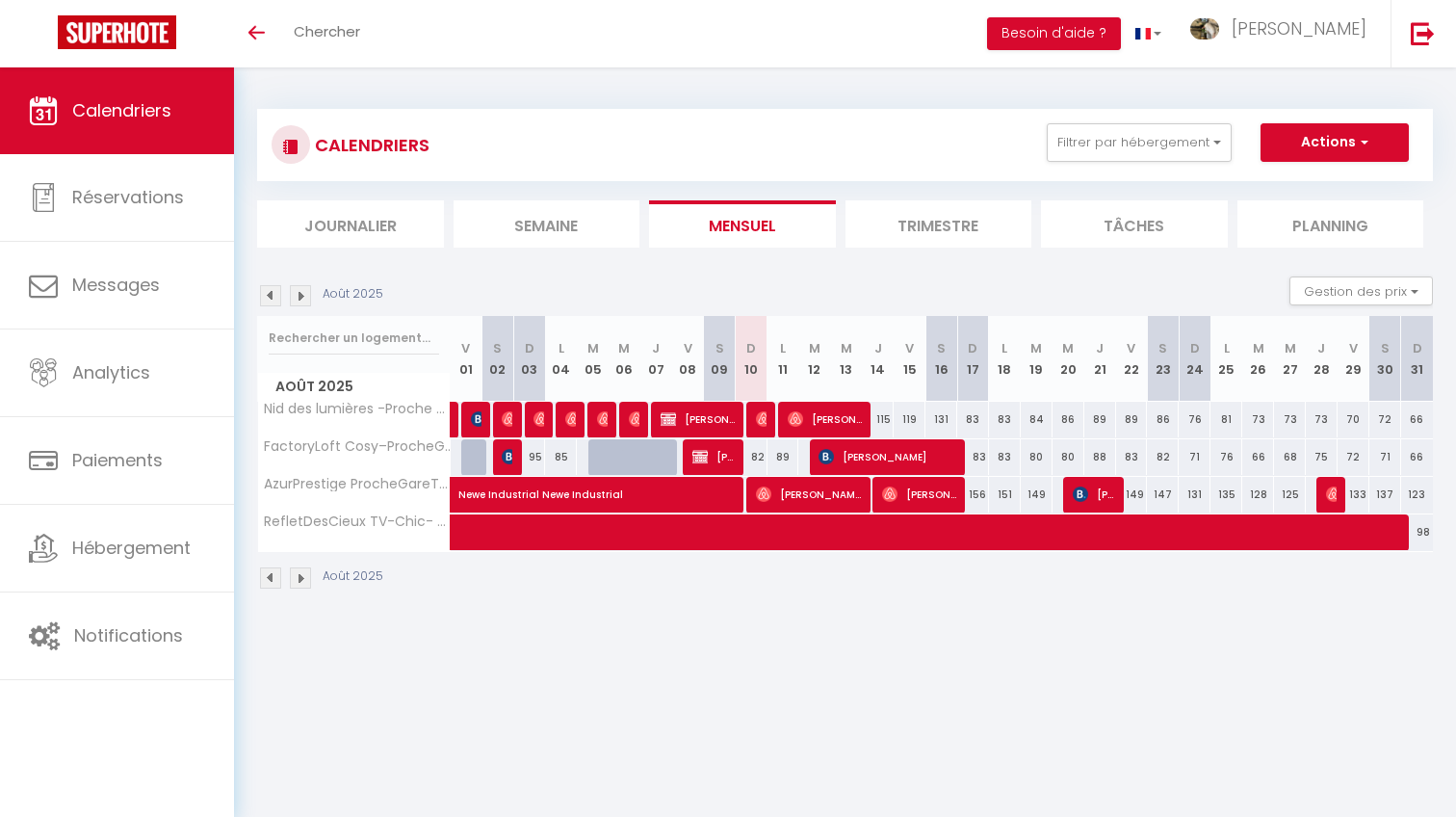
select select
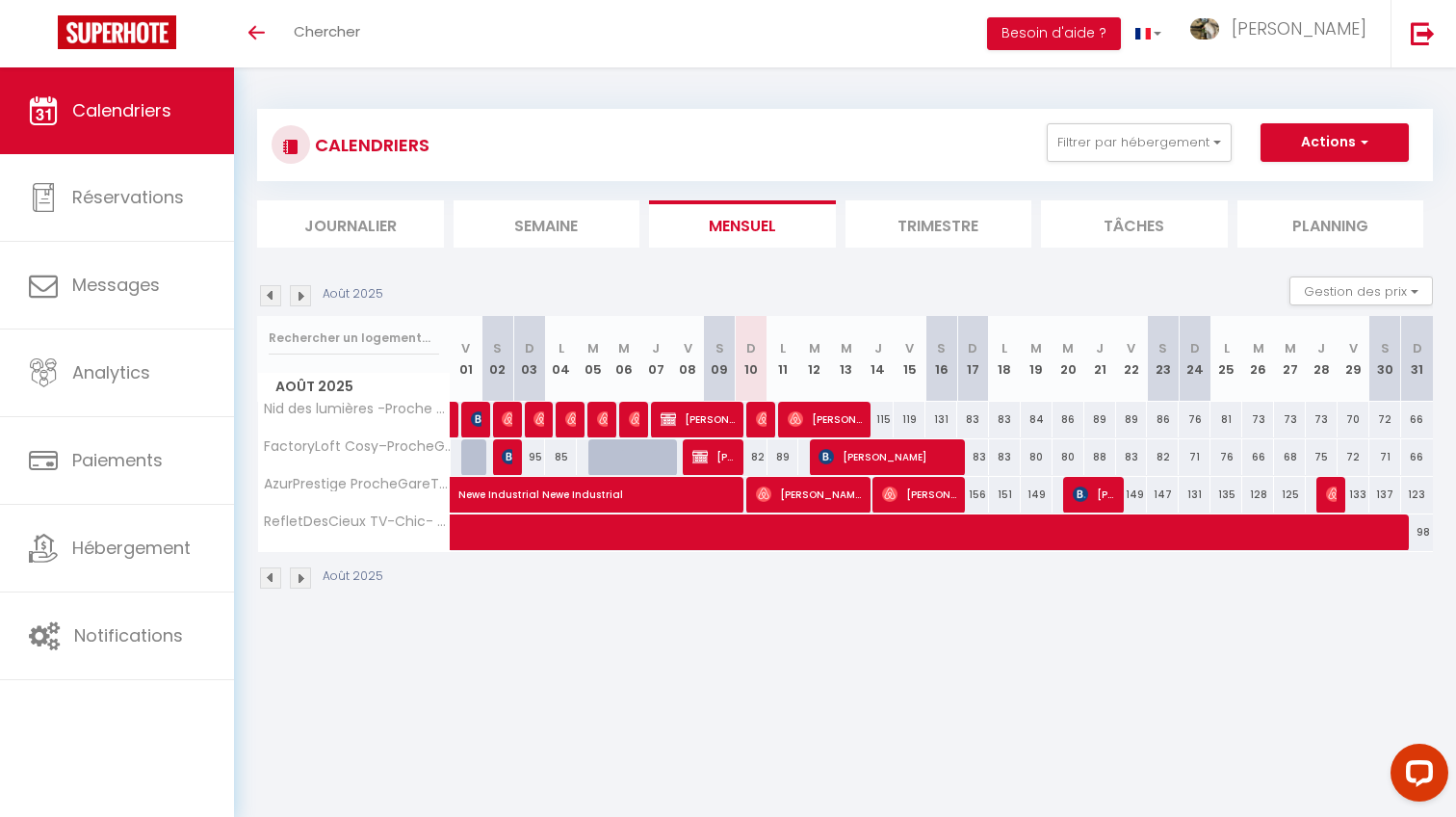
click at [715, 454] on span "[PERSON_NAME]" at bounding box center [713, 456] width 42 height 37
select select "KO"
select select "0"
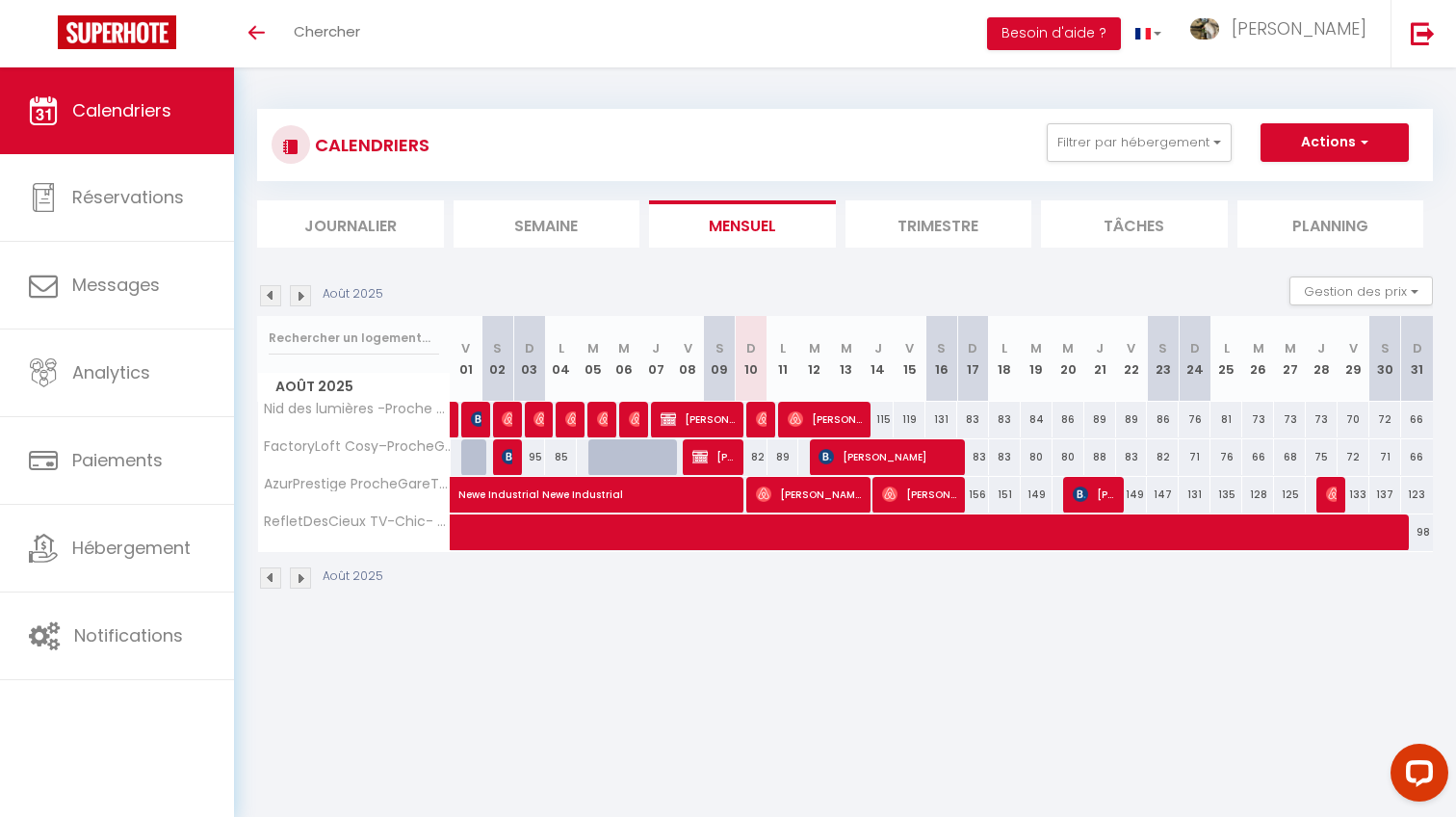
select select "1"
select select
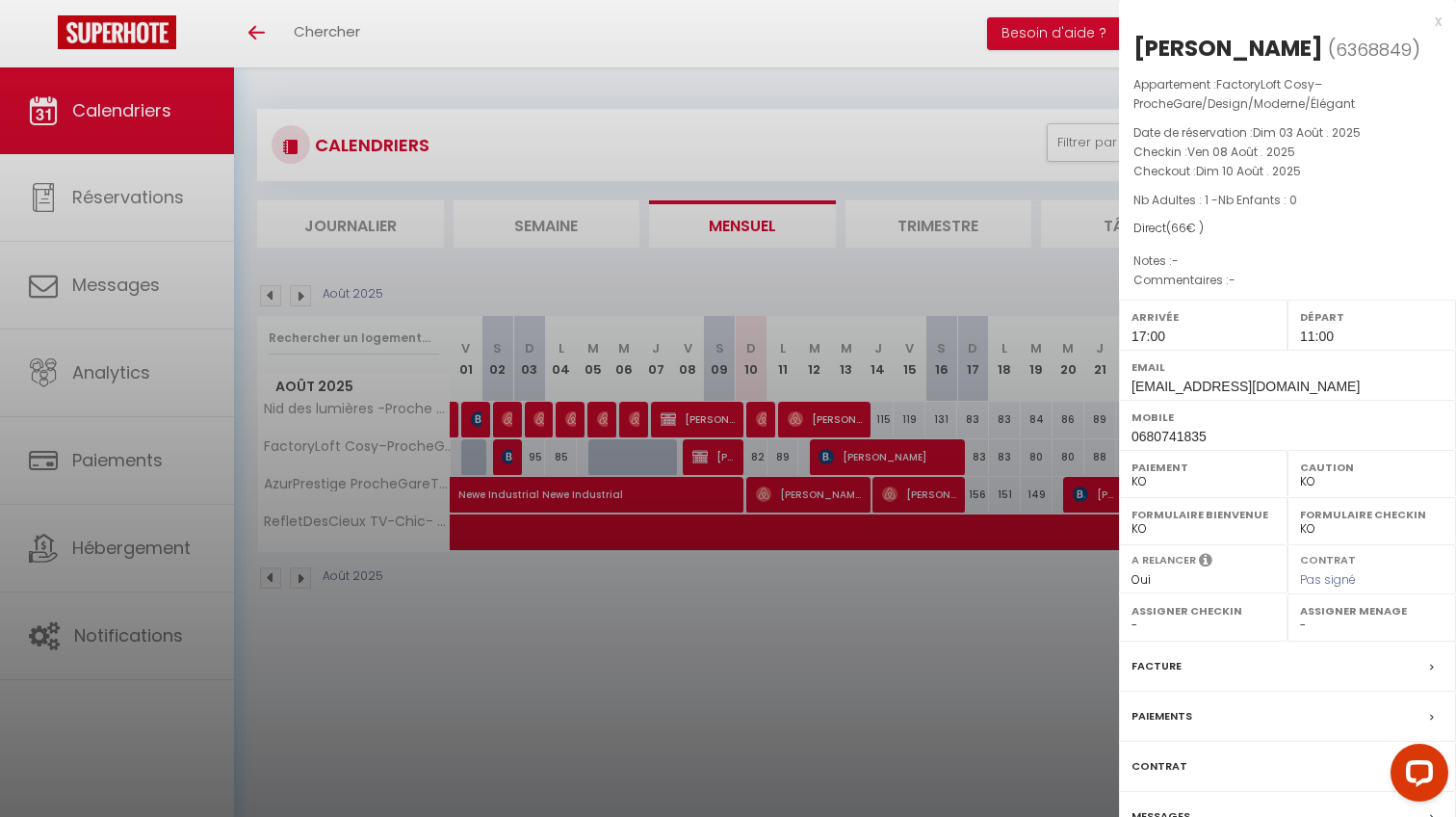
click at [79, 494] on div at bounding box center [728, 408] width 1456 height 817
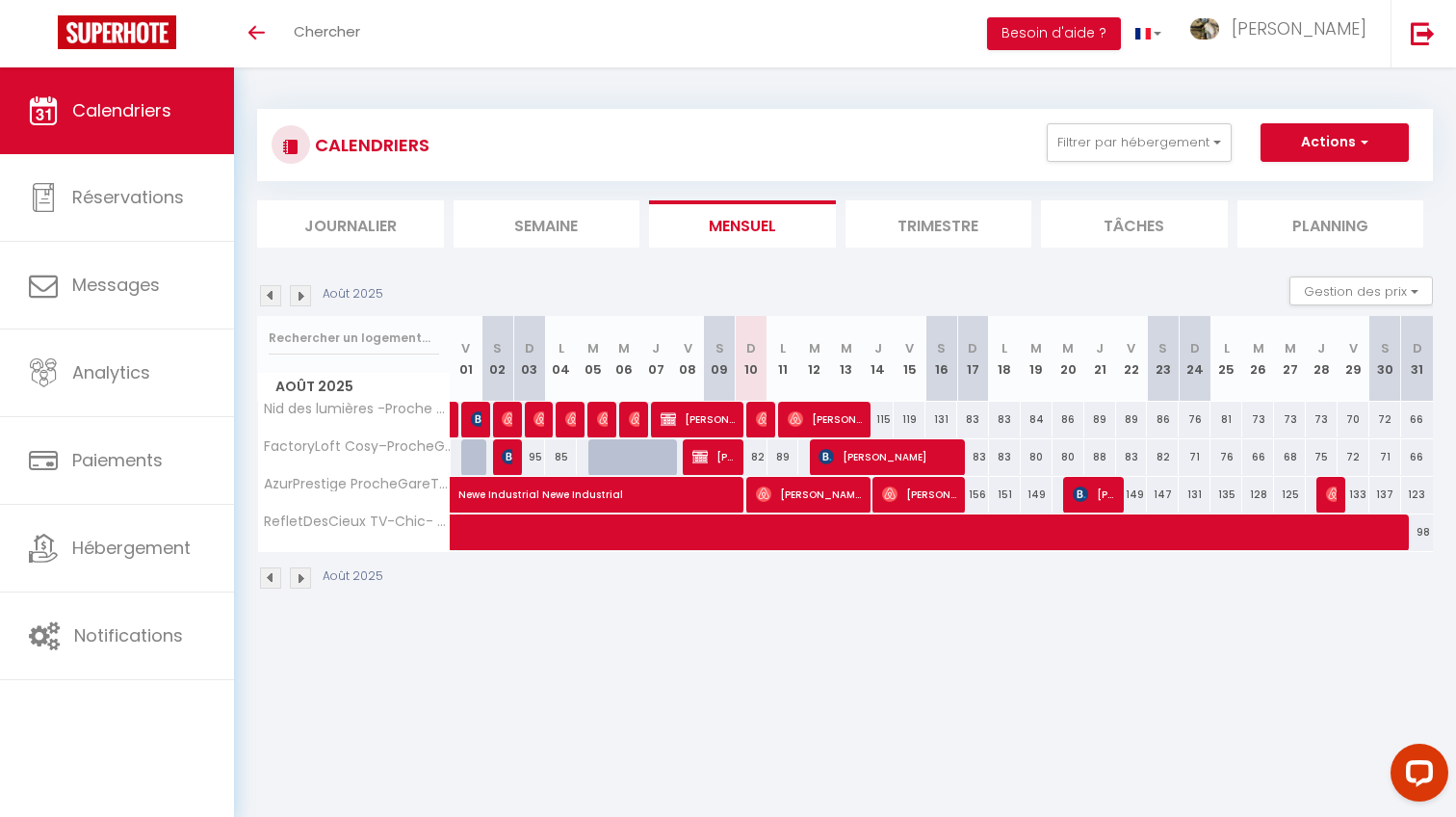
click at [97, 549] on body "Questions et aide sur la MIGRATION - [GEOGRAPHIC_DATA] ouverte de 13 à 14h puis…" at bounding box center [728, 475] width 1456 height 817
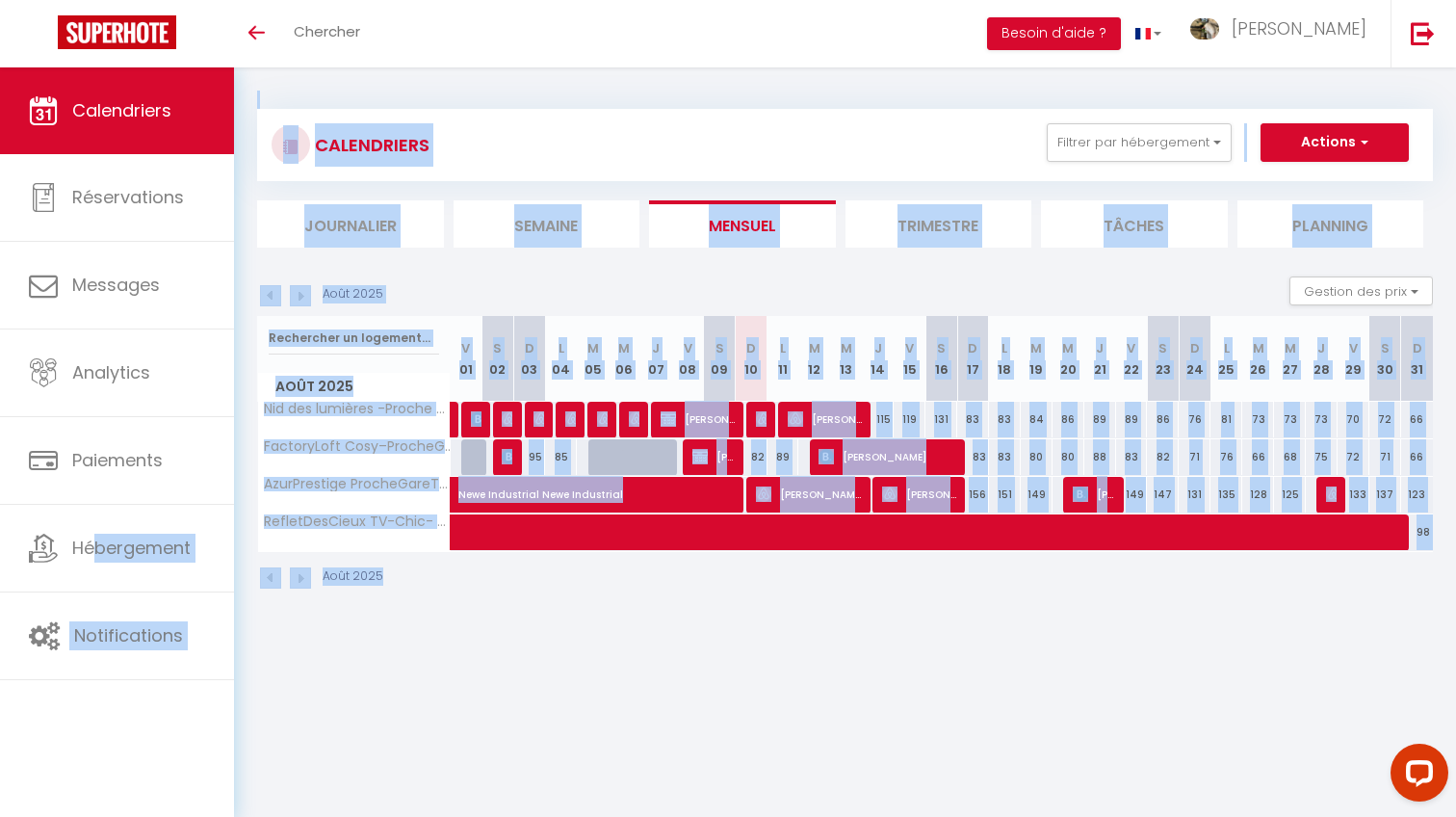
click at [97, 549] on span "Hébergement" at bounding box center [131, 547] width 119 height 24
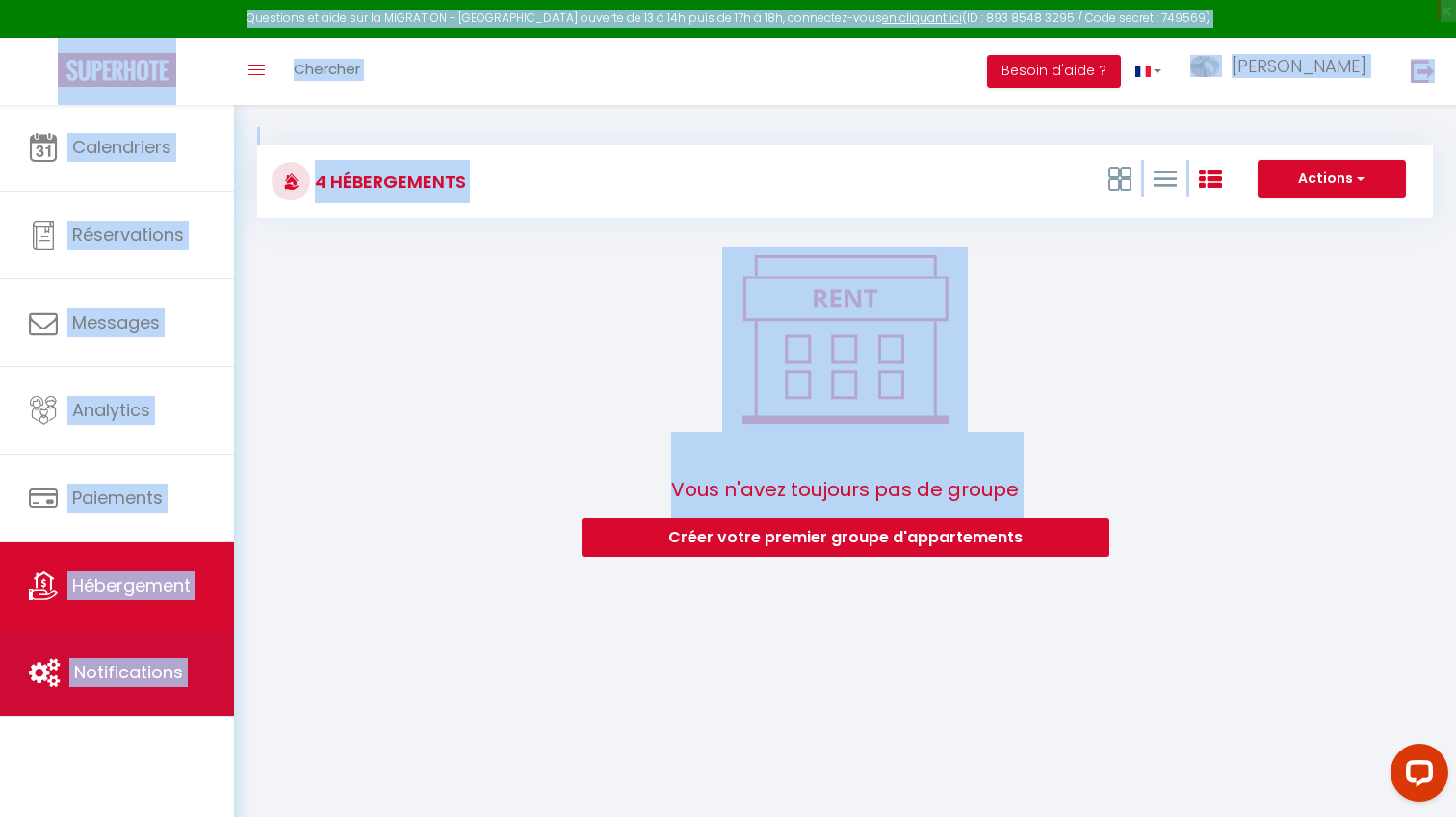
click at [131, 685] on link "Notifications" at bounding box center [117, 672] width 234 height 87
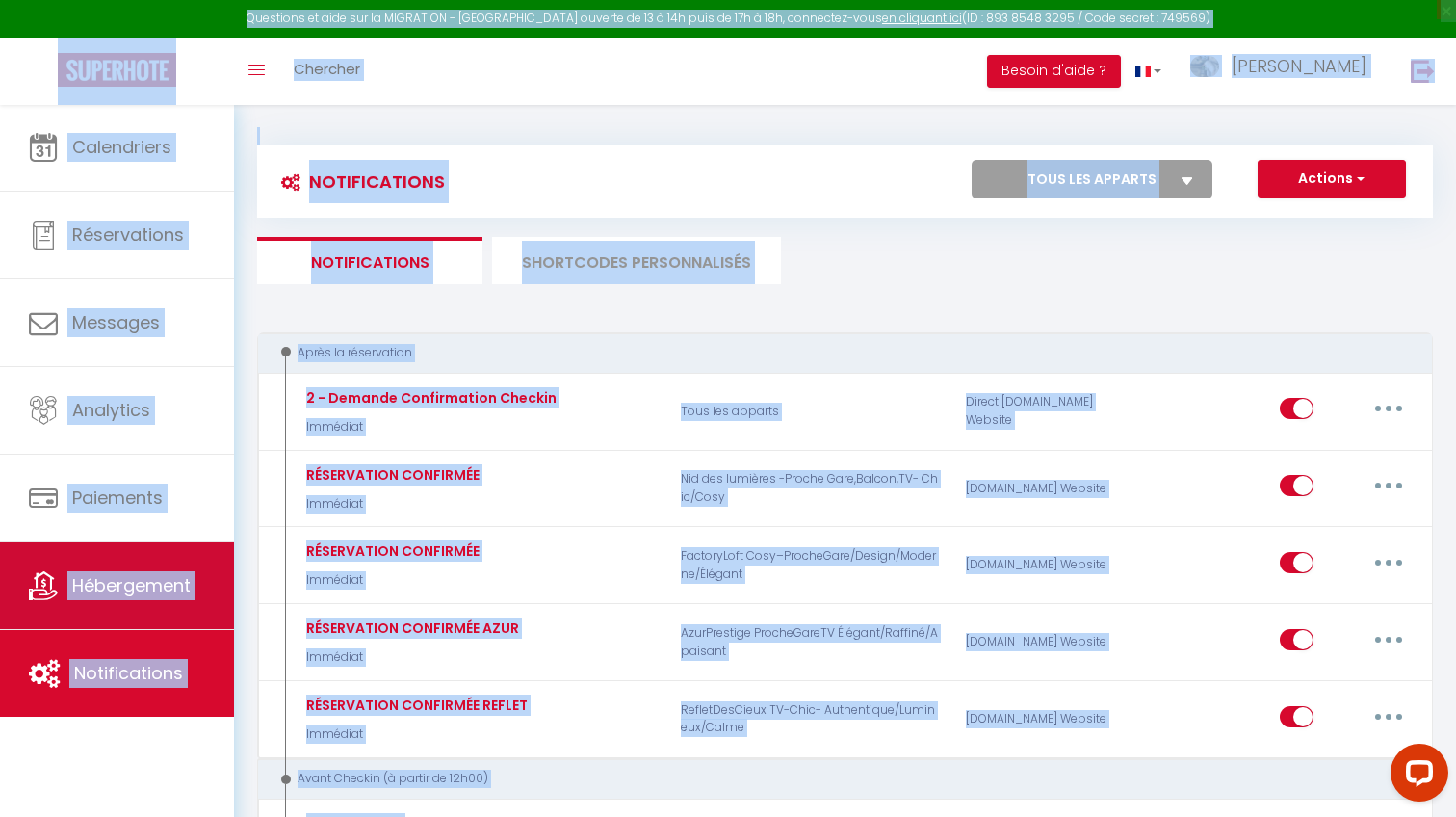
click at [162, 563] on link "Hébergement" at bounding box center [117, 585] width 234 height 87
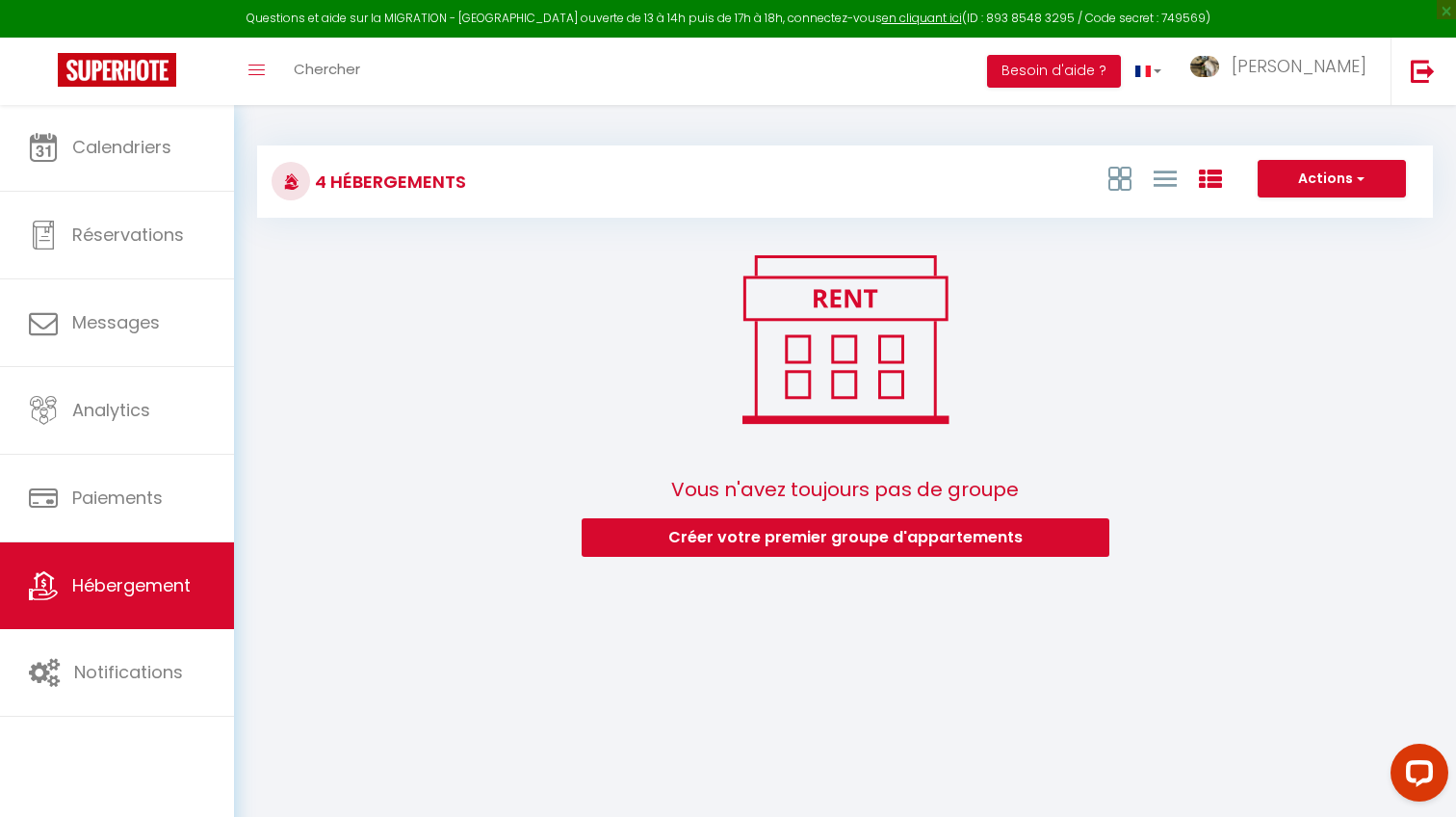
click at [507, 193] on div "4 Hébergements" at bounding box center [453, 181] width 390 height 43
click at [1135, 170] on div at bounding box center [1164, 178] width 133 height 37
click at [1114, 181] on icon at bounding box center [1119, 179] width 23 height 24
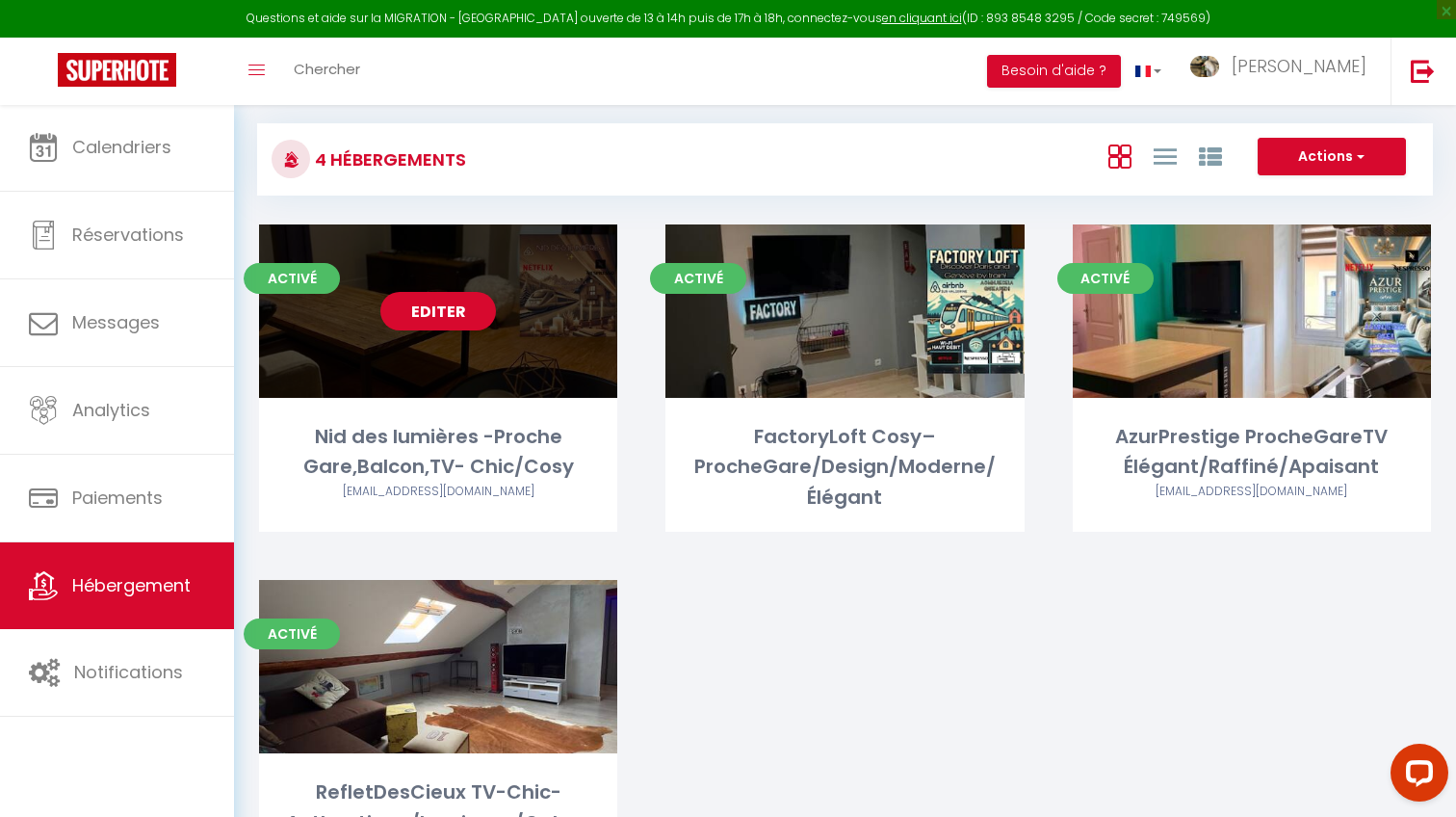
scroll to position [28, 0]
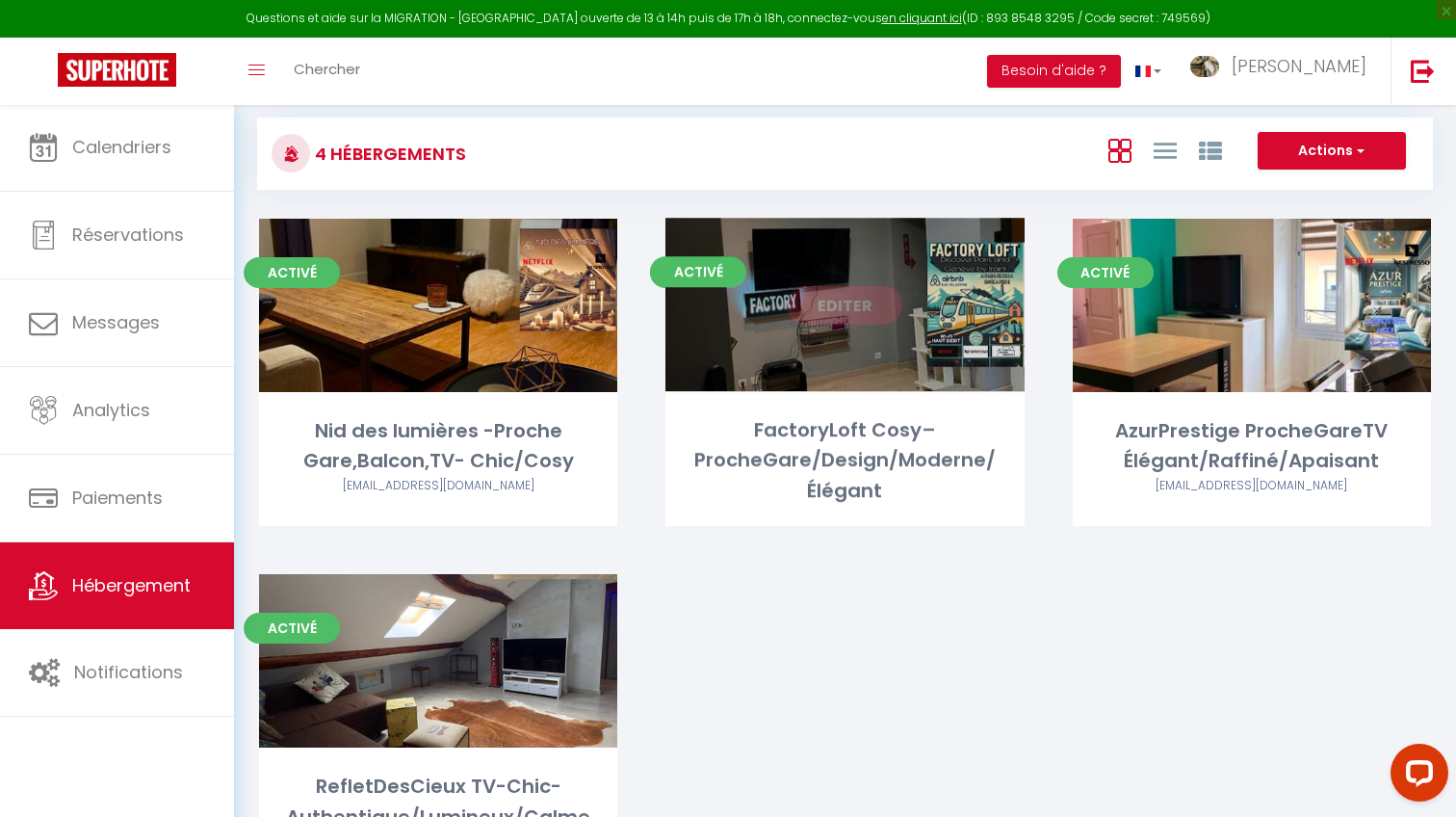
click at [846, 309] on link "Editer" at bounding box center [845, 305] width 116 height 39
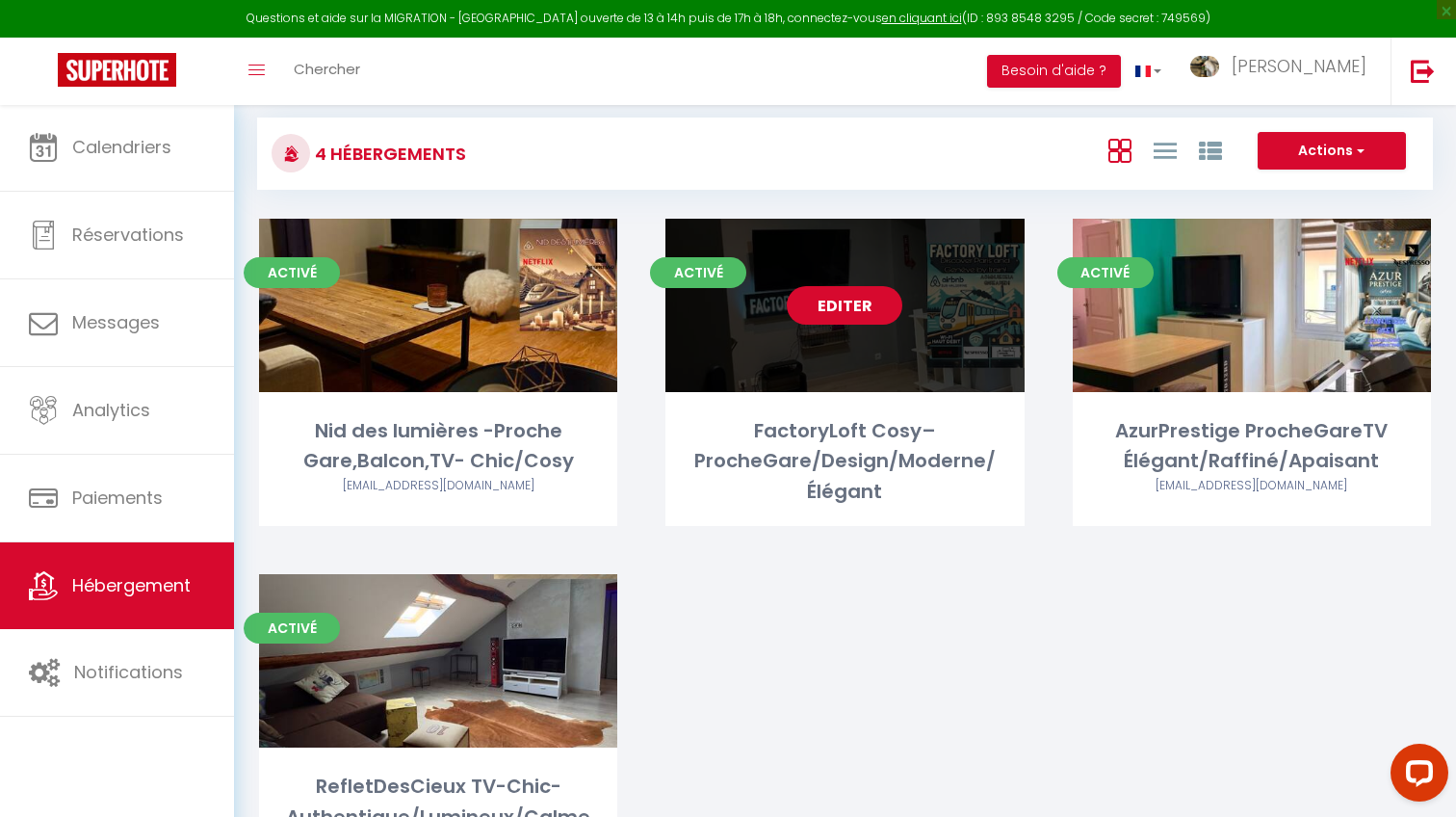
click at [854, 299] on link "Editer" at bounding box center [845, 305] width 116 height 39
click at [845, 308] on link "Editer" at bounding box center [845, 305] width 116 height 39
select select "3"
select select "2"
select select "1"
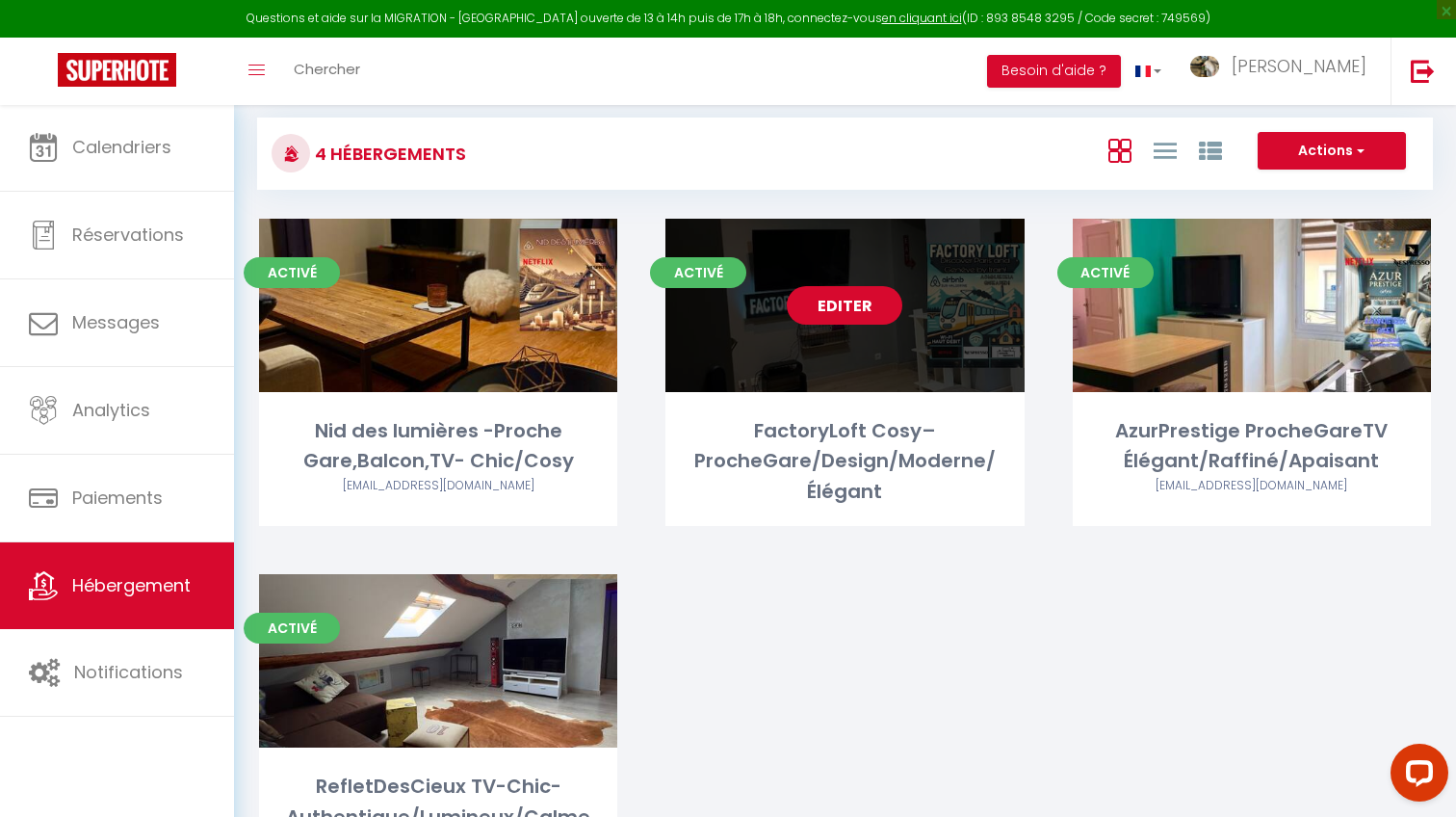
select select "1"
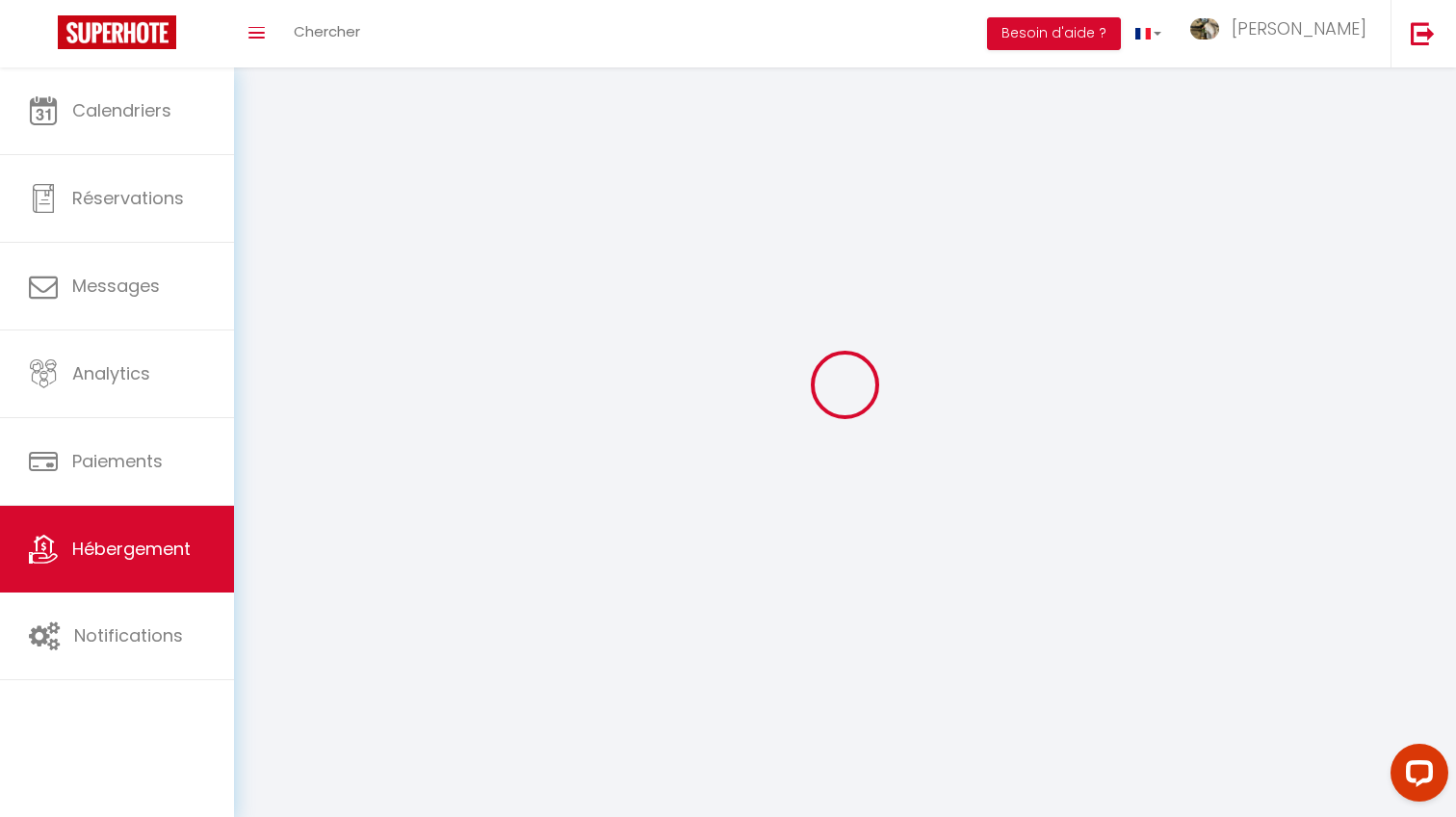
select select
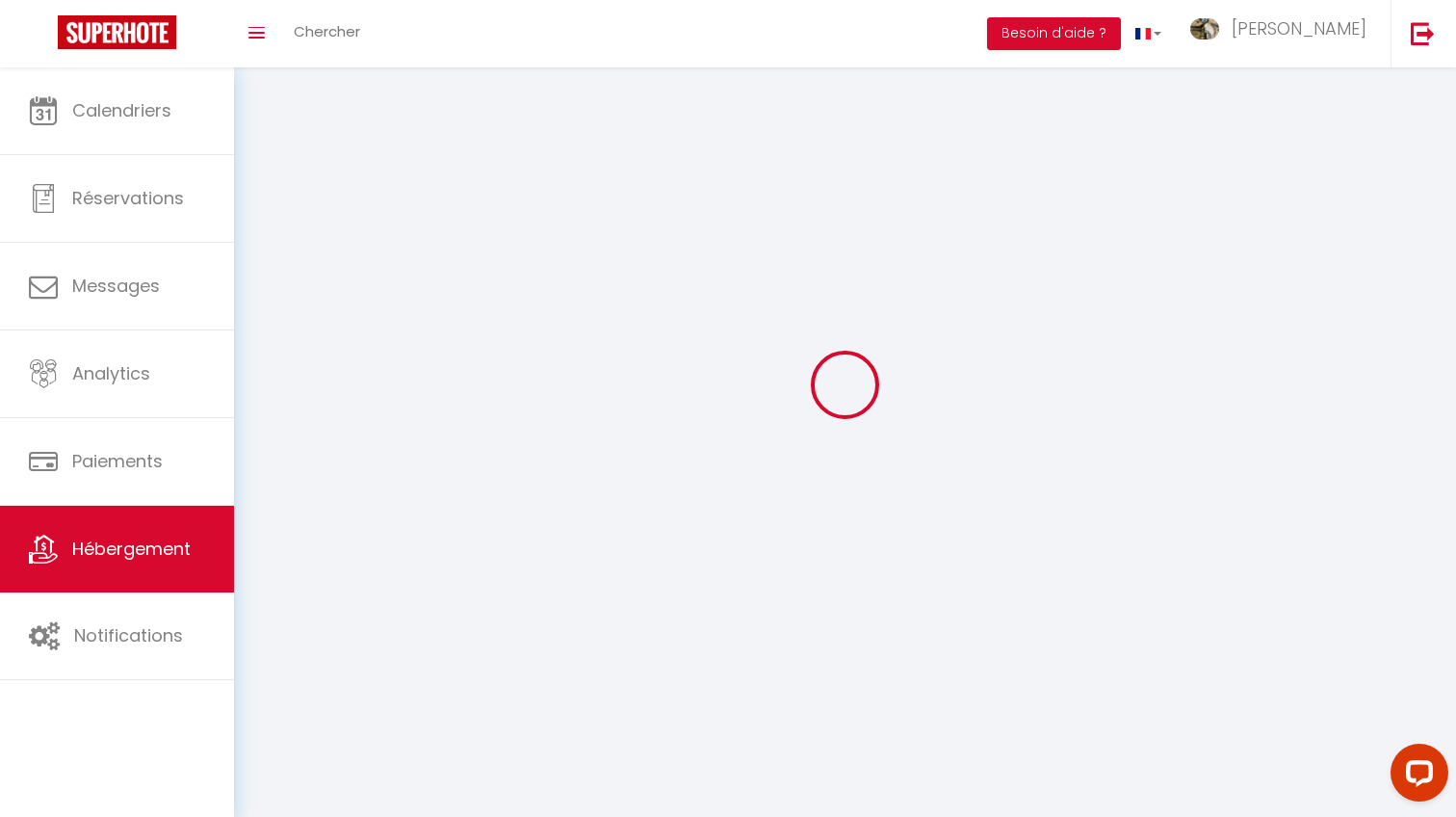
select select
checkbox input "false"
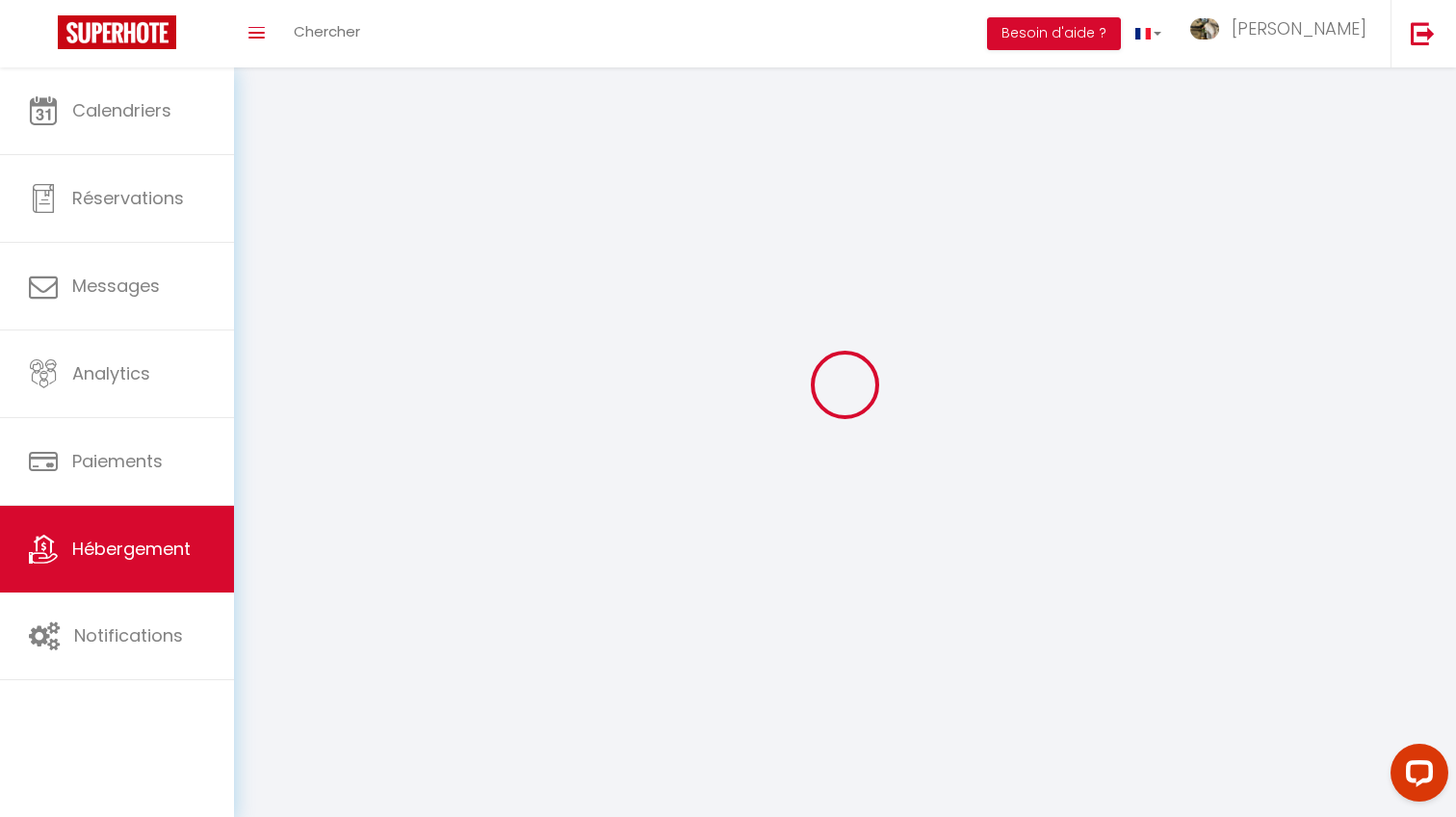
checkbox input "false"
select select
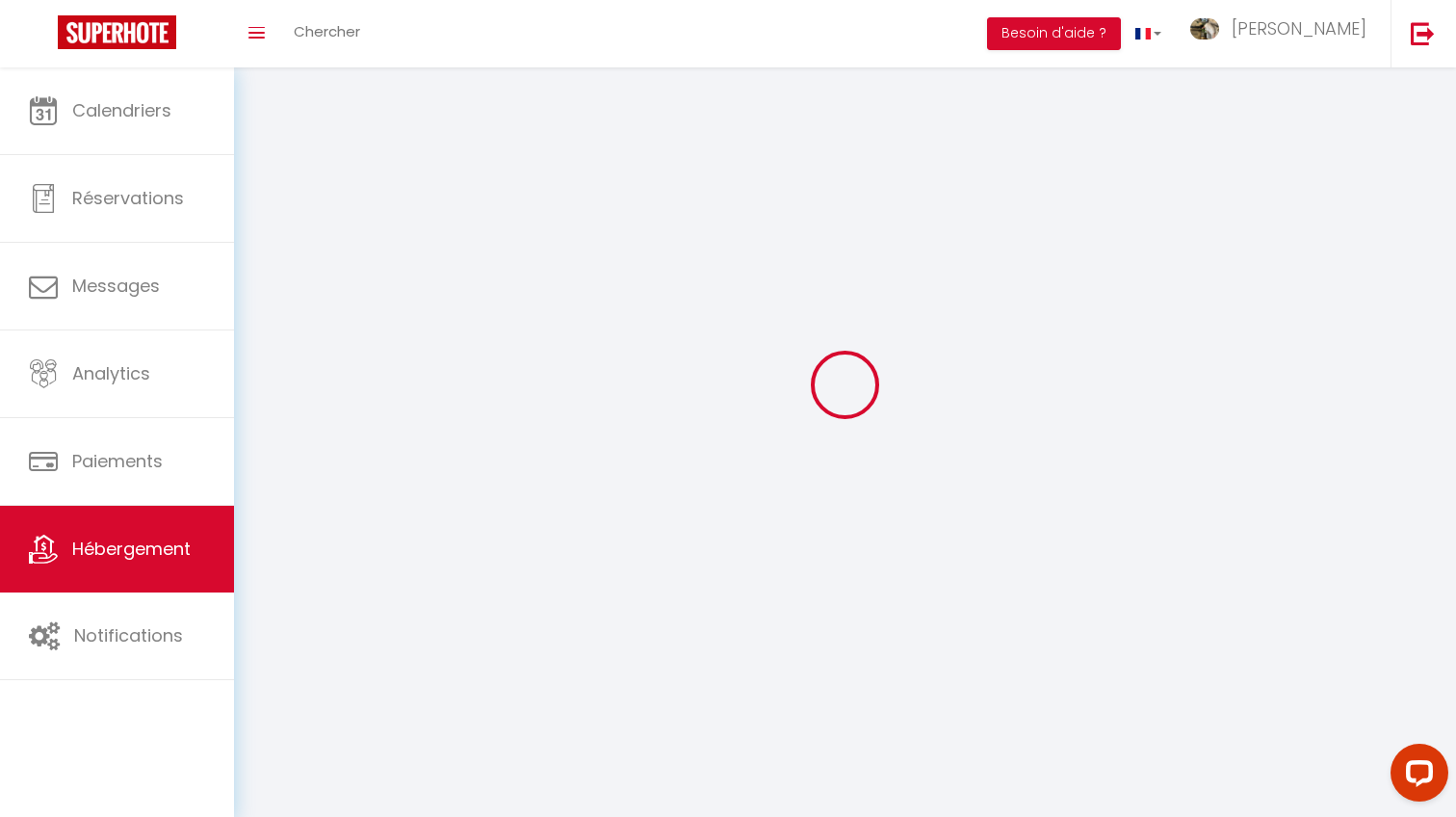
select select
checkbox input "false"
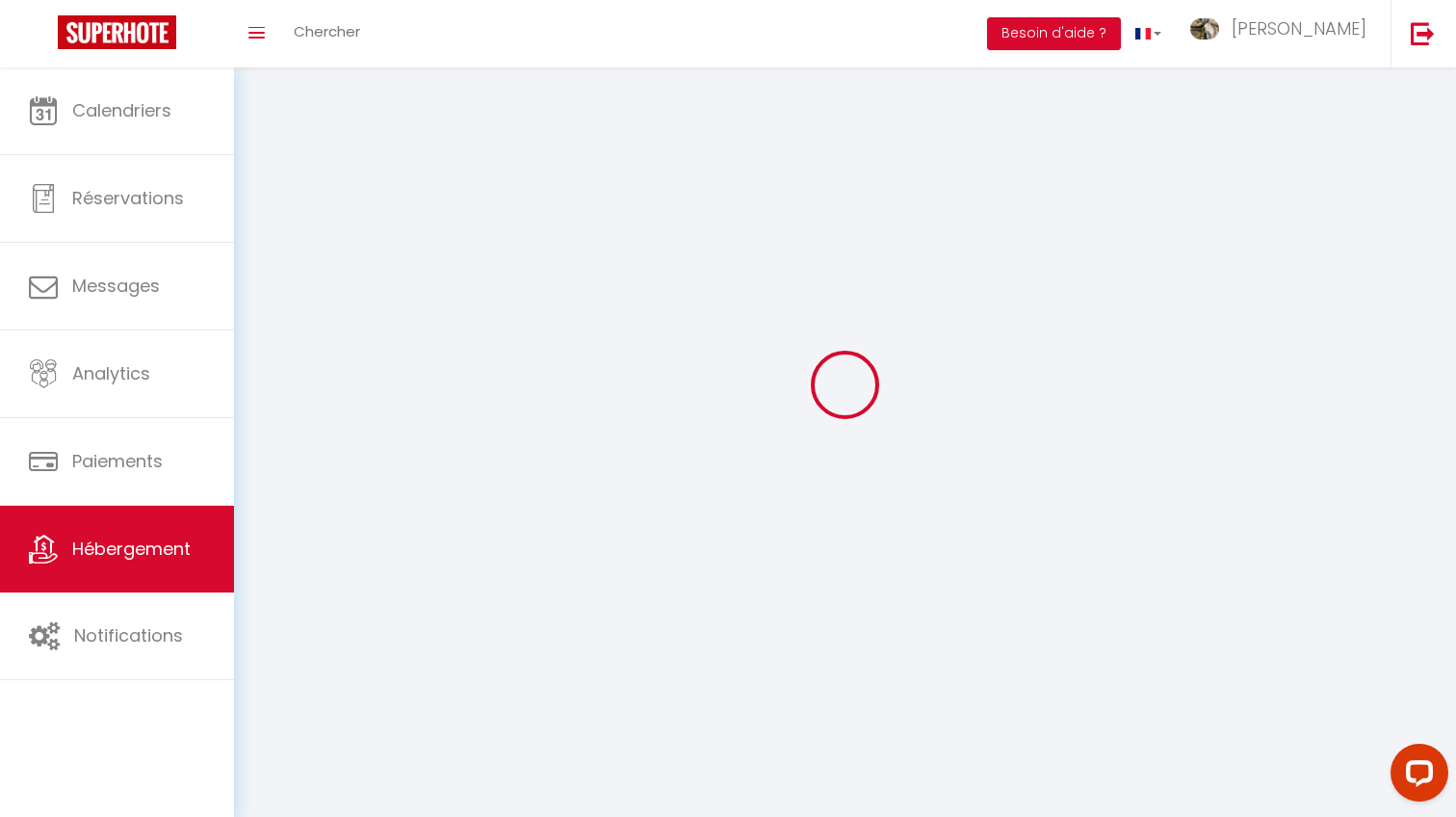
checkbox input "false"
select select
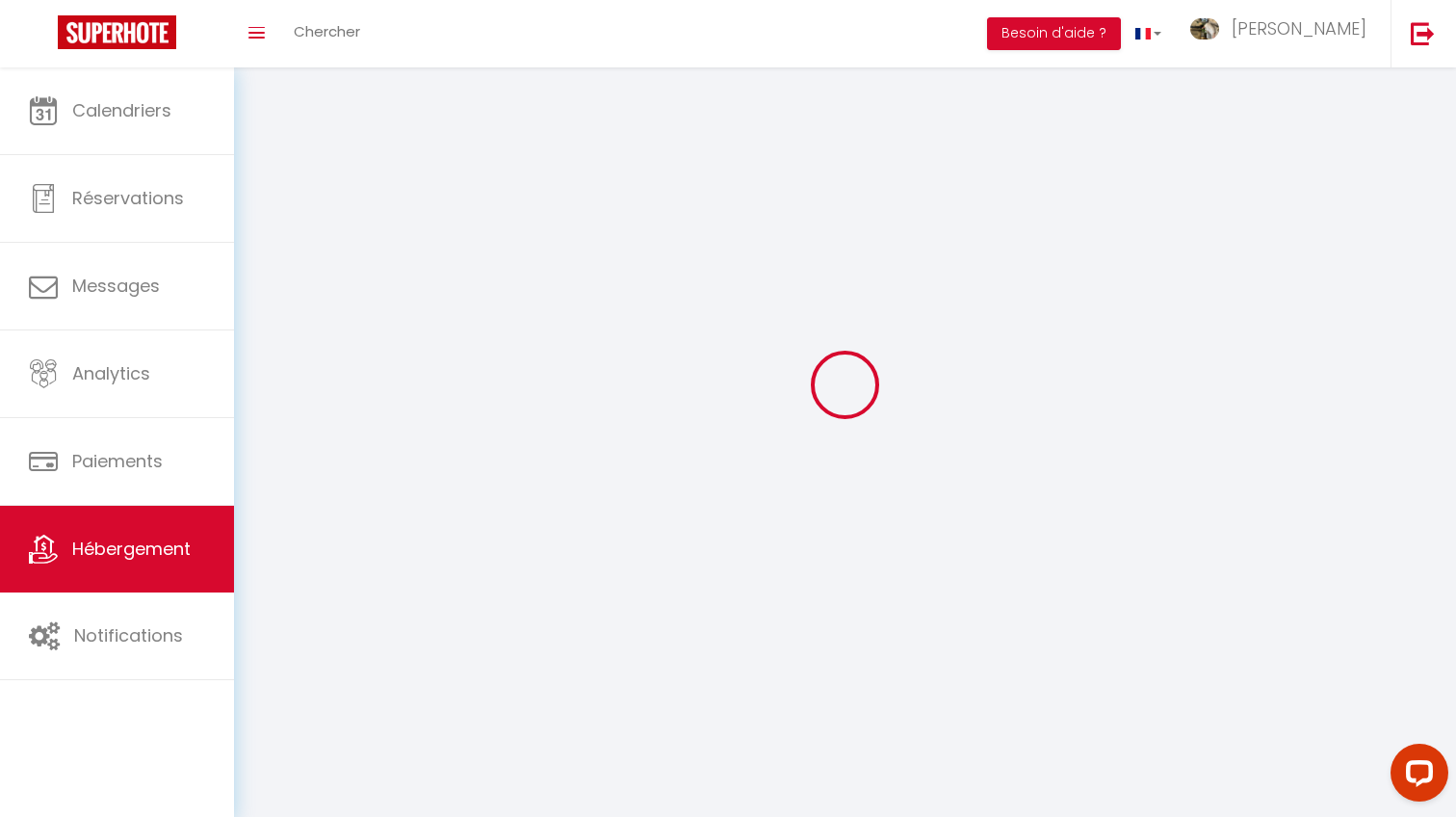
select select
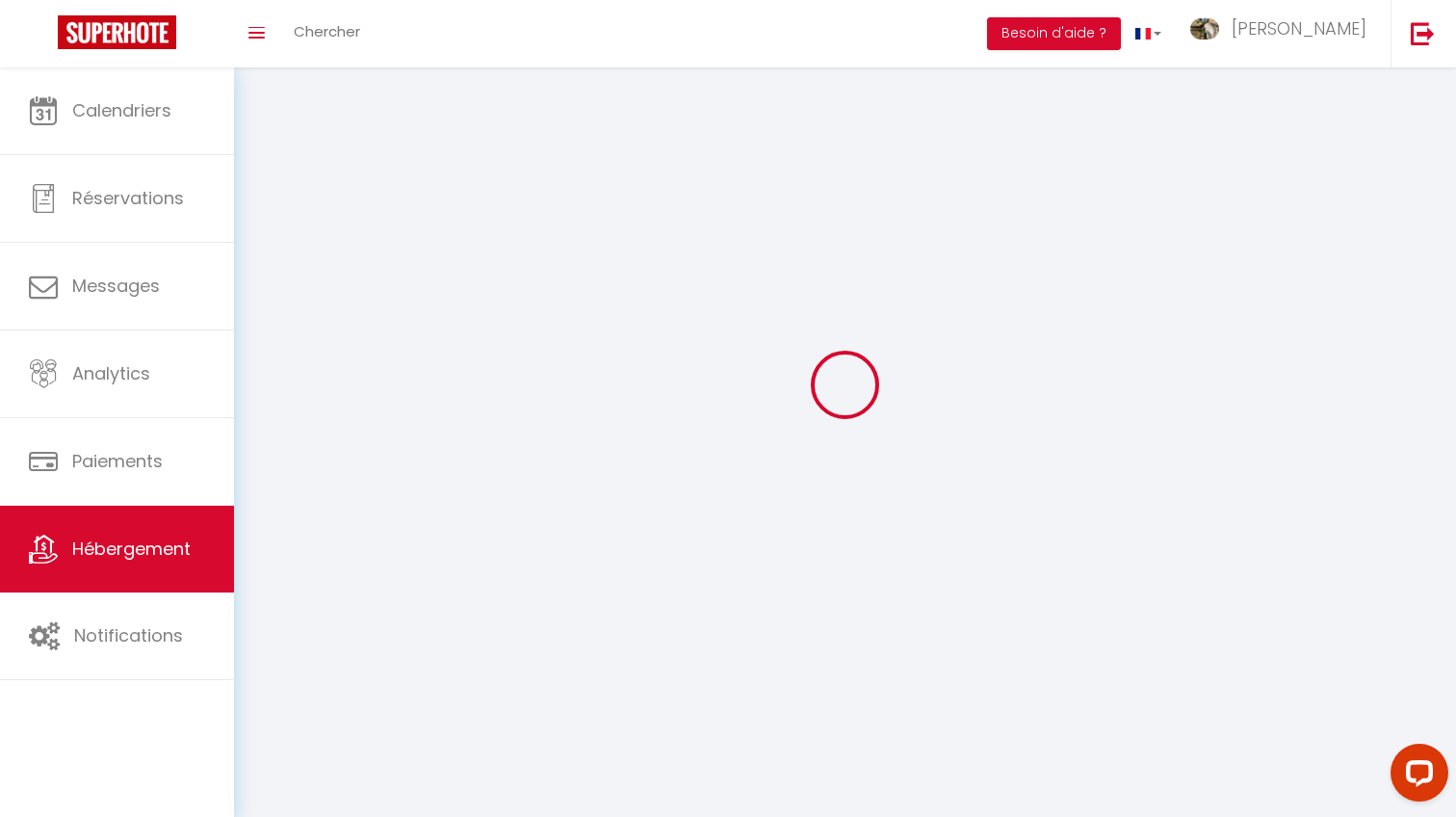
select select
checkbox input "false"
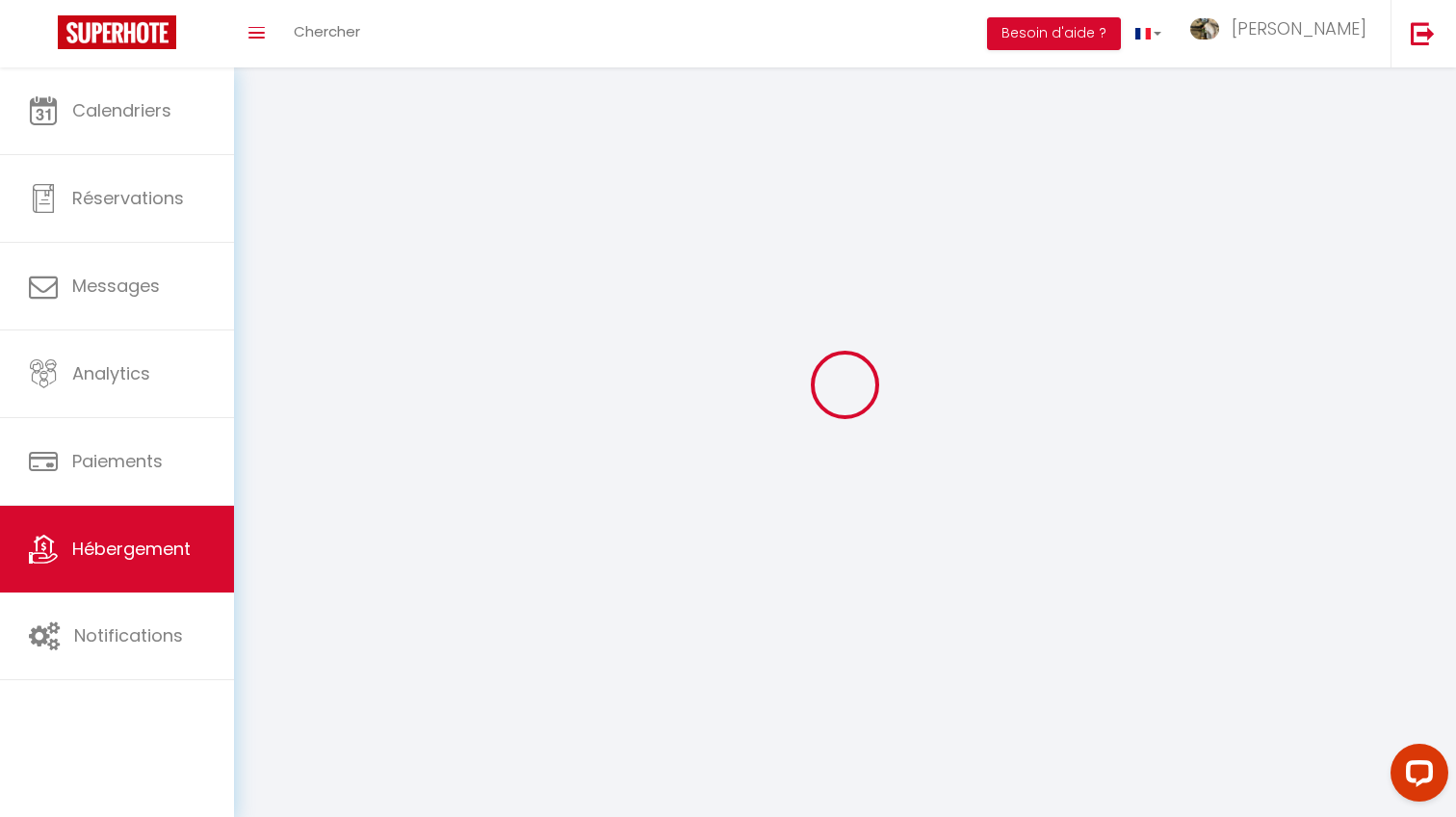
select select
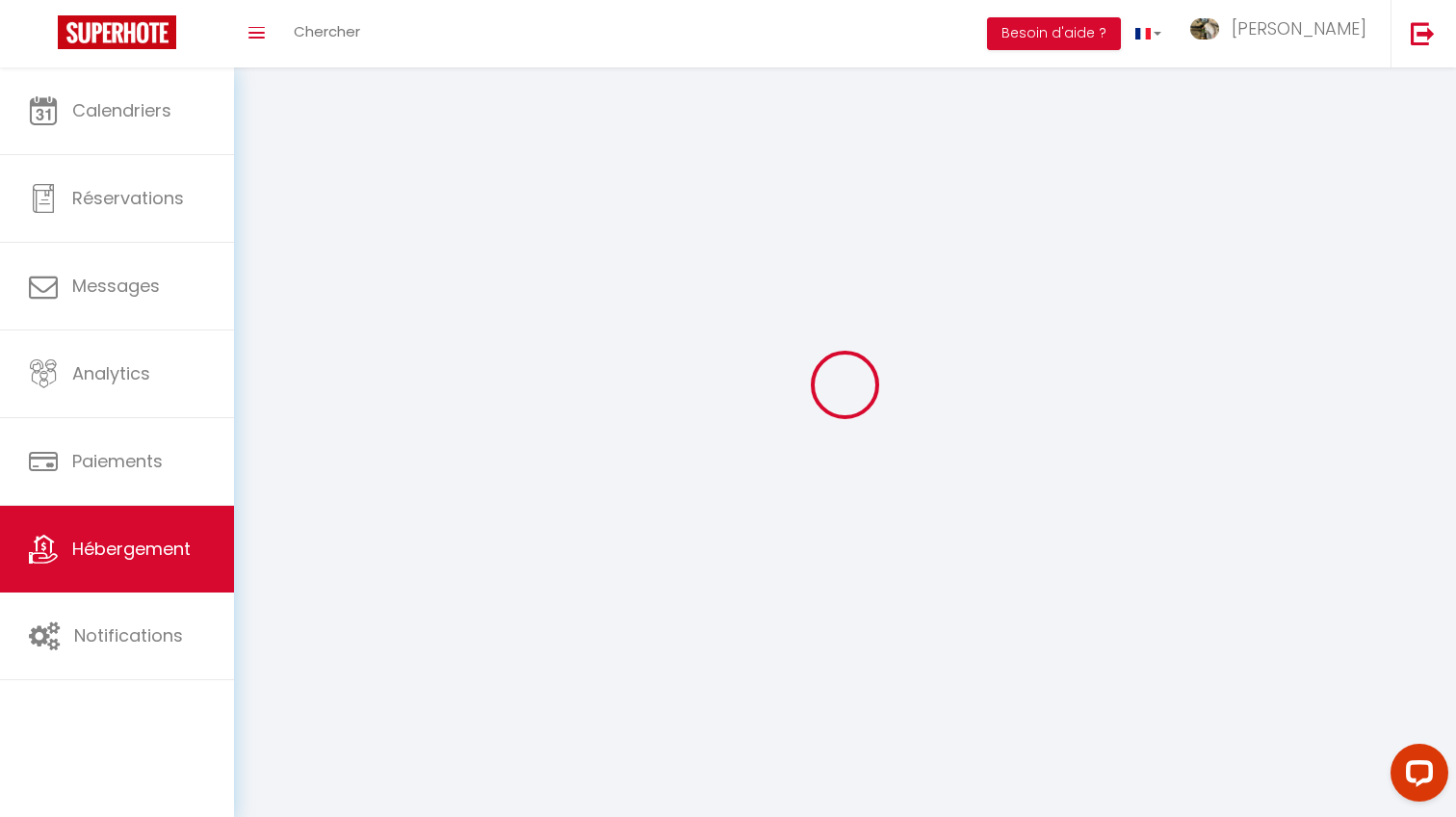
select select
checkbox input "false"
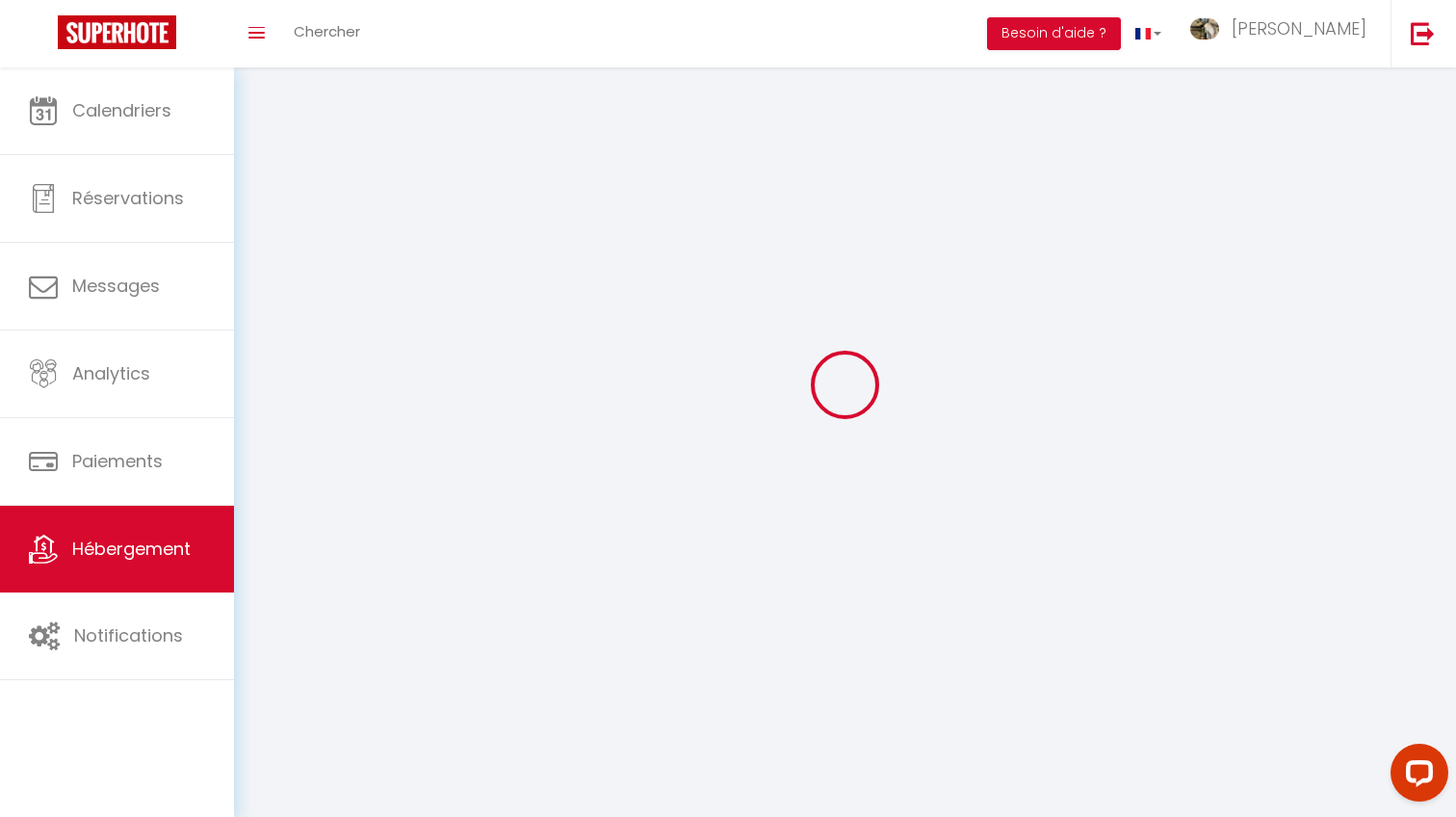
checkbox input "false"
select select
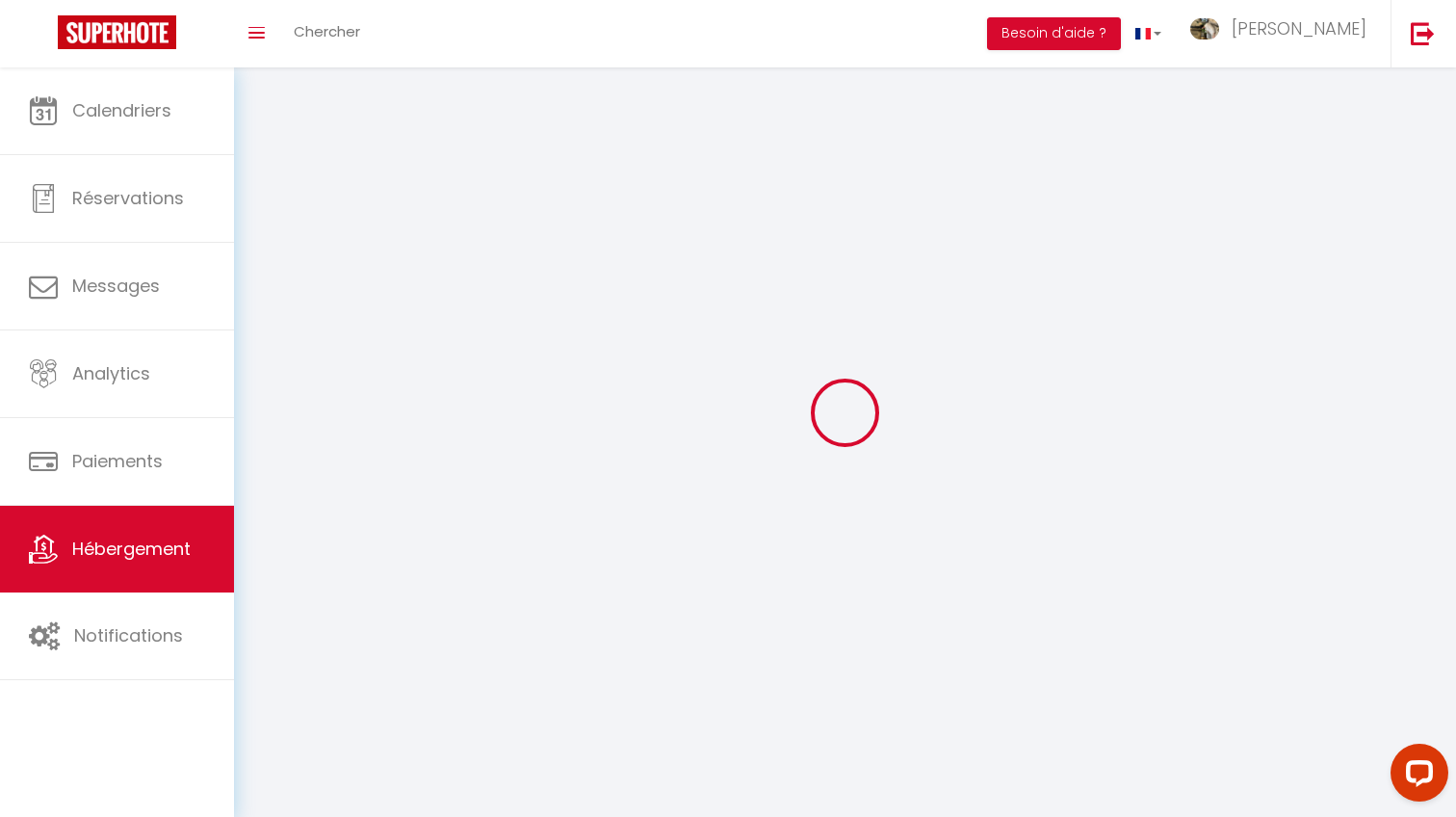
select select
checkbox input "false"
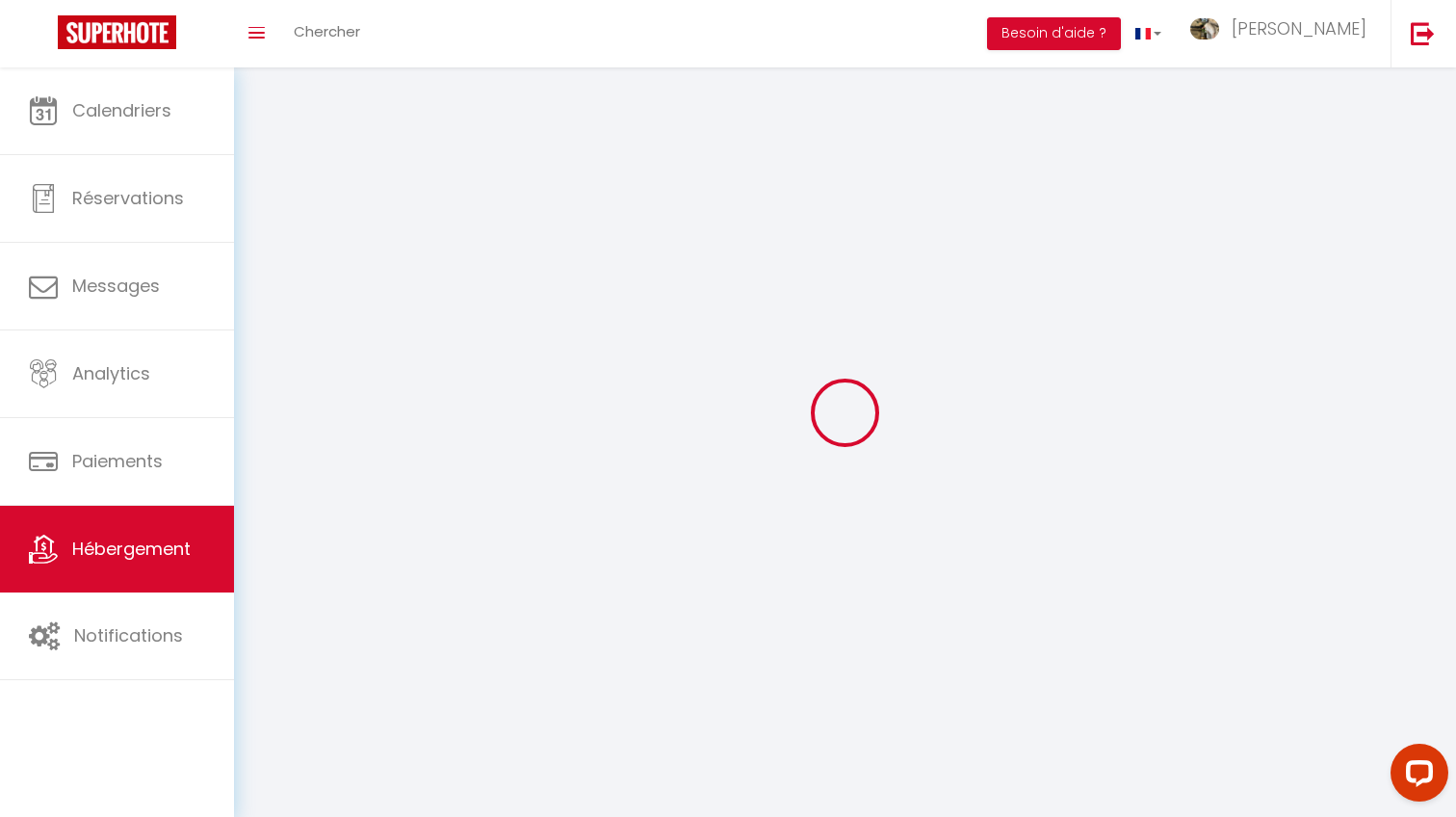
checkbox input "false"
select select
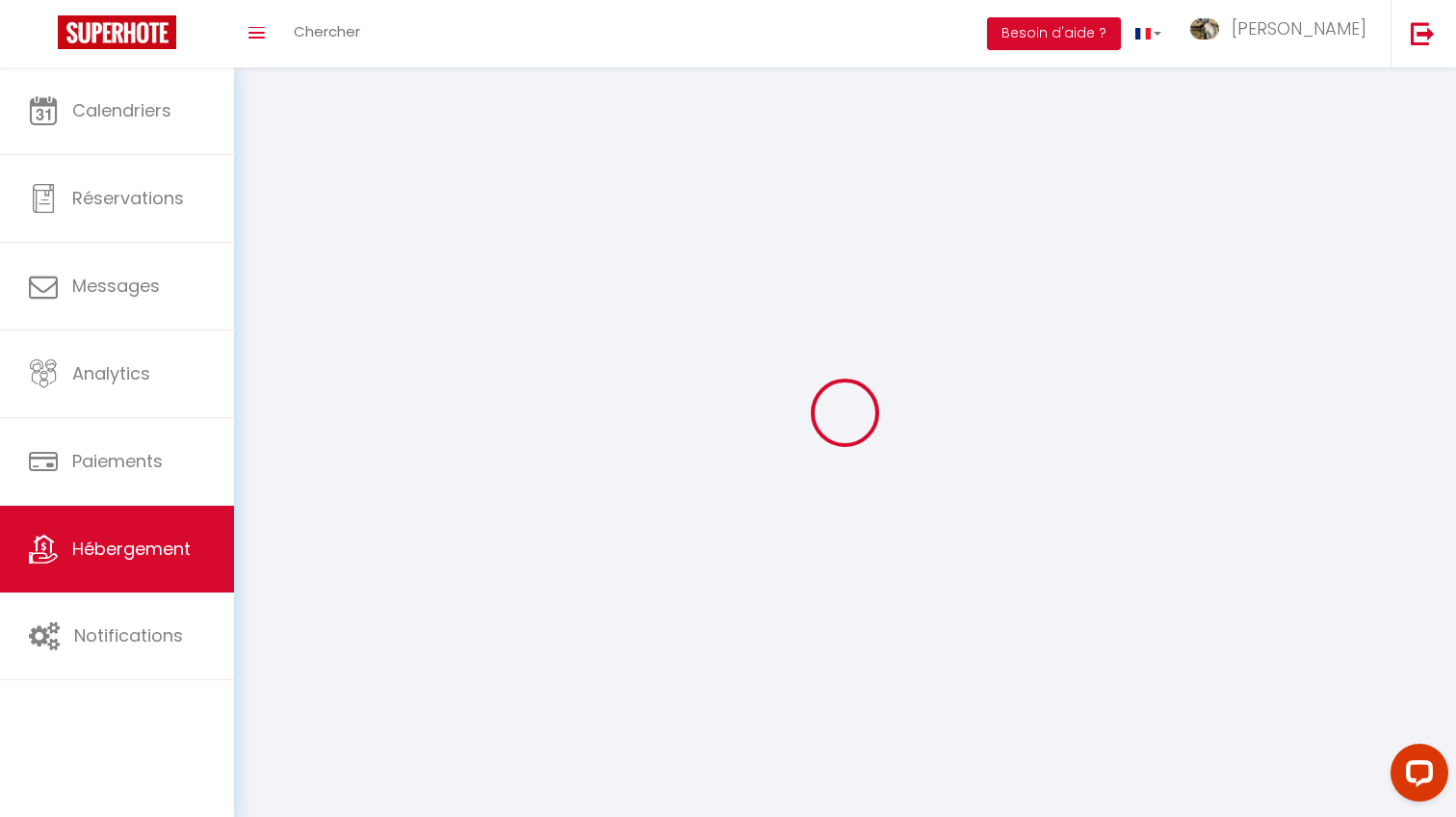
select select
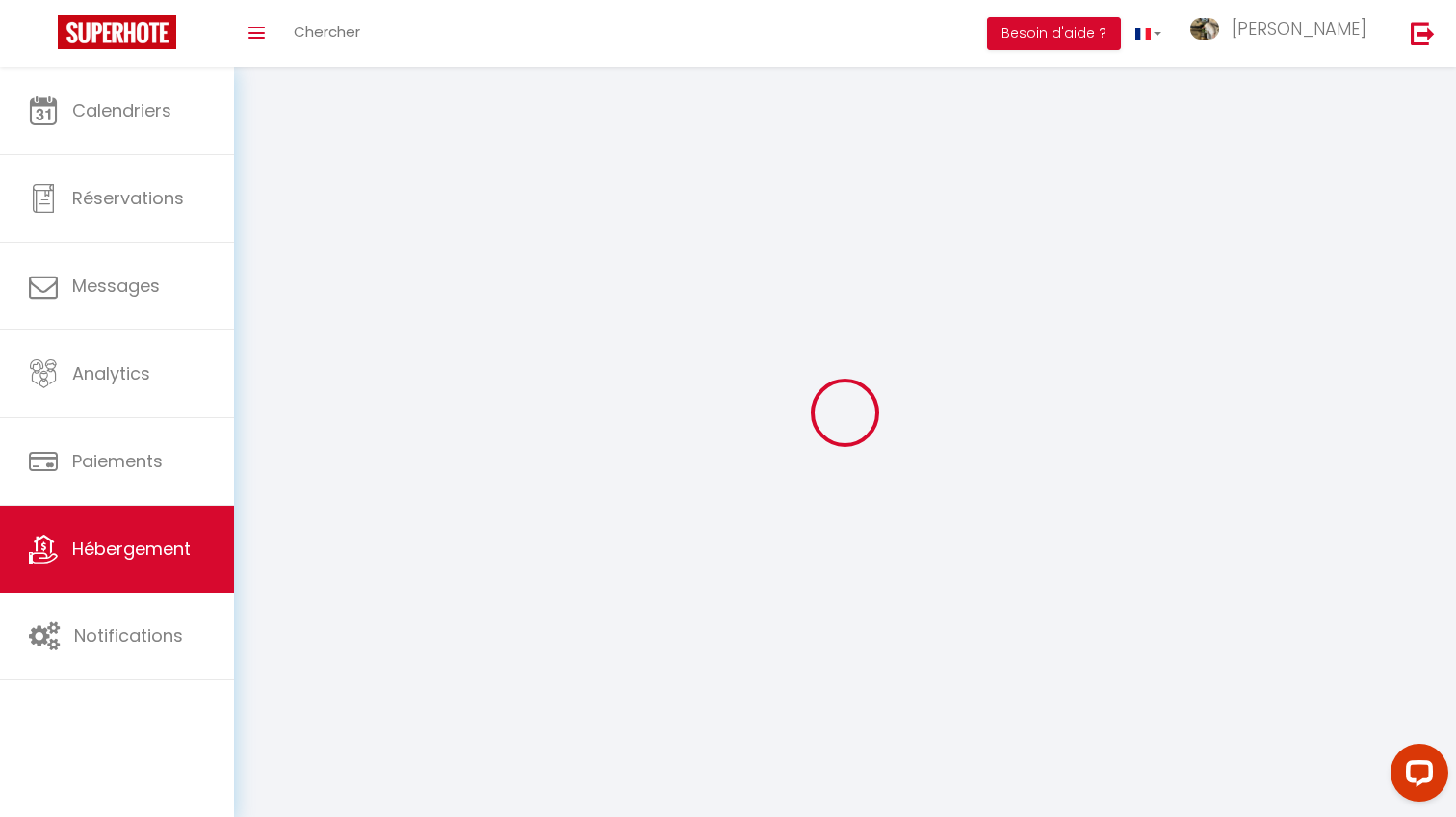
checkbox input "false"
select select
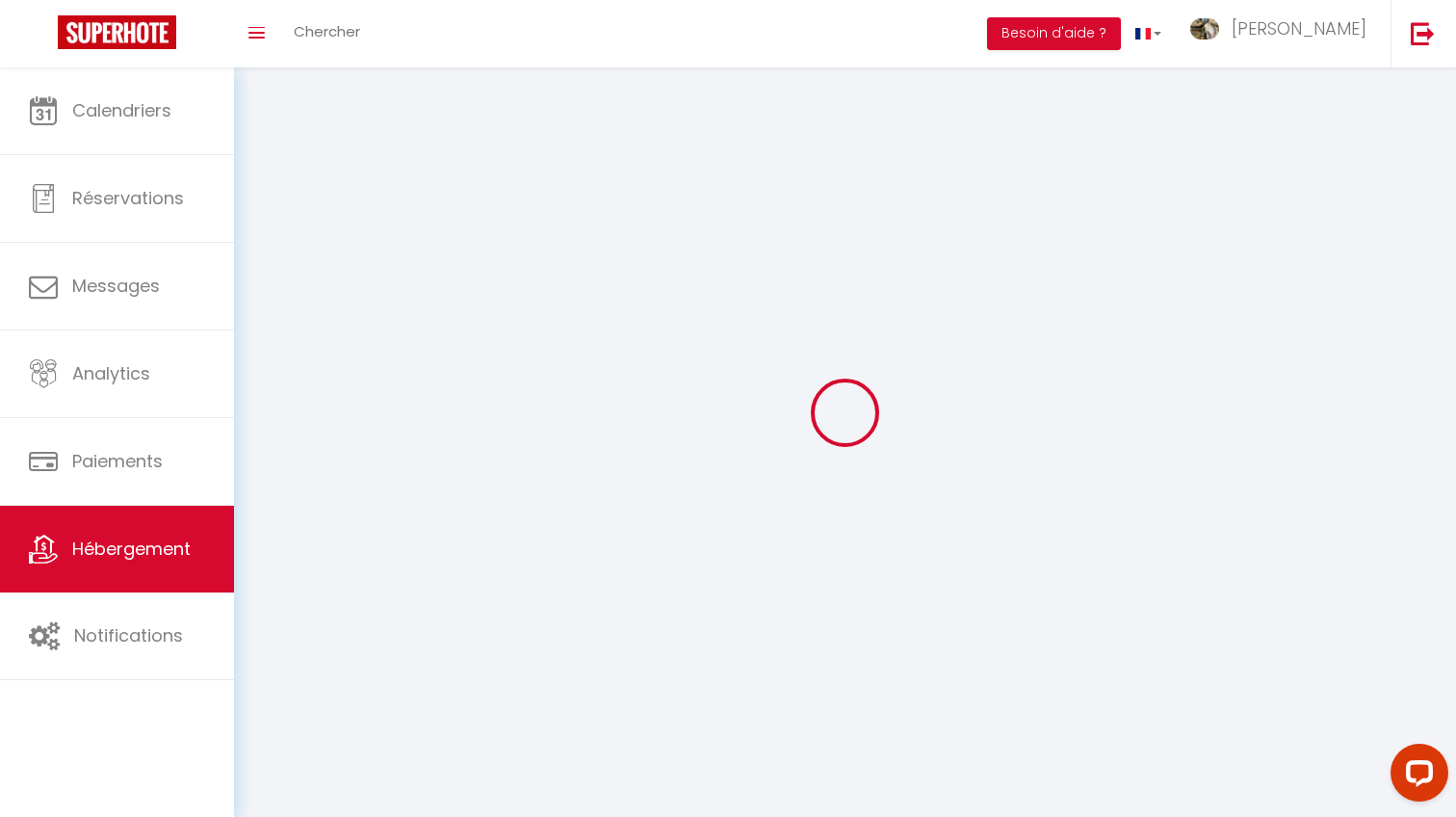
select select
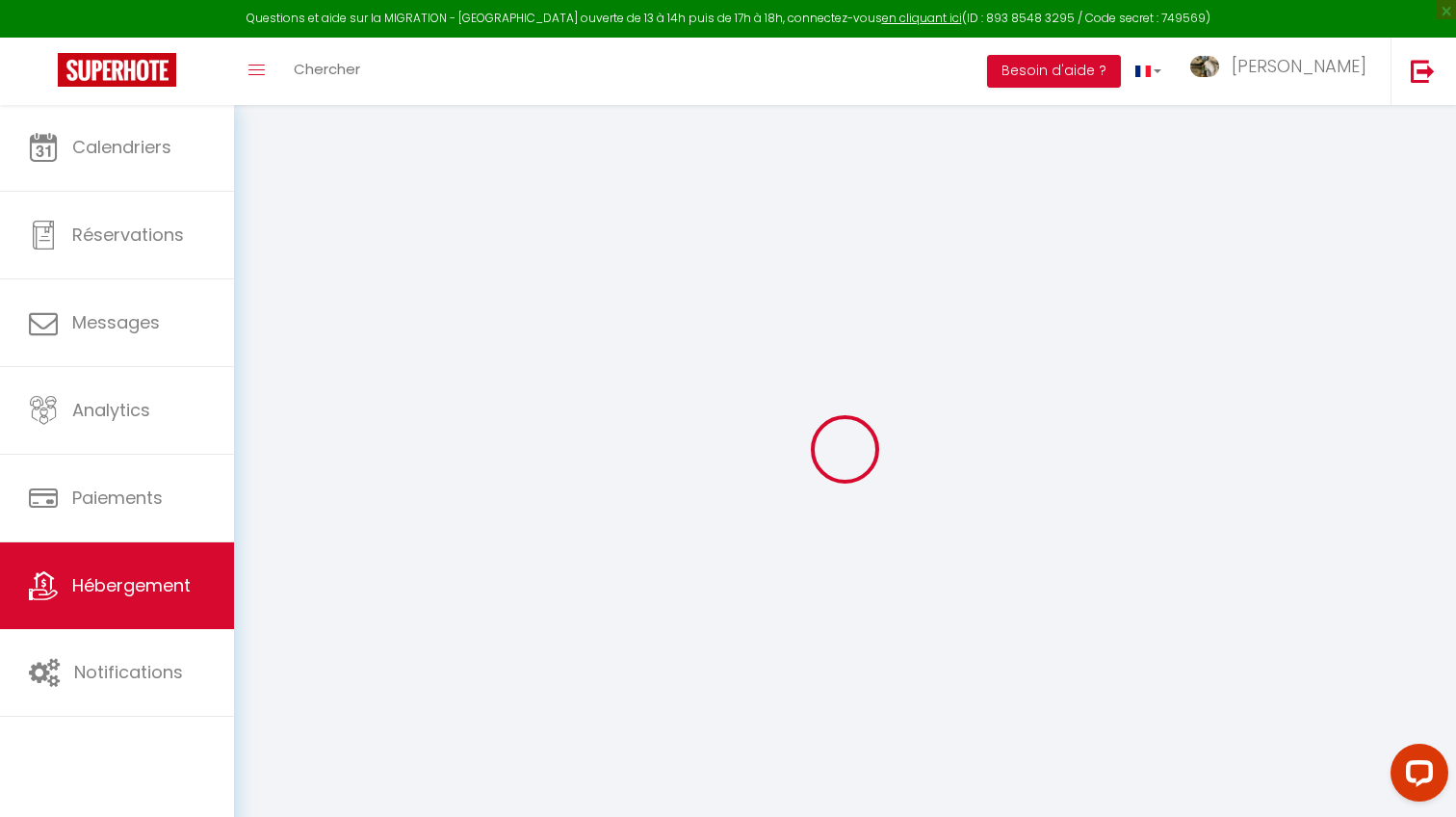
select select
select select "14:00"
select select
select select "11:00"
select select "30"
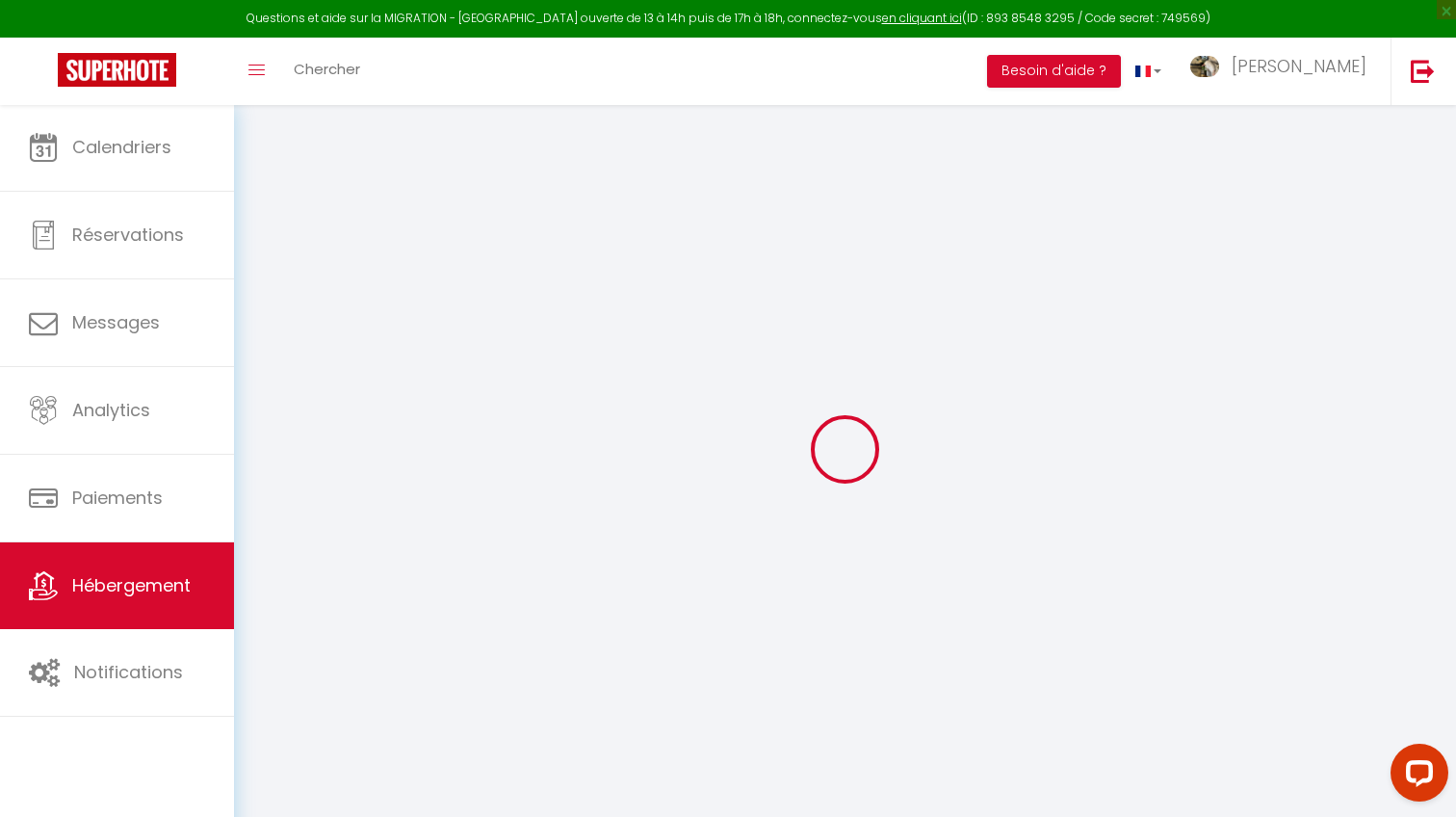
select select "120"
select select
checkbox input "true"
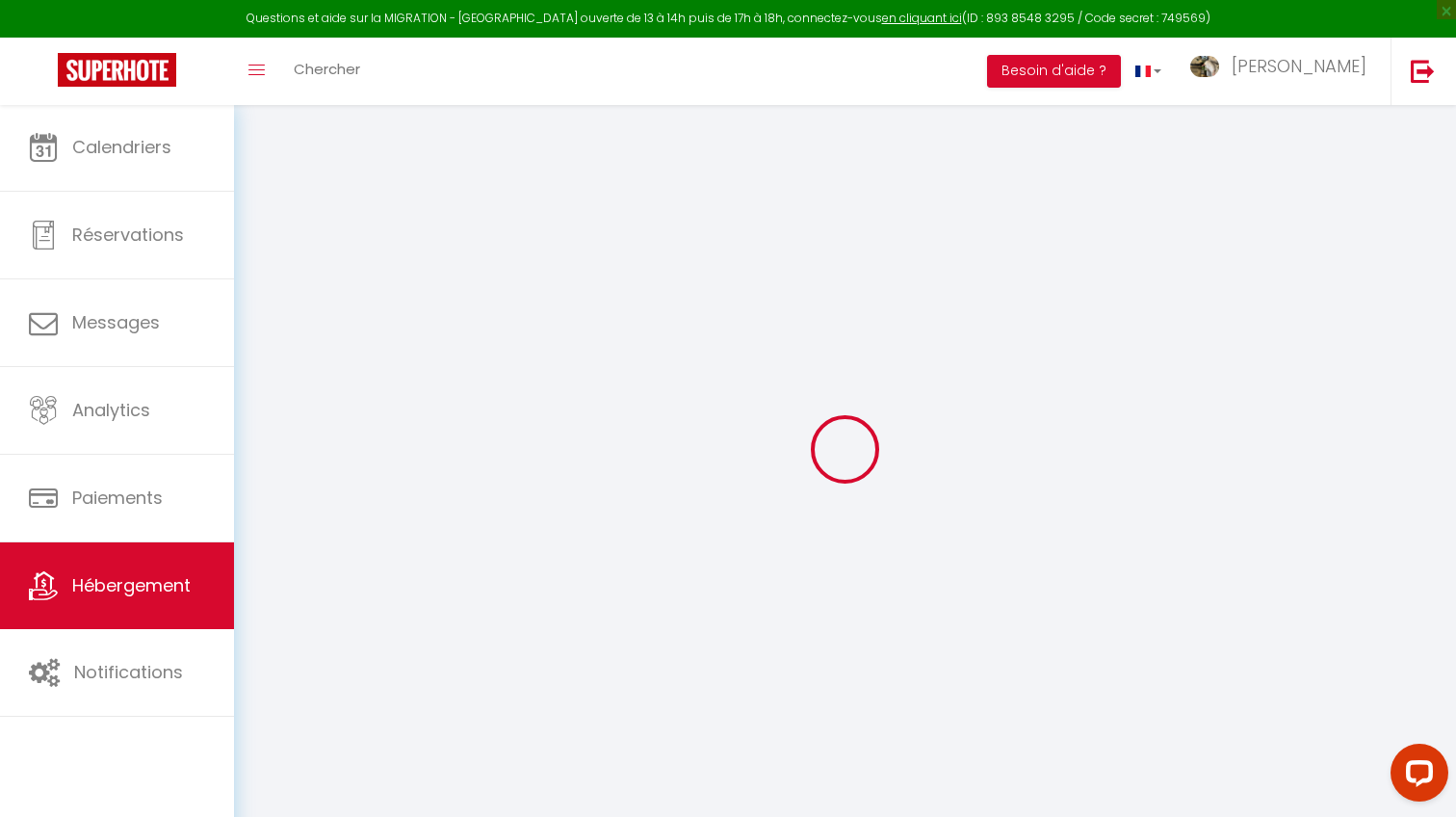
checkbox input "false"
select select
checkbox input "true"
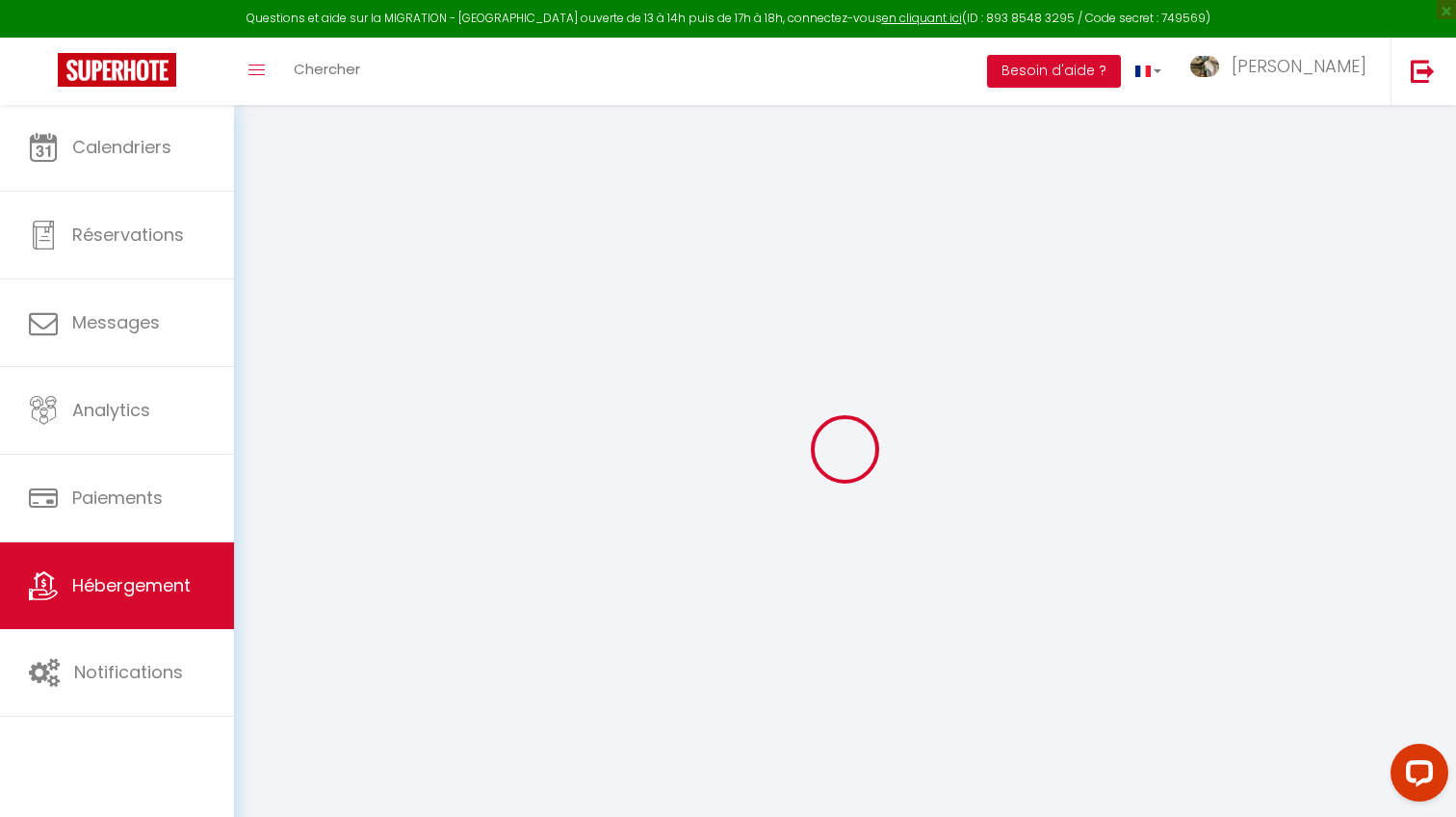
checkbox input "false"
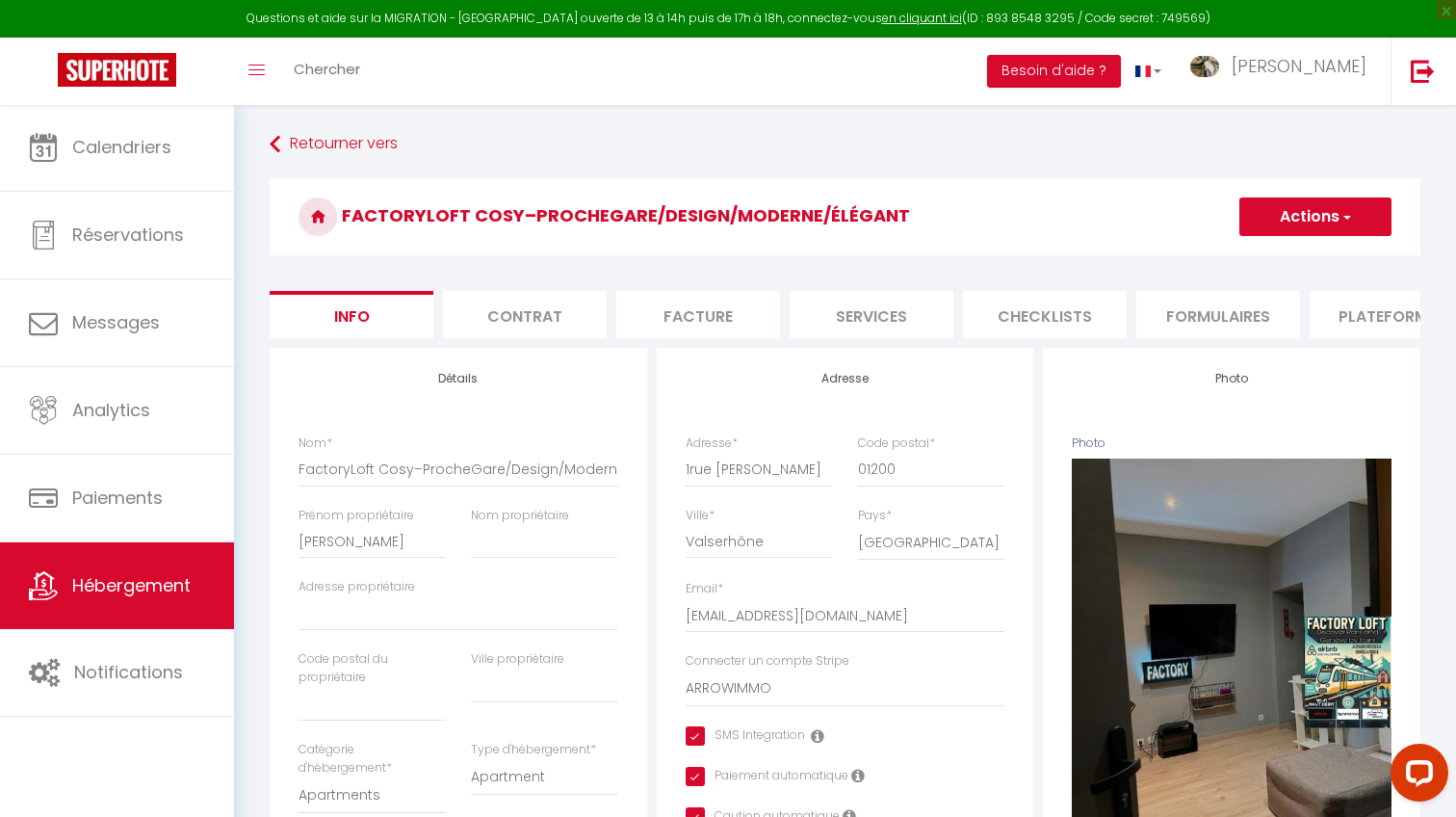
click at [1093, 309] on li "Checklists" at bounding box center [1045, 314] width 164 height 47
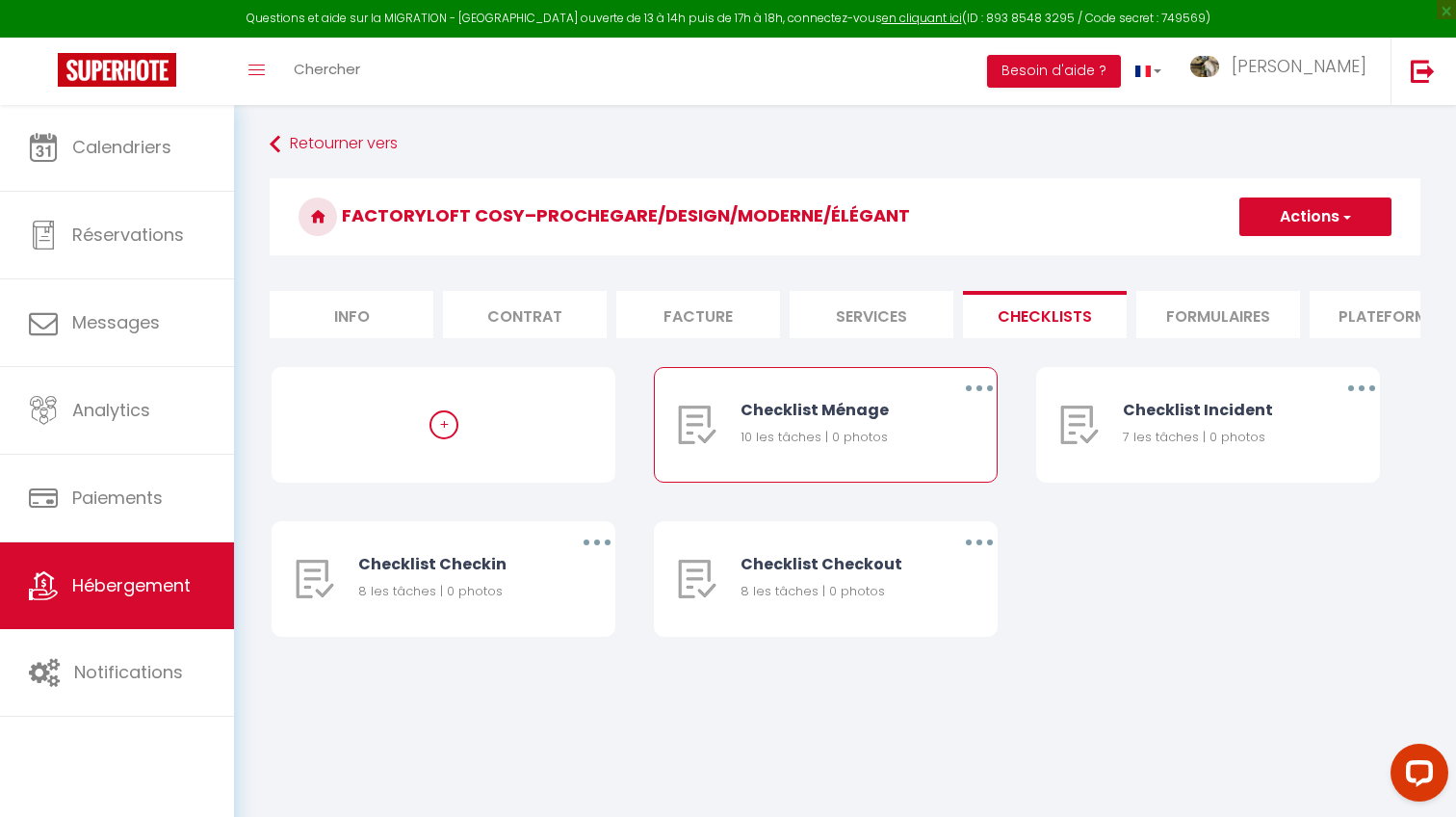
click at [981, 392] on button "button" at bounding box center [980, 388] width 54 height 31
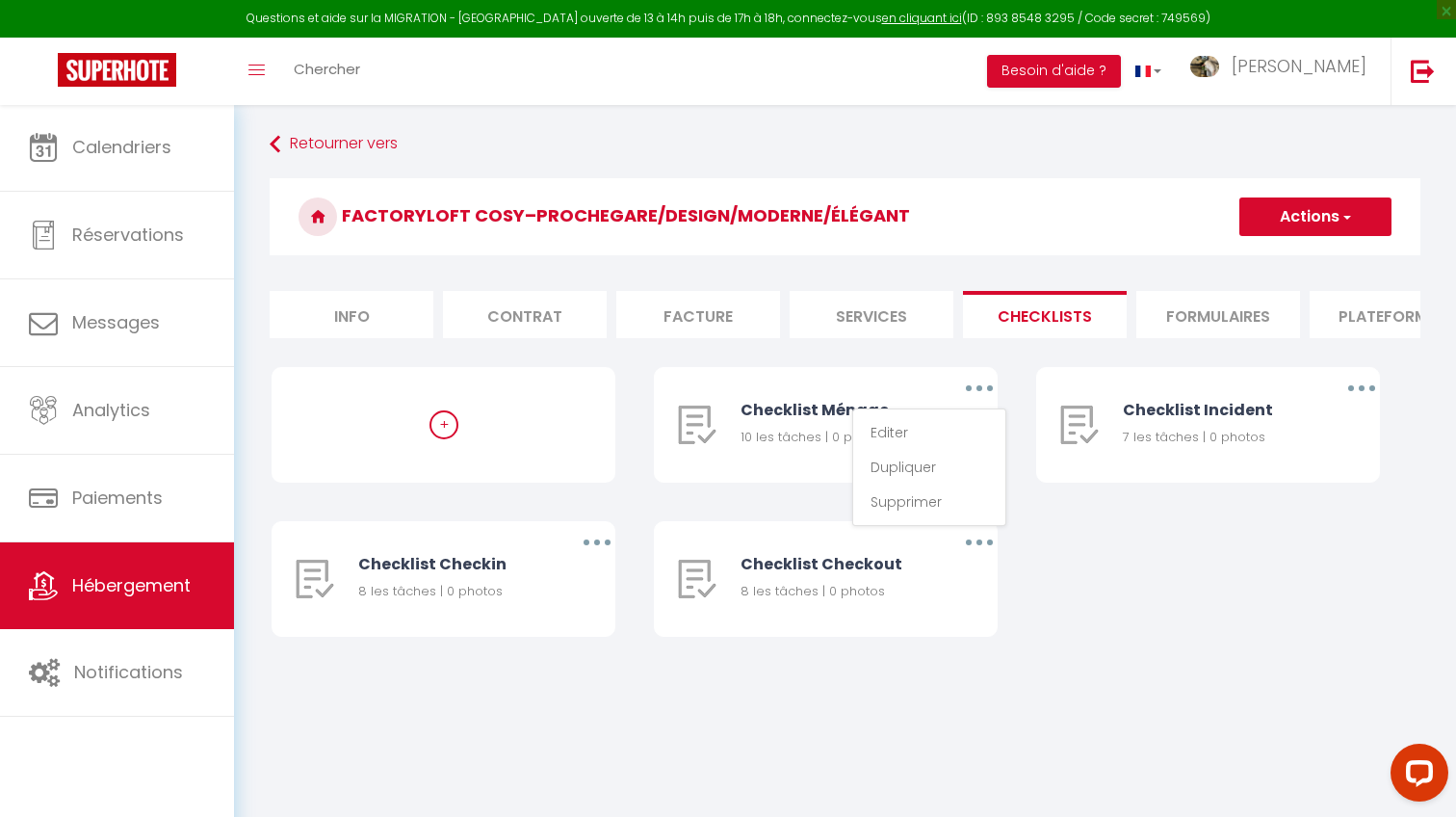
click at [1159, 326] on li "Formulaires" at bounding box center [1218, 314] width 164 height 47
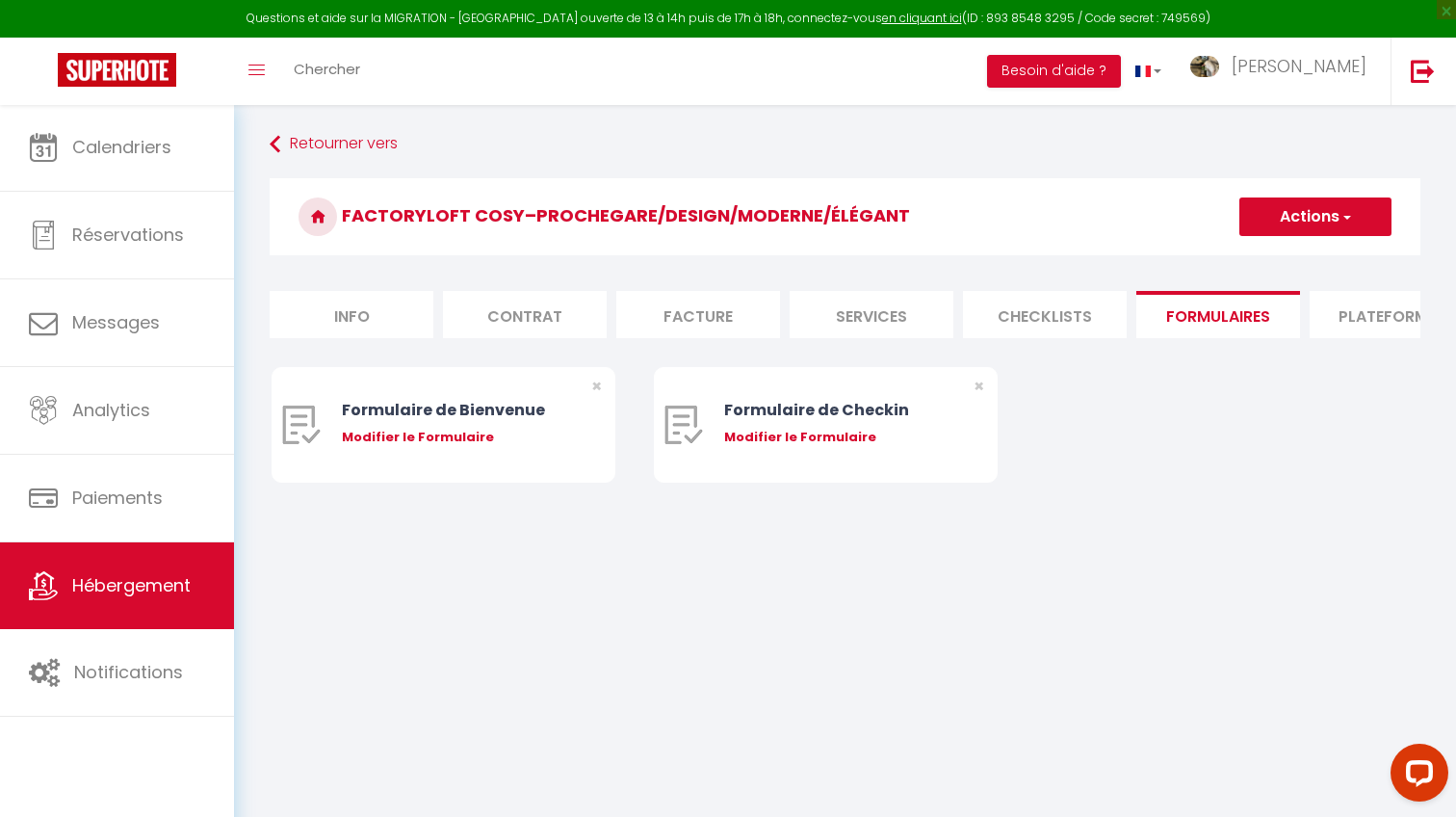
scroll to position [11, 0]
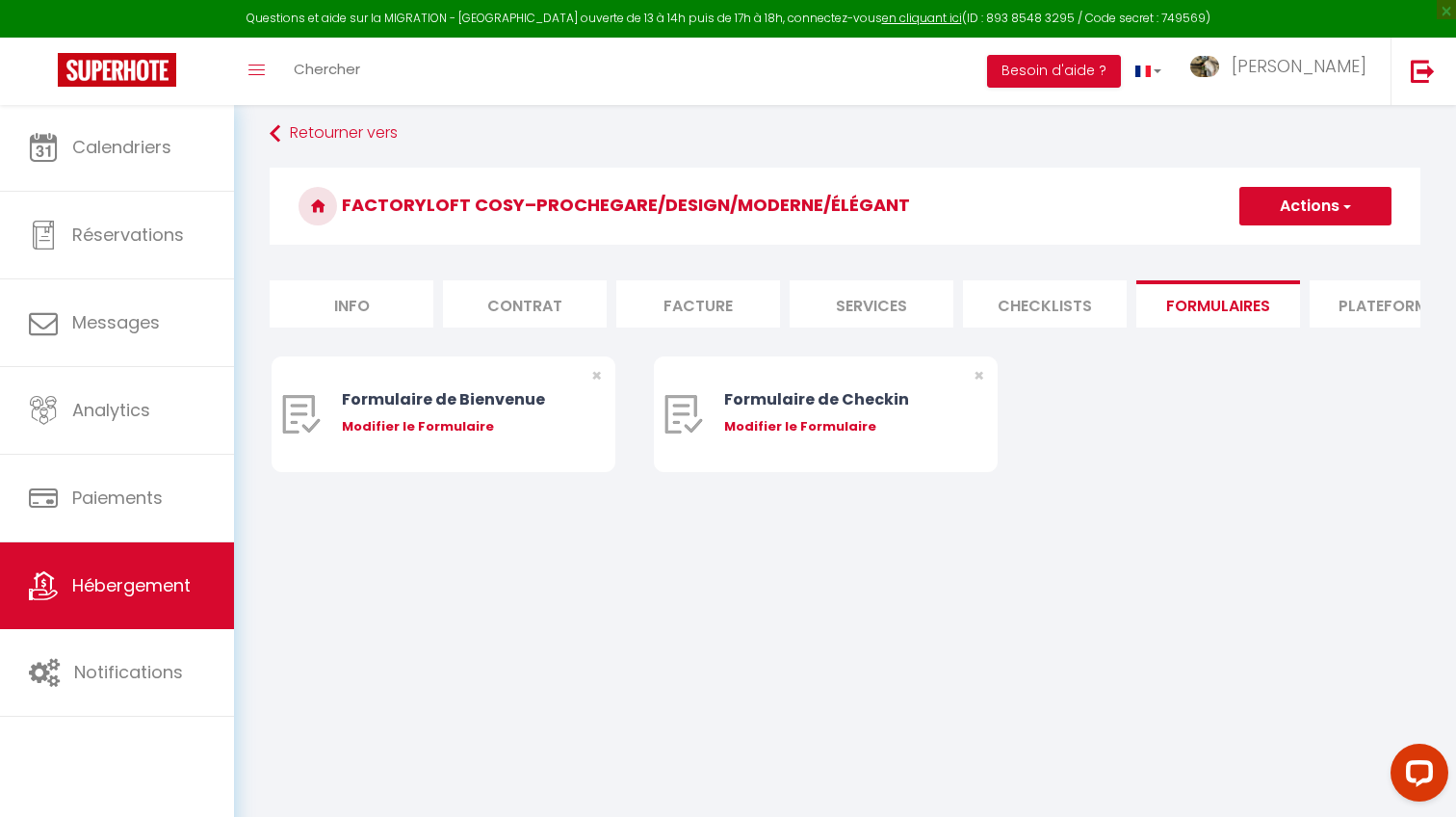
click at [895, 313] on li "Services" at bounding box center [872, 304] width 164 height 47
select select
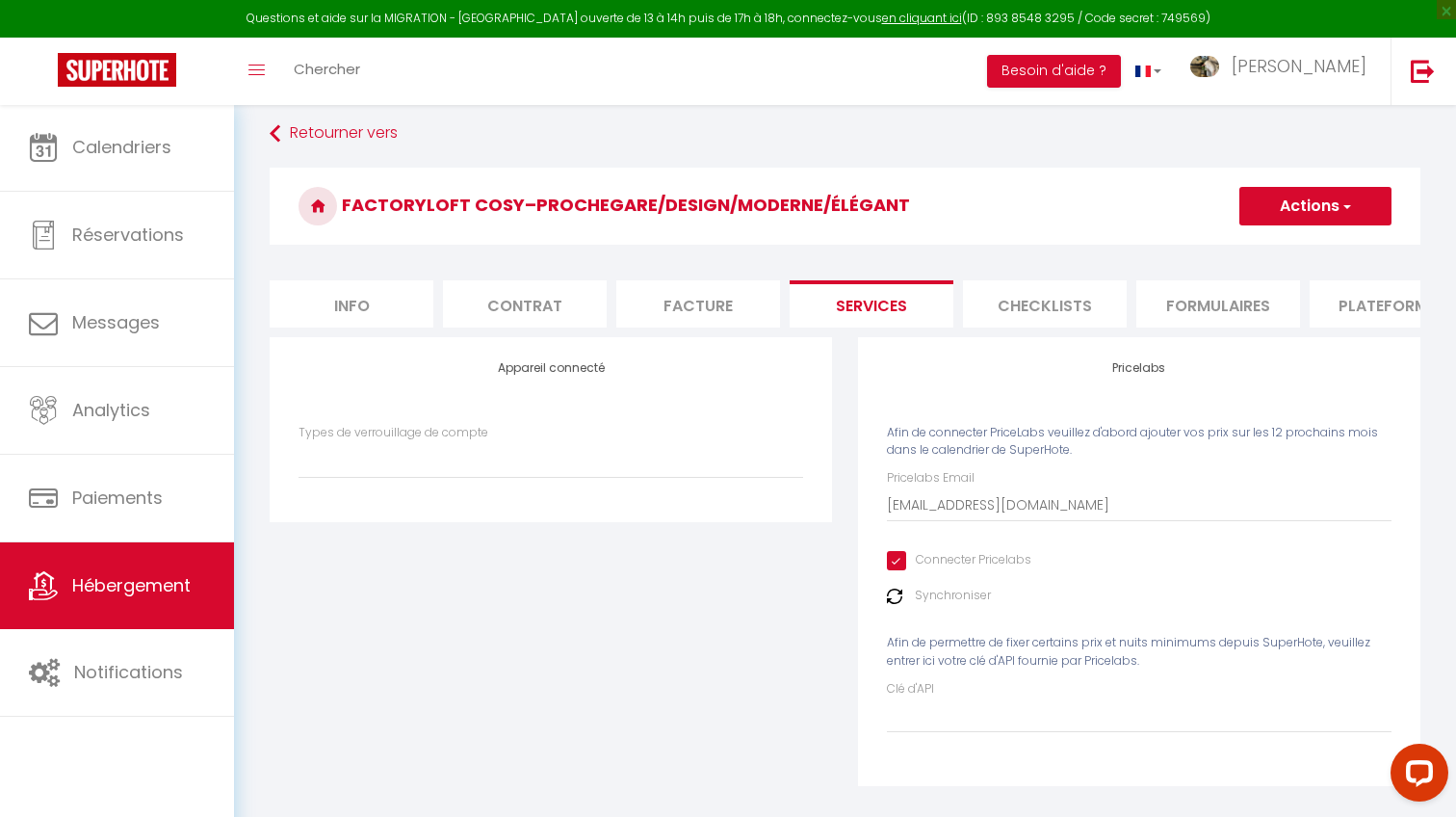
click at [755, 300] on li "Facture" at bounding box center [698, 304] width 164 height 47
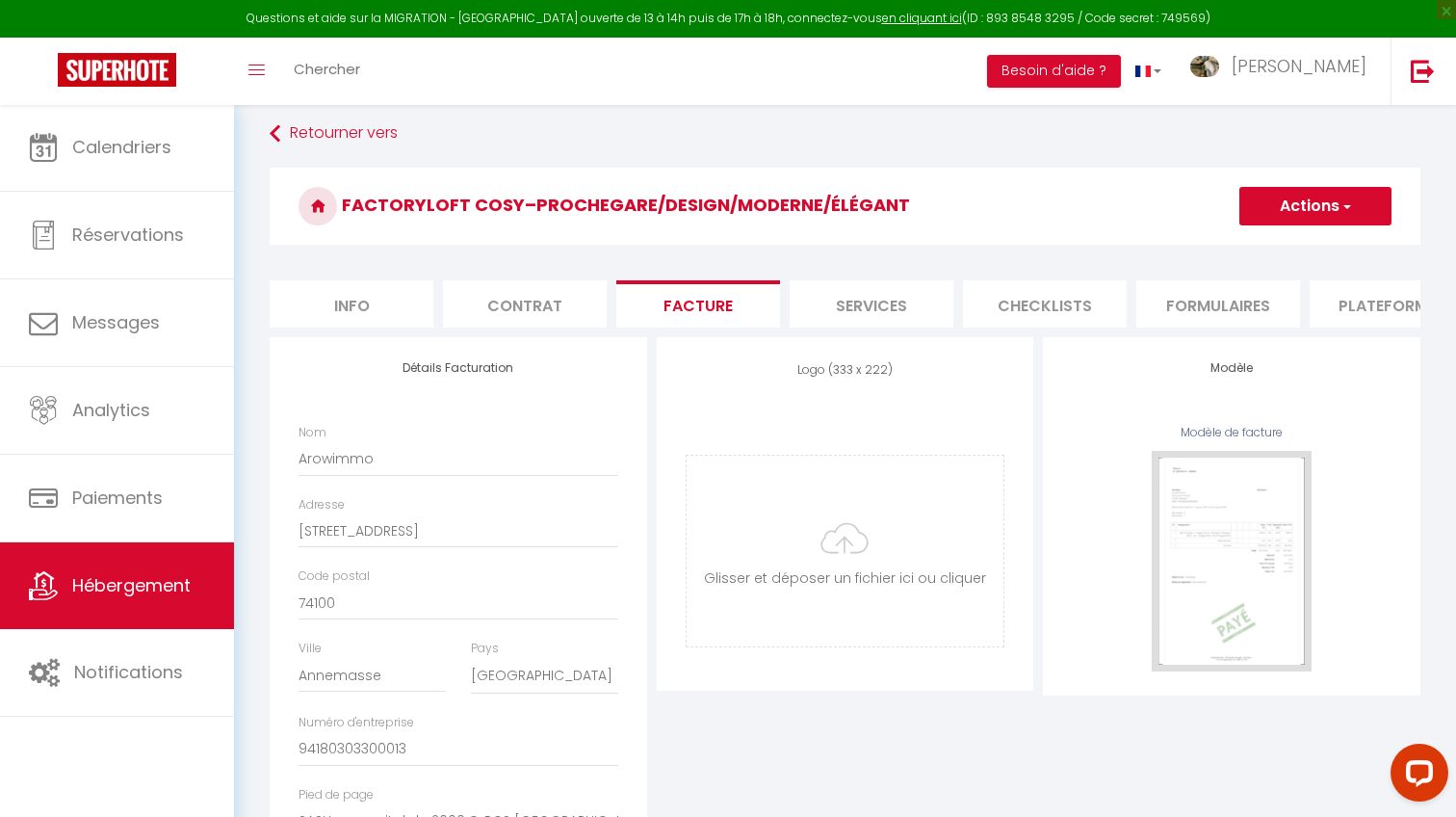
click at [1035, 303] on li "Checklists" at bounding box center [1045, 304] width 164 height 47
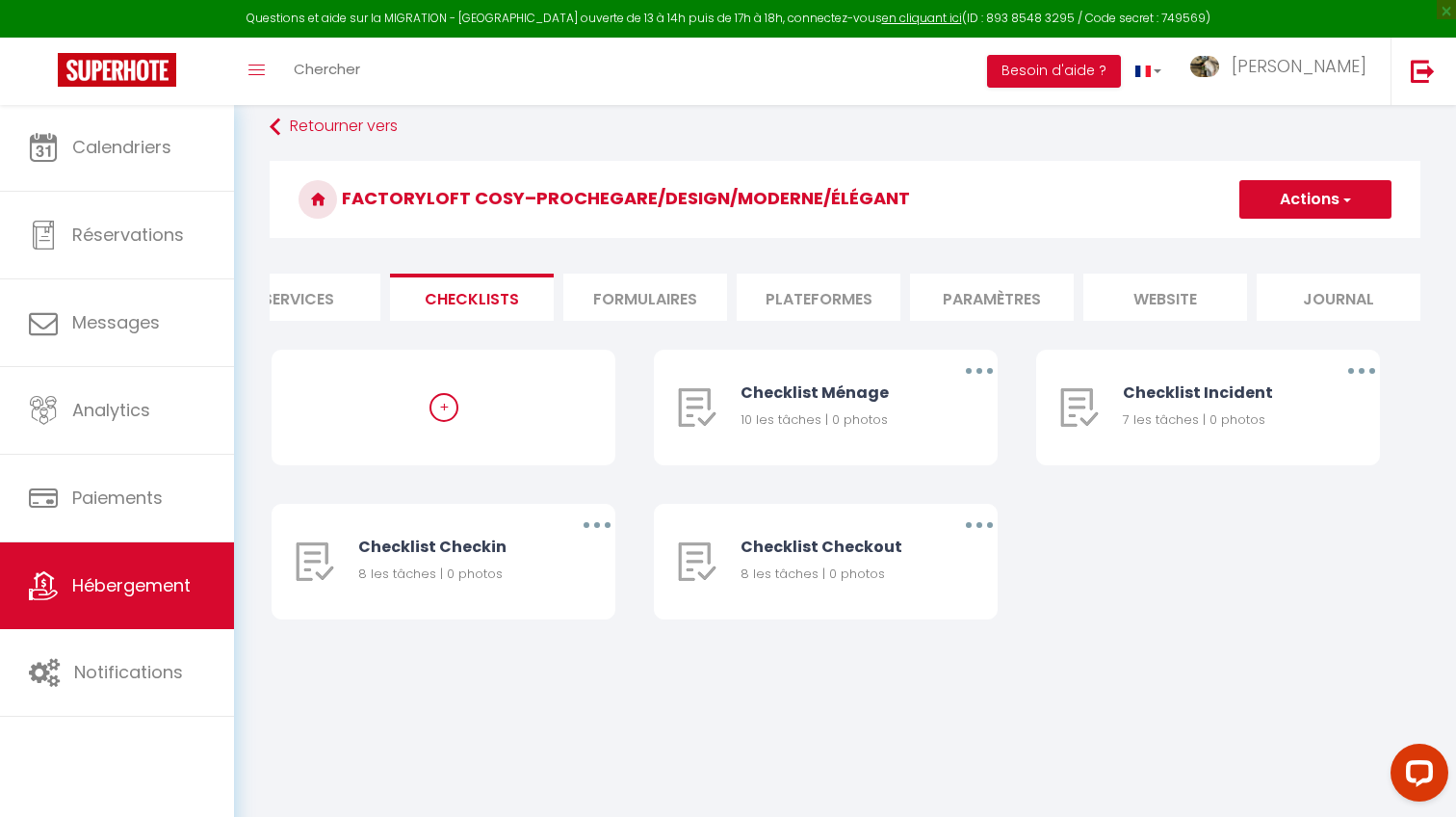
scroll to position [17, 0]
click at [1195, 291] on li "website" at bounding box center [1165, 297] width 164 height 47
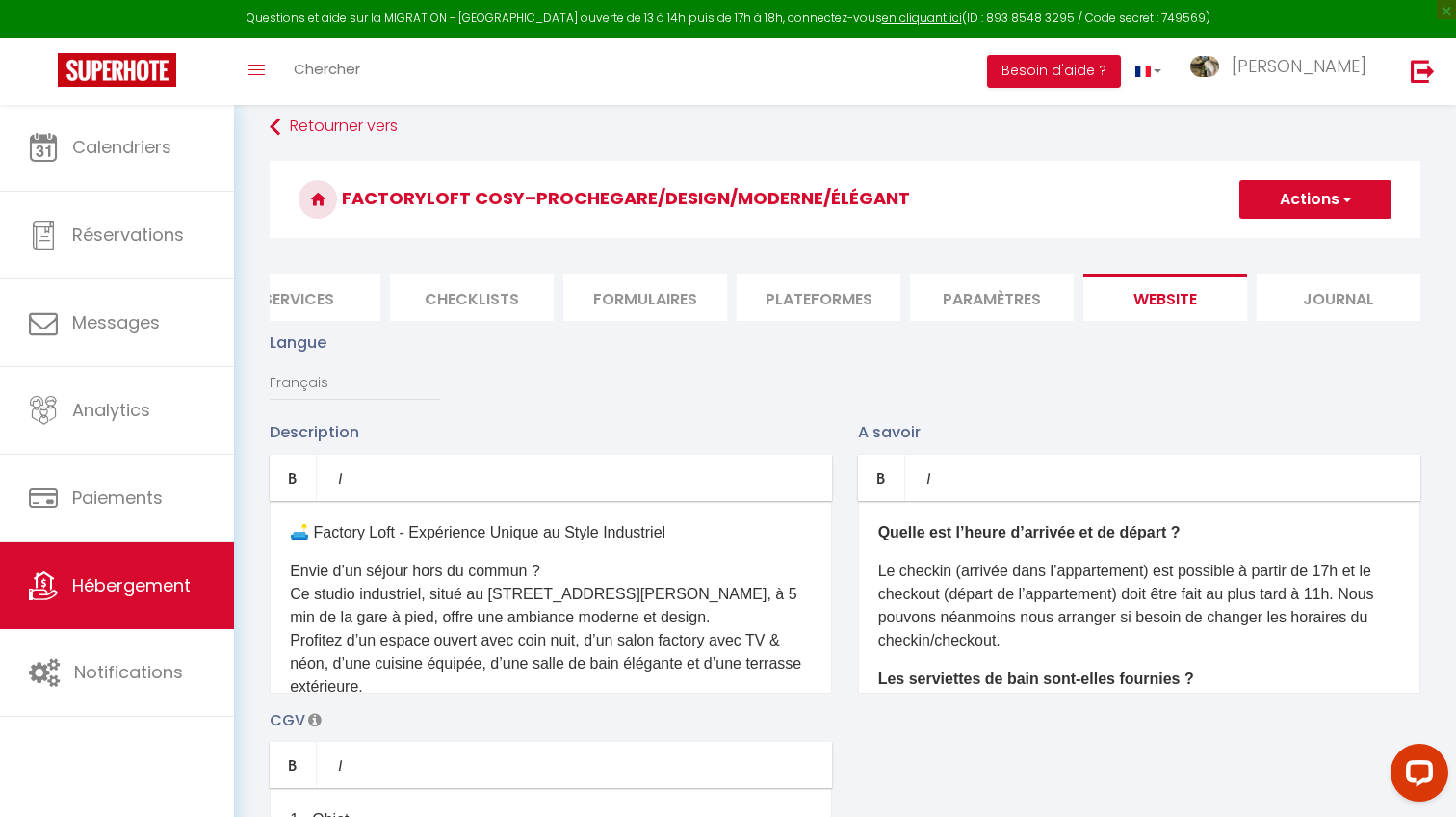
click at [1028, 282] on li "Paramètres" at bounding box center [992, 297] width 164 height 47
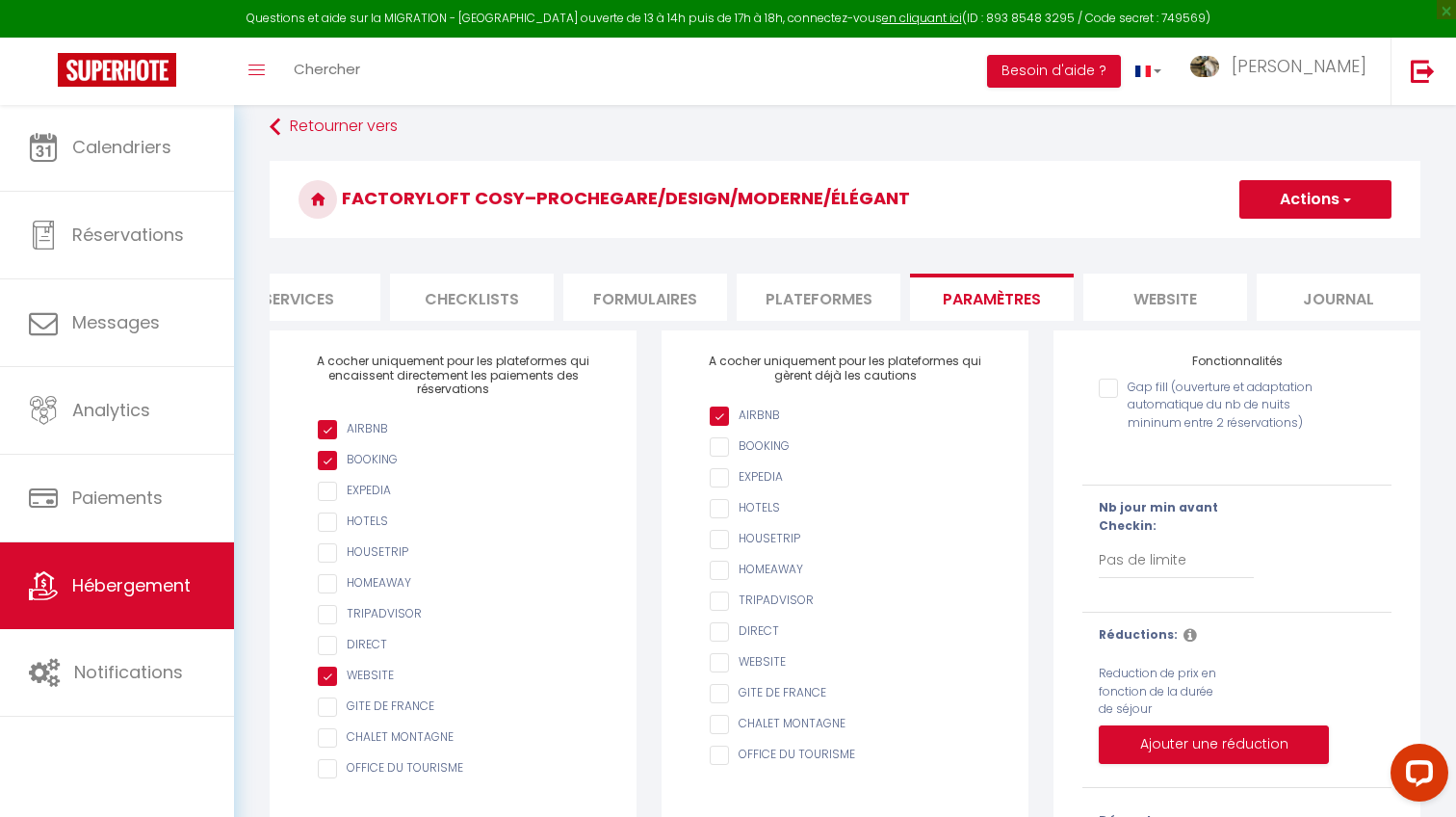
click at [823, 283] on li "Plateformes" at bounding box center [819, 297] width 164 height 47
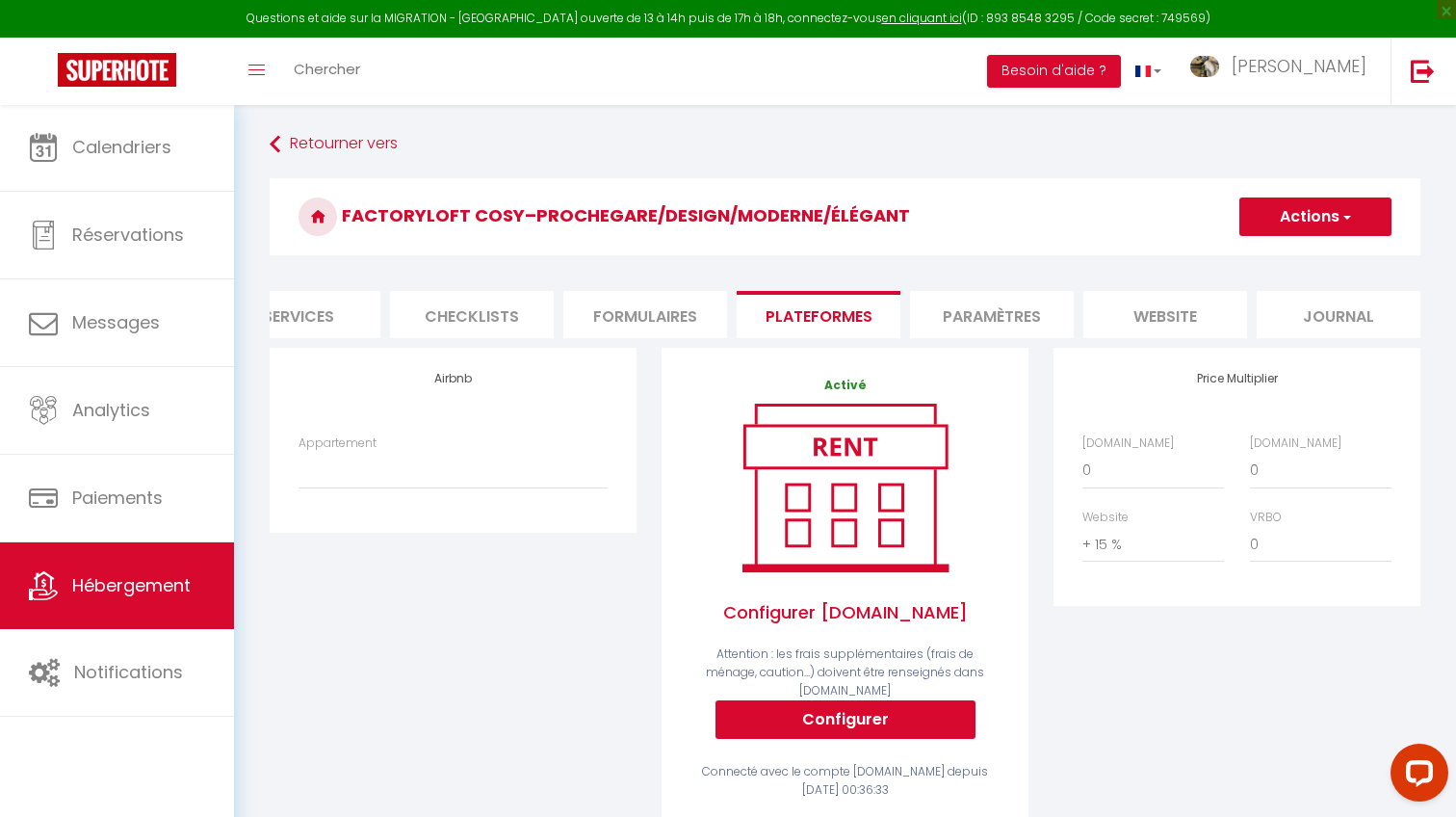
click at [523, 491] on div "Appartement FactoryLoftCozy–NearStation/Design/ Modern/Elegant - tristan.meunie…" at bounding box center [452, 471] width 335 height 74
select select "7923-1377511543900346818"
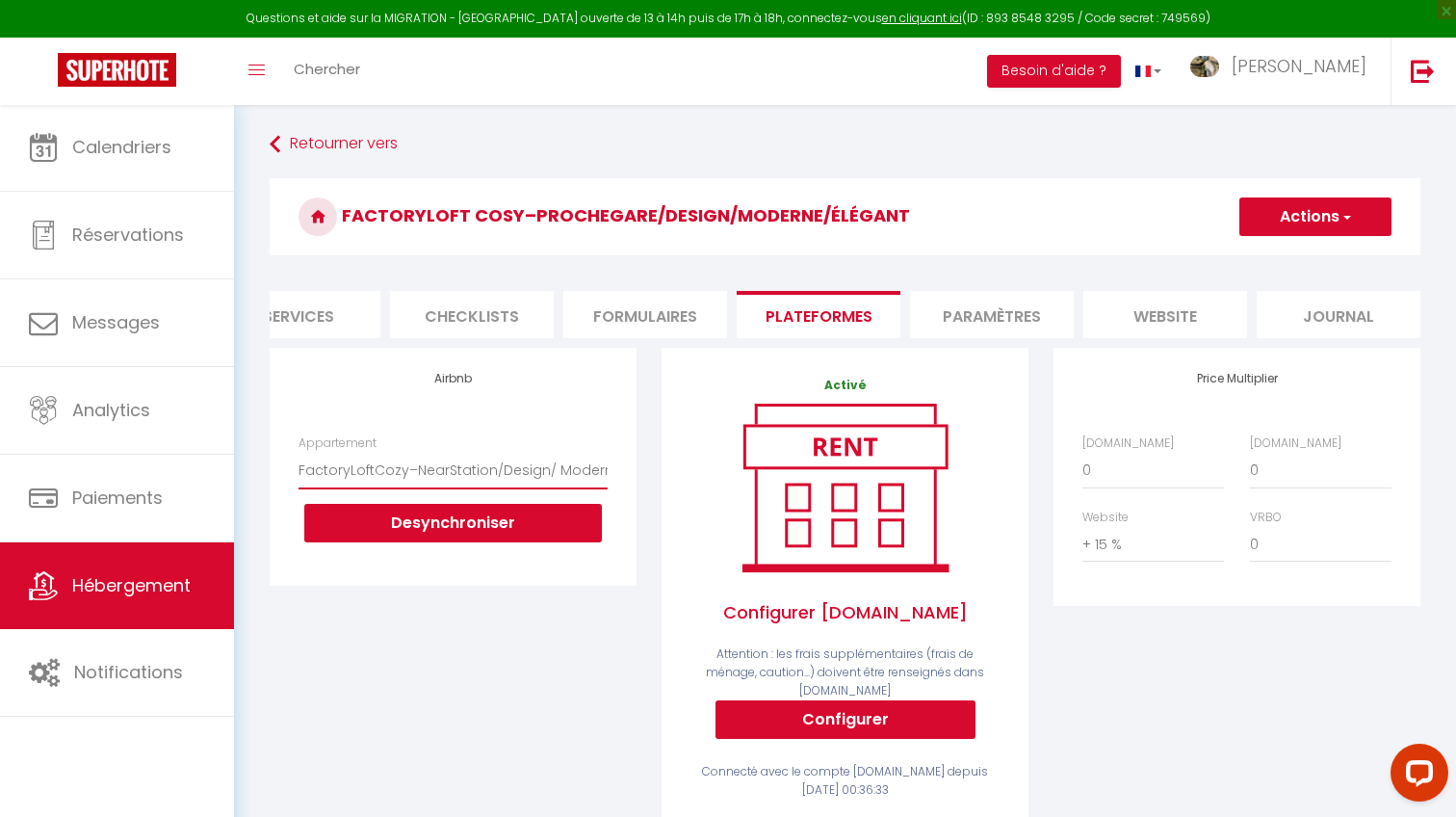
drag, startPoint x: 512, startPoint y: 528, endPoint x: 584, endPoint y: 391, distance: 154.8
click at [584, 390] on div "Airbnb Appartement FactoryLoftCozy–NearStation/Design/ Modern/Elegant - tristan…" at bounding box center [452, 465] width 366 height 237
click at [1296, 226] on button "Actions" at bounding box center [1315, 217] width 152 height 39
click at [1281, 263] on link "Enregistrer" at bounding box center [1314, 259] width 152 height 25
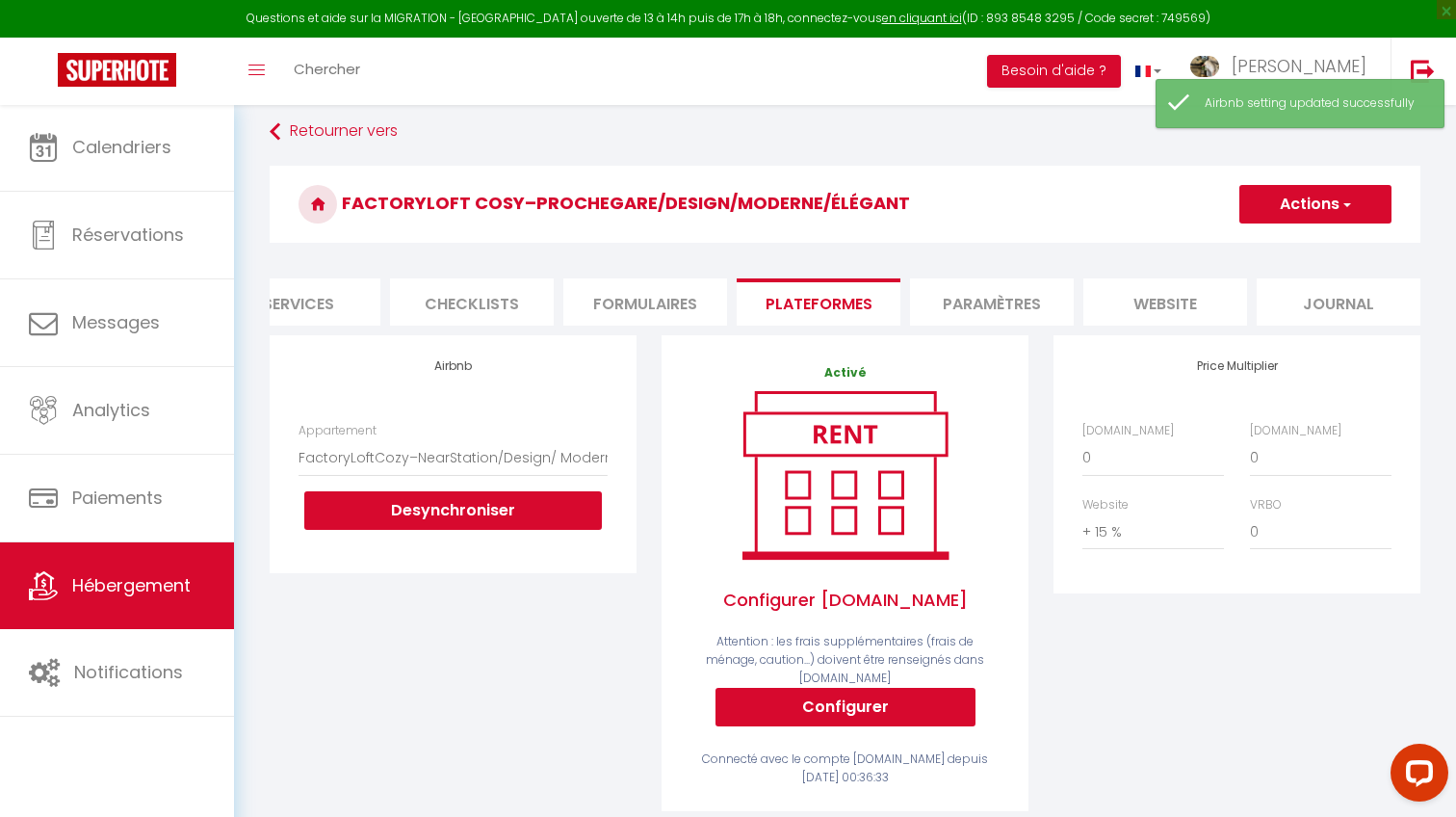
scroll to position [19, 0]
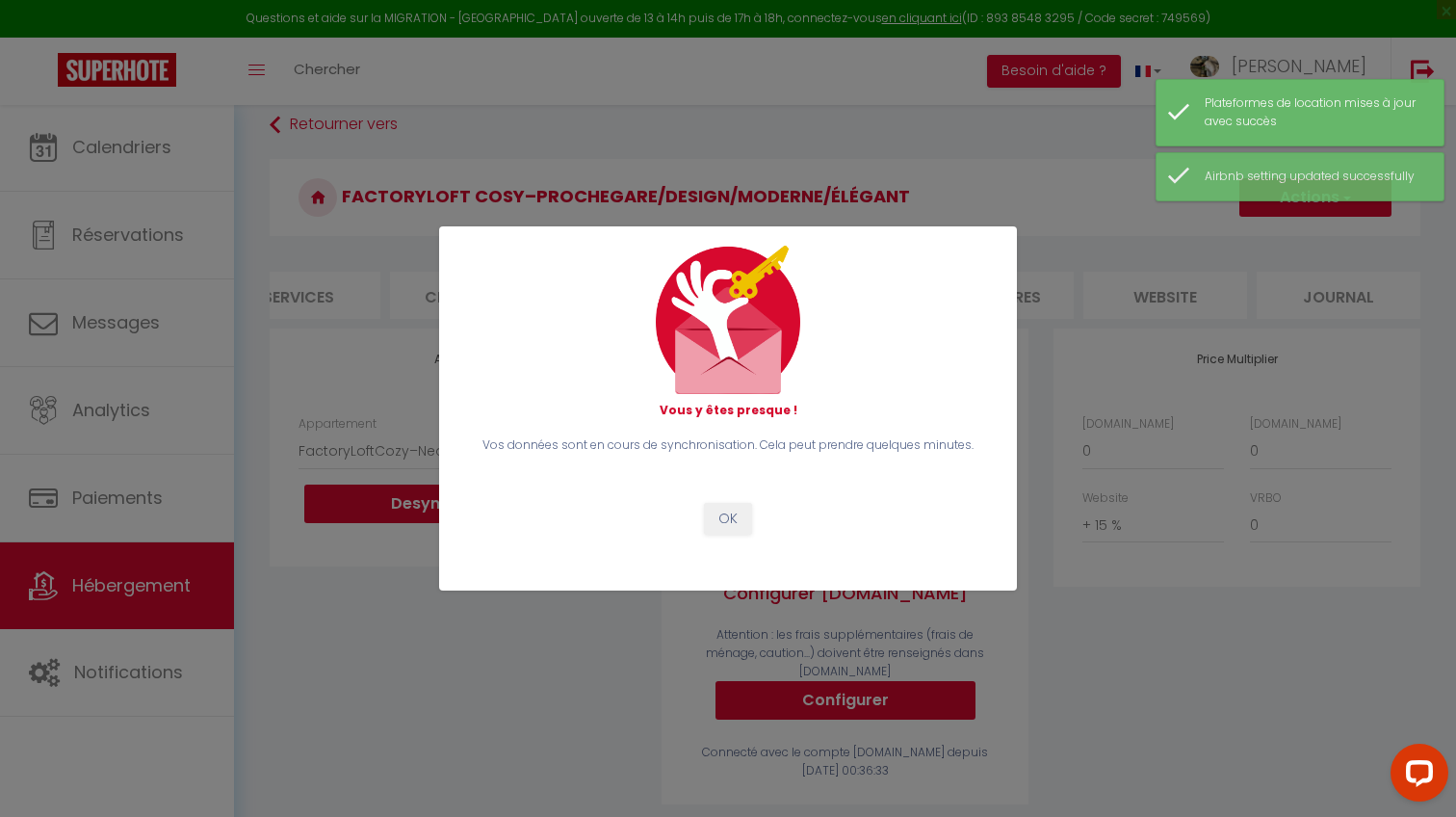
click at [731, 513] on button "OK" at bounding box center [728, 518] width 48 height 33
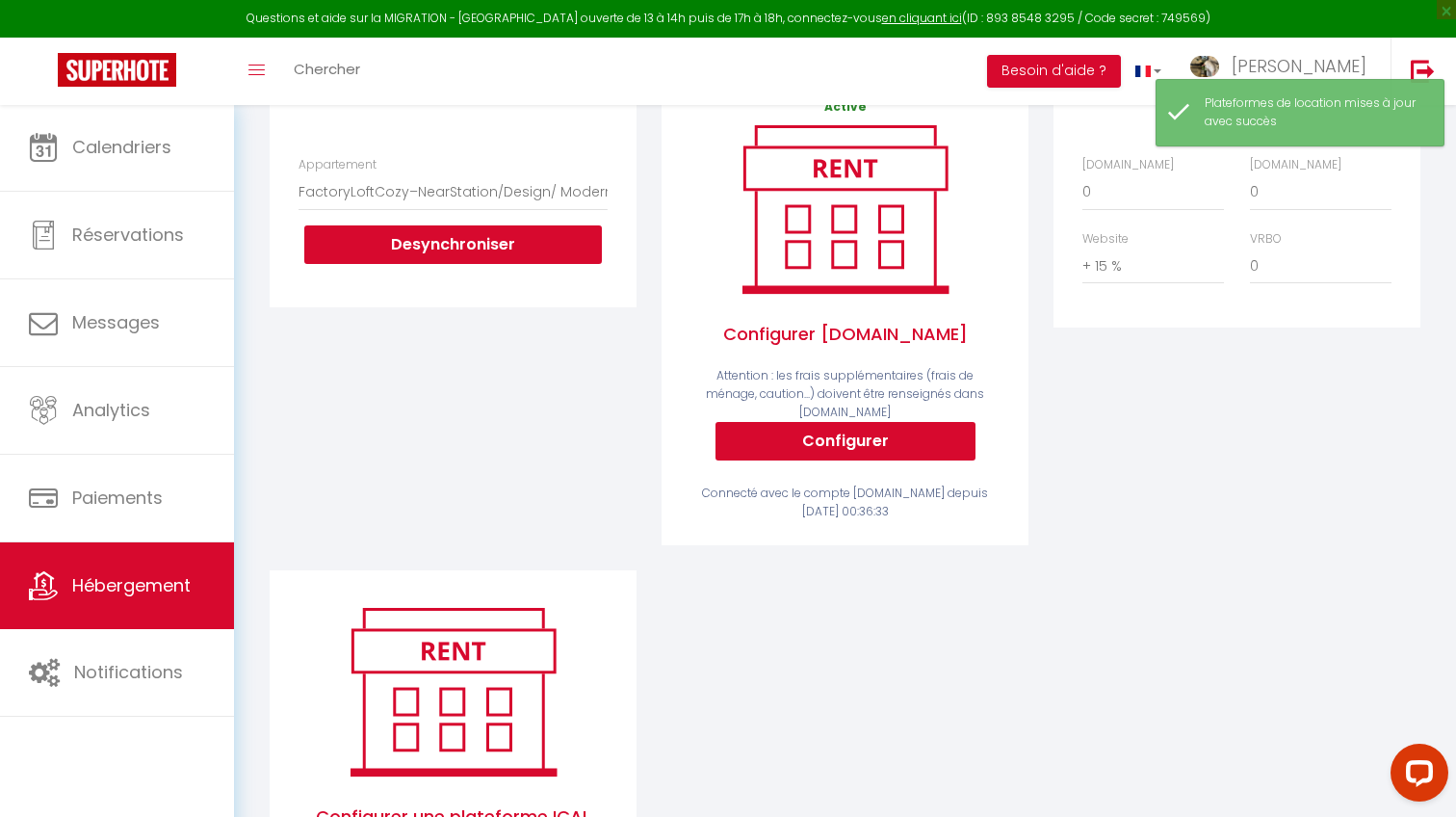
scroll to position [242, 0]
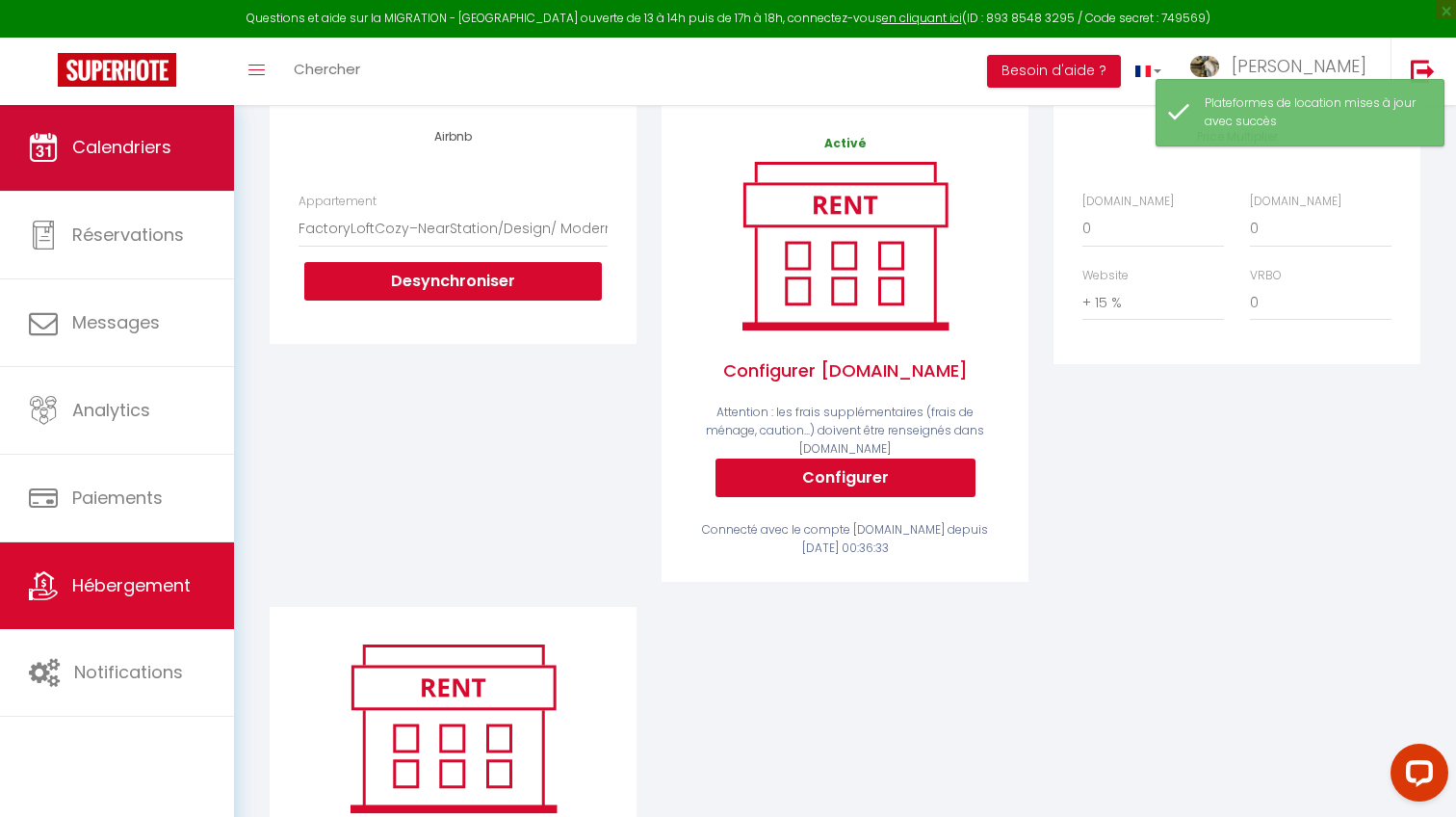
click at [165, 159] on span "Calendriers" at bounding box center [121, 147] width 99 height 24
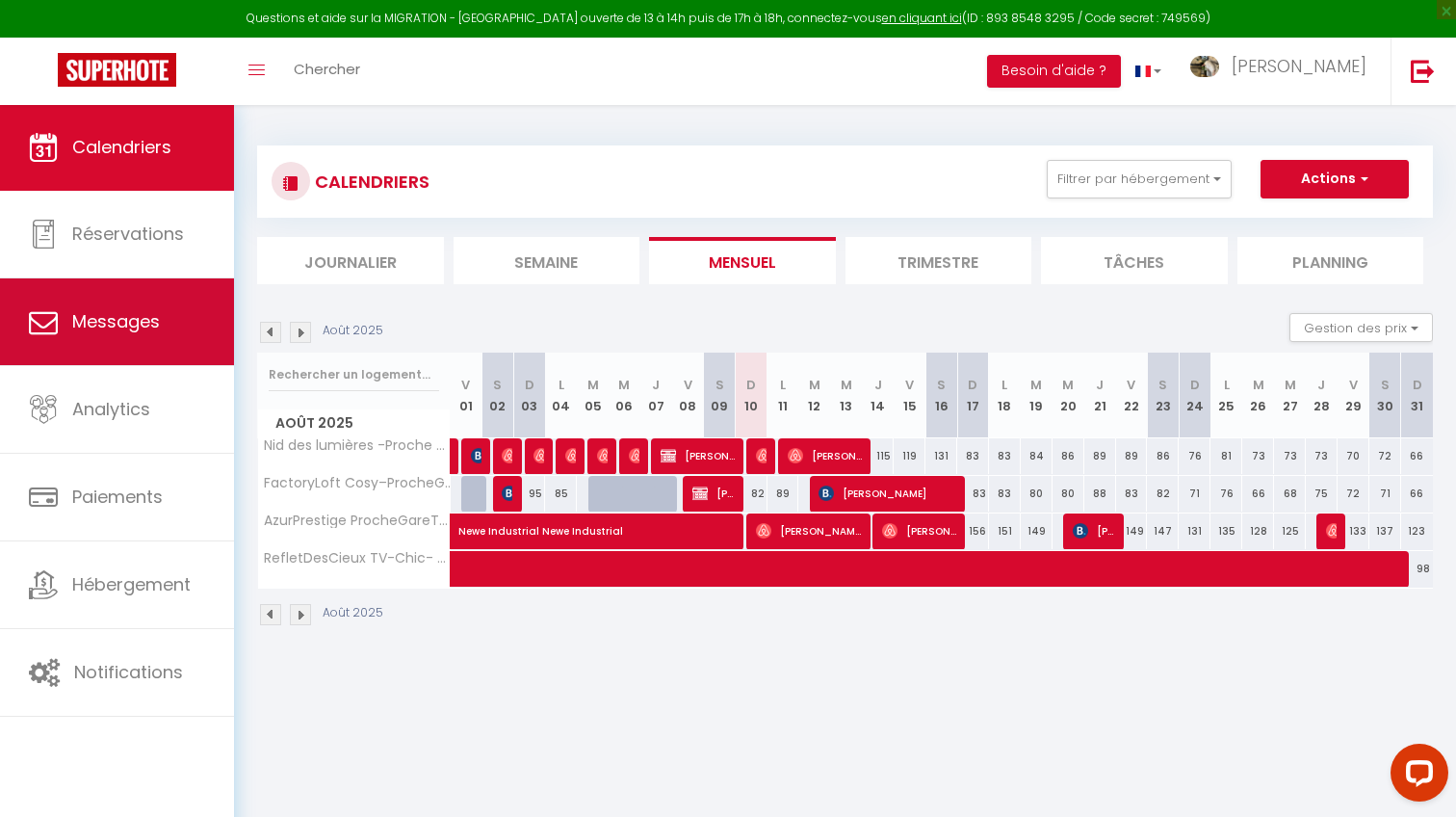
click at [151, 293] on link "Messages" at bounding box center [117, 322] width 234 height 87
select select "message"
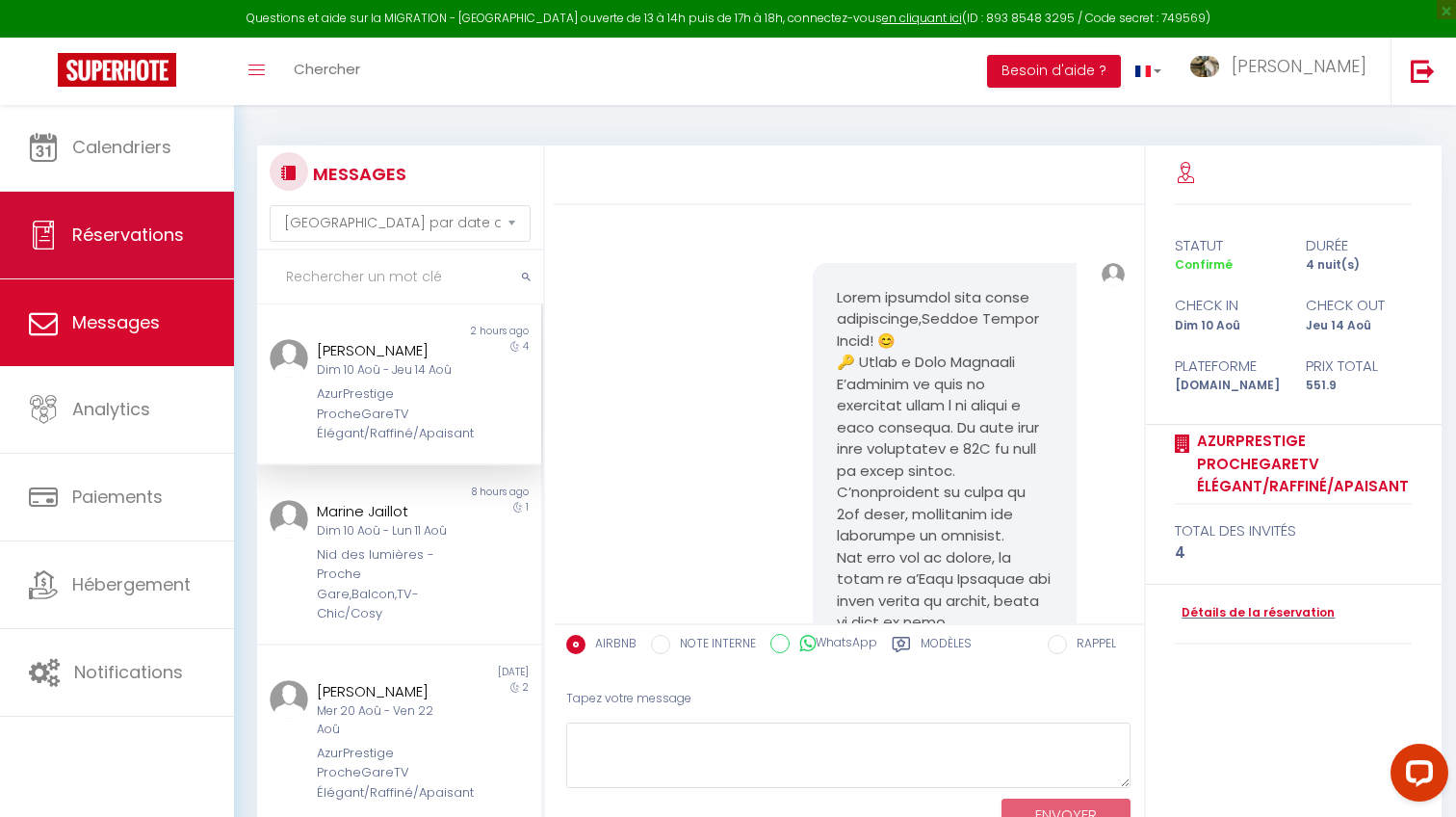
scroll to position [2579, 0]
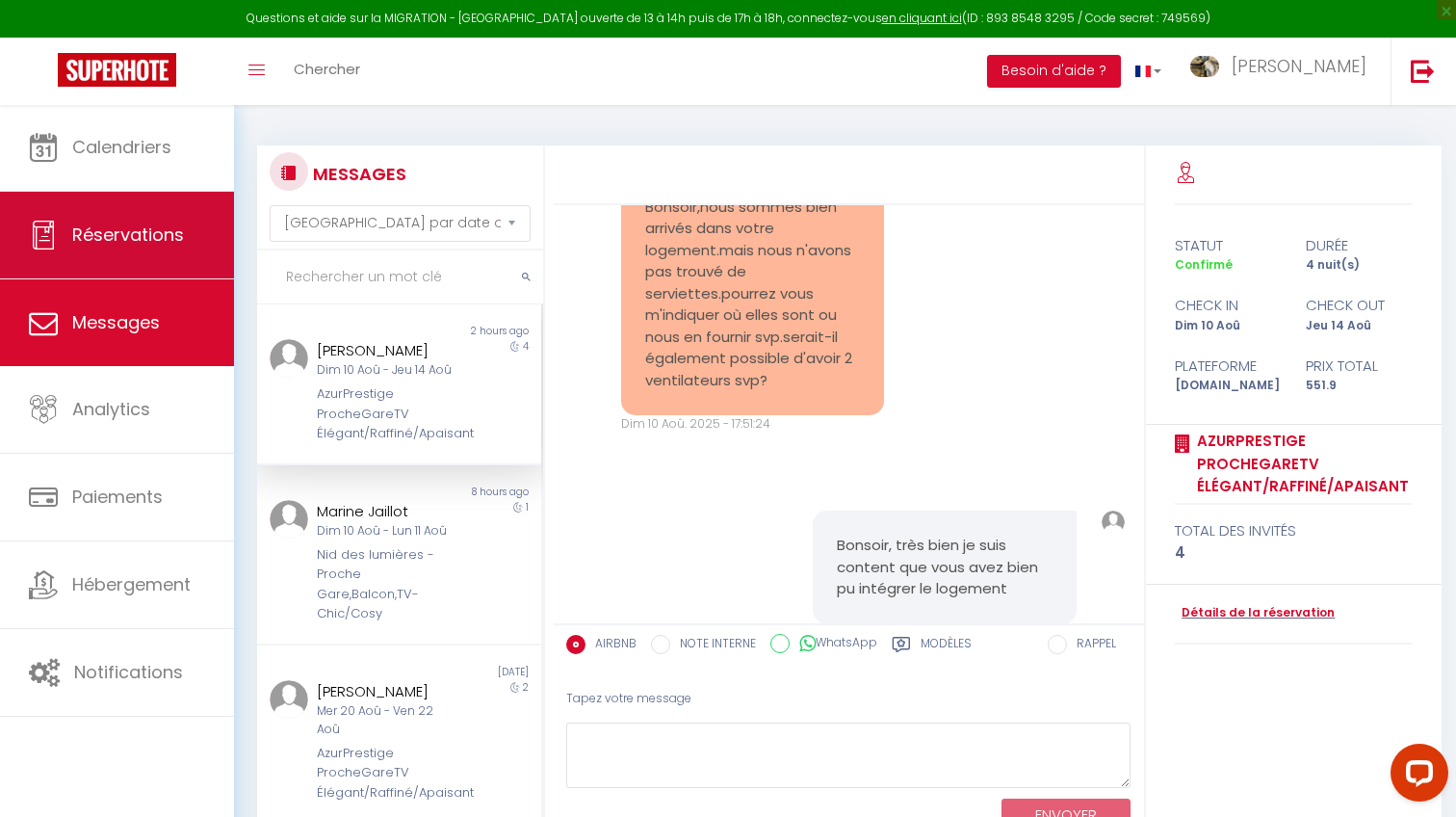
click at [149, 252] on link "Réservations" at bounding box center [117, 235] width 234 height 87
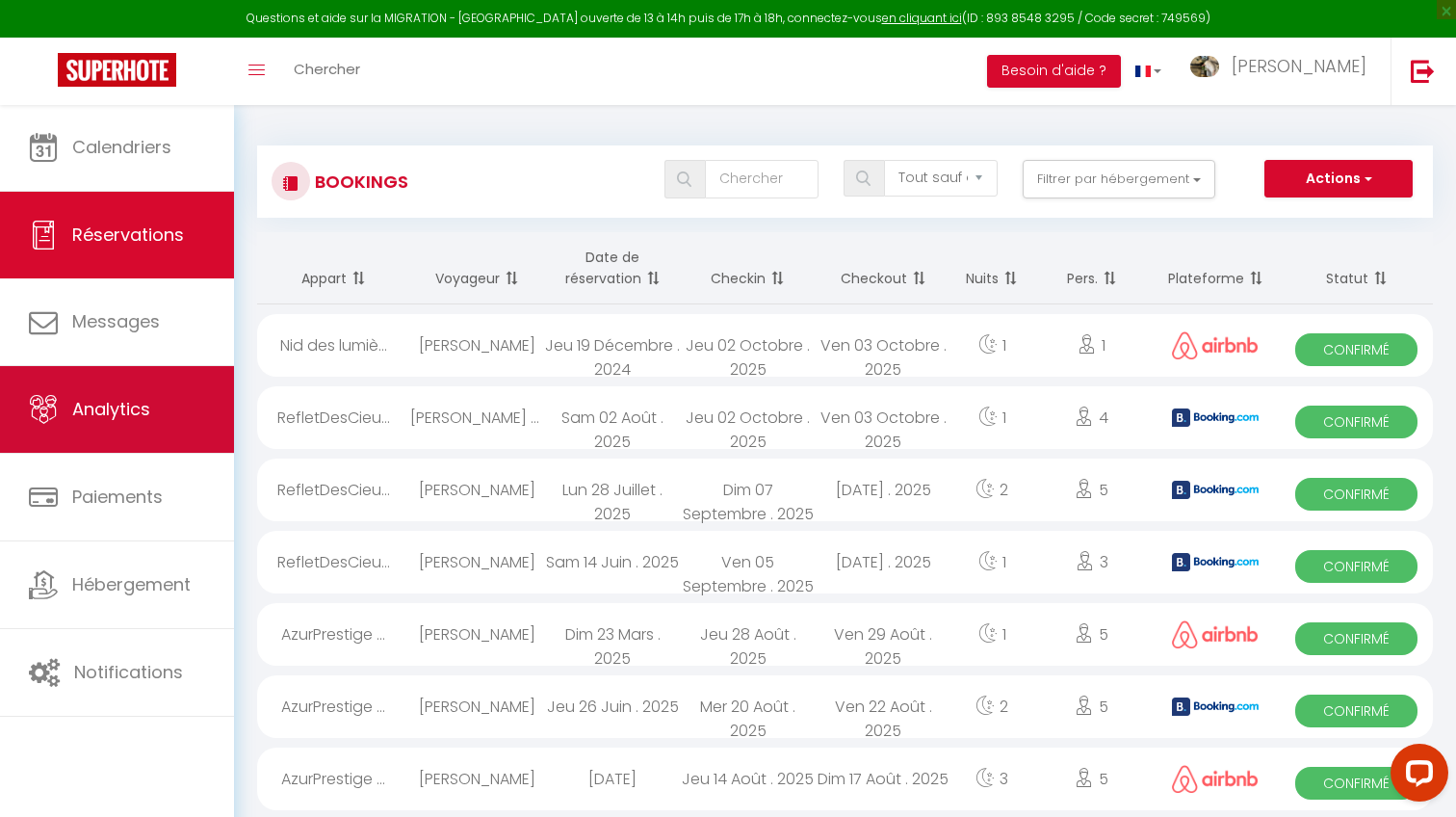
click at [170, 399] on link "Analytics" at bounding box center [117, 408] width 234 height 87
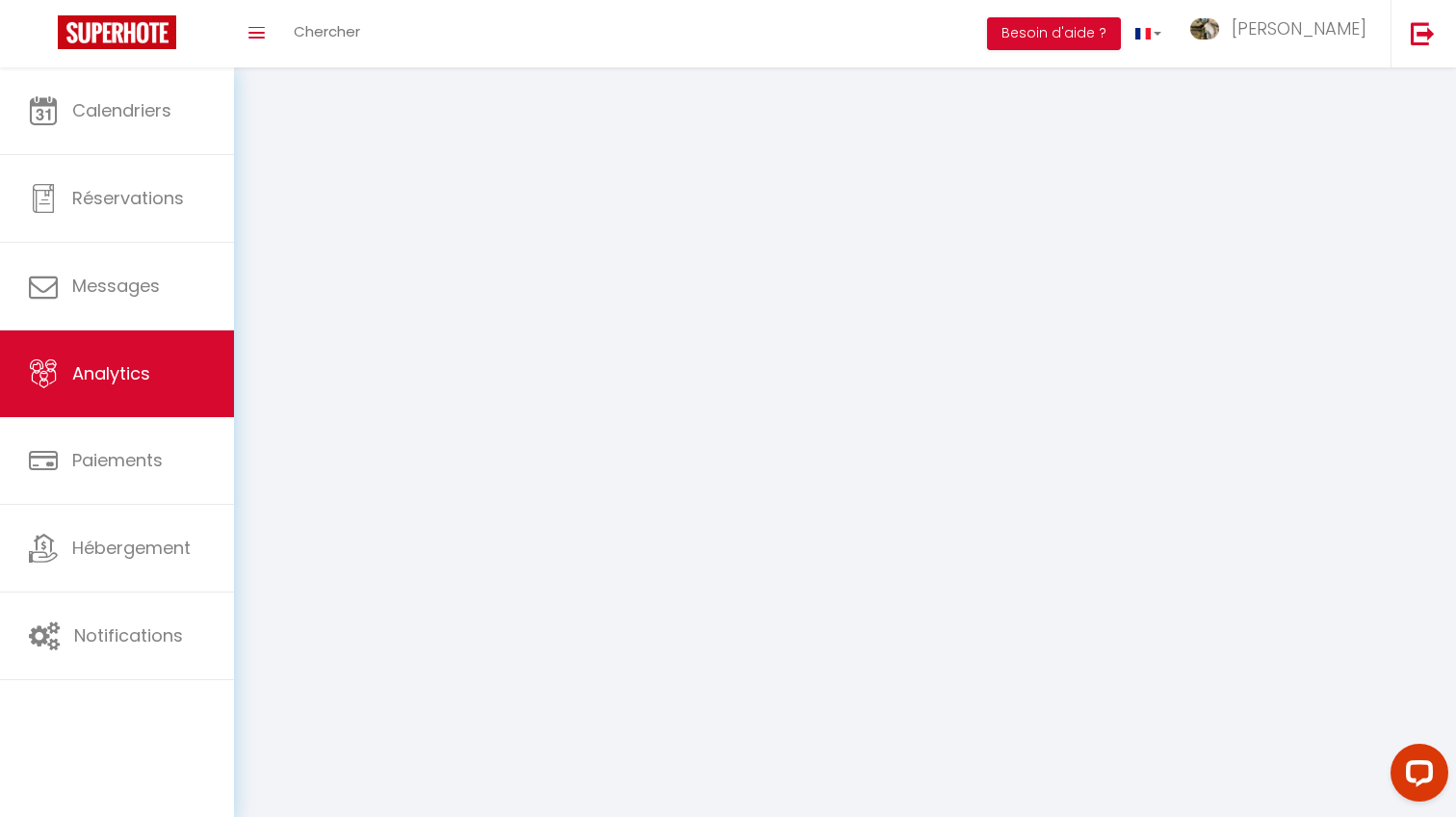
select select "2025"
select select "8"
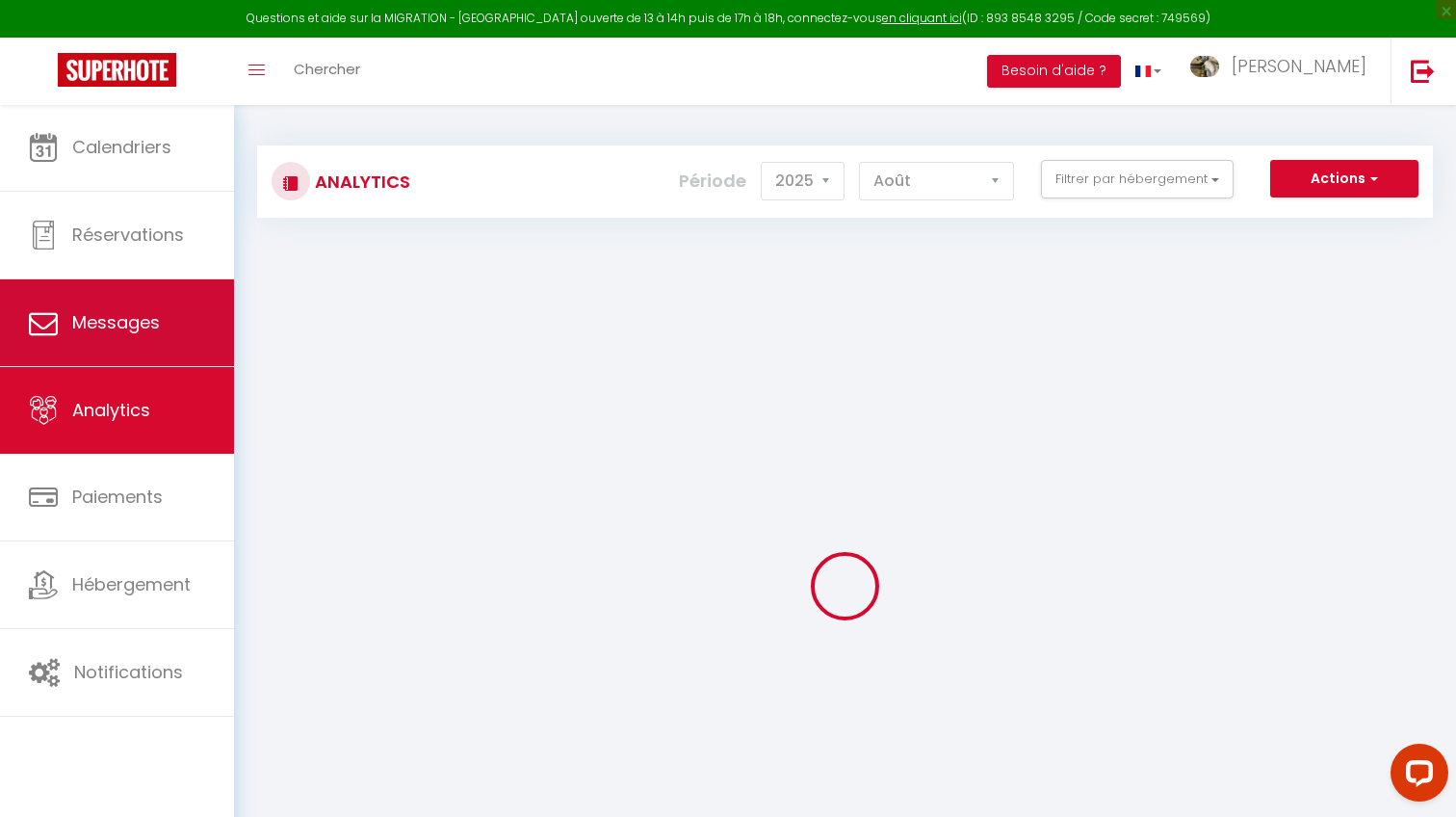
click at [151, 344] on link "Messages" at bounding box center [117, 323] width 234 height 87
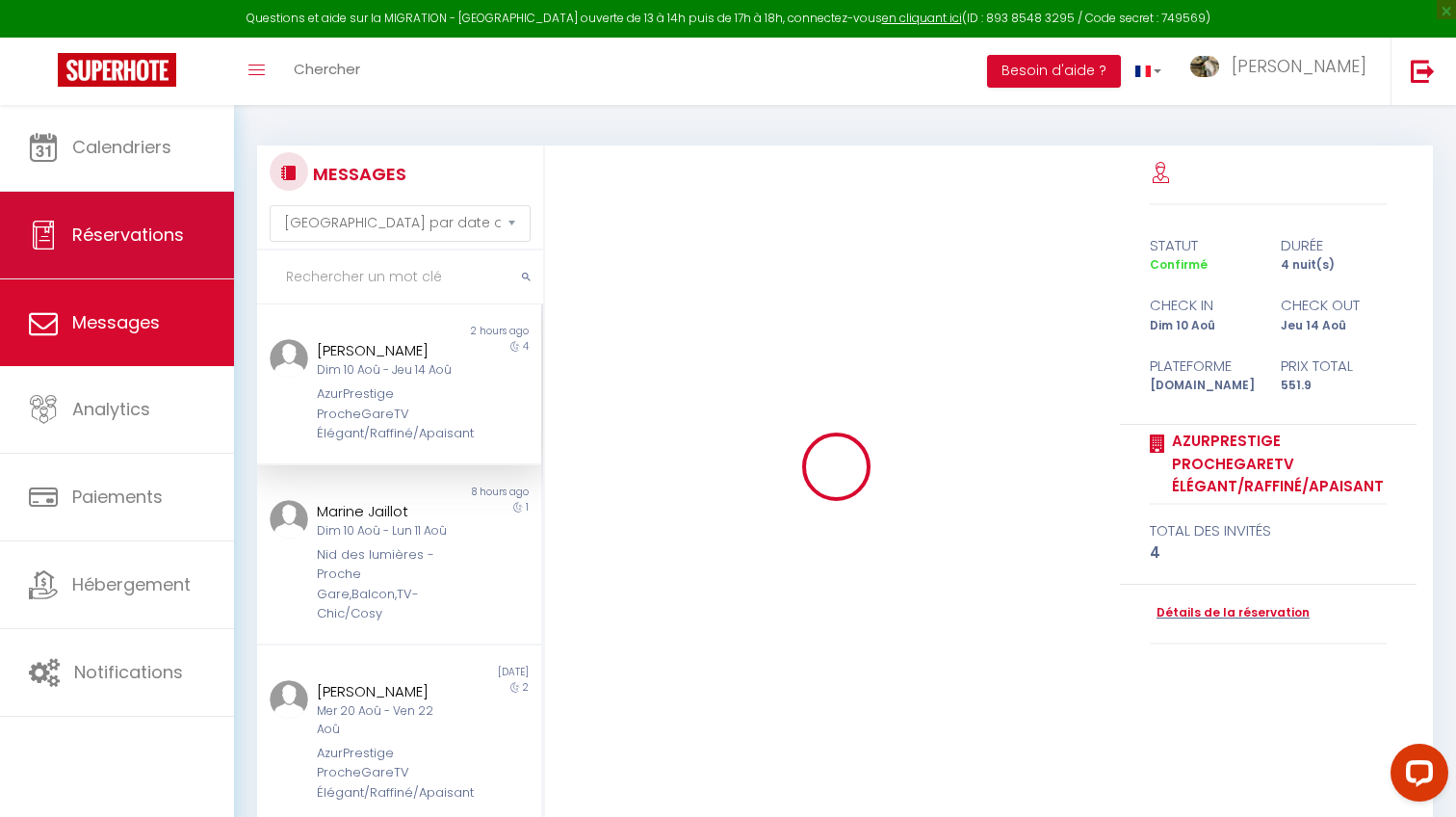
click at [147, 237] on span "Réservations" at bounding box center [128, 235] width 112 height 24
select select "not_cancelled"
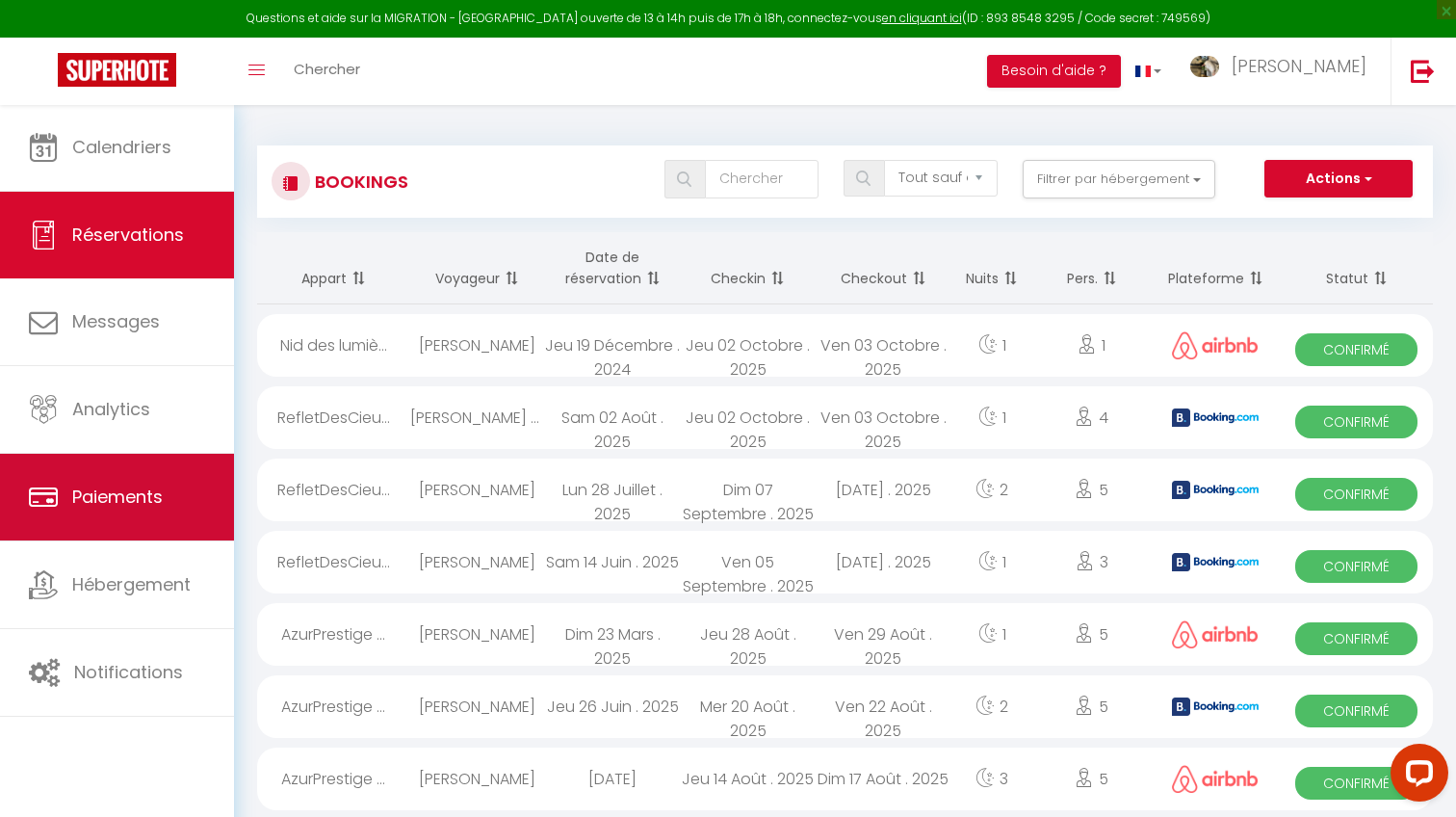
click at [39, 469] on link "Paiements" at bounding box center [117, 496] width 234 height 87
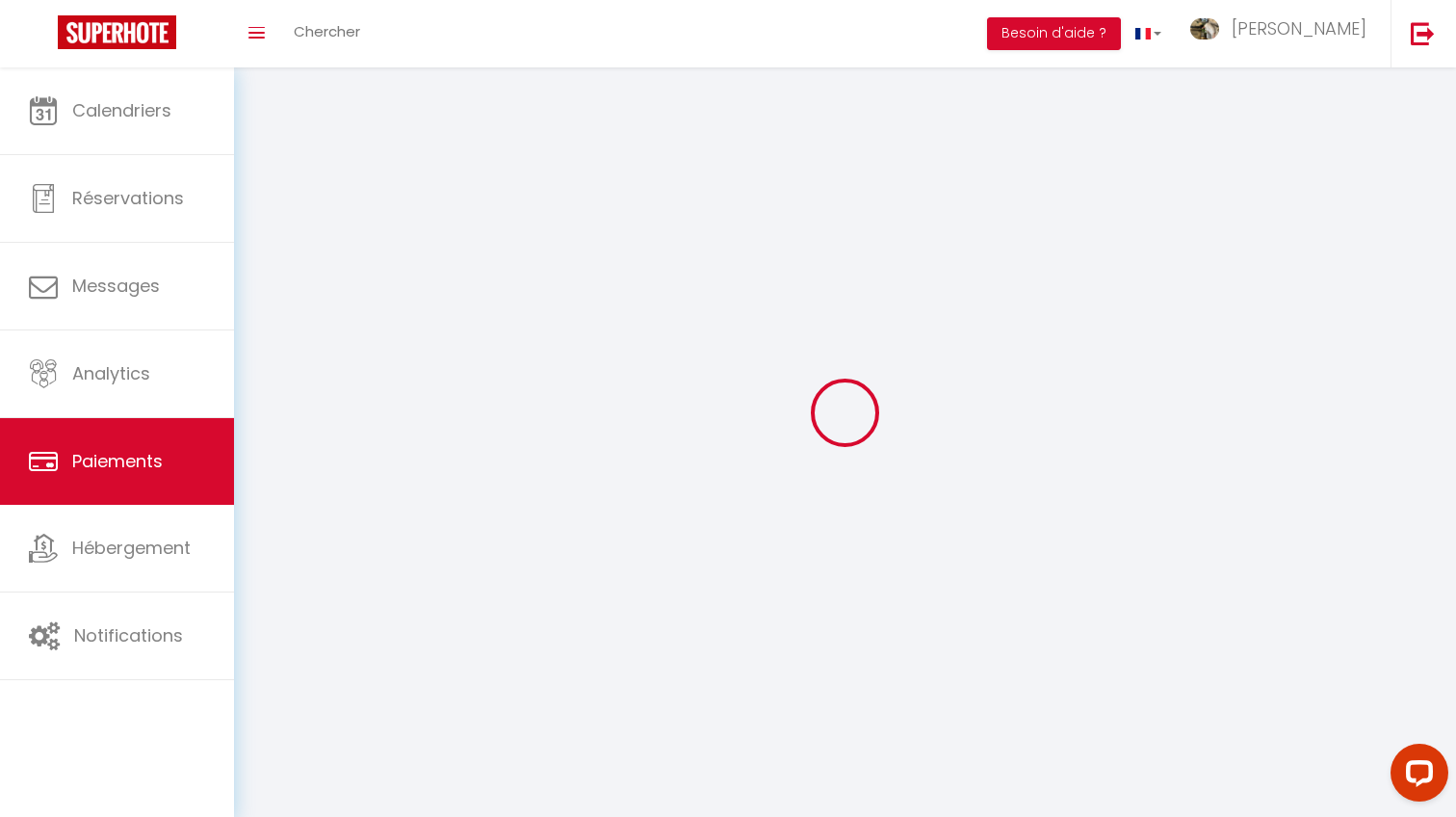
select select "2"
select select "0"
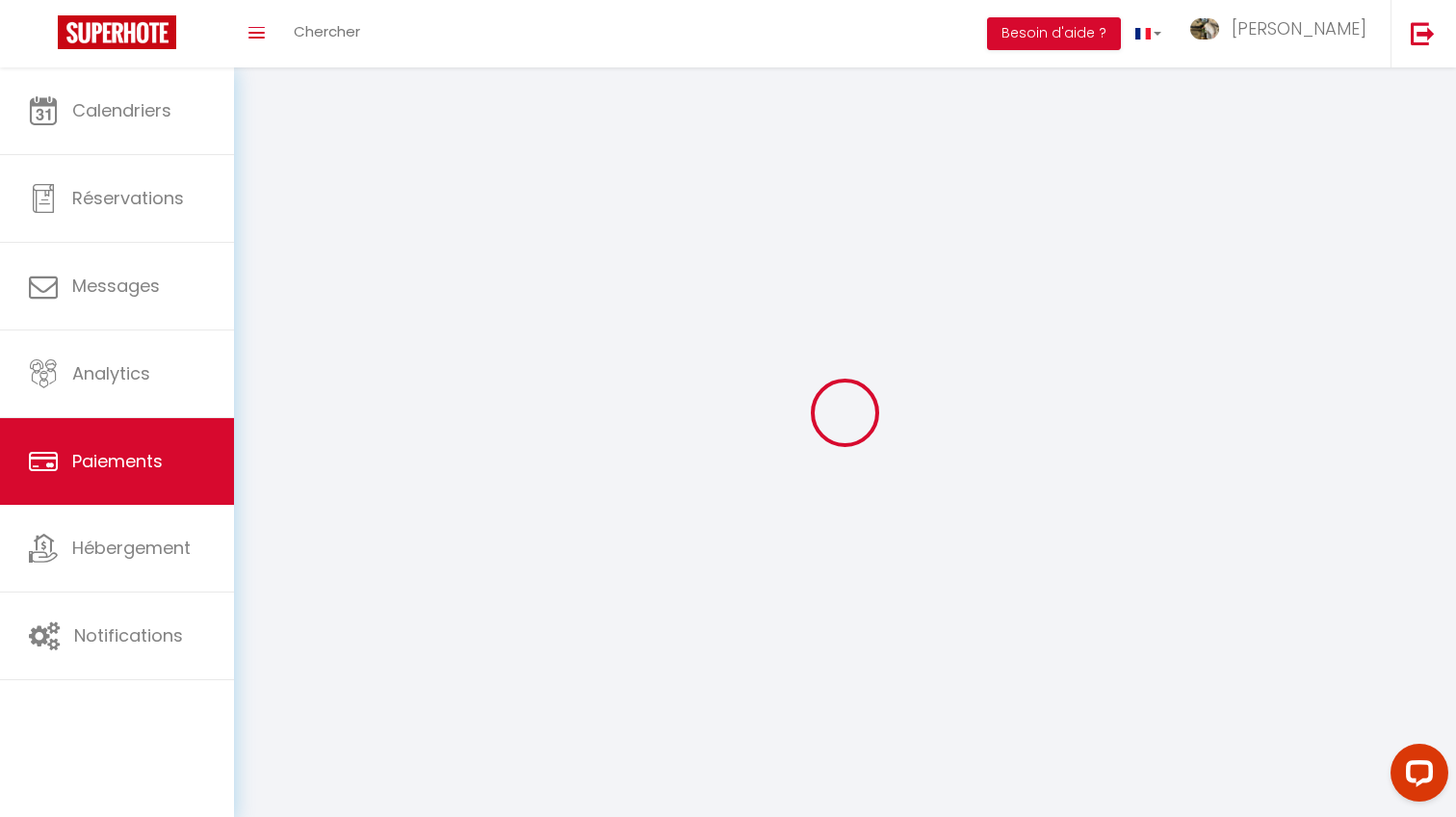
select select "0"
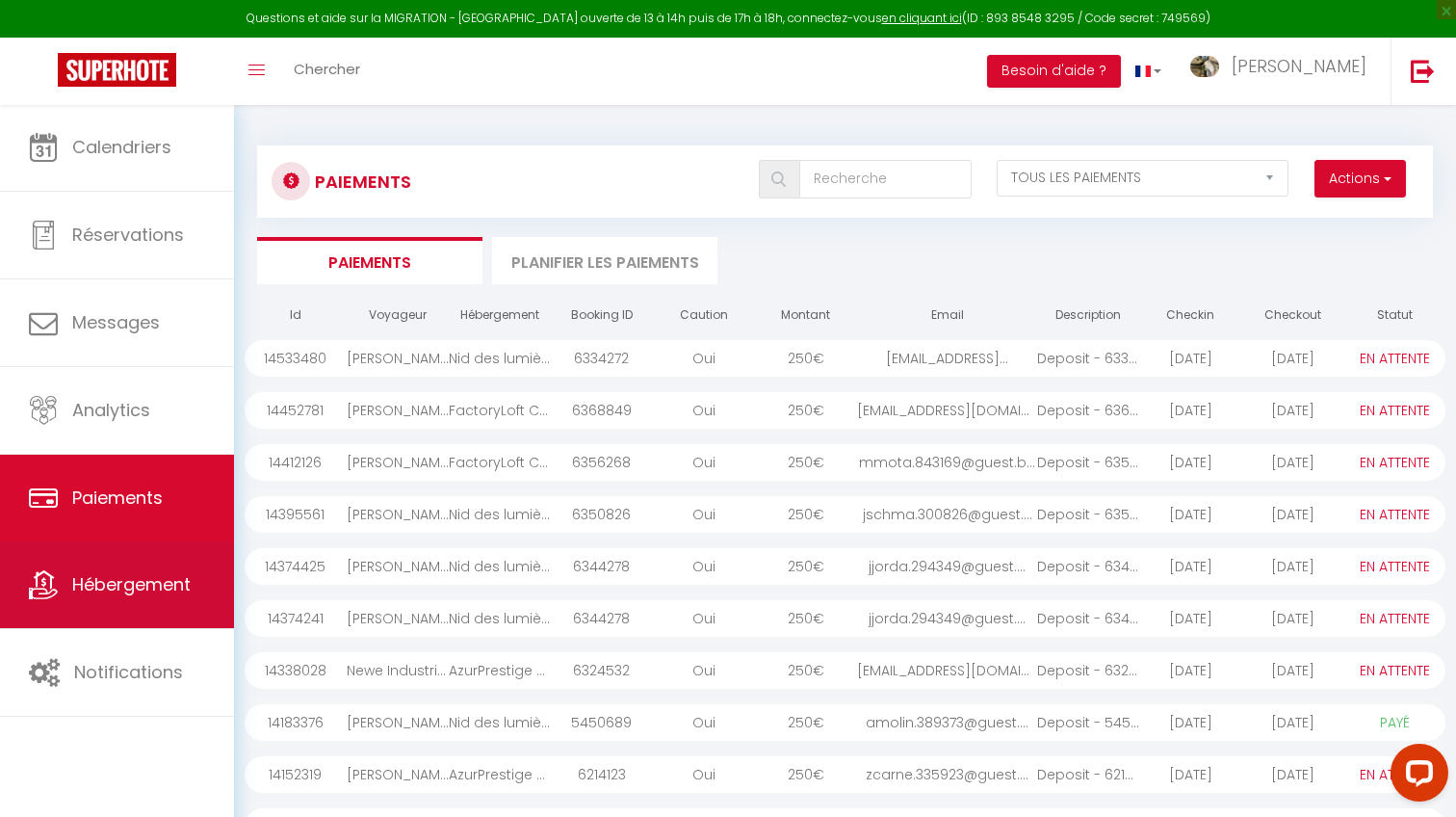
click at [133, 565] on link "Hébergement" at bounding box center [117, 584] width 234 height 87
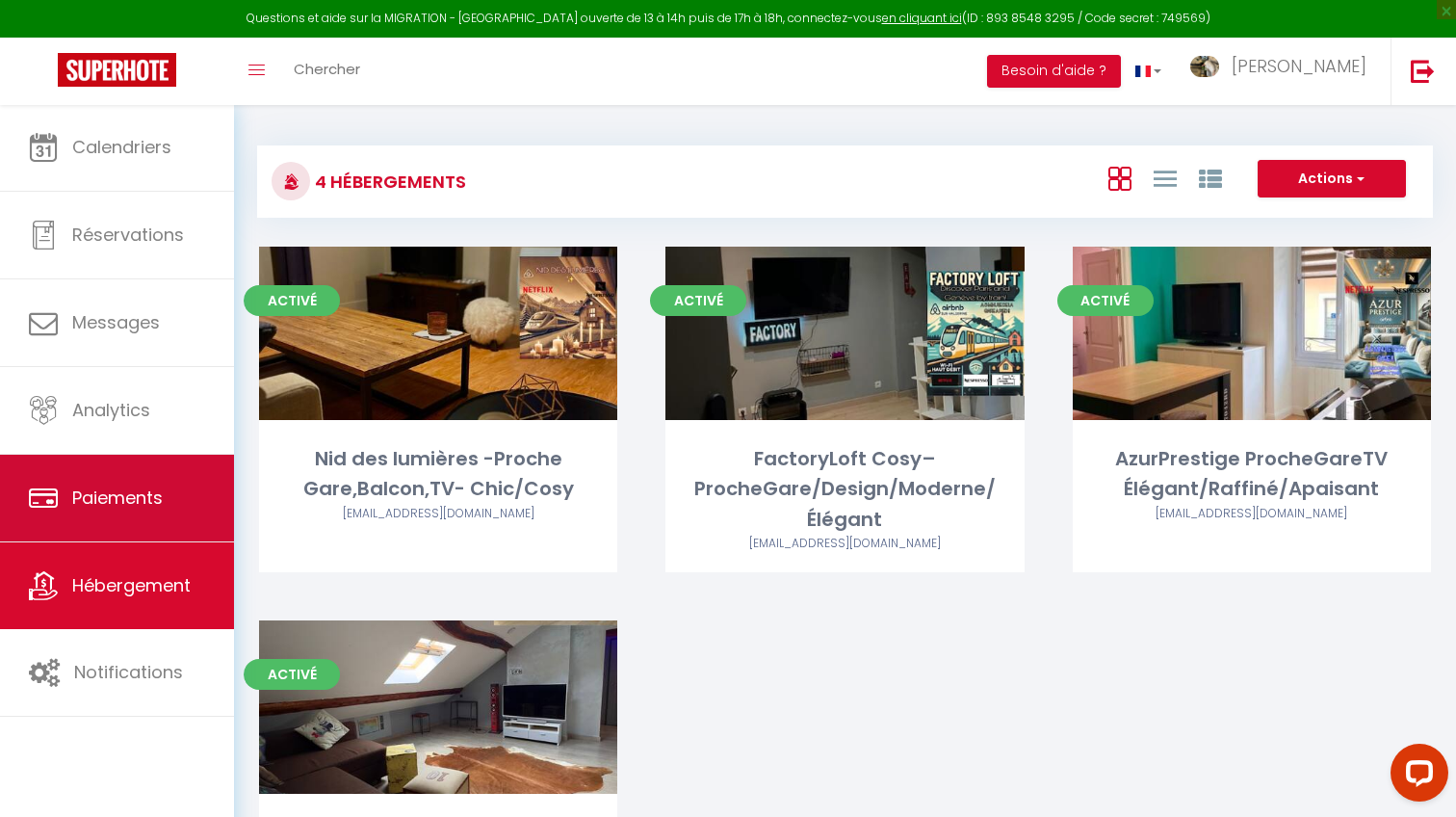
click at [44, 494] on icon at bounding box center [43, 497] width 29 height 29
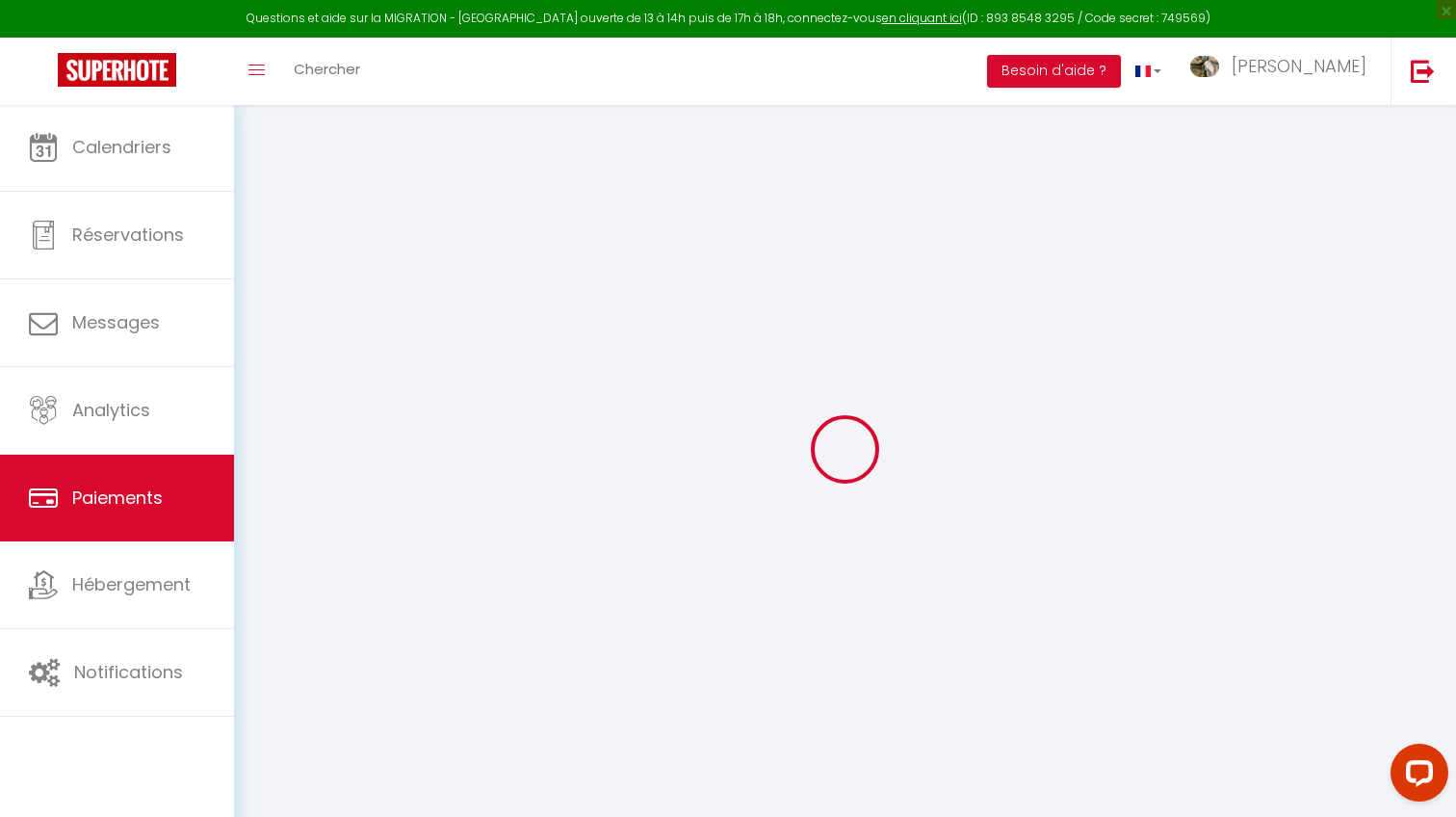
select select "2"
select select "0"
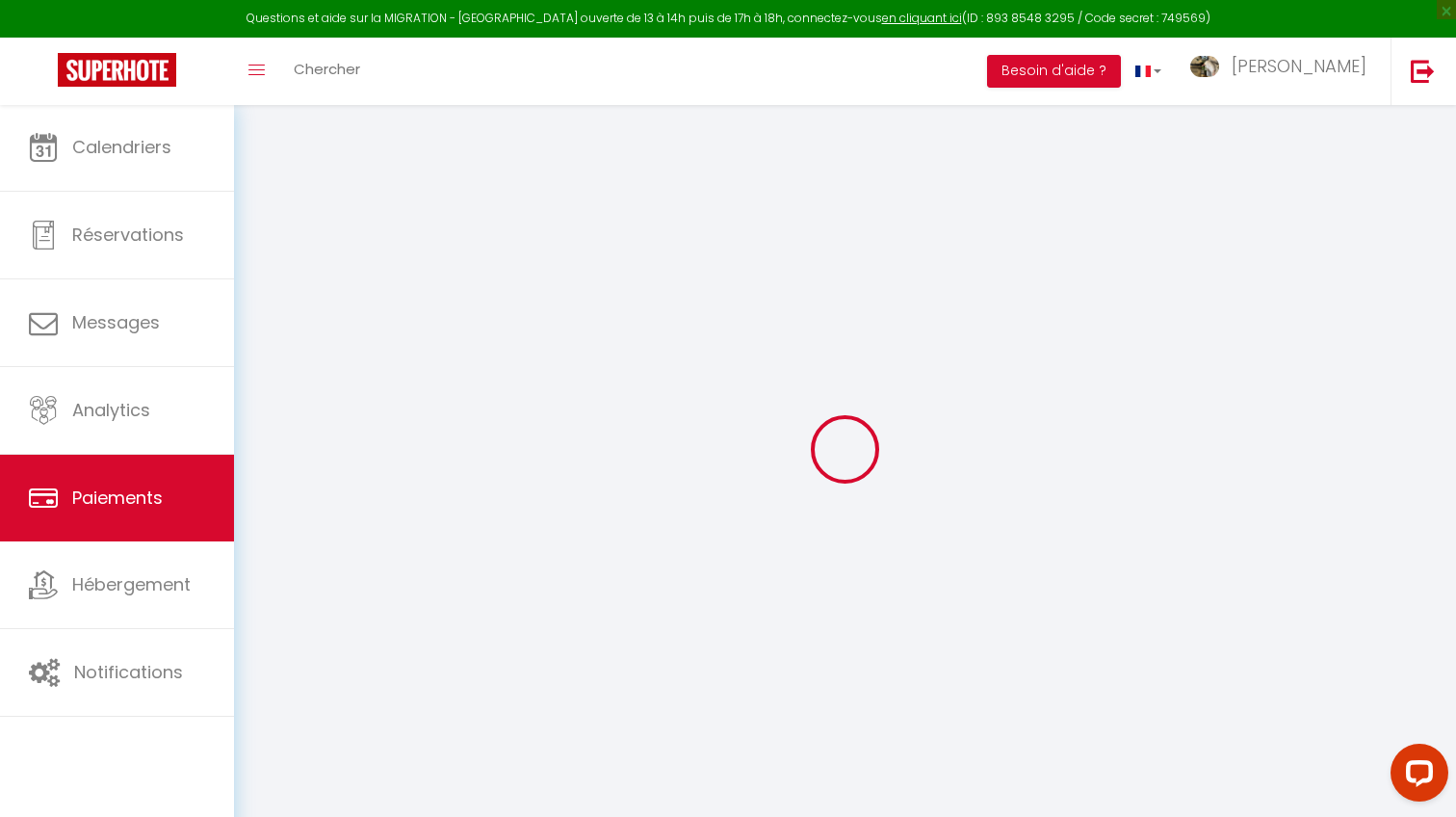
select select "0"
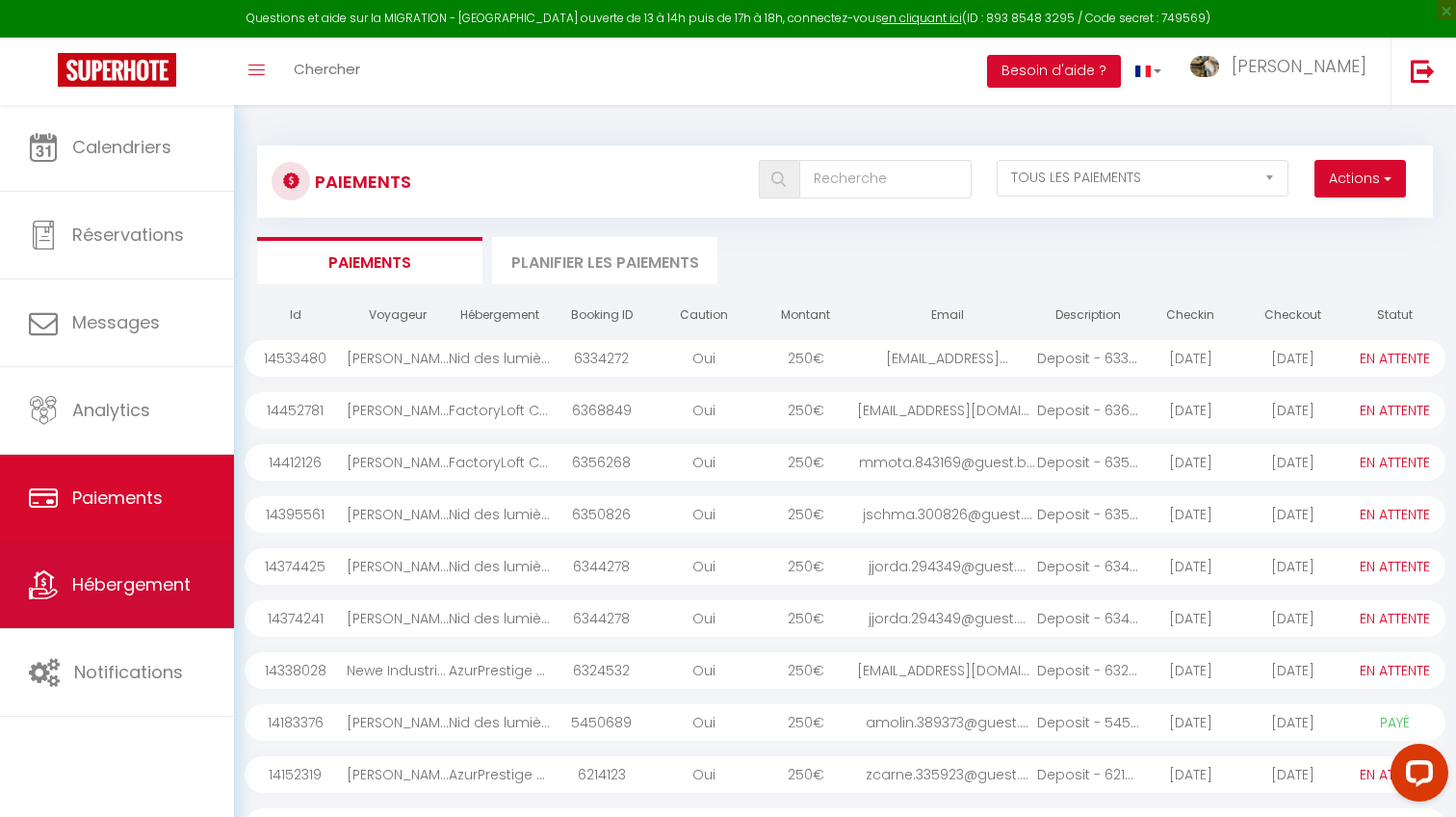
click at [141, 566] on link "Hébergement" at bounding box center [117, 584] width 234 height 87
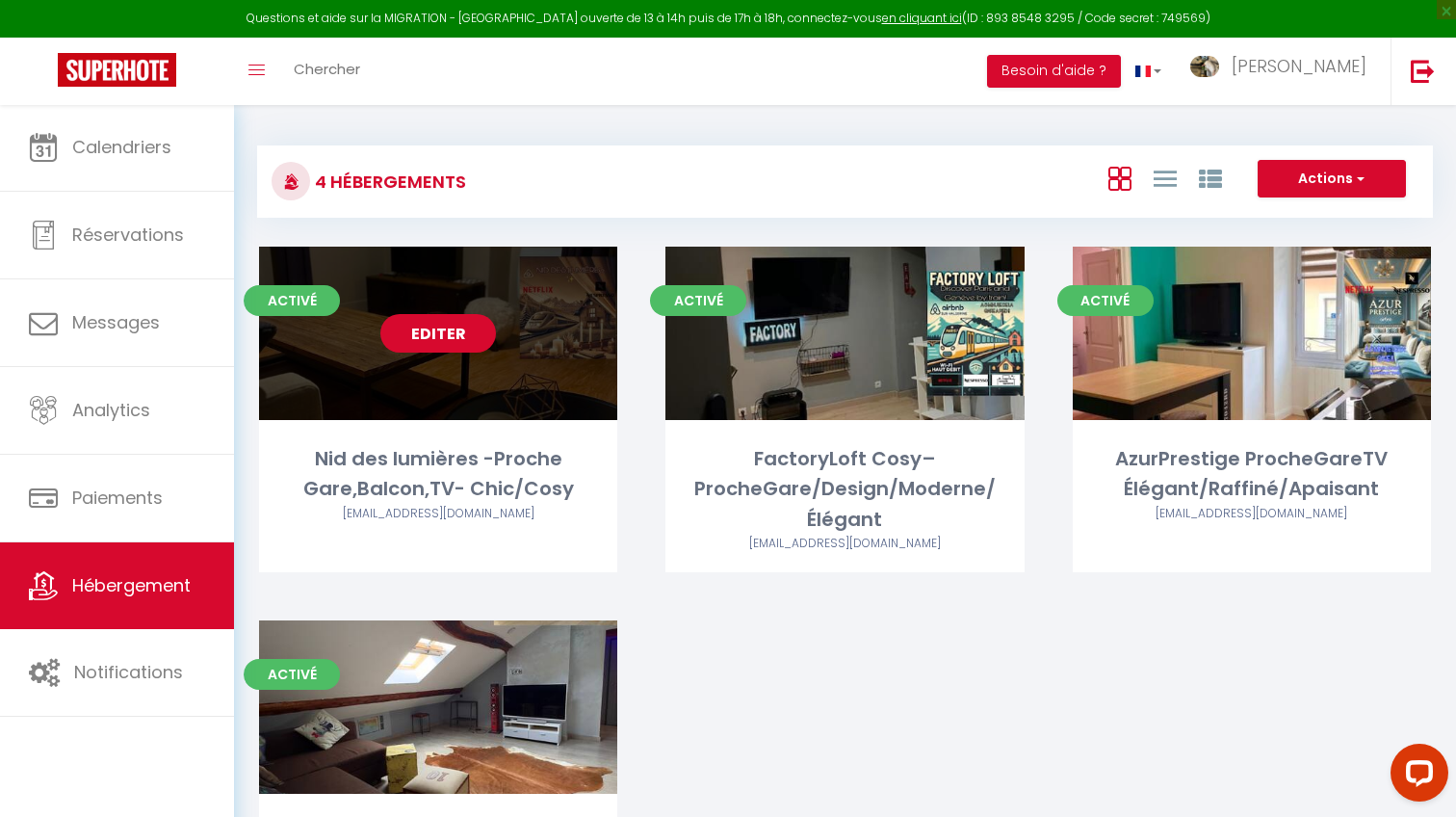
click at [467, 338] on link "Editer" at bounding box center [438, 333] width 116 height 39
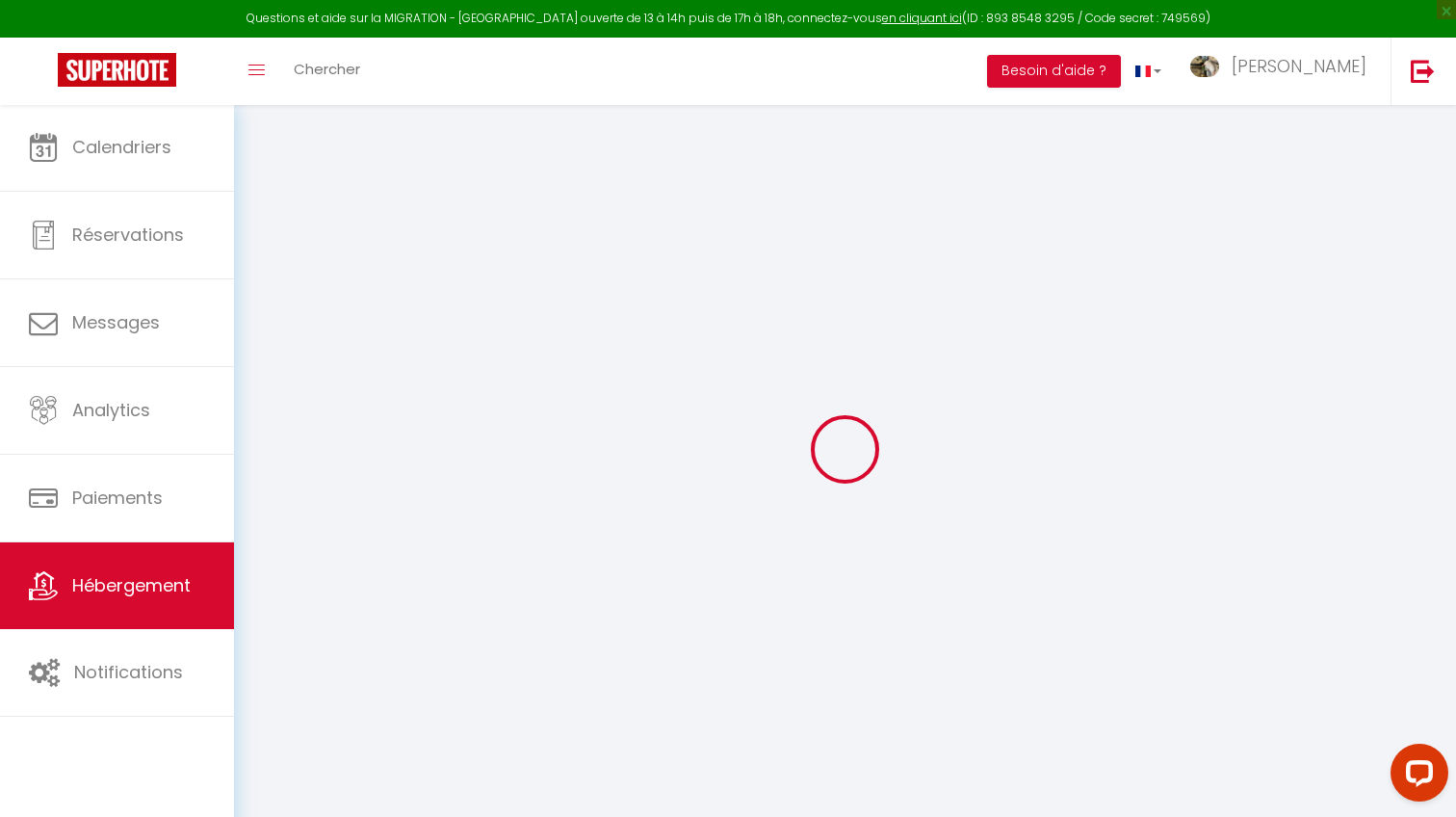
click at [154, 587] on span "Hébergement" at bounding box center [131, 585] width 119 height 24
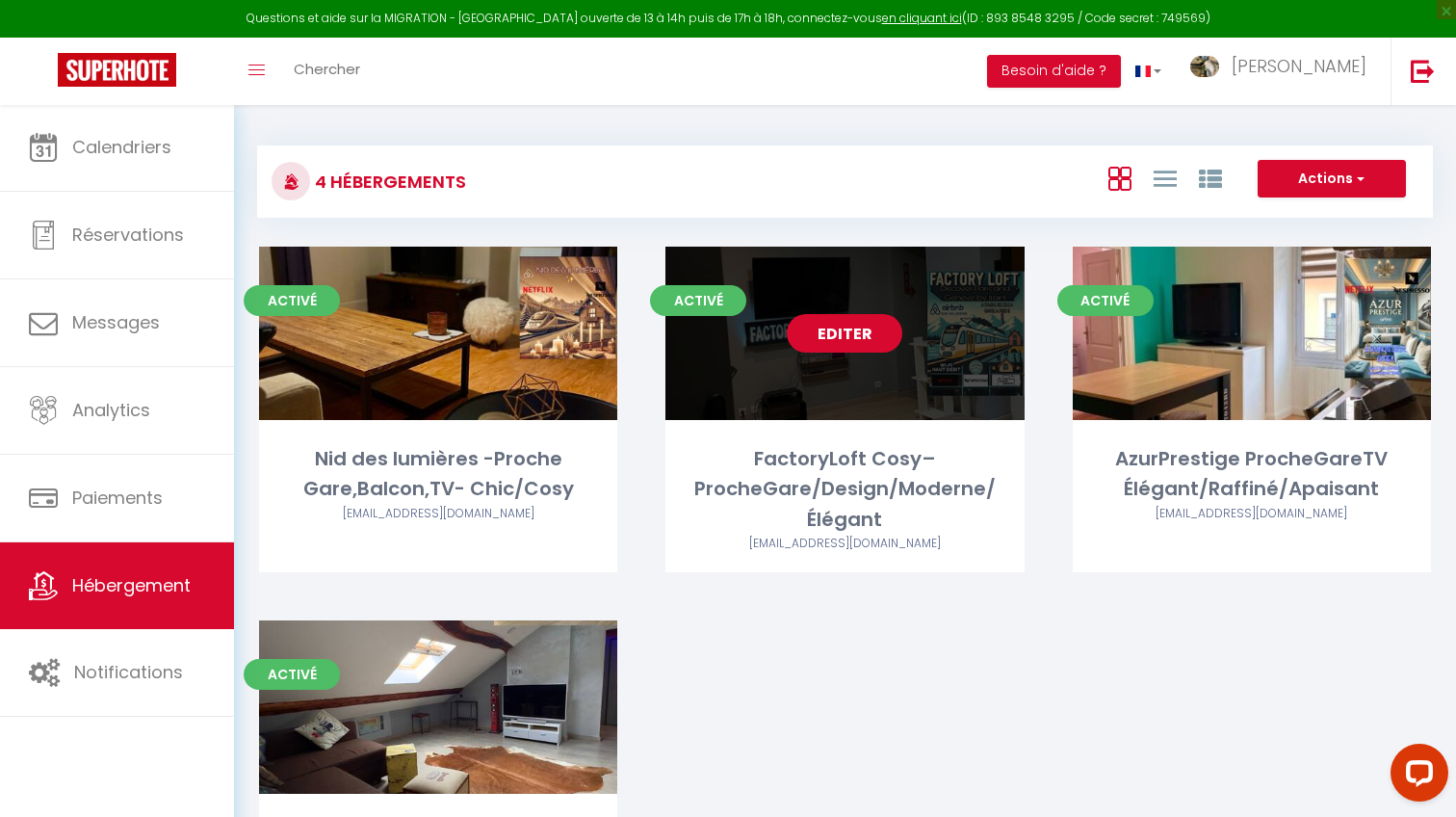
click at [856, 318] on link "Editer" at bounding box center [845, 333] width 116 height 39
select select "3"
select select "2"
select select "1"
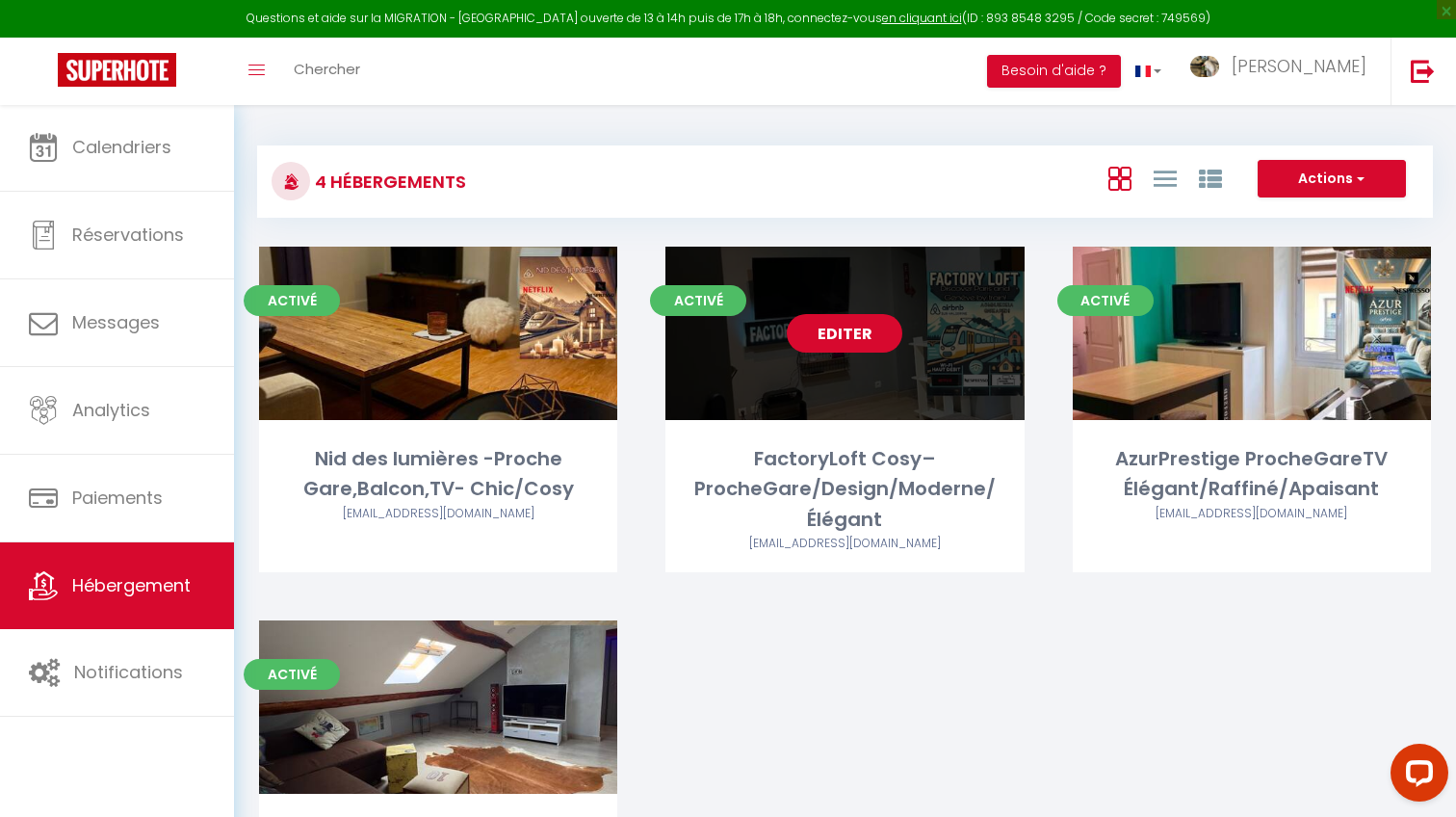
select select
select select "28"
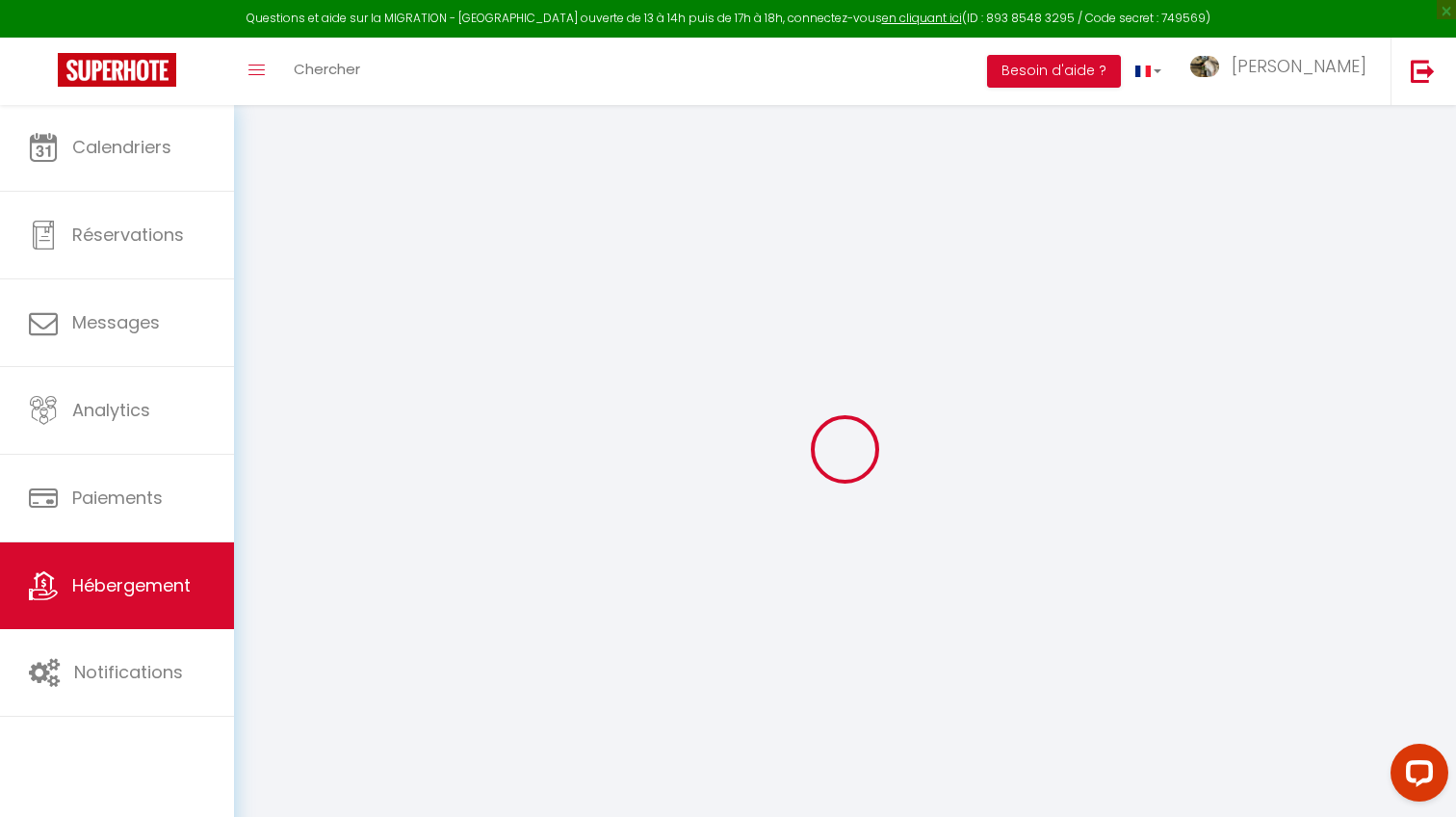
select select
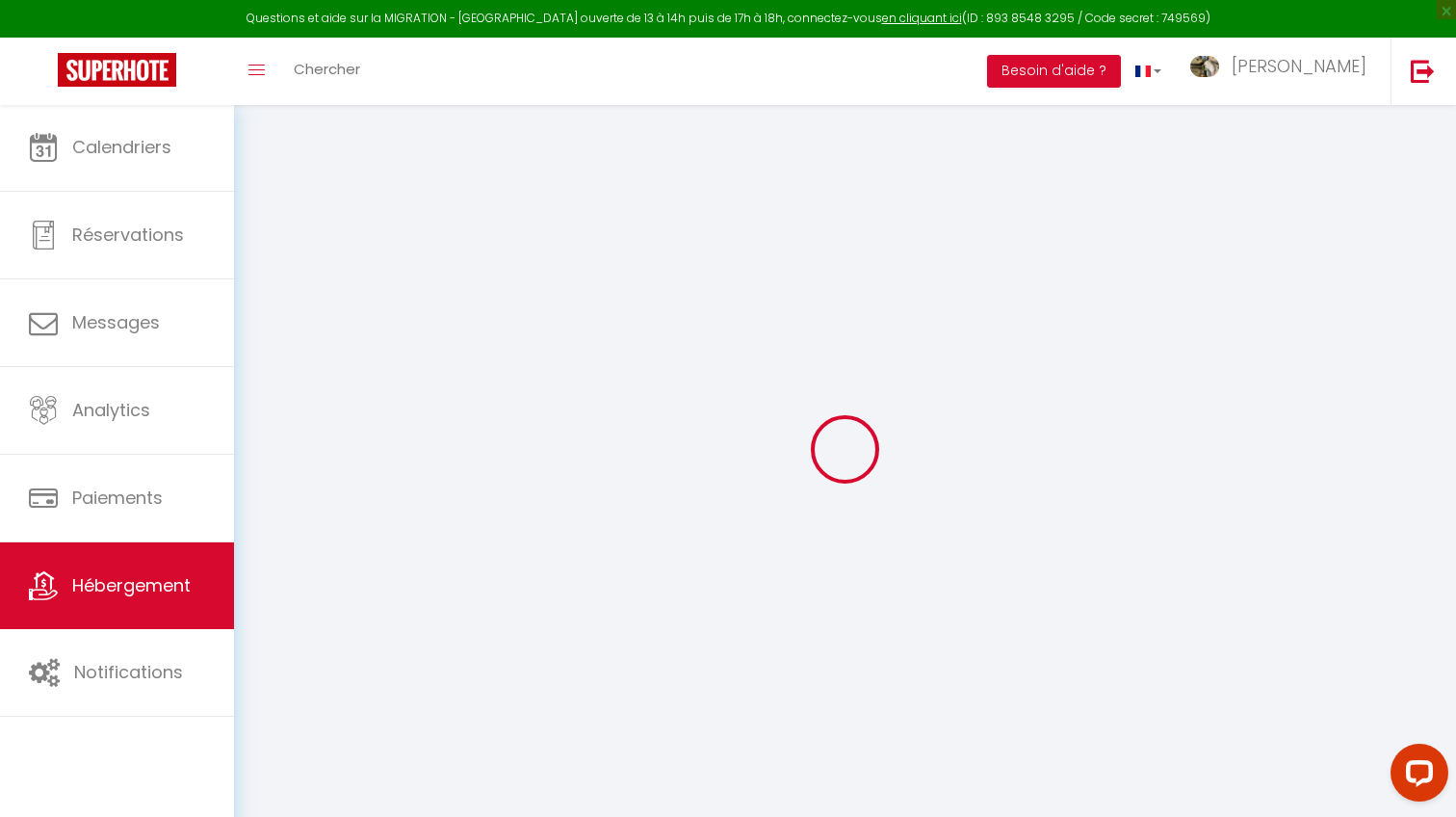
select select
checkbox input "false"
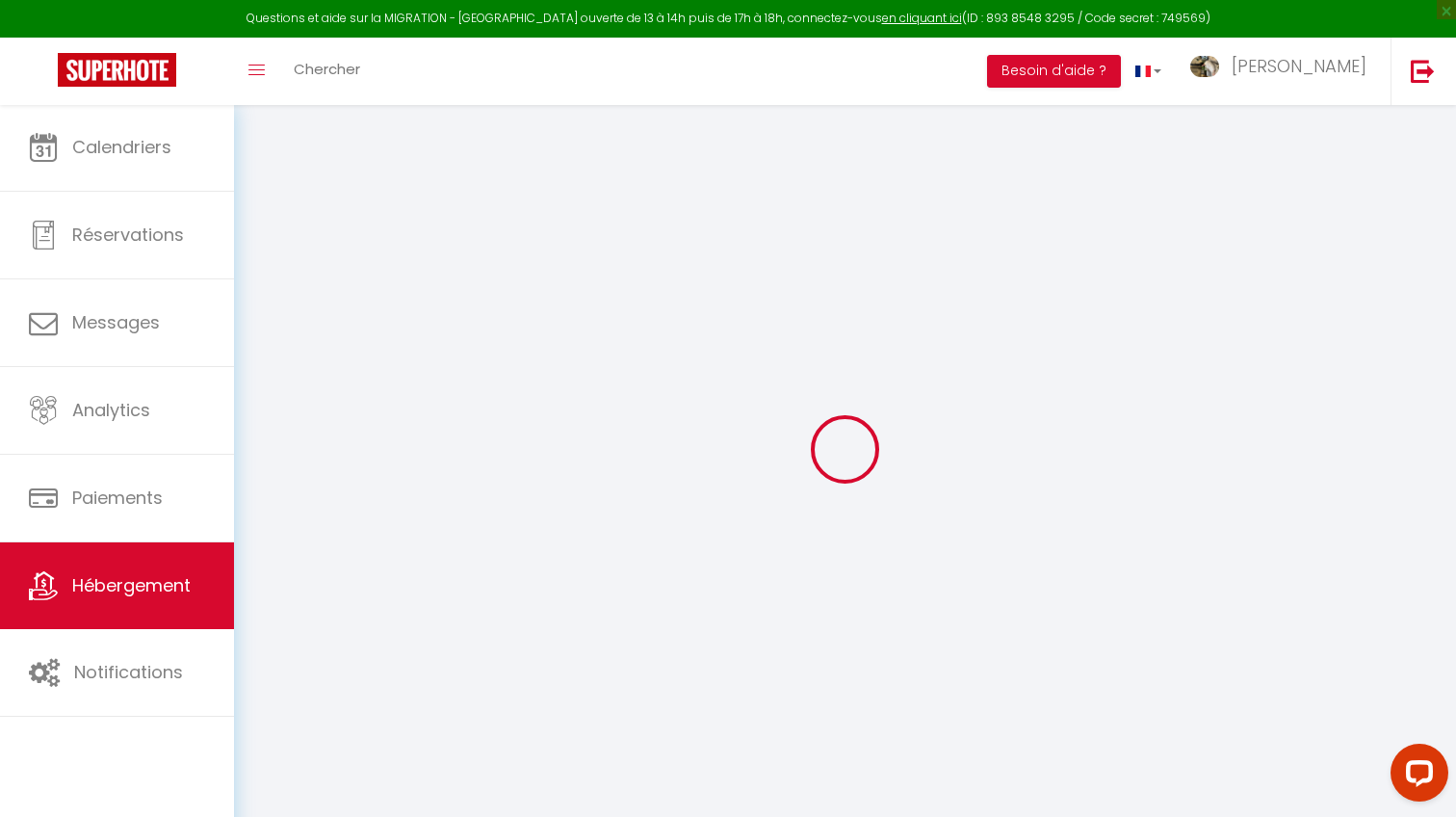
select select
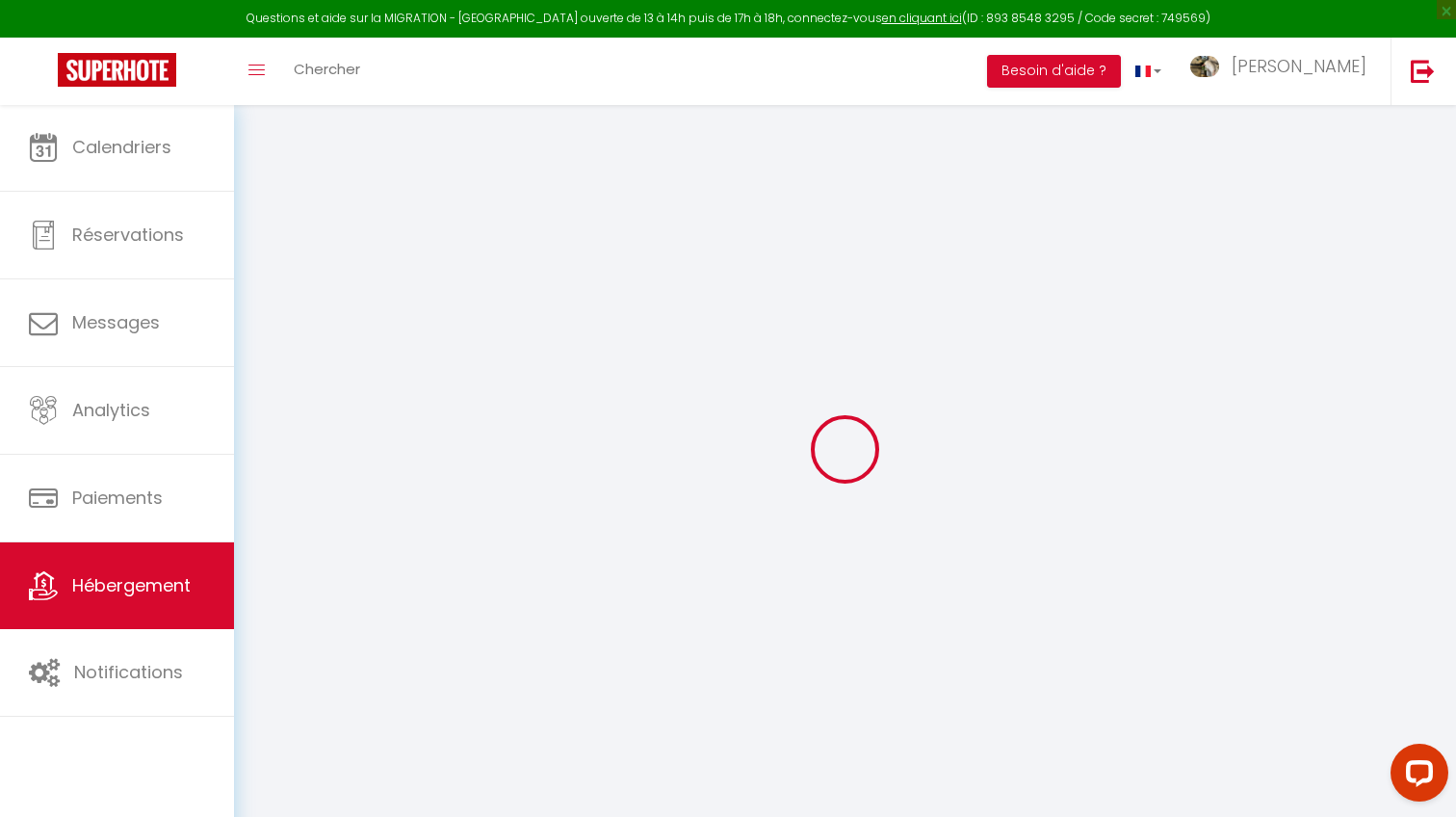
select select
checkbox input "false"
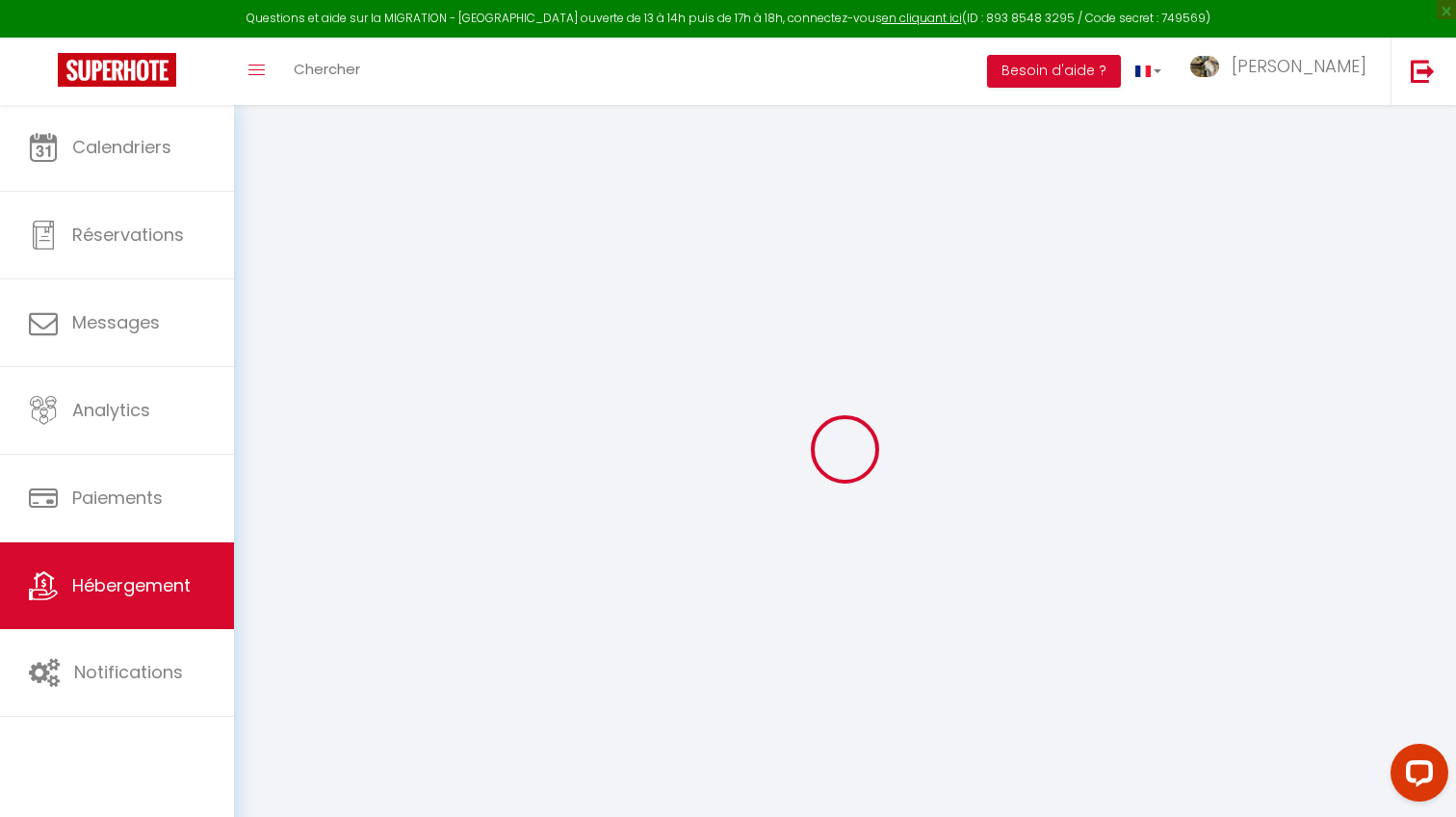
checkbox input "false"
select select
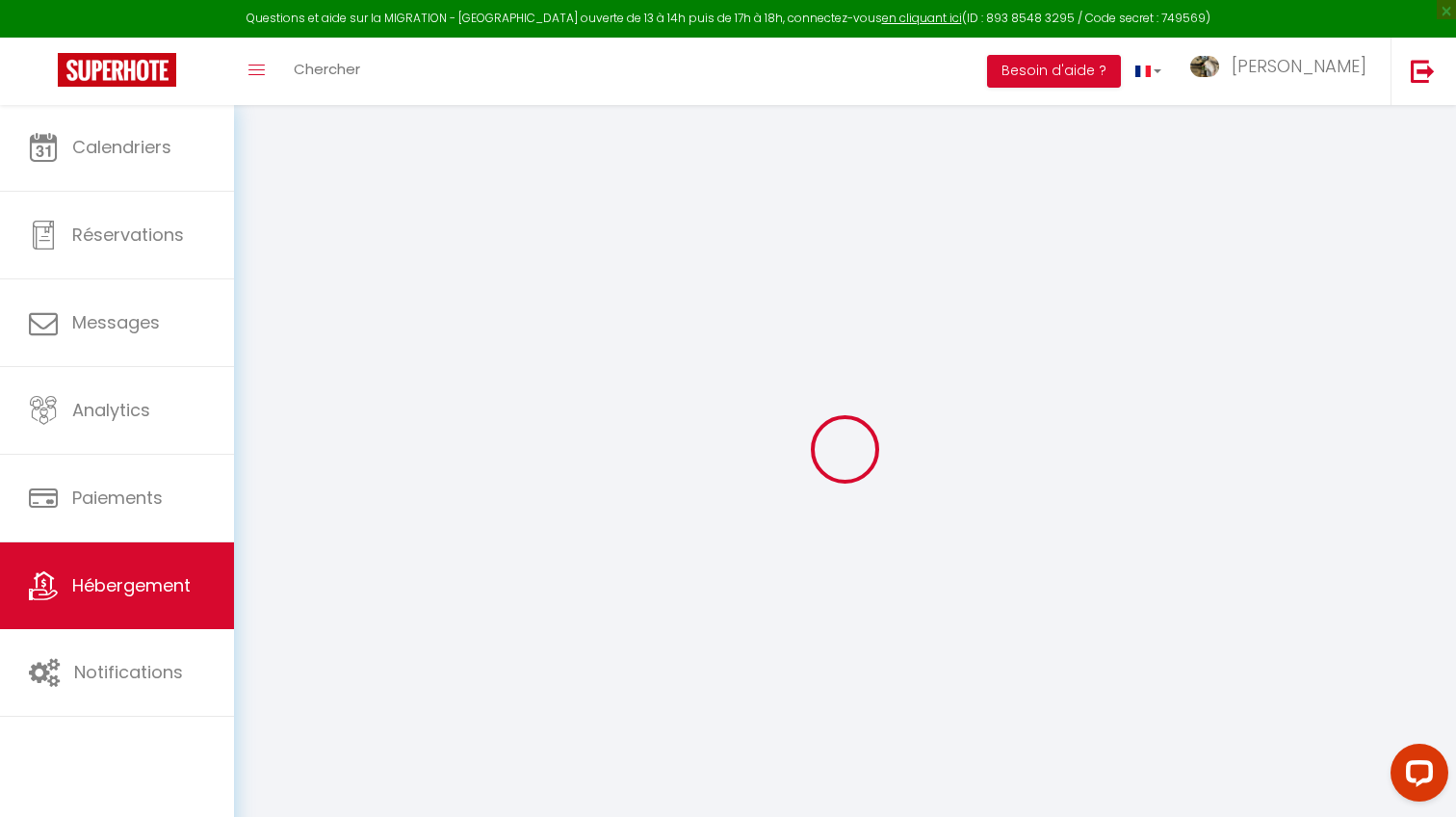
select select
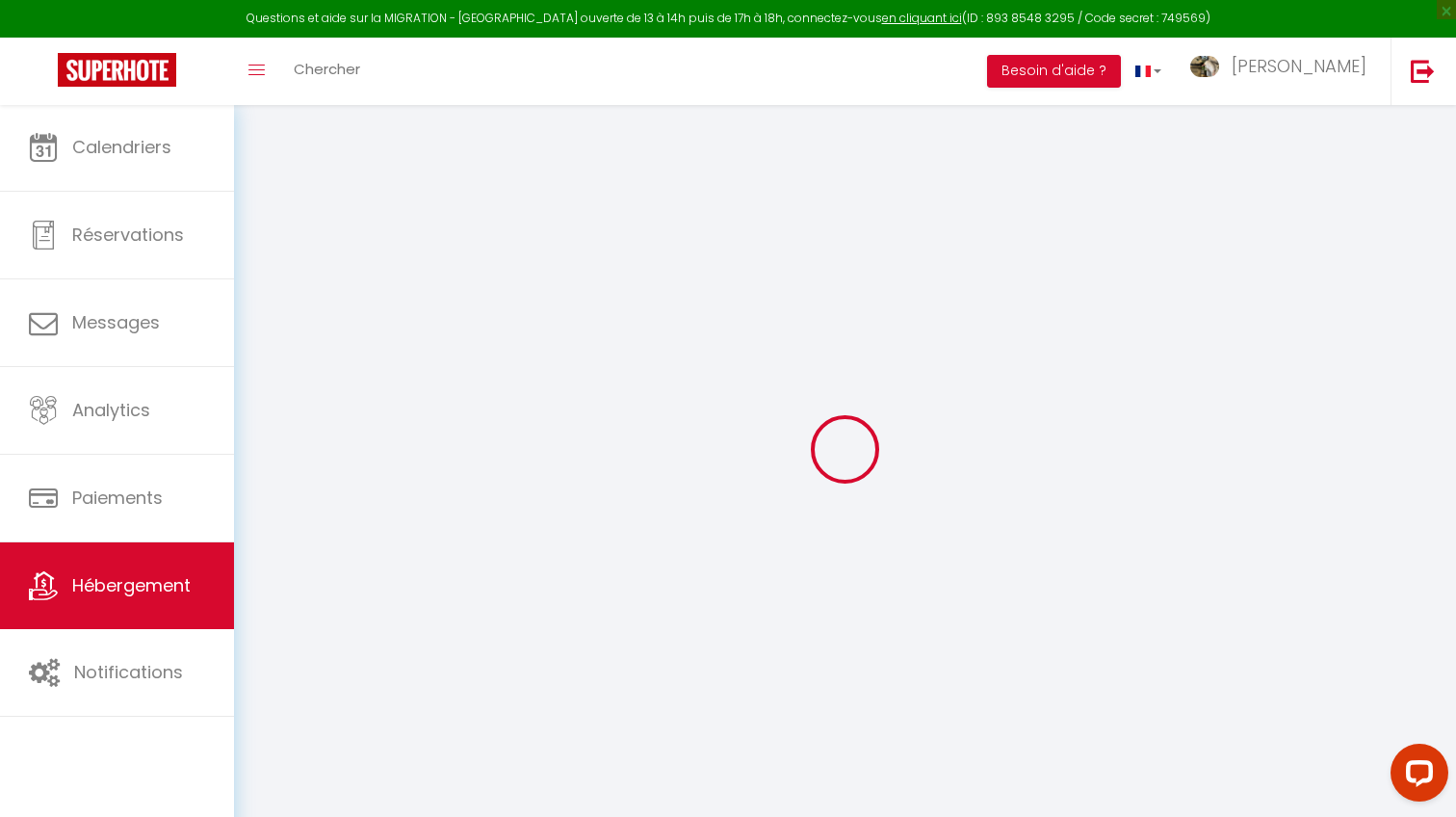
checkbox input "false"
select select
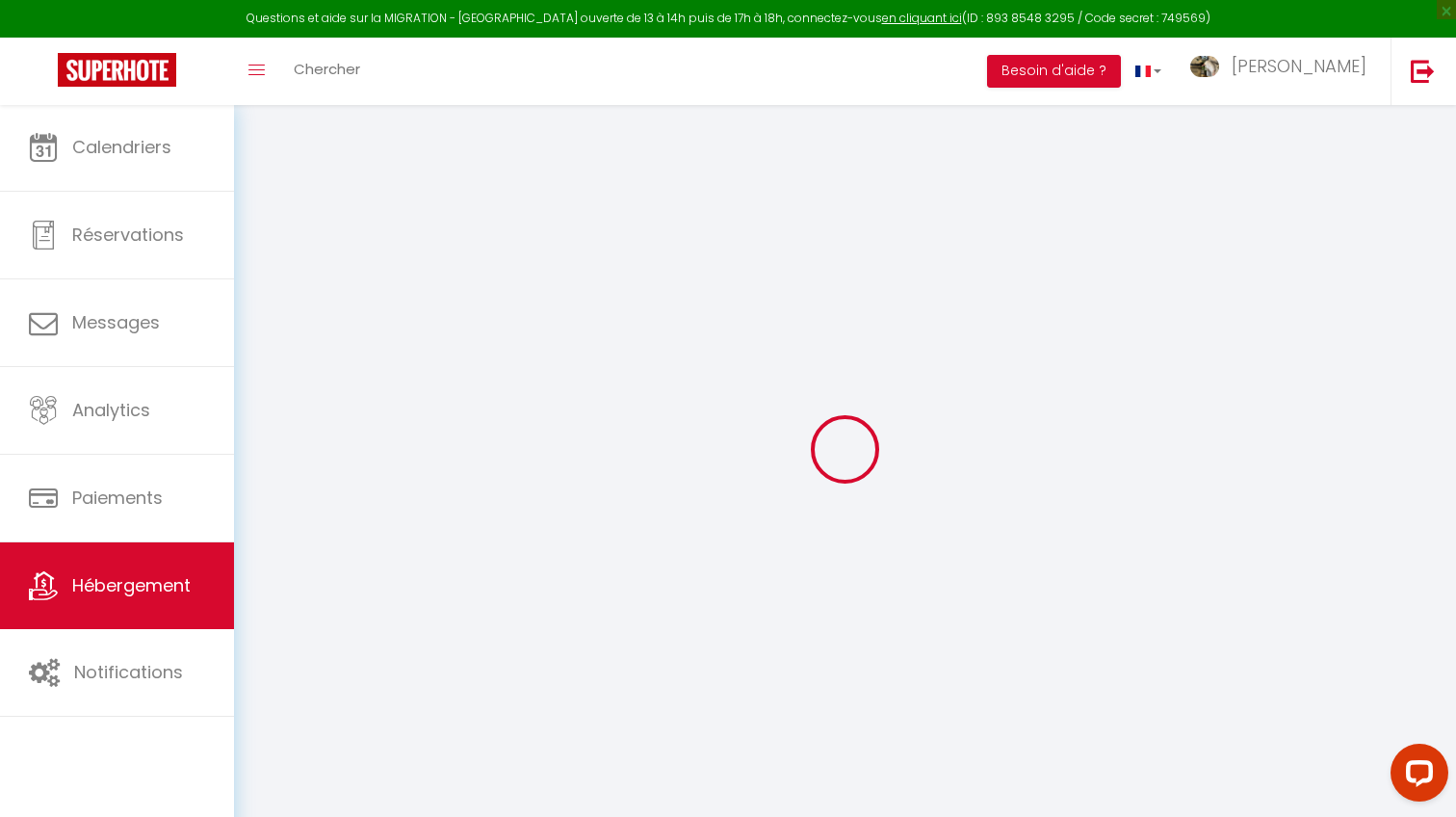
select select
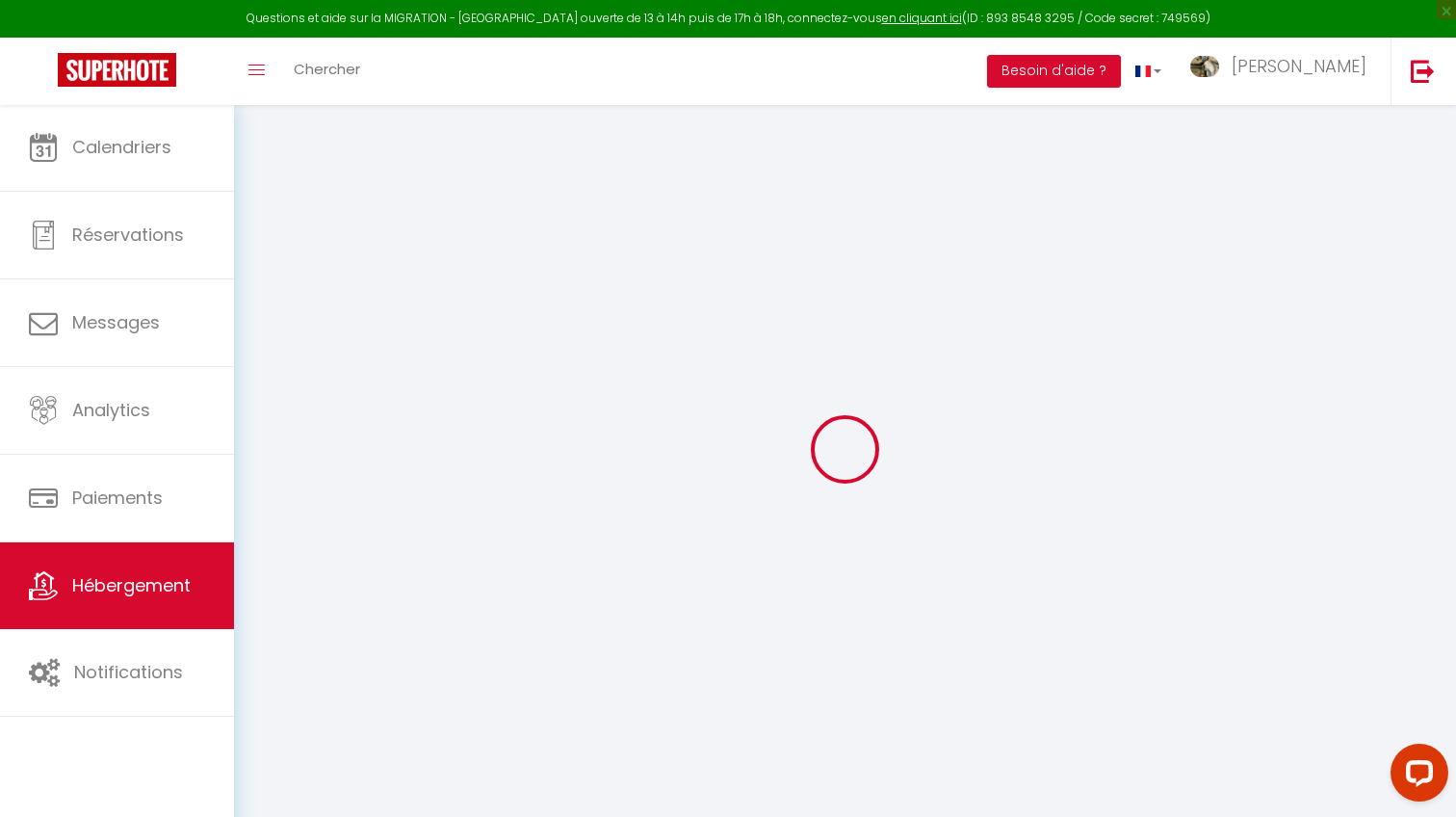
select select
checkbox input "false"
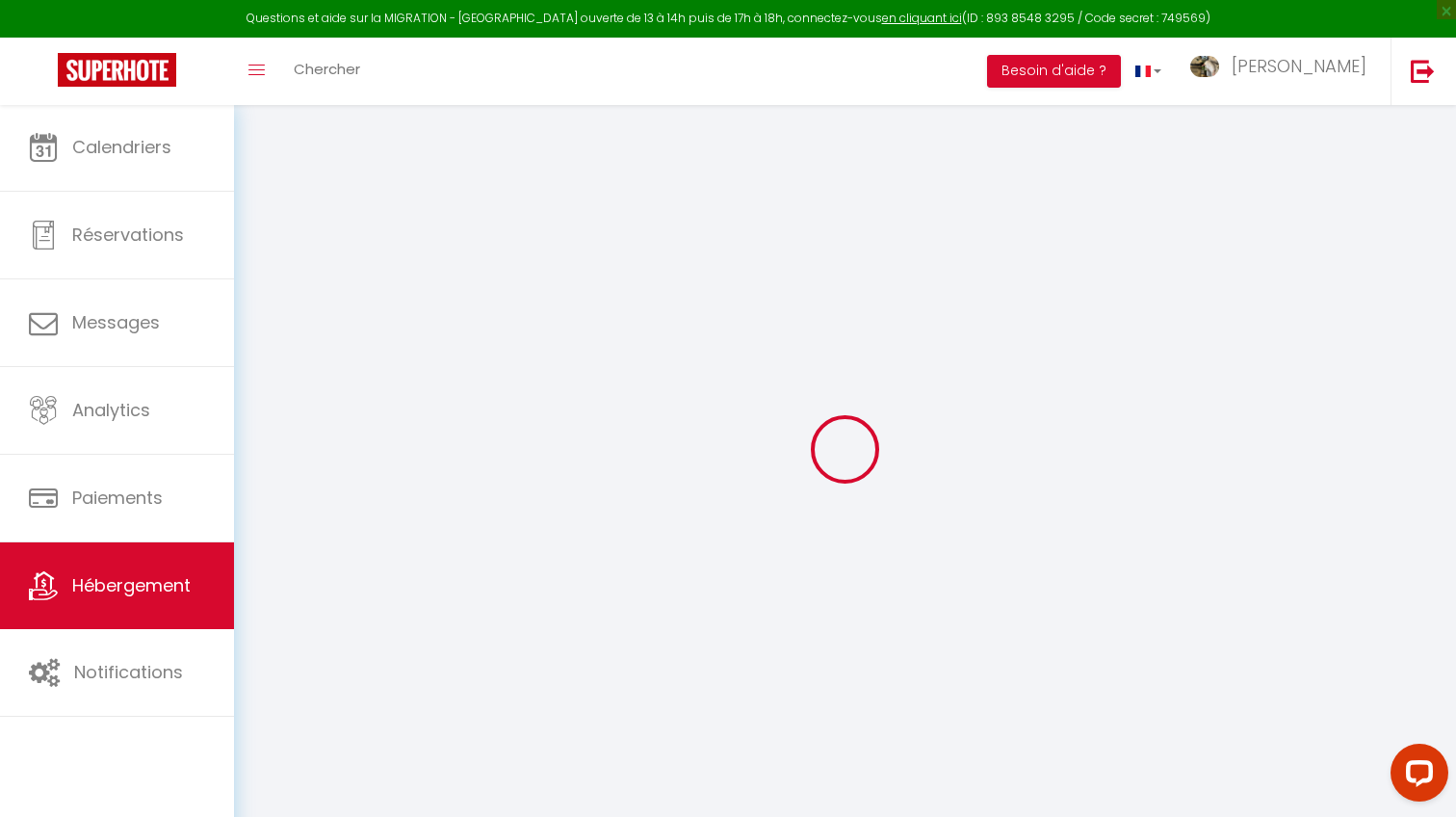
checkbox input "false"
select select
type input "FactoryLoft Cosy–ProcheGare/Design/Moderne/Élégant"
type input "[PERSON_NAME]"
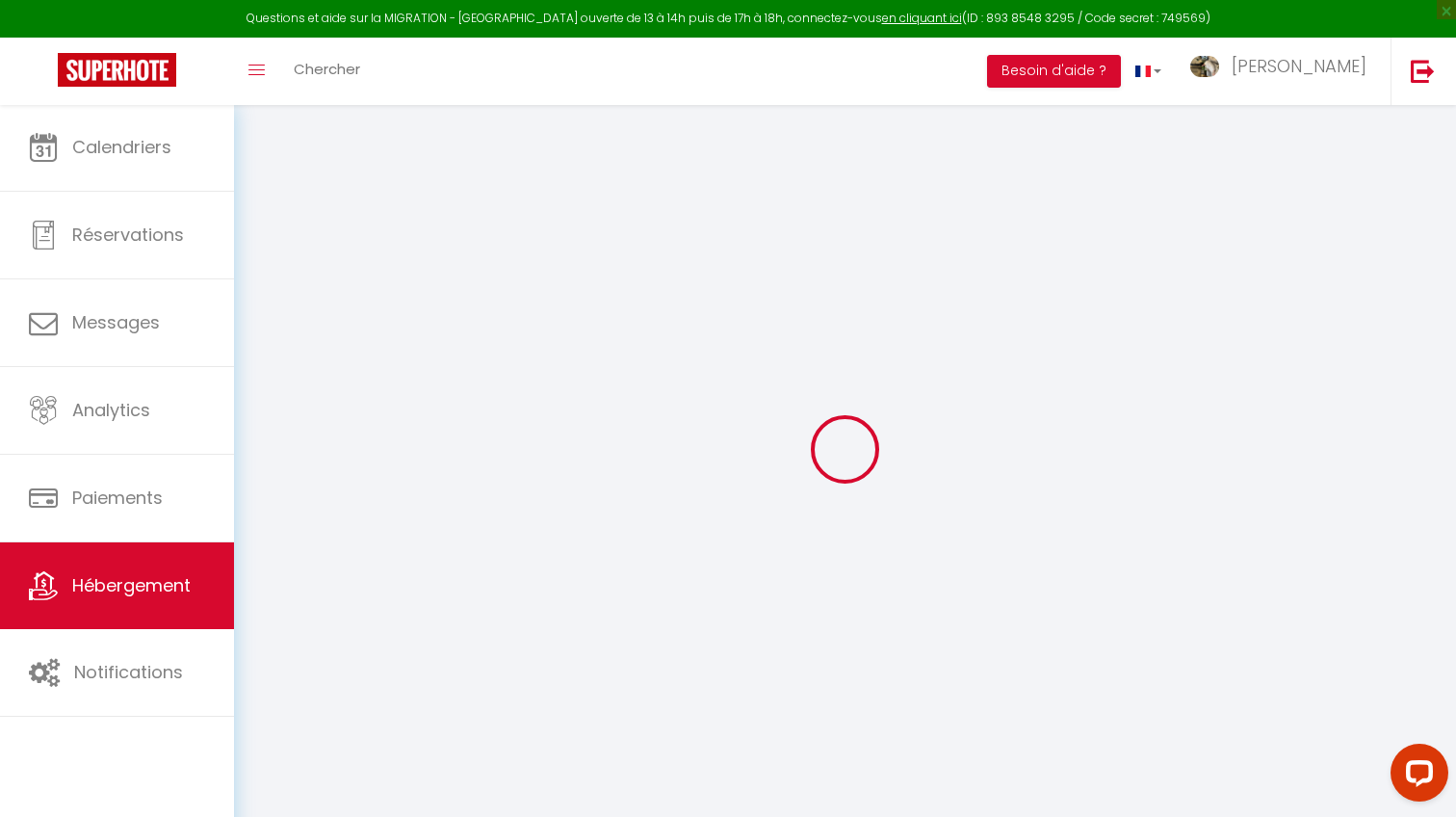
type input "55"
type input "5"
type input "15"
type input "250"
select select
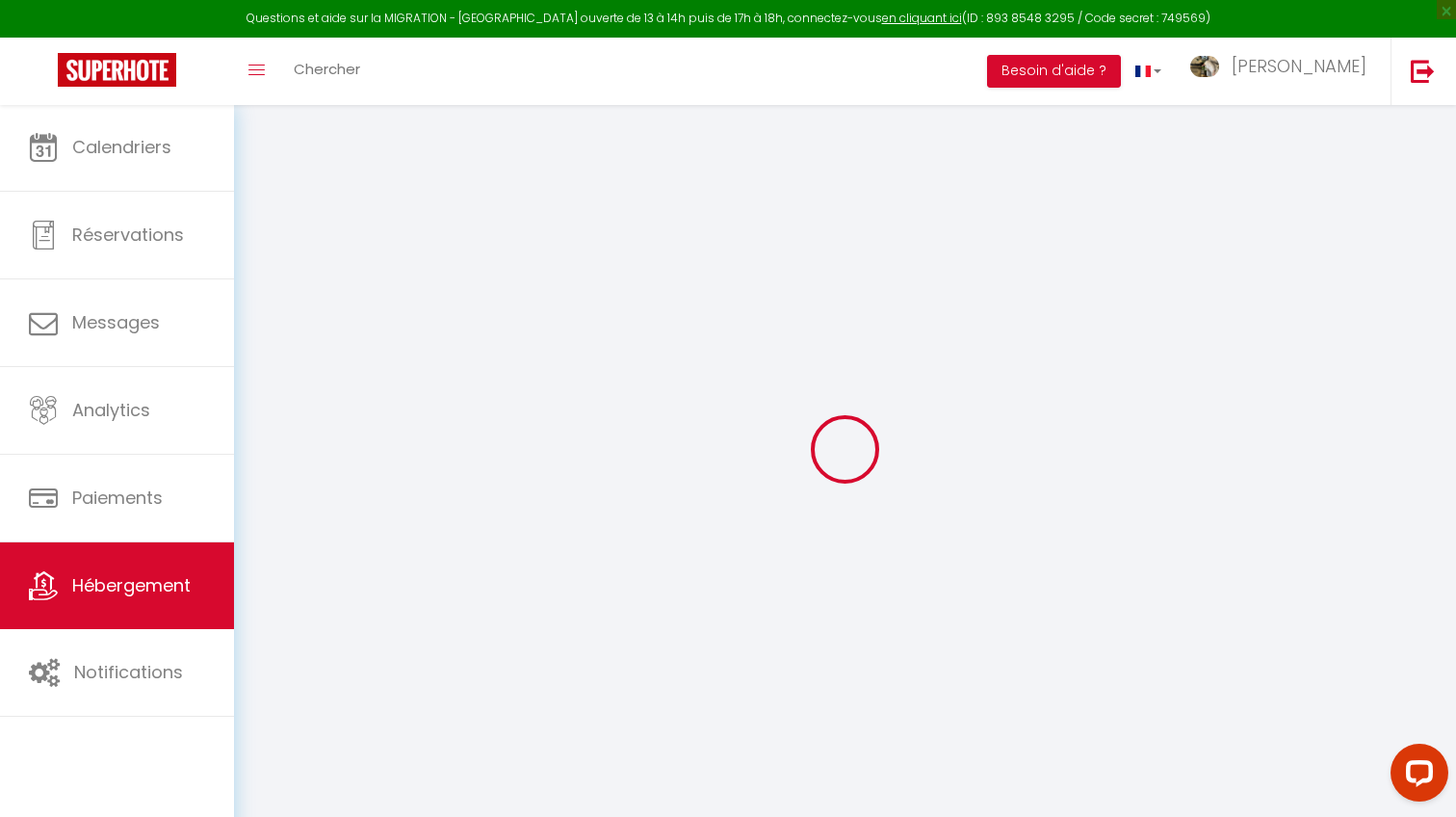
select select
type input "1rue [PERSON_NAME]"
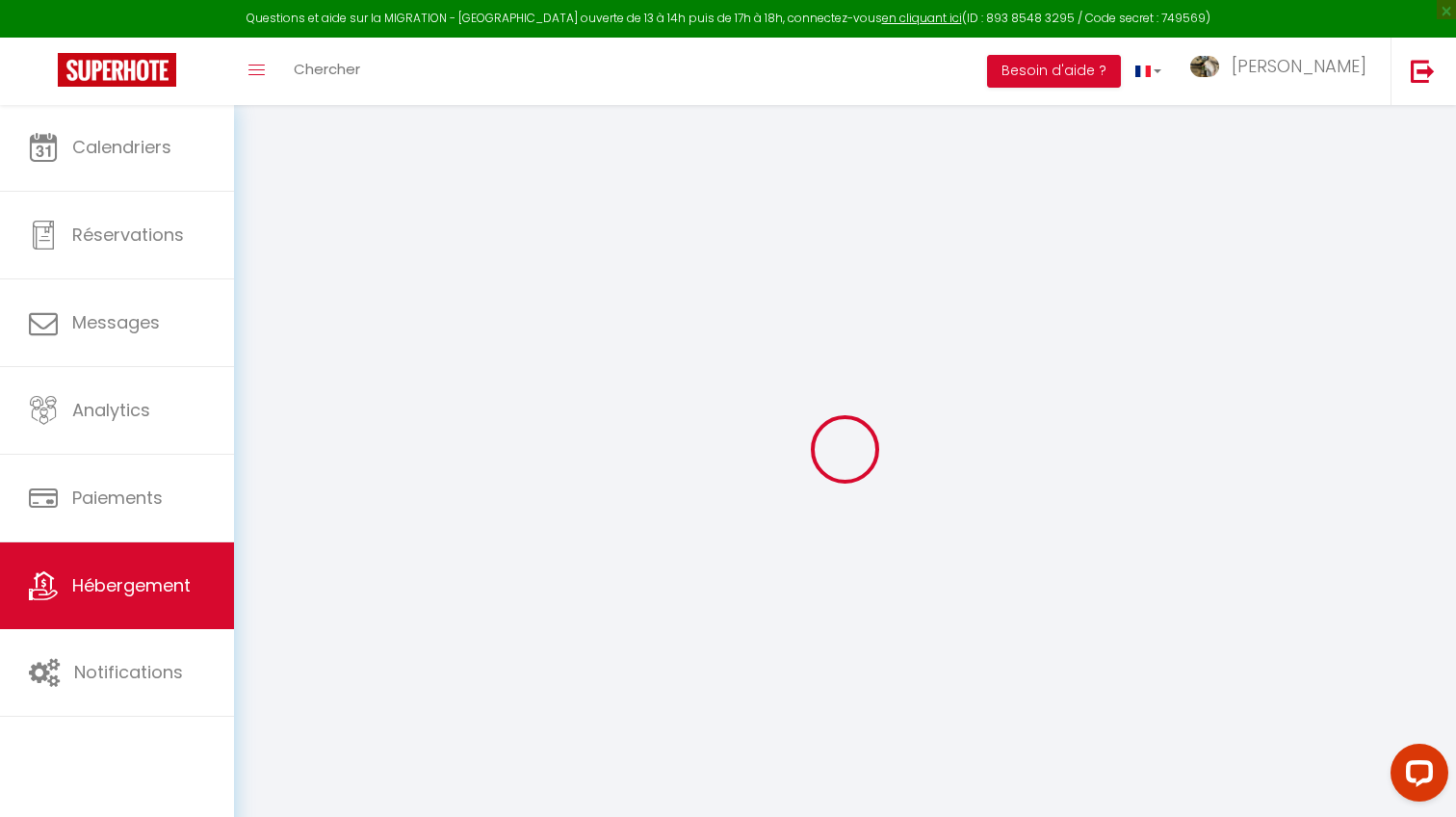
type input "01200"
type input "Valserhône"
type input "[EMAIL_ADDRESS][DOMAIN_NAME]"
select select "13825"
checkbox input "true"
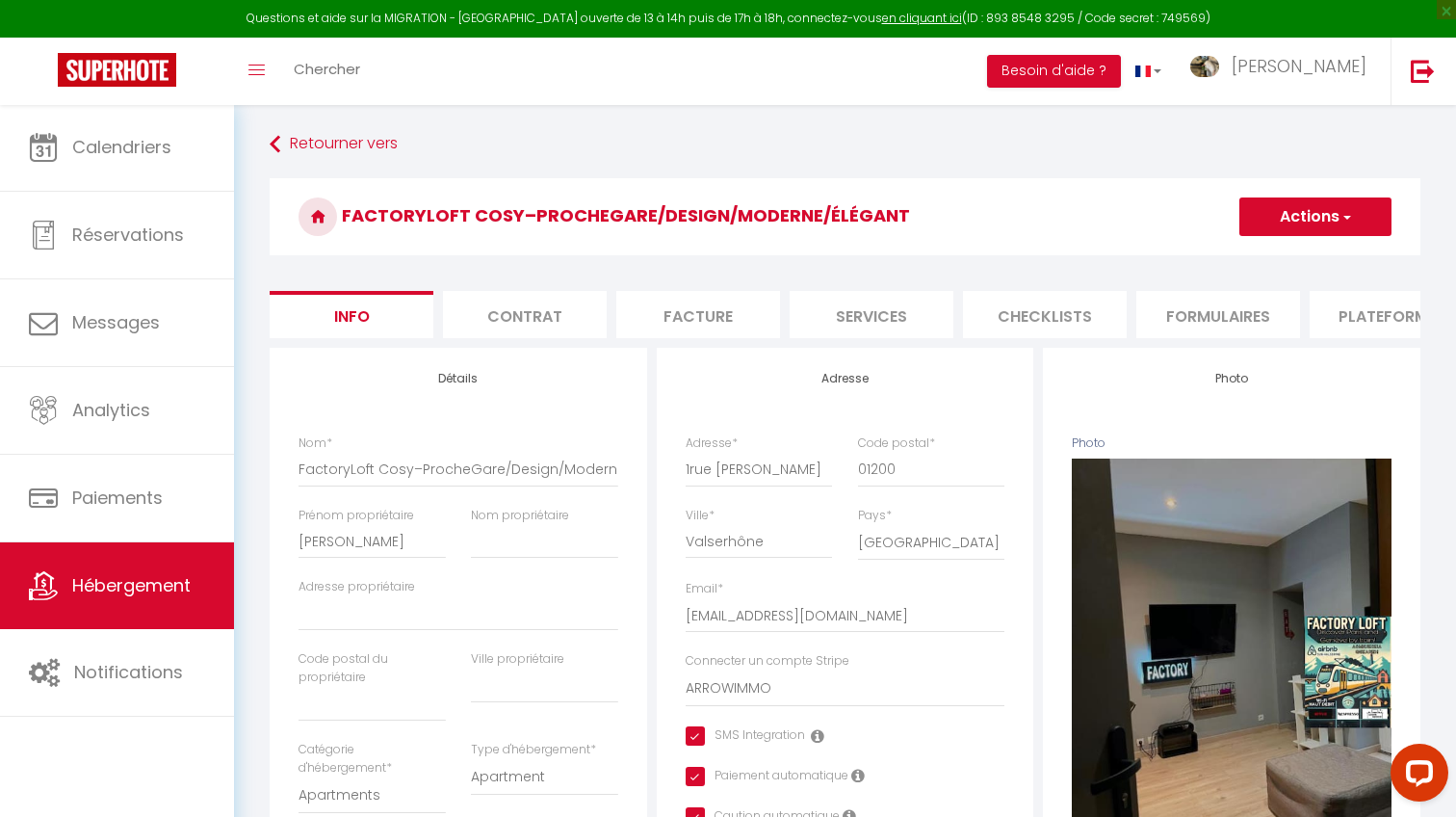
click at [1367, 319] on li "Plateformes" at bounding box center [1391, 314] width 164 height 47
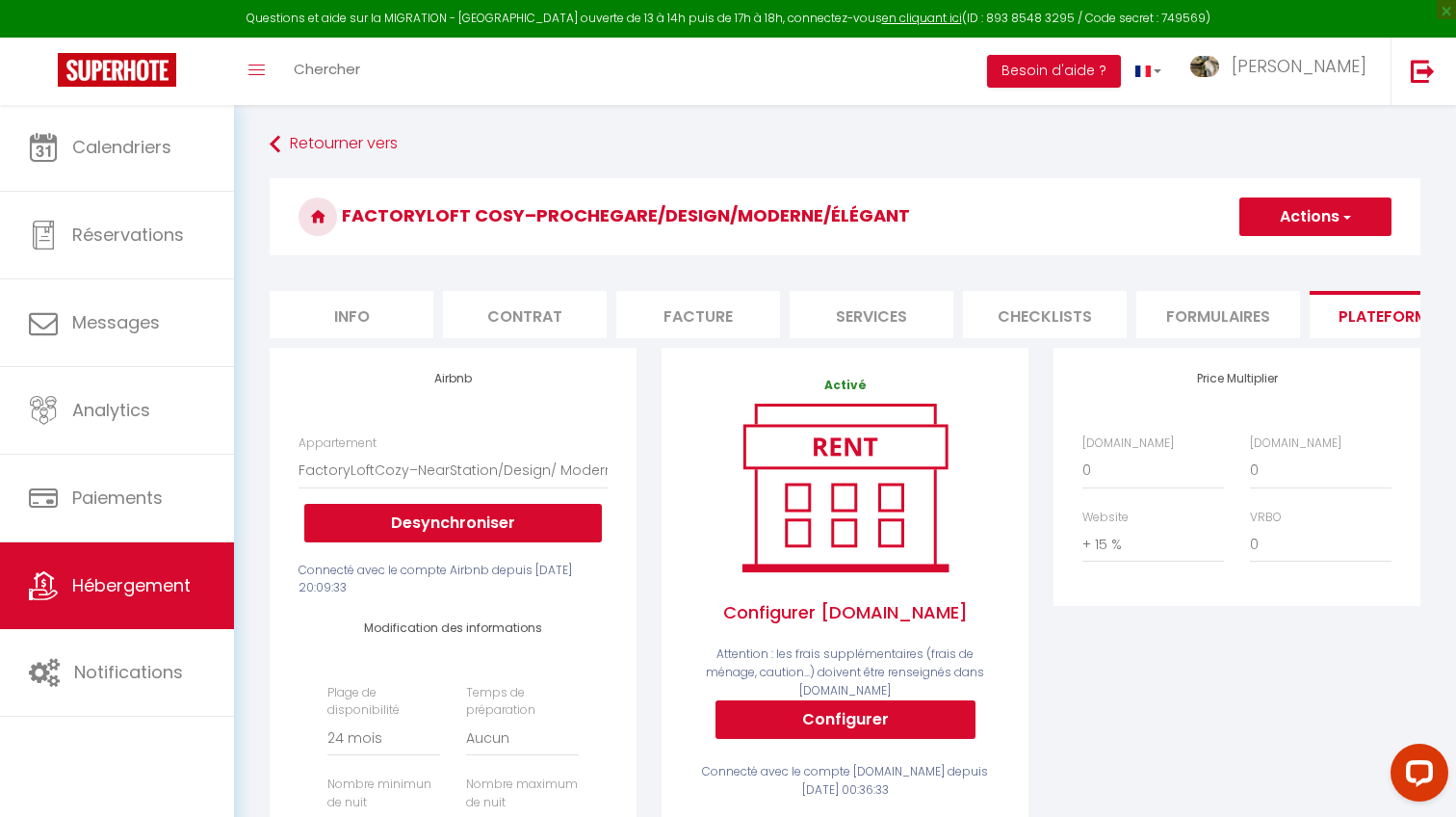
click at [89, 613] on link "Hébergement" at bounding box center [117, 585] width 234 height 87
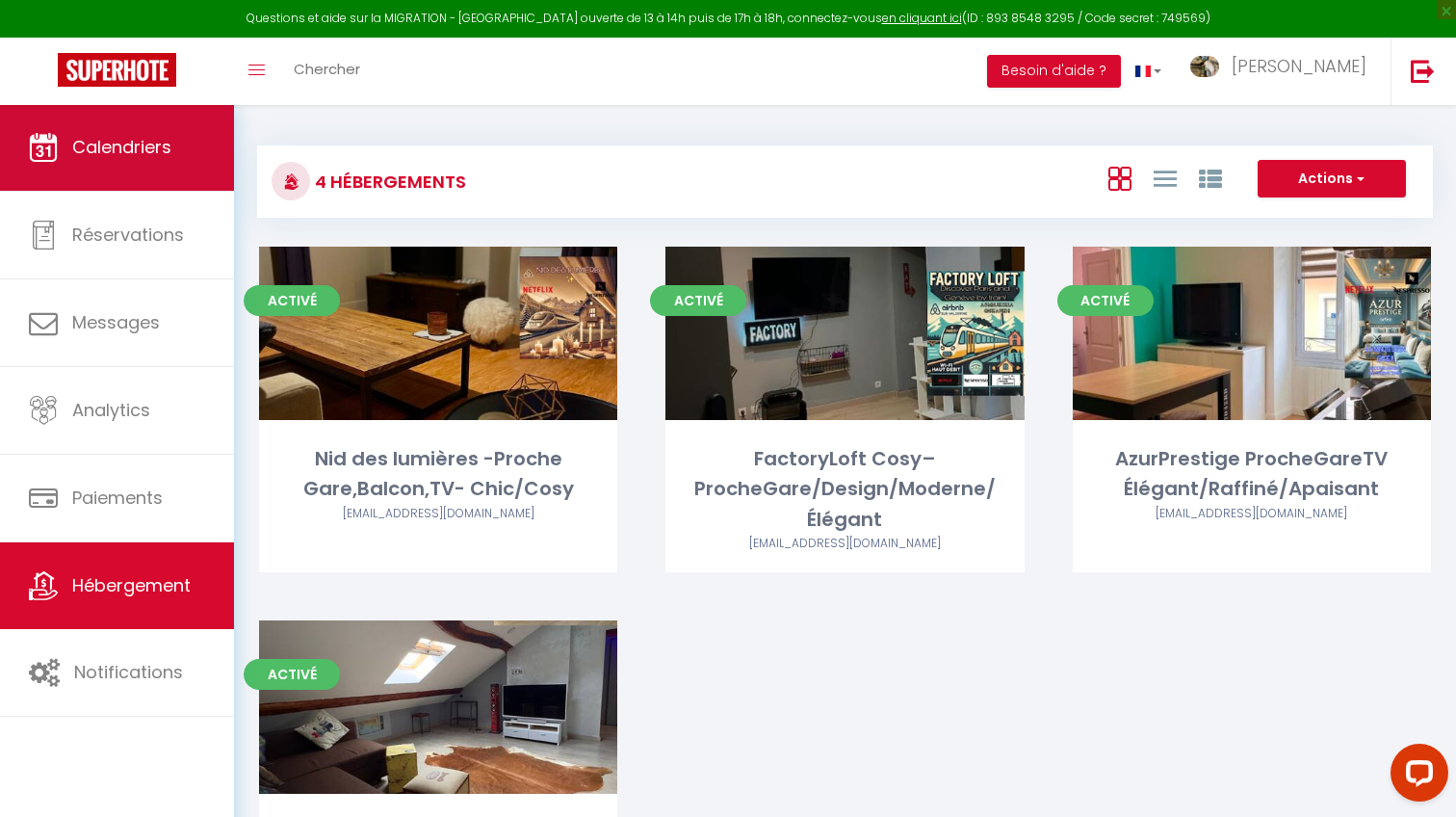
click at [137, 152] on span "Calendriers" at bounding box center [121, 147] width 99 height 24
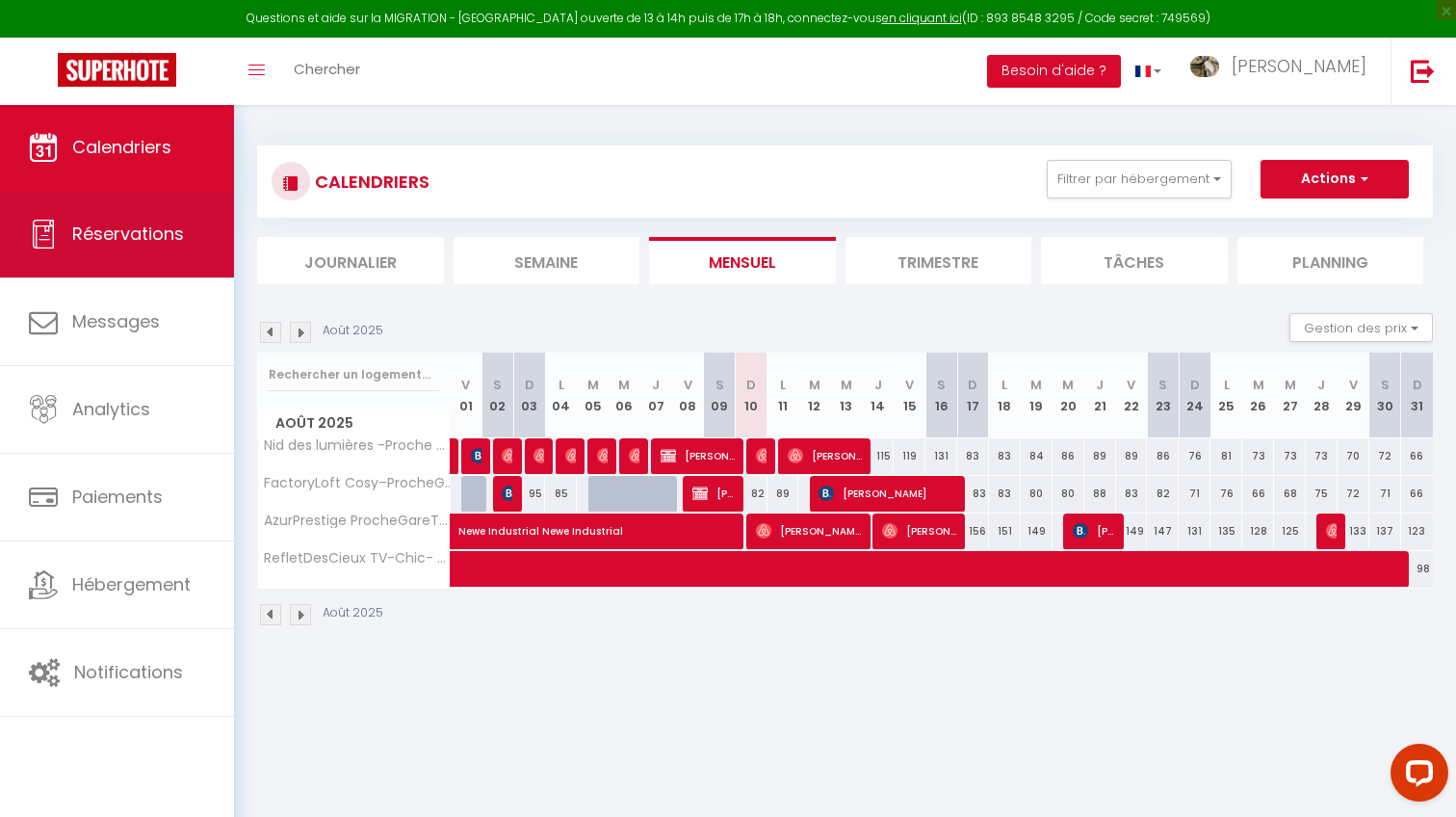
click at [126, 258] on link "Réservations" at bounding box center [117, 234] width 234 height 87
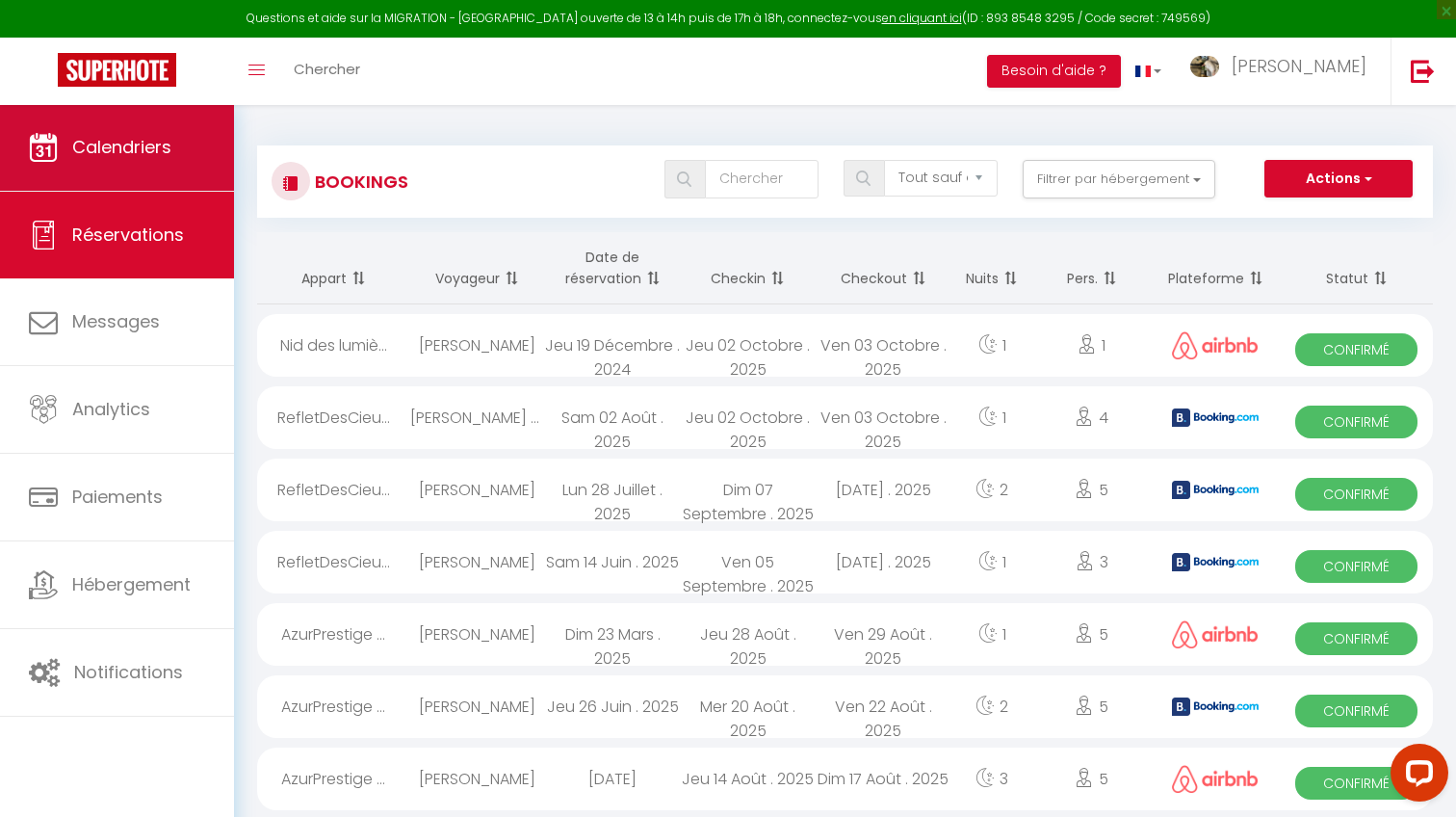
click at [129, 166] on link "Calendriers" at bounding box center [117, 147] width 234 height 87
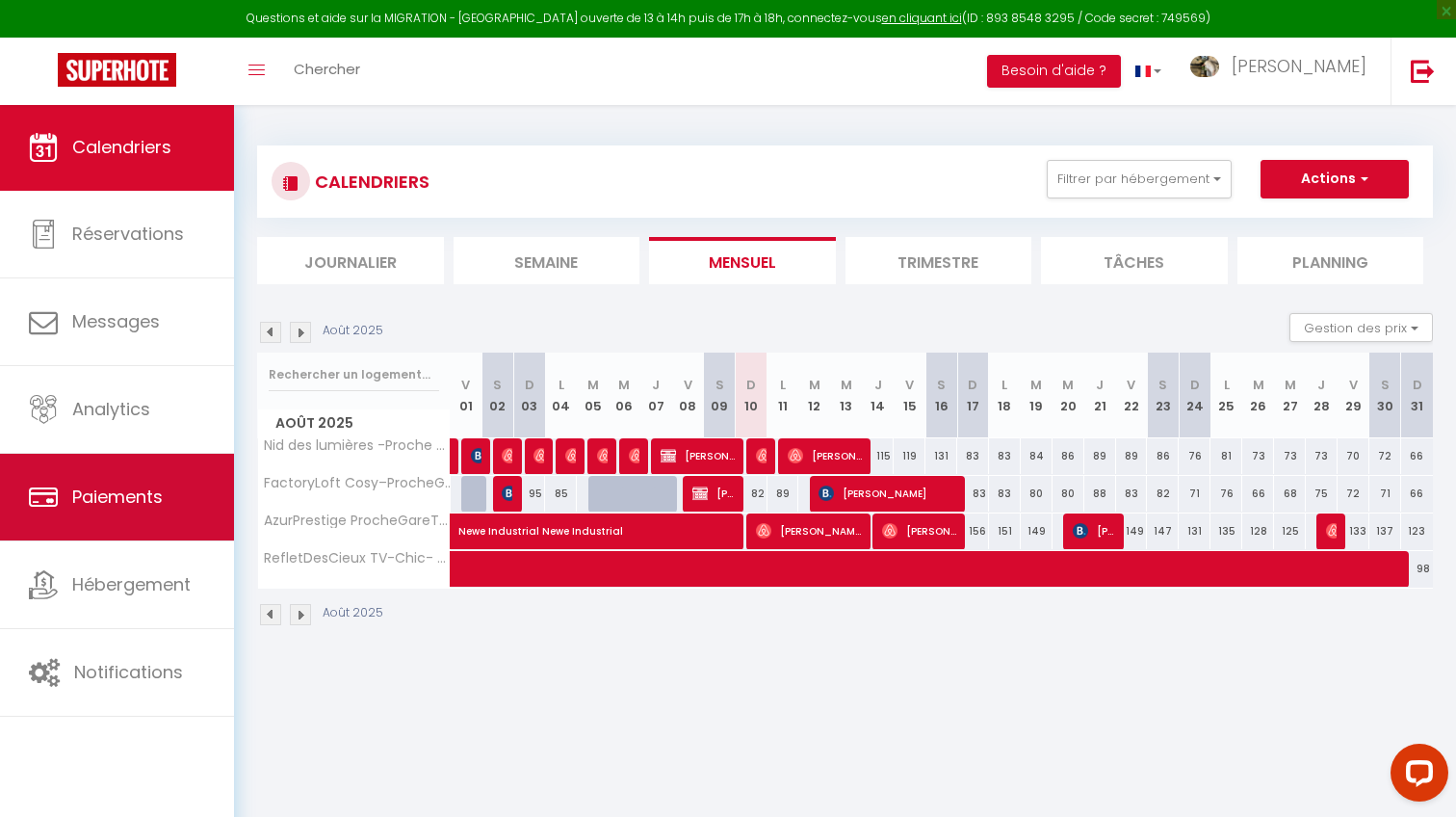
click at [177, 529] on link "Paiements" at bounding box center [117, 496] width 234 height 87
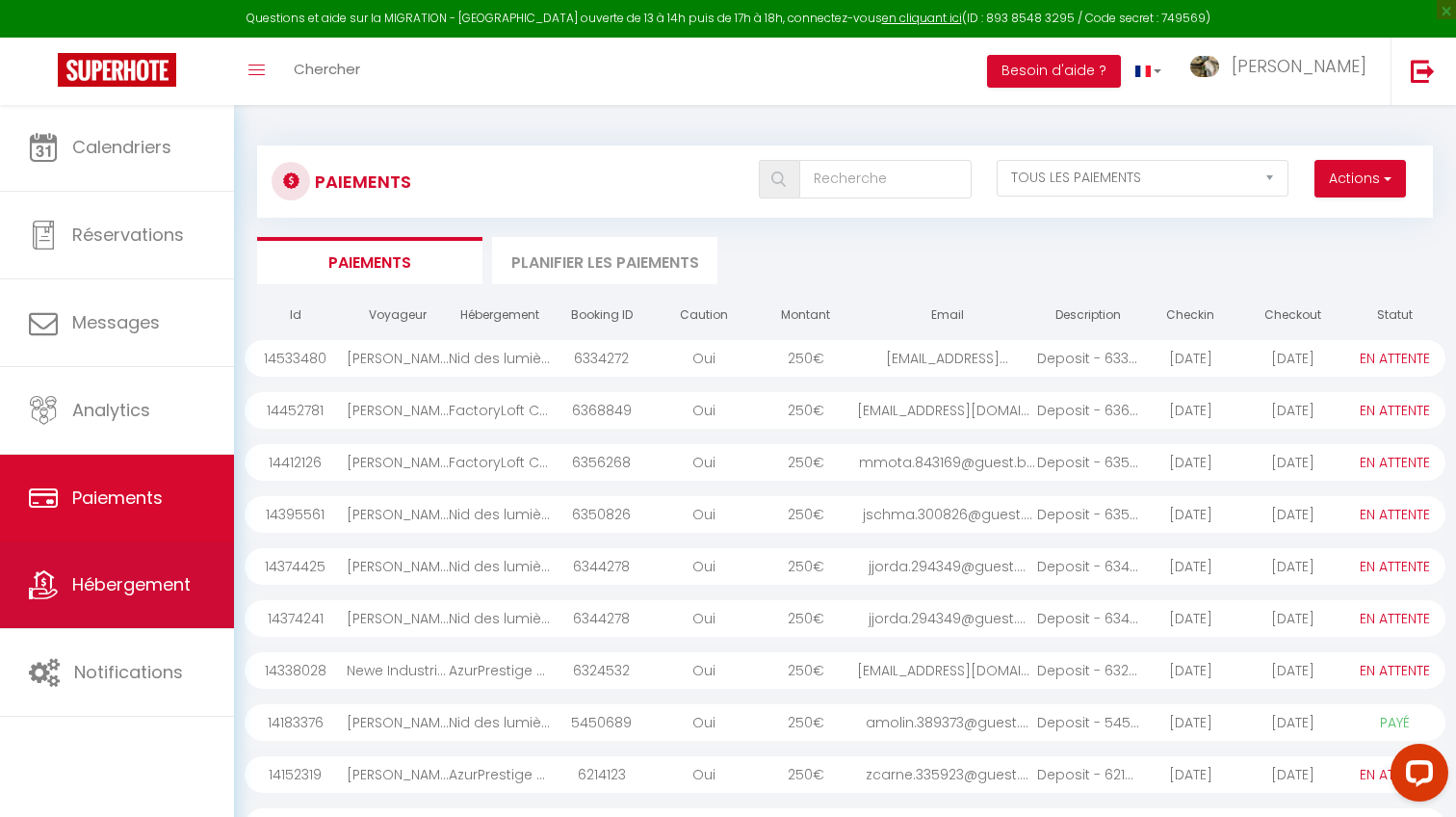
click at [132, 585] on span "Hébergement" at bounding box center [131, 584] width 119 height 24
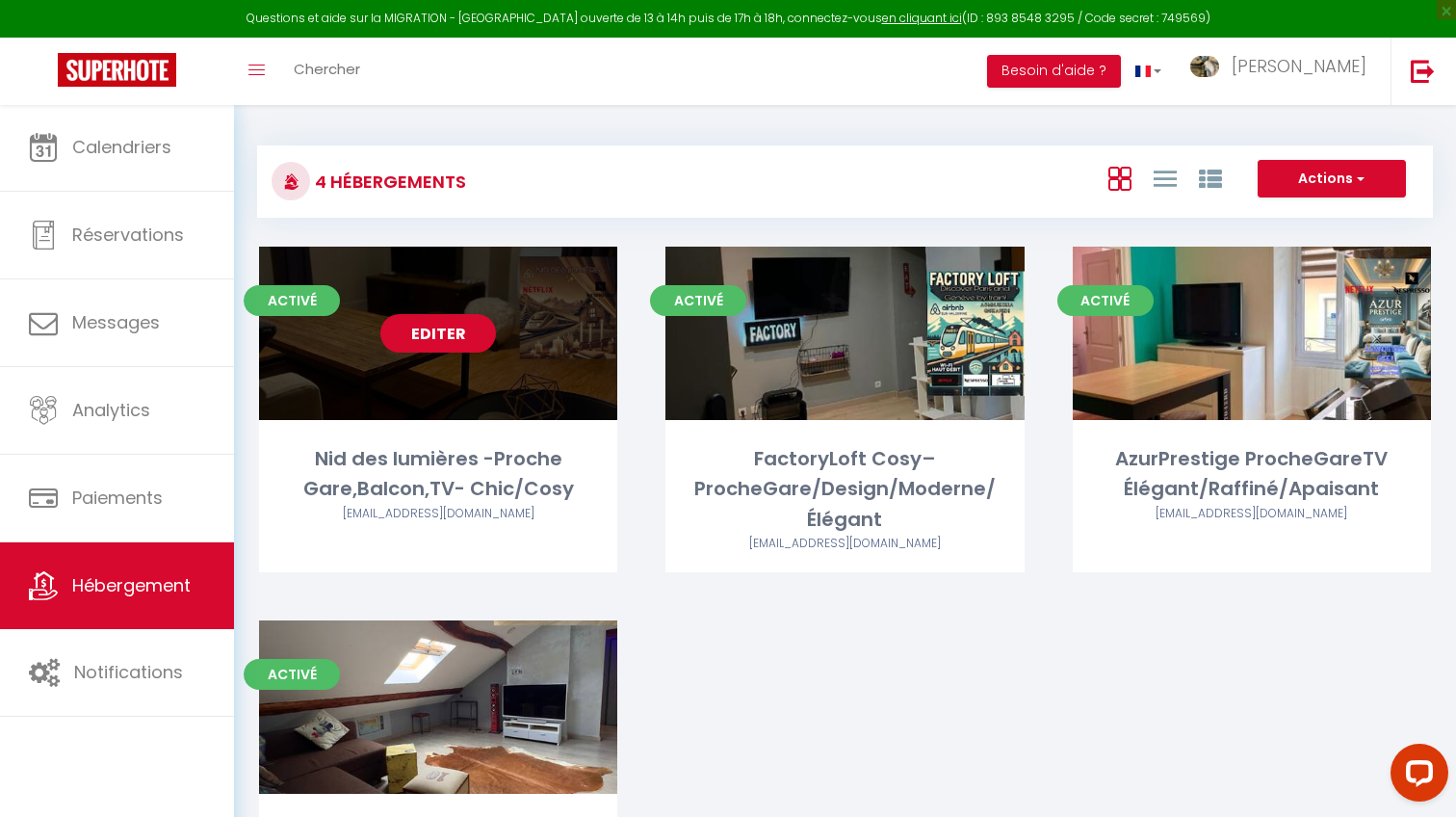
click at [443, 335] on link "Editer" at bounding box center [438, 333] width 116 height 39
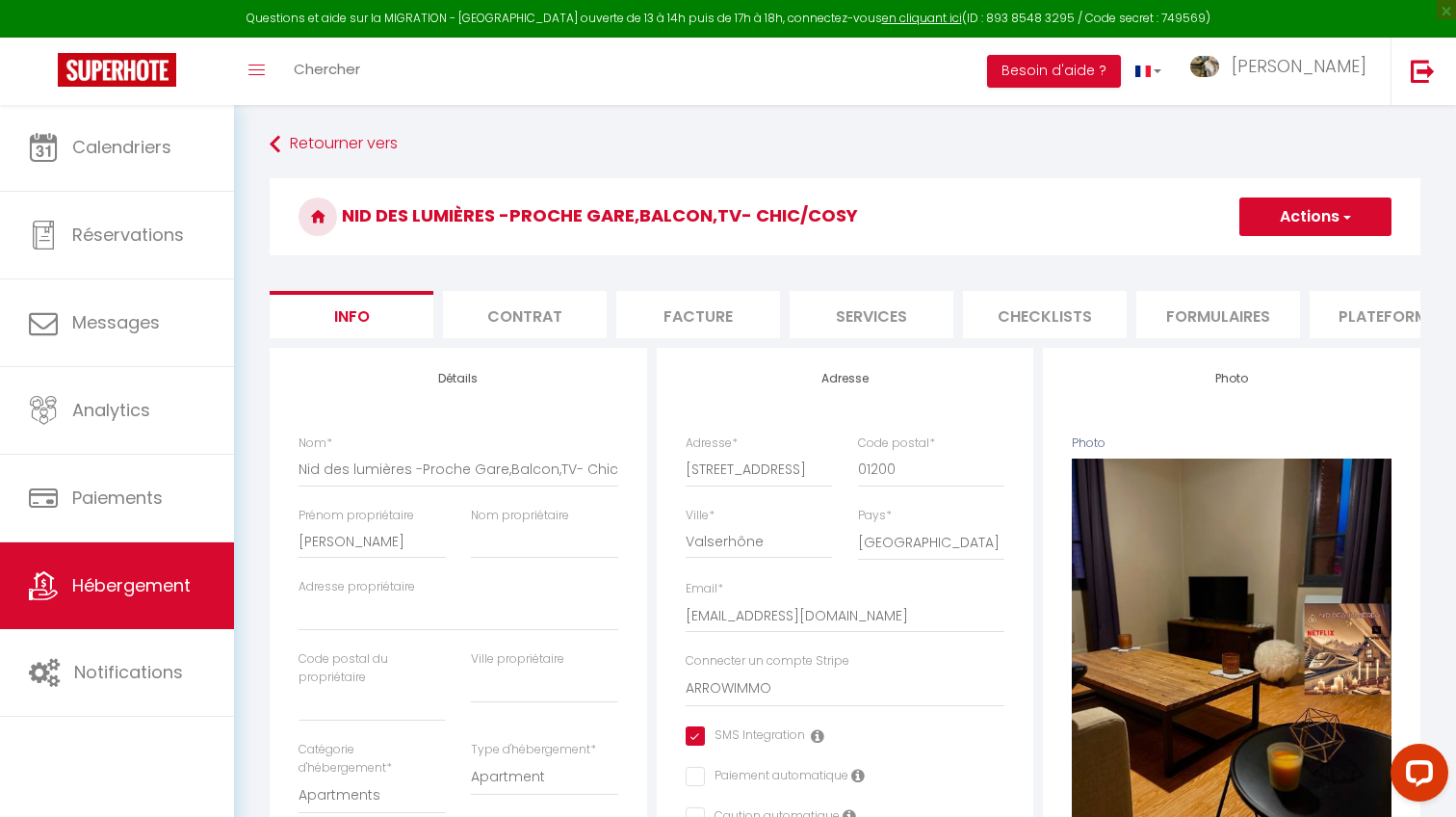
click at [1062, 298] on li "Checklists" at bounding box center [1045, 314] width 164 height 47
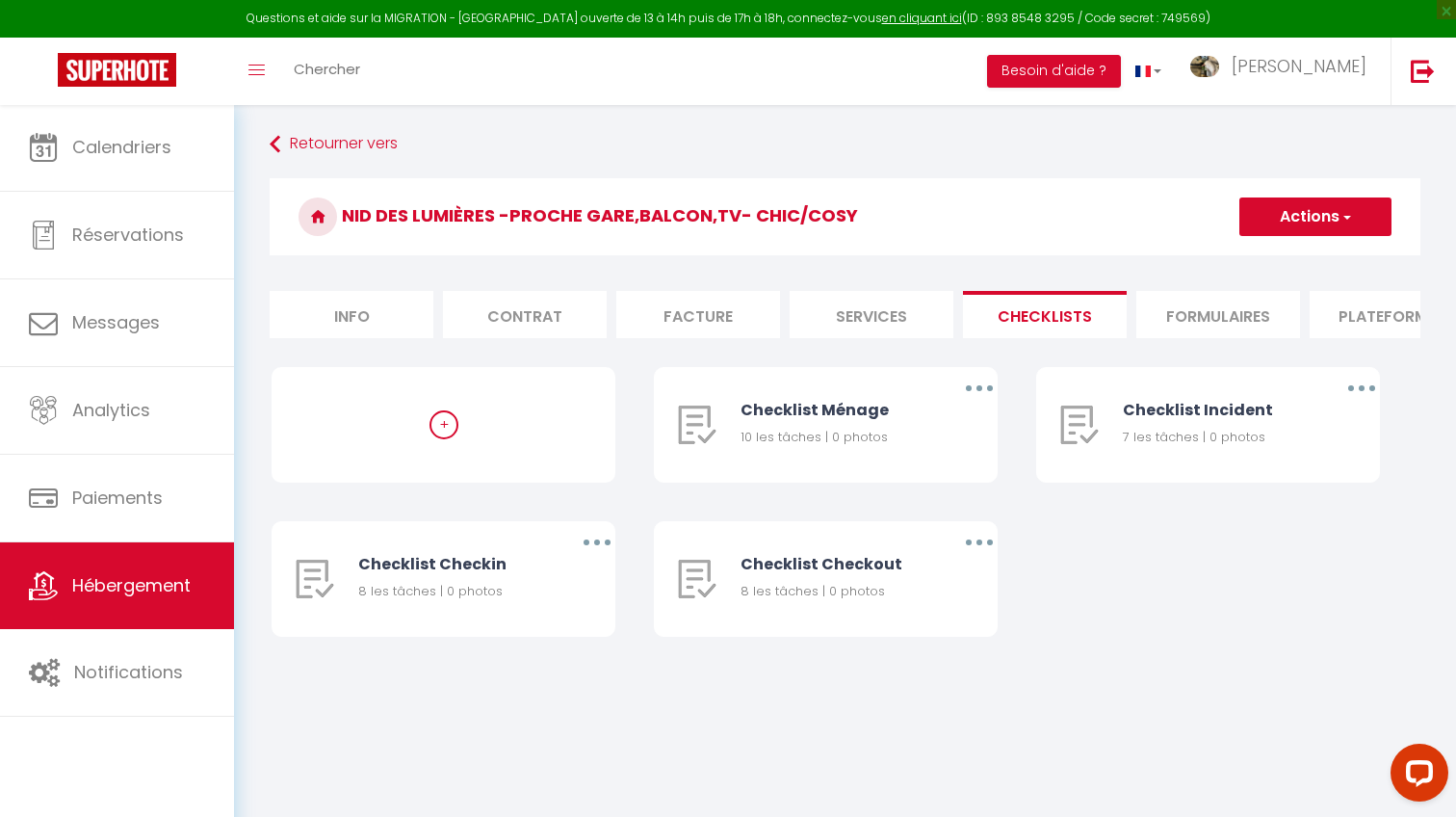
click at [1206, 307] on li "Formulaires" at bounding box center [1218, 314] width 164 height 47
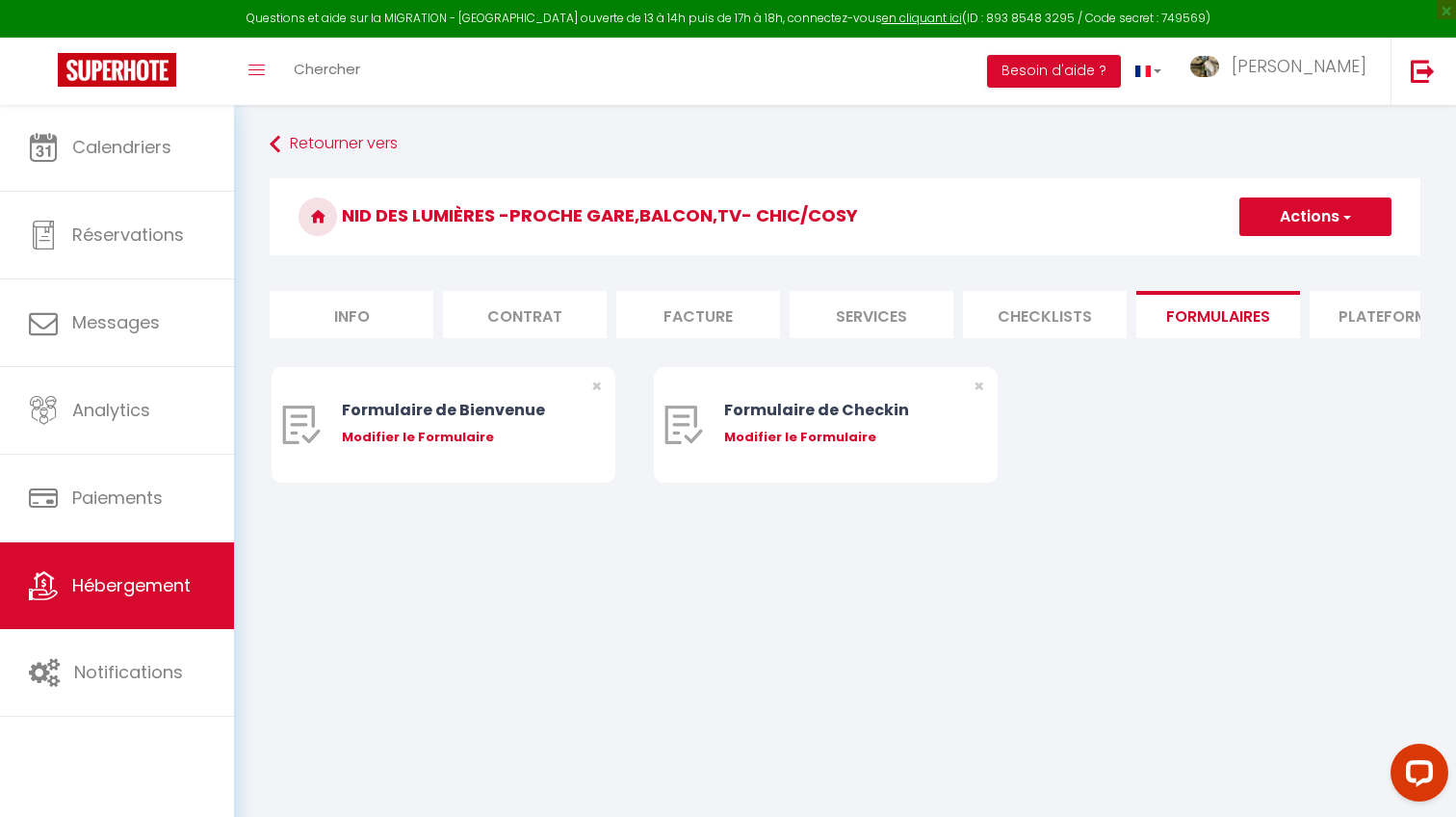
click at [1347, 316] on li "Plateformes" at bounding box center [1391, 314] width 164 height 47
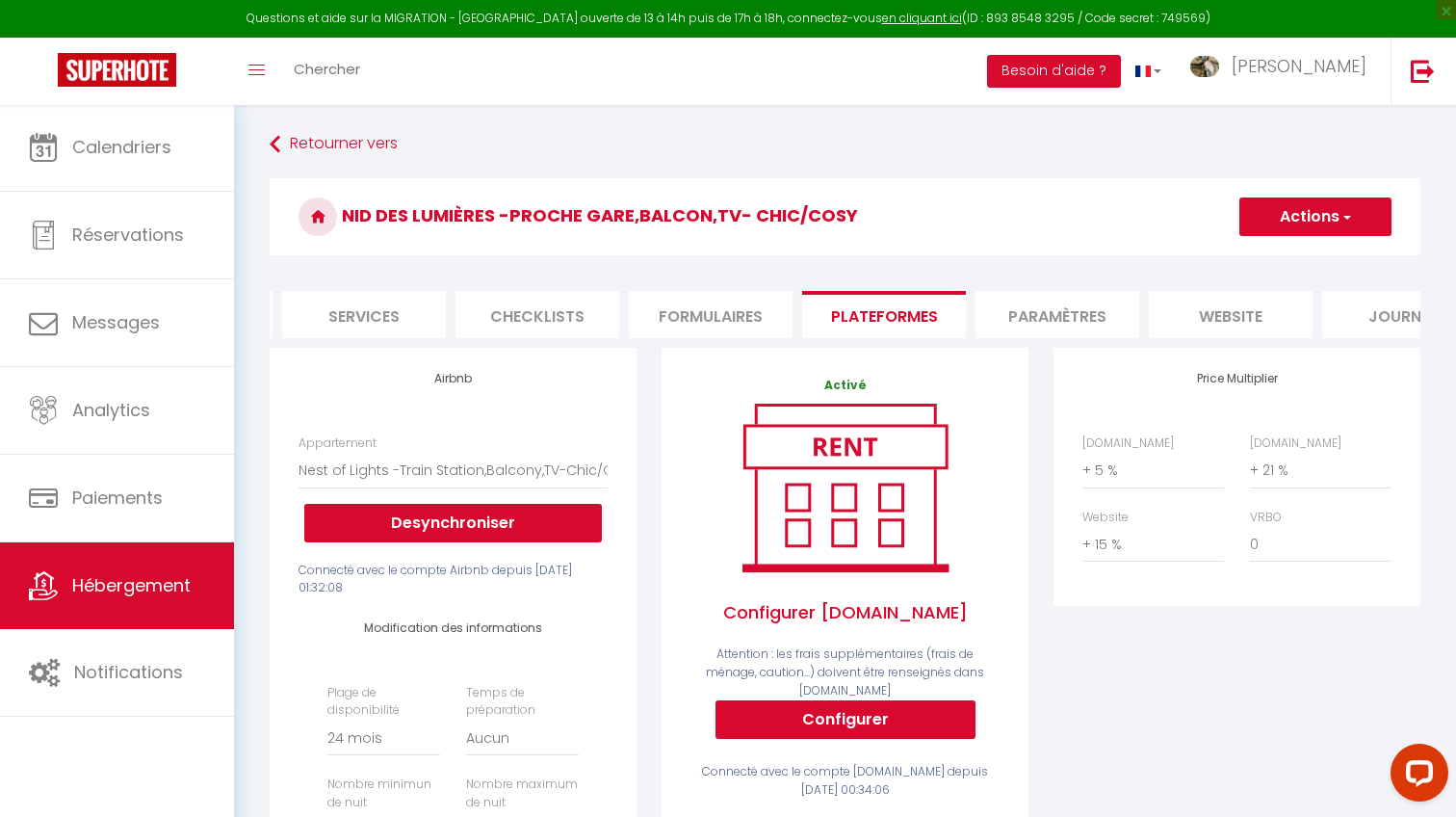
scroll to position [40, 0]
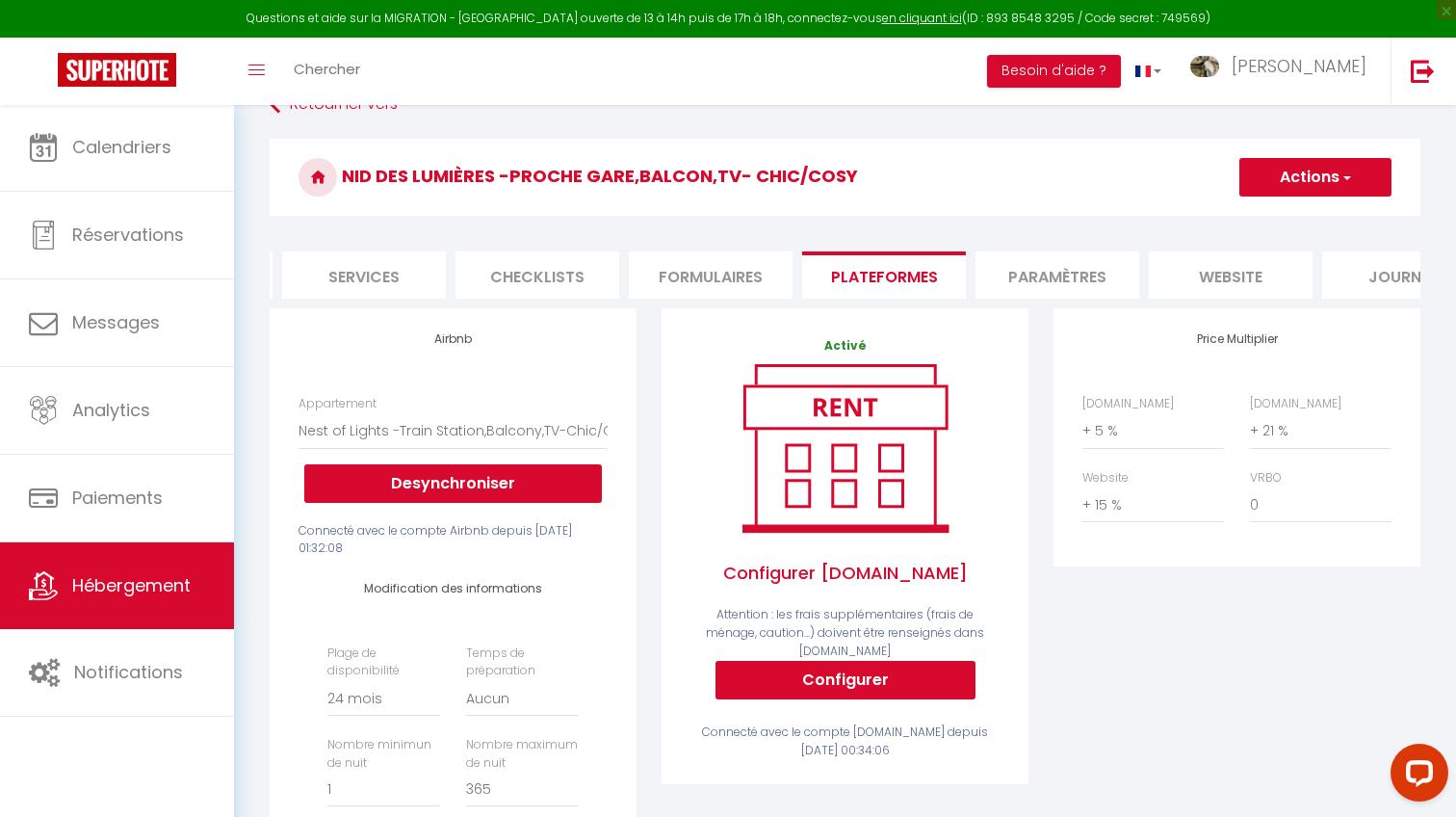
click at [157, 590] on span "Hébergement" at bounding box center [131, 585] width 119 height 24
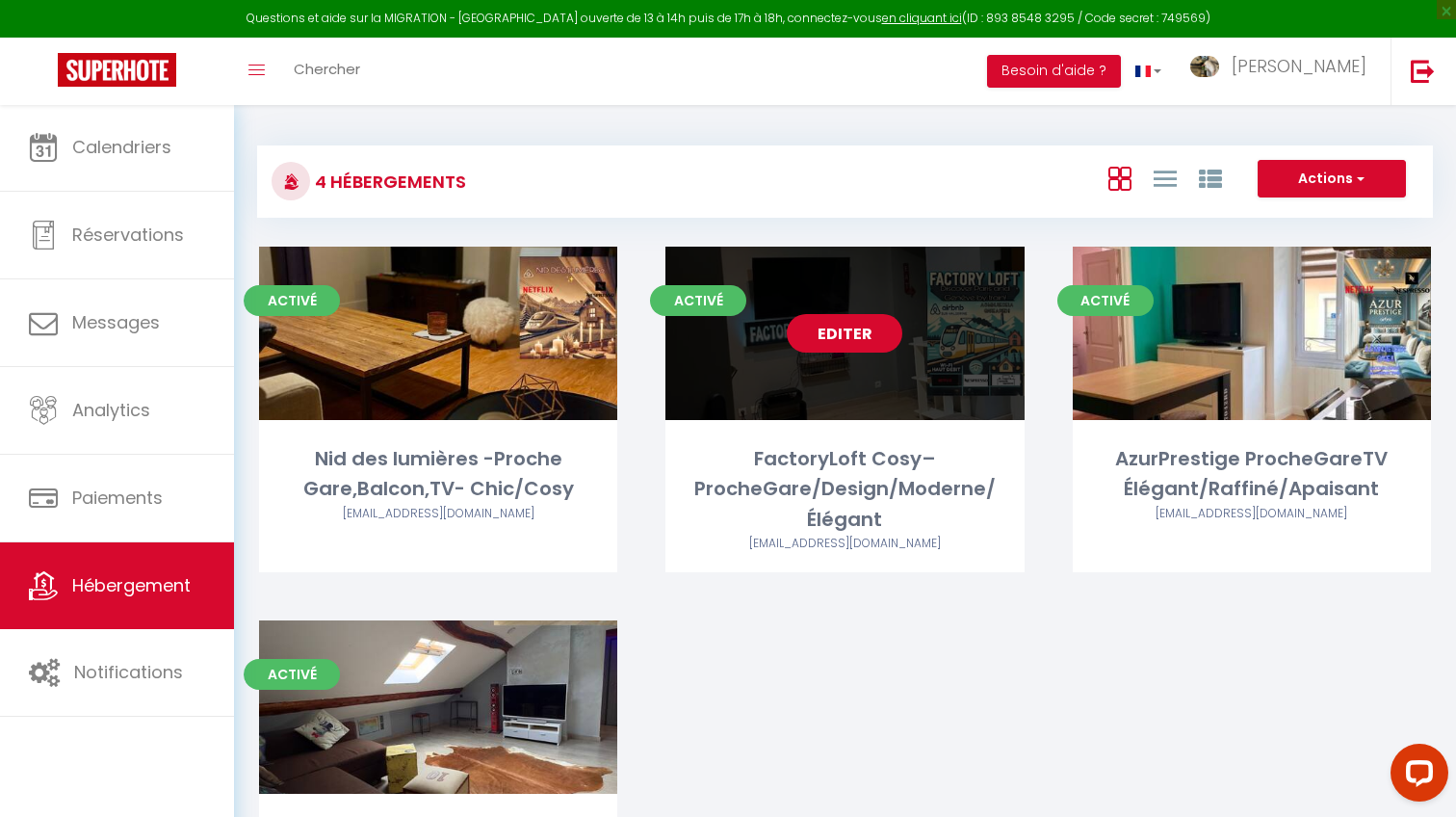
click at [845, 339] on link "Editer" at bounding box center [845, 333] width 116 height 39
click at [848, 334] on link "Editer" at bounding box center [845, 333] width 116 height 39
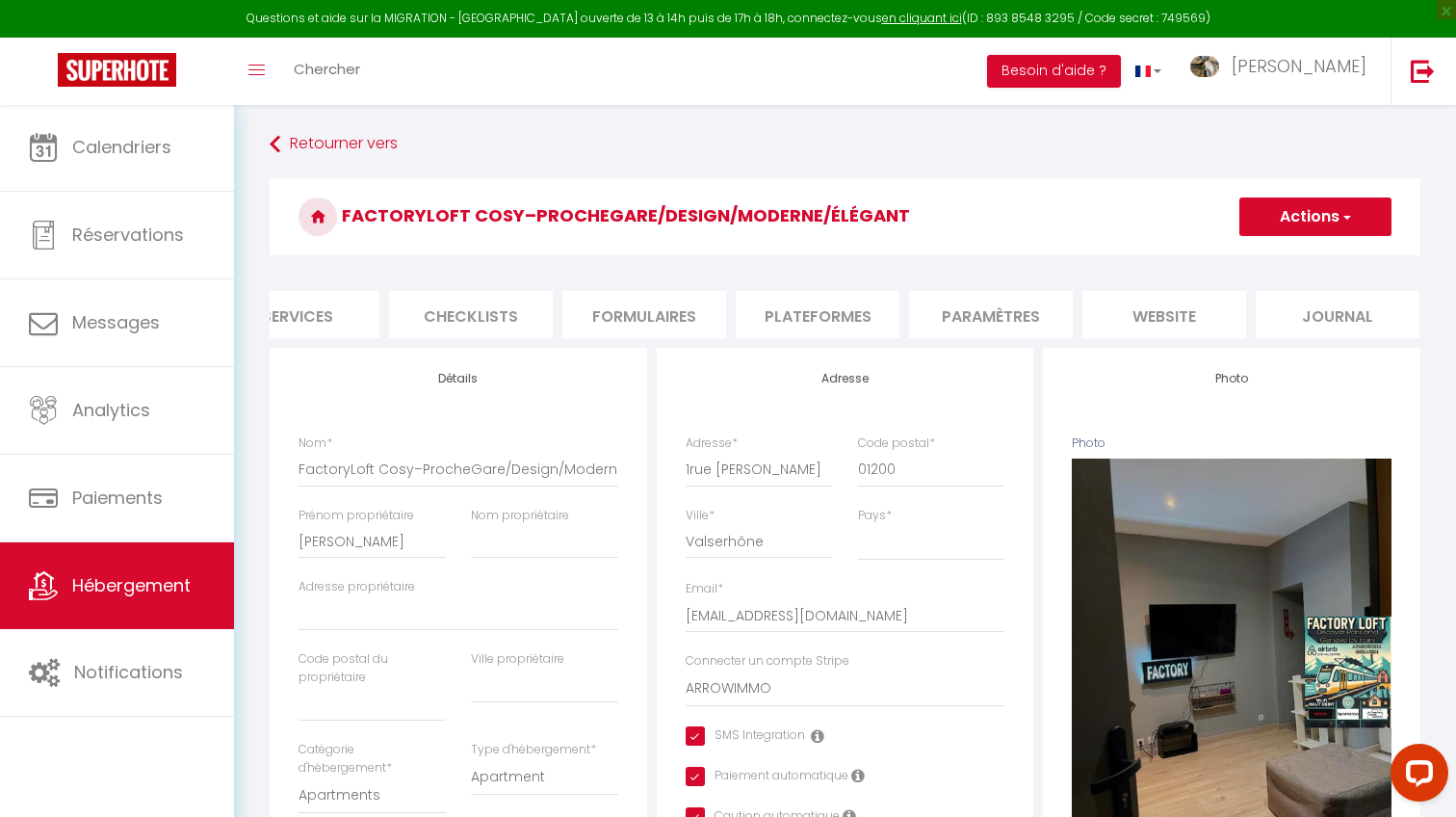
click at [1194, 309] on li "website" at bounding box center [1164, 314] width 164 height 47
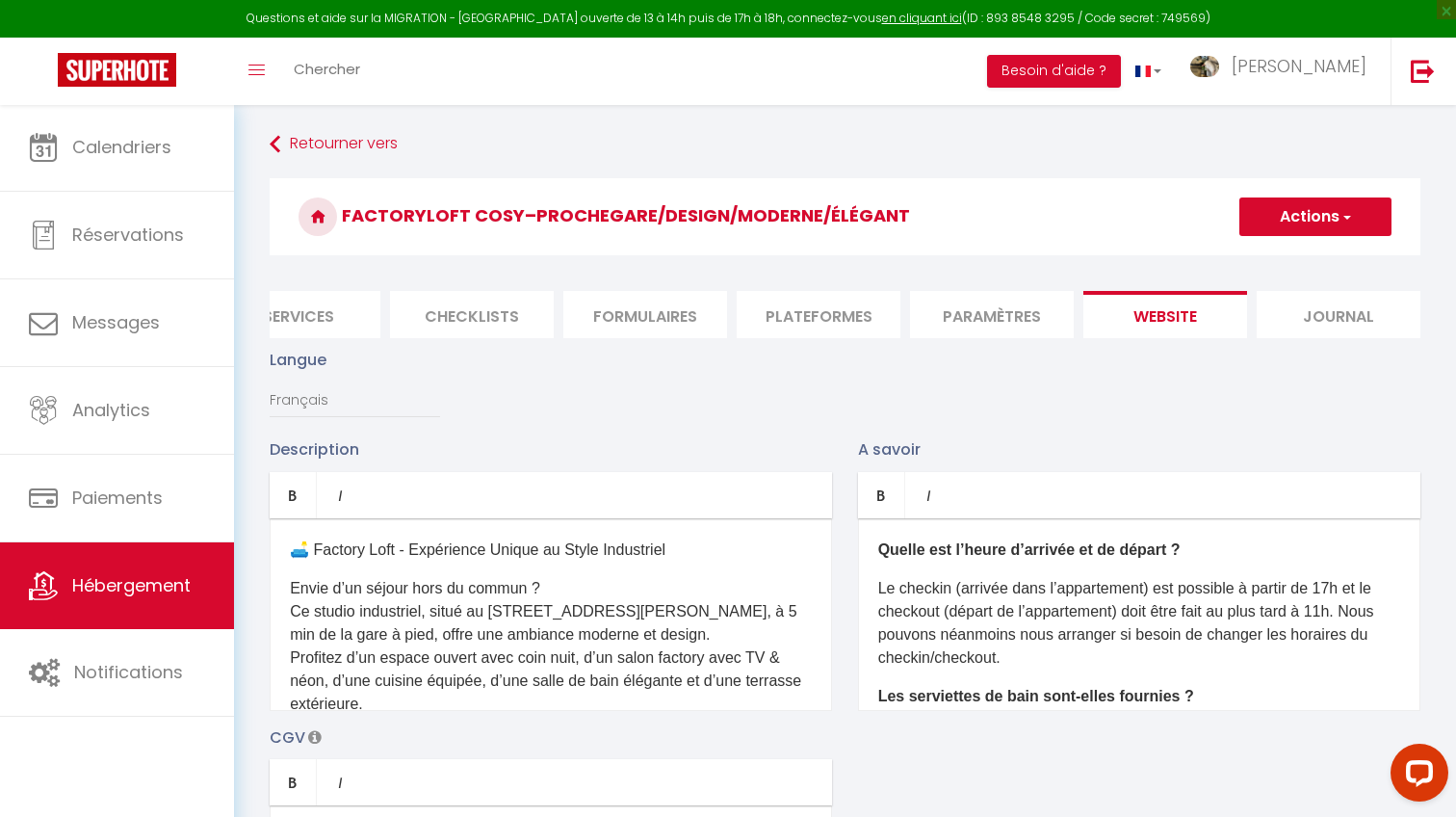
click at [1026, 310] on li "Paramètres" at bounding box center [992, 314] width 164 height 47
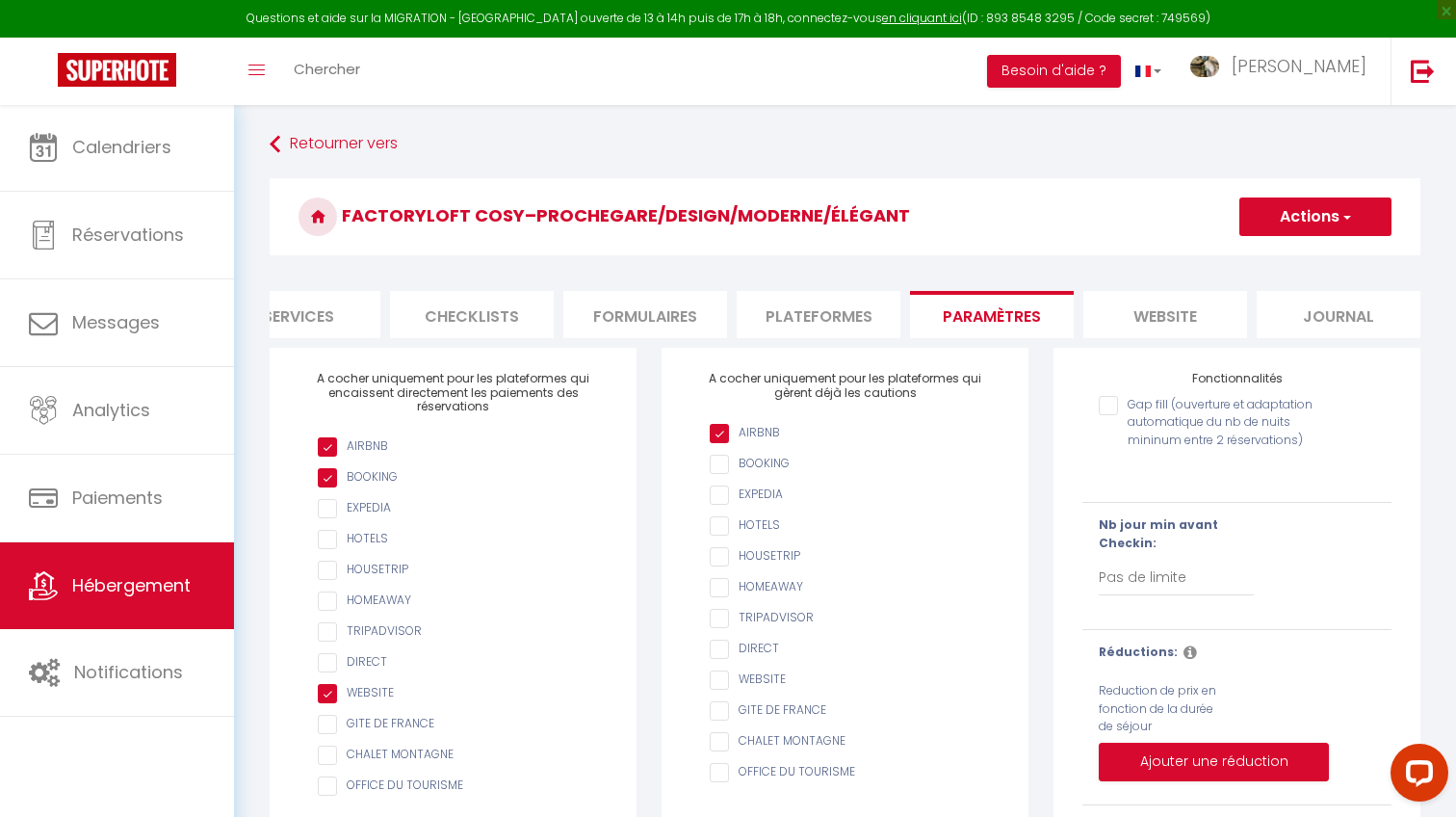
click at [837, 320] on li "Plateformes" at bounding box center [819, 314] width 164 height 47
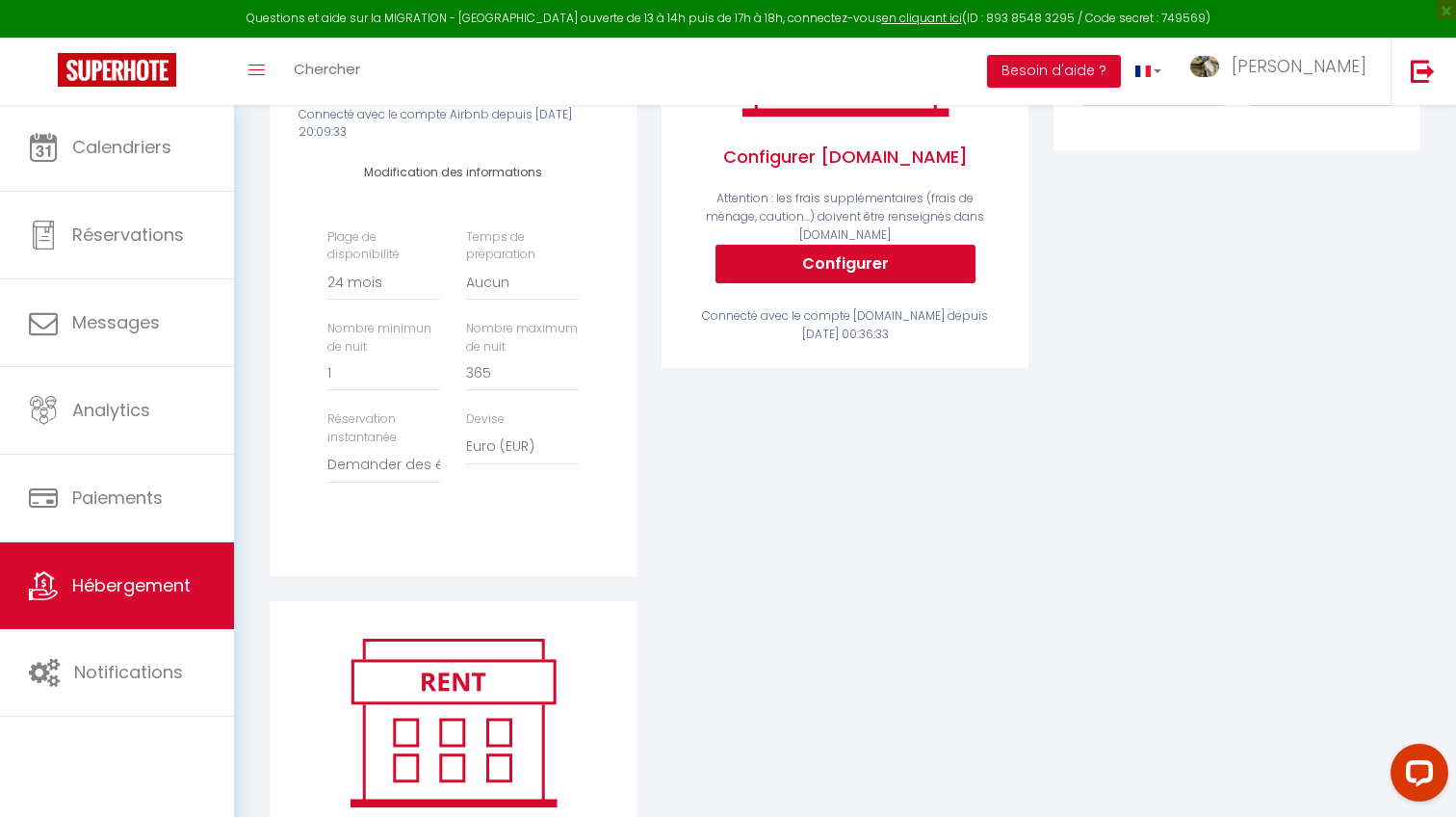
scroll to position [200, 0]
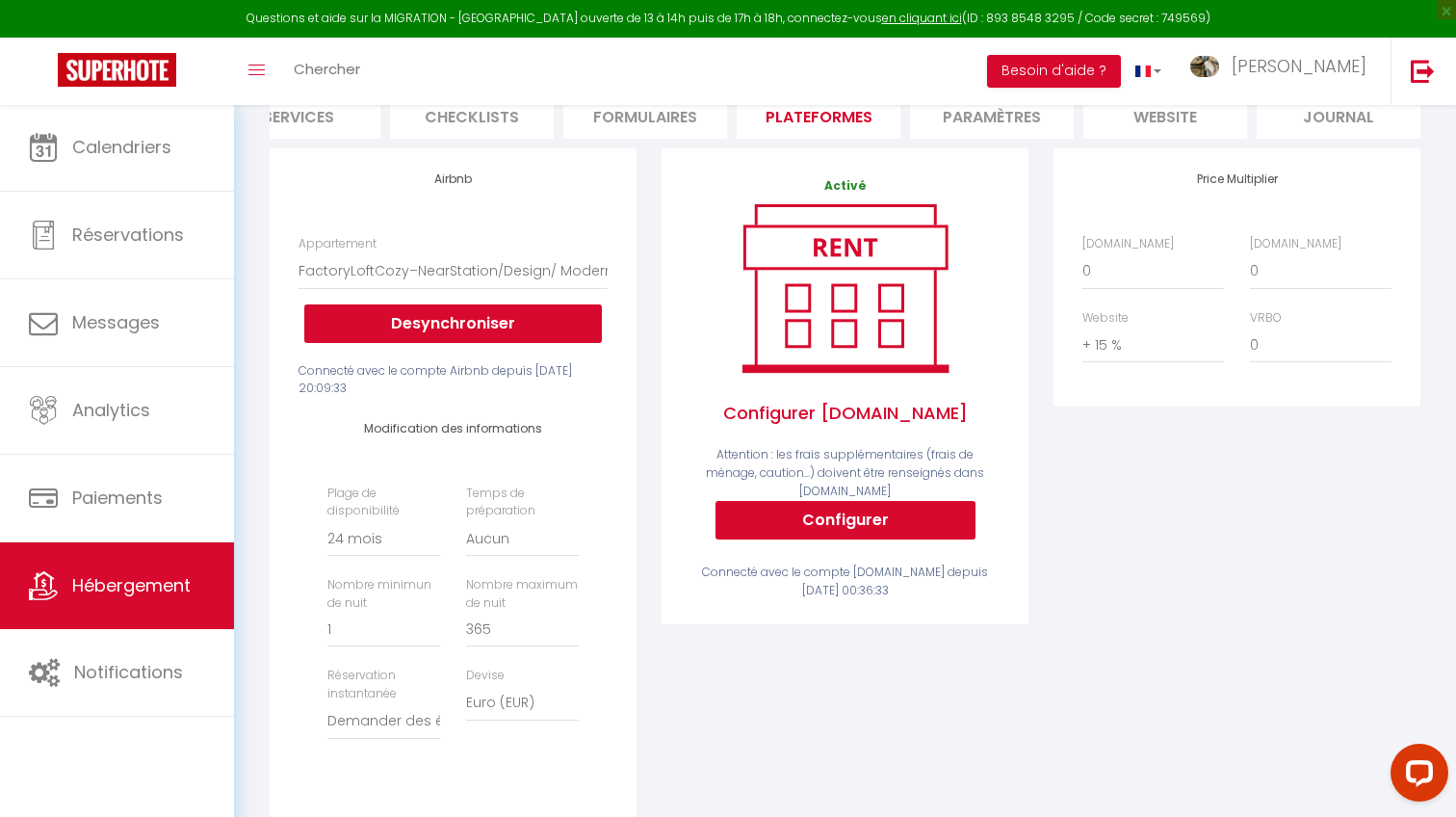
click at [177, 597] on span "Hébergement" at bounding box center [131, 585] width 119 height 24
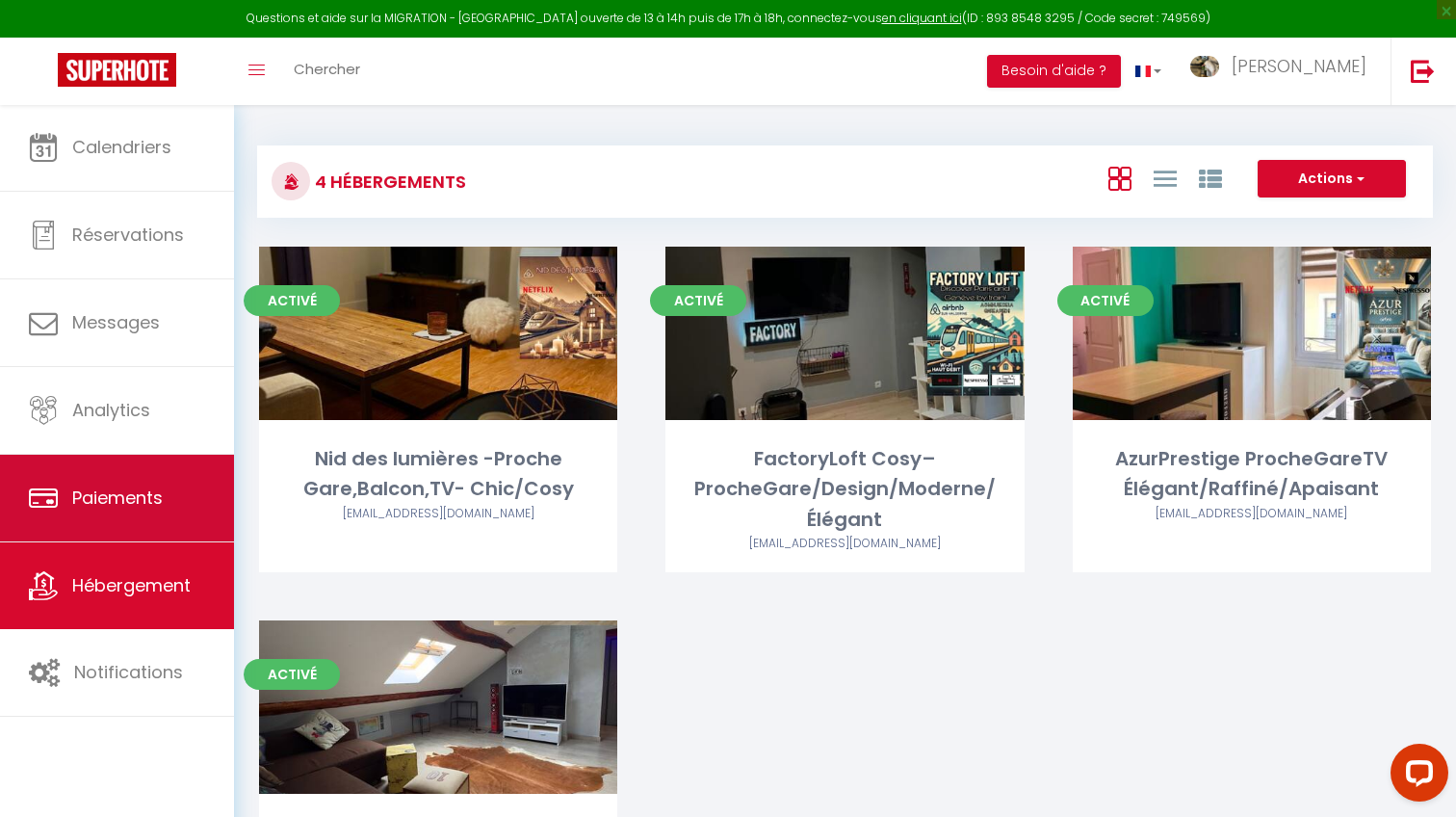
click at [135, 478] on link "Paiements" at bounding box center [117, 497] width 234 height 87
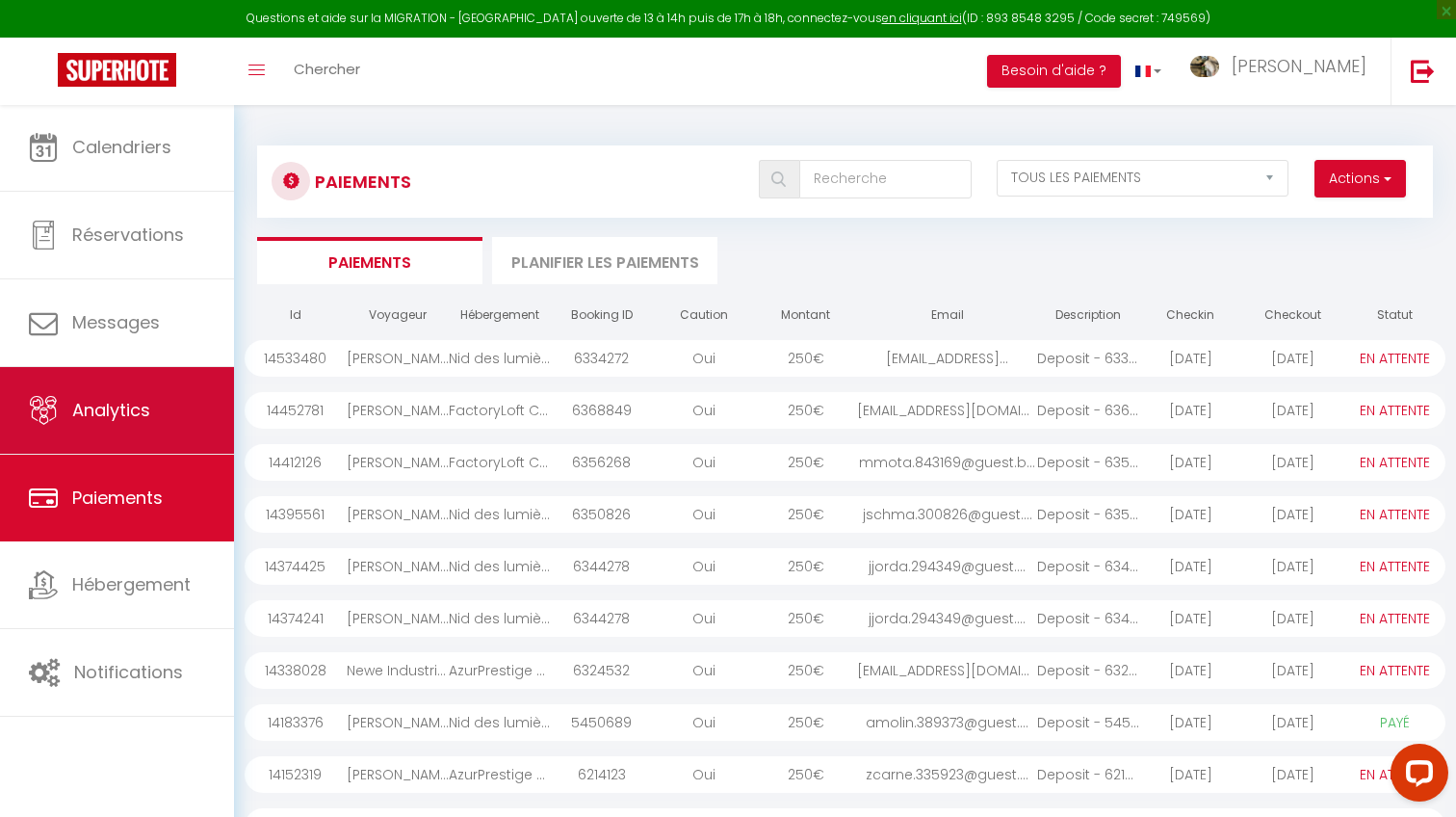
click at [138, 372] on link "Analytics" at bounding box center [117, 409] width 234 height 87
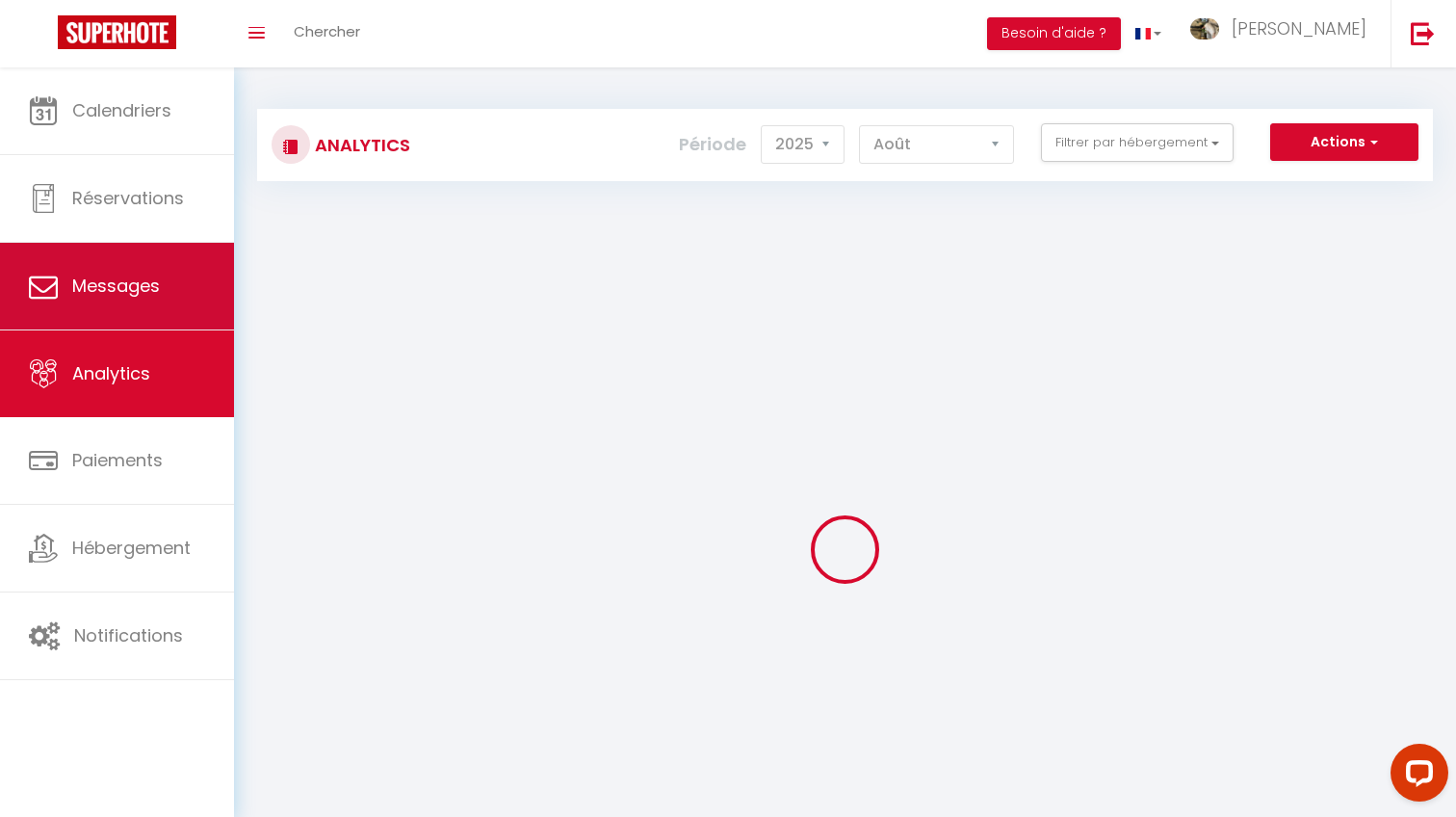
click at [137, 330] on link "Messages" at bounding box center [117, 286] width 234 height 87
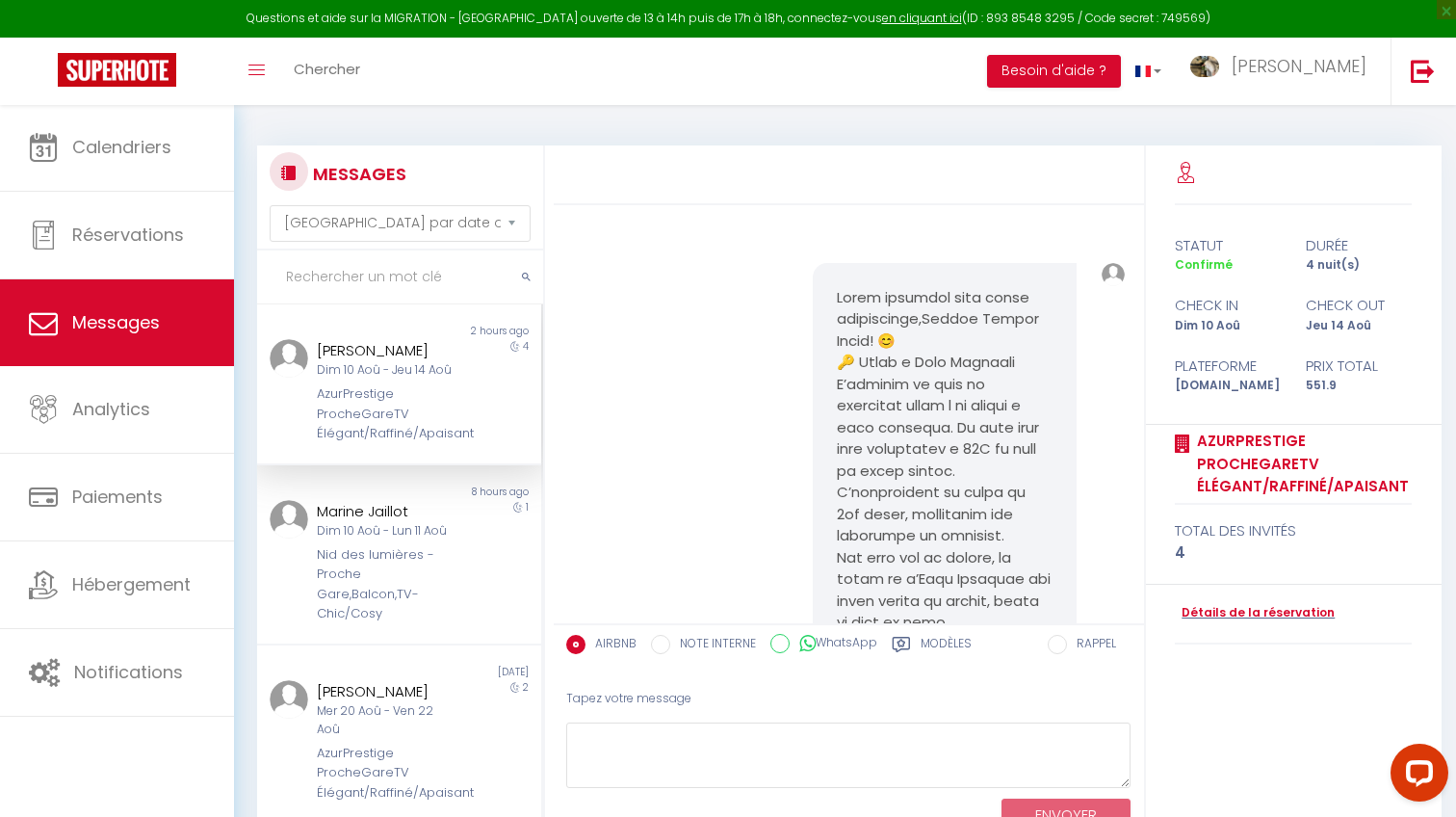
scroll to position [2579, 0]
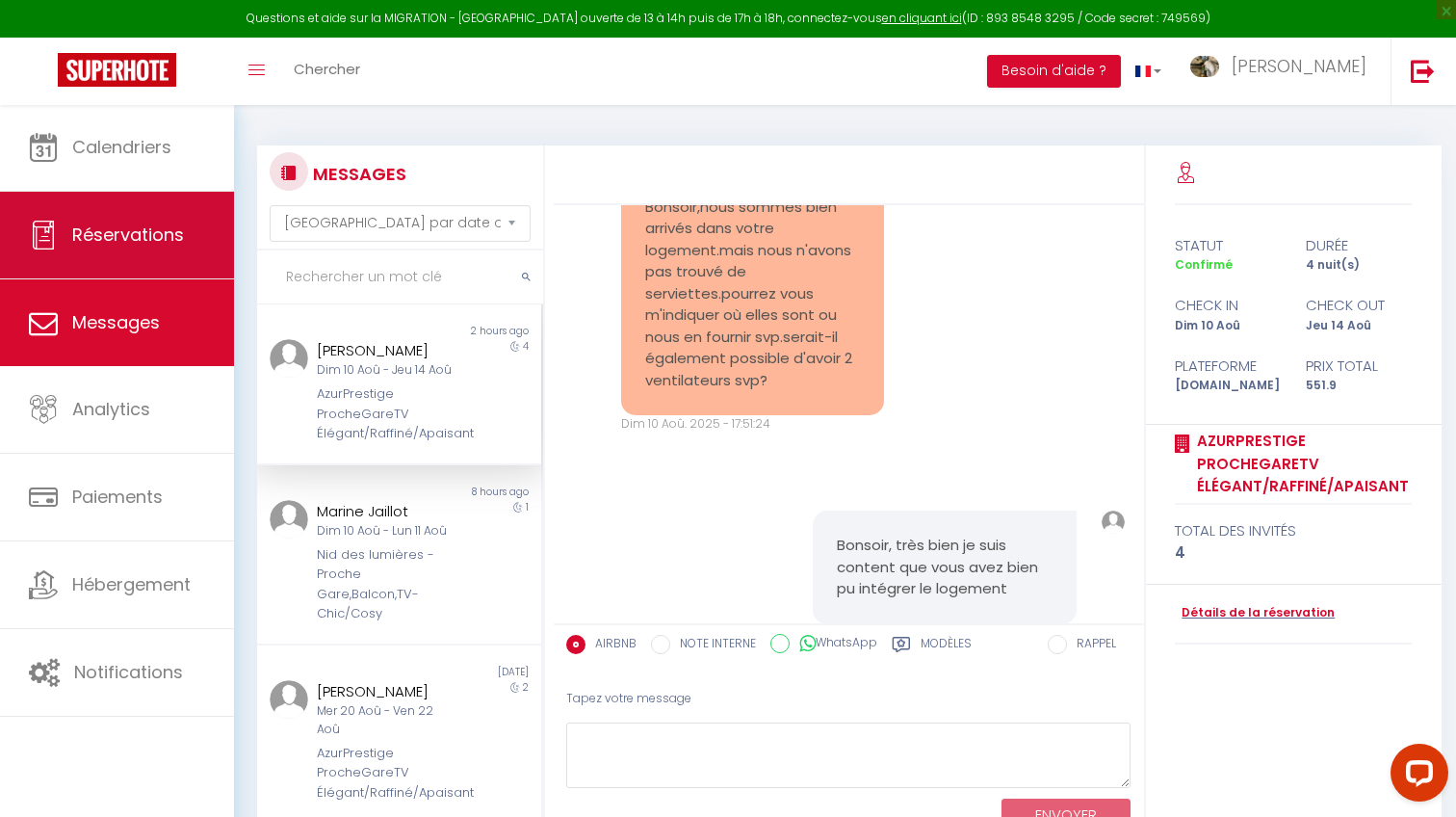
click at [153, 268] on link "Réservations" at bounding box center [117, 235] width 234 height 87
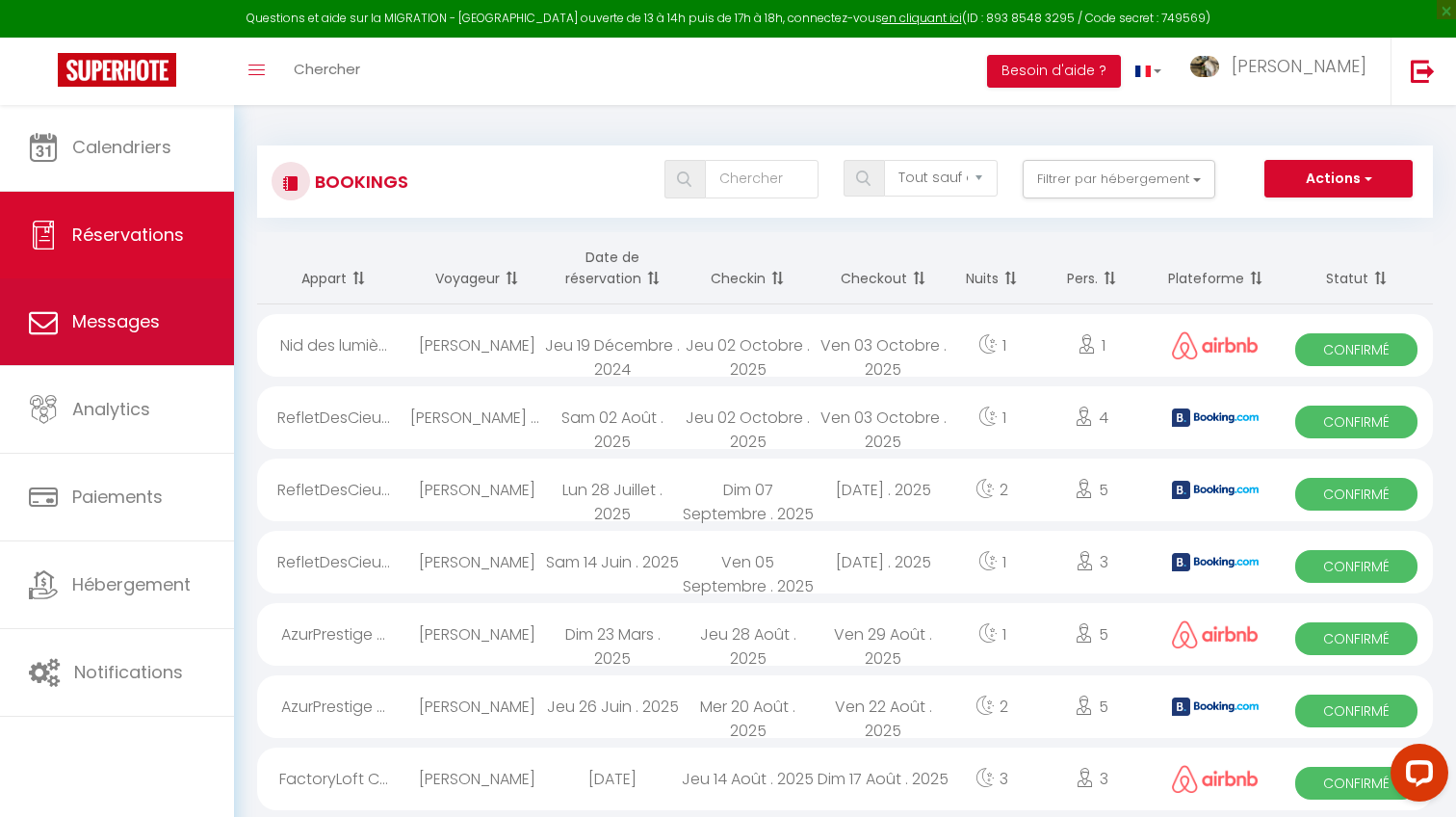
click at [131, 300] on link "Messages" at bounding box center [117, 322] width 234 height 87
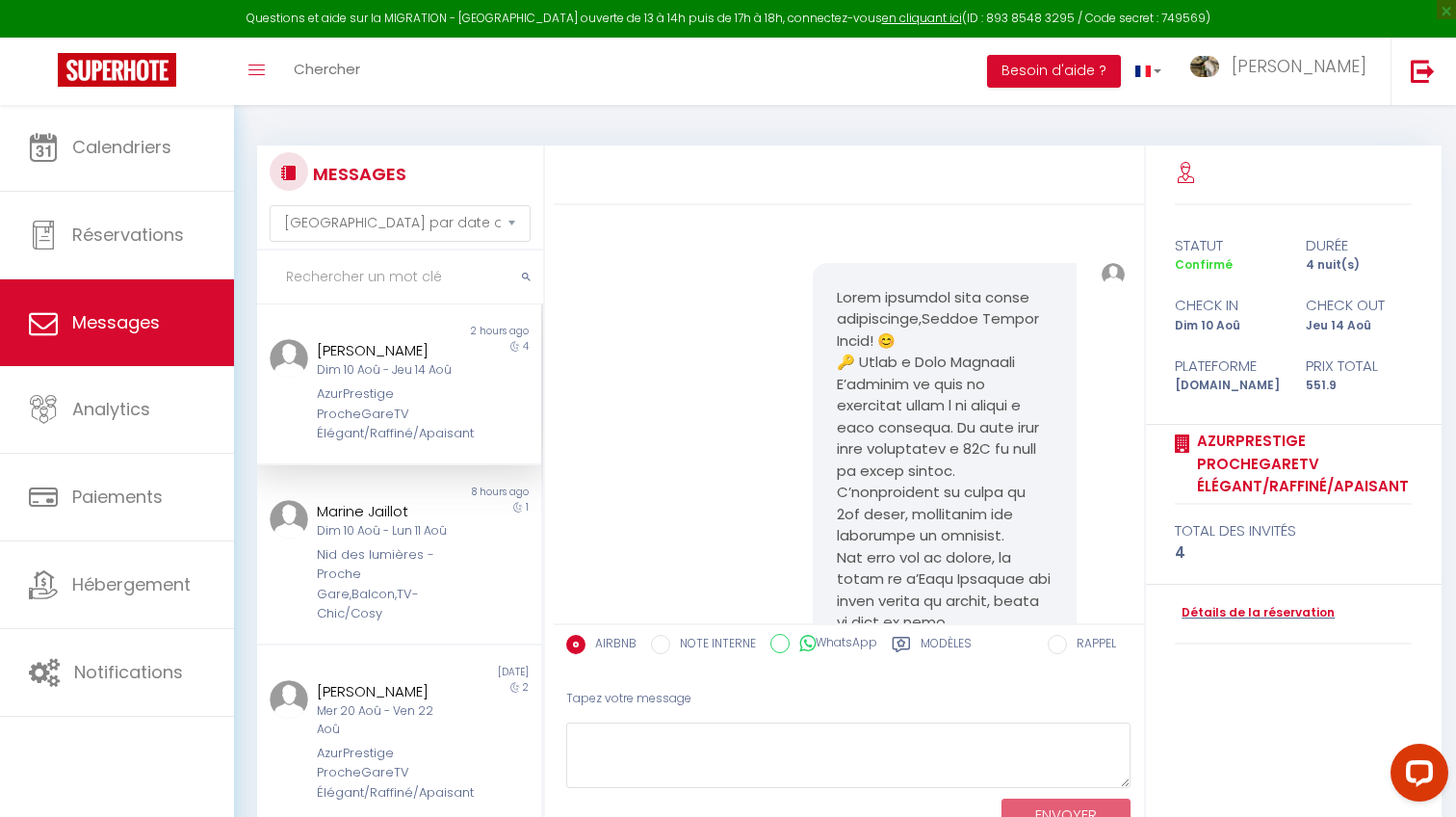
scroll to position [2579, 0]
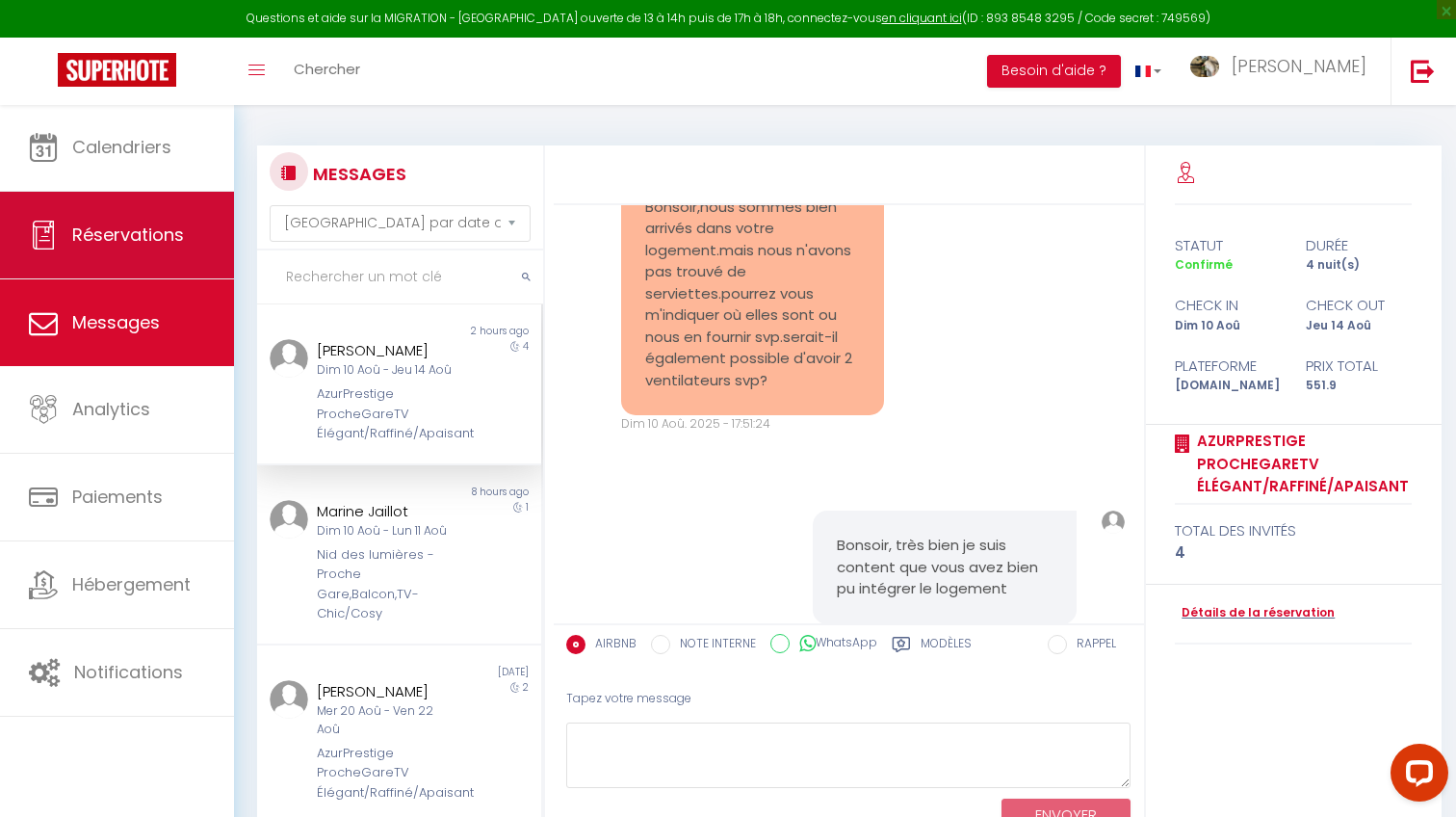
click at [88, 195] on link "Réservations" at bounding box center [117, 235] width 234 height 87
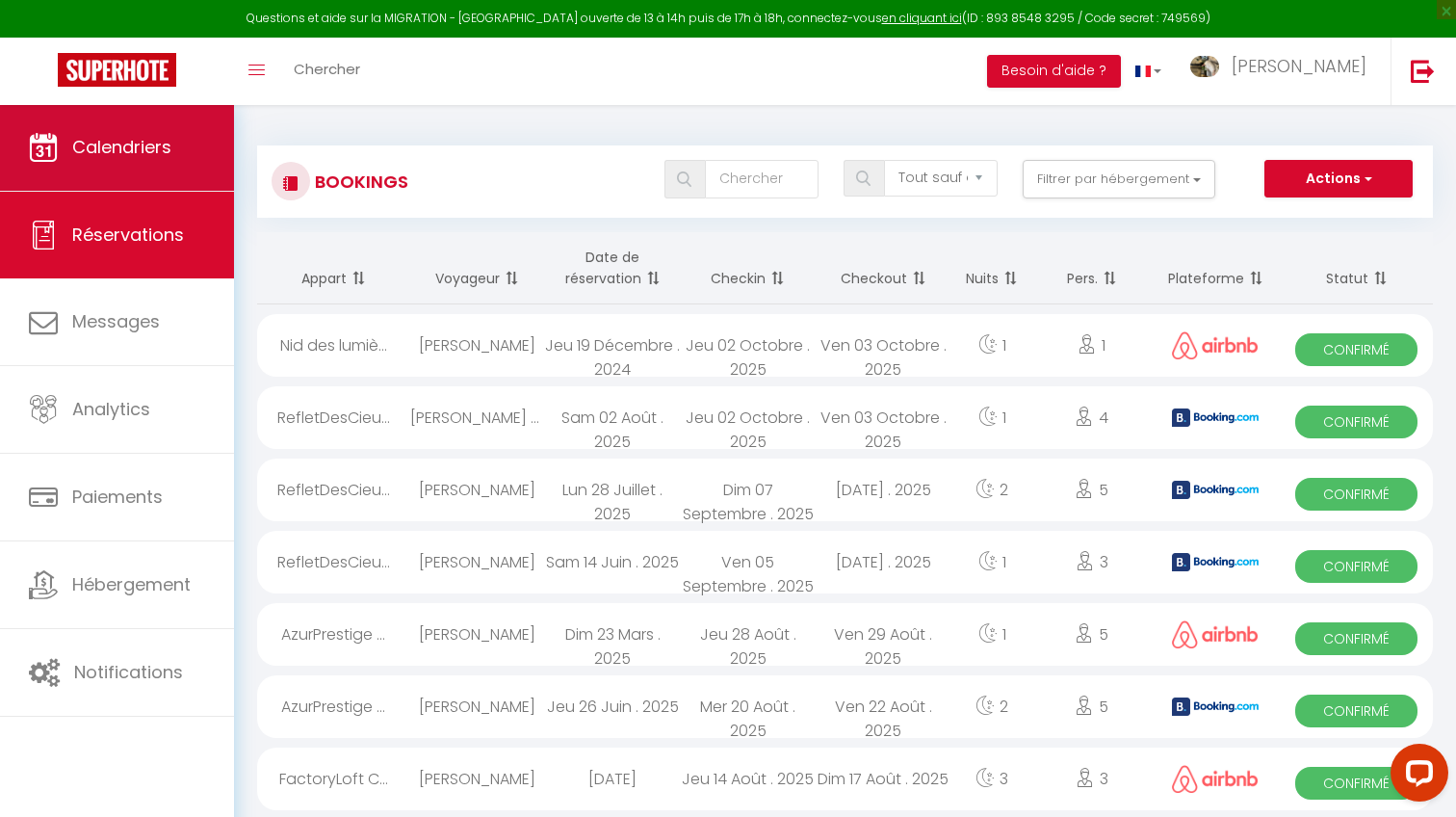
click at [93, 165] on link "Calendriers" at bounding box center [117, 147] width 234 height 87
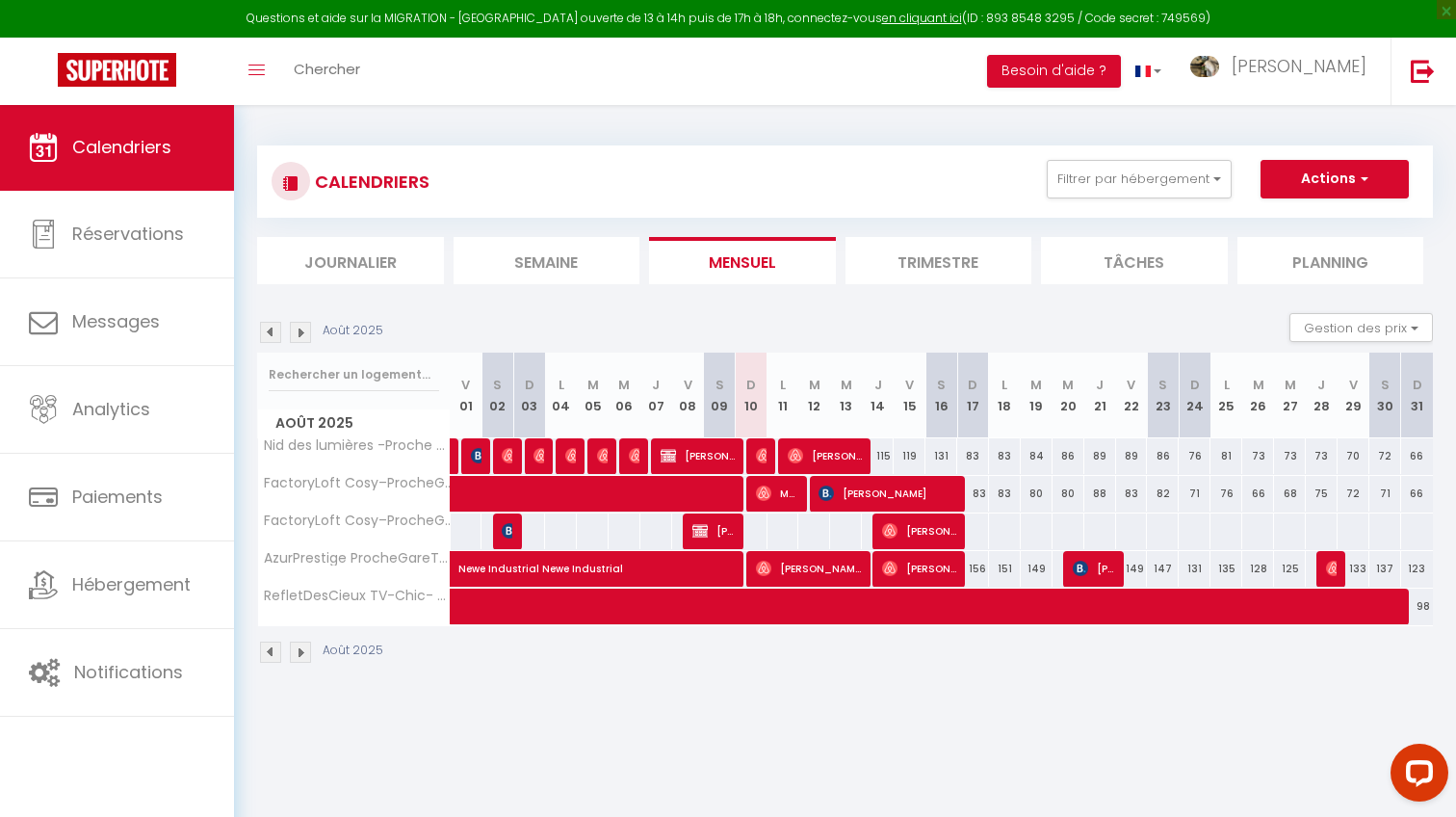
click at [762, 511] on div at bounding box center [751, 493] width 33 height 36
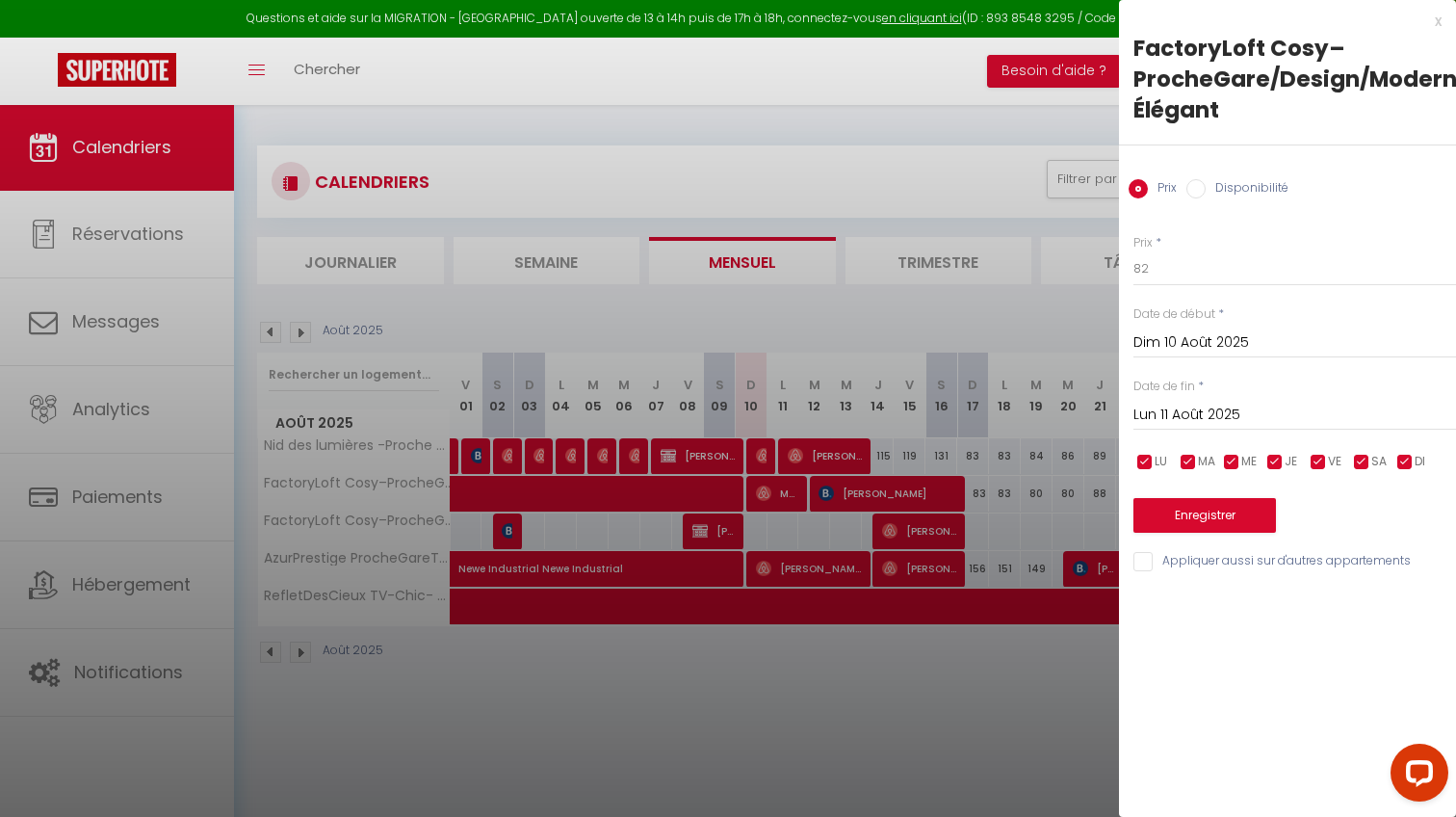
click at [762, 524] on div at bounding box center [728, 408] width 1456 height 817
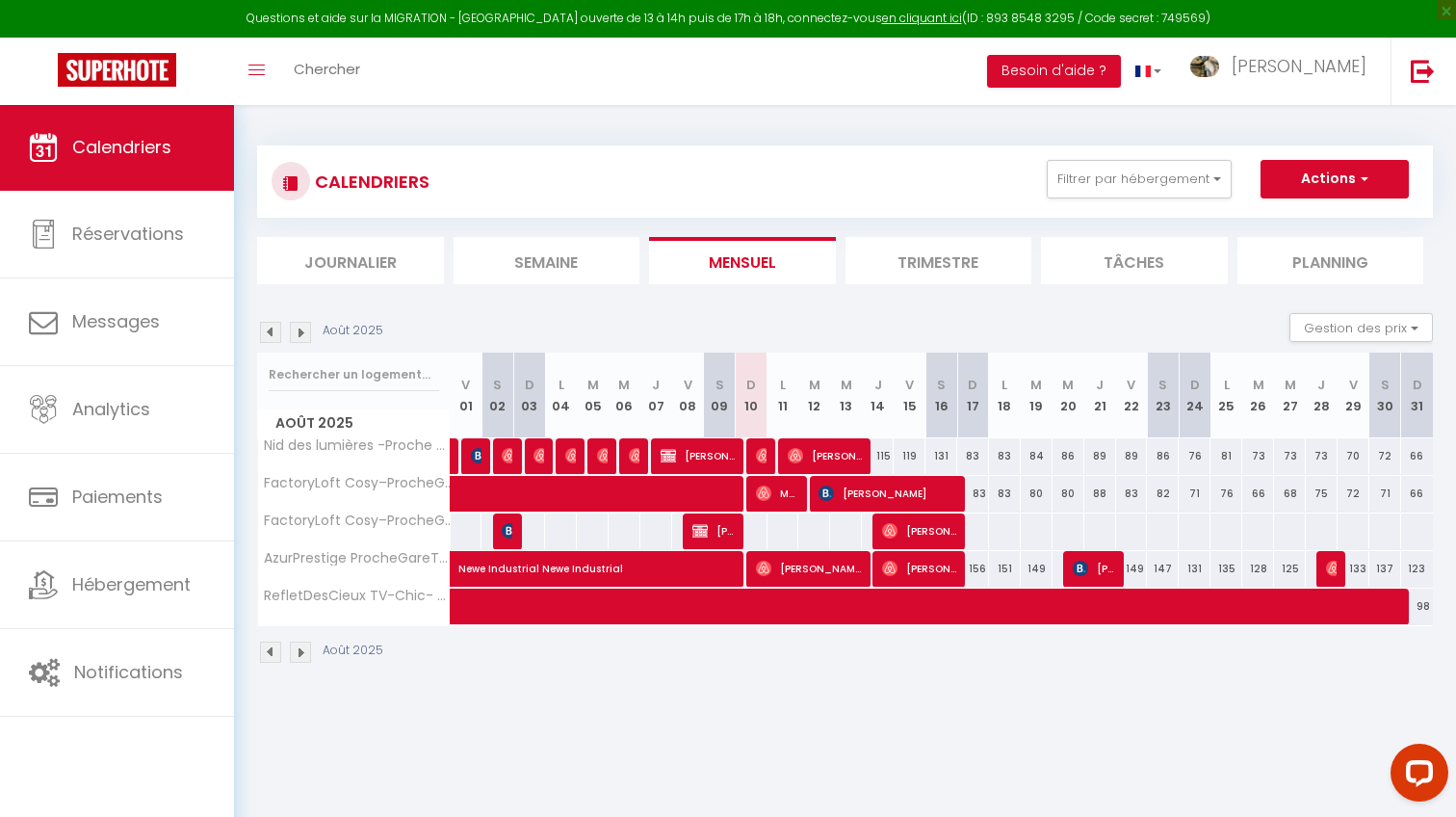
click at [783, 503] on span "Mélodie Bugada" at bounding box center [777, 492] width 42 height 37
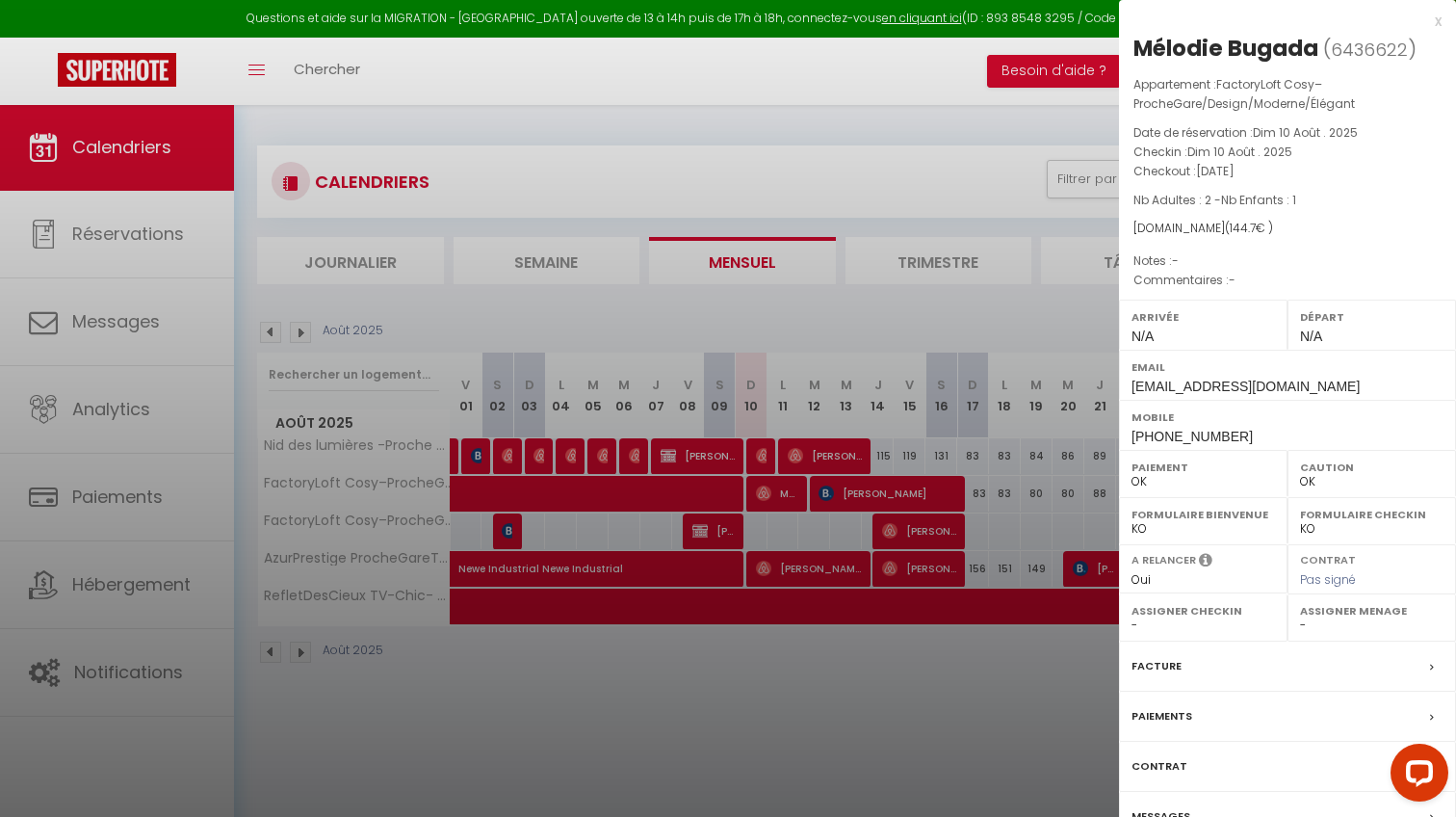
click at [762, 523] on div at bounding box center [728, 408] width 1456 height 817
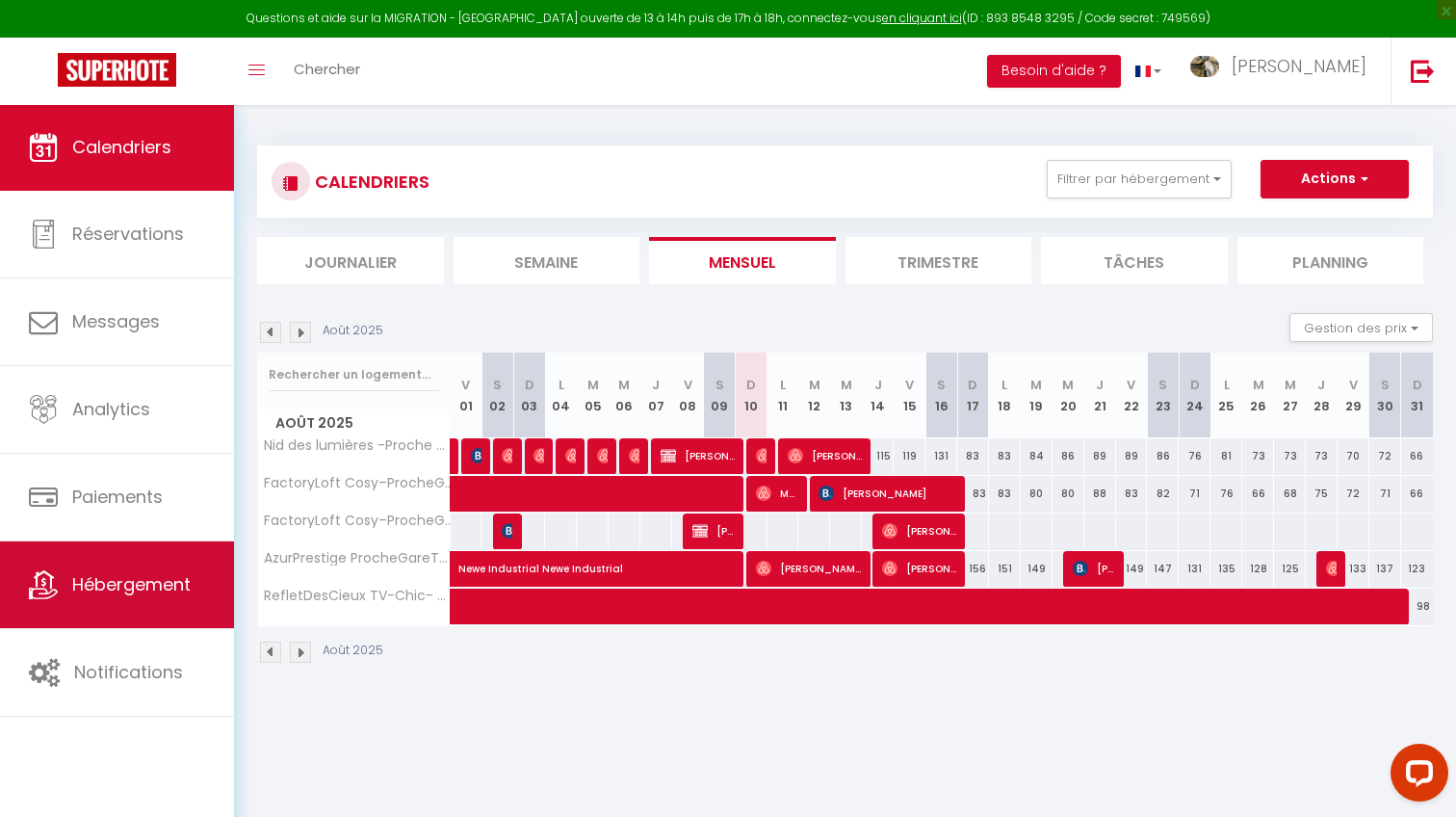
click at [105, 584] on span "Hébergement" at bounding box center [131, 584] width 119 height 24
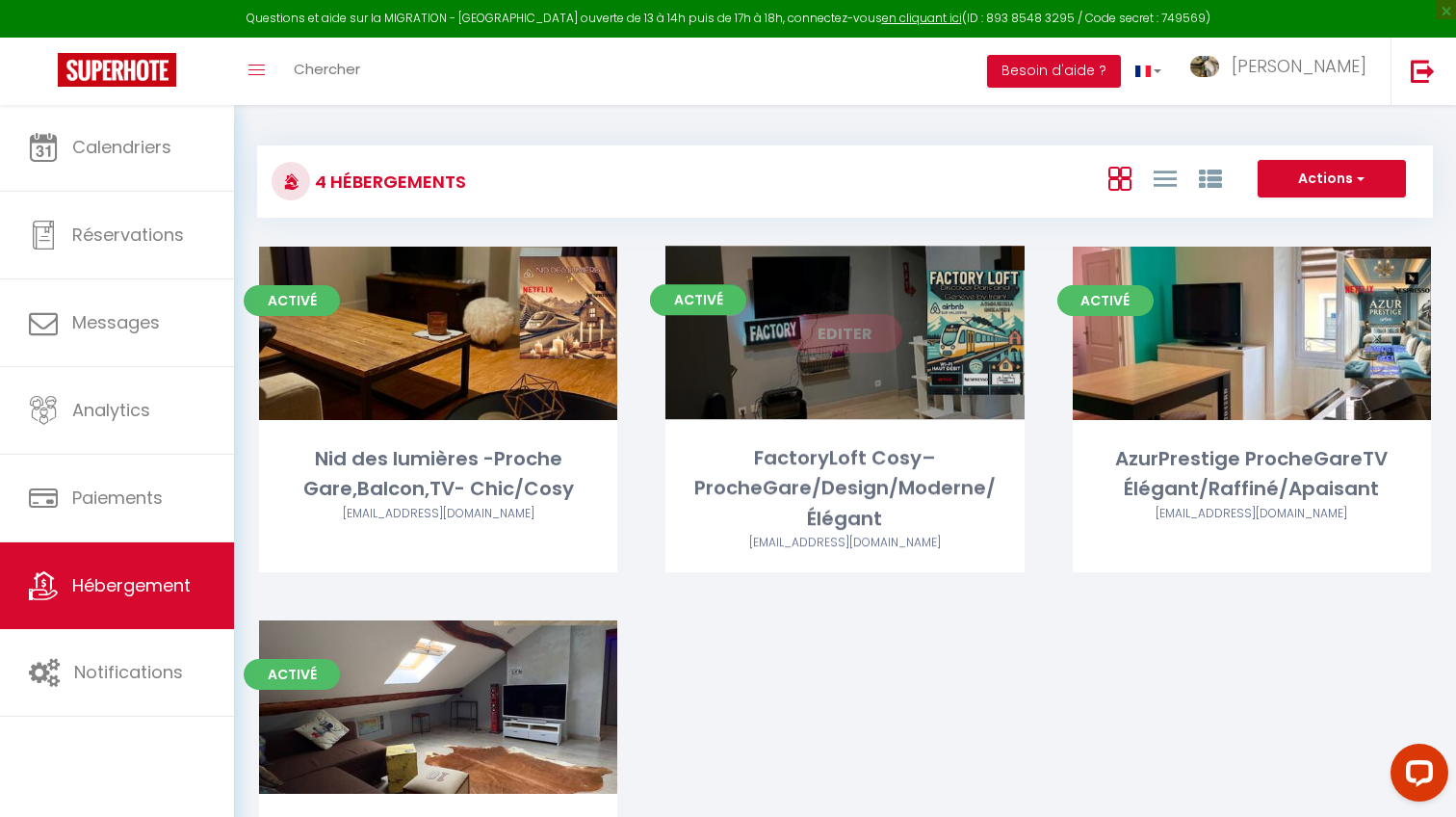
click at [823, 337] on link "Editer" at bounding box center [845, 333] width 116 height 39
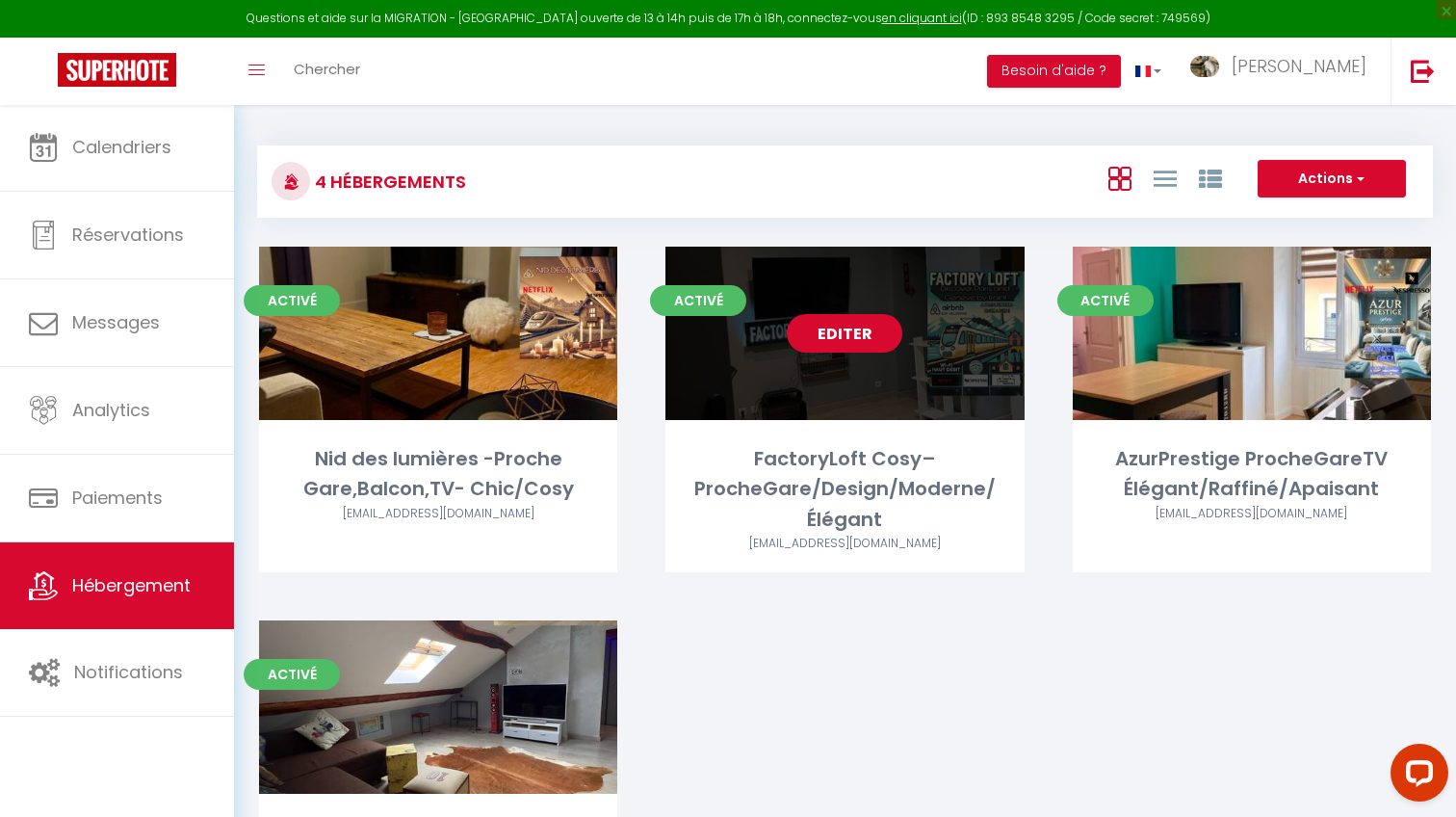
click at [823, 337] on link "Editer" at bounding box center [845, 333] width 116 height 39
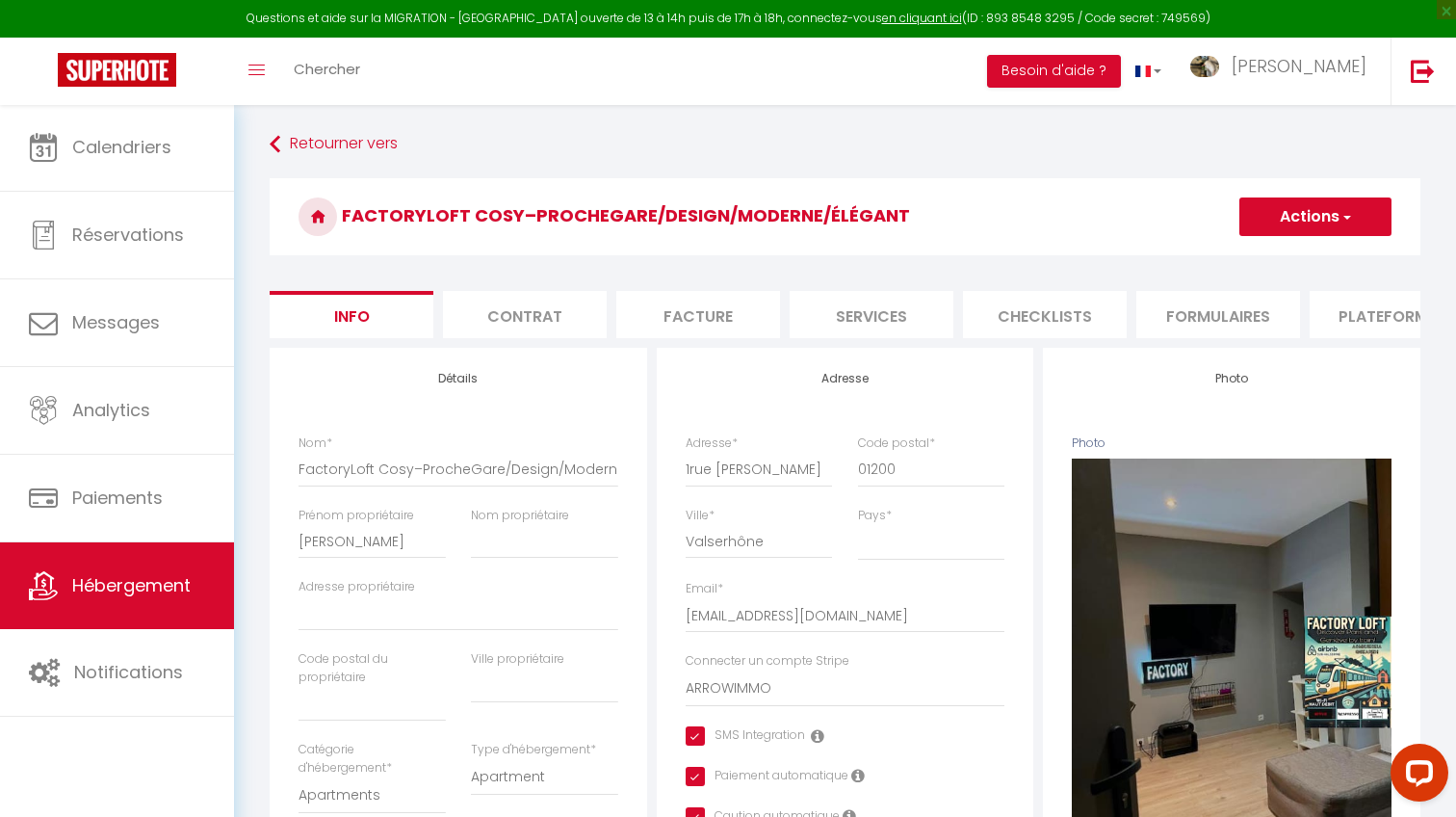
click at [1324, 300] on li "Plateformes" at bounding box center [1391, 314] width 164 height 47
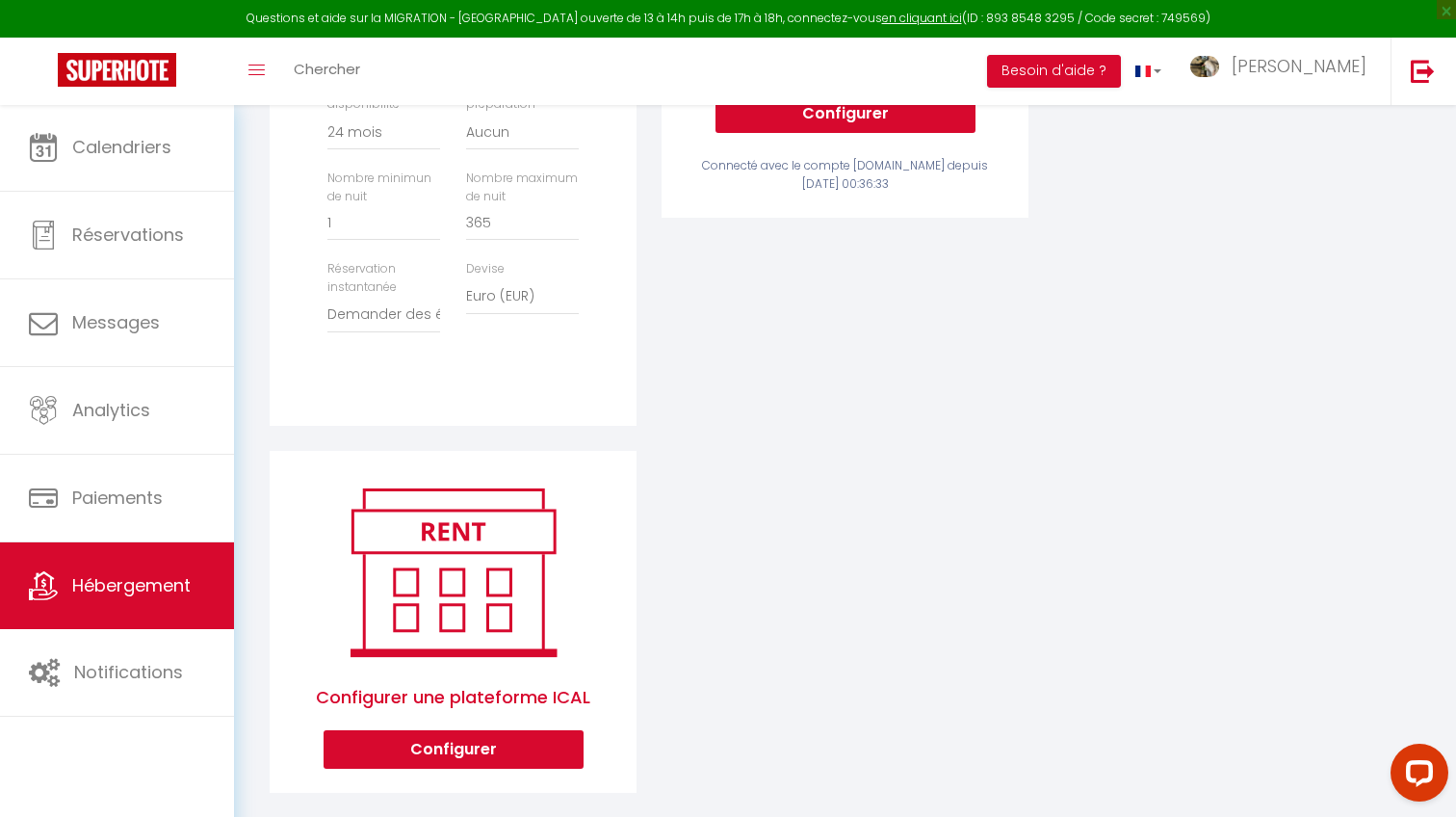
scroll to position [622, 0]
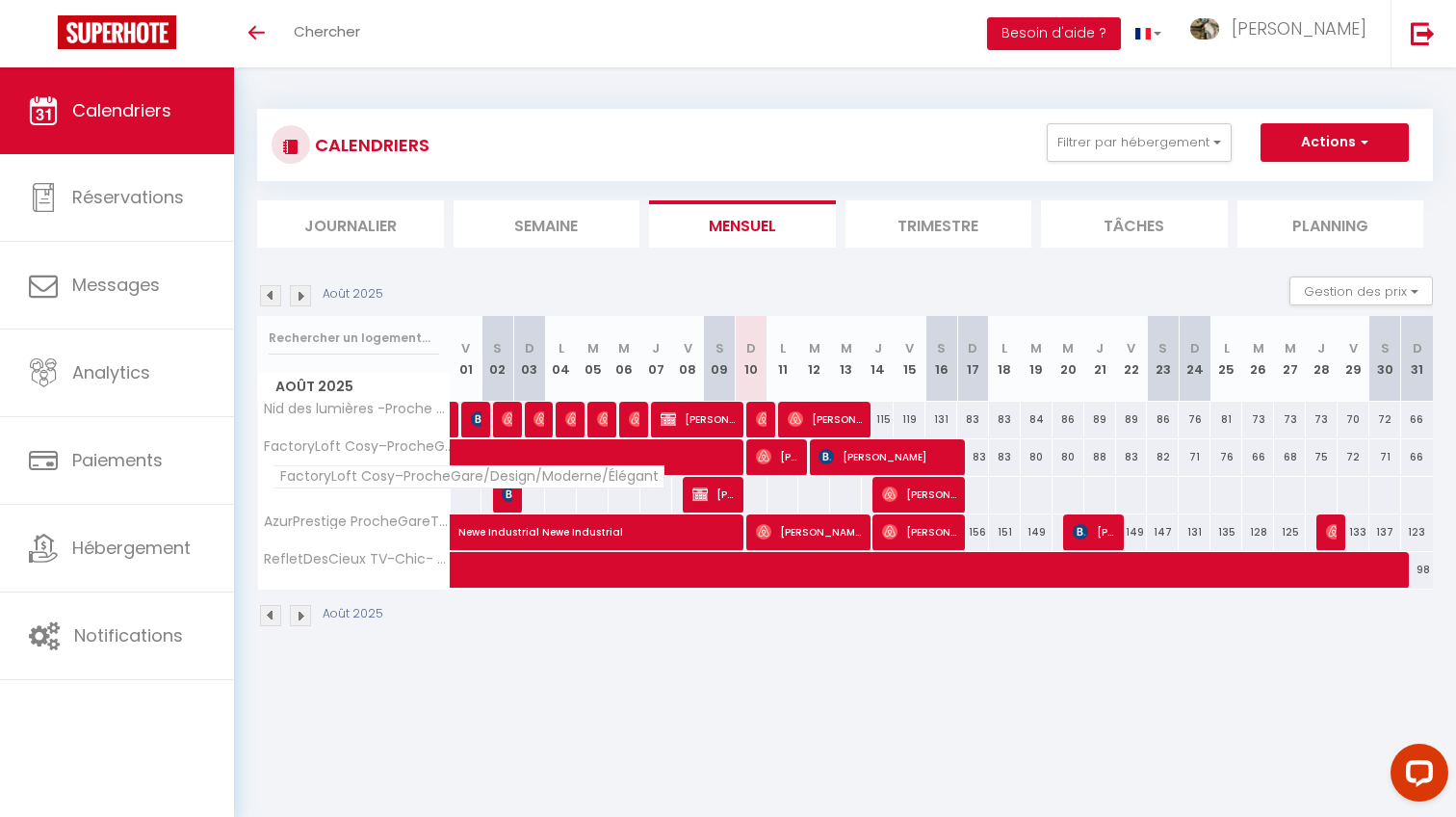
click at [429, 453] on span "FactoryLoft Cosy–ProcheGare/Design/Moderne/Élégant" at bounding box center [357, 446] width 193 height 14
click at [582, 474] on div at bounding box center [592, 457] width 33 height 36
type input "93"
type input "Mar 05 Août 2025"
type input "Mer 06 Août 2025"
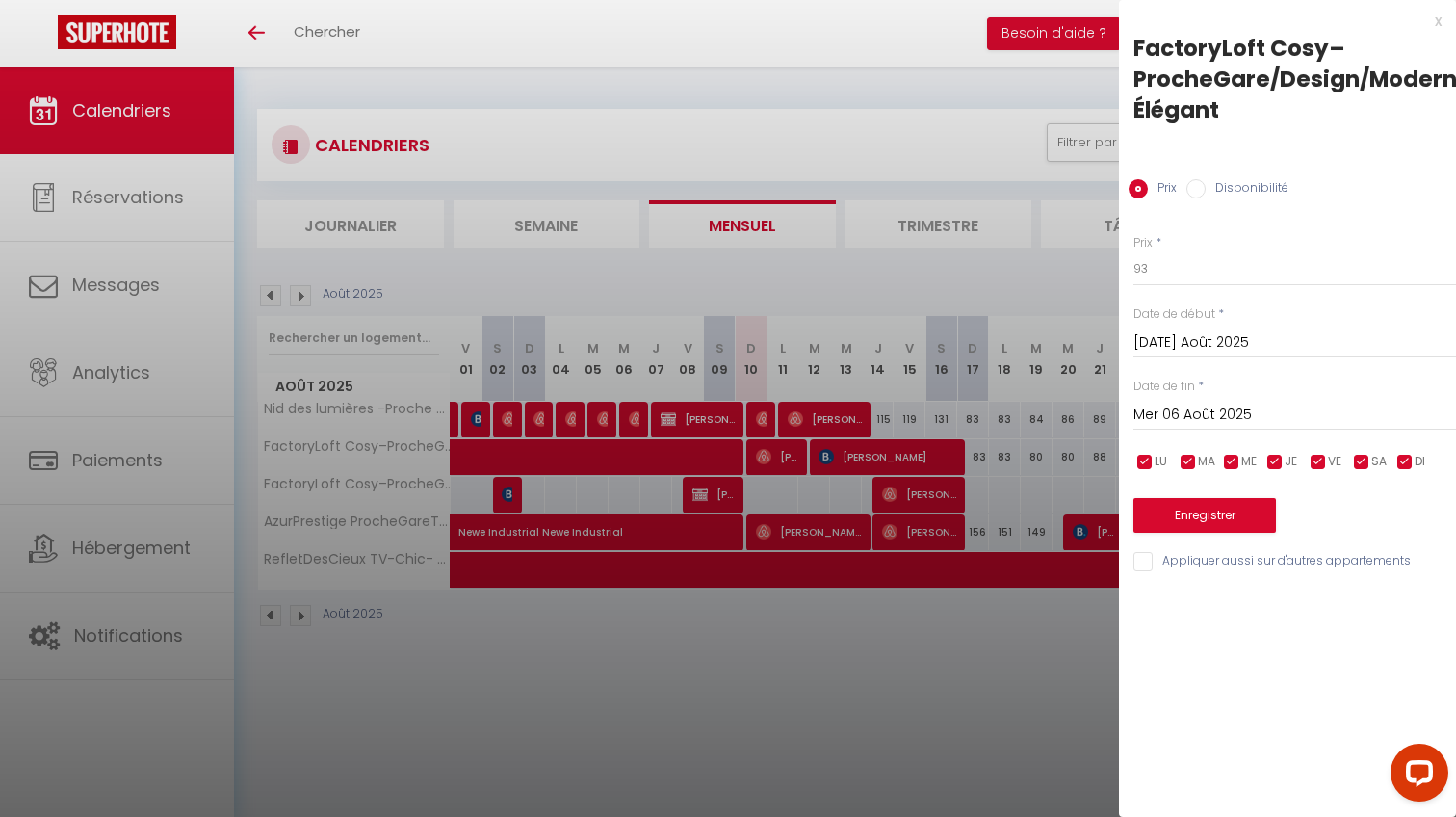
click at [840, 725] on div at bounding box center [728, 408] width 1456 height 817
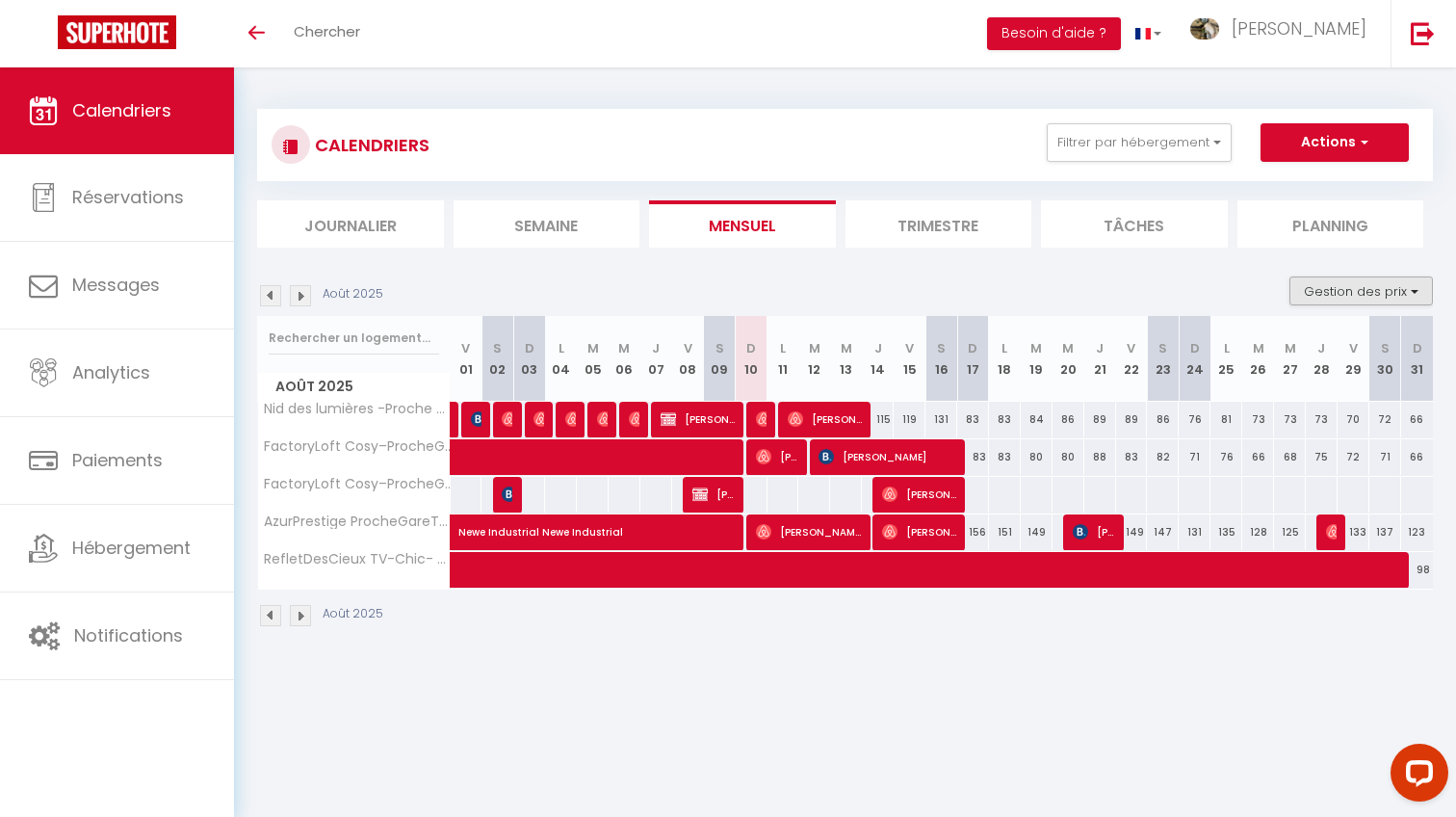
click at [1355, 281] on button "Gestion des prix" at bounding box center [1361, 291] width 144 height 29
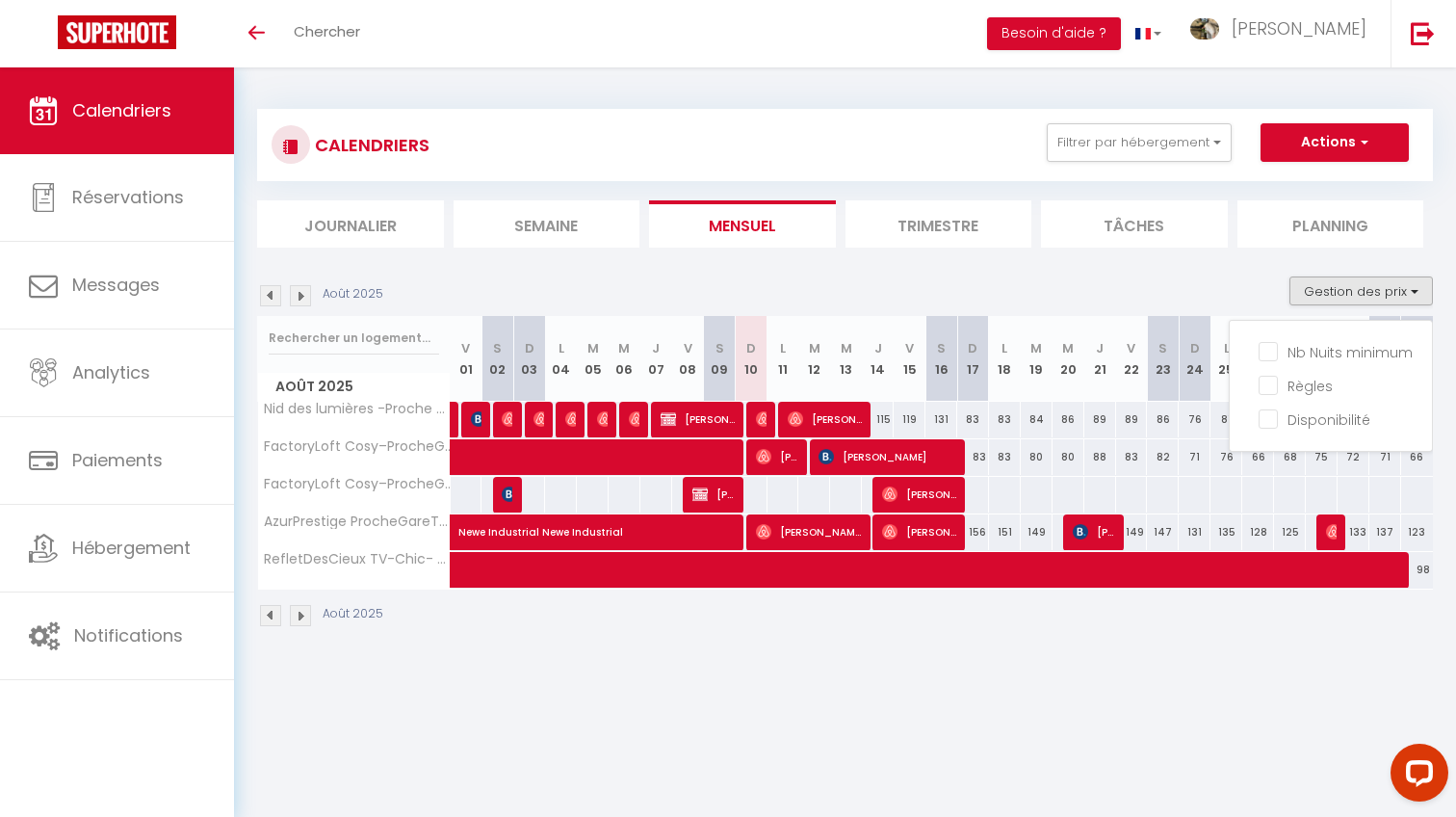
click at [1210, 266] on section "Août 2025 Gestion des prix Nb Nuits minimum Règles Disponibilité Août 2025 V 01…" at bounding box center [844, 451] width 1175 height 390
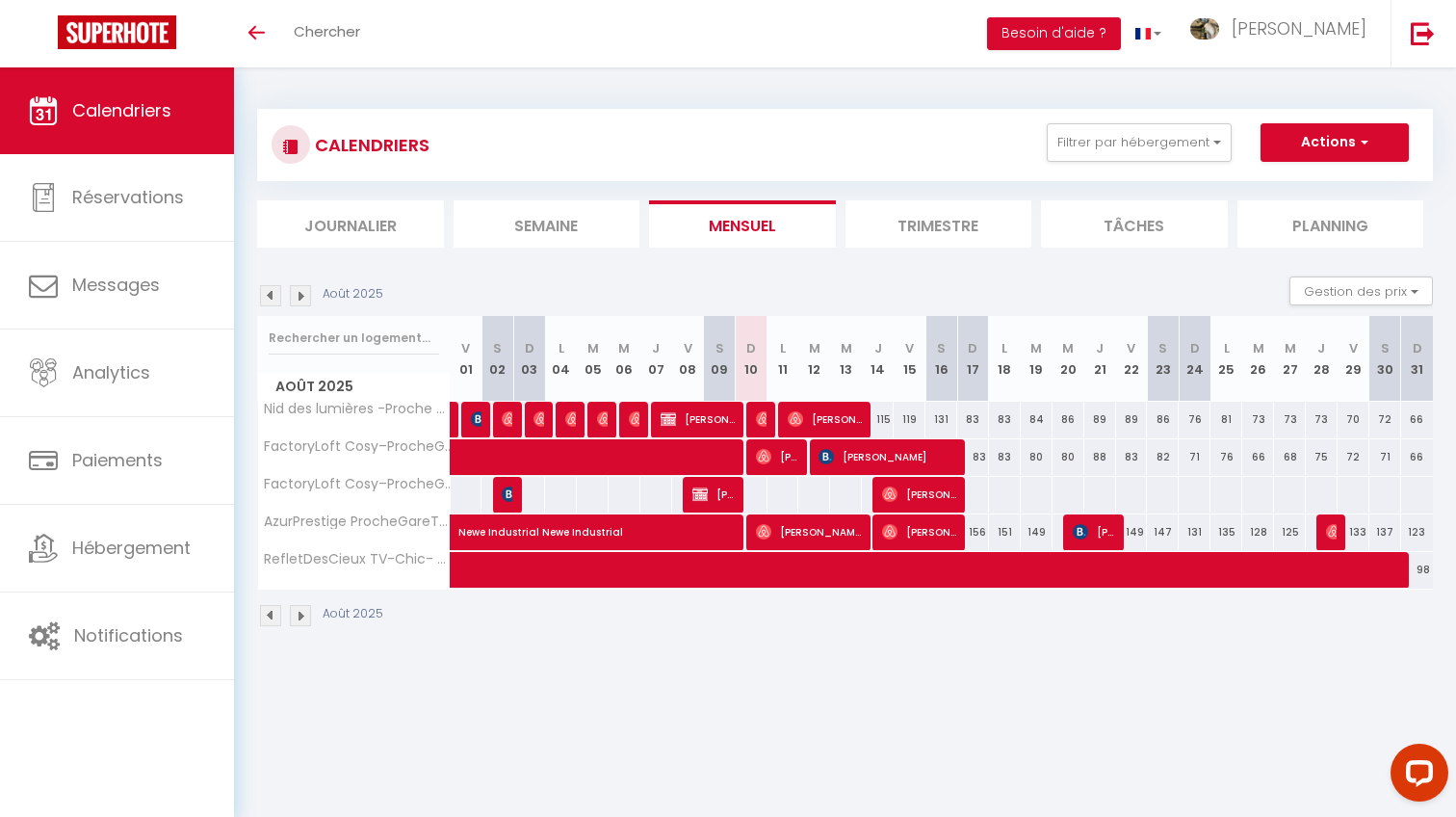
click at [1346, 100] on div "CALENDRIERS Filtrer par hébergement Tous Nid des lumières -Proche Gare,Balcon,T…" at bounding box center [844, 369] width 1175 height 555
click at [1335, 123] on button "Actions" at bounding box center [1334, 142] width 148 height 39
click at [856, 665] on div "CALENDRIERS Filtrer par hébergement Tous Nid des lumières -Proche Gare,Balcon,T…" at bounding box center [844, 368] width 1221 height 602
click at [1101, 172] on div "CALENDRIERS Filtrer par hébergement Tous Nid des lumières -Proche Gare,Balcon,T…" at bounding box center [844, 145] width 1175 height 72
click at [1101, 164] on div "CALENDRIERS Filtrer par hébergement Tous Nid des lumières -Proche Gare,Balcon,T…" at bounding box center [845, 144] width 1146 height 43
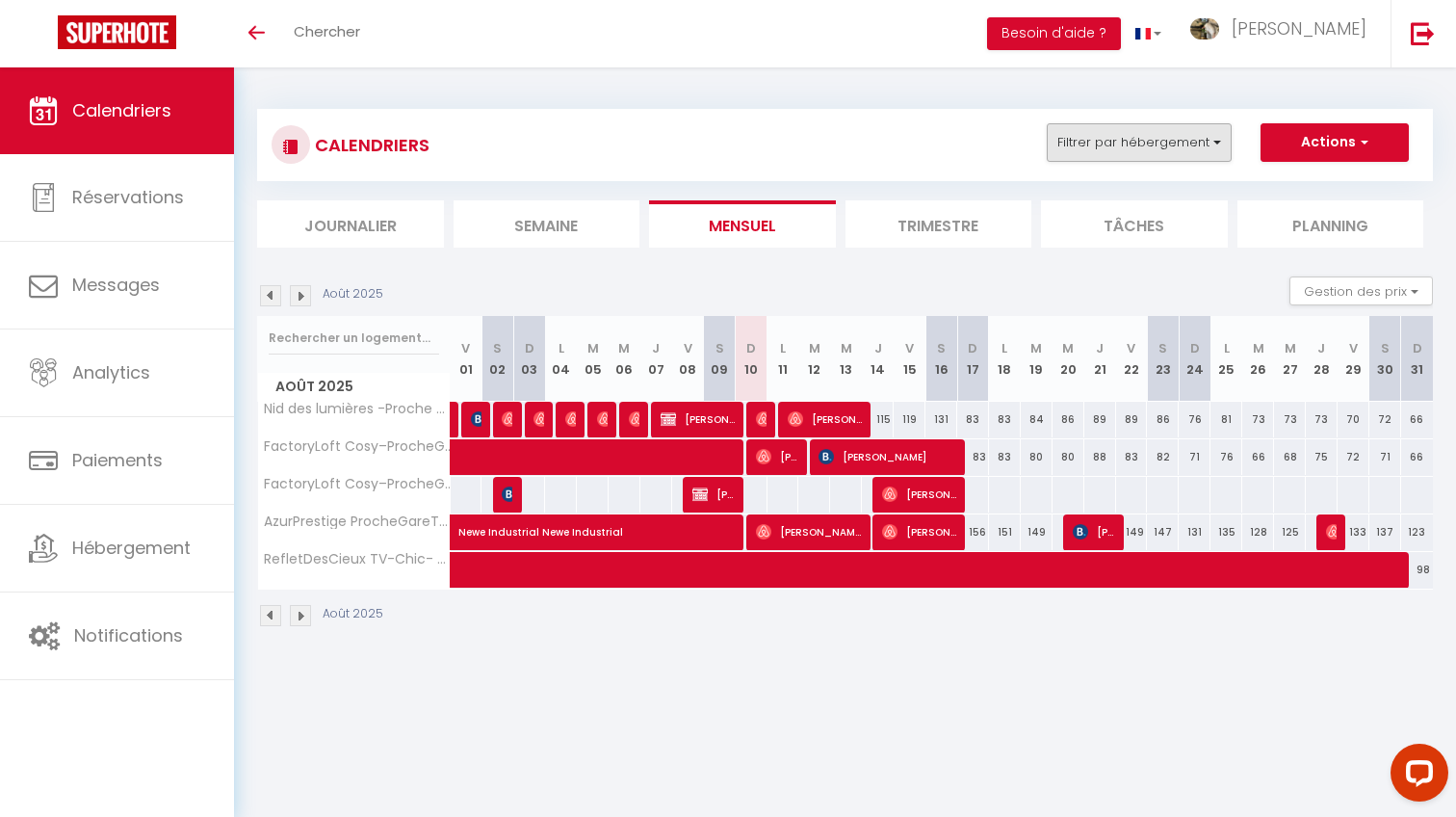
click at [1101, 155] on button "Filtrer par hébergement" at bounding box center [1138, 142] width 185 height 39
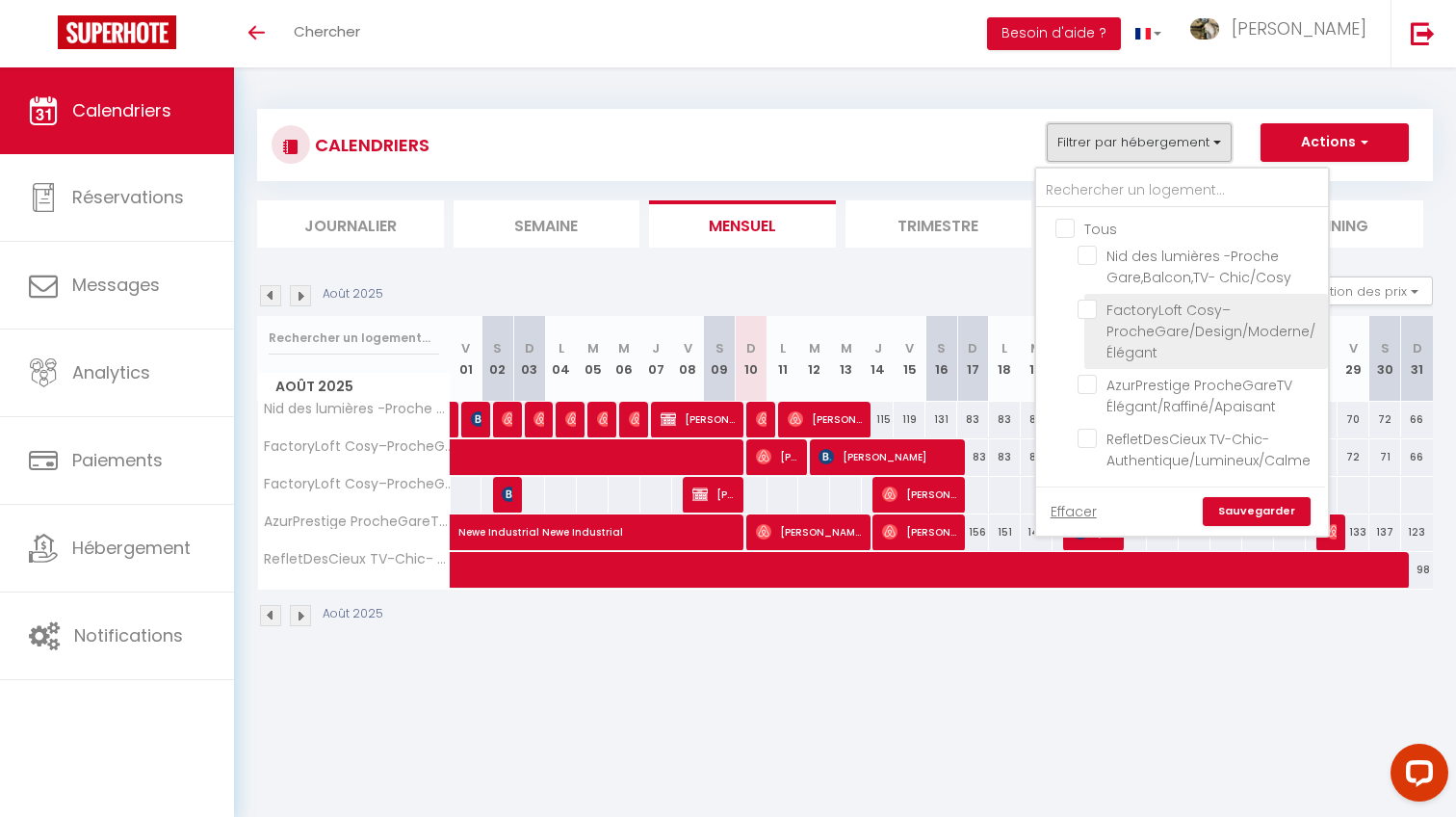
scroll to position [31, 0]
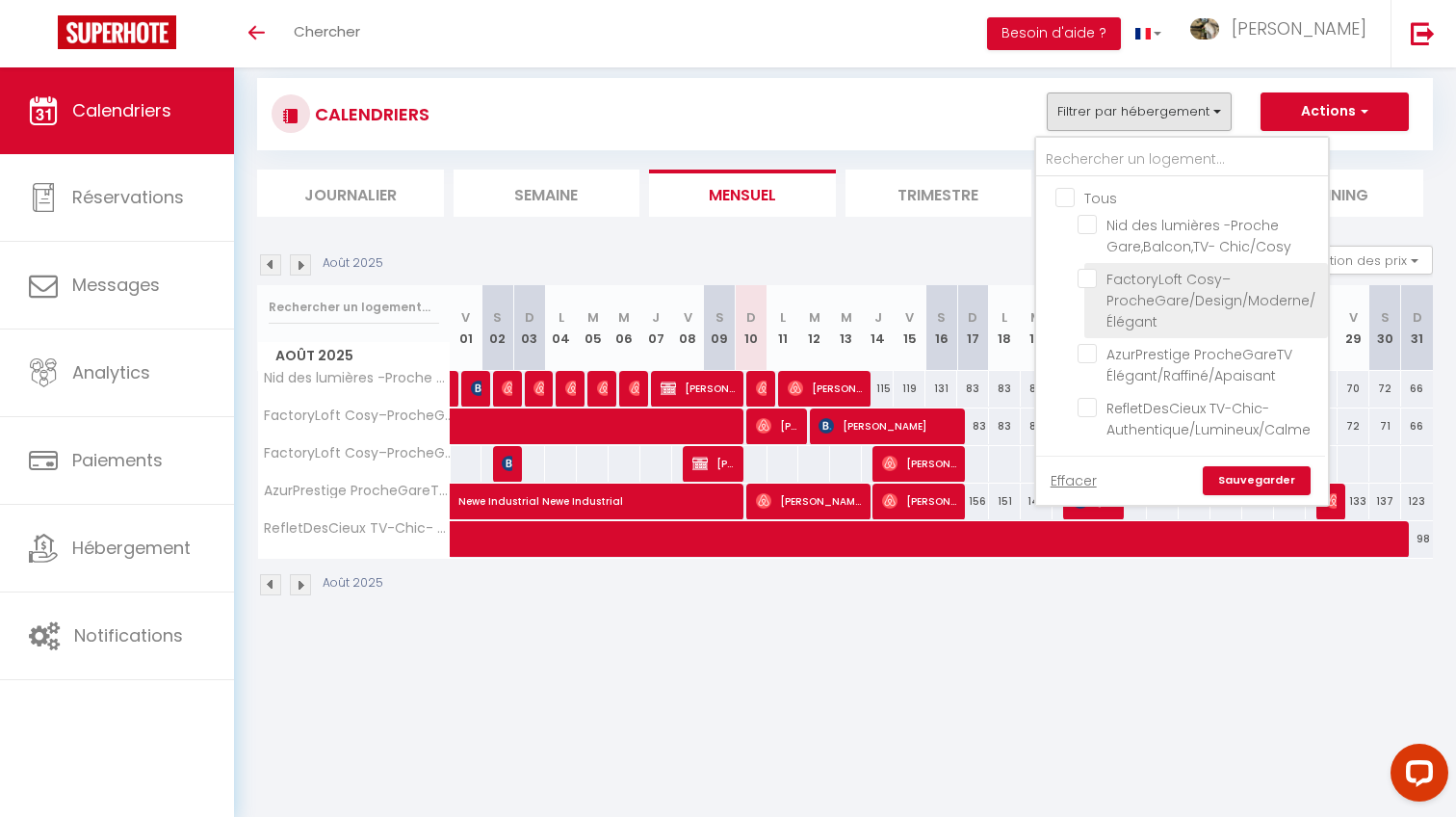
click at [1166, 311] on label "FactoryLoft Cosy–ProcheGare/Design/Moderne/Élégant" at bounding box center [1205, 301] width 219 height 64
click at [1166, 288] on input "FactoryLoft Cosy–ProcheGare/Design/Moderne/Élégant" at bounding box center [1199, 278] width 244 height 19
checkbox input "true"
checkbox input "false"
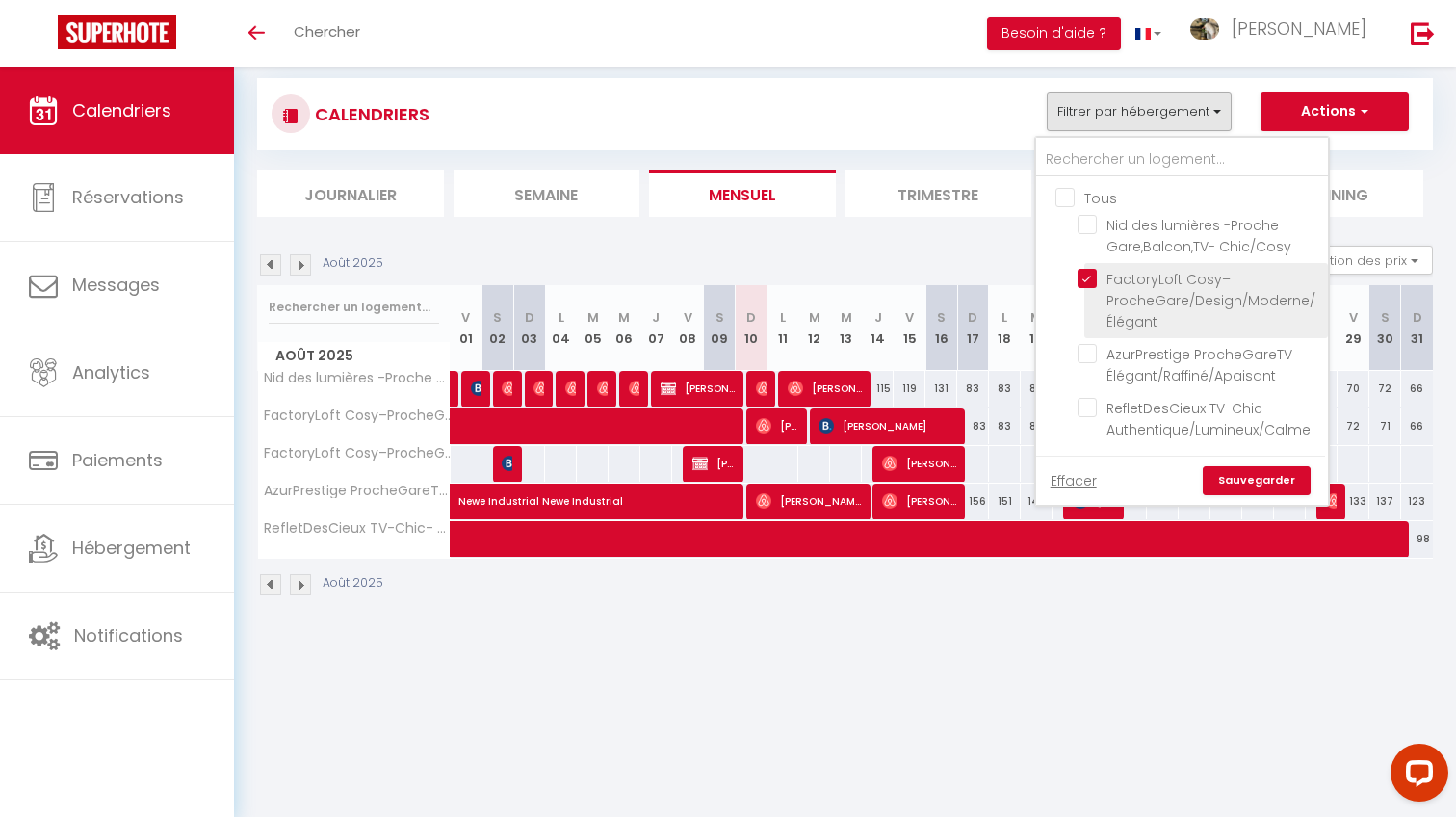
checkbox input "false"
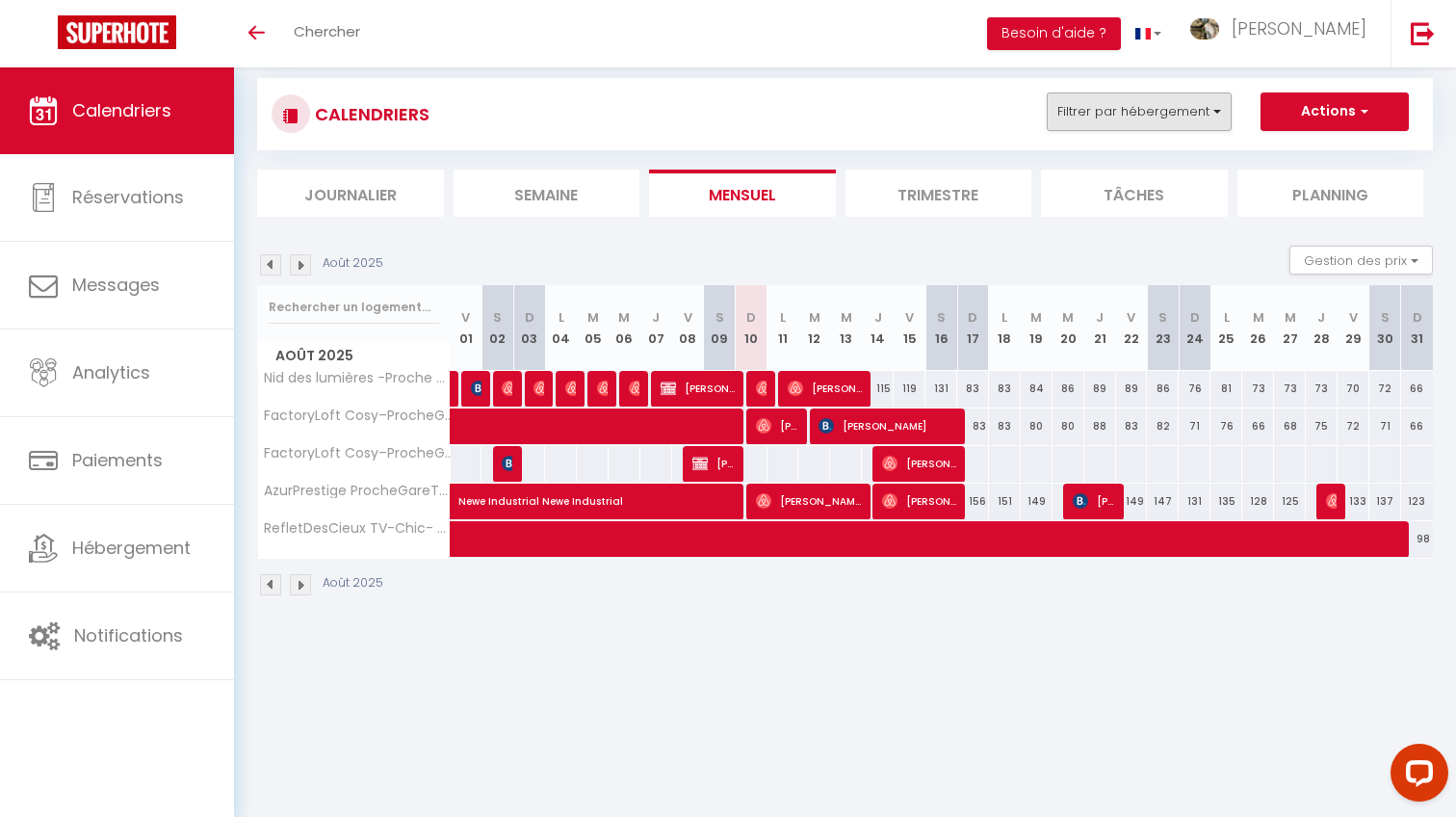
click at [1146, 122] on button "Filtrer par hébergement" at bounding box center [1138, 112] width 185 height 39
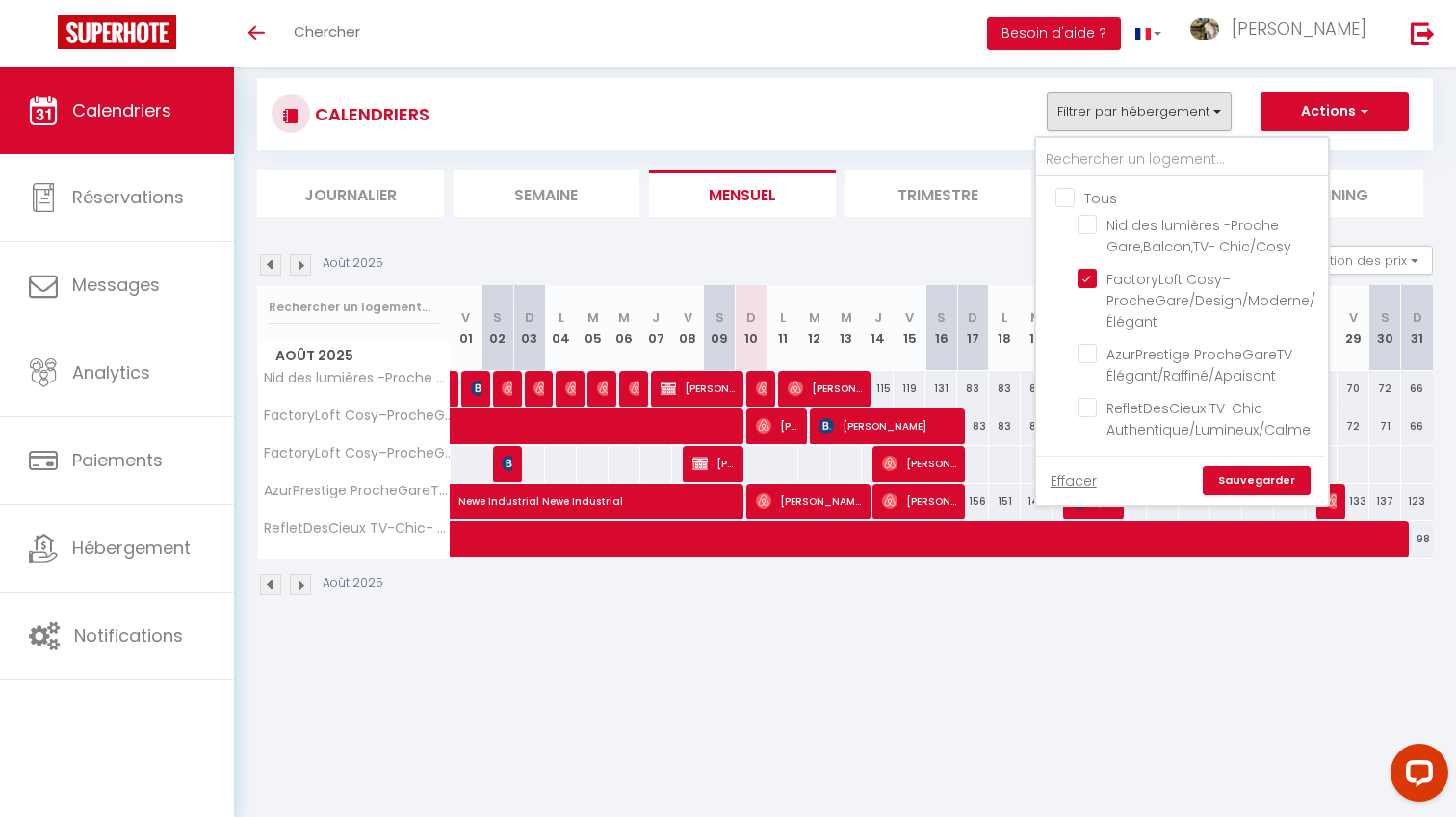
click at [1289, 480] on link "Sauvegarder" at bounding box center [1256, 480] width 108 height 29
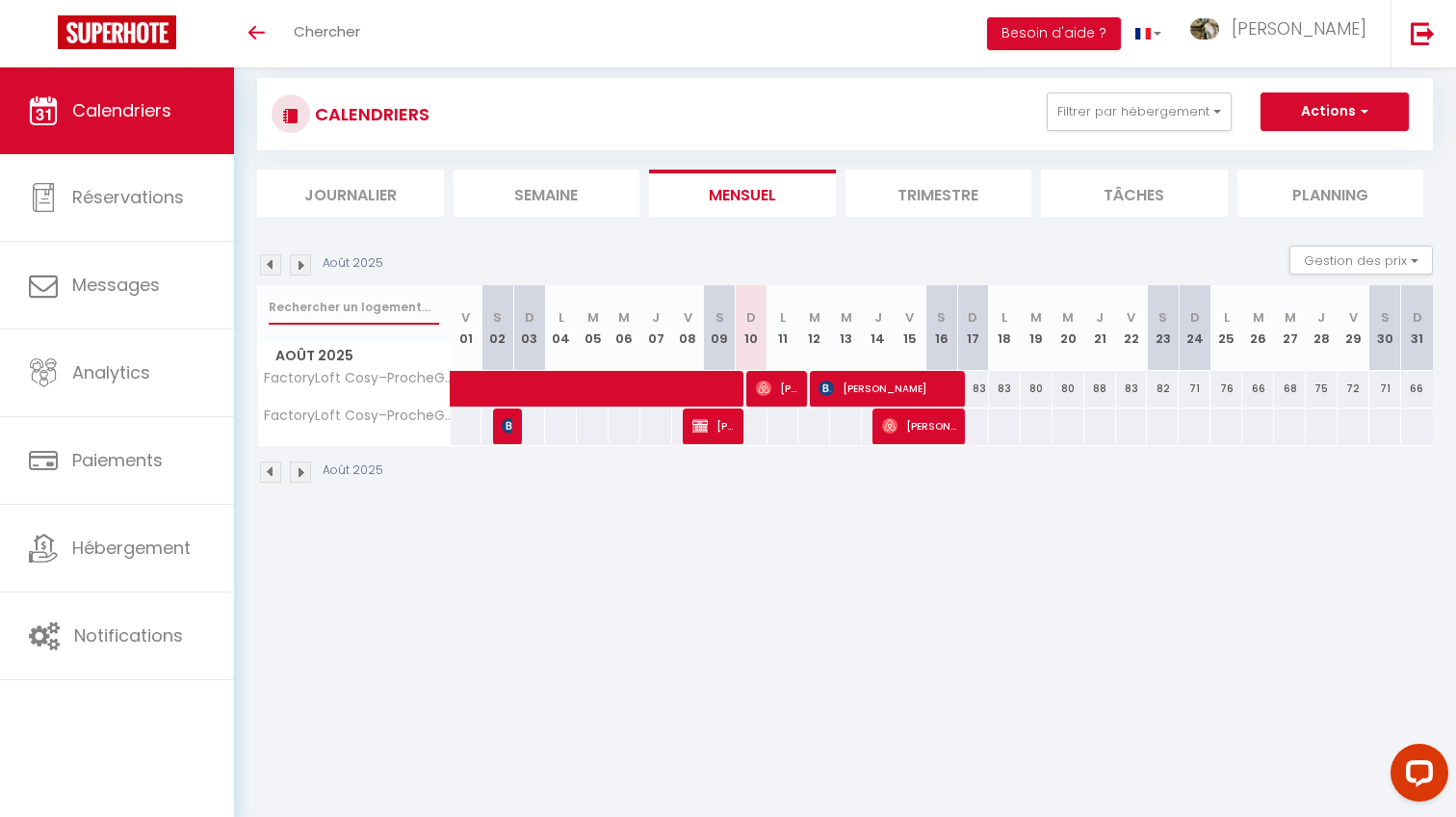
click at [341, 303] on input "text" at bounding box center [354, 307] width 171 height 35
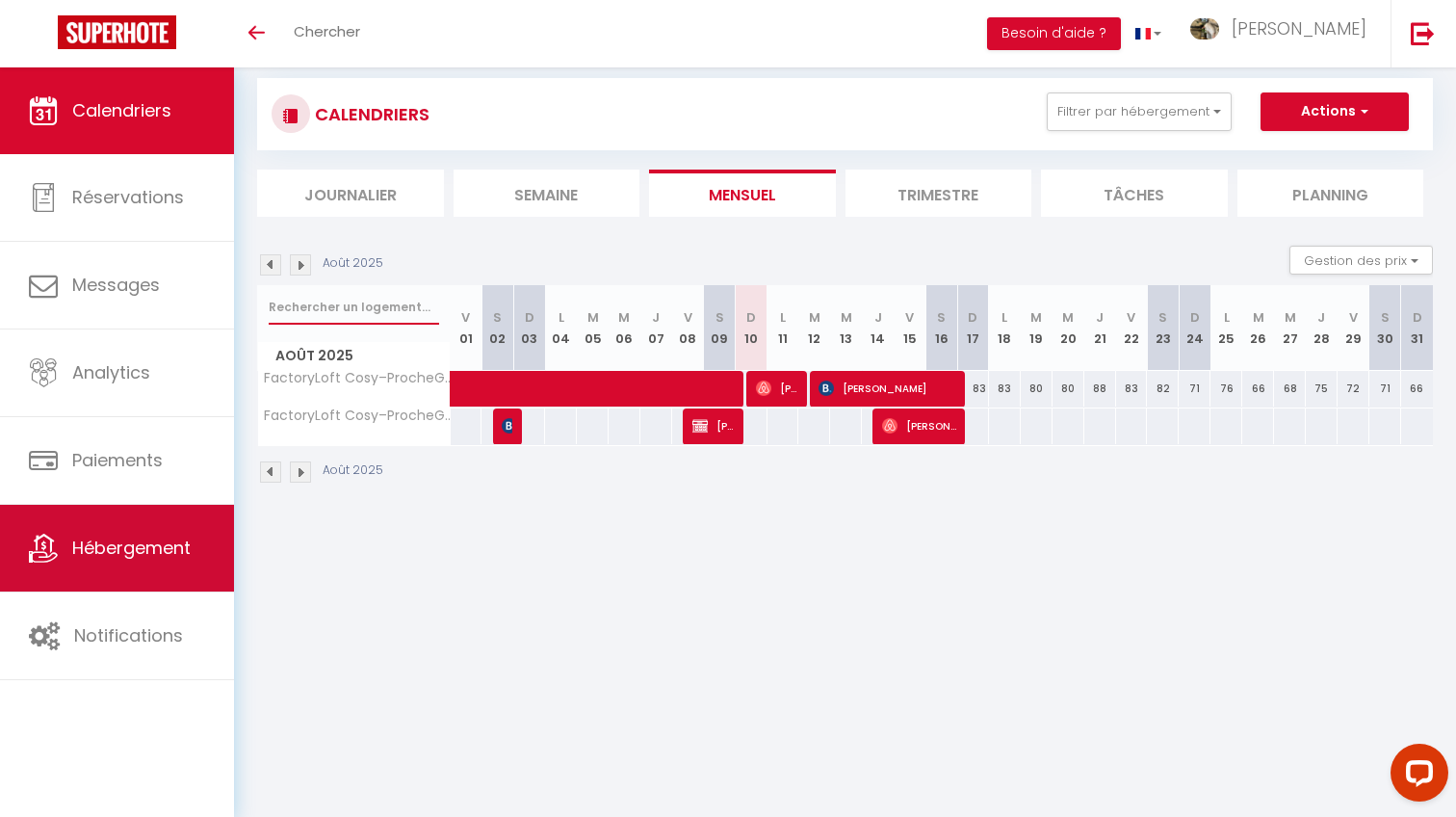
click at [168, 573] on link "Hébergement" at bounding box center [117, 547] width 234 height 87
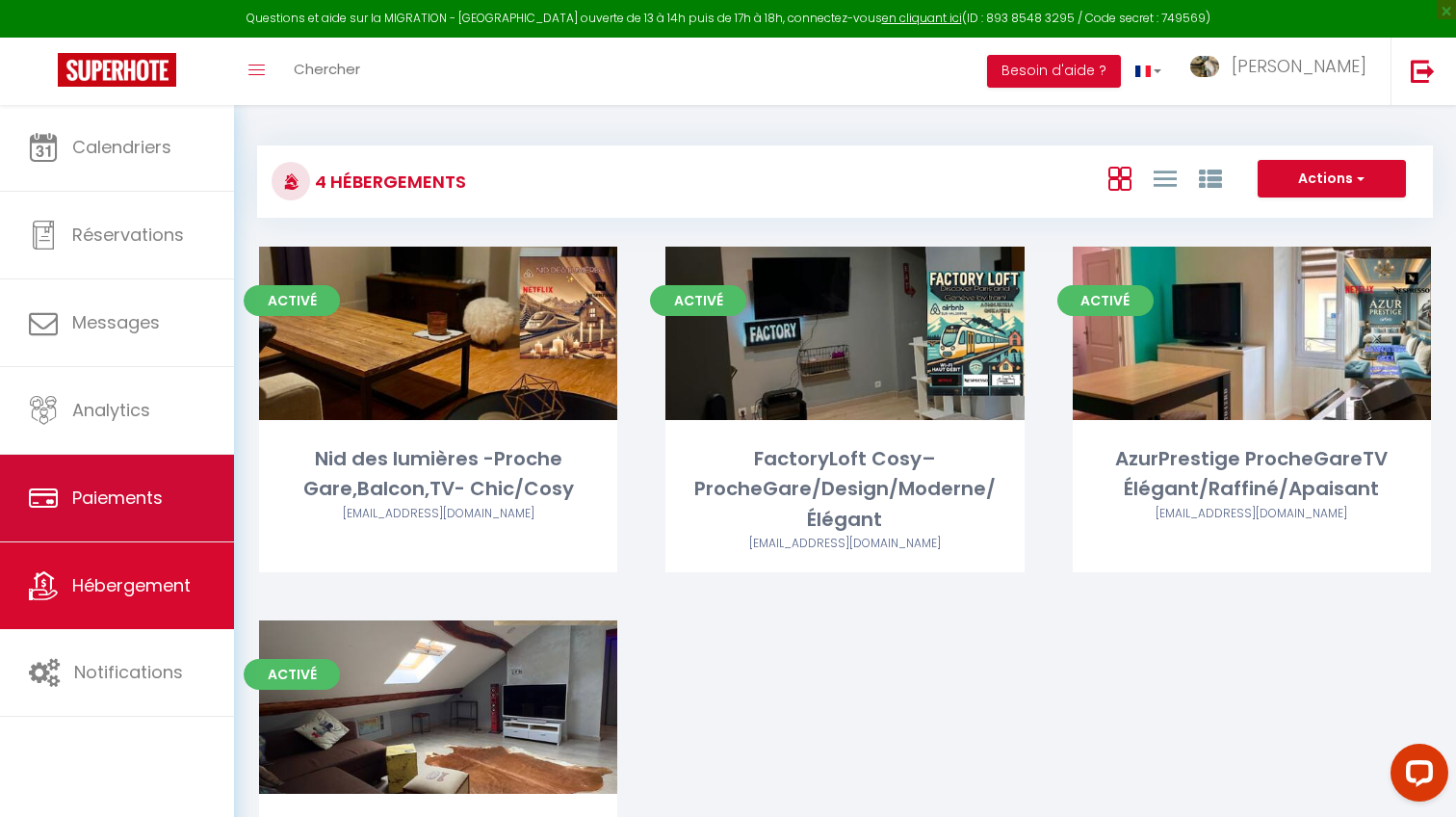
click at [148, 473] on link "Paiements" at bounding box center [117, 497] width 234 height 87
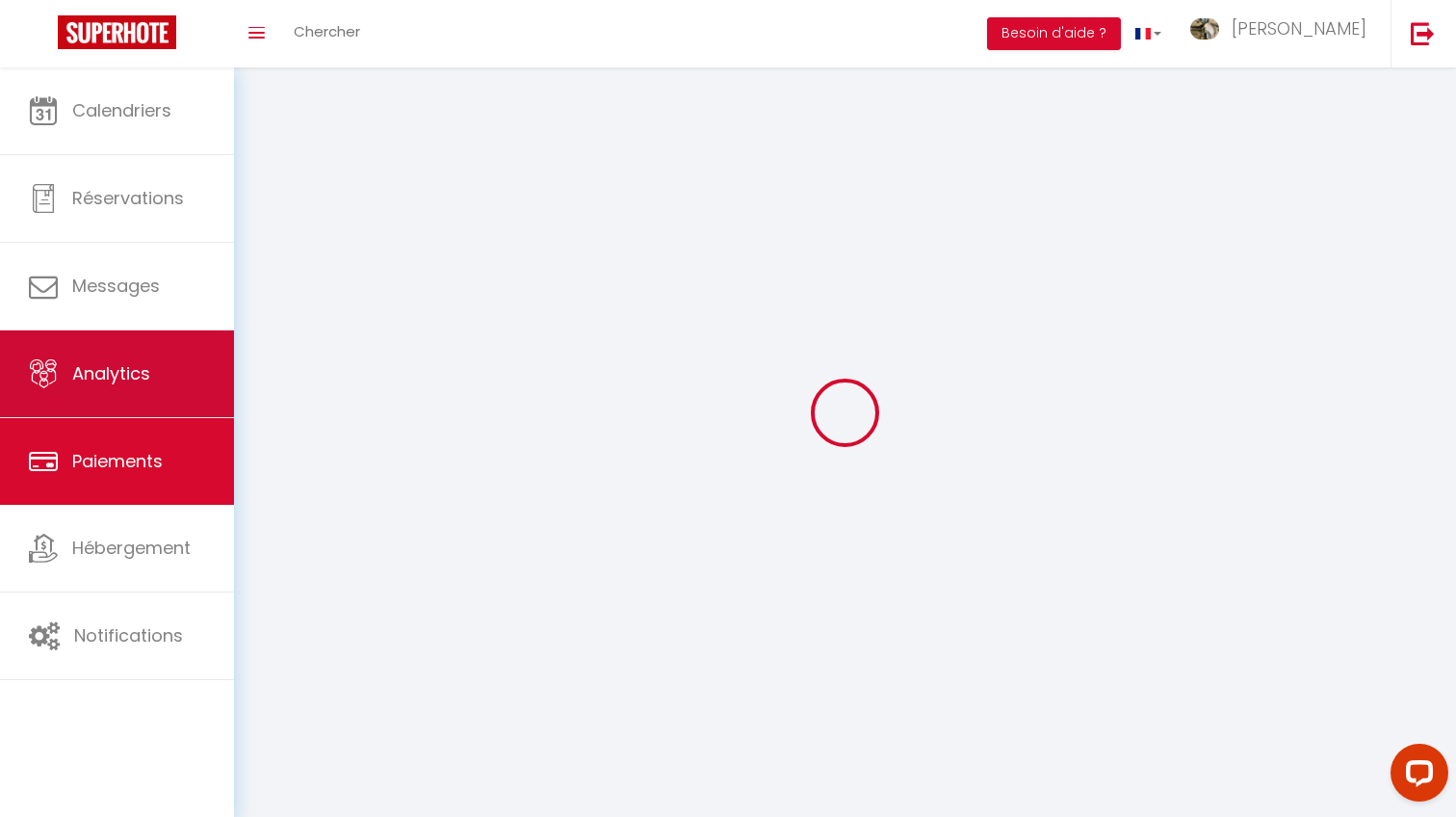
select select "2"
select select "0"
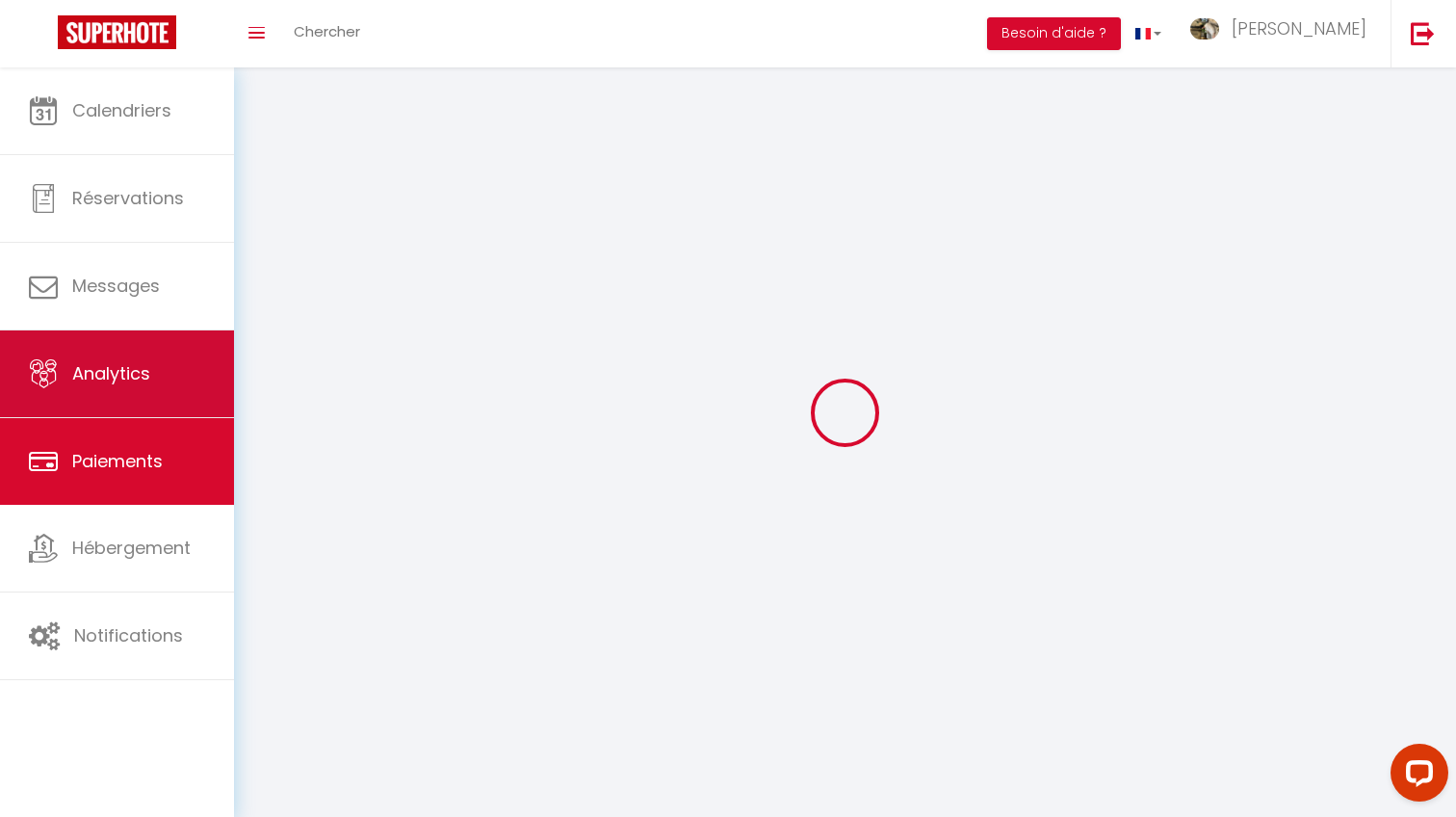
select select "0"
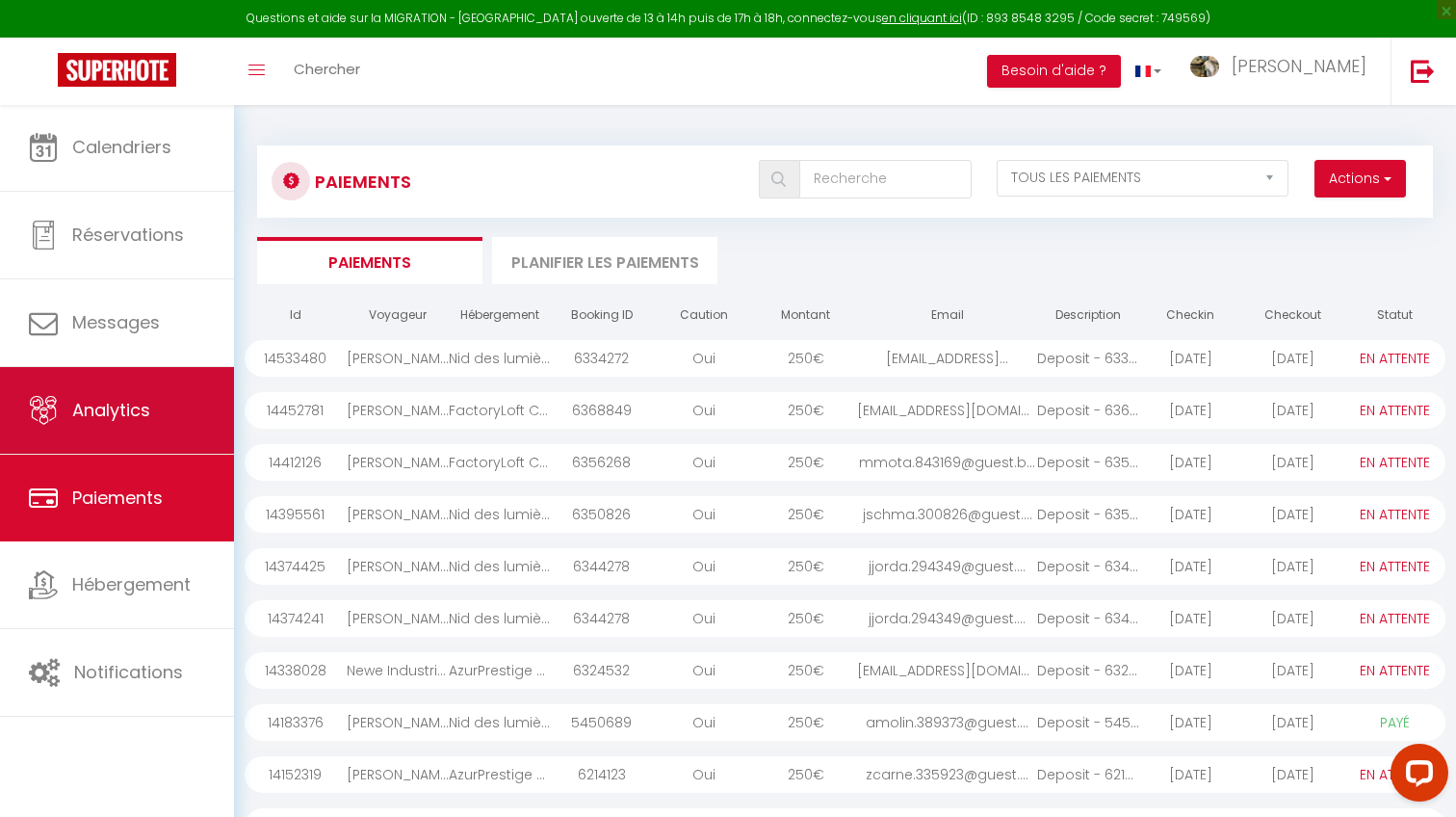
click at [153, 395] on link "Analytics" at bounding box center [117, 409] width 234 height 87
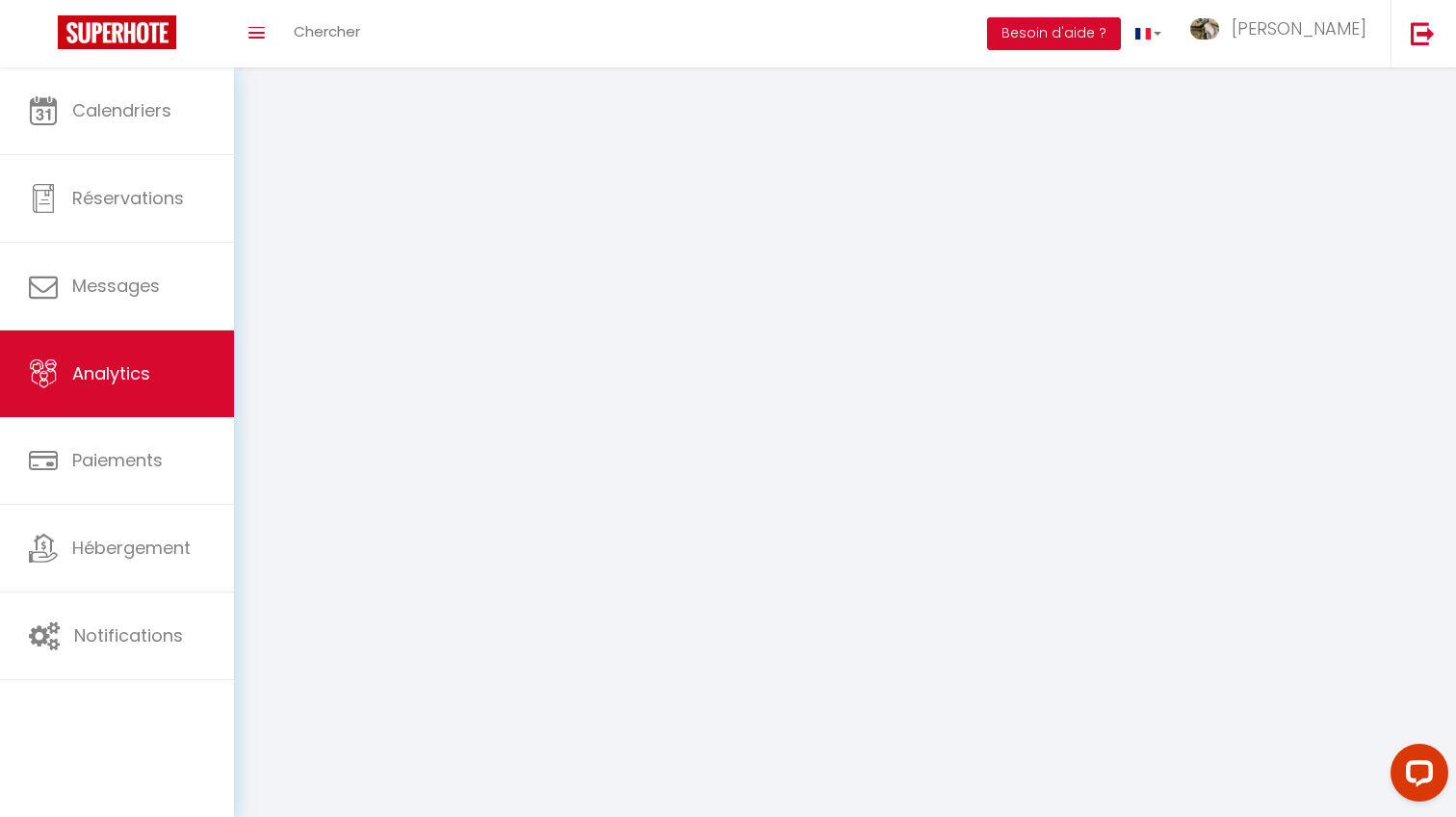
select select "2025"
select select "8"
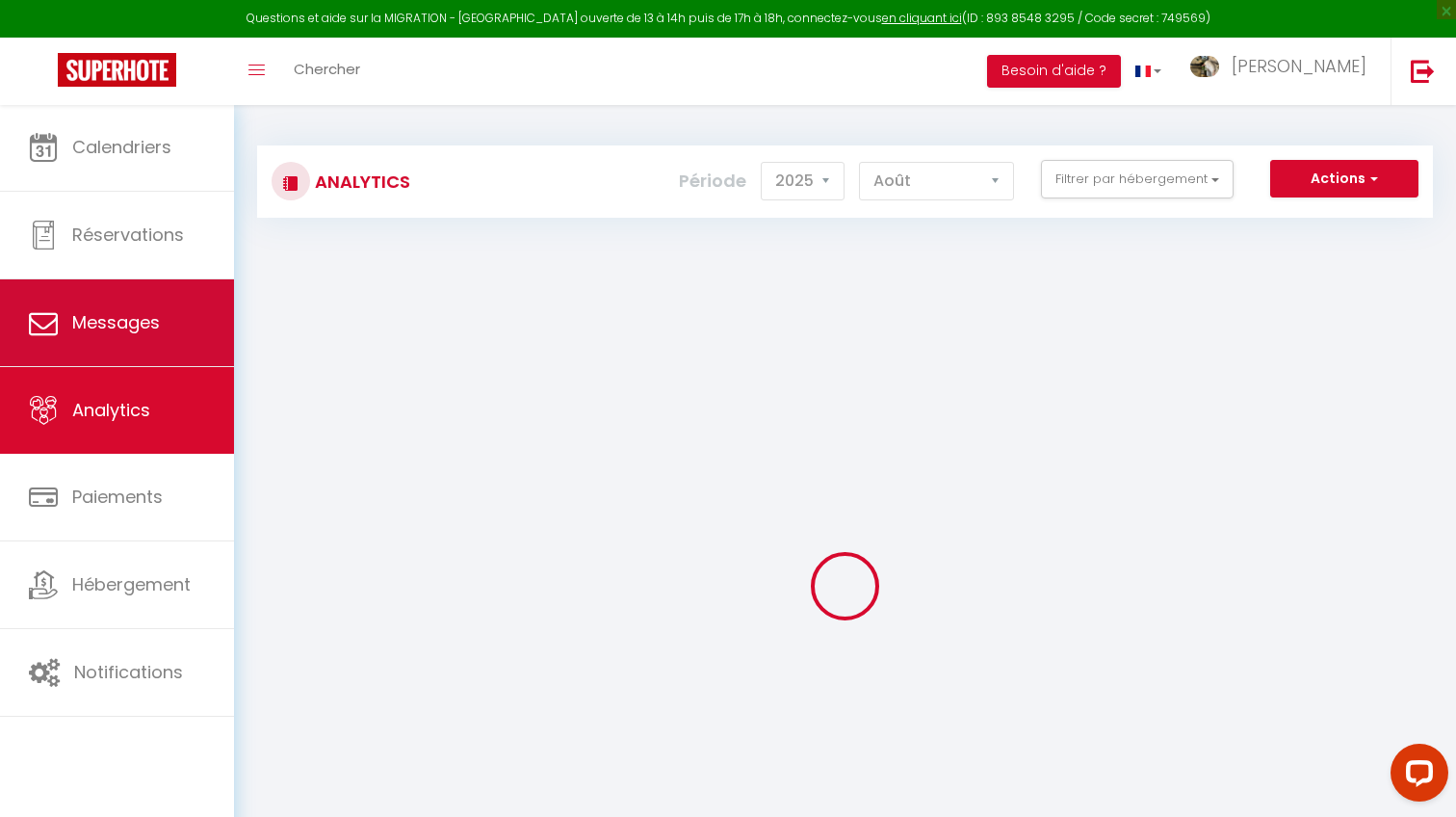
click at [175, 301] on link "Messages" at bounding box center [117, 323] width 234 height 87
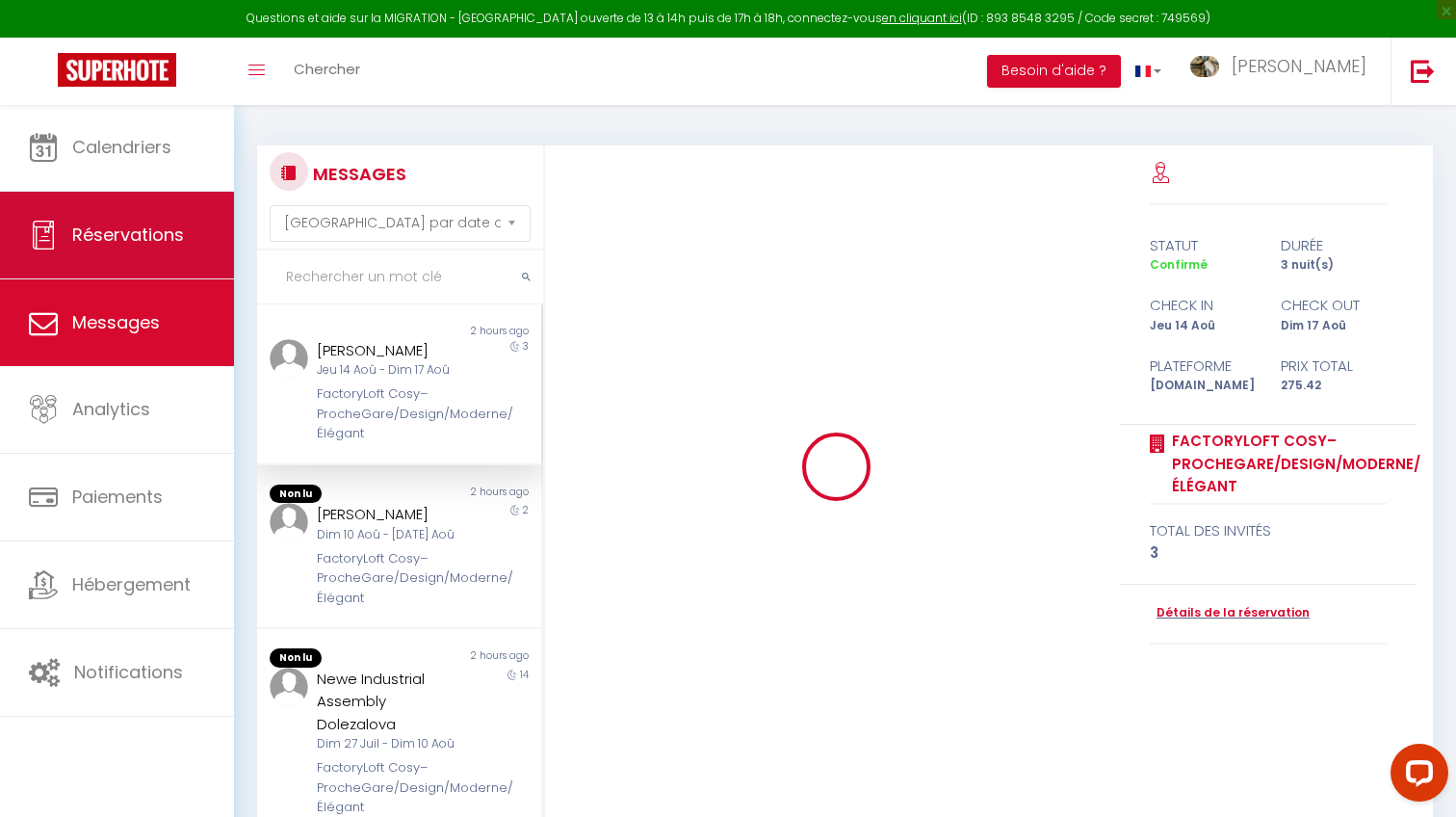
click at [170, 220] on link "Réservations" at bounding box center [117, 235] width 234 height 87
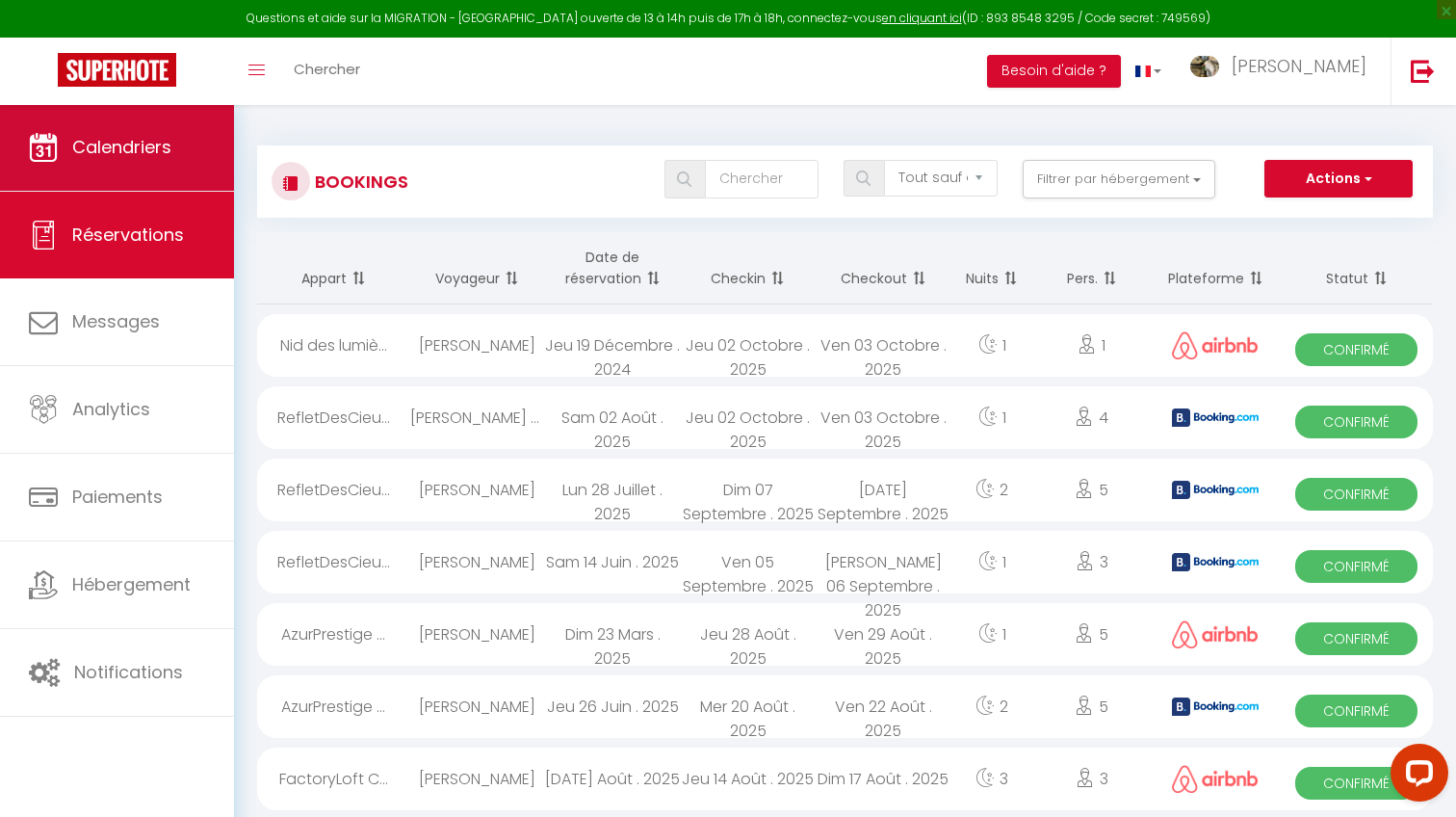
click at [159, 185] on link "Calendriers" at bounding box center [117, 147] width 234 height 87
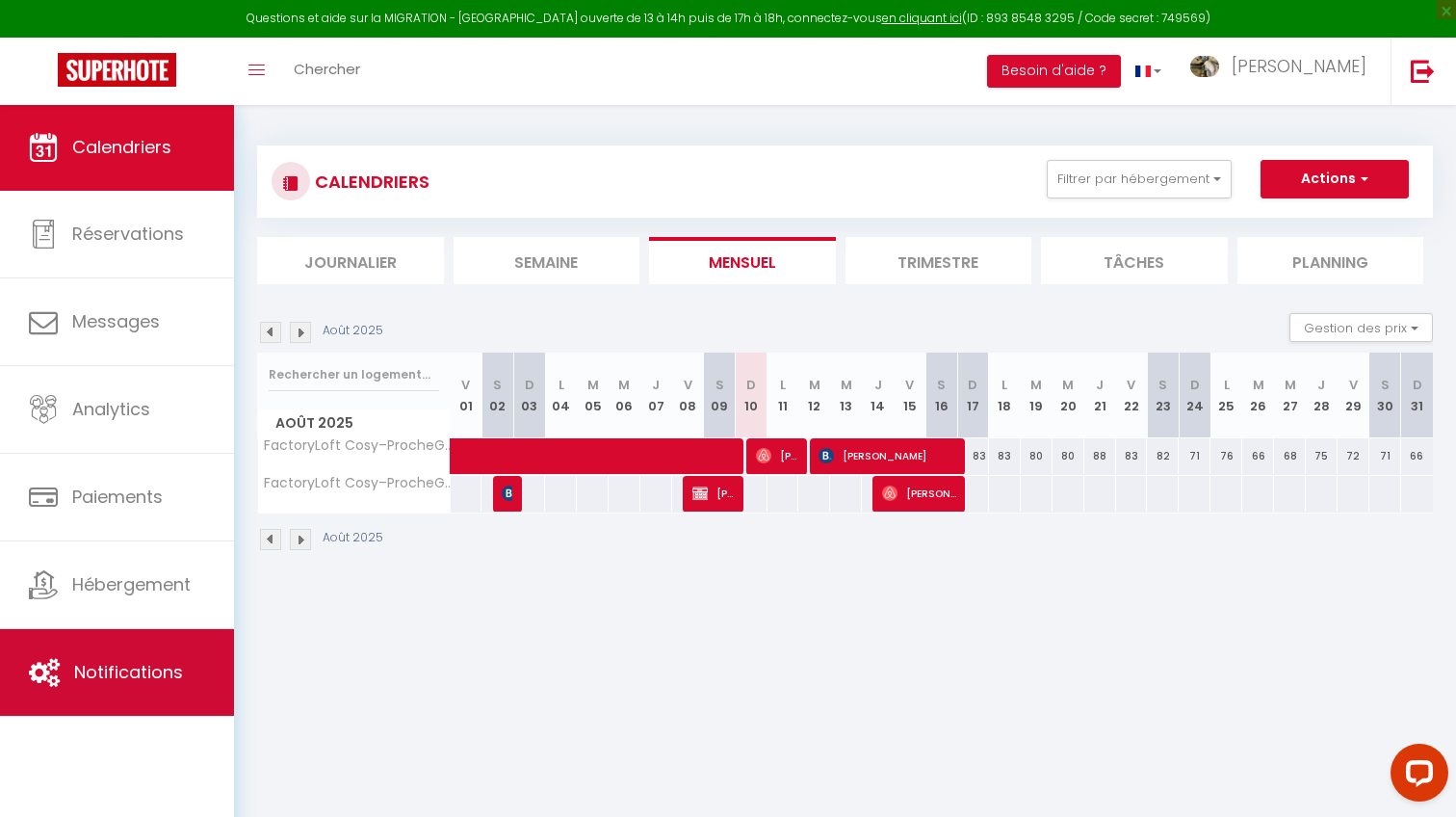
click at [78, 662] on span "Notifications" at bounding box center [128, 671] width 109 height 24
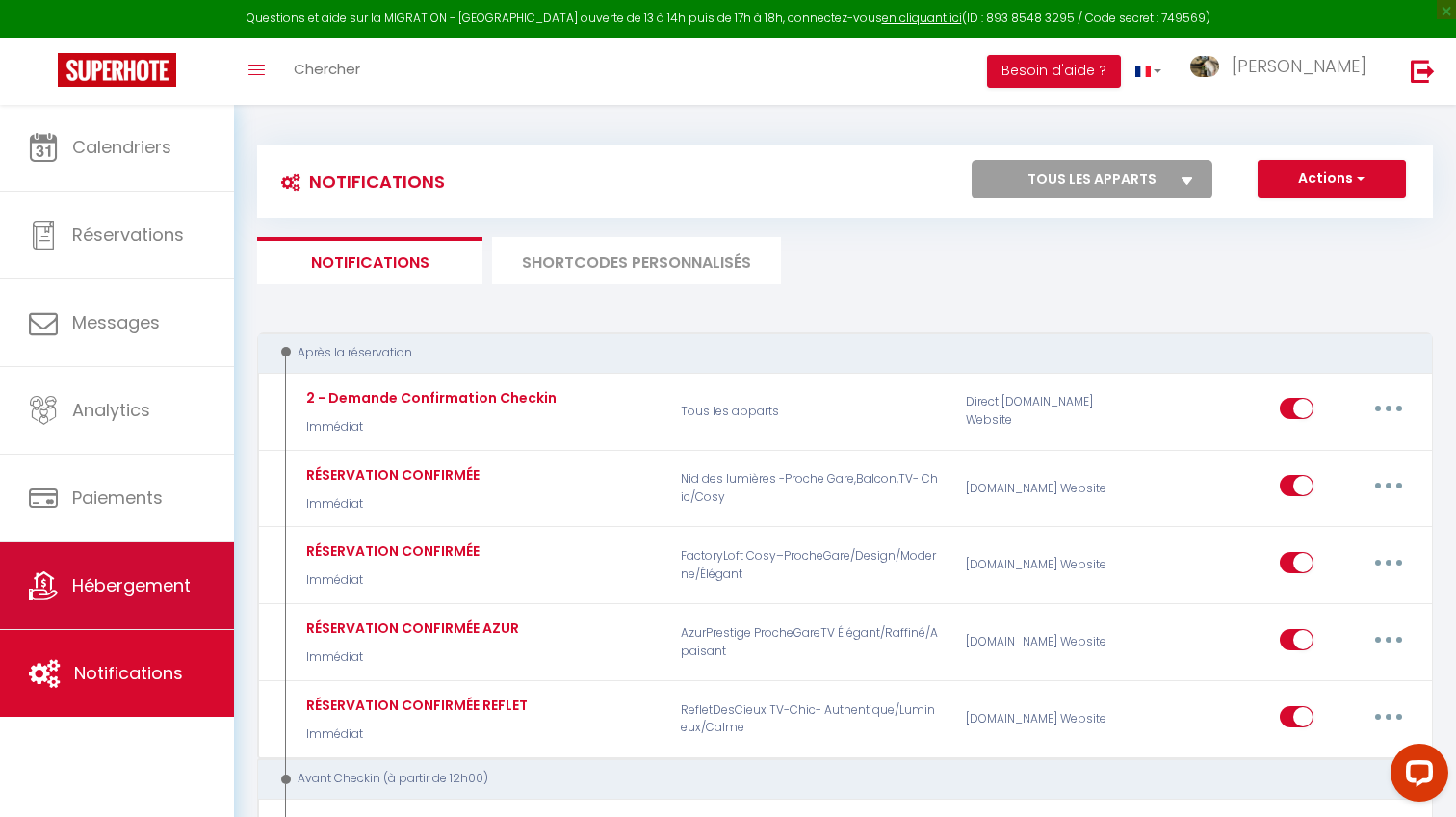
click at [176, 544] on link "Hébergement" at bounding box center [117, 585] width 234 height 87
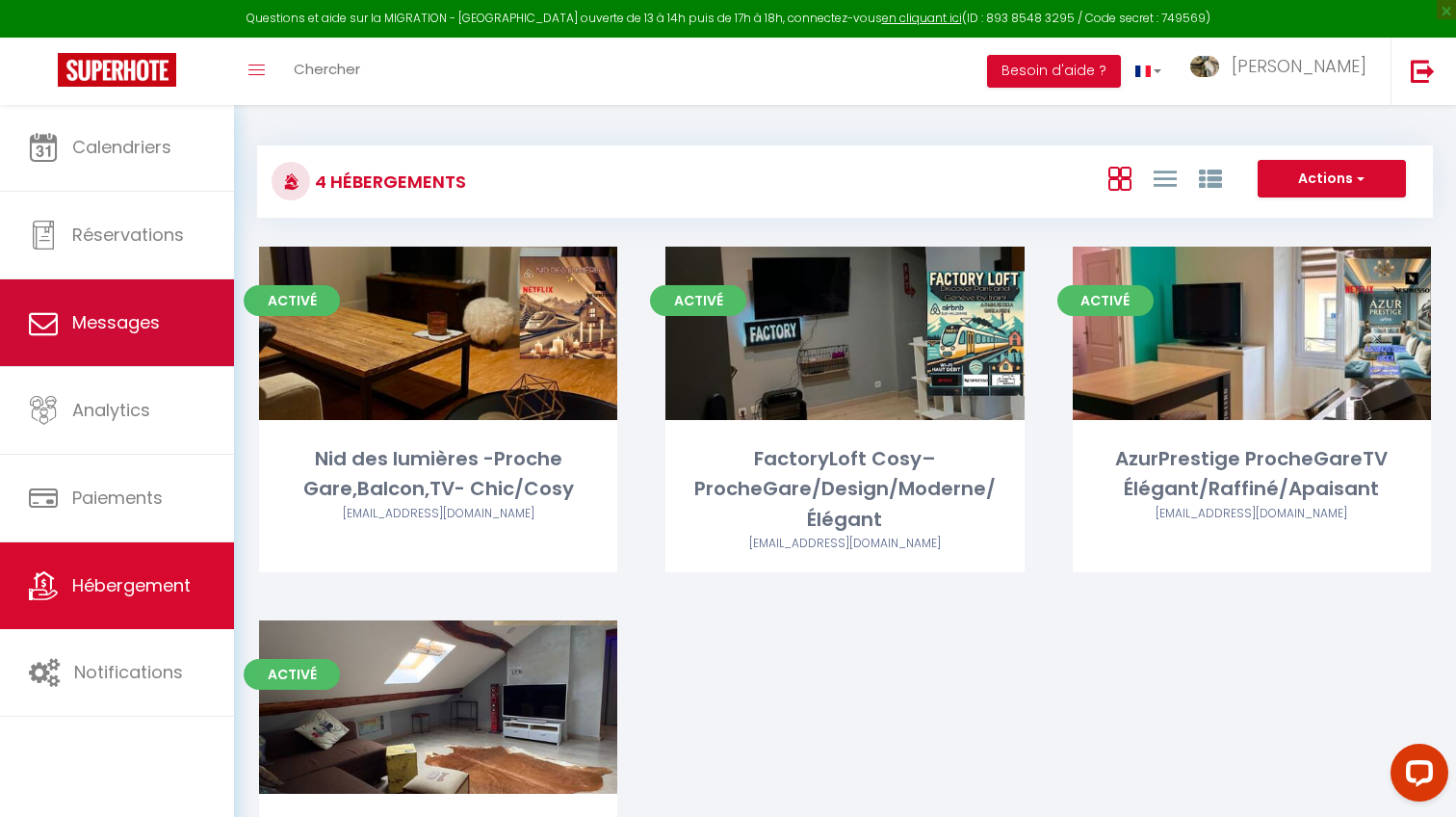
click at [161, 358] on link "Messages" at bounding box center [117, 323] width 234 height 87
select select "message"
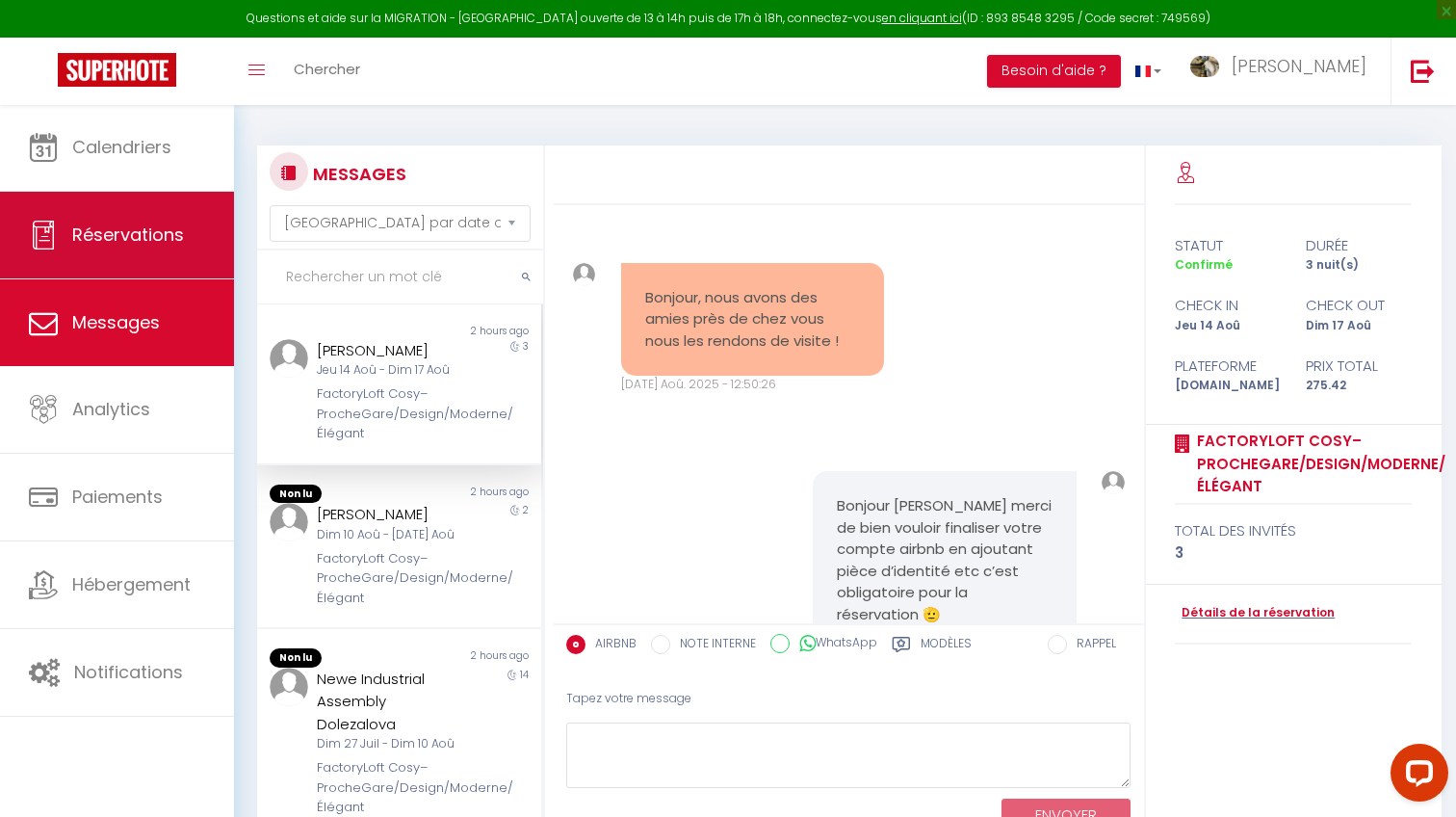
scroll to position [2877, 0]
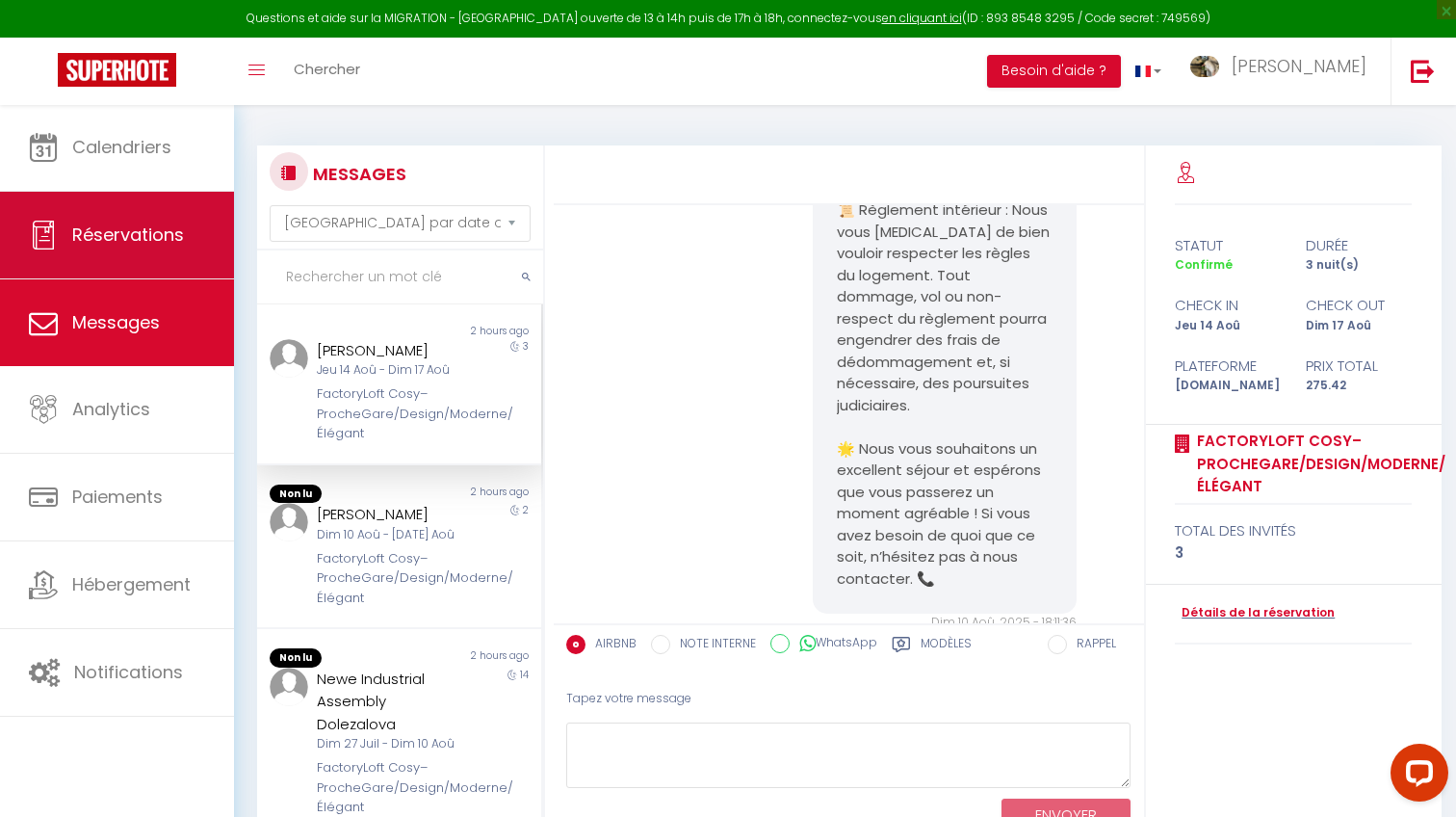
click at [150, 217] on link "Réservations" at bounding box center [117, 235] width 234 height 87
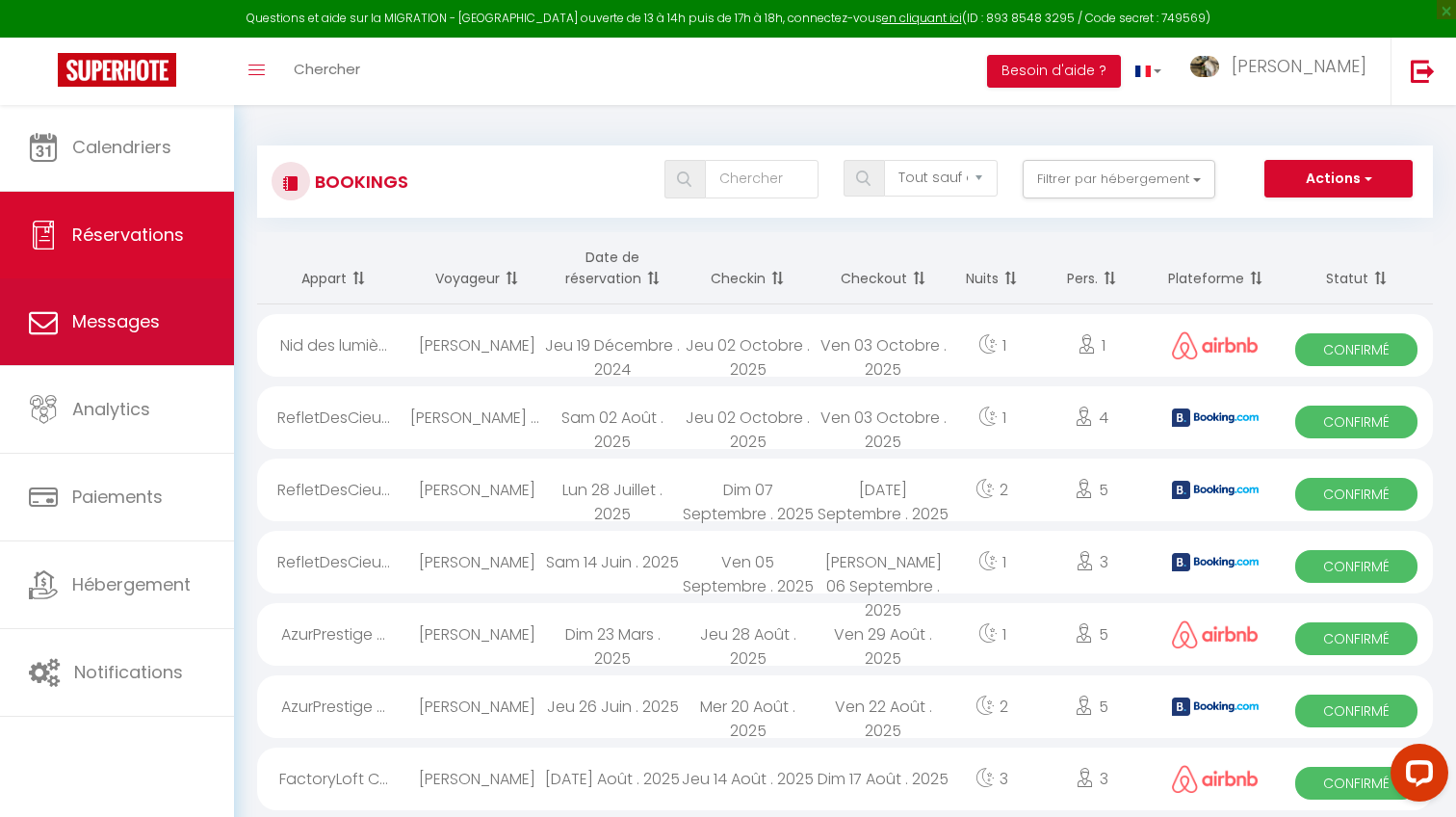
click at [111, 295] on link "Messages" at bounding box center [117, 322] width 234 height 87
select select "message"
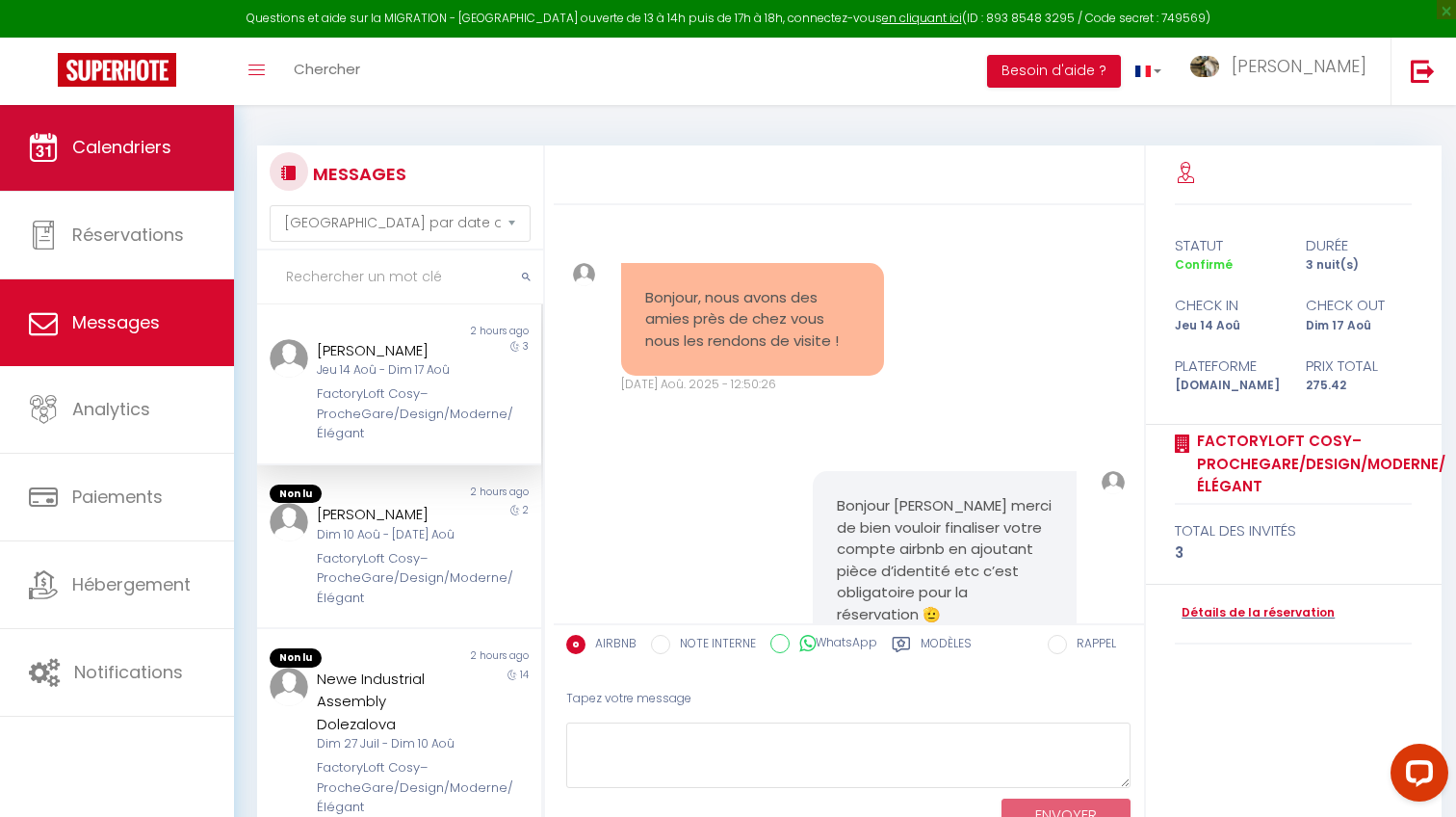
scroll to position [2877, 0]
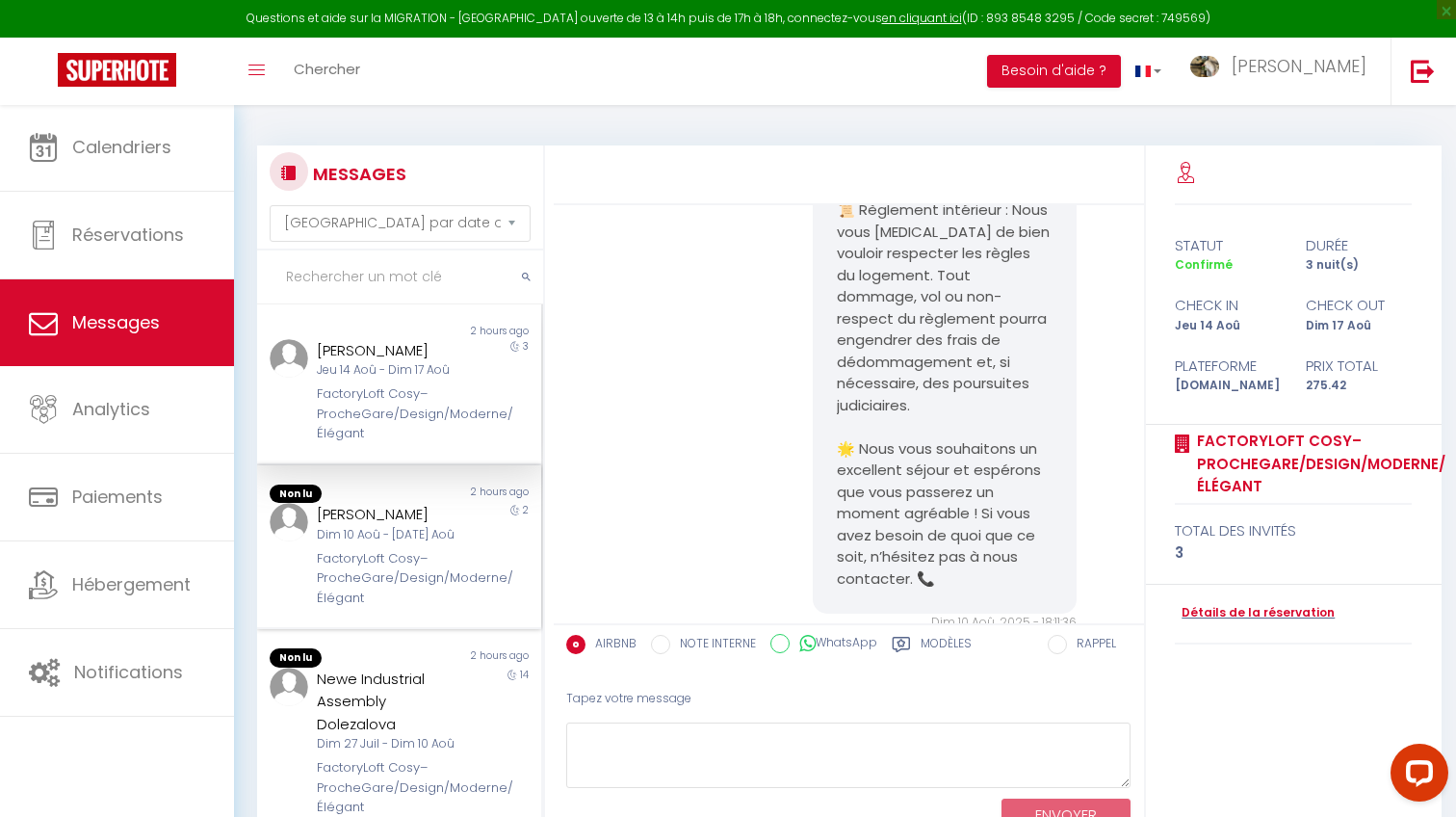
click at [383, 551] on div "FactoryLoft Cosy–ProcheGare/Design/Moderne/Élégant" at bounding box center [386, 578] width 141 height 59
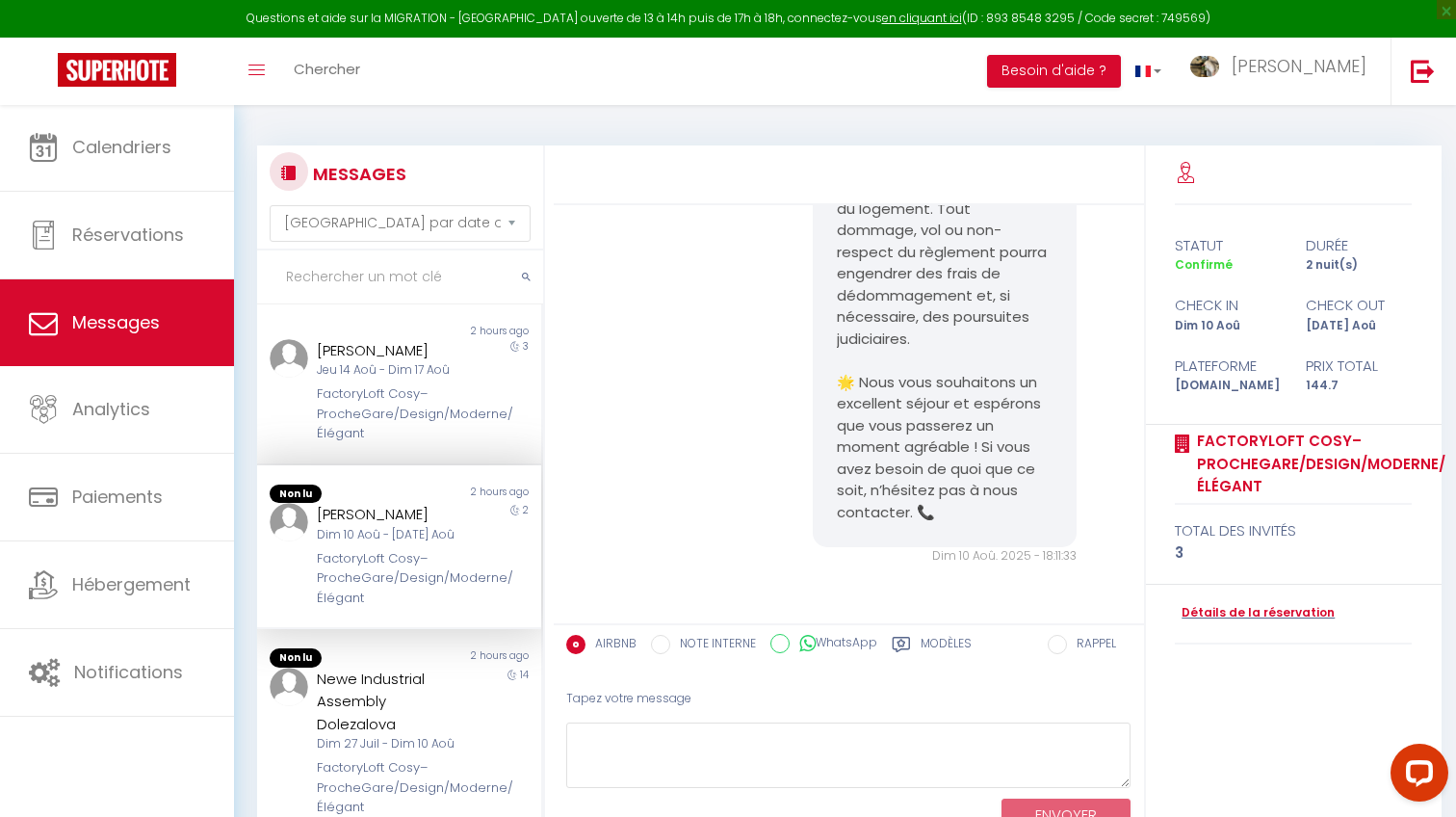
scroll to position [589, 0]
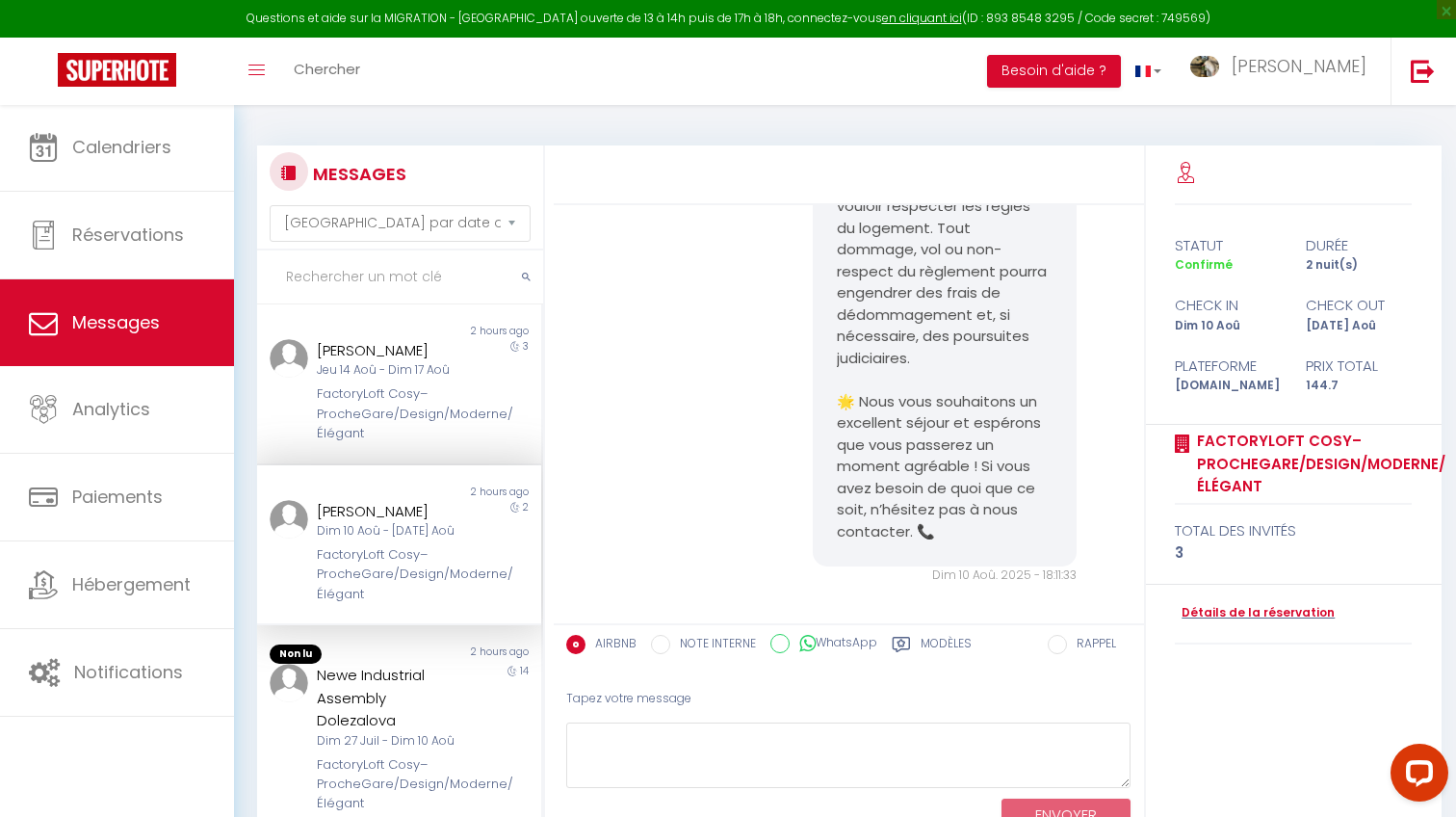
click at [383, 551] on div "FactoryLoft Cosy–ProcheGare/Design/Moderne/Élégant" at bounding box center [386, 574] width 141 height 59
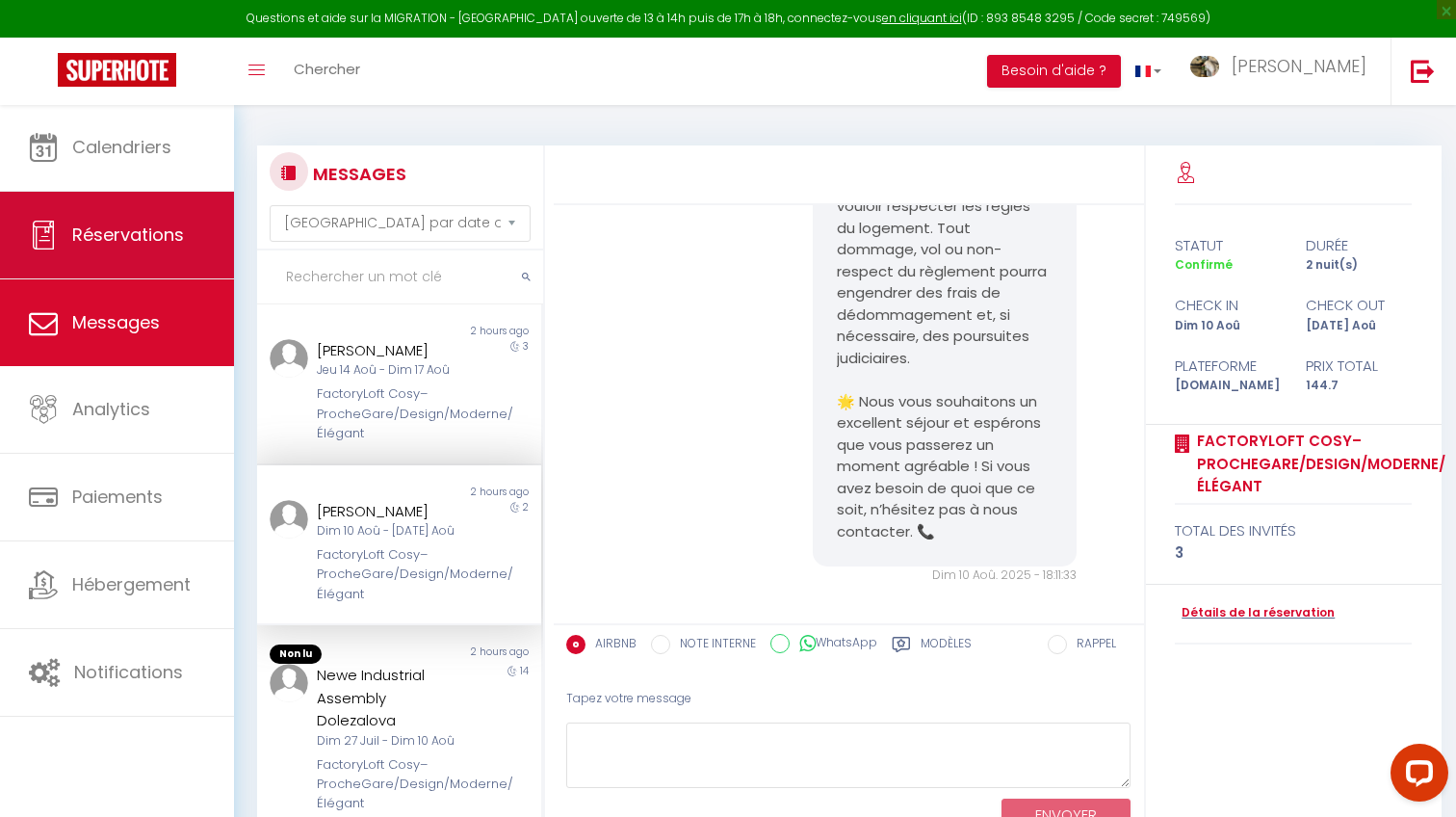
click at [171, 268] on link "Réservations" at bounding box center [117, 235] width 234 height 87
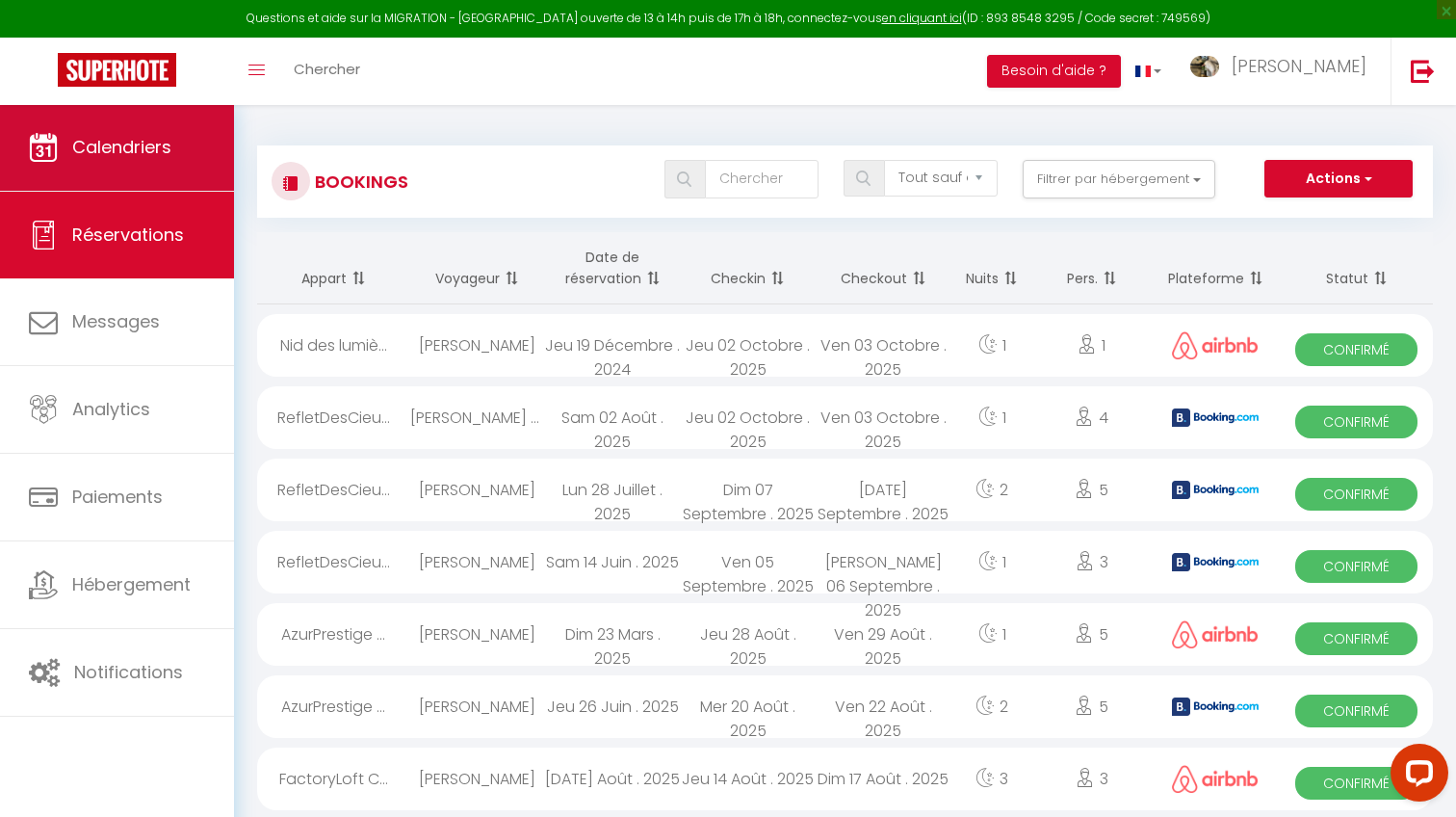
click at [169, 158] on span "Calendriers" at bounding box center [121, 147] width 99 height 24
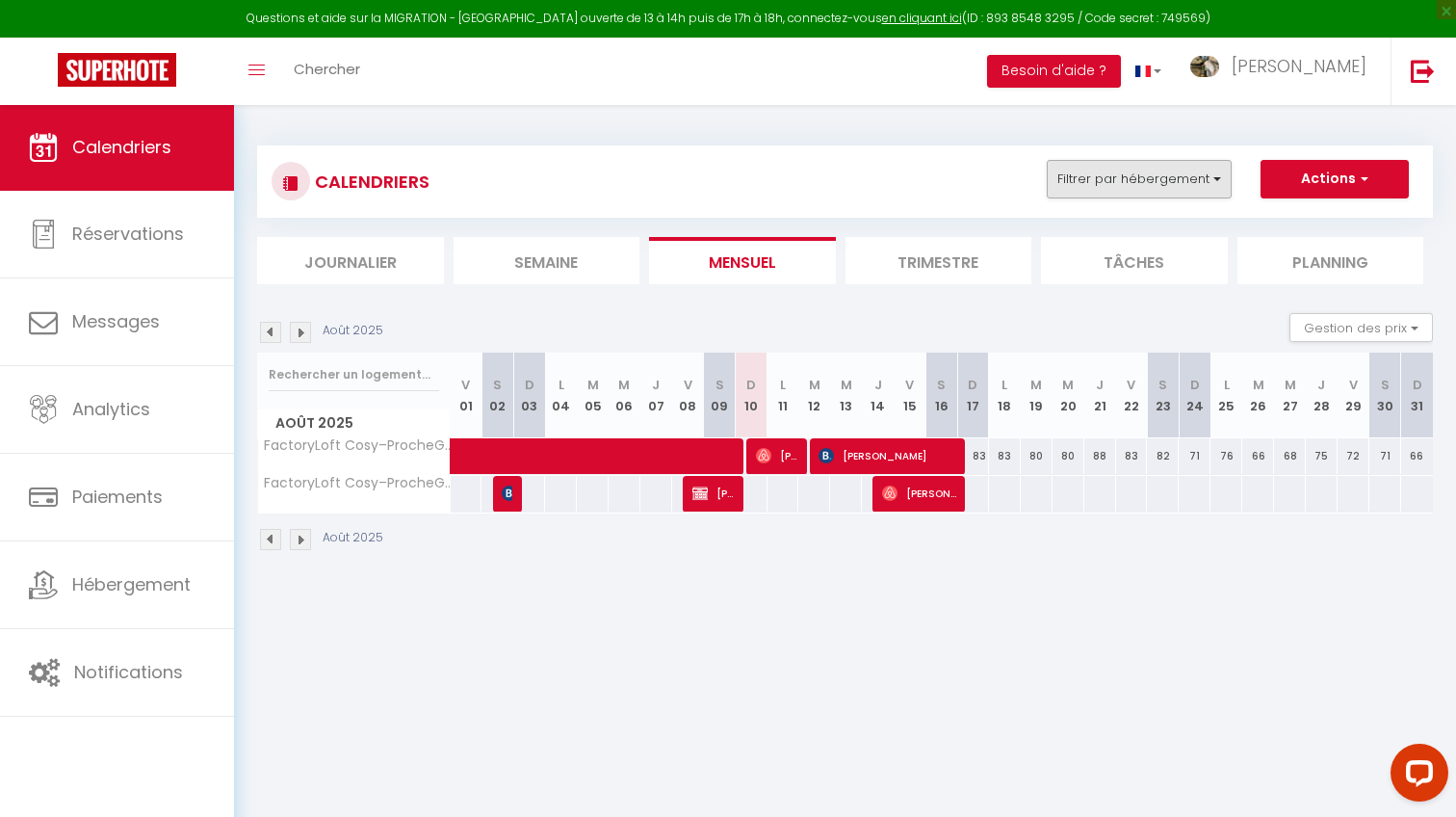
click at [1128, 170] on button "Filtrer par hébergement" at bounding box center [1138, 179] width 185 height 39
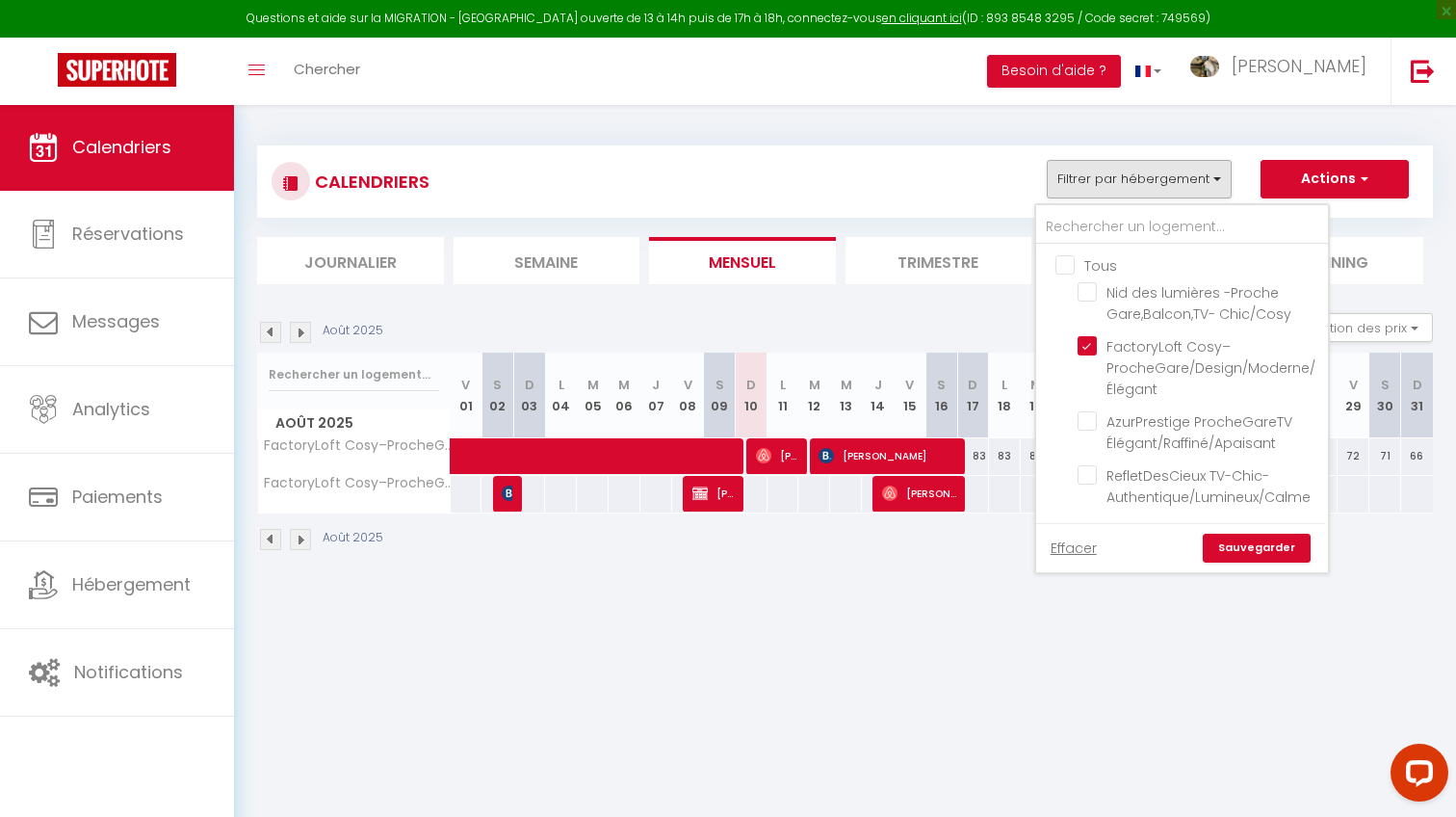
click at [1059, 255] on input "Tous" at bounding box center [1201, 264] width 292 height 19
checkbox input "true"
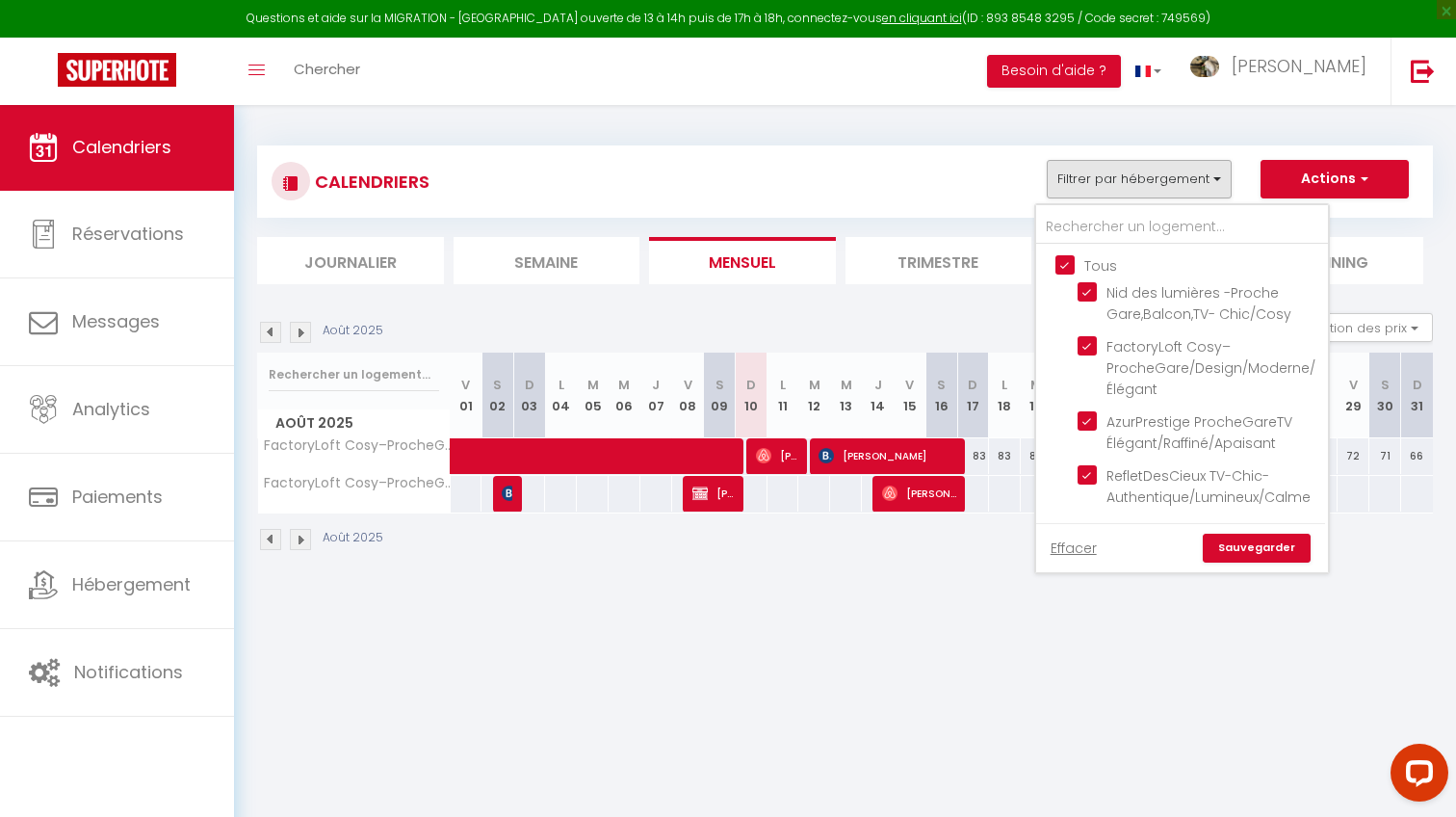
click at [1264, 542] on link "Sauvegarder" at bounding box center [1256, 547] width 108 height 29
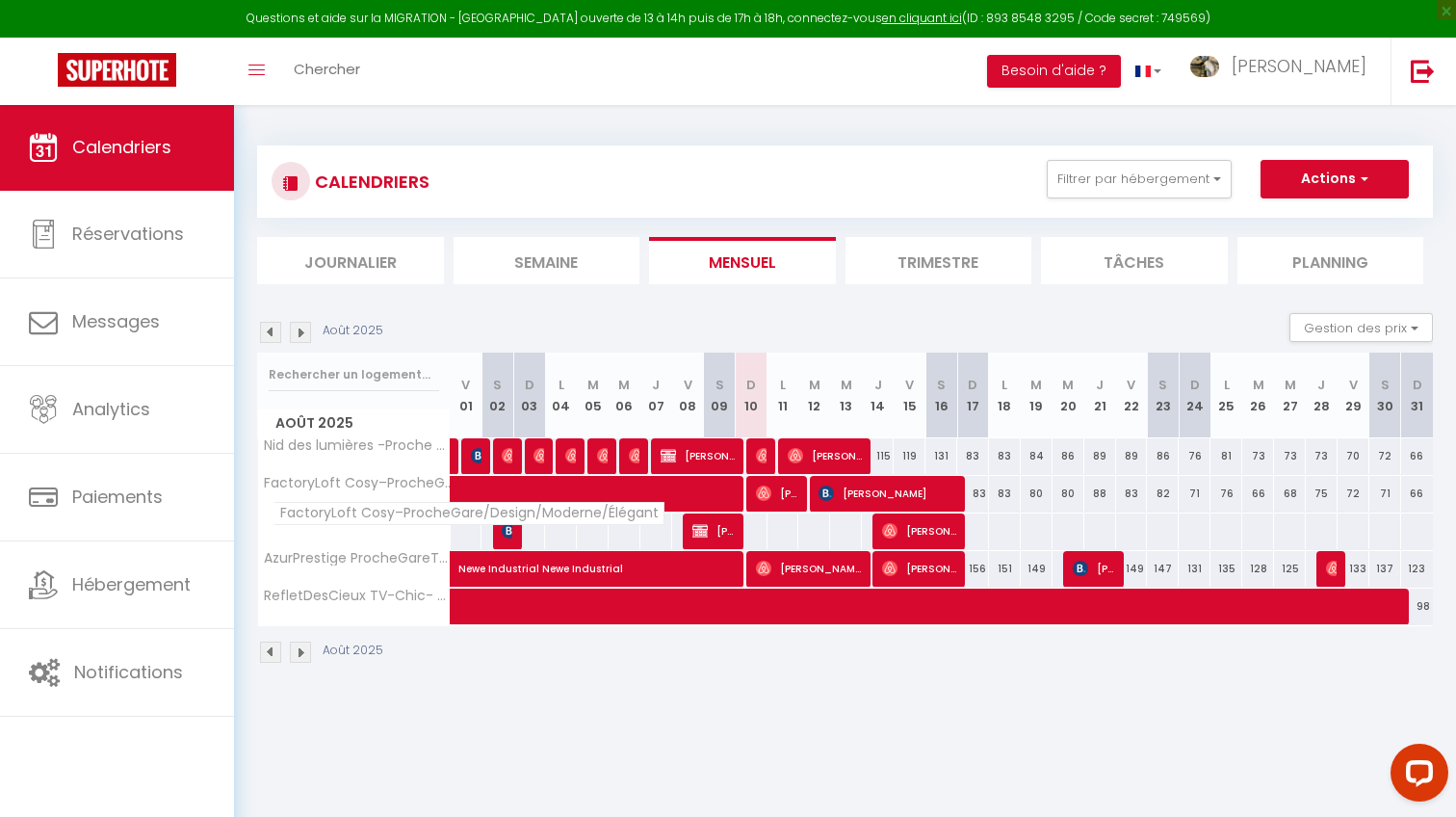
click at [416, 490] on span "FactoryLoft Cosy–ProcheGare/Design/Moderne/Élégant" at bounding box center [357, 482] width 193 height 14
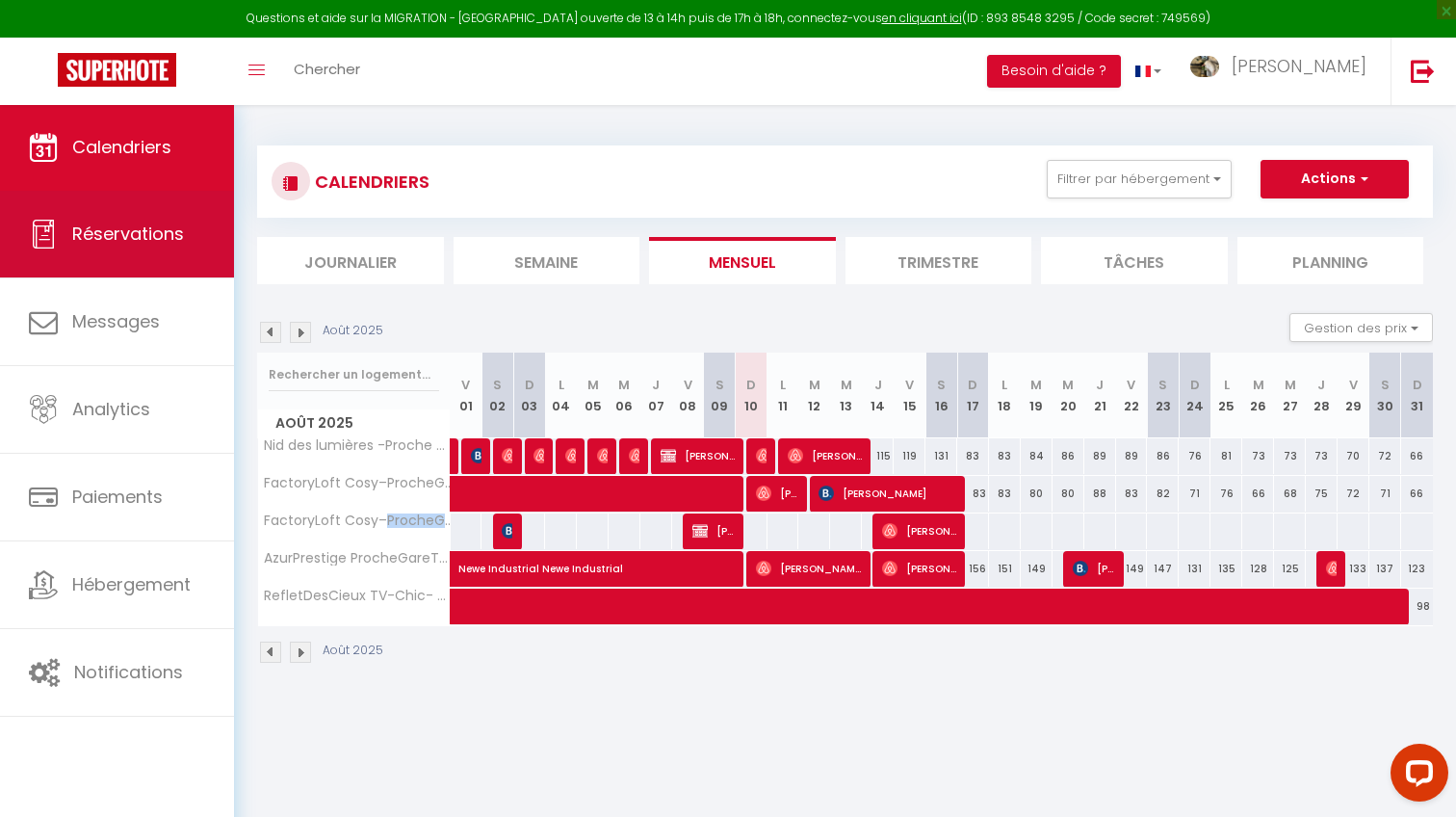
click at [153, 276] on link "Réservations" at bounding box center [117, 234] width 234 height 87
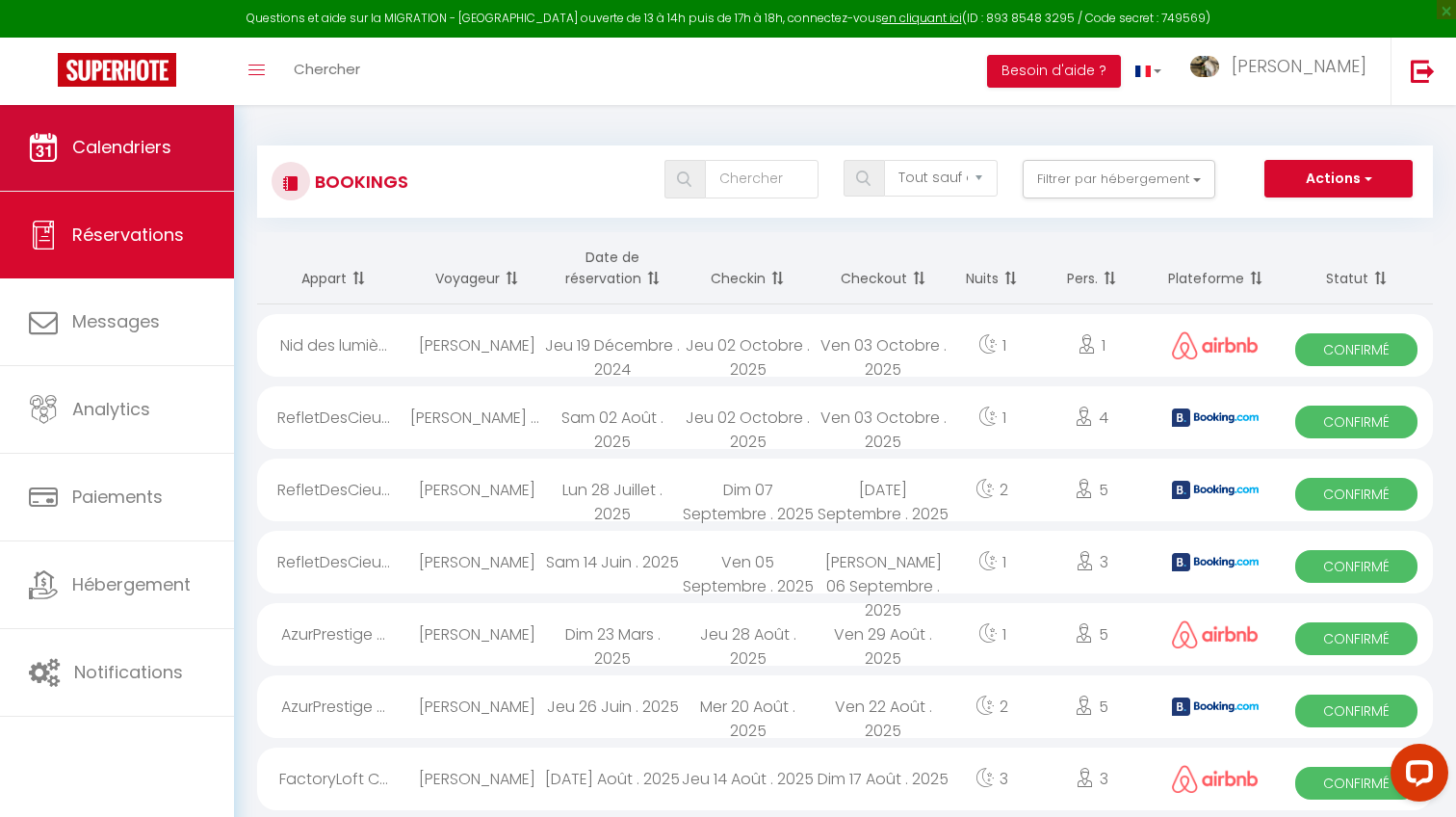
click at [158, 187] on link "Calendriers" at bounding box center [117, 147] width 234 height 87
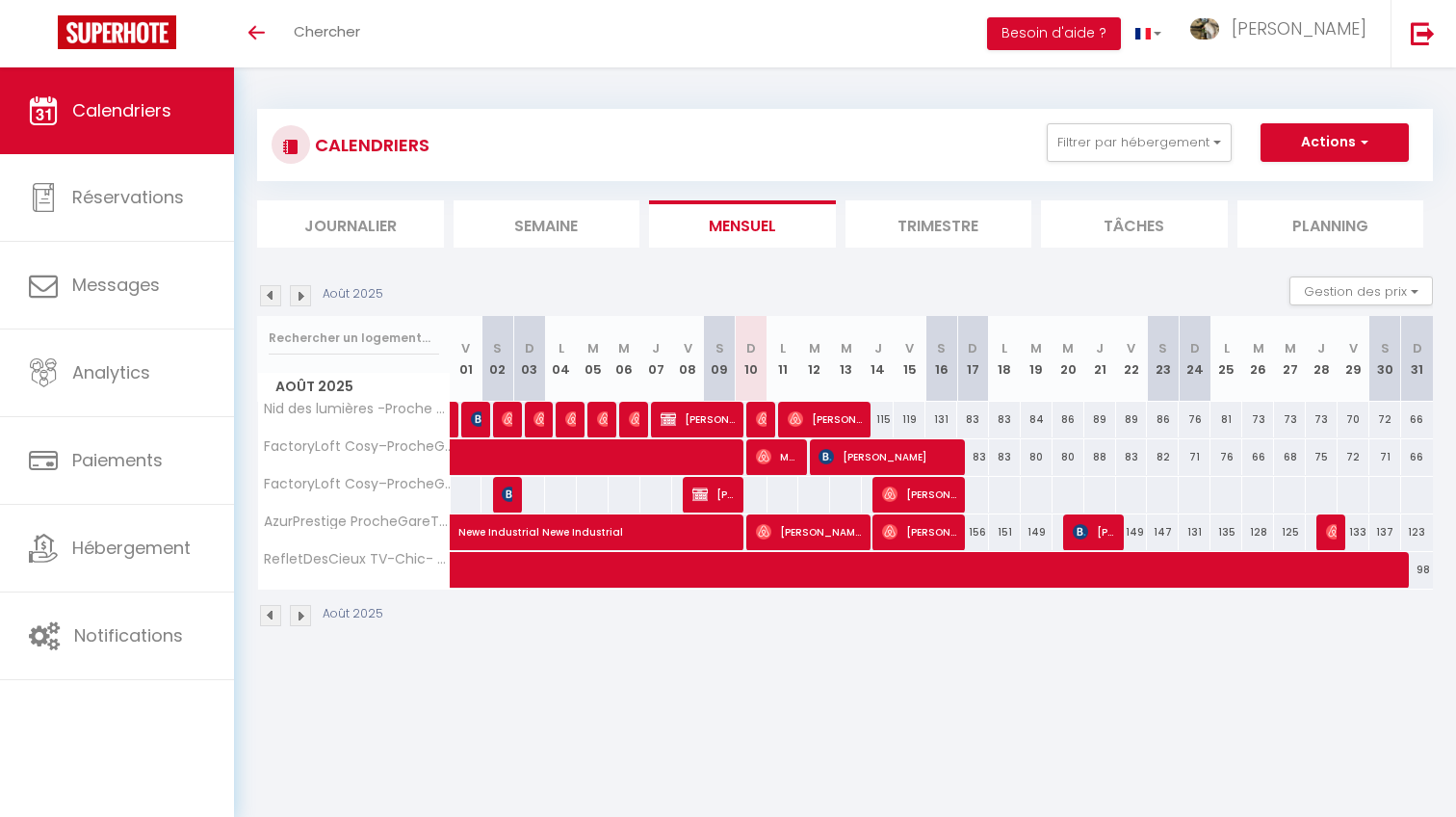
select select
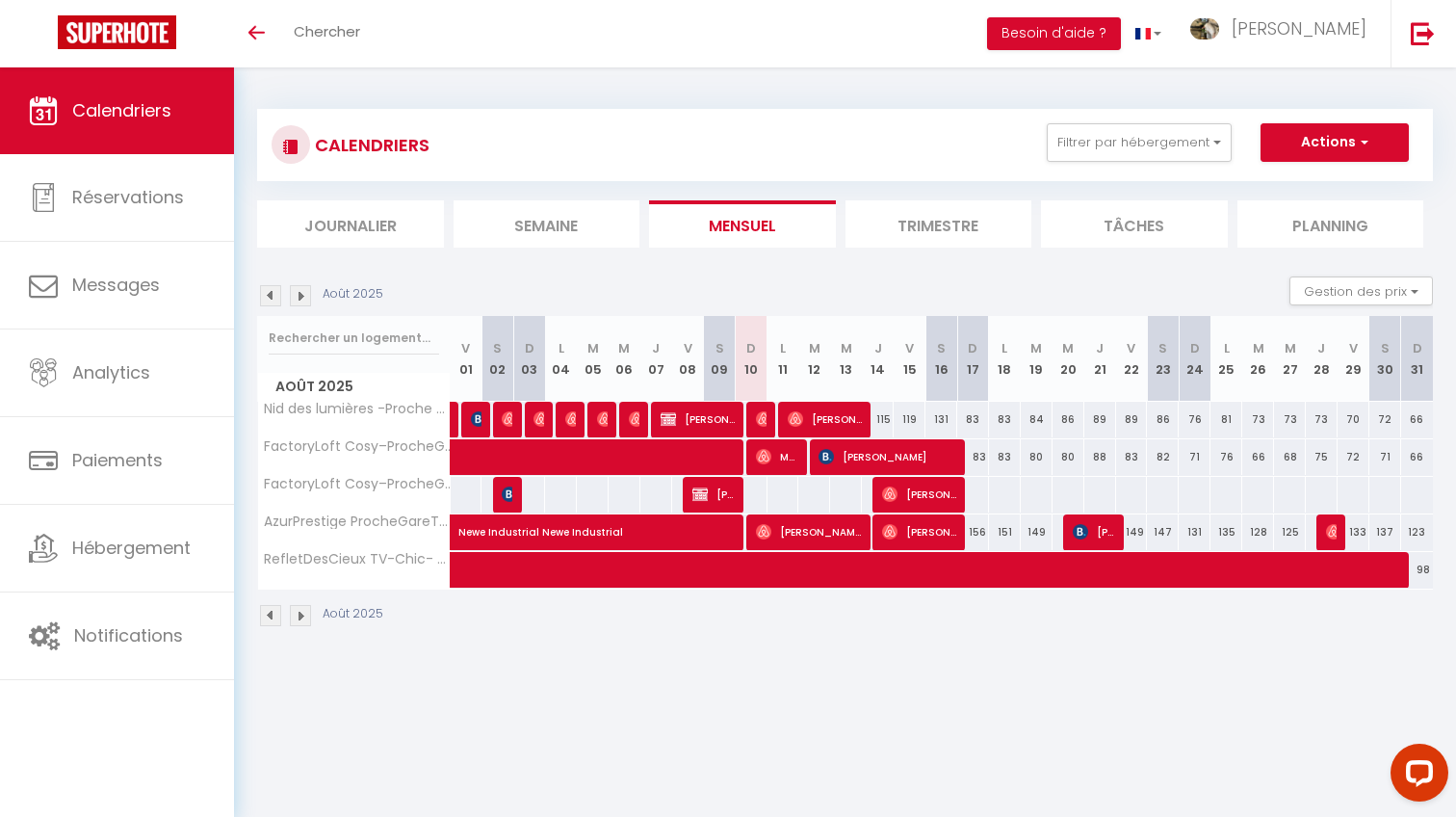
click at [707, 489] on img at bounding box center [699, 493] width 15 height 15
select select "KO"
select select "0"
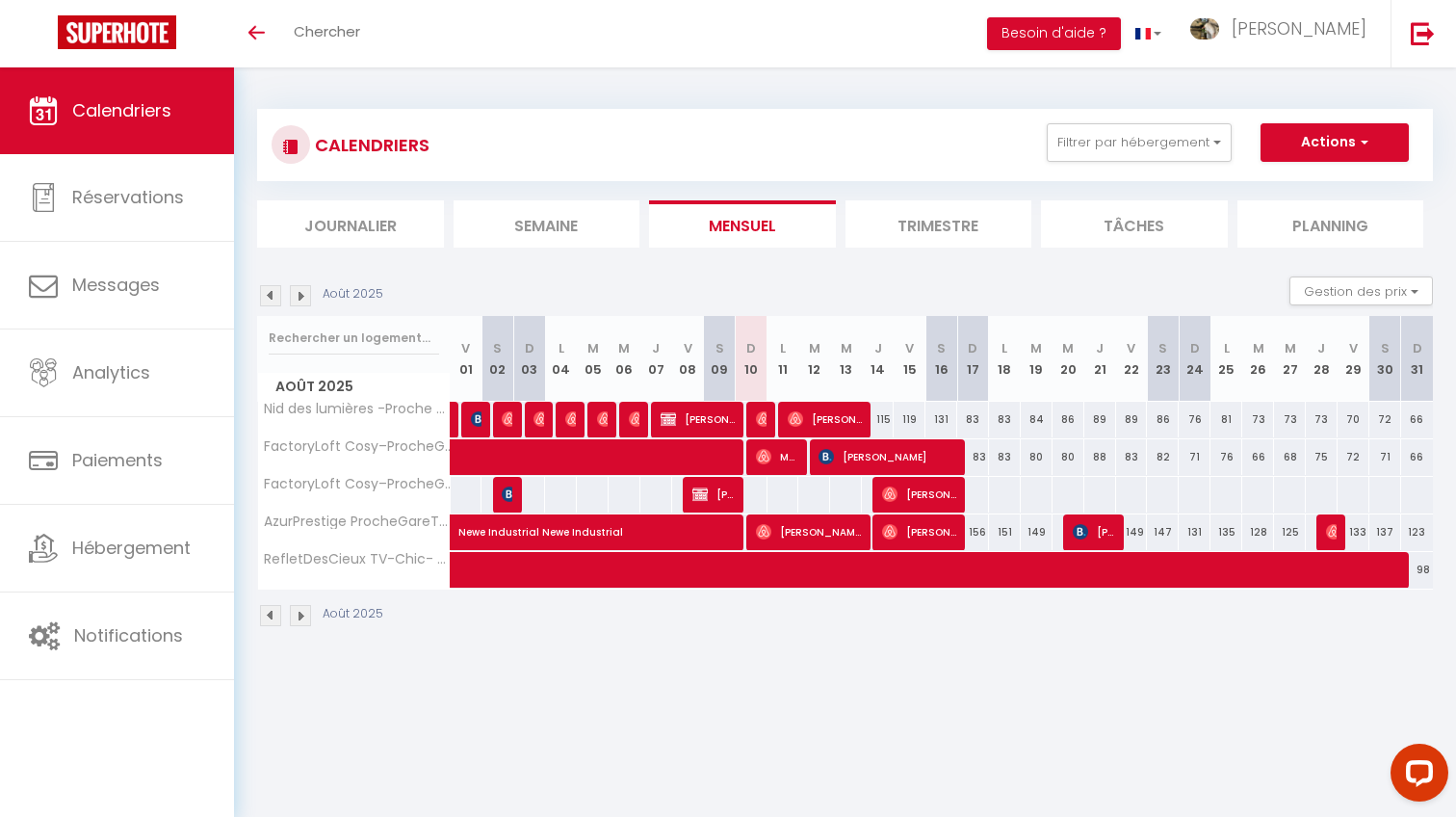
select select "1"
select select
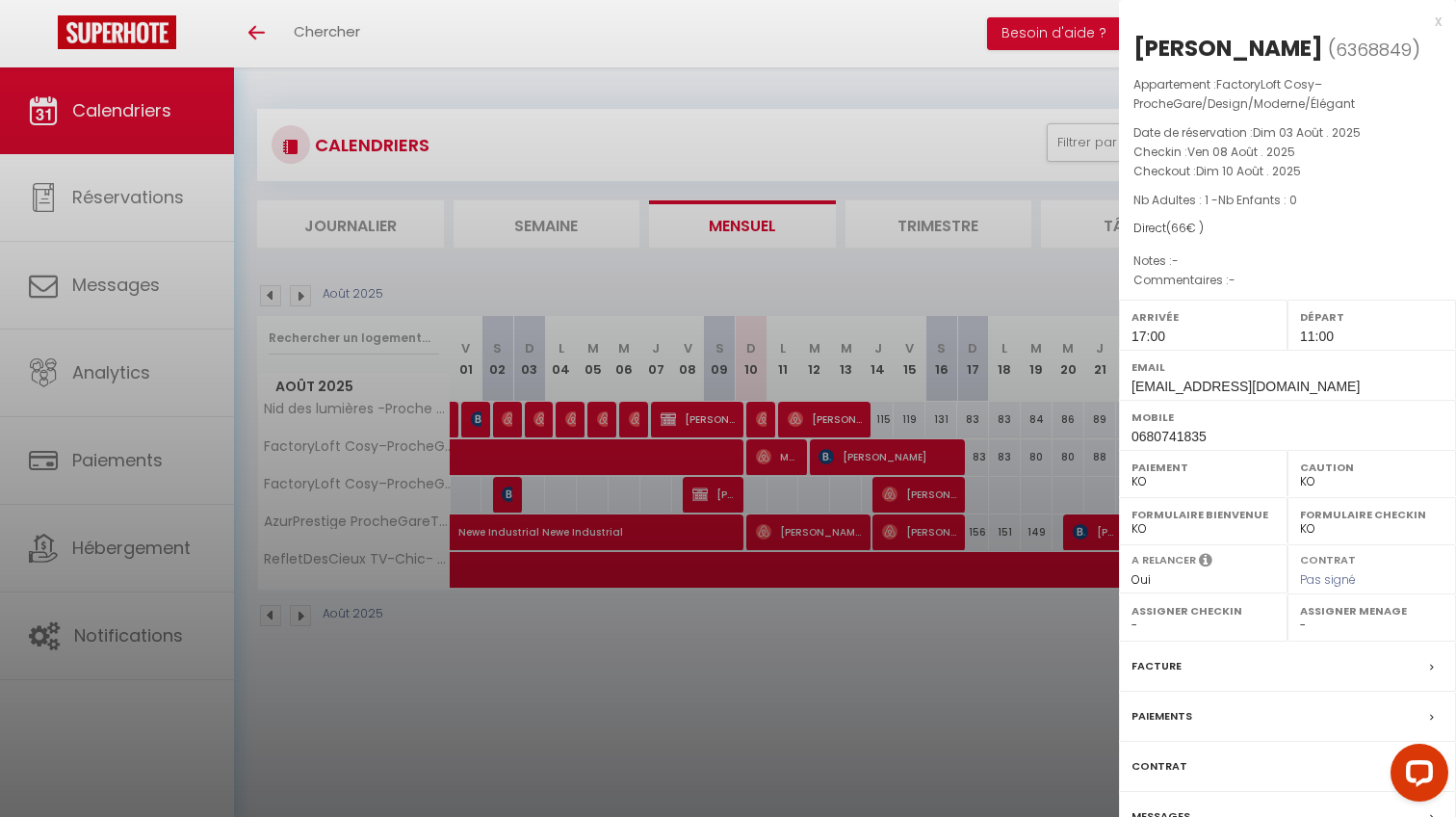
click at [712, 467] on div at bounding box center [728, 408] width 1456 height 817
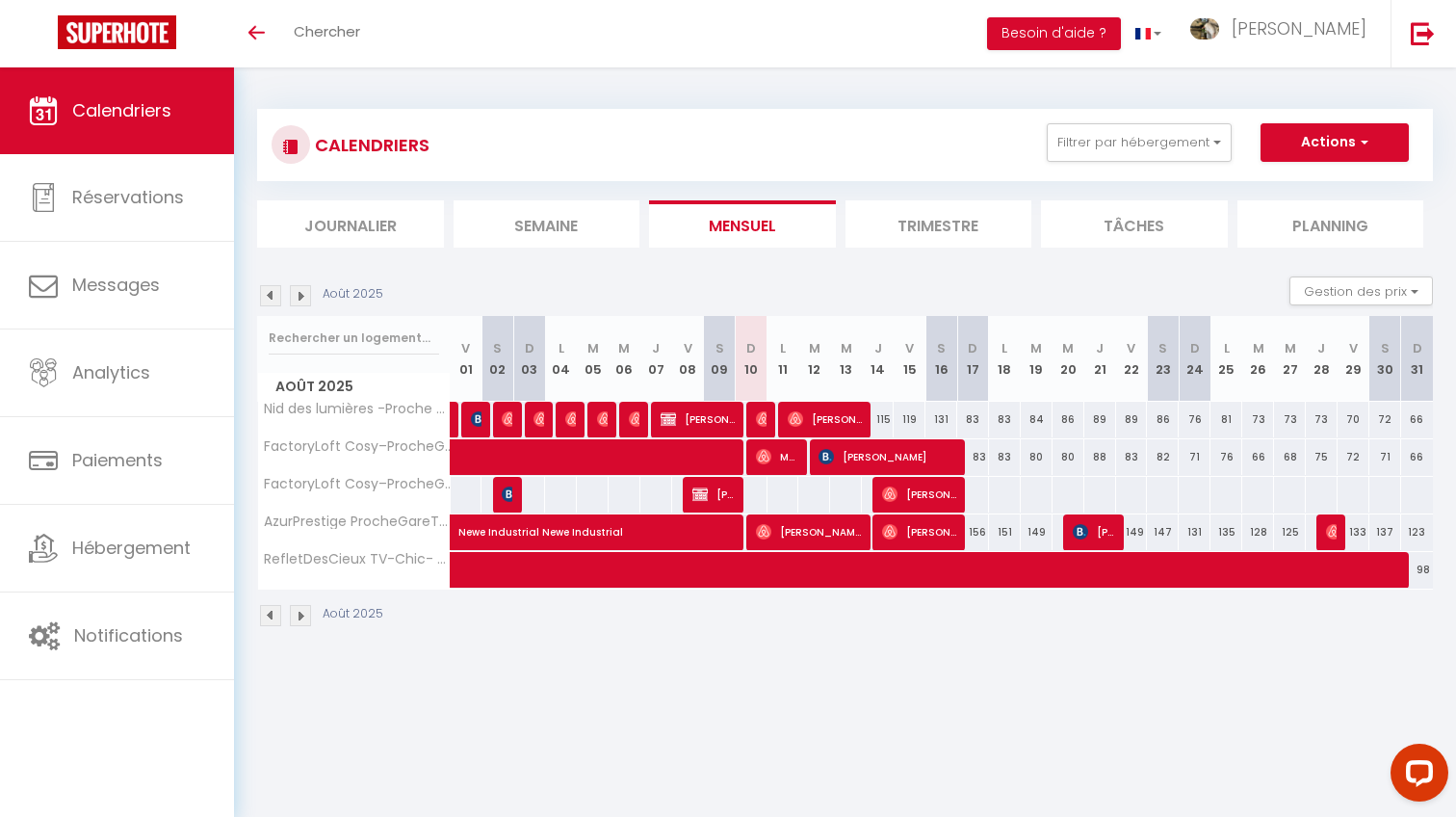
click at [713, 451] on span at bounding box center [669, 457] width 398 height 37
select select "OK"
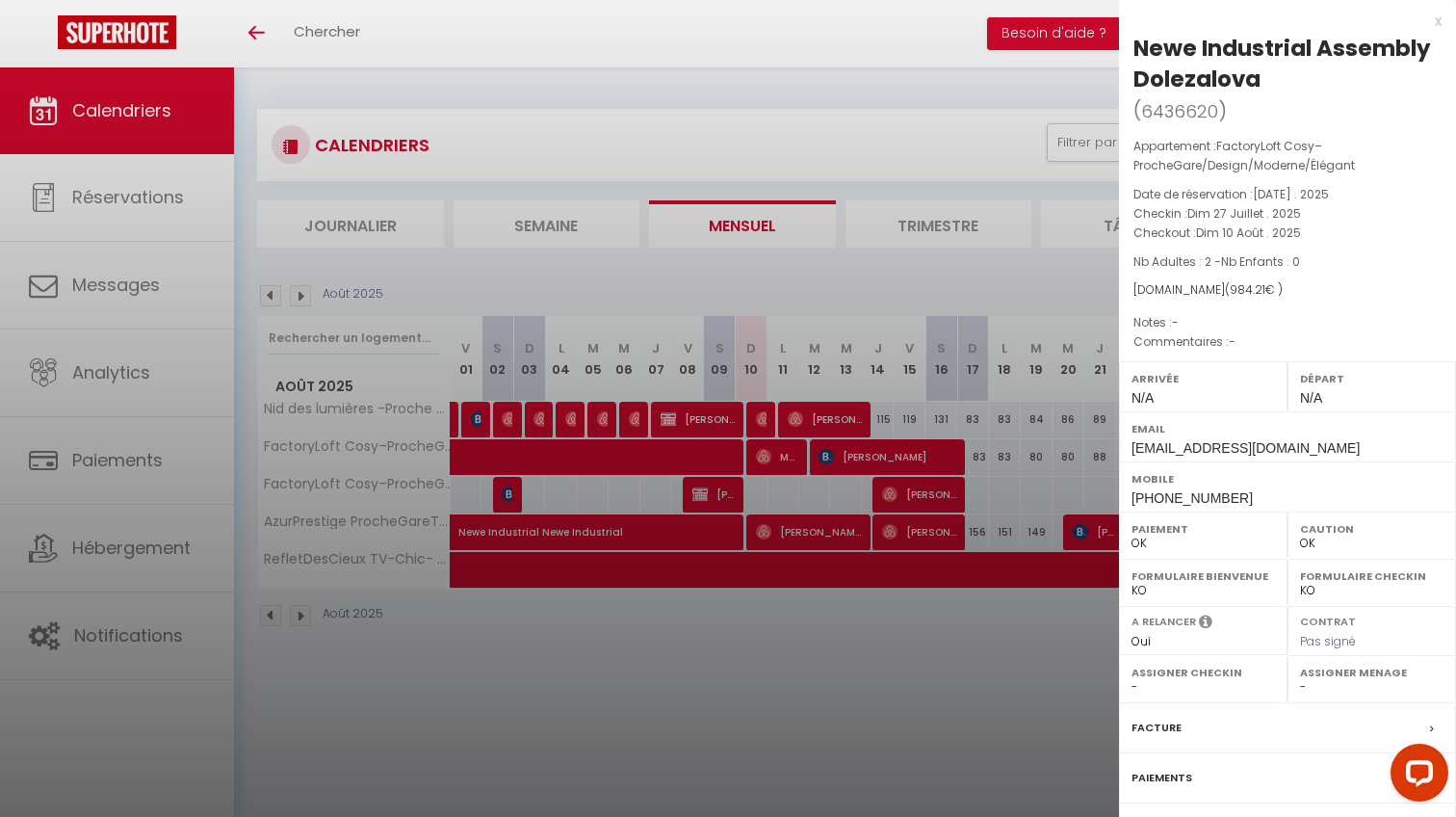
click at [713, 451] on div at bounding box center [728, 408] width 1456 height 817
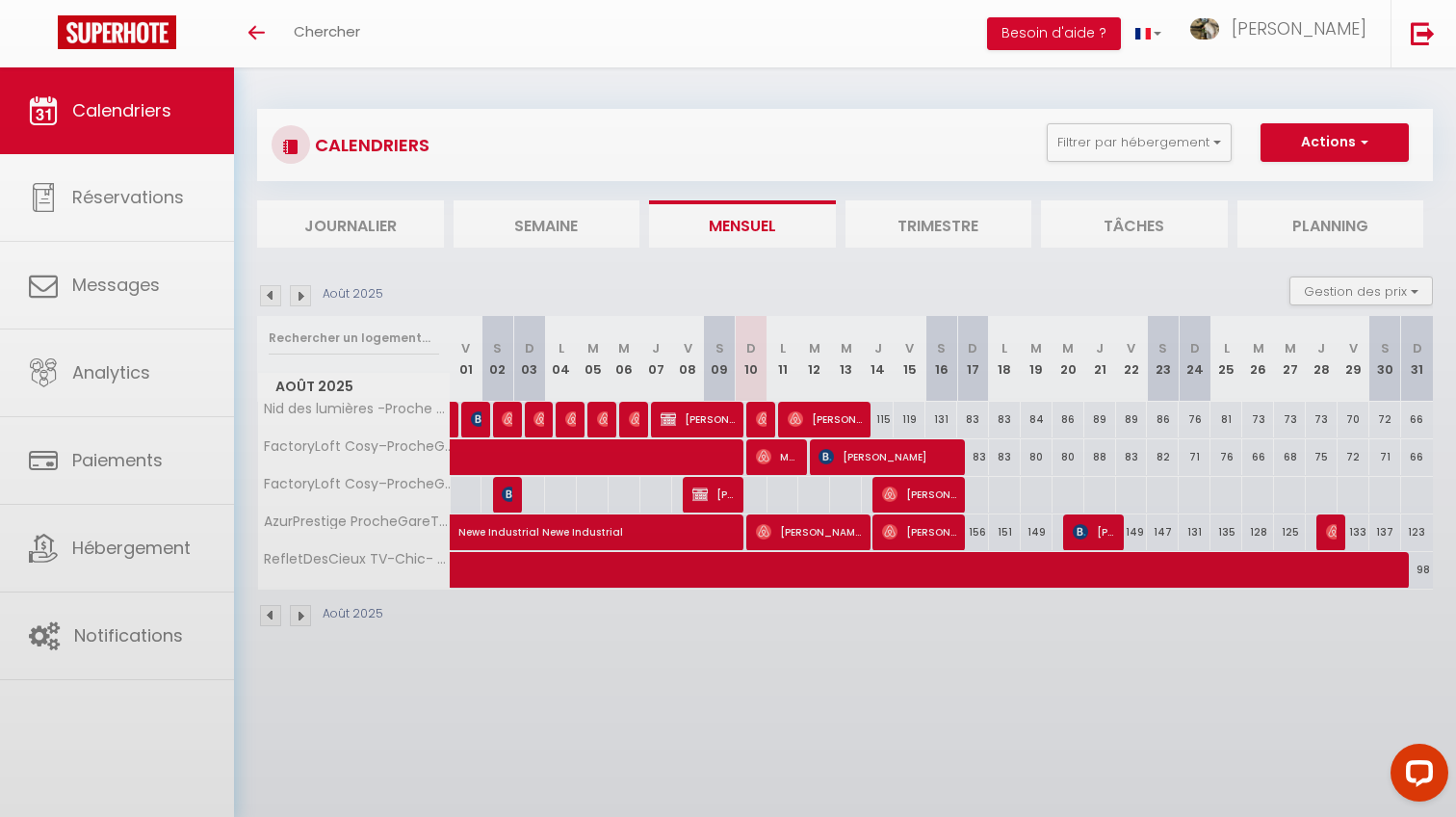
click at [786, 451] on body "Questions et aide sur la MIGRATION - [GEOGRAPHIC_DATA] ouverte de 13 à 14h puis…" at bounding box center [728, 475] width 1456 height 817
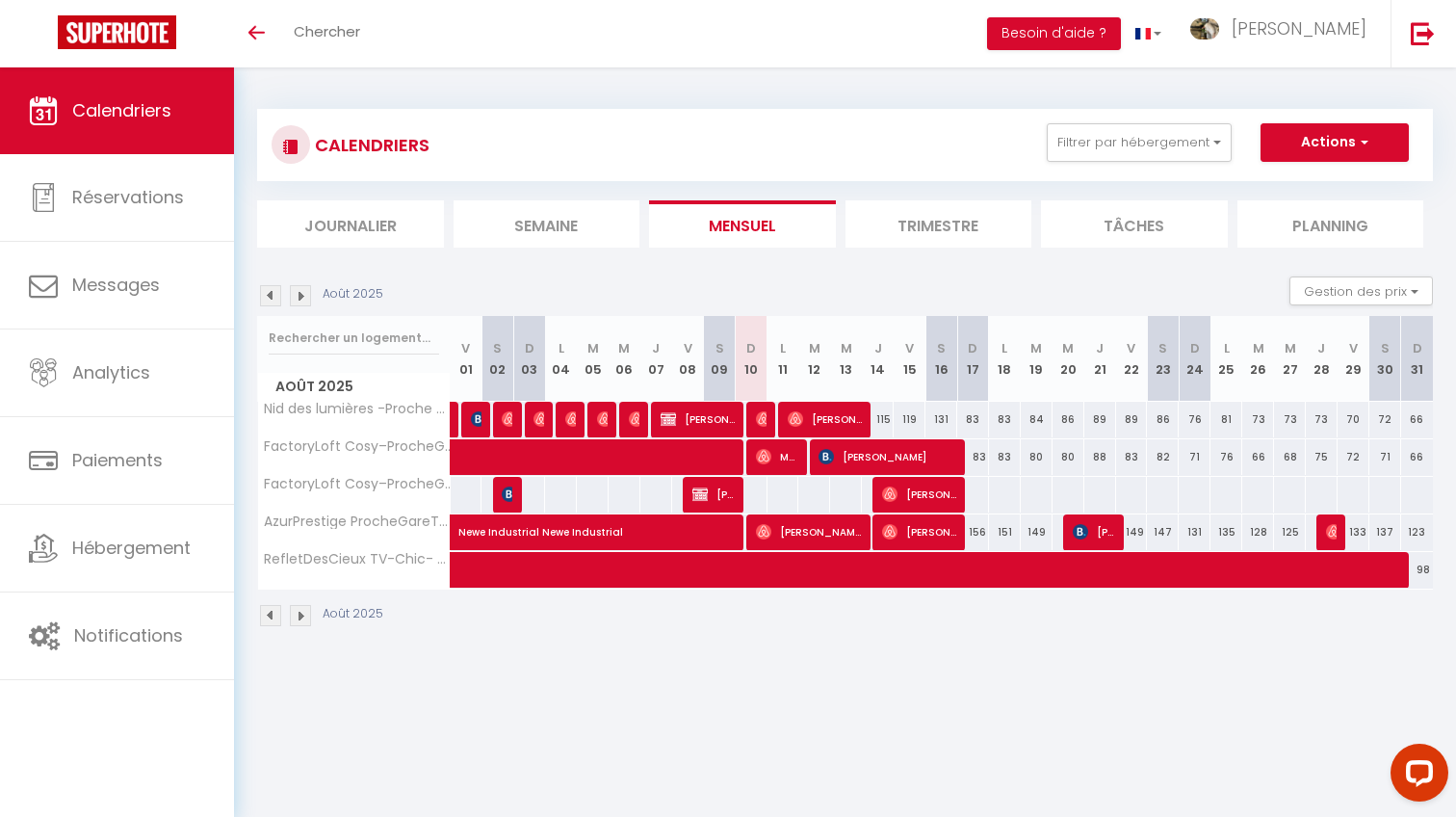
click at [785, 451] on span "Mélodie Bugada" at bounding box center [777, 456] width 42 height 37
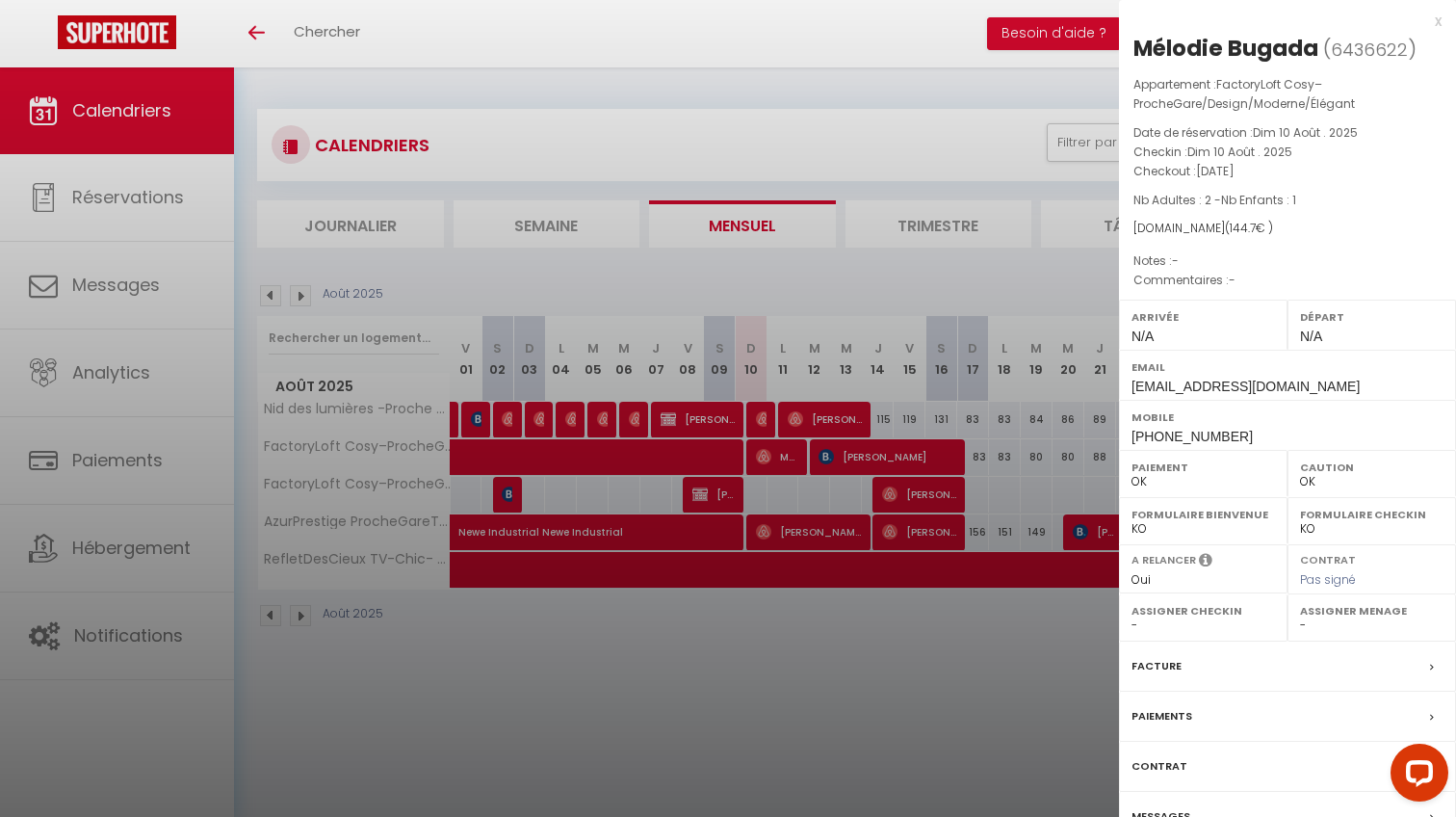
click at [848, 477] on div at bounding box center [728, 408] width 1456 height 817
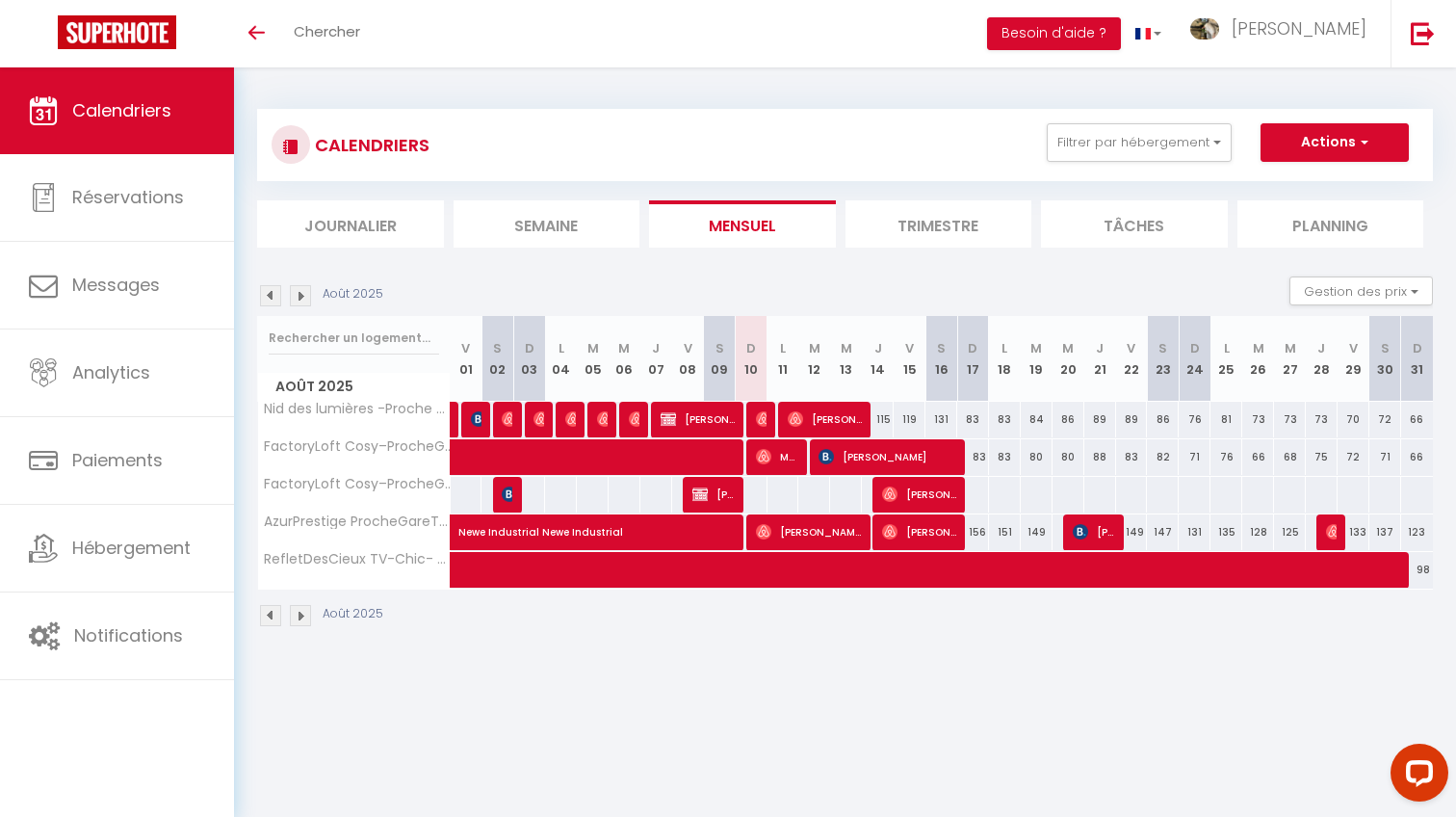
click at [916, 490] on span "[PERSON_NAME]" at bounding box center [919, 493] width 74 height 37
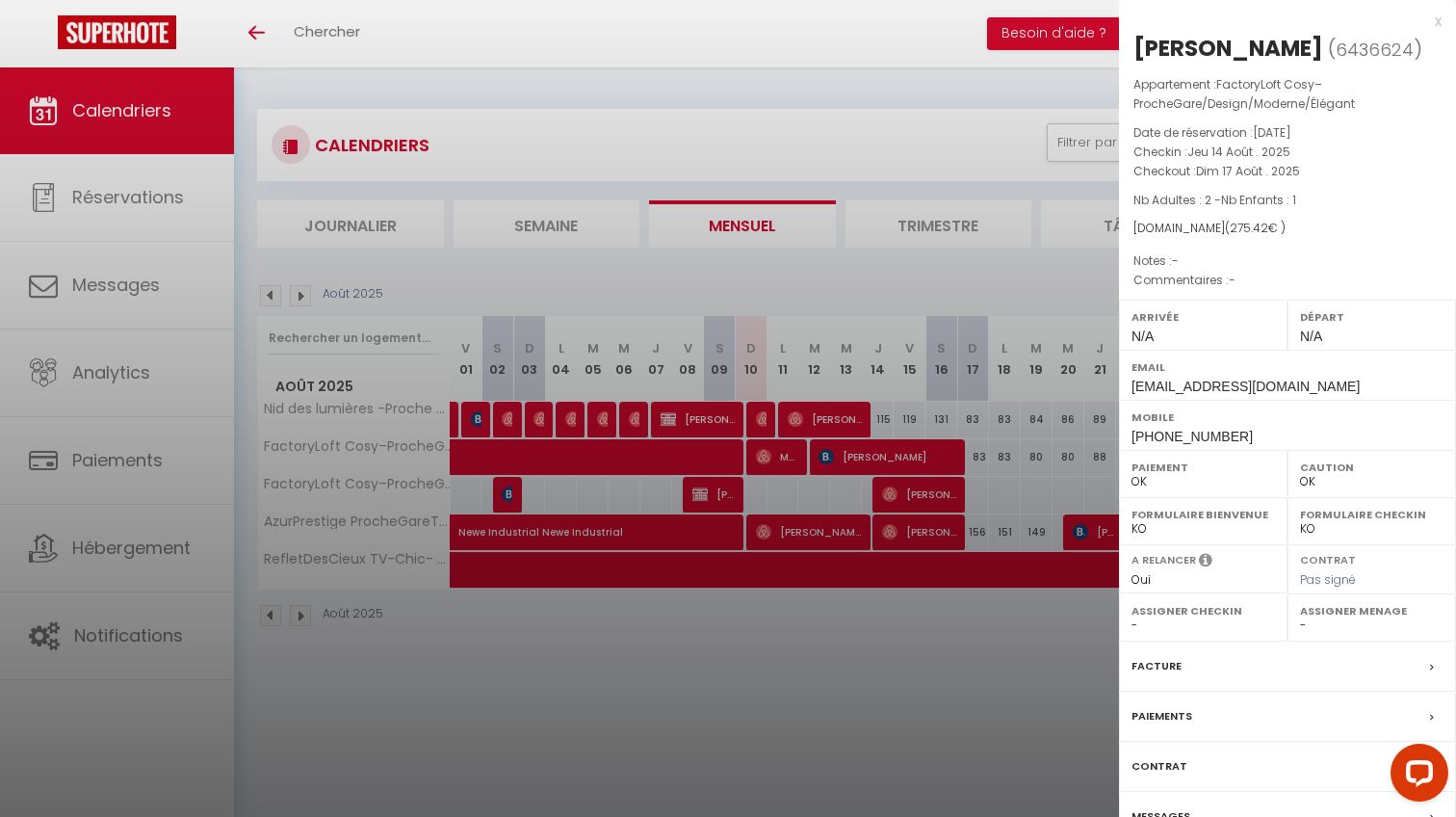
click at [916, 490] on div at bounding box center [728, 408] width 1456 height 817
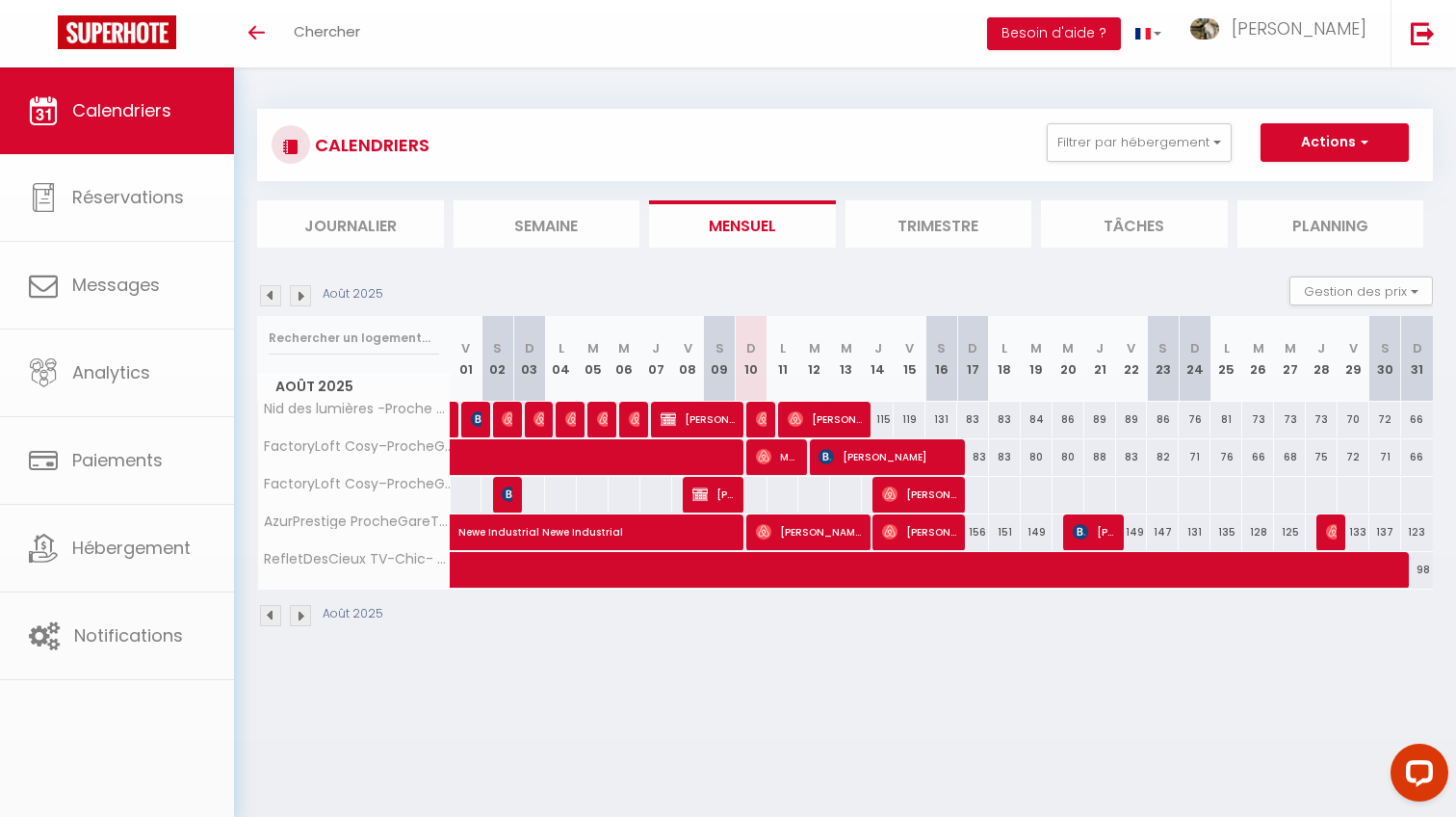
click at [918, 454] on span "[PERSON_NAME]" at bounding box center [888, 456] width 138 height 37
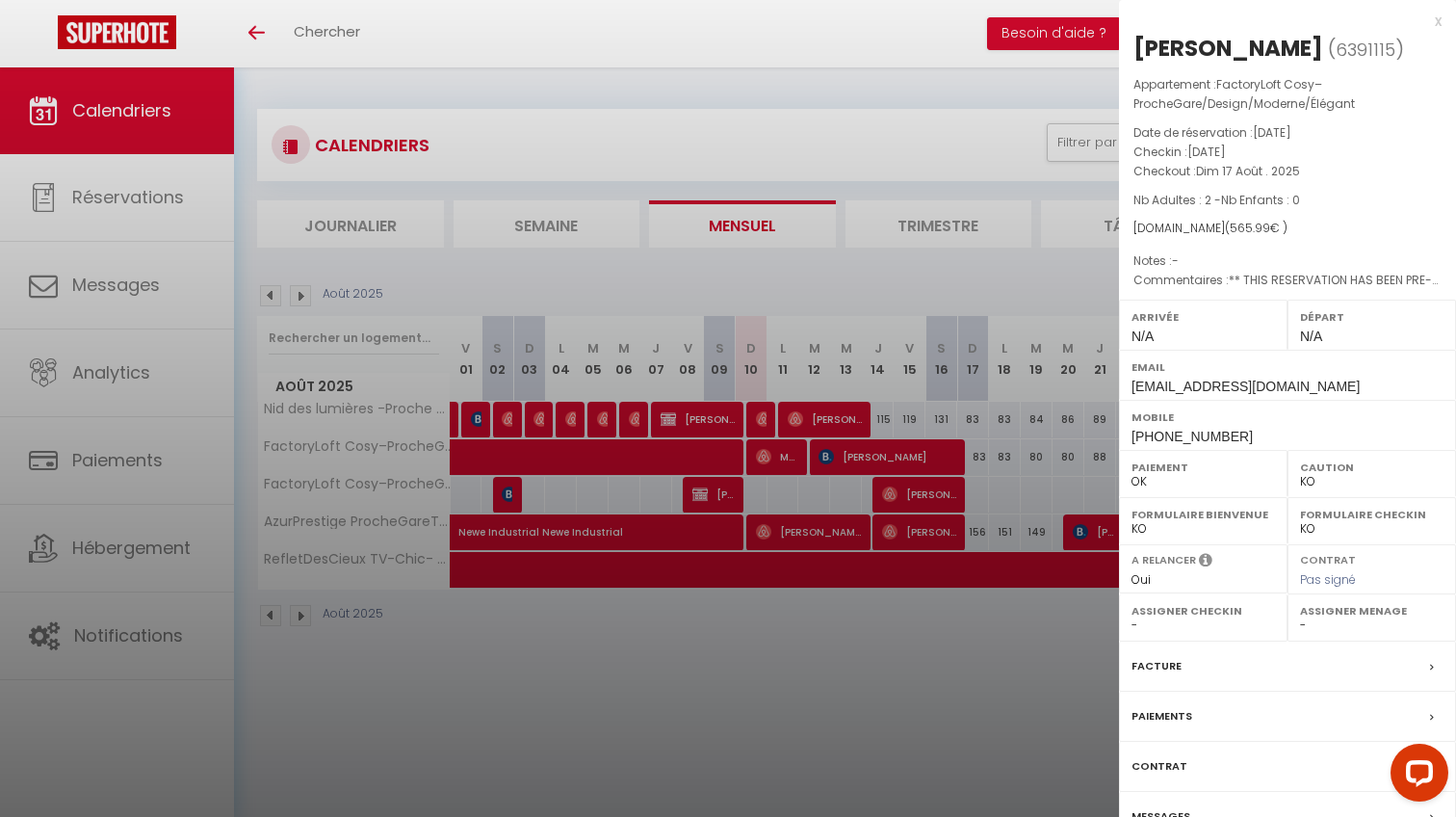
click at [918, 454] on div at bounding box center [728, 408] width 1456 height 817
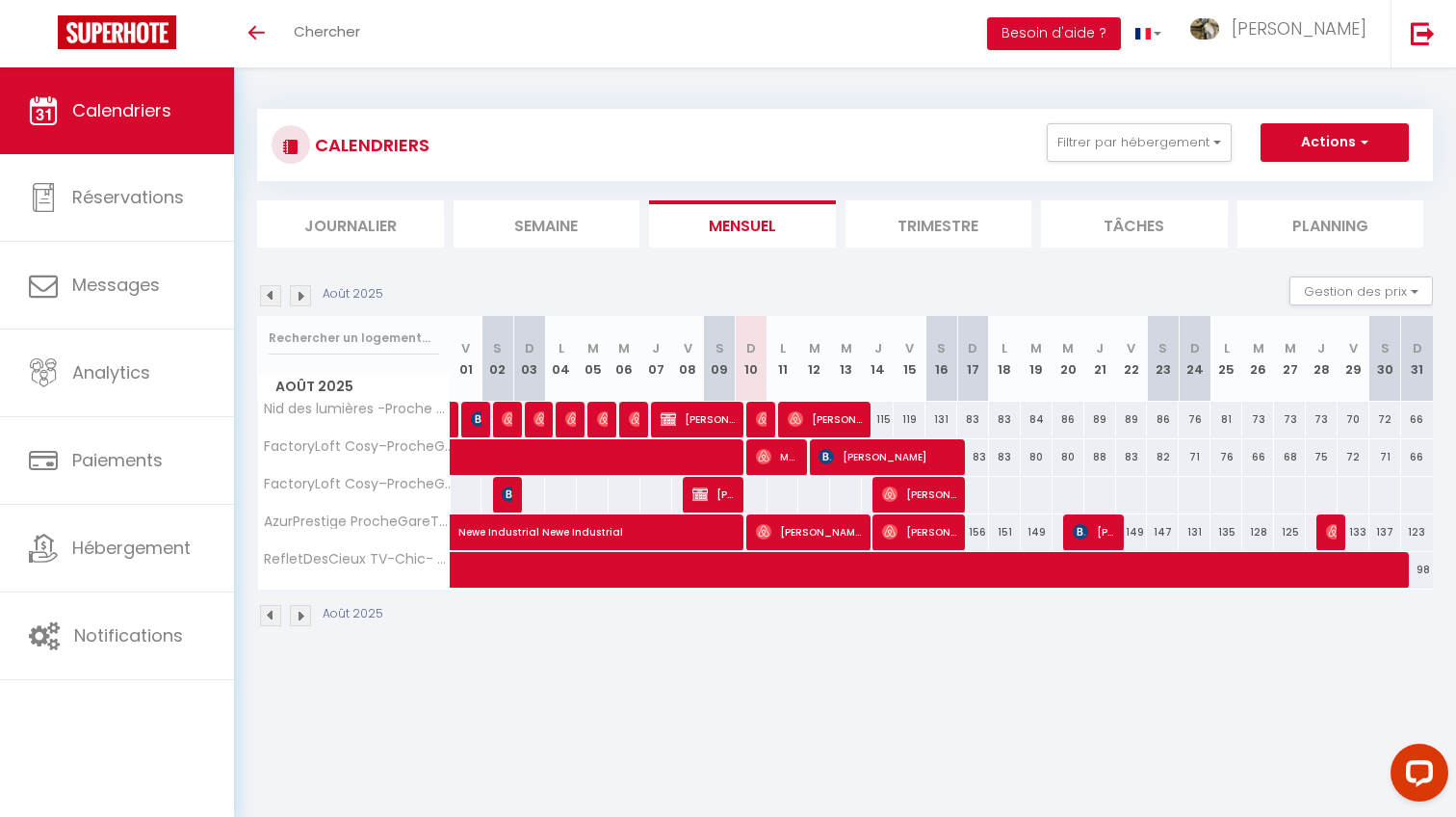
click at [806, 533] on span "[PERSON_NAME]" at bounding box center [809, 531] width 106 height 37
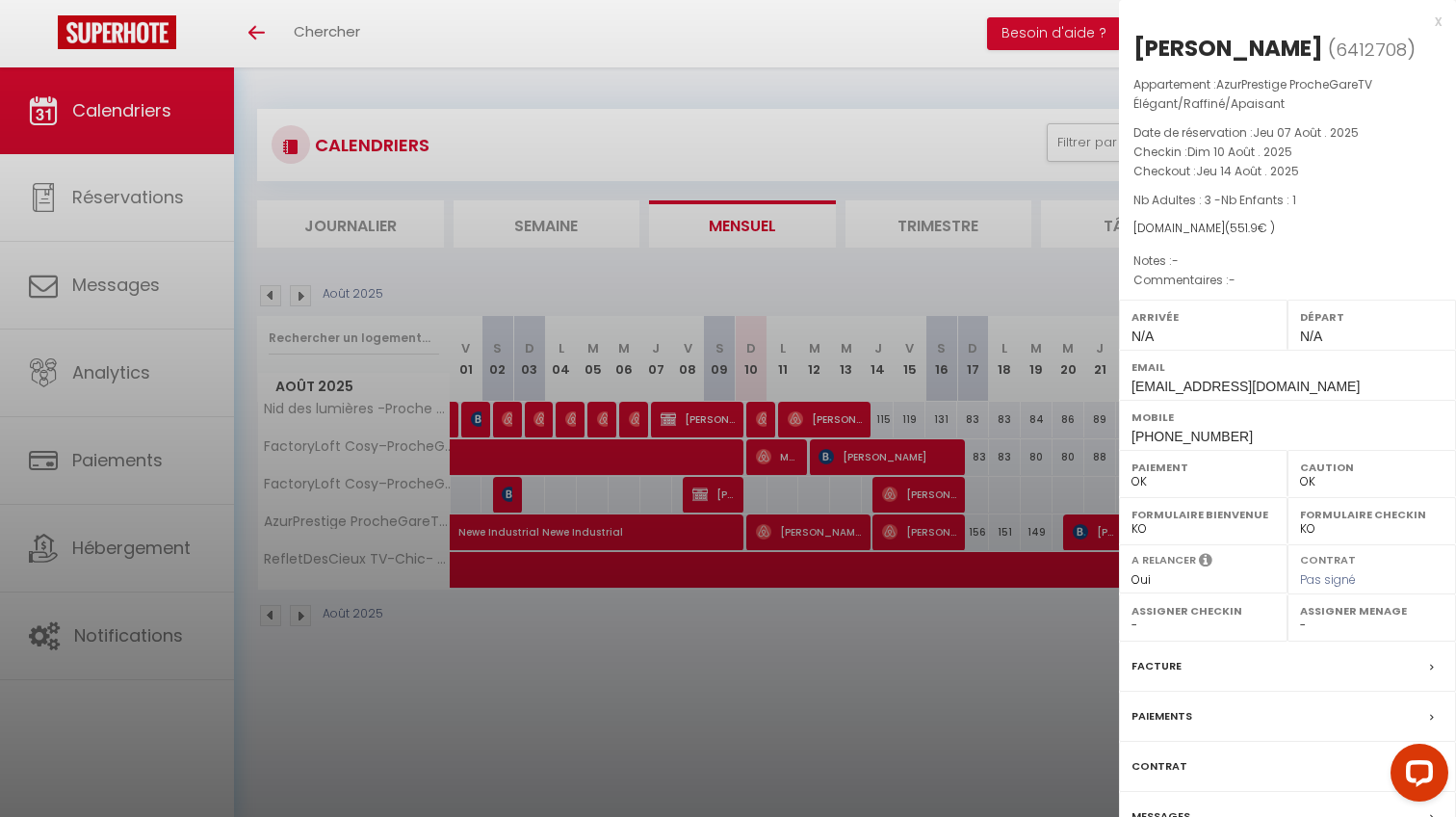
click at [873, 518] on div at bounding box center [728, 408] width 1456 height 817
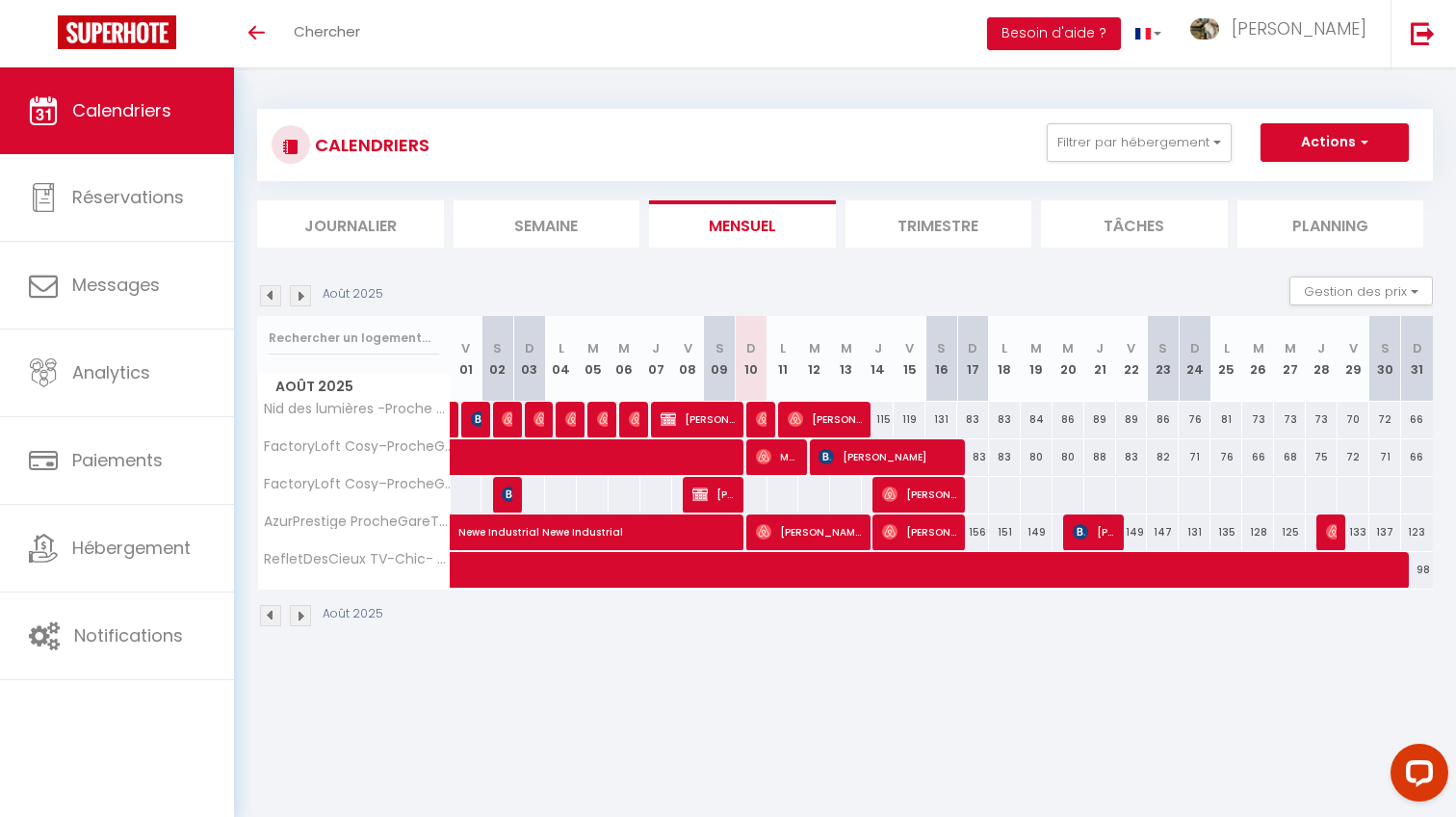
click at [930, 520] on body "Questions et aide sur la MIGRATION - [GEOGRAPHIC_DATA] ouverte de 13 à 14h puis…" at bounding box center [728, 475] width 1456 height 817
click at [930, 520] on span "[PERSON_NAME]" at bounding box center [919, 531] width 74 height 37
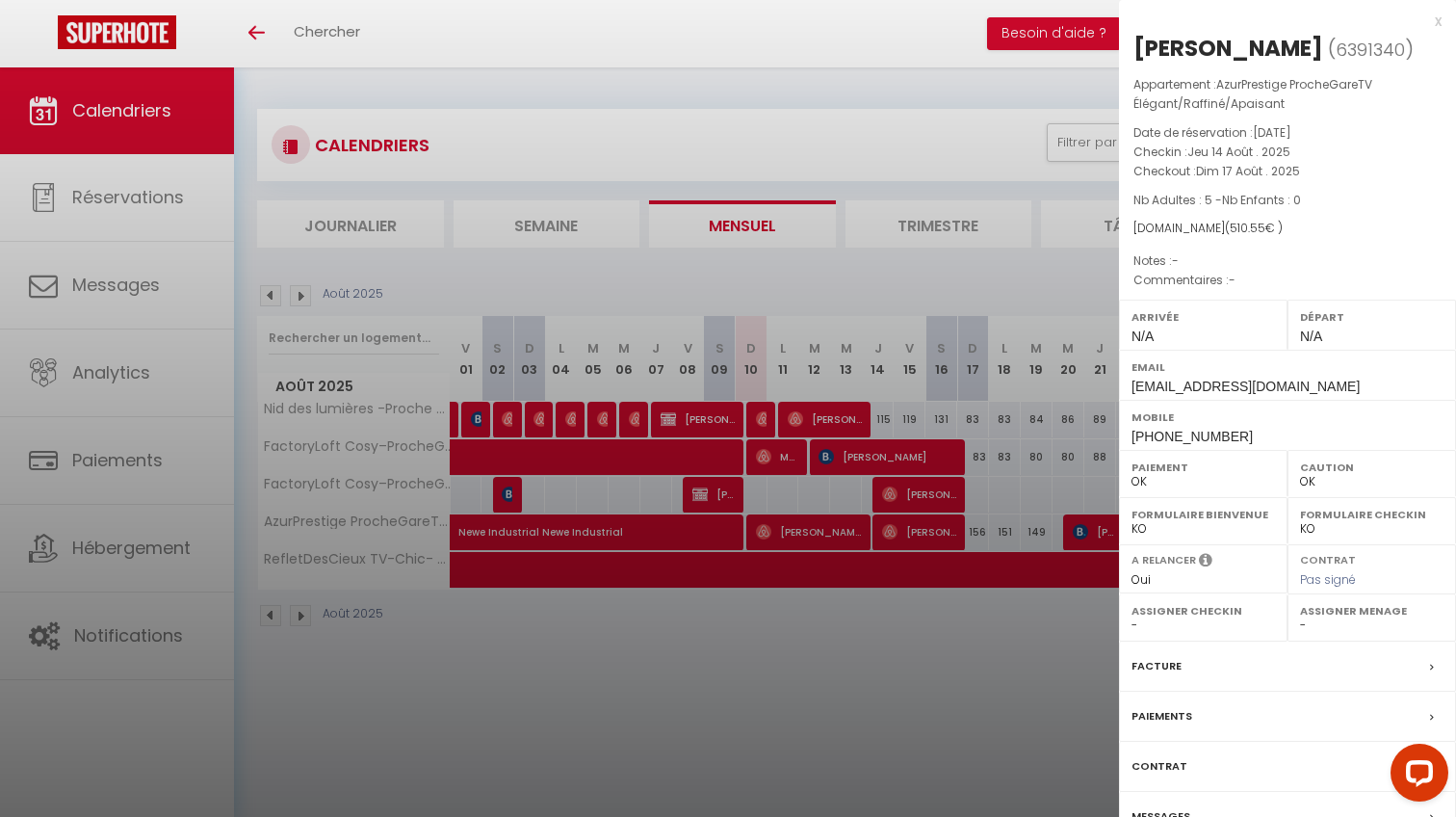
click at [930, 520] on div at bounding box center [728, 408] width 1456 height 817
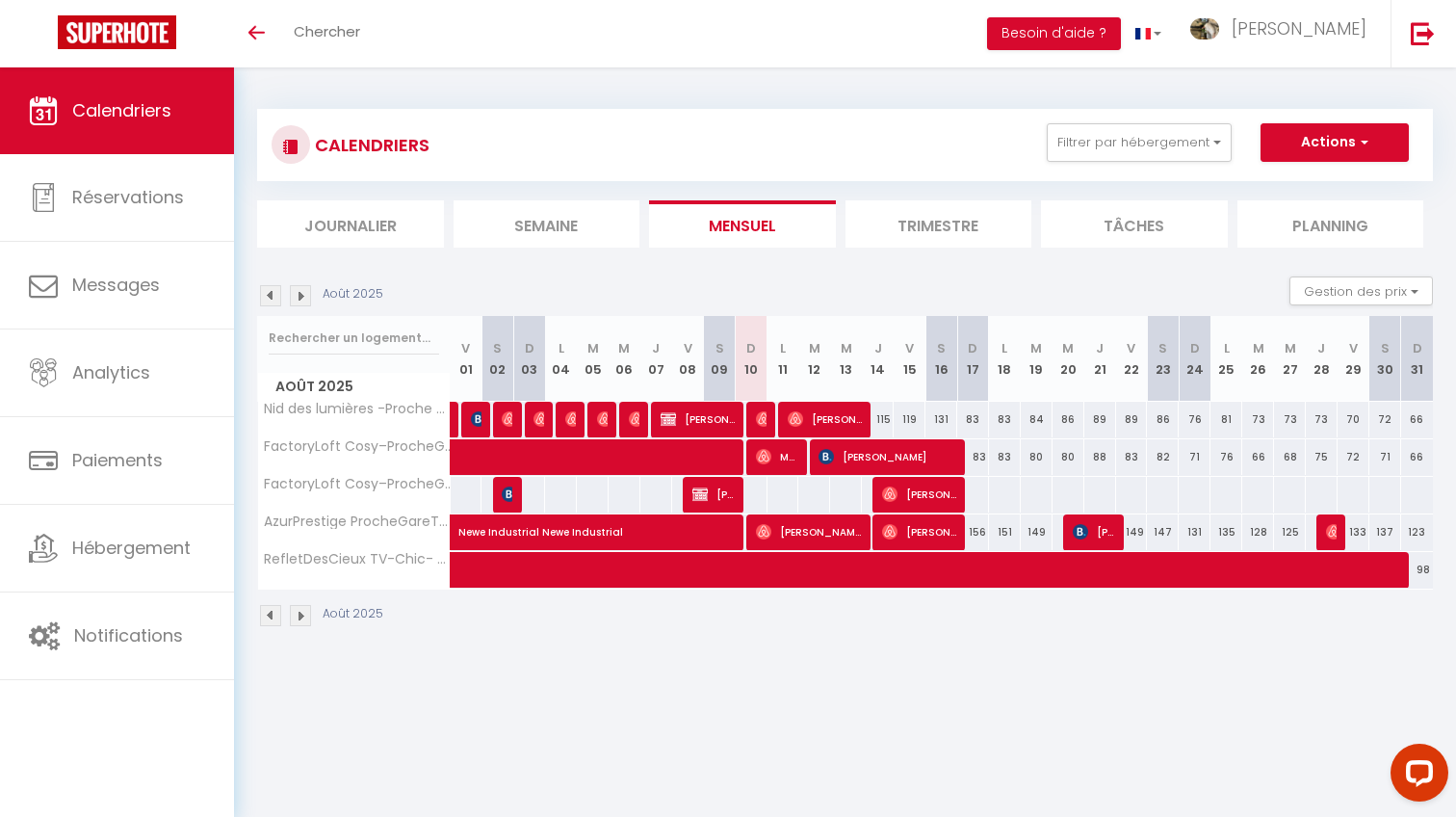
click at [1090, 537] on span "[PERSON_NAME]" at bounding box center [1093, 531] width 42 height 37
select select "KO"
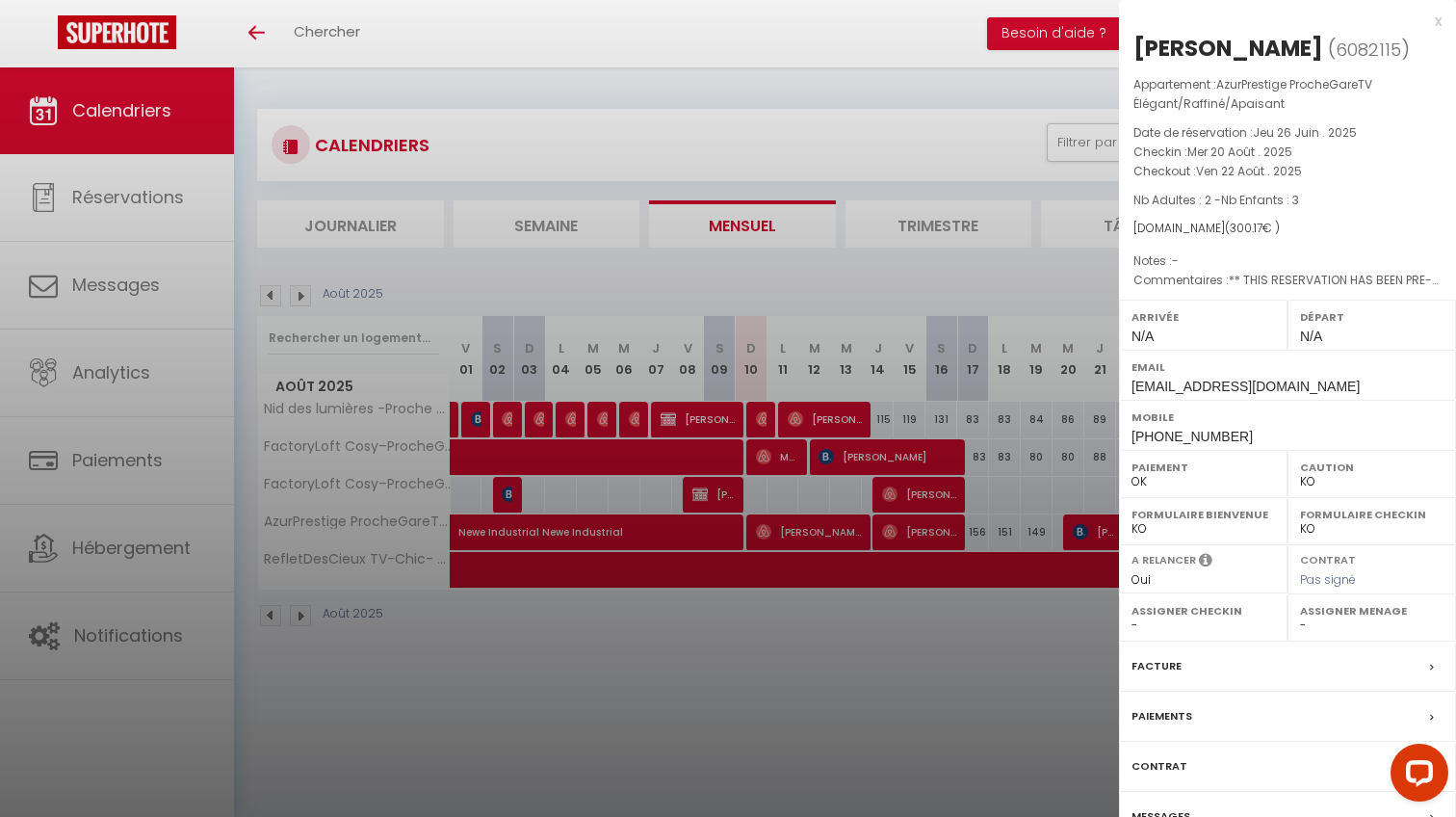
click at [996, 547] on div at bounding box center [728, 408] width 1456 height 817
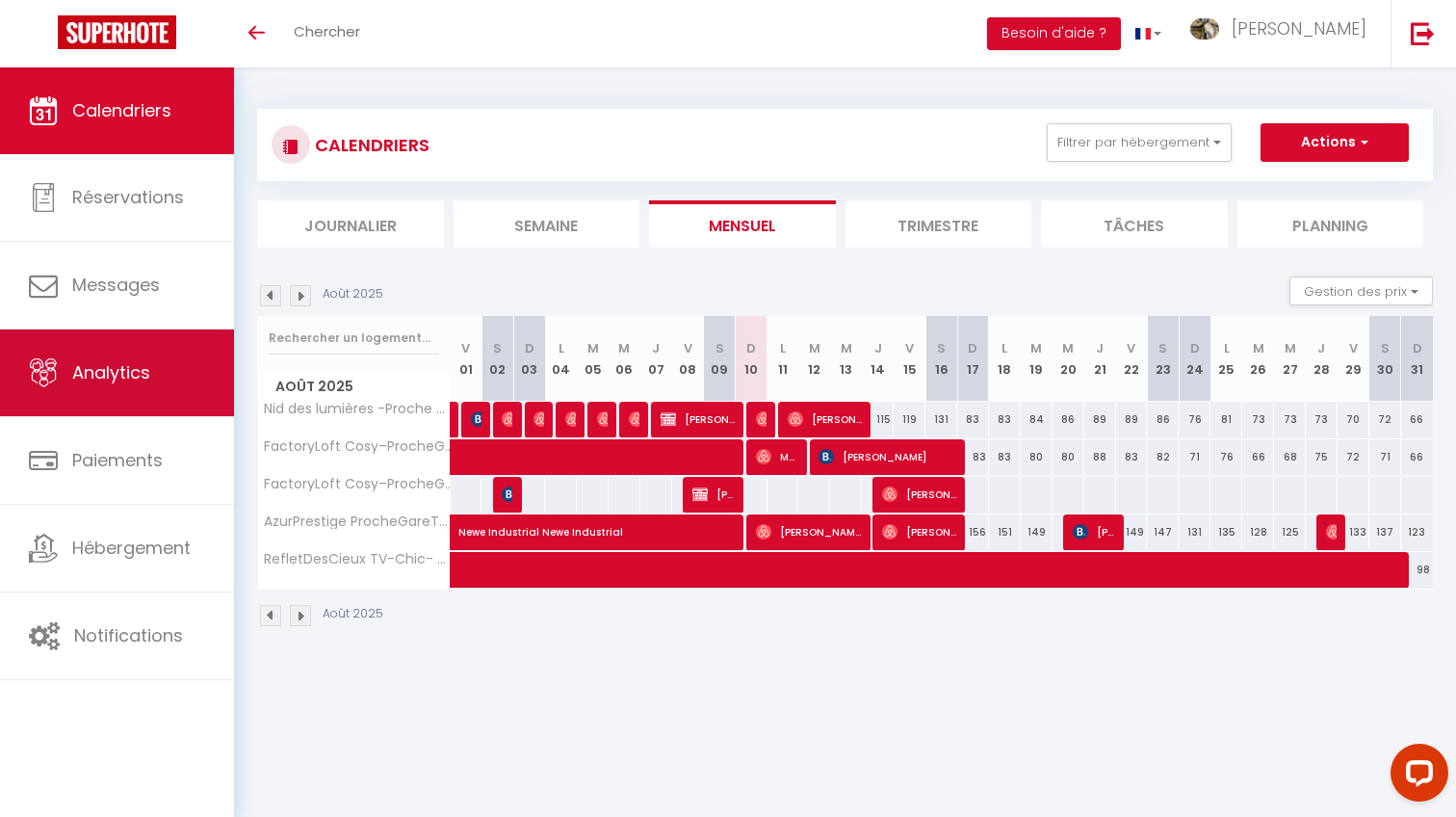
click at [157, 401] on link "Analytics" at bounding box center [117, 373] width 234 height 87
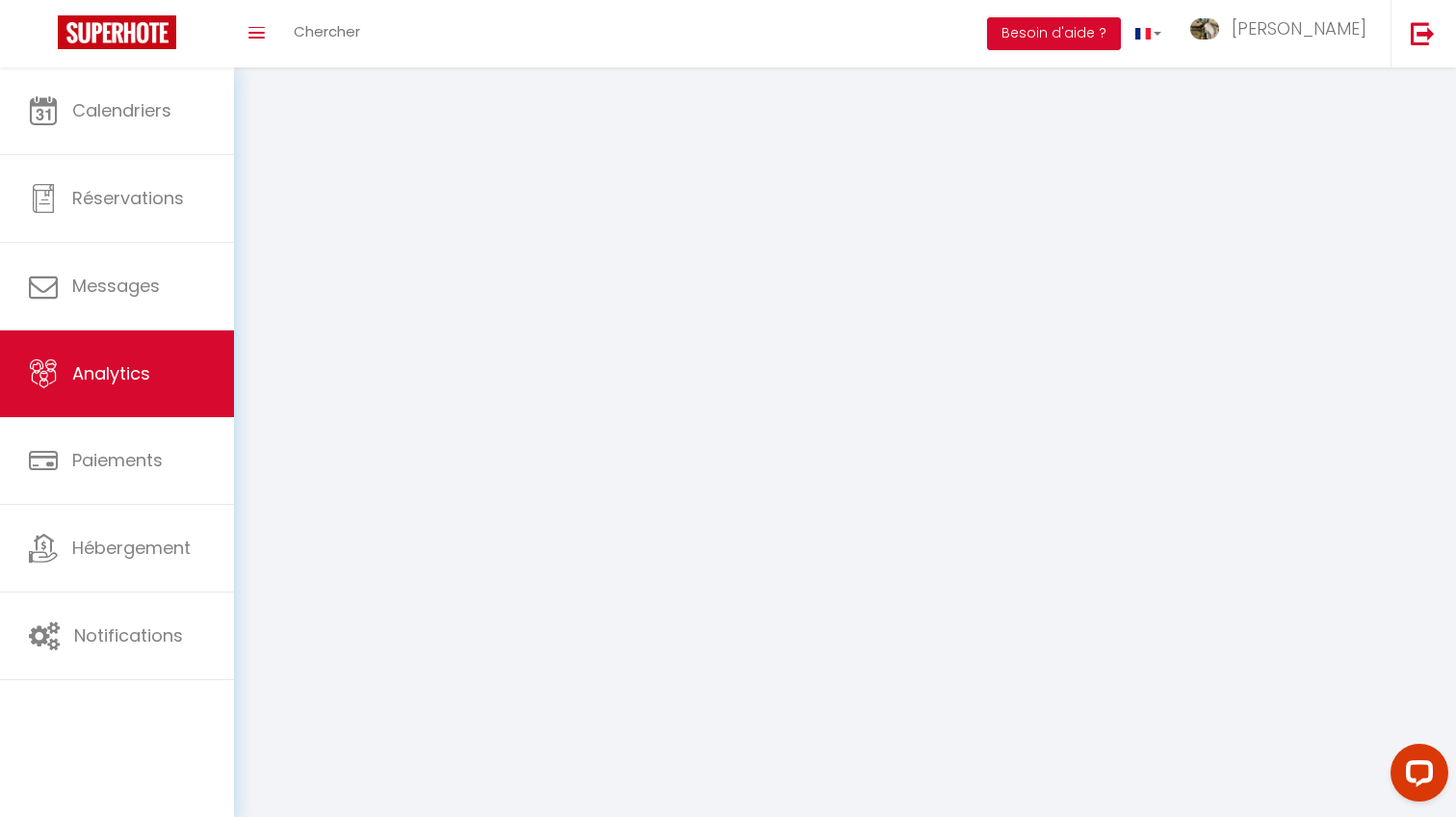
select select "2025"
select select "8"
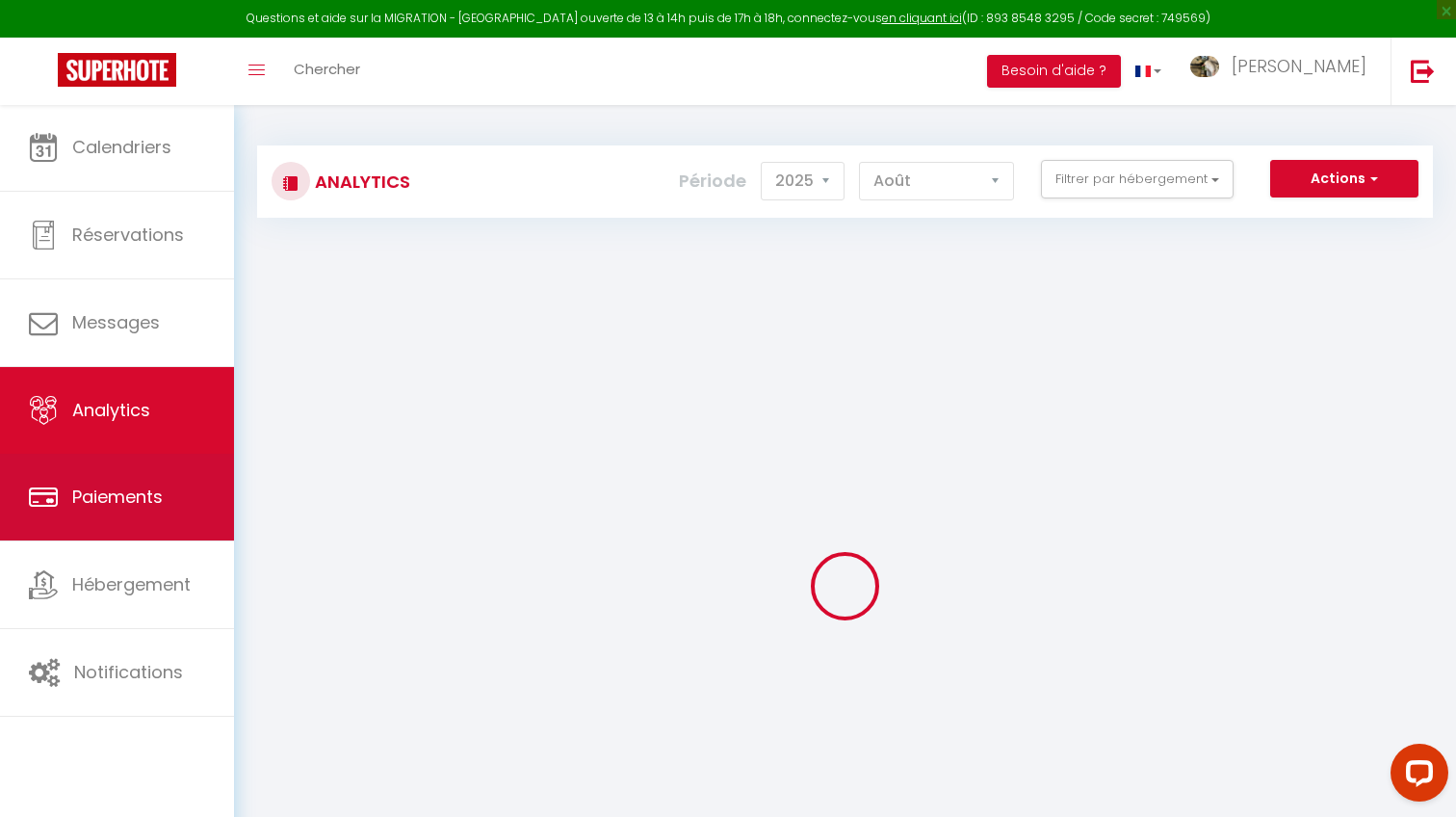
click at [121, 474] on link "Paiements" at bounding box center [117, 496] width 234 height 87
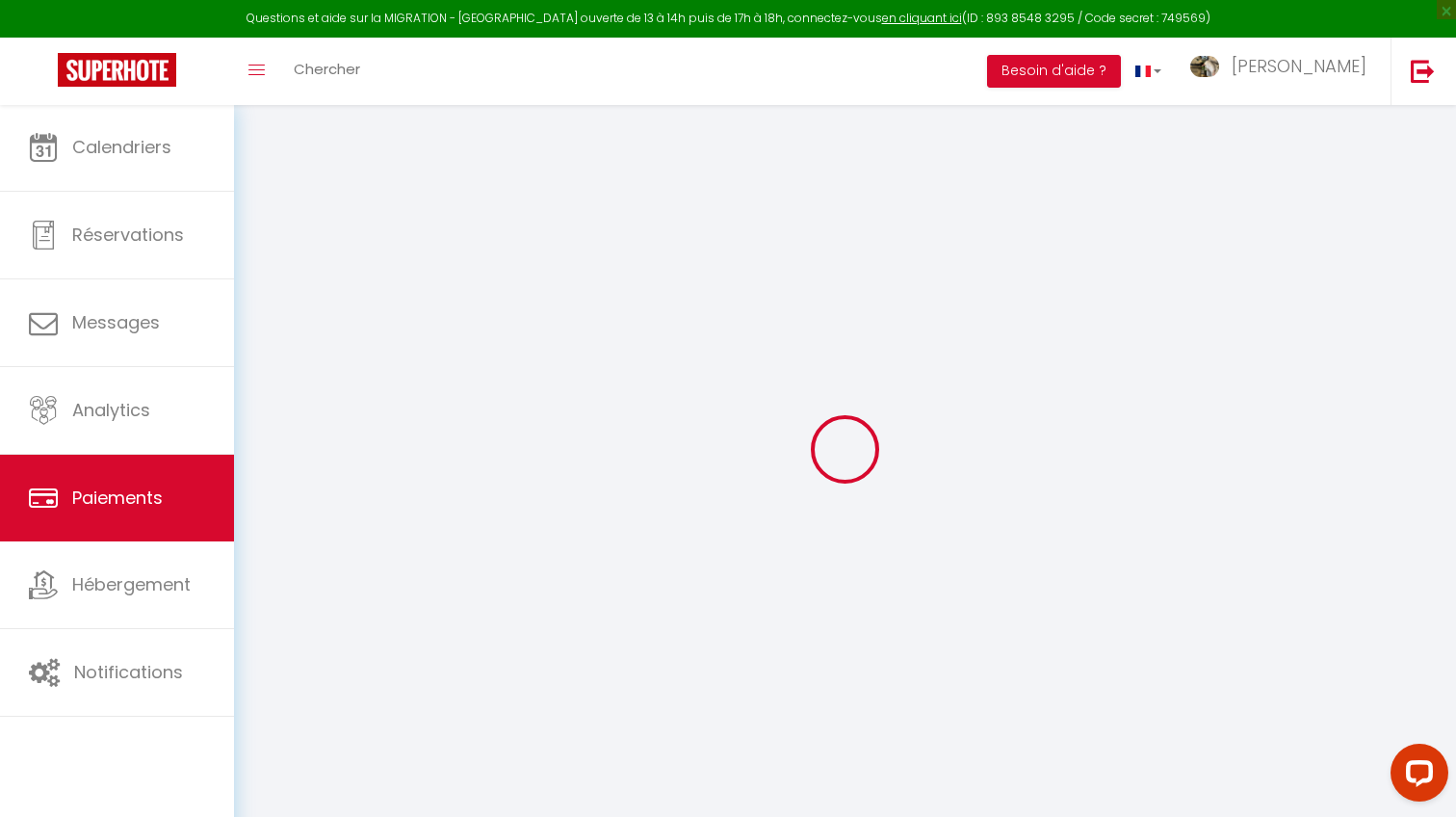
select select "2"
select select "0"
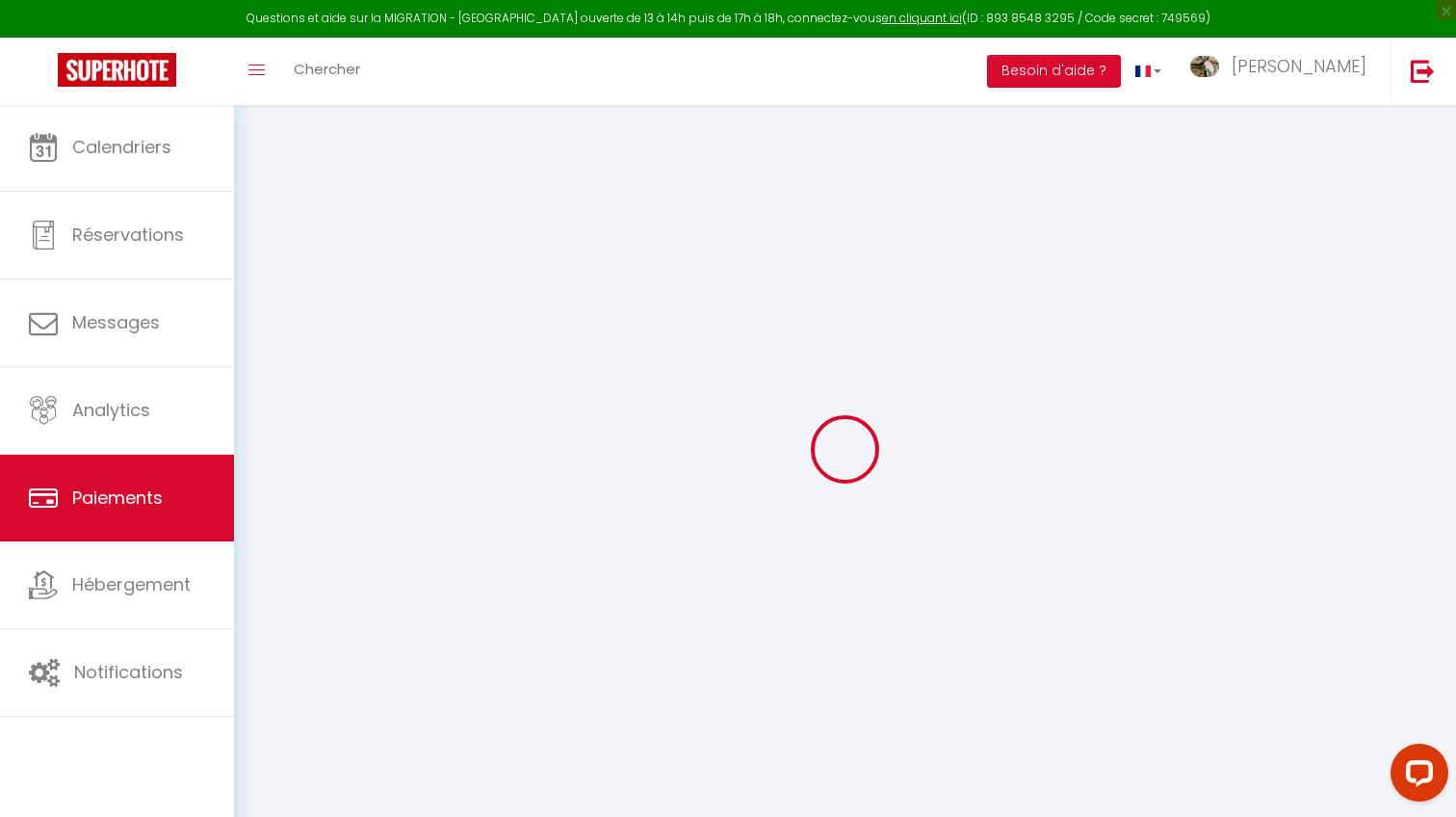
select select "0"
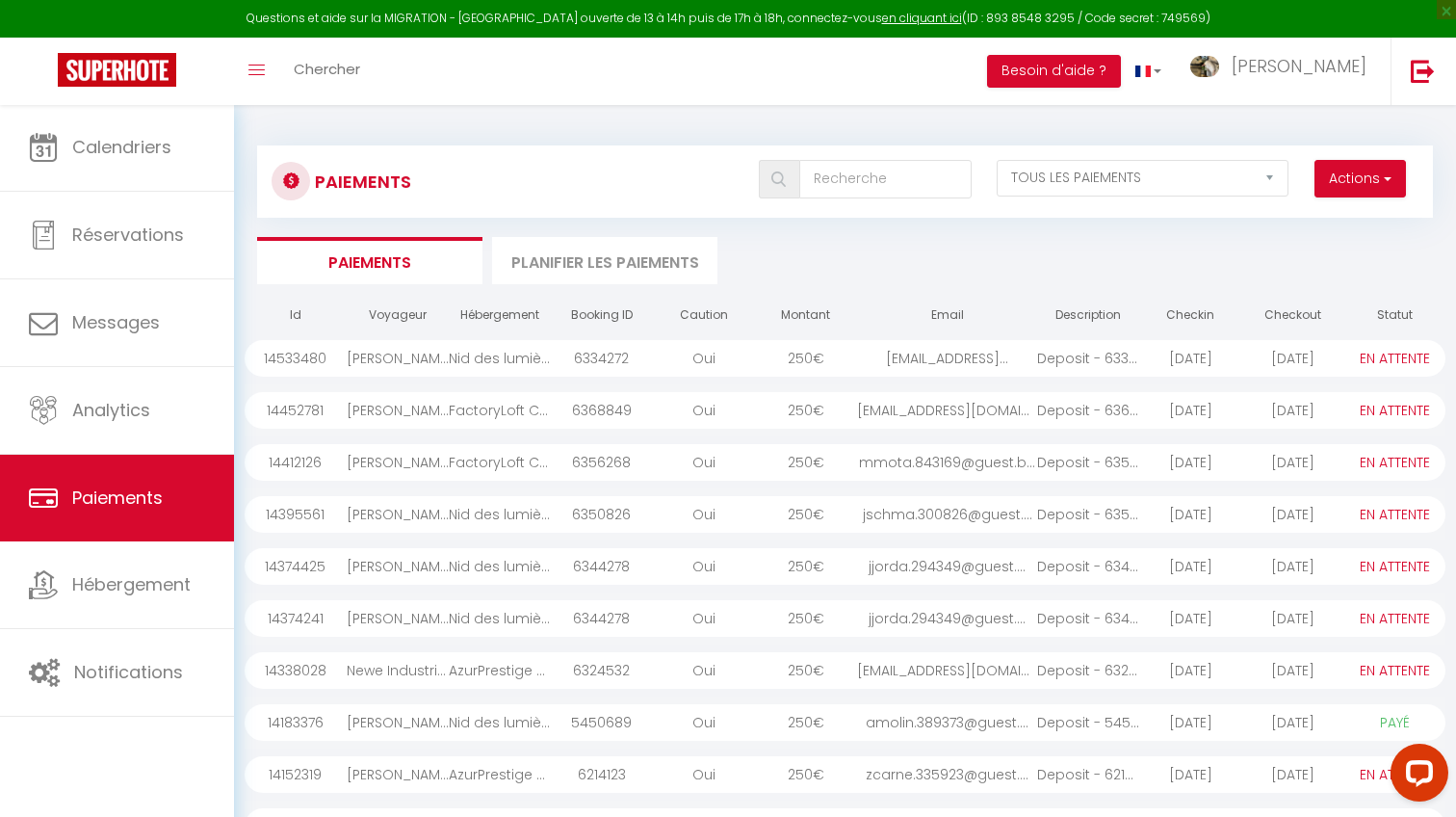
click at [103, 540] on link "Paiements" at bounding box center [117, 497] width 234 height 87
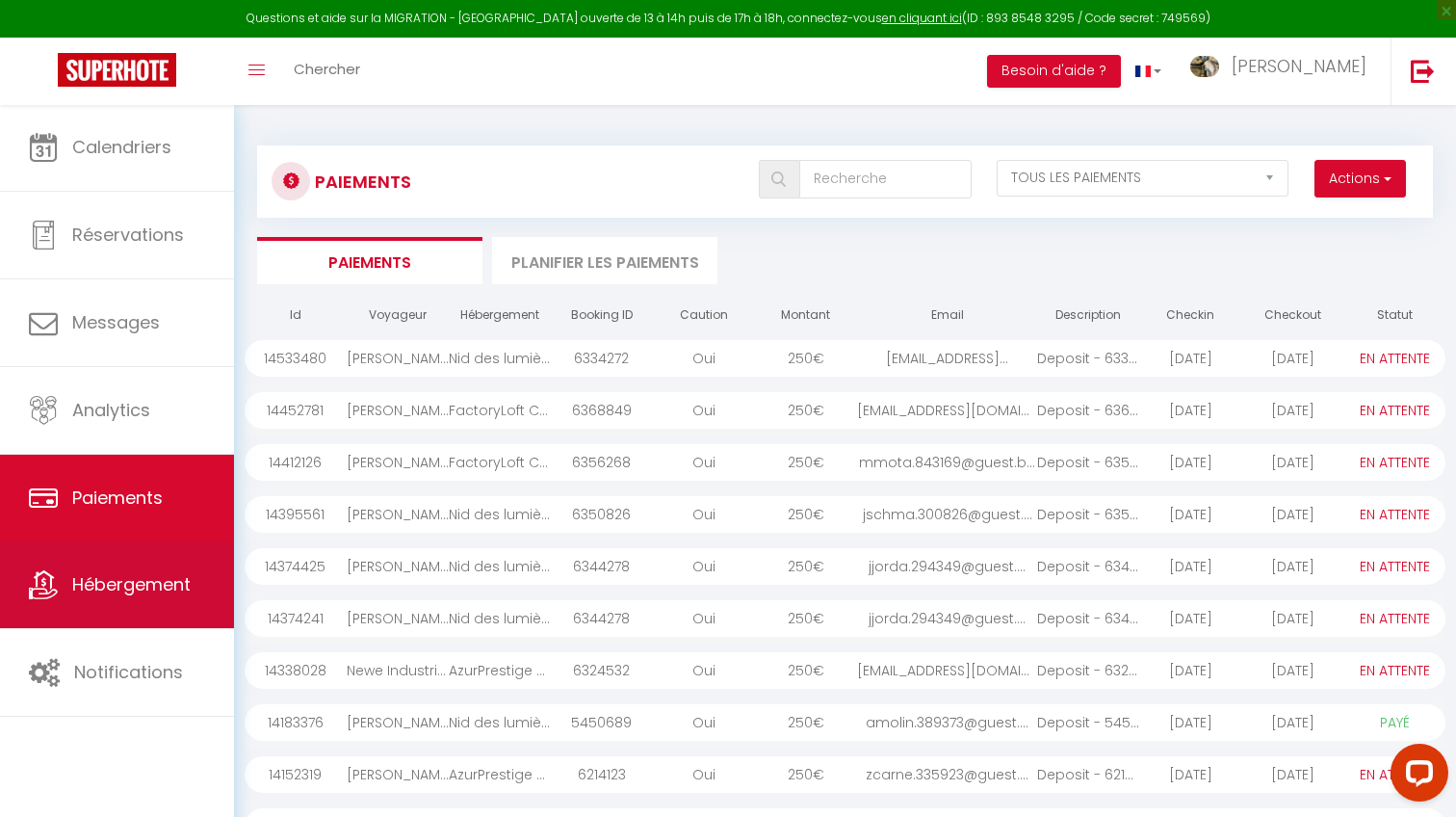
click at [104, 565] on link "Hébergement" at bounding box center [117, 584] width 234 height 87
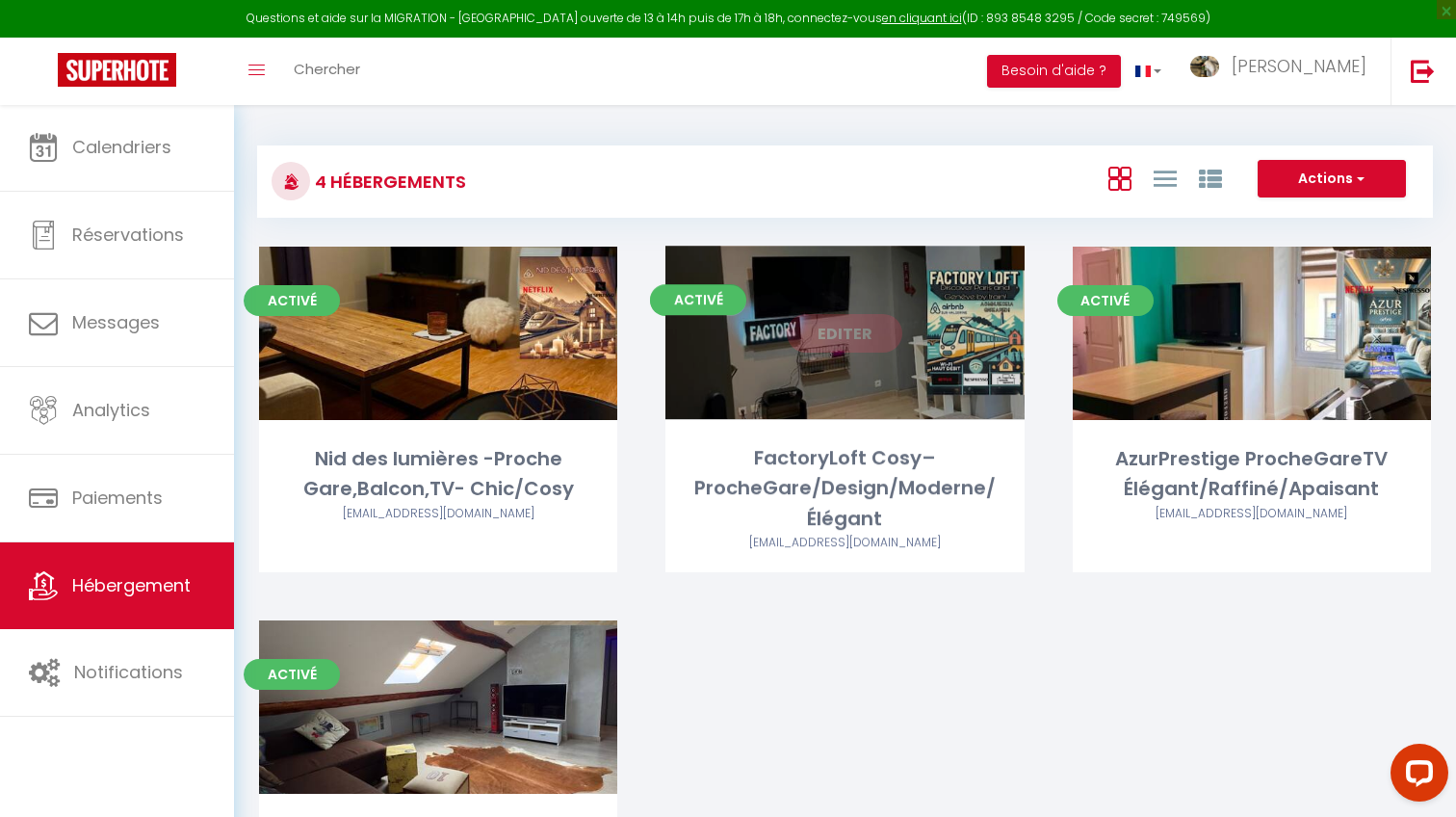
click at [875, 336] on link "Editer" at bounding box center [845, 333] width 116 height 39
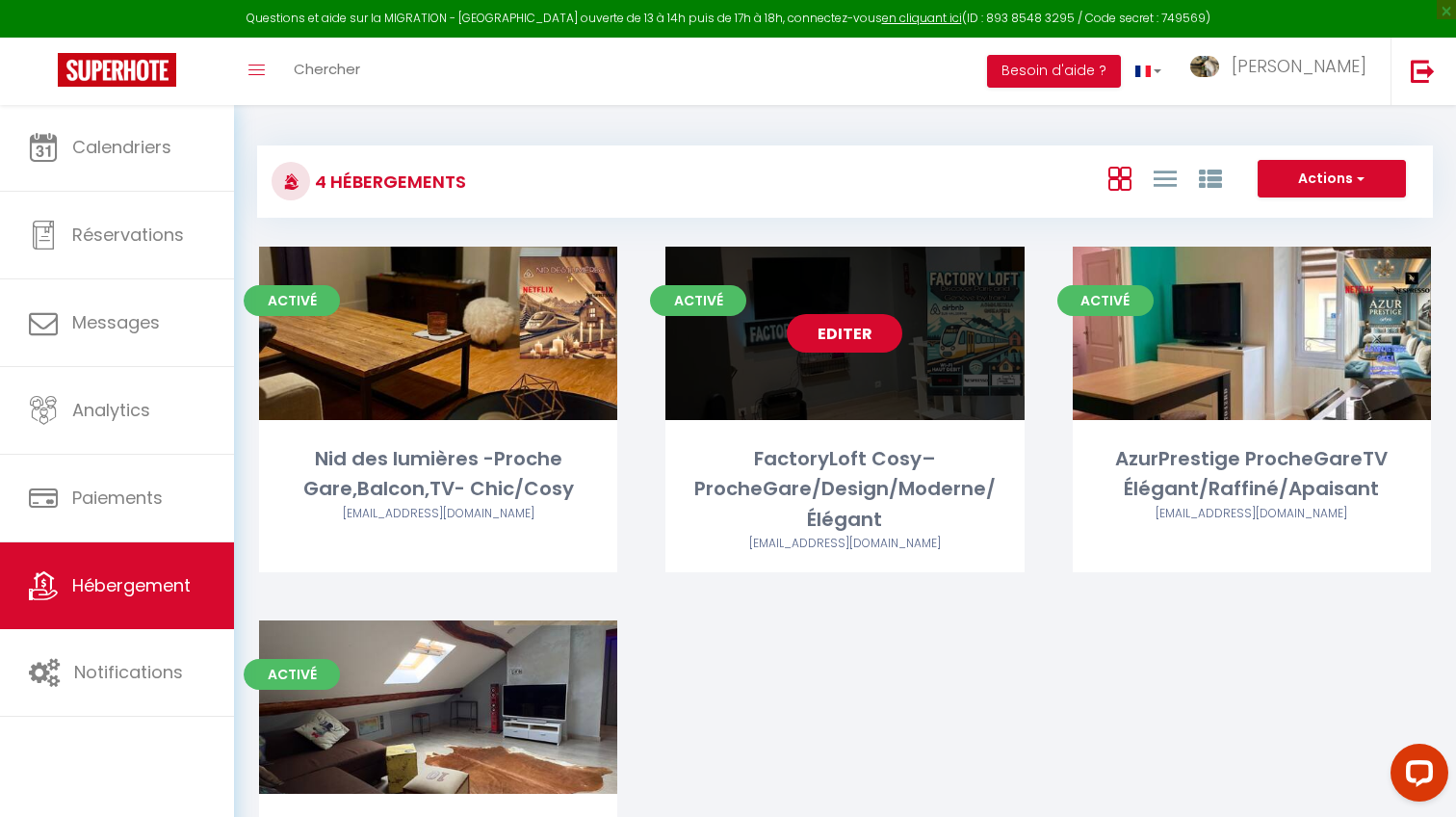
click at [853, 327] on link "Editer" at bounding box center [845, 333] width 116 height 39
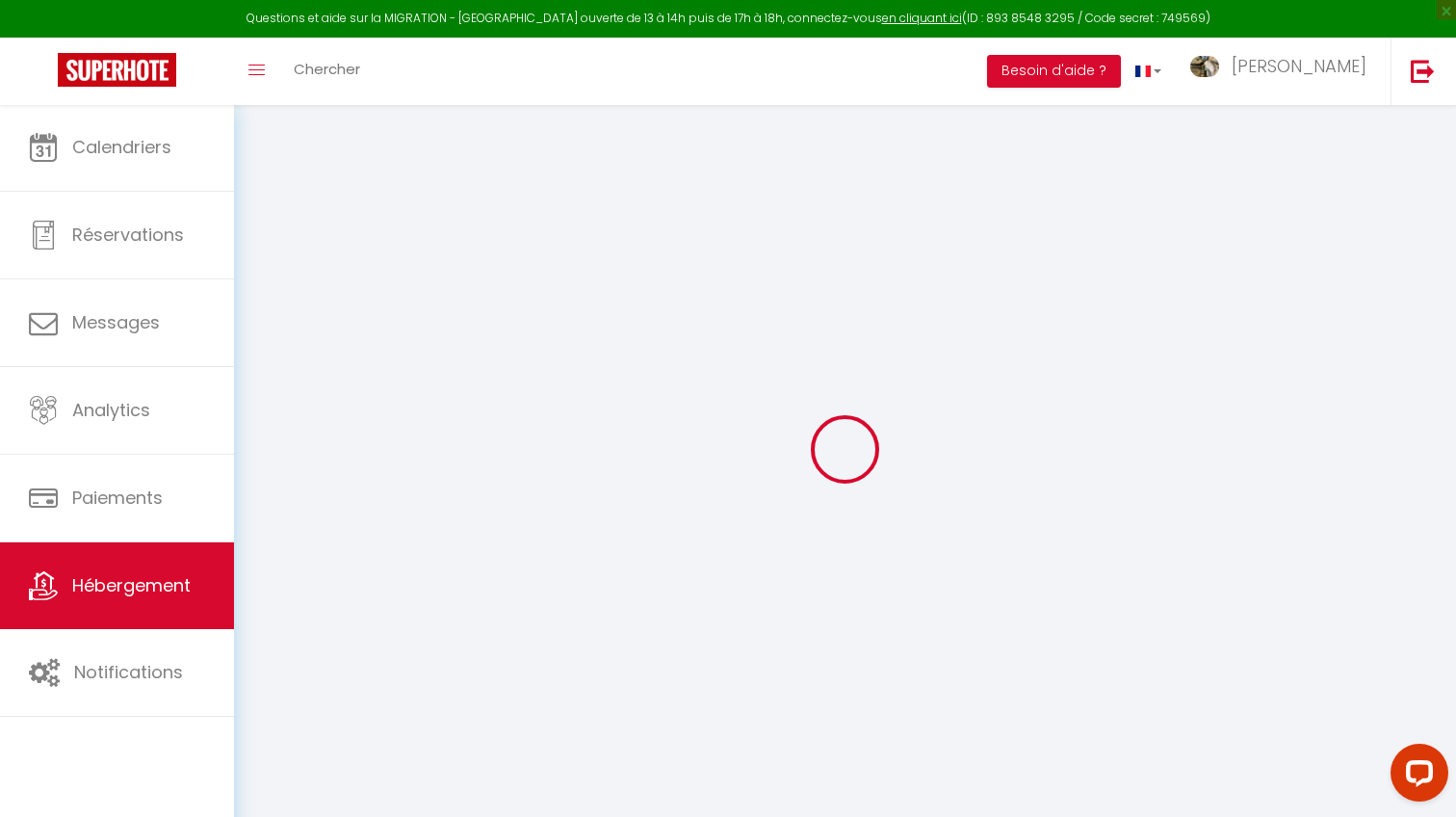
select select
checkbox input "true"
checkbox input "false"
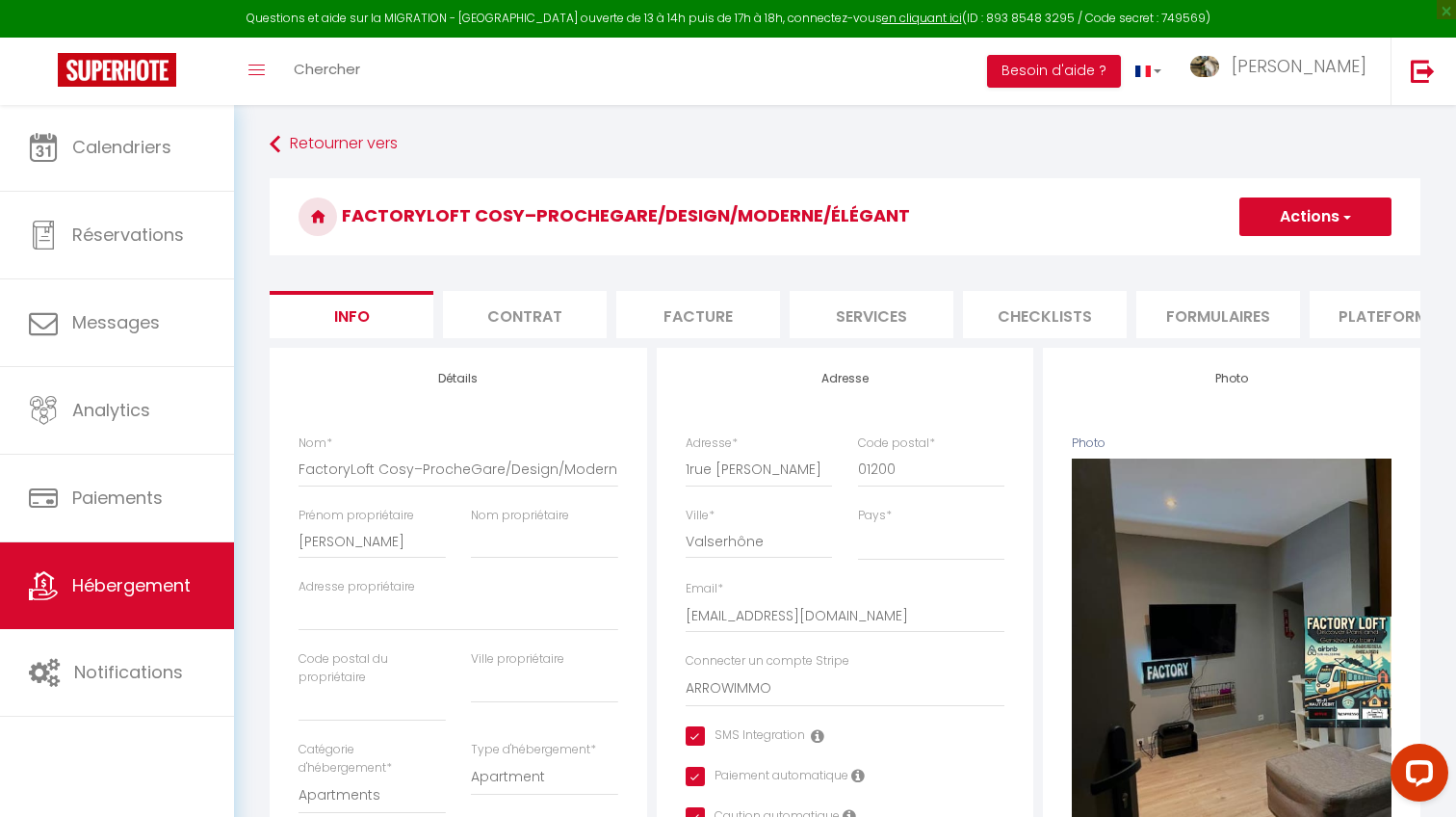
select select
checkbox input "true"
checkbox input "false"
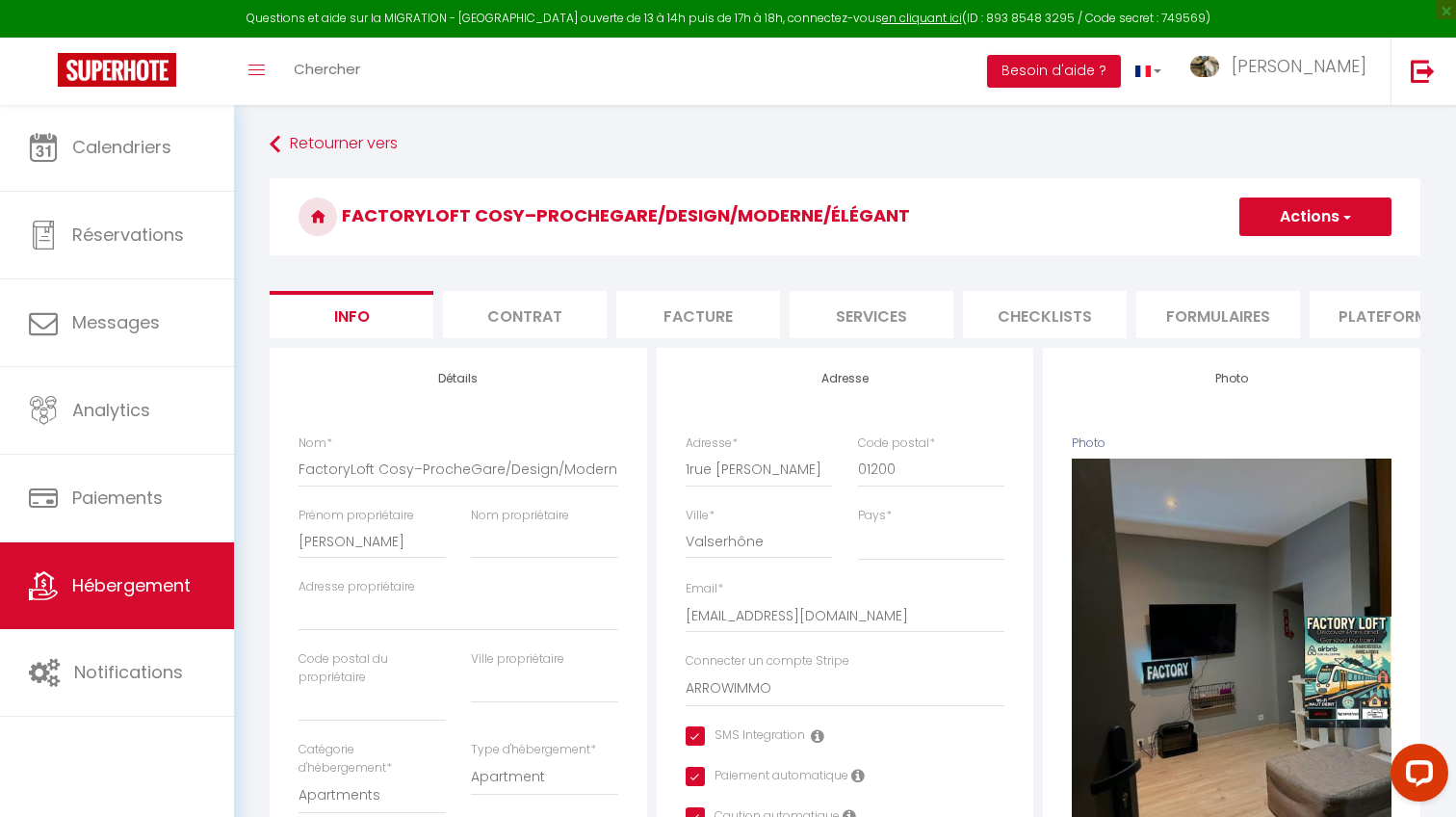
click at [905, 303] on li "Services" at bounding box center [872, 314] width 164 height 47
select select
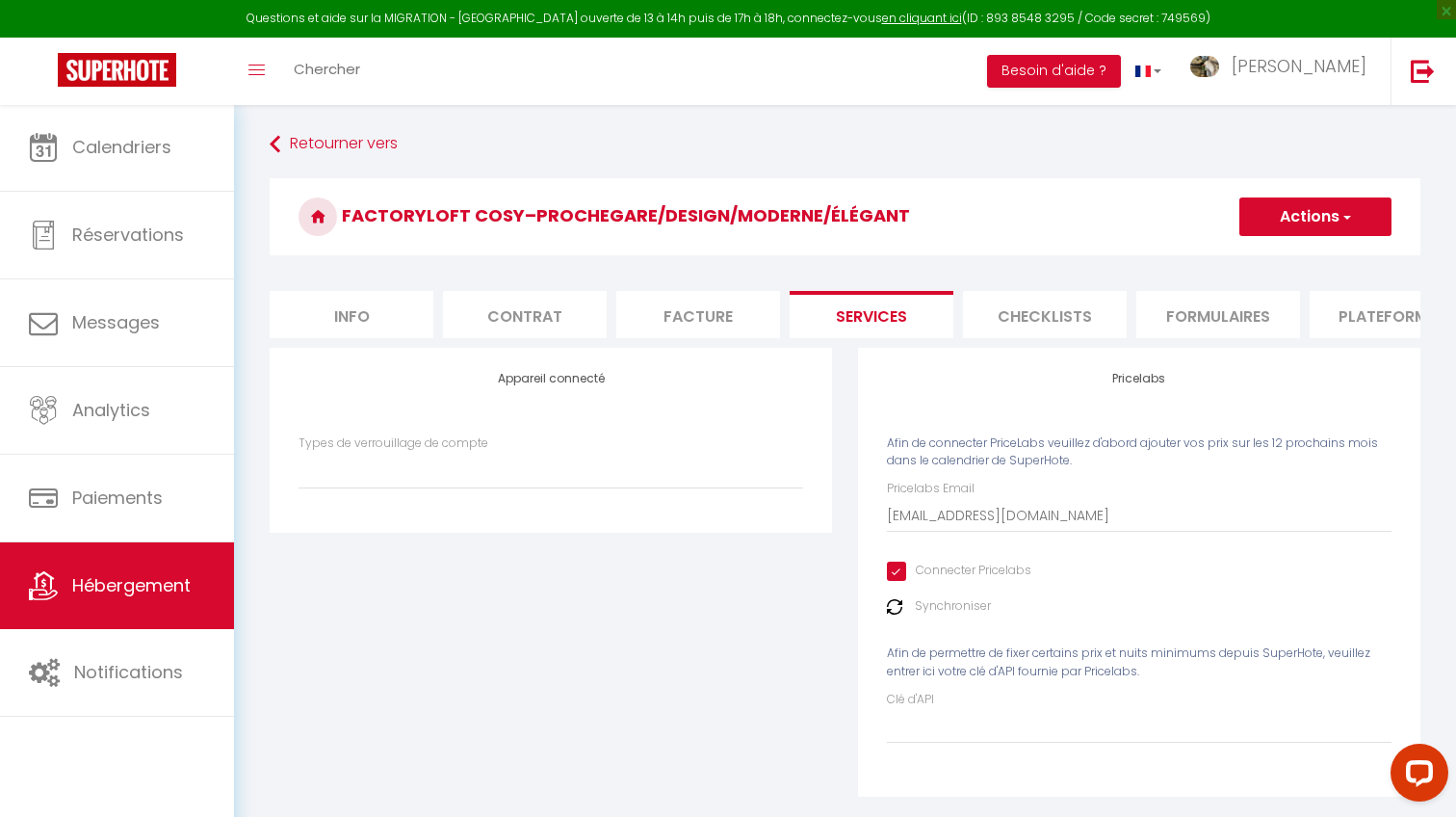
click at [1031, 302] on li "Checklists" at bounding box center [1045, 314] width 164 height 47
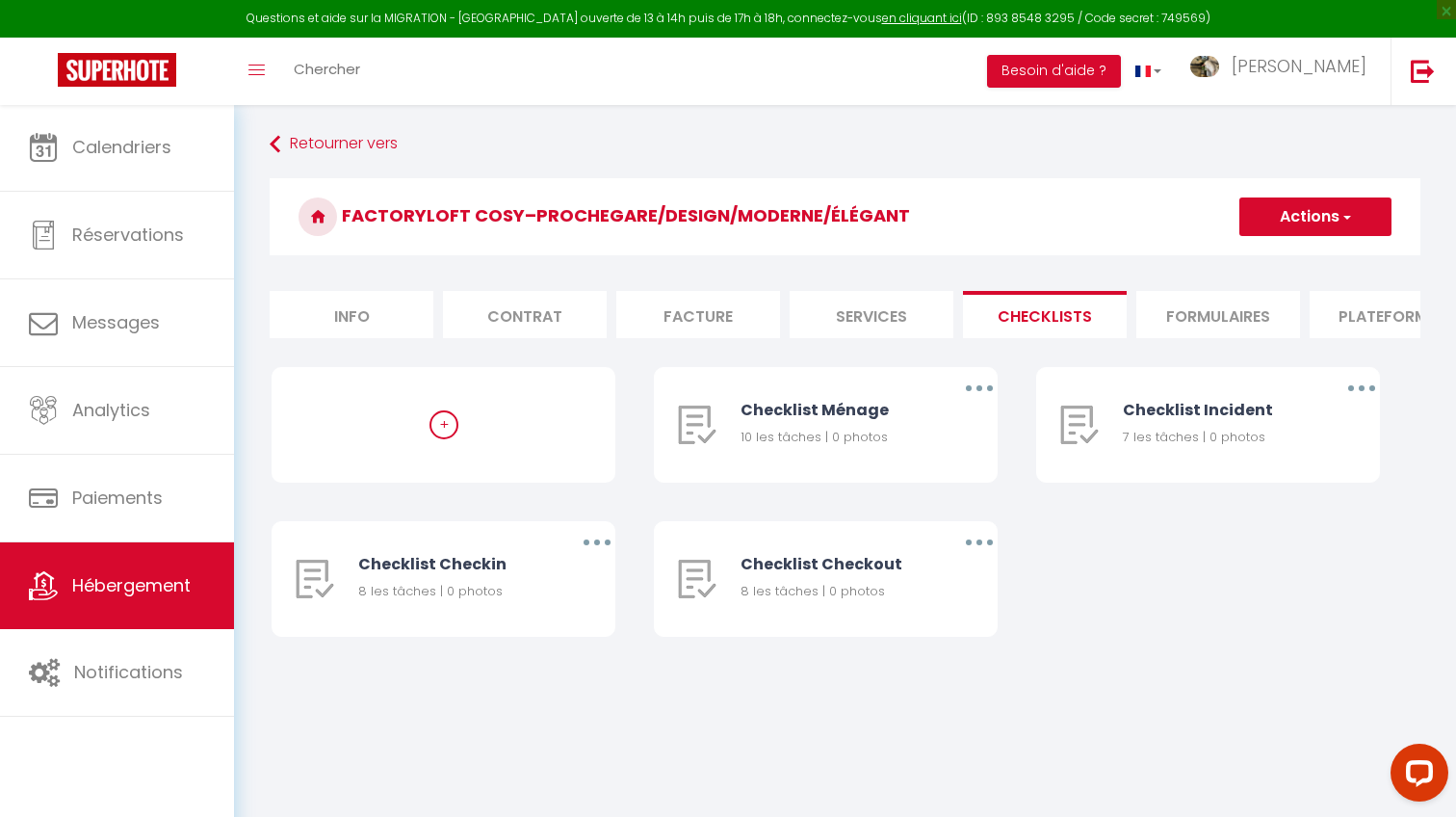
click at [1207, 295] on li "Formulaires" at bounding box center [1218, 314] width 164 height 47
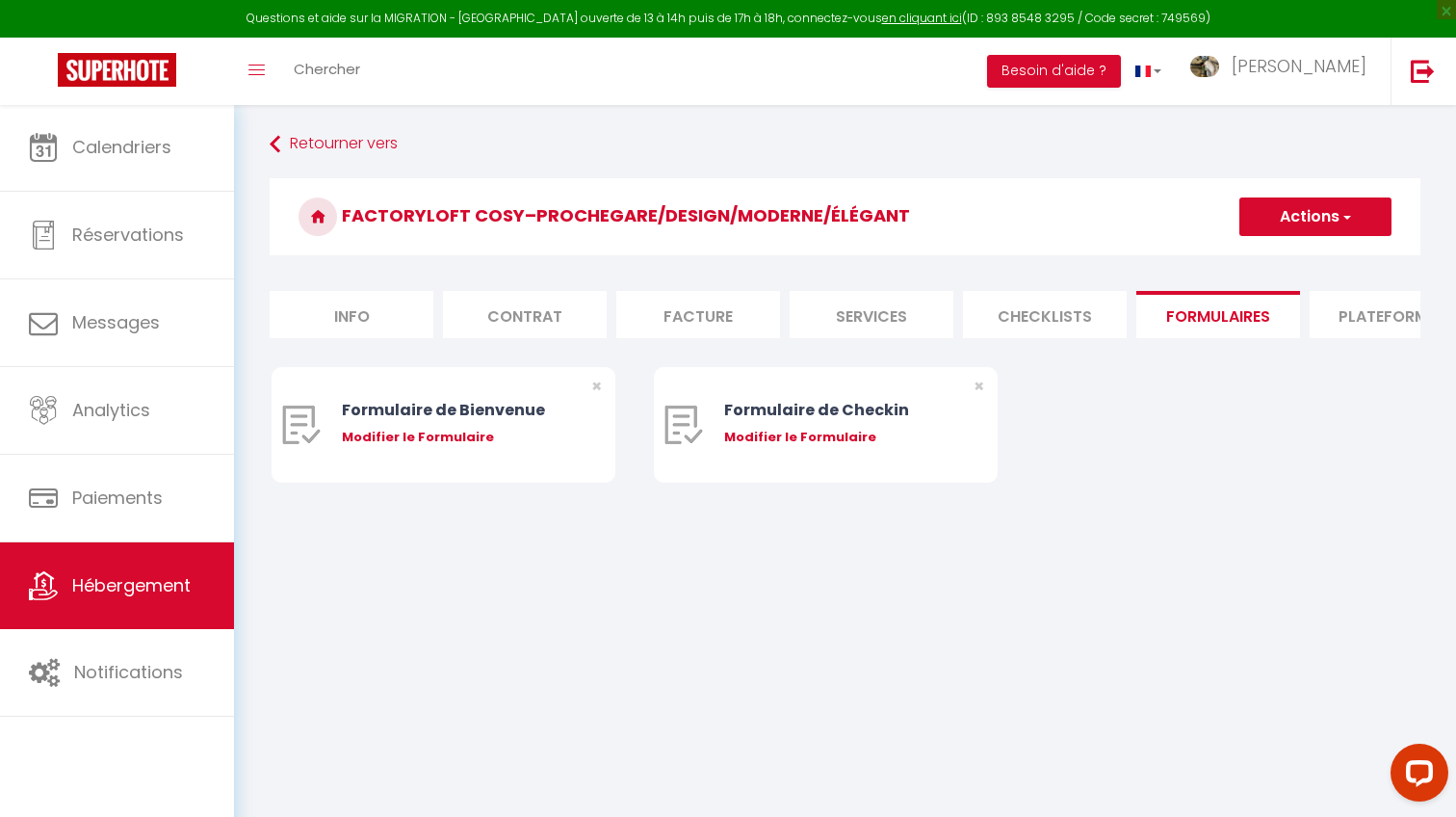
click at [1348, 299] on li "Plateformes" at bounding box center [1391, 314] width 164 height 47
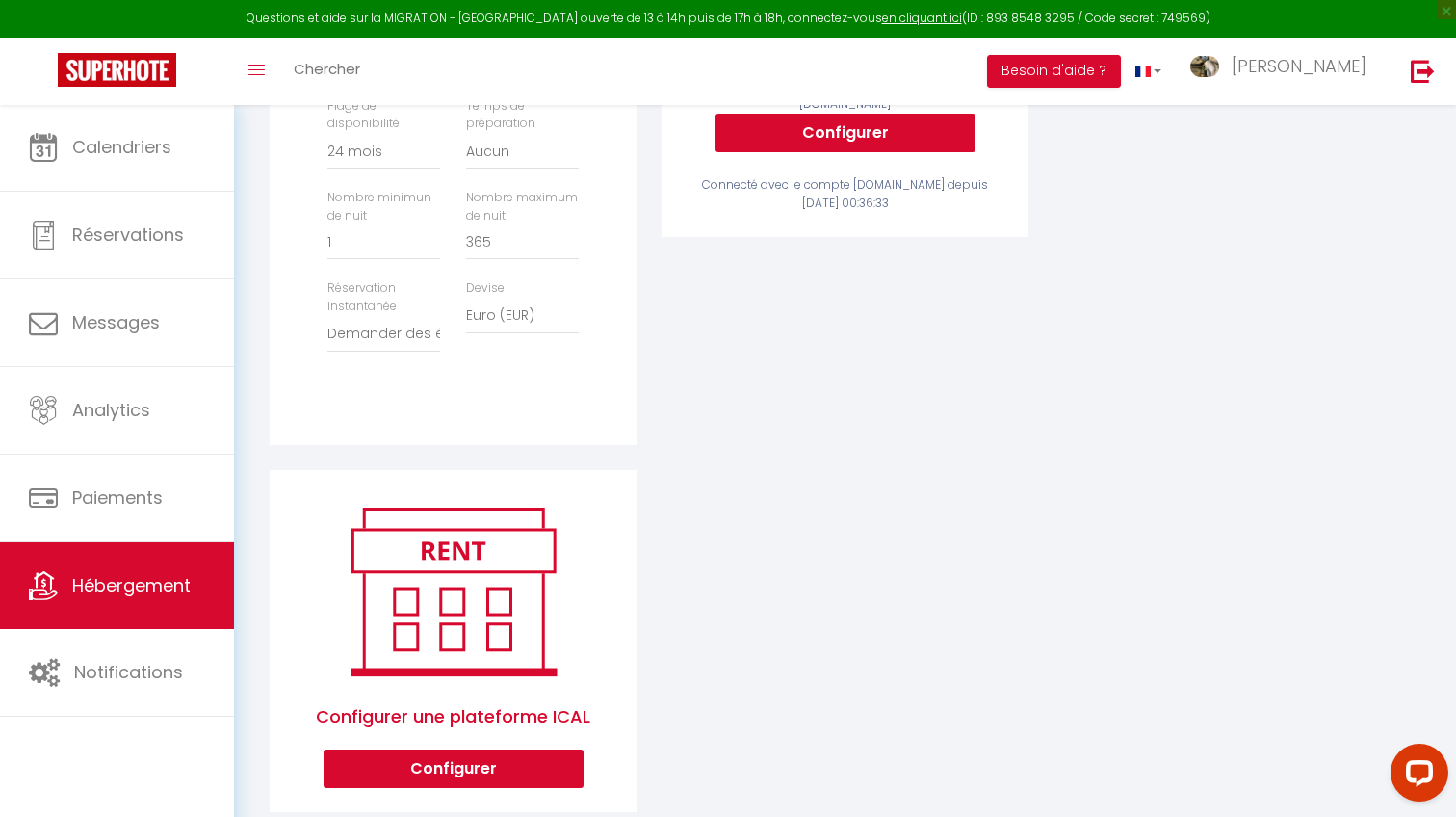
scroll to position [622, 0]
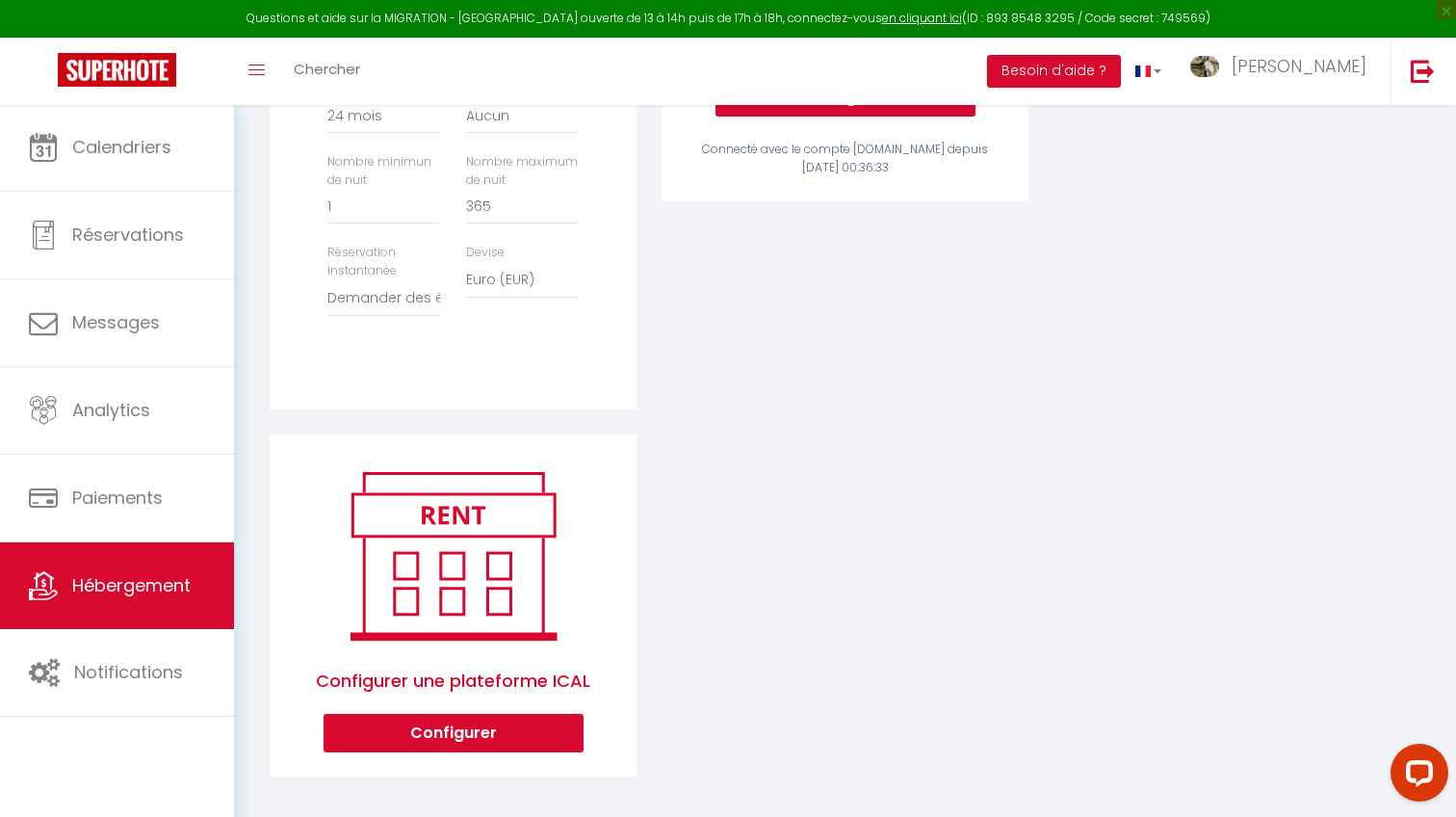
click at [83, 589] on span "Hébergement" at bounding box center [131, 585] width 119 height 24
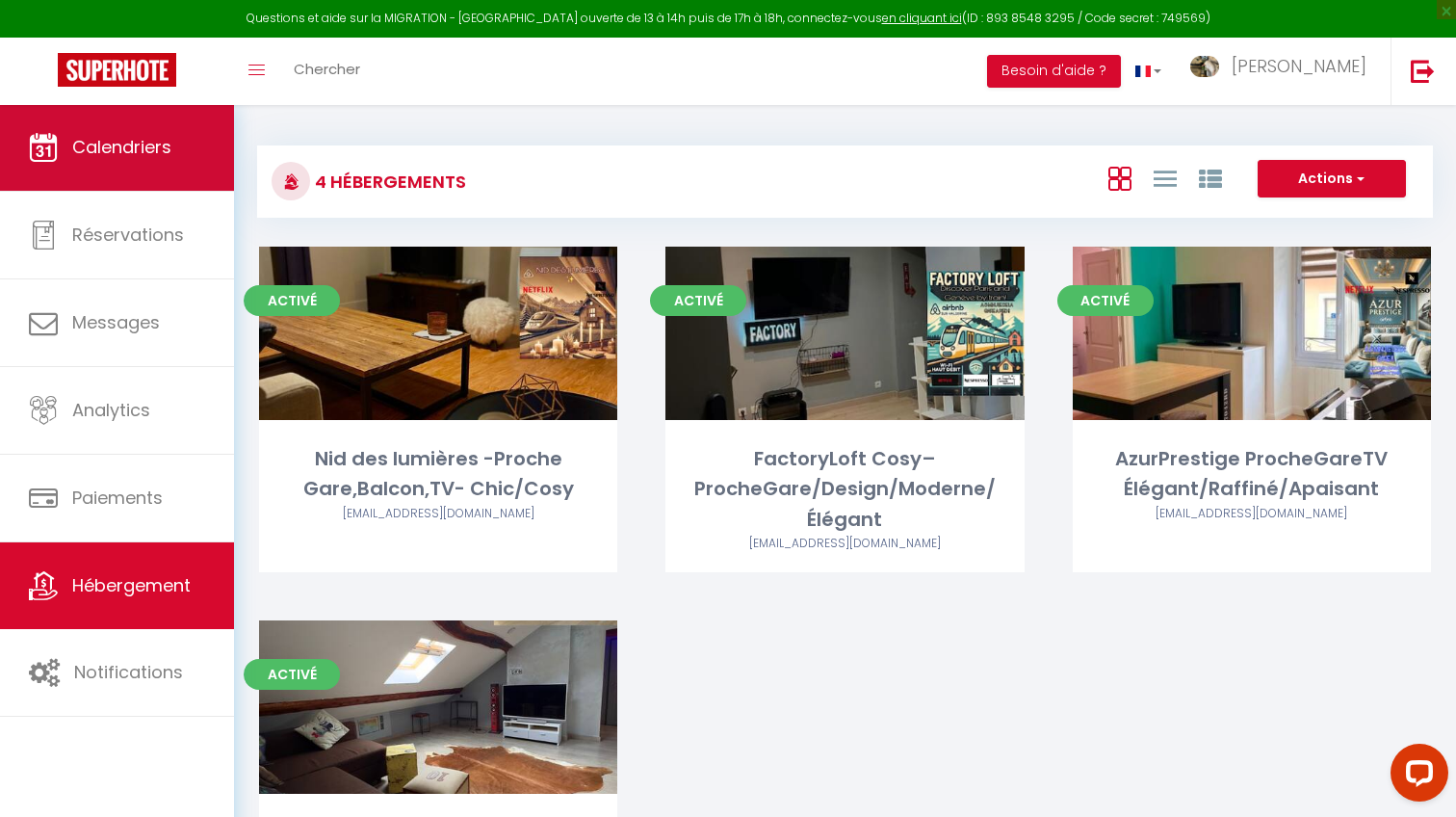
click at [67, 126] on link "Calendriers" at bounding box center [117, 147] width 234 height 87
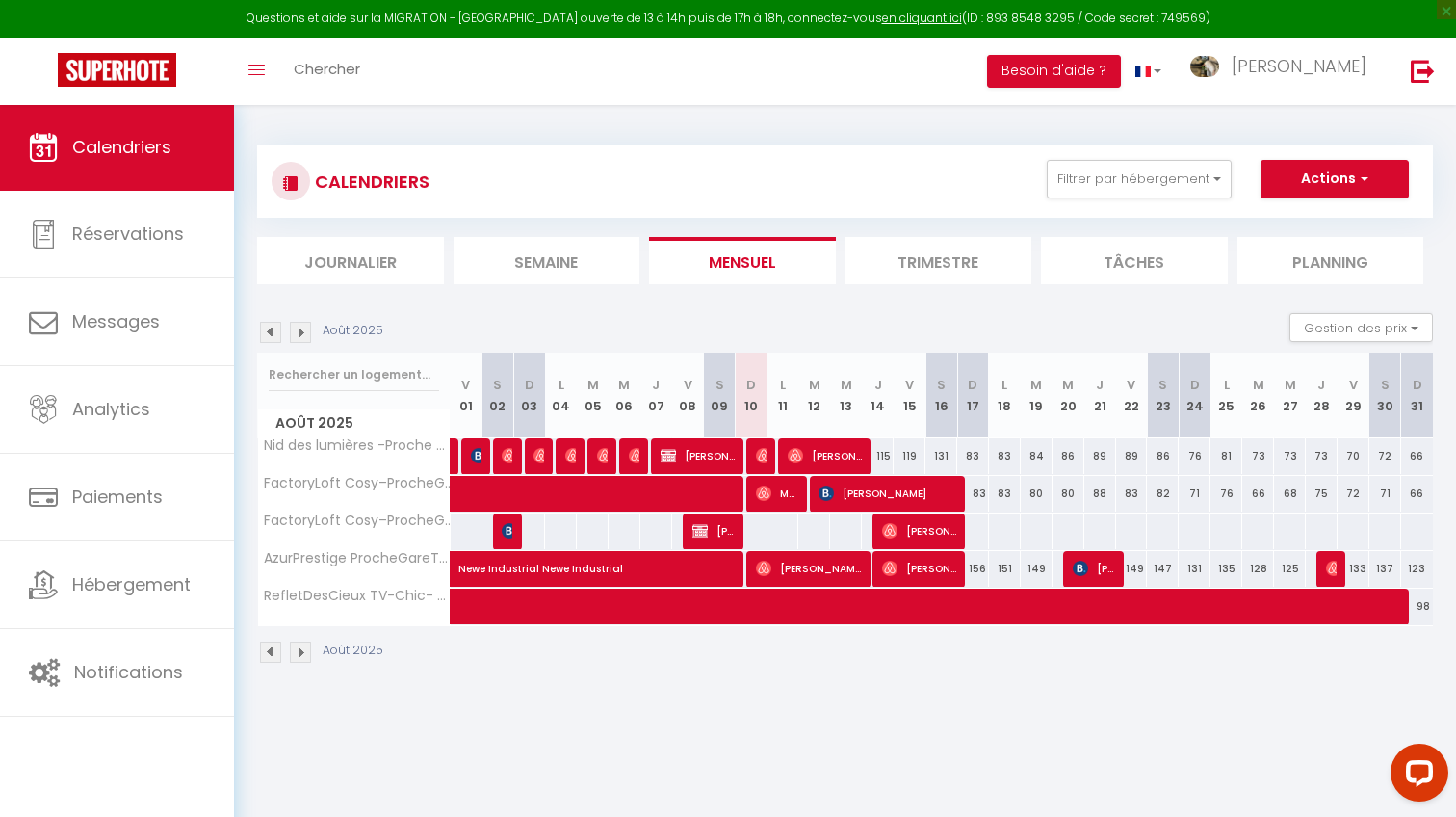
click at [522, 511] on div at bounding box center [528, 493] width 33 height 36
type input "95"
type input "Dim 03 Août 2025"
type input "Lun 04 Août 2025"
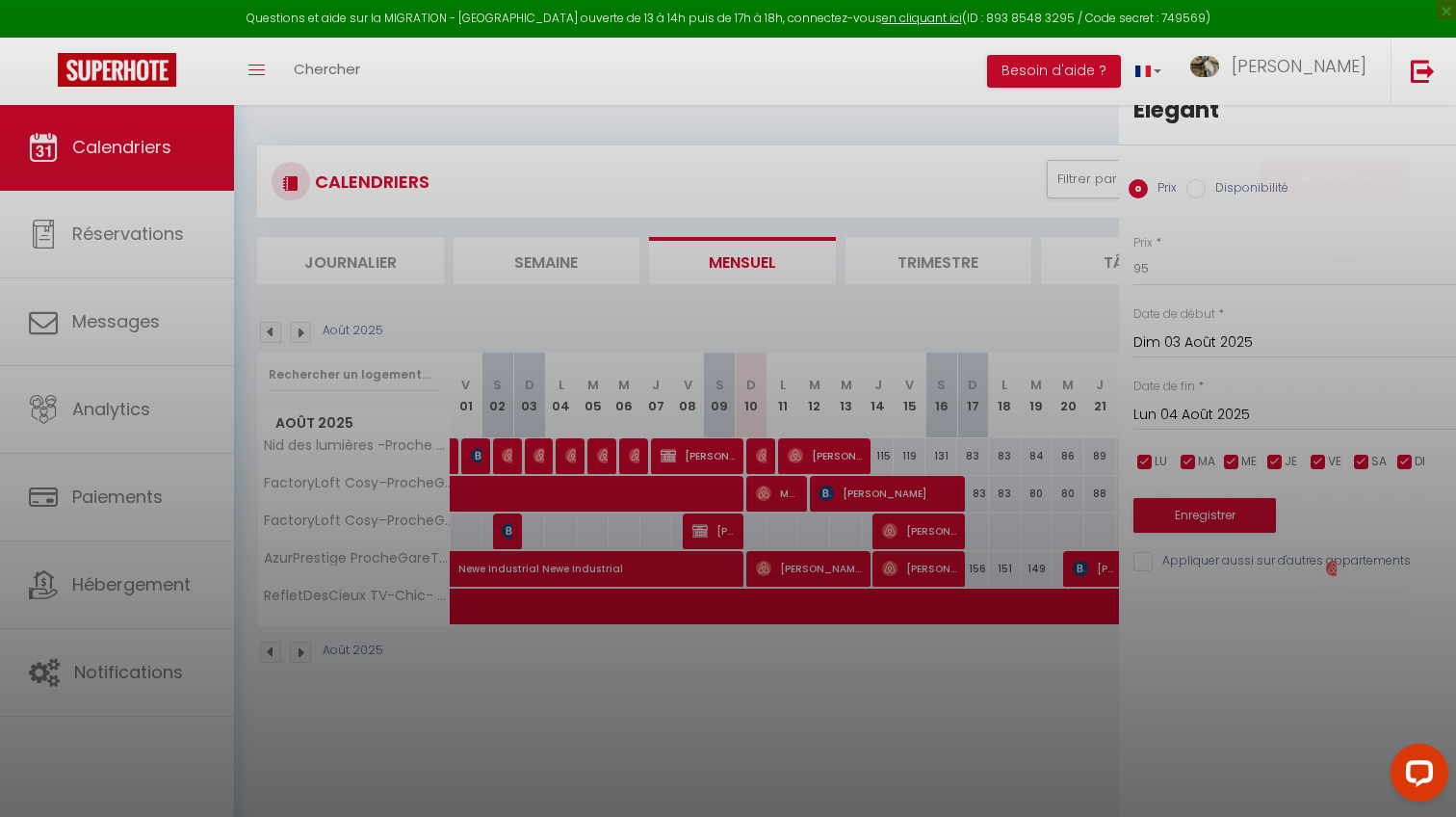
click at [517, 530] on div at bounding box center [728, 408] width 1456 height 817
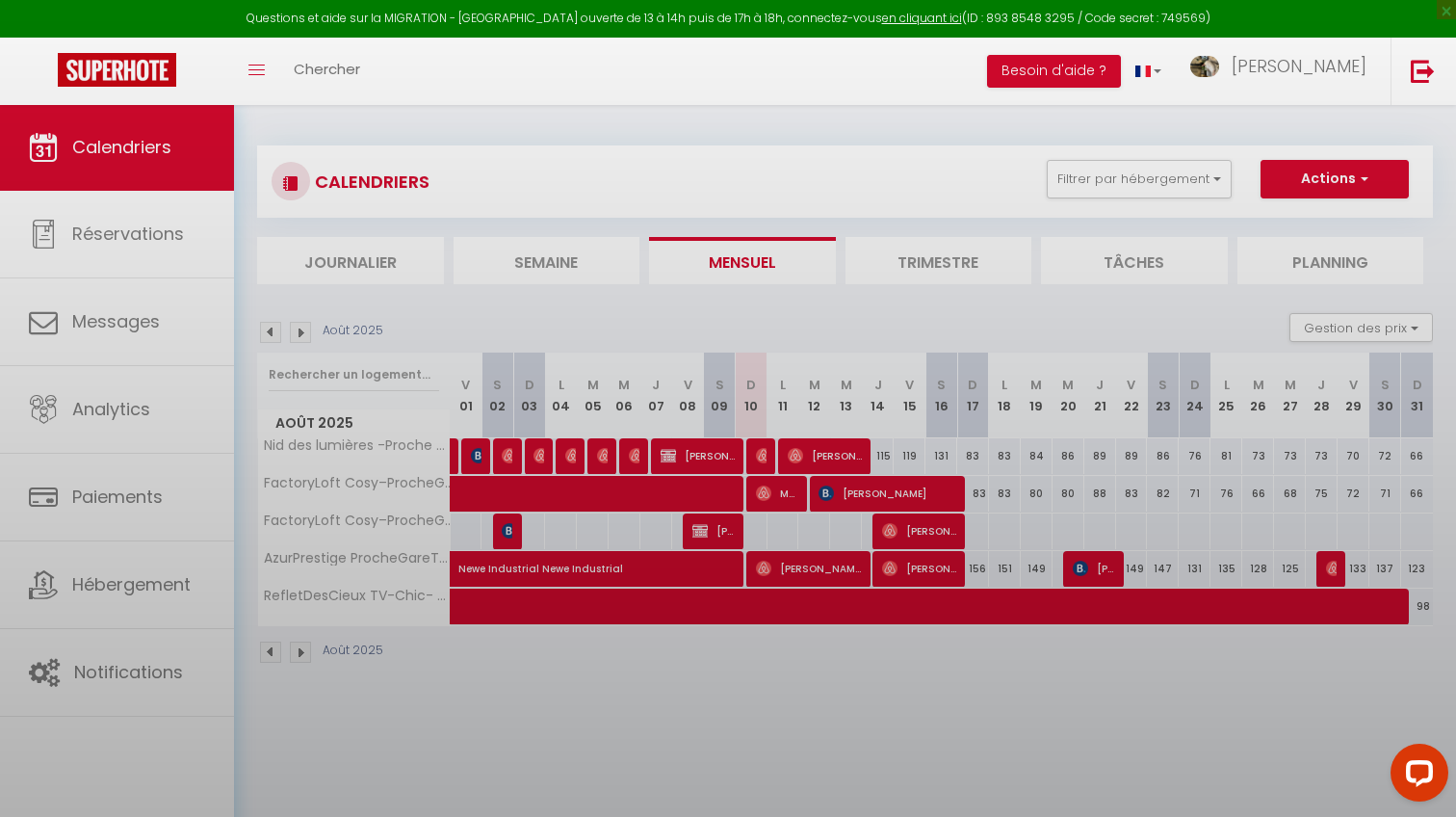
click at [517, 530] on div at bounding box center [728, 408] width 1456 height 817
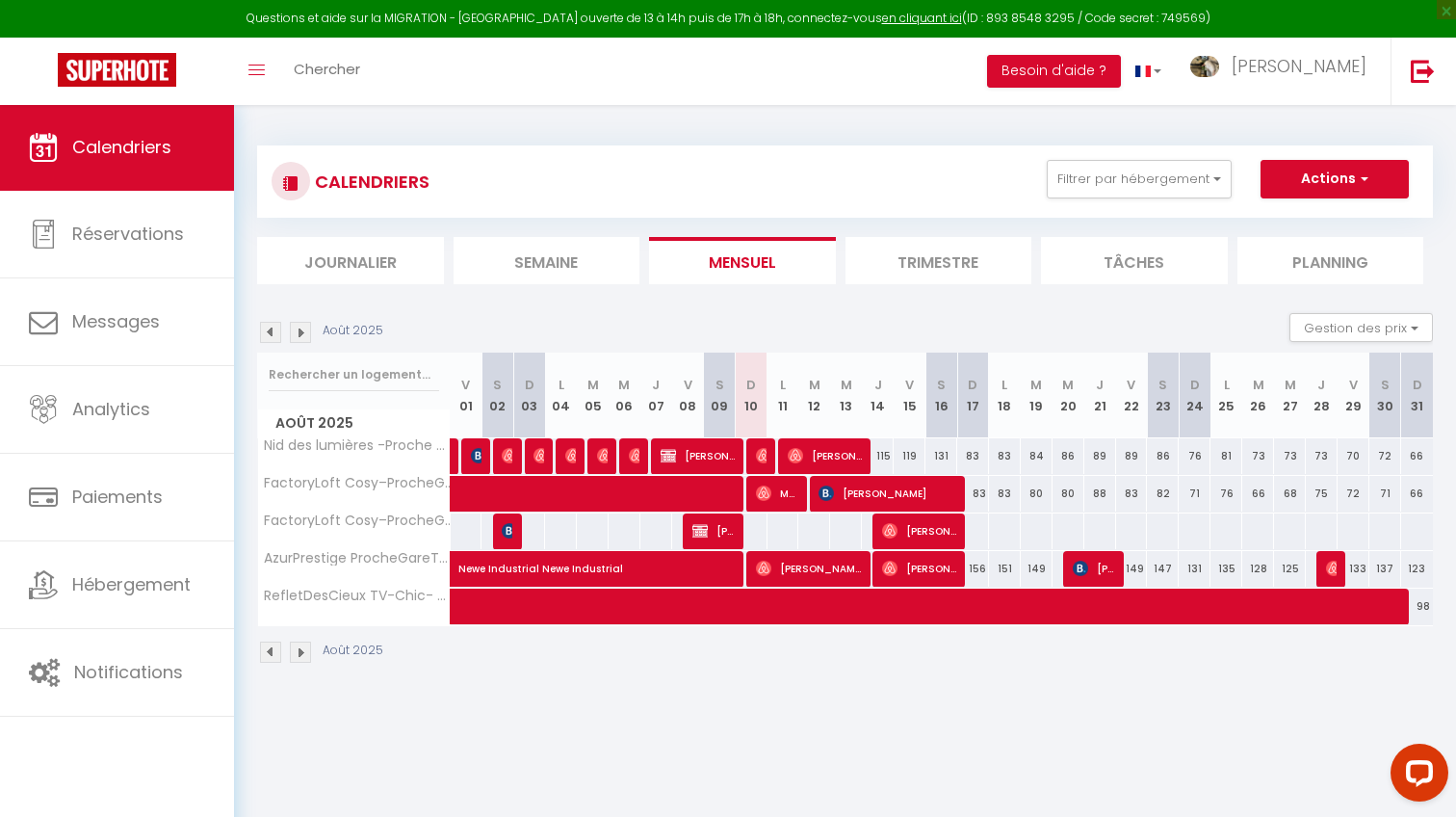
click at [517, 530] on div at bounding box center [506, 531] width 32 height 37
type input "95"
type input "Dim 03 Août 2025"
type input "Lun 04 Août 2025"
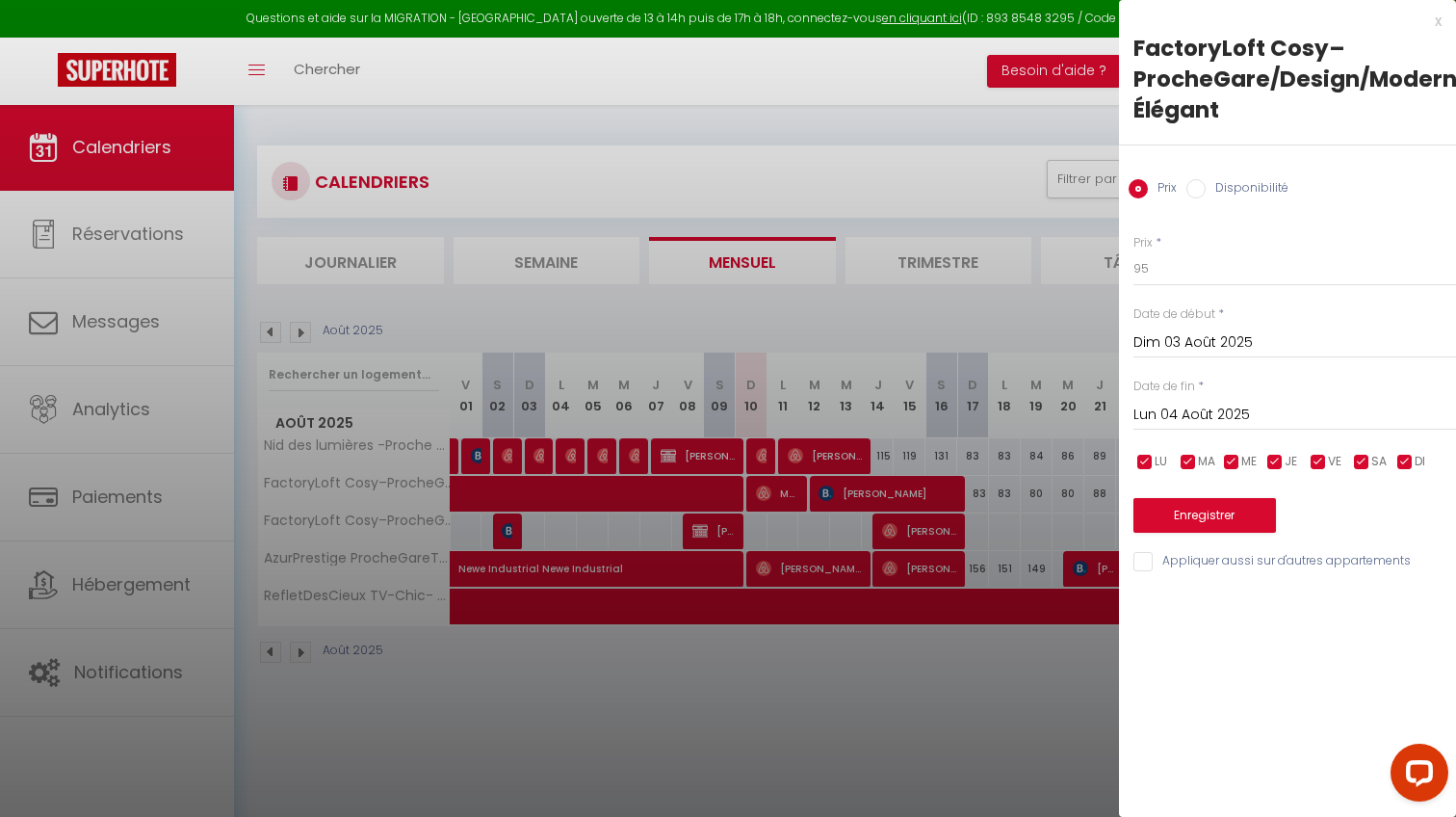
click at [517, 530] on div at bounding box center [728, 408] width 1456 height 817
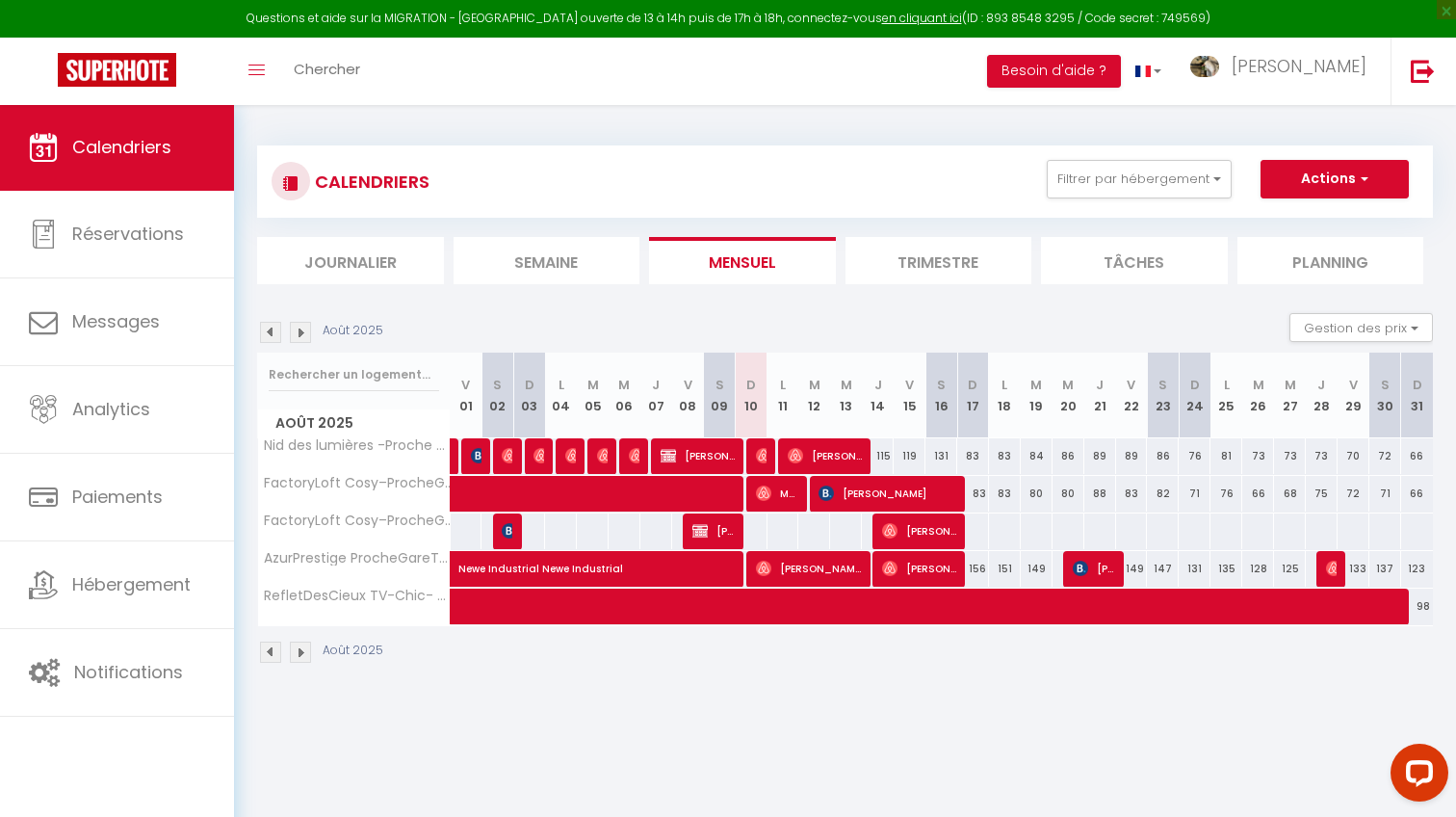
click at [762, 511] on div at bounding box center [751, 493] width 33 height 36
type input "82"
type input "Dim 10 Août 2025"
type input "Lun 11 Août 2025"
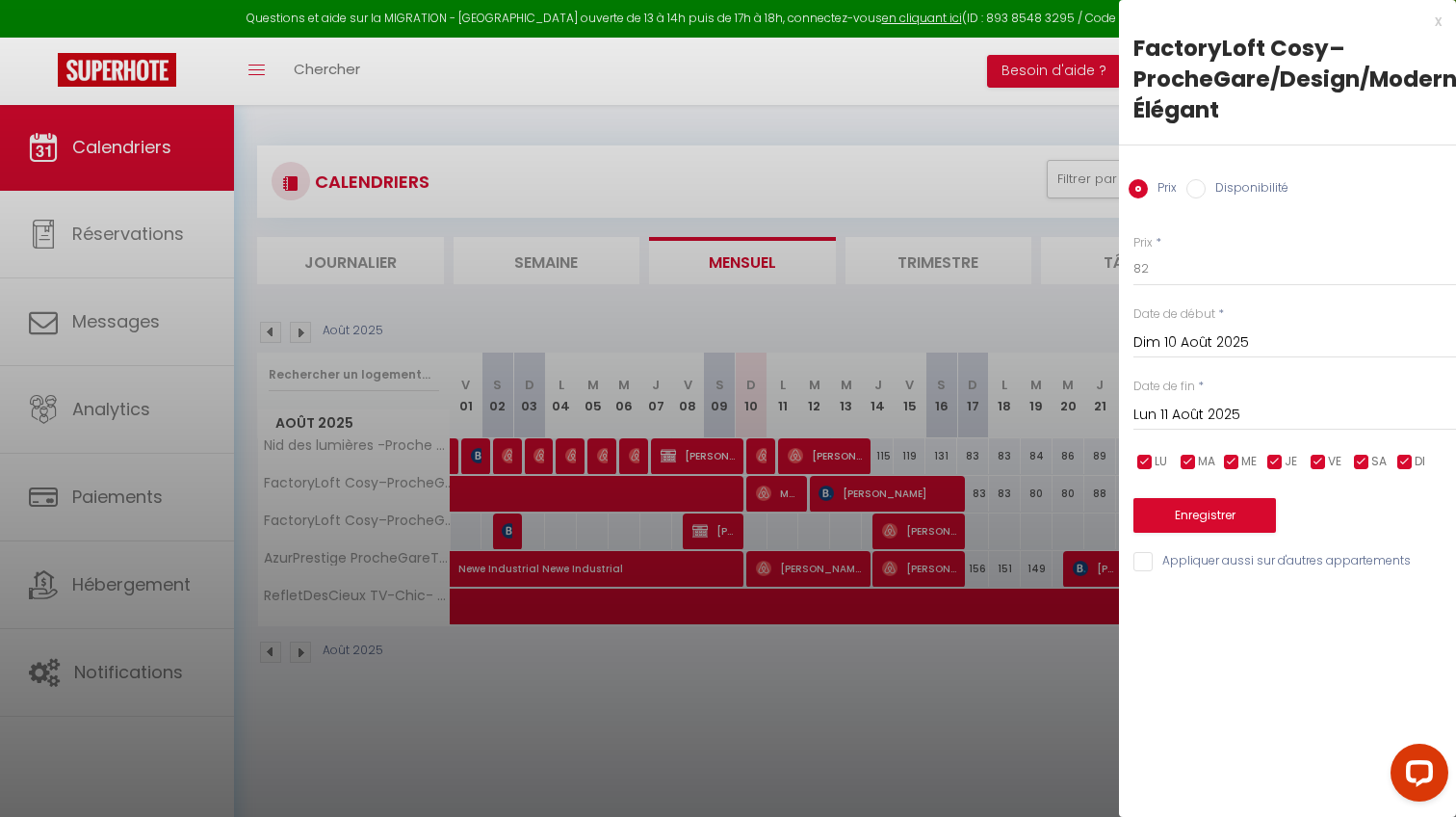
click at [763, 523] on div at bounding box center [728, 408] width 1456 height 817
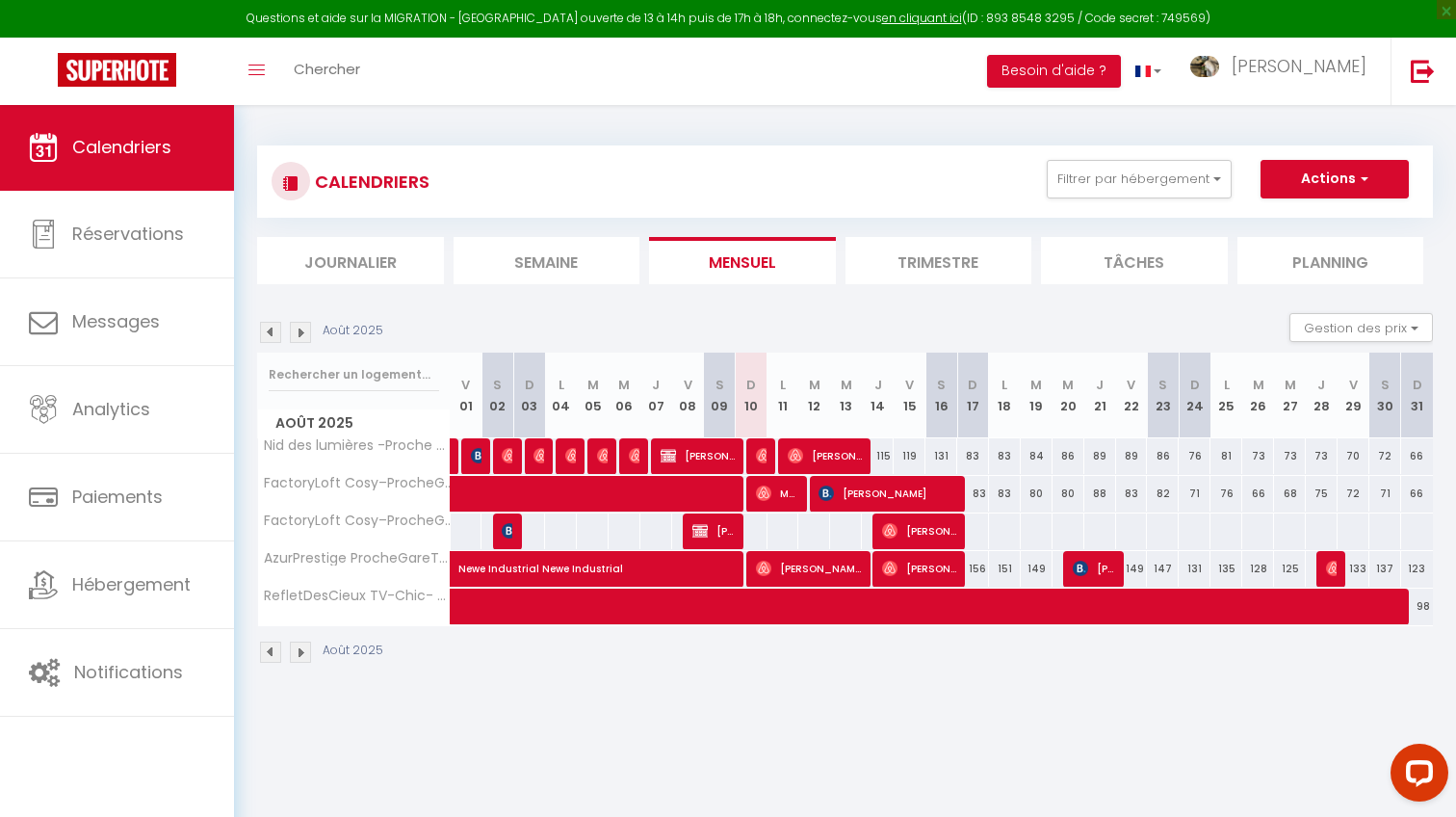
click at [964, 512] on div at bounding box center [949, 493] width 32 height 37
type input "83"
type input "Dim 17 Août 2025"
type input "Lun 18 Août 2025"
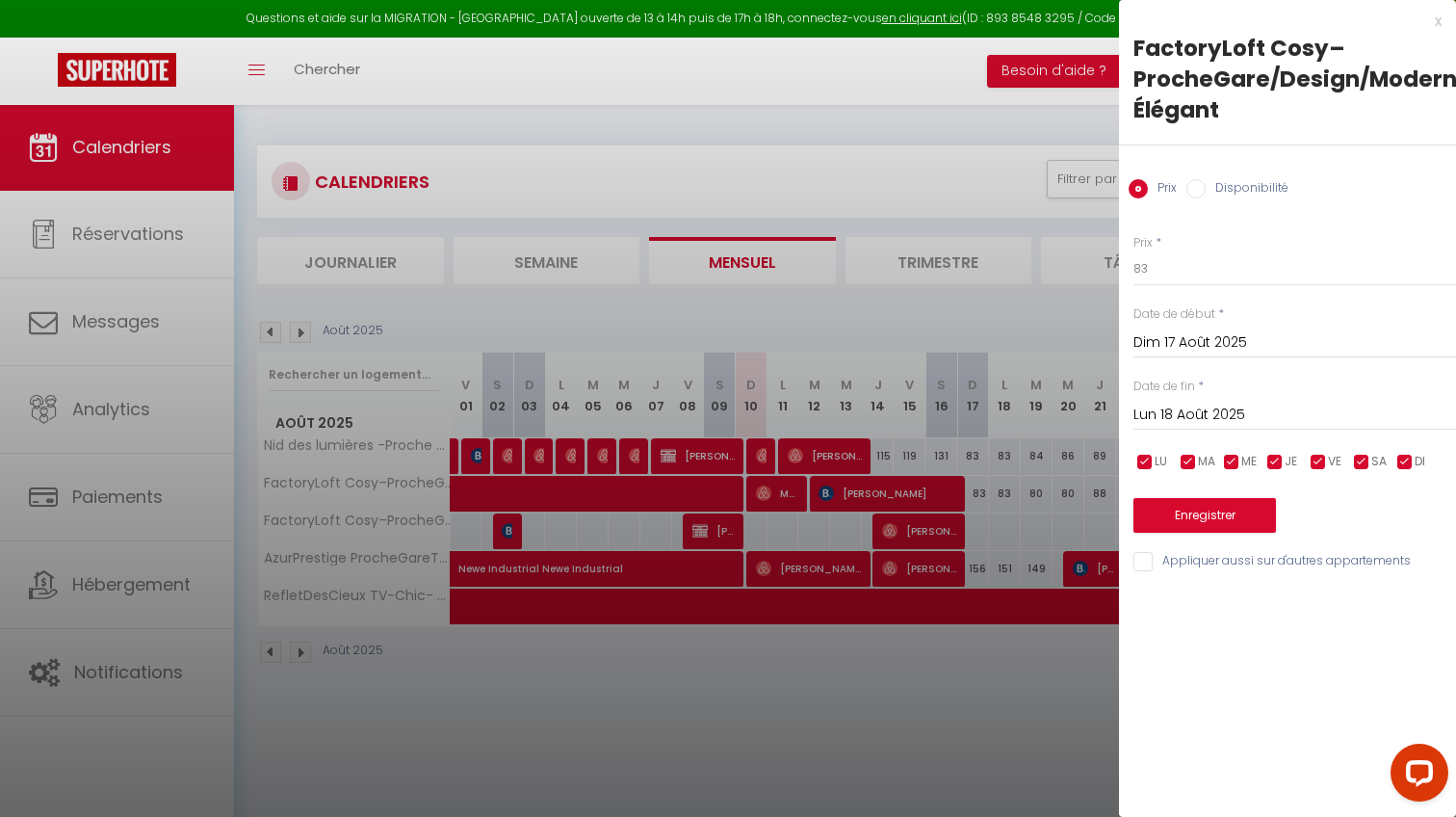
click at [965, 530] on div at bounding box center [728, 408] width 1456 height 817
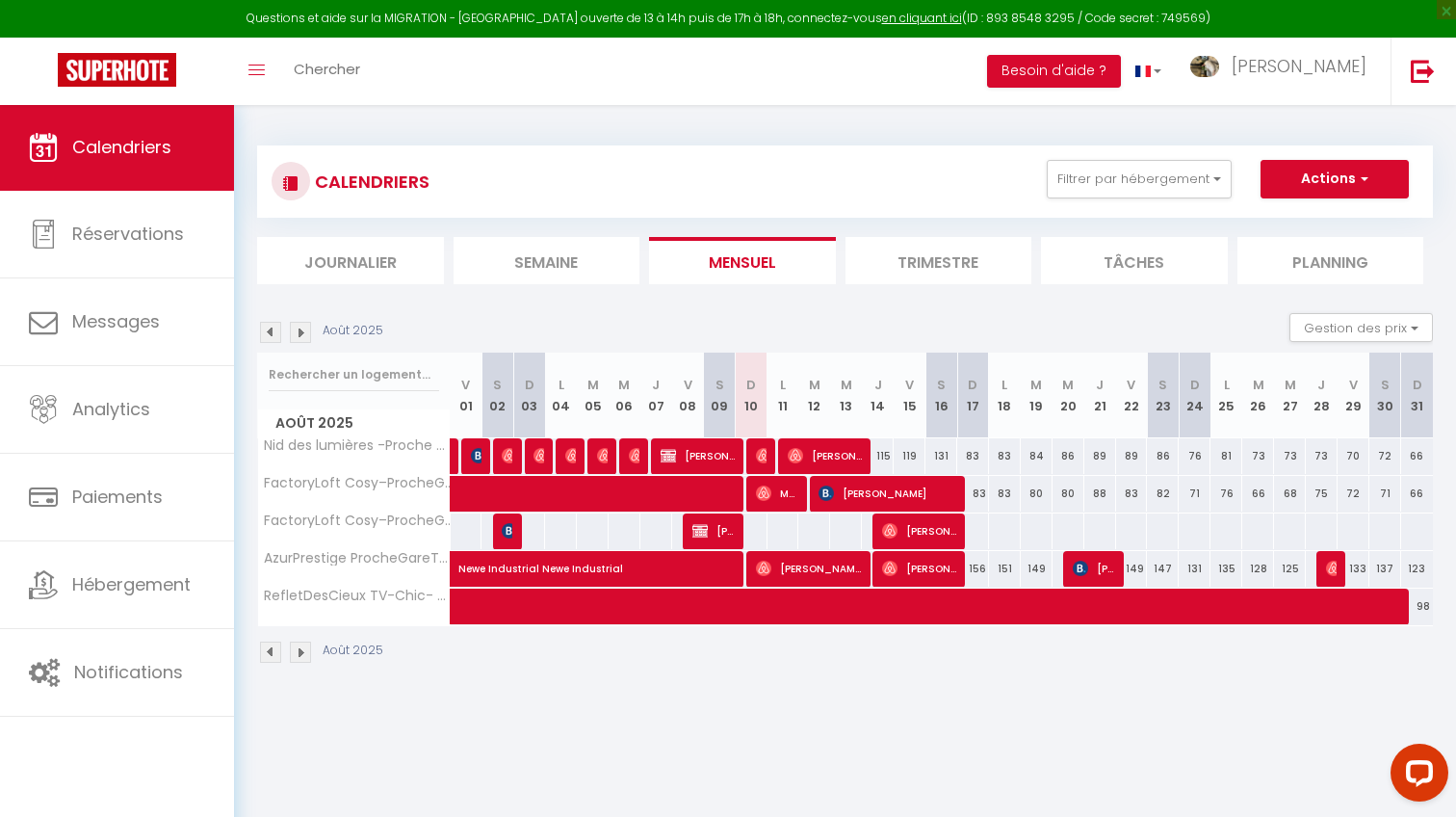
click at [926, 532] on span "[PERSON_NAME]" at bounding box center [919, 530] width 74 height 37
select select "OK"
select select "0"
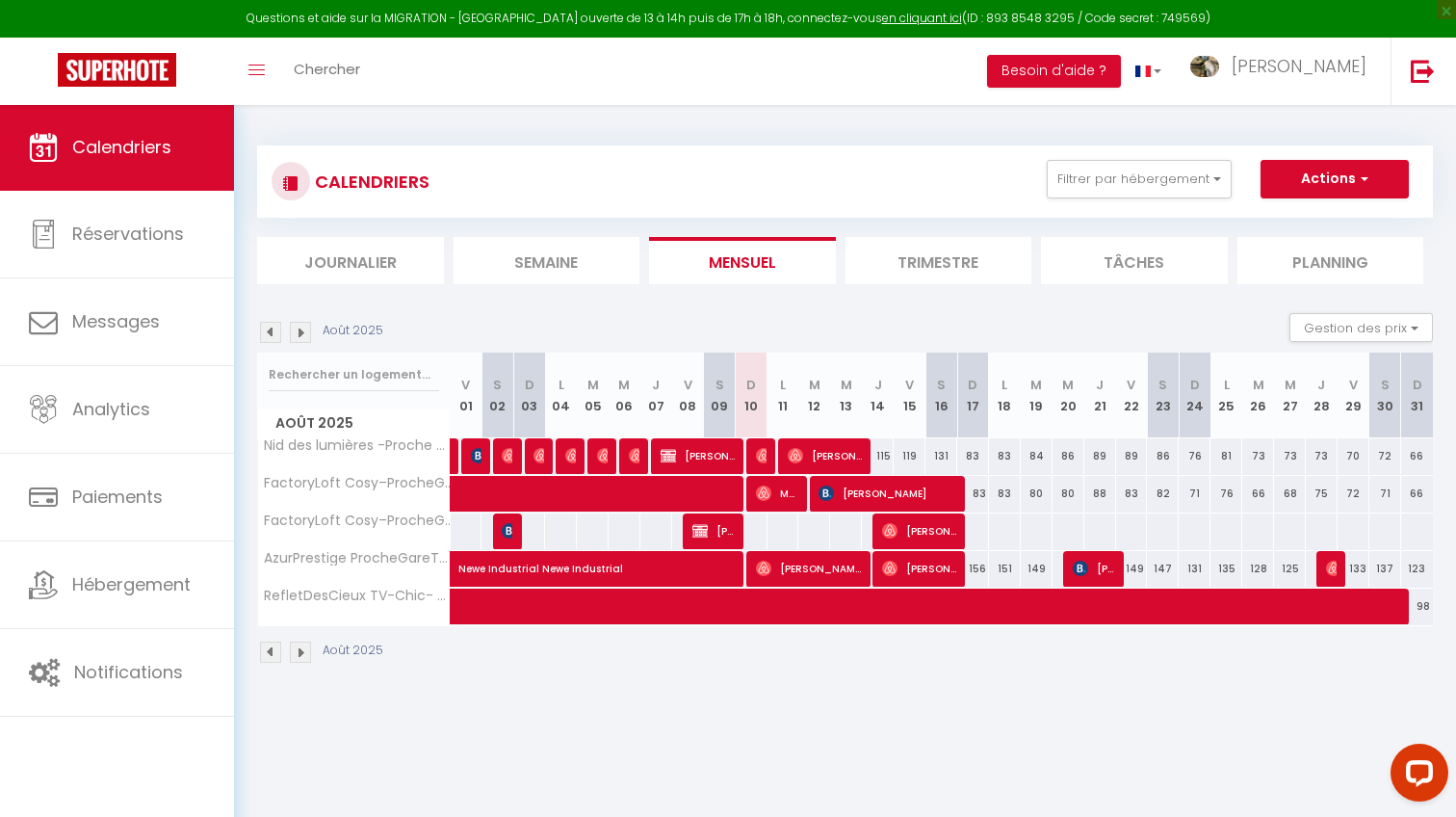
select select "1"
select select
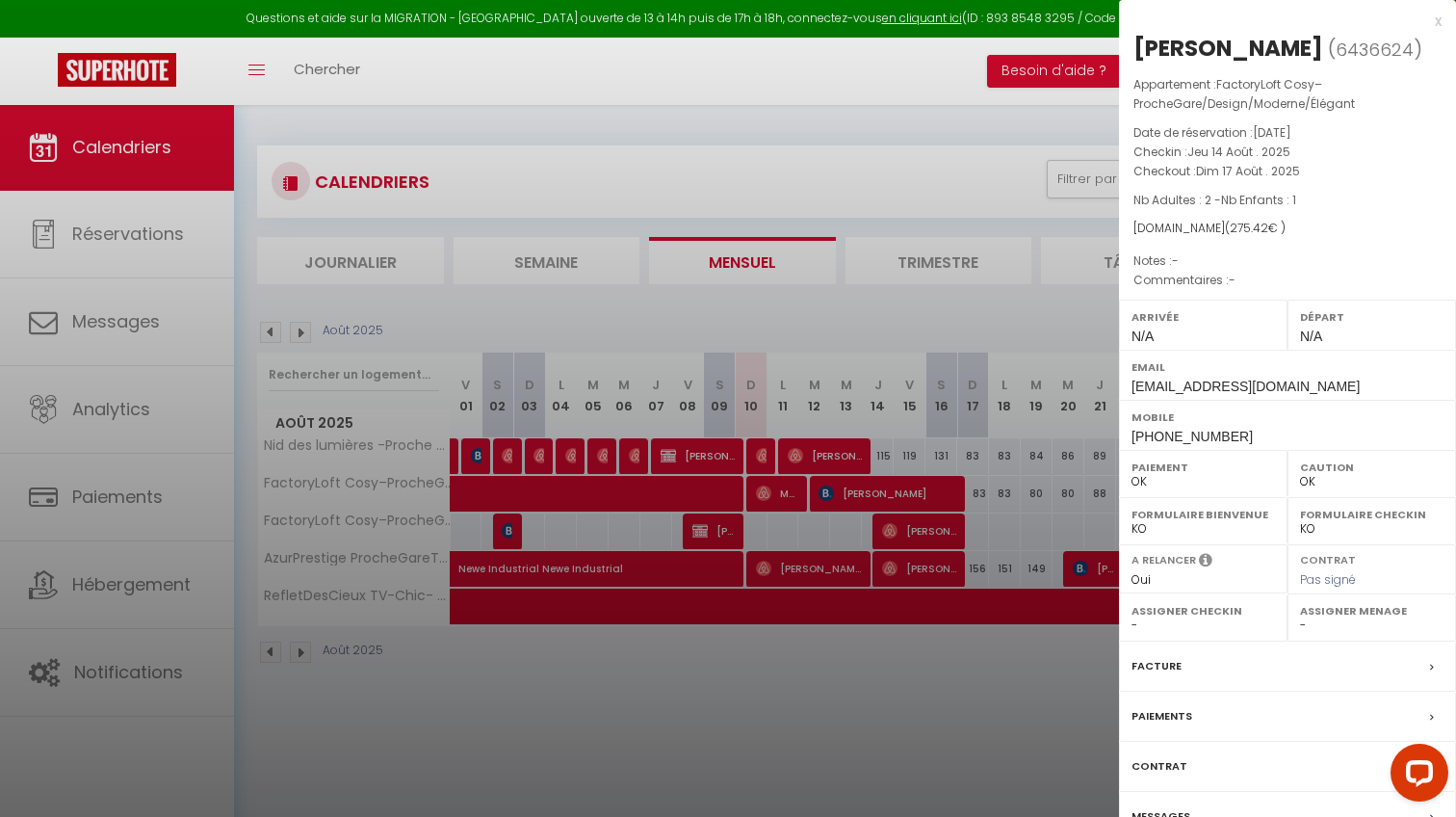
click at [926, 531] on div at bounding box center [728, 408] width 1456 height 817
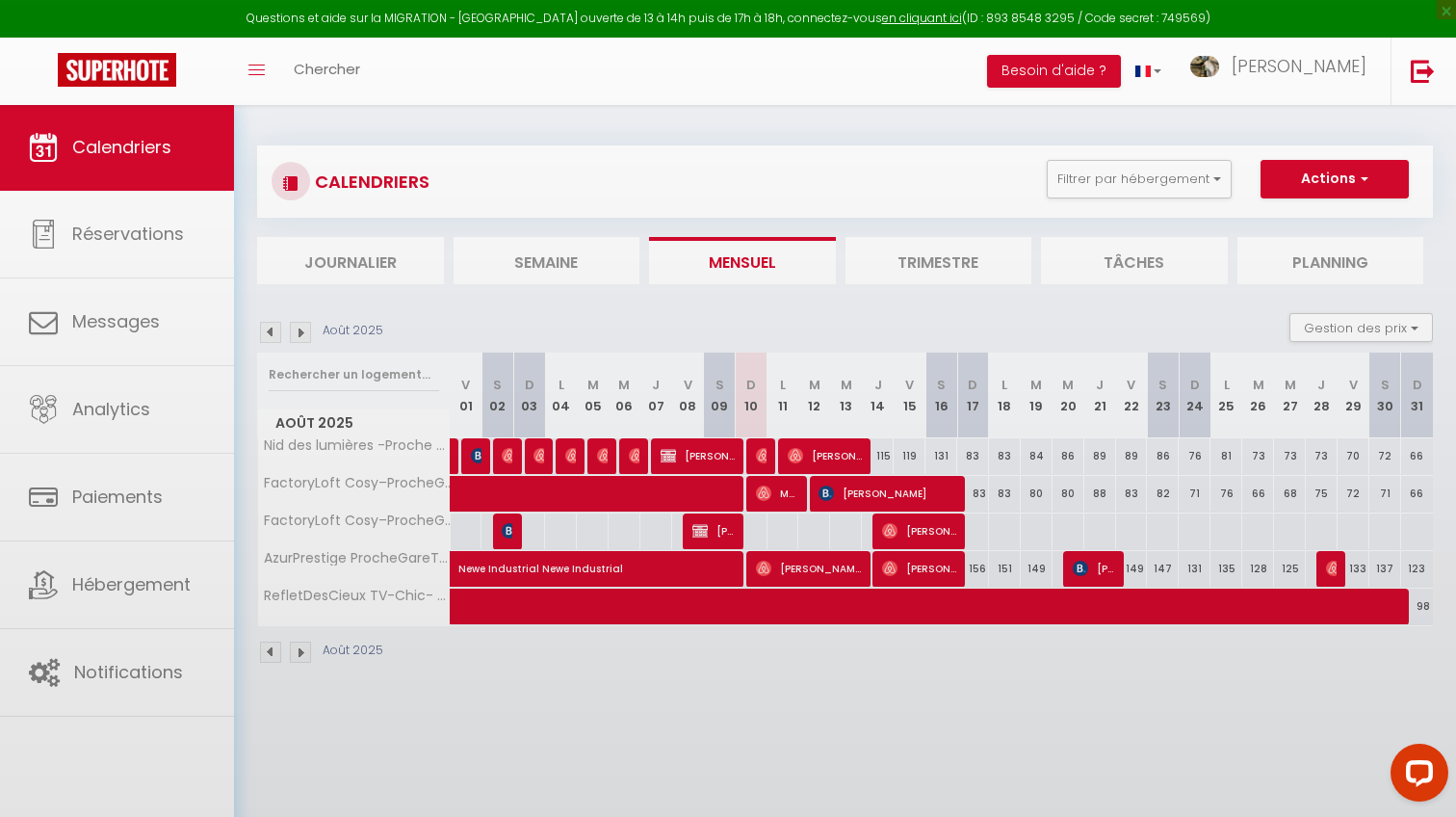
click at [907, 498] on body "Questions et aide sur la MIGRATION - [GEOGRAPHIC_DATA] ouverte de 13 à 14h puis…" at bounding box center [728, 512] width 1456 height 817
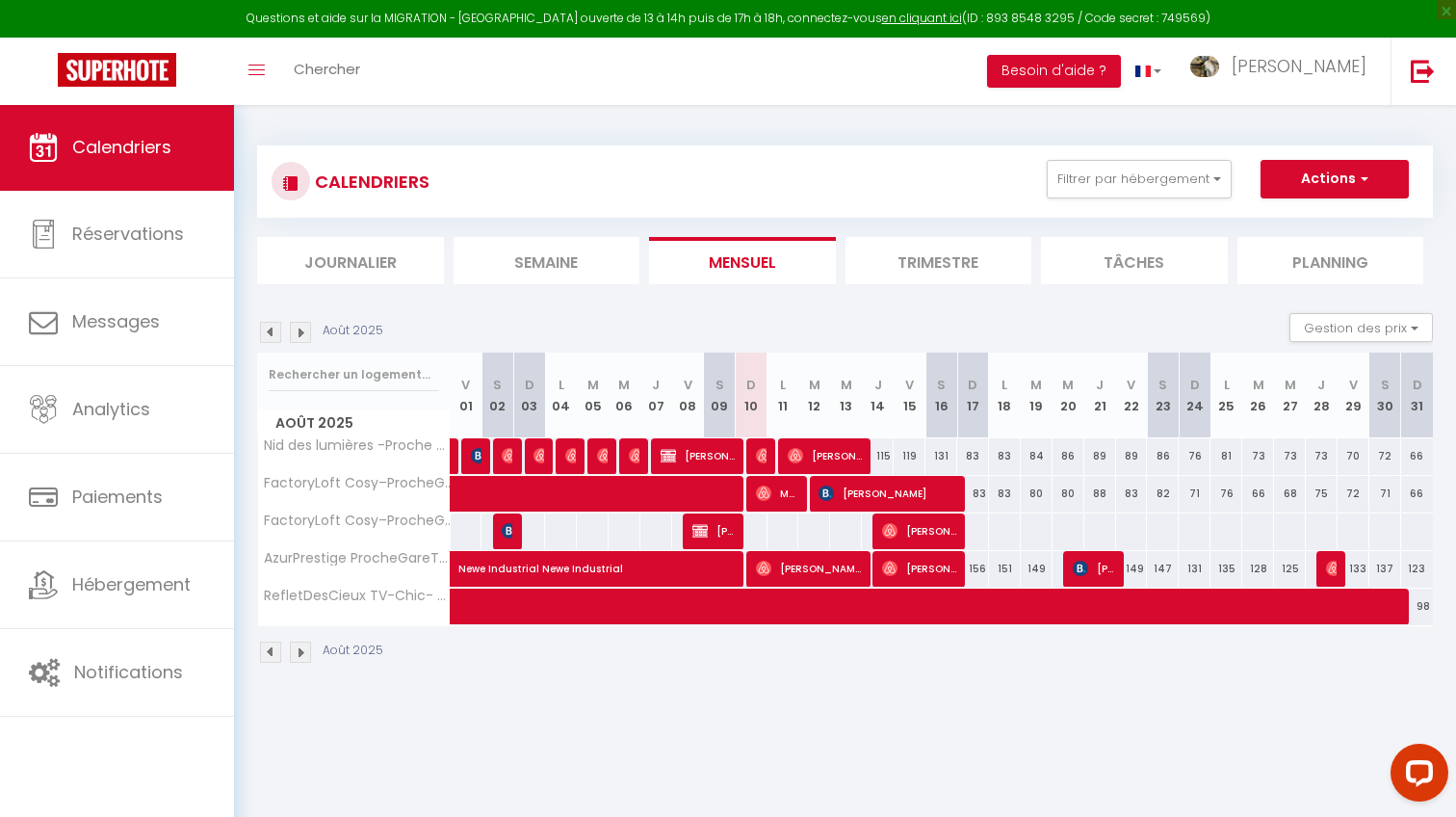
click at [907, 498] on span "[PERSON_NAME]" at bounding box center [888, 492] width 138 height 37
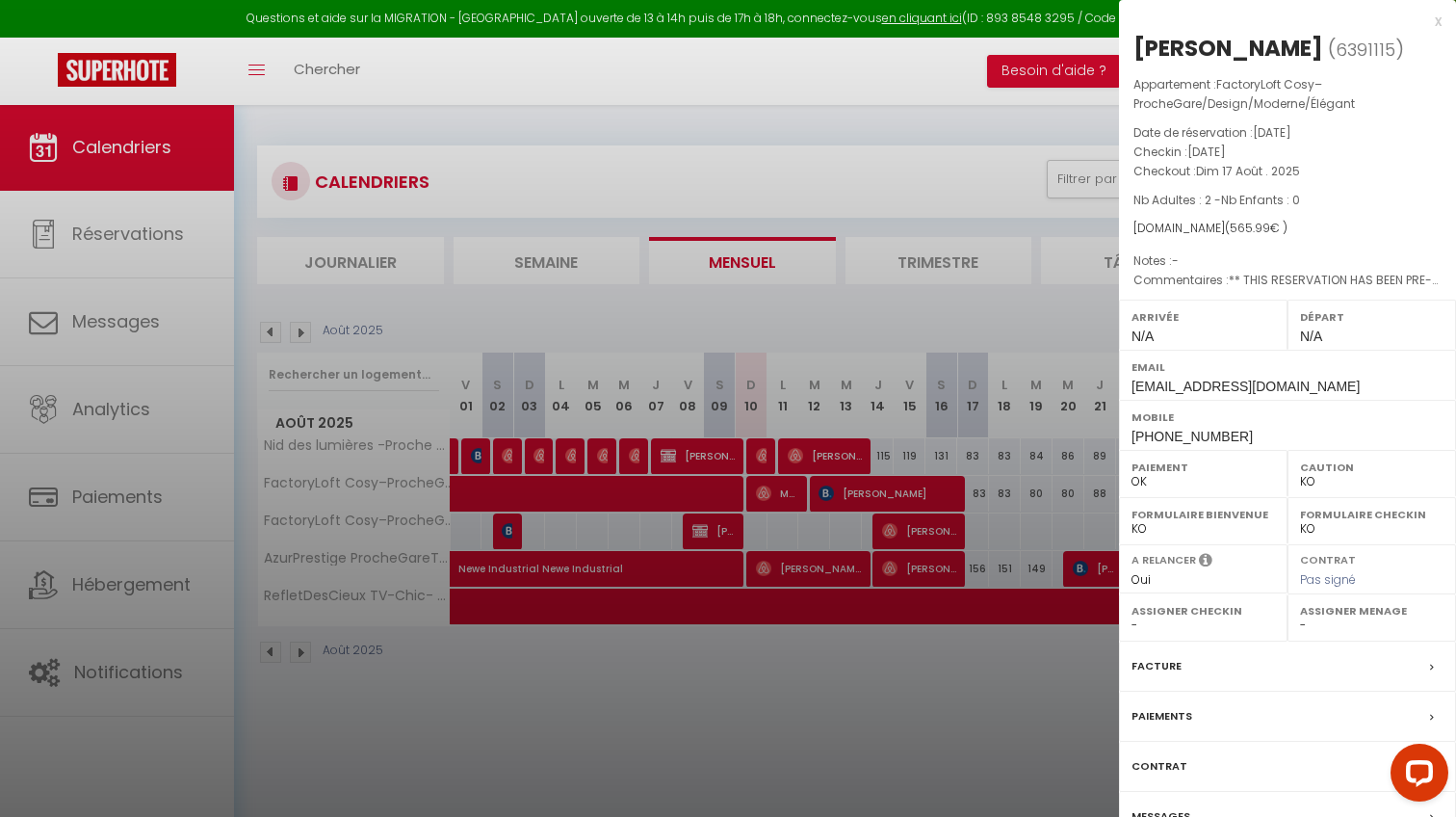
click at [905, 500] on div at bounding box center [728, 408] width 1456 height 817
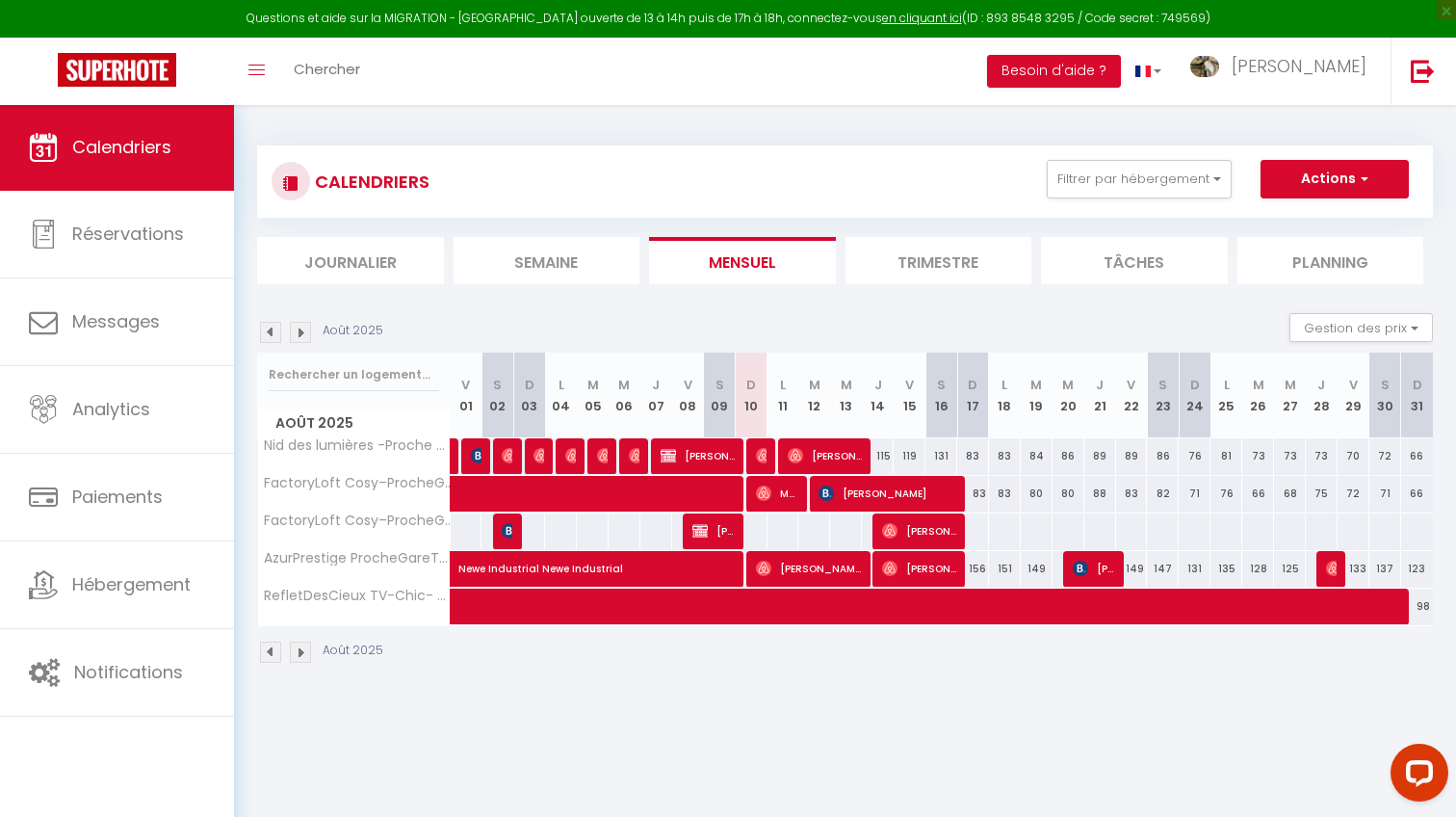
click at [920, 537] on span "[PERSON_NAME]" at bounding box center [919, 530] width 74 height 37
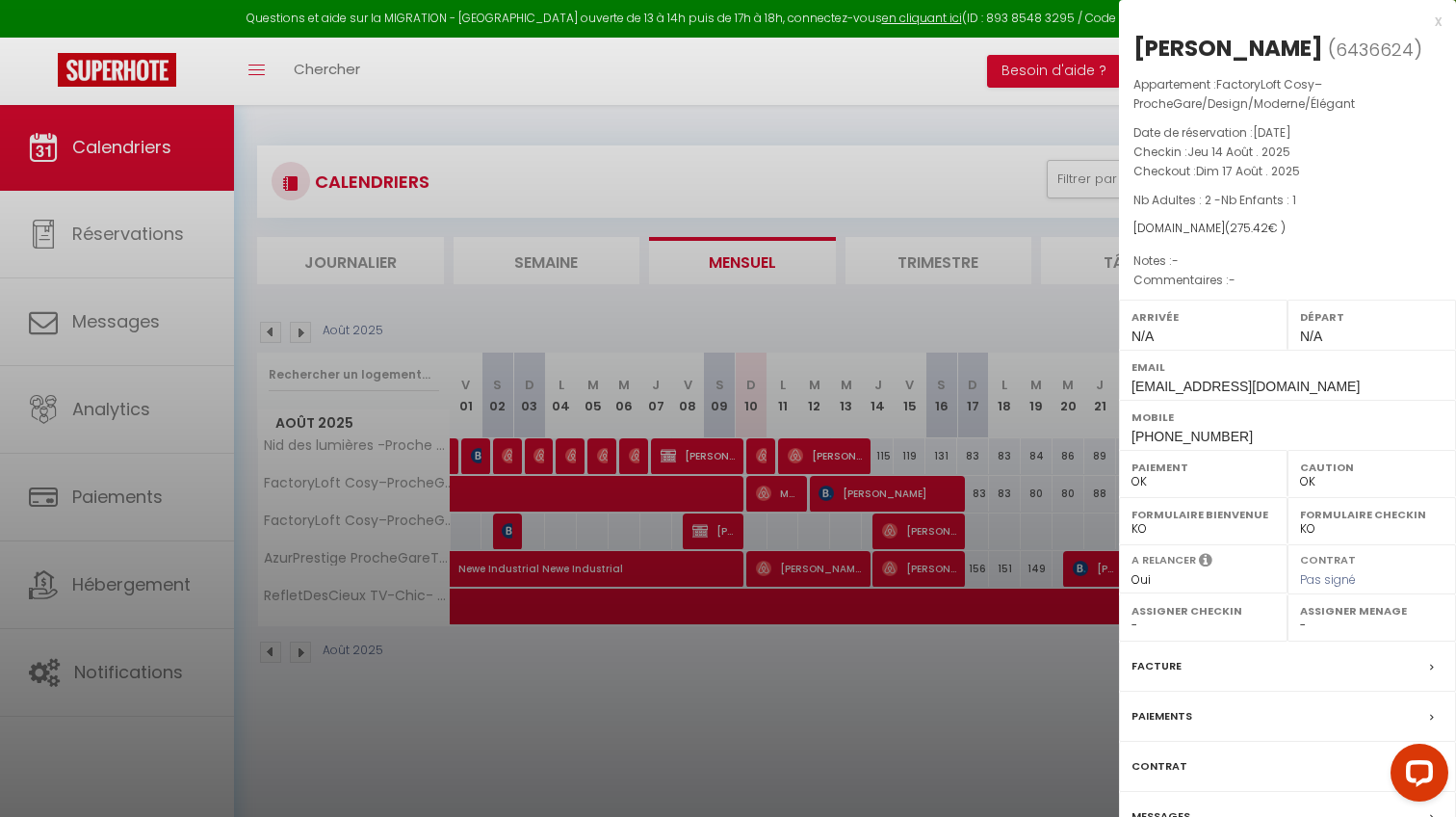
click at [920, 537] on div at bounding box center [728, 408] width 1456 height 817
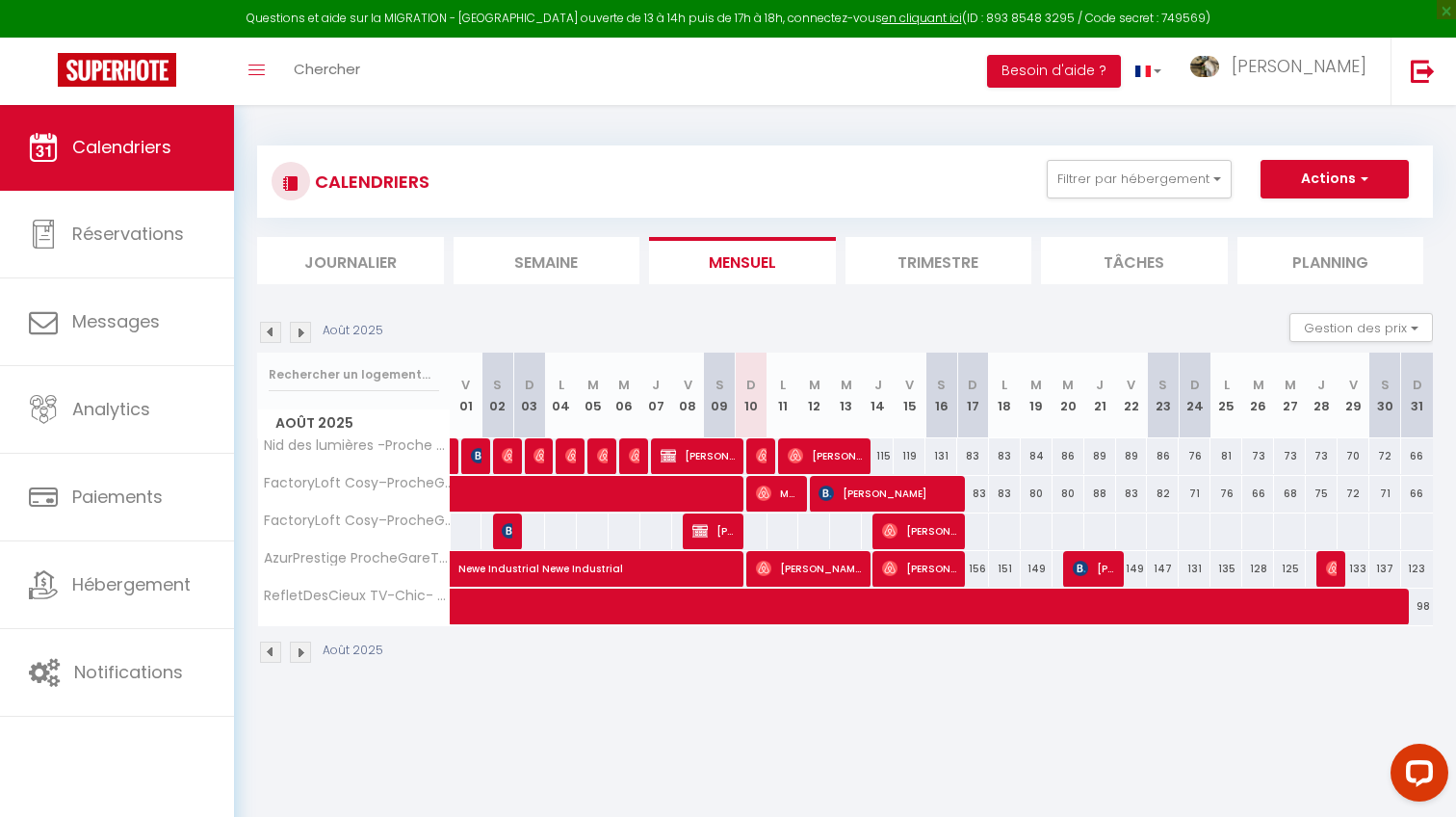
click at [871, 491] on span "[PERSON_NAME]" at bounding box center [888, 492] width 138 height 37
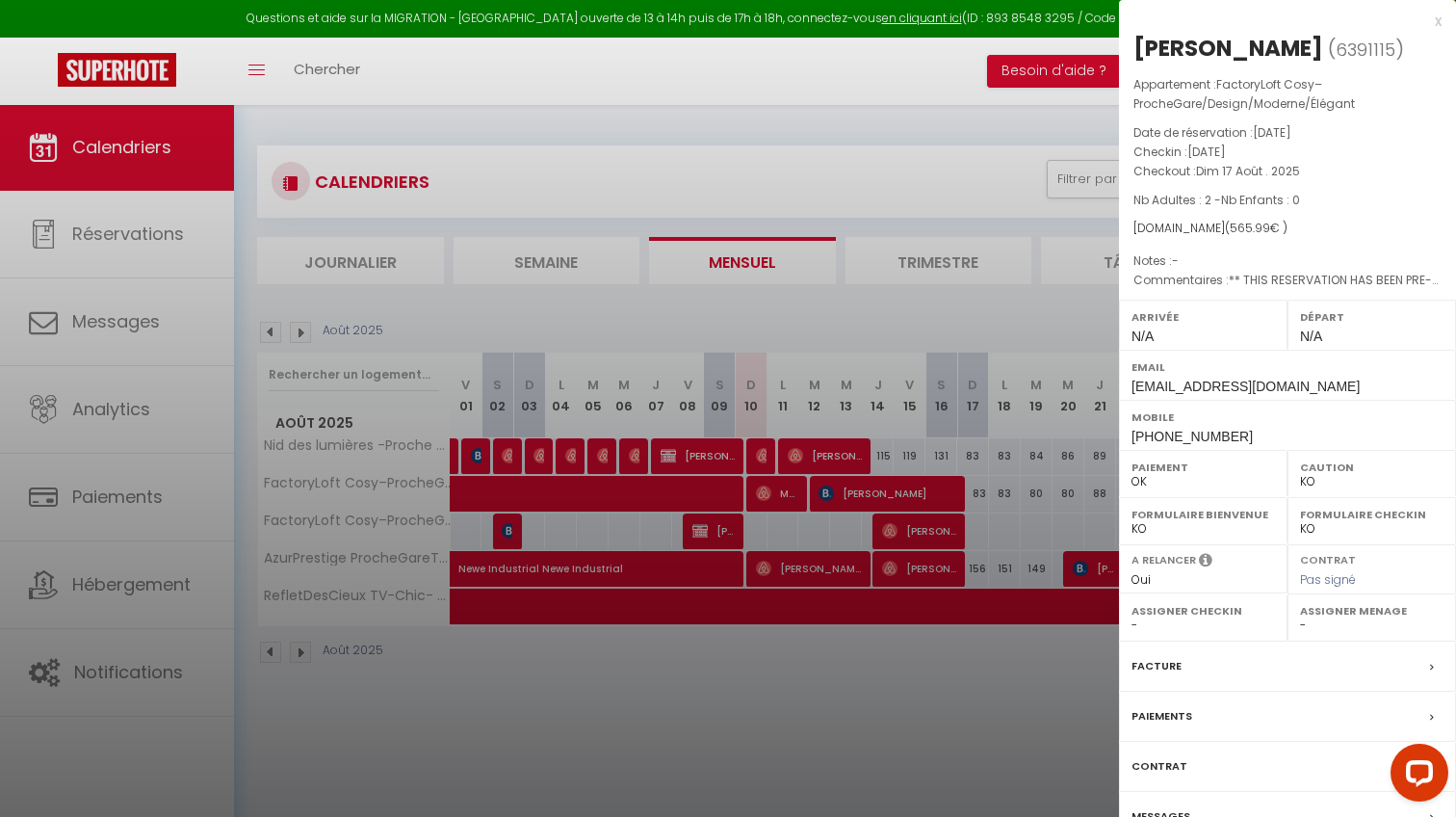
click at [873, 479] on div at bounding box center [728, 408] width 1456 height 817
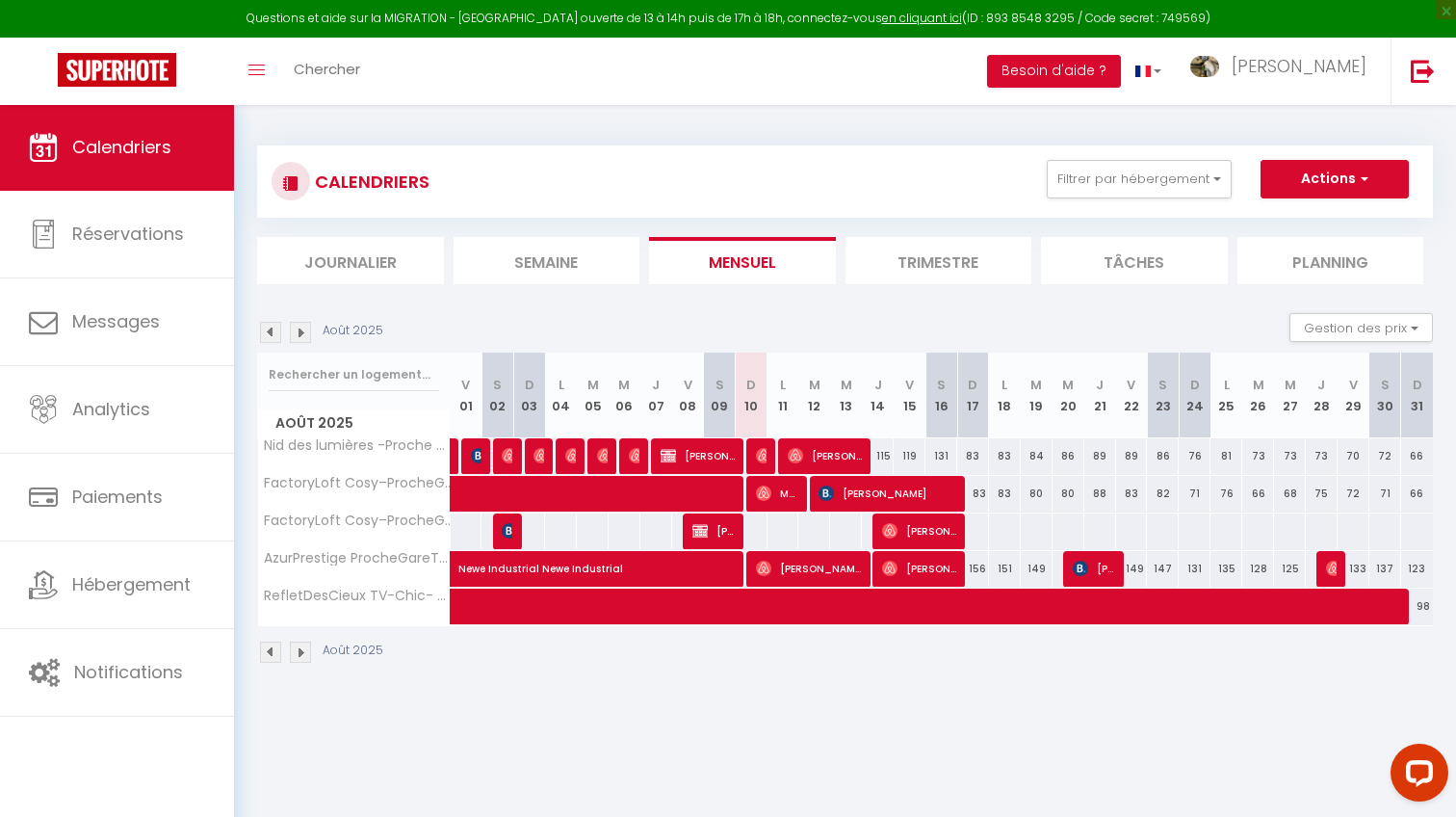
click at [895, 521] on span "[PERSON_NAME]" at bounding box center [919, 530] width 74 height 37
select select "OK"
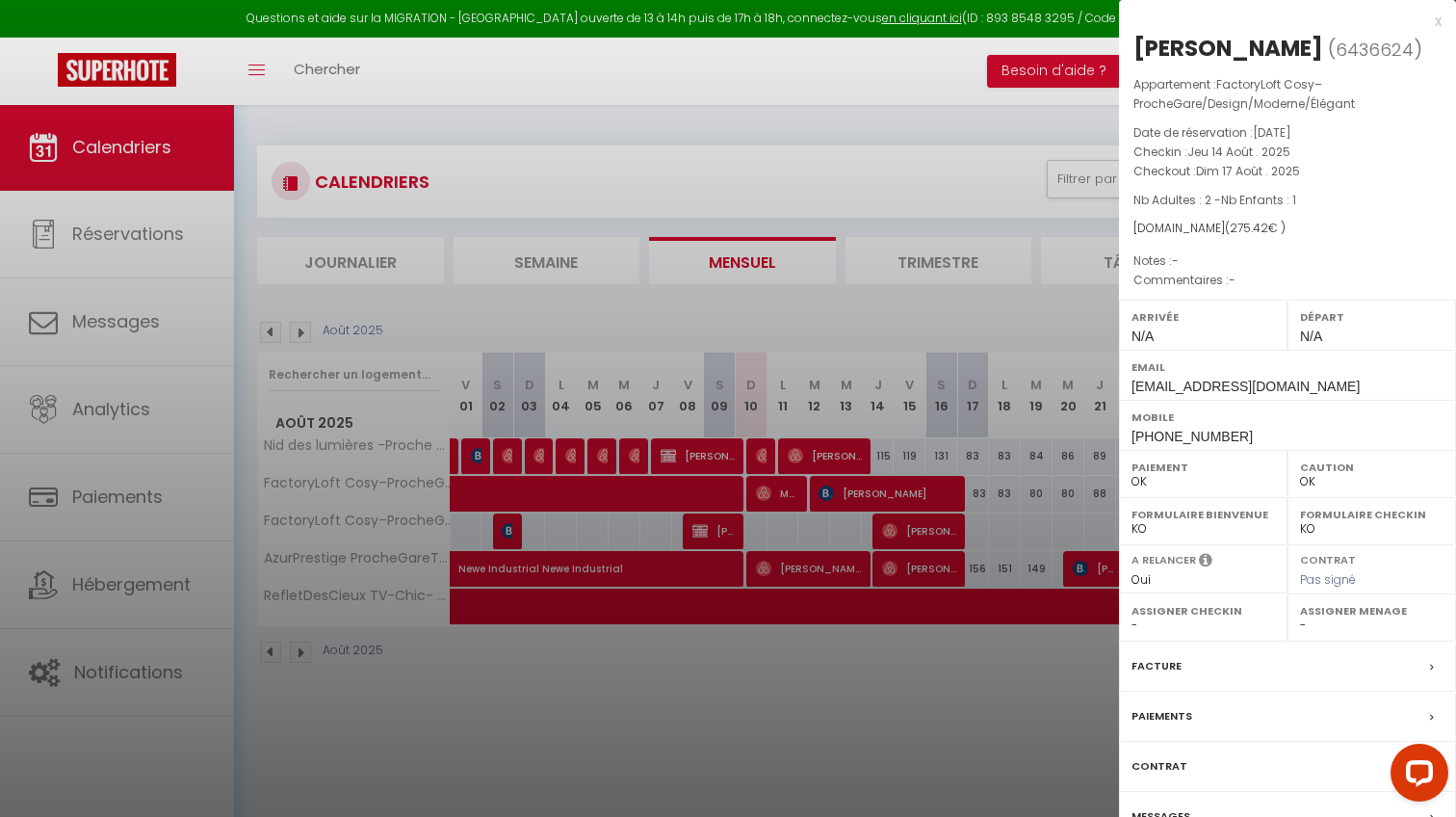
click at [387, 402] on div at bounding box center [728, 408] width 1456 height 817
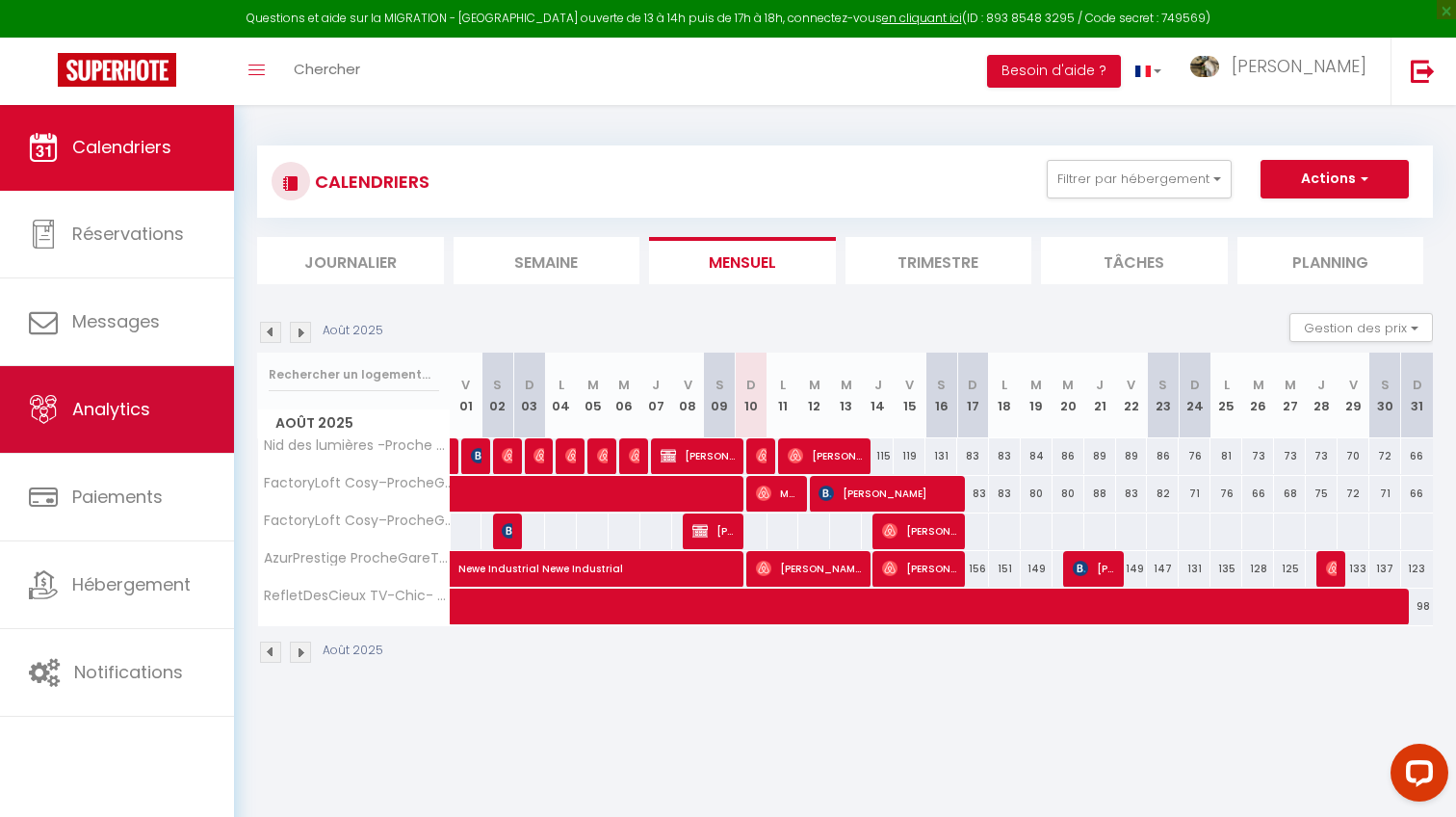
click at [88, 401] on span "Analytics" at bounding box center [111, 408] width 78 height 24
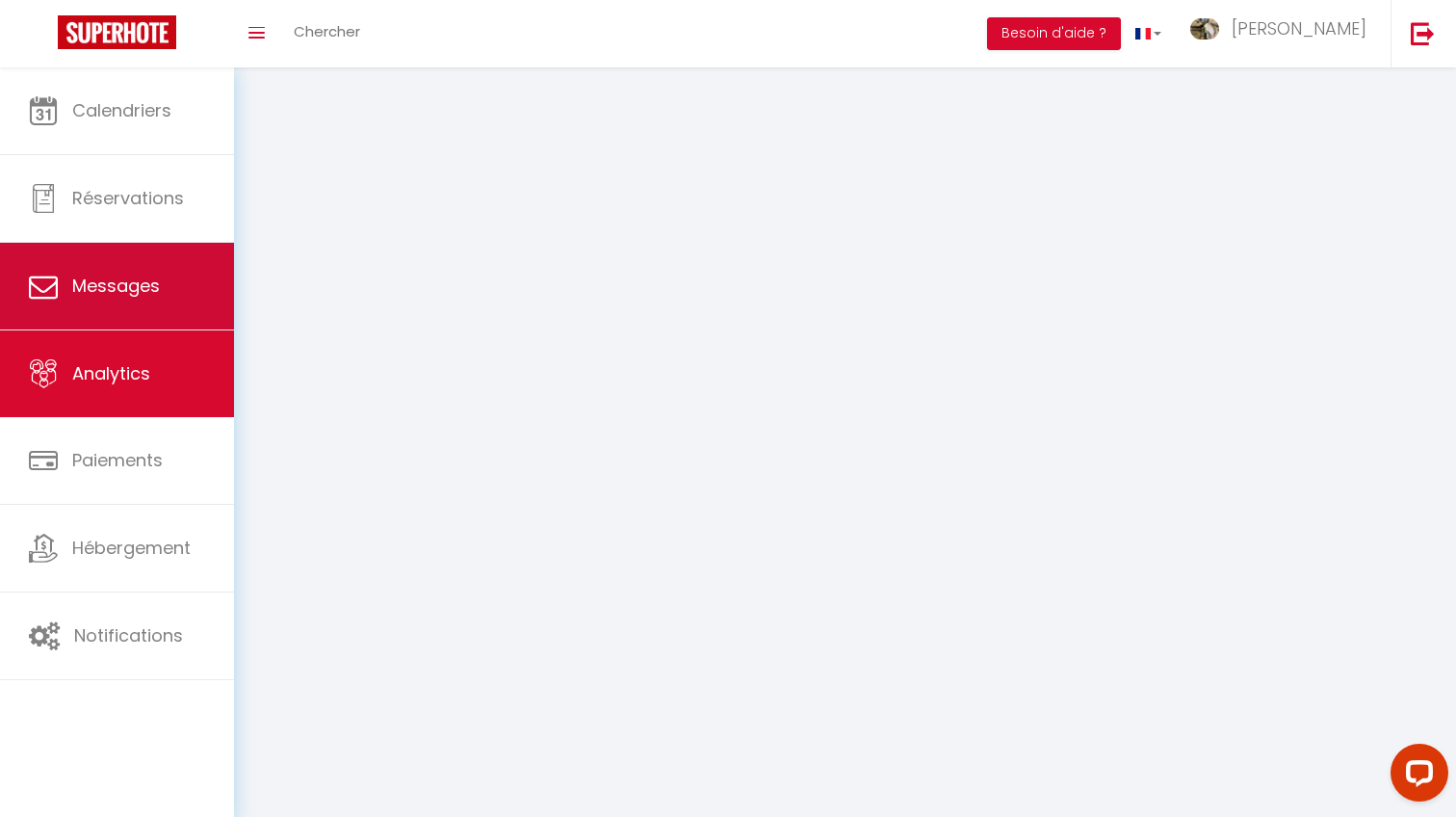
select select "2025"
select select "8"
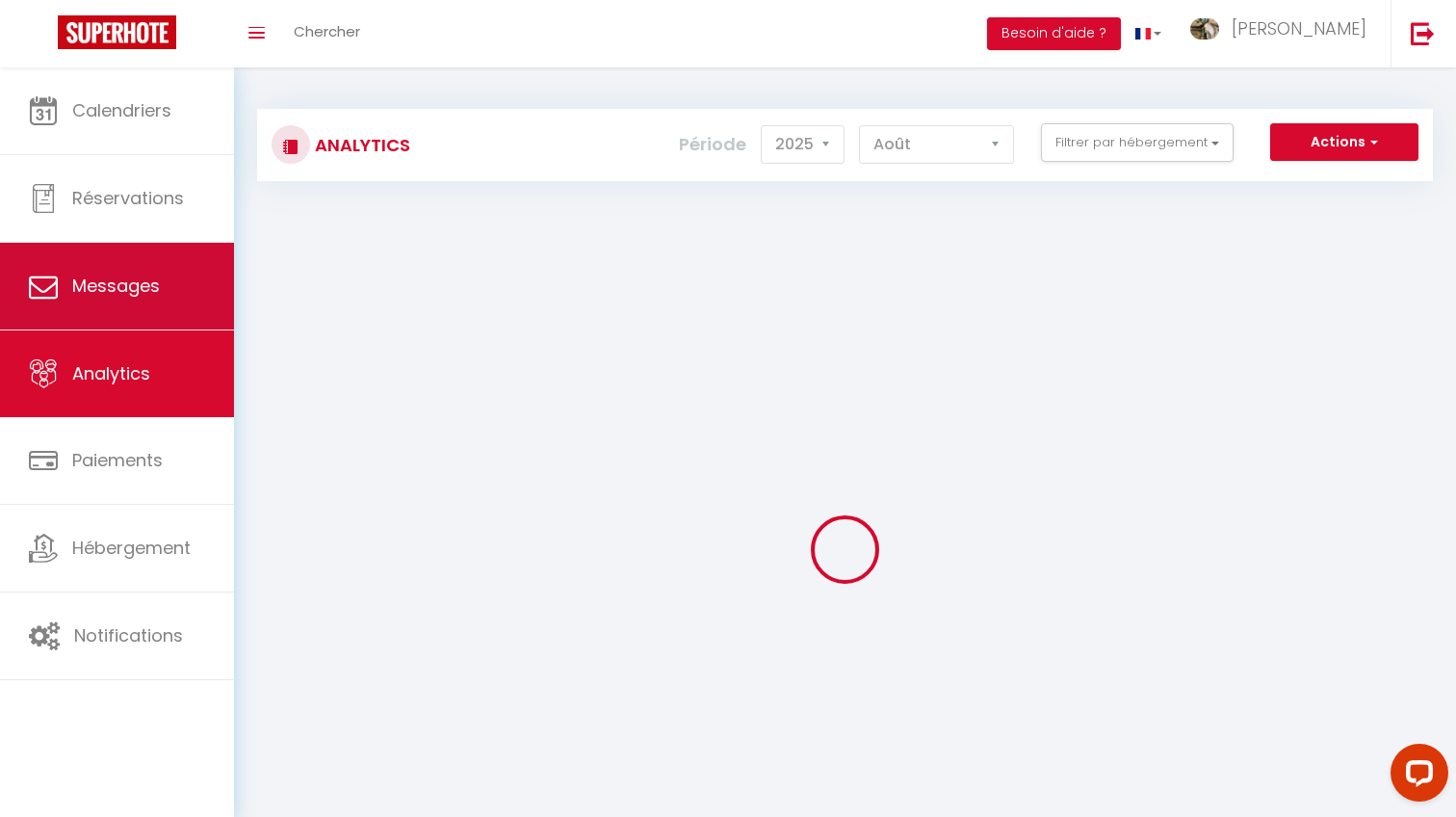
click at [137, 281] on link "Messages" at bounding box center [117, 286] width 234 height 87
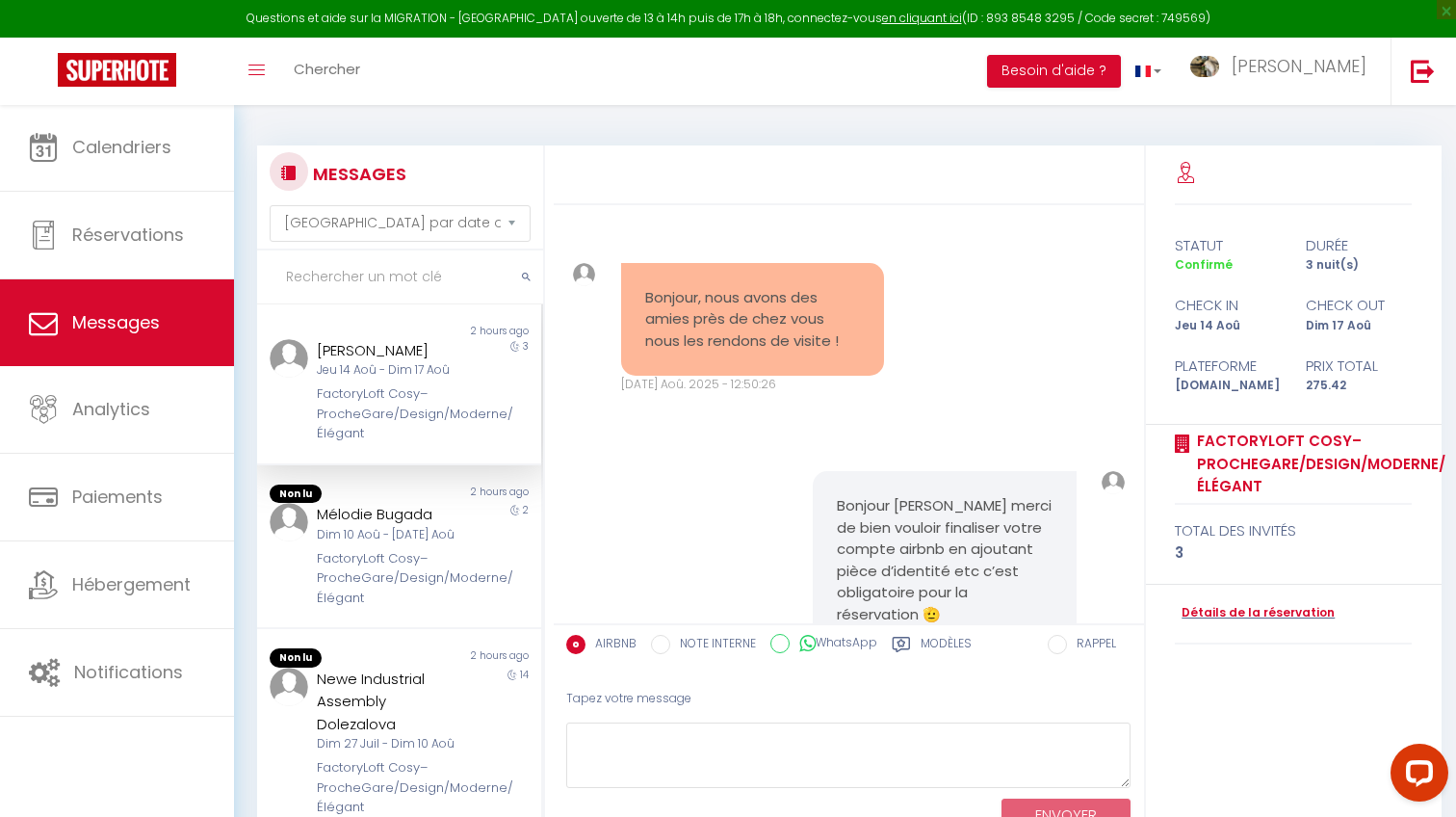
scroll to position [3126, 0]
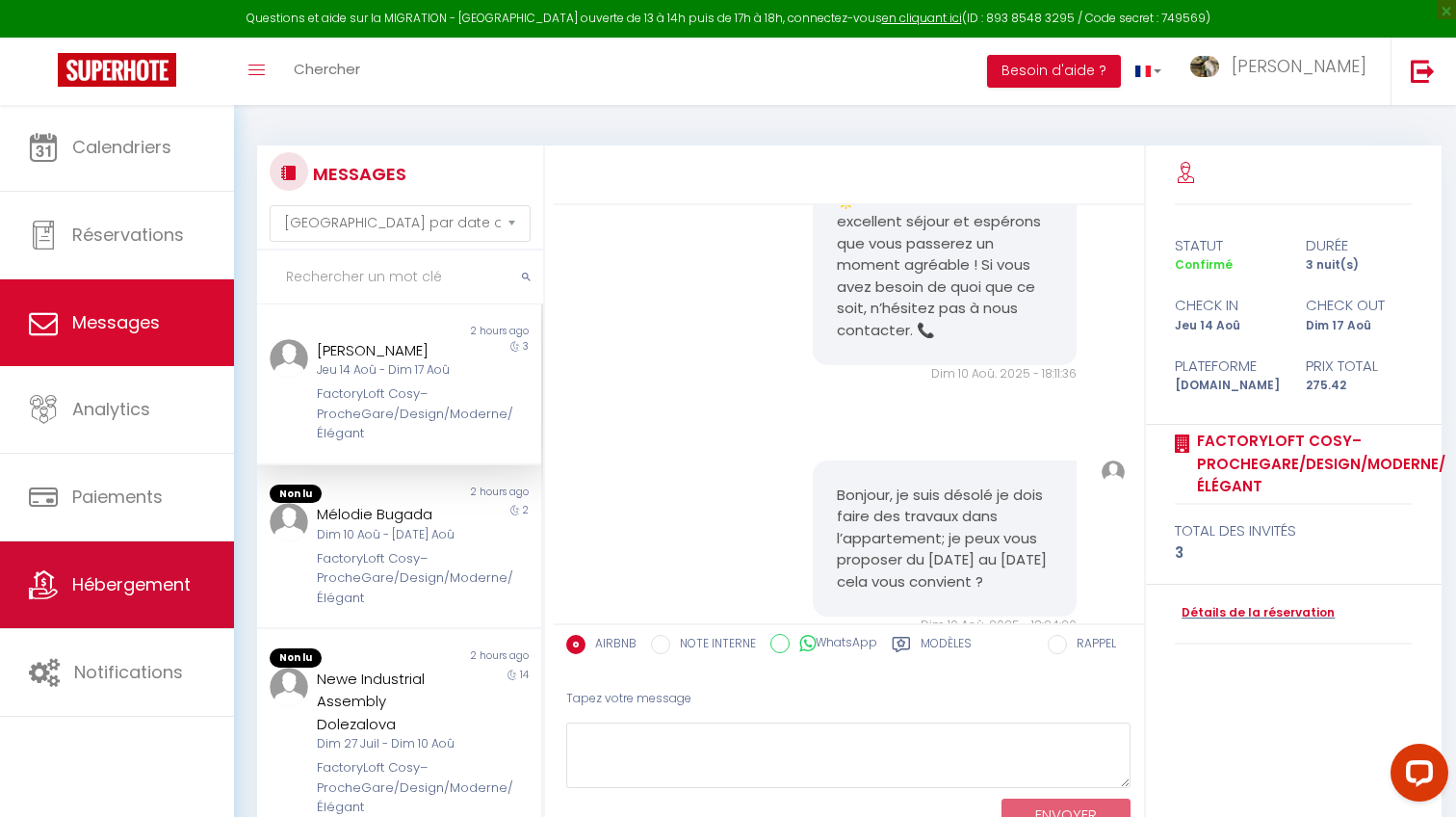
click at [135, 550] on link "Hébergement" at bounding box center [117, 584] width 234 height 87
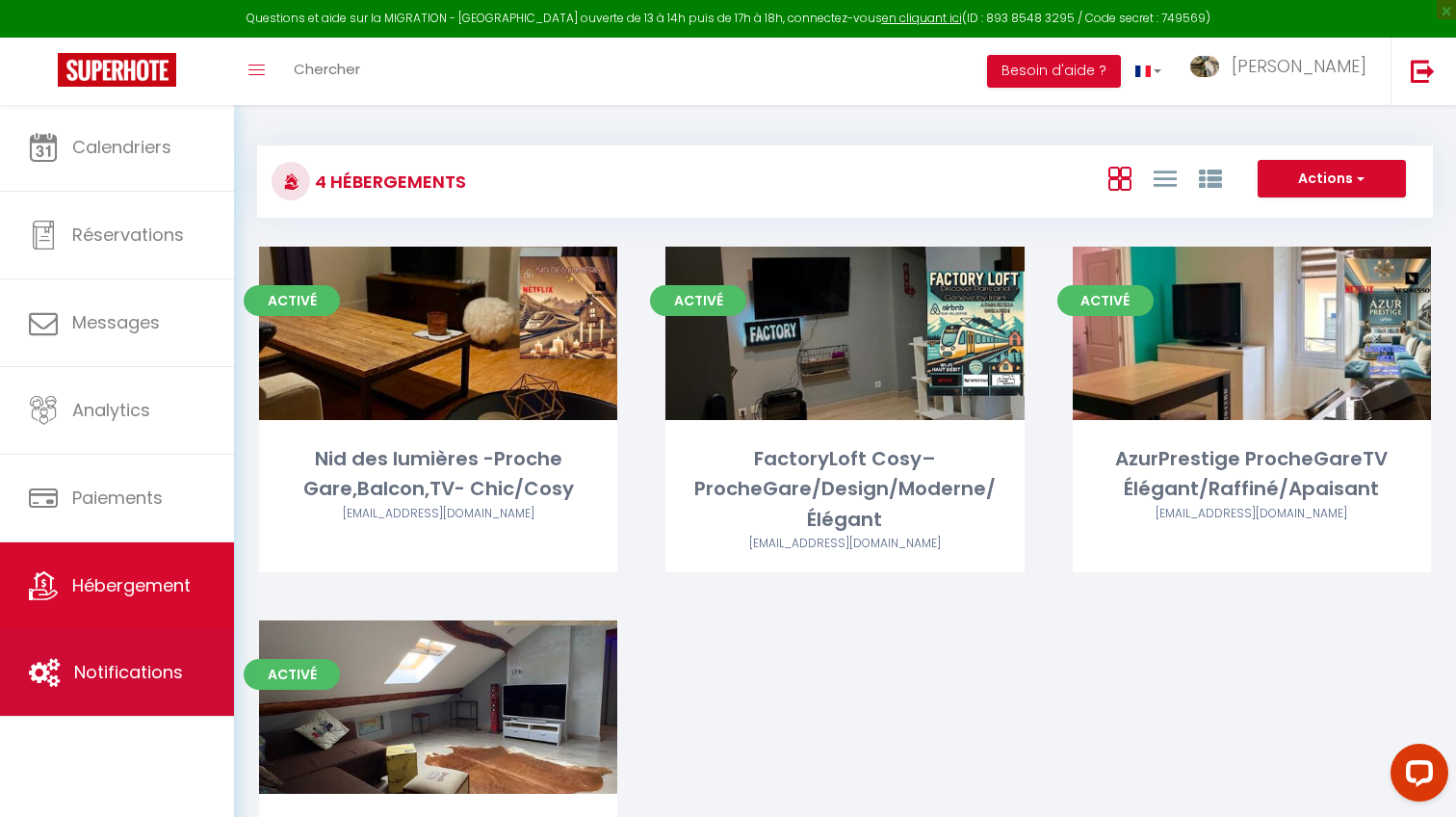
click at [131, 700] on link "Notifications" at bounding box center [117, 672] width 234 height 87
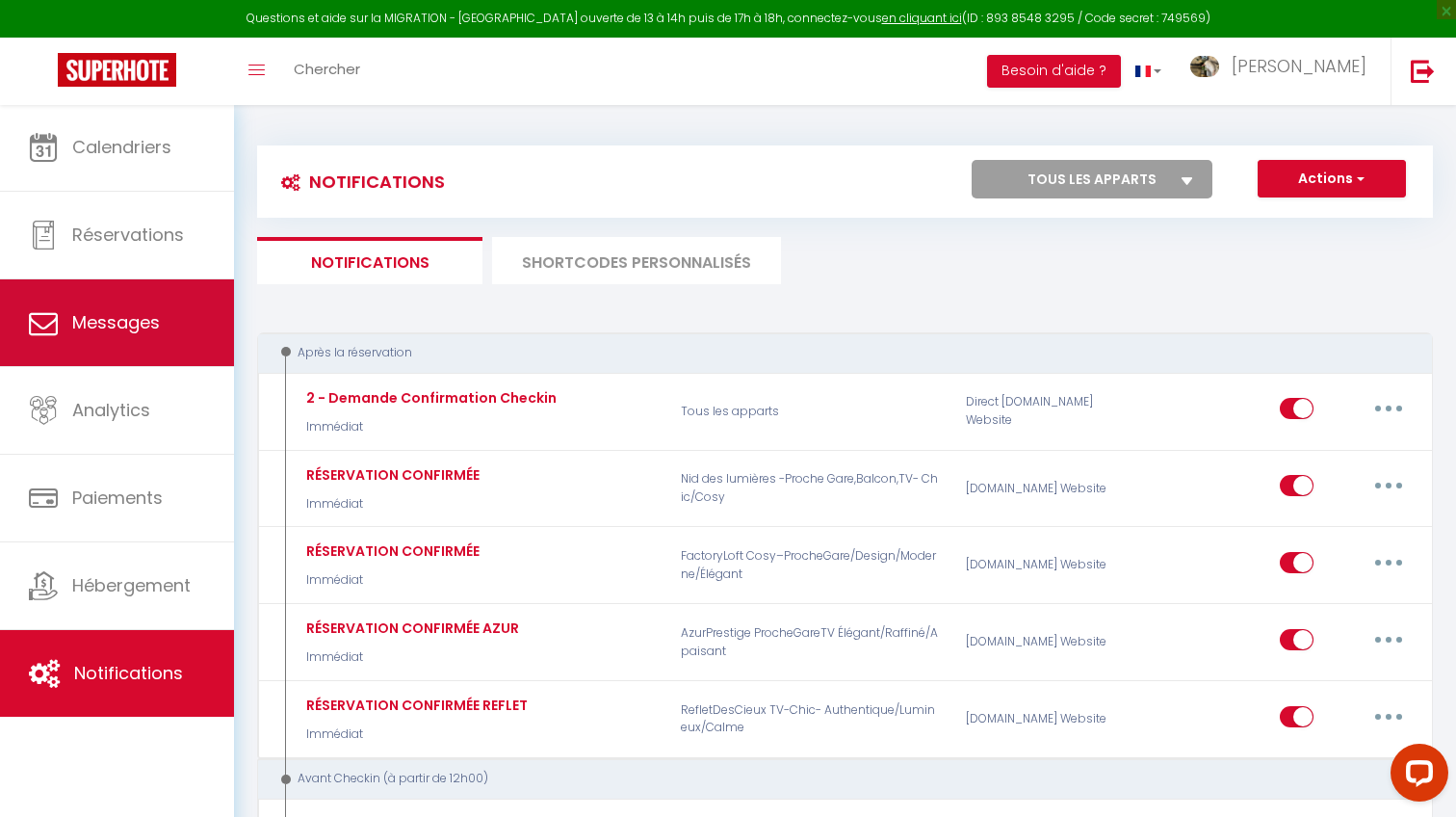
click at [148, 282] on link "Messages" at bounding box center [117, 323] width 234 height 87
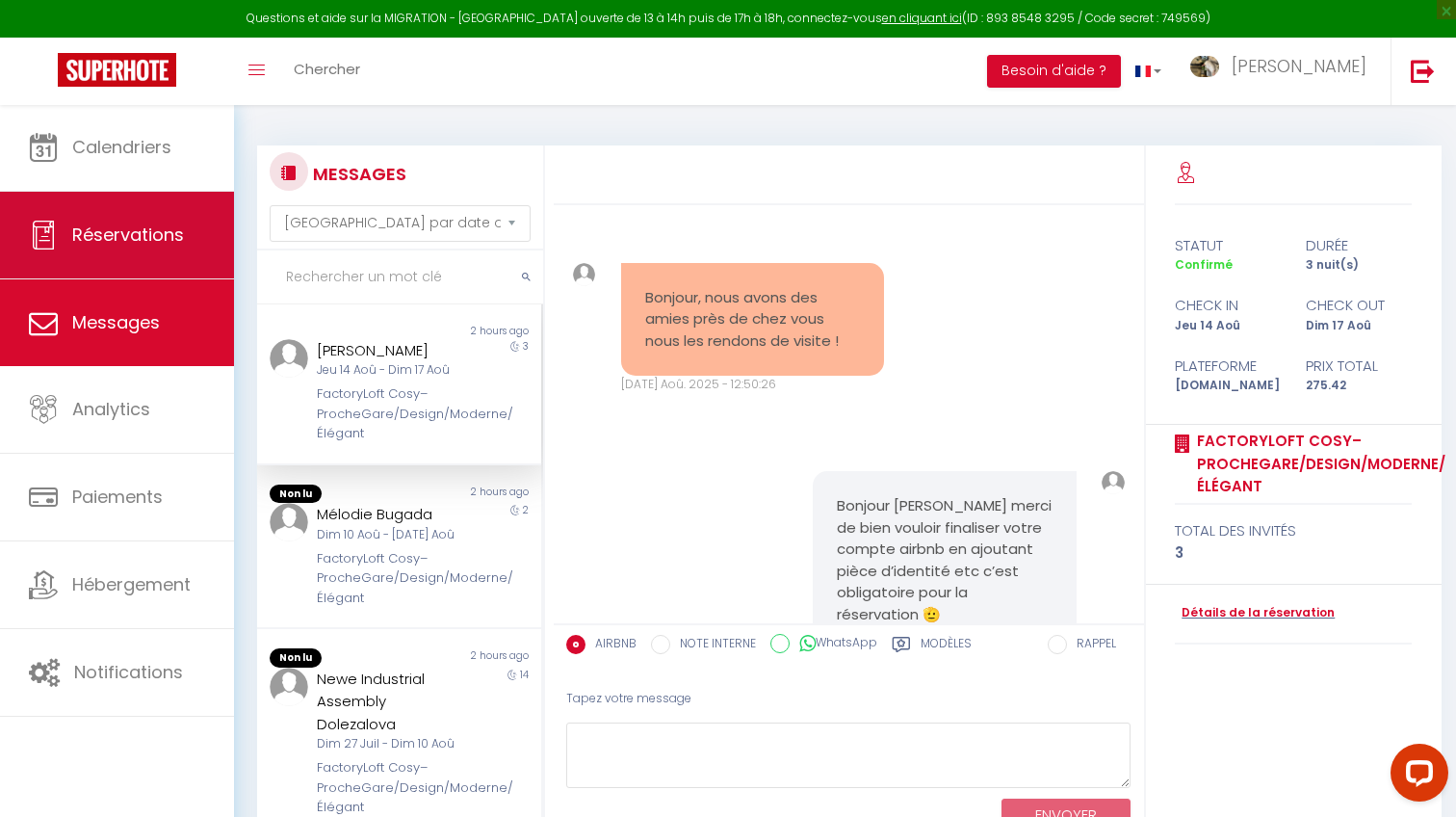
click at [148, 242] on span "Réservations" at bounding box center [128, 235] width 112 height 24
select select "not_cancelled"
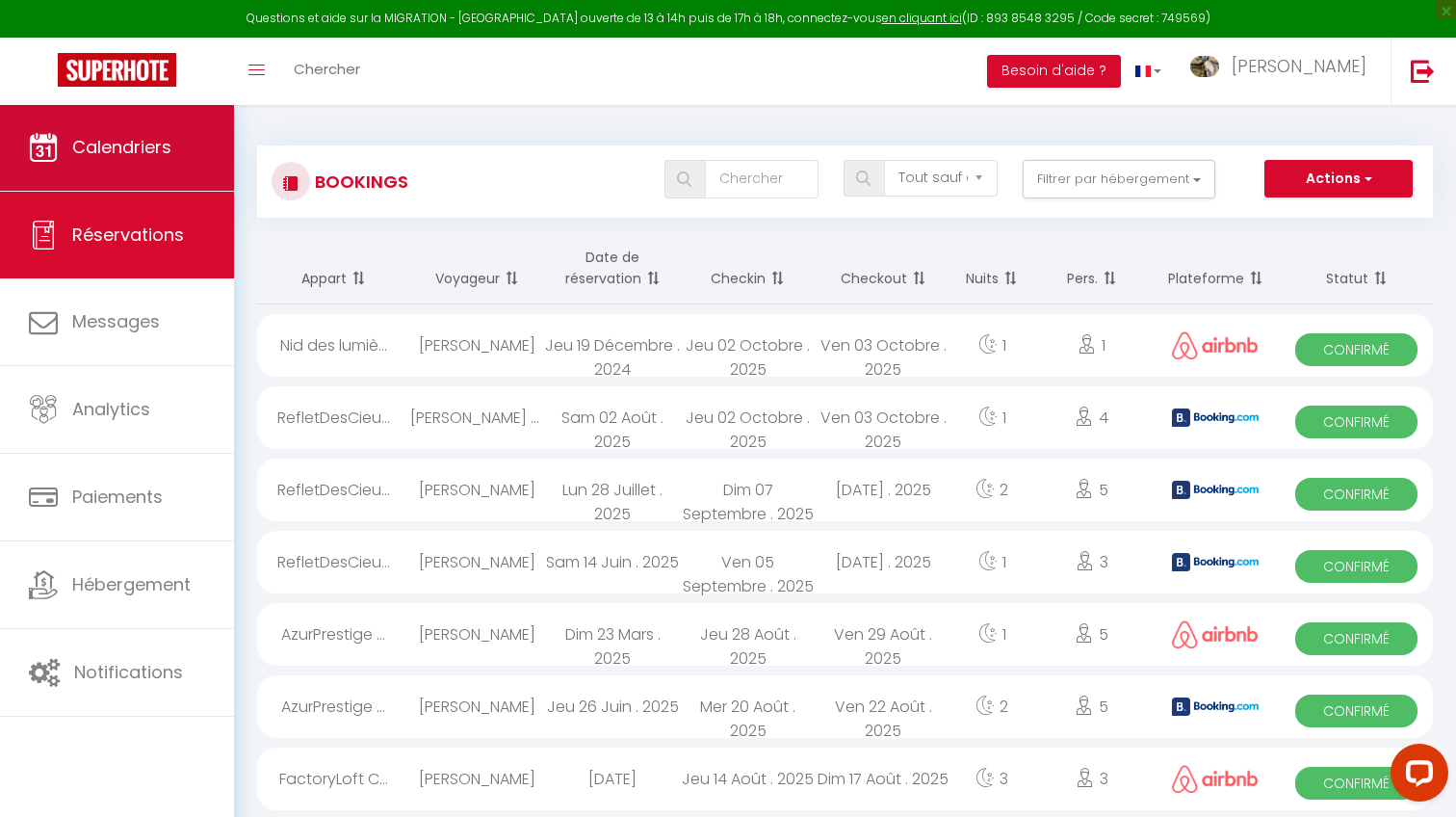
click at [169, 176] on link "Calendriers" at bounding box center [117, 147] width 234 height 87
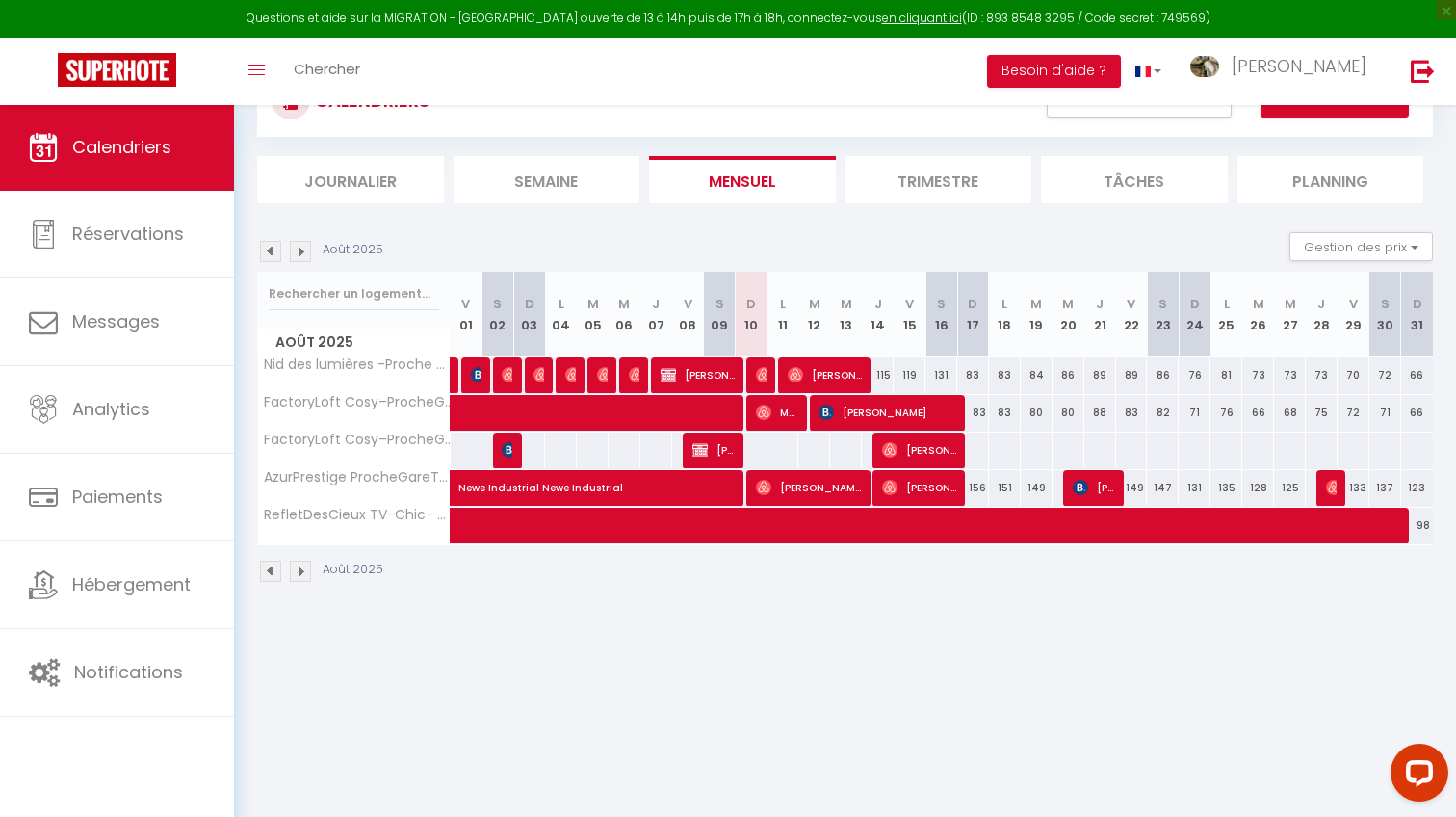
scroll to position [104, 0]
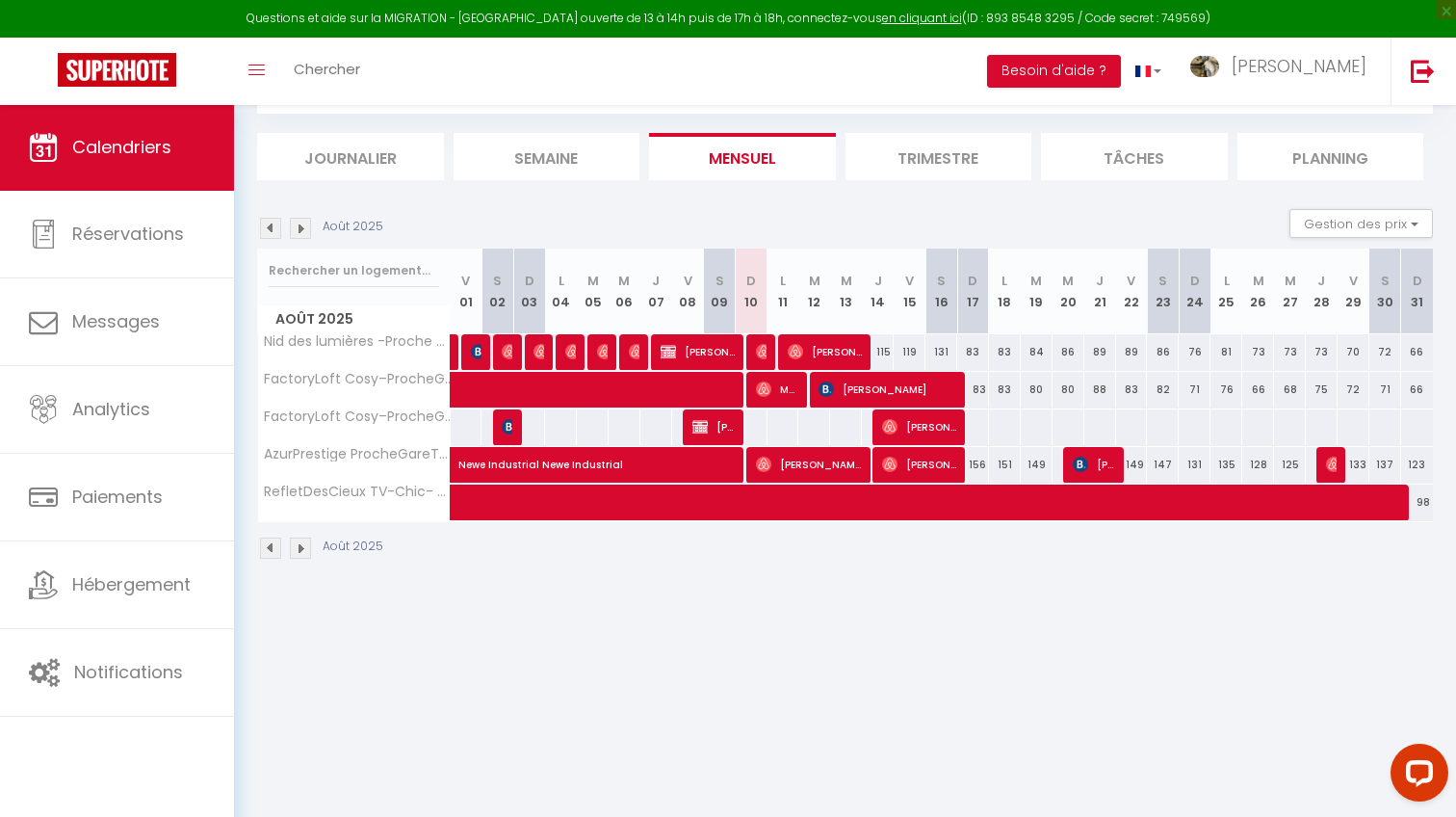
click at [1128, 149] on li "Tâches" at bounding box center [1133, 156] width 187 height 47
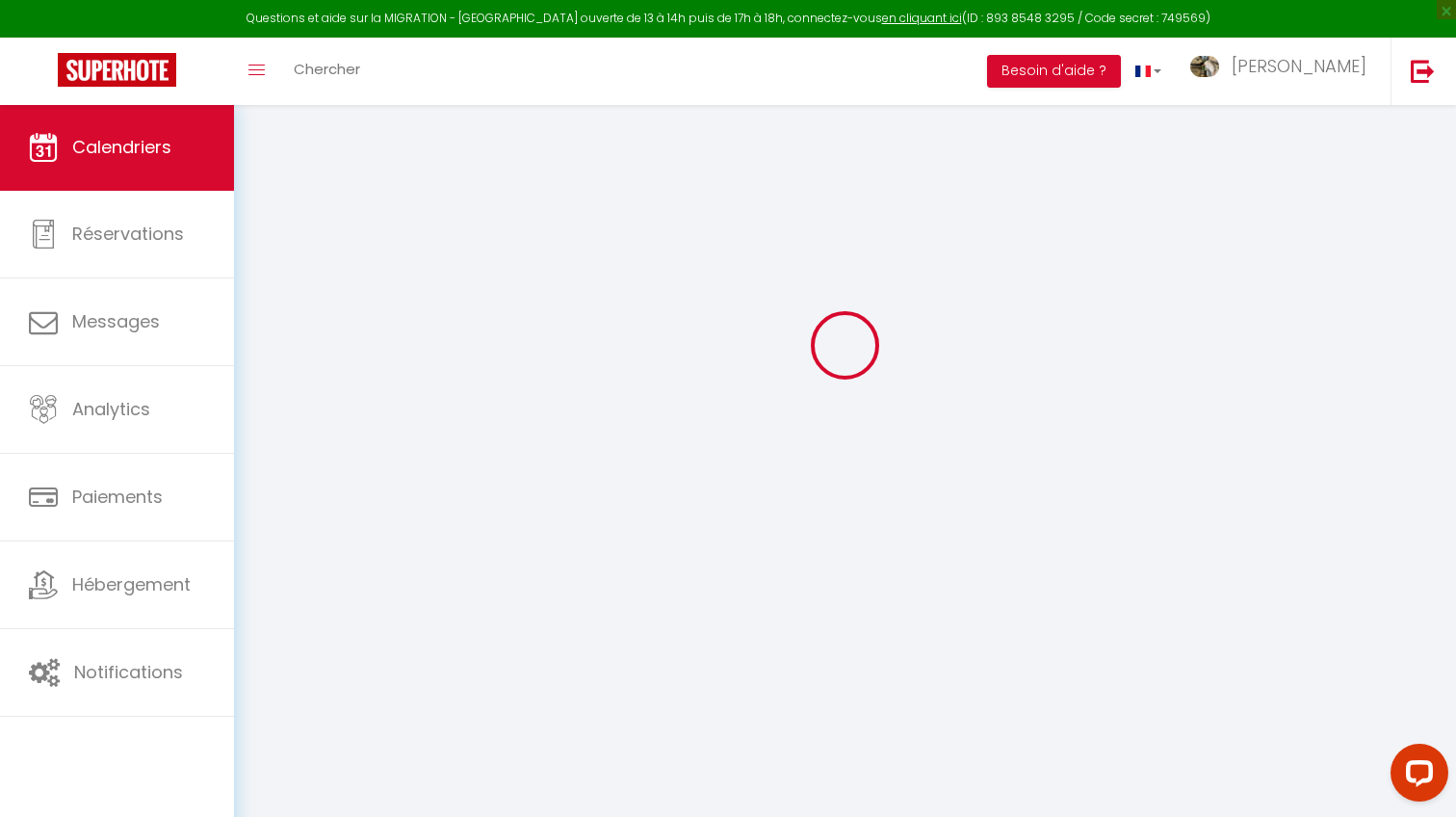
select select
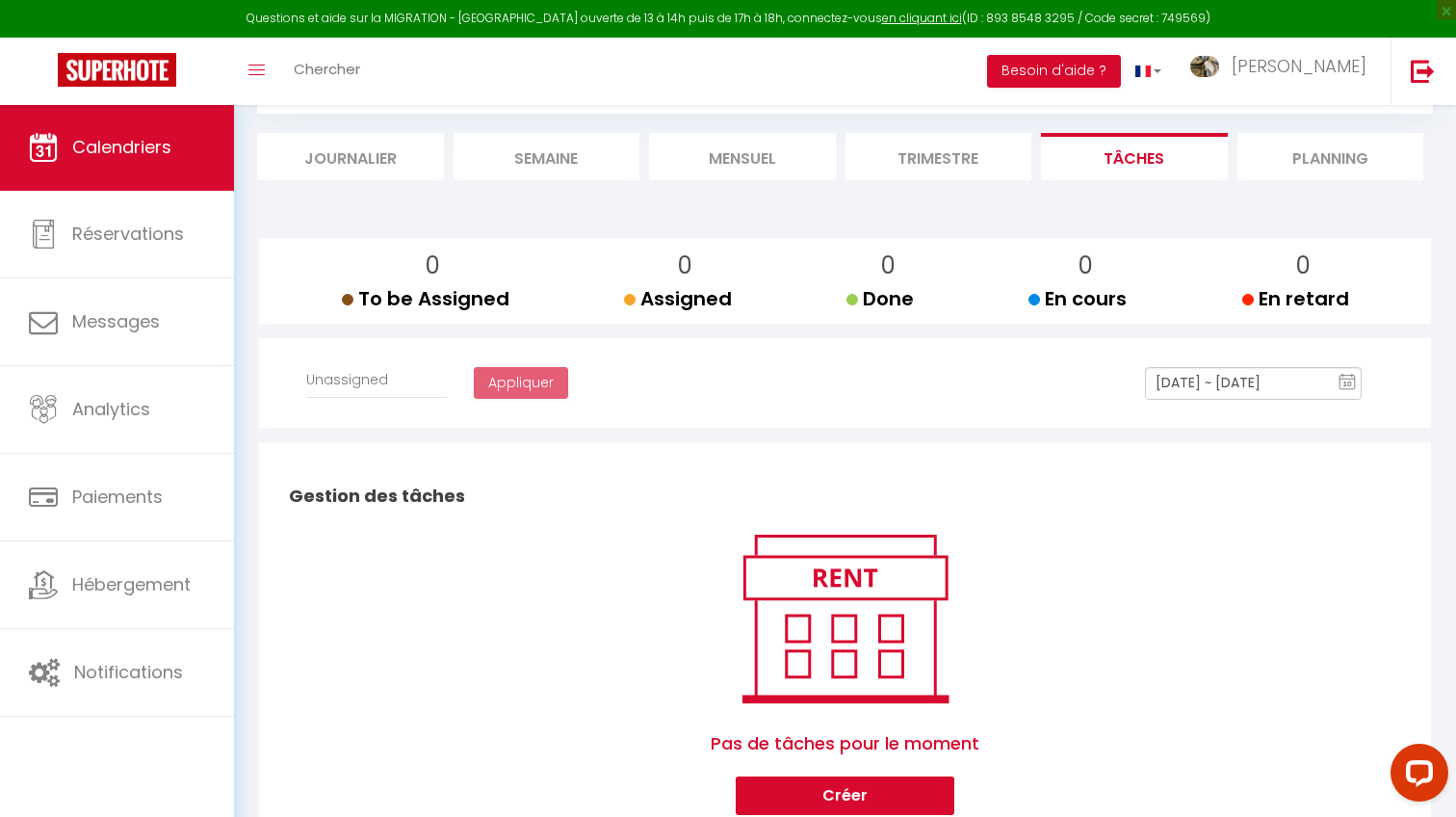
click at [997, 152] on li "Trimestre" at bounding box center [939, 156] width 187 height 47
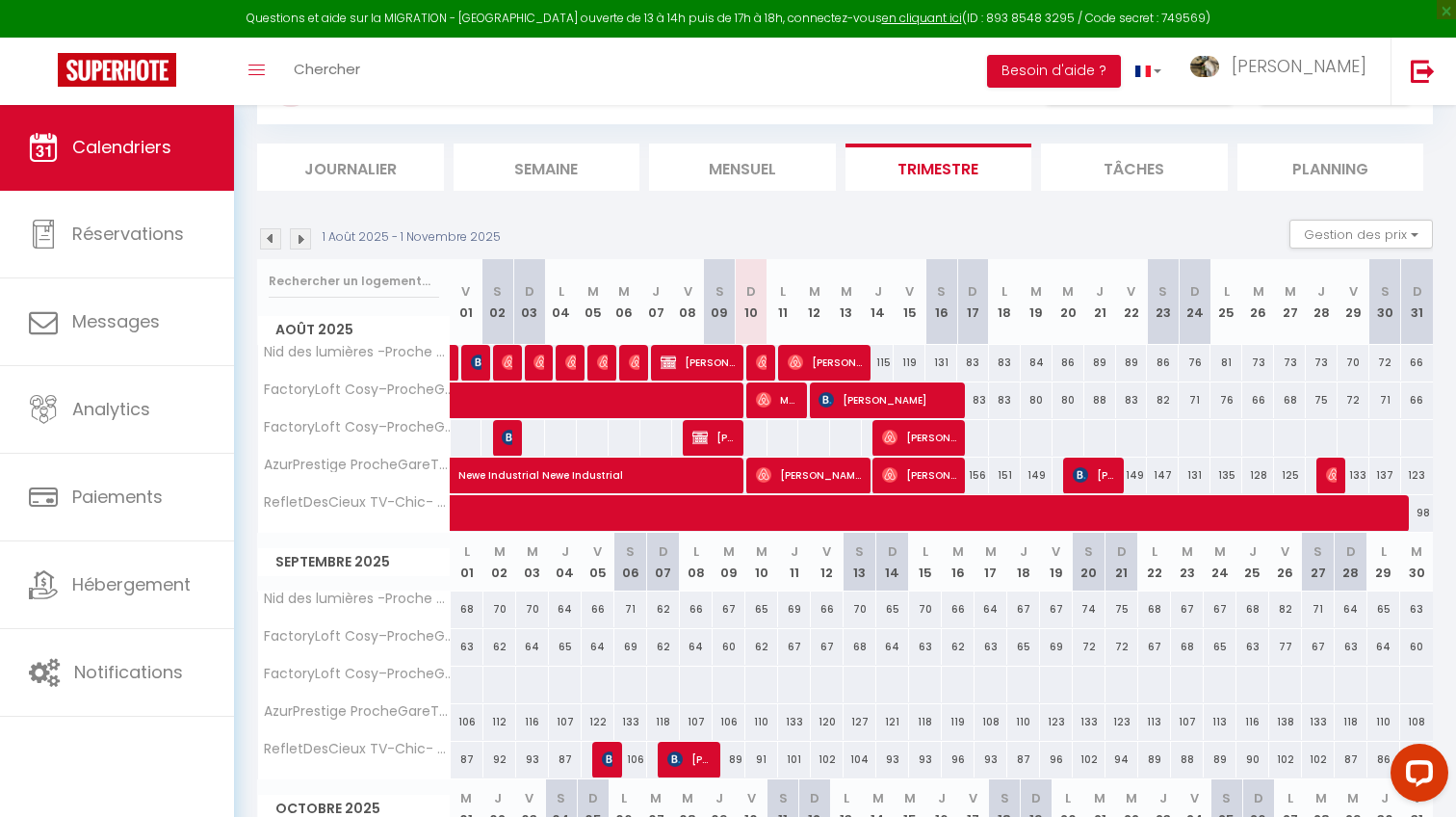
scroll to position [81, 0]
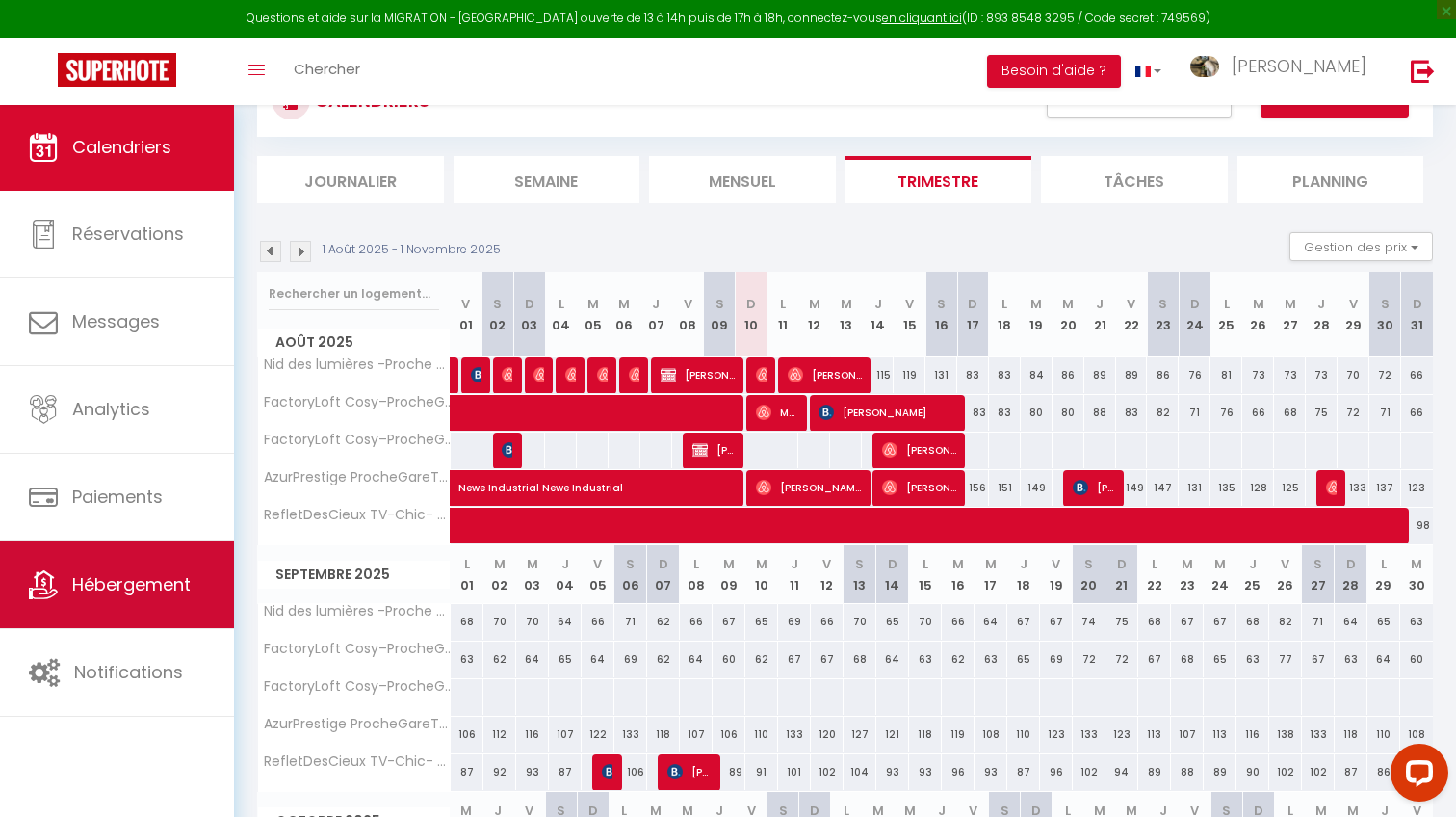
click at [117, 583] on span "Hébergement" at bounding box center [131, 584] width 119 height 24
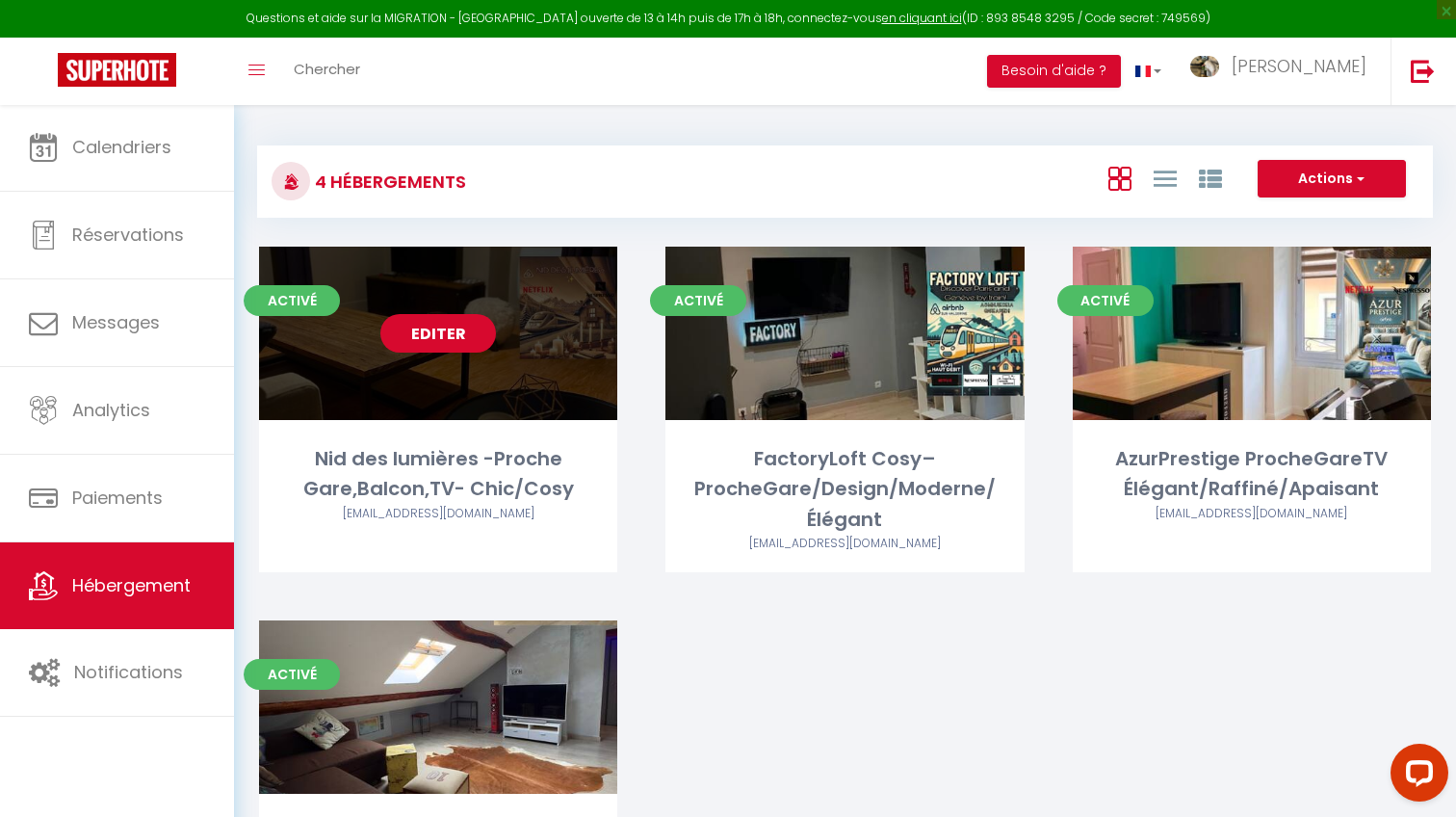
click at [438, 348] on link "Editer" at bounding box center [438, 333] width 116 height 39
select select "3"
select select "2"
select select "1"
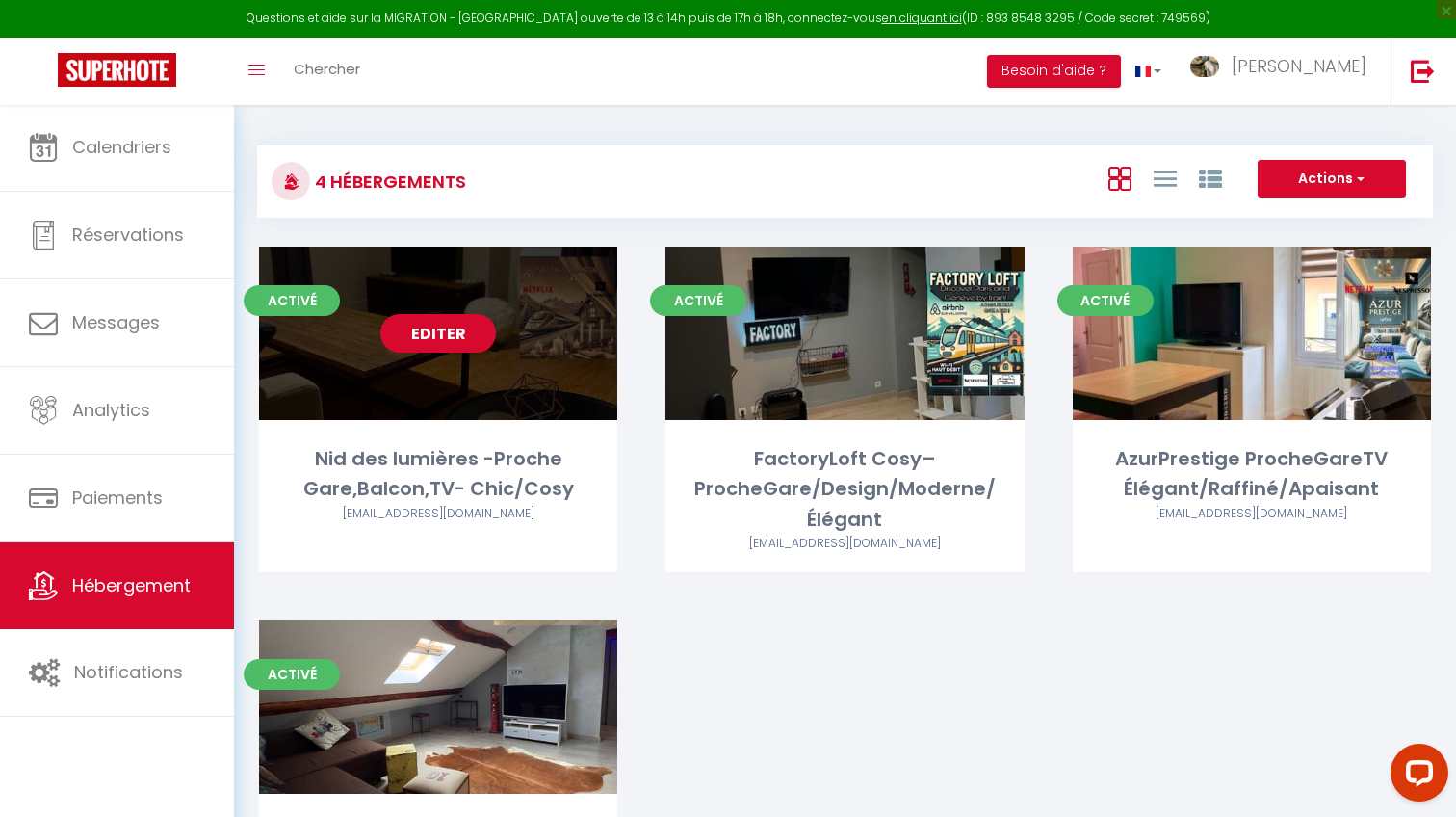
select select
select select "28"
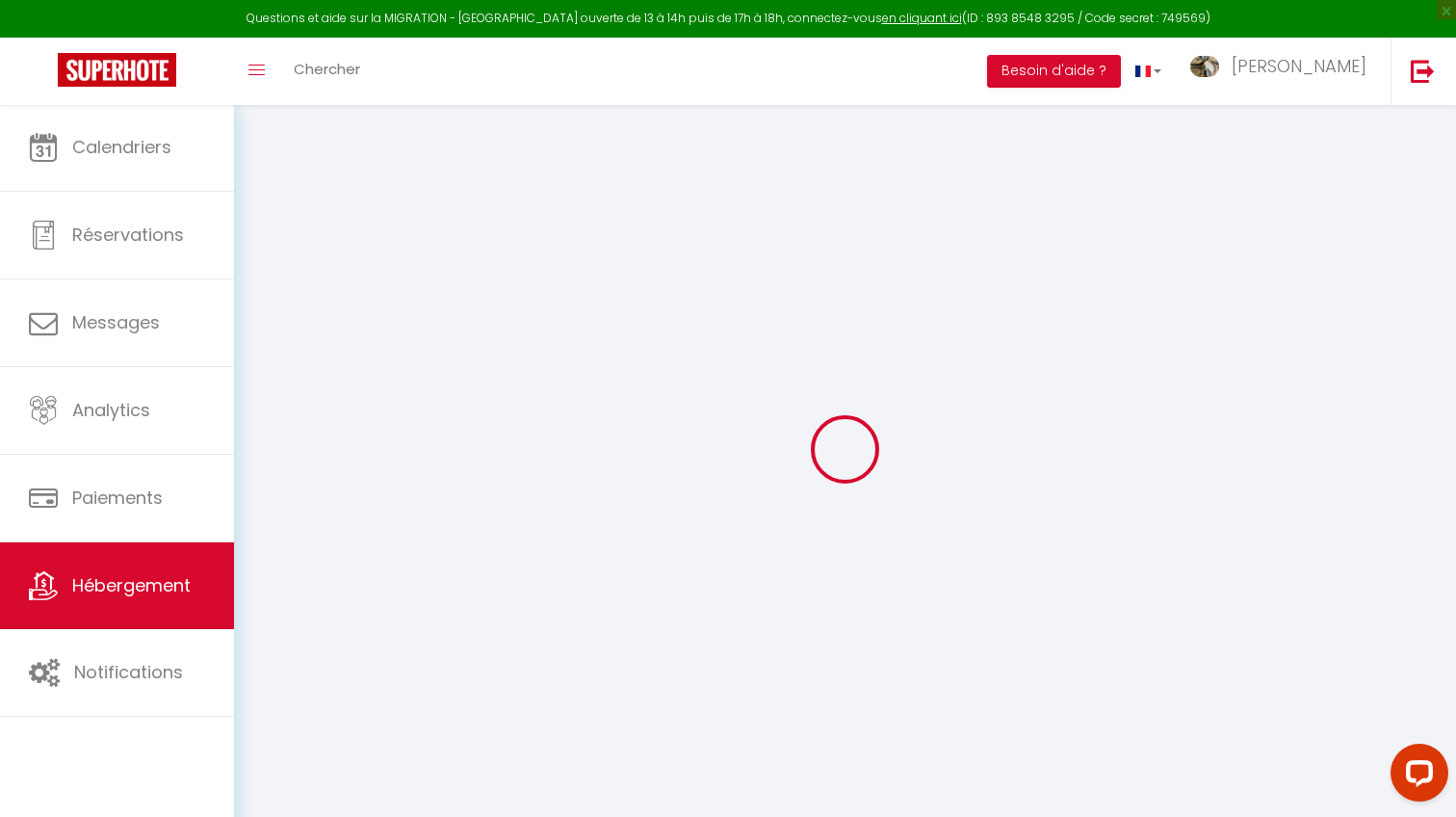
select select
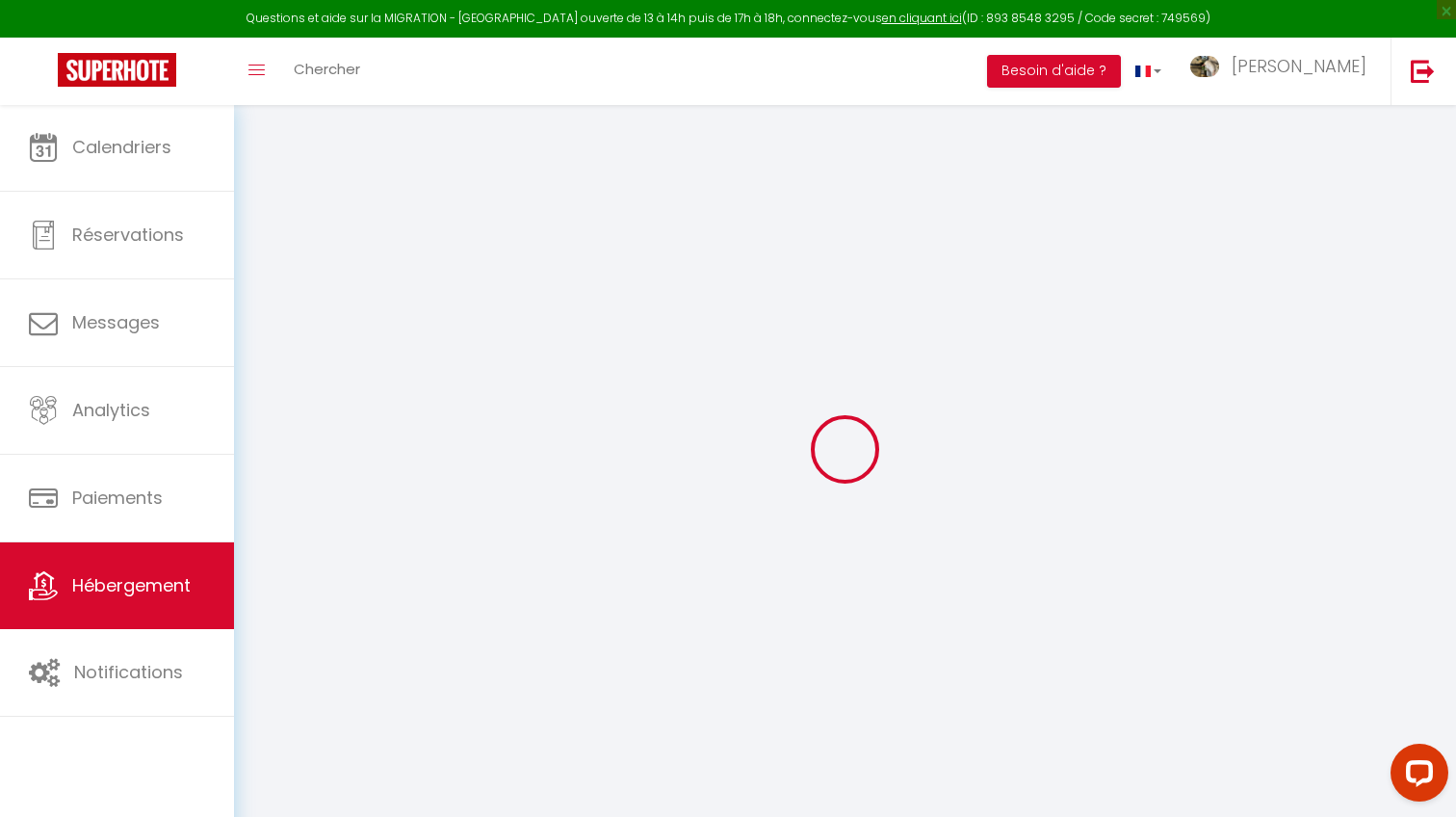
select select
checkbox input "false"
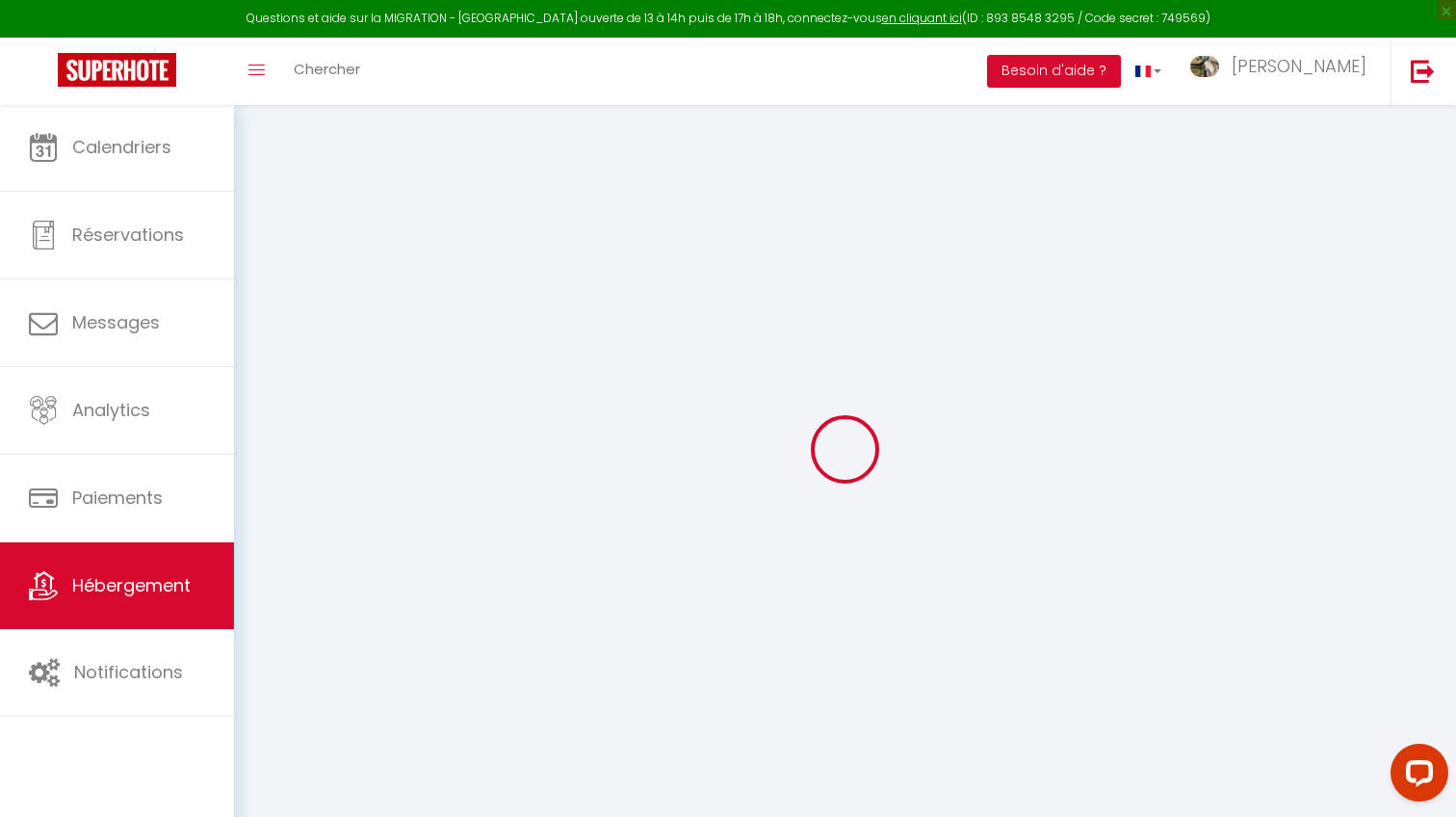
select select
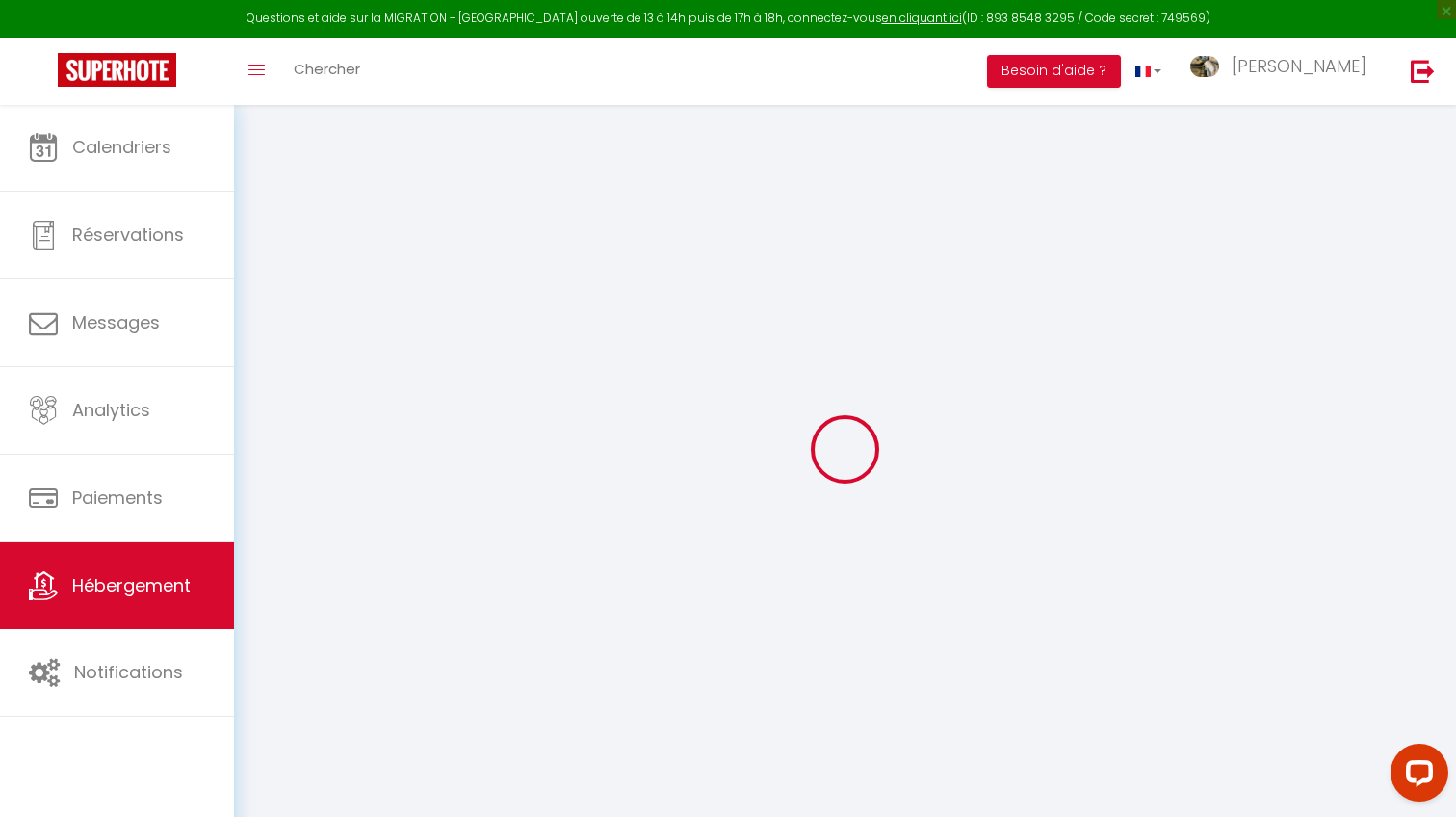
select select
checkbox input "false"
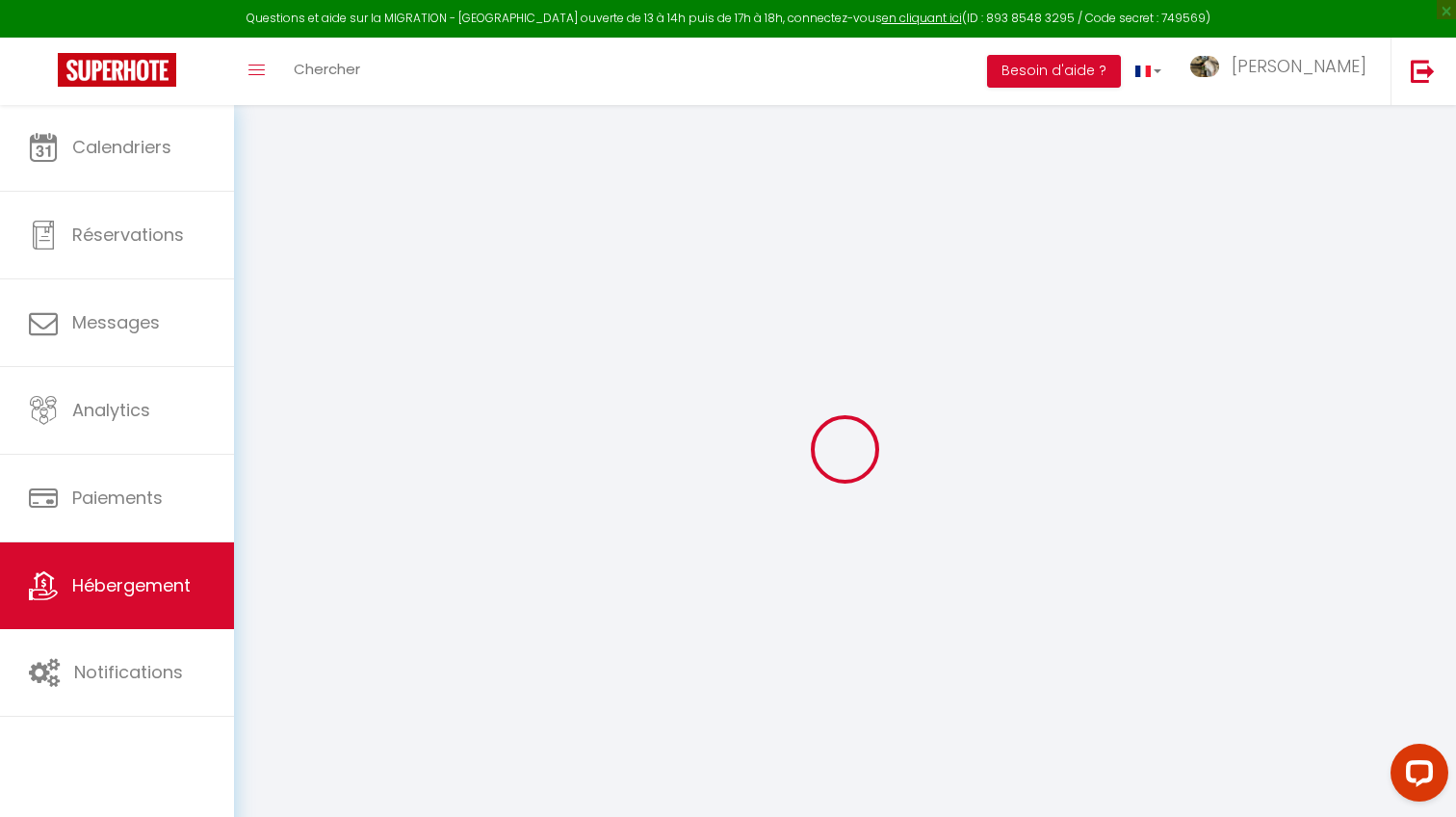
checkbox input "false"
select select
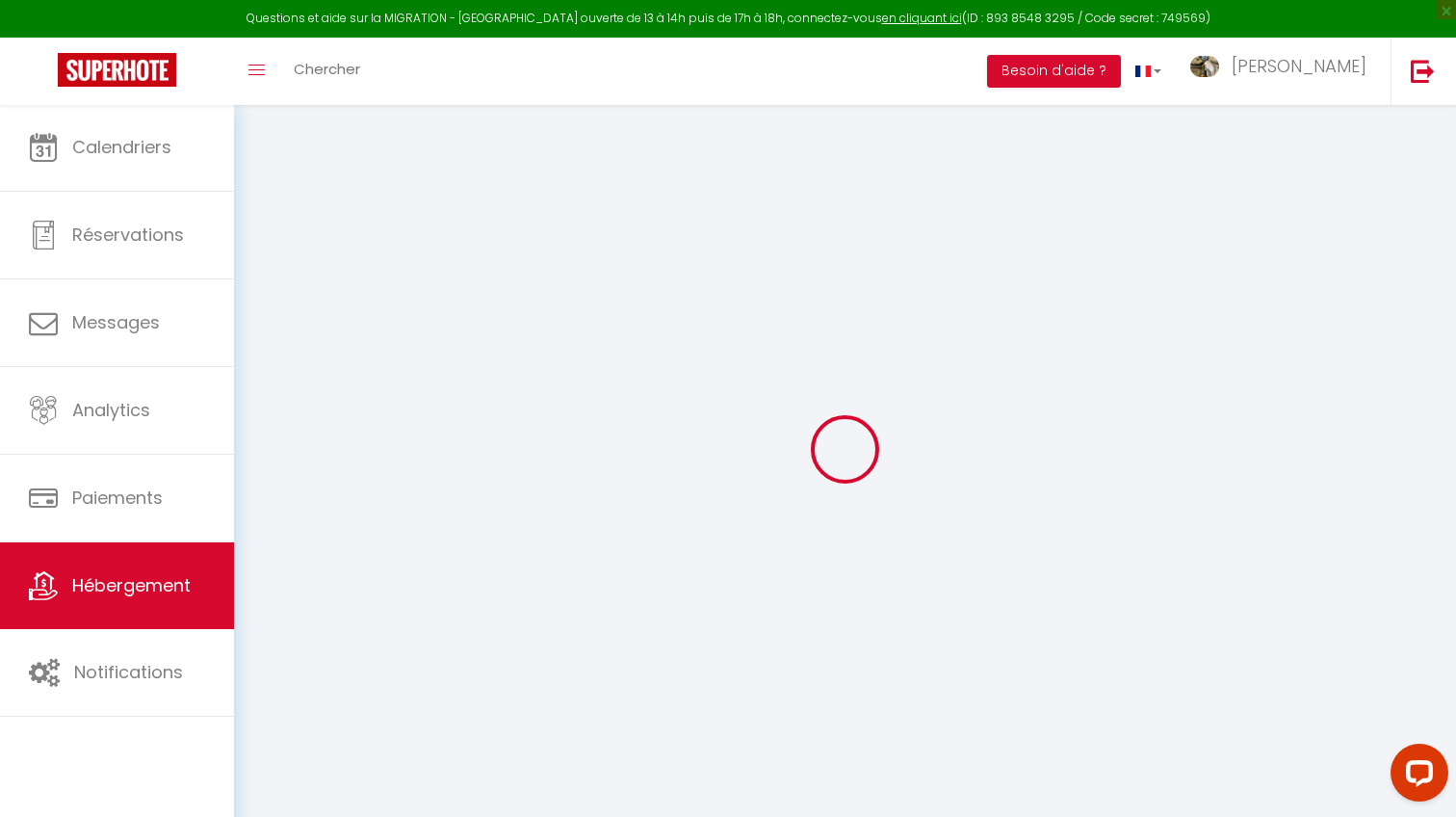
select select
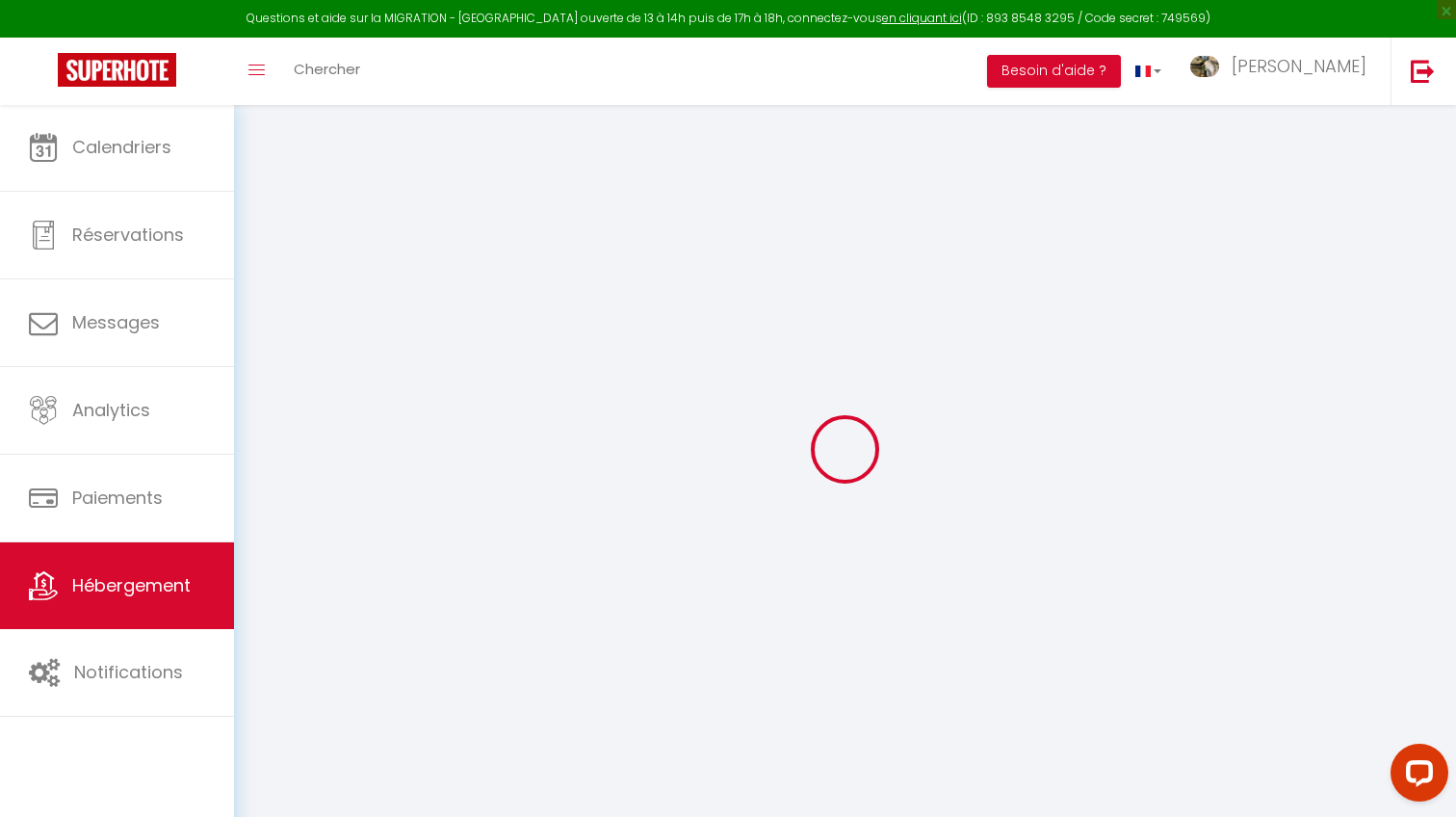
checkbox input "false"
select select
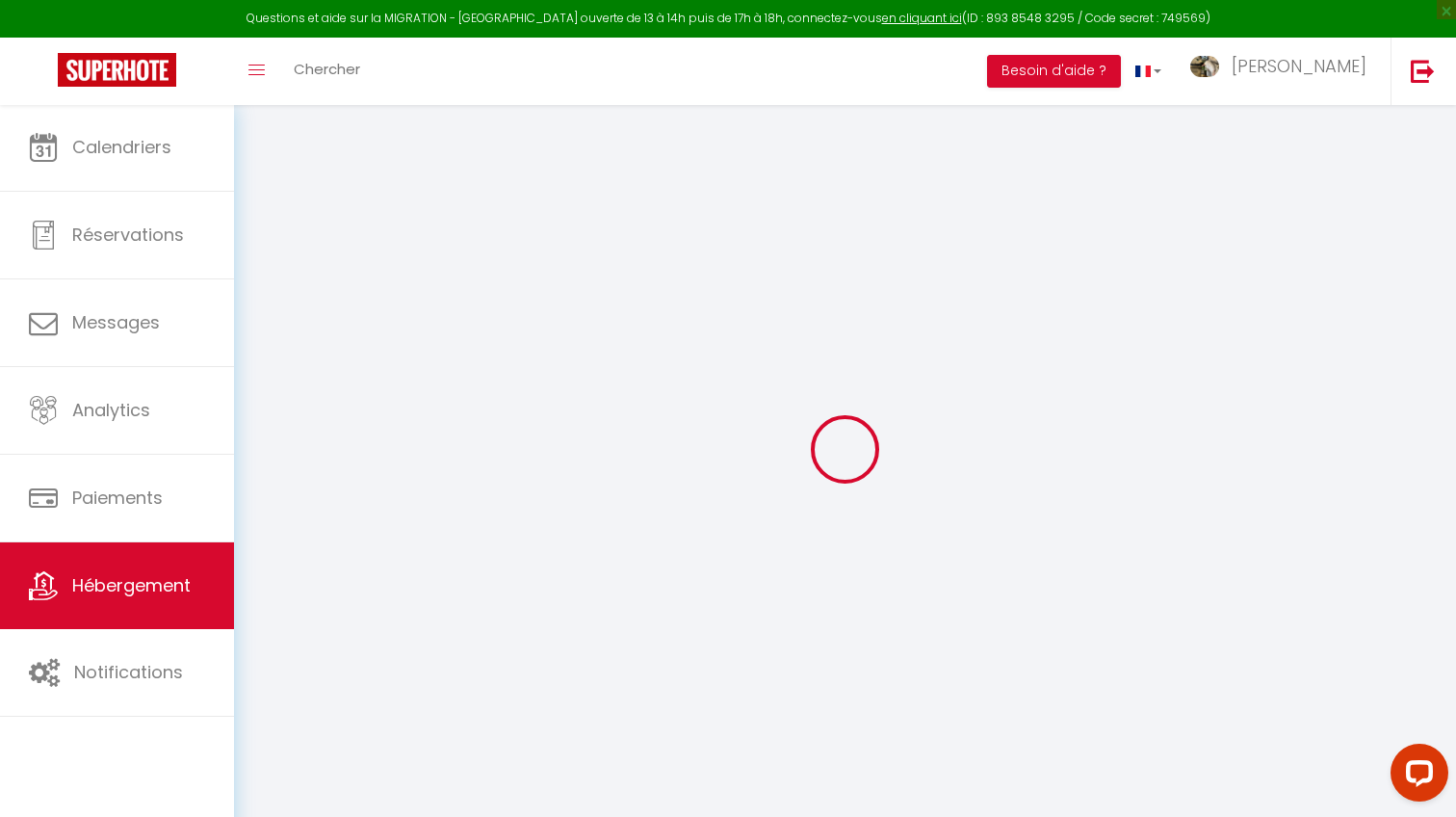
select select
type input "Nid des lumières -Proche Gare,Balcon,TV- Chic/Cosy"
type input "[PERSON_NAME]"
select select "2"
select select "0"
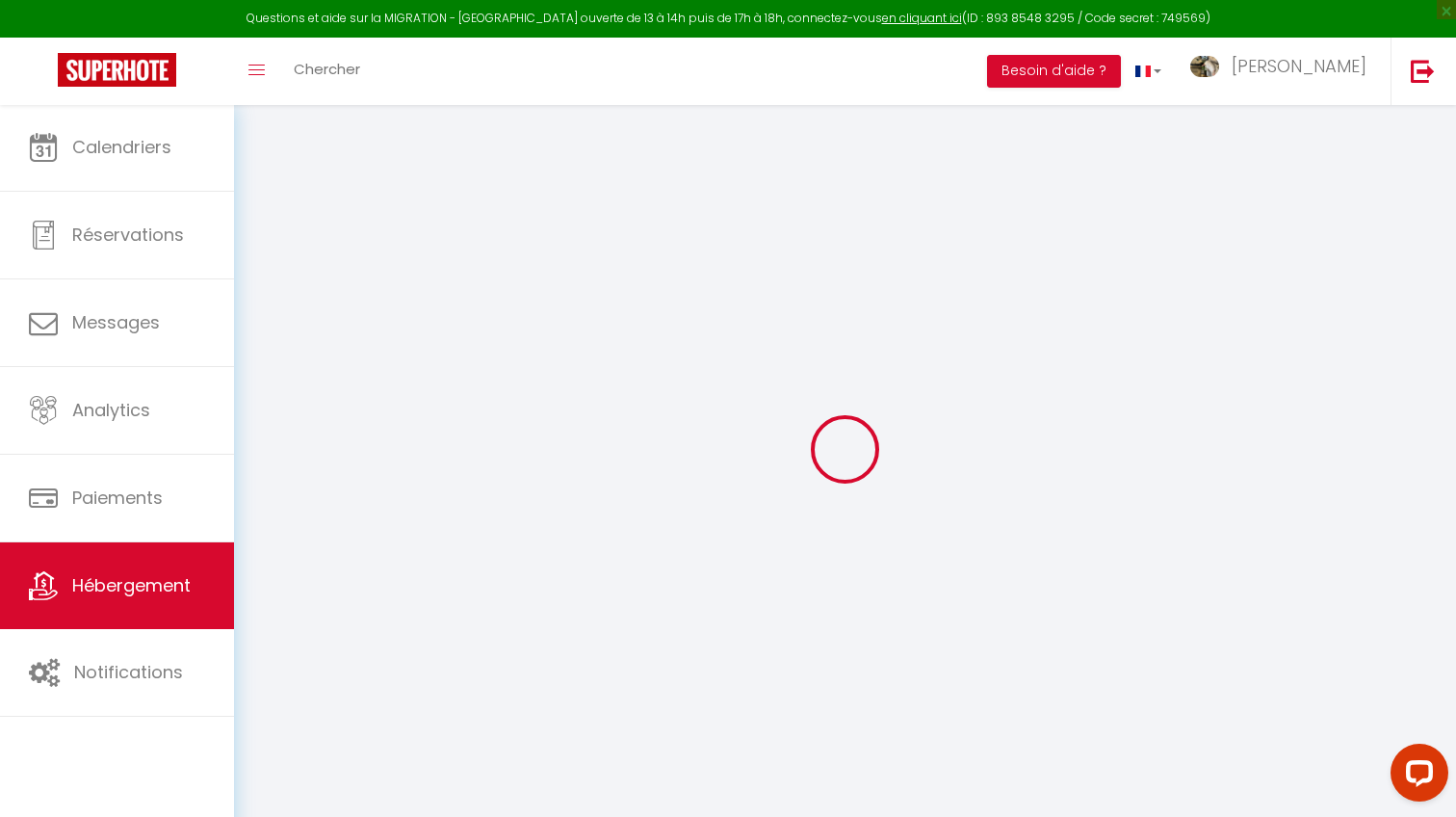
type input "53"
type input "5"
type input "15"
type input "250"
select select
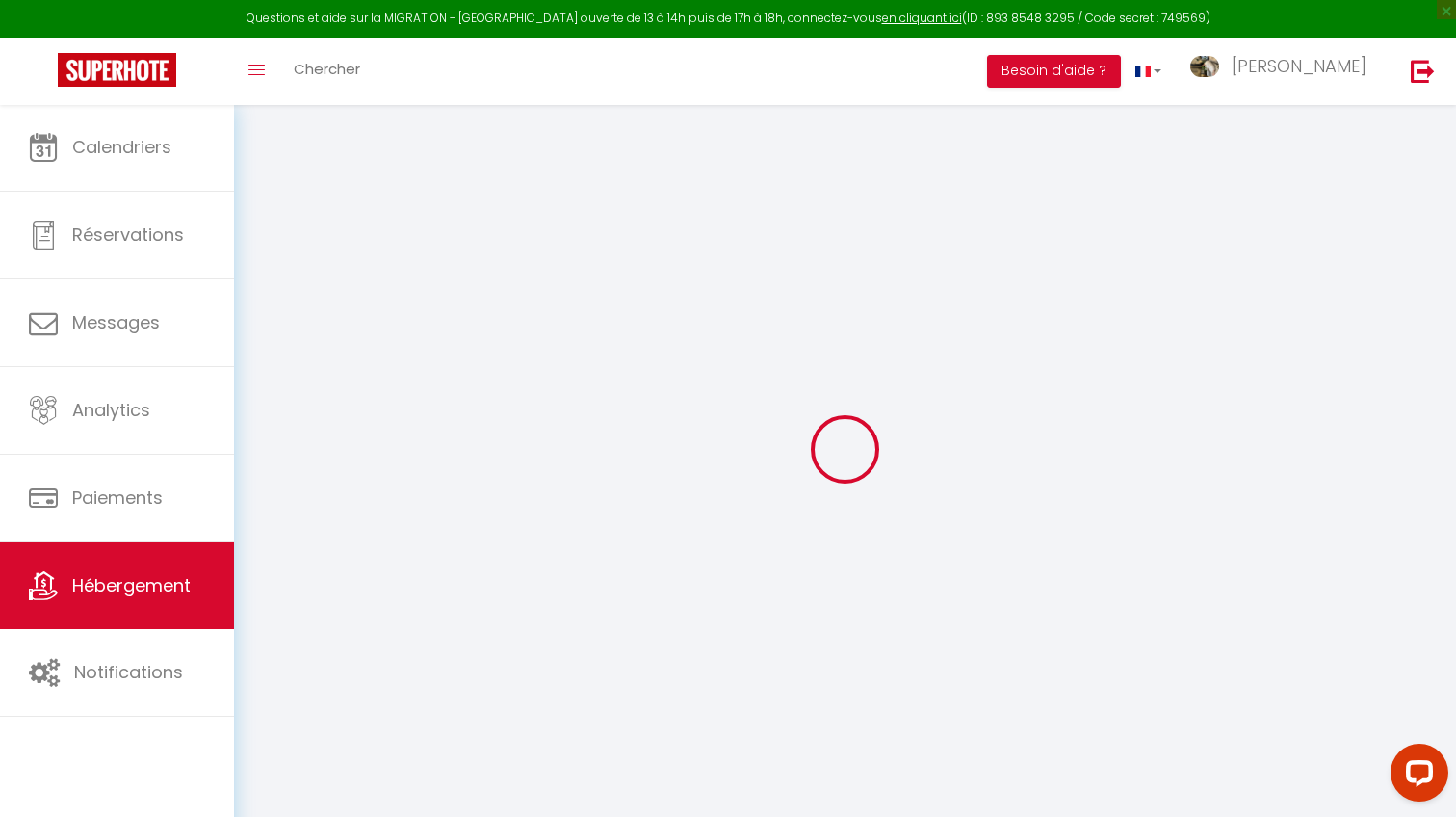
select select
type input "[STREET_ADDRESS]"
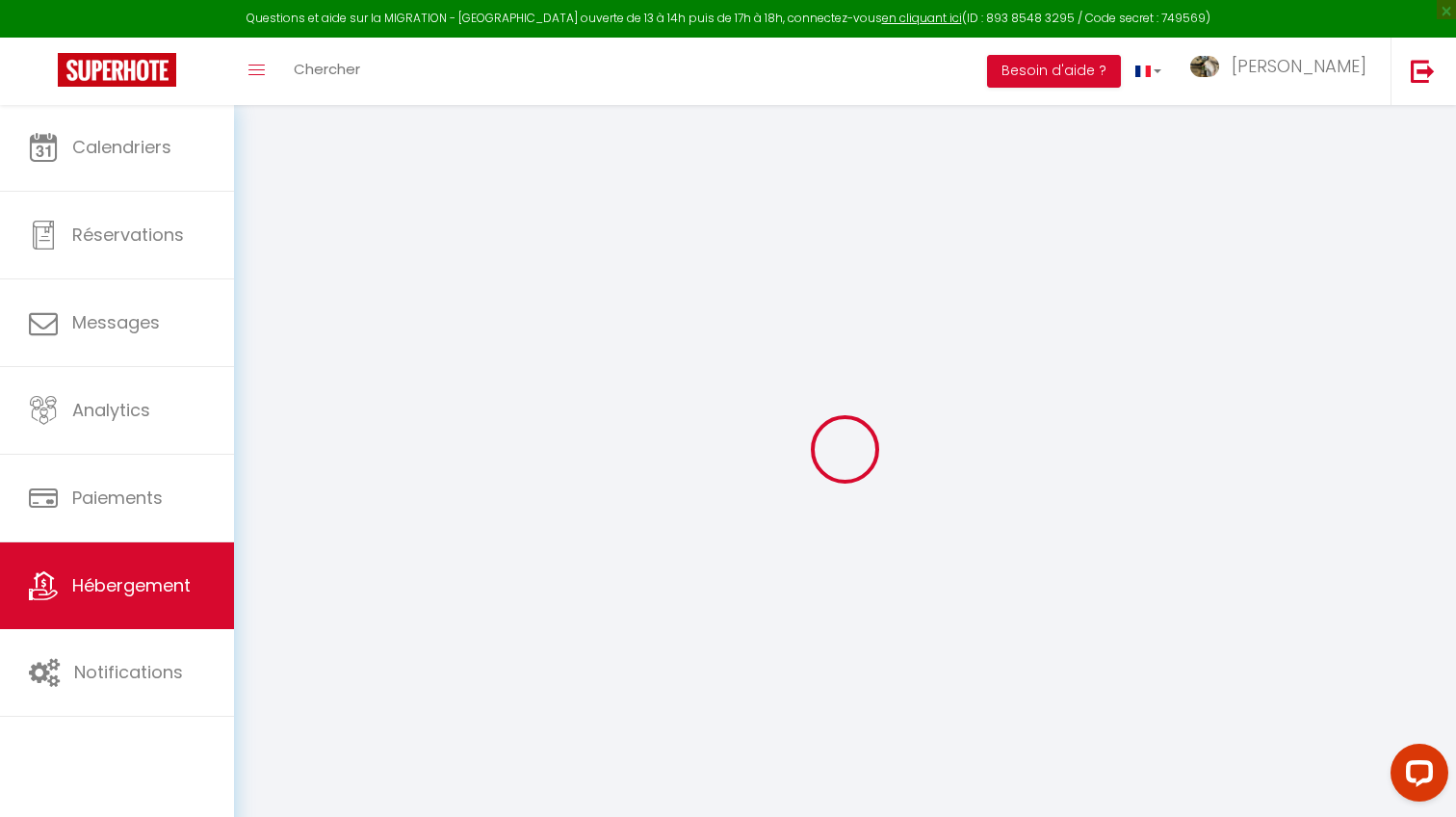
type input "01200"
type input "Valserhône"
type input "[EMAIL_ADDRESS][DOMAIN_NAME]"
select select "13825"
checkbox input "true"
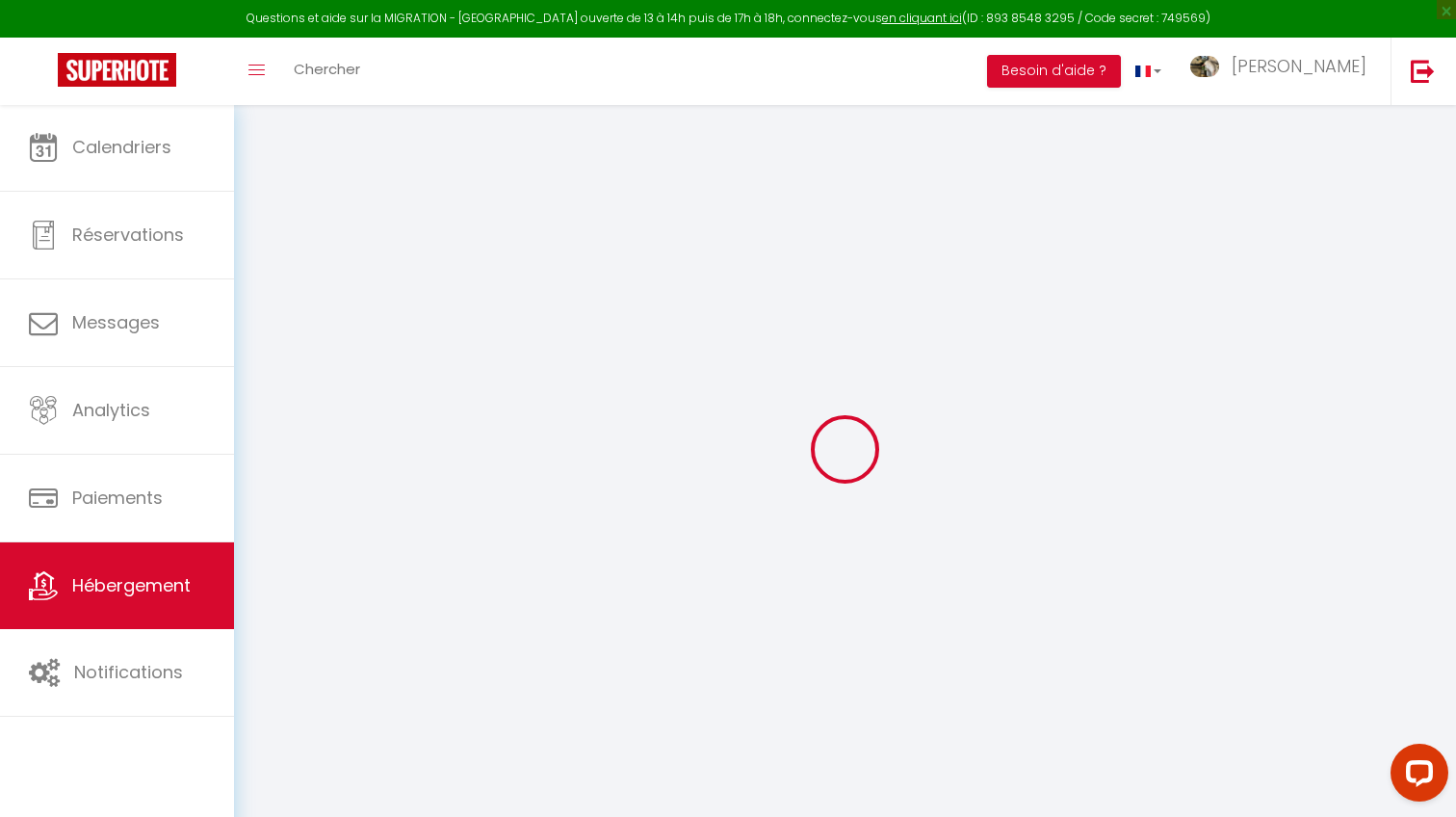
checkbox input "false"
type input "0"
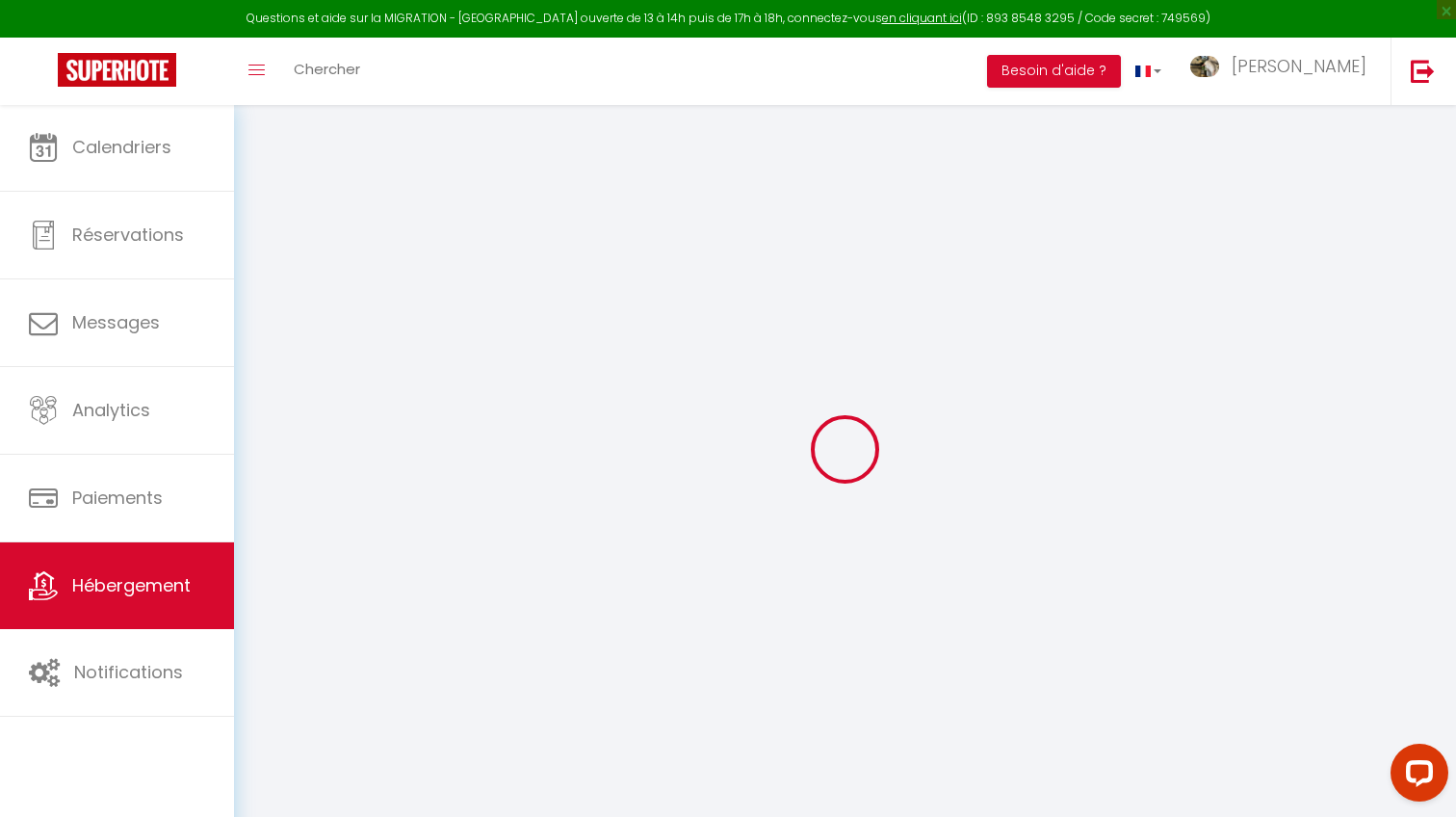
type input "0"
select select
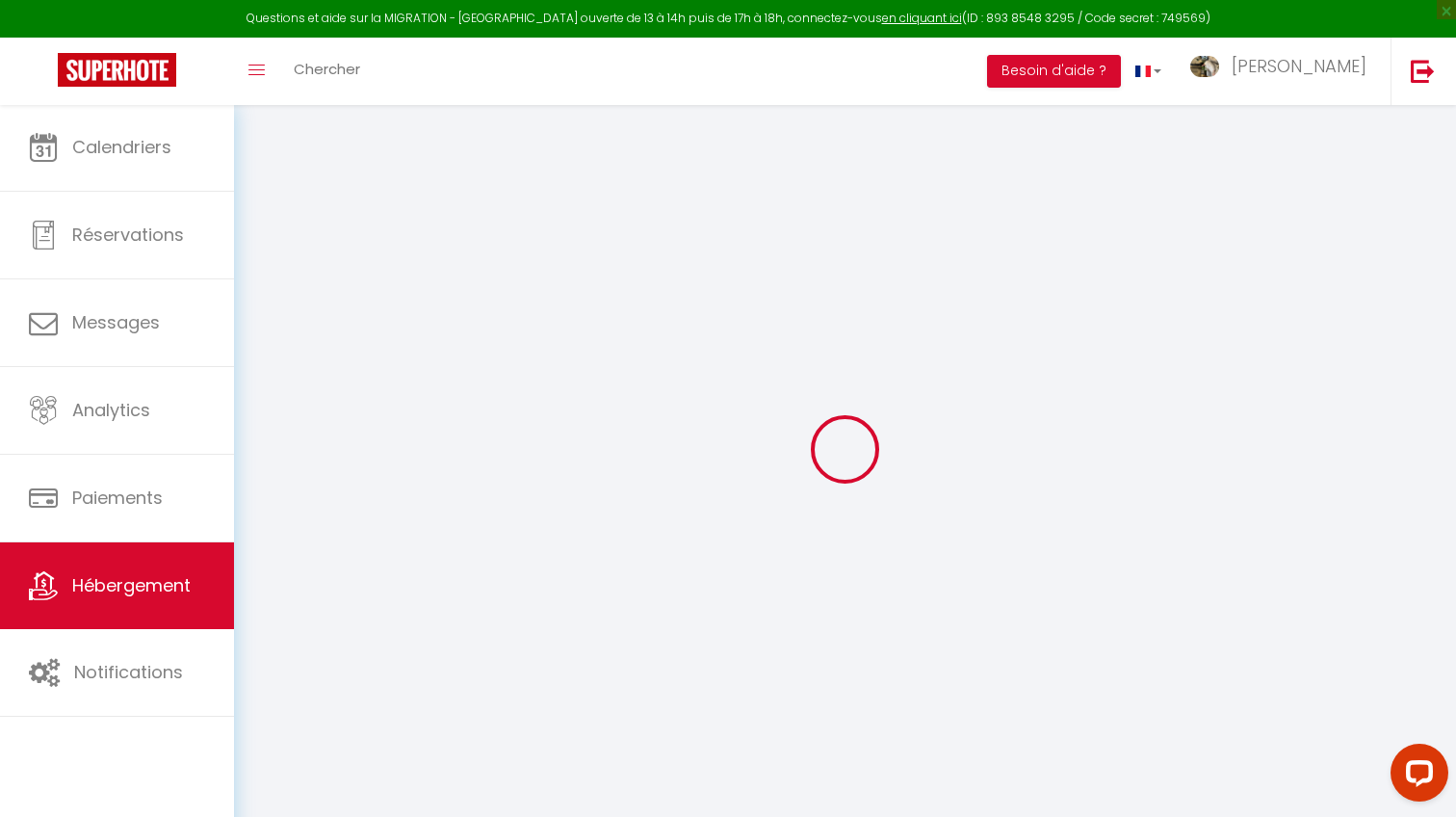
select select
checkbox input "true"
checkbox input "false"
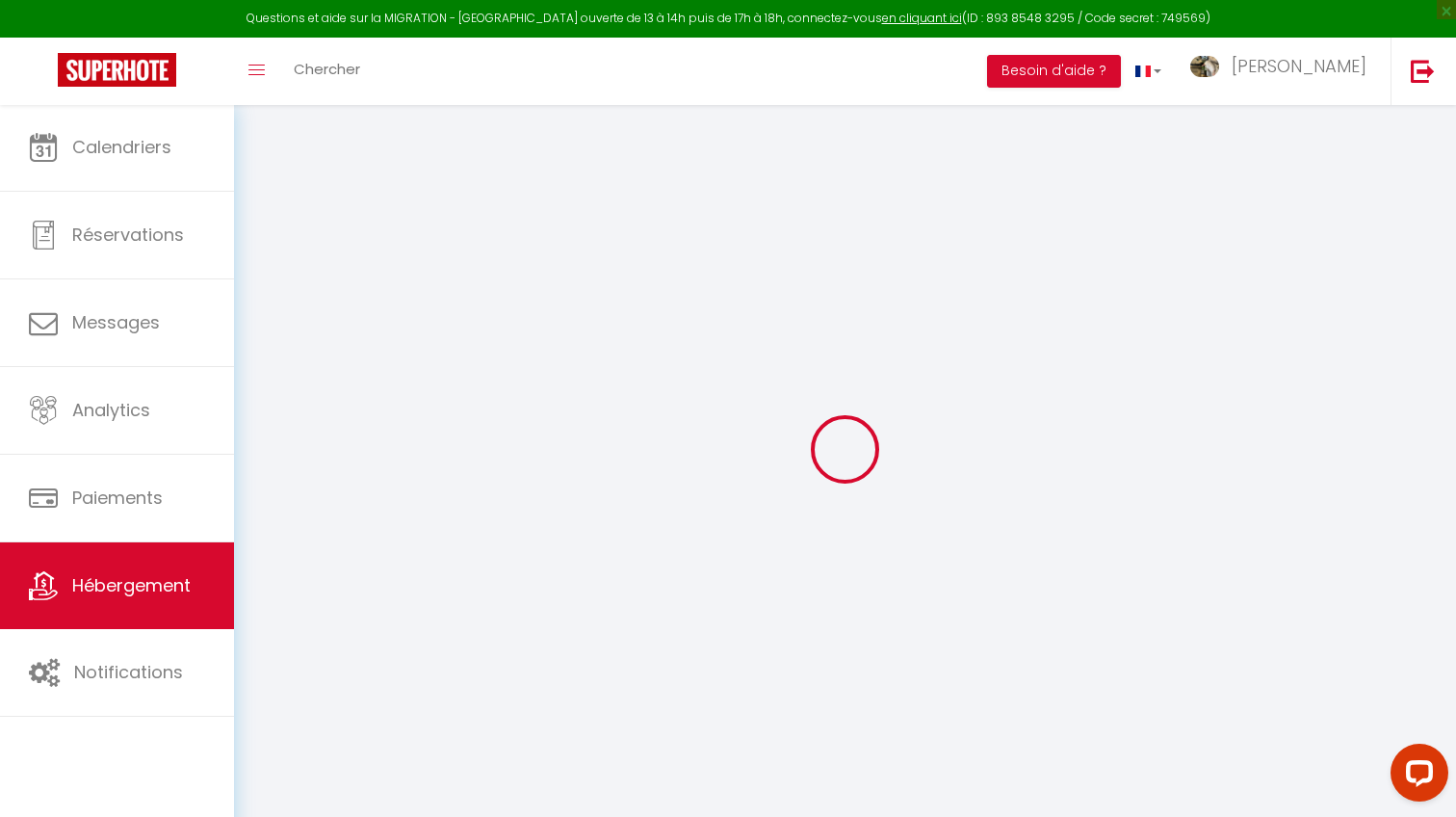
checkbox input "false"
select select
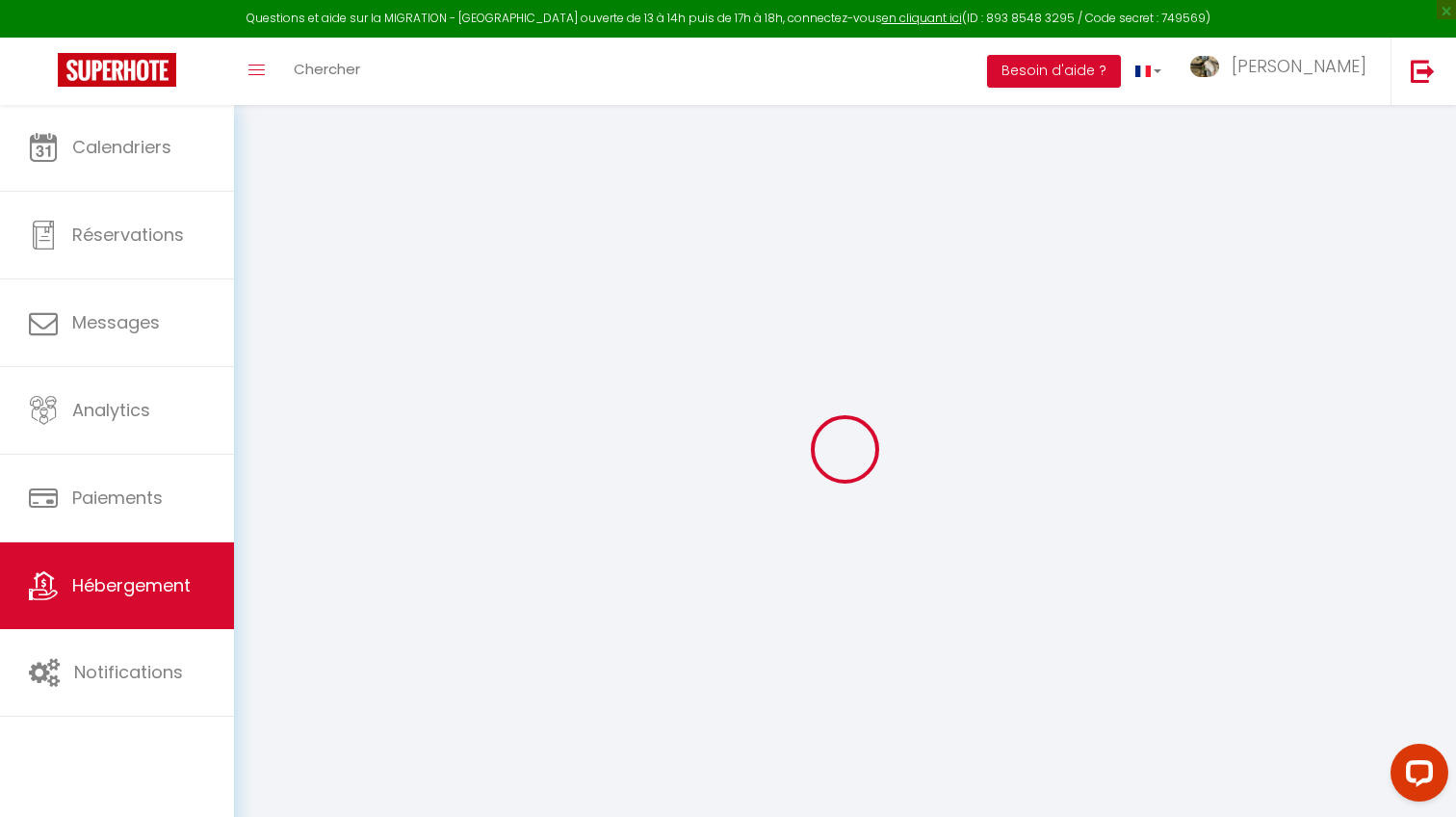
select select
checkbox input "true"
checkbox input "false"
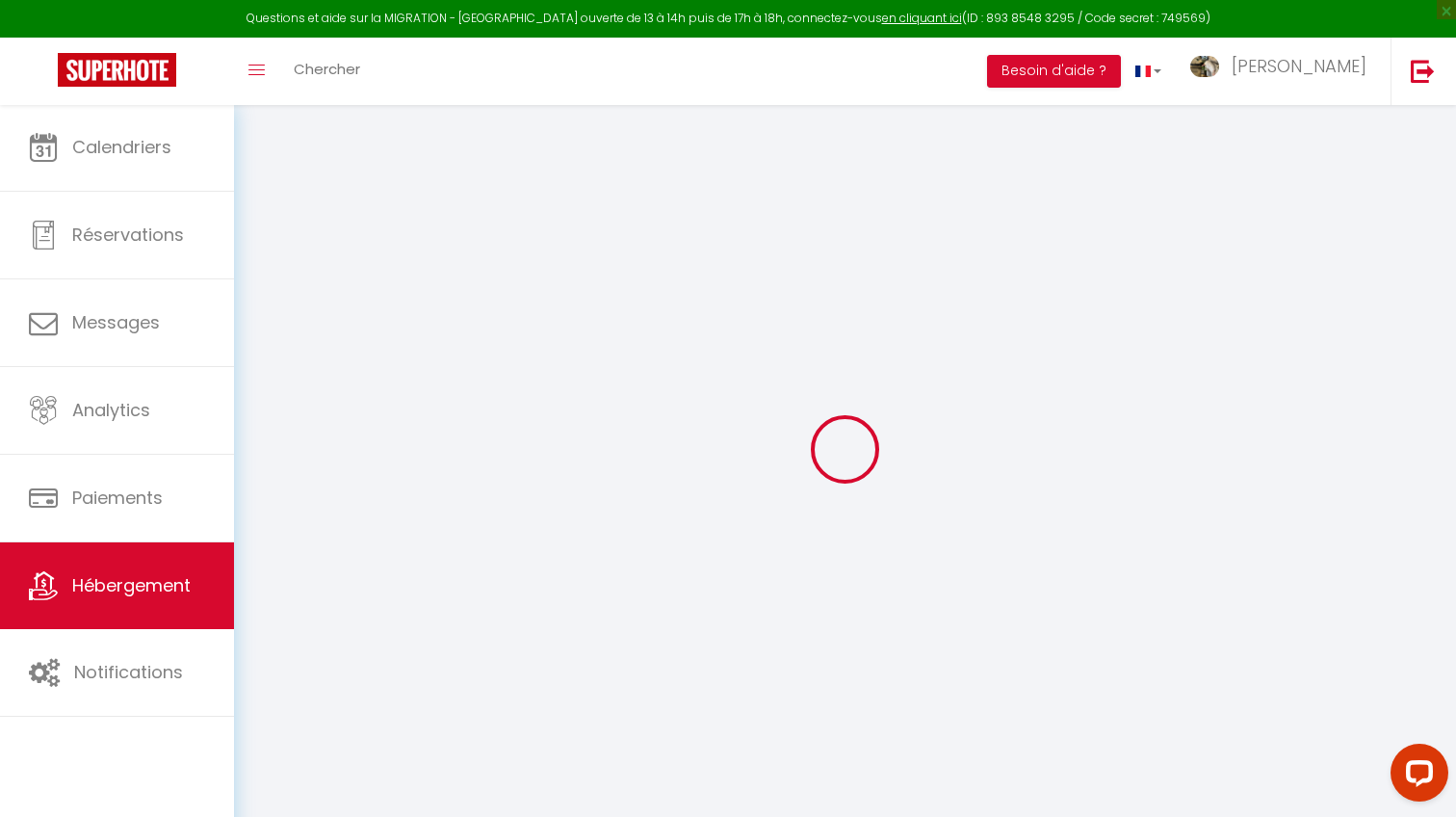
checkbox input "true"
checkbox input "false"
checkbox input "true"
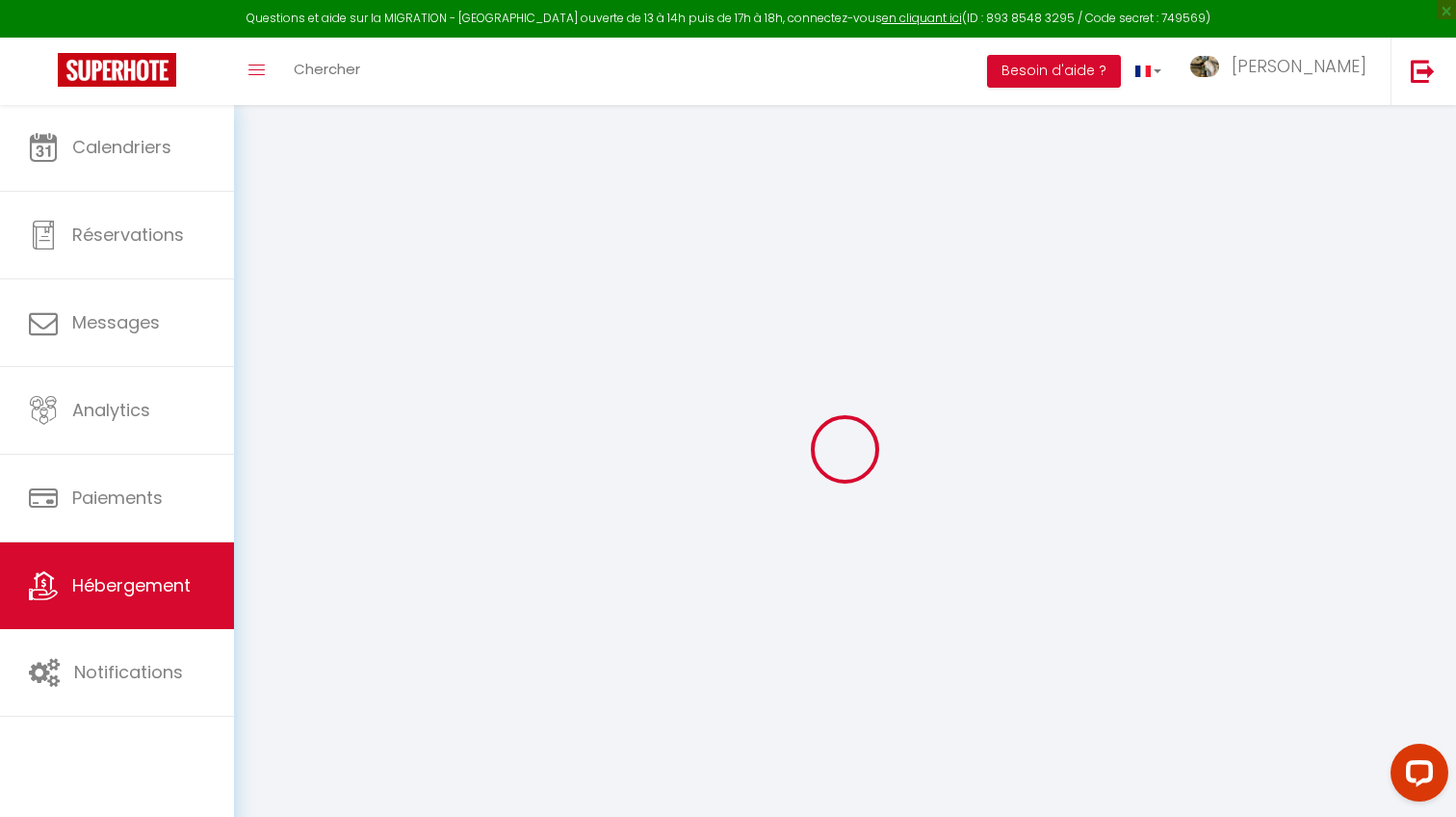
checkbox input "false"
select select
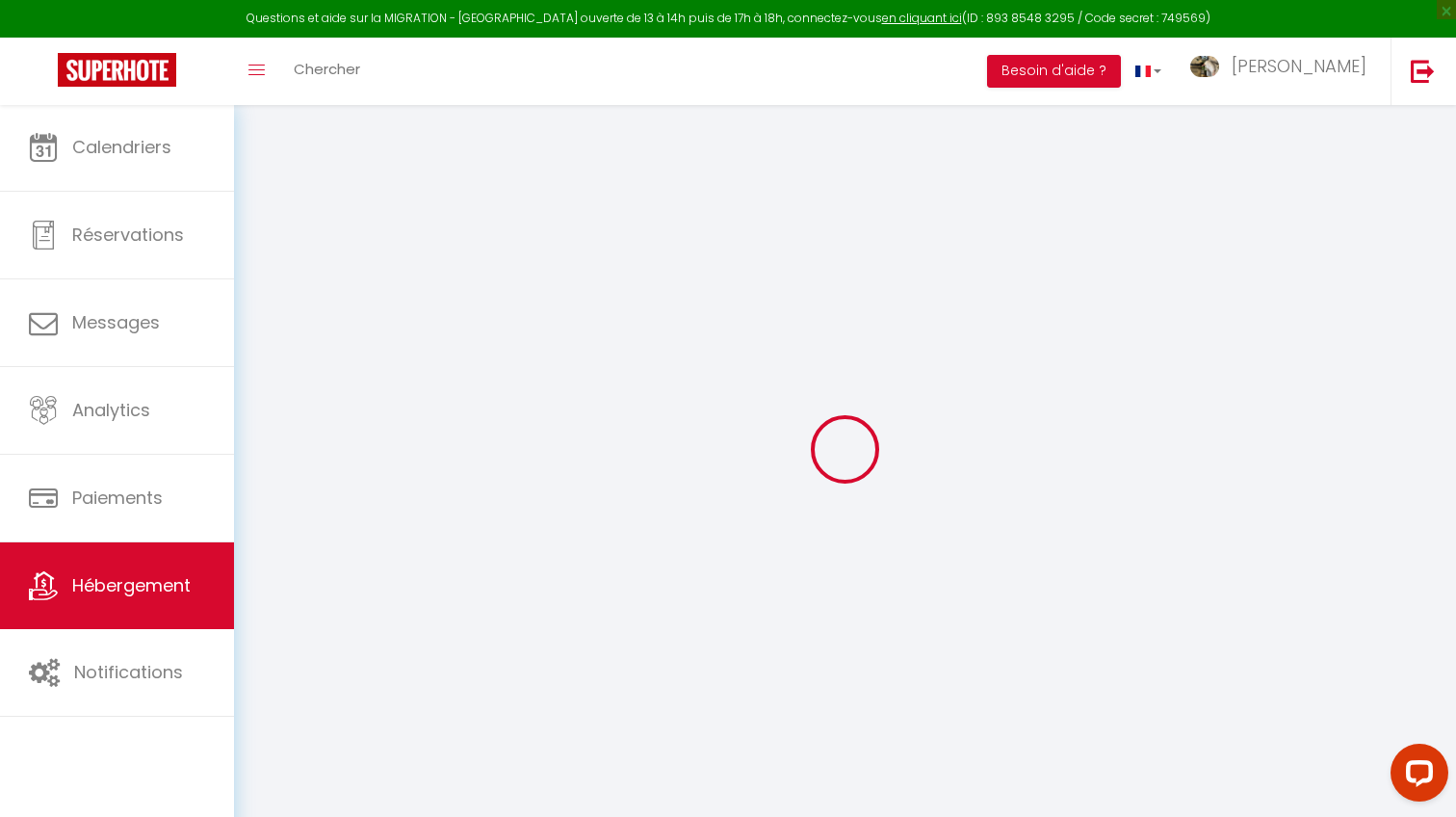
checkbox input "true"
checkbox input "false"
select select
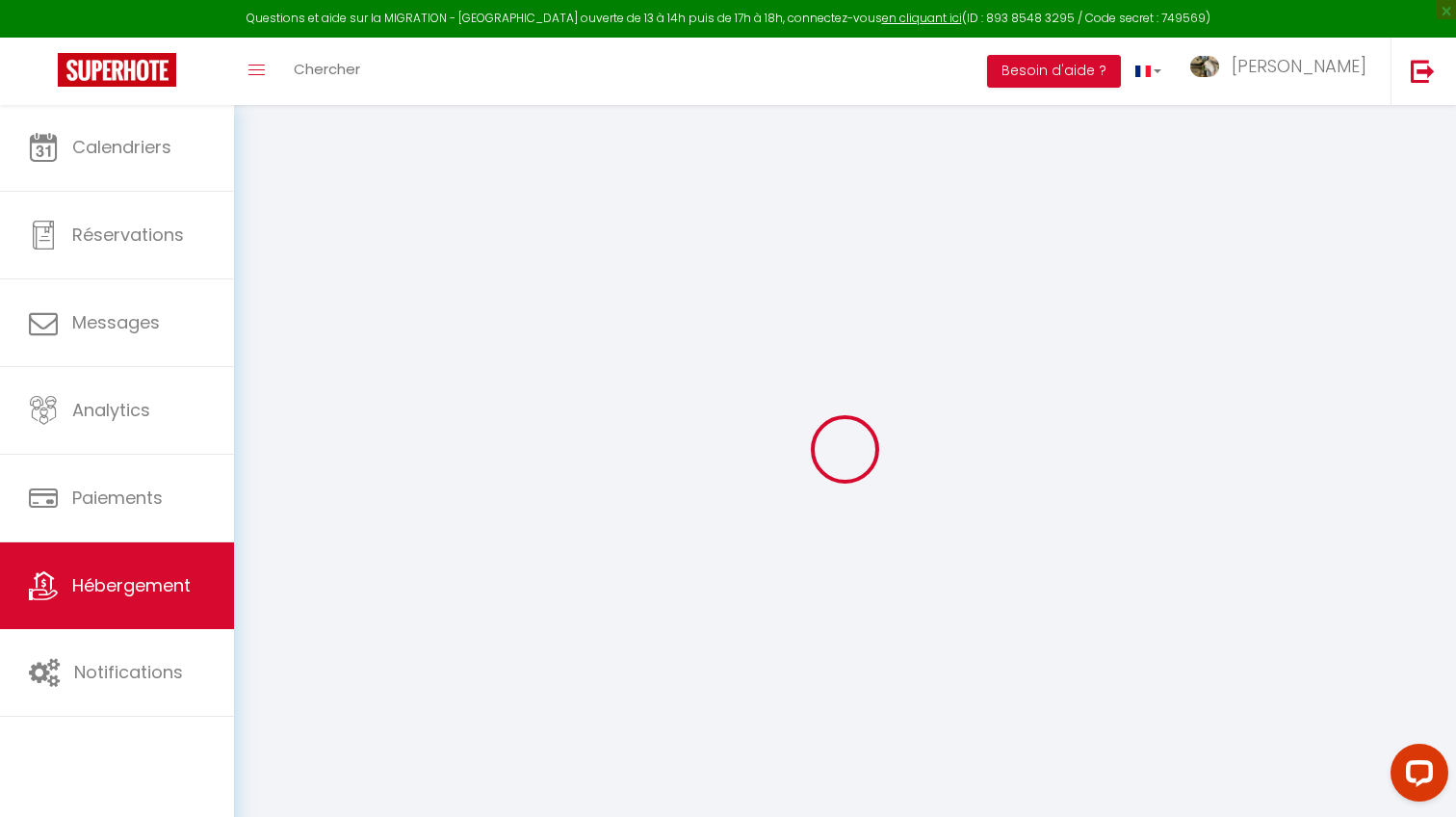
select select
checkbox input "true"
checkbox input "false"
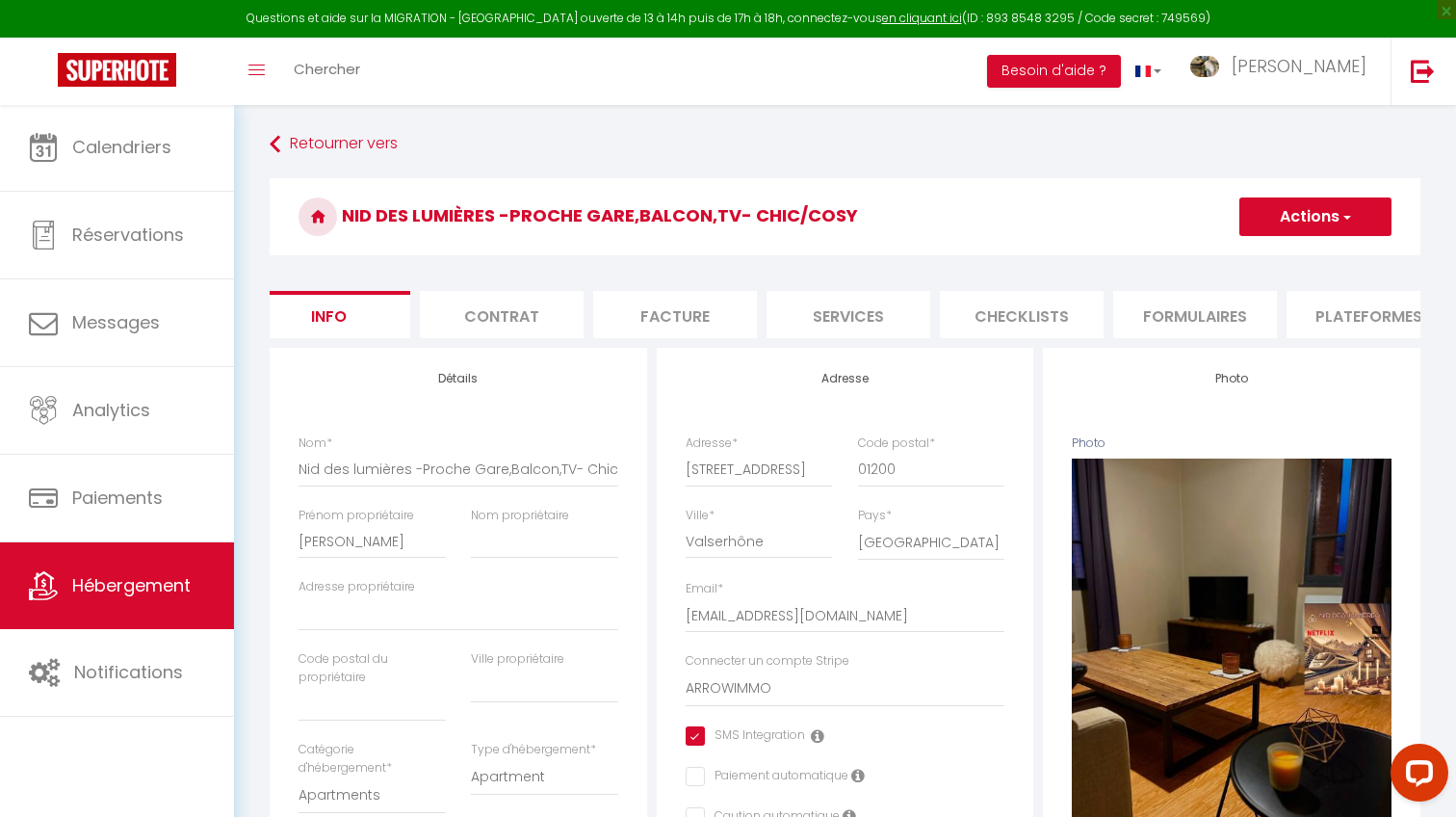
scroll to position [0, 31]
click at [1053, 310] on li "Checklists" at bounding box center [1014, 314] width 164 height 47
select select
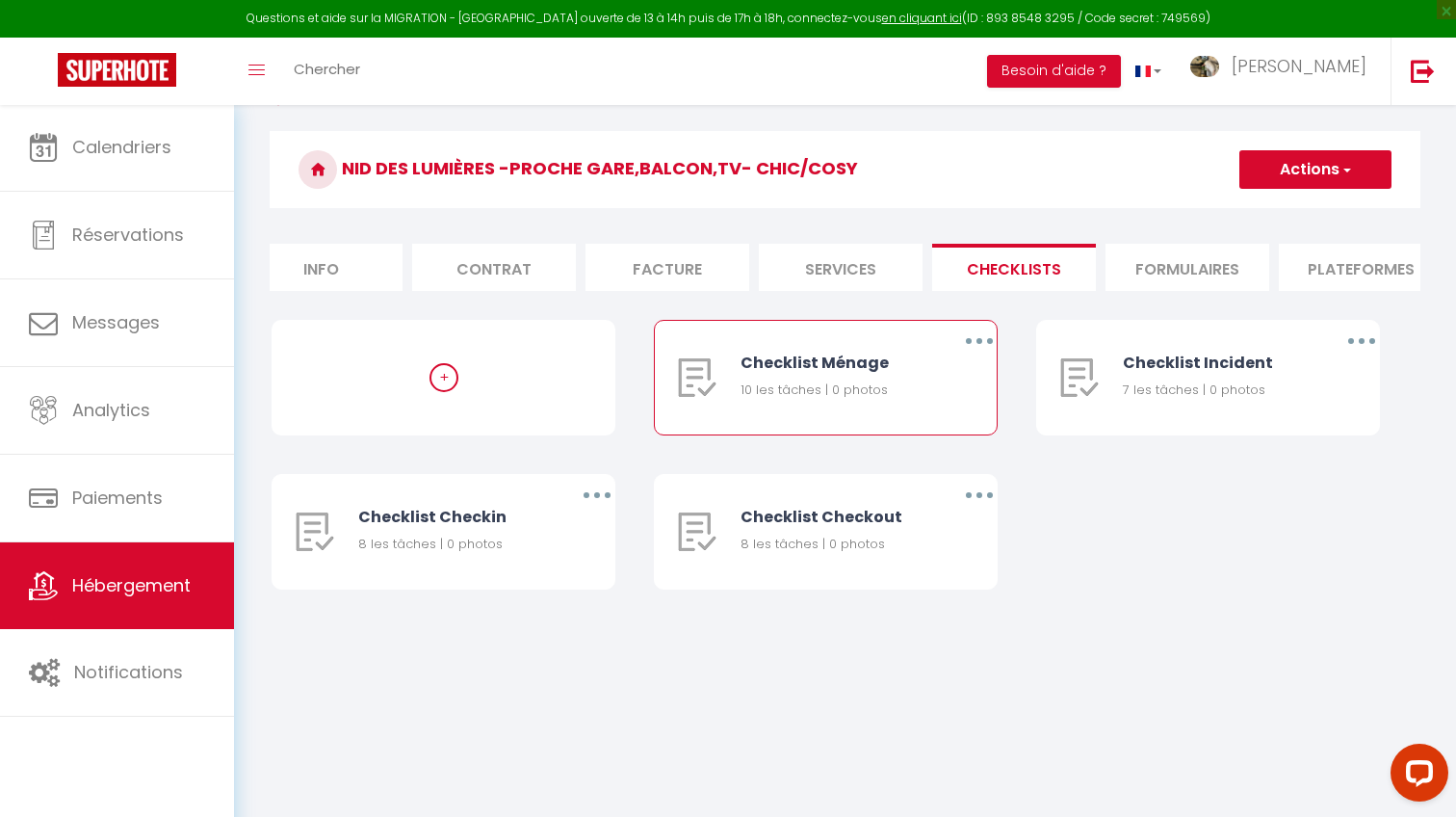
scroll to position [49, 0]
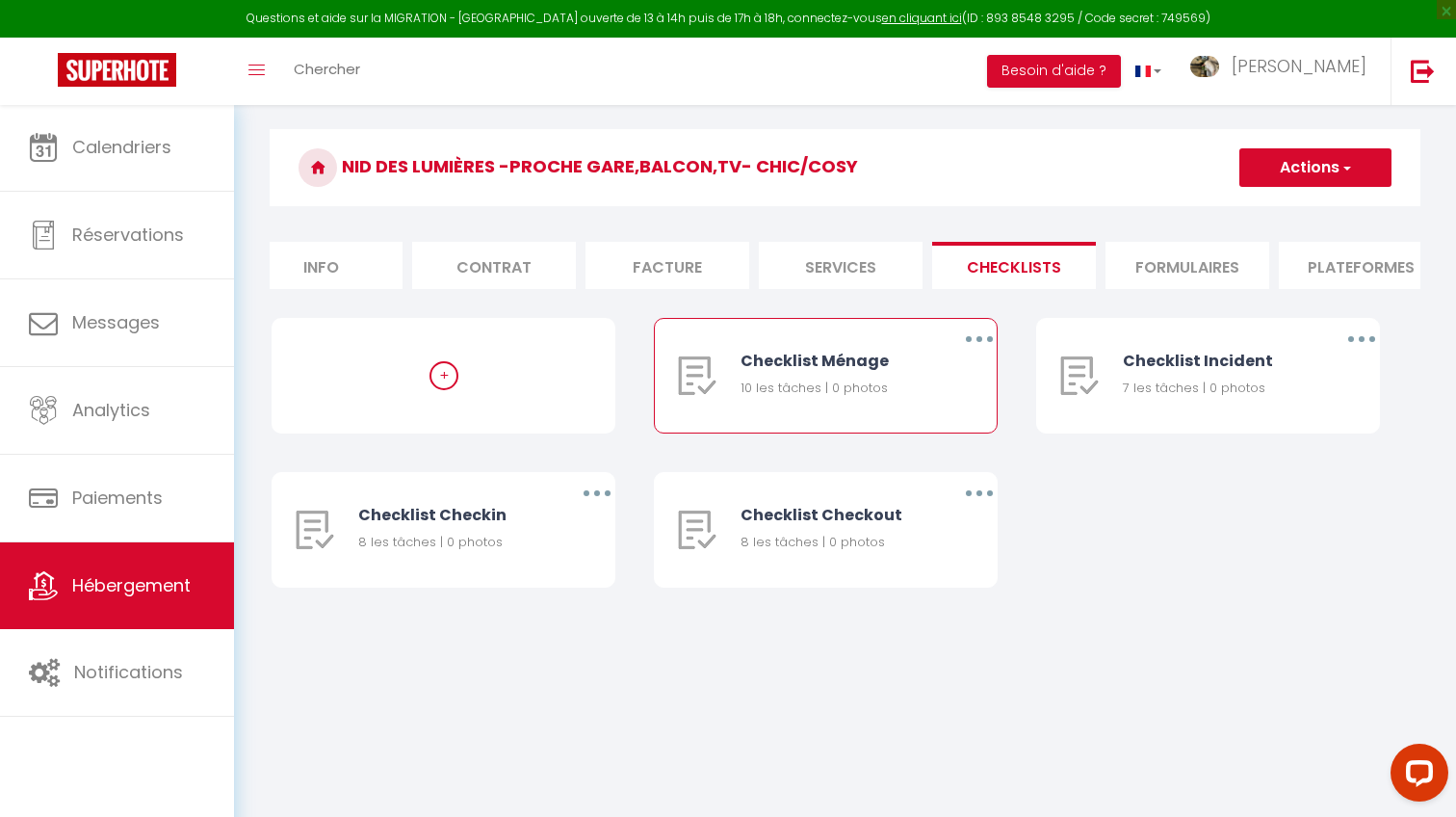
click at [898, 412] on div "Checklist Ménage 10 les tâches | 0 photos" at bounding box center [833, 376] width 187 height 114
click at [976, 341] on button "button" at bounding box center [980, 339] width 54 height 31
click at [925, 385] on link "Editer" at bounding box center [929, 383] width 143 height 33
type input "Checklist Ménage"
type input "Procédure à suivre à la fin du ménage"
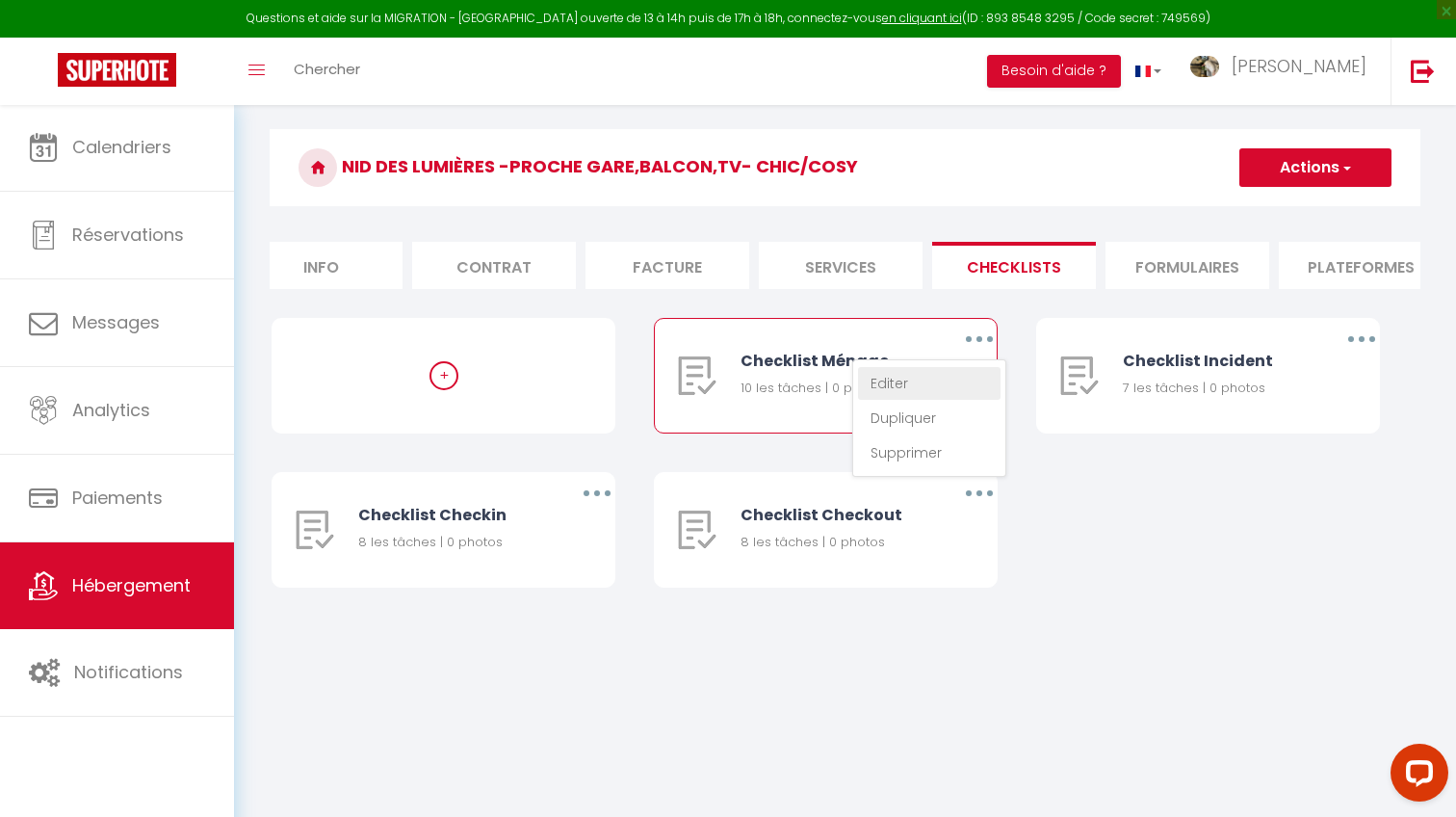
select select
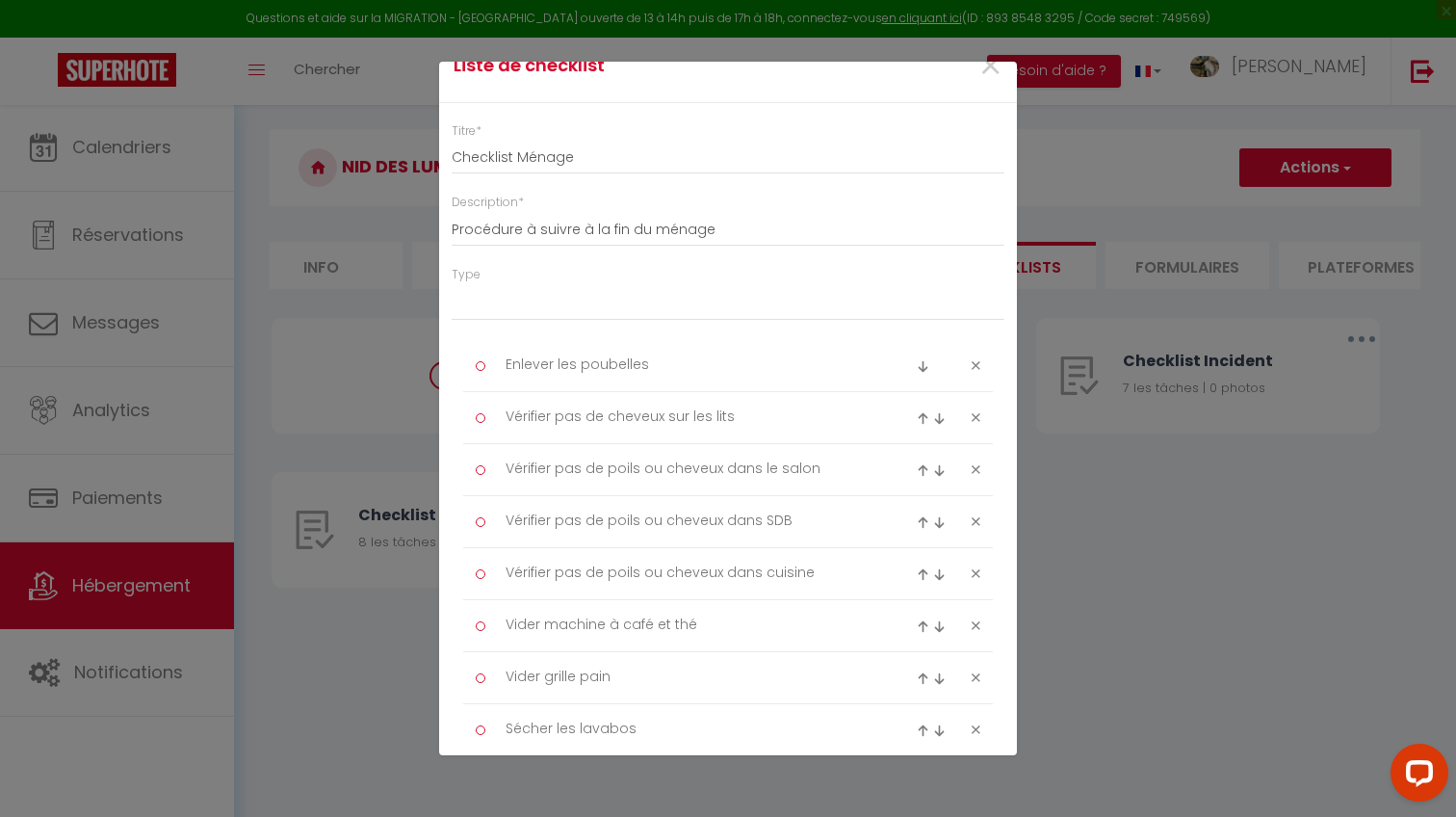
scroll to position [46, 0]
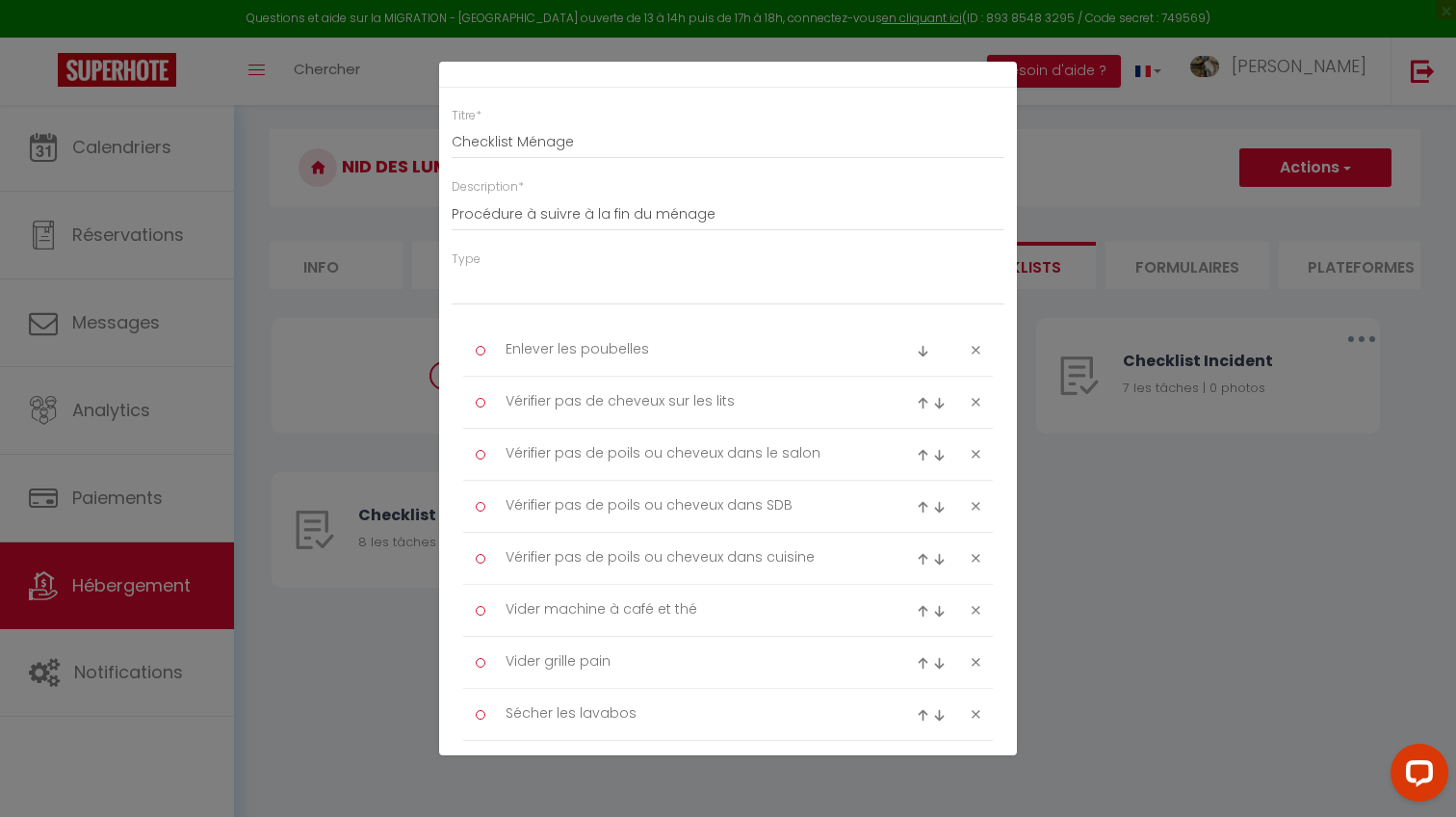
drag, startPoint x: 496, startPoint y: 336, endPoint x: 548, endPoint y: 573, distance: 242.6
click at [548, 573] on ul "Enlever les poubelles Vérifier pas de cheveux sur les lits Vérifier pas de poil…" at bounding box center [727, 609] width 504 height 570
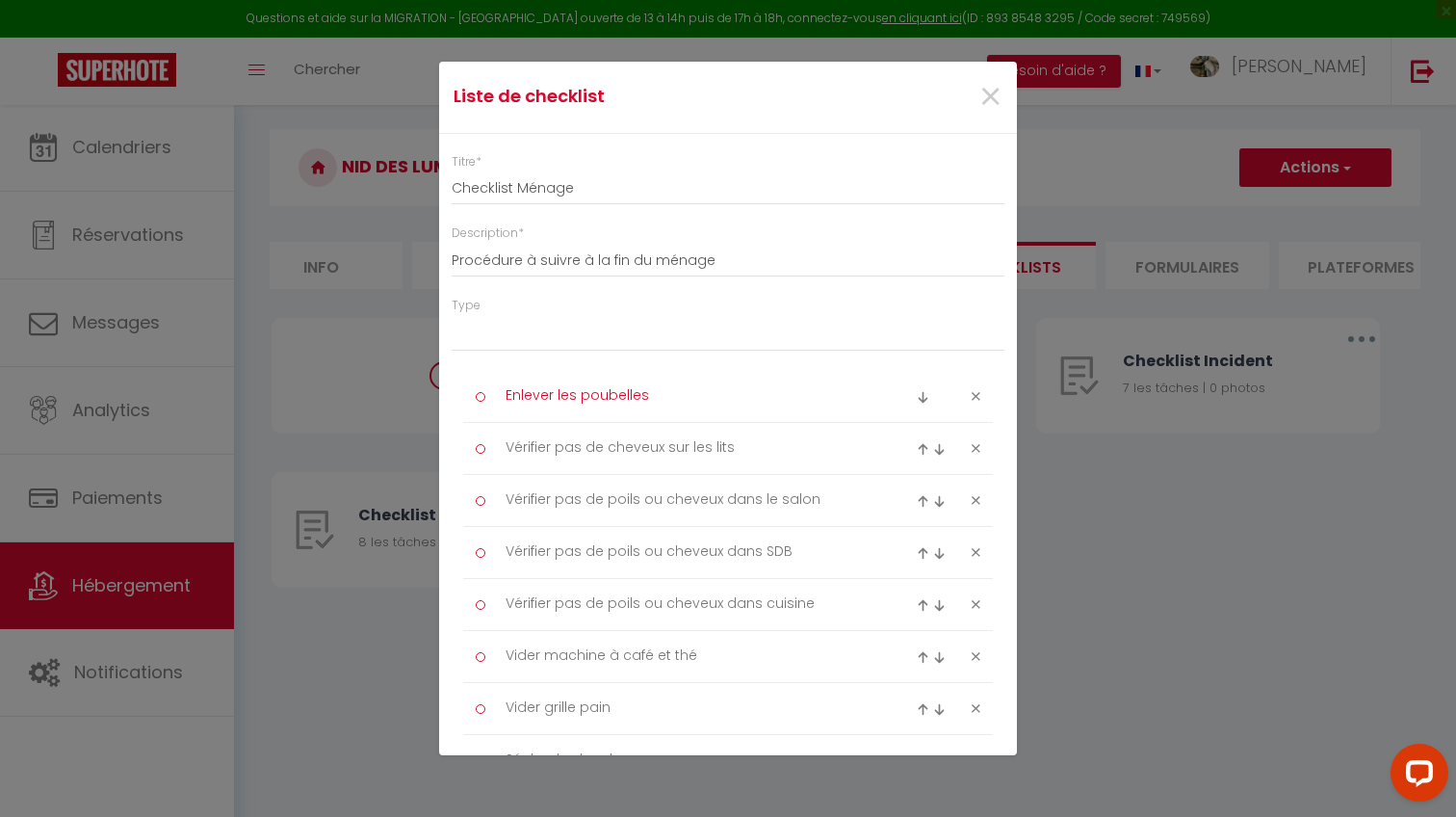
scroll to position [0, 0]
drag, startPoint x: 498, startPoint y: 383, endPoint x: 554, endPoint y: 610, distance: 233.8
click at [554, 610] on ul "Enlever les poubelles Vérifier pas de cheveux sur les lits Vérifier pas de poil…" at bounding box center [727, 655] width 504 height 570
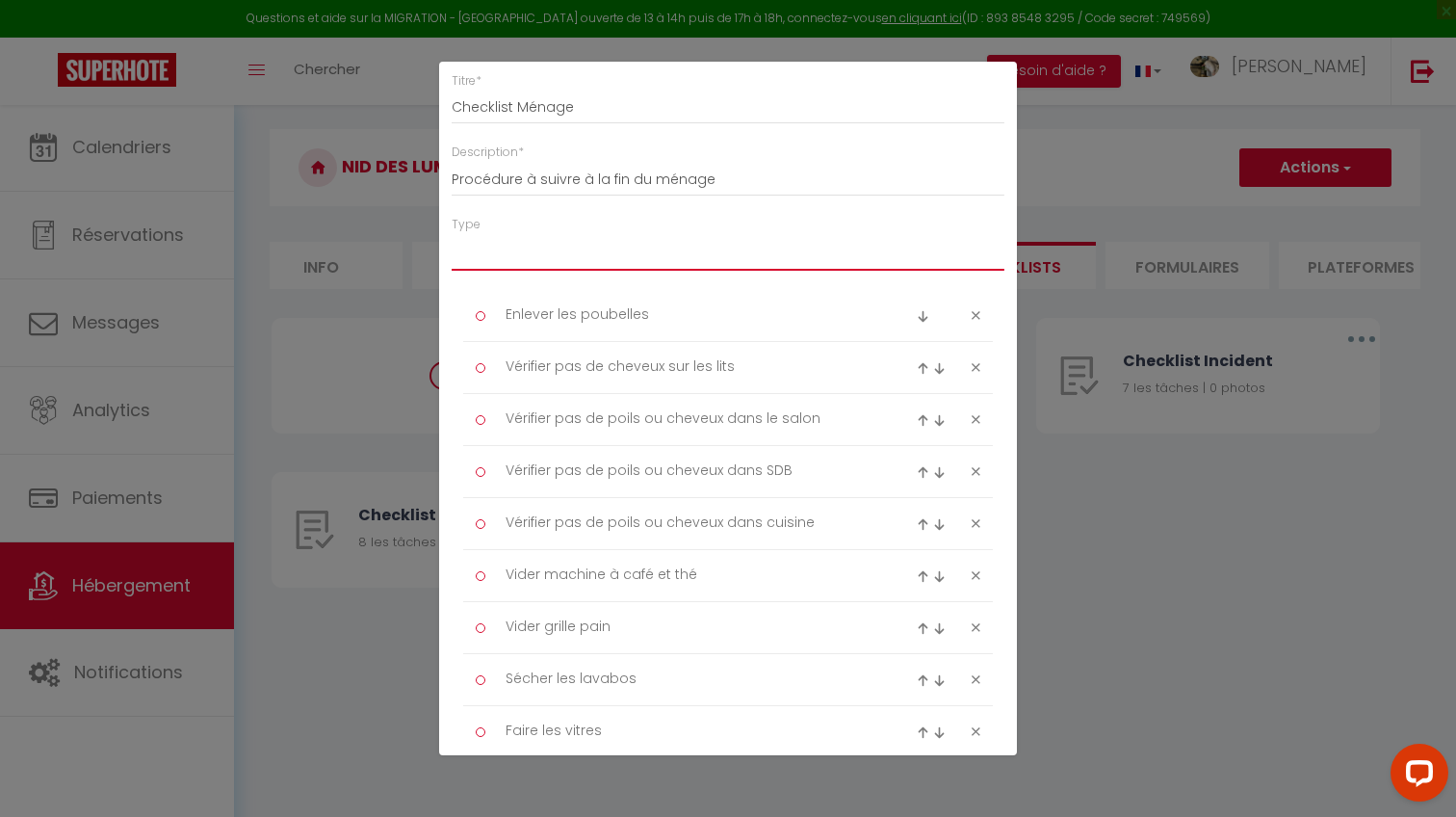
scroll to position [82, 0]
click at [924, 315] on img at bounding box center [923, 315] width 13 height 13
type textarea "Vérifier pas de cheveux sur les lits"
type textarea "Enlever les poubelles"
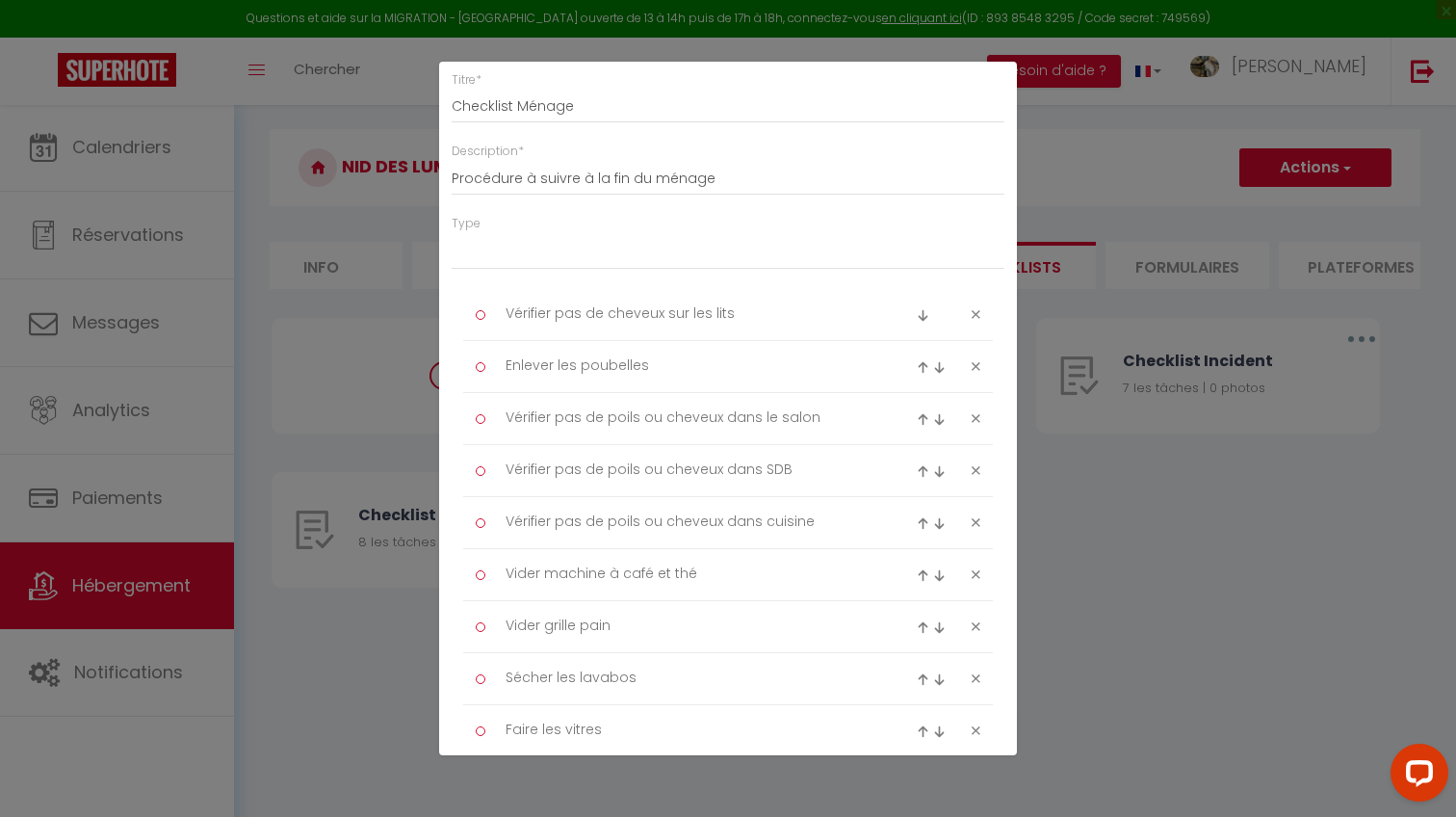
click at [925, 368] on img at bounding box center [923, 368] width 13 height 13
type textarea "Enlever les poubelles"
type textarea "Vérifier pas de cheveux sur les lits"
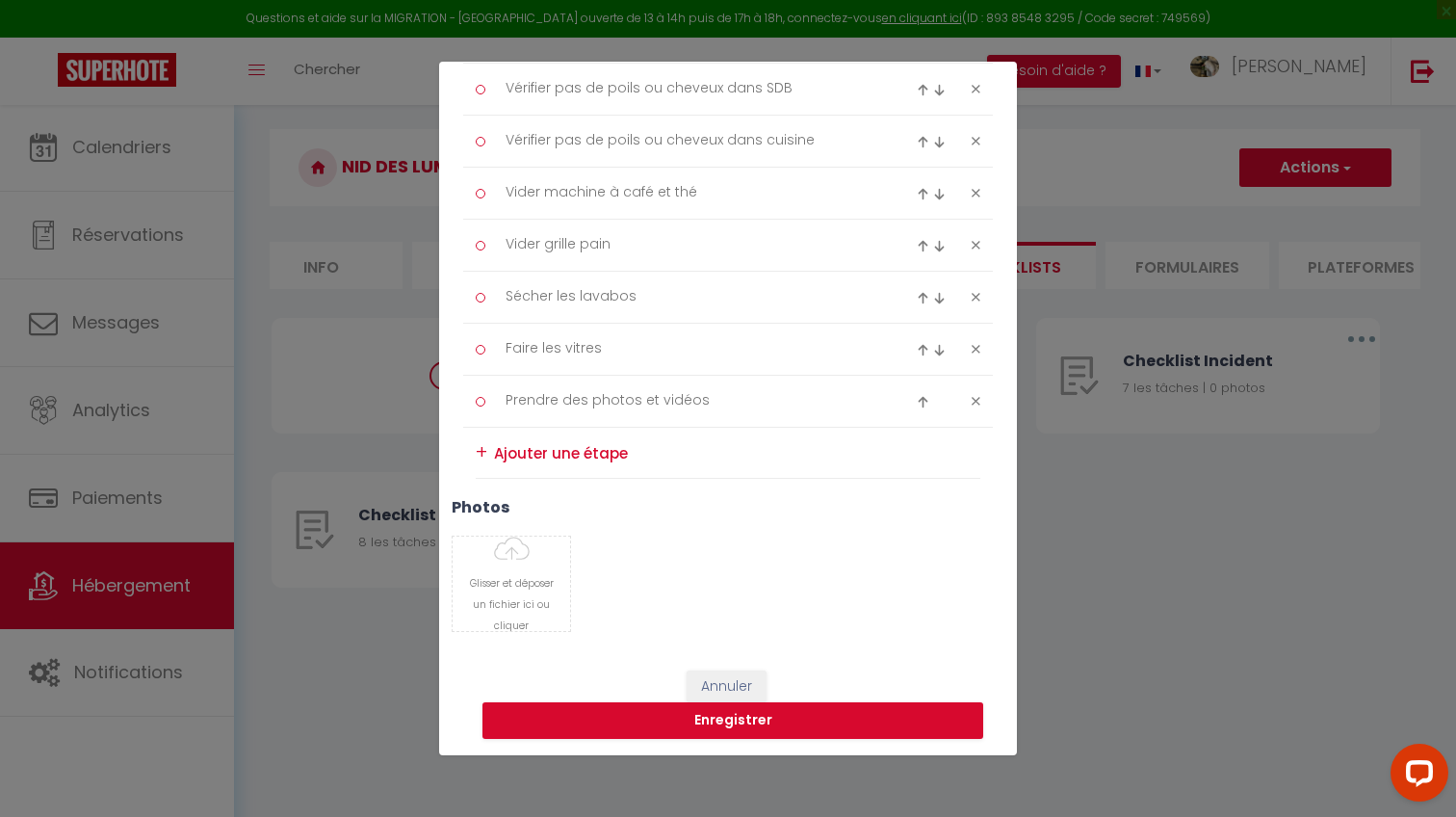
scroll to position [461, 0]
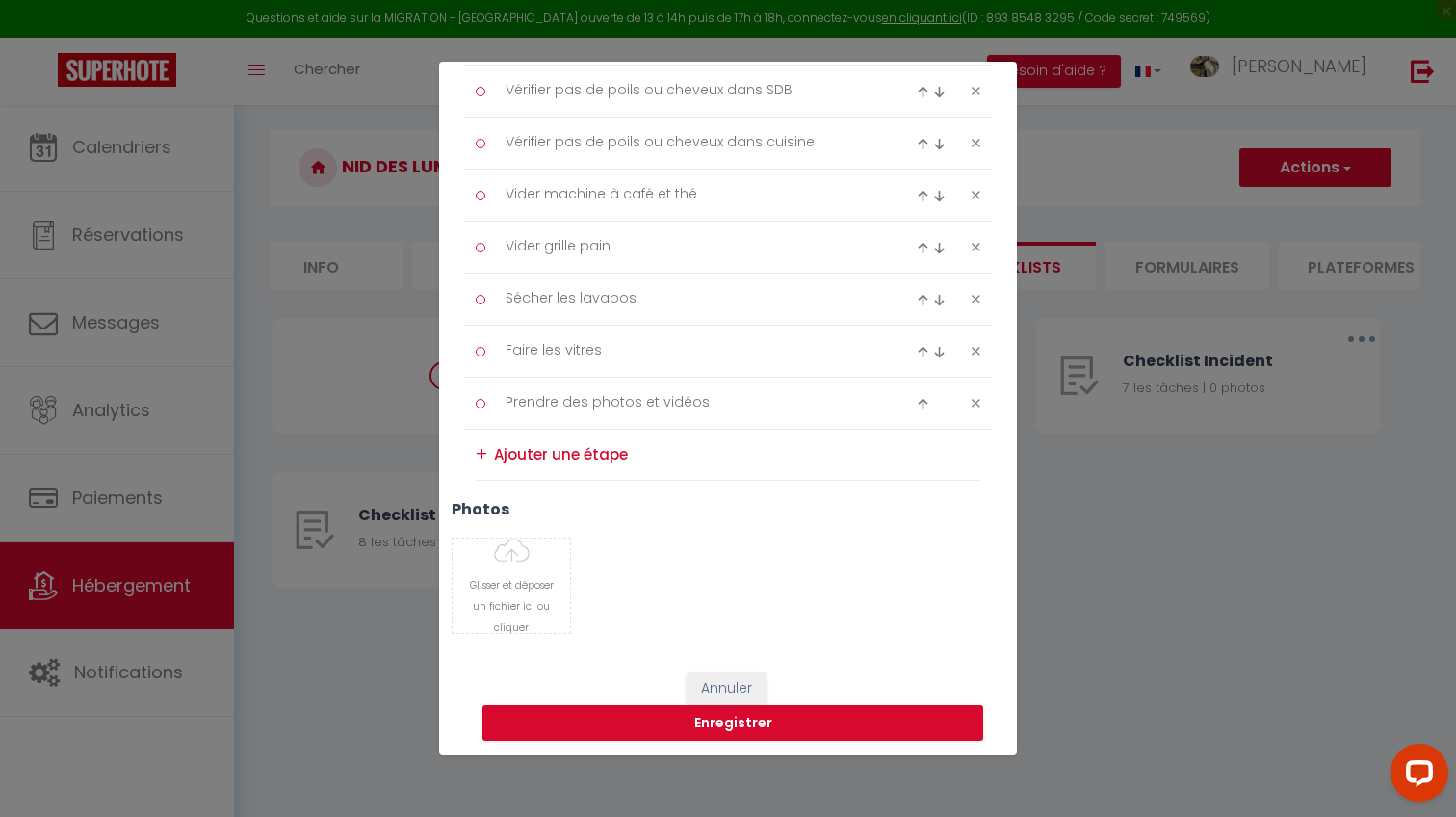
click at [596, 457] on textarea at bounding box center [737, 454] width 486 height 31
click at [588, 448] on textarea at bounding box center [737, 454] width 486 height 31
click at [475, 445] on div "+" at bounding box center [481, 454] width 12 height 30
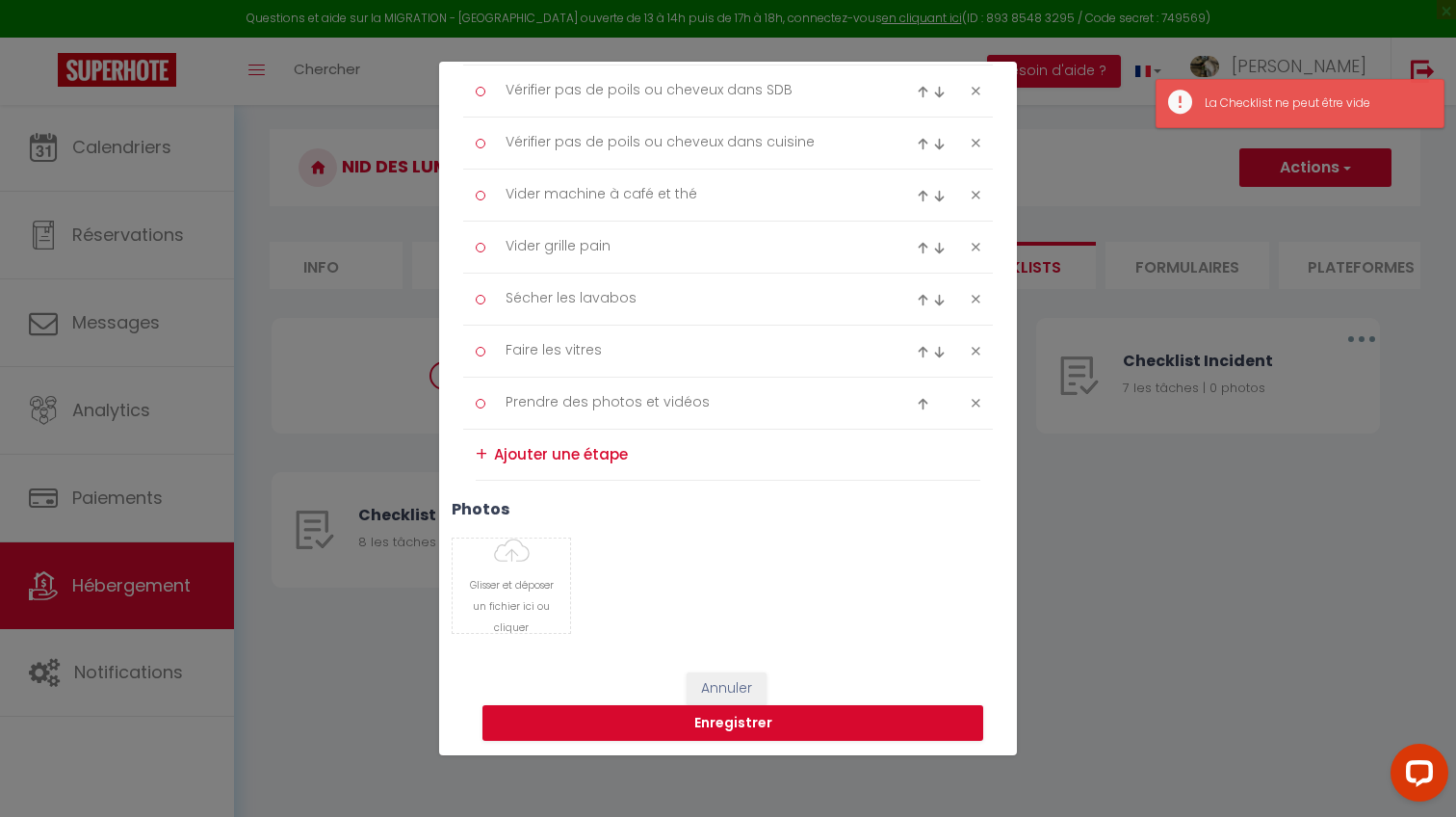
click at [479, 445] on div "+" at bounding box center [481, 454] width 12 height 30
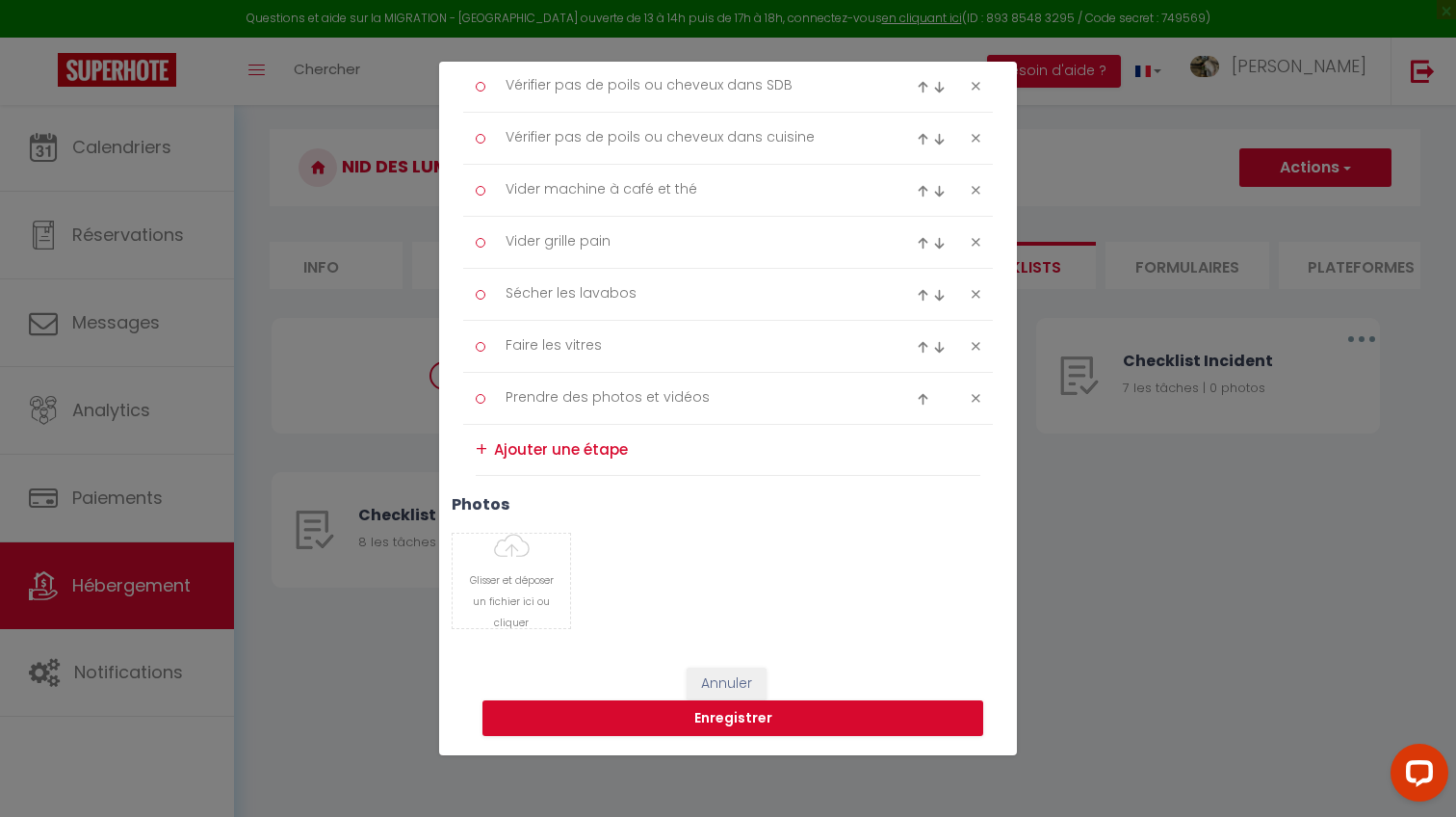
scroll to position [462, 0]
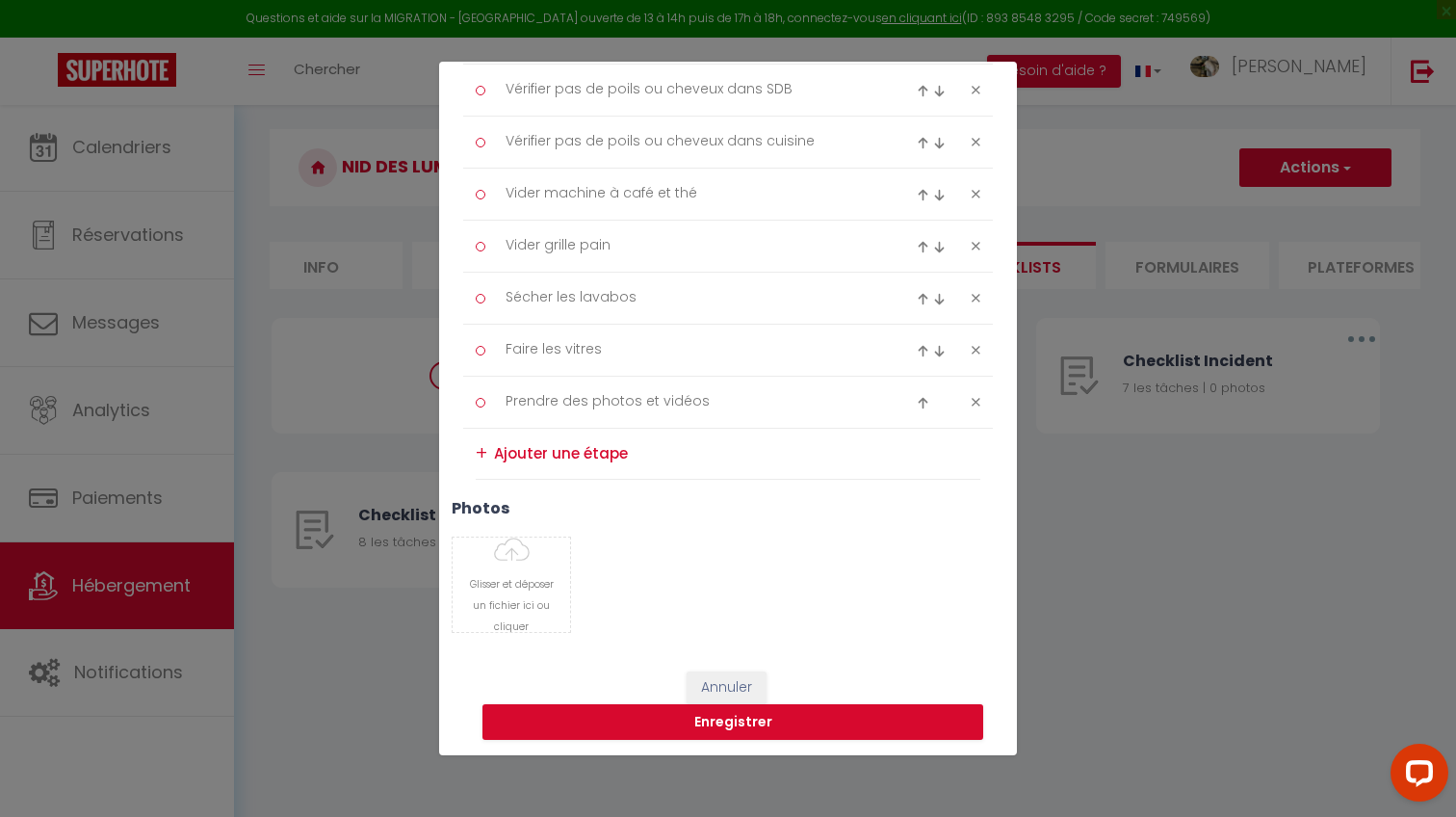
click at [587, 452] on textarea at bounding box center [737, 453] width 486 height 31
click at [925, 398] on img at bounding box center [923, 403] width 13 height 13
type textarea "Prendre des photos et vidéos"
type textarea "Faire les vitres"
click at [921, 352] on img at bounding box center [923, 351] width 13 height 13
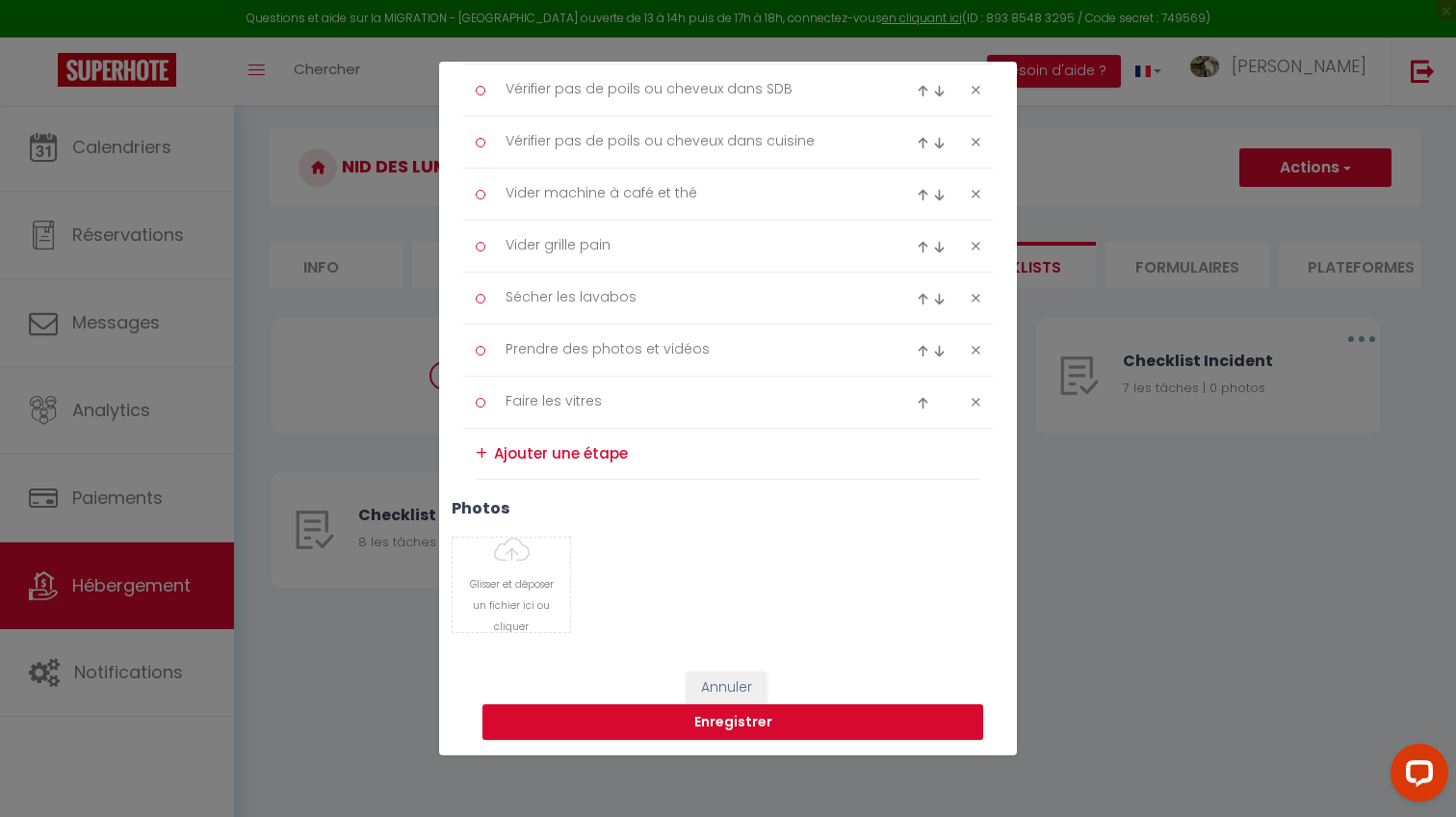
type textarea "Prendre des photos et vidéos"
type textarea "Sécher les lavabos"
click at [922, 301] on img at bounding box center [923, 299] width 13 height 13
type textarea "Prendre des photos et vidéos"
type textarea "Vider grille pain"
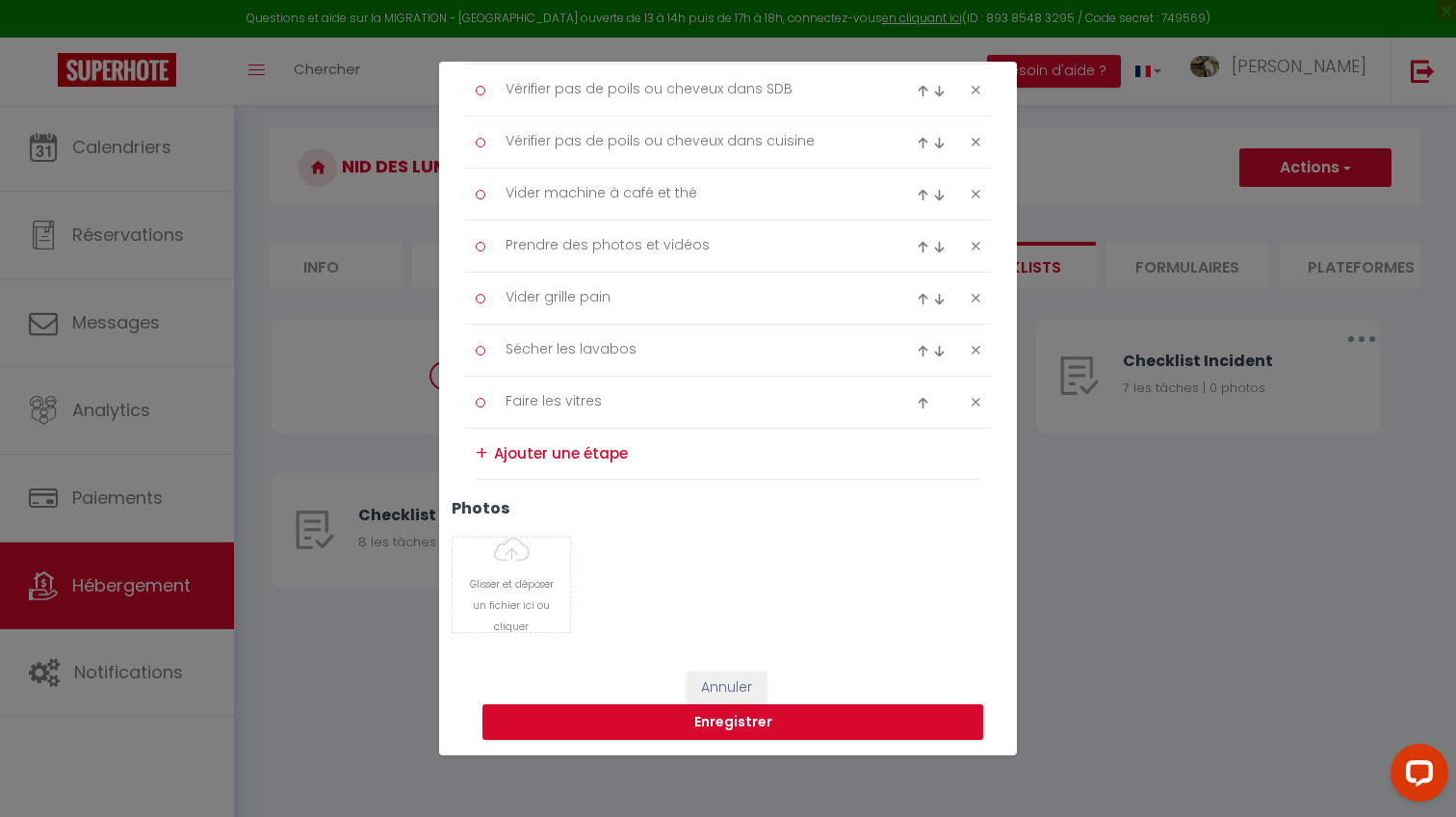
click at [939, 244] on img at bounding box center [939, 247] width 13 height 13
type textarea "Vider grille pain"
type textarea "Prendre des photos et vidéos"
click at [939, 244] on img at bounding box center [939, 247] width 13 height 13
type textarea "Prendre des photos et vidéos"
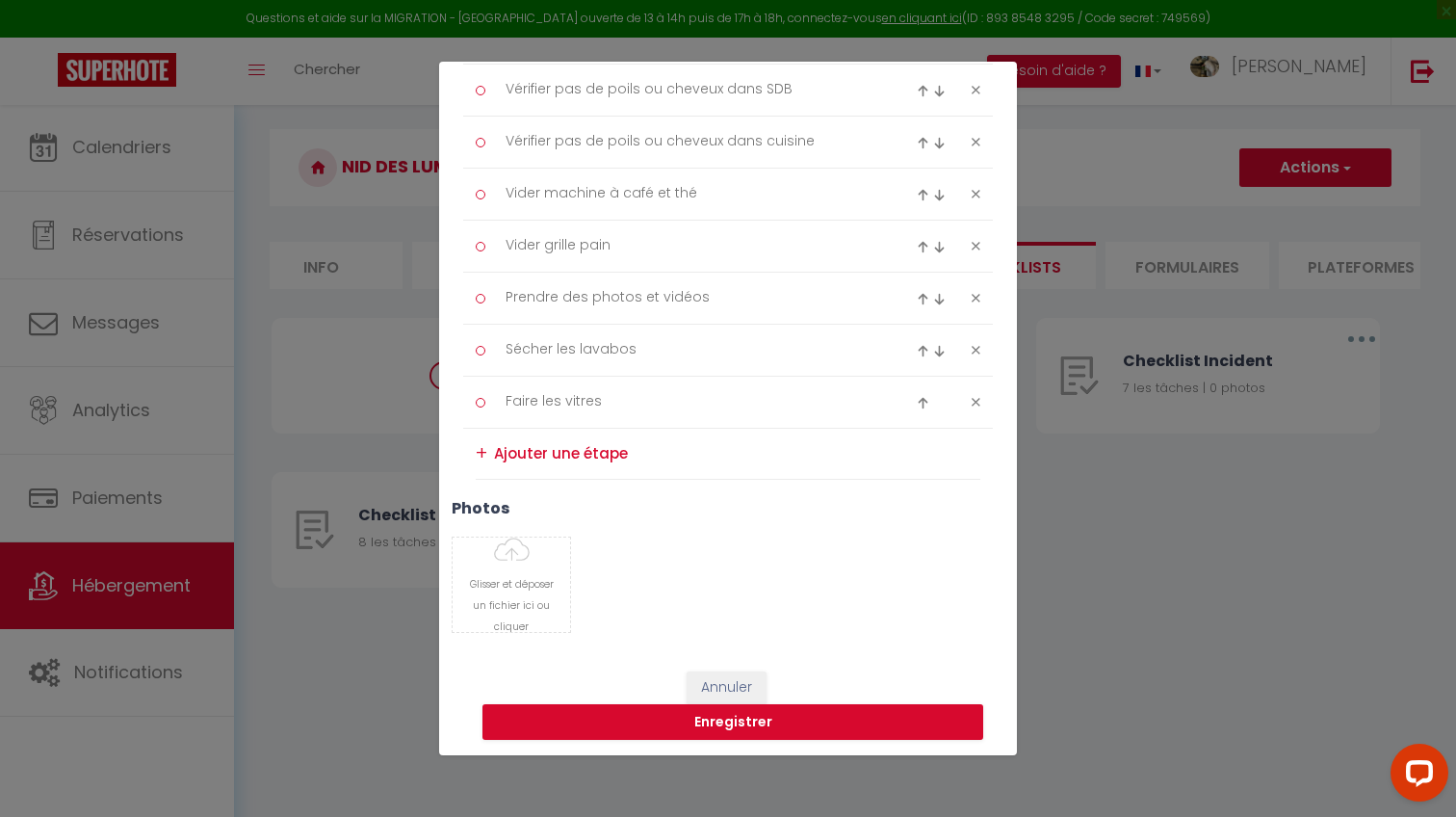
type textarea "Vider grille pain"
click at [939, 244] on img at bounding box center [939, 247] width 13 height 13
type textarea "Vider grille pain"
click at [940, 293] on img at bounding box center [939, 299] width 13 height 13
type textarea "Sécher les lavabos"
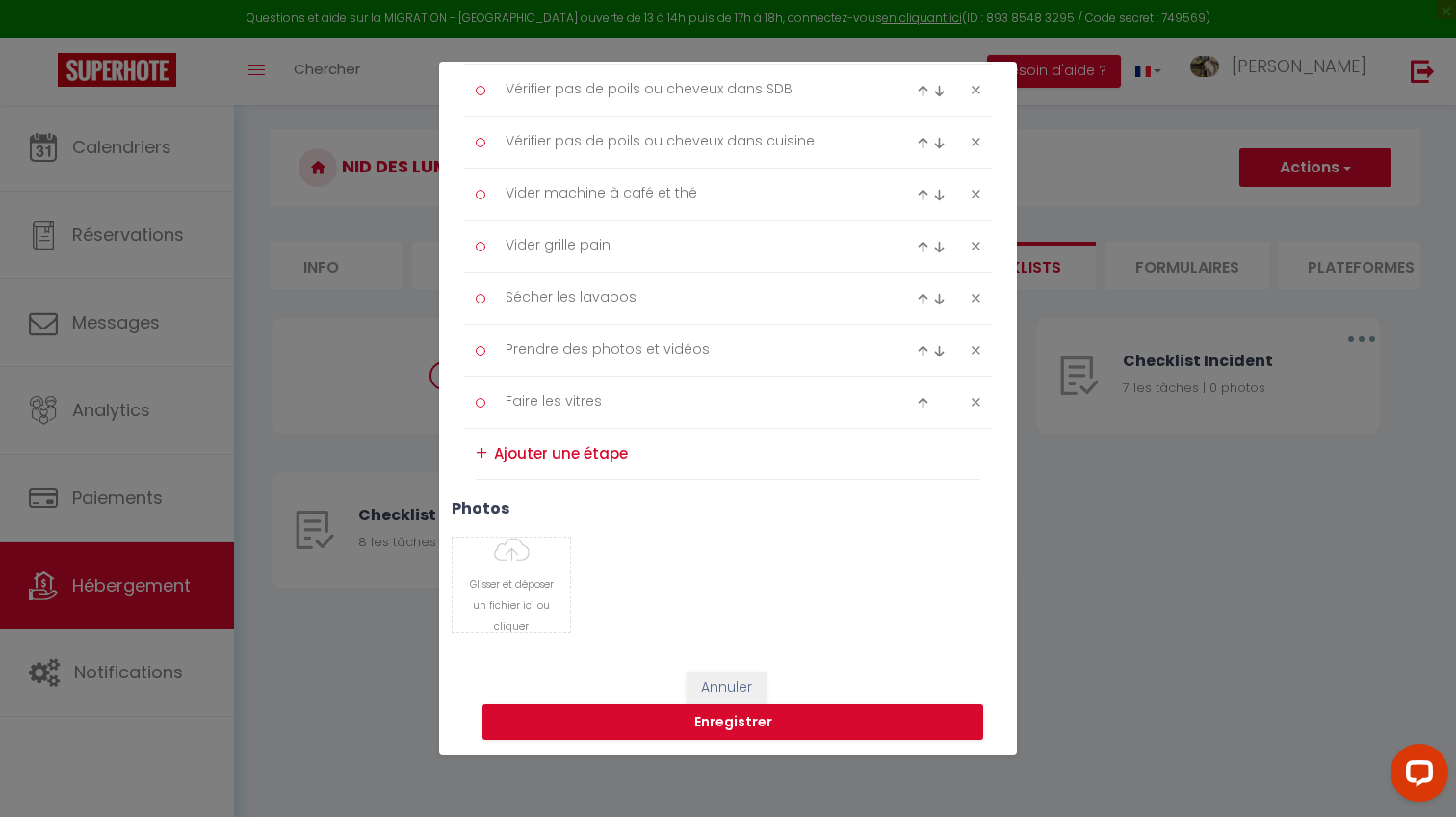
click at [944, 352] on img at bounding box center [939, 351] width 13 height 13
type textarea "Faire les vitres"
type textarea "Prendre des photos et vidéos"
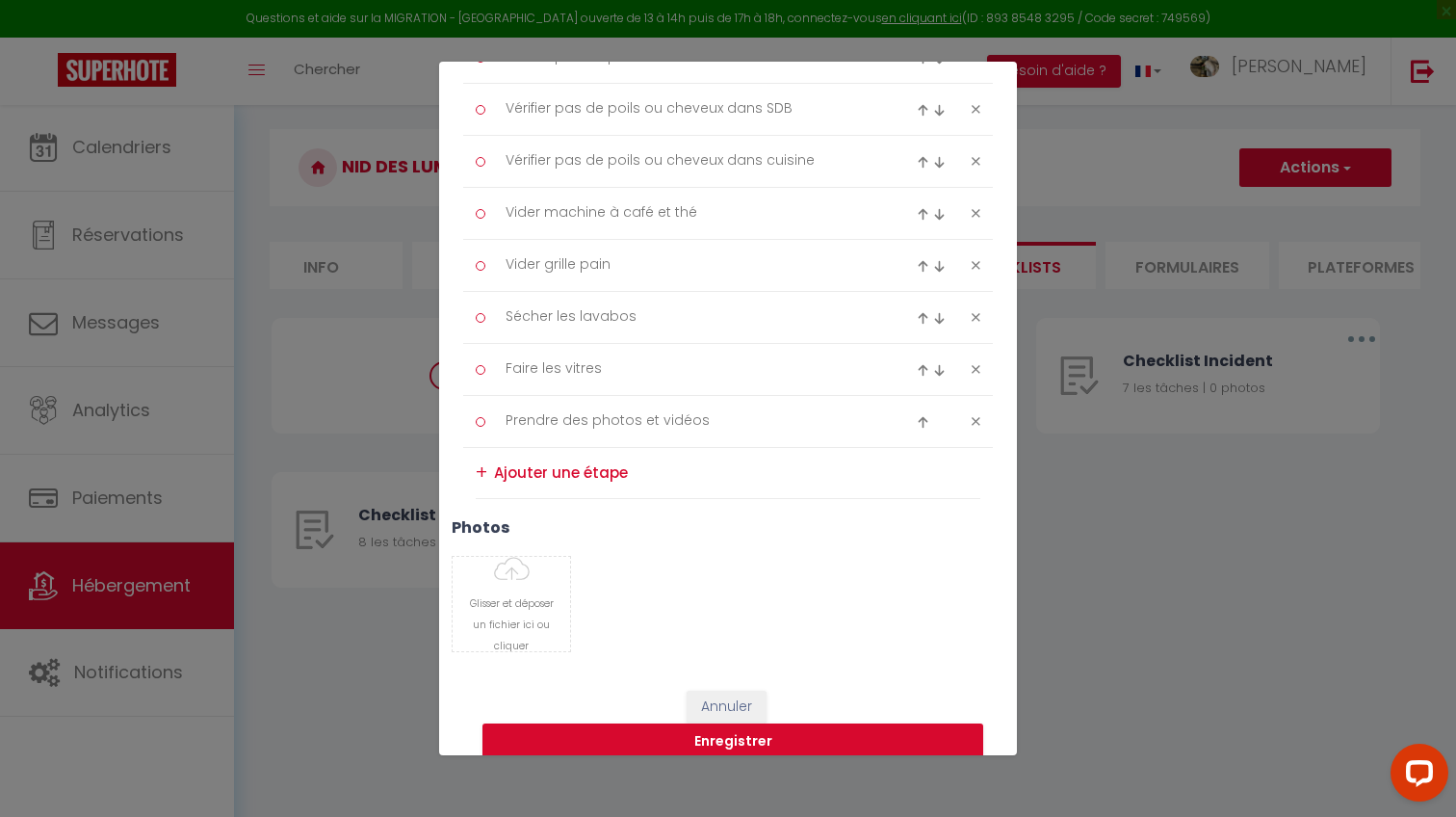
scroll to position [441, 0]
click at [550, 470] on textarea at bounding box center [737, 474] width 486 height 31
paste textarea "Enlever poussière sur meubles, étagères, TV Aspirer canapé et coussins Nettoyer…"
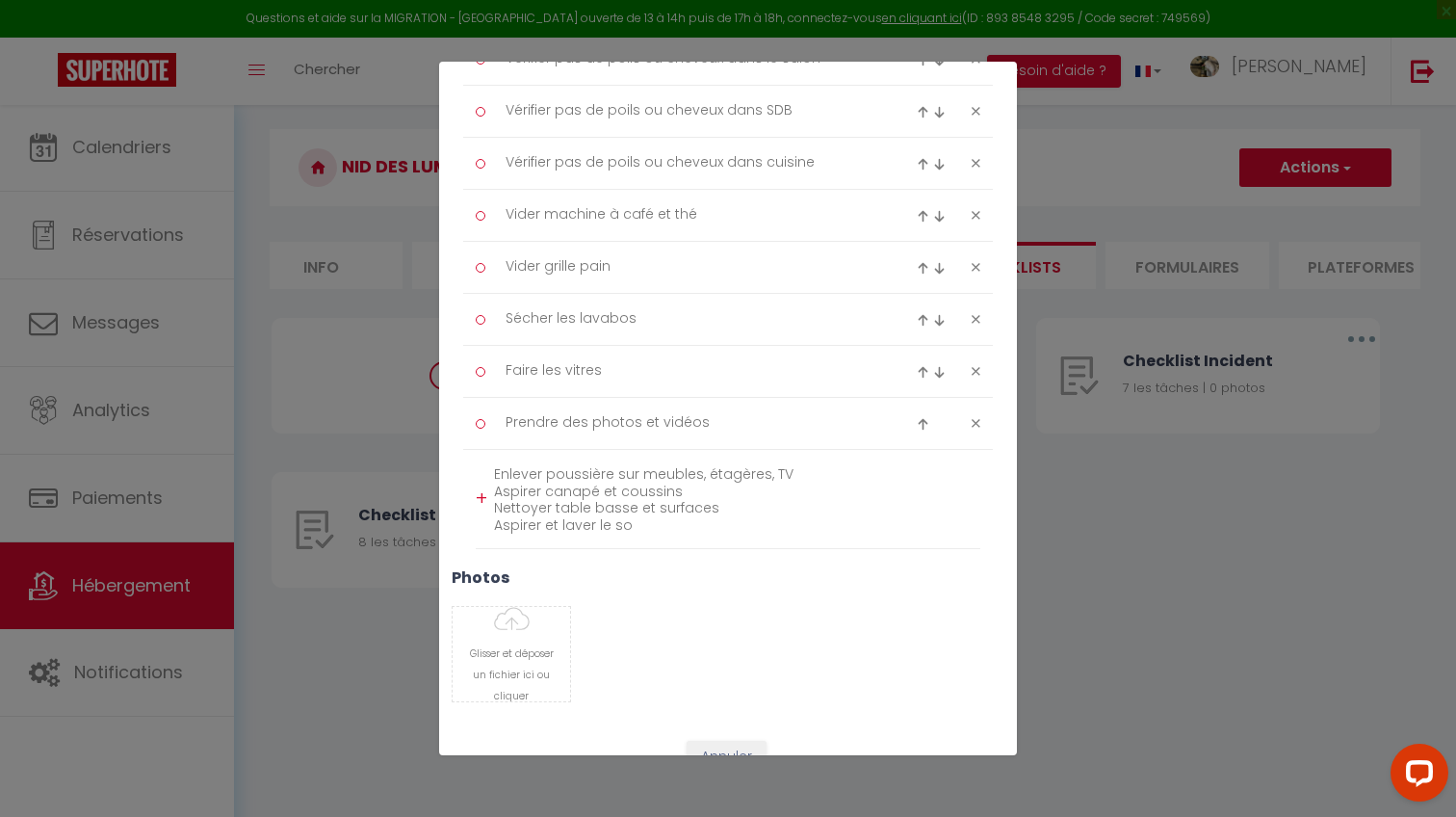
scroll to position [0, 0]
click at [637, 584] on h3 "photos" at bounding box center [727, 593] width 552 height 18
click at [637, 622] on div "Glisser et déposer un fichier ici ou cliquer Ooops, something wrong happened. R…" at bounding box center [728, 670] width 577 height 96
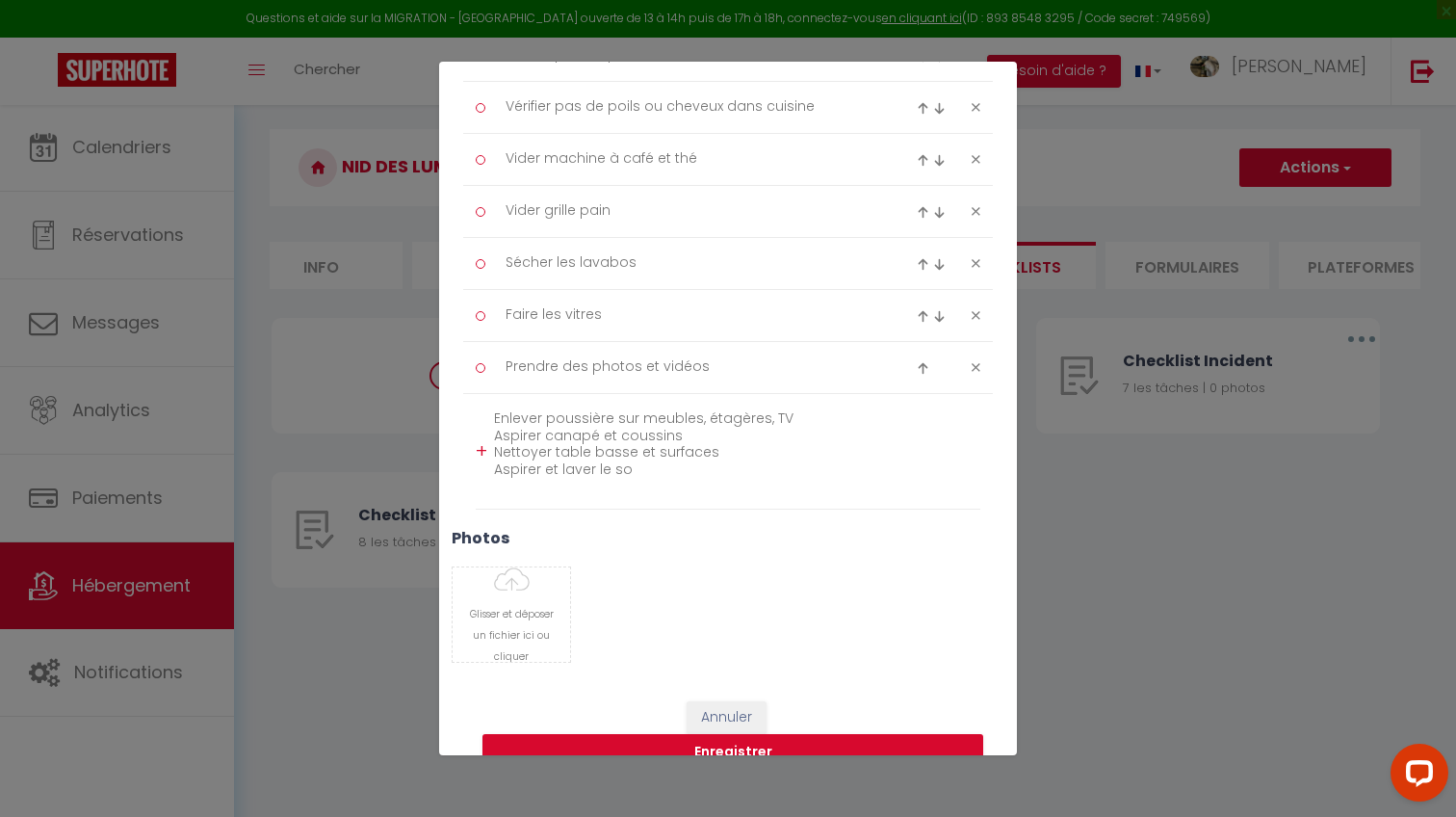
scroll to position [461, 0]
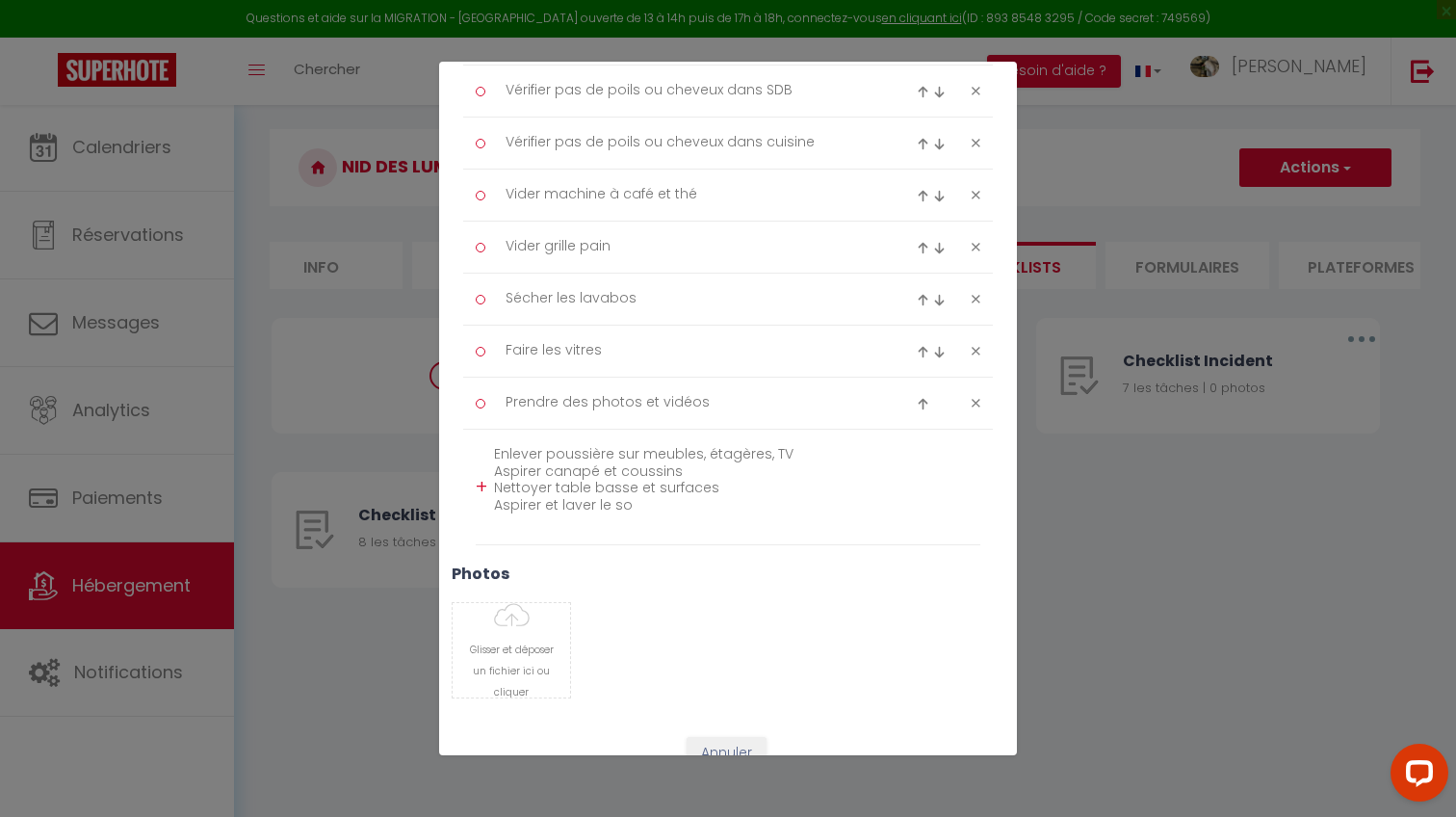
click at [582, 442] on textarea "Enlever poussière sur meubles, étagères, TV Aspirer canapé et coussins Nettoyer…" at bounding box center [737, 486] width 486 height 95
click at [561, 485] on textarea "Enlever poussière sur meubles, étagères, TV Aspirer canapé et coussins Nettoyer…" at bounding box center [737, 486] width 486 height 95
click at [555, 518] on textarea "Enlever poussière sur meubles, étagères, TV Aspirer canapé et coussins Nettoyer…" at bounding box center [737, 486] width 486 height 95
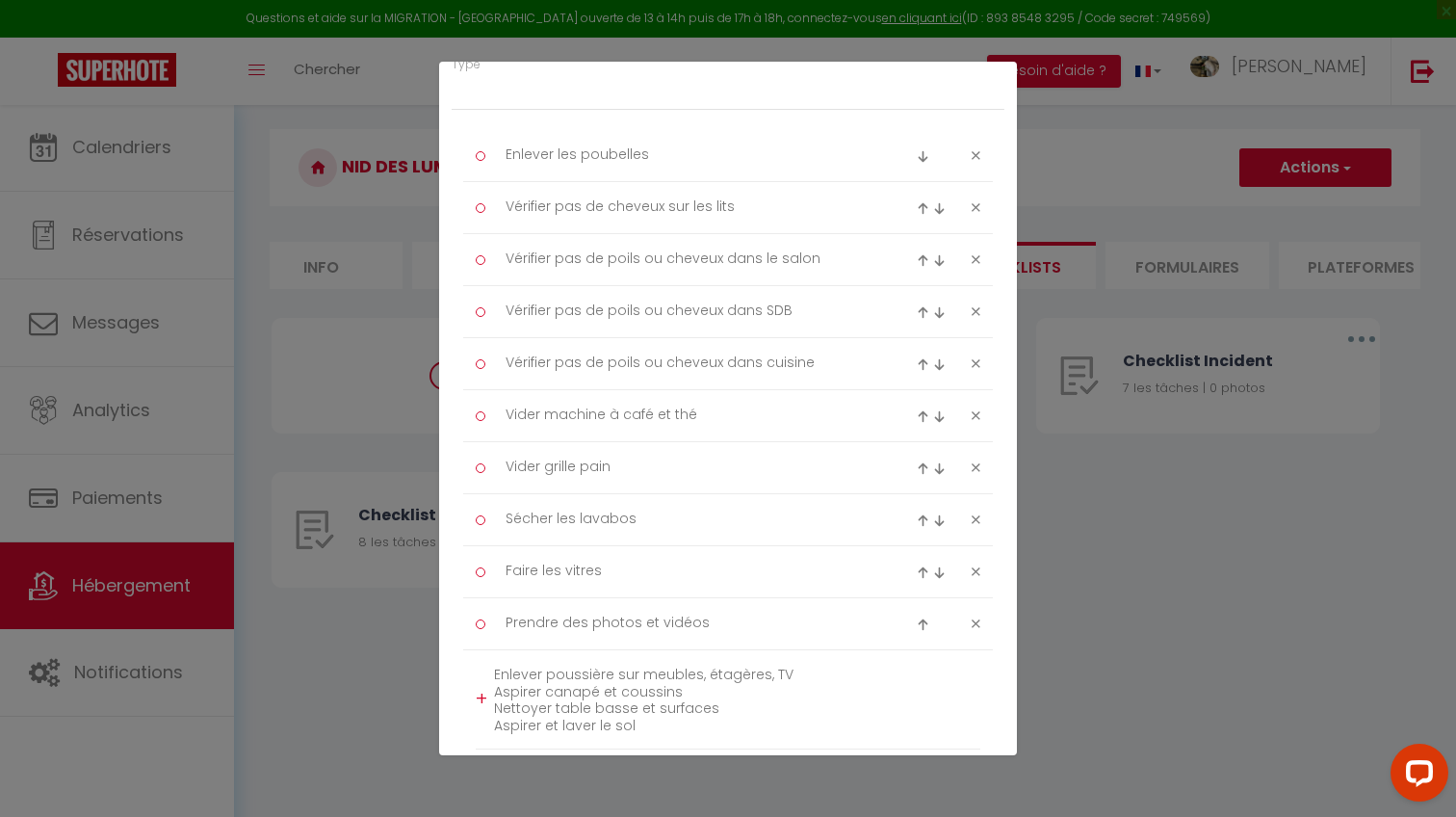
scroll to position [279, 0]
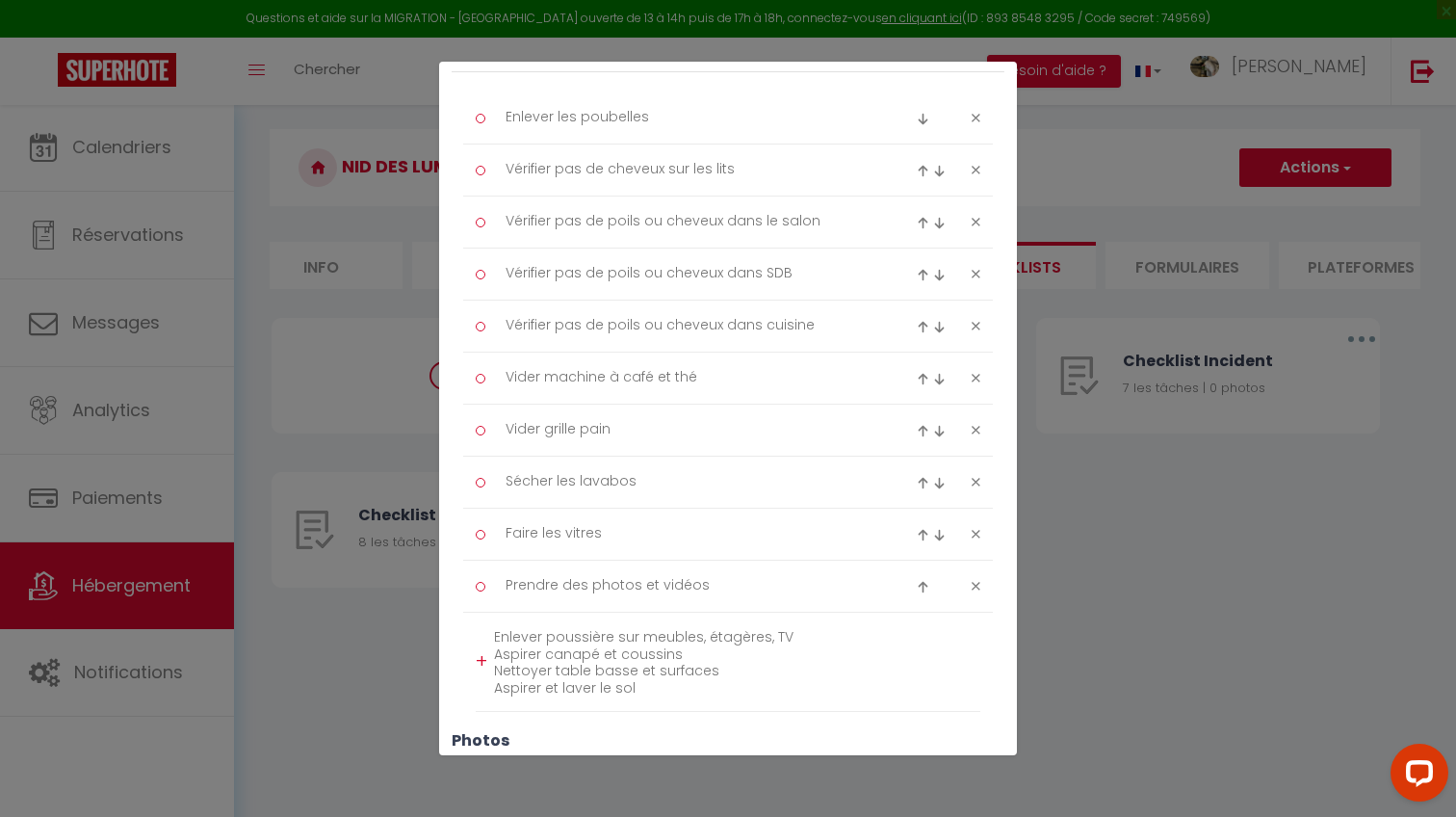
type textarea "Enlever poussière sur meubles, étagères, TV Aspirer canapé et coussins Nettoyer…"
click at [482, 656] on div "+" at bounding box center [481, 661] width 12 height 30
click at [919, 660] on img at bounding box center [923, 663] width 13 height 13
type textarea "Enlever poussière sur meubles, étagères, TV Aspirer canapé et coussins Nettoyer…"
type textarea "Prendre des photos et vidéos"
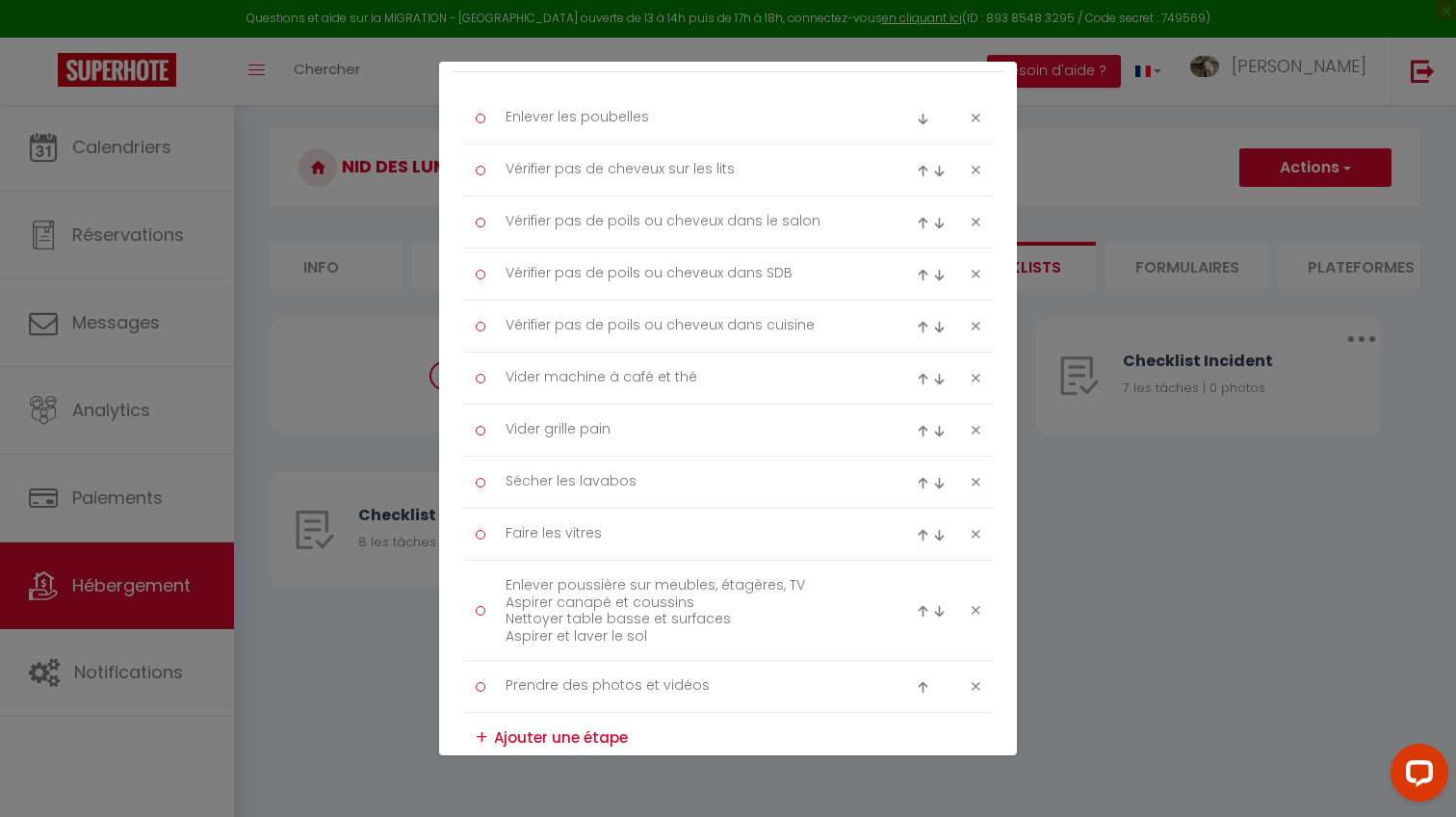
click at [920, 613] on img at bounding box center [923, 610] width 13 height 13
type textarea "Enlever poussière sur meubles, étagères, TV Aspirer canapé et coussins Nettoyer…"
type textarea "Faire les vitres"
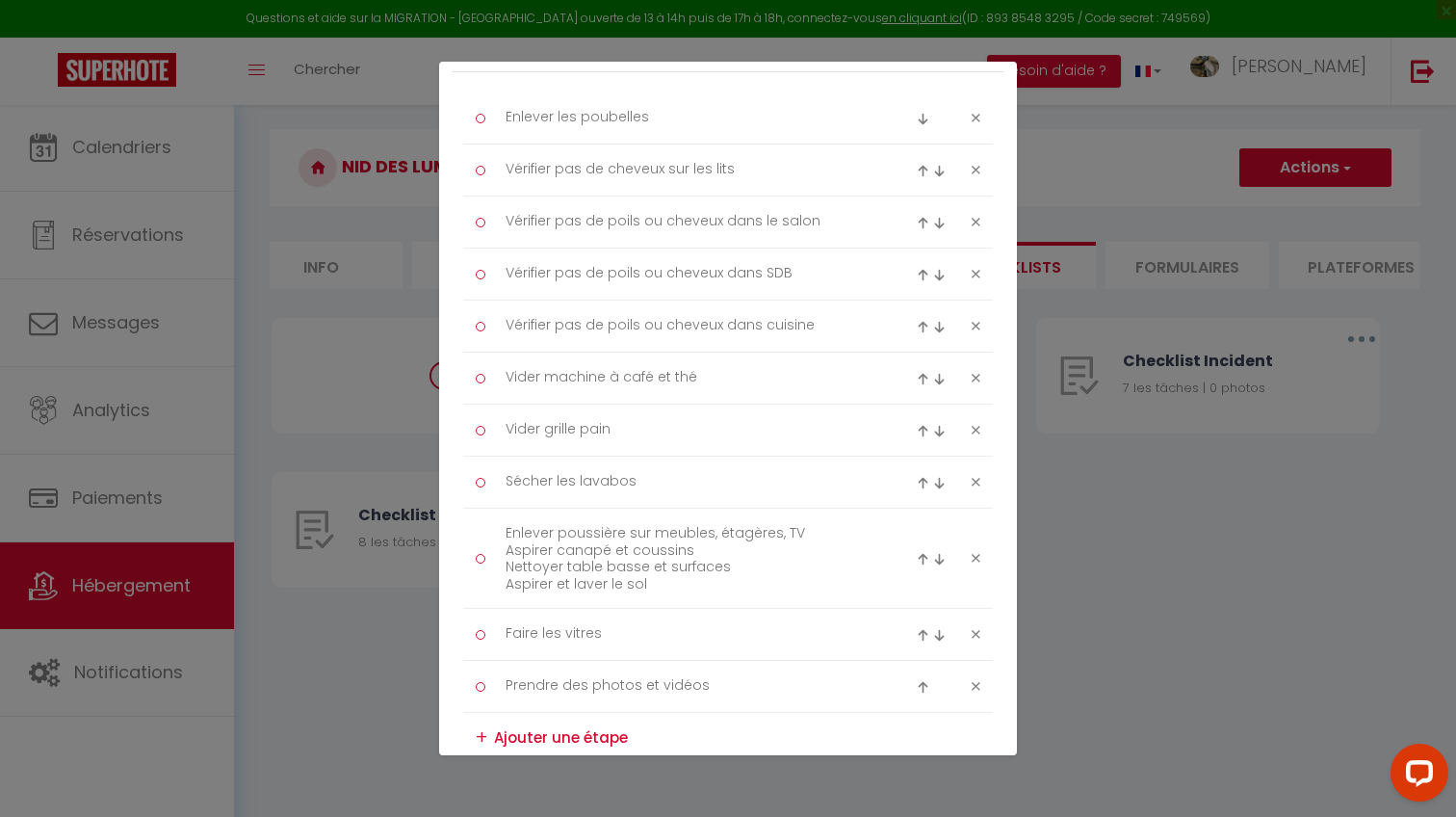
click at [922, 555] on img at bounding box center [923, 558] width 13 height 13
type textarea "Enlever poussière sur meubles, étagères, TV Aspirer canapé et coussins Nettoyer…"
type textarea "Sécher les lavabos"
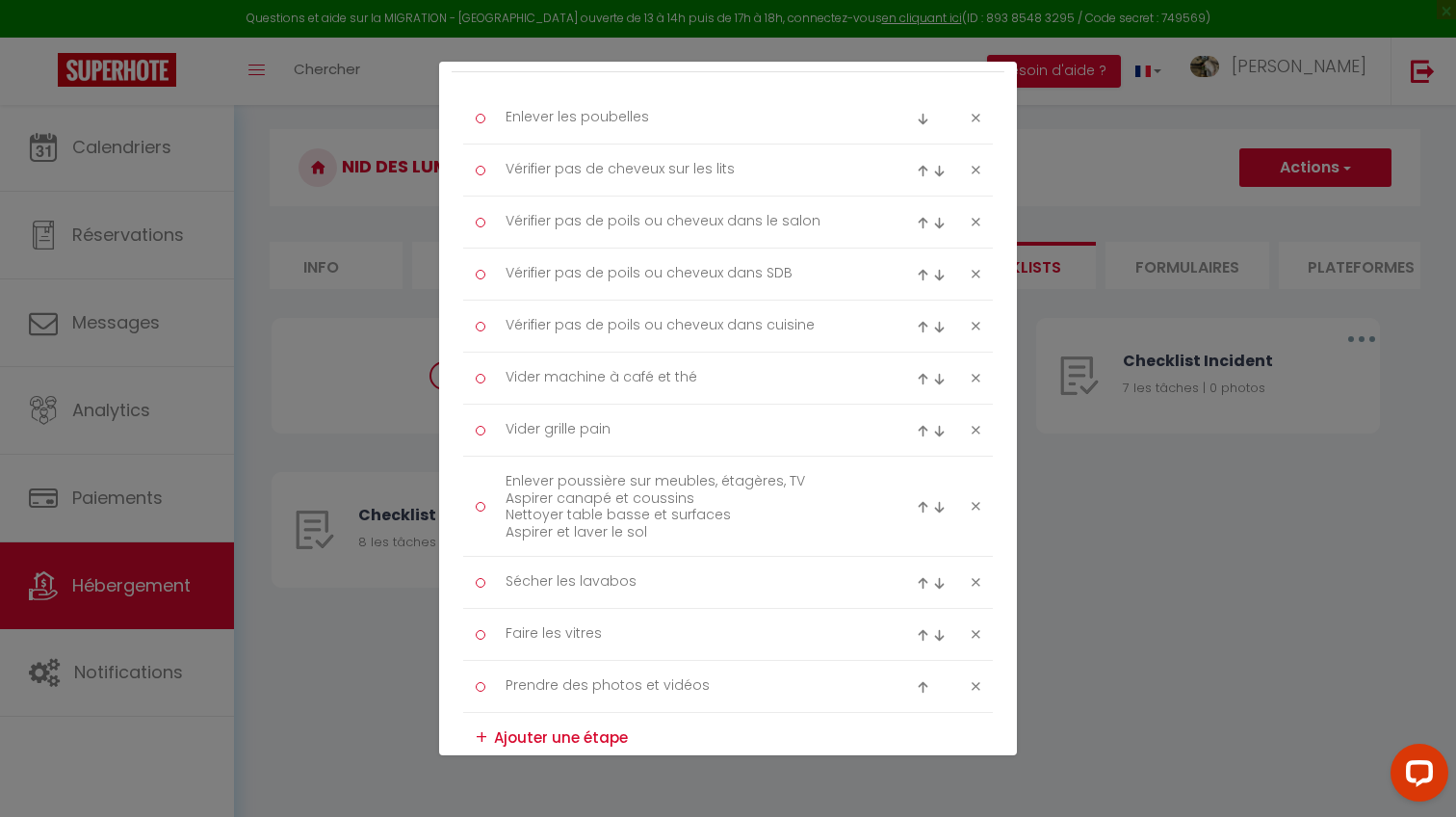
click at [921, 503] on img at bounding box center [923, 506] width 13 height 13
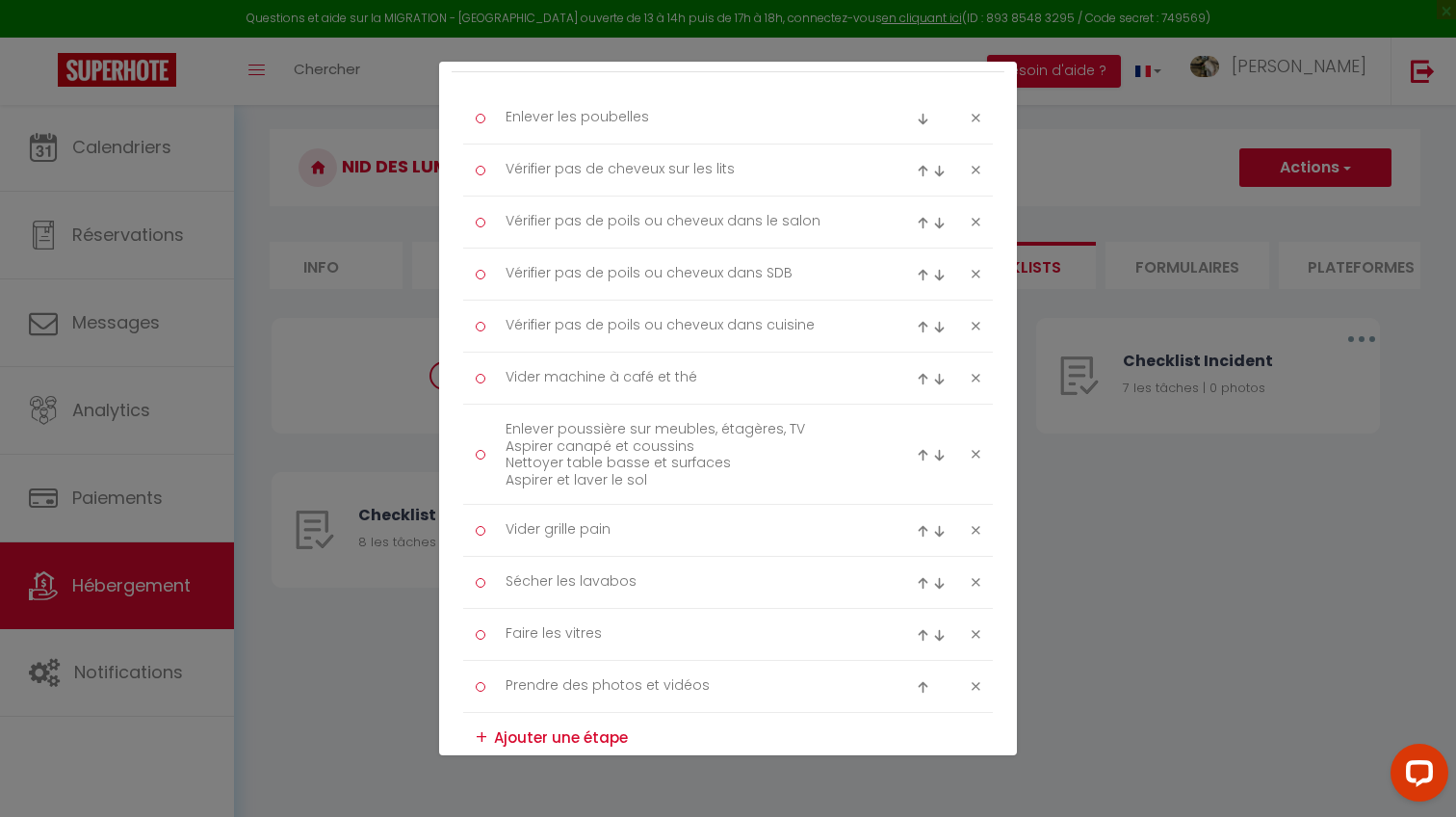
click at [916, 450] on div at bounding box center [948, 454] width 89 height 23
click at [922, 457] on img at bounding box center [923, 454] width 13 height 13
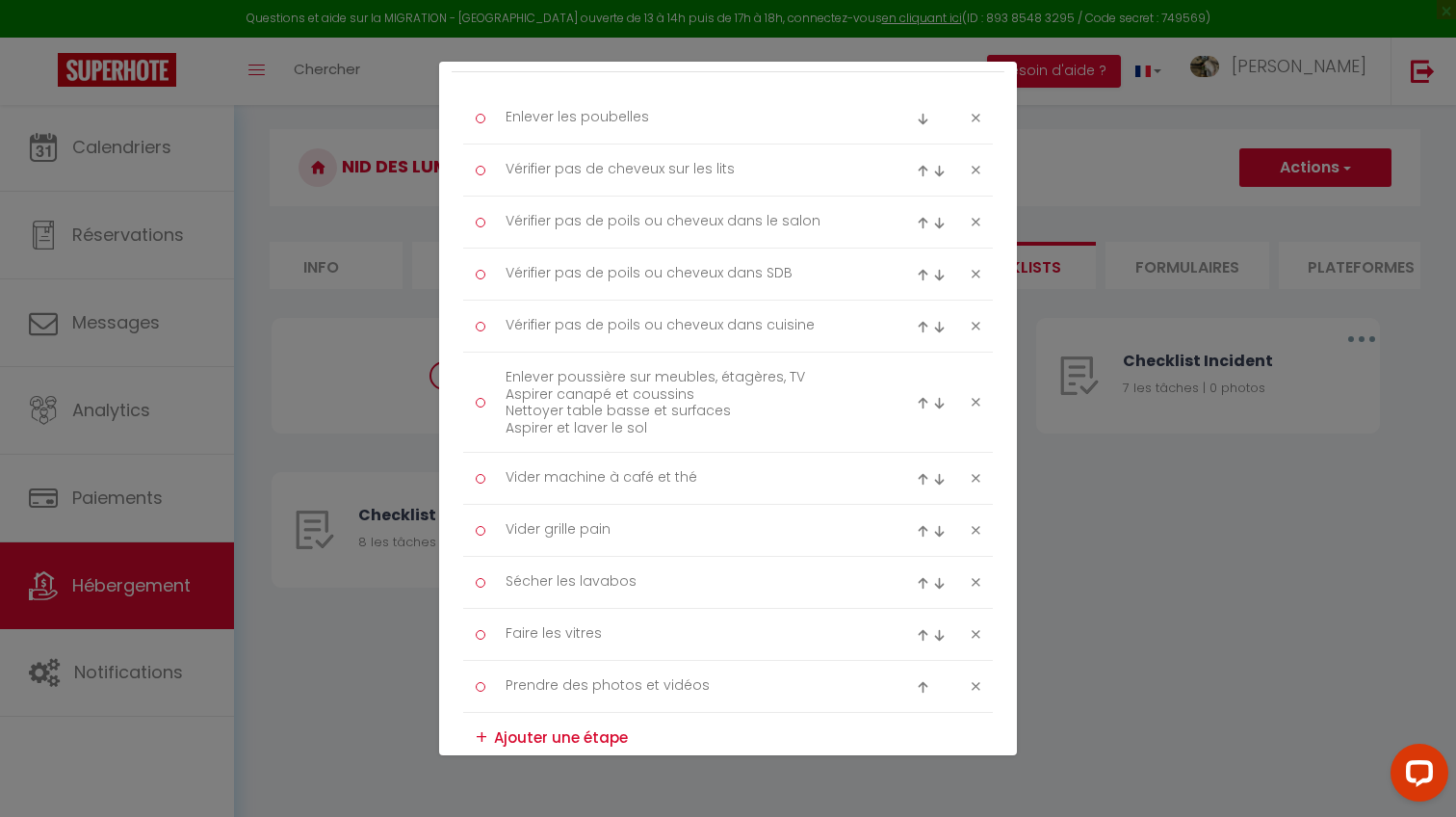
click at [922, 398] on img at bounding box center [923, 403] width 13 height 13
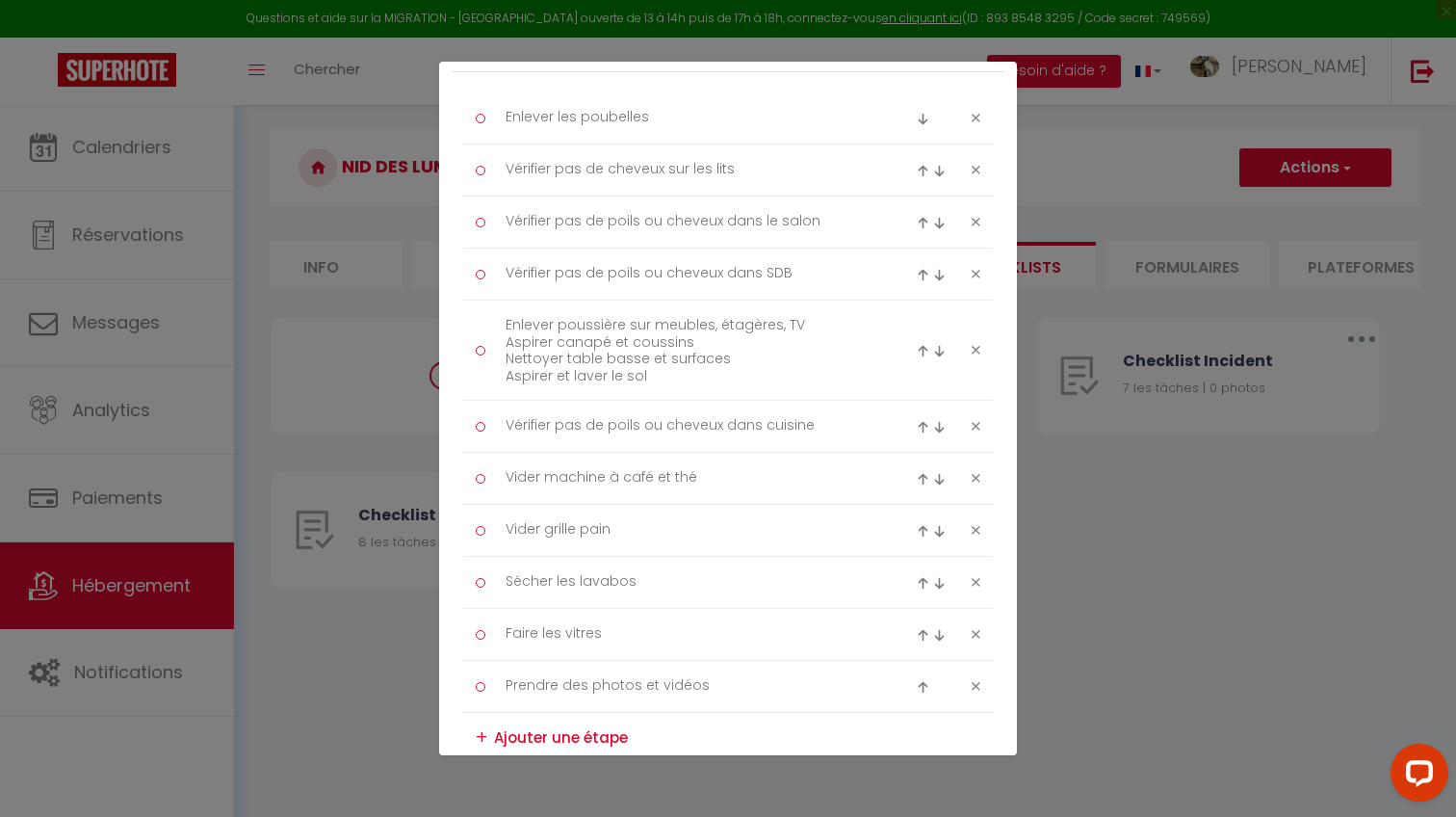
click at [921, 348] on img at bounding box center [923, 351] width 13 height 13
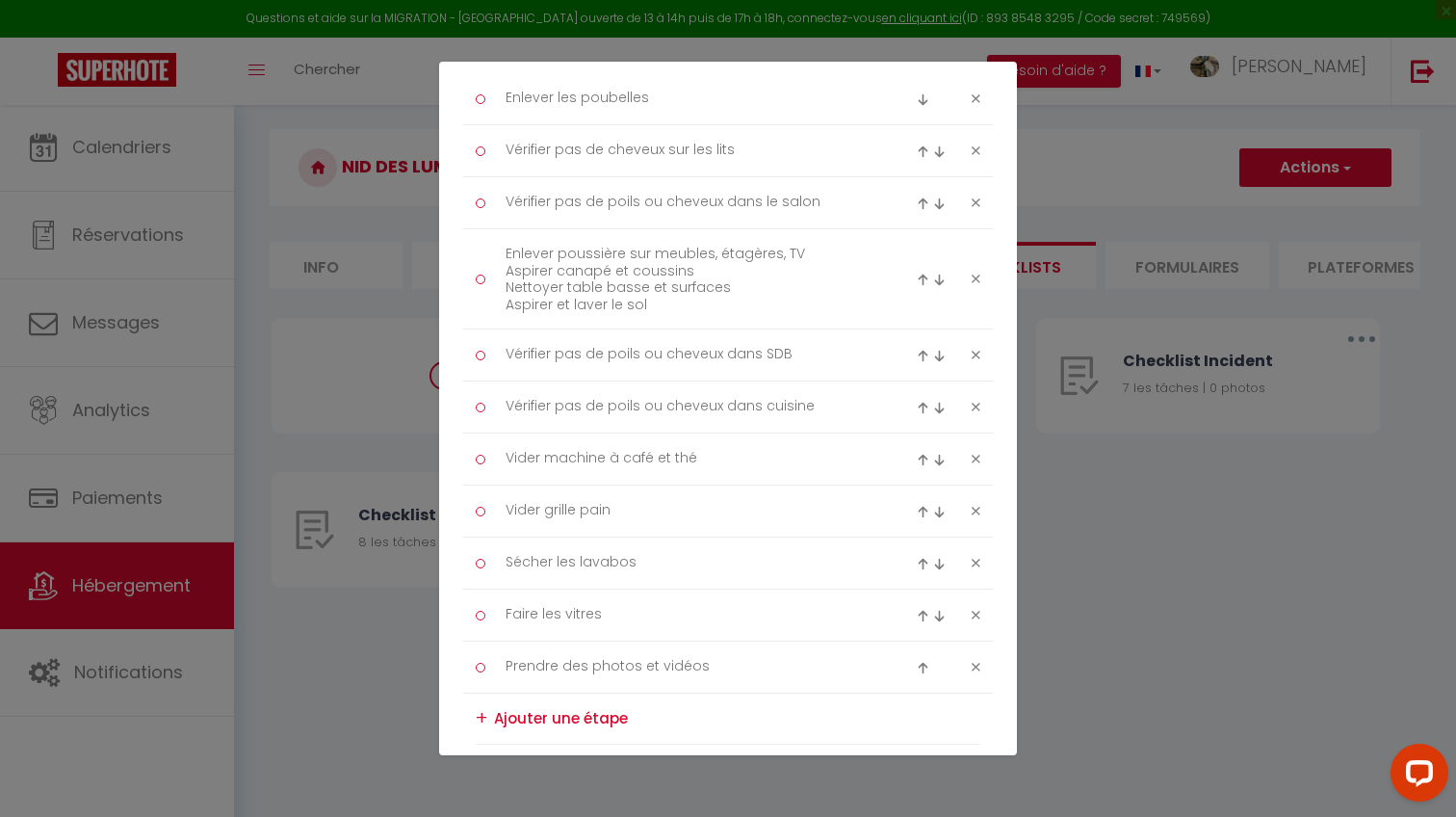
scroll to position [300, 0]
click at [934, 274] on img at bounding box center [939, 278] width 13 height 13
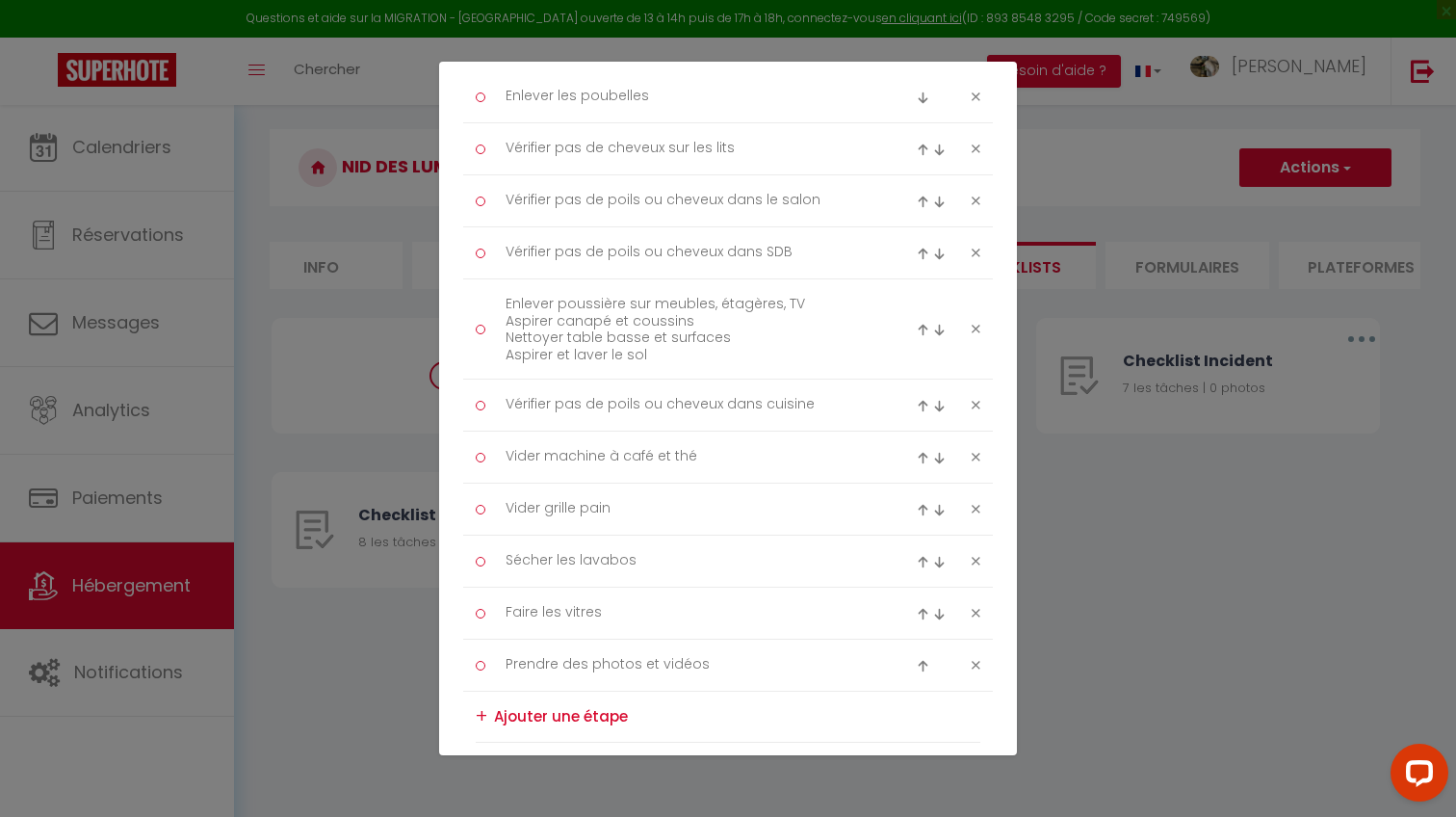
click at [939, 325] on img at bounding box center [939, 330] width 13 height 13
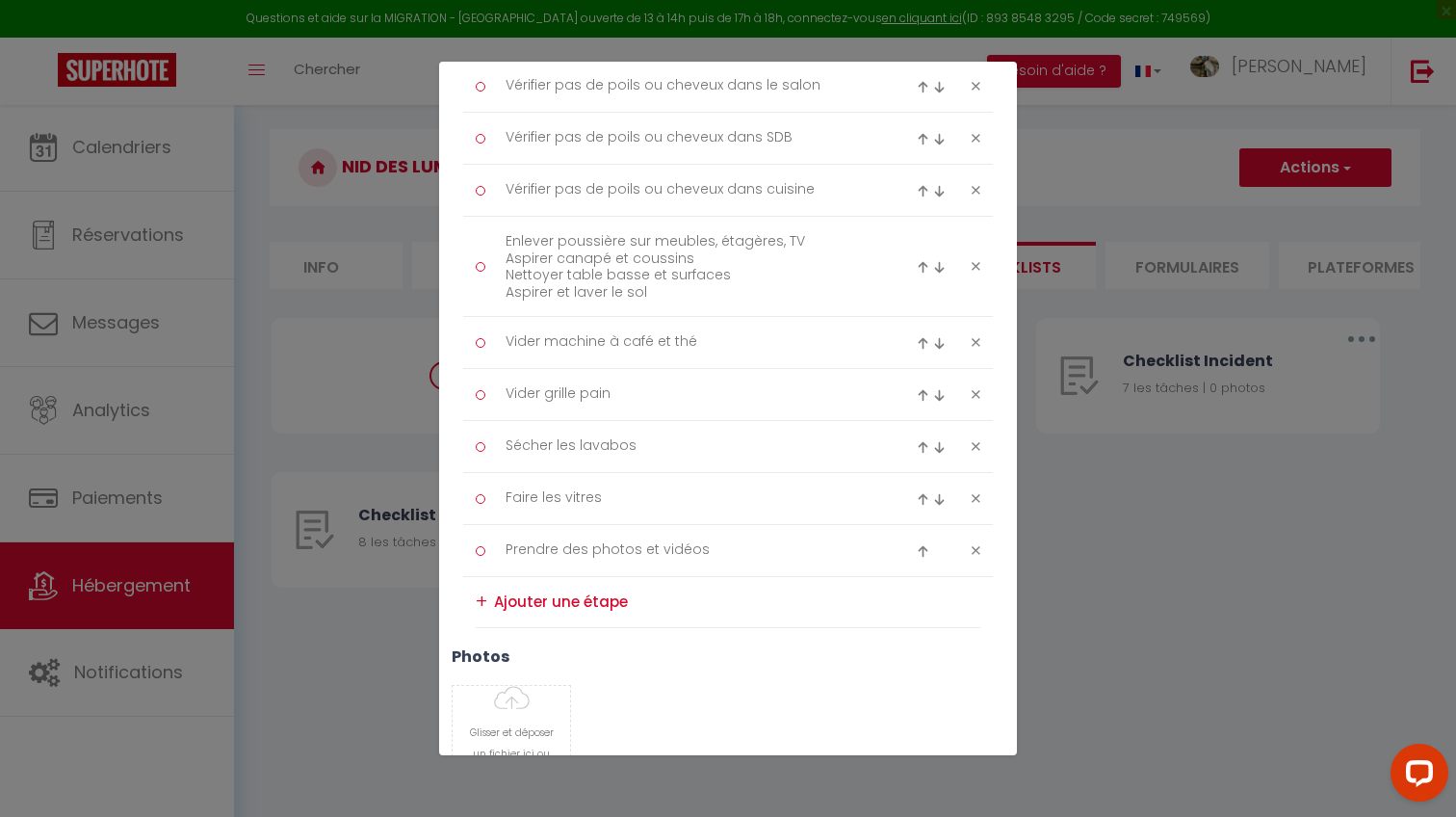
scroll to position [415, 0]
click at [559, 598] on textarea at bounding box center [737, 600] width 486 height 31
paste textarea "Retirer le linge sale (draps, taies, housses) Mettre linge propre et repassé Dé…"
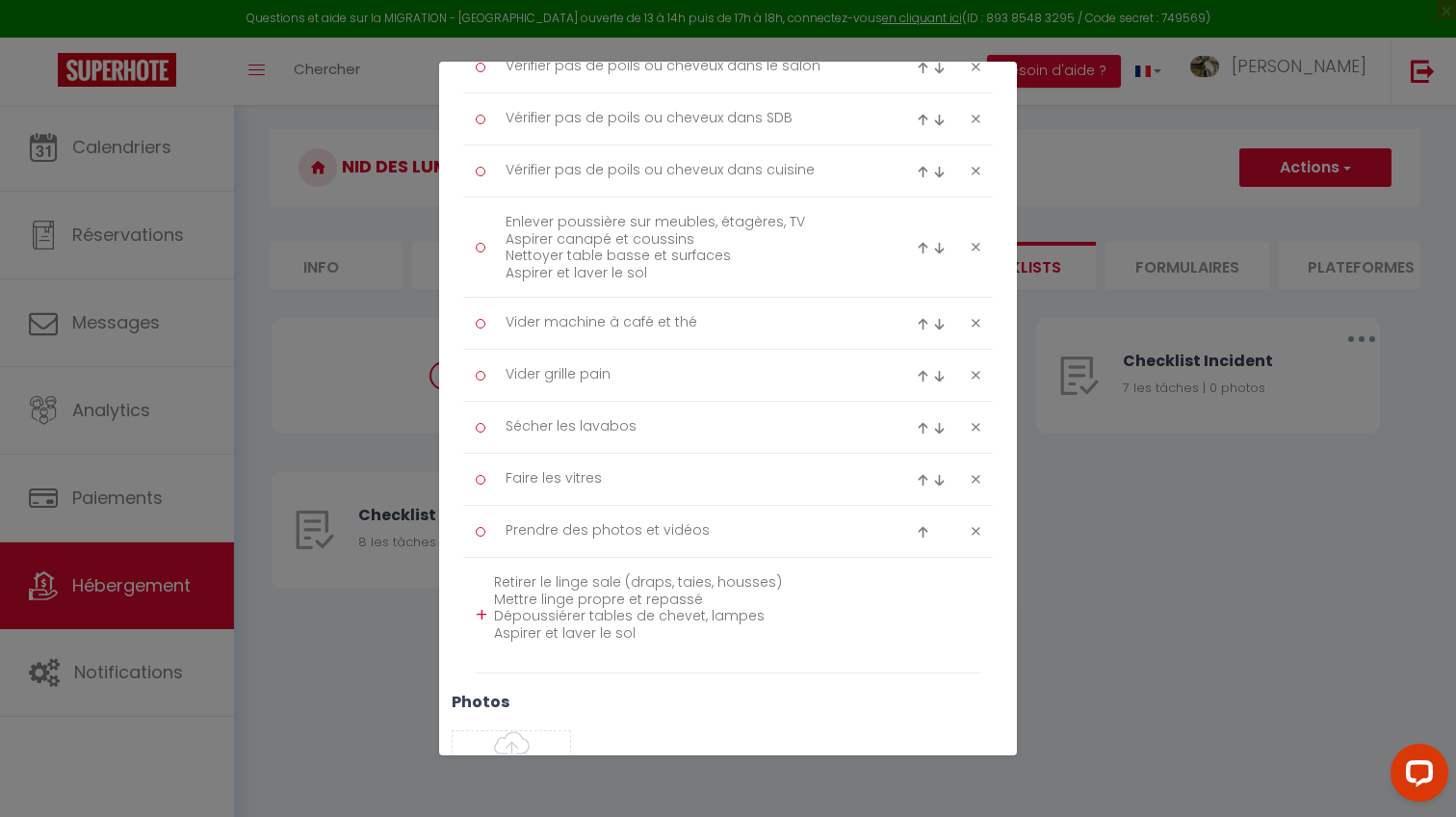
scroll to position [435, 0]
click at [472, 608] on div "Enlever les poubelles Vérifier pas de cheveux sur les lits Vérifier pas de poil…" at bounding box center [728, 303] width 529 height 736
click at [480, 604] on div "+" at bounding box center [481, 613] width 12 height 30
click at [923, 608] on img at bounding box center [923, 614] width 13 height 13
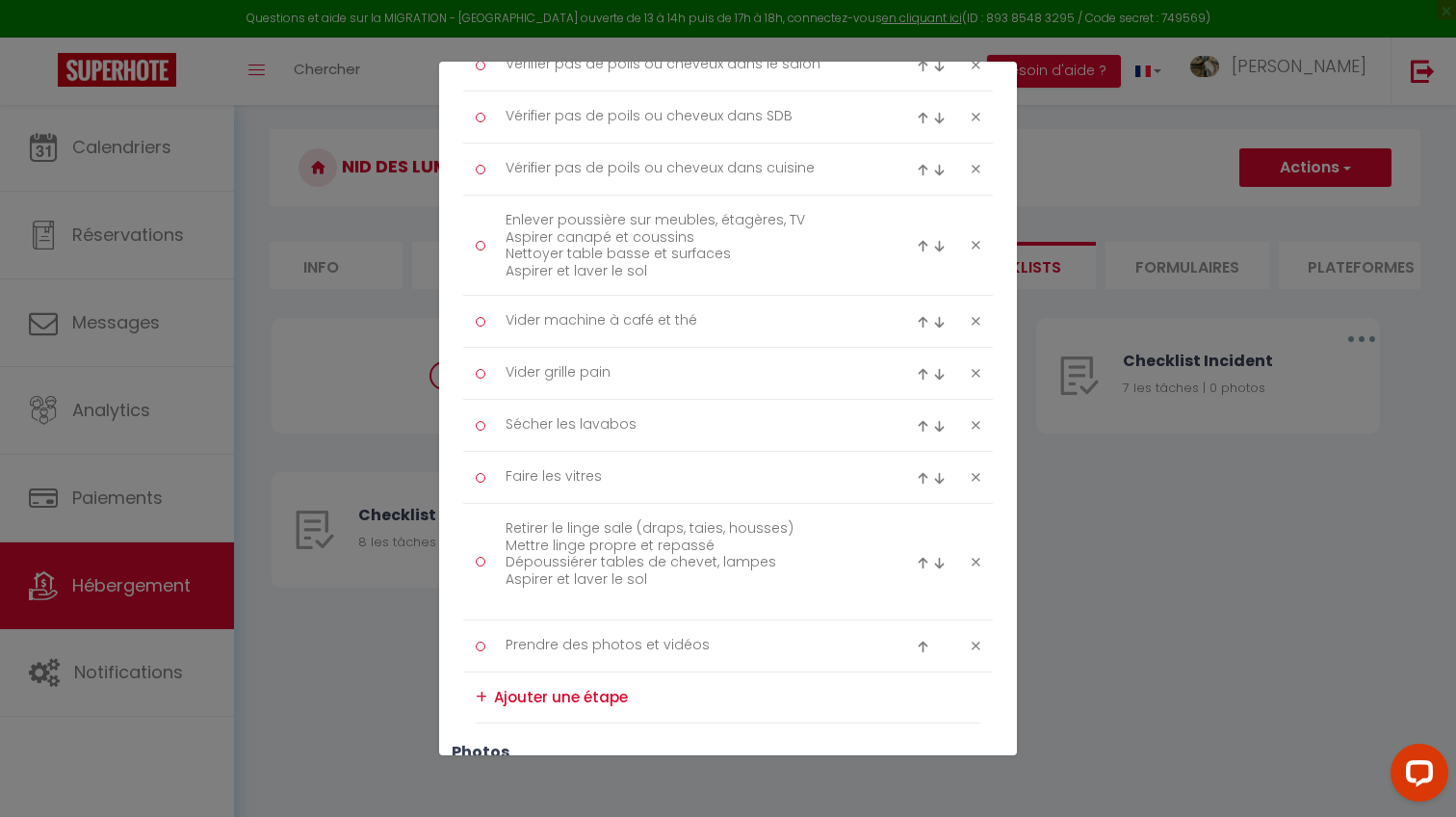
click at [920, 561] on img at bounding box center [923, 562] width 13 height 13
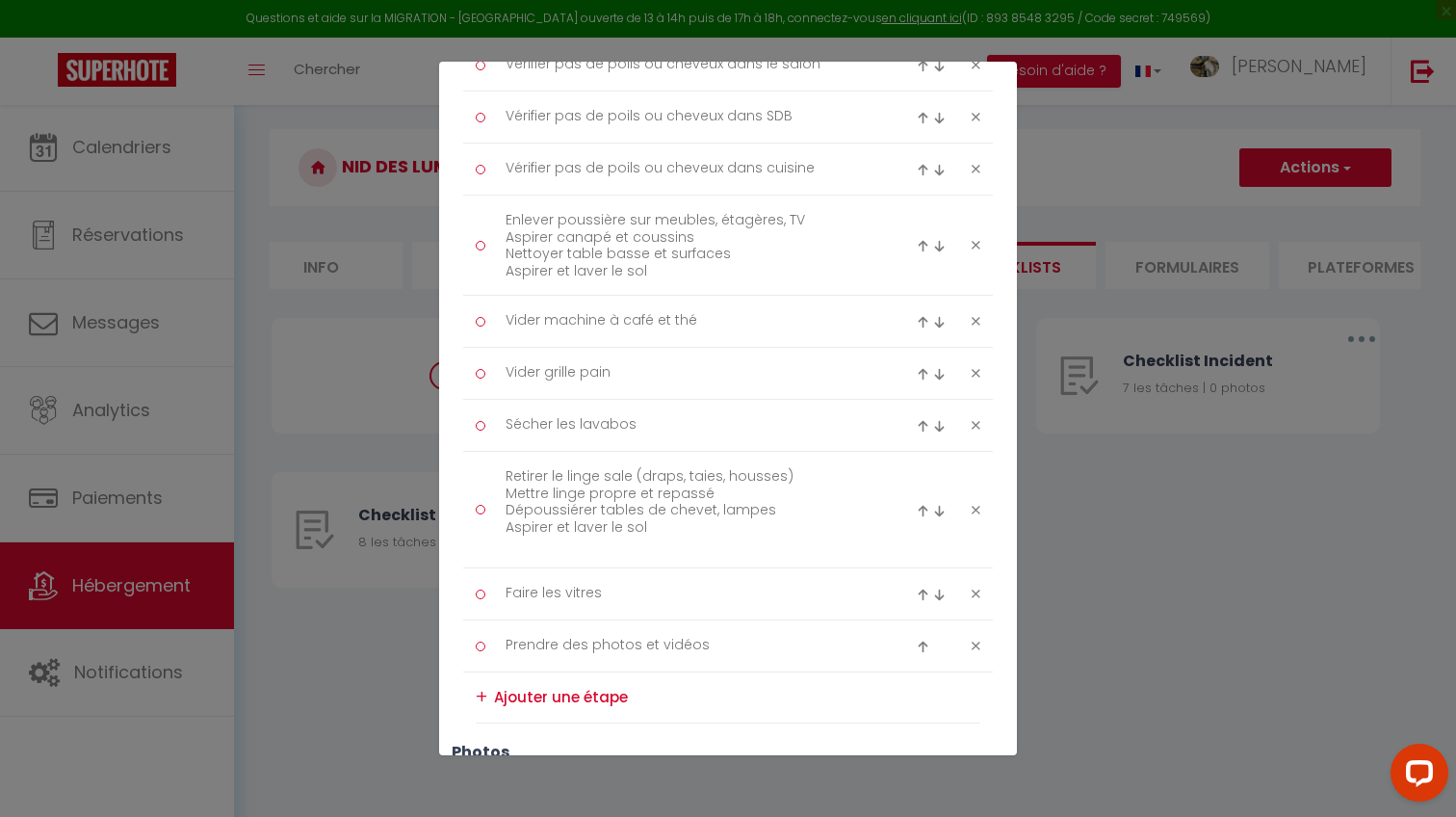
click at [925, 506] on img at bounding box center [923, 510] width 13 height 13
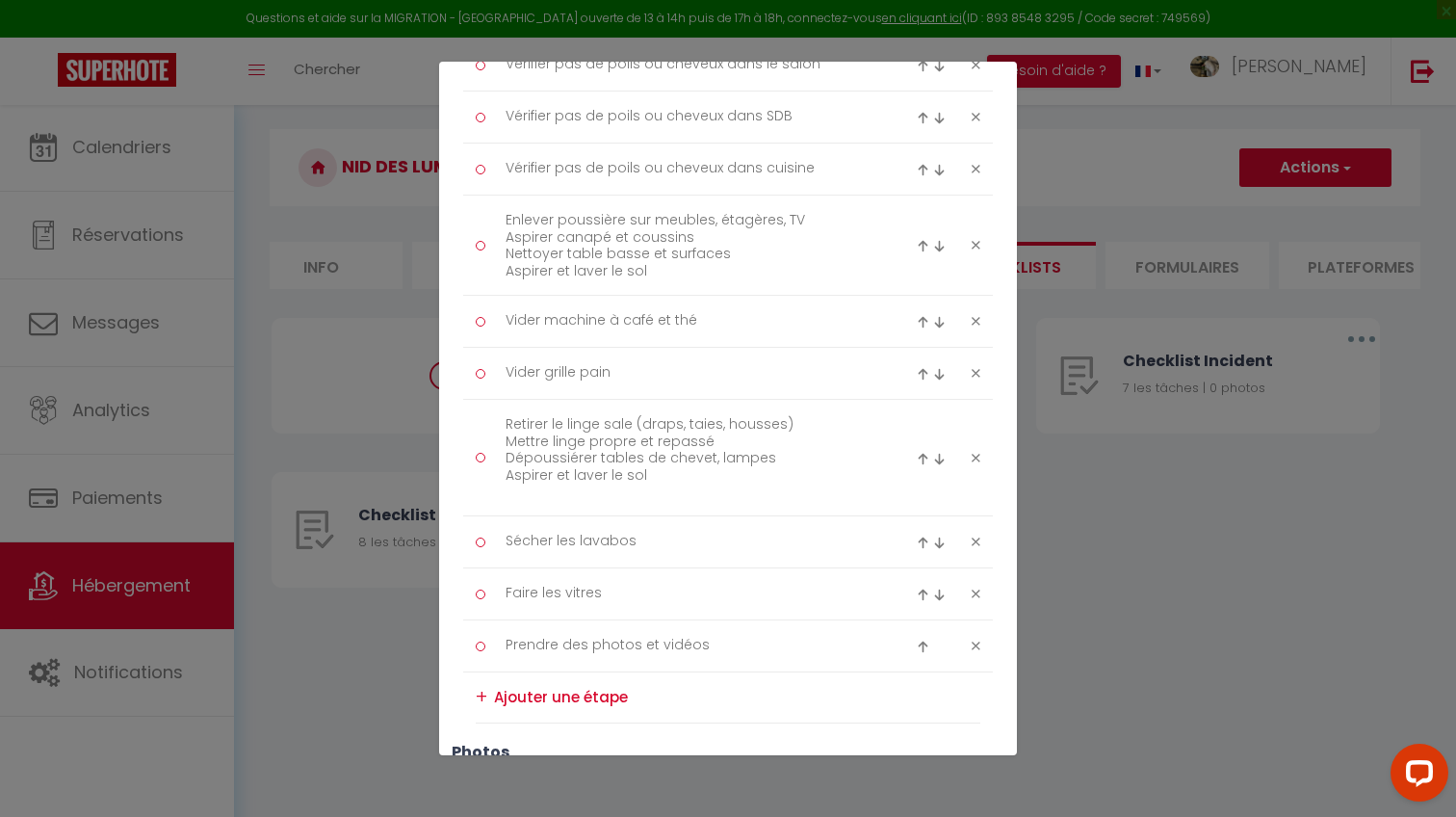
click at [920, 457] on img at bounding box center [923, 458] width 13 height 13
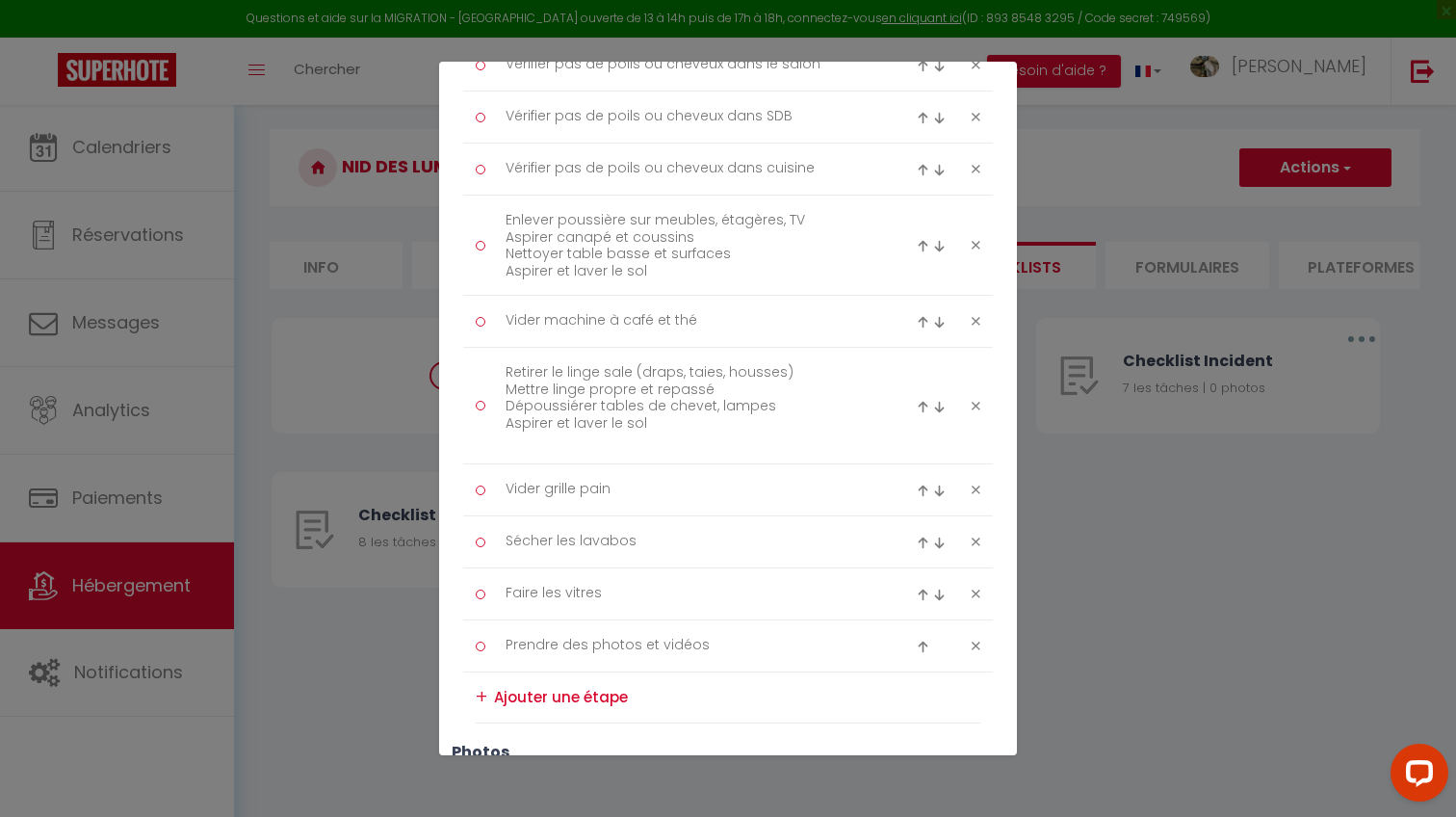
click at [921, 404] on img at bounding box center [923, 407] width 13 height 13
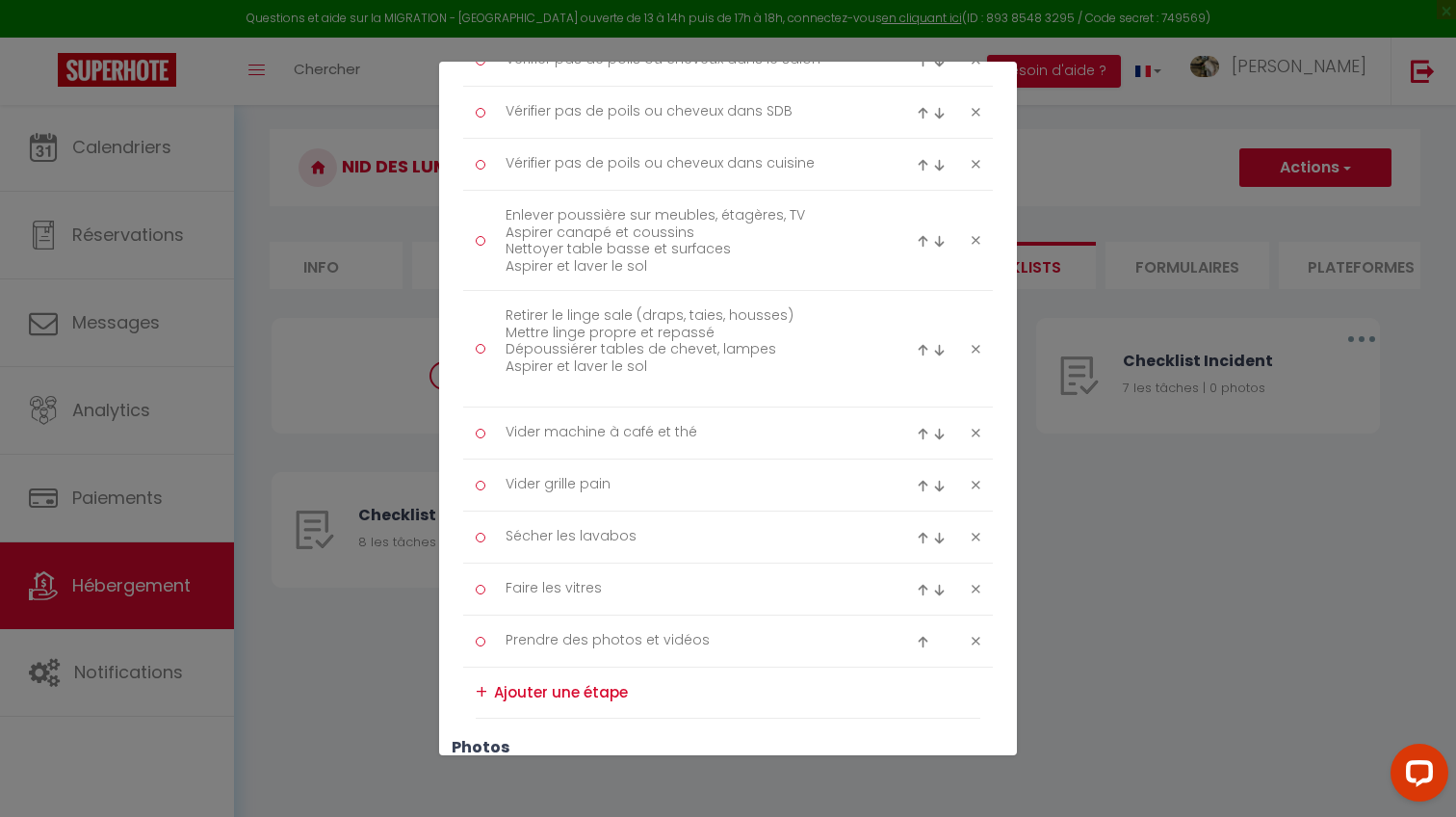
scroll to position [476, 0]
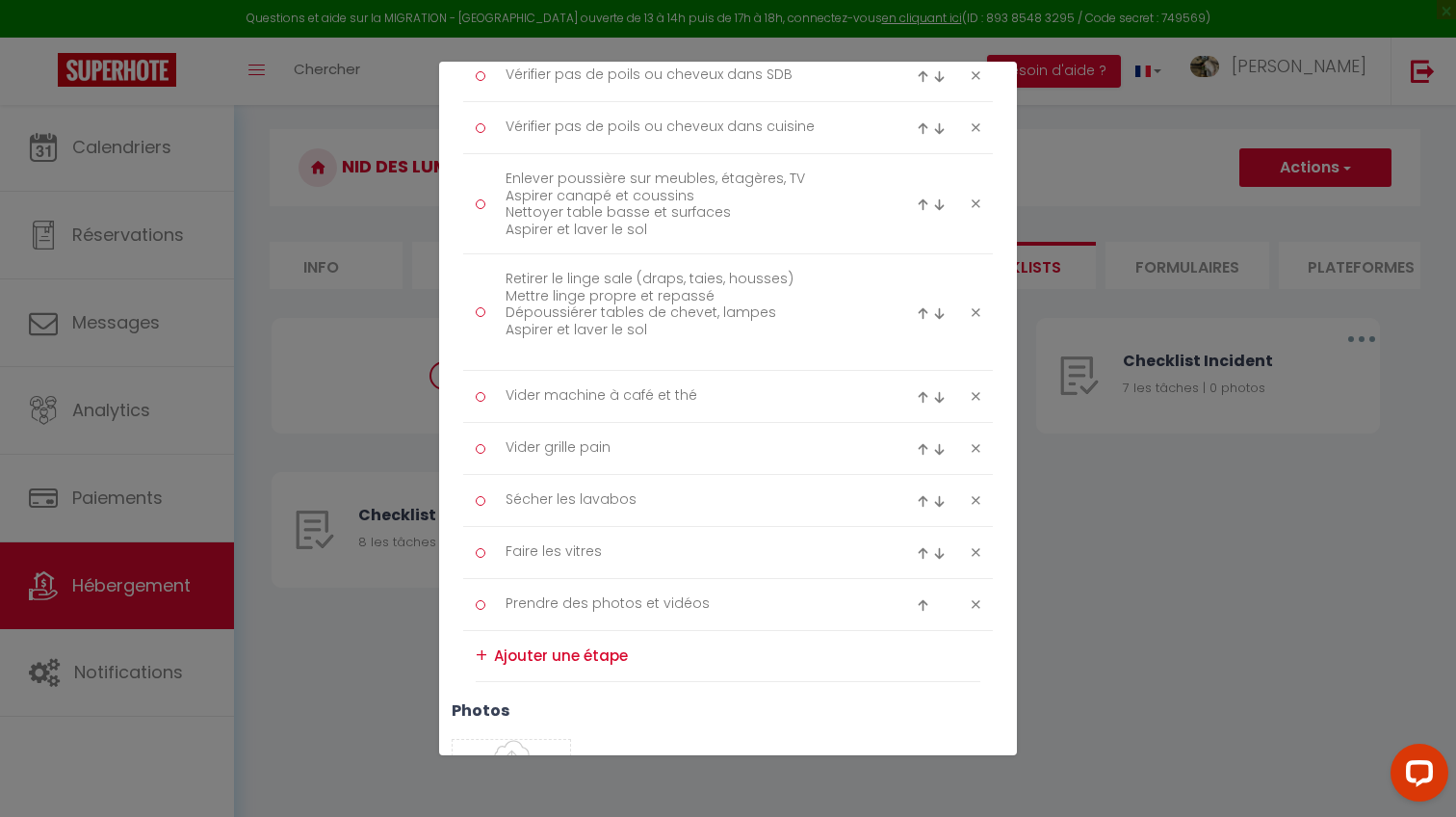
click at [558, 656] on textarea at bounding box center [737, 655] width 486 height 31
paste textarea "Par personne : 1 grande serviette de bain 1 petite serviette de toilette Par sa…"
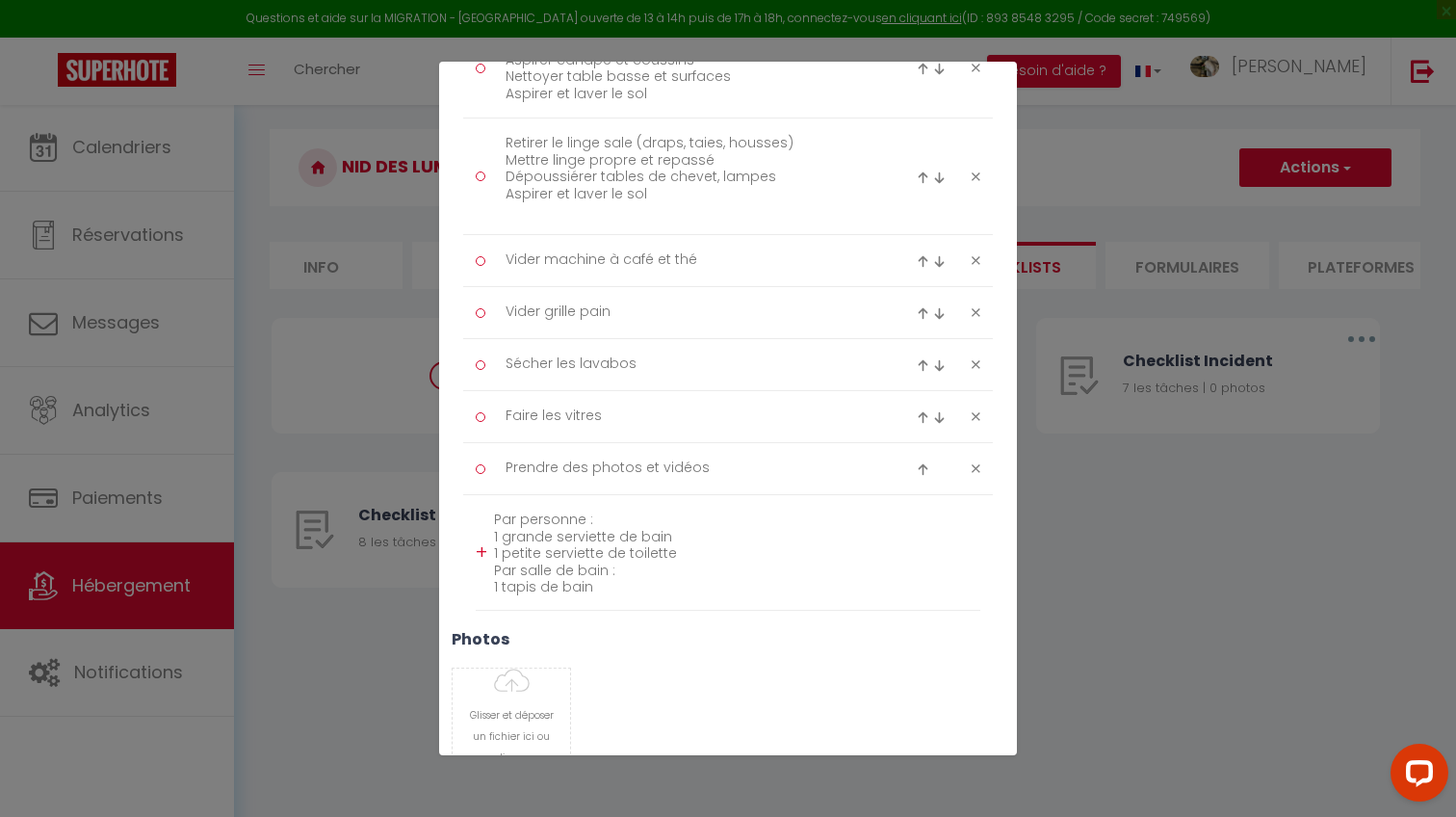
scroll to position [614, 0]
drag, startPoint x: 631, startPoint y: 591, endPoint x: 508, endPoint y: 491, distance: 158.5
click at [507, 493] on li "+ Par personne : 1 grande serviette de bain 1 petite serviette de toilette Par …" at bounding box center [727, 551] width 504 height 116
click at [501, 515] on textarea "Par personne : 1 grande serviette de bain 1 petite serviette de toilette Par sa…" at bounding box center [737, 549] width 486 height 95
drag, startPoint x: 501, startPoint y: 515, endPoint x: 583, endPoint y: 580, distance: 104.6
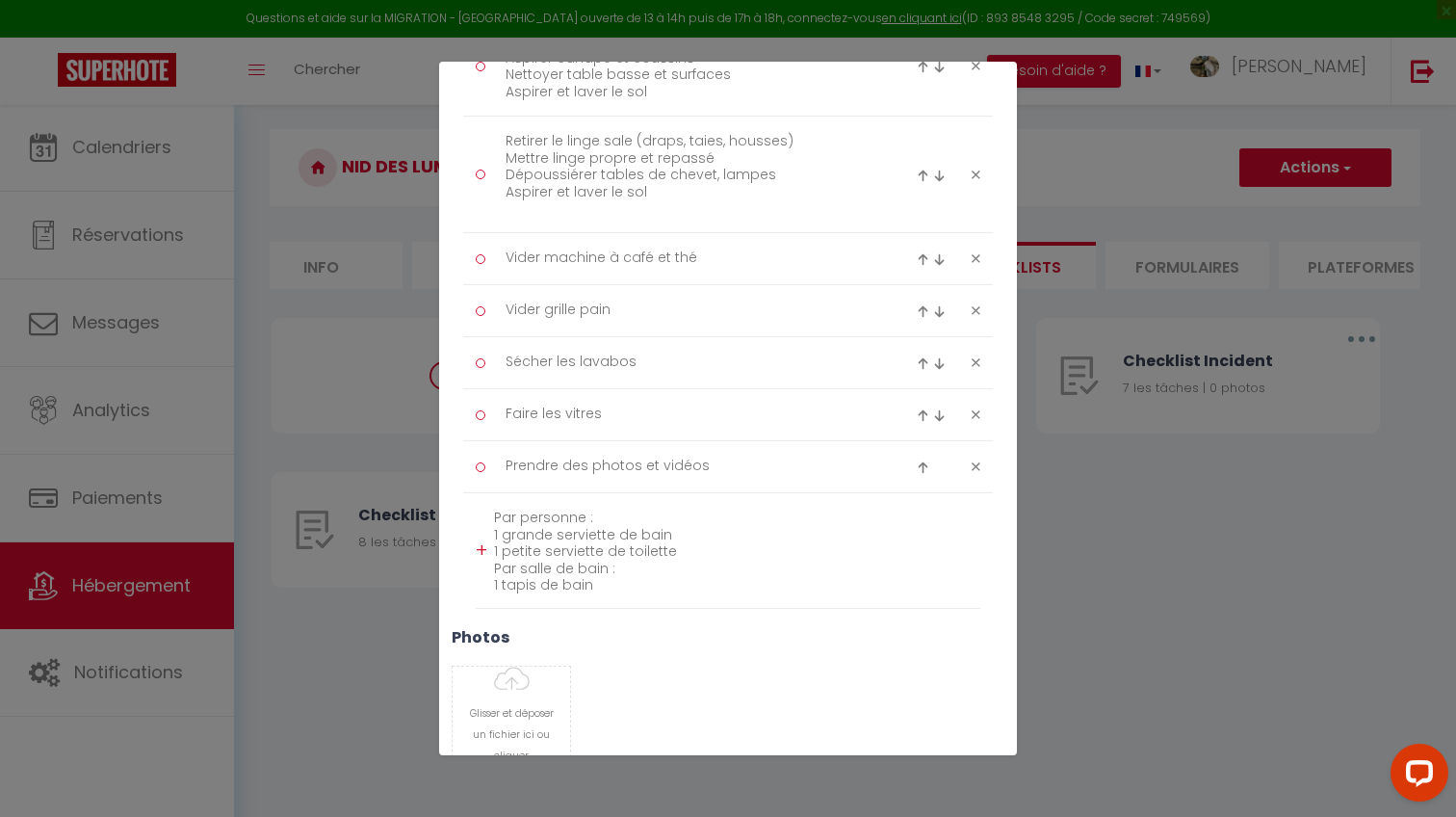
click at [584, 580] on textarea "Par personne : 1 grande serviette de bain 1 petite serviette de toilette Par sa…" at bounding box center [737, 549] width 486 height 95
click at [583, 580] on textarea "Par personne : 1 grande serviette de bain 1 petite serviette de toilette Par sa…" at bounding box center [737, 549] width 486 height 95
click at [583, 579] on textarea "Par personne : 1 grande serviette de bain 1 petite serviette de toilette Par sa…" at bounding box center [737, 549] width 486 height 95
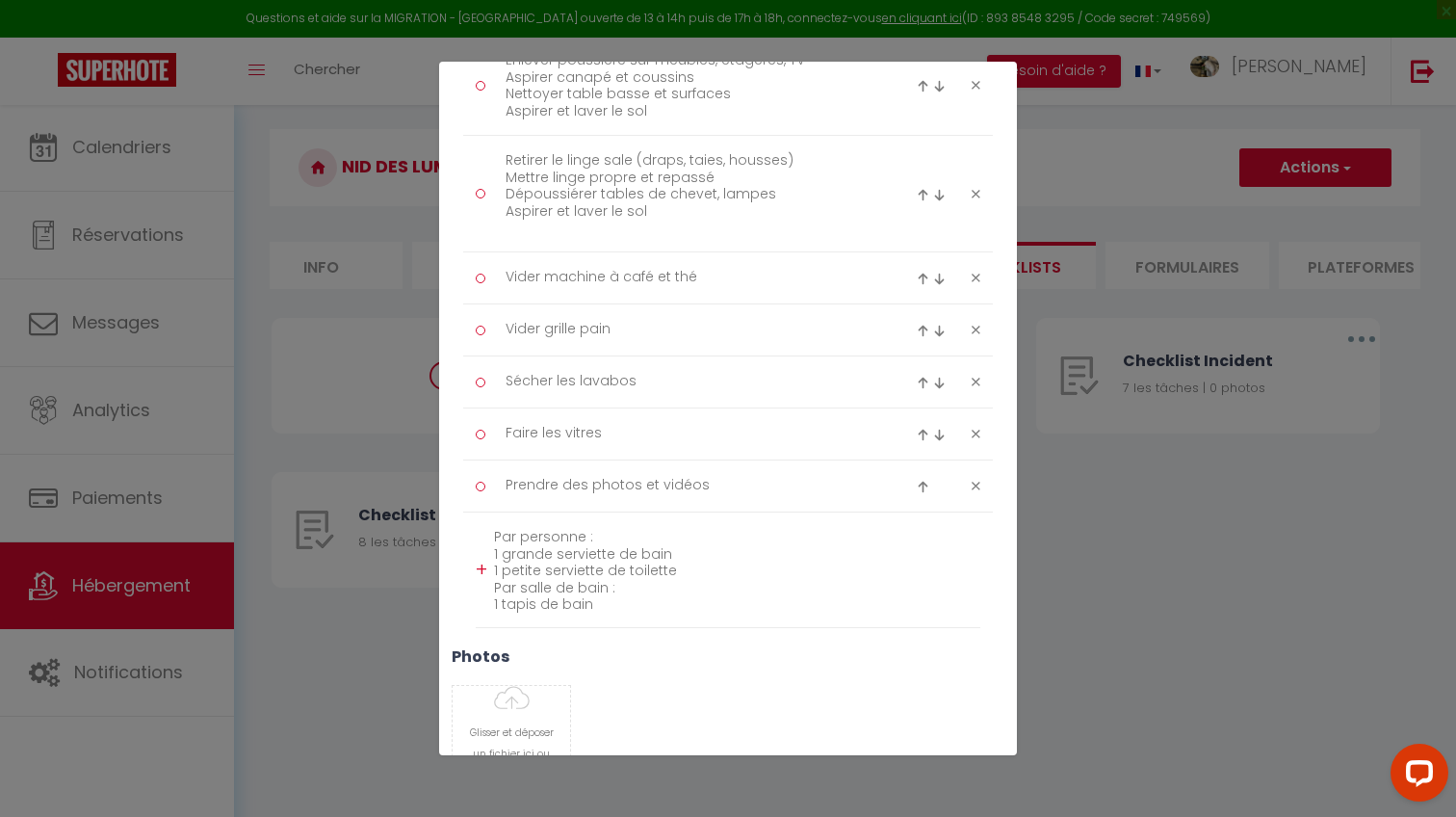
scroll to position [589, 0]
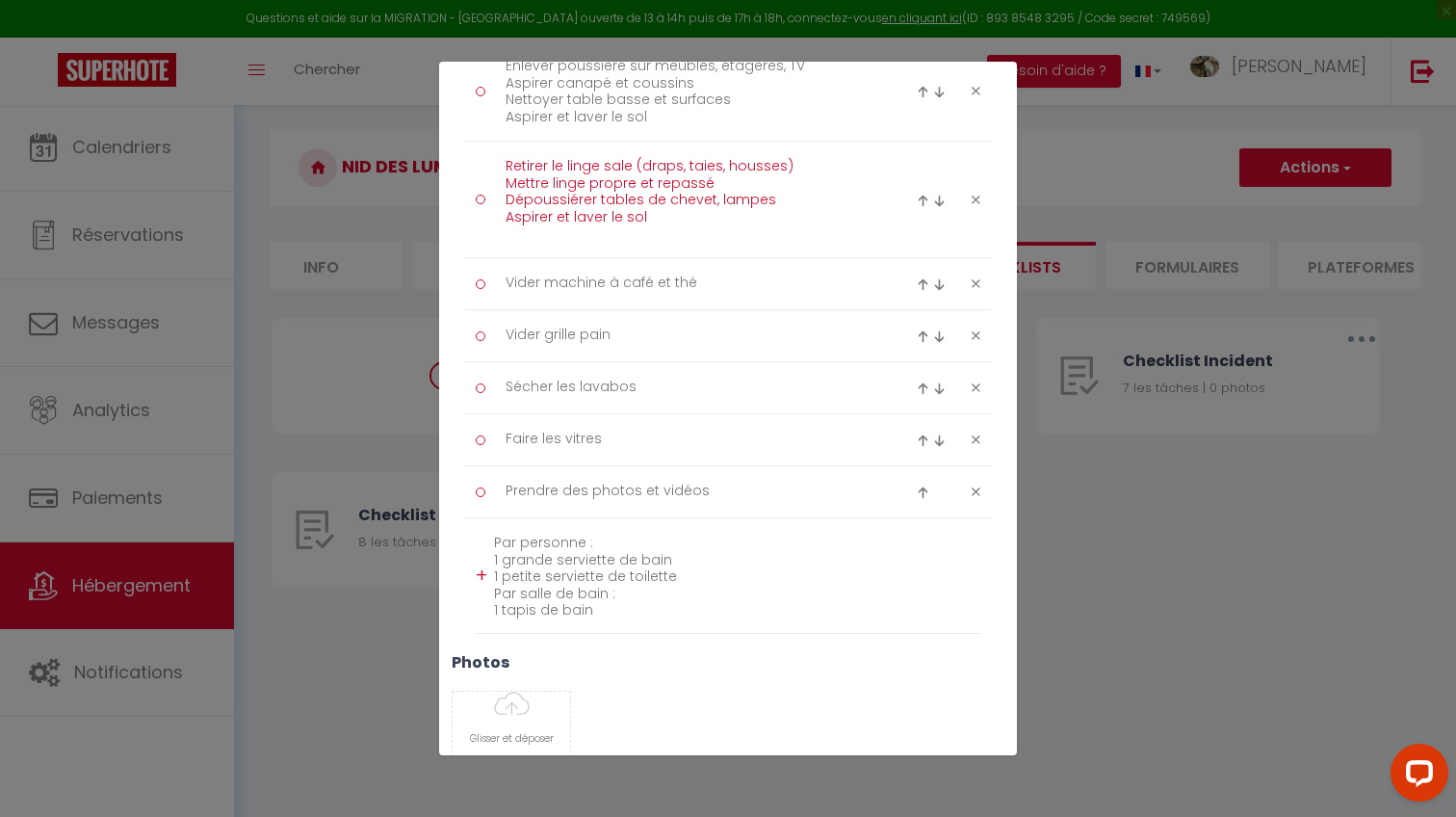
click at [712, 194] on textarea "Retirer le linge sale (draps, taies, housses) Mettre linge propre et repassé Dé…" at bounding box center [689, 199] width 394 height 96
click at [671, 194] on textarea "Retirer le linge sale (draps, taies, housses) Mettre linge propre et repassé Dé…" at bounding box center [689, 199] width 394 height 96
click at [488, 195] on div "Retirer le linge sale (draps, taies, housses) Mettre linge propre et repassé Dé…" at bounding box center [684, 199] width 441 height 96
click at [483, 195] on div at bounding box center [480, 200] width 10 height 10
click at [481, 195] on div at bounding box center [480, 200] width 10 height 10
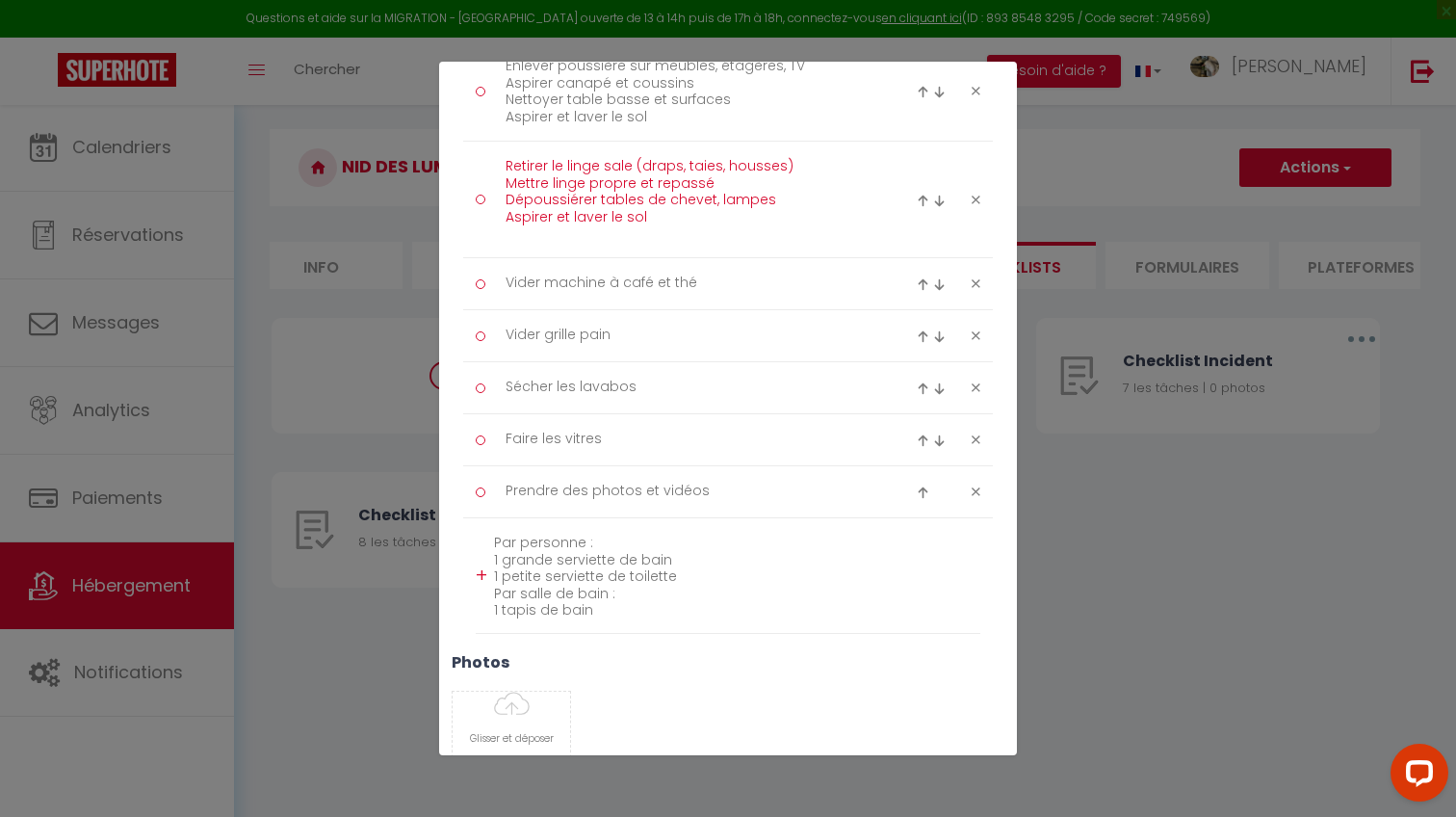
click at [582, 194] on textarea "Retirer le linge sale (draps, taies, housses) Mettre linge propre et repassé Dé…" at bounding box center [689, 199] width 394 height 96
click at [737, 202] on textarea "Retirer le linge sale (draps, taies, housses) Mettre linge propre et repassé Dé…" at bounding box center [689, 199] width 394 height 96
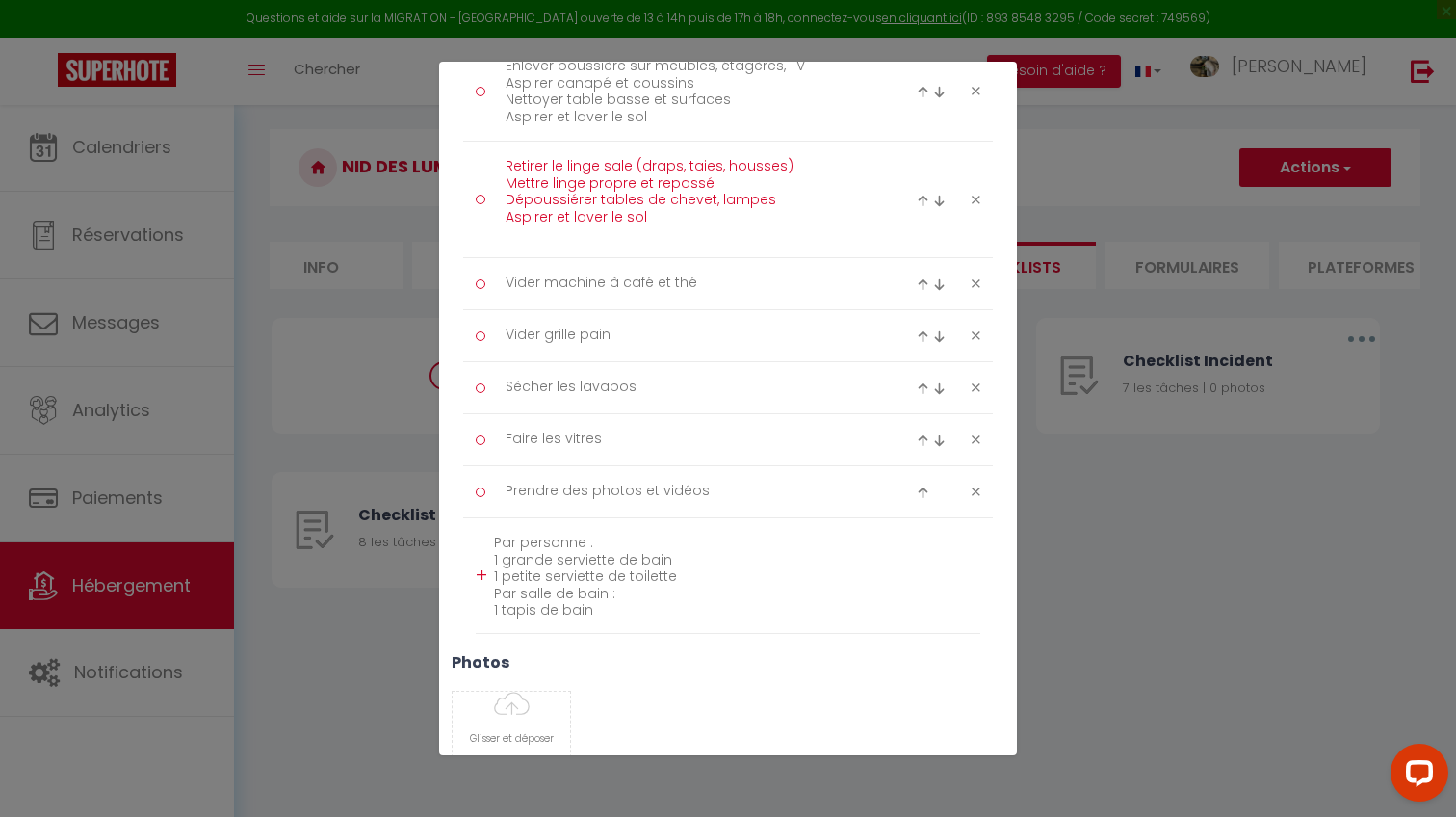
drag, startPoint x: 672, startPoint y: 202, endPoint x: 552, endPoint y: 164, distance: 125.9
click at [552, 164] on textarea "Retirer le linge sale (draps, taies, housses) Mettre linge propre et repassé Dé…" at bounding box center [689, 199] width 394 height 96
click at [648, 216] on textarea "Retirer le linge sale (draps, taies, housses) Mettre linge propre et repassé Dé…" at bounding box center [689, 199] width 394 height 96
drag, startPoint x: 648, startPoint y: 216, endPoint x: 520, endPoint y: 134, distance: 152.0
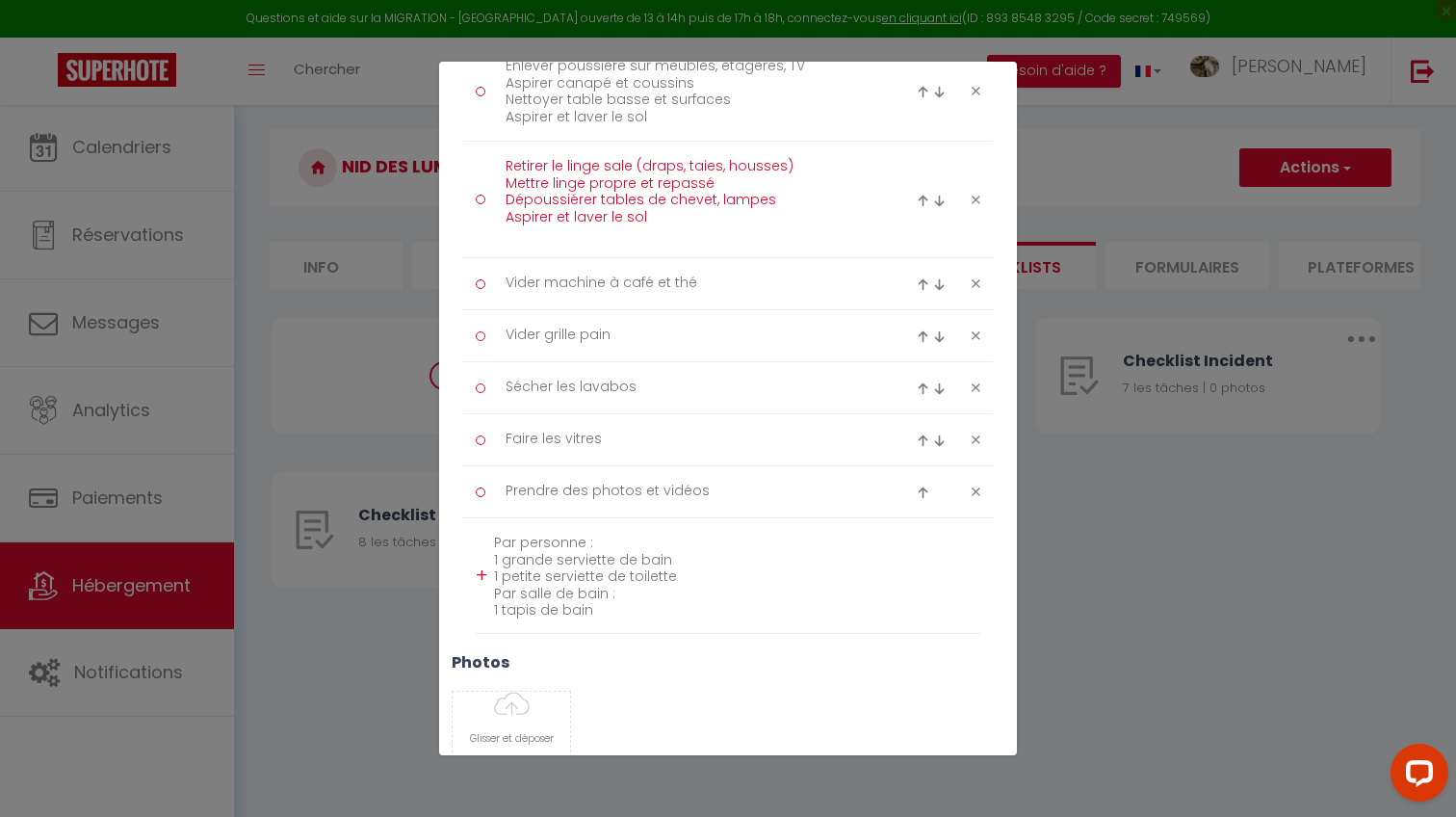
click at [519, 134] on ul "Enlever les poubelles Vérifier pas de cheveux sur les lits Vérifier pas de poil…" at bounding box center [727, 207] width 504 height 852
click at [507, 158] on textarea "Retirer le linge sale (draps, taies, housses) Mettre linge propre et repassé Dé…" at bounding box center [689, 199] width 394 height 96
drag, startPoint x: 507, startPoint y: 158, endPoint x: 577, endPoint y: 240, distance: 107.8
click at [577, 240] on textarea "Retirer le linge sale (draps, taies, housses) Mettre linge propre et repassé Dé…" at bounding box center [689, 199] width 394 height 96
click at [662, 195] on textarea "Retirer le linge sale (draps, taies, housses) Mettre linge propre et repassé Dé…" at bounding box center [689, 199] width 394 height 96
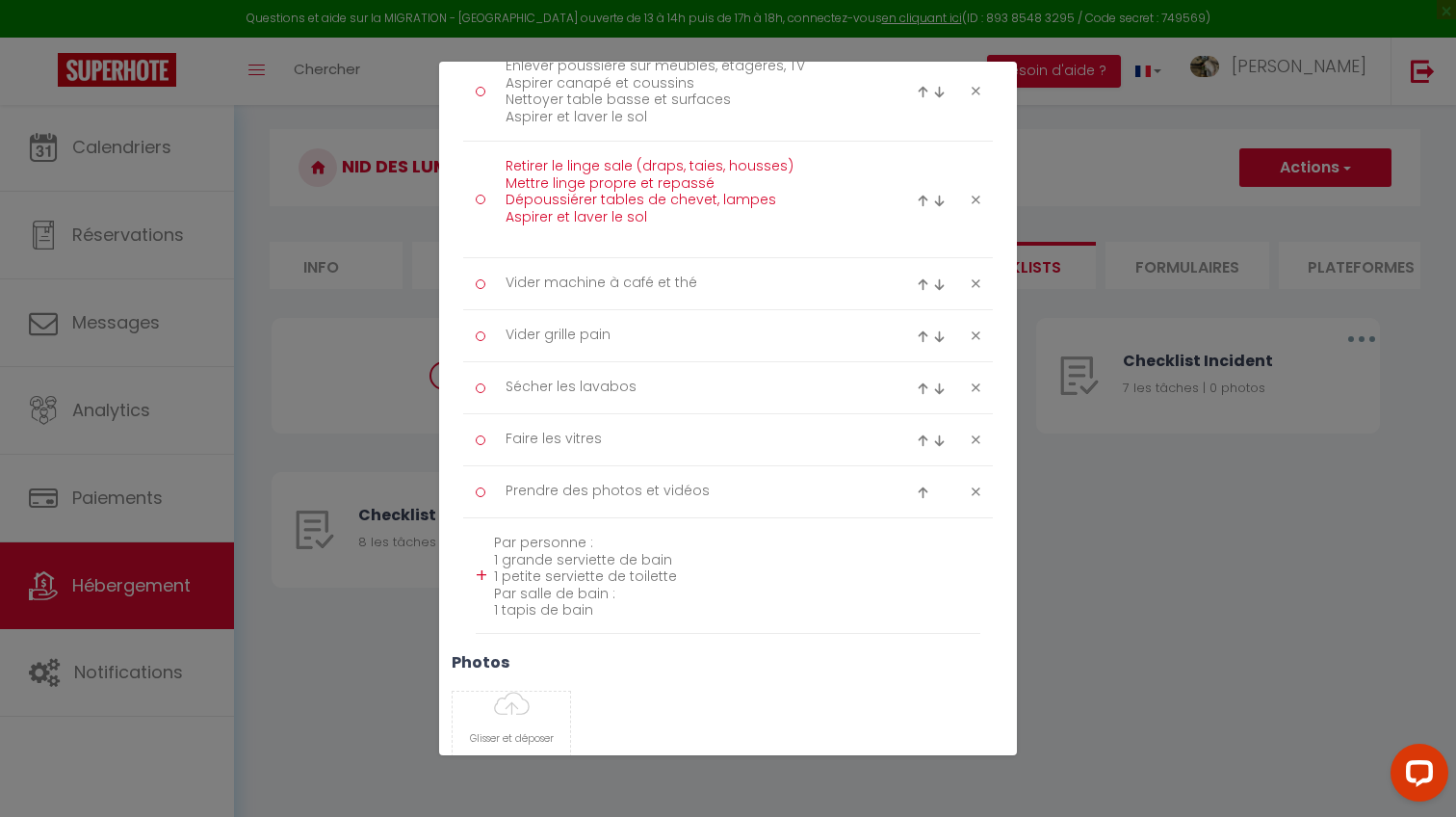
click at [661, 195] on textarea "Retirer le linge sale (draps, taies, housses) Mettre linge propre et repassé Dé…" at bounding box center [689, 199] width 394 height 96
click at [618, 596] on textarea "Par personne : 1 grande serviette de bain 1 petite serviette de toilette Par sa…" at bounding box center [737, 574] width 486 height 95
paste textarea "Retirer le linge sale (draps, taies, housses) Mettre linge propre et repassé Dé…"
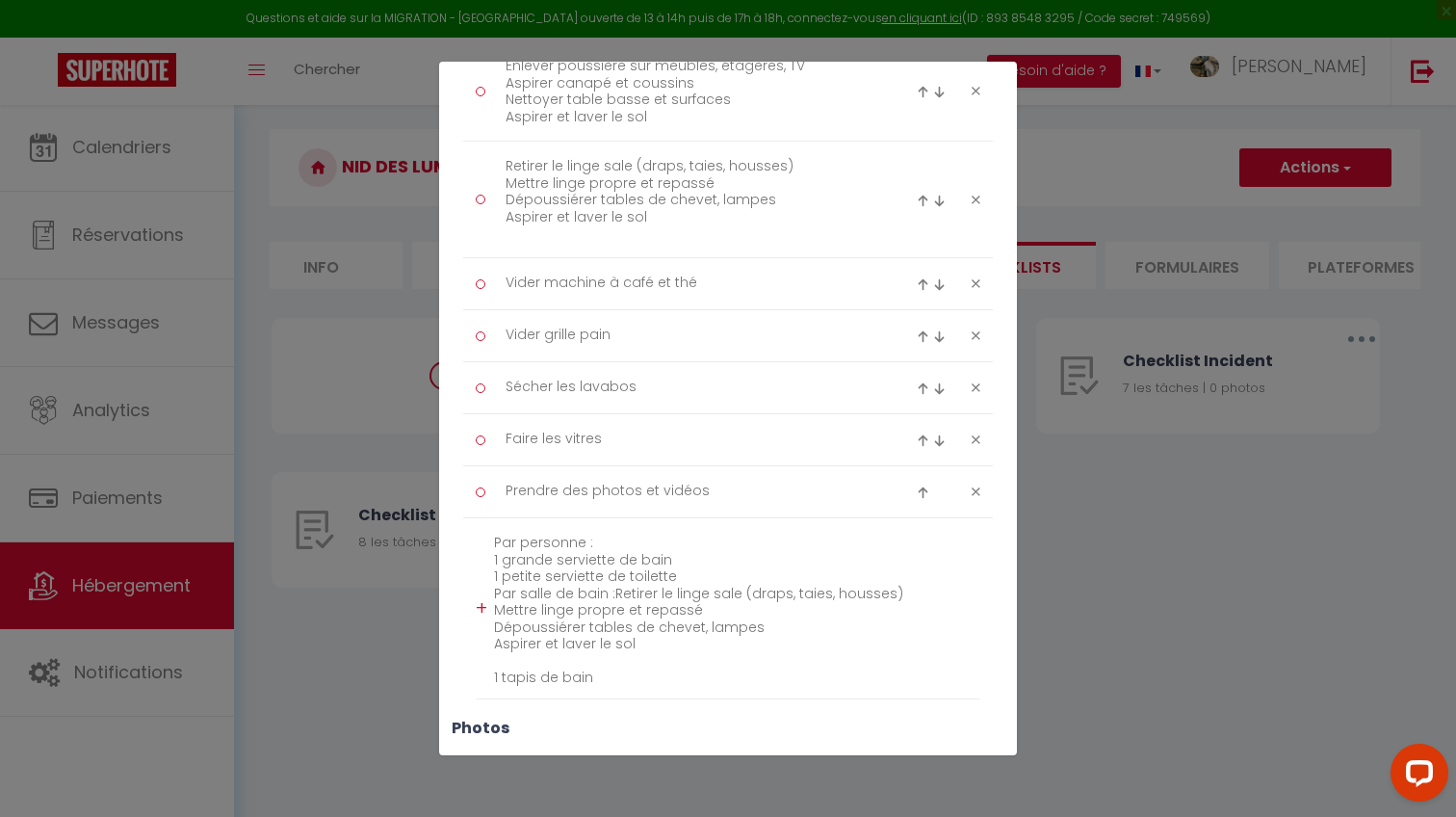
scroll to position [0, 0]
click at [610, 585] on textarea "Par personne : 1 grande serviette de bain 1 petite serviette de toilette Par sa…" at bounding box center [737, 607] width 486 height 161
click at [704, 624] on textarea "Par personne : 1 grande serviette de bain 1 petite serviette de toilette Par sa…" at bounding box center [737, 615] width 486 height 177
drag, startPoint x: 611, startPoint y: 597, endPoint x: 559, endPoint y: 593, distance: 52.2
click at [558, 593] on textarea "Par personne : 1 grande serviette de bain 1 petite serviette de toilette Par sa…" at bounding box center [737, 615] width 486 height 177
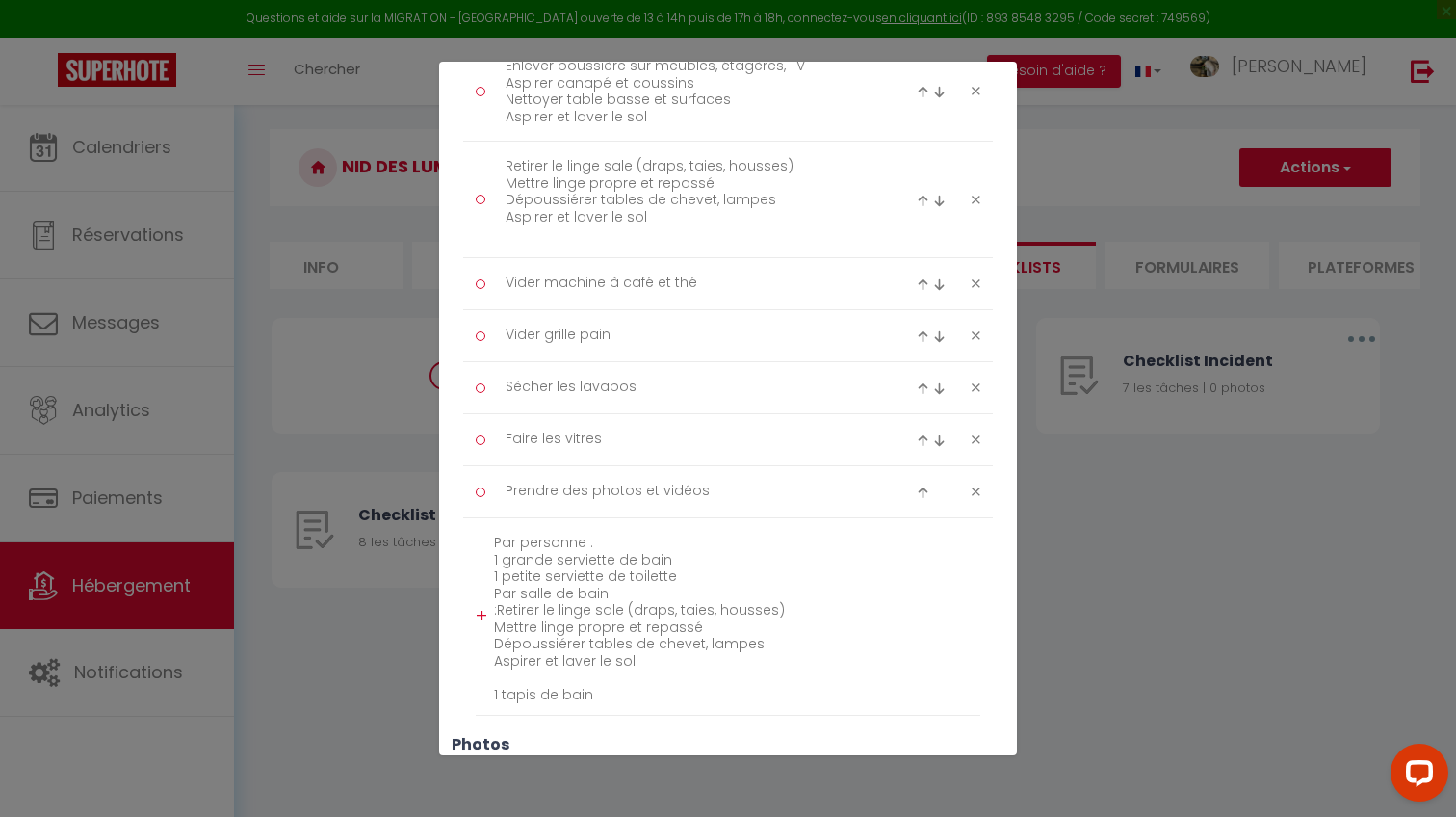
click at [539, 587] on textarea "Par personne : 1 grande serviette de bain 1 petite serviette de toilette Par sa…" at bounding box center [737, 615] width 486 height 177
drag, startPoint x: 539, startPoint y: 587, endPoint x: 603, endPoint y: 585, distance: 64.0
click at [603, 585] on textarea "Par personne : 1 grande serviette de bain 1 petite serviette de toilette Par sa…" at bounding box center [737, 615] width 486 height 177
click at [602, 584] on textarea "Par personne : 1 grande serviette de bain 1 petite serviette de toilette Par sa…" at bounding box center [737, 615] width 486 height 177
click at [600, 585] on textarea "Par personne : 1 grande serviette de bain 1 petite serviette de toilette Par sa…" at bounding box center [737, 615] width 486 height 177
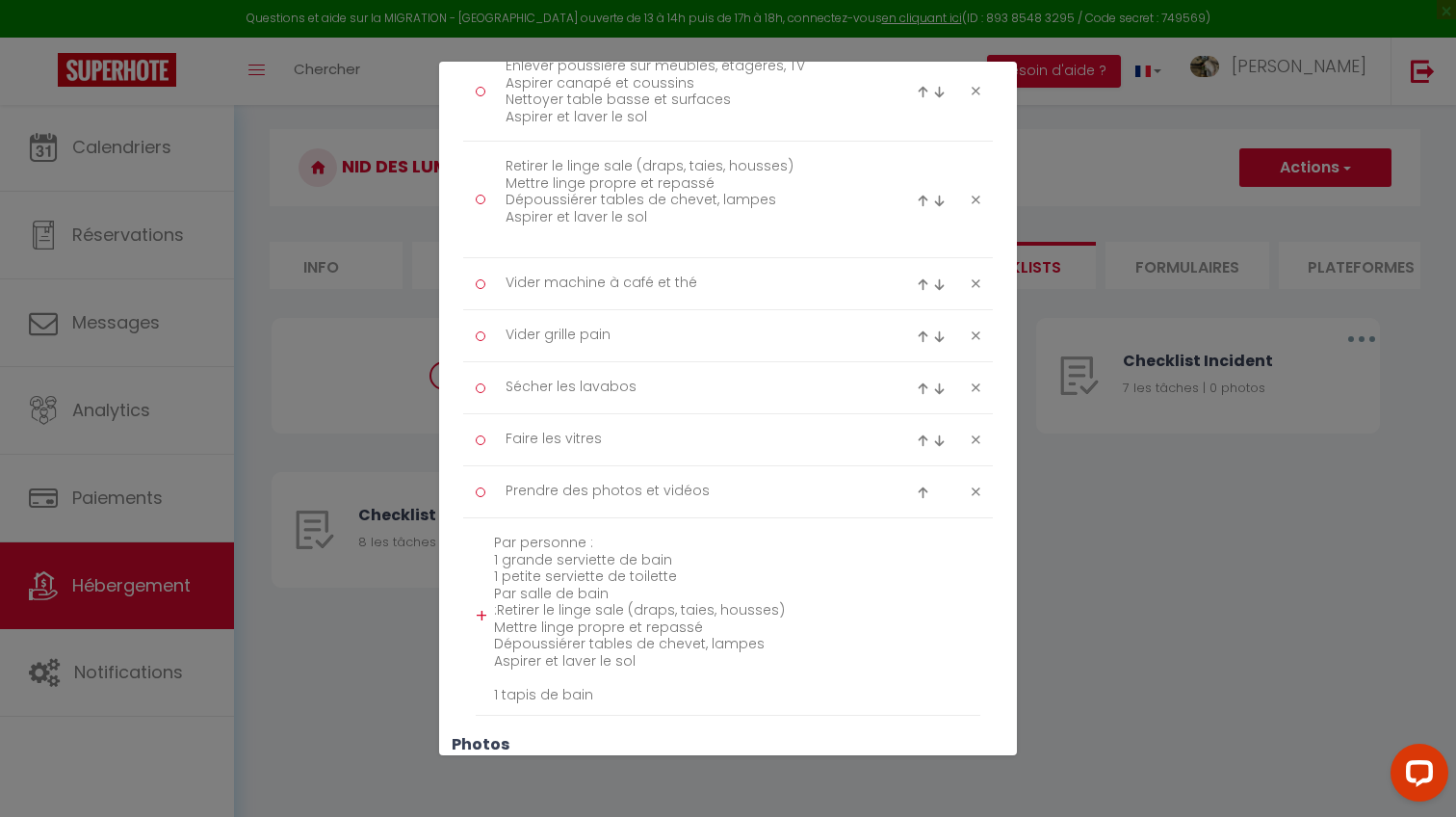
click at [601, 585] on textarea "Par personne : 1 grande serviette de bain 1 petite serviette de toilette Par sa…" at bounding box center [737, 615] width 486 height 177
drag, startPoint x: 601, startPoint y: 585, endPoint x: 547, endPoint y: 586, distance: 54.0
click at [547, 586] on textarea "Par personne : 1 grande serviette de bain 1 petite serviette de toilette Par sa…" at bounding box center [737, 615] width 486 height 177
click at [704, 624] on textarea "Par personne : 1 grande serviette de bain 1 petite serviette de toilette Par sa…" at bounding box center [737, 615] width 486 height 177
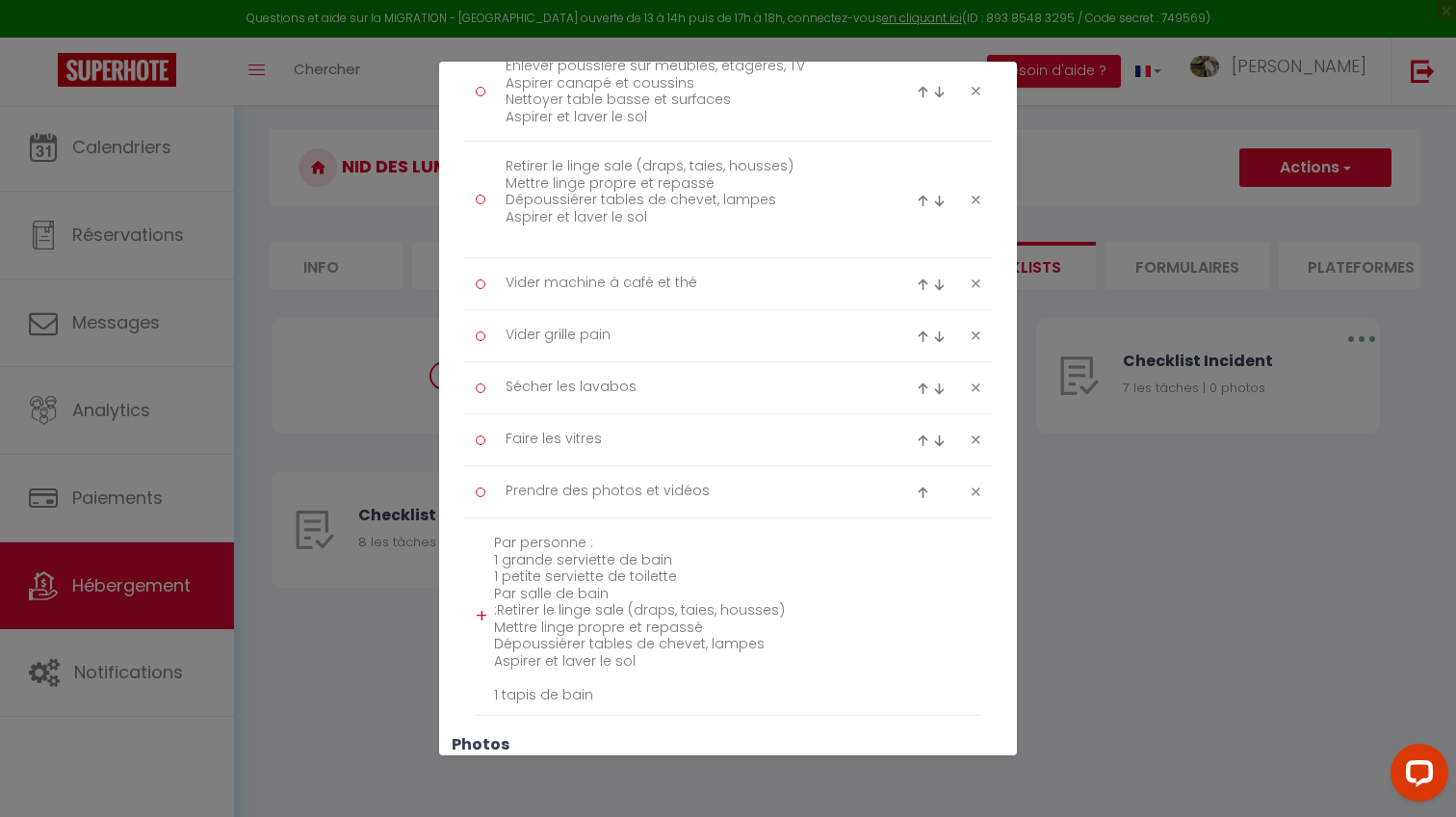
paste textarea "Par salle de bain"
click at [707, 623] on textarea "Par personne : 1 grande serviette de bain 1 petite serviette de toilette Par sa…" at bounding box center [737, 624] width 486 height 194
click at [797, 625] on textarea "Par personne : 1 grande serviette de bain 1 petite serviette de toilette Par sa…" at bounding box center [737, 624] width 486 height 194
click at [658, 576] on textarea "Par personne : 1 grande serviette de bain 1 petite serviette de toilette Par sa…" at bounding box center [737, 624] width 486 height 194
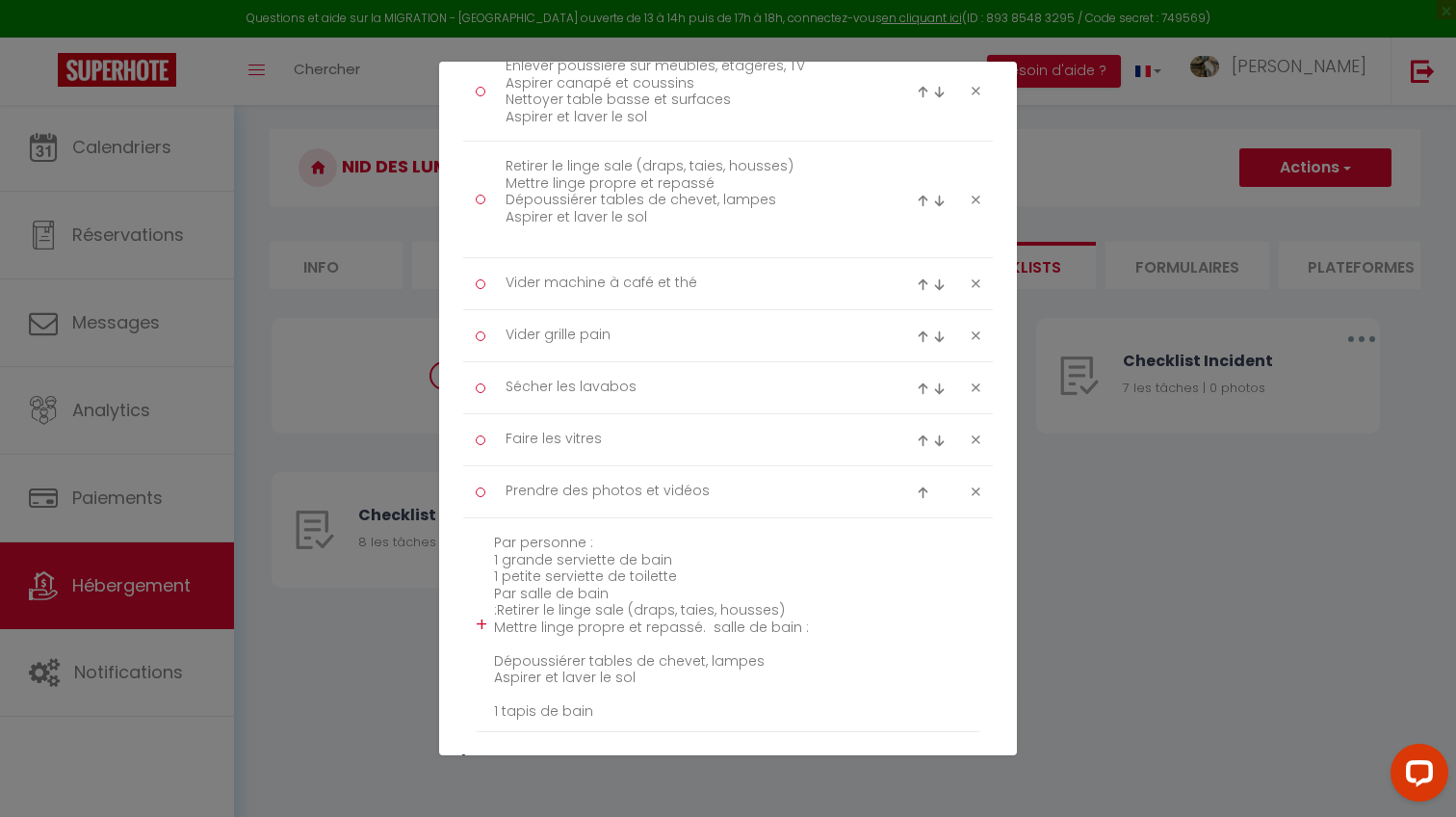
drag, startPoint x: 658, startPoint y: 576, endPoint x: 483, endPoint y: 540, distance: 178.7
click at [481, 539] on li "+ Par personne : 1 grande serviette de bain 1 petite serviette de toilette Par …" at bounding box center [727, 625] width 504 height 214
click at [495, 539] on textarea "Par personne : 1 grande serviette de bain 1 petite serviette de toilette Par sa…" at bounding box center [737, 624] width 486 height 194
drag, startPoint x: 495, startPoint y: 539, endPoint x: 574, endPoint y: 543, distance: 79.1
click at [575, 543] on textarea "Par personne : 1 grande serviette de bain 1 petite serviette de toilette Par sa…" at bounding box center [737, 624] width 486 height 194
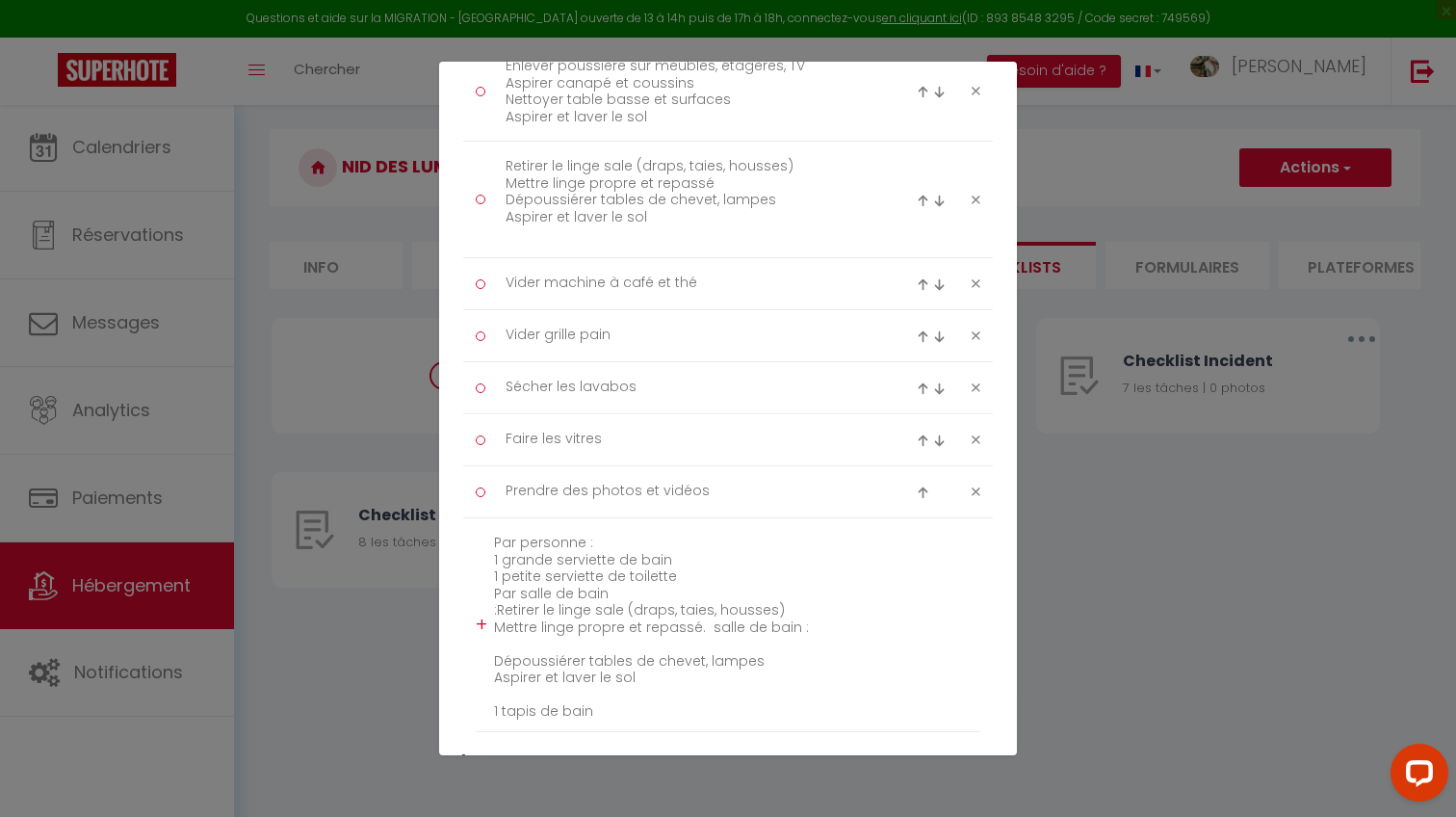
click at [498, 534] on textarea "Par personne : 1 grande serviette de bain 1 petite serviette de toilette Par sa…" at bounding box center [737, 624] width 486 height 194
drag, startPoint x: 501, startPoint y: 534, endPoint x: 541, endPoint y: 550, distance: 43.1
click at [541, 550] on textarea "Par personne : 1 grande serviette de bain 1 petite serviette de toilette Par sa…" at bounding box center [737, 624] width 486 height 194
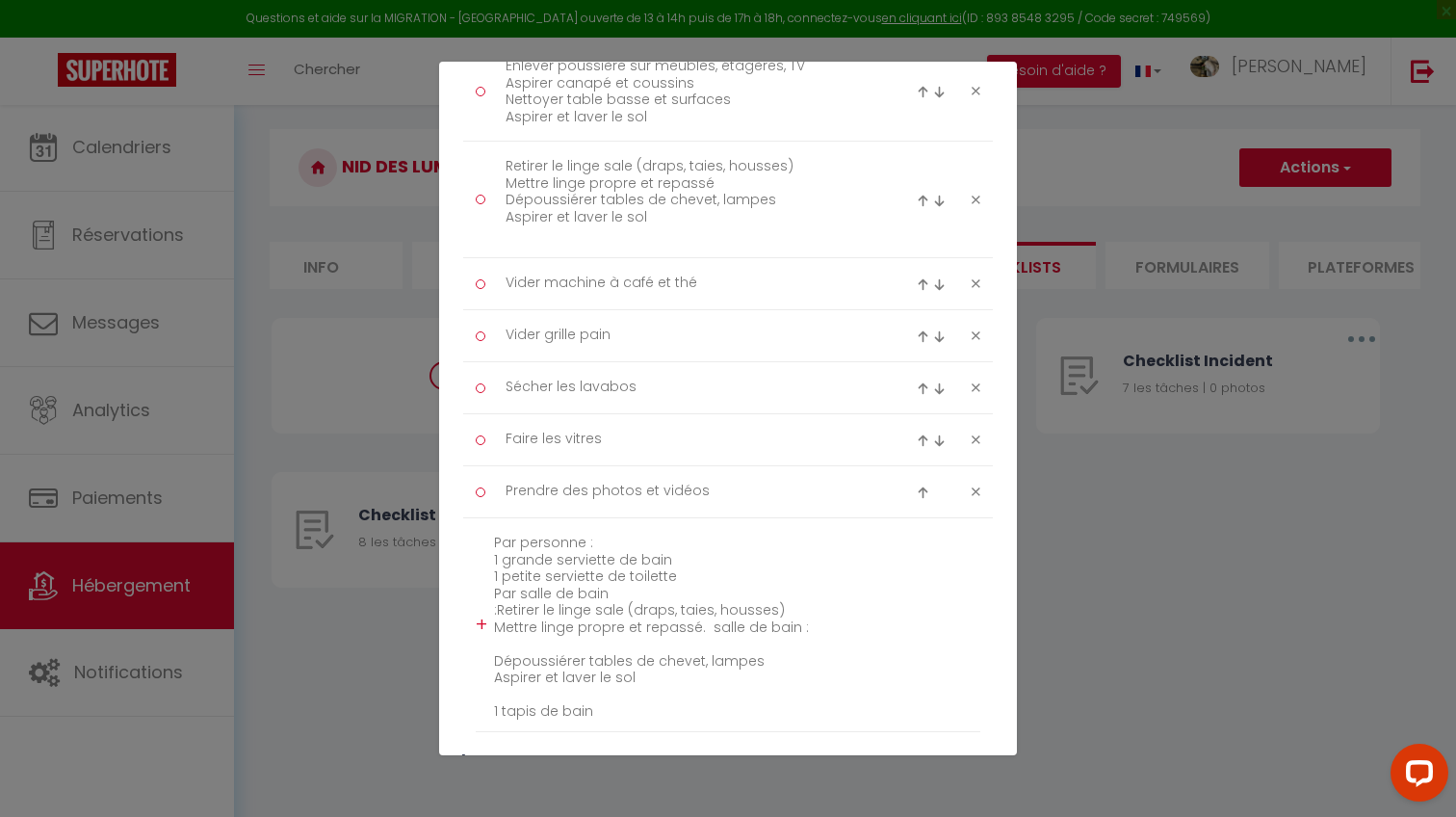
click at [507, 539] on textarea "Par personne : 1 grande serviette de bain 1 petite serviette de toilette Par sa…" at bounding box center [737, 624] width 486 height 194
click at [499, 539] on textarea "Par personne : 1 grande serviette de bain 1 petite serviette de toilette Par sa…" at bounding box center [737, 624] width 486 height 194
click at [496, 546] on textarea "Par personne : 1 grande serviette de bain 1 petite serviette de toilette Par sa…" at bounding box center [737, 624] width 486 height 194
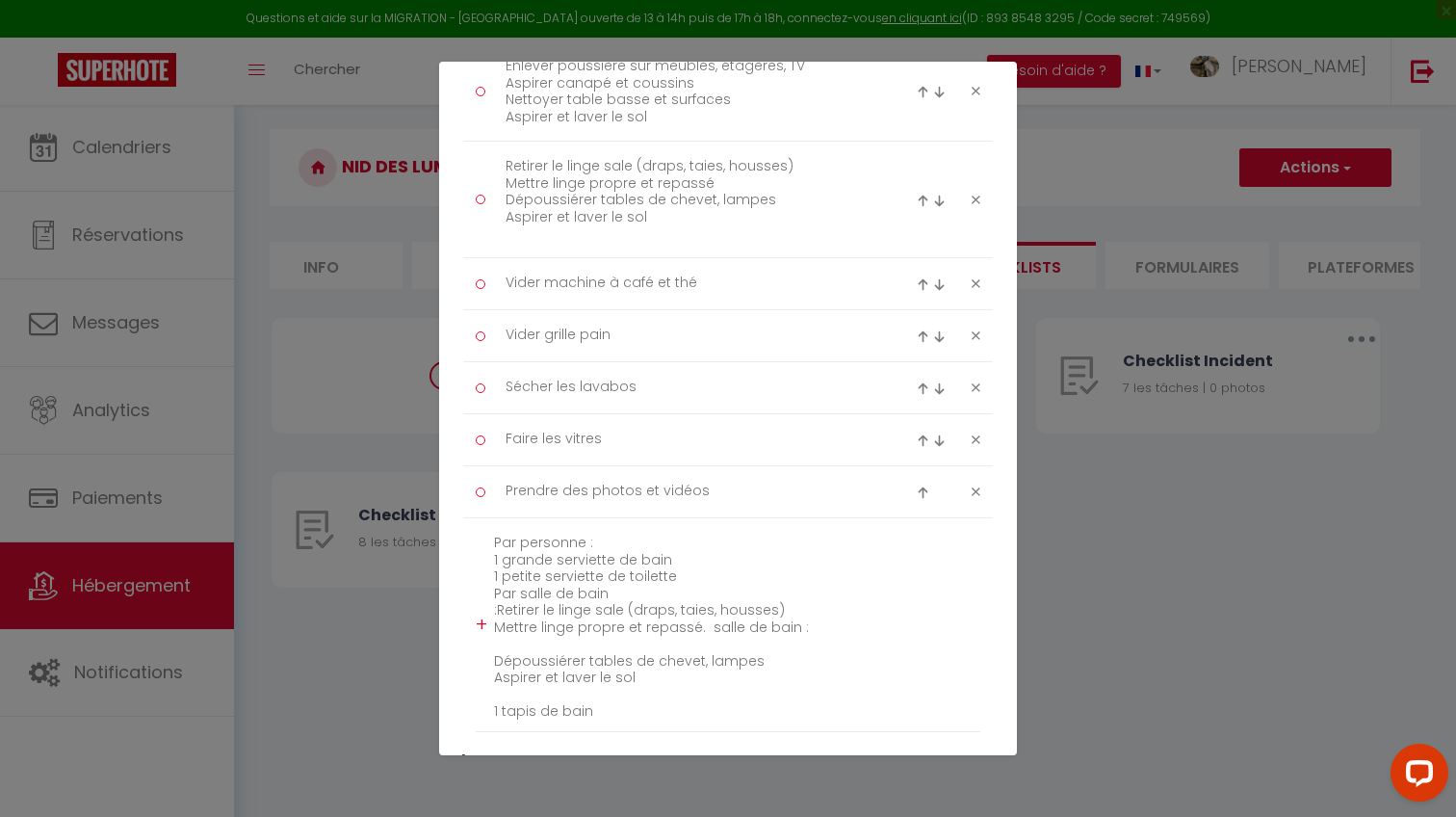
drag, startPoint x: 496, startPoint y: 546, endPoint x: 513, endPoint y: 567, distance: 27.0
click at [513, 567] on textarea "Par personne : 1 grande serviette de bain 1 petite serviette de toilette Par sa…" at bounding box center [737, 624] width 486 height 194
click at [670, 572] on textarea "Par personne : 1 grande serviette de bain 1 petite serviette de toilette Par sa…" at bounding box center [737, 624] width 486 height 194
drag, startPoint x: 668, startPoint y: 572, endPoint x: 646, endPoint y: 572, distance: 22.0
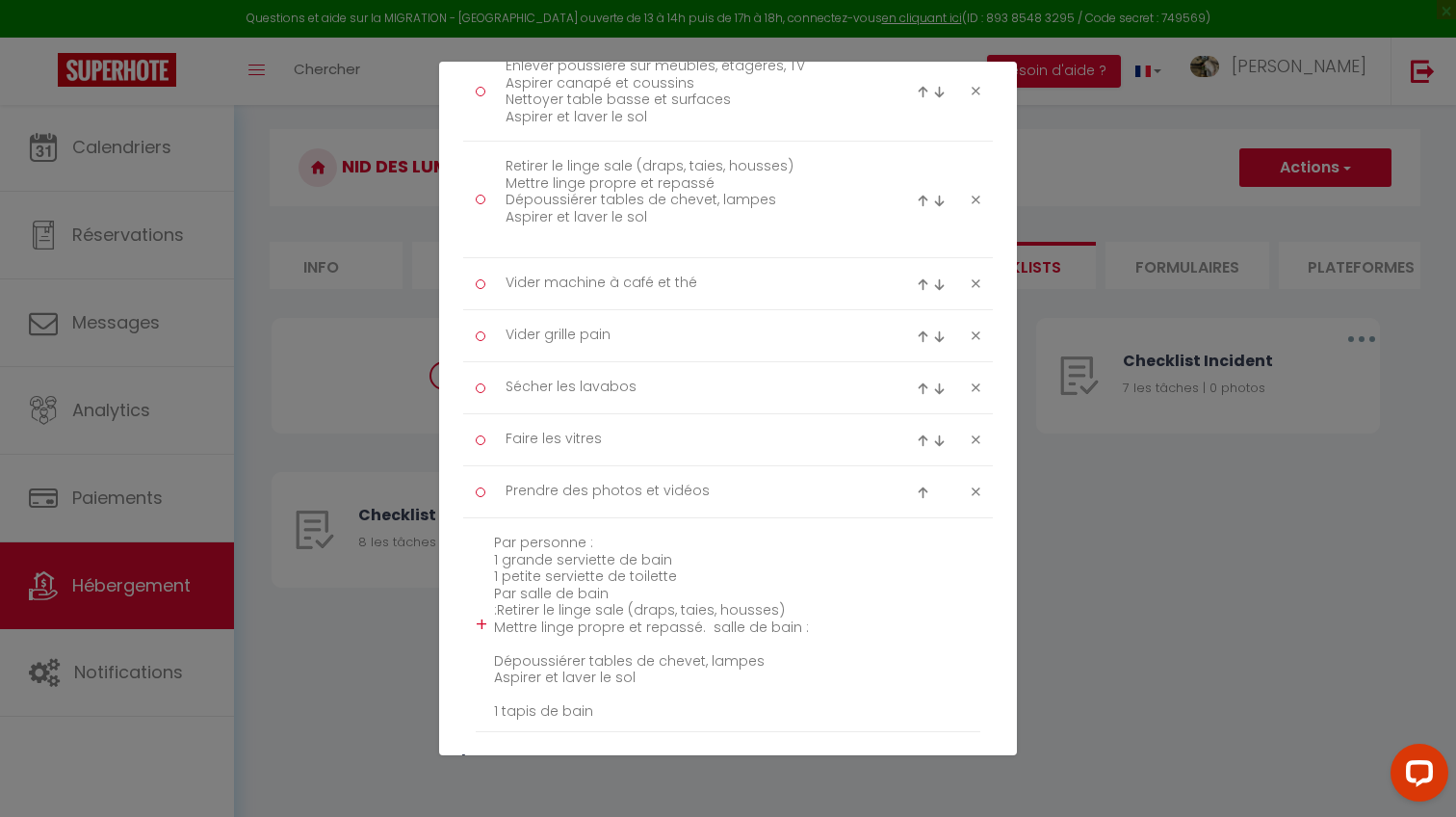
click at [667, 572] on textarea "Par personne : 1 grande serviette de bain 1 petite serviette de toilette Par sa…" at bounding box center [737, 624] width 486 height 194
click at [646, 572] on textarea "Par personne : 1 grande serviette de bain 1 petite serviette de toilette Par sa…" at bounding box center [737, 624] width 486 height 194
drag, startPoint x: 644, startPoint y: 572, endPoint x: 521, endPoint y: 529, distance: 130.3
click at [521, 527] on textarea "Par personne : 1 grande serviette de bain 1 petite serviette de toilette Par sa…" at bounding box center [737, 624] width 486 height 194
drag, startPoint x: 497, startPoint y: 540, endPoint x: 635, endPoint y: 569, distance: 141.0
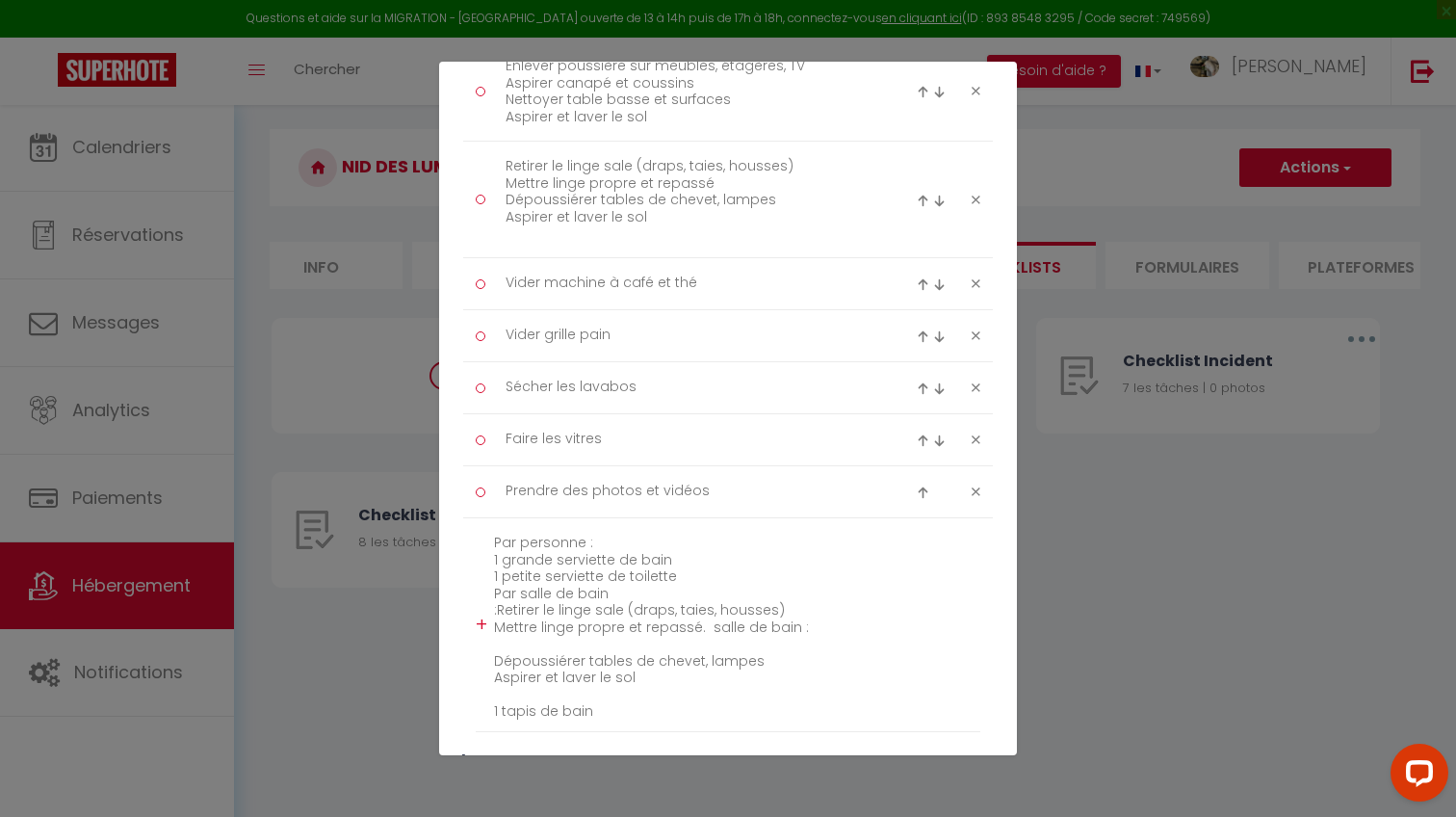
click at [635, 568] on textarea "Par personne : 1 grande serviette de bain 1 petite serviette de toilette Par sa…" at bounding box center [737, 624] width 486 height 194
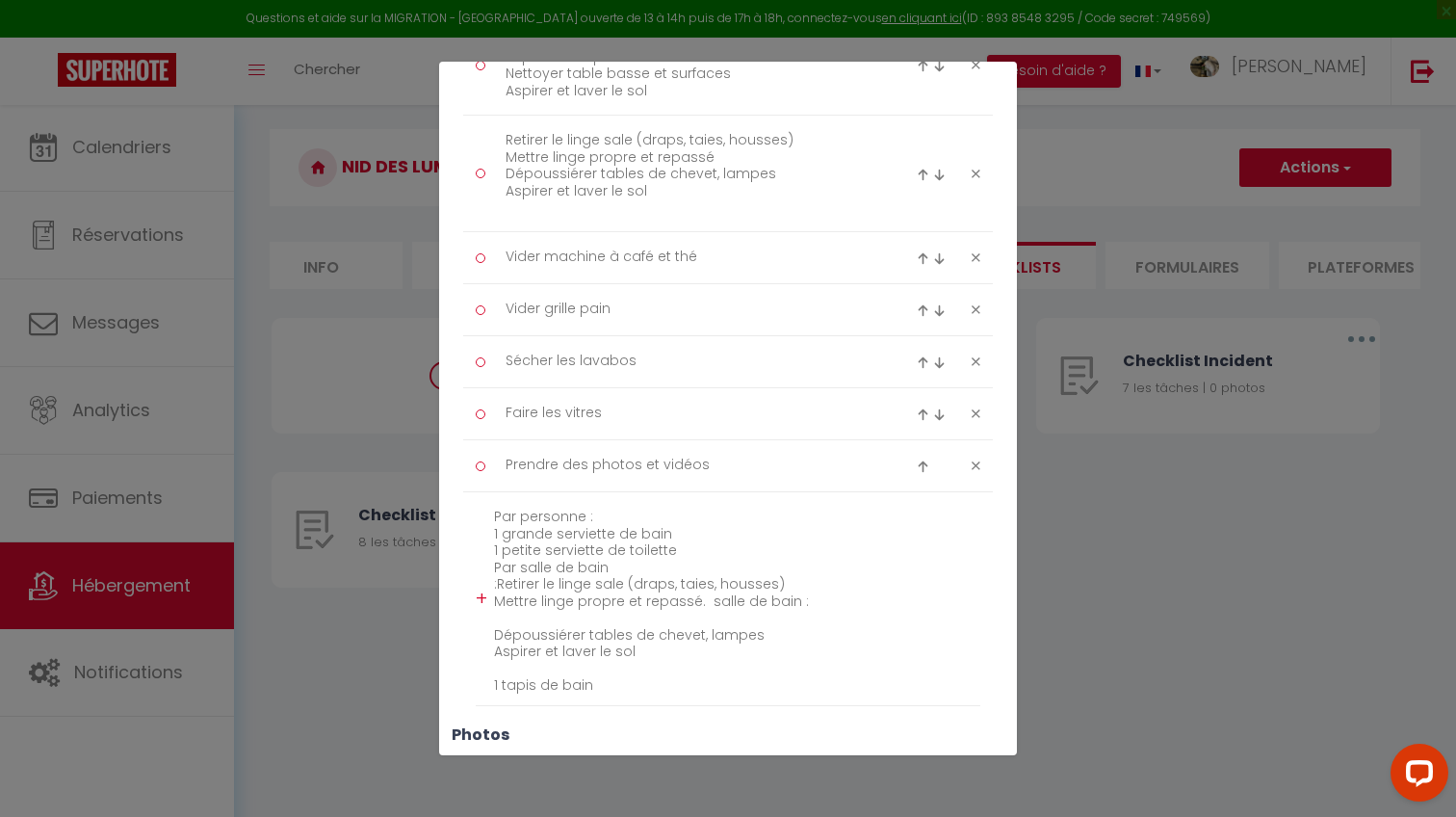
scroll to position [621, 0]
click at [796, 583] on textarea "Par personne : 1 grande serviette de bain 1 petite serviette de toilette Par sa…" at bounding box center [737, 593] width 486 height 194
click at [807, 584] on textarea "Par personne : 1 grande serviette de bain 1 petite serviette de toilette Par sa…" at bounding box center [737, 593] width 486 height 194
paste textarea "1 grande serviette (bain/douche) 1 petite serviette (mains/visage)"
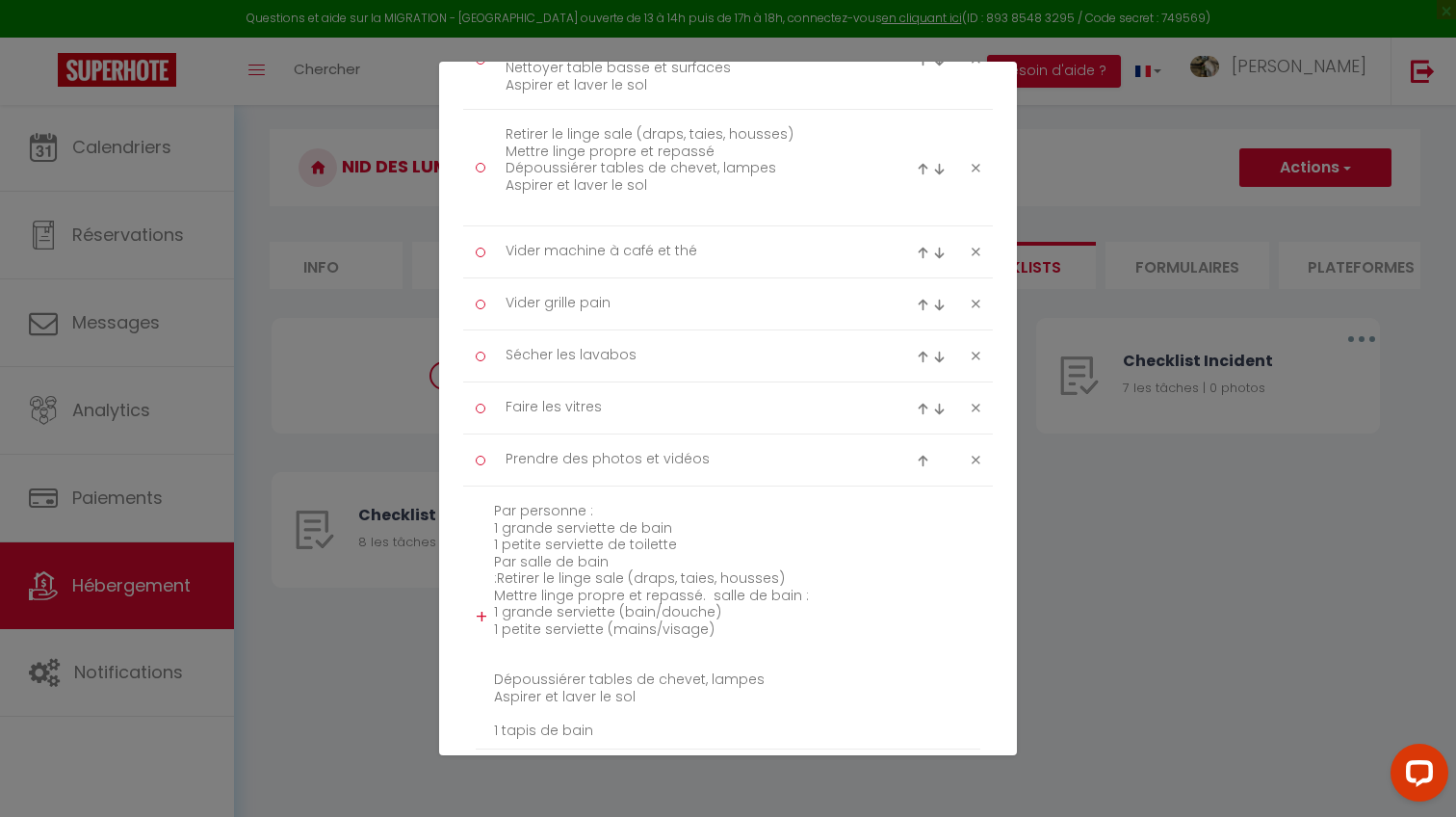
click at [496, 667] on textarea "Par personne : 1 grande serviette de bain 1 petite serviette de toilette Par sa…" at bounding box center [737, 617] width 486 height 243
click at [607, 557] on textarea "Par personne : 1 grande serviette de bain 1 petite serviette de toilette Par sa…" at bounding box center [737, 601] width 486 height 210
drag, startPoint x: 607, startPoint y: 557, endPoint x: 514, endPoint y: 529, distance: 97.1
click at [514, 528] on textarea "Par personne : 1 grande serviette de bain 1 petite serviette de toilette Par sa…" at bounding box center [737, 601] width 486 height 210
click at [612, 558] on textarea "Par personne : 1 grande serviette de bain 1 petite serviette de toilette Par sa…" at bounding box center [737, 601] width 486 height 210
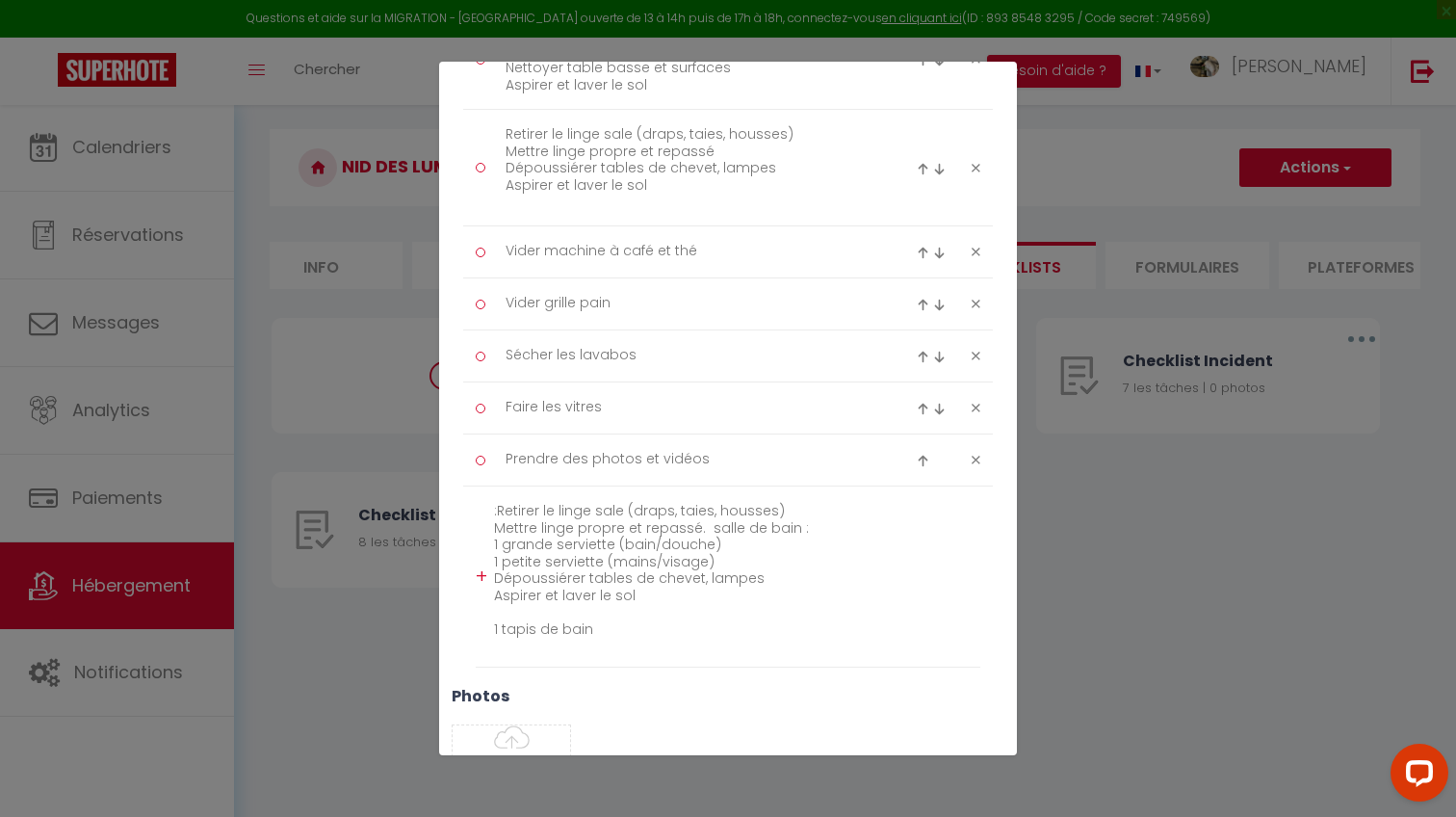
click at [496, 519] on textarea ":Retirer le linge sale (draps, taies, housses) Mettre linge propre et repassé. …" at bounding box center [737, 576] width 486 height 161
drag, startPoint x: 603, startPoint y: 622, endPoint x: 500, endPoint y: 615, distance: 103.2
click at [500, 615] on textarea "Retirer le linge sale (draps, taies, housses) Mettre linge propre et repassé. s…" at bounding box center [737, 568] width 486 height 145
click at [504, 622] on textarea "Retirer le linge sale (draps, taies, housses) Mettre linge propre et repassé. s…" at bounding box center [737, 568] width 486 height 145
drag, startPoint x: 504, startPoint y: 622, endPoint x: 542, endPoint y: 622, distance: 38.0
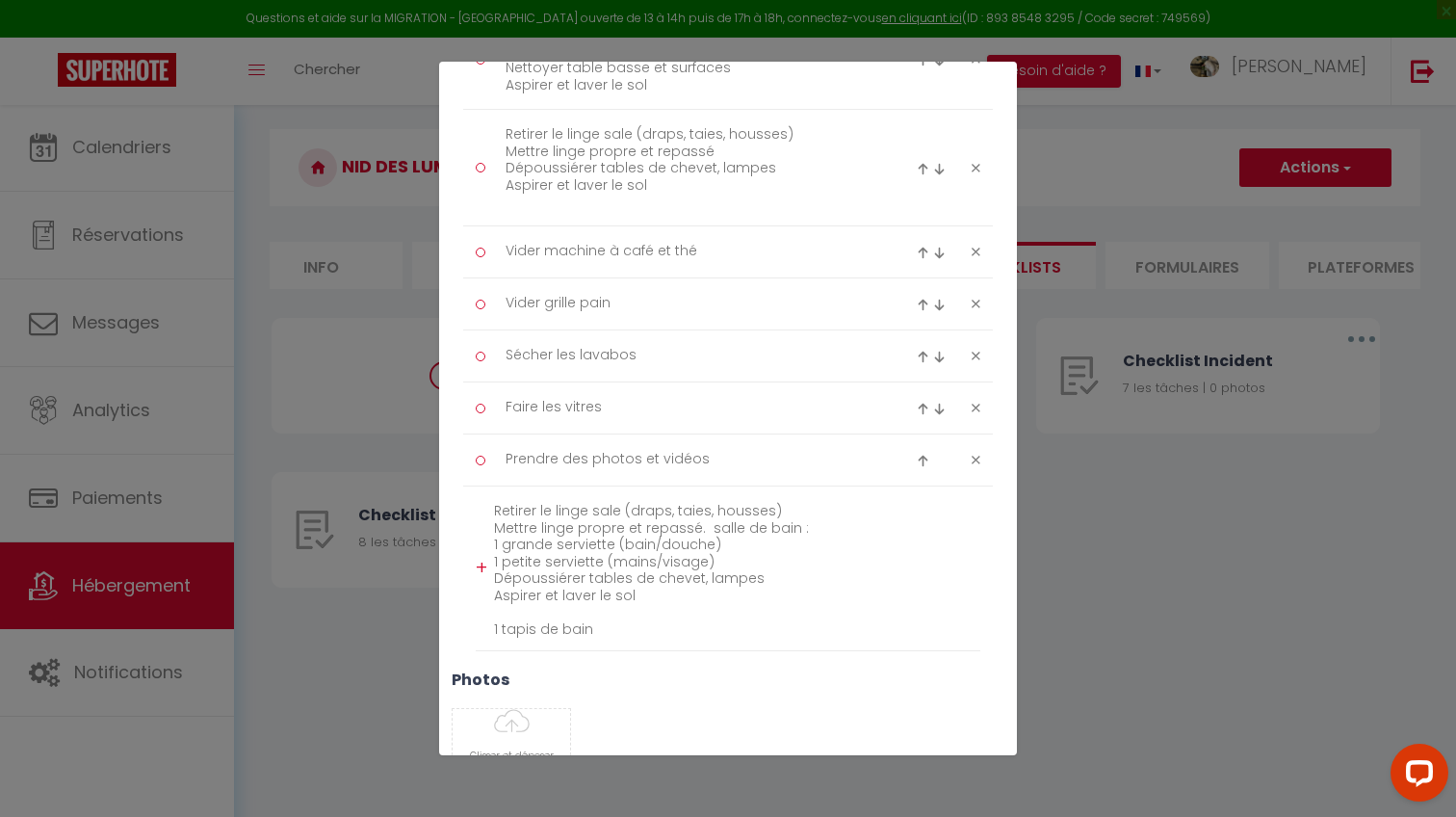
click at [542, 622] on textarea "Retirer le linge sale (draps, taies, housses) Mettre linge propre et repassé. s…" at bounding box center [737, 568] width 486 height 145
click at [604, 621] on textarea "Retirer le linge sale (draps, taies, housses) Mettre linge propre et repassé. s…" at bounding box center [737, 568] width 486 height 145
drag, startPoint x: 604, startPoint y: 621, endPoint x: 542, endPoint y: 622, distance: 62.0
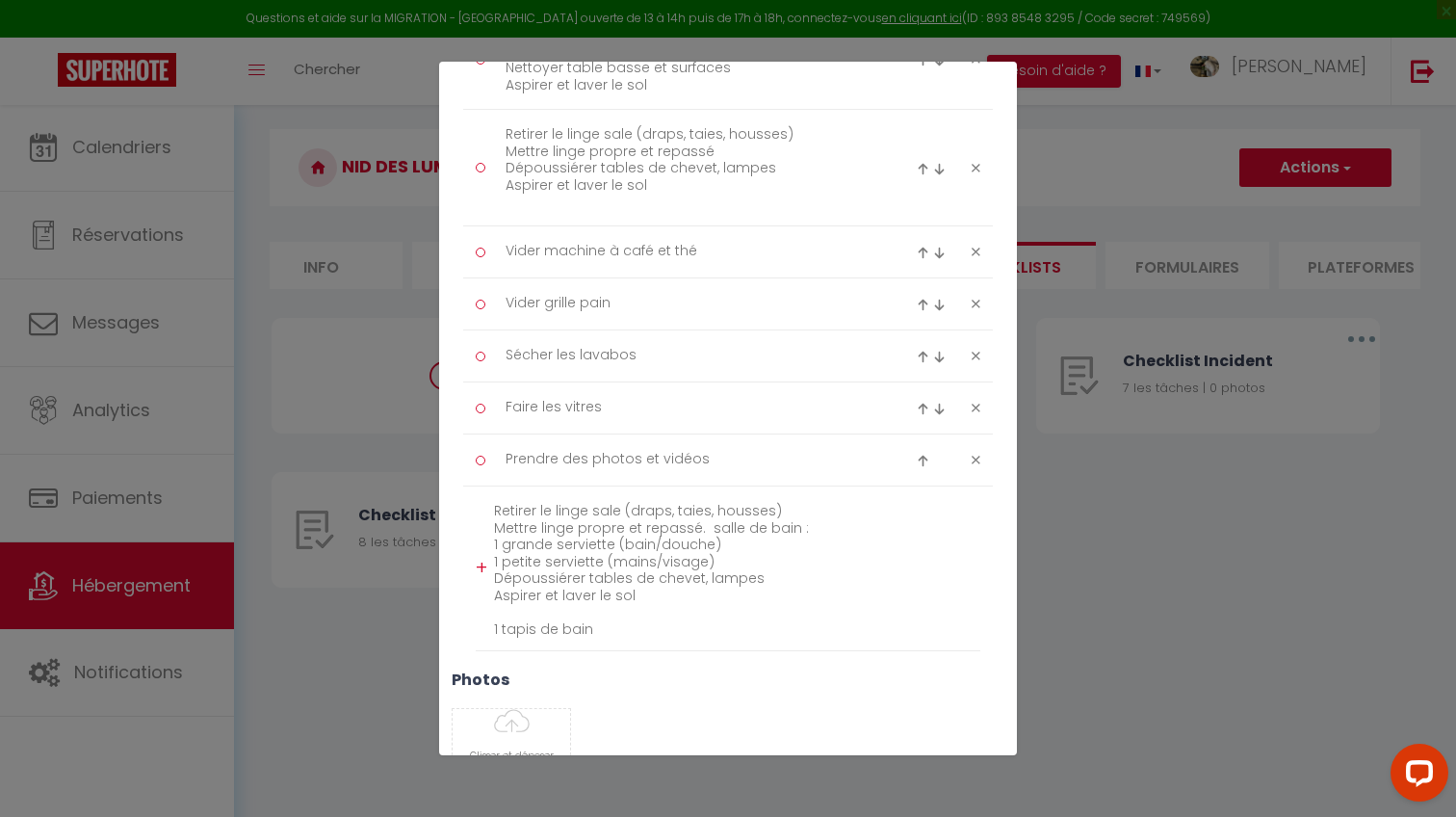
click at [542, 621] on textarea "Retirer le linge sale (draps, taies, housses) Mettre linge propre et repassé. s…" at bounding box center [737, 568] width 486 height 145
click at [706, 551] on textarea "Retirer le linge sale (draps, taies, housses) Mettre linge propre et repassé. s…" at bounding box center [737, 560] width 486 height 128
click at [661, 644] on div "Titre * Checklist Ménage Description * Procédure à suivre à la fin du ménage Ty…" at bounding box center [728, 160] width 577 height 1295
click at [618, 618] on textarea "Retirer le linge sale (draps, taies, housses) Mettre linge propre et repassé. s…" at bounding box center [737, 560] width 486 height 128
click at [480, 546] on div "+" at bounding box center [481, 551] width 12 height 30
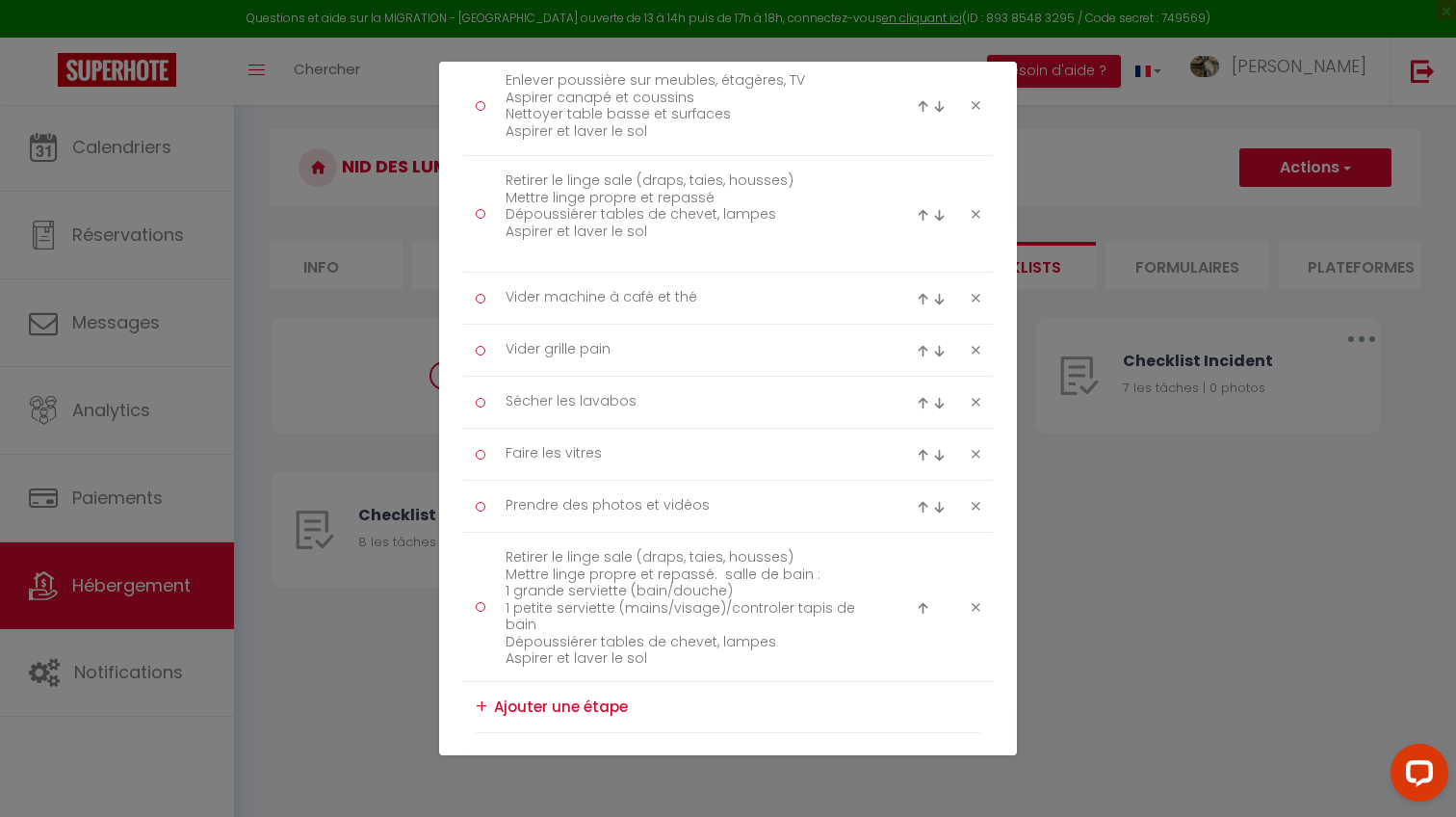
scroll to position [577, 0]
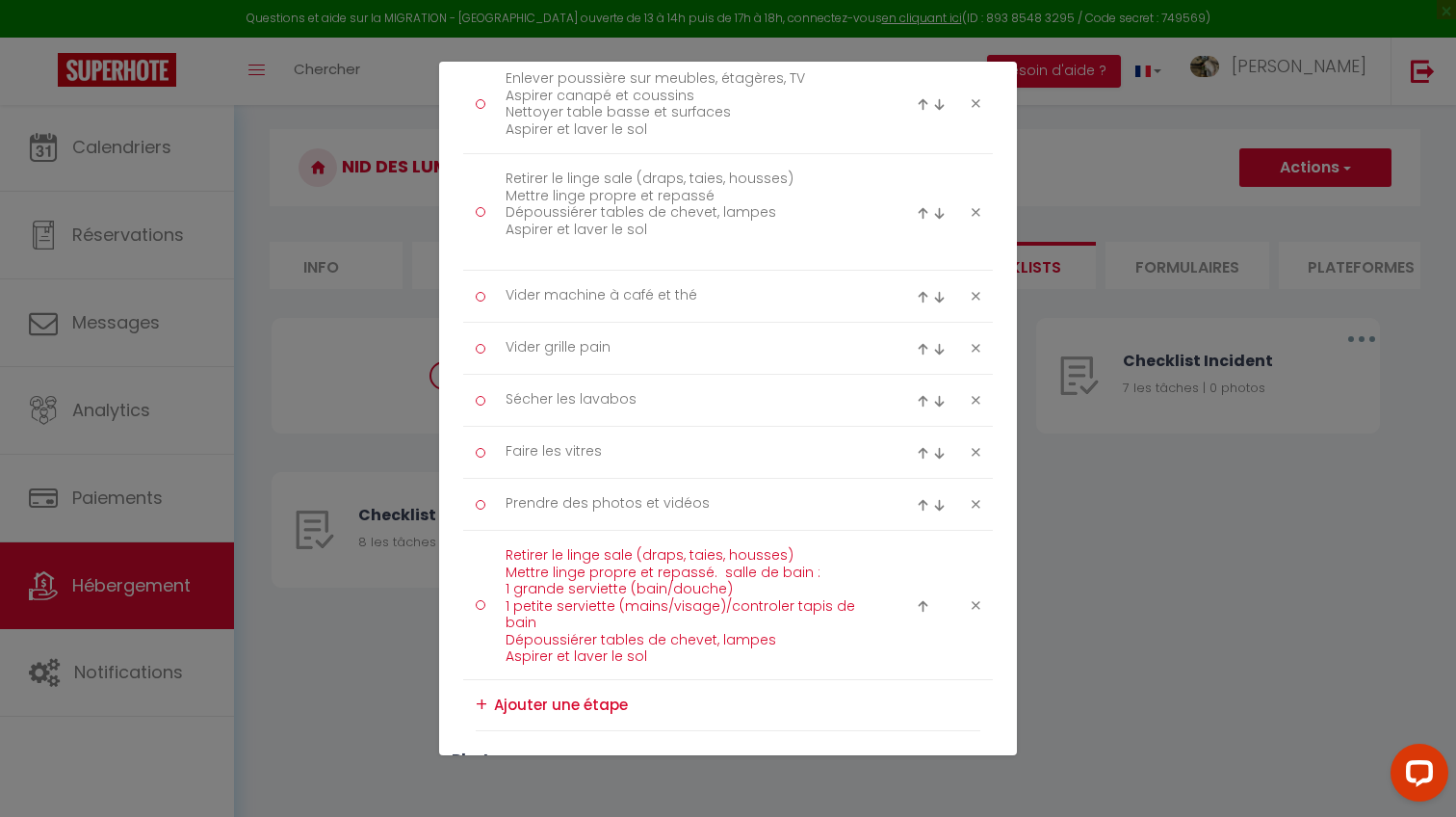
drag, startPoint x: 597, startPoint y: 618, endPoint x: 601, endPoint y: 527, distance: 91.1
click at [601, 525] on ul "Enlever les poubelles Vérifier pas de cheveux sur les lits Vérifier pas de poil…" at bounding box center [727, 263] width 504 height 937
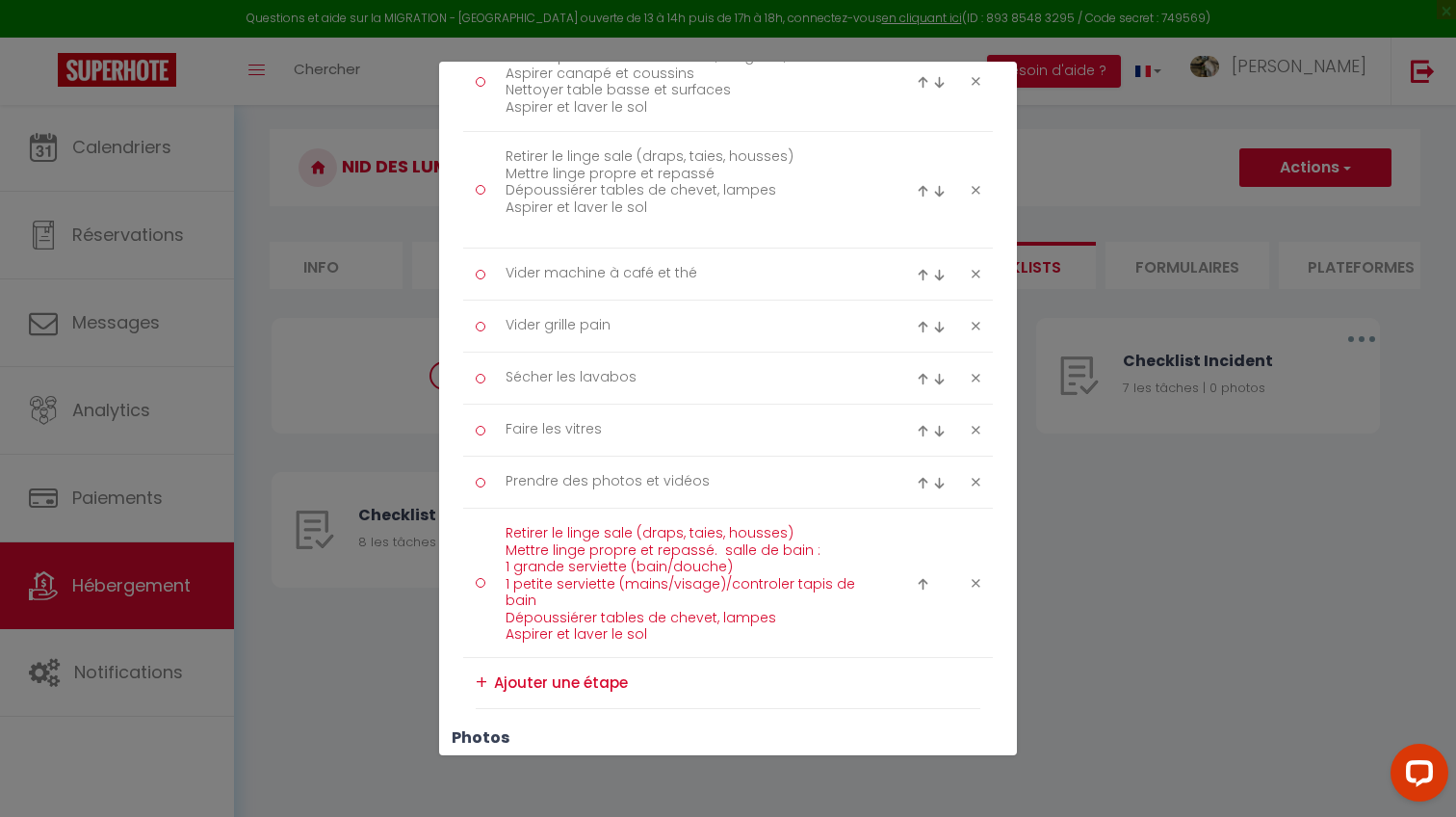
scroll to position [601, 0]
click at [572, 585] on textarea "Retirer le linge sale (draps, taies, housses) Mettre linge propre et repassé. s…" at bounding box center [689, 580] width 394 height 129
click at [550, 628] on textarea "Retirer le linge sale (draps, taies, housses) Mettre linge propre et repassé. s…" at bounding box center [689, 580] width 394 height 129
click at [629, 632] on textarea "Retirer le linge sale (draps, taies, housses) Mettre linge propre et repassé. s…" at bounding box center [689, 580] width 394 height 129
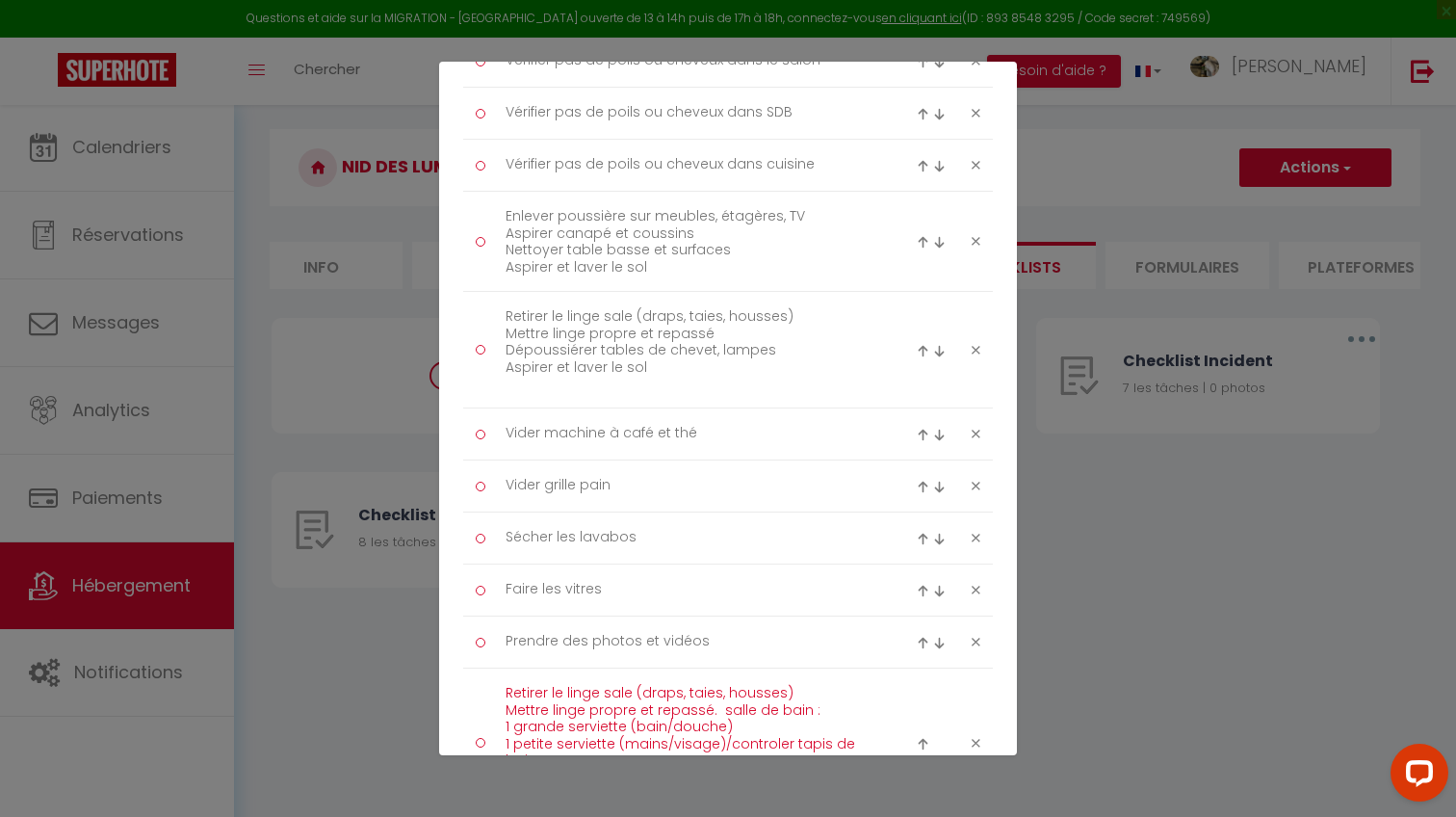
scroll to position [419, 0]
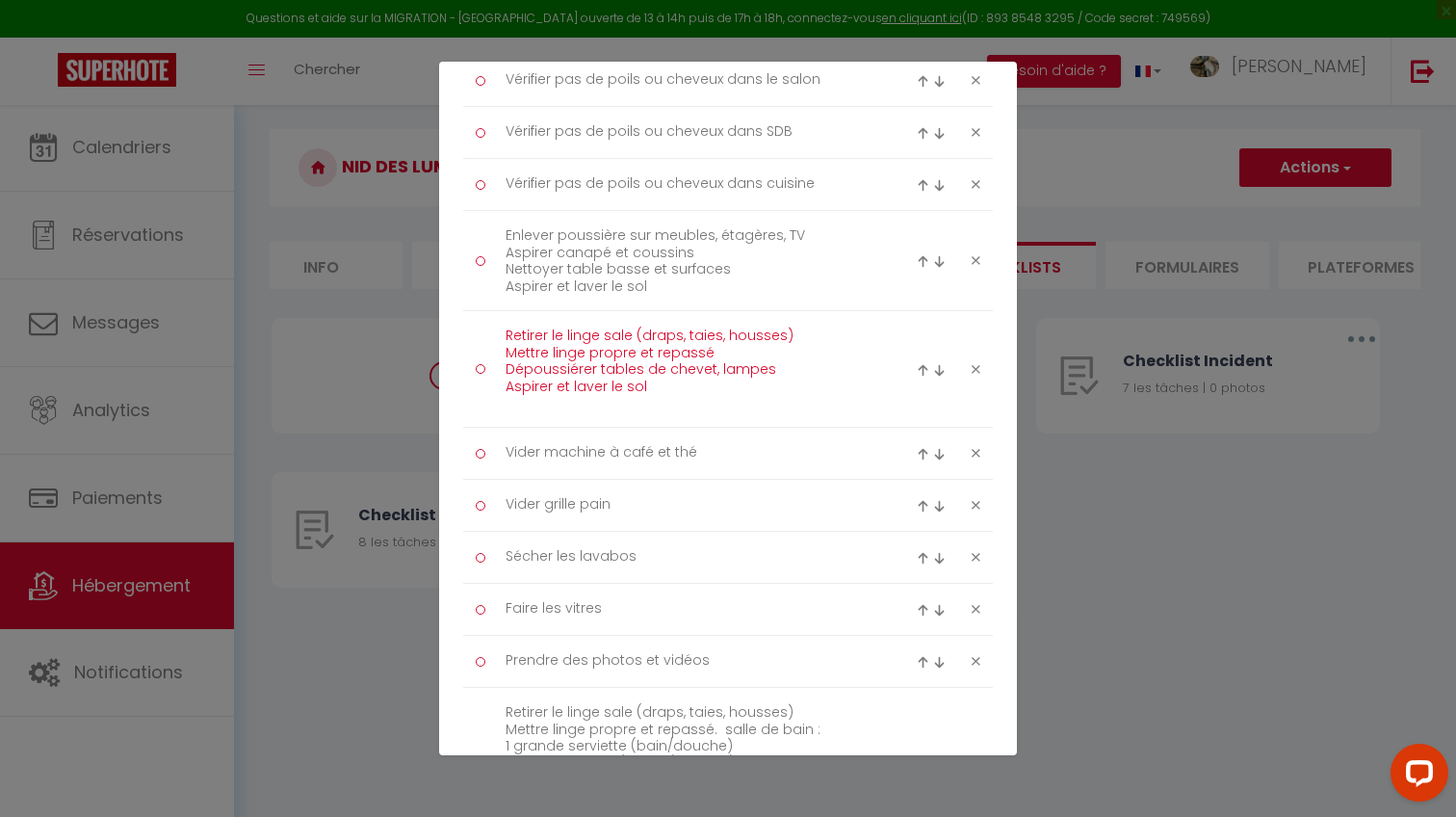
click at [607, 365] on textarea "Retirer le linge sale (draps, taies, housses) Mettre linge propre et repassé Dé…" at bounding box center [689, 369] width 394 height 96
click at [628, 385] on textarea "Retirer le linge sale (draps, taies, housses) Mettre linge propre et repassé Dé…" at bounding box center [689, 369] width 394 height 96
click at [643, 385] on textarea "Retirer le linge sale (draps, taies, housses) Mettre linge propre et repassé Dé…" at bounding box center [689, 369] width 394 height 96
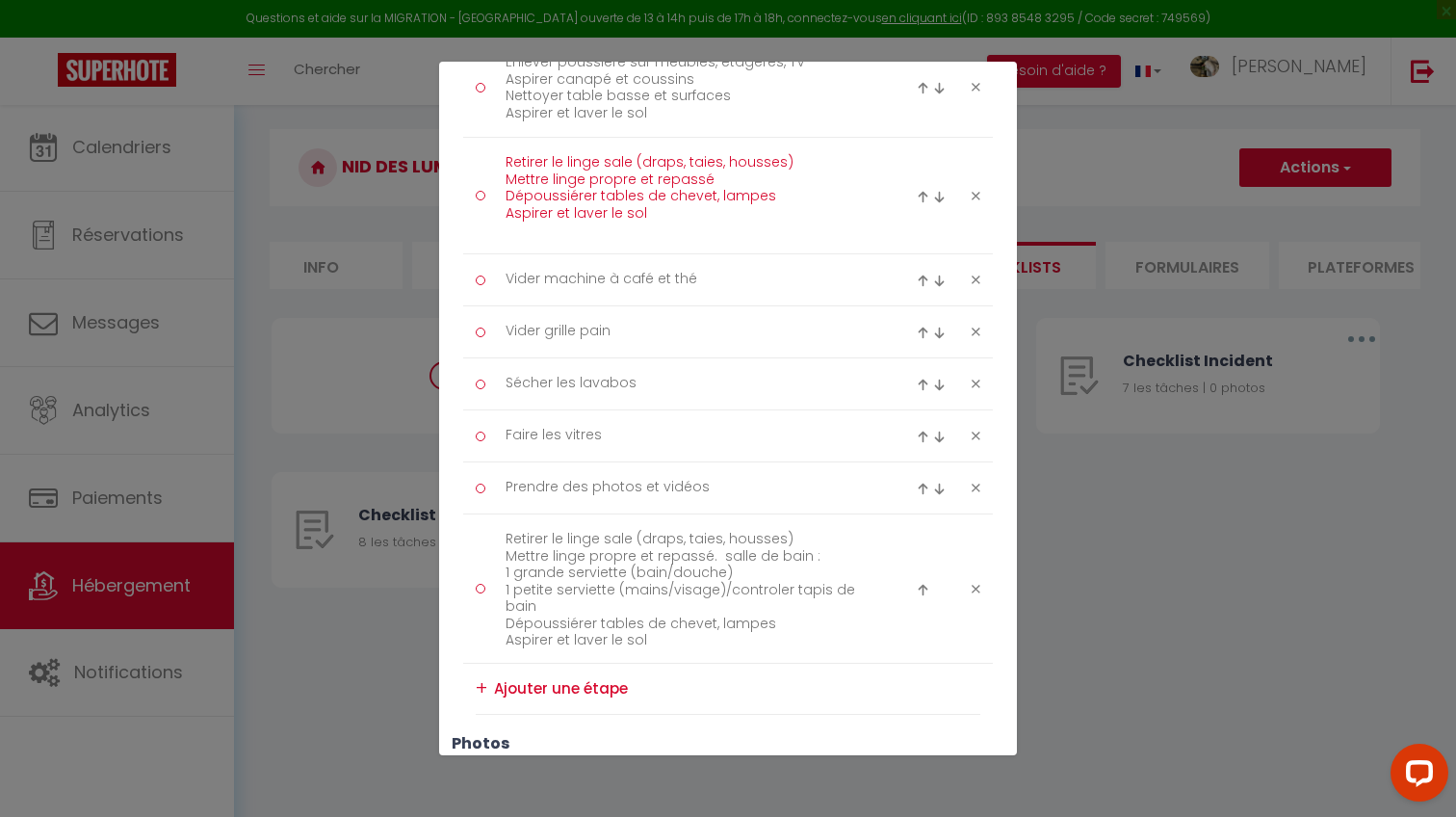
scroll to position [579, 0]
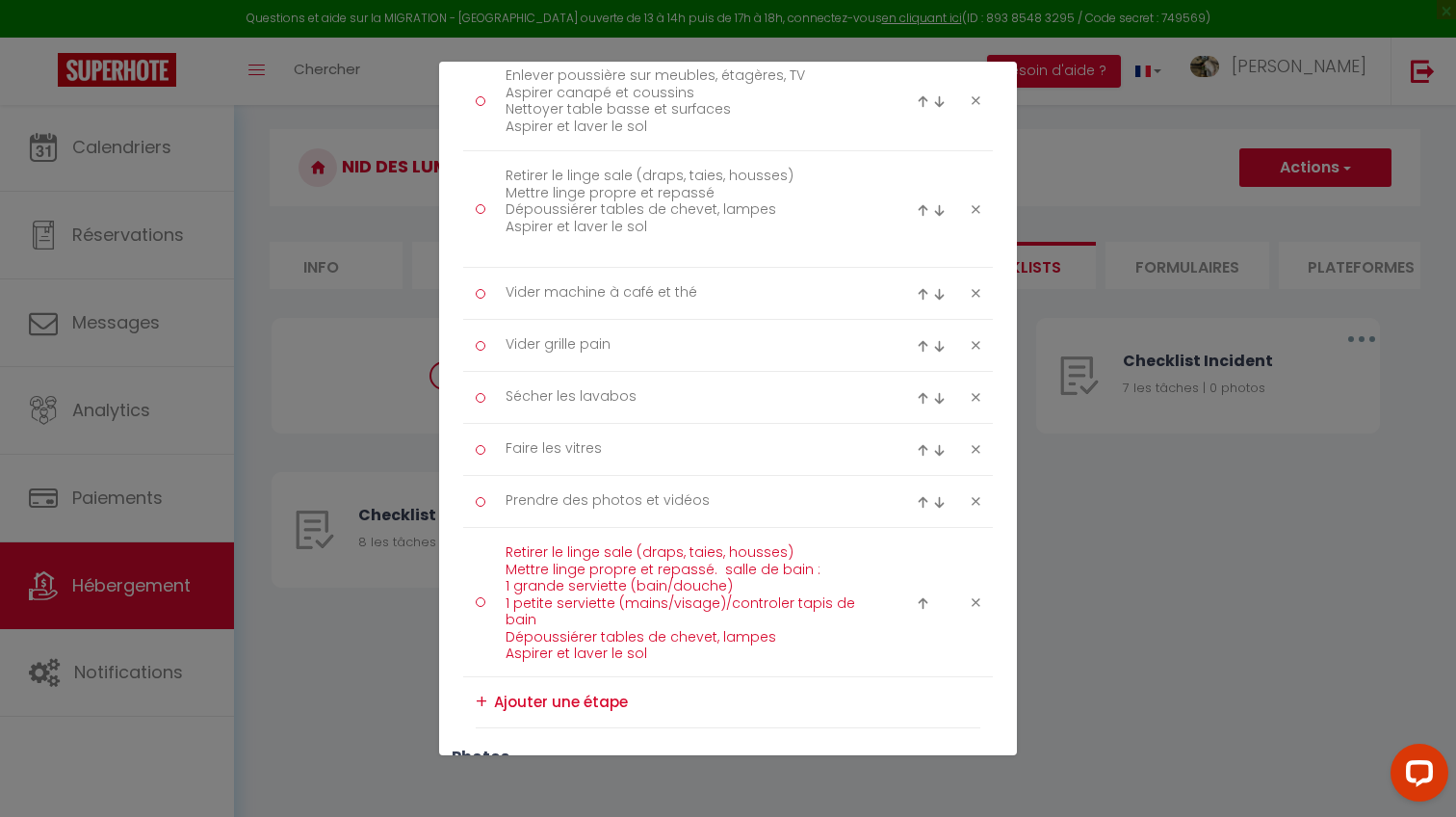
click at [605, 637] on textarea "Retirer le linge sale (draps, taies, housses) Mettre linge propre et repassé. s…" at bounding box center [689, 601] width 394 height 129
click at [654, 630] on textarea "Retirer le linge sale (draps, taies, housses) Mettre linge propre et repassé. s…" at bounding box center [689, 601] width 394 height 129
click at [704, 627] on textarea "Retirer le linge sale (draps, taies, housses) Mettre linge propre et repassé. s…" at bounding box center [689, 601] width 394 height 129
click at [793, 628] on textarea "Retirer le linge sale (draps, taies, housses) Mettre linge propre et repassé. s…" at bounding box center [689, 601] width 394 height 129
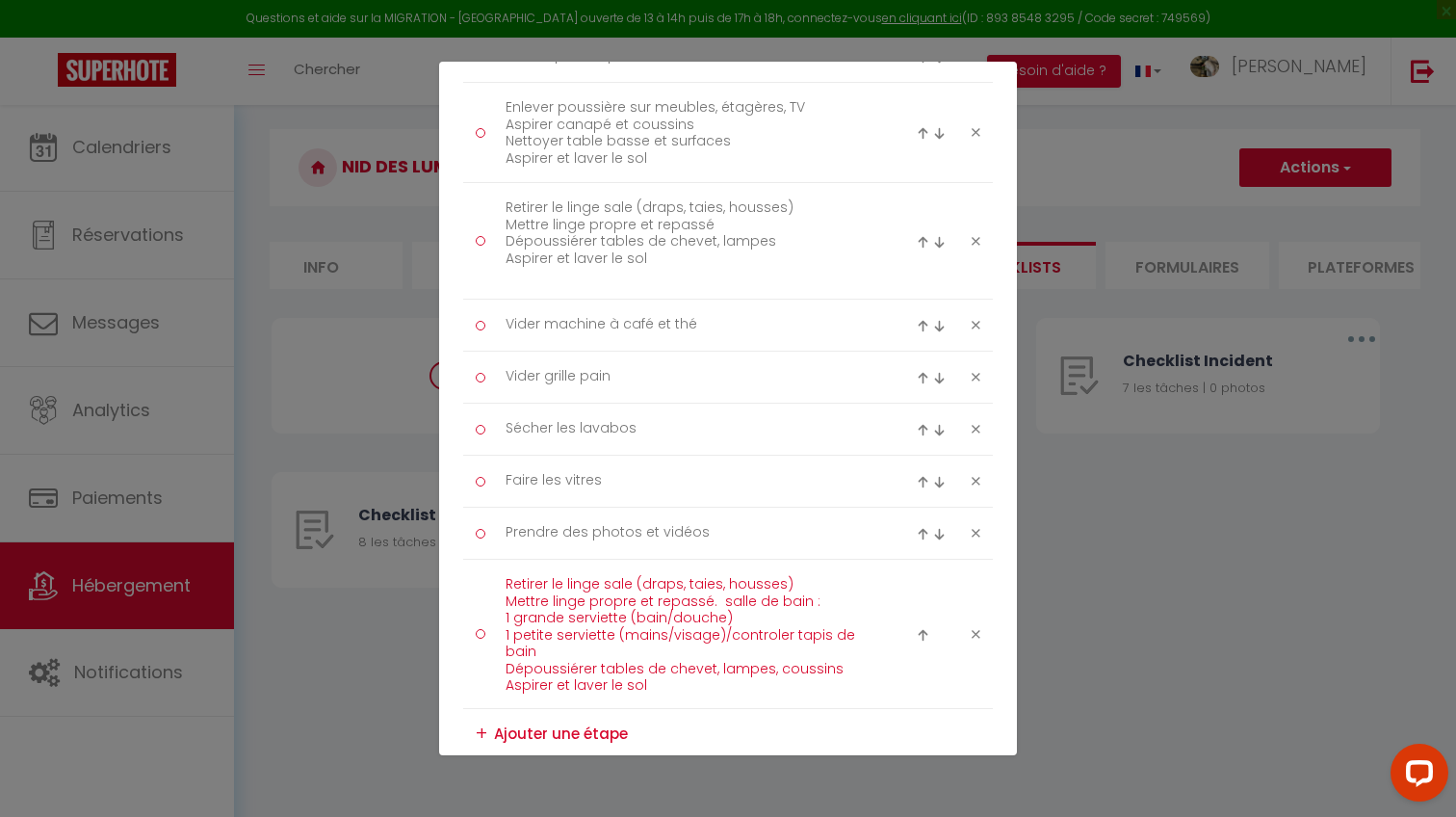
scroll to position [547, 0]
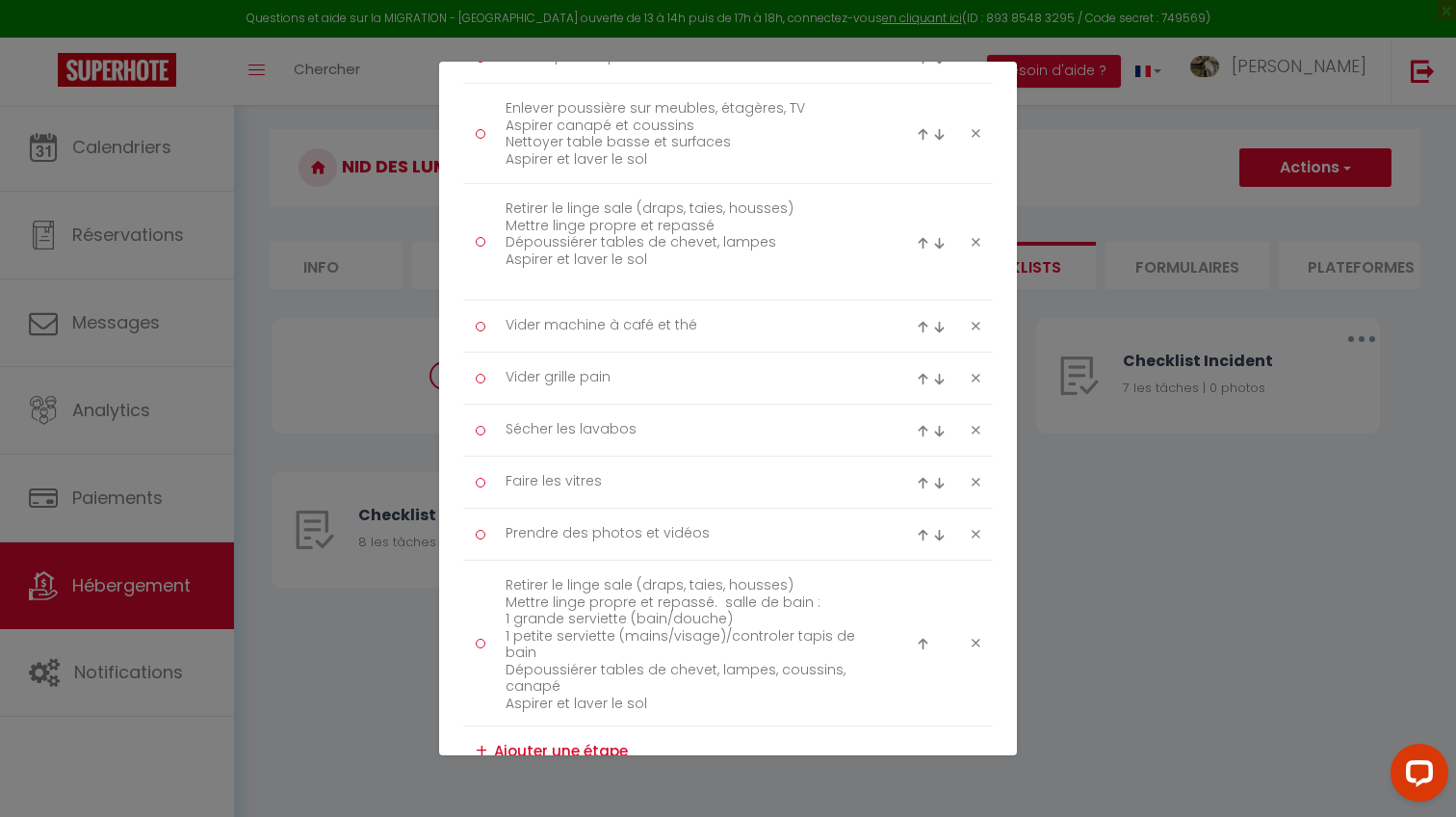
click at [459, 548] on div "Titre * Checklist Ménage Description * Procédure à suivre à la fin du ménage Ty…" at bounding box center [728, 268] width 577 height 1363
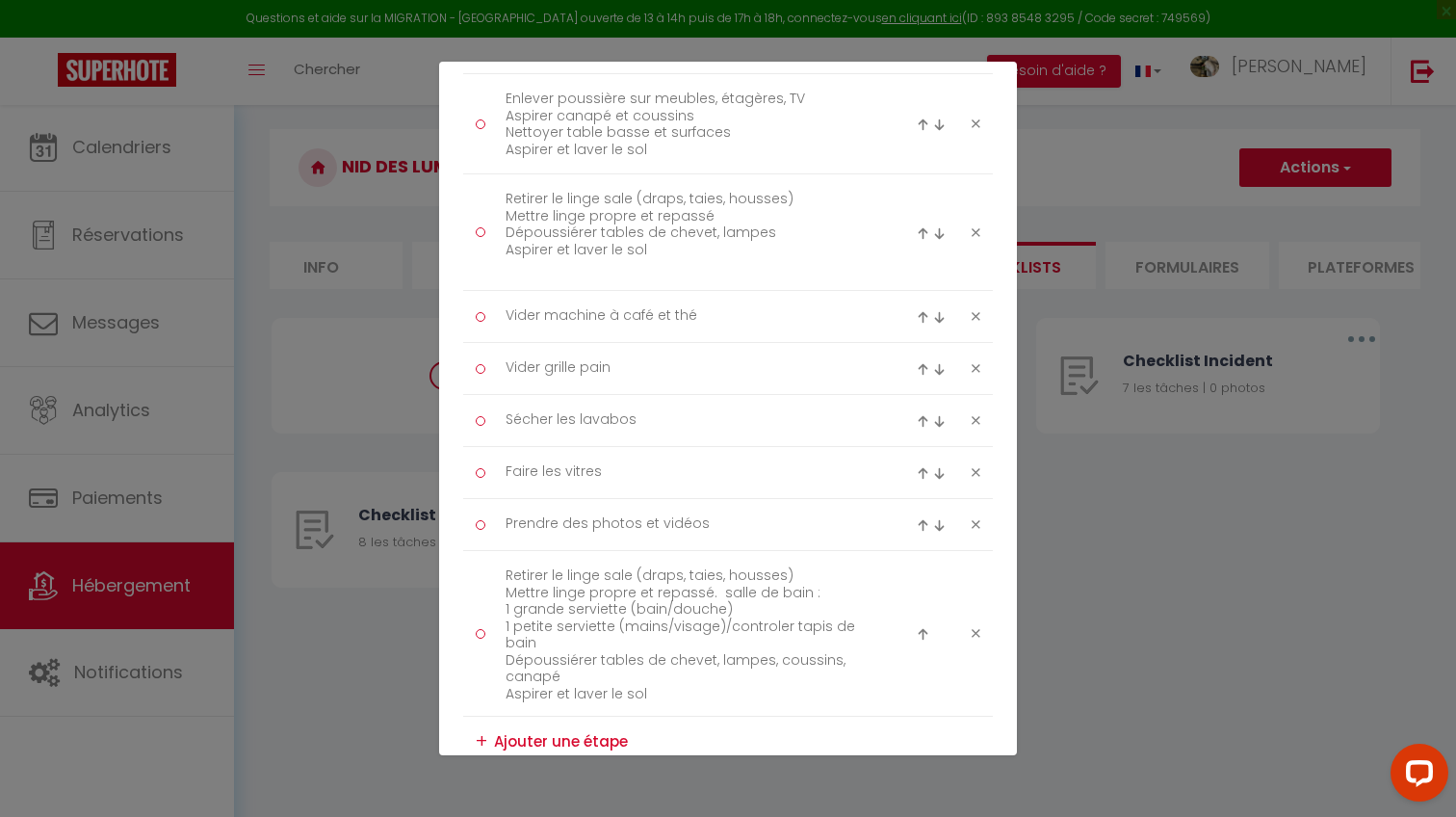
scroll to position [569, 0]
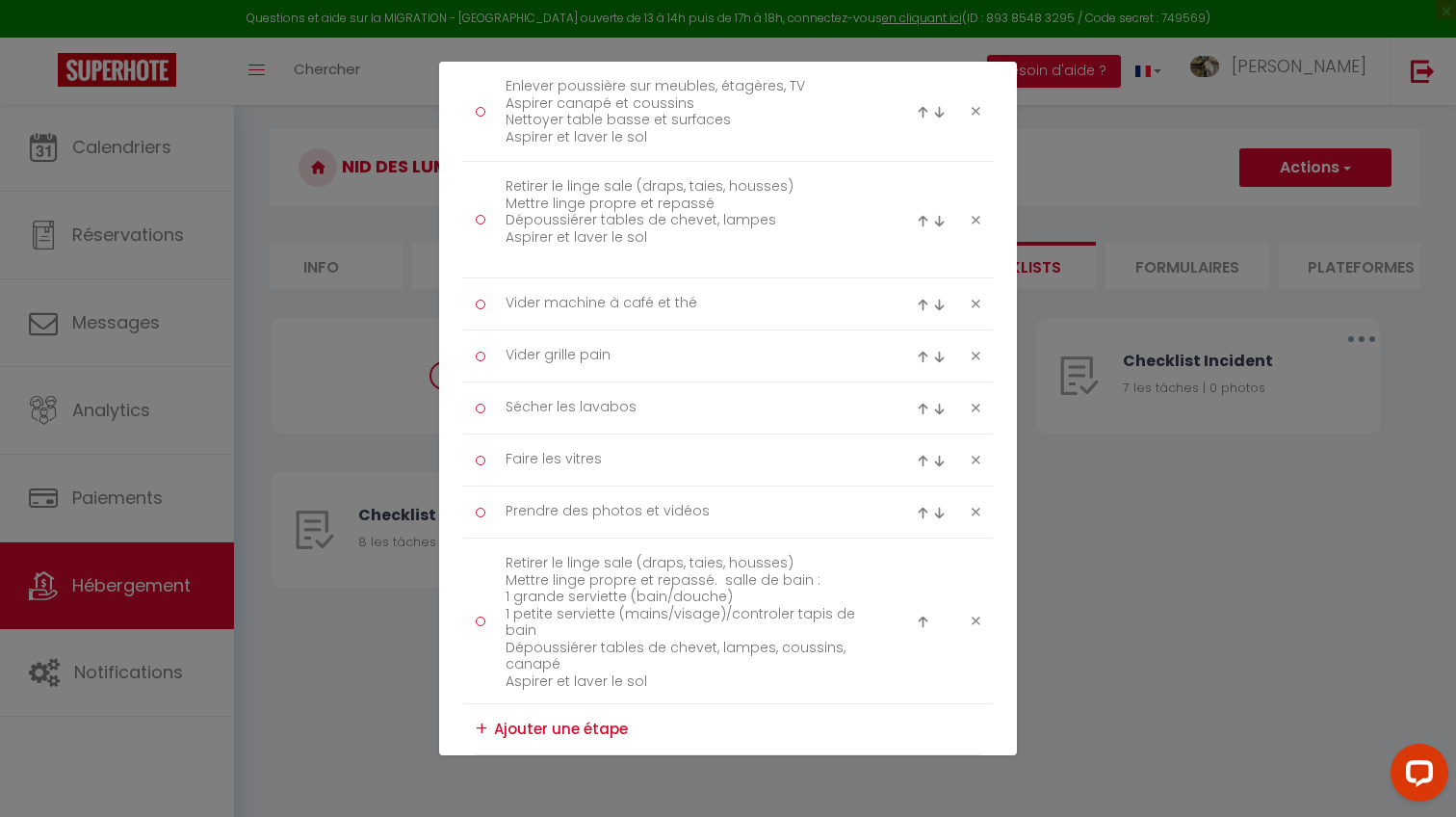
click at [979, 210] on div at bounding box center [948, 219] width 89 height 23
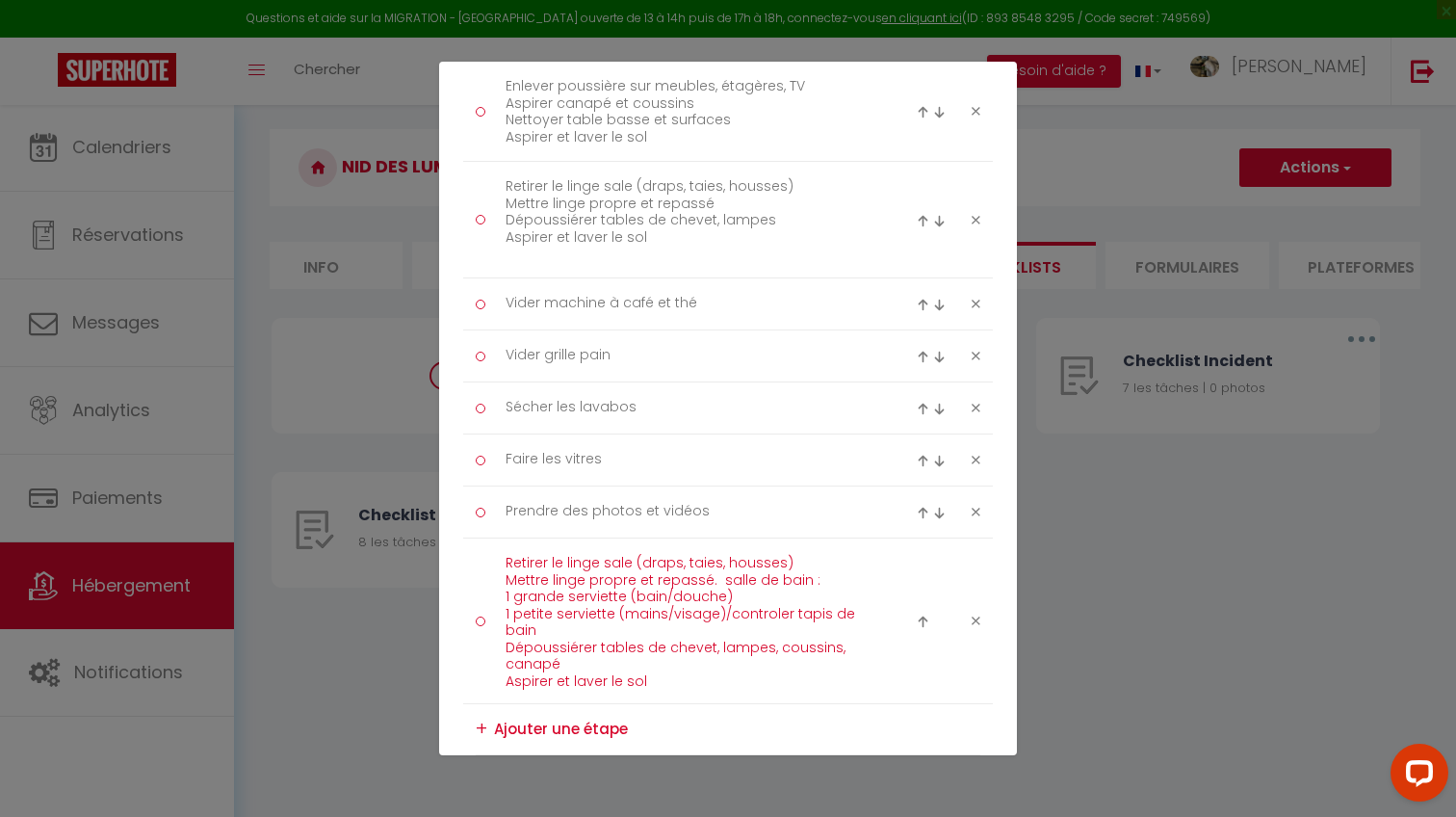
click at [560, 657] on textarea "Retirer le linge sale (draps, taies, housses) Mettre linge propre et repassé. s…" at bounding box center [689, 621] width 394 height 146
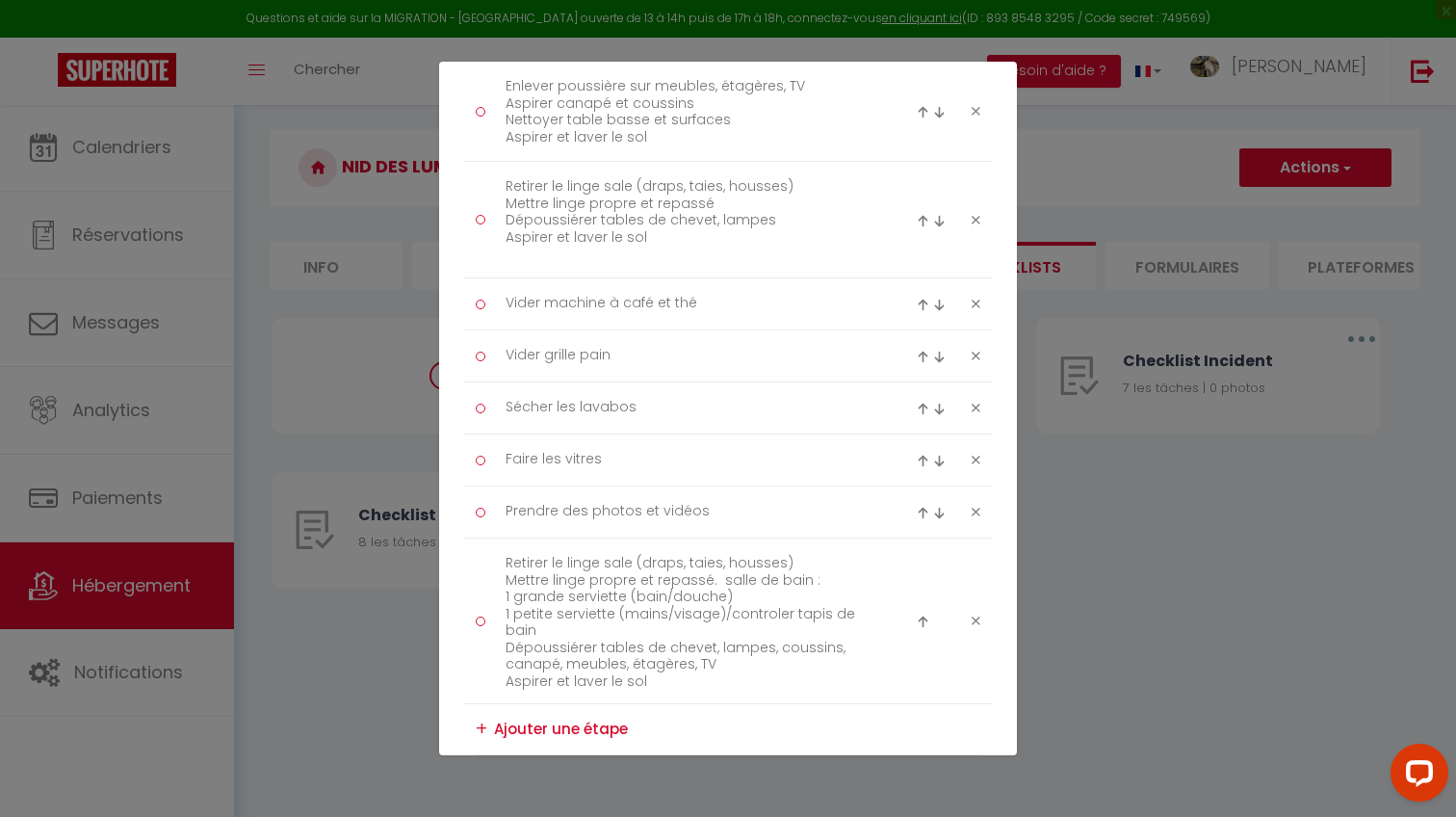
click at [465, 543] on li "Retirer le linge sale (draps, taies, housses) Mettre linge propre et repassé. s…" at bounding box center [728, 621] width 529 height 166
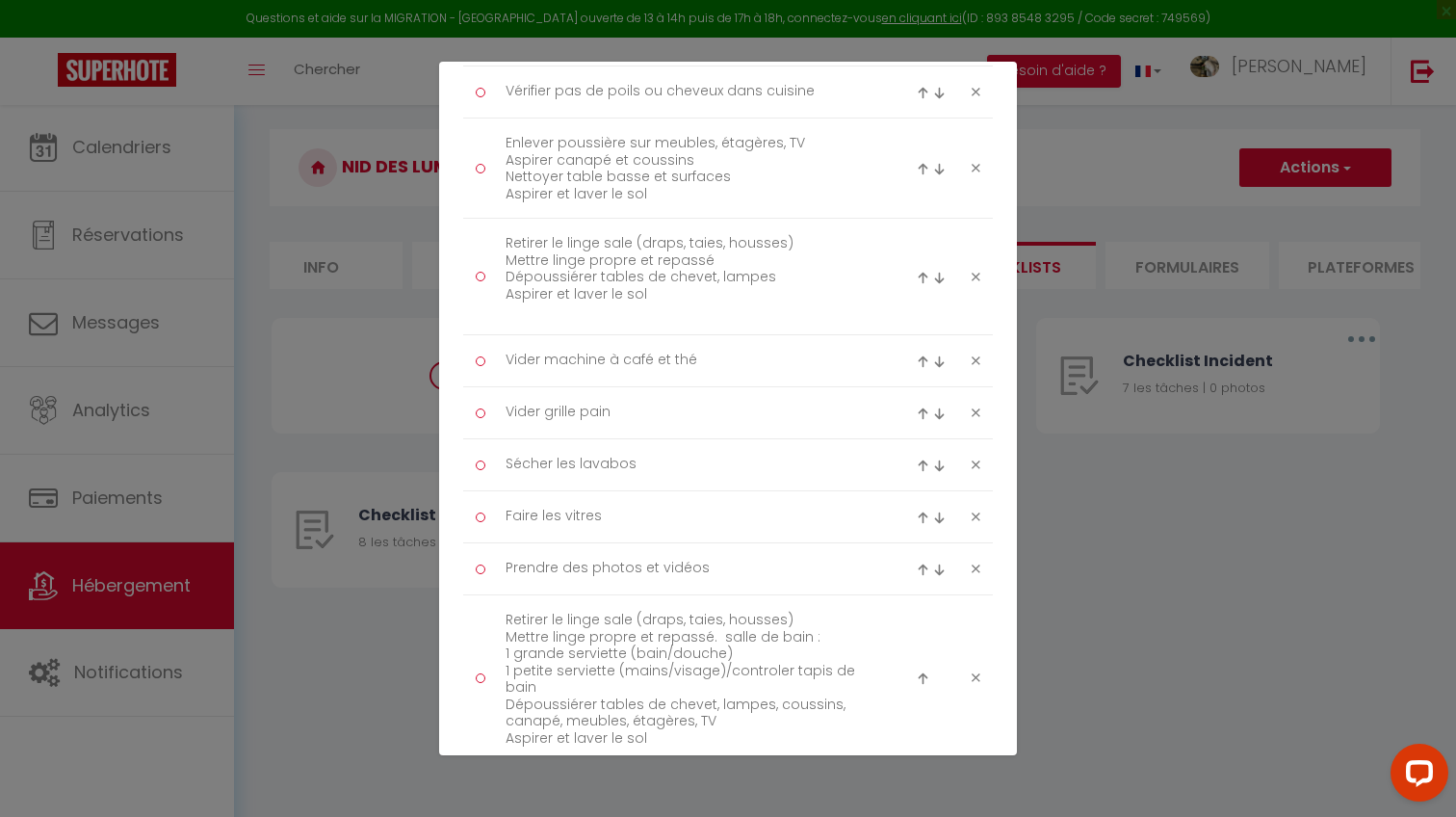
scroll to position [481, 0]
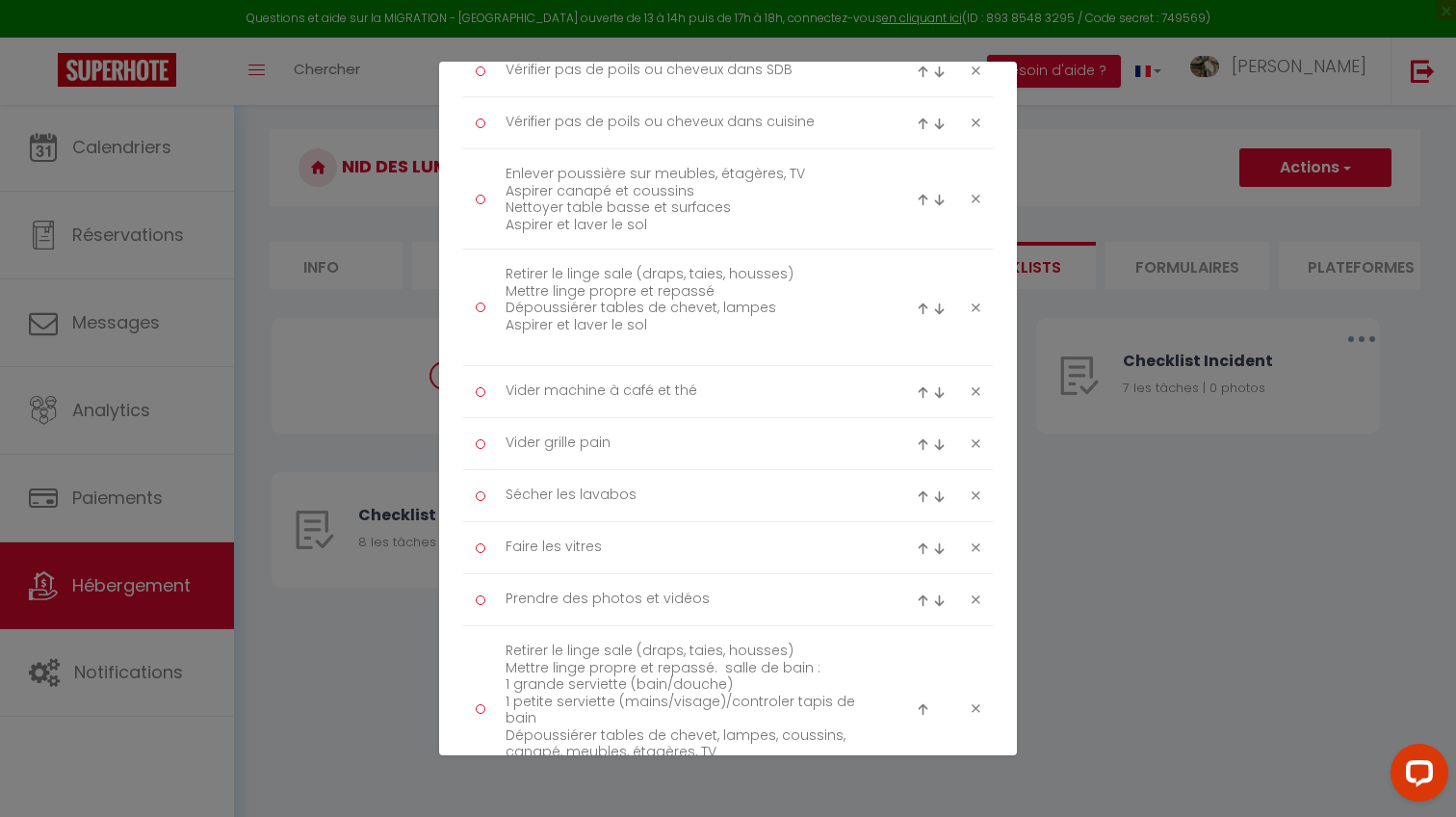
click at [974, 301] on icon at bounding box center [976, 308] width 9 height 14
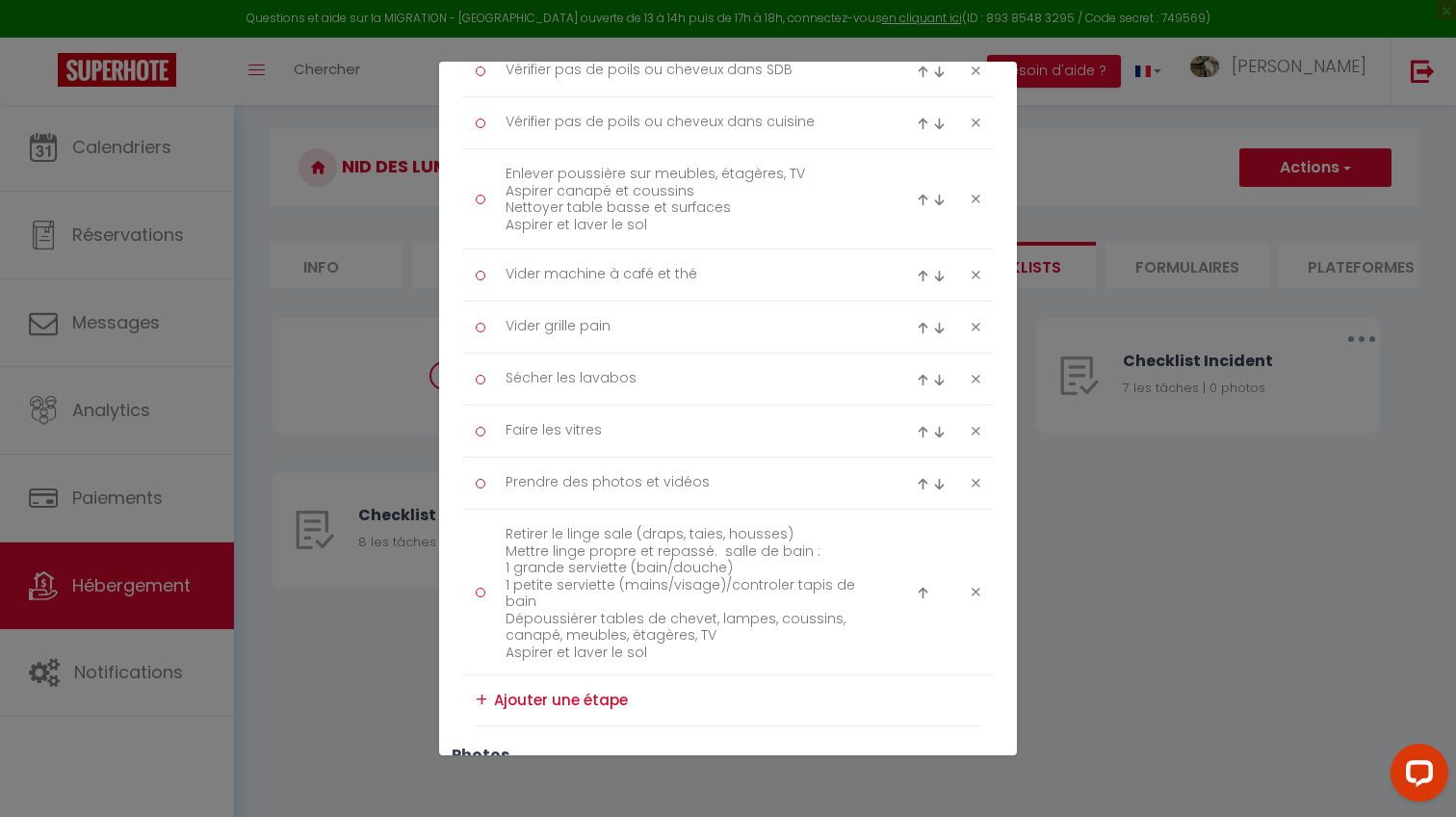
click at [975, 201] on icon at bounding box center [976, 199] width 9 height 14
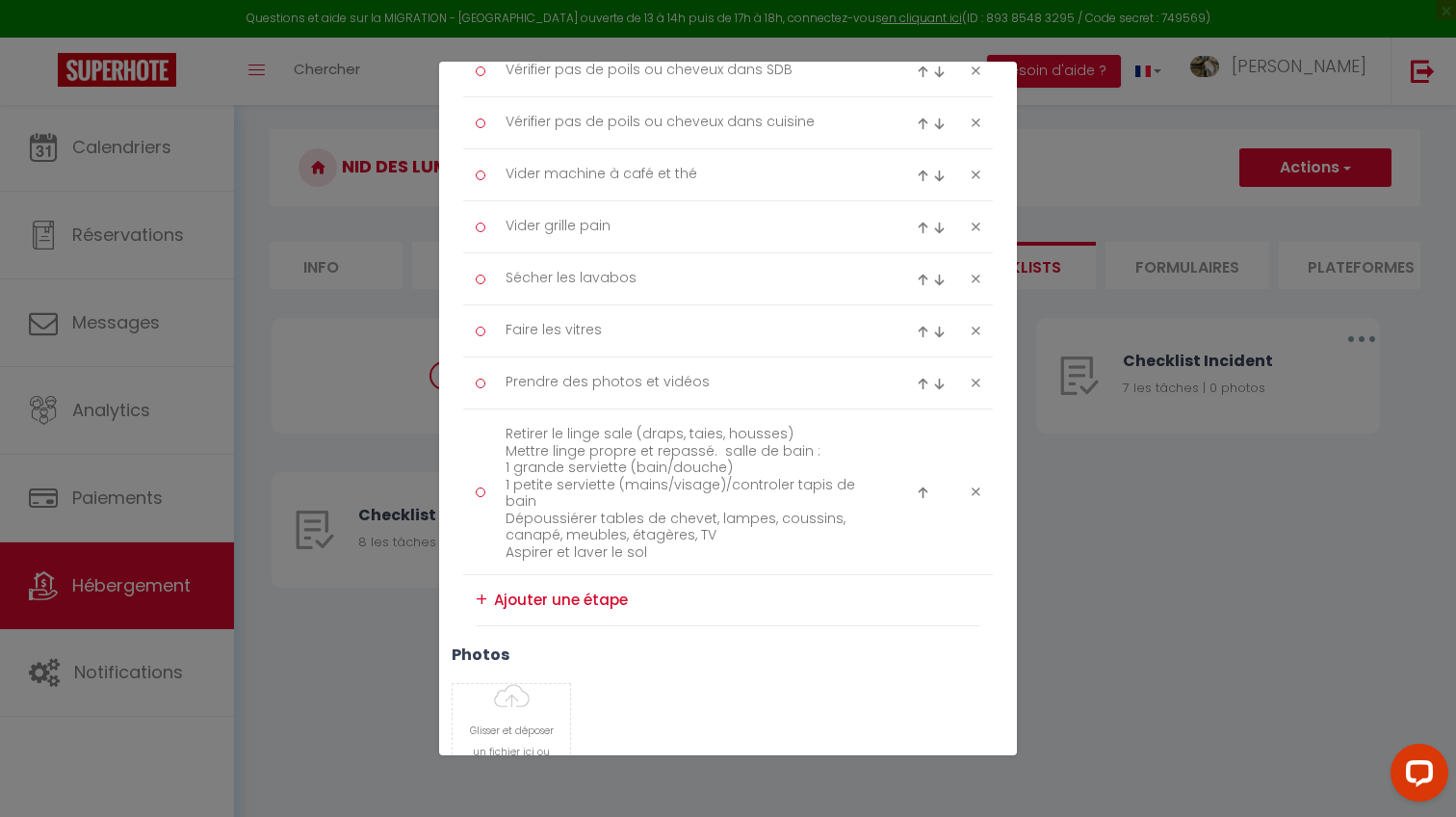
click at [924, 493] on img at bounding box center [923, 492] width 13 height 13
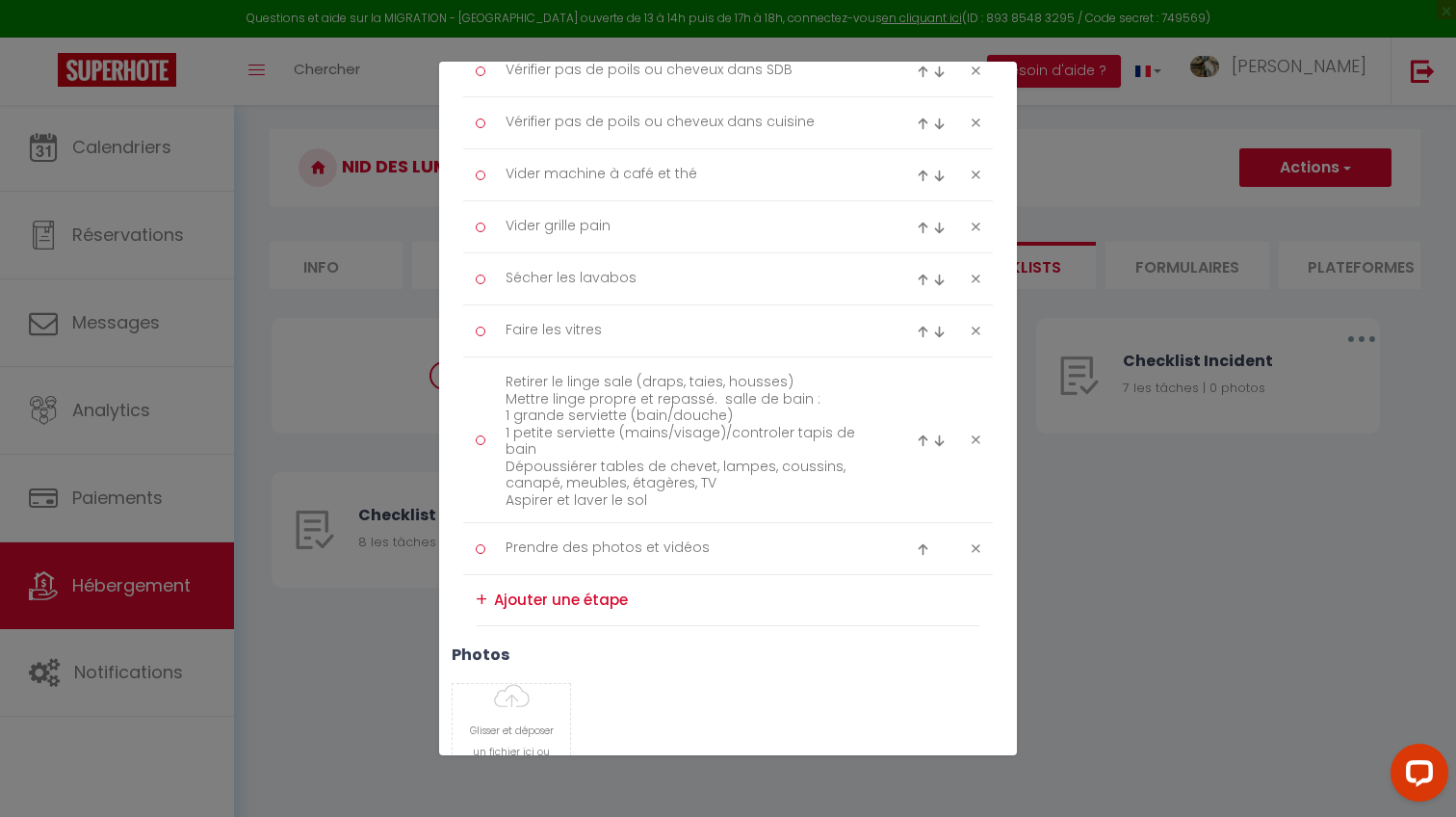
click at [917, 436] on img at bounding box center [923, 440] width 13 height 13
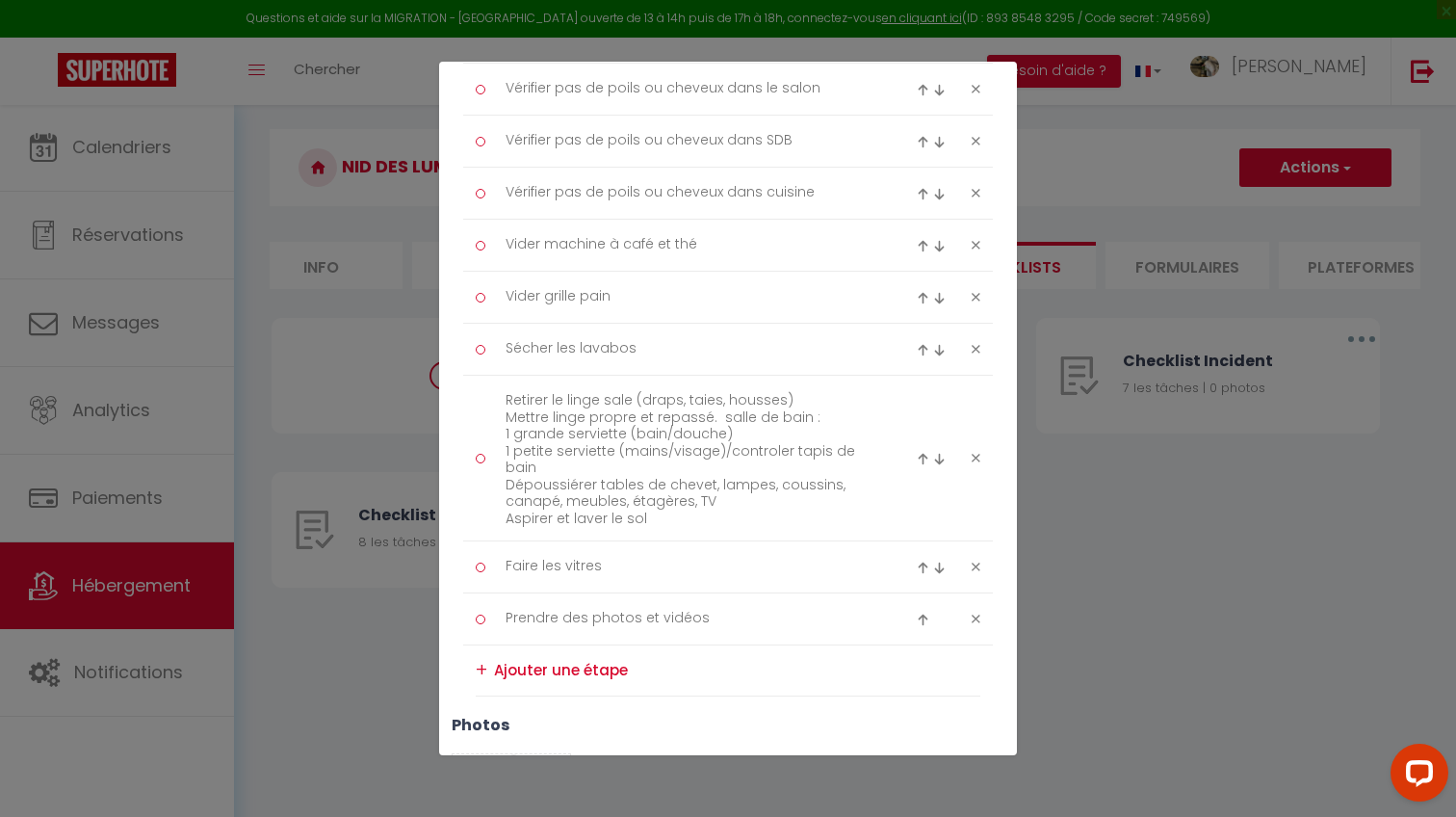
click at [923, 462] on img at bounding box center [923, 458] width 13 height 13
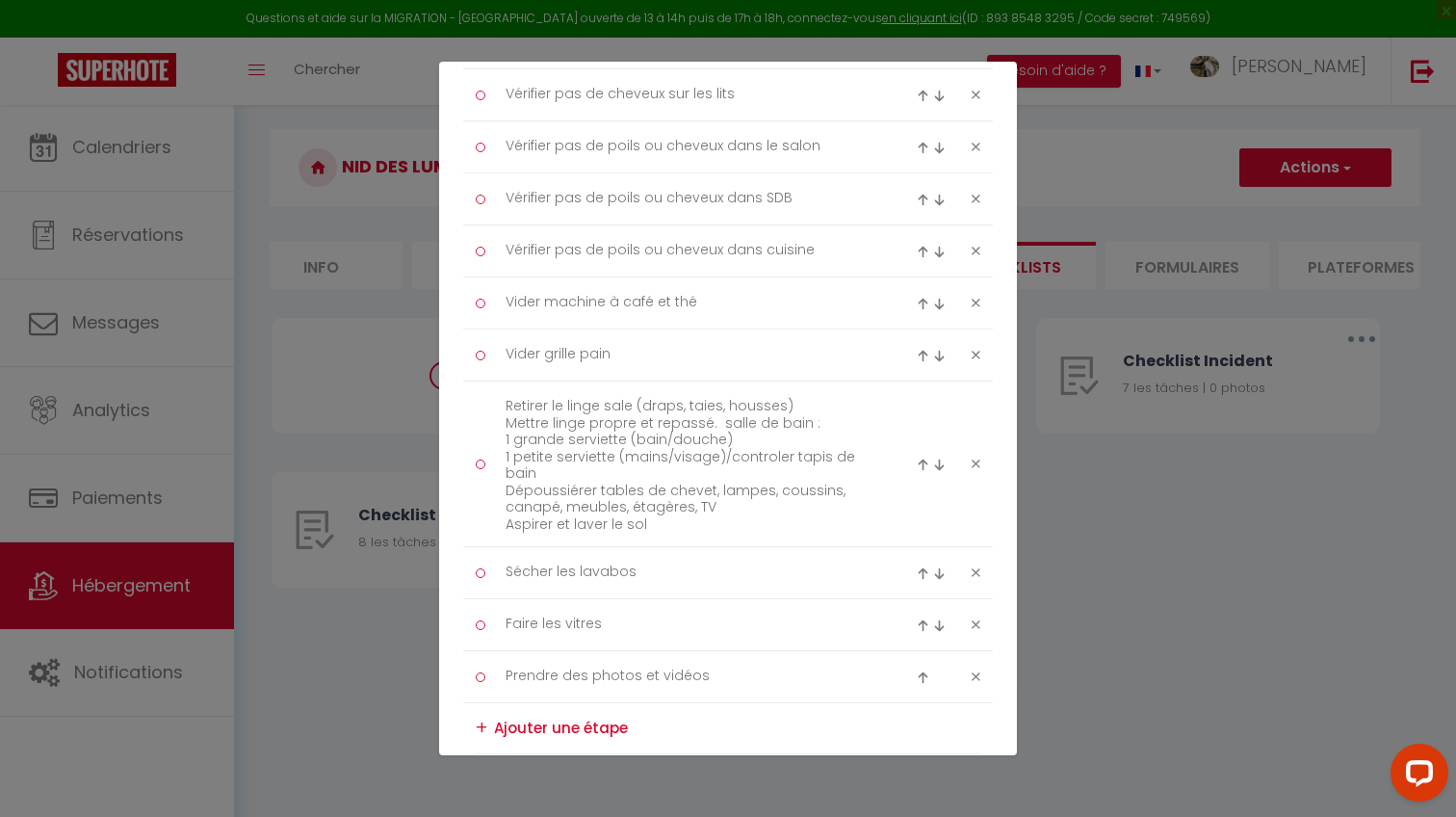
click at [923, 466] on img at bounding box center [923, 464] width 13 height 13
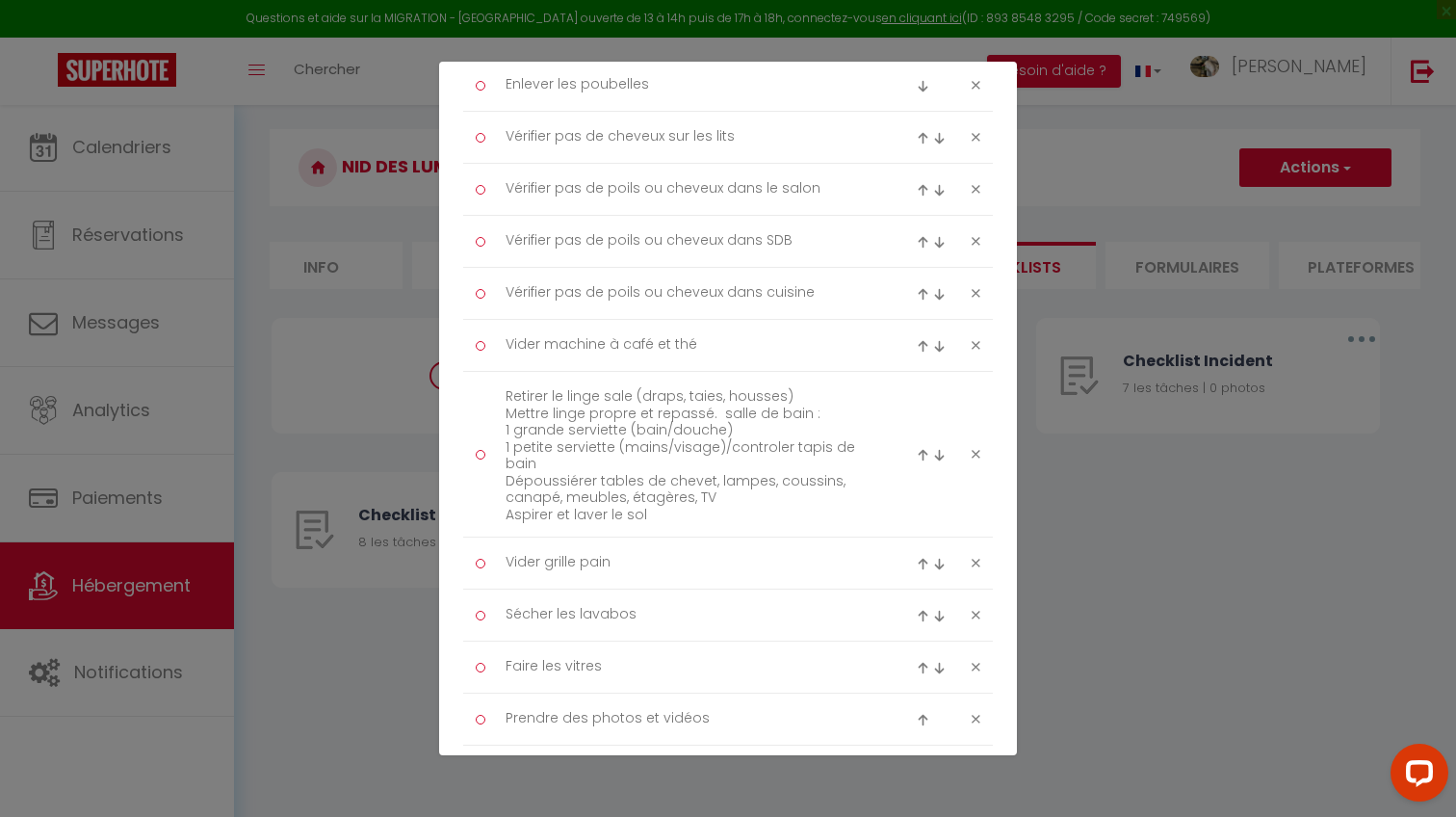
scroll to position [300, 0]
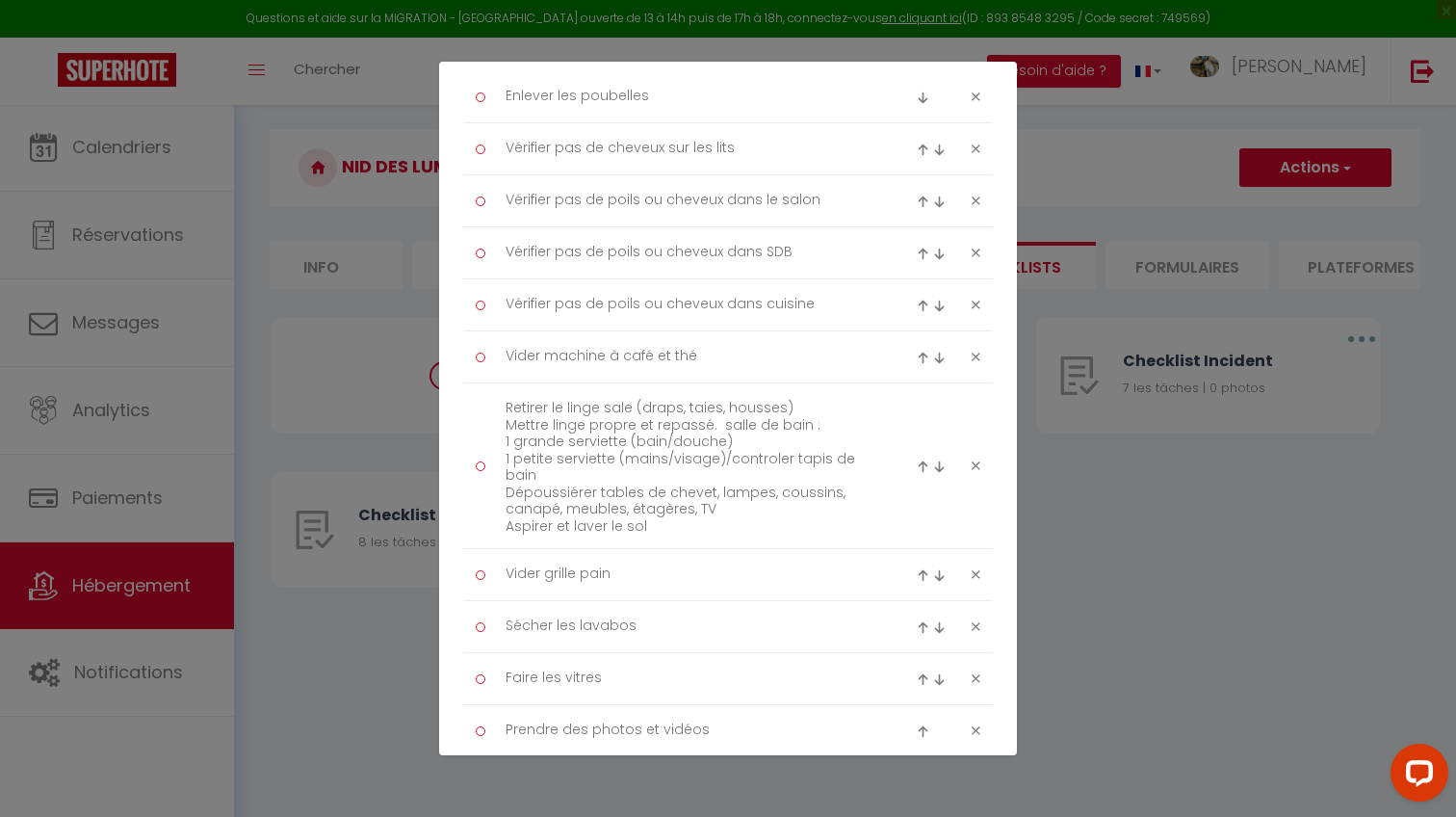
click at [921, 471] on div at bounding box center [934, 465] width 35 height 23
click at [922, 464] on img at bounding box center [923, 466] width 13 height 13
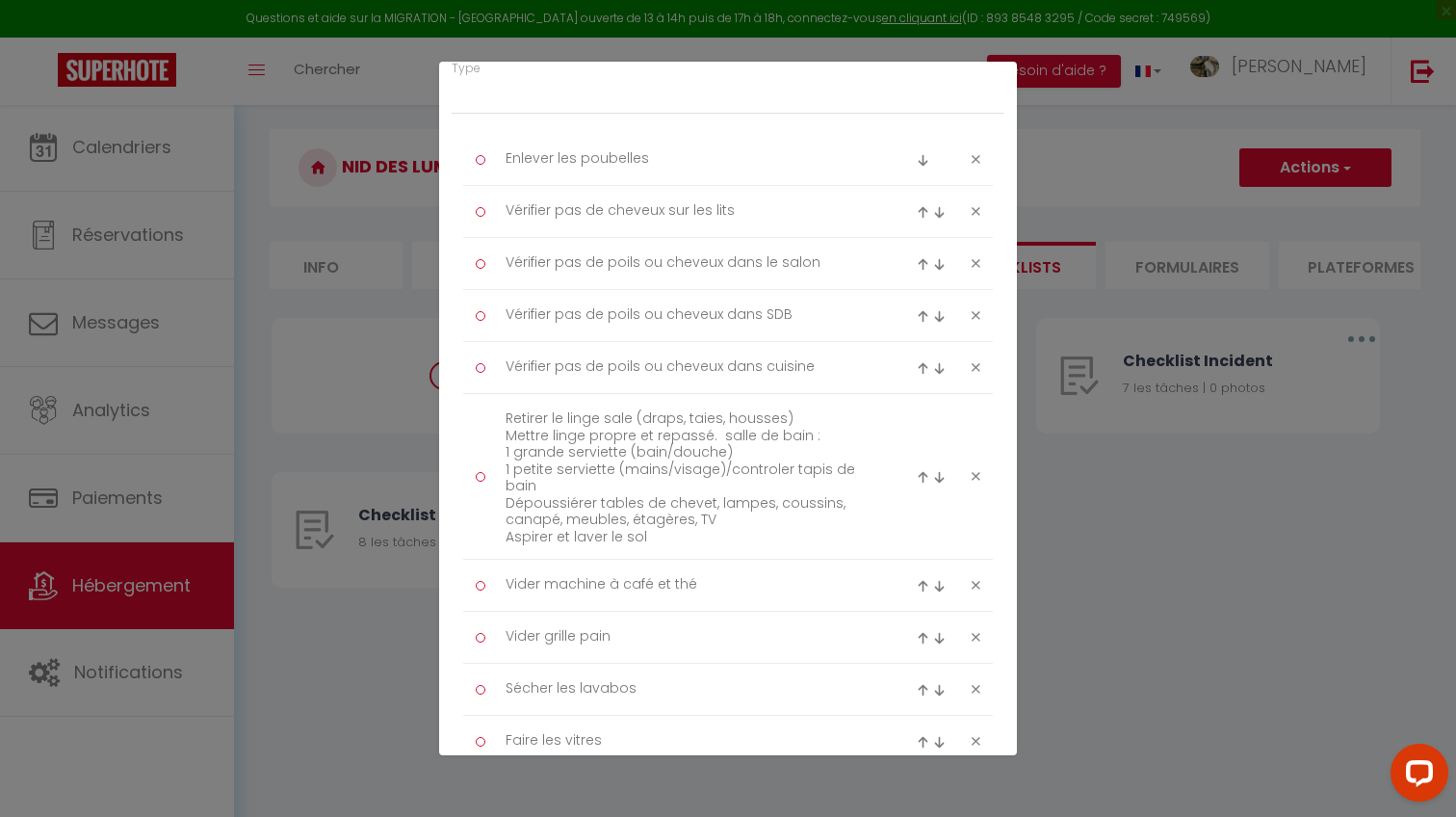
click at [849, 394] on li "Retirer le linge sale (draps, taies, housses) Mettre linge propre et repassé. s…" at bounding box center [728, 476] width 529 height 166
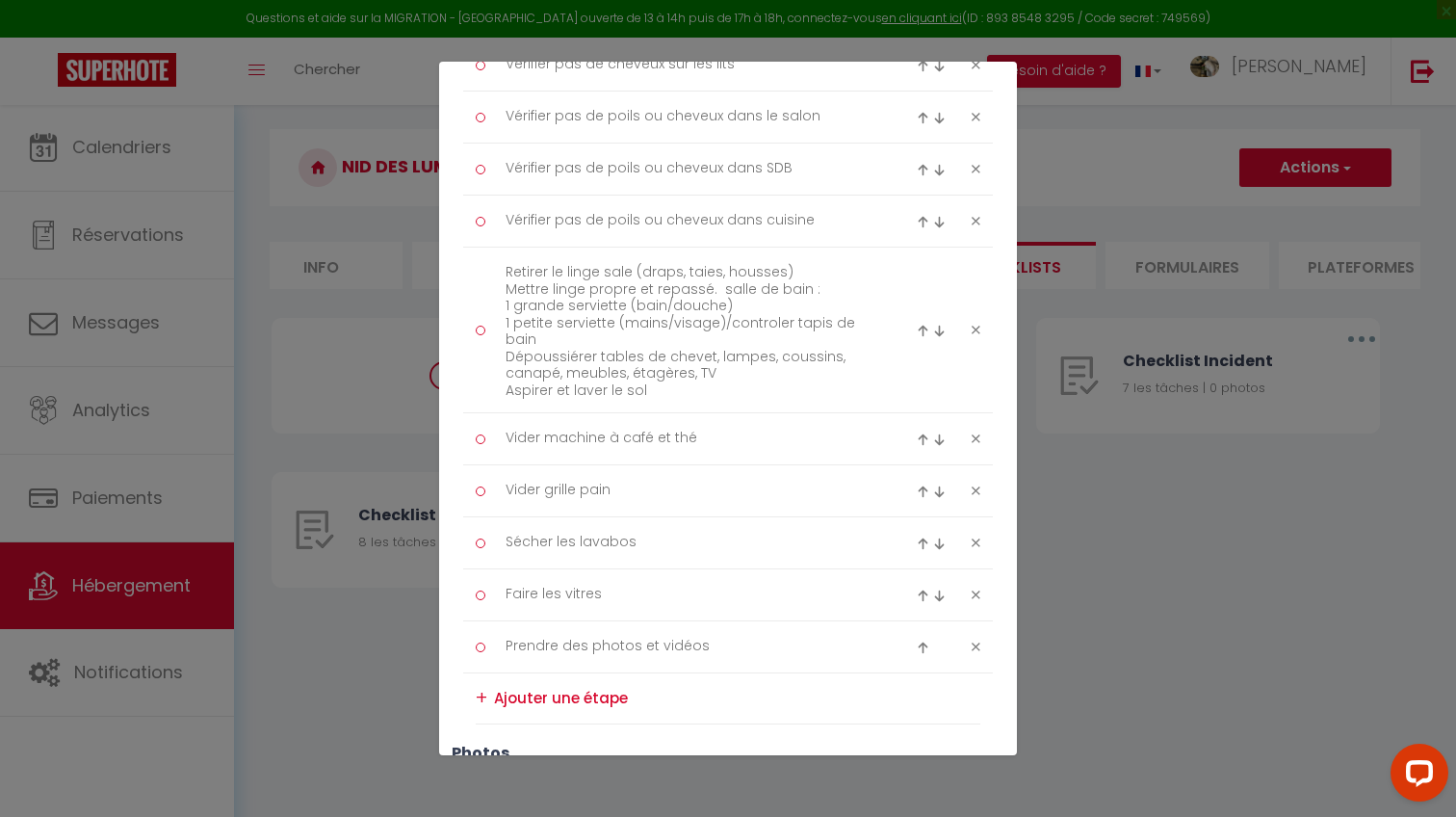
scroll to position [359, 0]
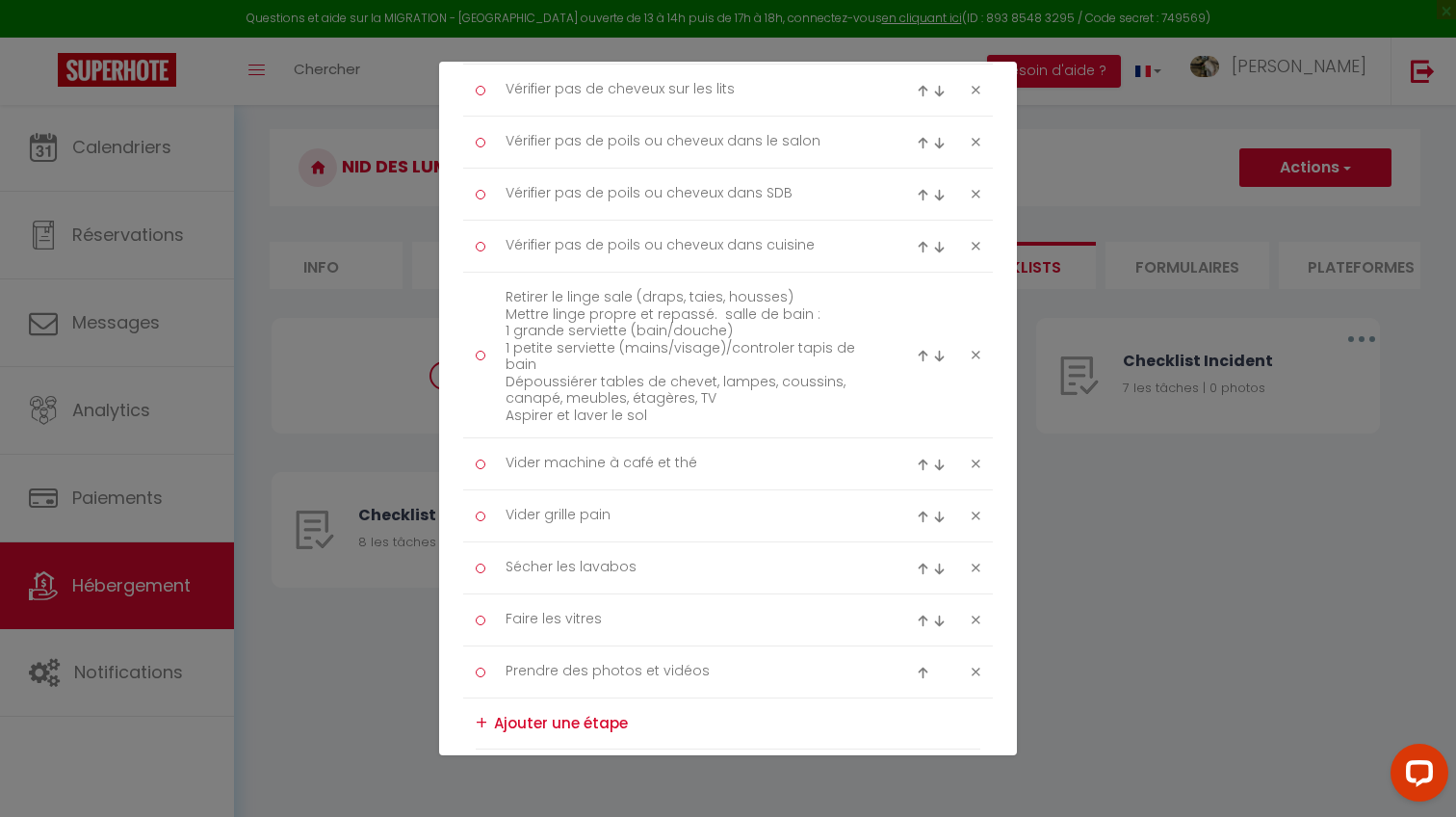
click at [977, 348] on icon at bounding box center [976, 355] width 9 height 14
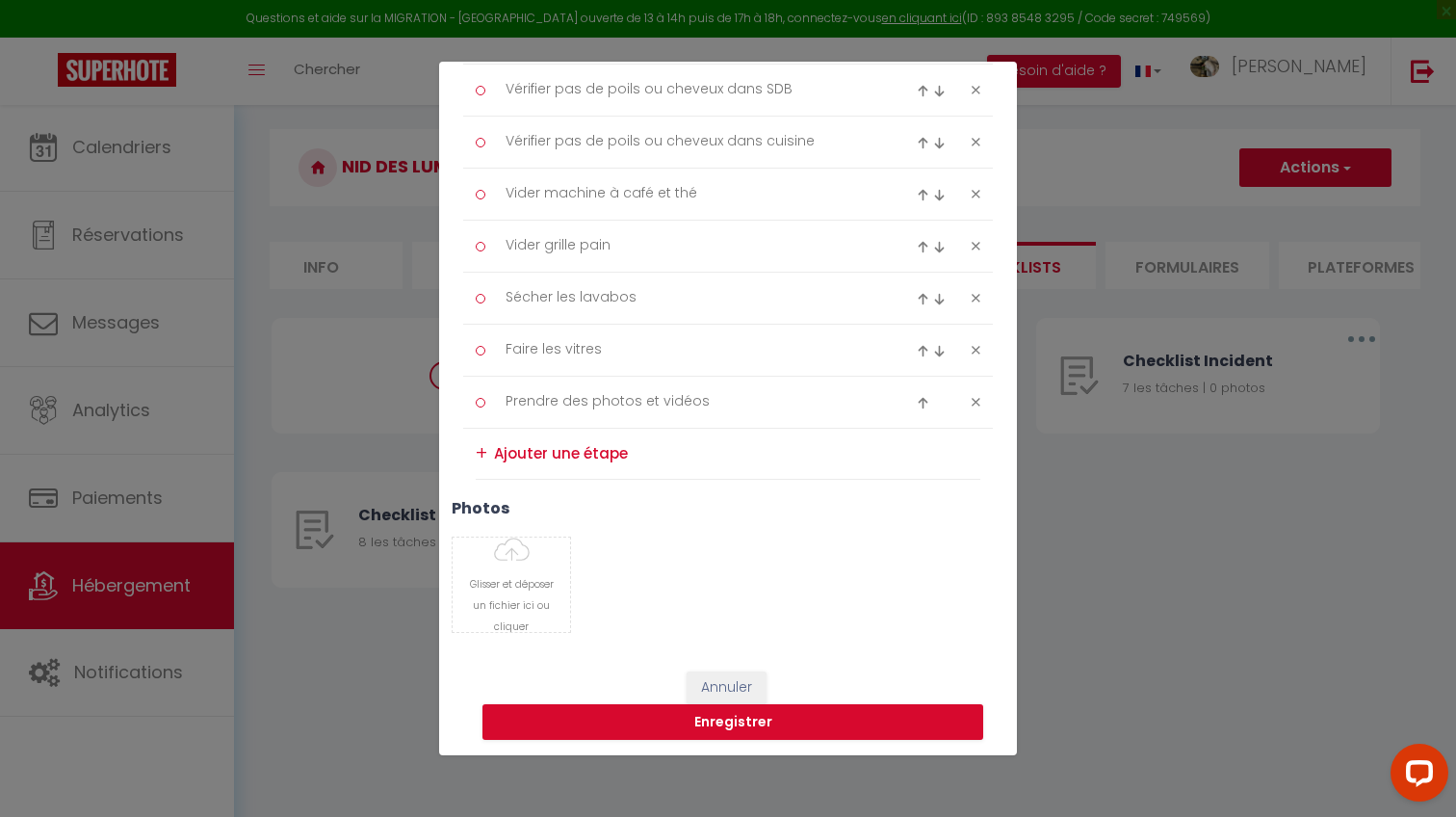
scroll to position [461, 0]
click at [577, 444] on textarea at bounding box center [737, 454] width 486 height 31
paste textarea "Salon / Séjour"
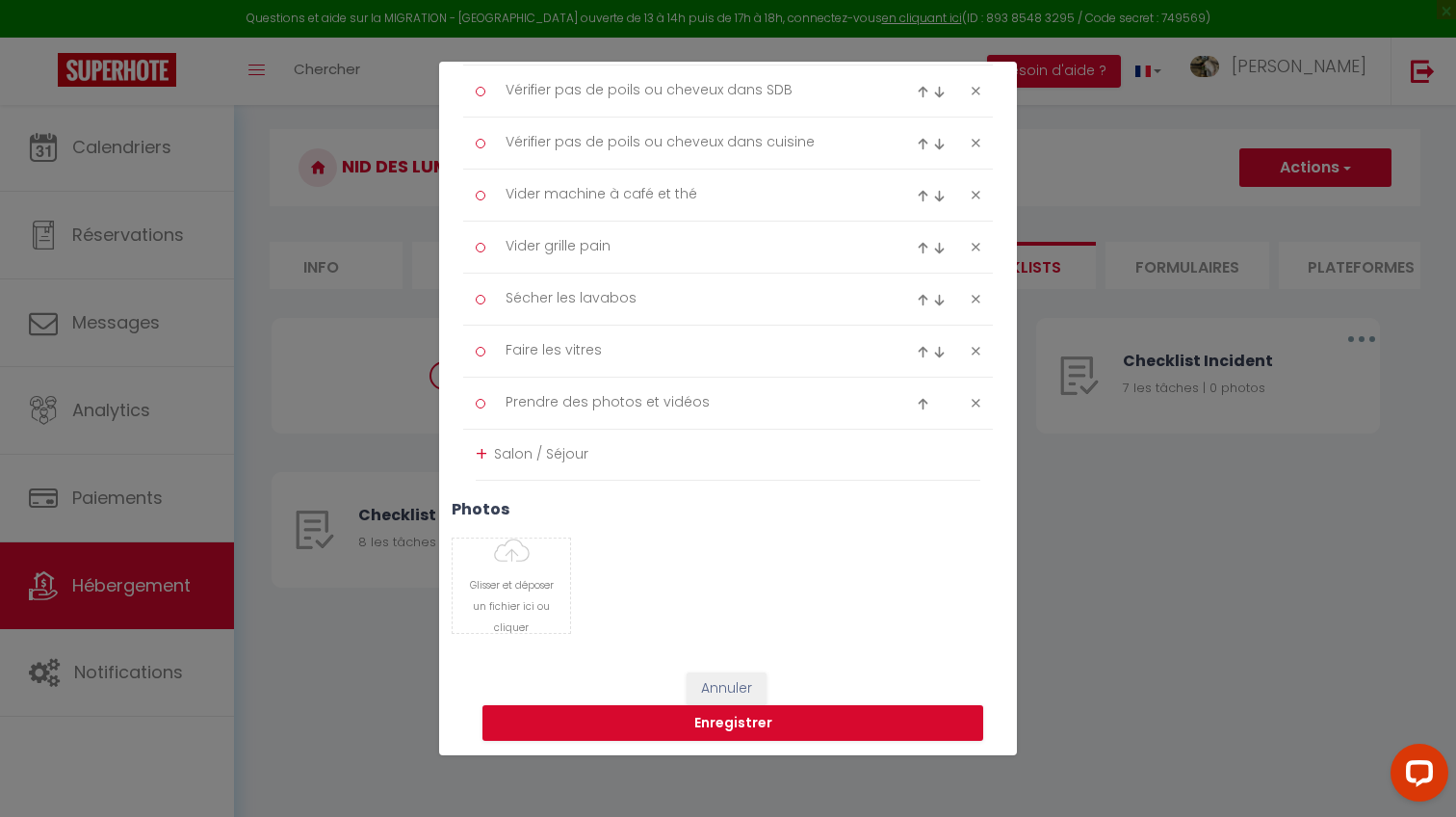
scroll to position [0, 0]
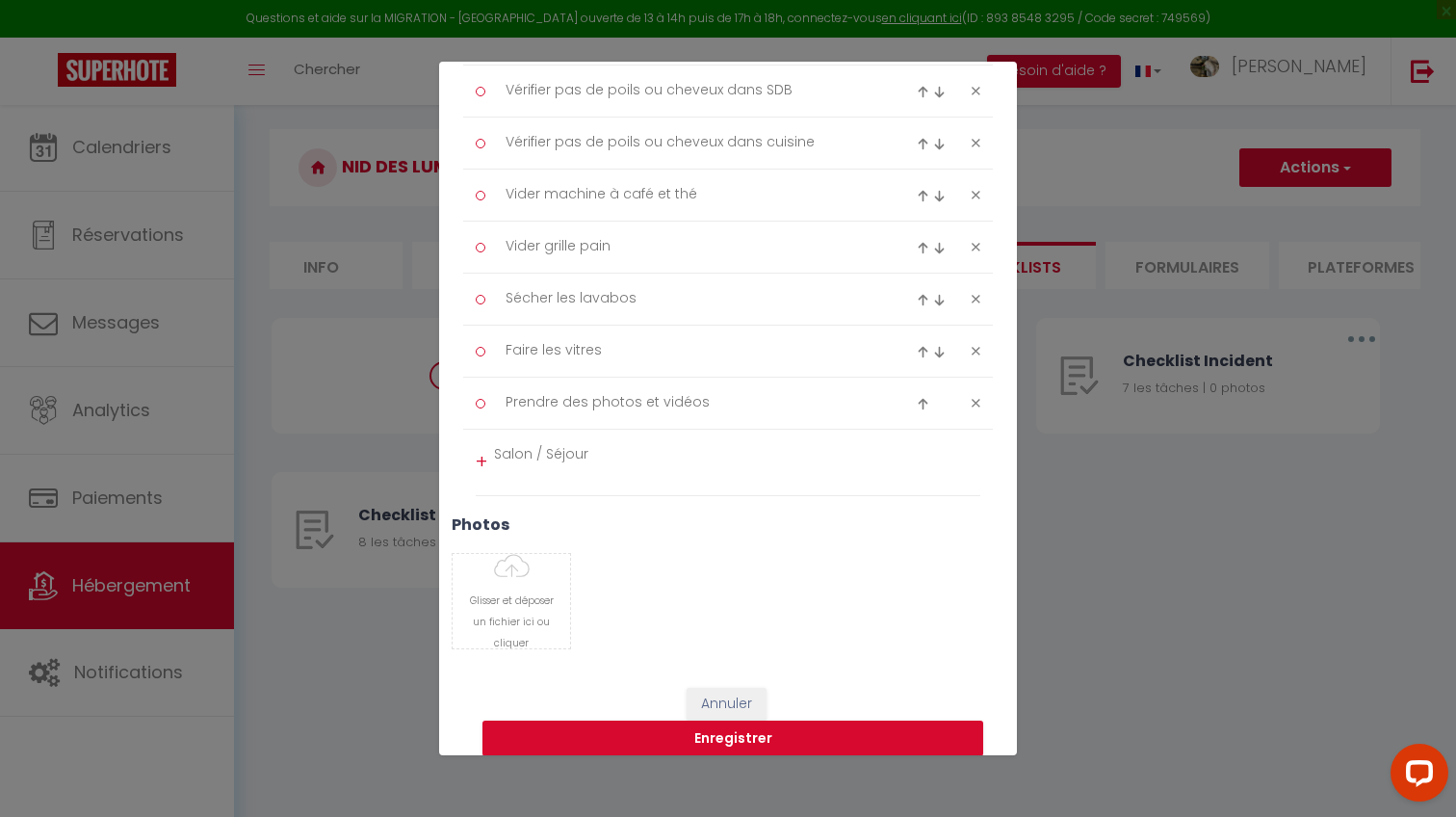
click at [595, 444] on textarea "Salon / Séjour" at bounding box center [737, 462] width 486 height 46
click at [569, 467] on textarea "Salon / Séjour" at bounding box center [737, 462] width 486 height 46
paste textarea "Enlever poussière sur meubles, étagères, TV Aspirer canapé et coussins Nettoyer…"
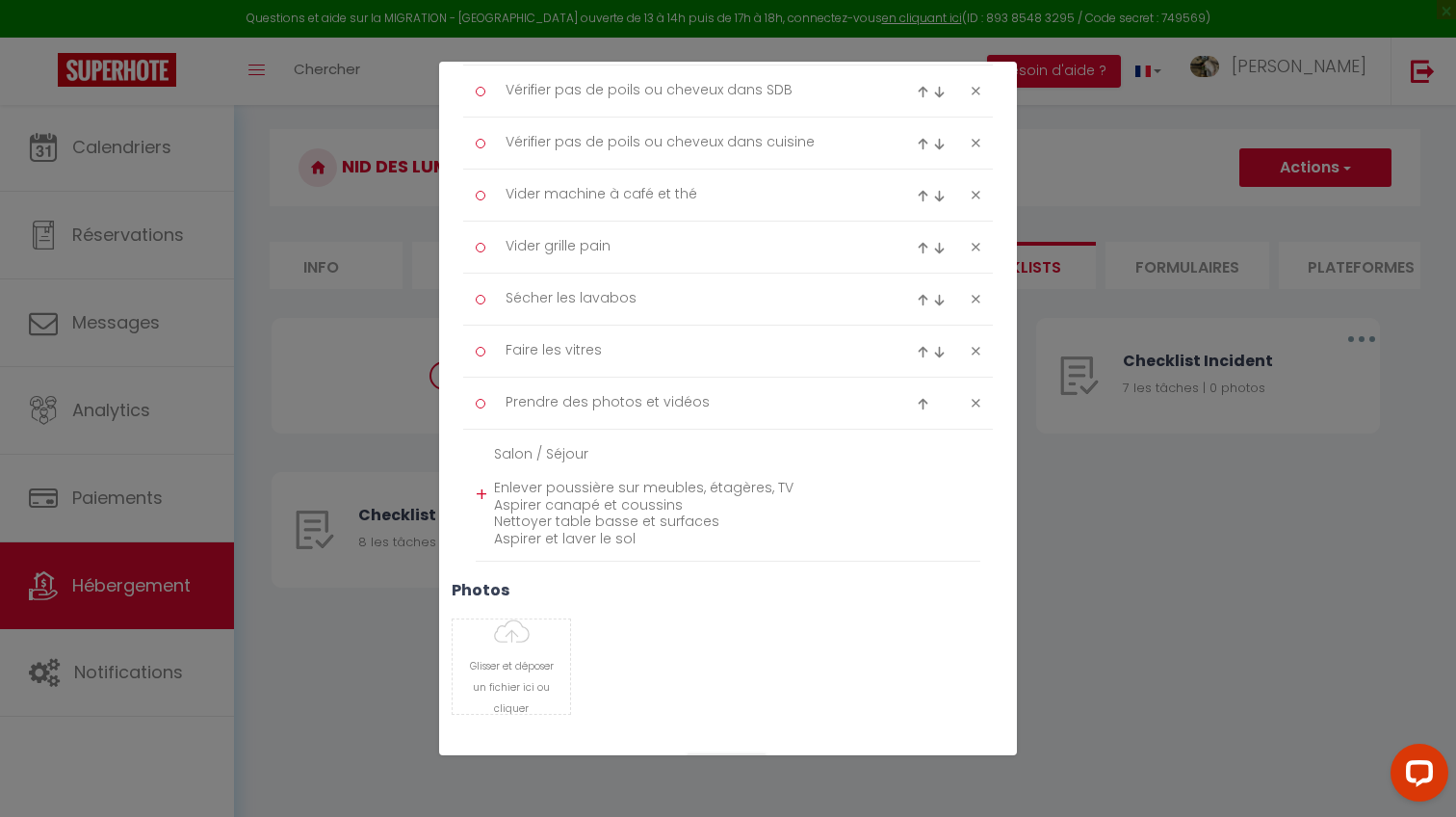
click at [495, 477] on textarea "Salon / Séjour Enlever poussière sur meubles, étagères, TV Aspirer canapé et co…" at bounding box center [737, 495] width 486 height 112
click at [591, 453] on textarea "Salon / Séjour Enlever poussière sur meubles, étagères, TV Aspirer canapé et co…" at bounding box center [737, 486] width 486 height 95
click at [652, 595] on div "photos [PERSON_NAME] et déposer un fichier ici ou cliquer Ooops, something wron…" at bounding box center [728, 640] width 577 height 153
click at [484, 484] on div "+" at bounding box center [481, 486] width 12 height 30
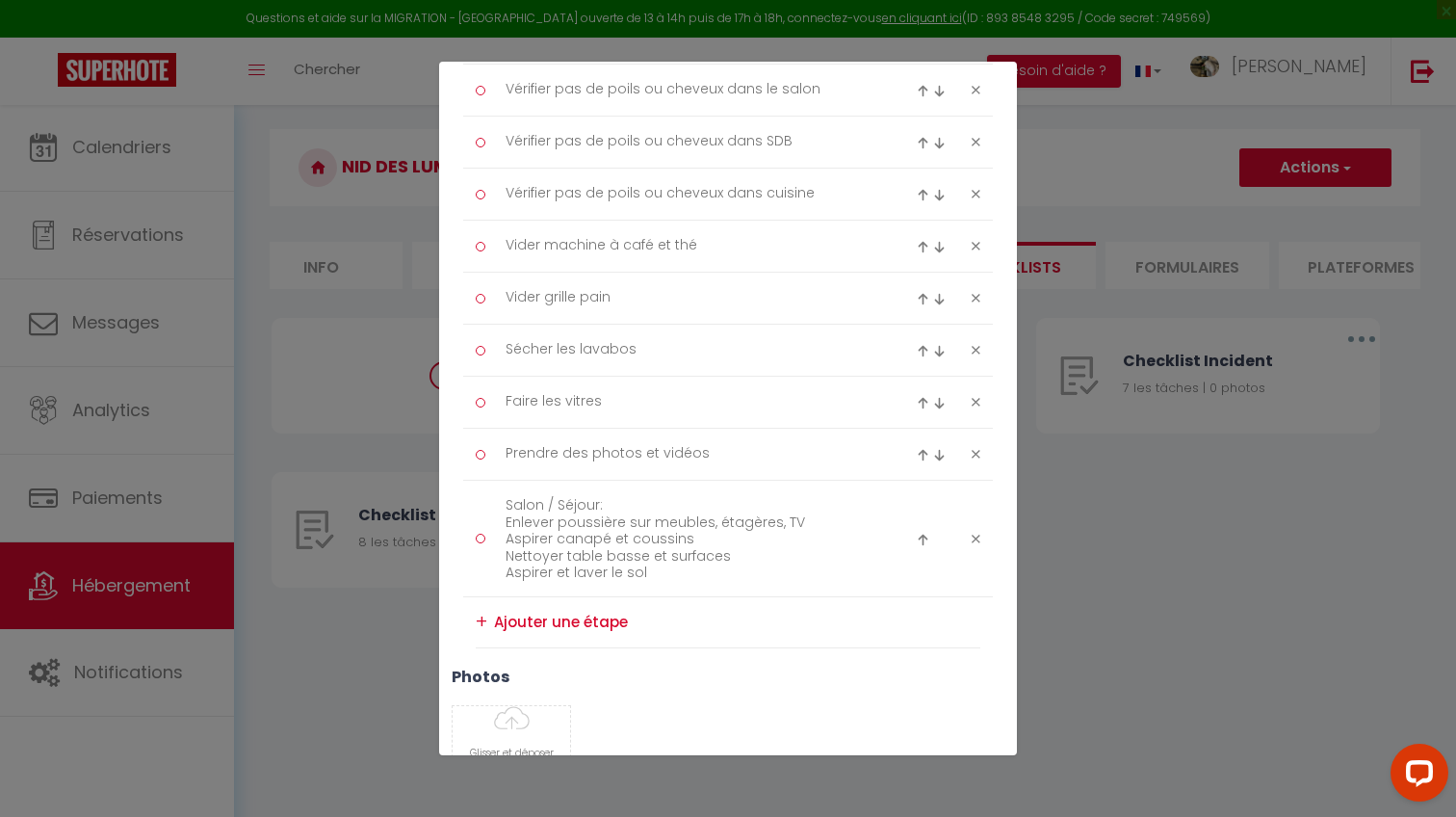
scroll to position [398, 0]
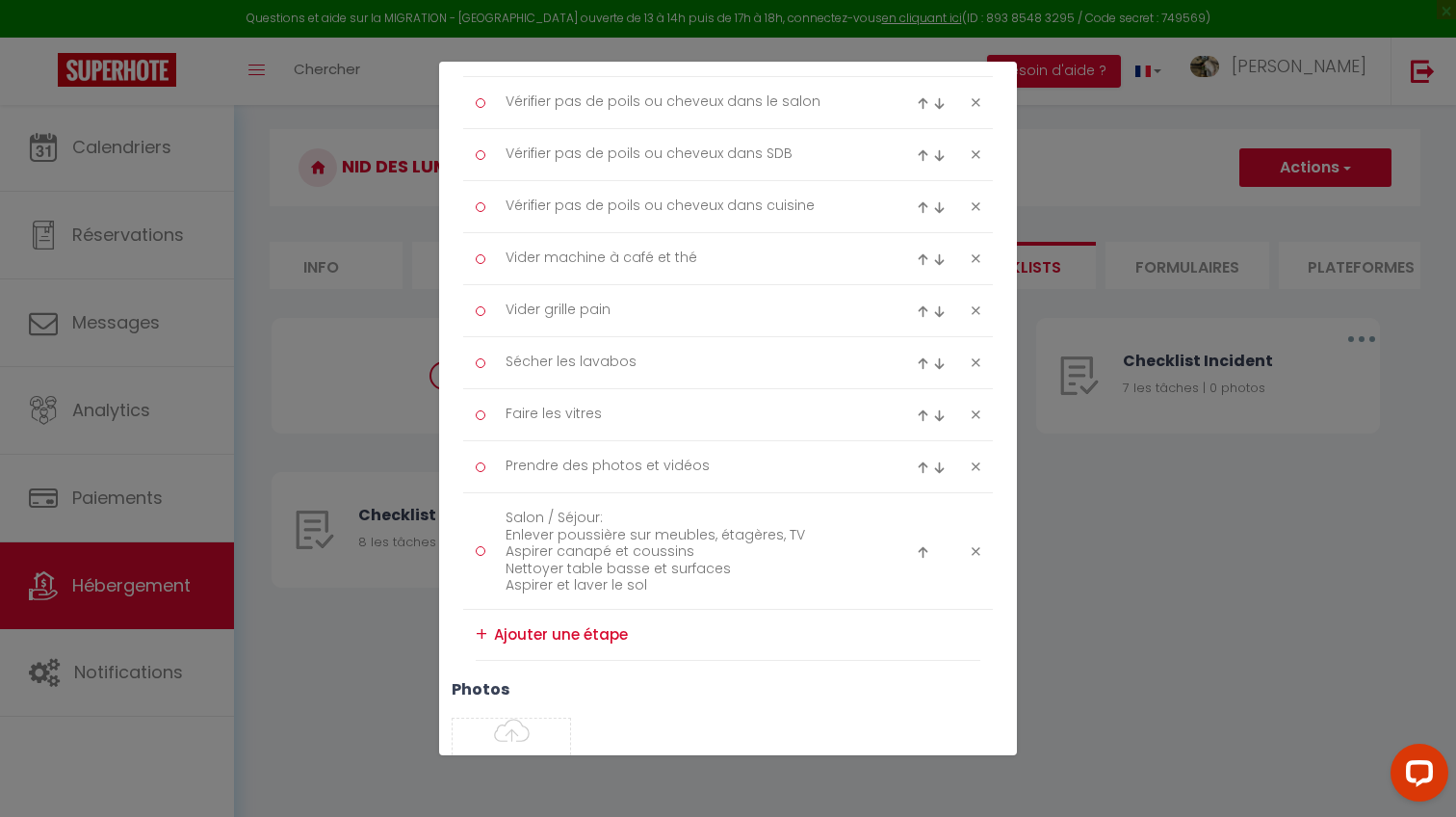
click at [930, 548] on div at bounding box center [934, 550] width 35 height 23
click at [924, 548] on img at bounding box center [923, 552] width 13 height 13
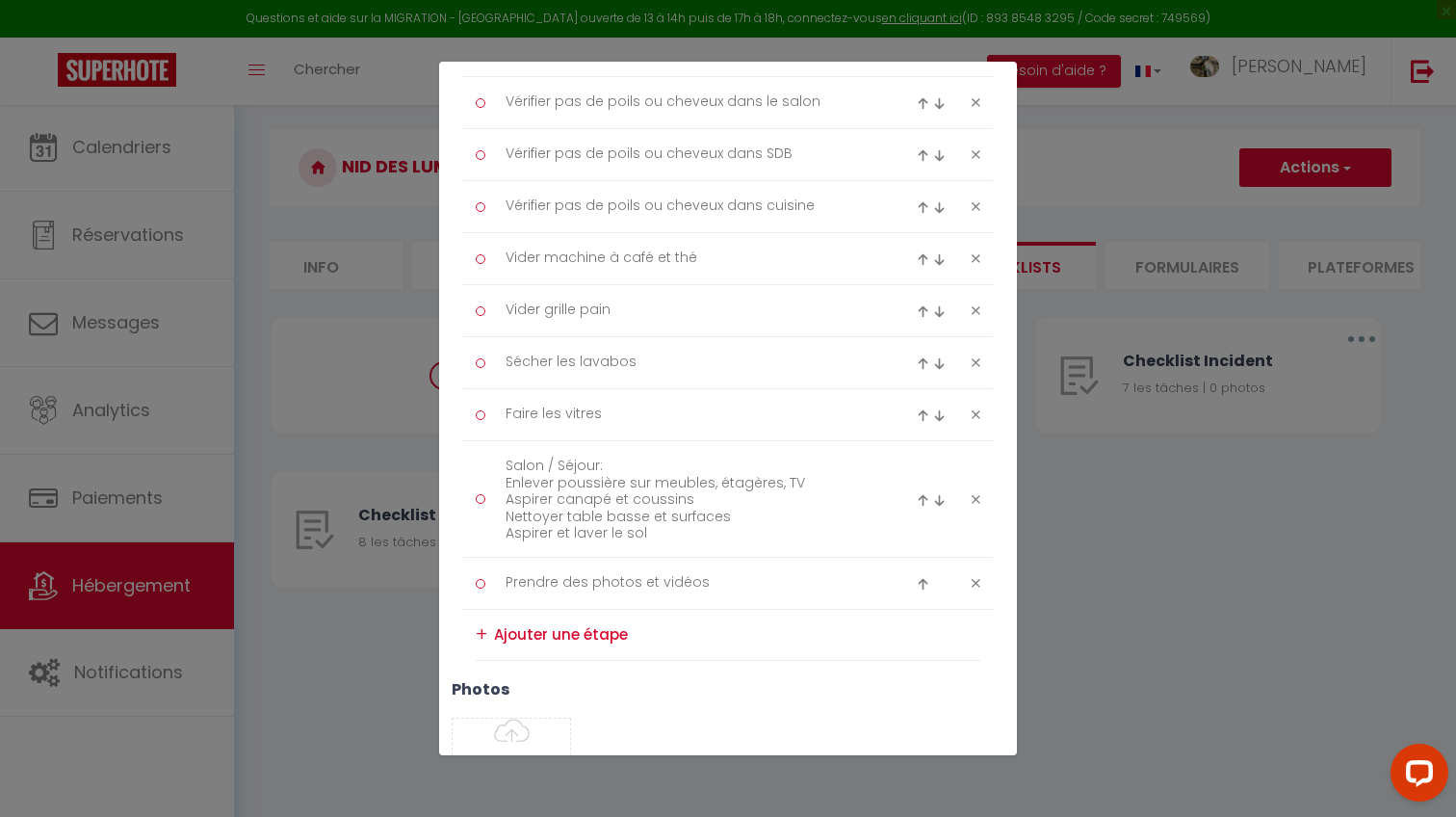
click at [923, 494] on img at bounding box center [923, 500] width 13 height 13
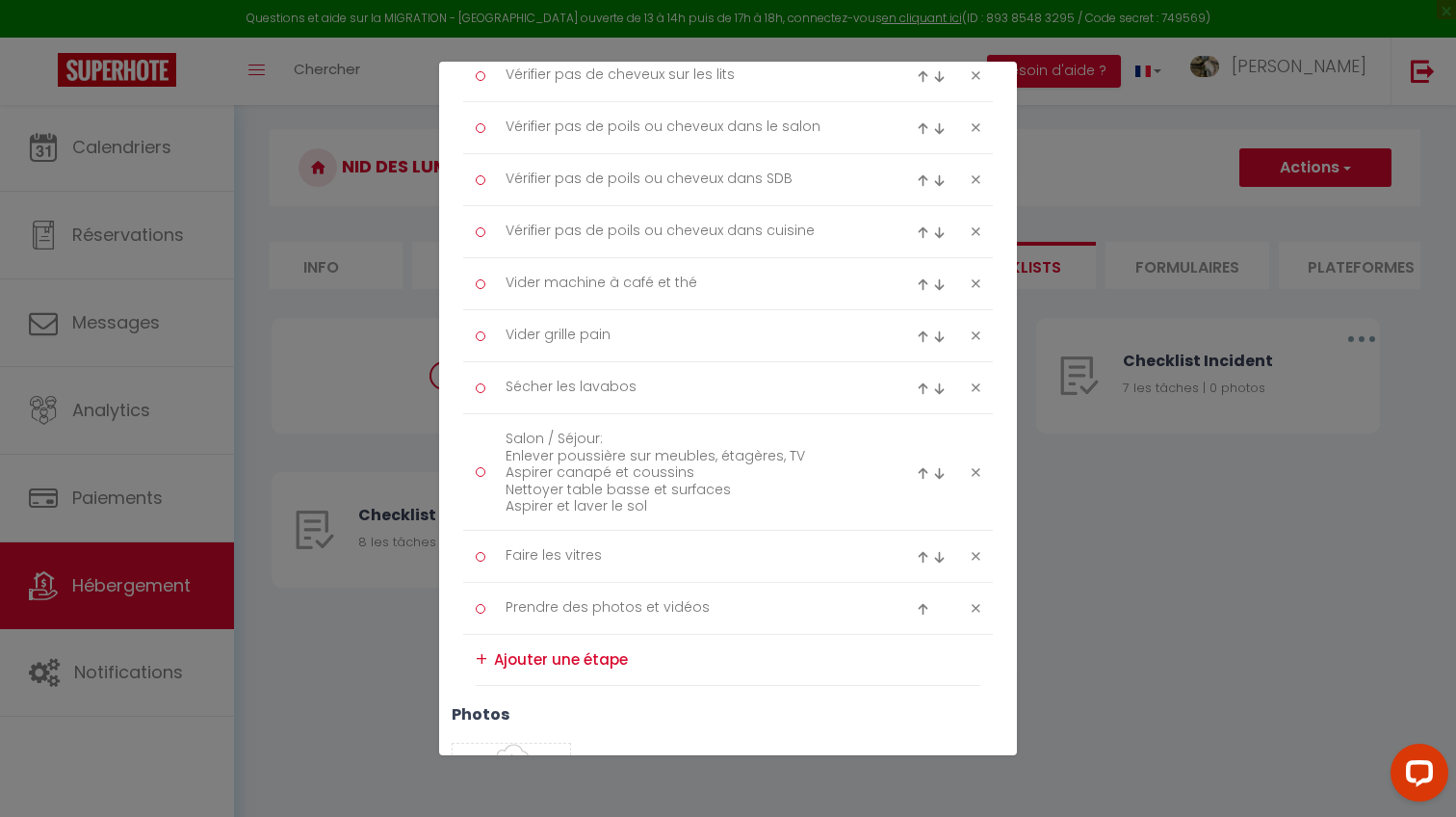
click at [920, 469] on img at bounding box center [923, 473] width 13 height 13
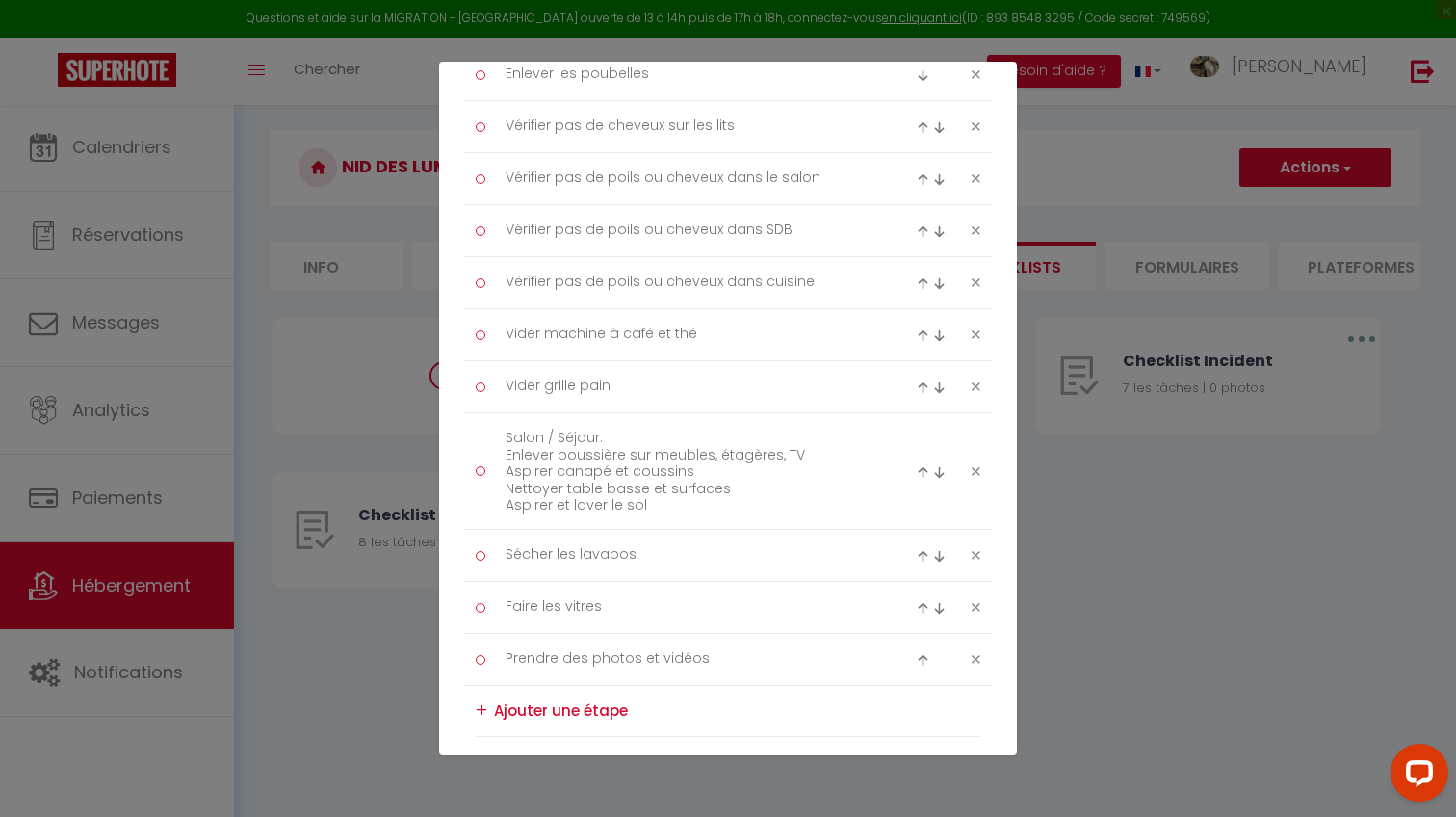
scroll to position [311, 0]
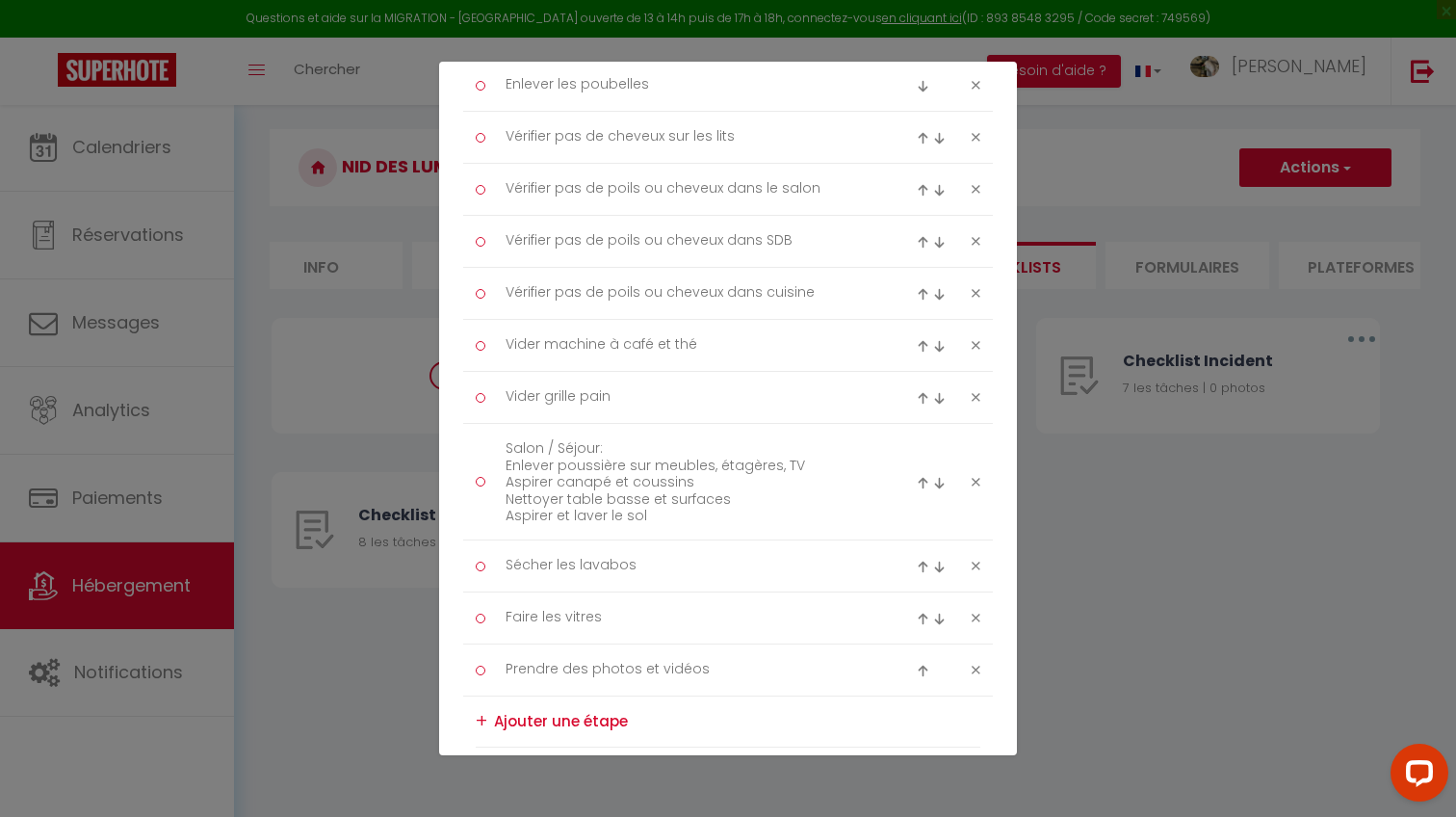
click at [921, 470] on div at bounding box center [934, 480] width 35 height 23
click at [922, 480] on img at bounding box center [923, 482] width 13 height 13
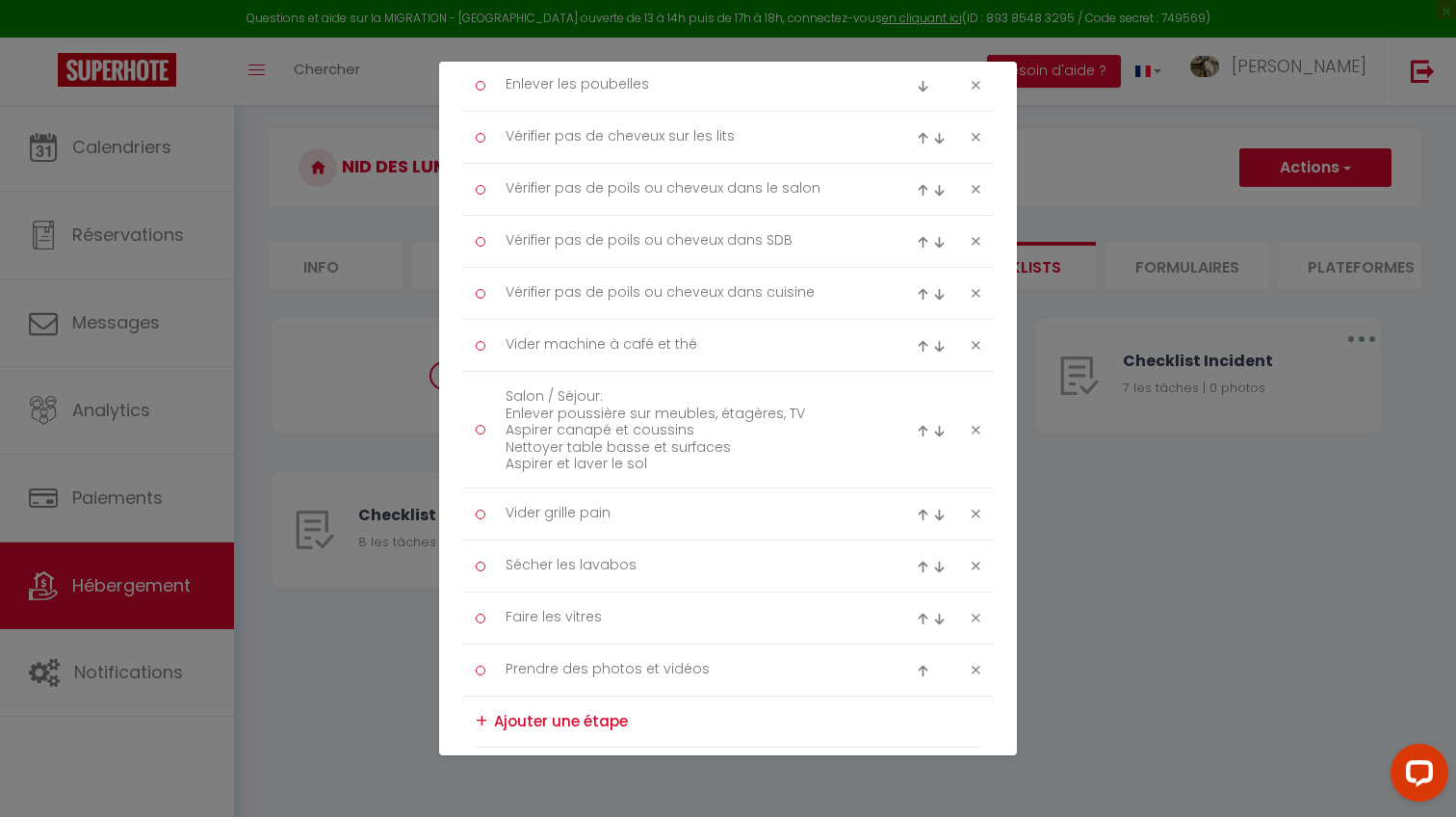
scroll to position [287, 0]
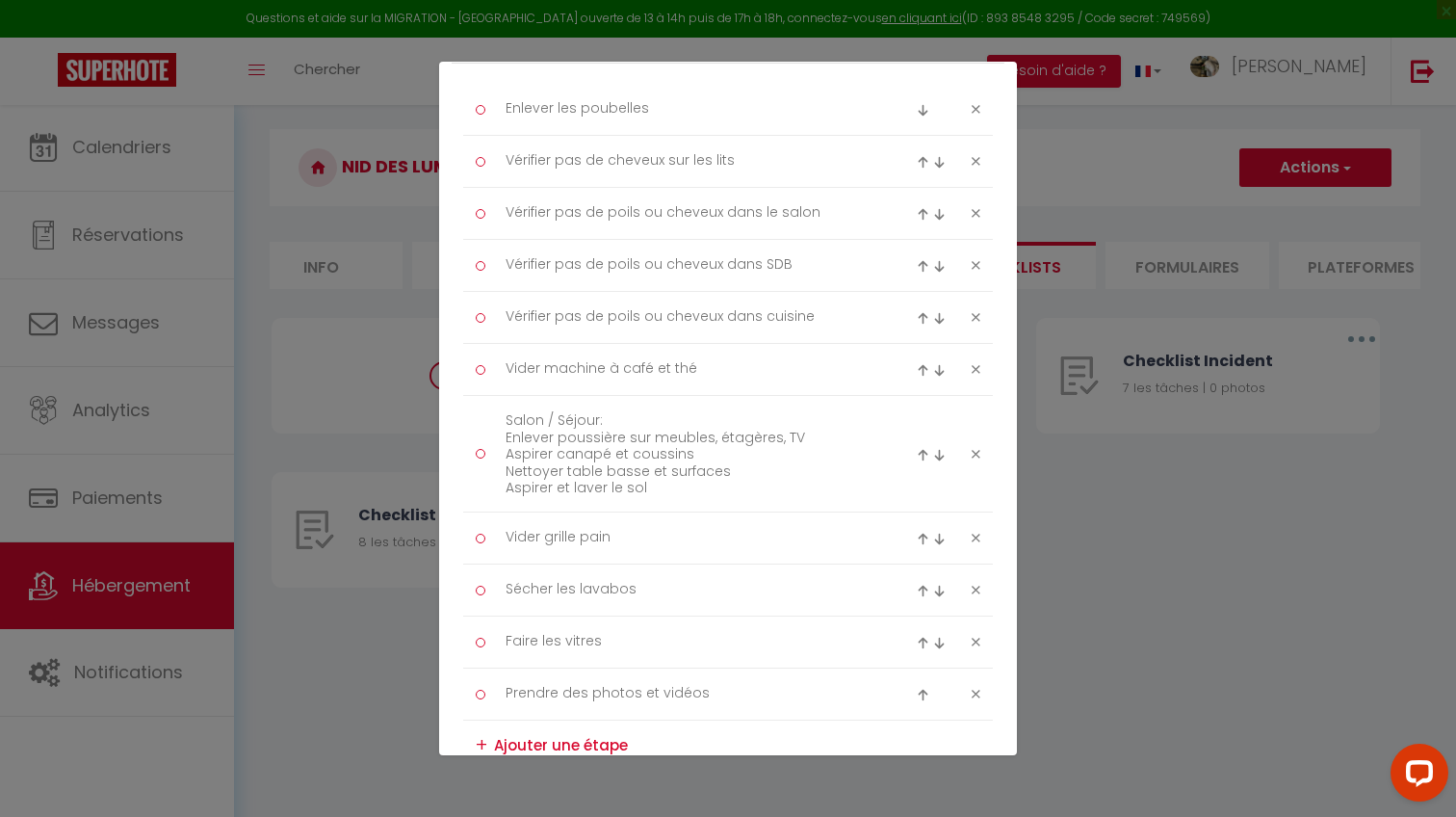
click at [920, 448] on img at bounding box center [923, 454] width 13 height 13
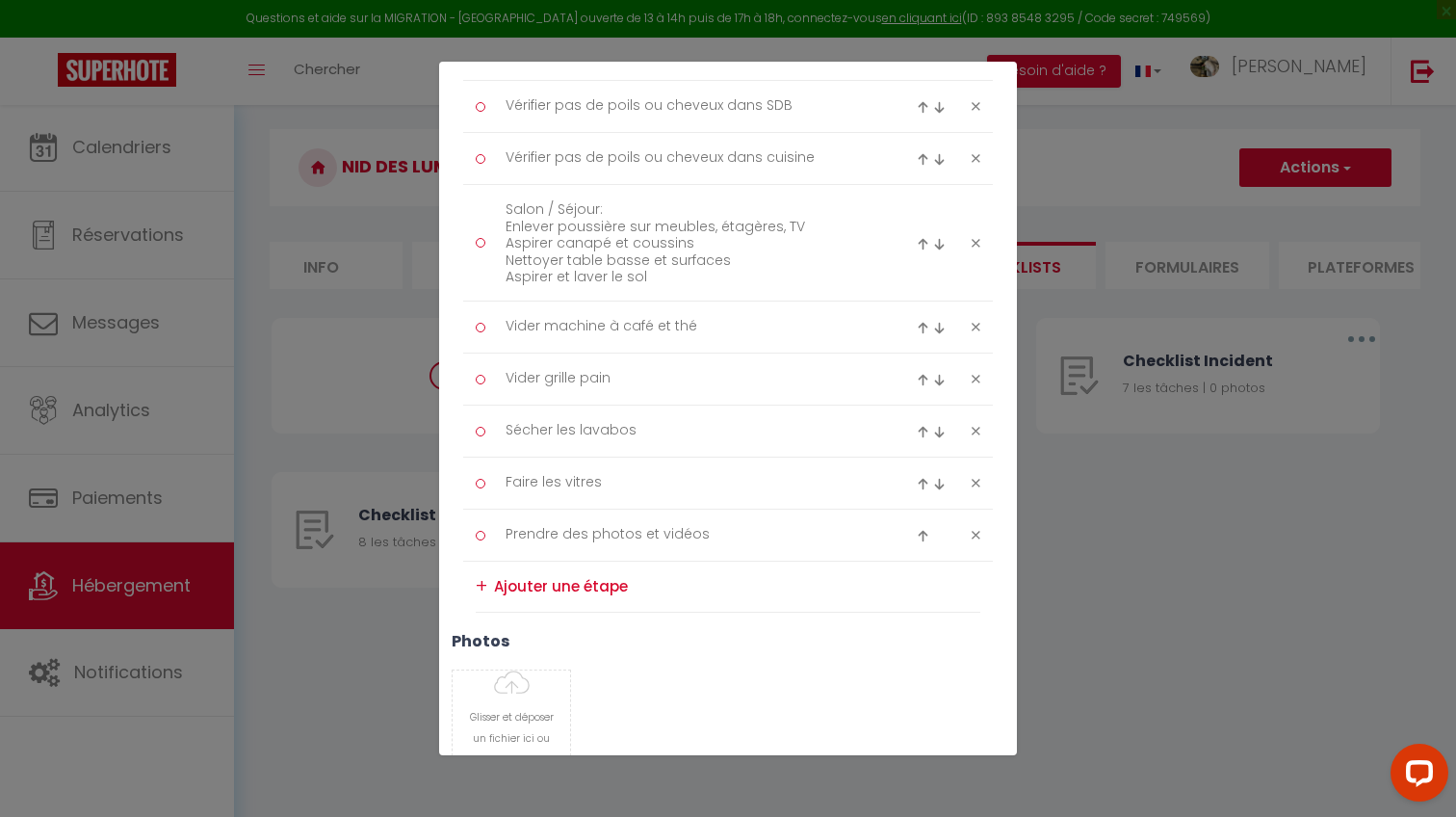
scroll to position [546, 0]
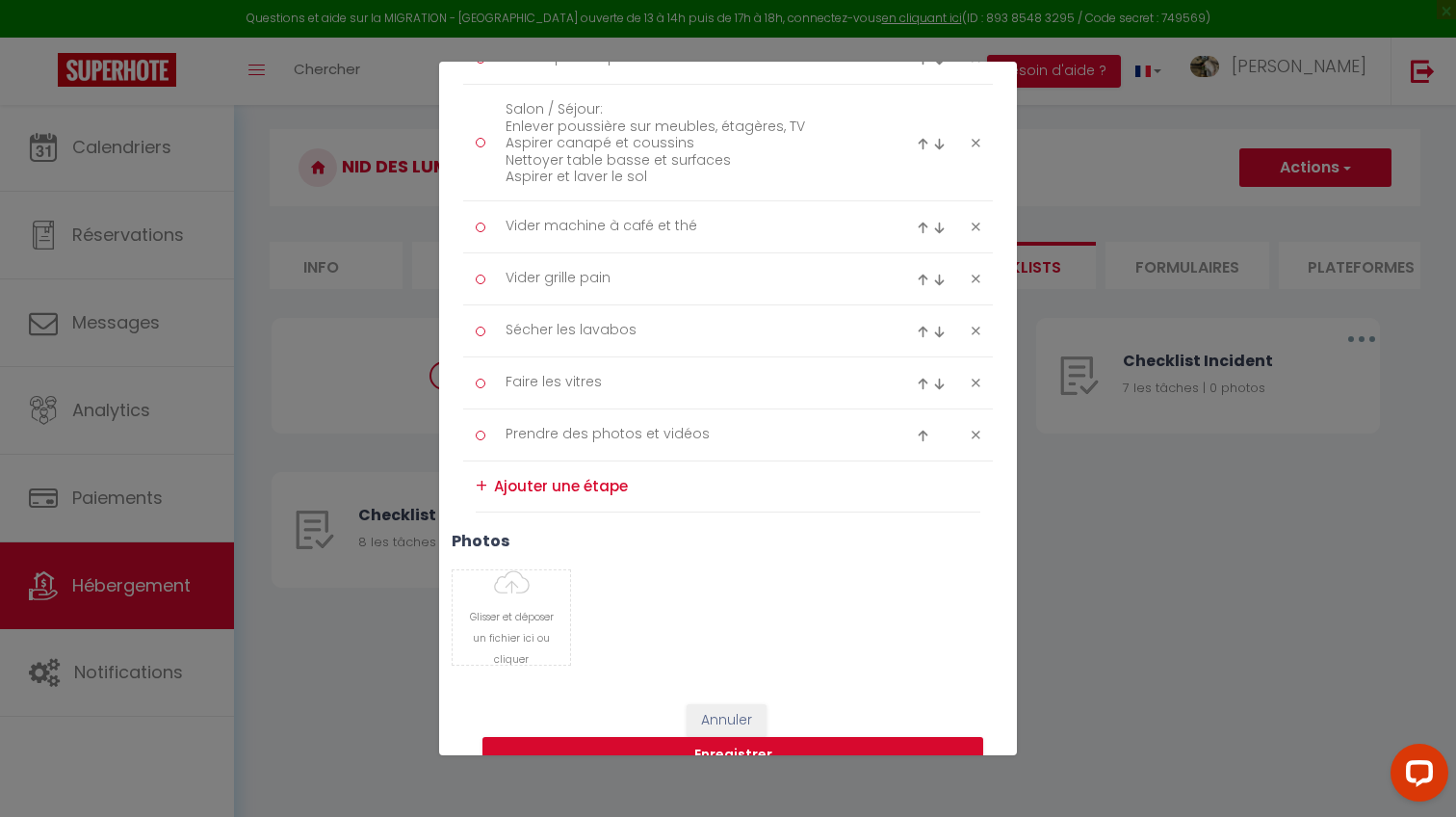
click at [576, 489] on textarea at bounding box center [737, 485] width 486 height 31
paste textarea "Chambres Retirer le linge sale (draps, taies, housses) Mettre linge propre et r…"
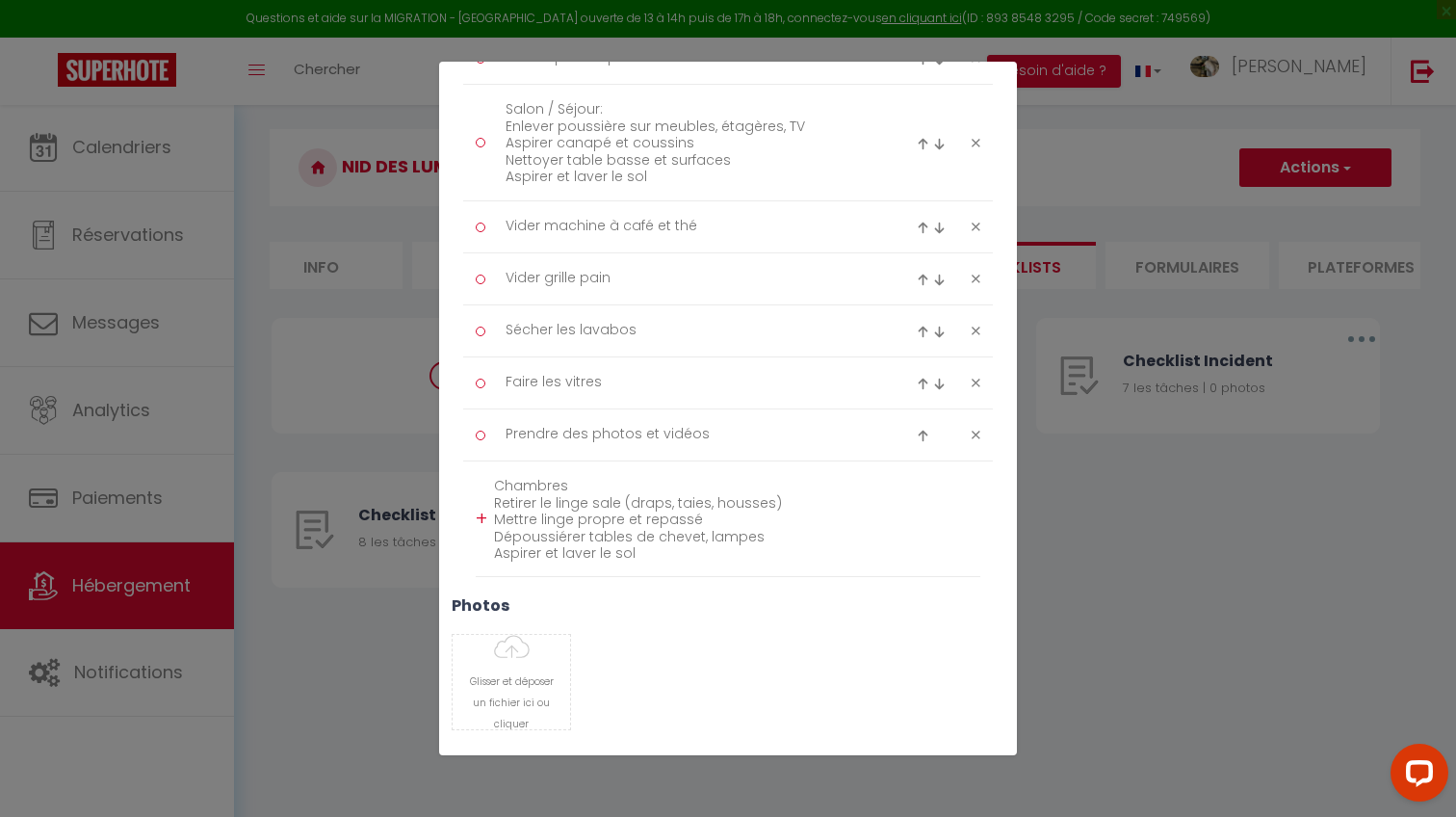
scroll to position [561, 0]
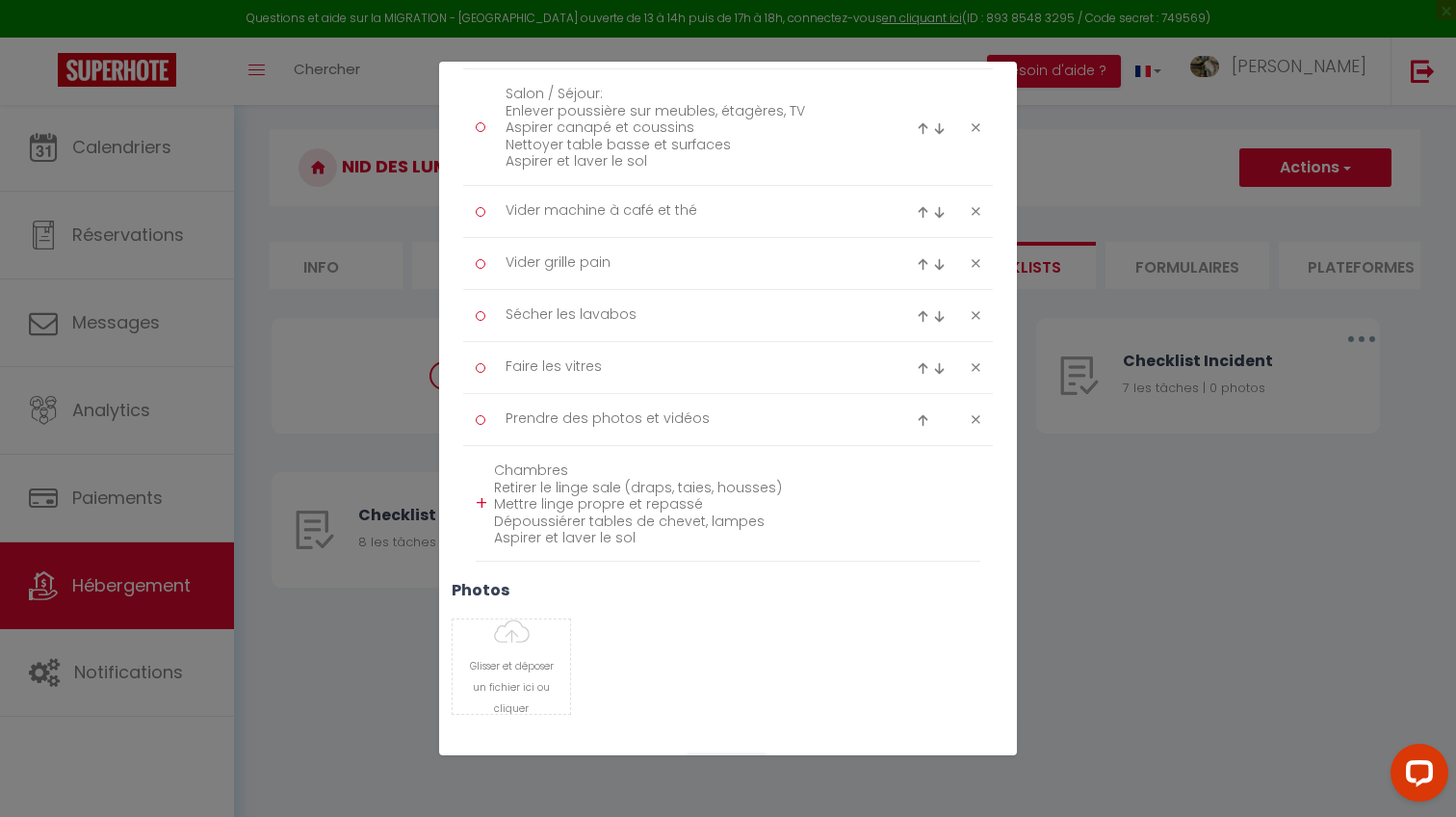
click at [476, 494] on div "+" at bounding box center [481, 503] width 12 height 30
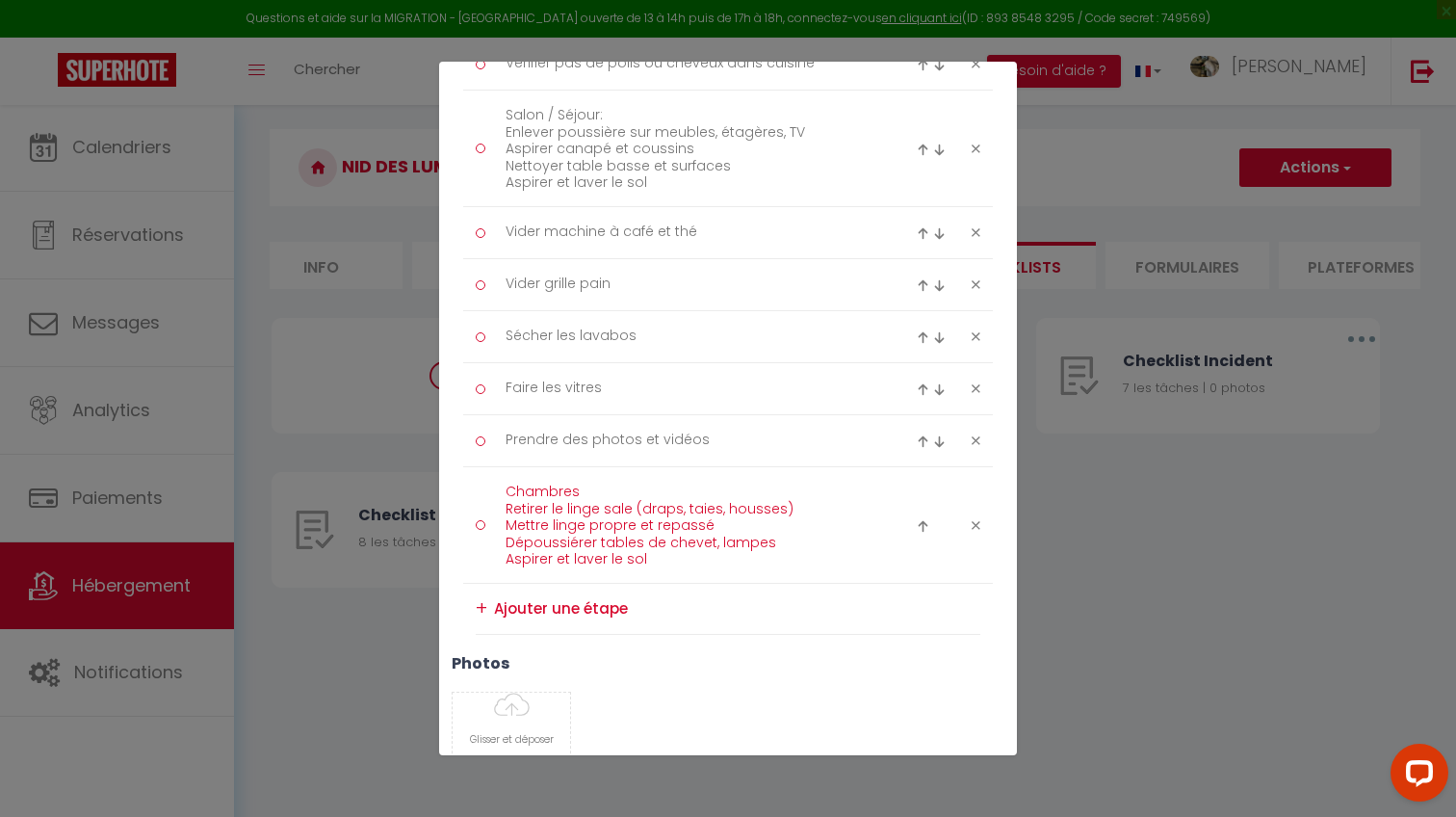
click at [586, 485] on textarea "Chambres Retirer le linge sale (draps, taies, housses) Mettre linge propre et r…" at bounding box center [689, 524] width 394 height 96
click at [918, 523] on img at bounding box center [923, 526] width 13 height 13
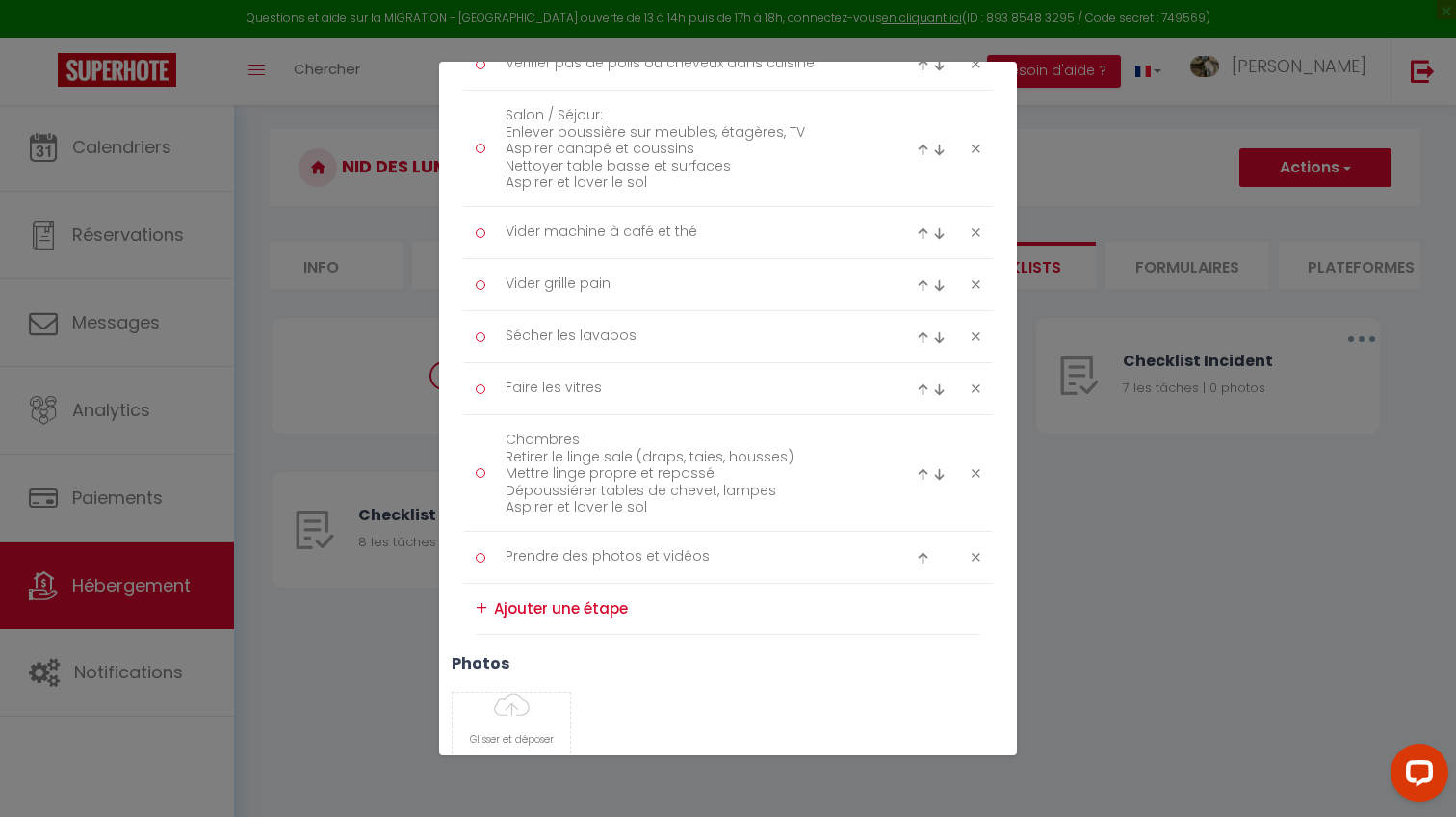
click at [926, 469] on img at bounding box center [923, 474] width 13 height 13
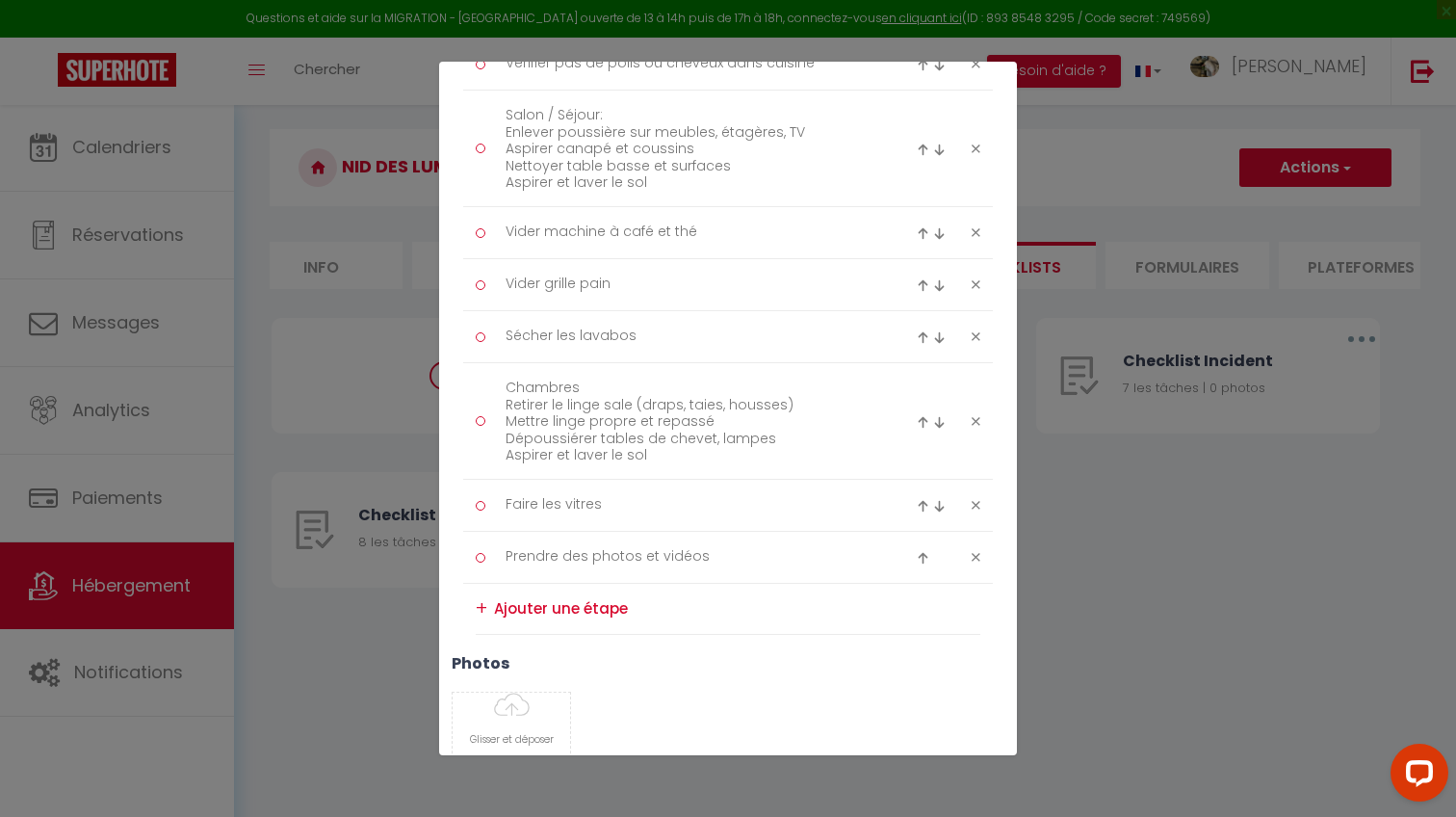
click at [918, 416] on img at bounding box center [923, 422] width 13 height 13
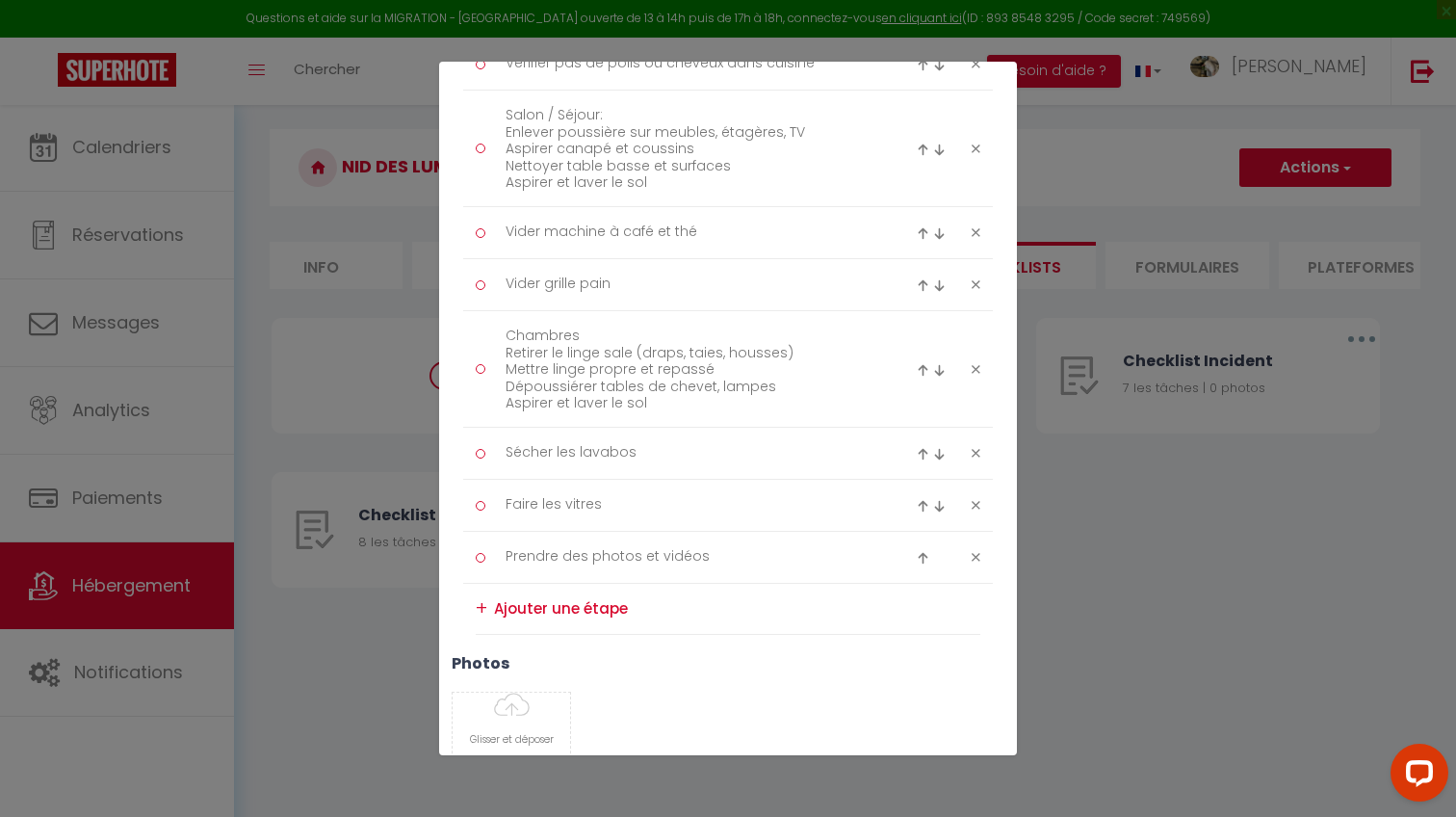
click at [919, 369] on img at bounding box center [923, 370] width 13 height 13
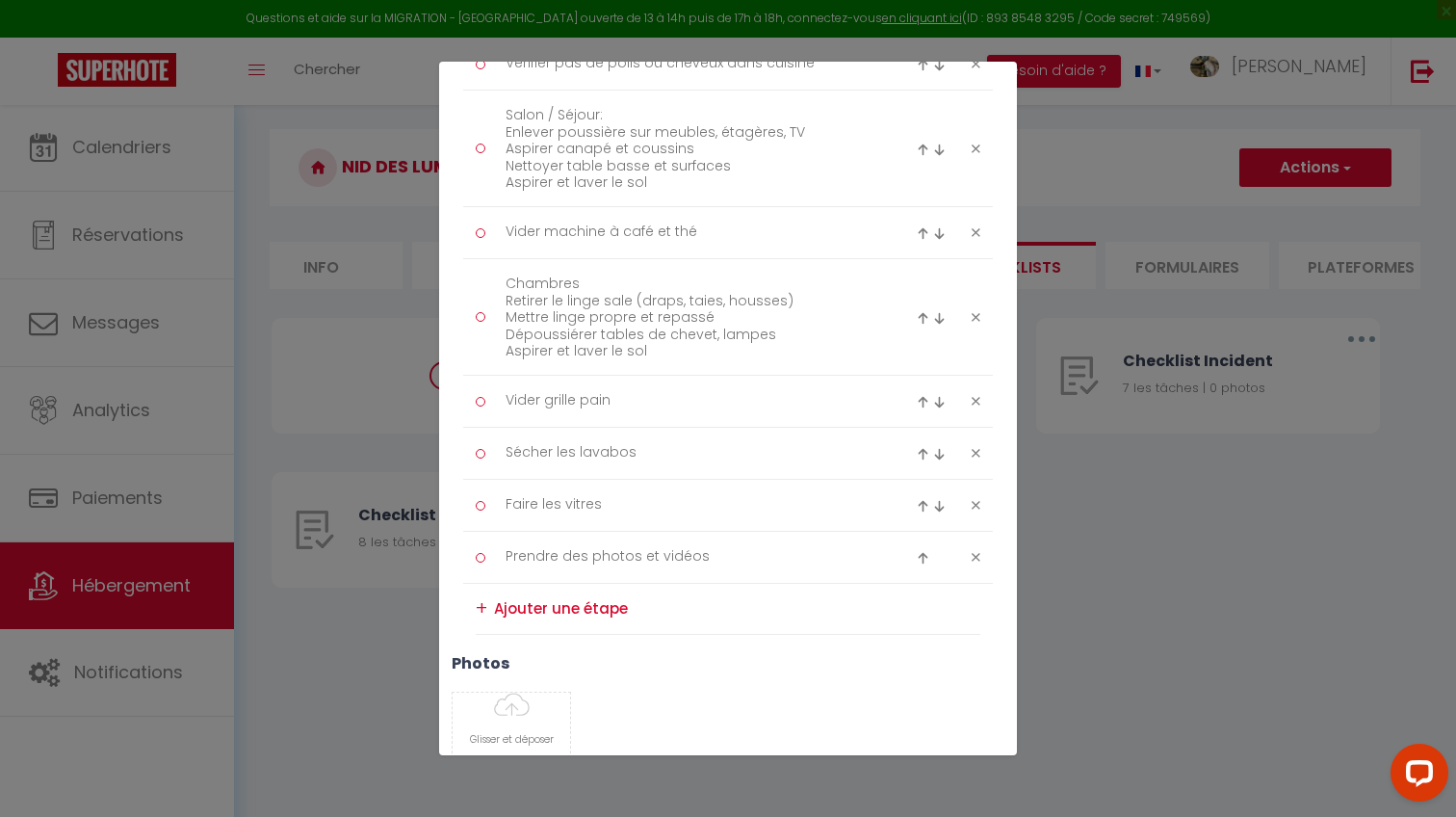
click at [924, 312] on img at bounding box center [923, 318] width 13 height 13
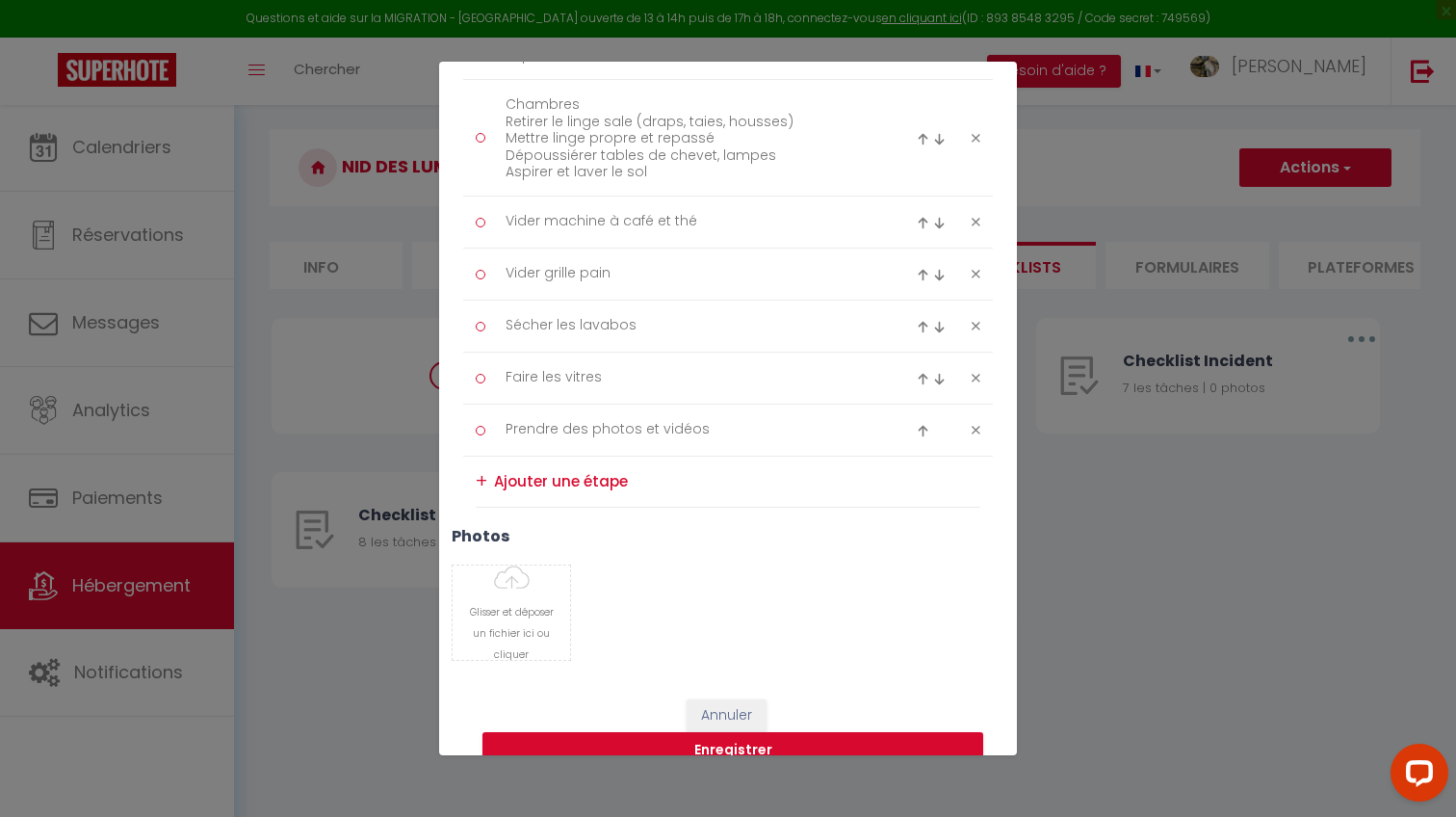
scroll to position [673, 0]
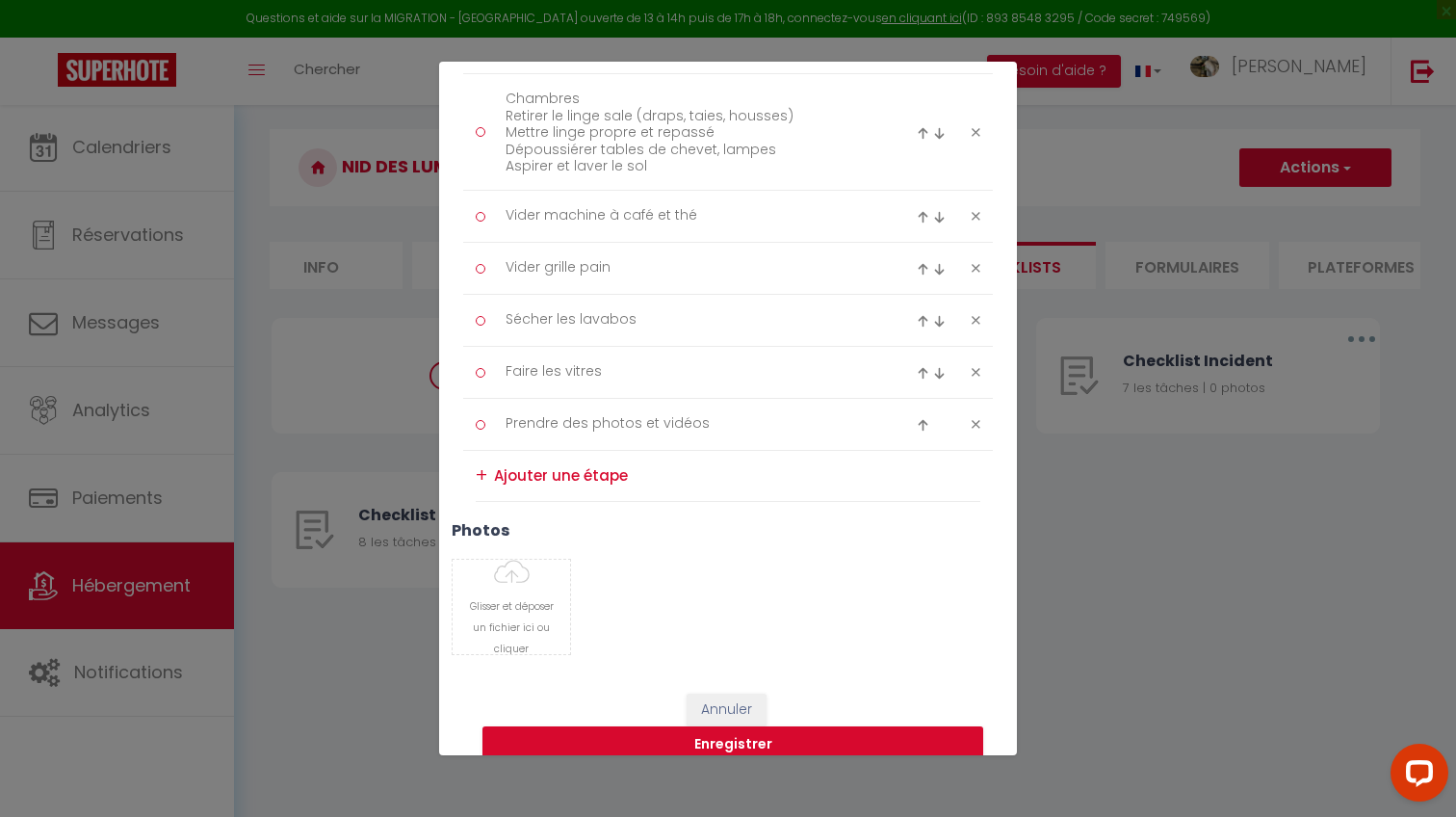
click at [572, 479] on textarea at bounding box center [737, 475] width 486 height 31
paste textarea "Salle de bain / WC Nettoyer et désinfecter lavabo, douche/baignoire, WC Détartr…"
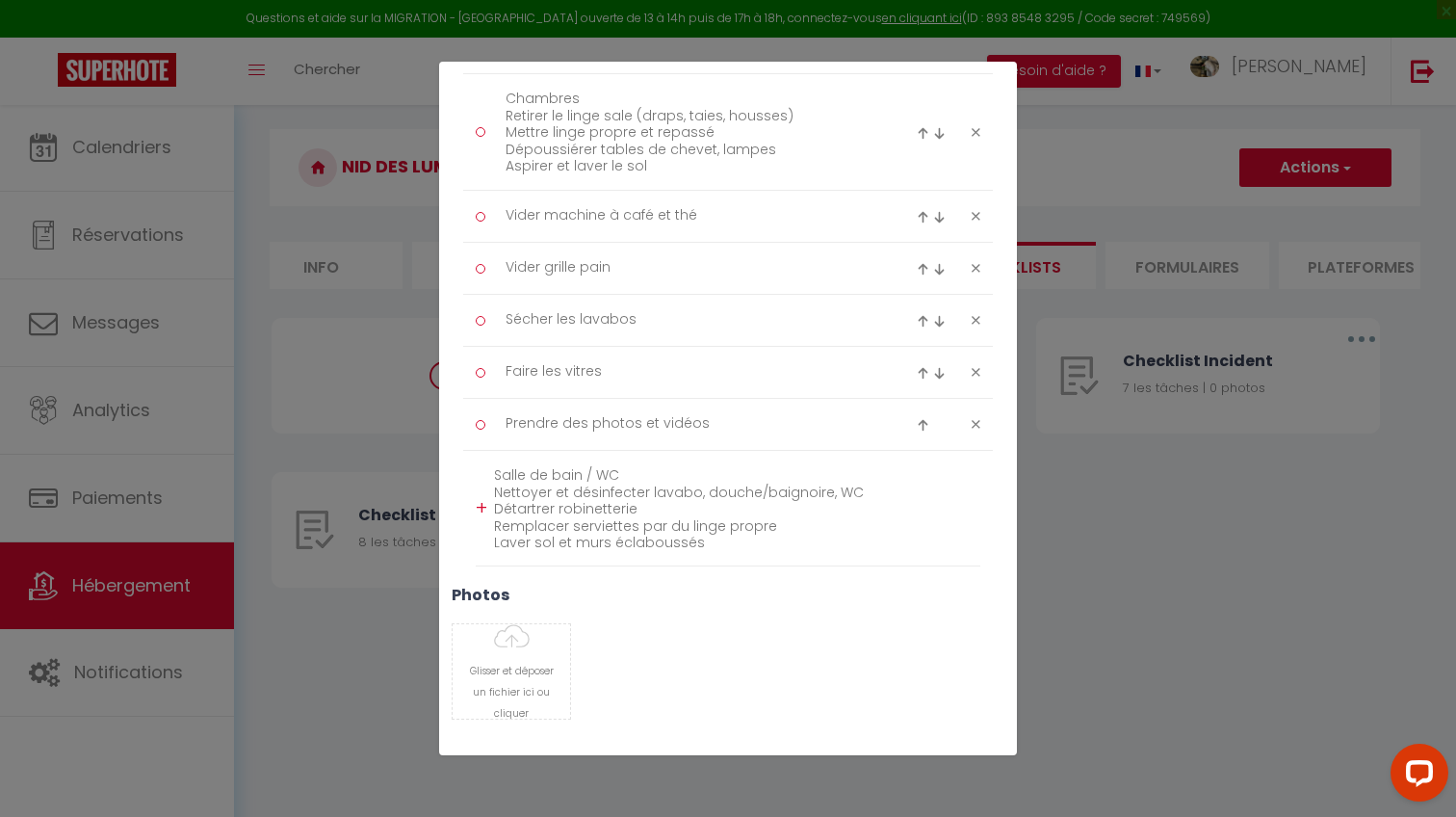
click at [769, 514] on textarea "Salle de bain / WC Nettoyer et désinfecter lavabo, douche/baignoire, WC Détartr…" at bounding box center [737, 507] width 486 height 95
click at [769, 518] on textarea "Salle de bain / WC Nettoyer et désinfecter lavabo, douche/baignoire, WC Détartr…" at bounding box center [737, 507] width 486 height 95
click at [698, 647] on div "Glisser et déposer un fichier ici ou cliquer Ooops, something wrong happened. R…" at bounding box center [728, 671] width 577 height 96
click at [480, 501] on div "+" at bounding box center [481, 508] width 12 height 30
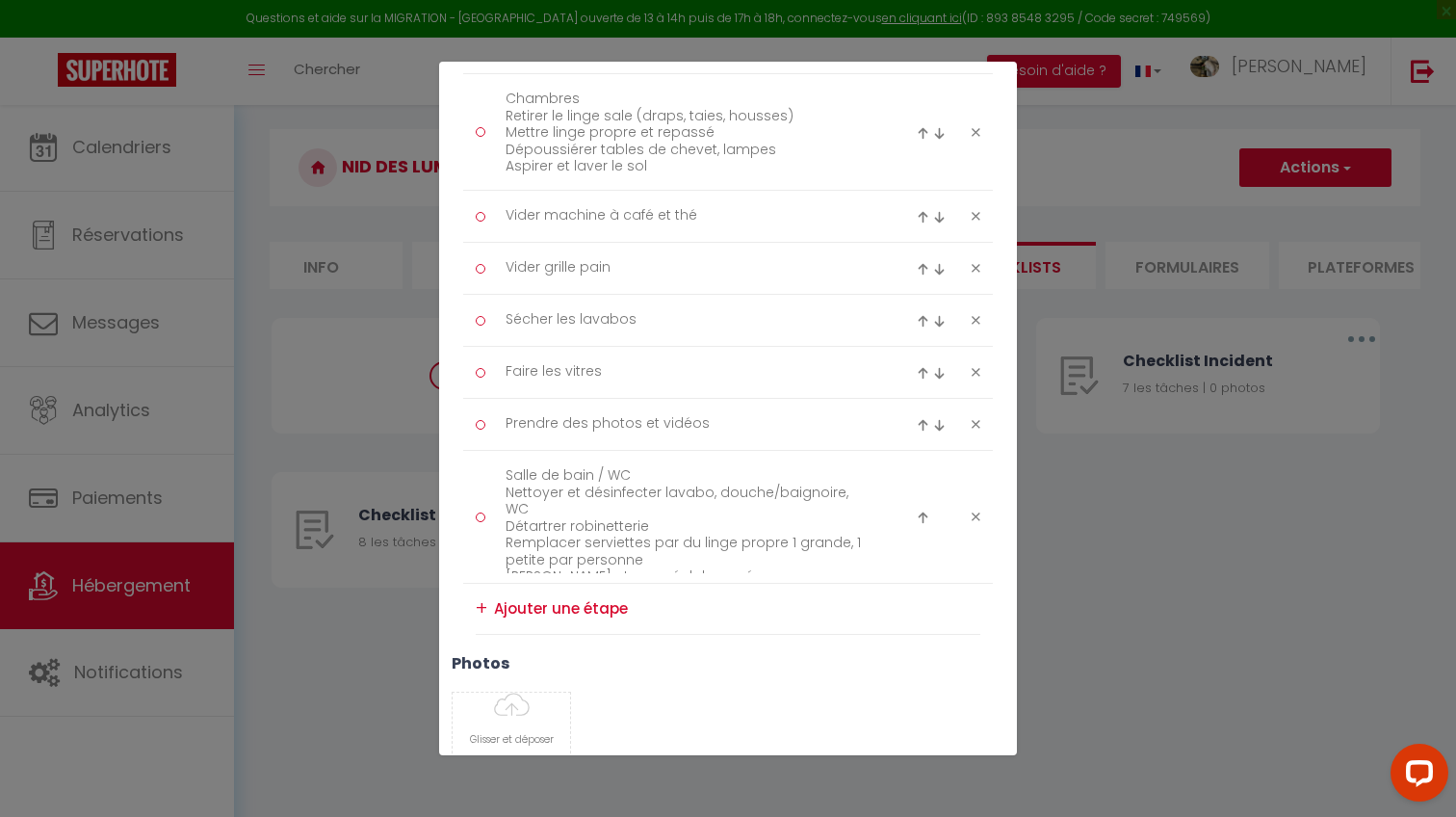
click at [920, 515] on img at bounding box center [923, 517] width 13 height 13
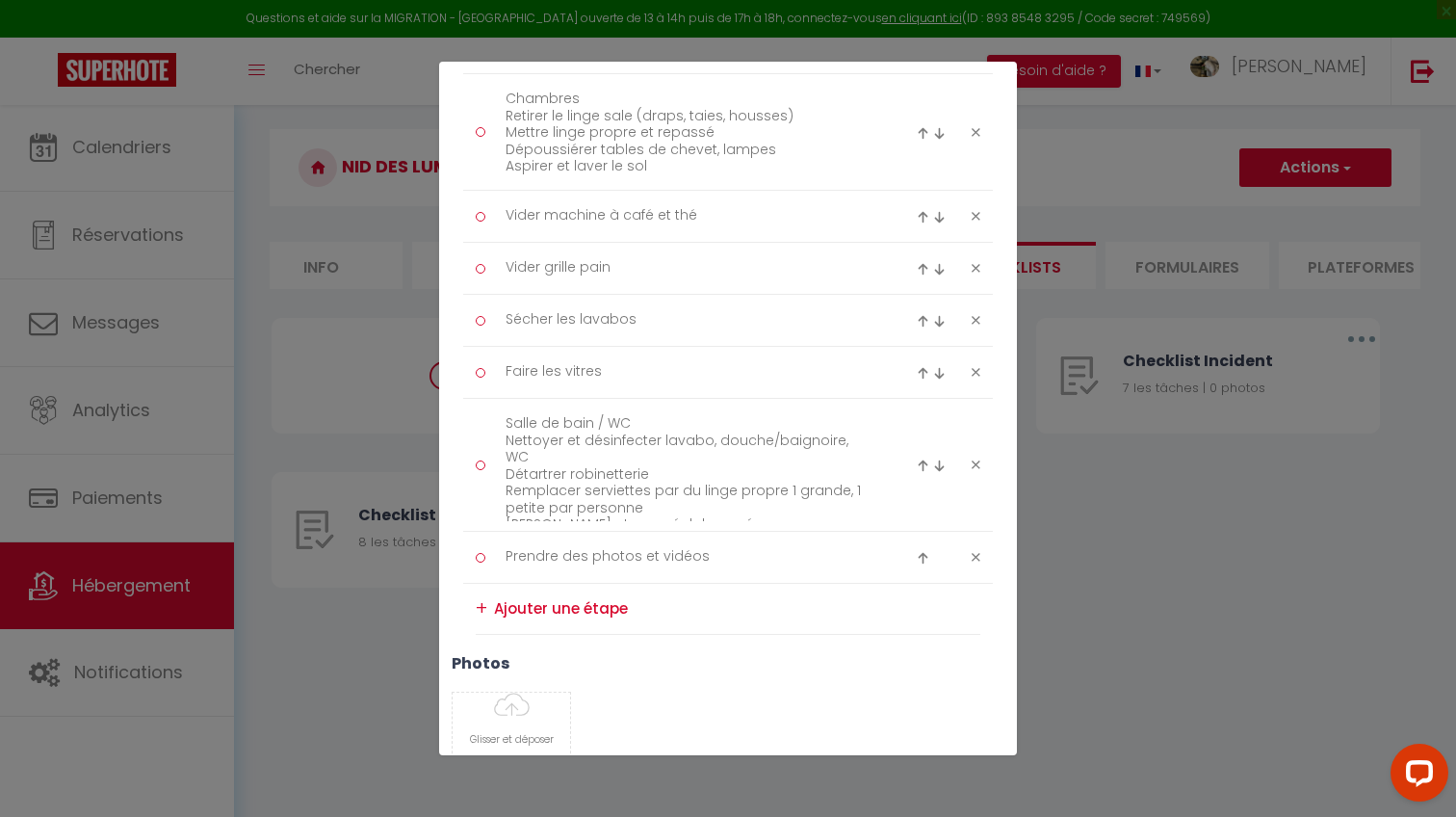
click at [918, 453] on div at bounding box center [934, 464] width 35 height 23
click at [926, 462] on img at bounding box center [923, 465] width 13 height 13
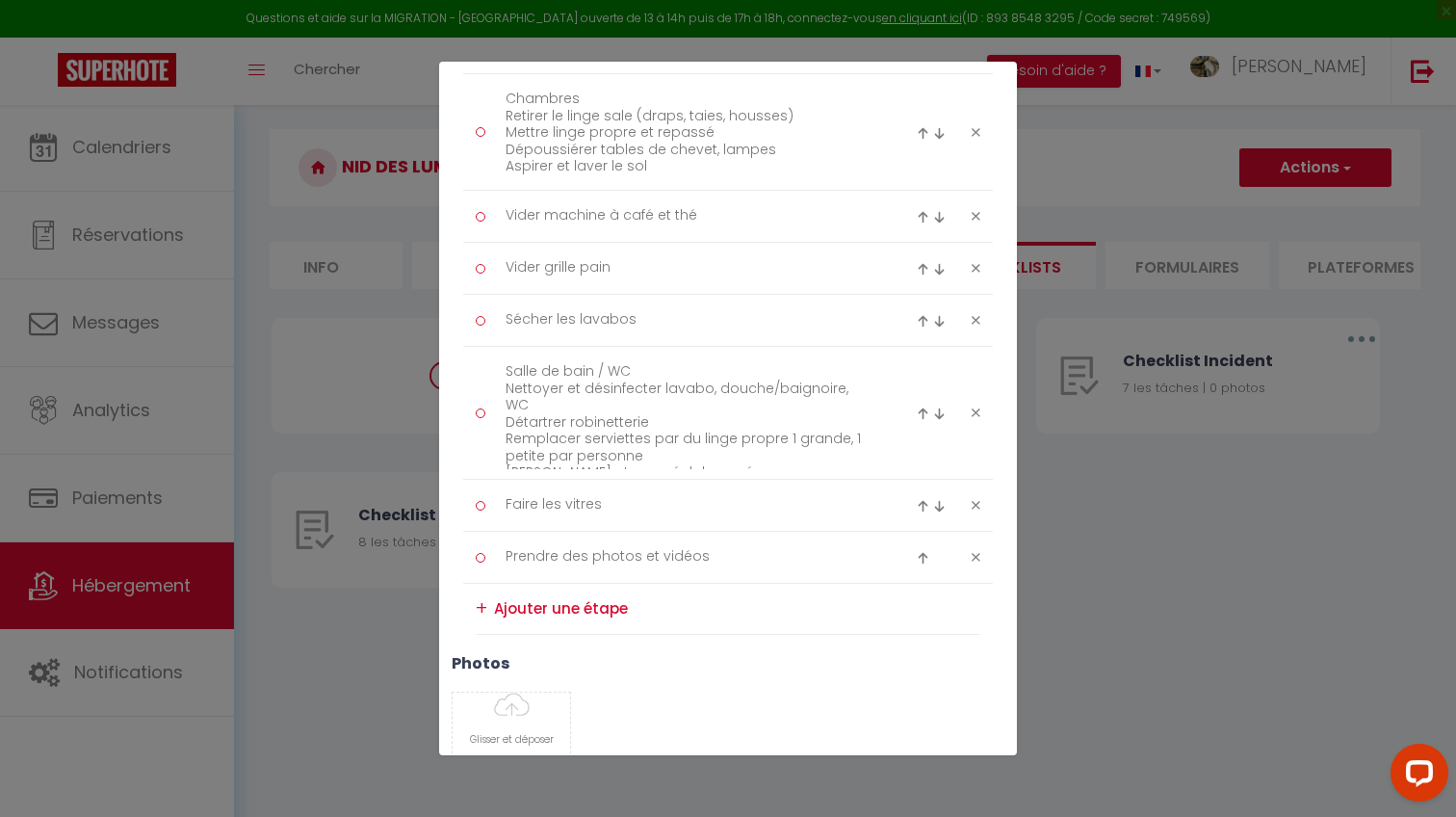
click at [917, 403] on div at bounding box center [934, 412] width 35 height 23
click at [917, 408] on img at bounding box center [923, 413] width 13 height 13
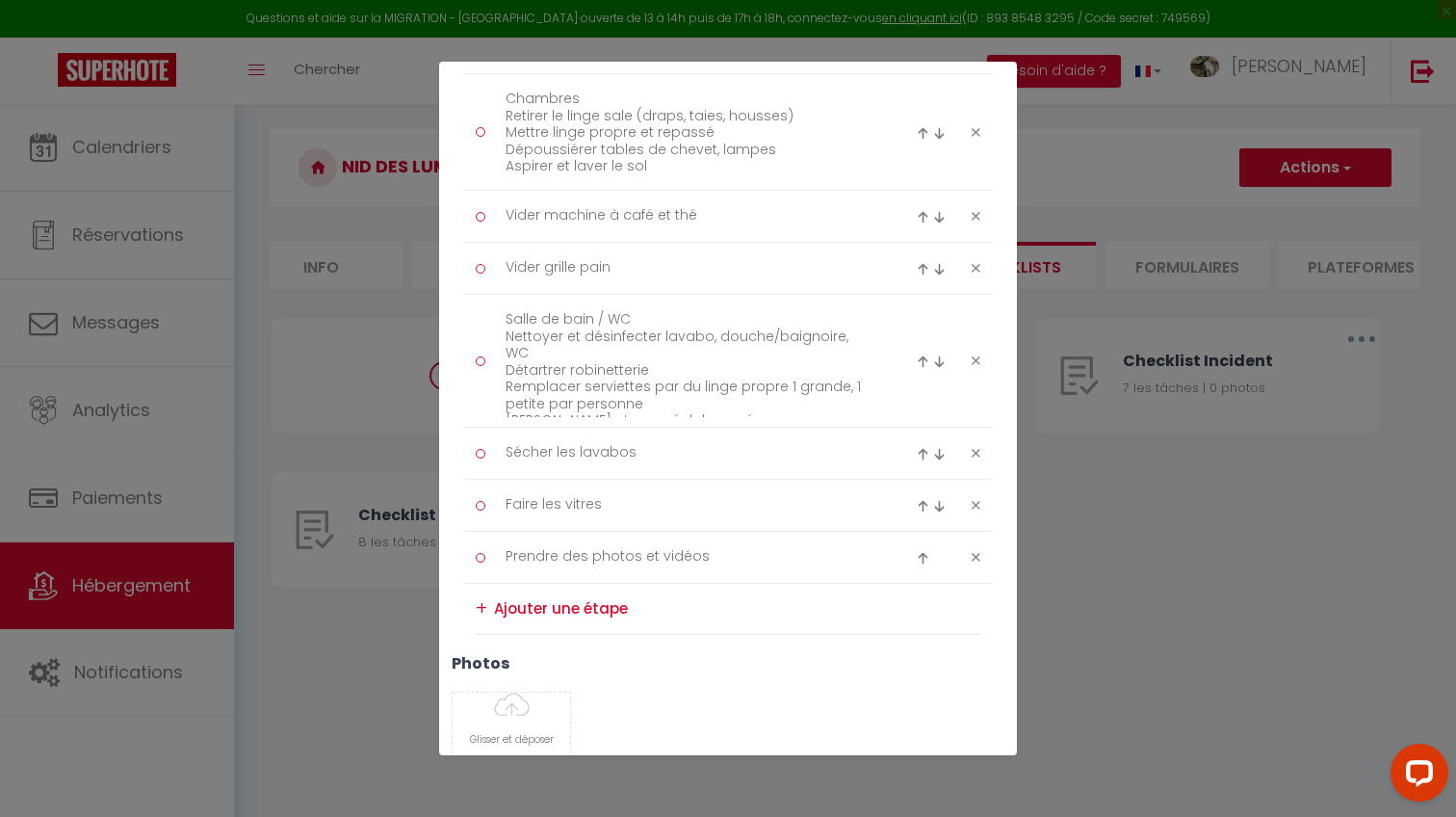
click at [924, 360] on img at bounding box center [923, 362] width 13 height 13
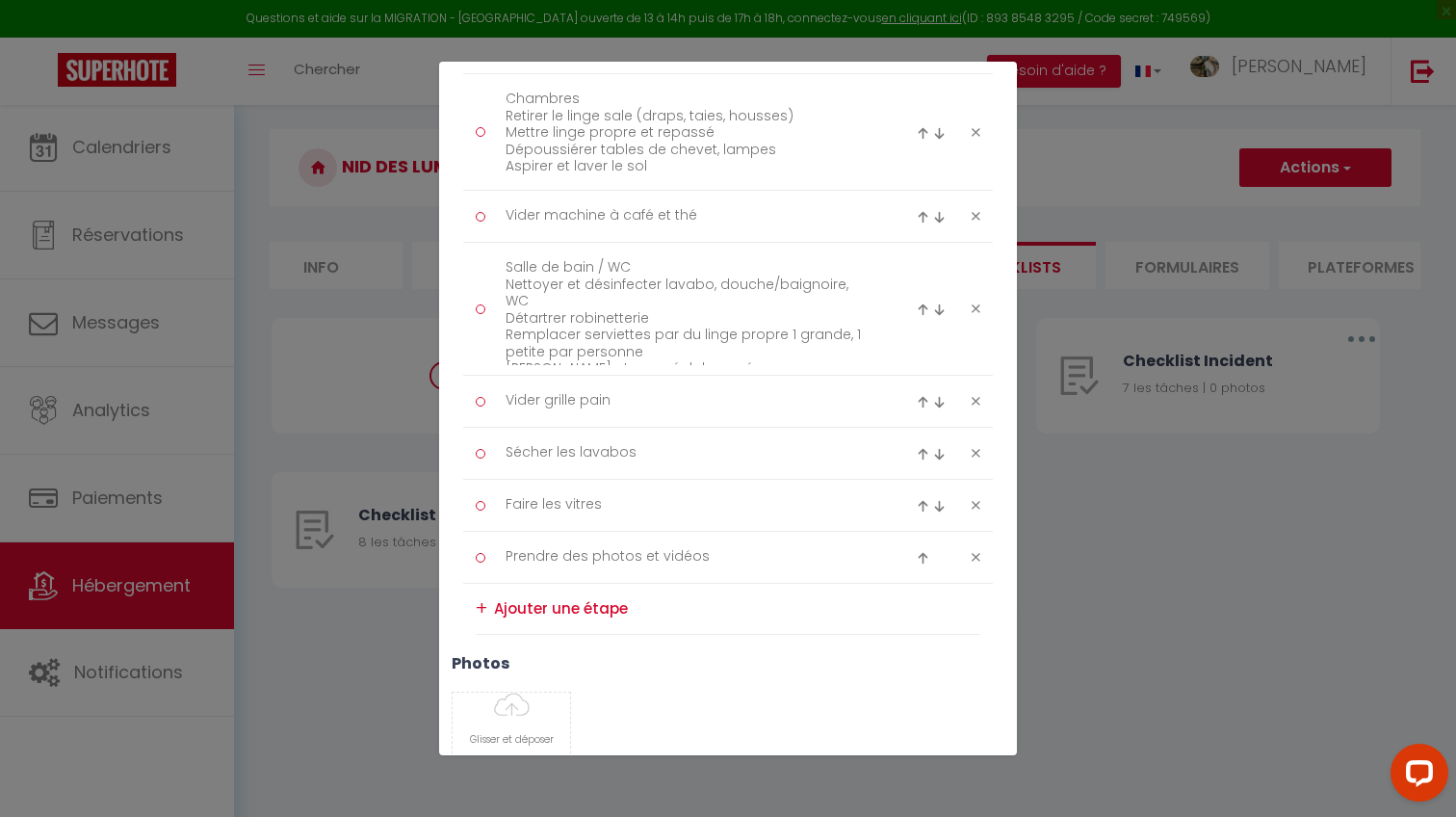
click at [922, 300] on div at bounding box center [934, 309] width 35 height 23
click at [919, 306] on img at bounding box center [923, 310] width 13 height 13
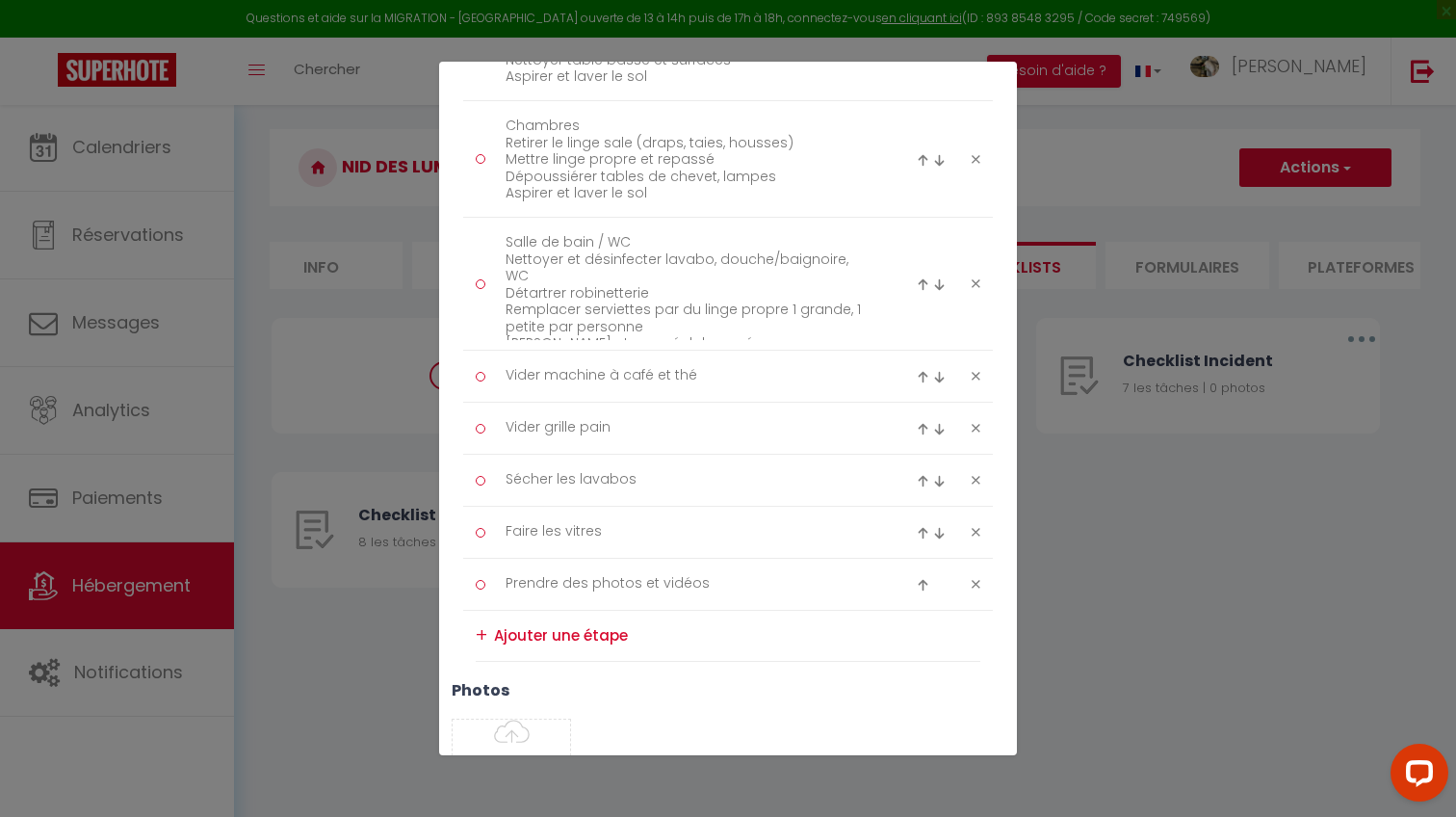
scroll to position [643, 0]
click at [976, 379] on icon at bounding box center [976, 379] width 9 height 14
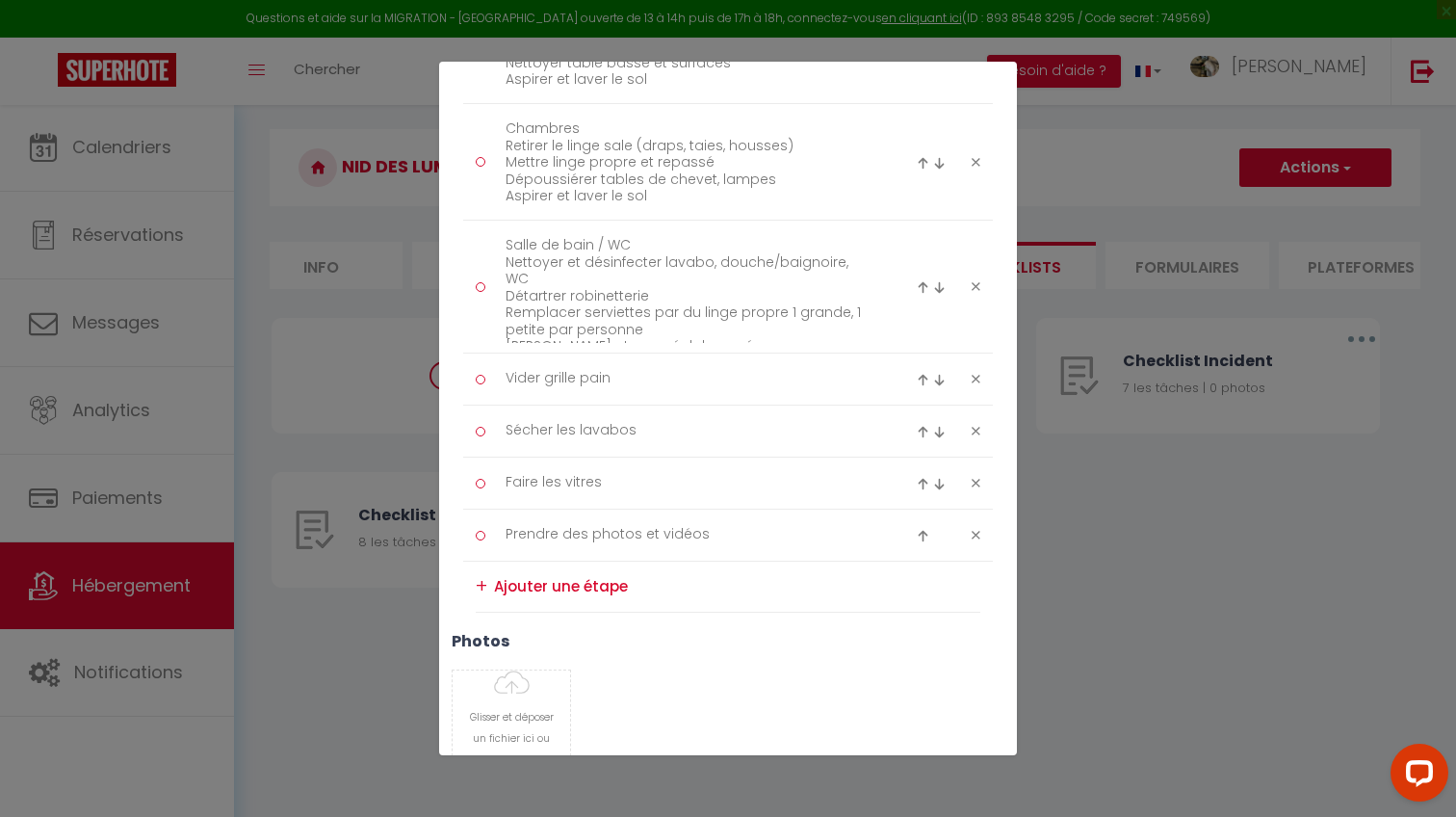
click at [976, 379] on icon at bounding box center [976, 379] width 9 height 14
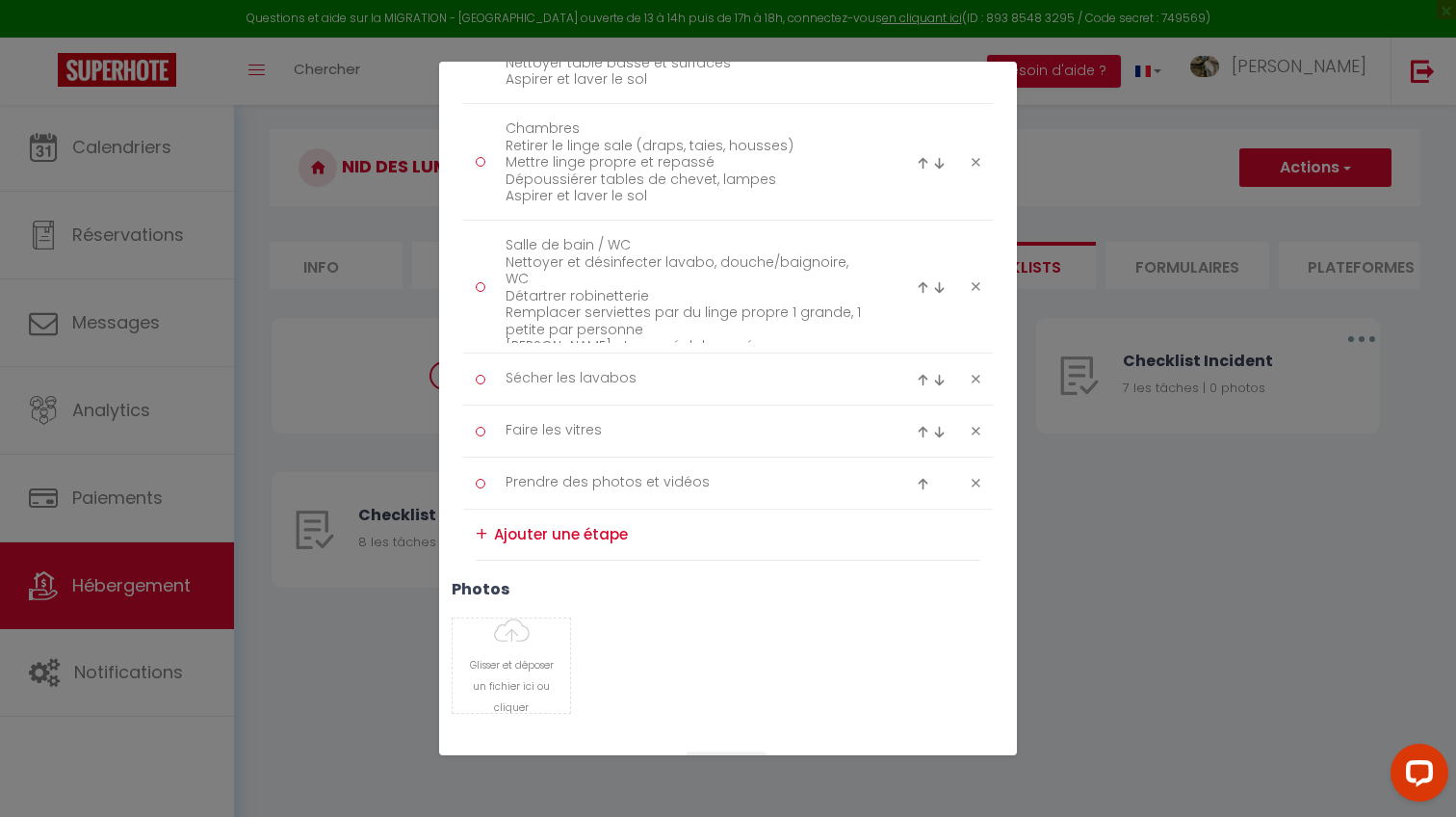
click at [977, 379] on icon at bounding box center [976, 379] width 9 height 14
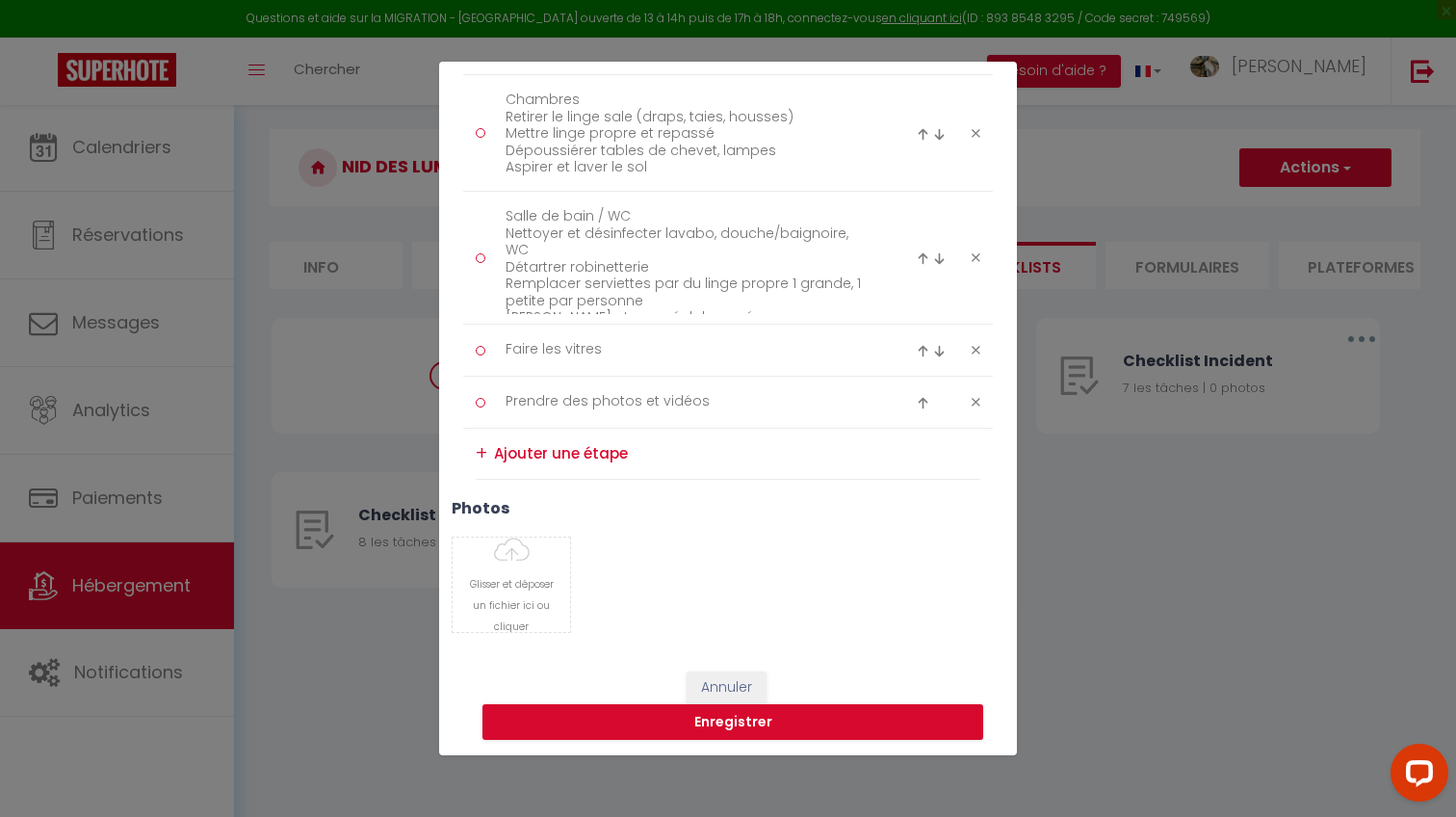
click at [593, 458] on textarea at bounding box center [737, 453] width 486 height 31
paste textarea "Cuisine Vider et nettoyer frigo/congélateur Nettoyer plan de travail, évier, pl…"
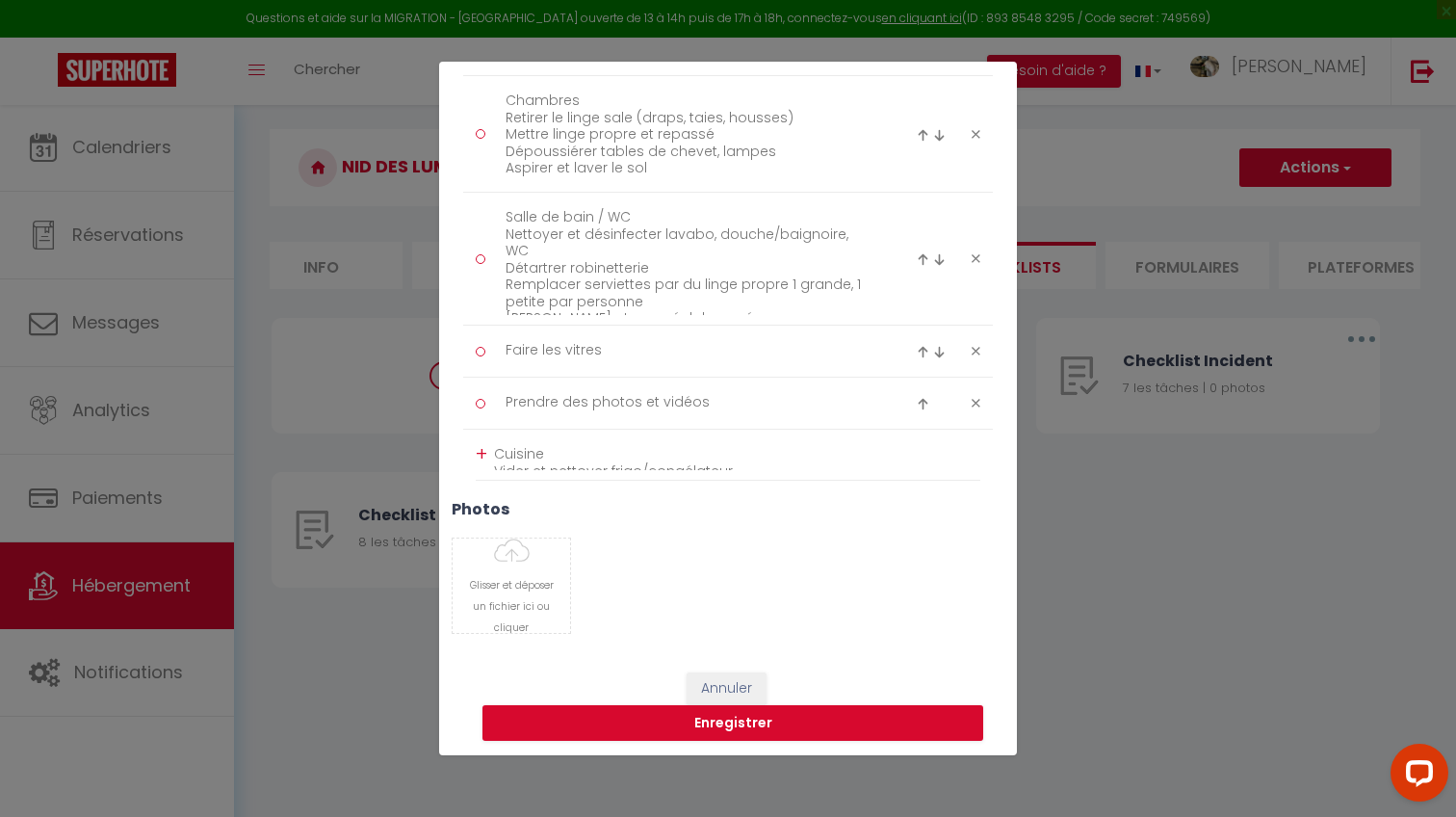
scroll to position [0, 0]
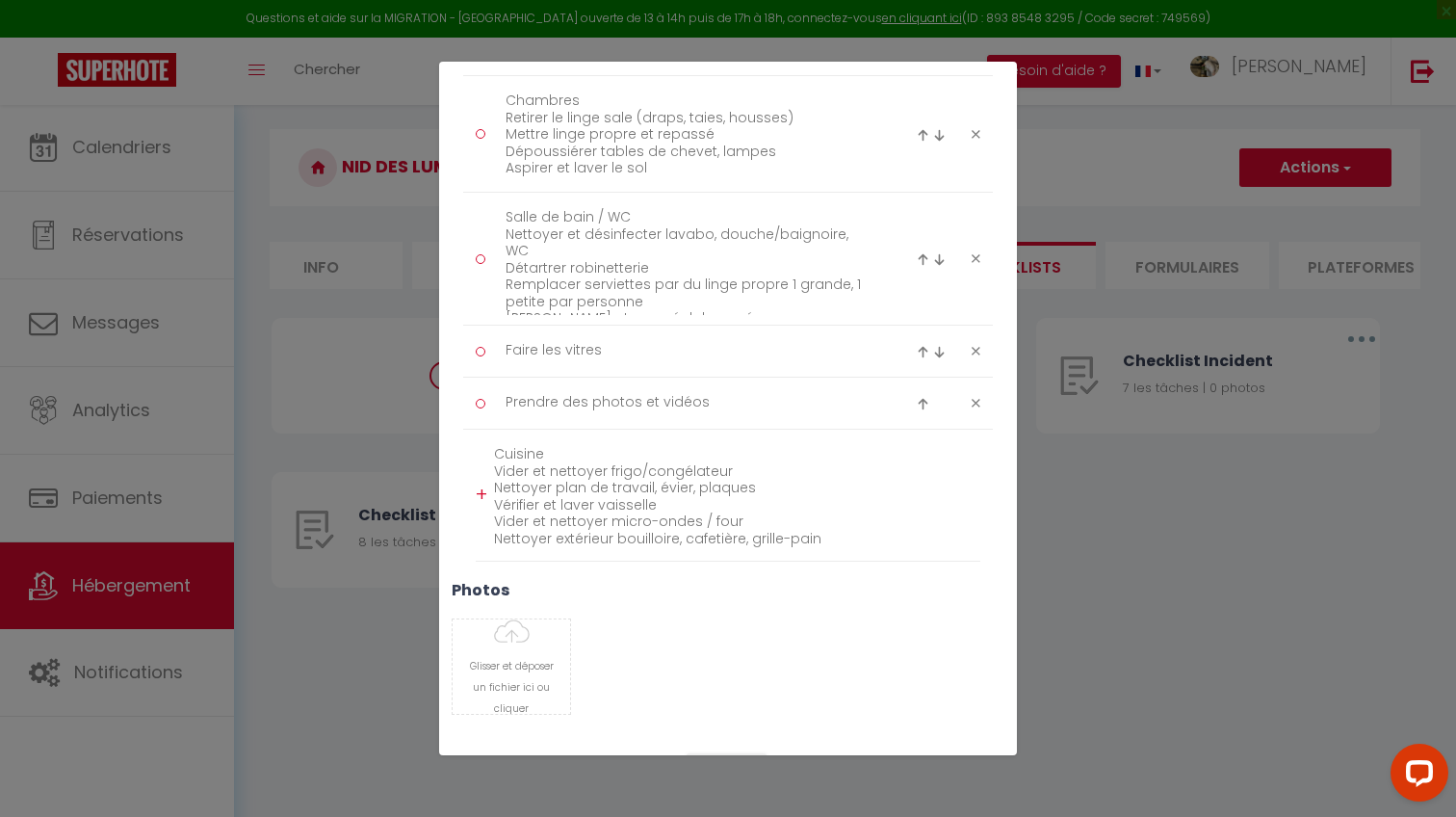
click at [697, 569] on div "Titre * Checklist Ménage Description * Procédure à suivre à la fin du ménage Ty…" at bounding box center [728, 99] width 577 height 1272
click at [482, 488] on div "+" at bounding box center [481, 494] width 12 height 30
click at [917, 492] on img at bounding box center [923, 496] width 13 height 13
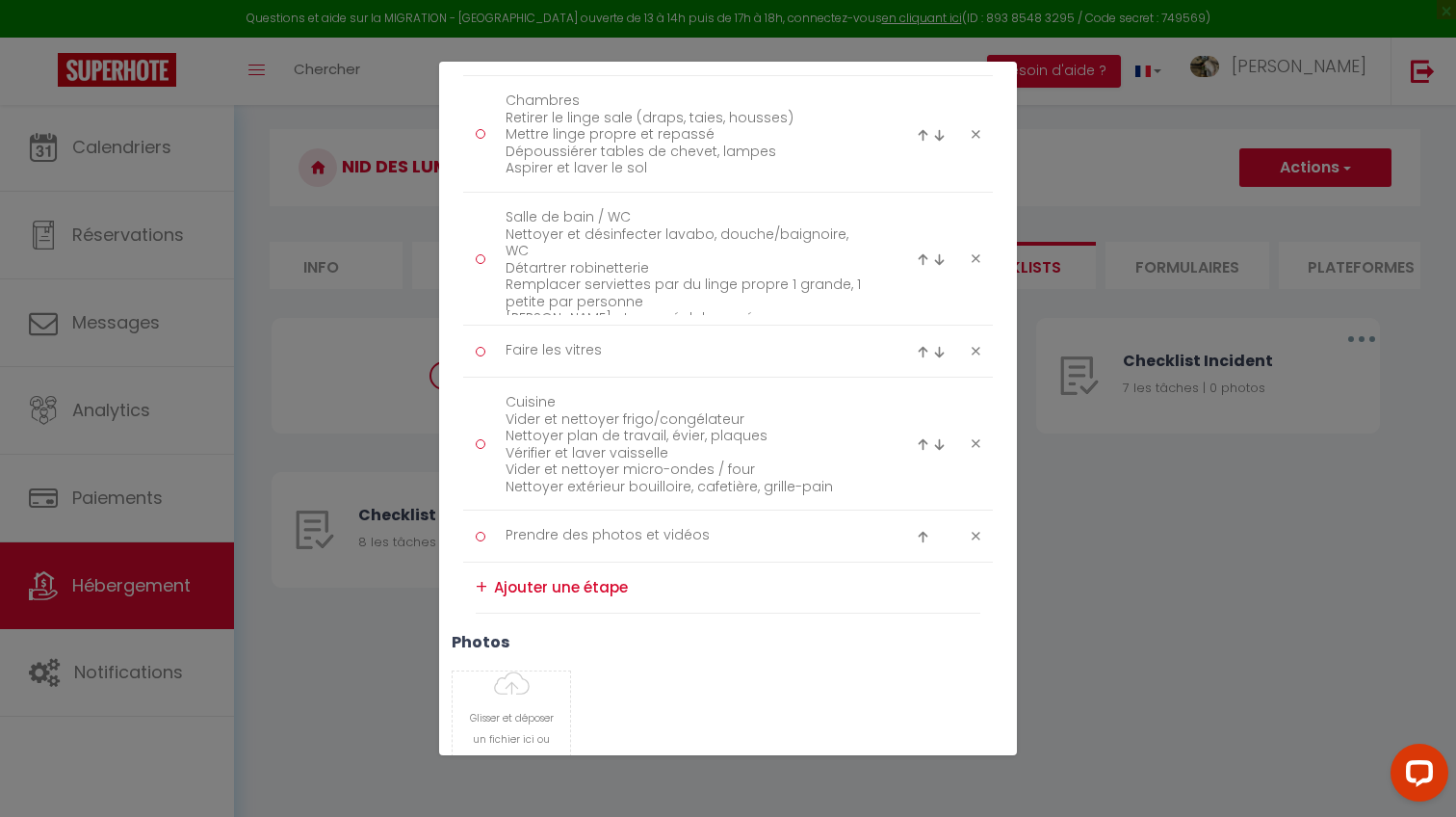
click at [921, 445] on img at bounding box center [923, 444] width 13 height 13
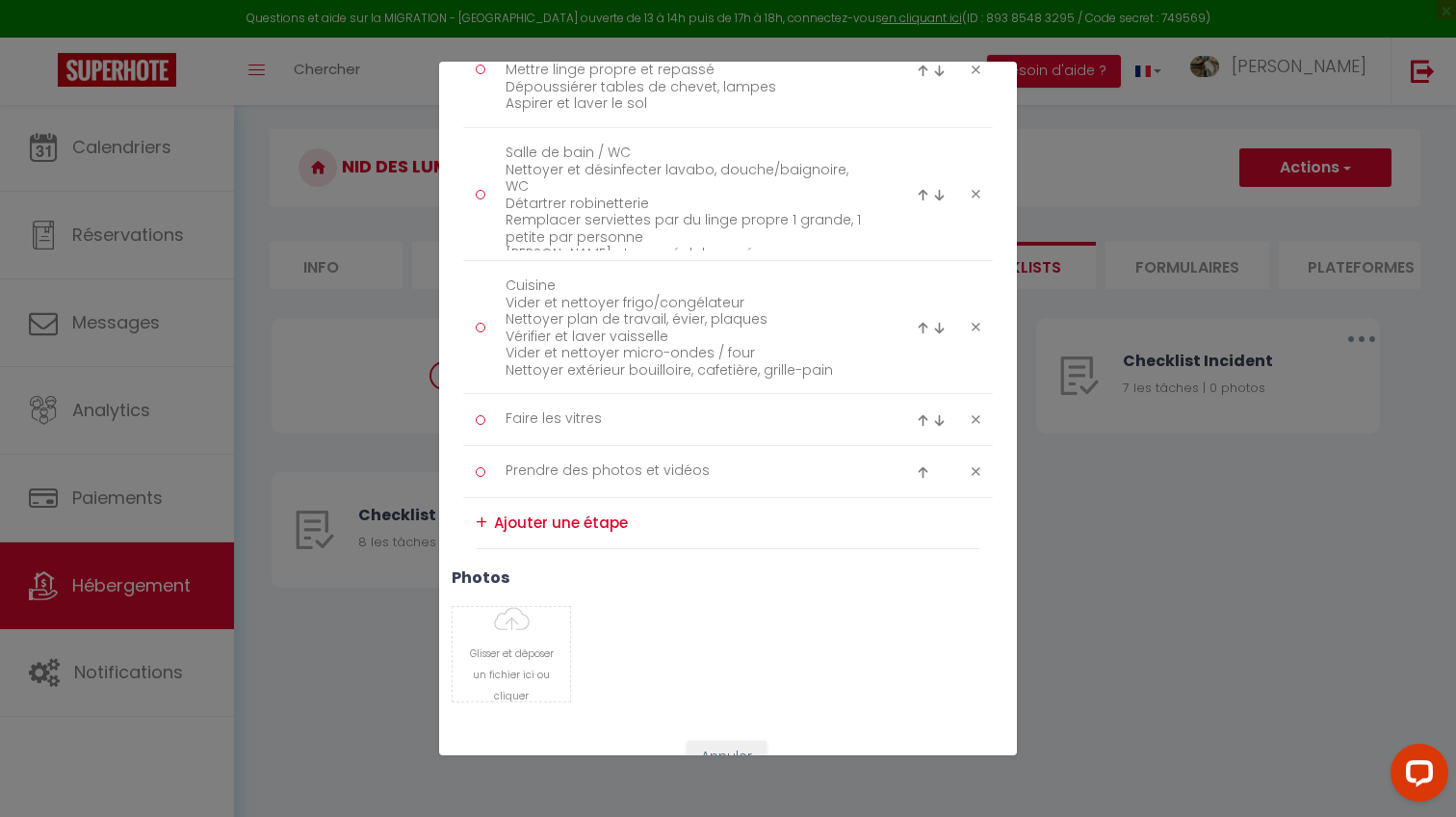
scroll to position [750, 0]
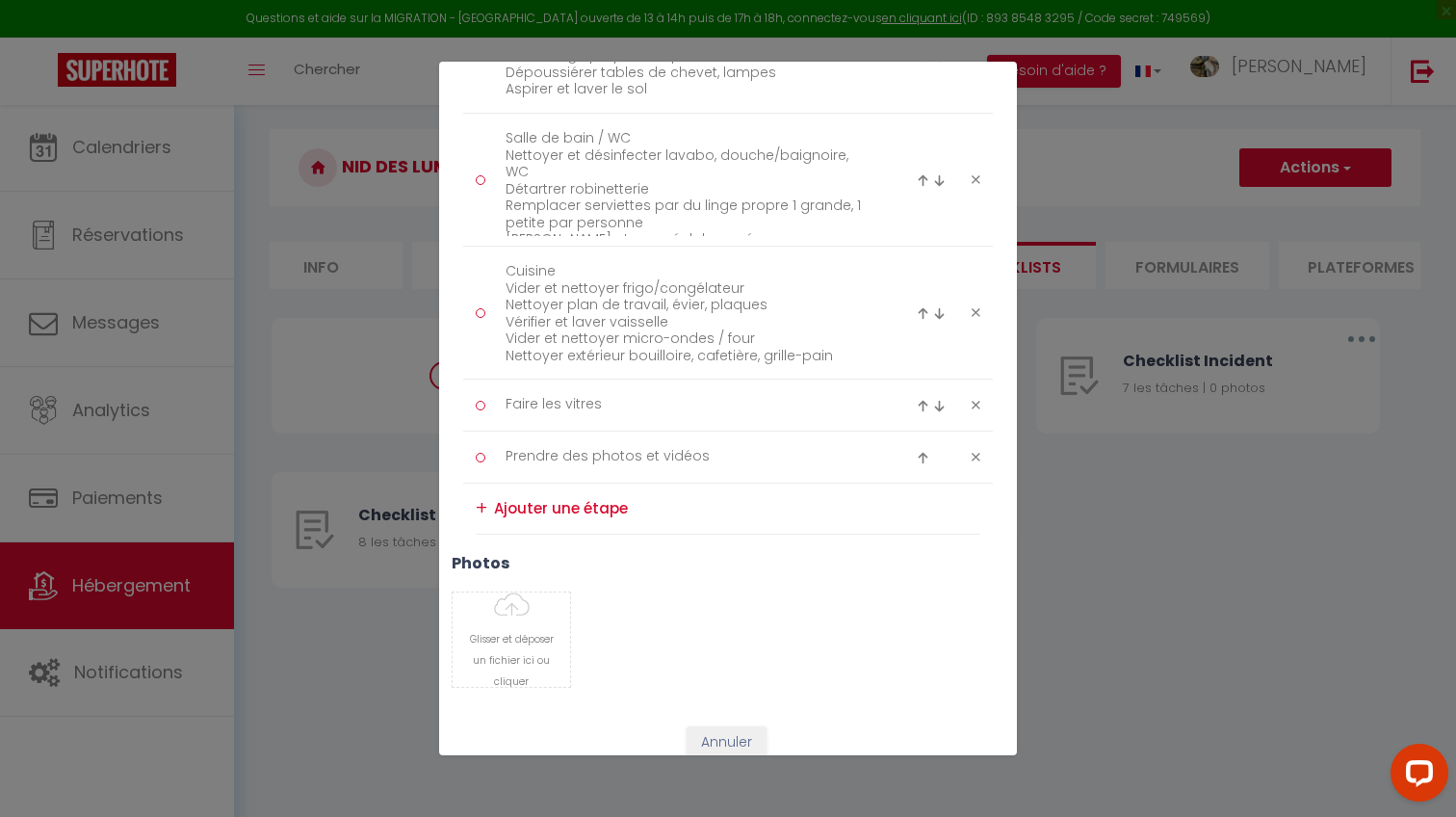
click at [554, 509] on textarea at bounding box center [737, 508] width 486 height 31
paste textarea "Faire les vitres si traces visibles Disposer correctement : Coussins, plaids, c…"
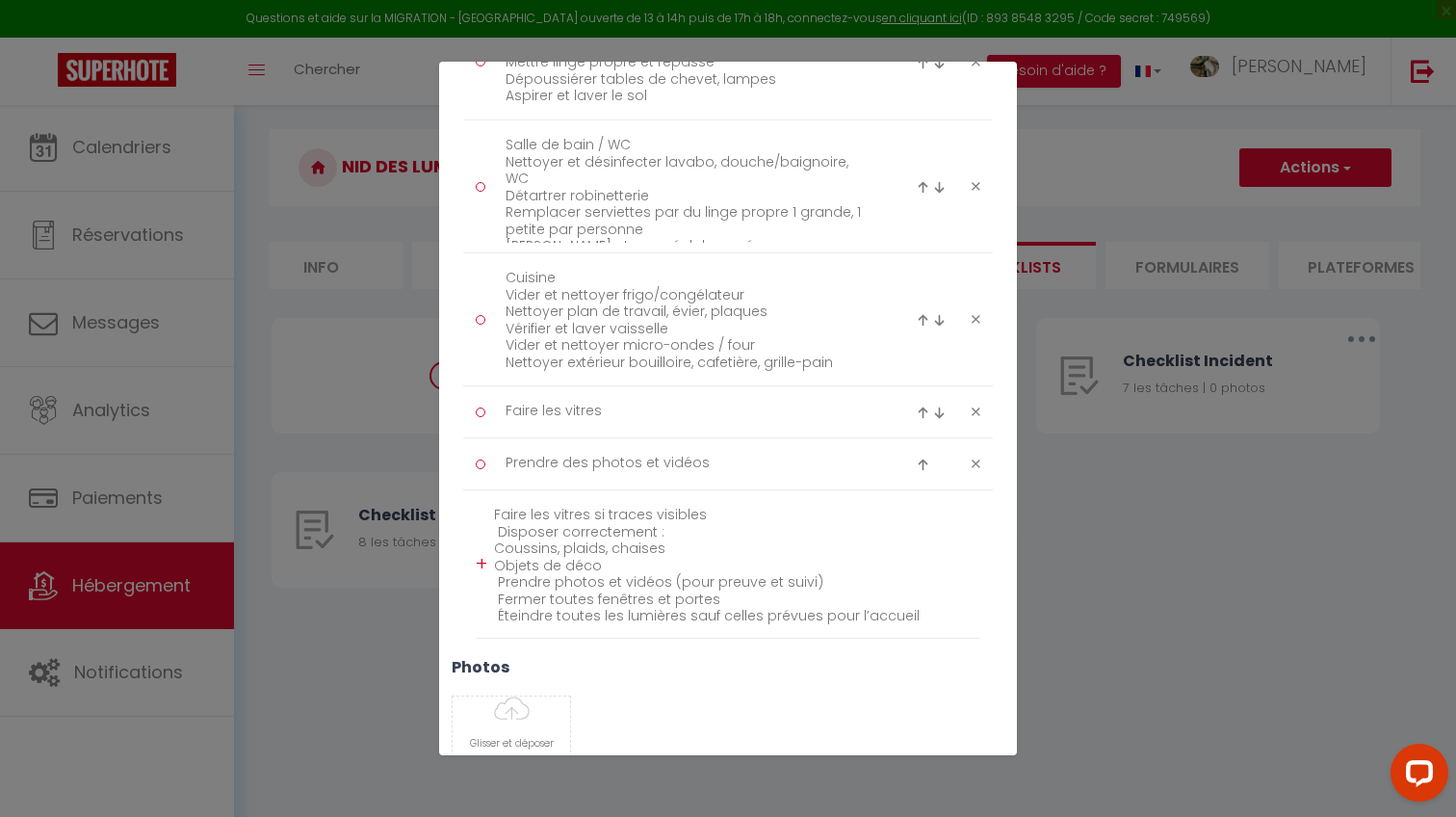
scroll to position [740, 0]
click at [704, 665] on h3 "photos" at bounding box center [727, 669] width 552 height 18
click at [926, 467] on img at bounding box center [923, 467] width 13 height 13
click at [485, 563] on div "+" at bounding box center [481, 566] width 12 height 30
click at [925, 572] on img at bounding box center [923, 576] width 13 height 13
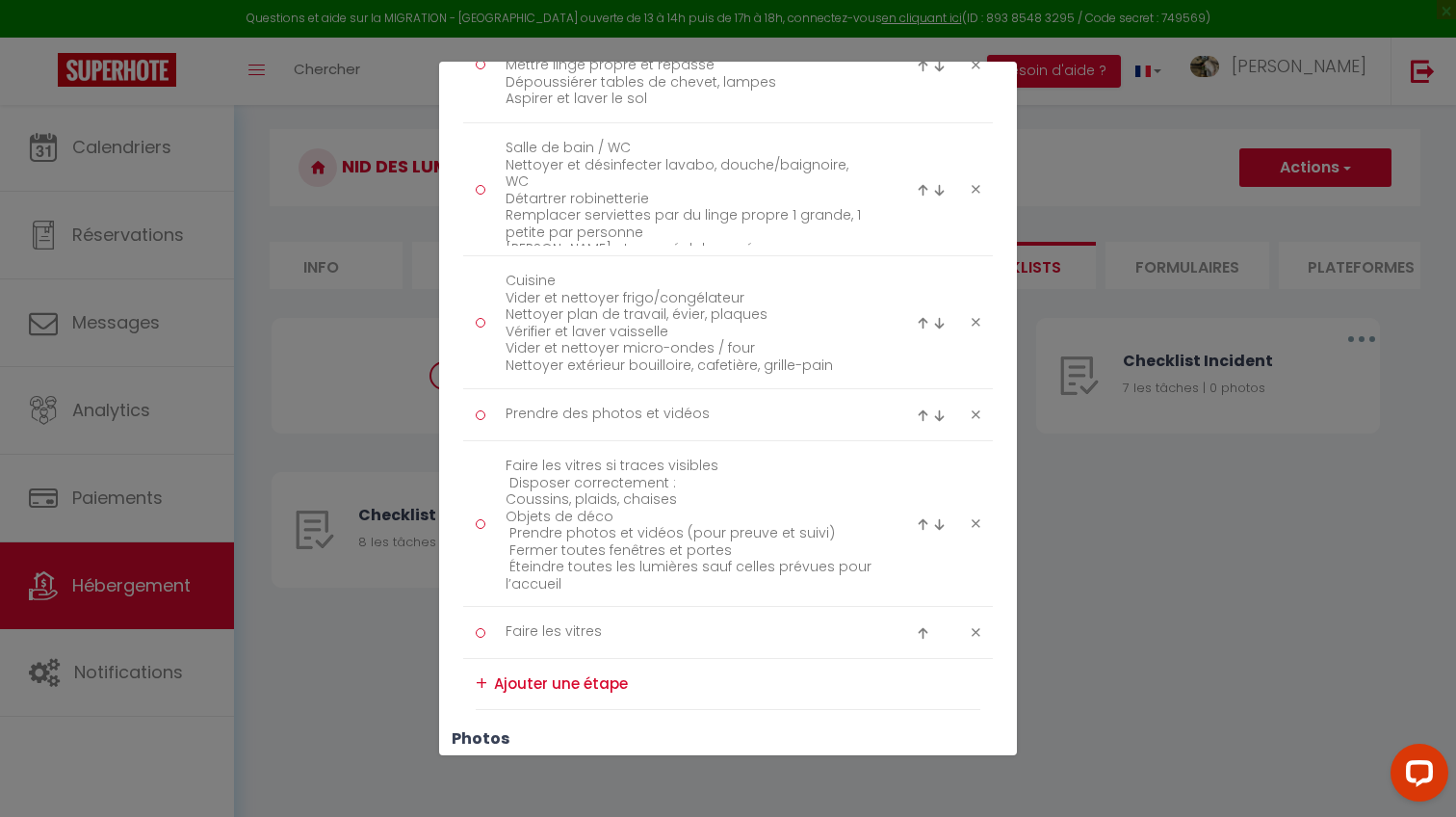
click at [920, 523] on img at bounding box center [923, 524] width 13 height 13
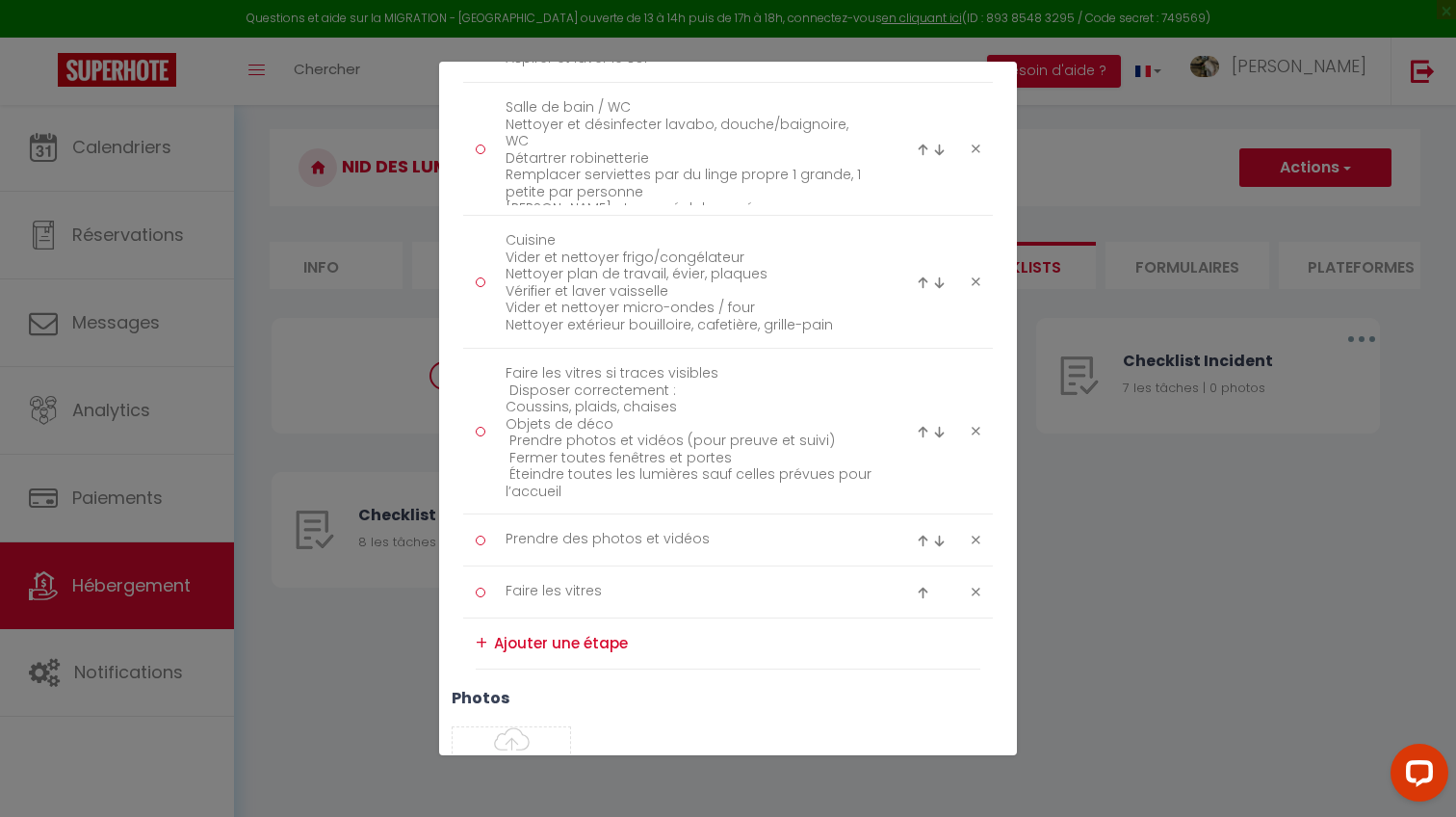
scroll to position [789, 0]
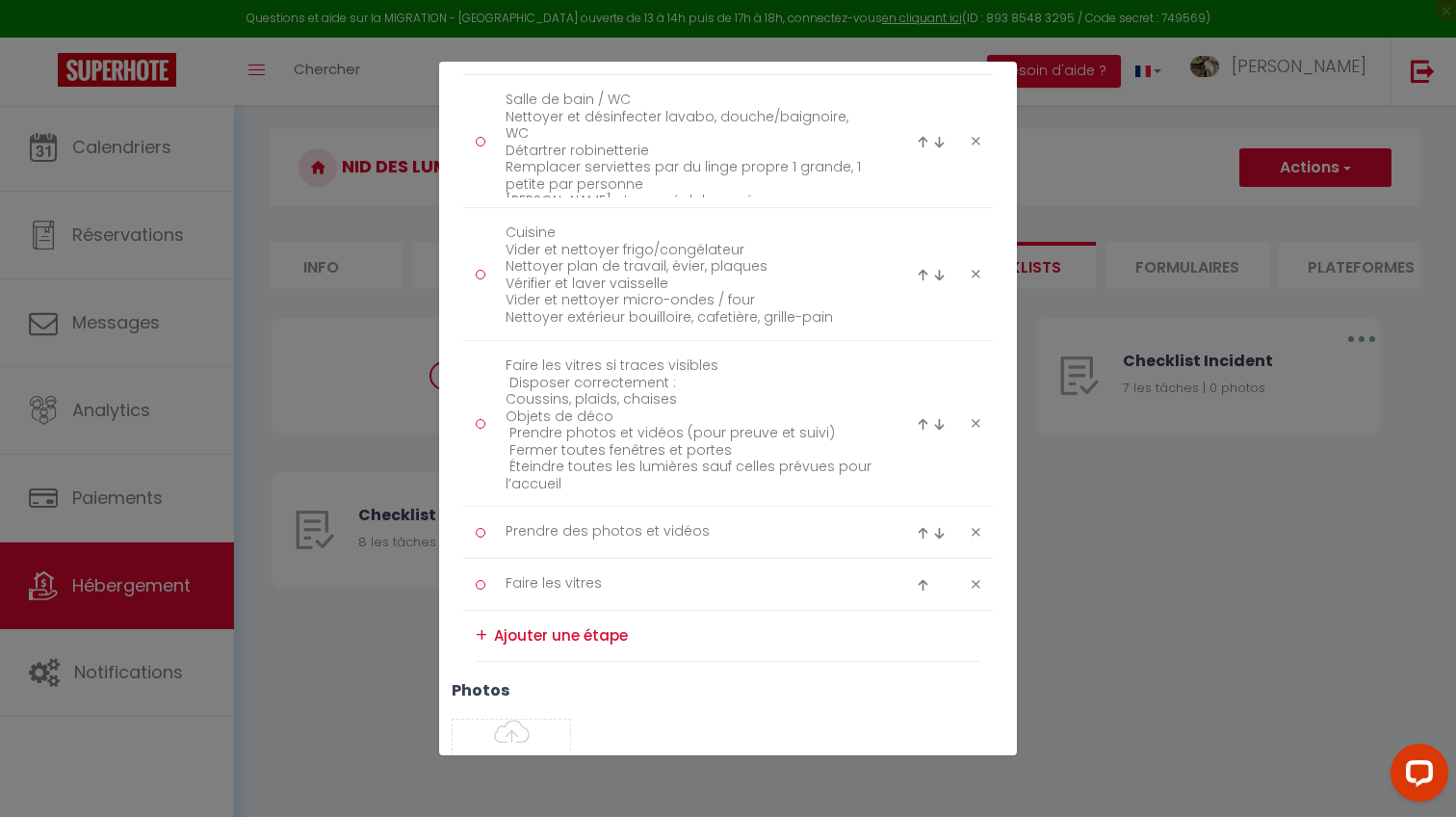
click at [976, 526] on icon at bounding box center [976, 531] width 9 height 14
click at [973, 527] on icon at bounding box center [976, 531] width 9 height 14
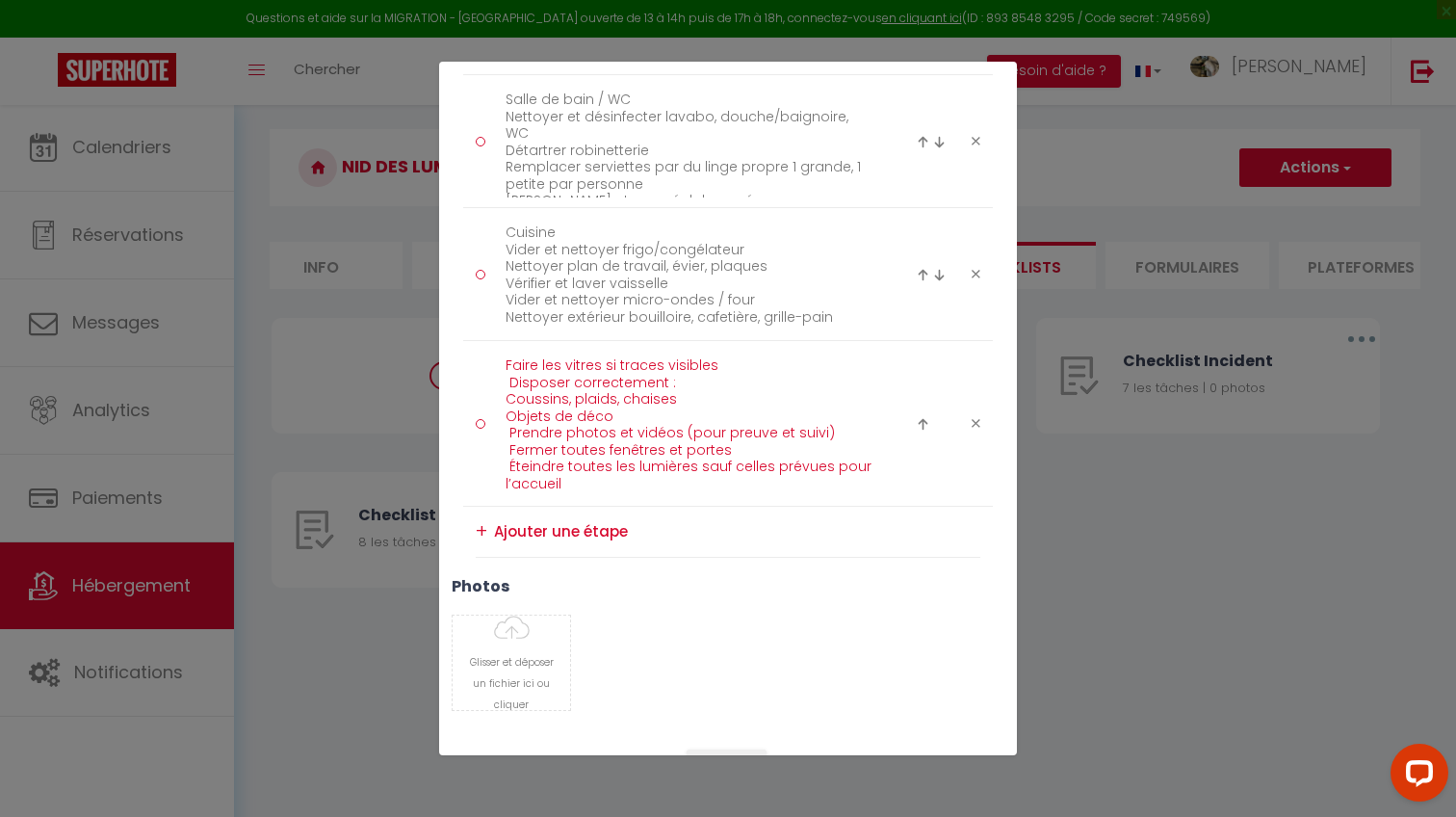
click at [699, 418] on textarea "Faire les vitres si traces visibles Disposer correctement : Coussins, plaids, c…" at bounding box center [689, 423] width 394 height 146
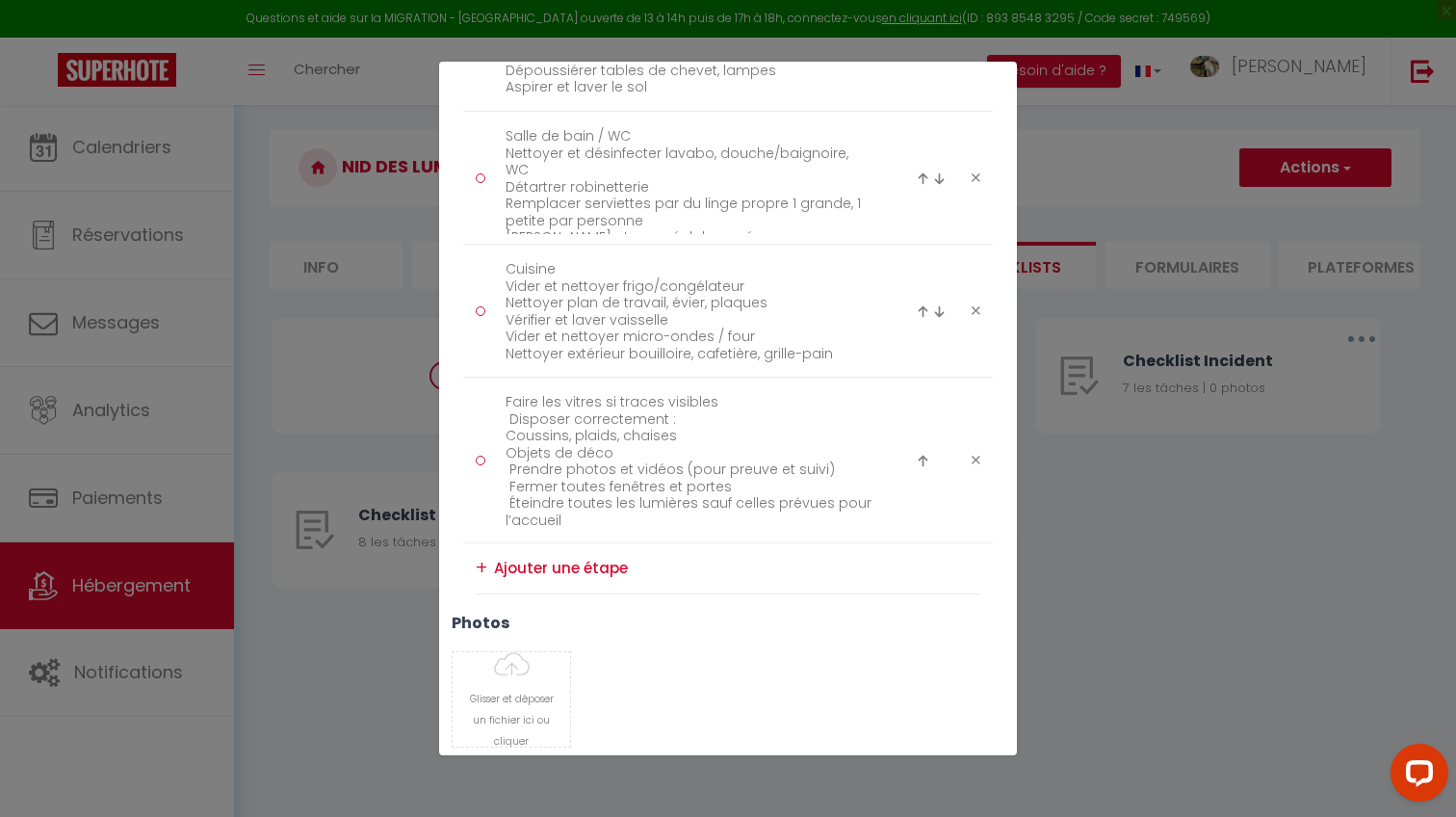
click at [732, 597] on div "Titre * Checklist Ménage Description * Procédure à suivre à la fin du ménage Ty…" at bounding box center [728, 74] width 577 height 1385
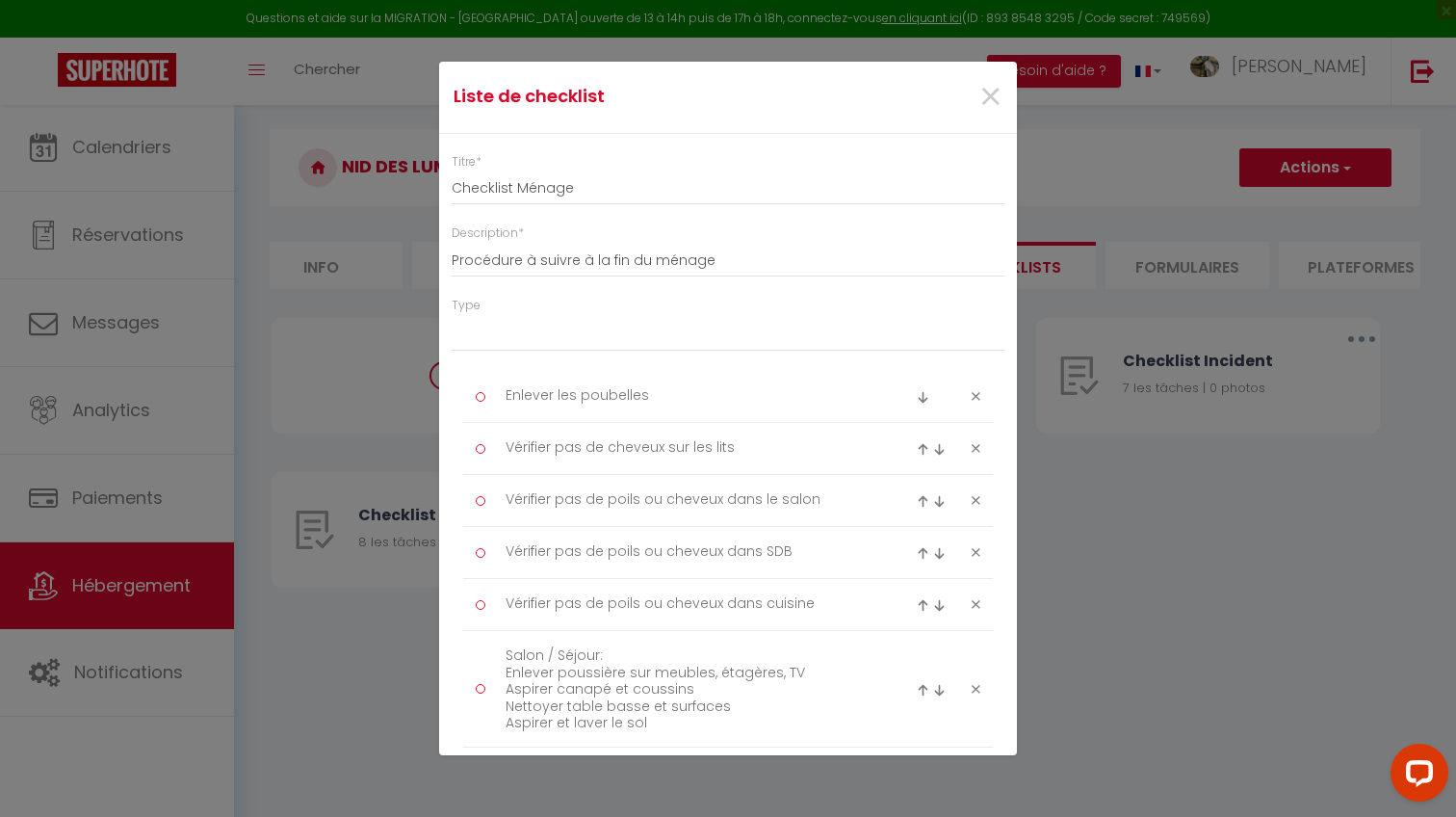
scroll to position [0, 0]
click at [732, 264] on input "Procédure à suivre à la fin du ménage" at bounding box center [727, 260] width 552 height 35
drag, startPoint x: 731, startPoint y: 264, endPoint x: 670, endPoint y: 262, distance: 61.0
click at [670, 263] on input "Procédure à suivre à la fin du ménage" at bounding box center [727, 260] width 552 height 35
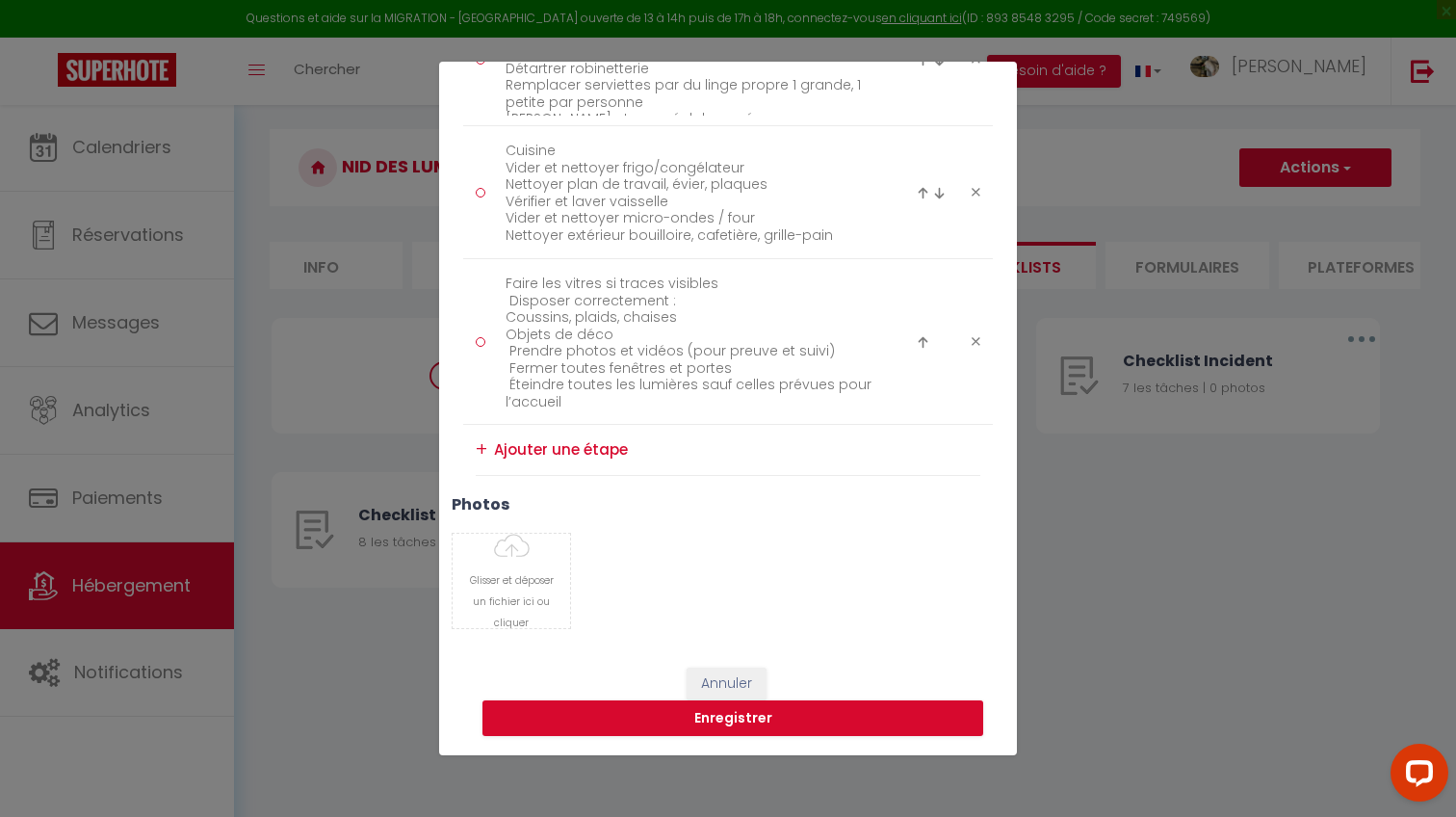
scroll to position [867, 0]
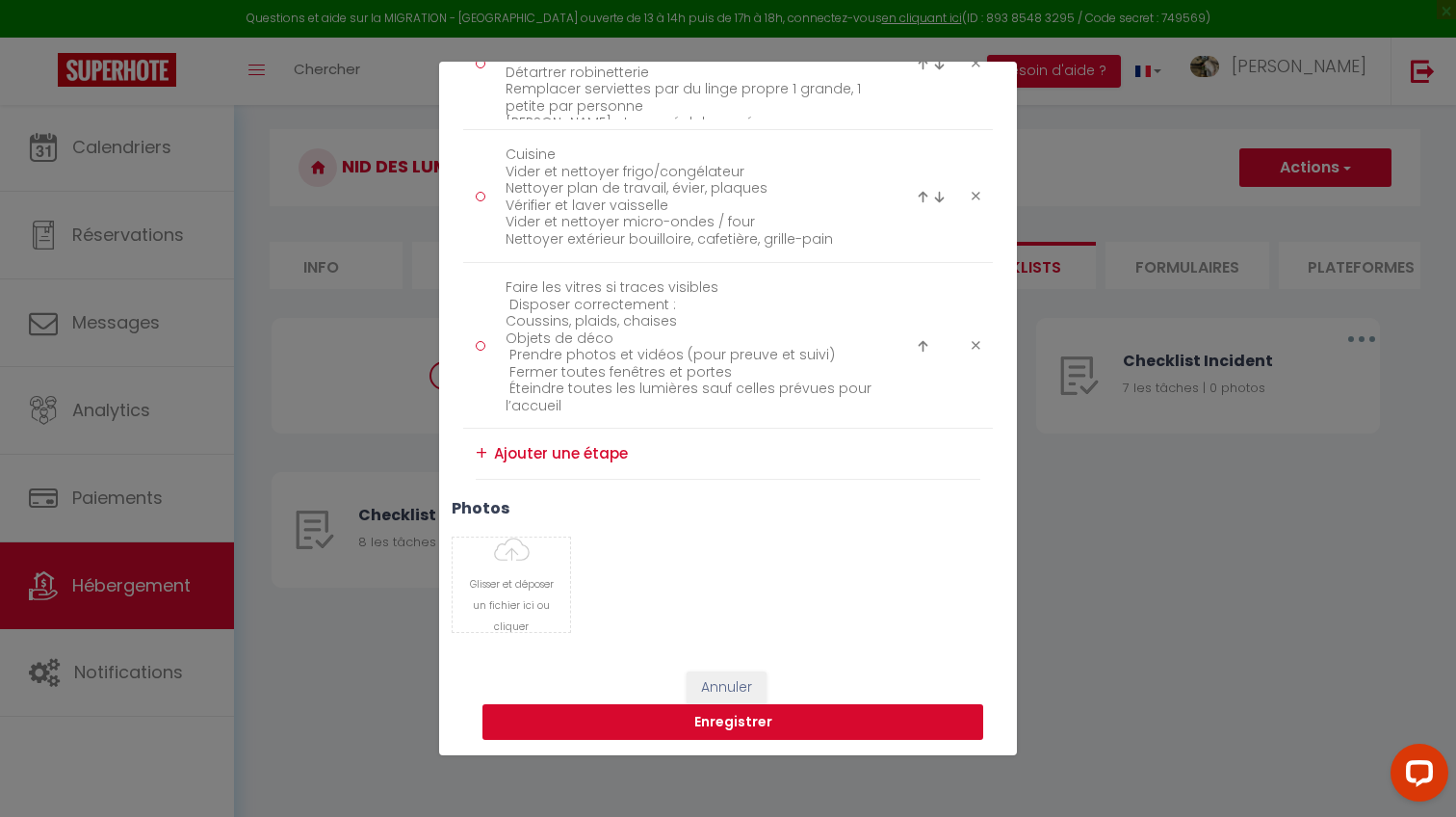
click at [701, 734] on button "Enregistrer" at bounding box center [732, 722] width 500 height 37
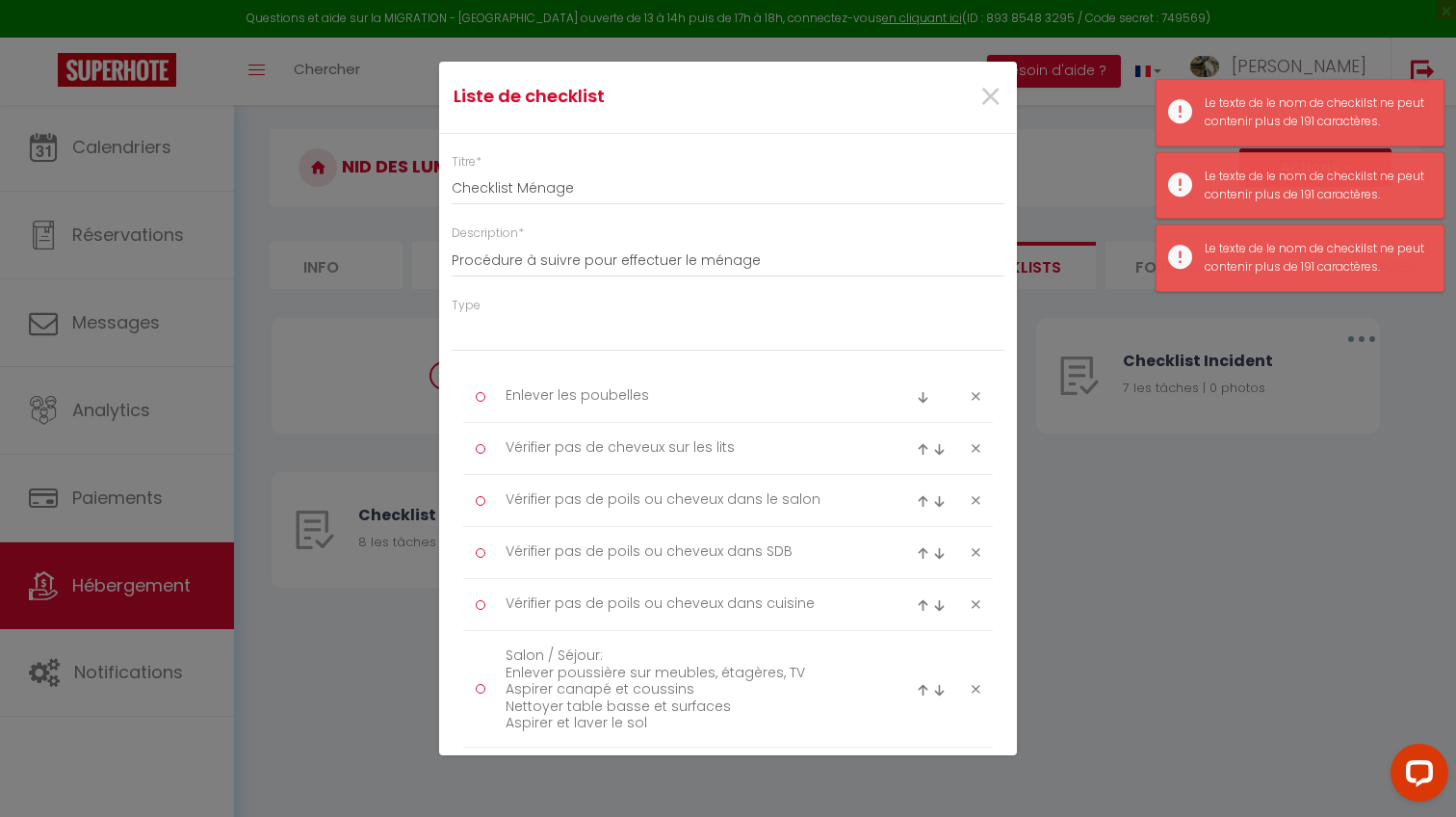
scroll to position [0, 0]
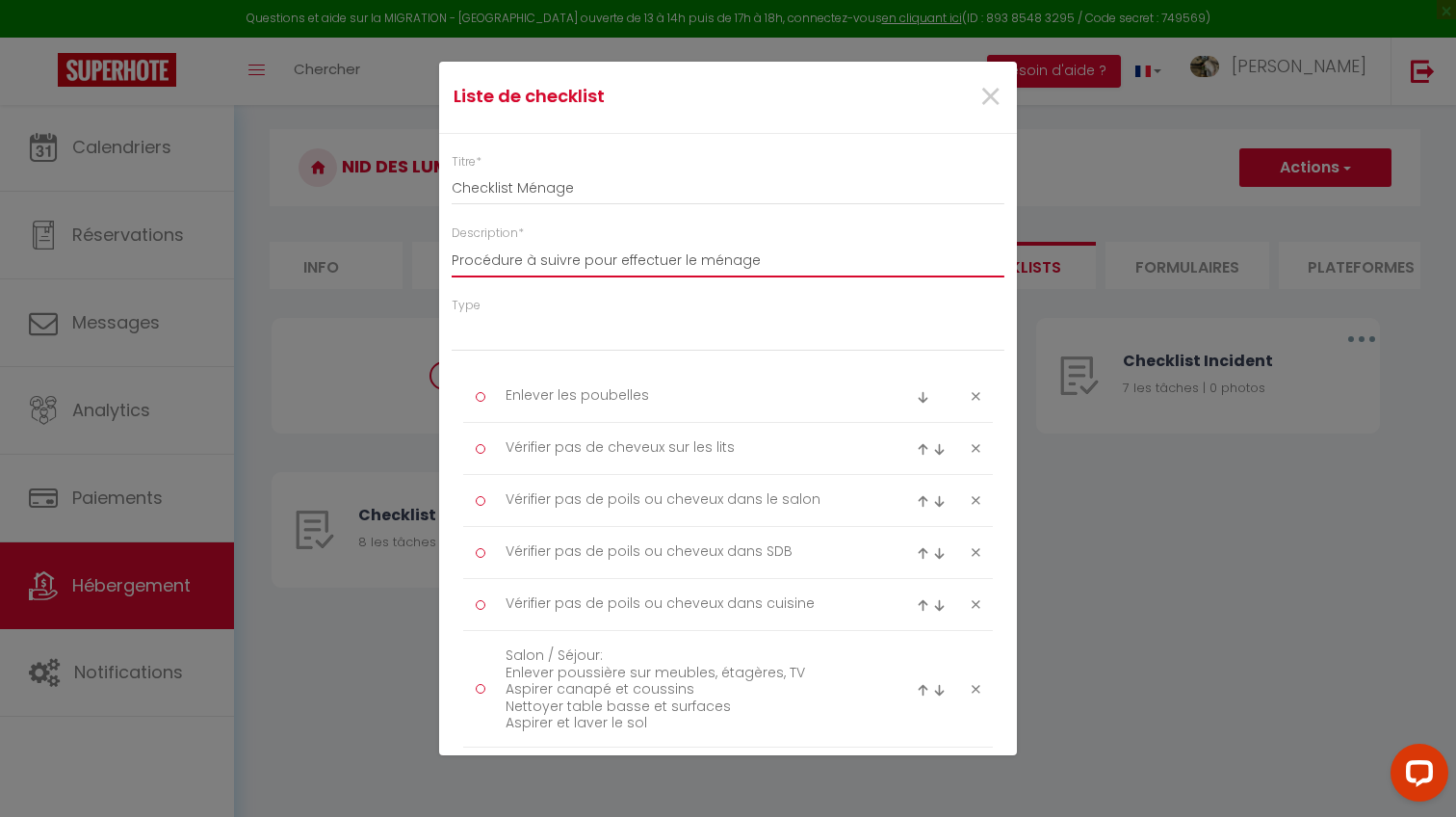
click at [760, 255] on input "Procédure à suivre pour effectuer le ménage" at bounding box center [727, 260] width 552 height 35
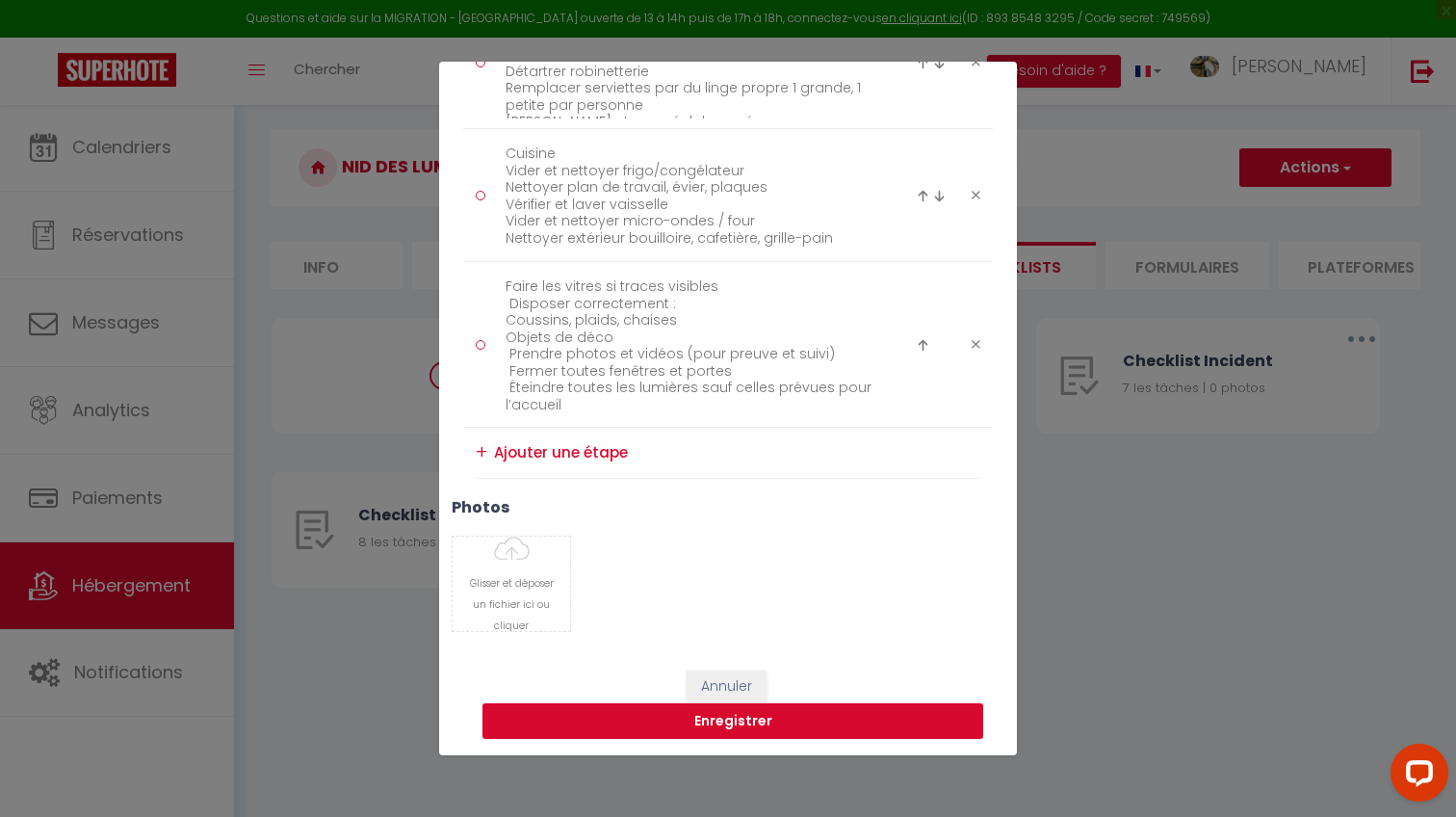
click at [773, 710] on button "Enregistrer" at bounding box center [732, 721] width 500 height 37
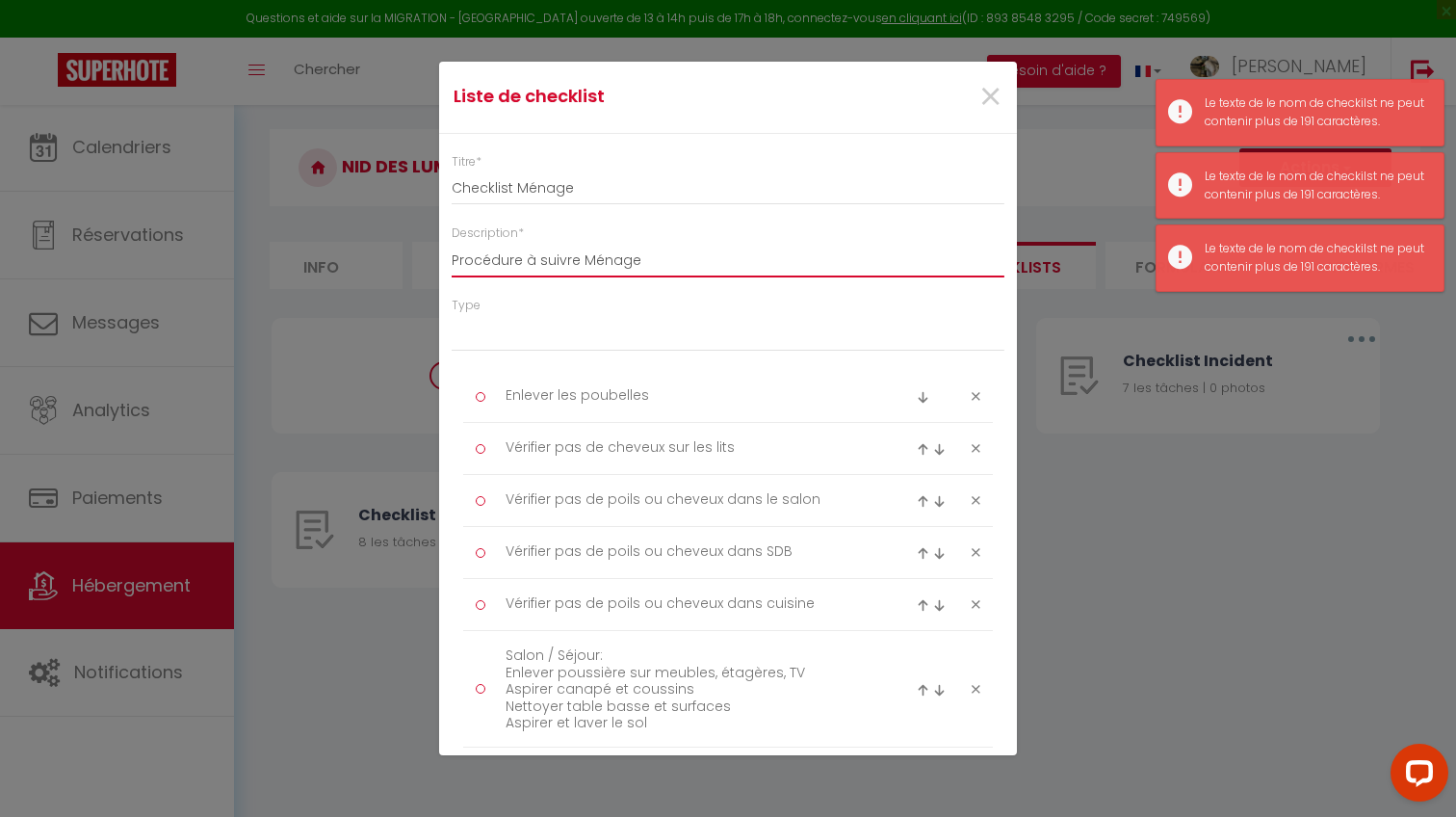
click at [728, 259] on input "Procédure à suivre Ménage" at bounding box center [727, 260] width 552 height 35
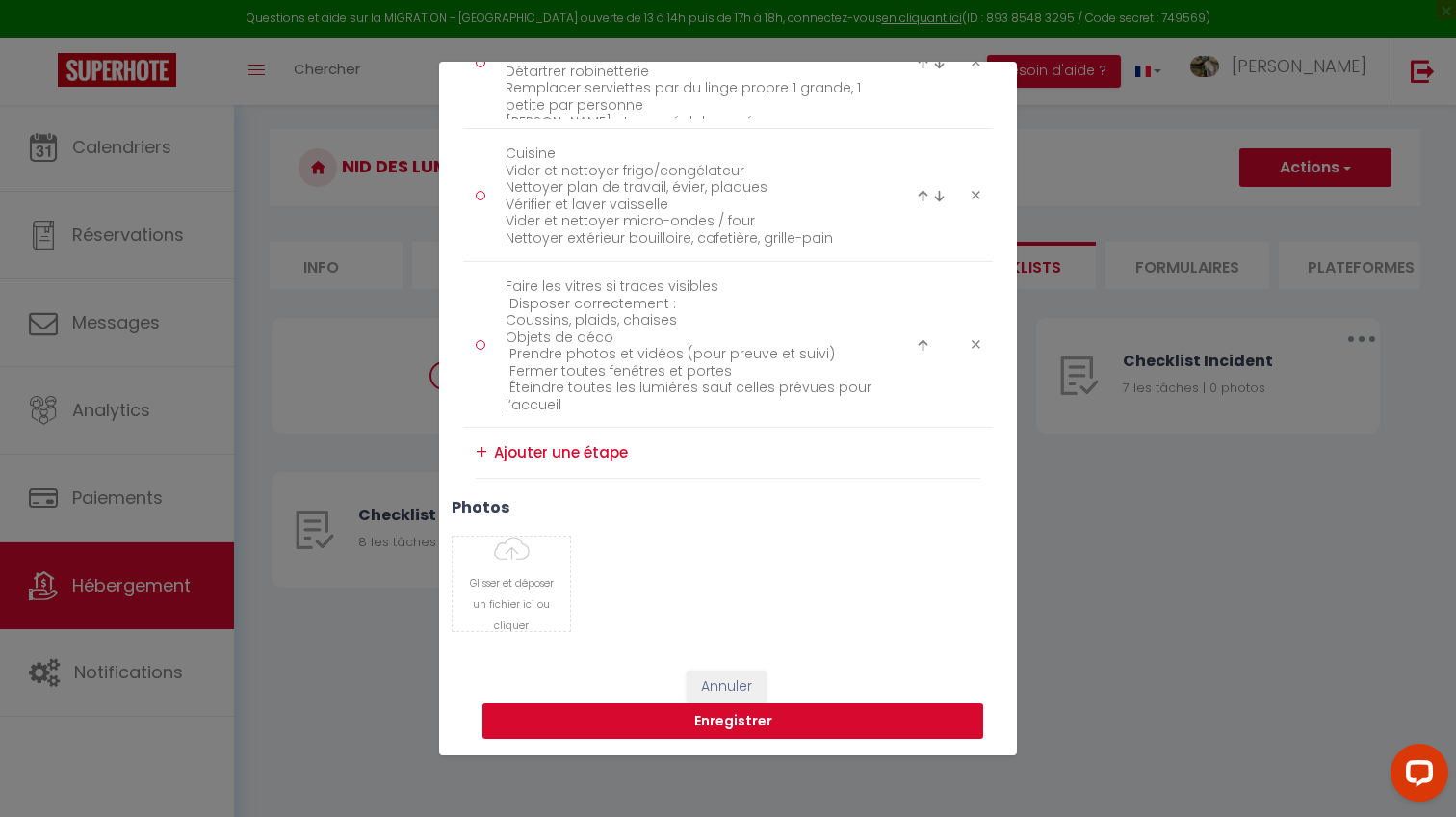
click at [801, 731] on button "Enregistrer" at bounding box center [732, 721] width 500 height 37
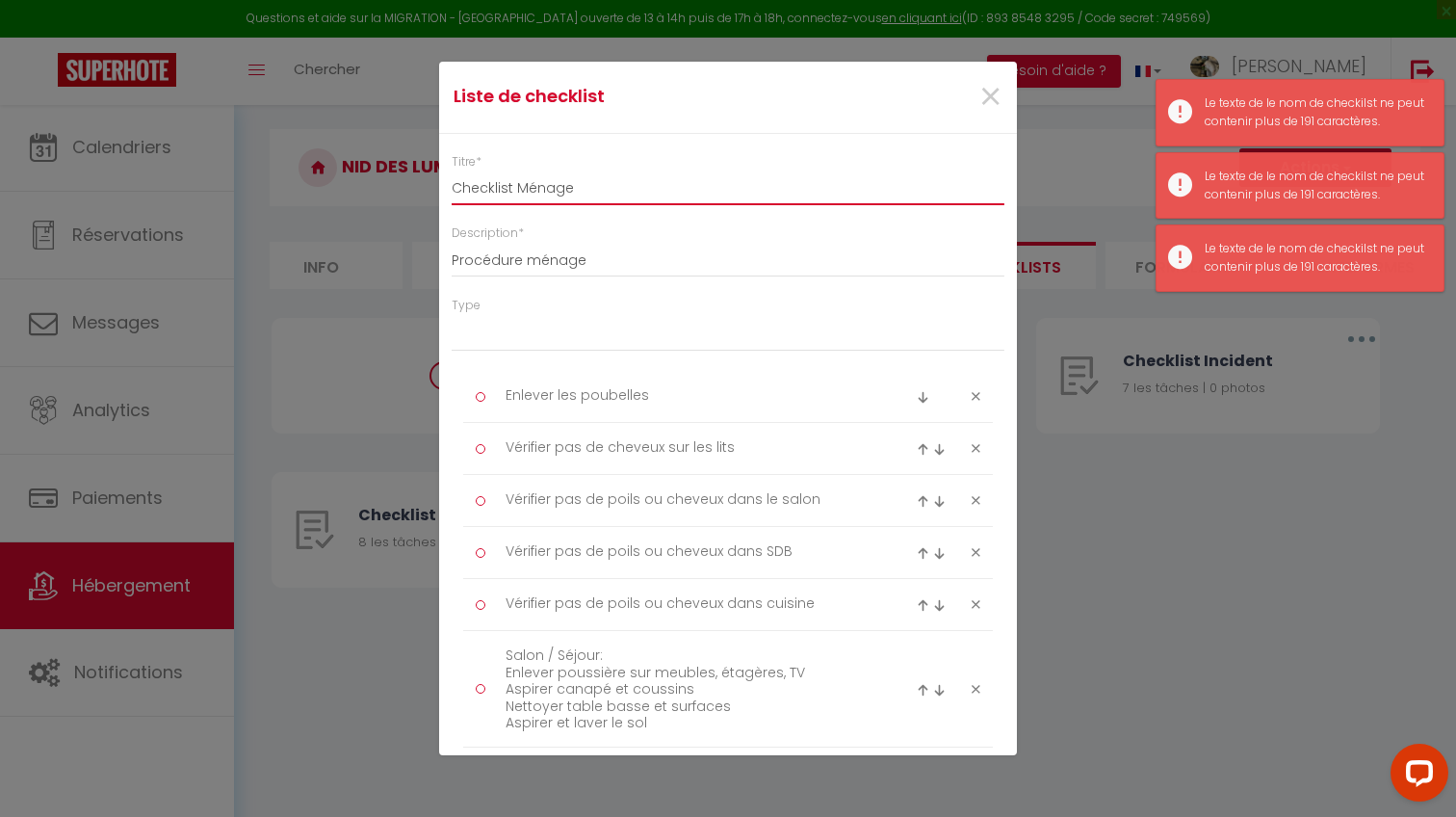
click at [626, 186] on input "Checklist Ménage" at bounding box center [727, 188] width 552 height 35
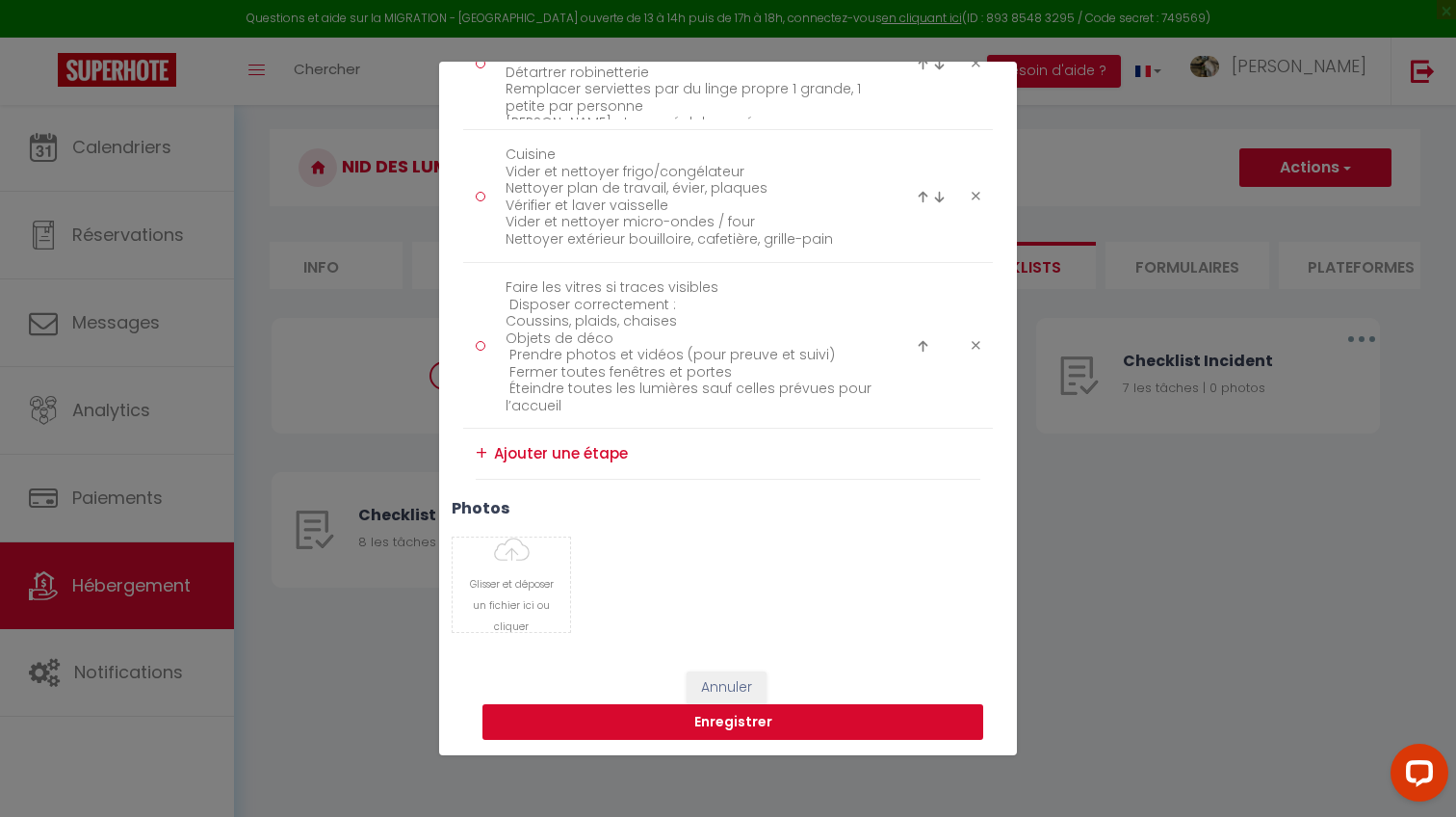
click at [711, 708] on button "Enregistrer" at bounding box center [732, 722] width 500 height 37
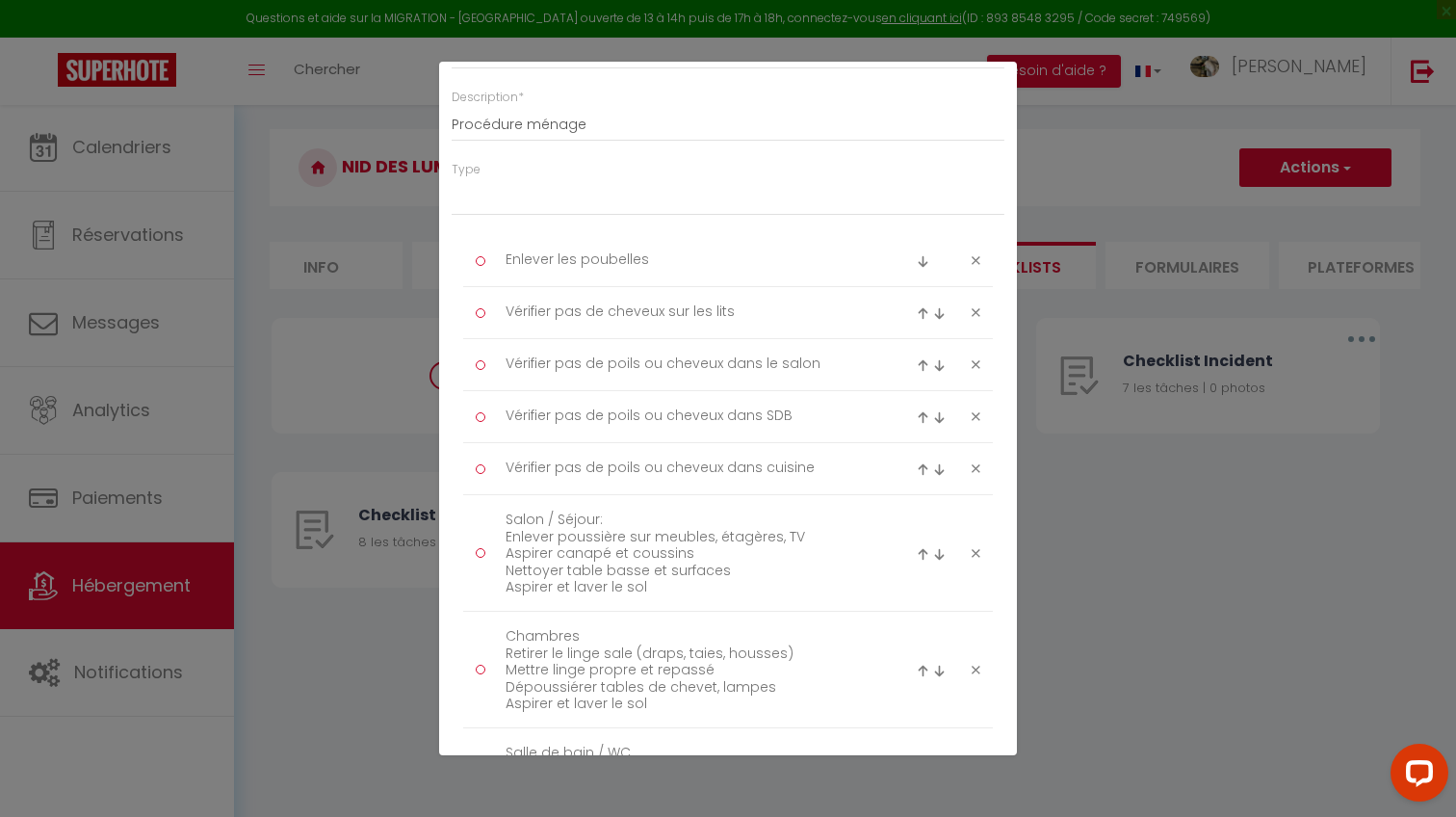
scroll to position [186, 0]
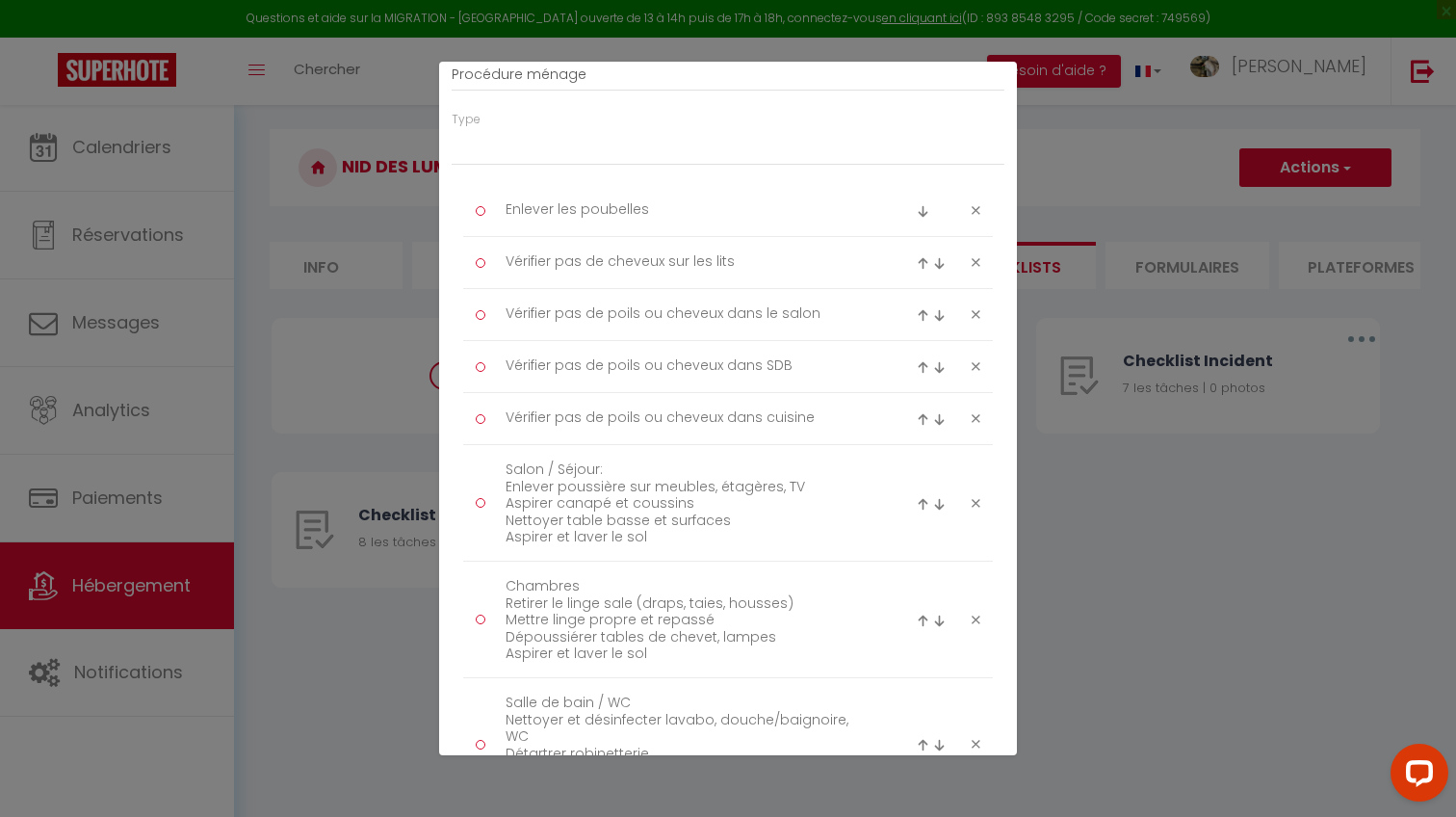
click at [974, 497] on icon at bounding box center [976, 503] width 9 height 14
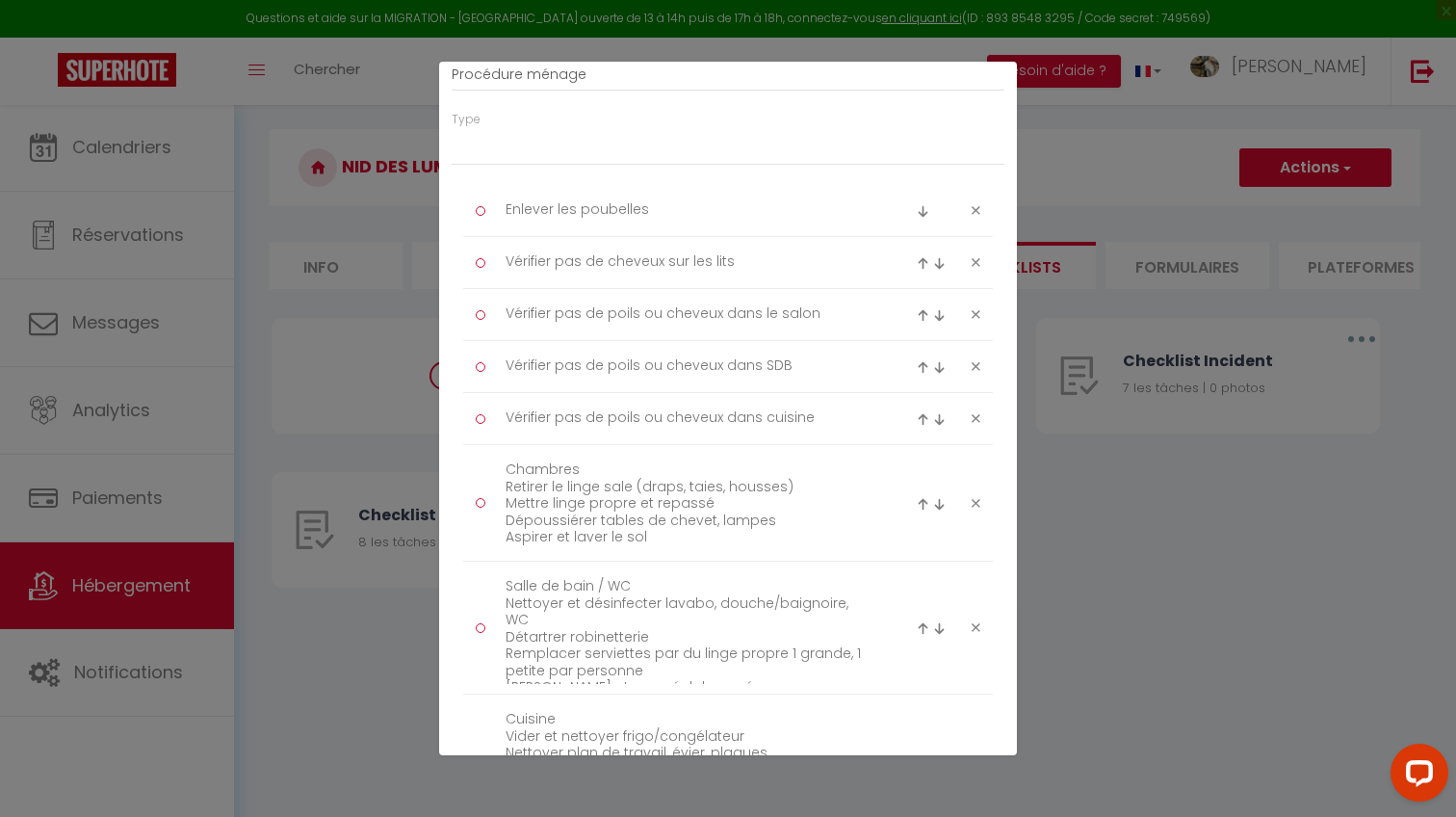
click at [974, 497] on icon at bounding box center [976, 503] width 9 height 14
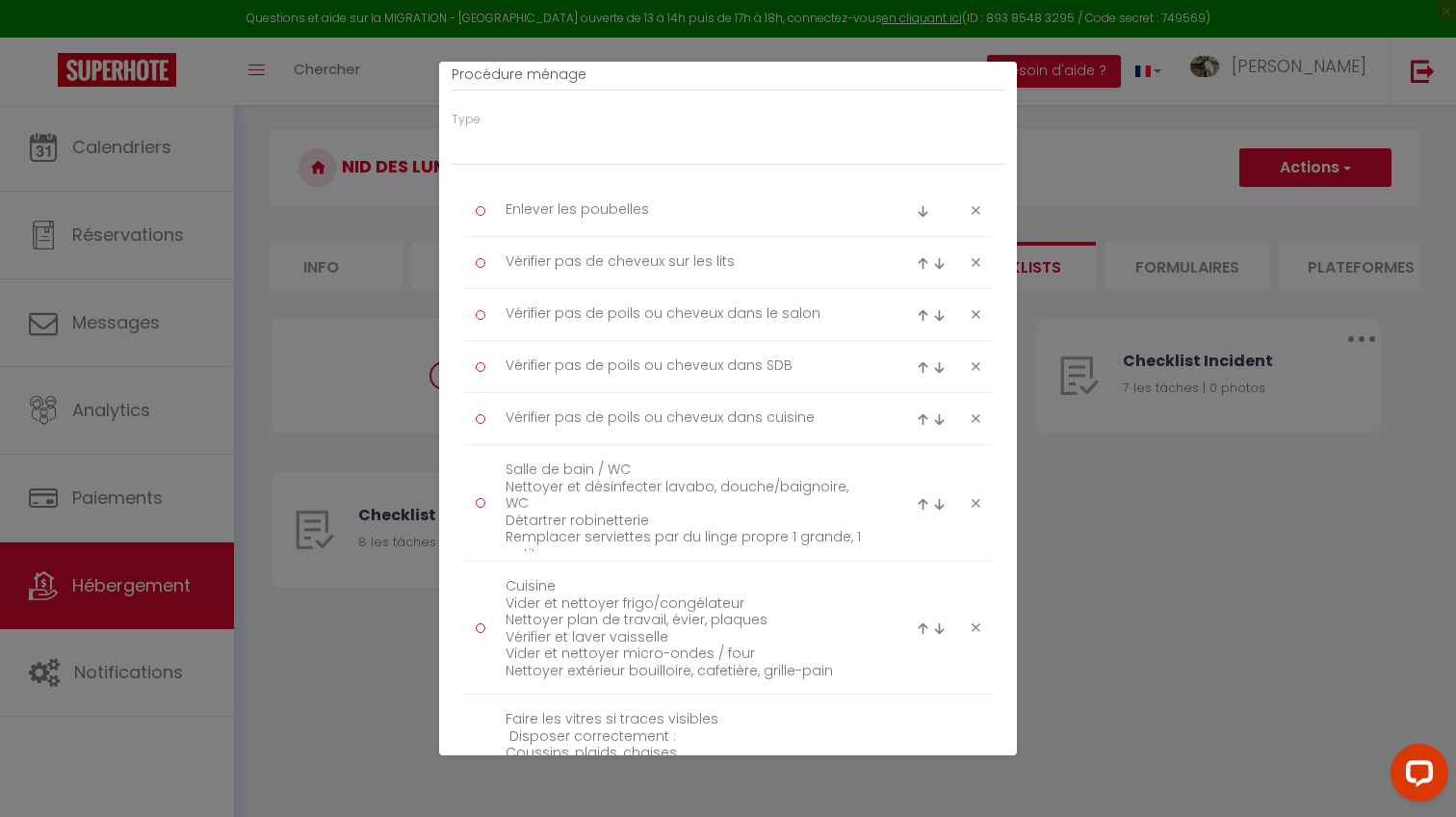
click at [974, 497] on div at bounding box center [948, 502] width 89 height 23
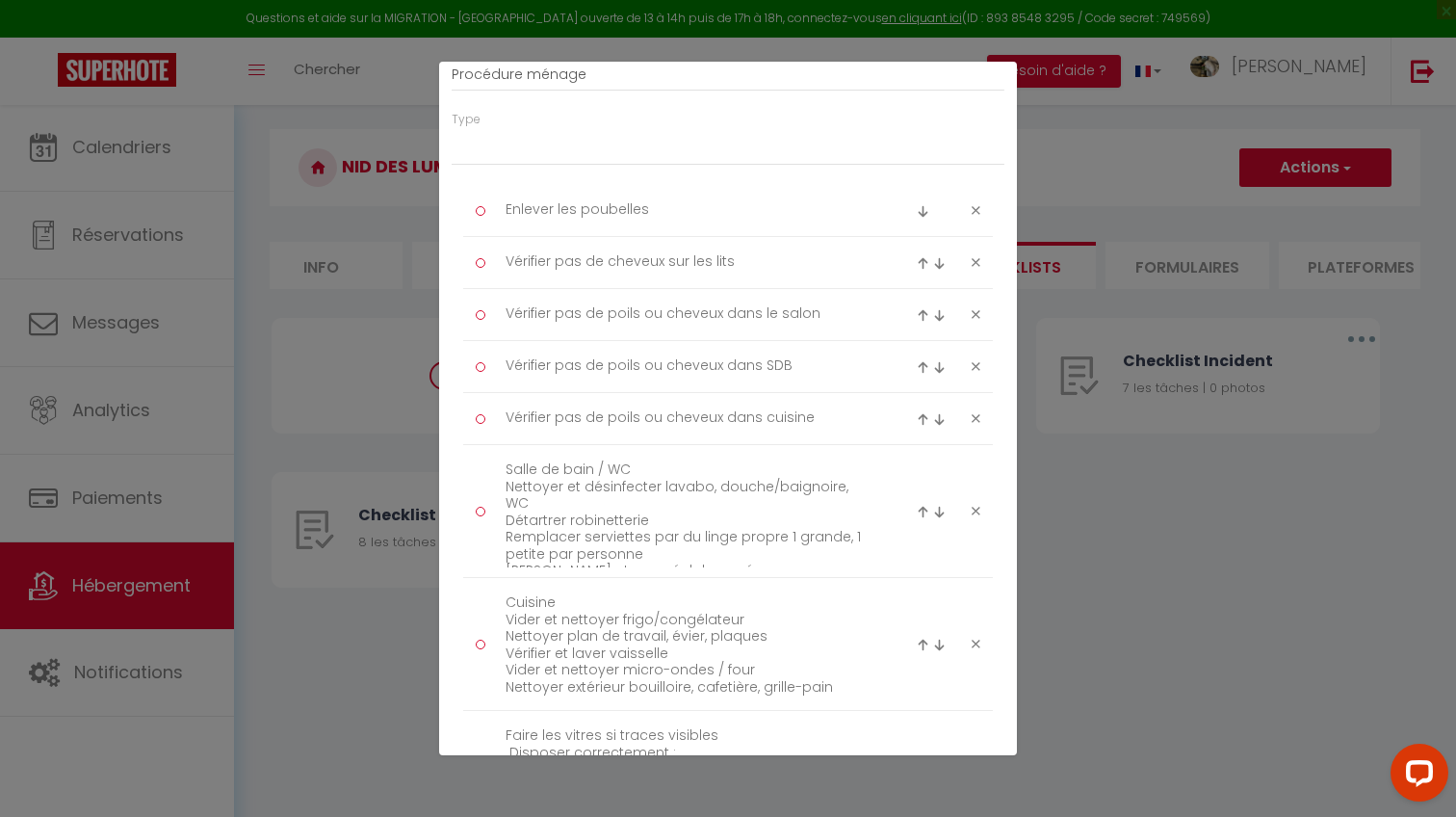
click at [974, 499] on div at bounding box center [948, 510] width 89 height 23
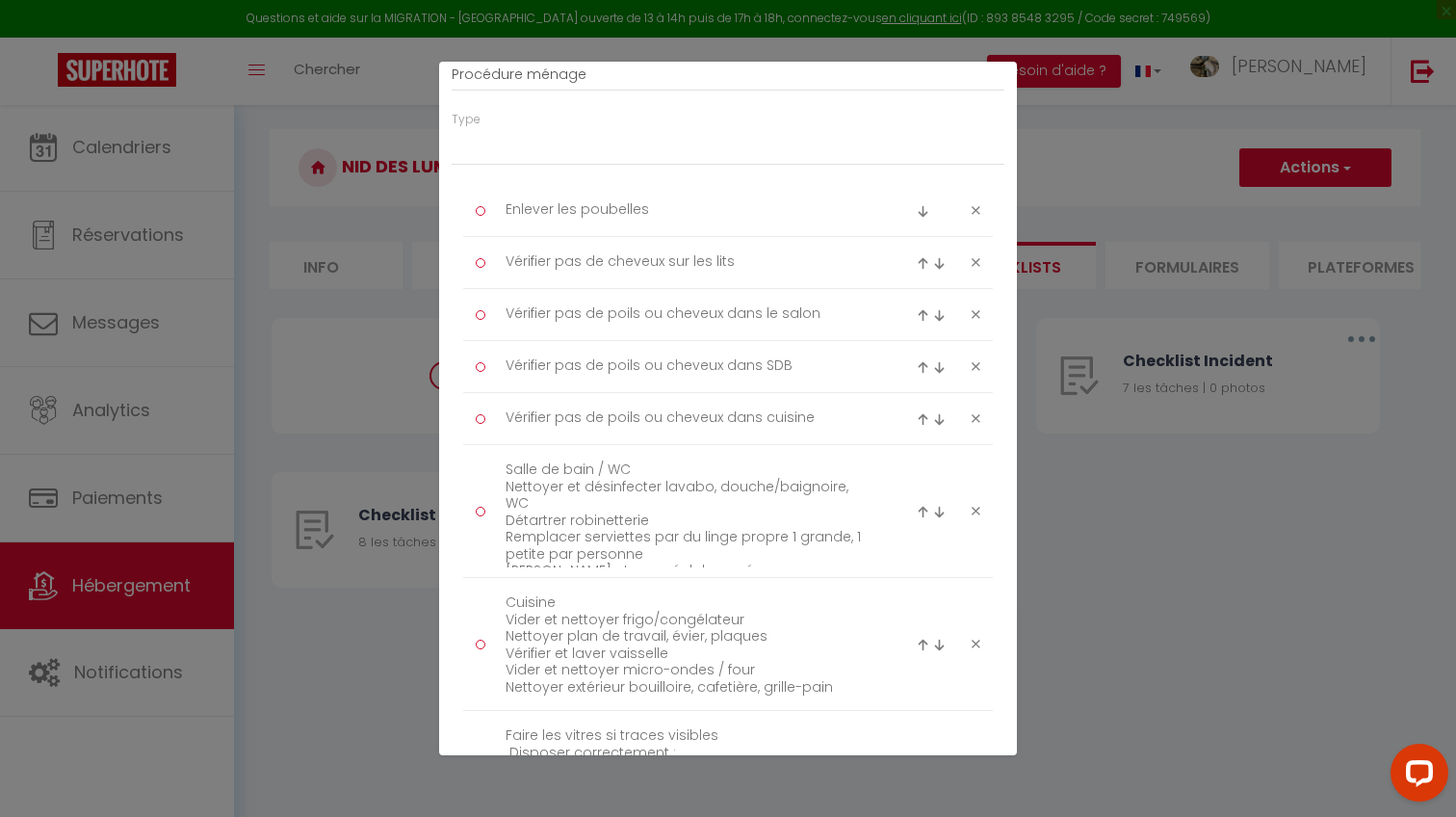
click at [974, 503] on icon at bounding box center [976, 510] width 9 height 14
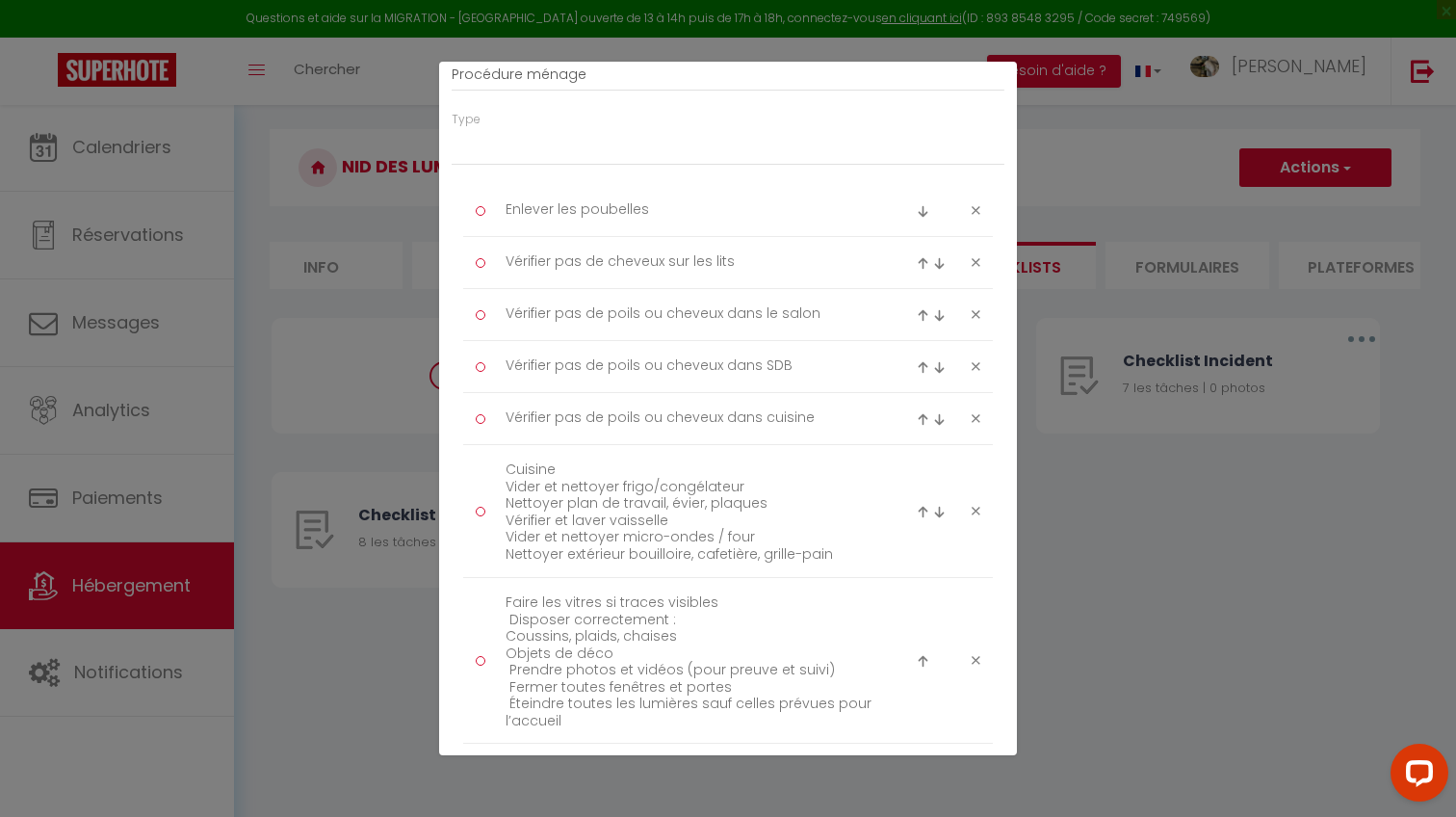
click at [974, 504] on icon at bounding box center [976, 510] width 9 height 14
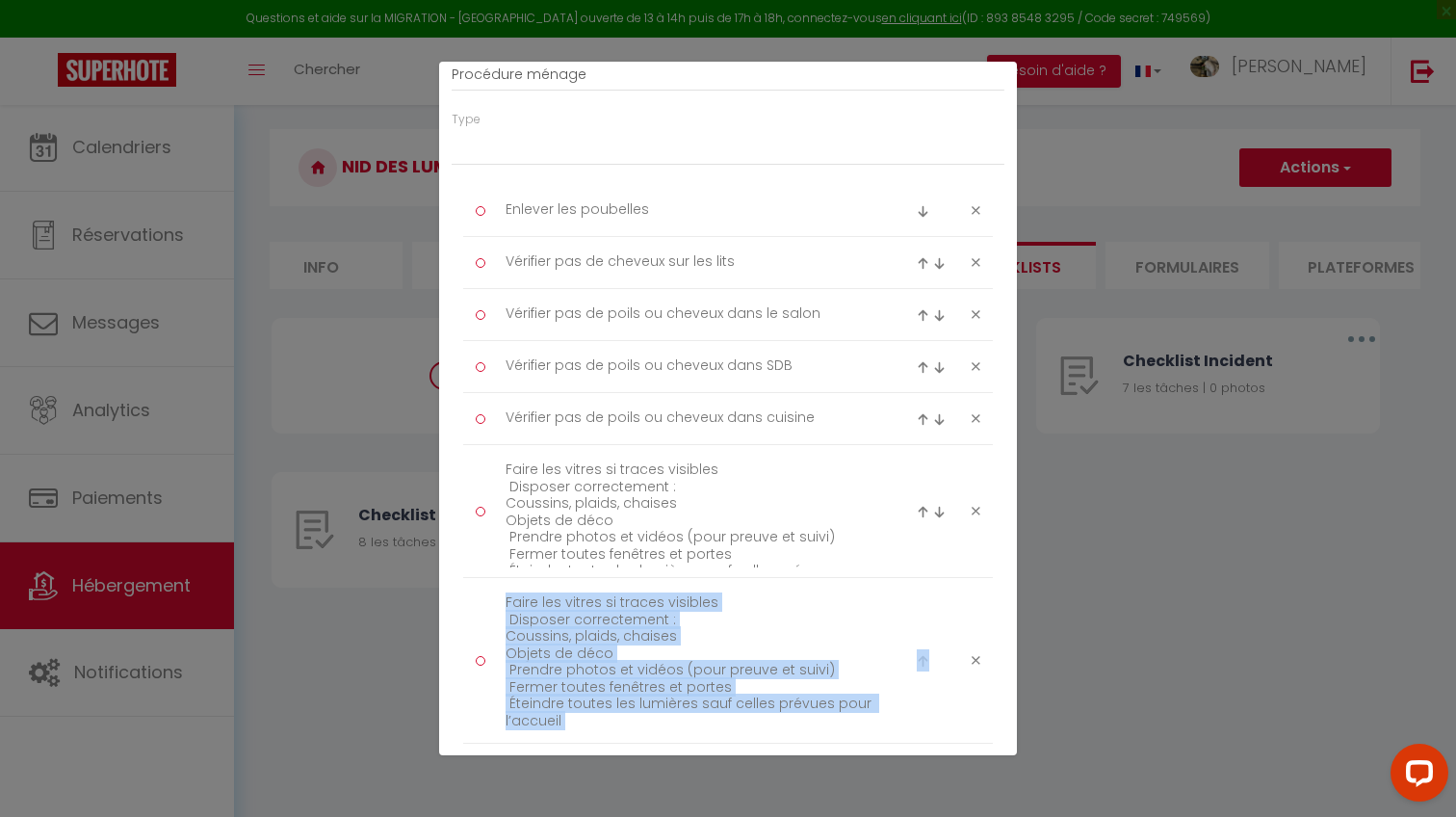
click at [974, 504] on li "Faire les vitres si traces visibles Disposer correctement : Coussins, plaids, c…" at bounding box center [728, 510] width 529 height 133
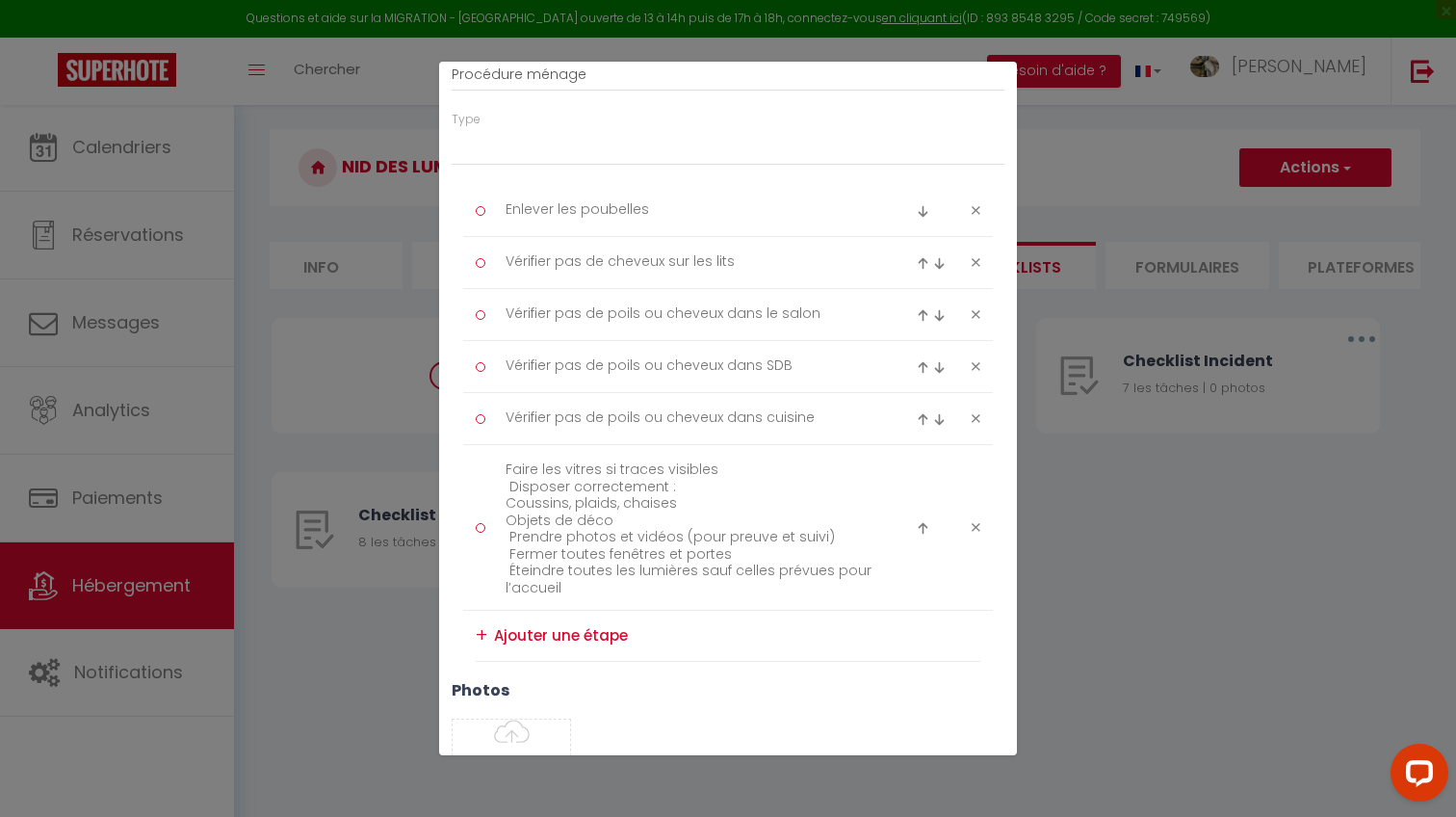
click at [974, 504] on li "Faire les vitres si traces visibles Disposer correctement : Coussins, plaids, c…" at bounding box center [728, 527] width 529 height 166
click at [974, 528] on icon at bounding box center [976, 527] width 9 height 14
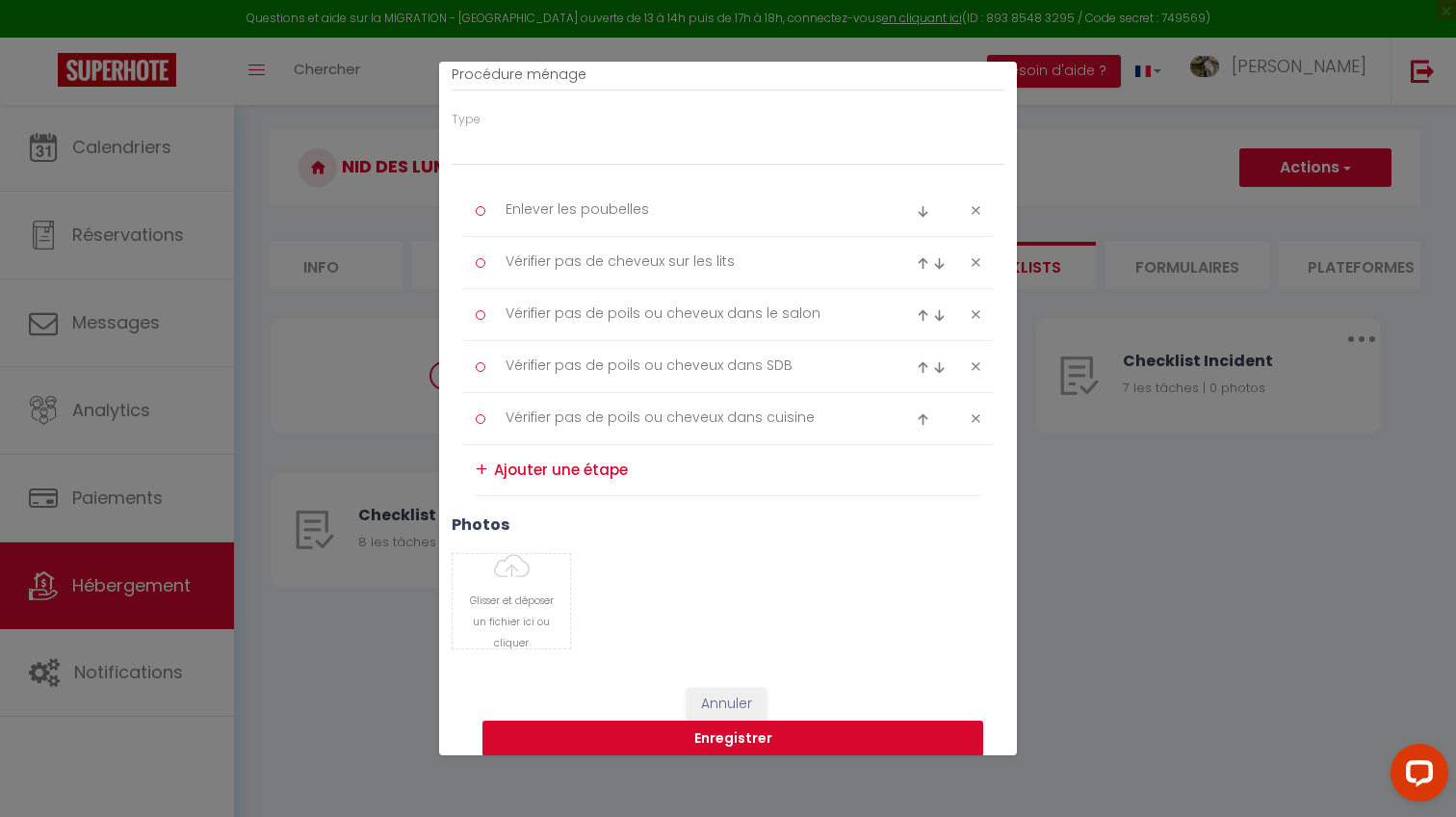
click at [784, 722] on button "Enregistrer" at bounding box center [732, 738] width 500 height 37
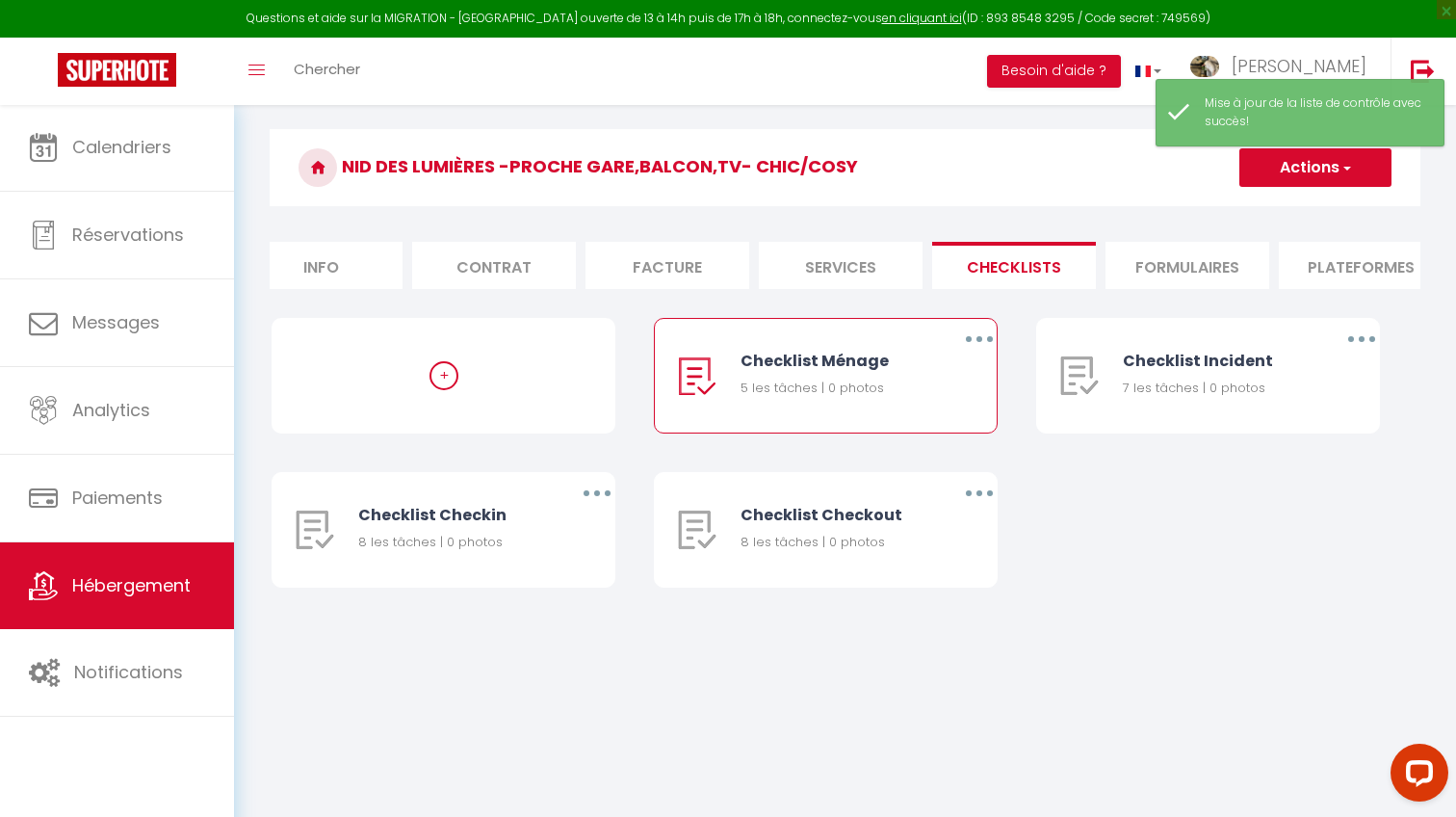
click at [970, 335] on button "button" at bounding box center [980, 339] width 54 height 31
click at [935, 384] on link "Editer" at bounding box center [929, 383] width 143 height 33
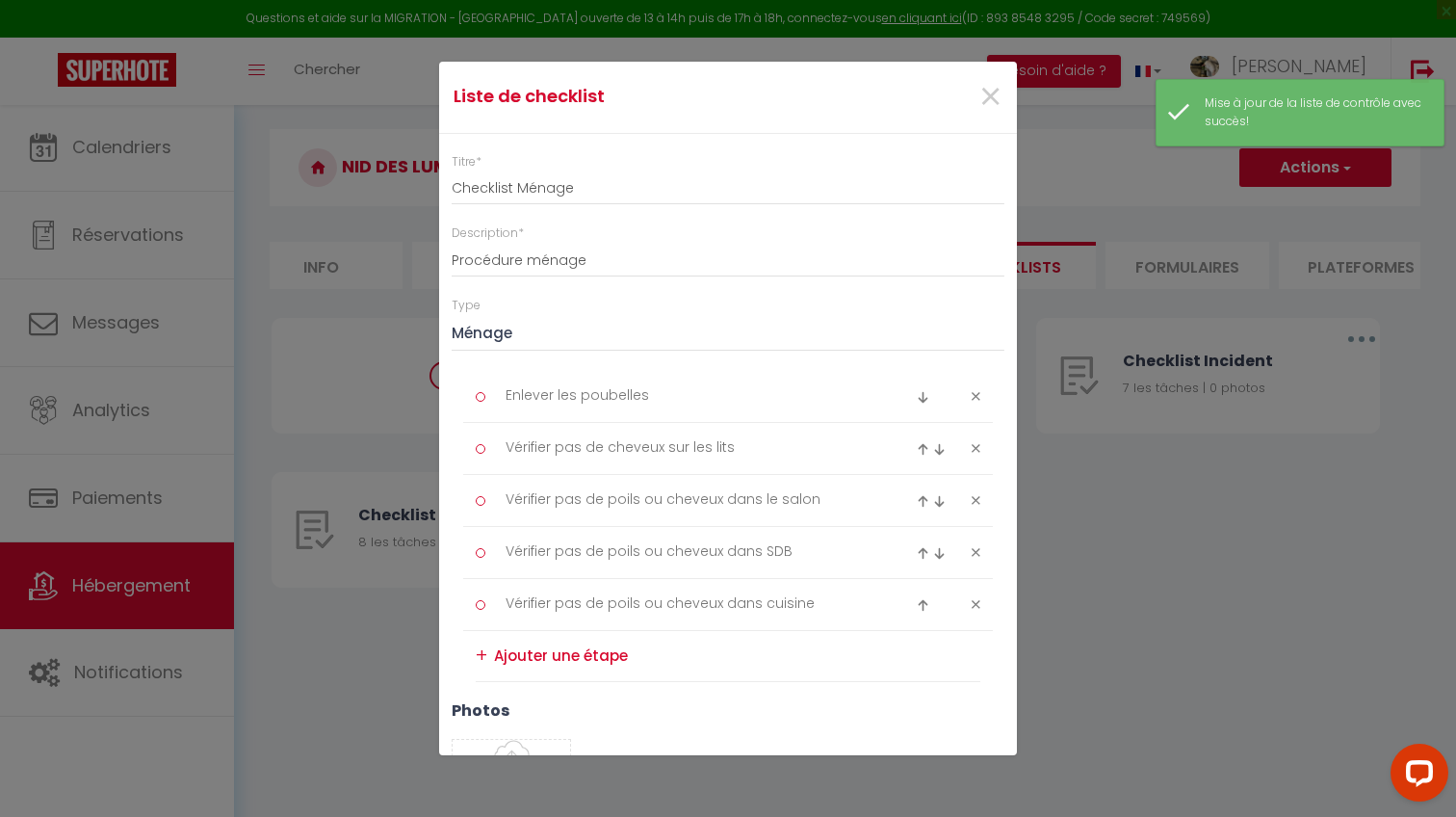
click at [979, 393] on icon at bounding box center [976, 397] width 9 height 14
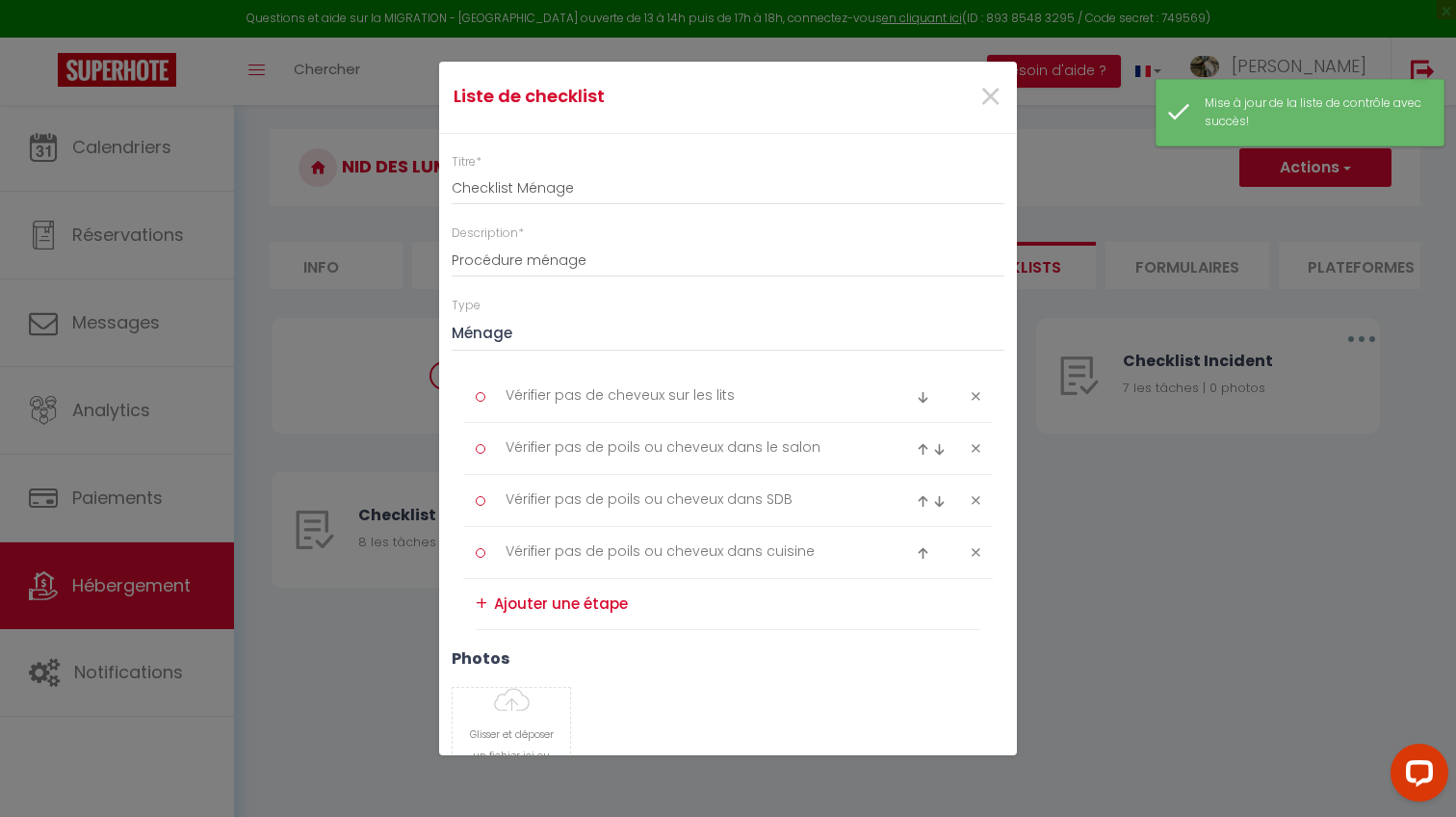
click at [979, 393] on icon at bounding box center [976, 397] width 9 height 14
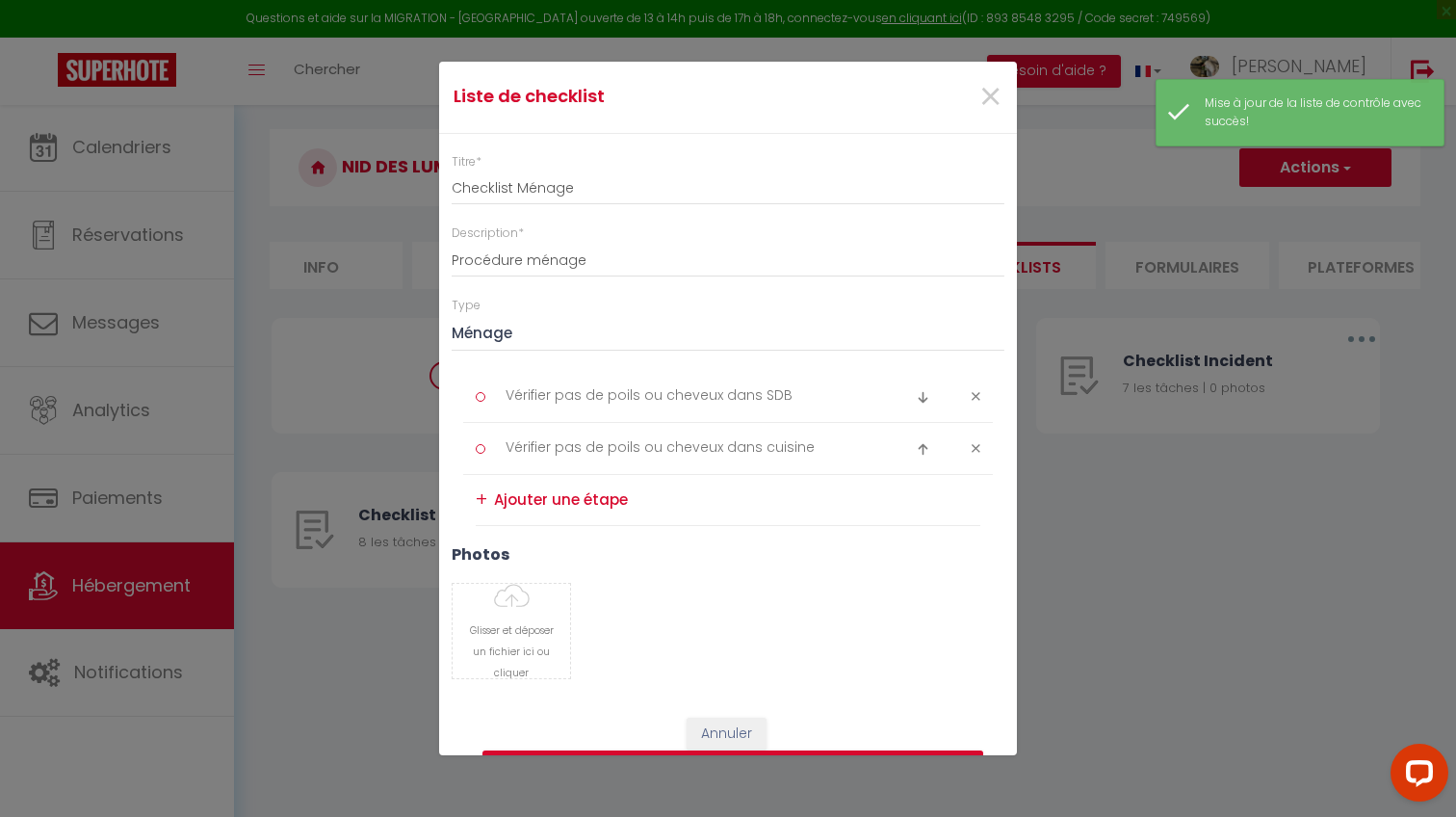
click at [979, 393] on icon at bounding box center [976, 397] width 9 height 14
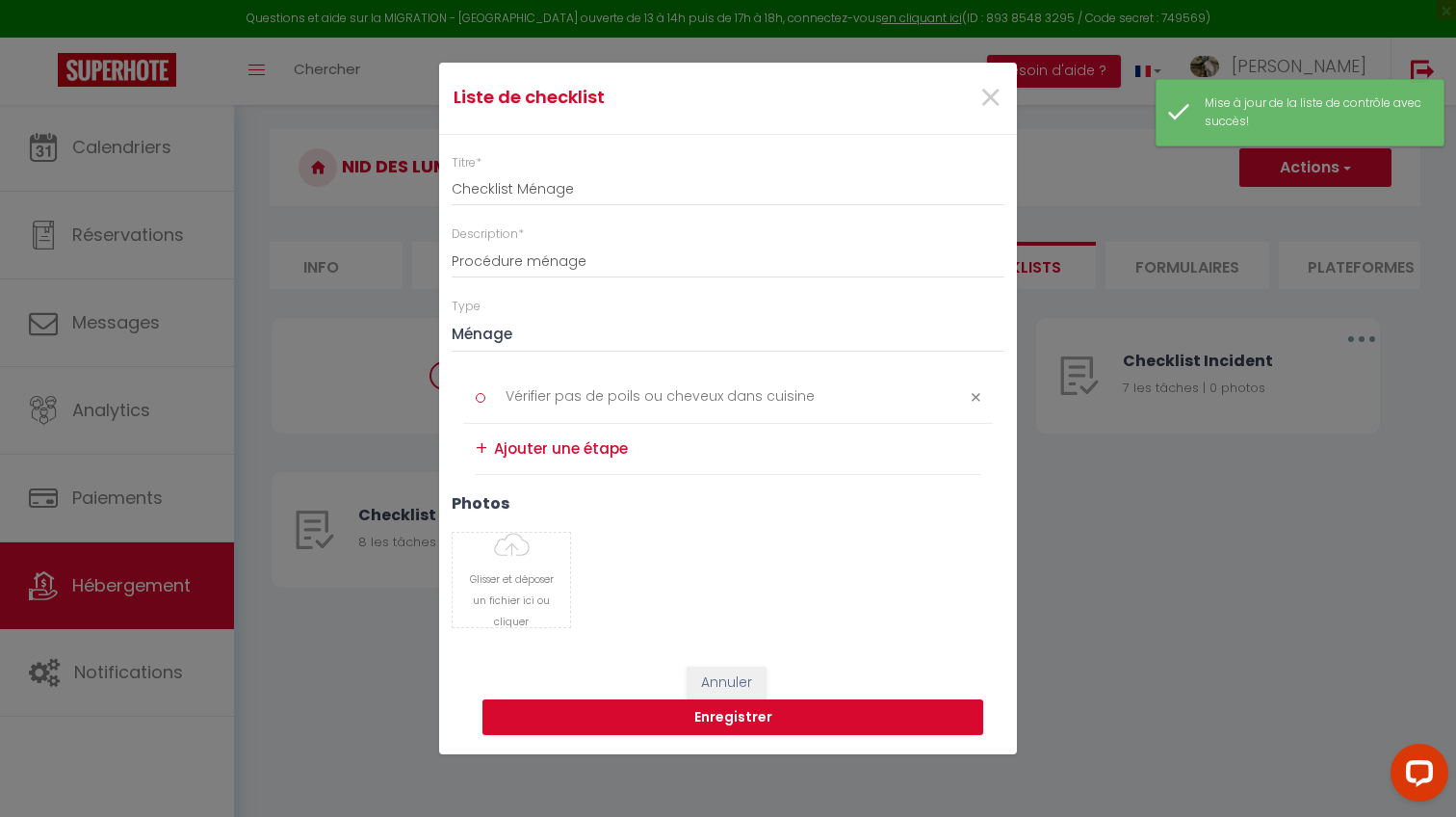
click at [979, 393] on icon at bounding box center [976, 397] width 9 height 14
click at [979, 393] on div "Titre * Checklist Ménage Description * Procédure ménage Type Ménage Incident Ch…" at bounding box center [728, 392] width 577 height 513
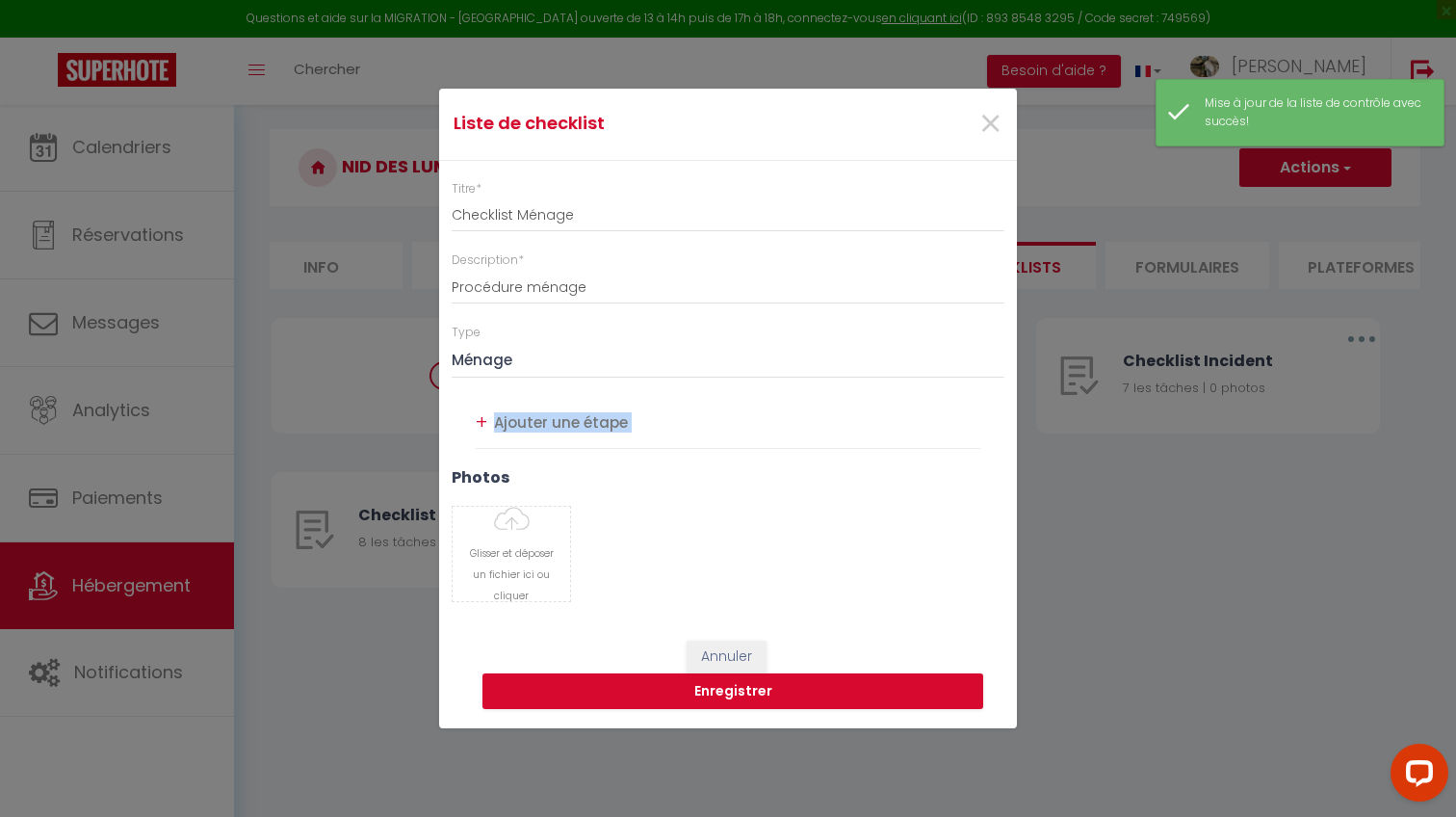
click at [979, 393] on div "Titre * Checklist Ménage Description * Procédure ménage Type Ménage Incident Ch…" at bounding box center [728, 392] width 577 height 461
click at [503, 416] on textarea at bounding box center [737, 422] width 486 height 31
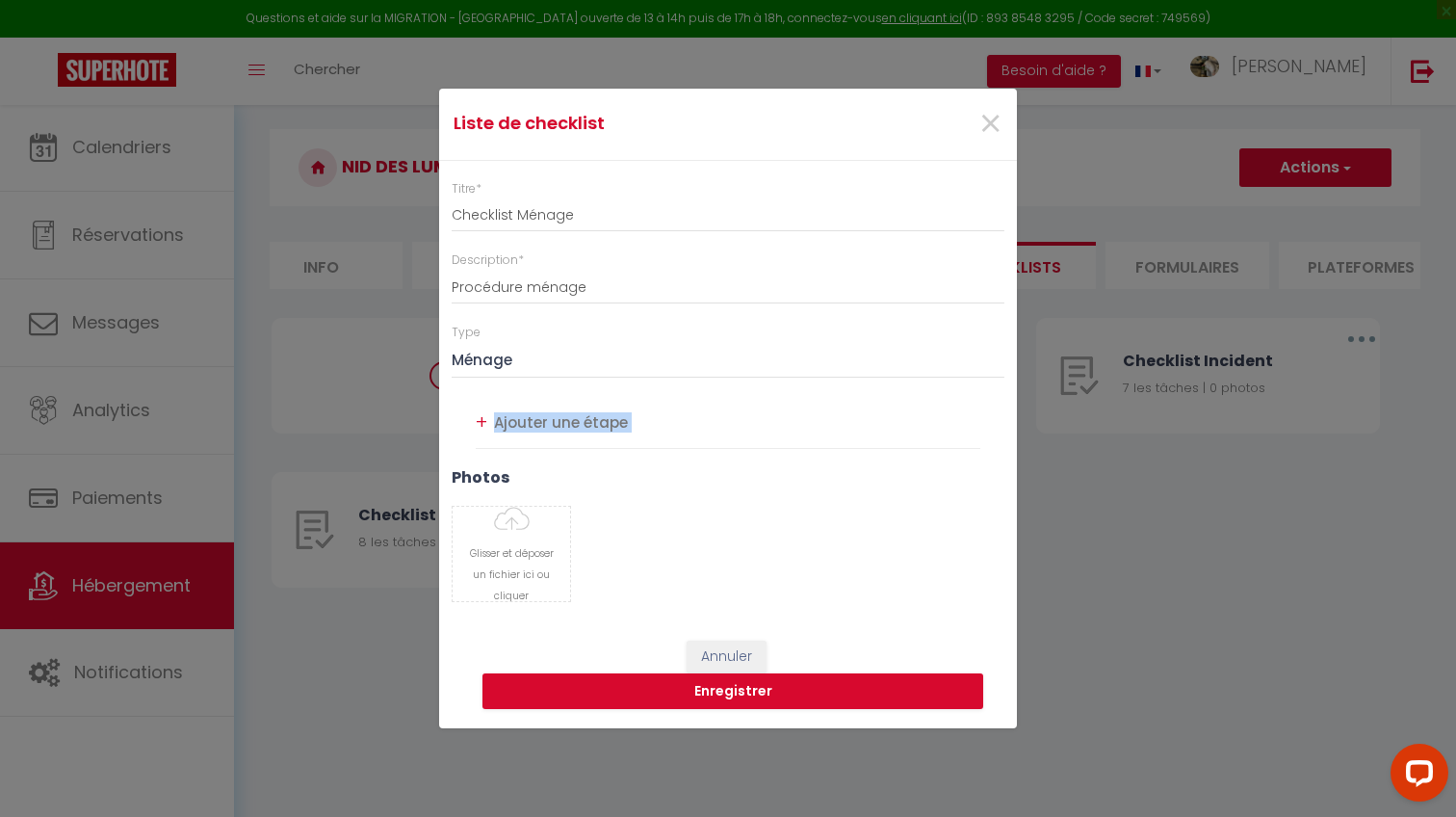
paste textarea "Enlever les poubelles dans toutes les pièces"
click at [477, 418] on div "+" at bounding box center [481, 422] width 12 height 30
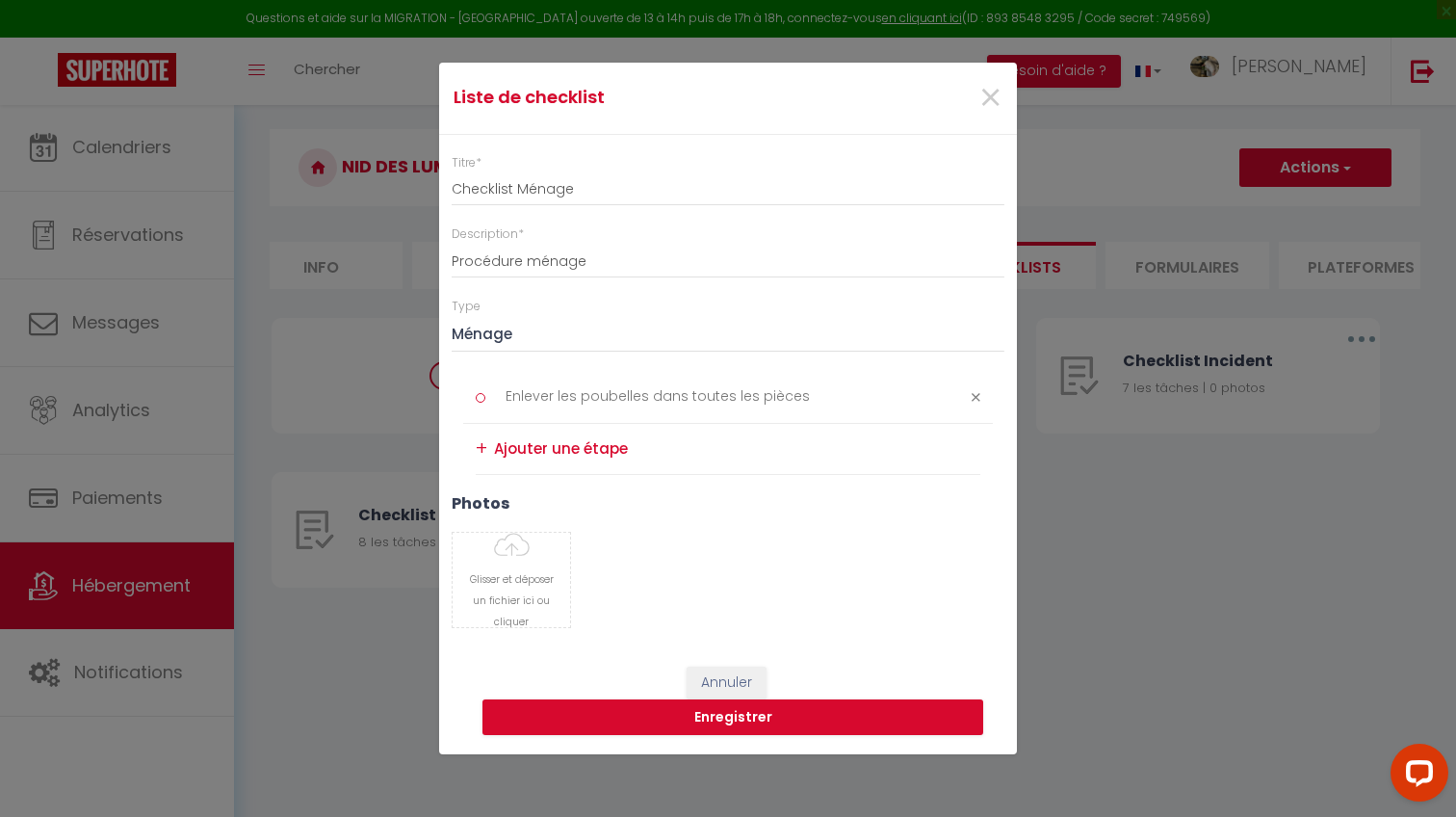
click at [553, 447] on textarea at bounding box center [737, 448] width 486 height 31
paste textarea "Vérifier qu’il n’y a pas de poils ou cheveux sur les lits"
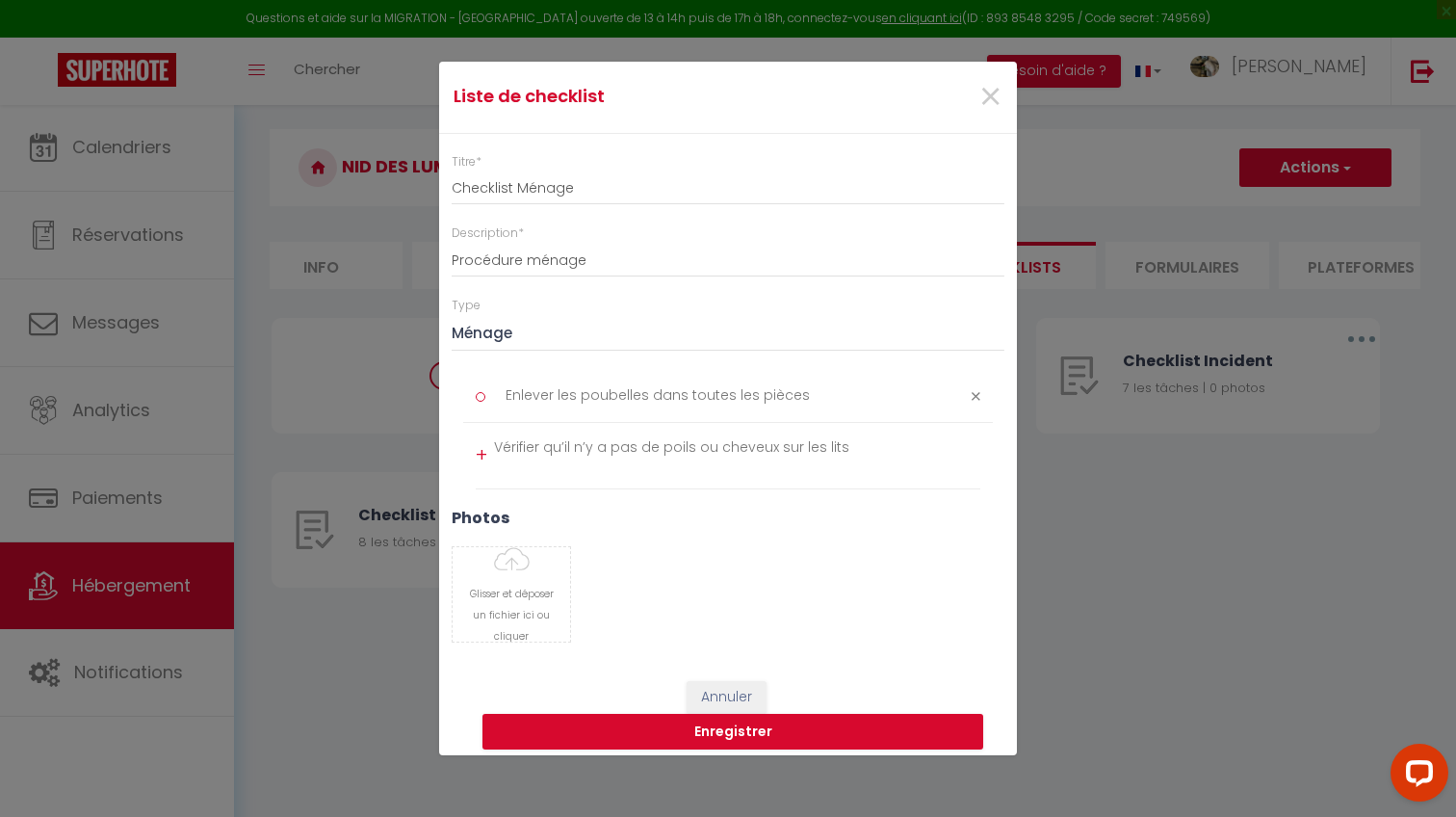
click at [472, 446] on div "Enlever les poubelles dans toutes les pièces + Vérifier qu’il n’y a pas de poil…" at bounding box center [728, 429] width 529 height 119
click at [478, 446] on div "+" at bounding box center [481, 455] width 12 height 30
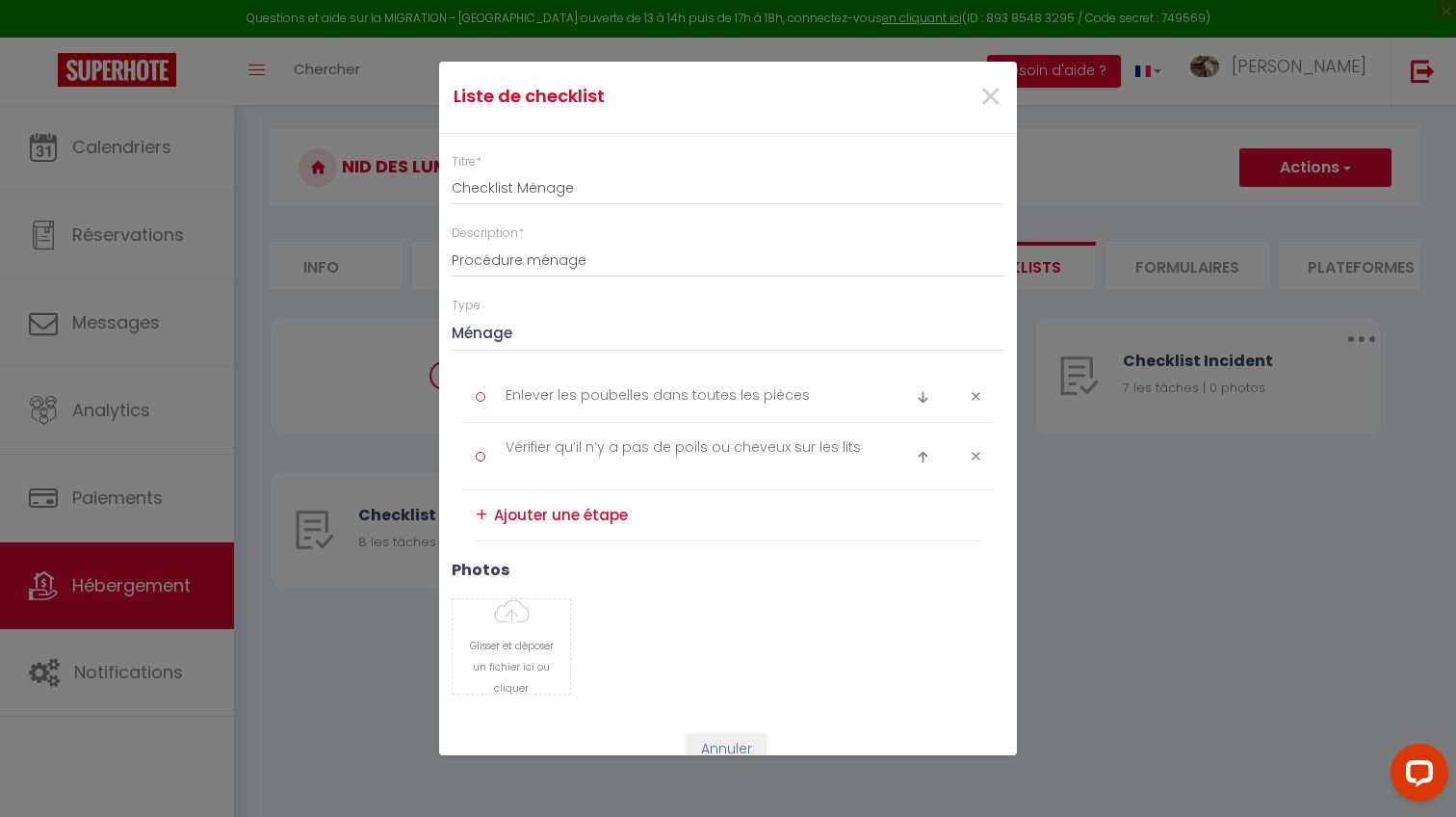
click at [511, 504] on textarea at bounding box center [737, 514] width 486 height 31
paste textarea "Vérifier qu’il n’y a pas de poils ou cheveux dans le salon"
click at [477, 531] on div "+" at bounding box center [481, 522] width 12 height 30
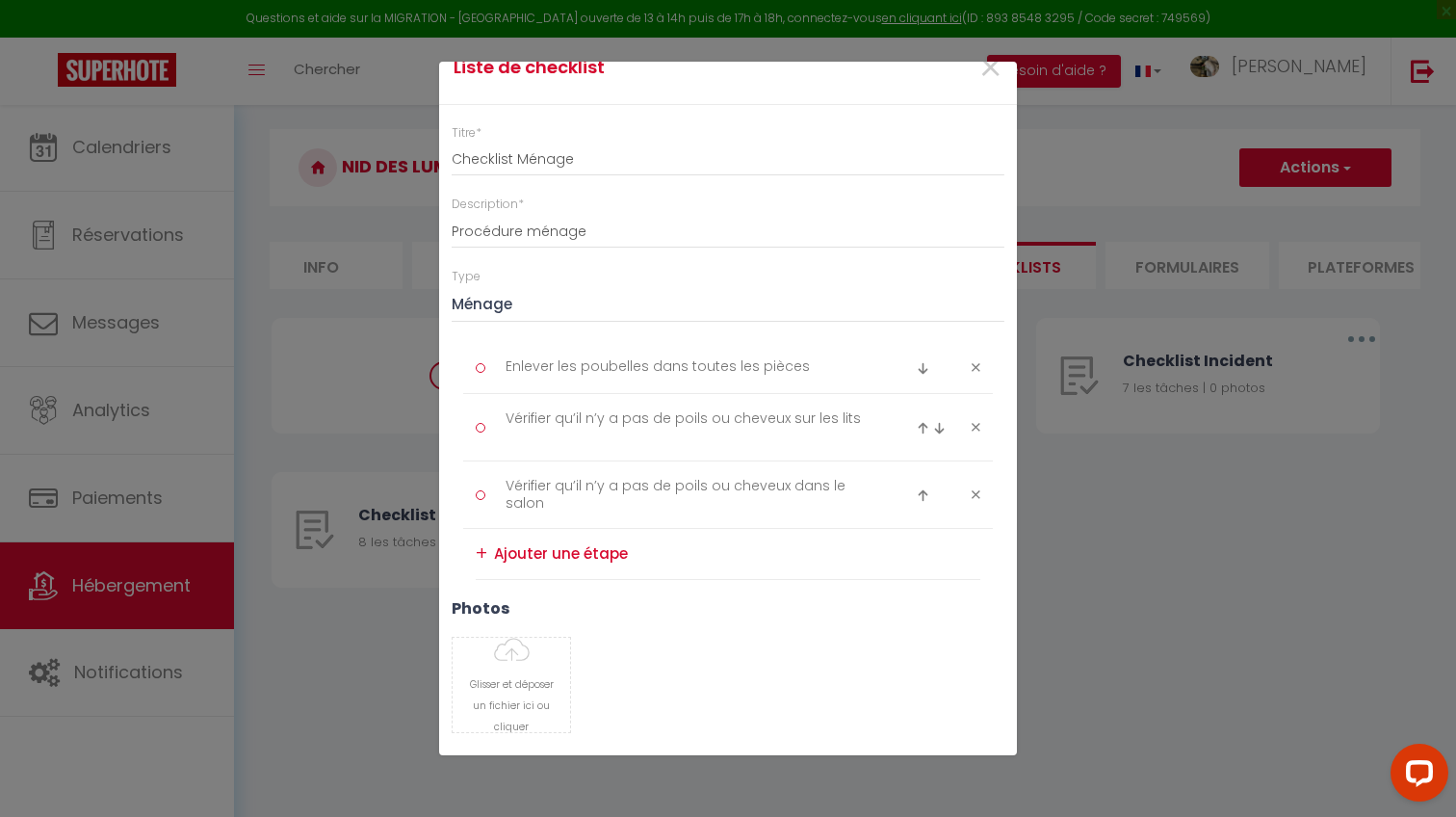
scroll to position [35, 0]
click at [483, 539] on div "+" at bounding box center [481, 547] width 12 height 30
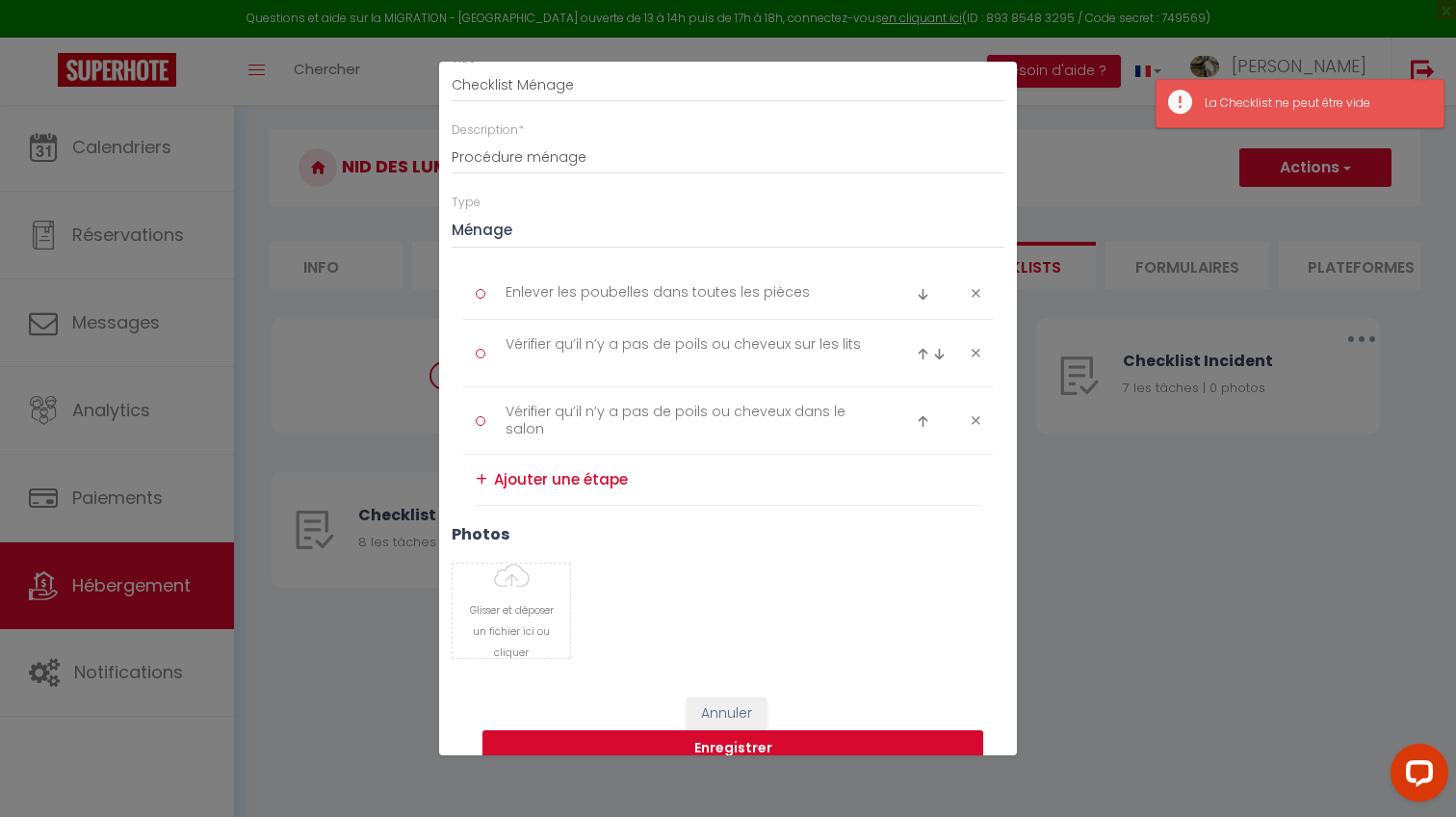
scroll to position [114, 0]
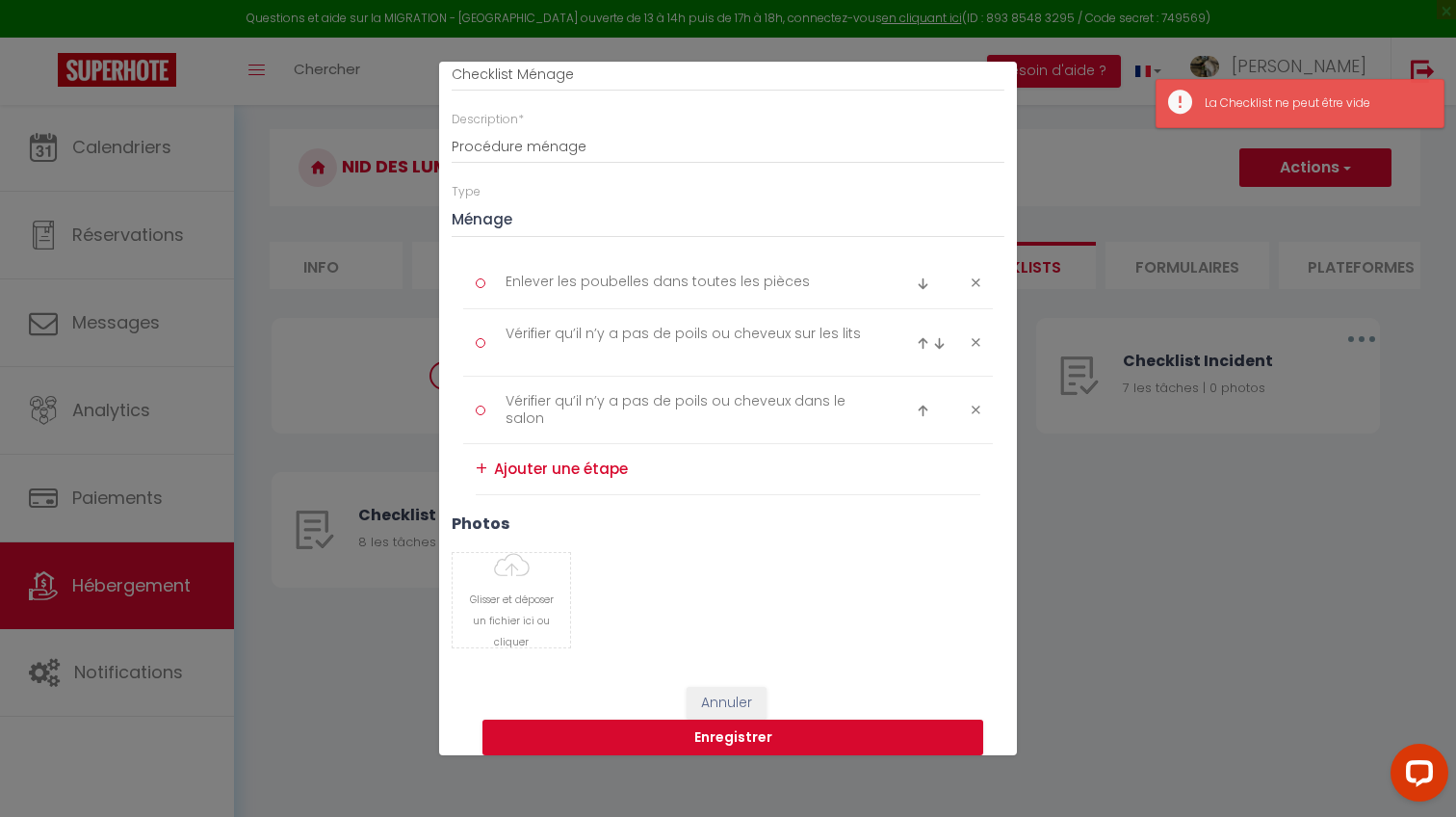
click at [520, 455] on textarea at bounding box center [737, 468] width 486 height 31
paste textarea "Vérifier qu’il n’y a pas de poils ou cheveux dans la salle de bain"
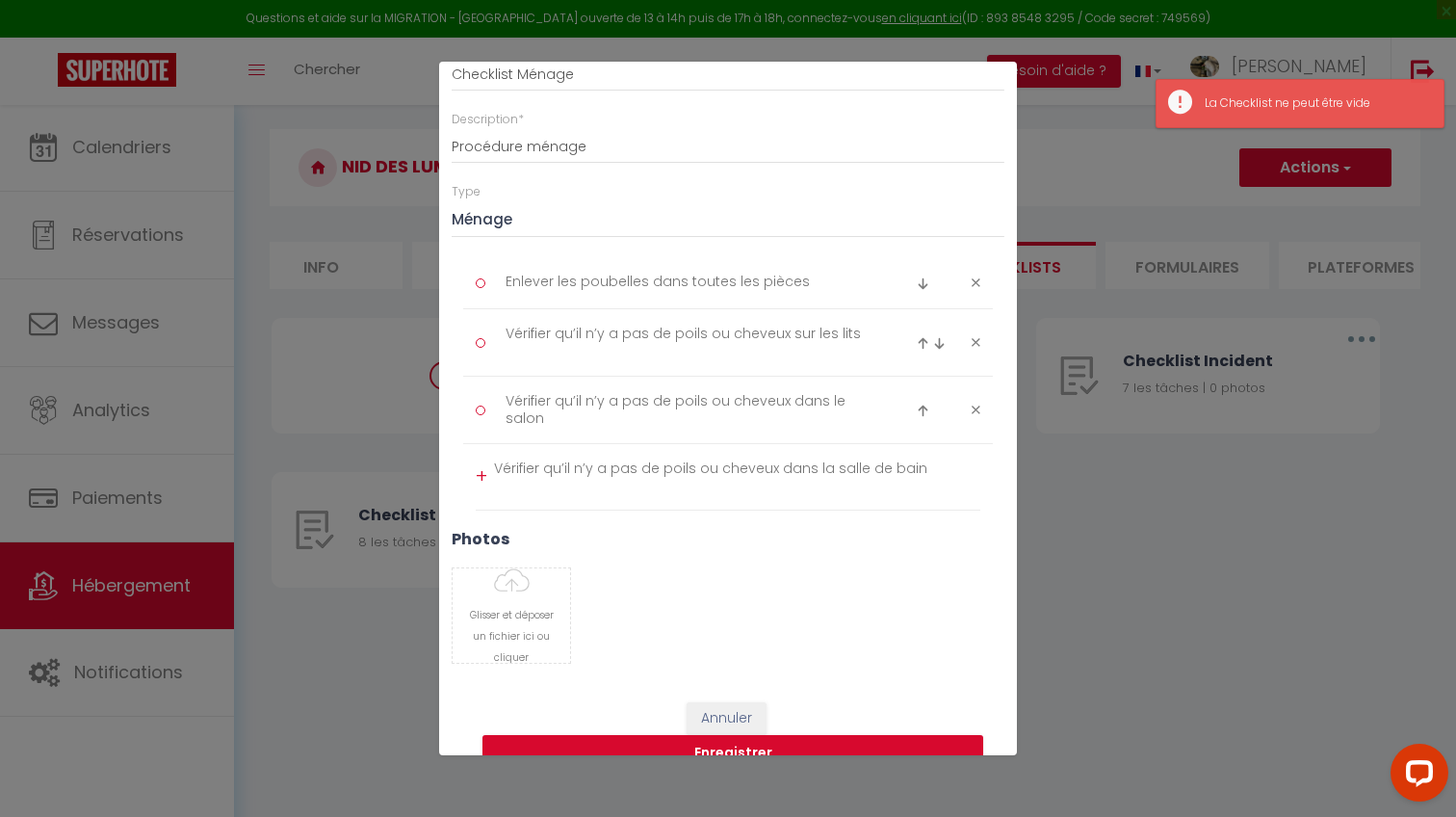
scroll to position [0, 0]
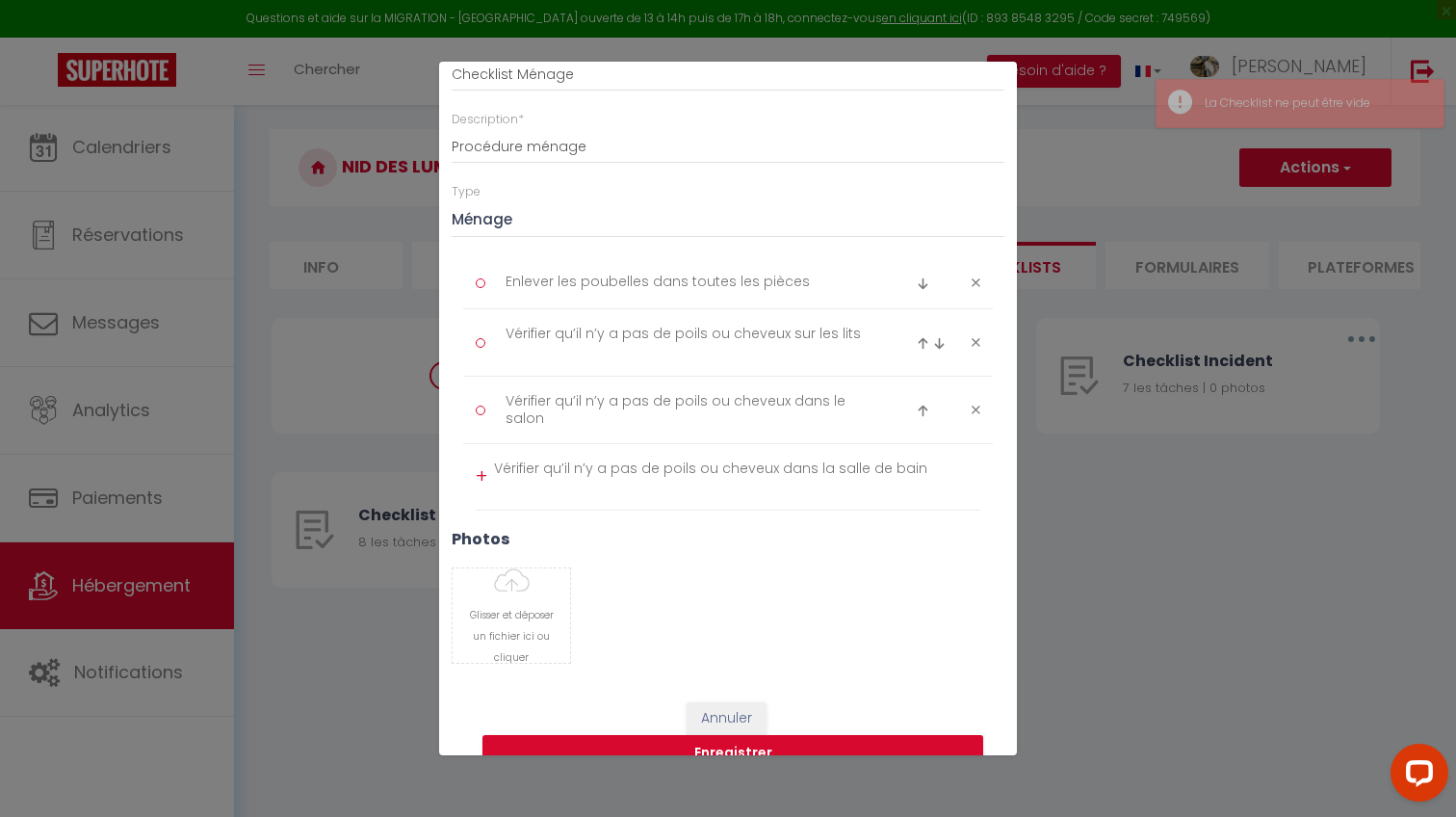
click at [484, 469] on div "+" at bounding box center [481, 476] width 12 height 30
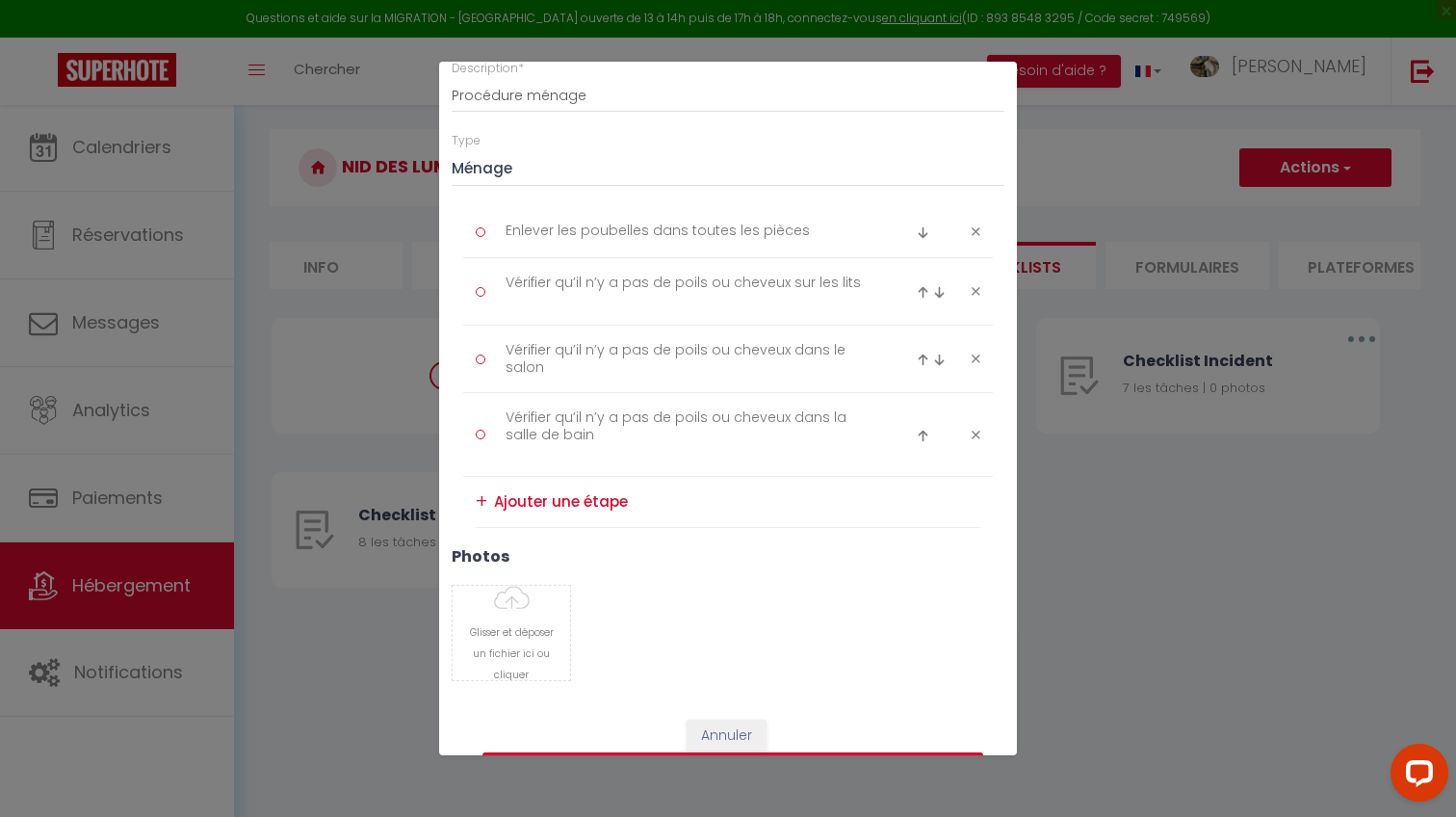
scroll to position [188, 0]
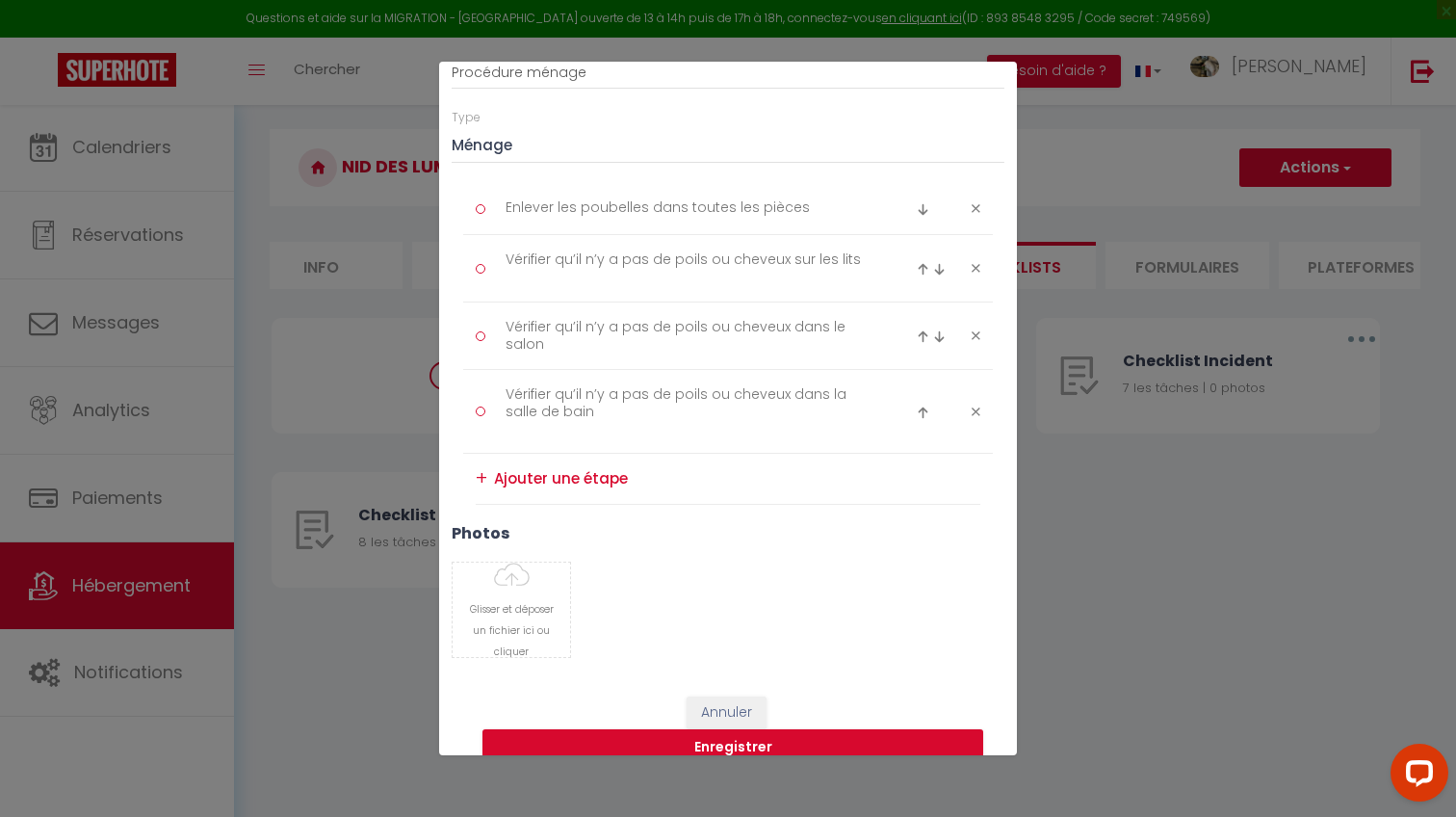
click at [522, 488] on textarea at bounding box center [737, 478] width 486 height 31
paste textarea "Vérifier qu’il n’y a pas de poils ou cheveux dans la cuisine"
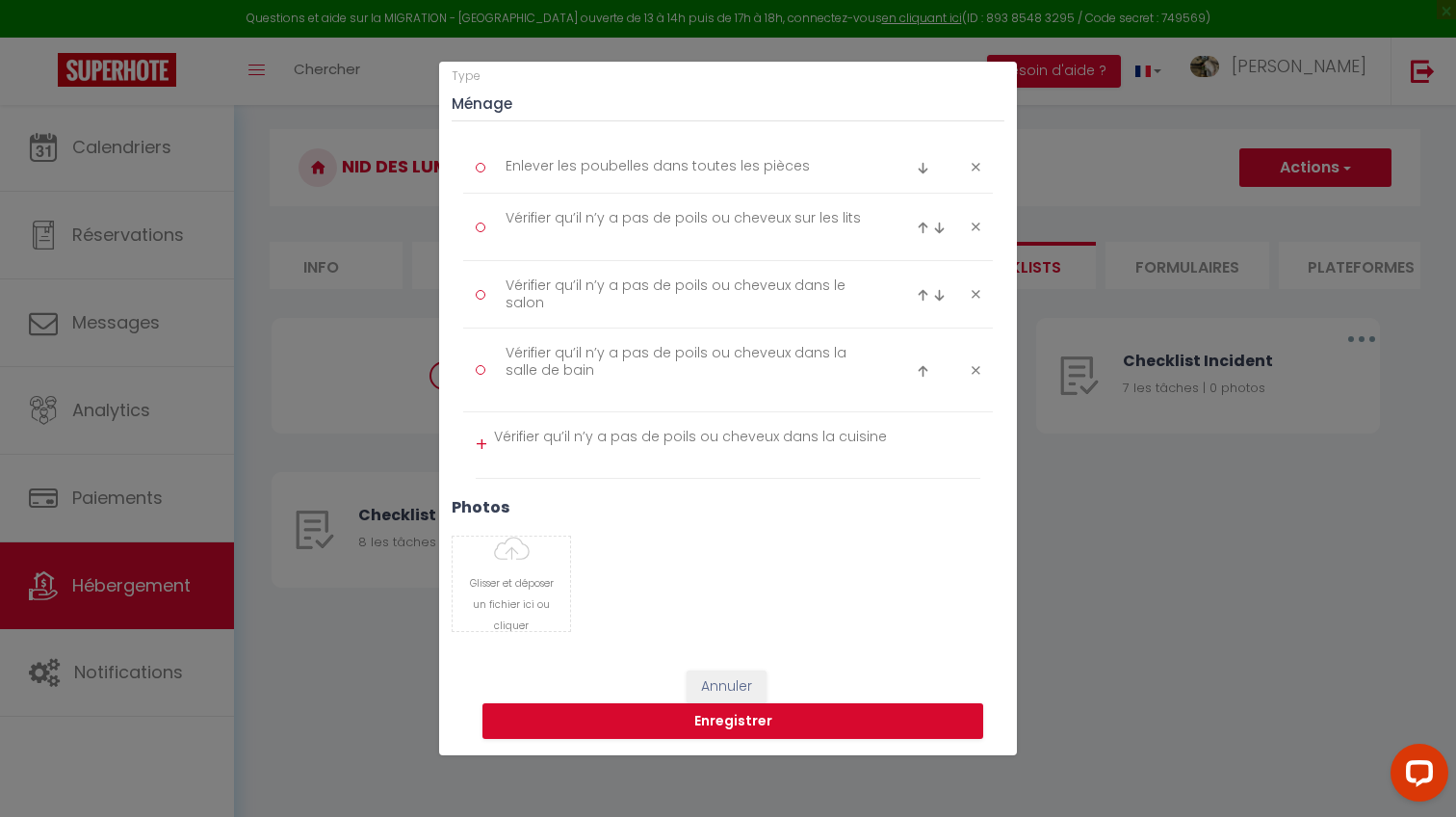
scroll to position [212, 0]
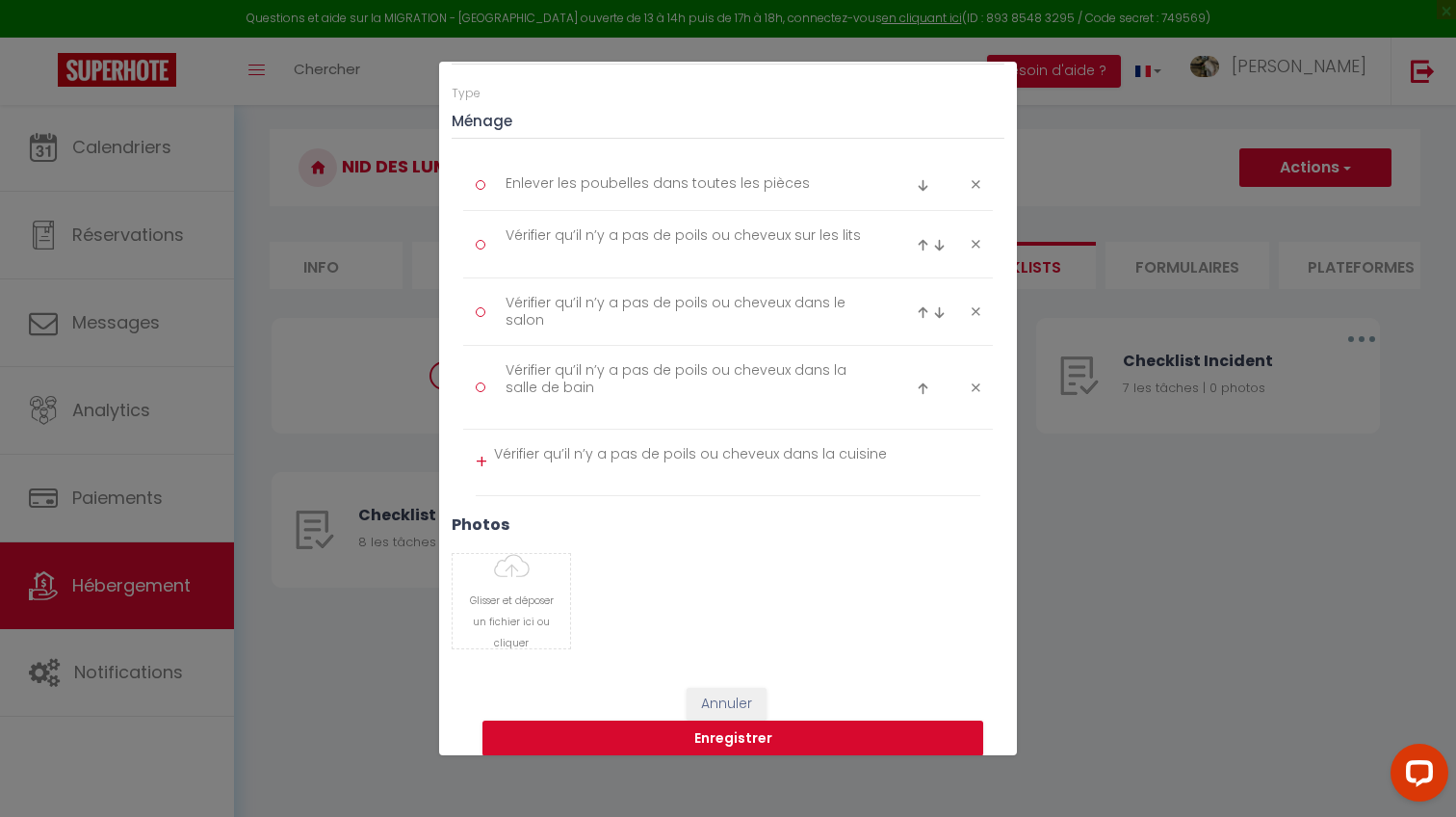
click at [490, 449] on li "+ Vérifier qu’il n’y a pas de poils ou cheveux dans la cuisine" at bounding box center [727, 462] width 504 height 67
click at [486, 453] on div "+" at bounding box center [481, 461] width 12 height 30
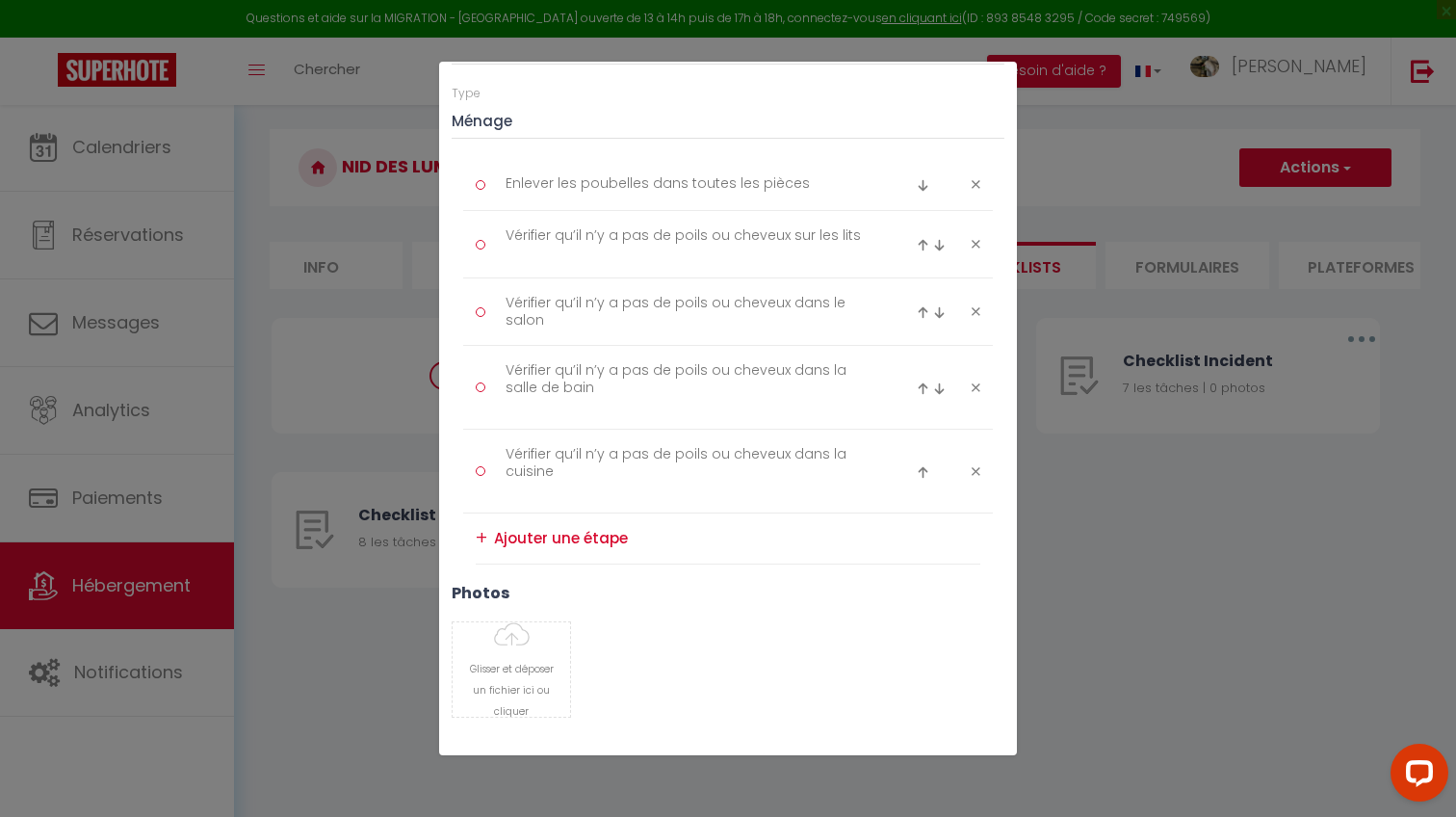
click at [530, 534] on textarea at bounding box center [737, 538] width 486 height 31
paste textarea "Salon / Séjour Enlever la poussière sur meubles, étagères et TV"
click at [550, 617] on h3 "photos" at bounding box center [727, 624] width 552 height 18
click at [482, 554] on div "+" at bounding box center [481, 554] width 12 height 30
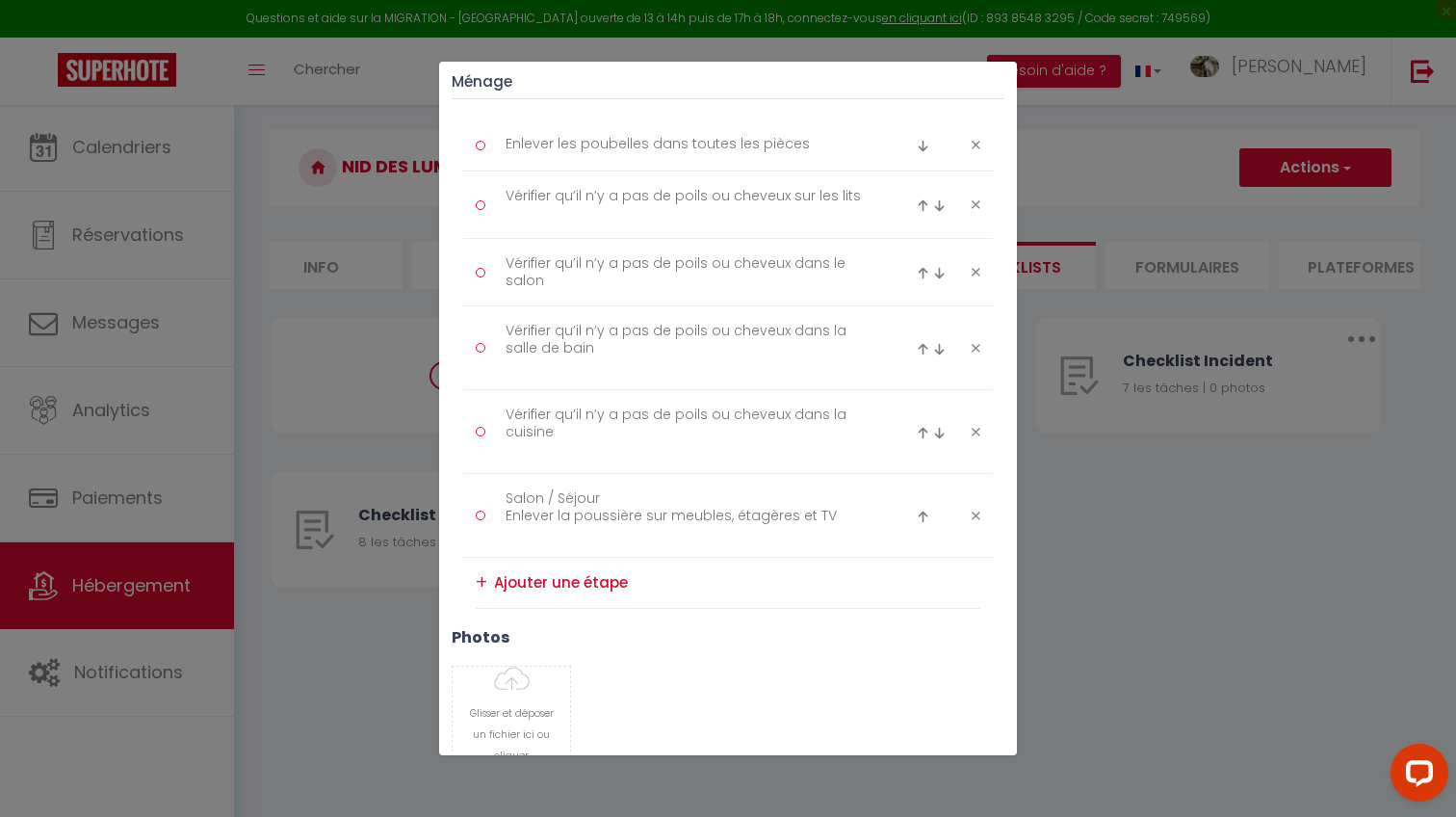
scroll to position [272, 0]
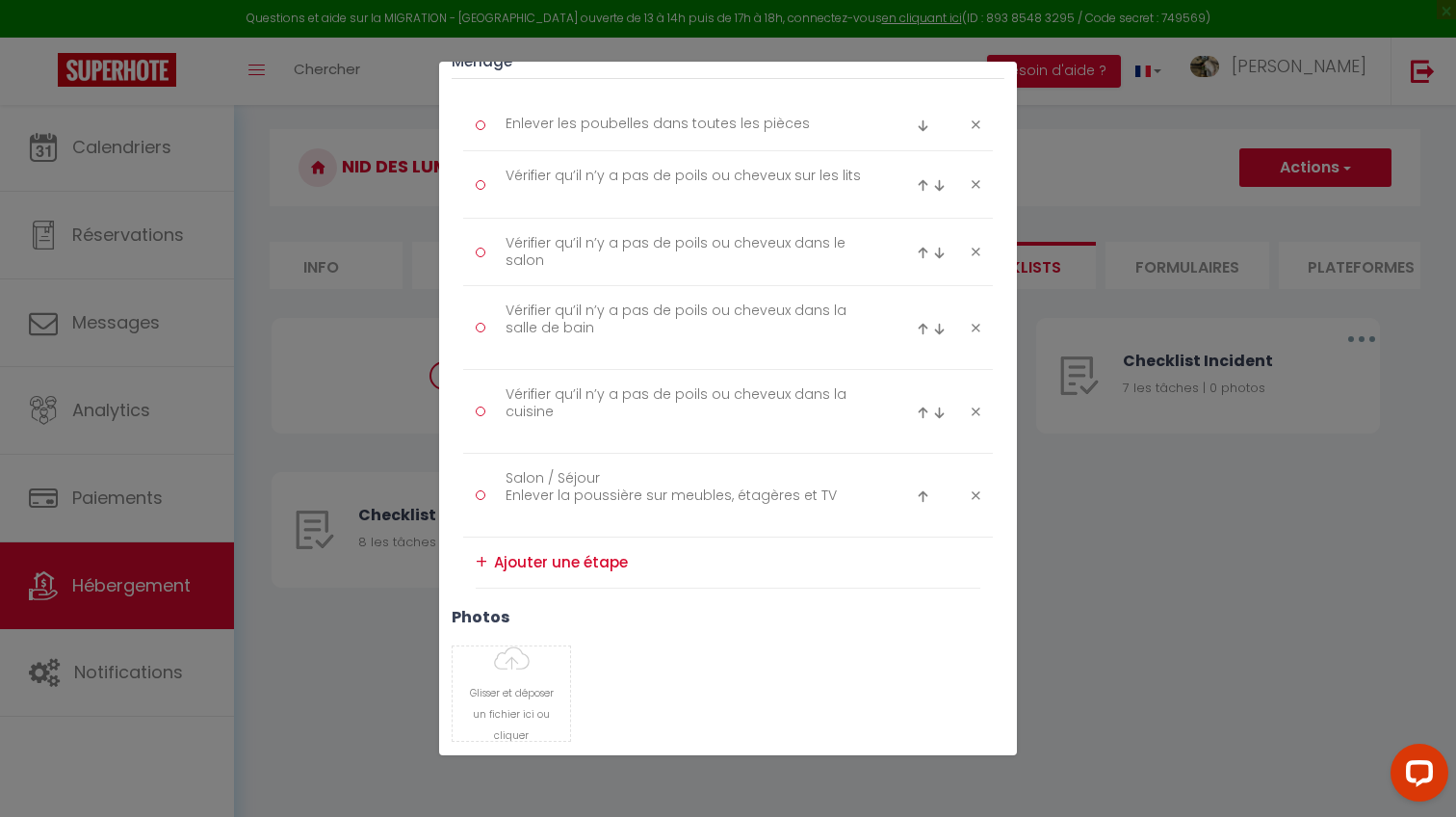
click at [480, 555] on div "+" at bounding box center [481, 562] width 12 height 30
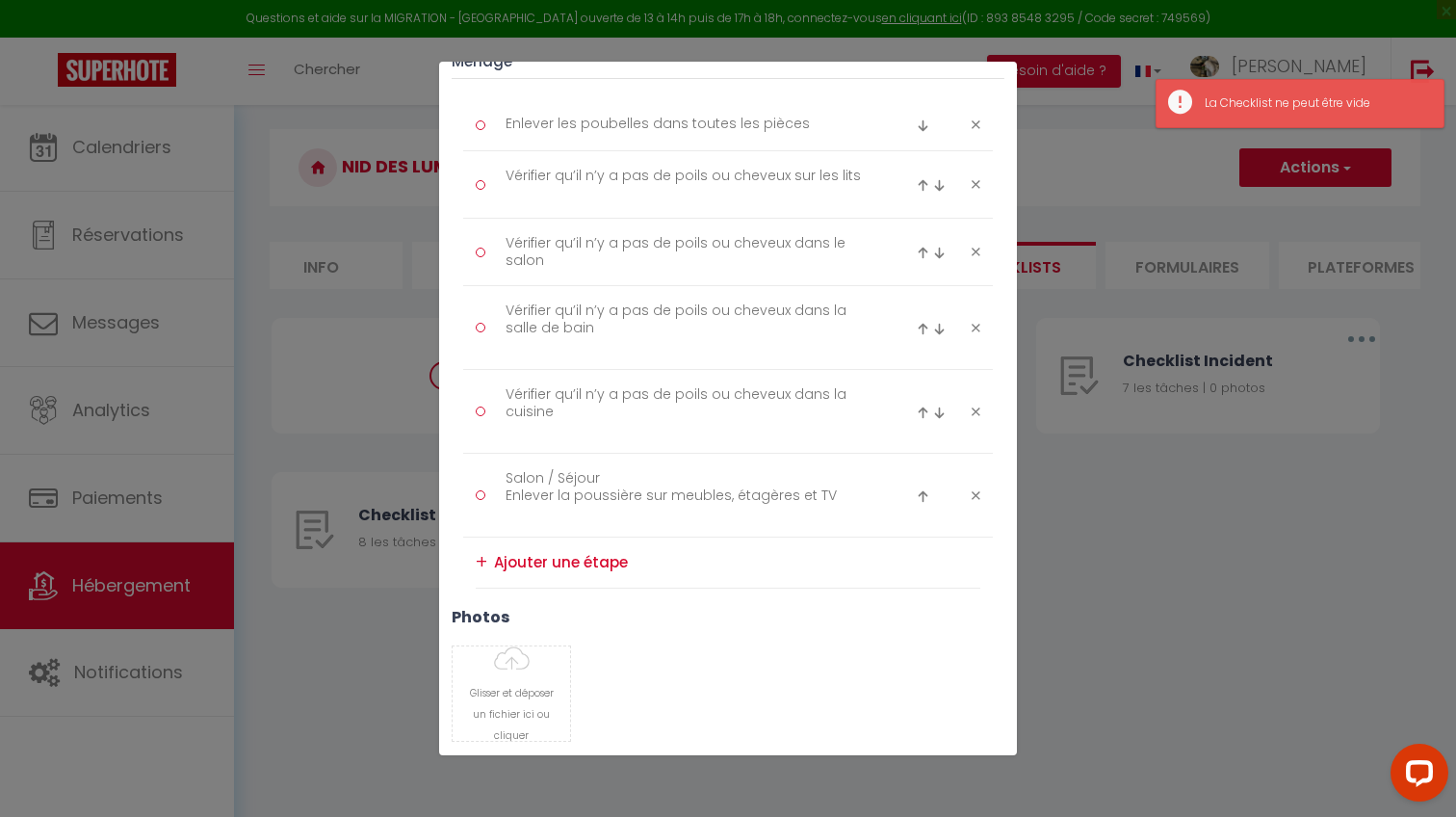
click at [503, 556] on textarea at bounding box center [737, 562] width 486 height 31
paste textarea "Aspirer le canapé et les coussins"
click at [479, 567] on div "+" at bounding box center [481, 569] width 12 height 30
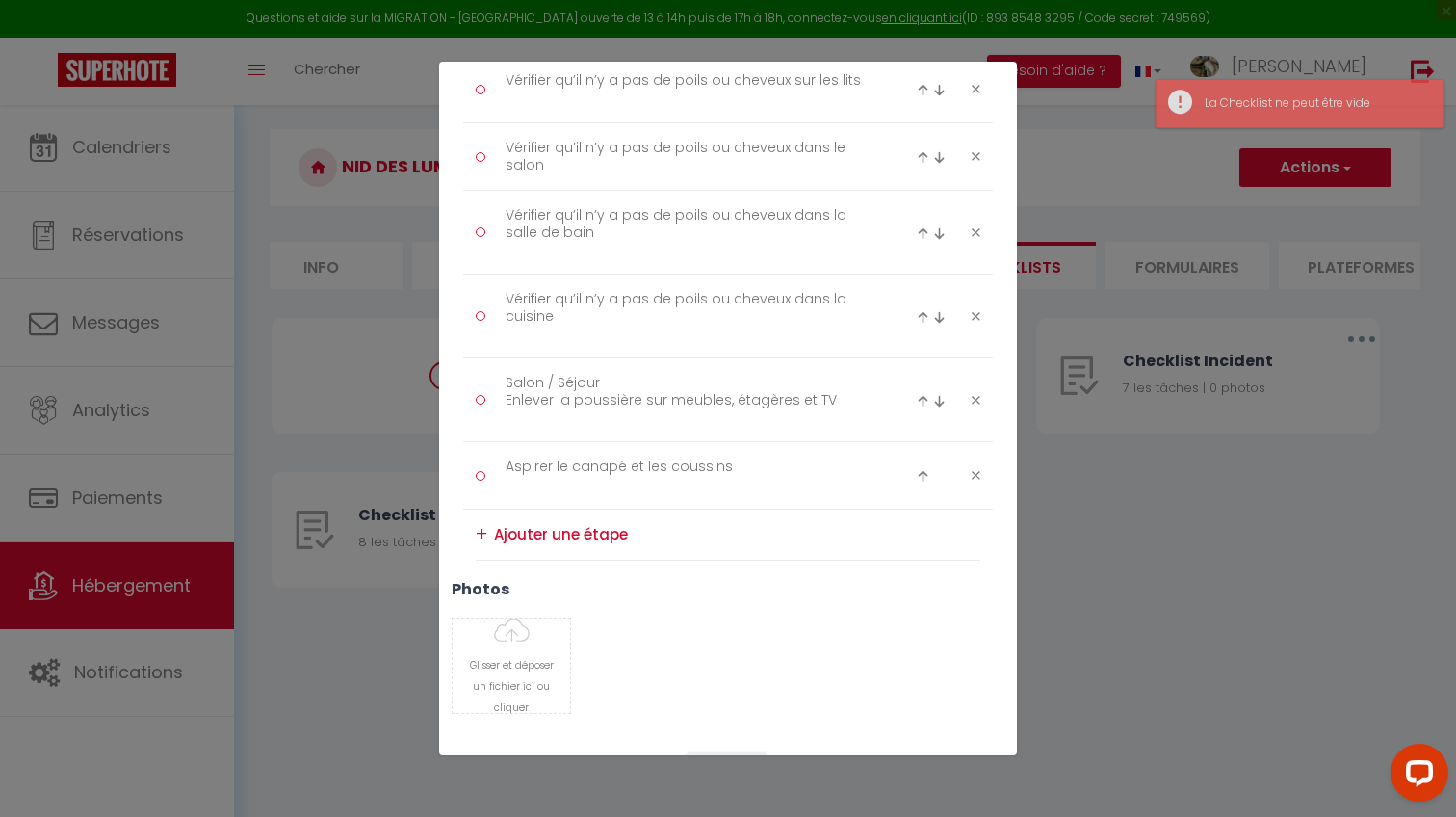
scroll to position [382, 0]
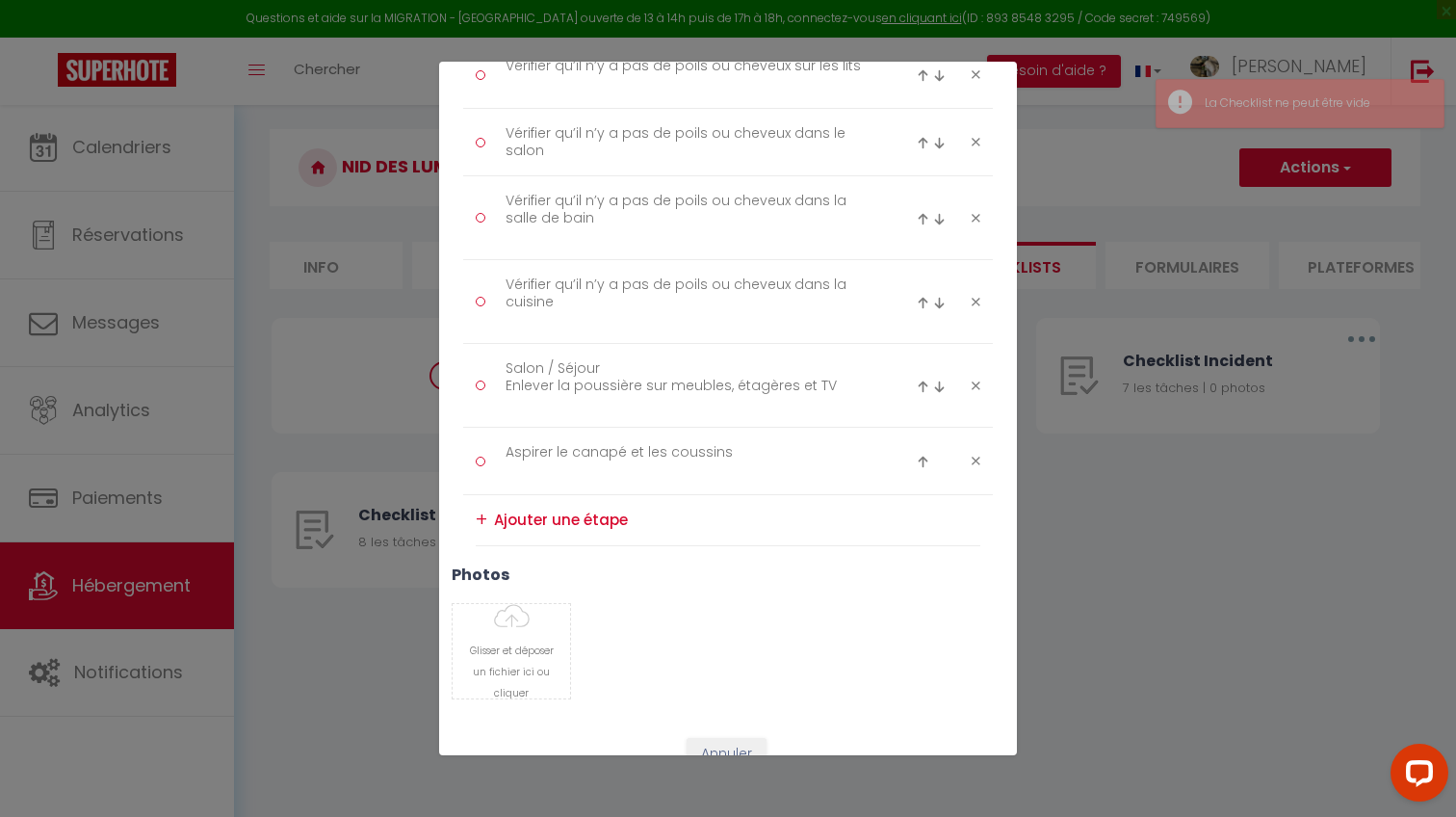
click at [558, 508] on textarea at bounding box center [737, 519] width 486 height 31
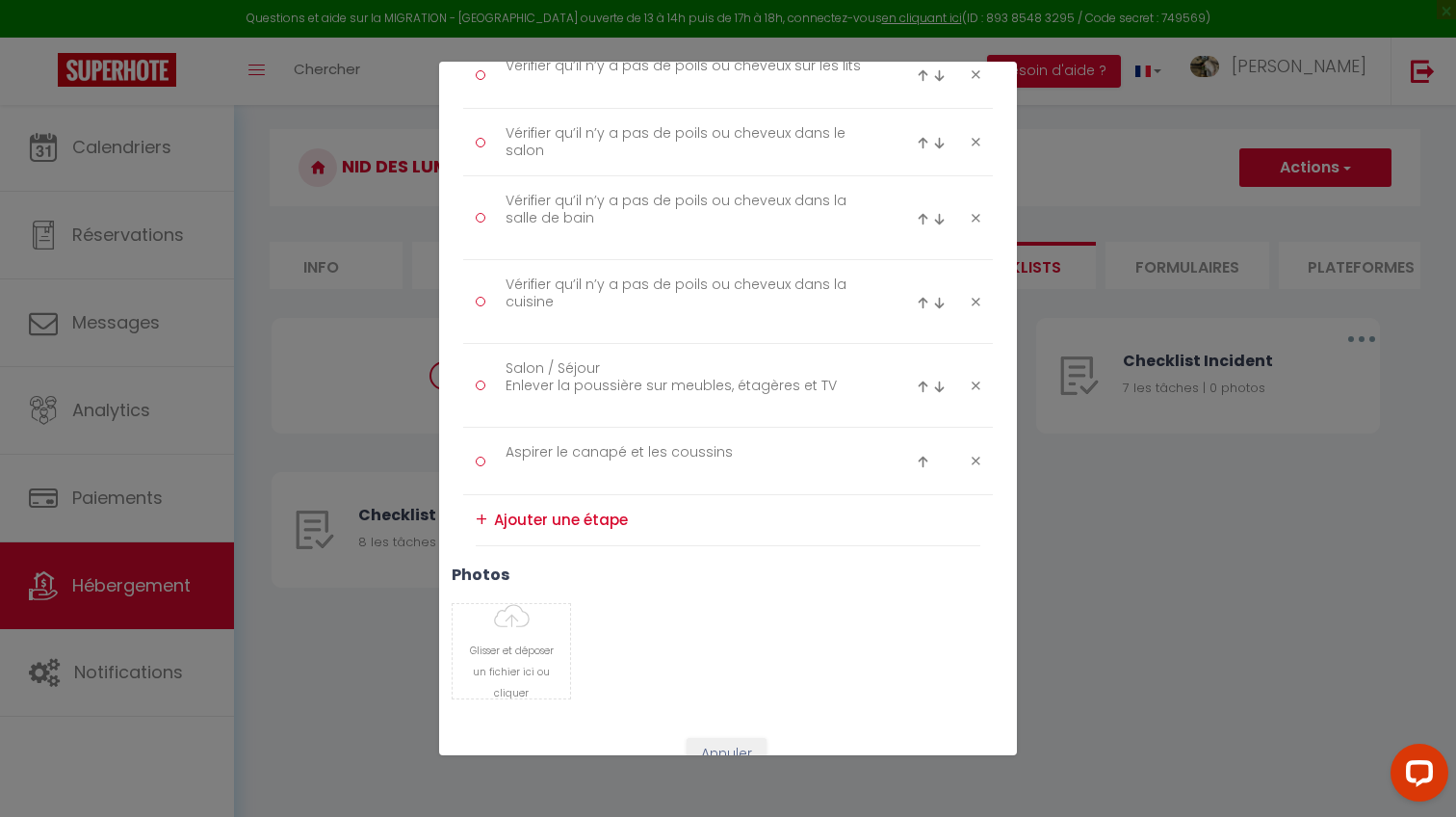
paste textarea "Nettoyer la table basse et les surfaces"
click at [479, 522] on div "+" at bounding box center [481, 527] width 12 height 30
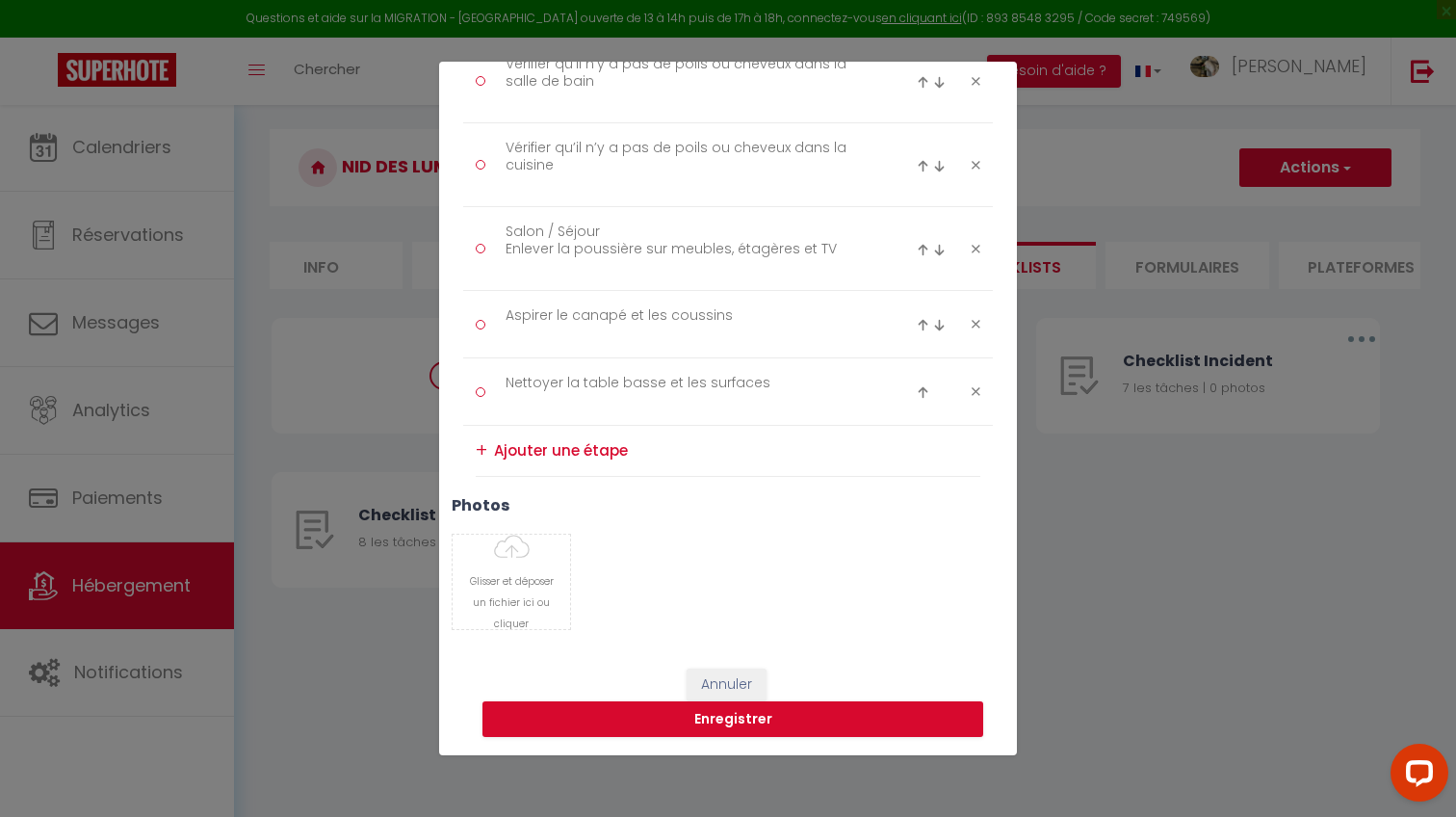
scroll to position [517, 0]
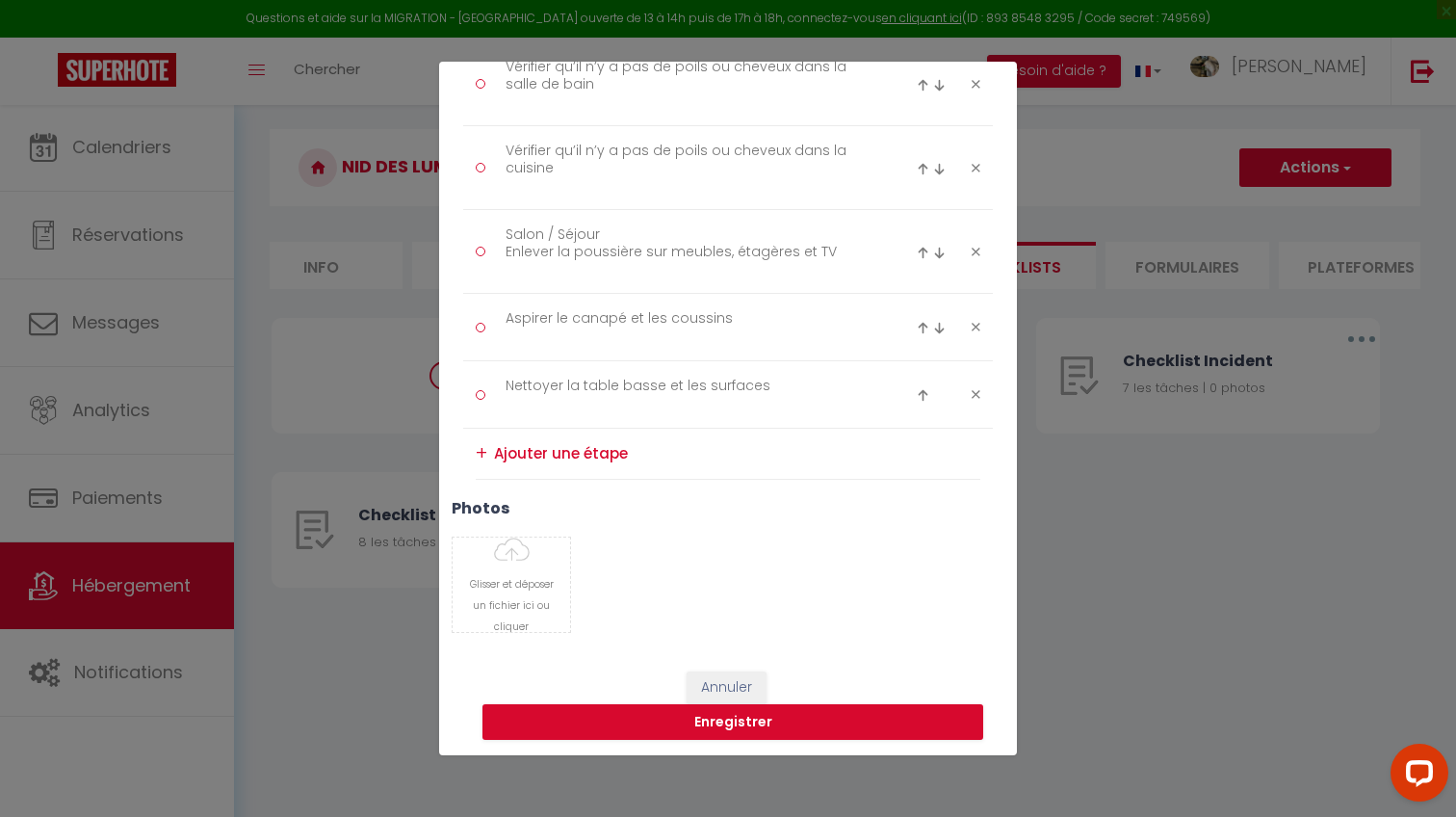
click at [535, 458] on textarea at bounding box center [737, 453] width 486 height 31
paste textarea "Aspirer le sol du salon"
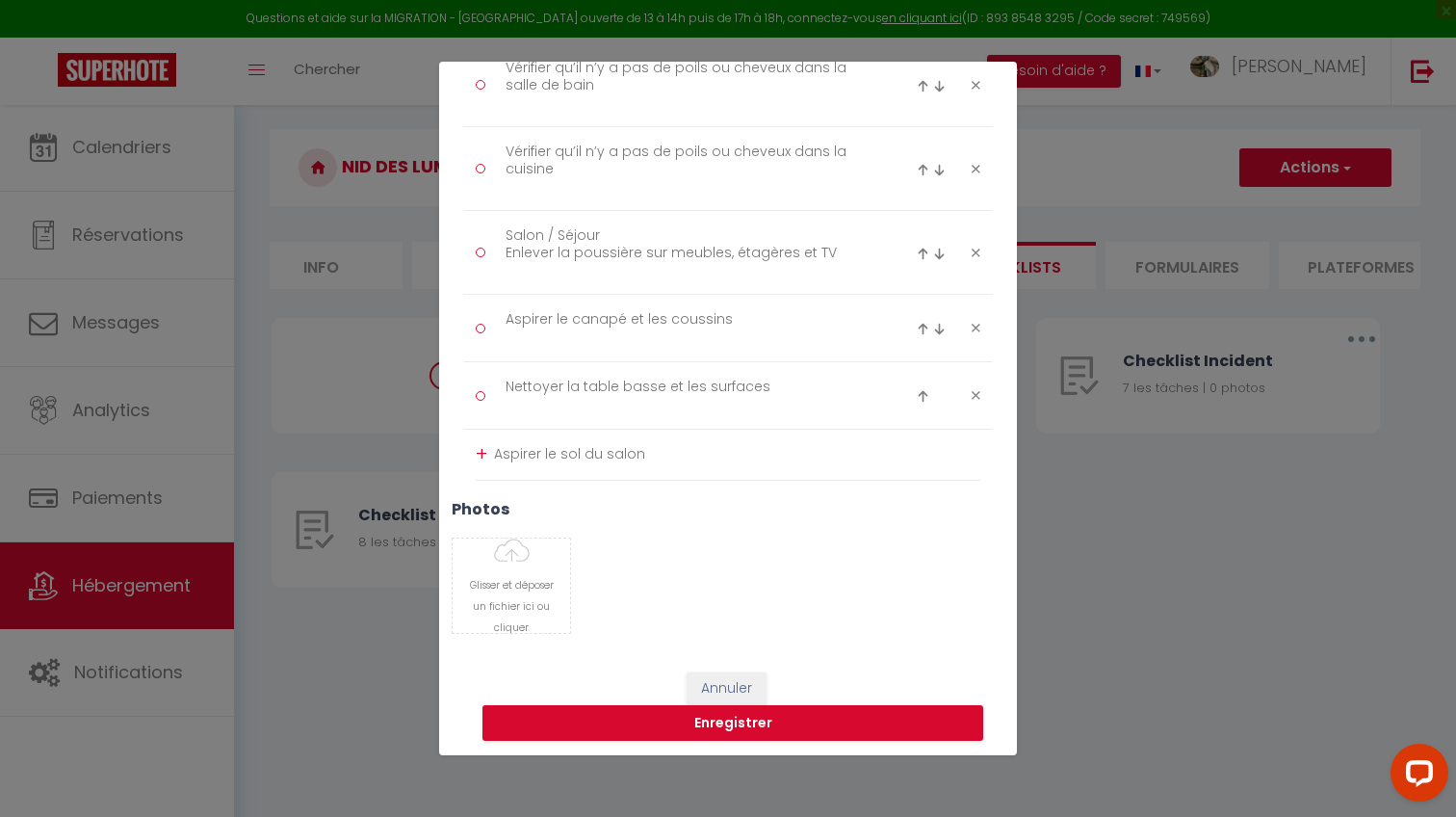
scroll to position [0, 0]
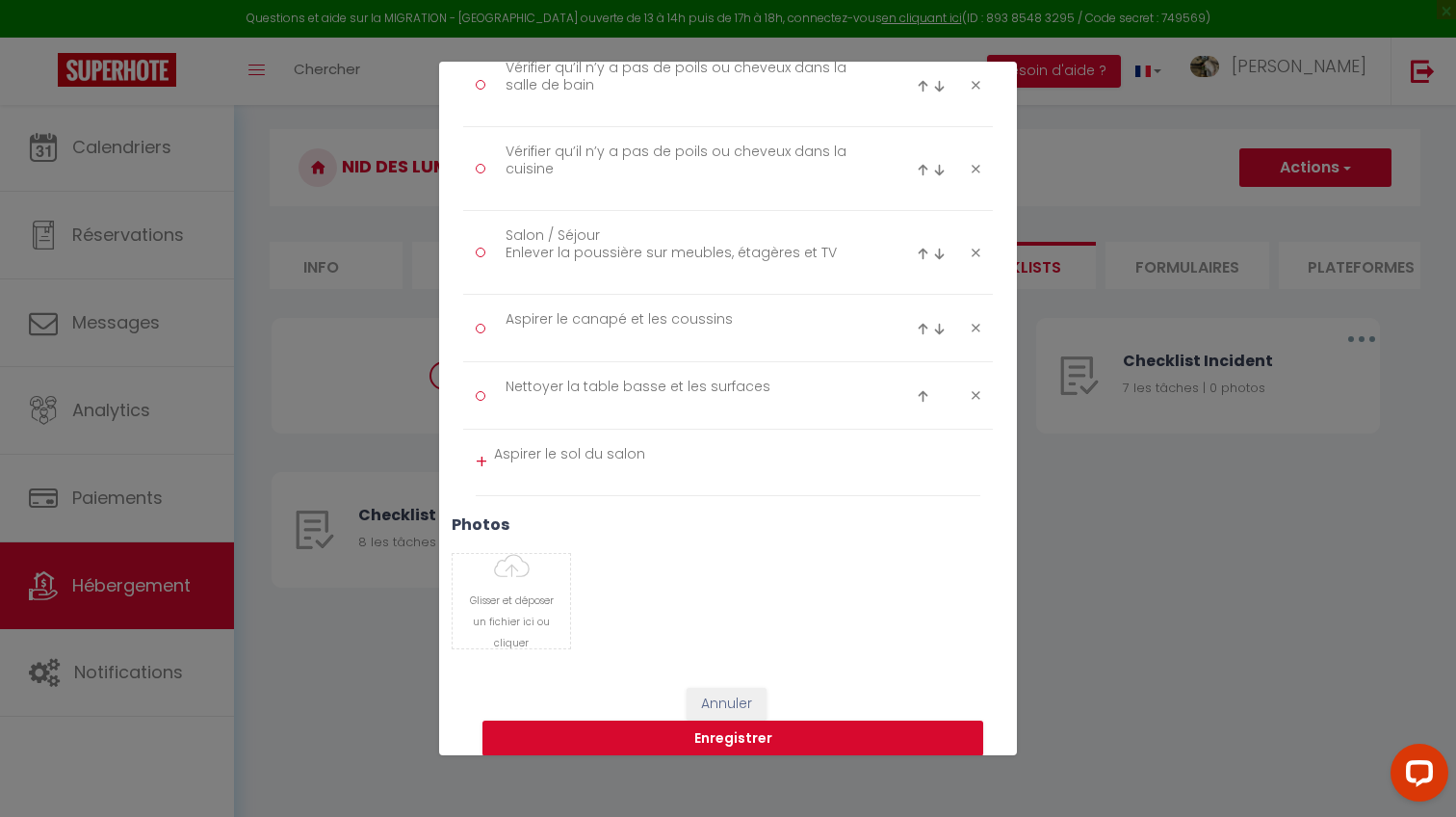
click at [481, 458] on div "+" at bounding box center [481, 461] width 12 height 30
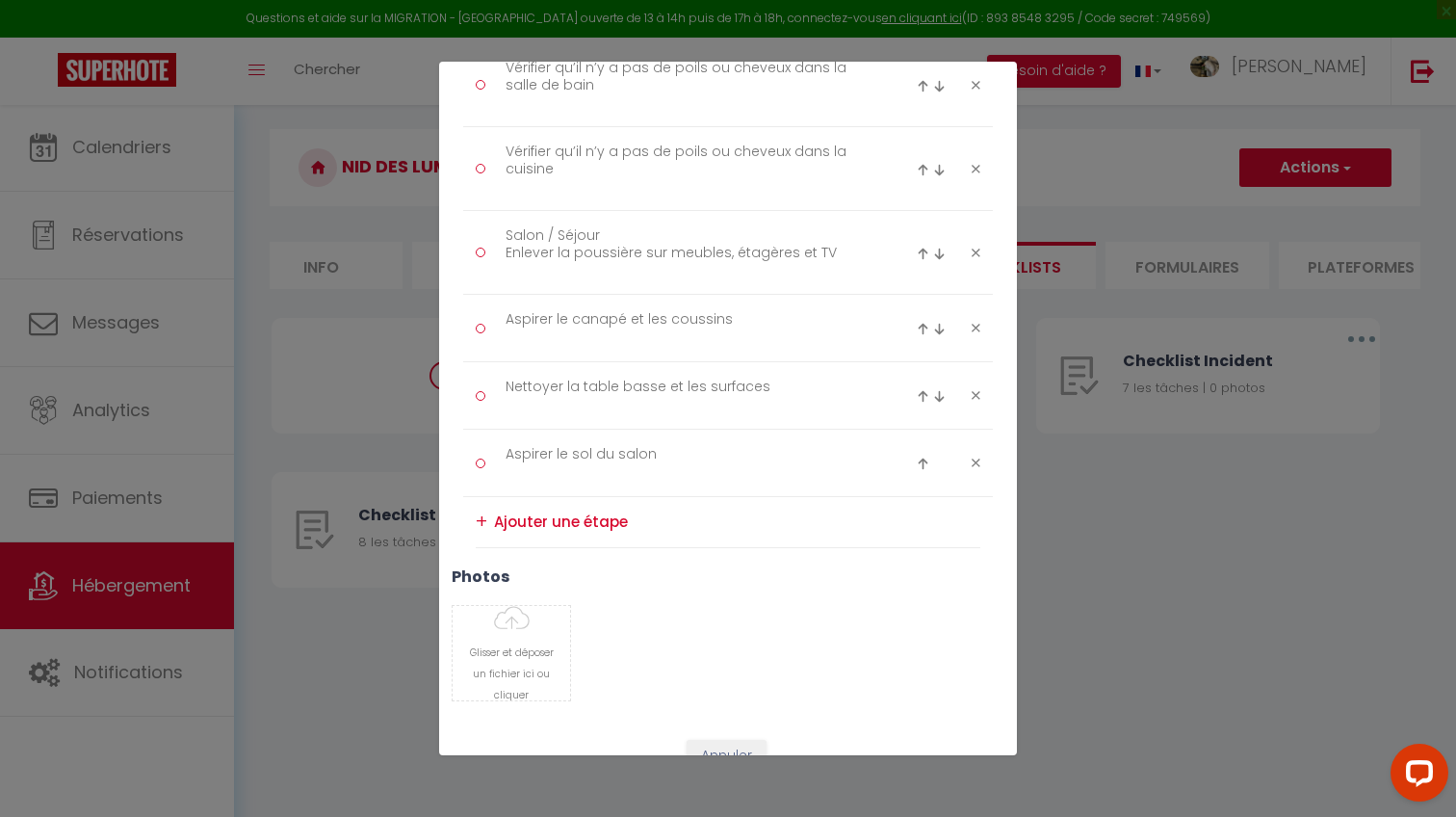
click at [552, 509] on textarea at bounding box center [737, 521] width 486 height 31
paste textarea "Laver le sol du salon"
click at [485, 531] on div "+" at bounding box center [481, 529] width 12 height 30
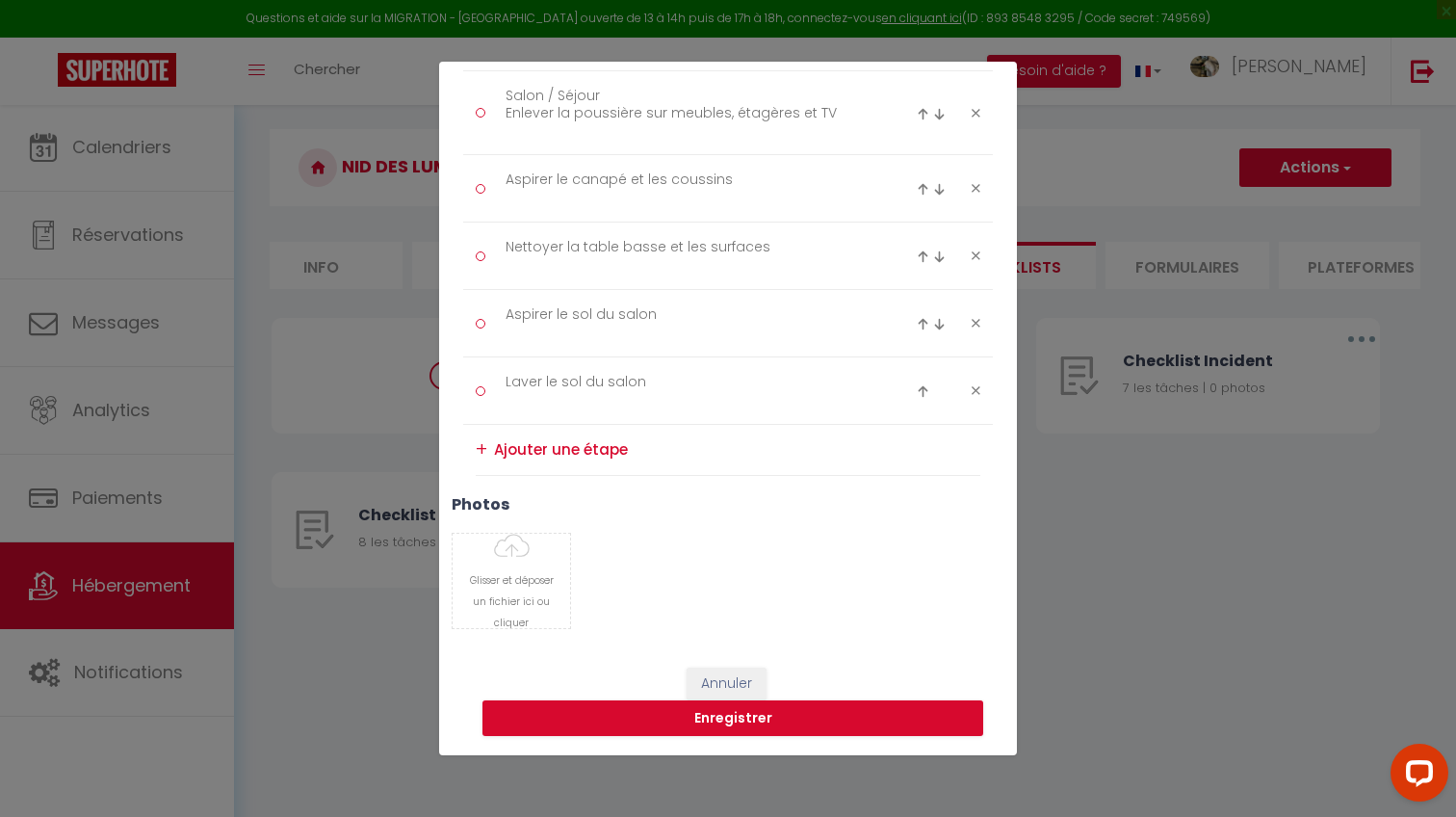
scroll to position [651, 0]
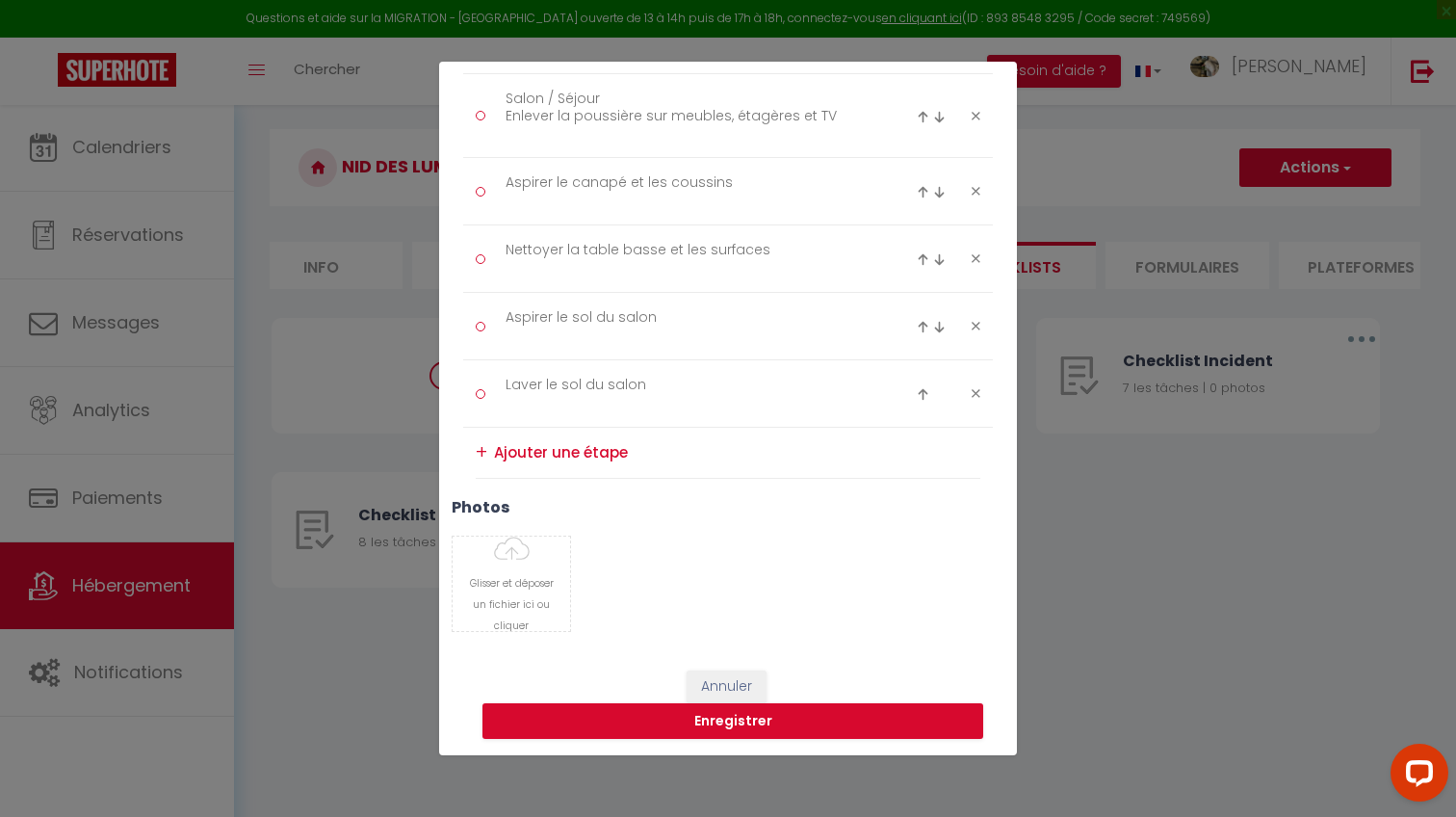
click at [486, 448] on div "+" at bounding box center [481, 452] width 12 height 30
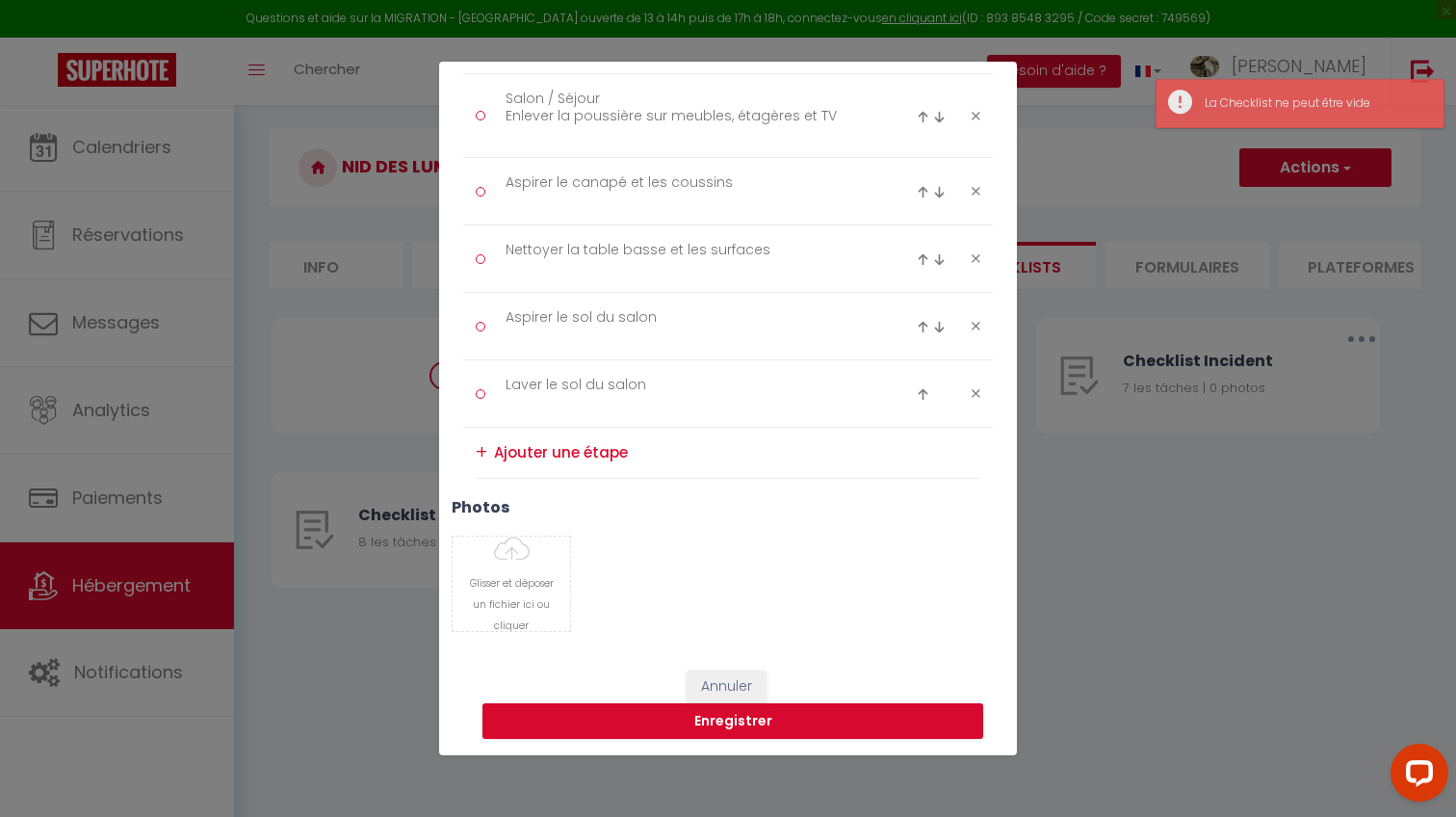
click at [534, 448] on textarea at bounding box center [737, 452] width 486 height 31
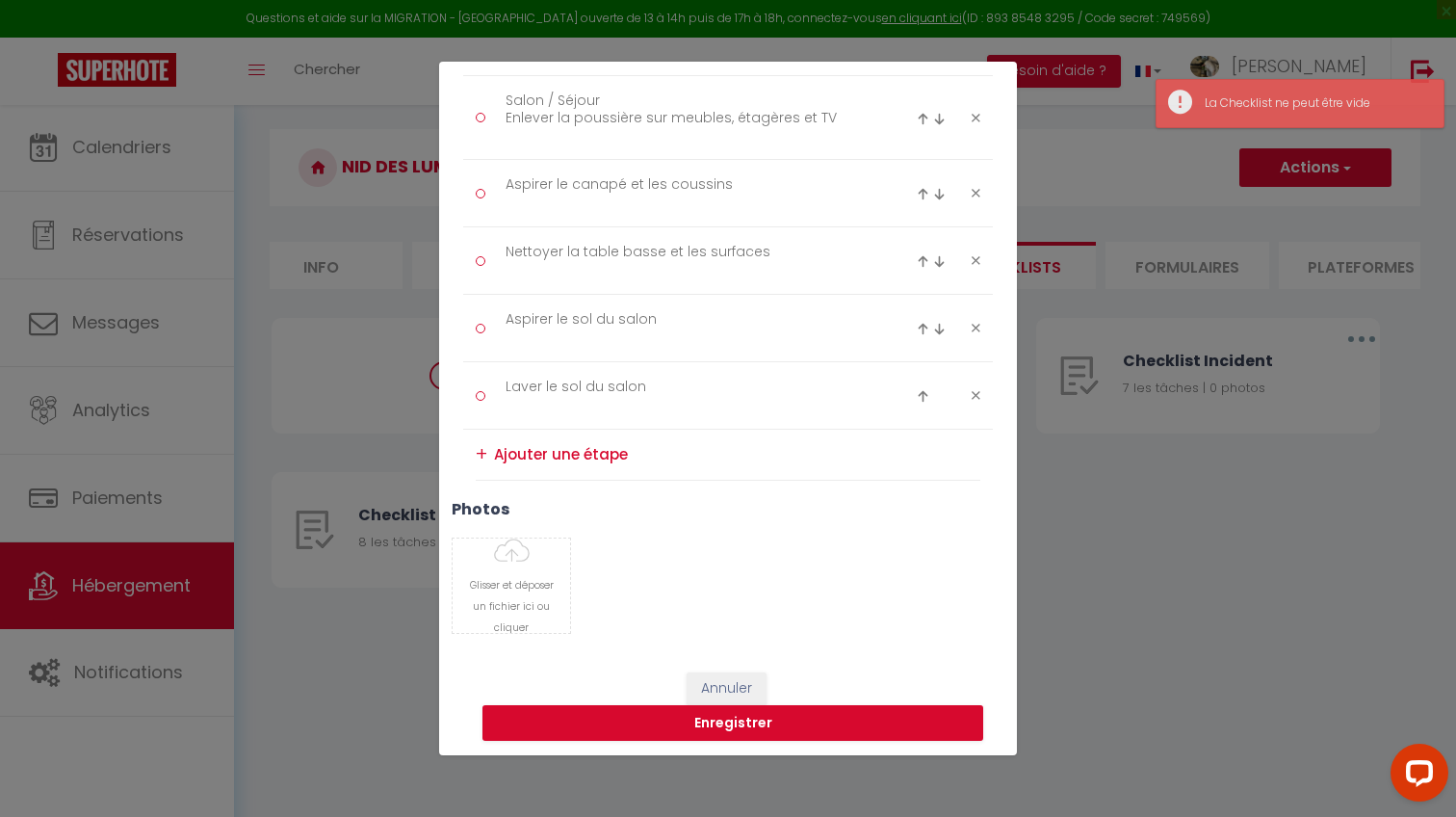
paste textarea "Chambres Retirer le linge sale (draps, taies, housses)"
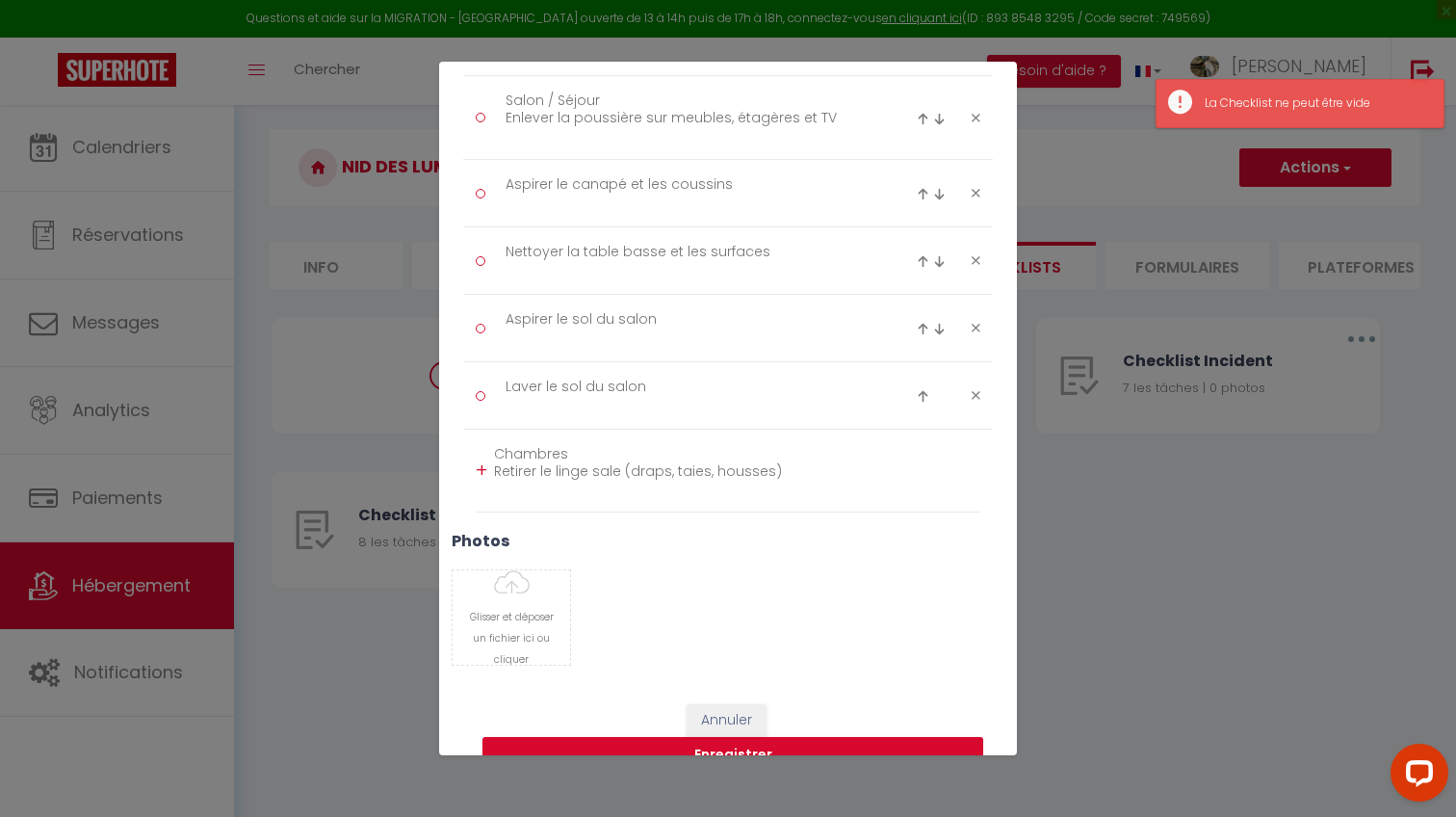
click at [482, 461] on div "+" at bounding box center [481, 470] width 12 height 30
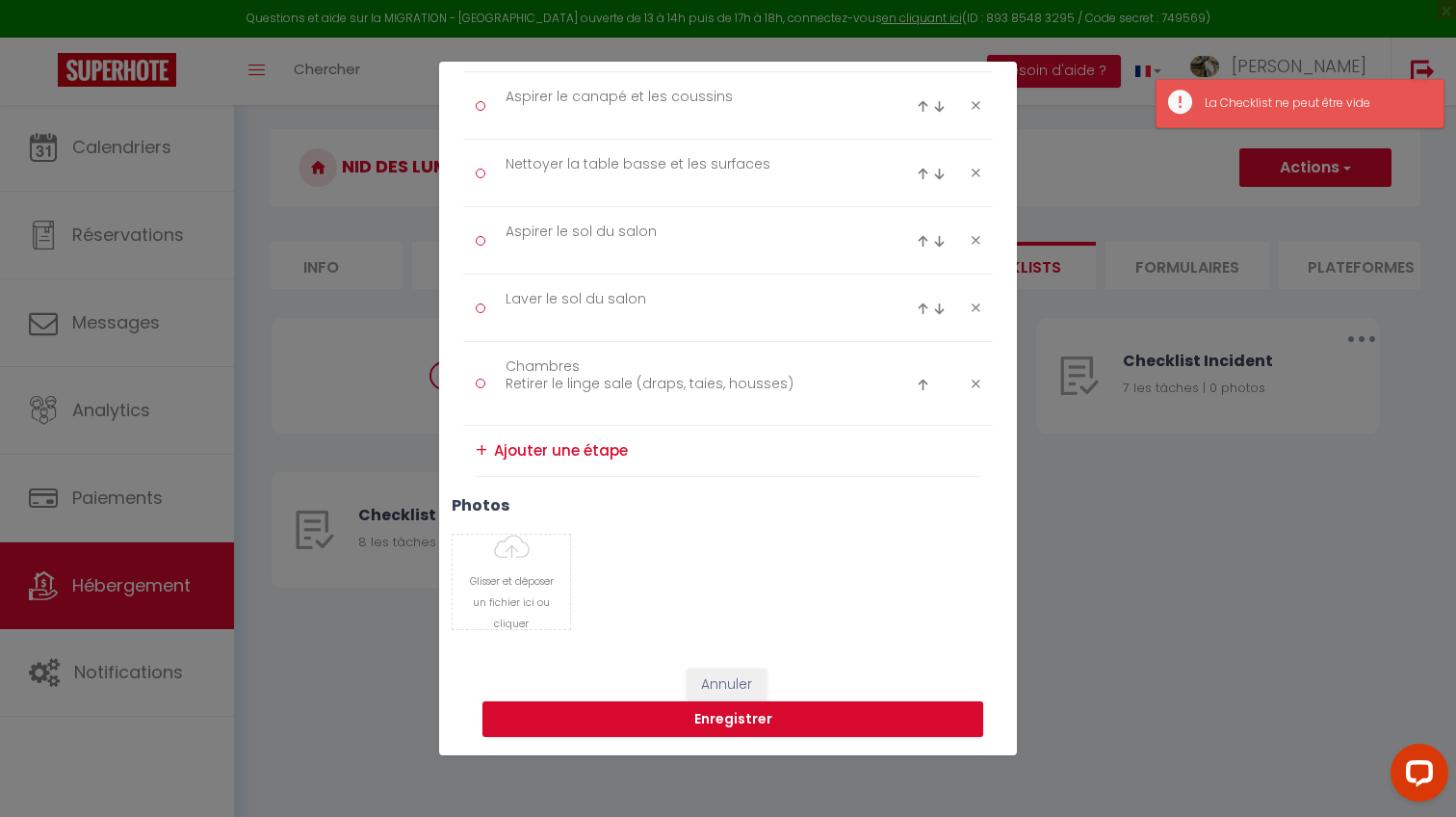
scroll to position [736, 0]
click at [498, 439] on textarea at bounding box center [737, 451] width 486 height 31
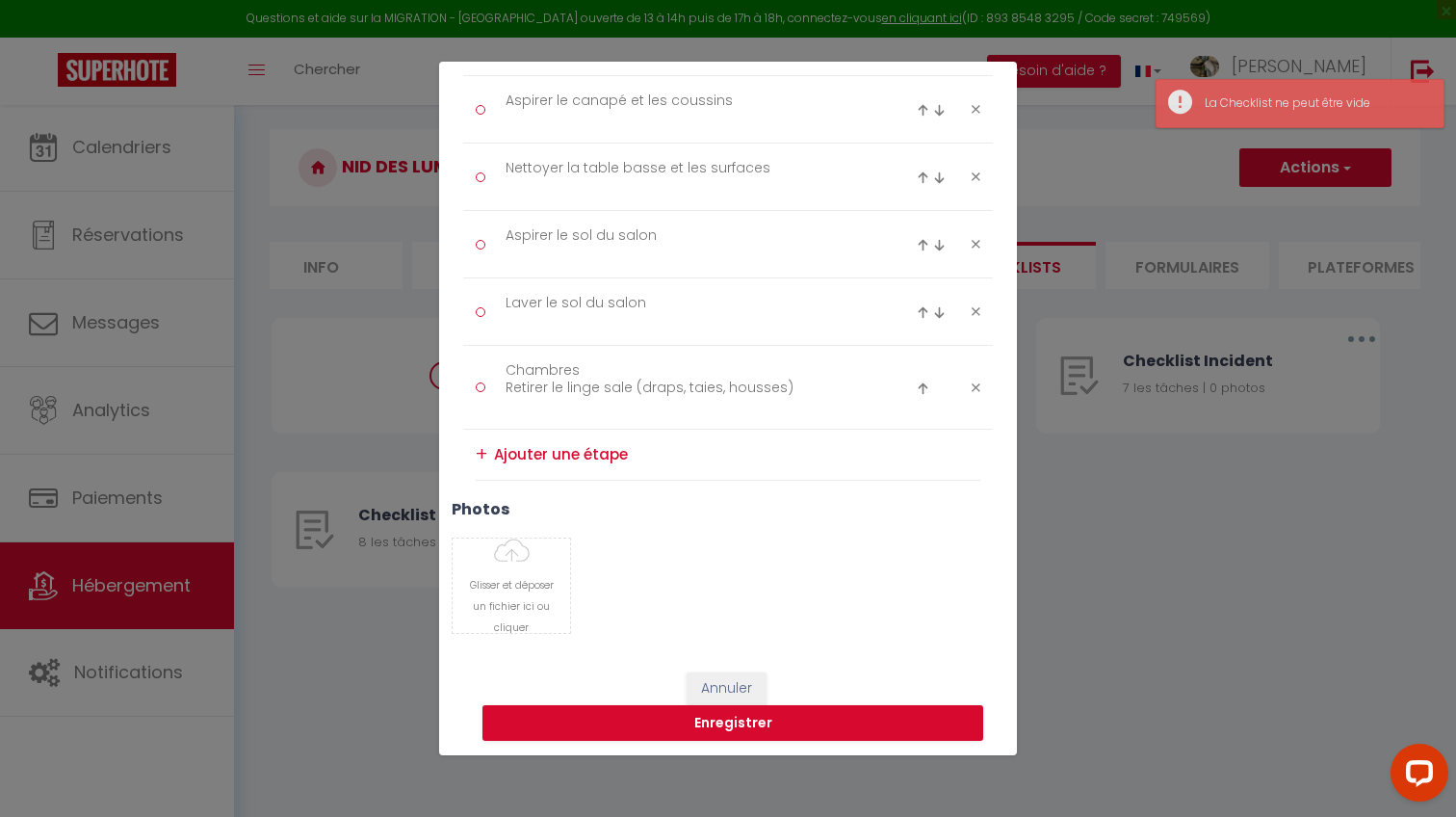
paste textarea "Mettre le linge propre et repassé sur le lit"
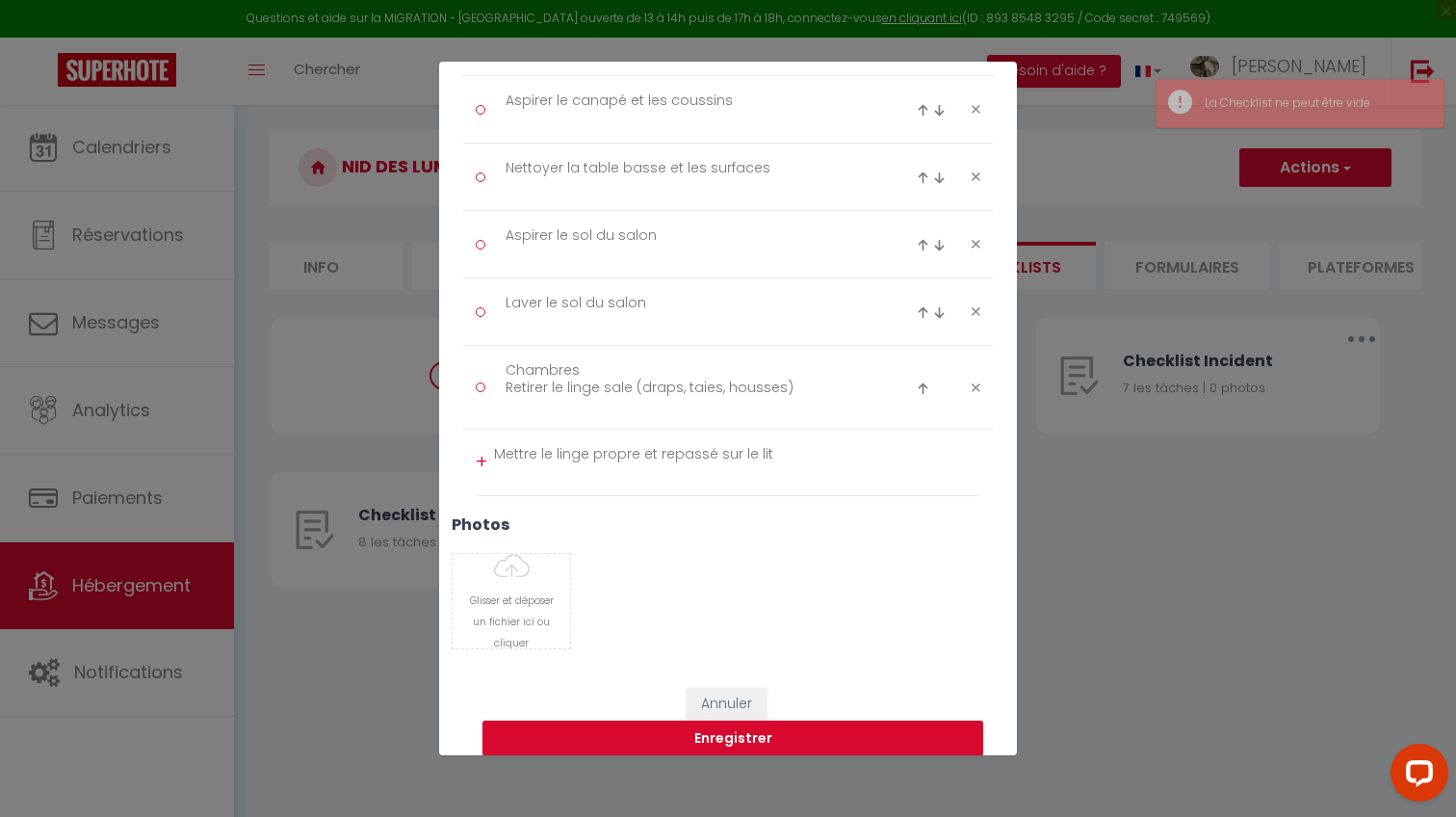
scroll to position [0, 0]
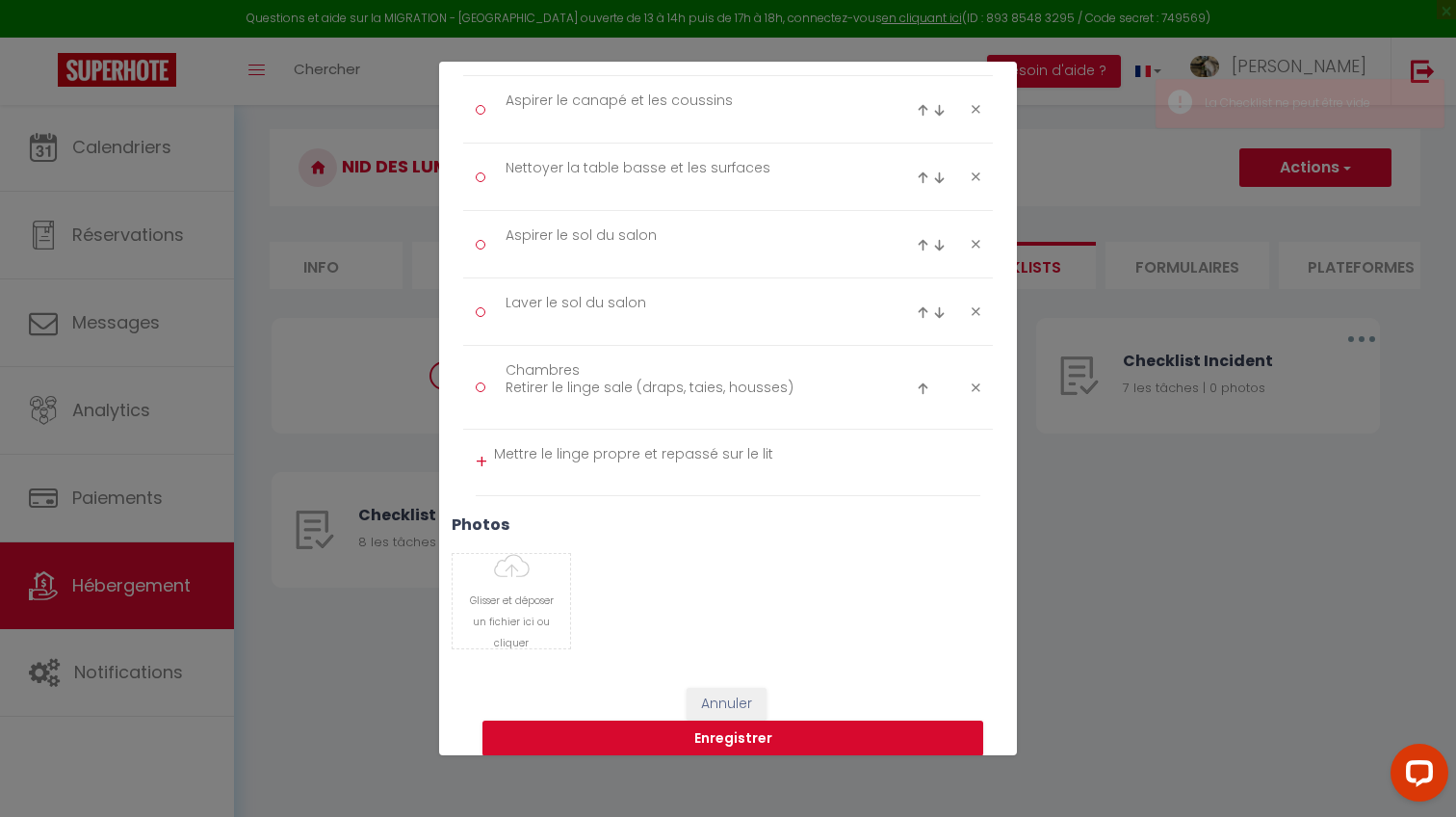
click at [474, 461] on div "Enlever les poubelles dans toutes les pièces Vérifier qu’il n’y a pas de poils …" at bounding box center [728, 66] width 529 height 858
click at [475, 458] on div "+" at bounding box center [481, 461] width 12 height 30
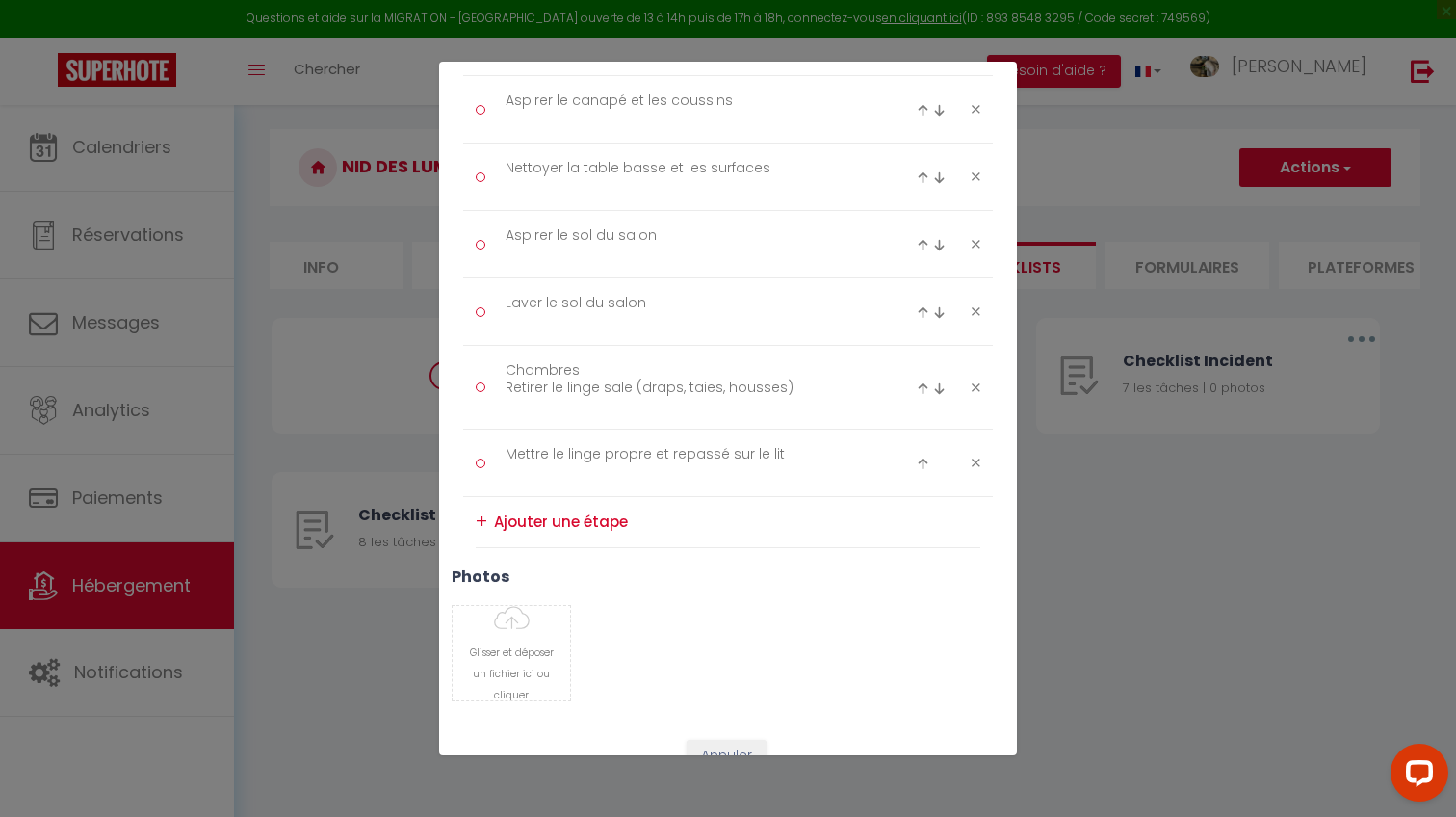
click at [532, 529] on textarea at bounding box center [737, 521] width 486 height 31
paste textarea "Dépoussiérer tables de [PERSON_NAME] et lampes"
click at [462, 530] on div "Titre * Checklist Ménage Description * Procédure ménage Type Ménage Incident Ch…" at bounding box center [728, 68] width 577 height 1335
click at [478, 529] on div "+" at bounding box center [481, 529] width 12 height 30
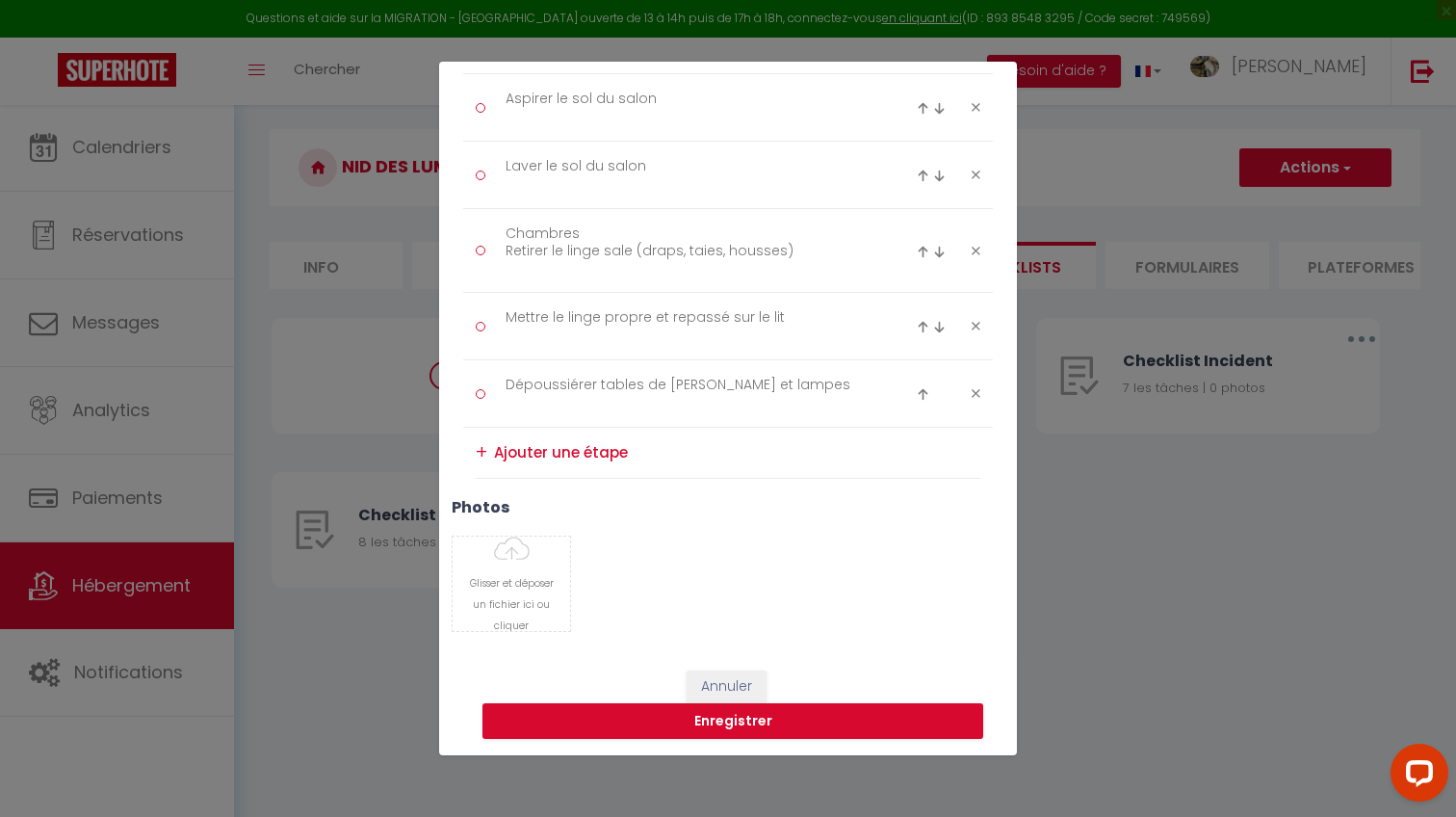
scroll to position [869, 0]
click at [785, 658] on div "Annuler Enregistrer" at bounding box center [728, 705] width 577 height 107
click at [669, 608] on div "Glisser et déposer un fichier ici ou cliquer Ooops, something wrong happened. R…" at bounding box center [728, 584] width 577 height 96
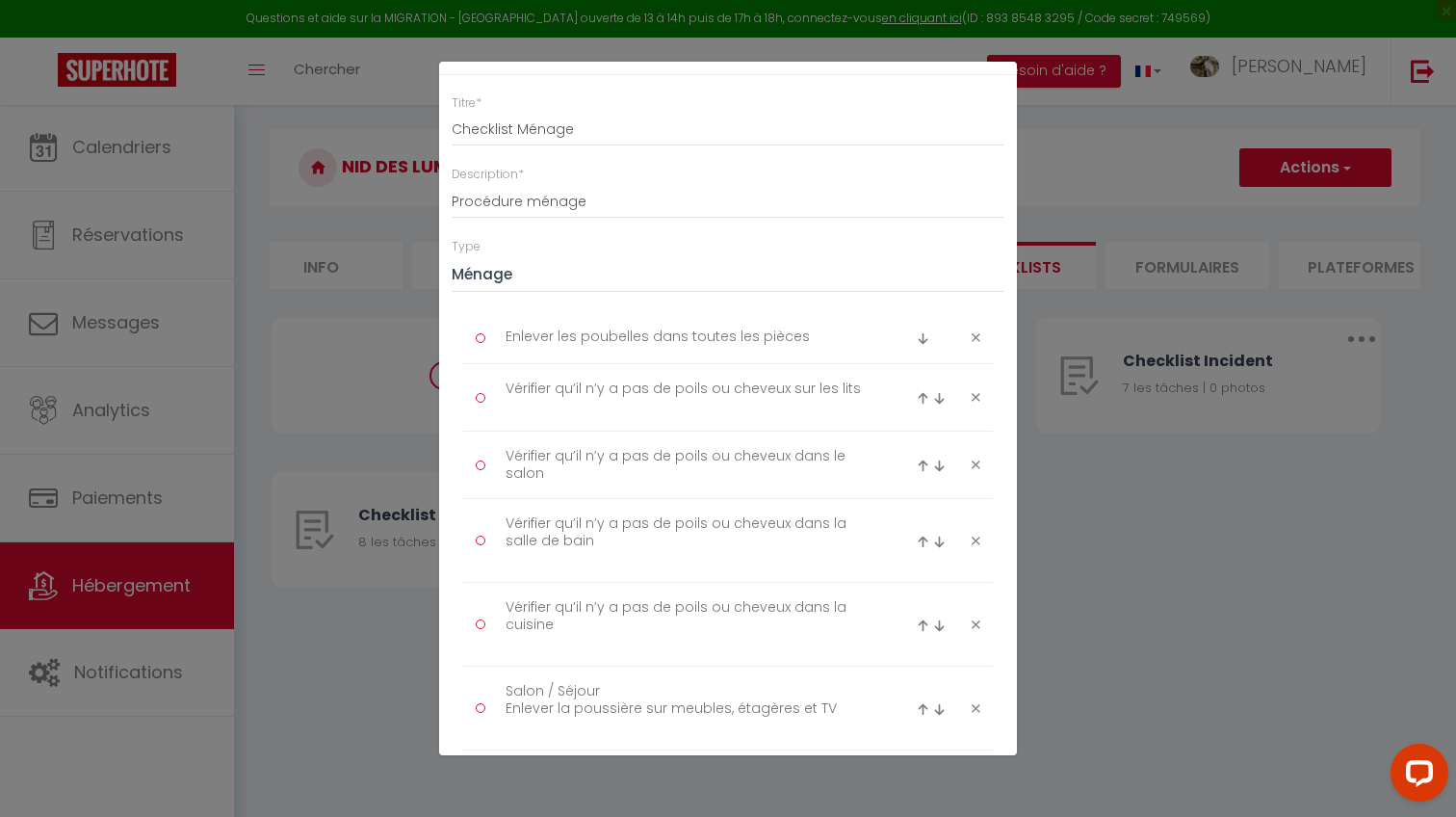
scroll to position [98, 0]
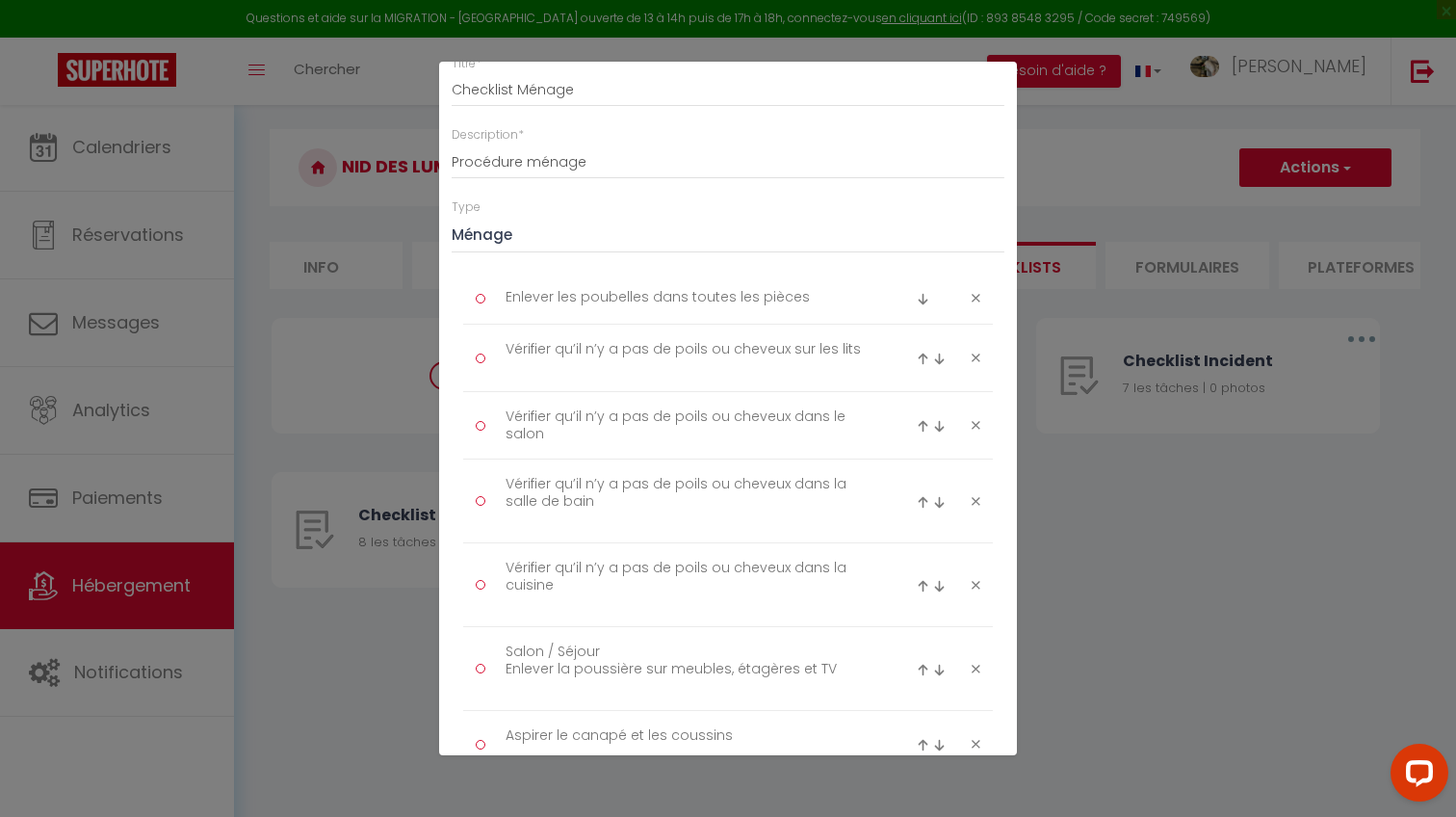
click at [977, 352] on icon at bounding box center [976, 358] width 9 height 14
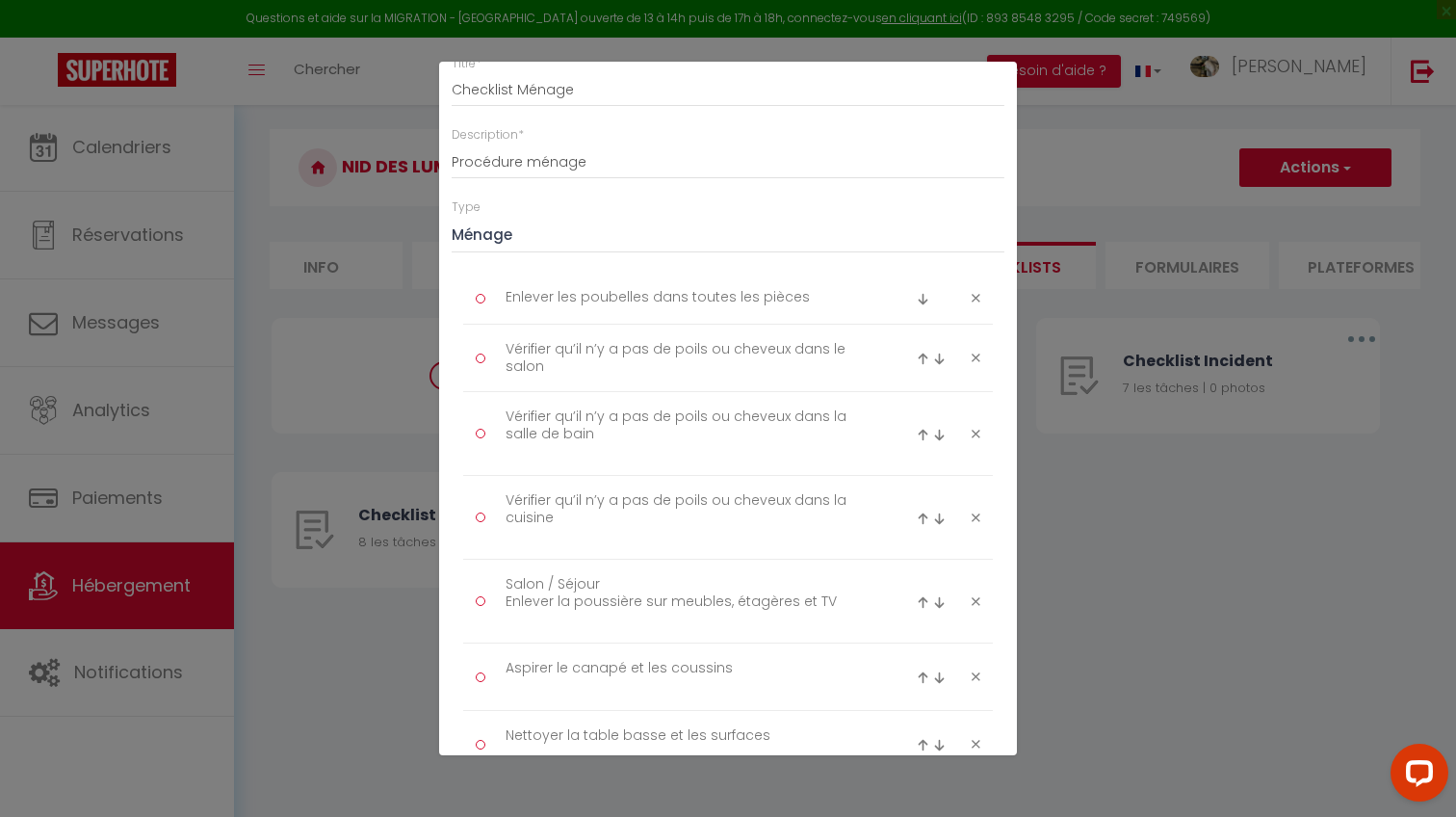
click at [977, 352] on icon at bounding box center [976, 358] width 9 height 14
click at [977, 352] on li "Vérifier qu’il n’y a pas de poils ou cheveux dans la salle de bain" at bounding box center [728, 358] width 529 height 67
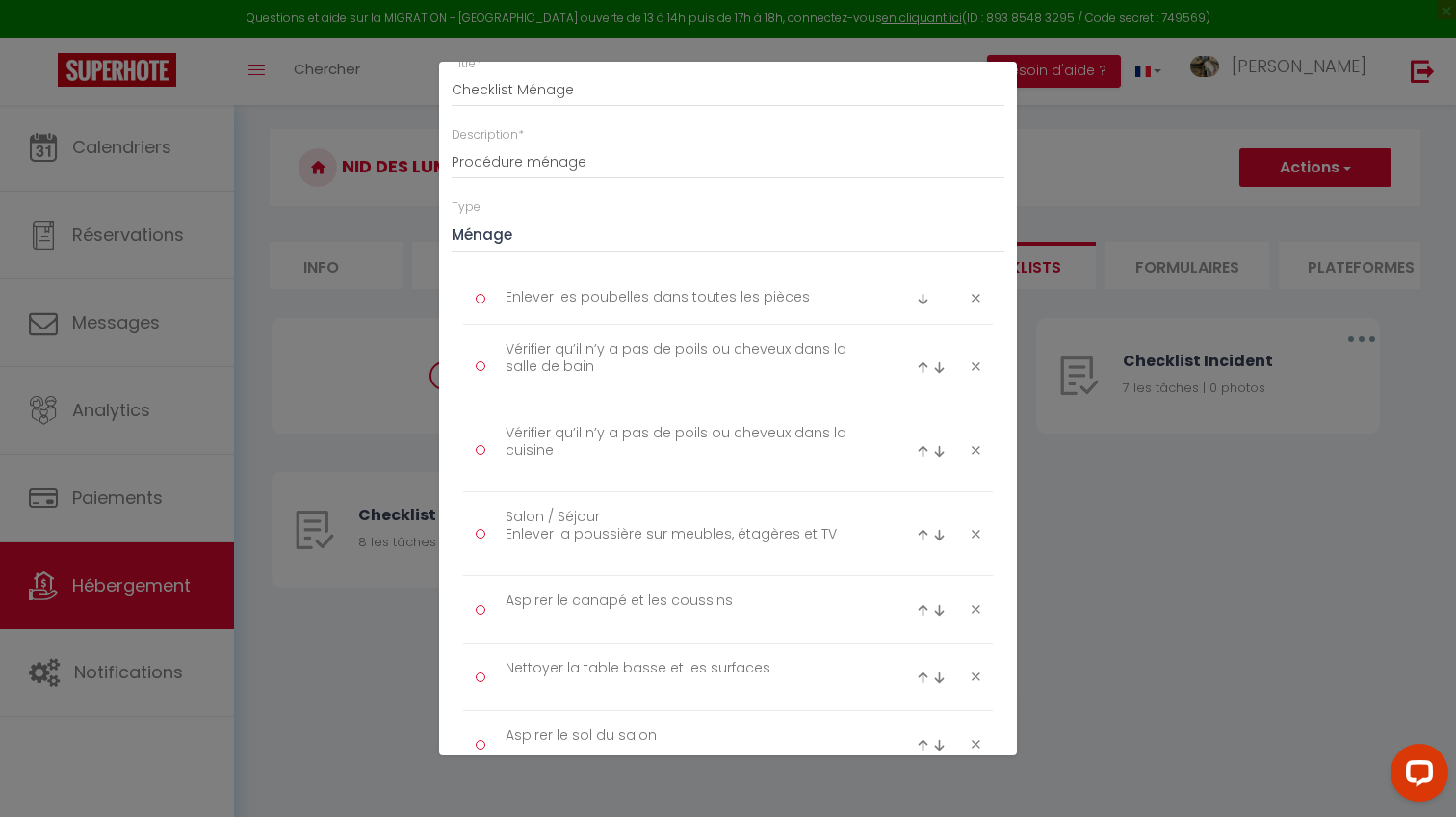
click at [977, 352] on li "Vérifier qu’il n’y a pas de poils ou cheveux dans la salle de bain" at bounding box center [728, 367] width 529 height 84
click at [977, 356] on div at bounding box center [948, 366] width 89 height 23
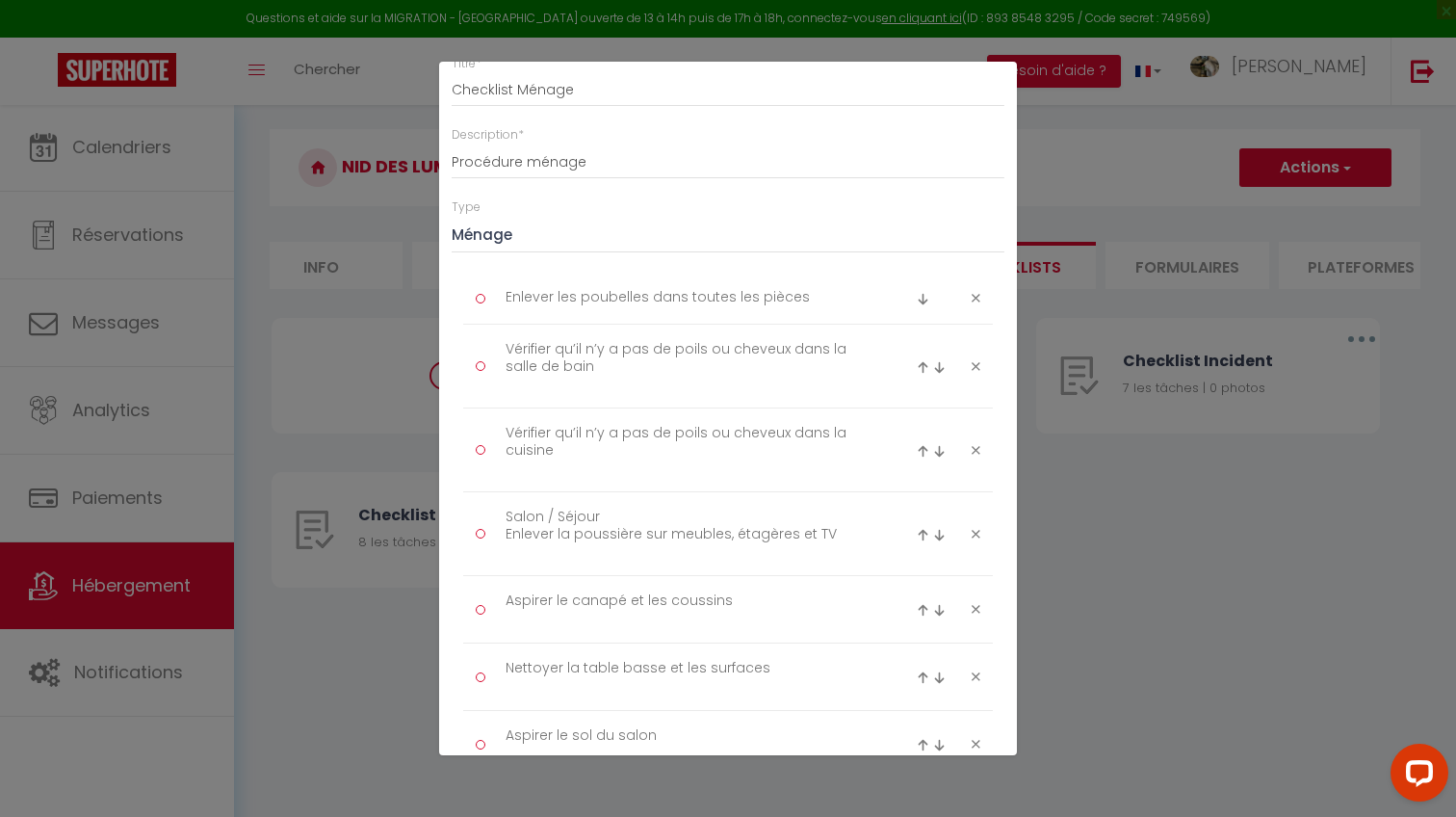
click at [977, 356] on div at bounding box center [948, 366] width 89 height 23
click at [977, 362] on icon at bounding box center [976, 367] width 9 height 14
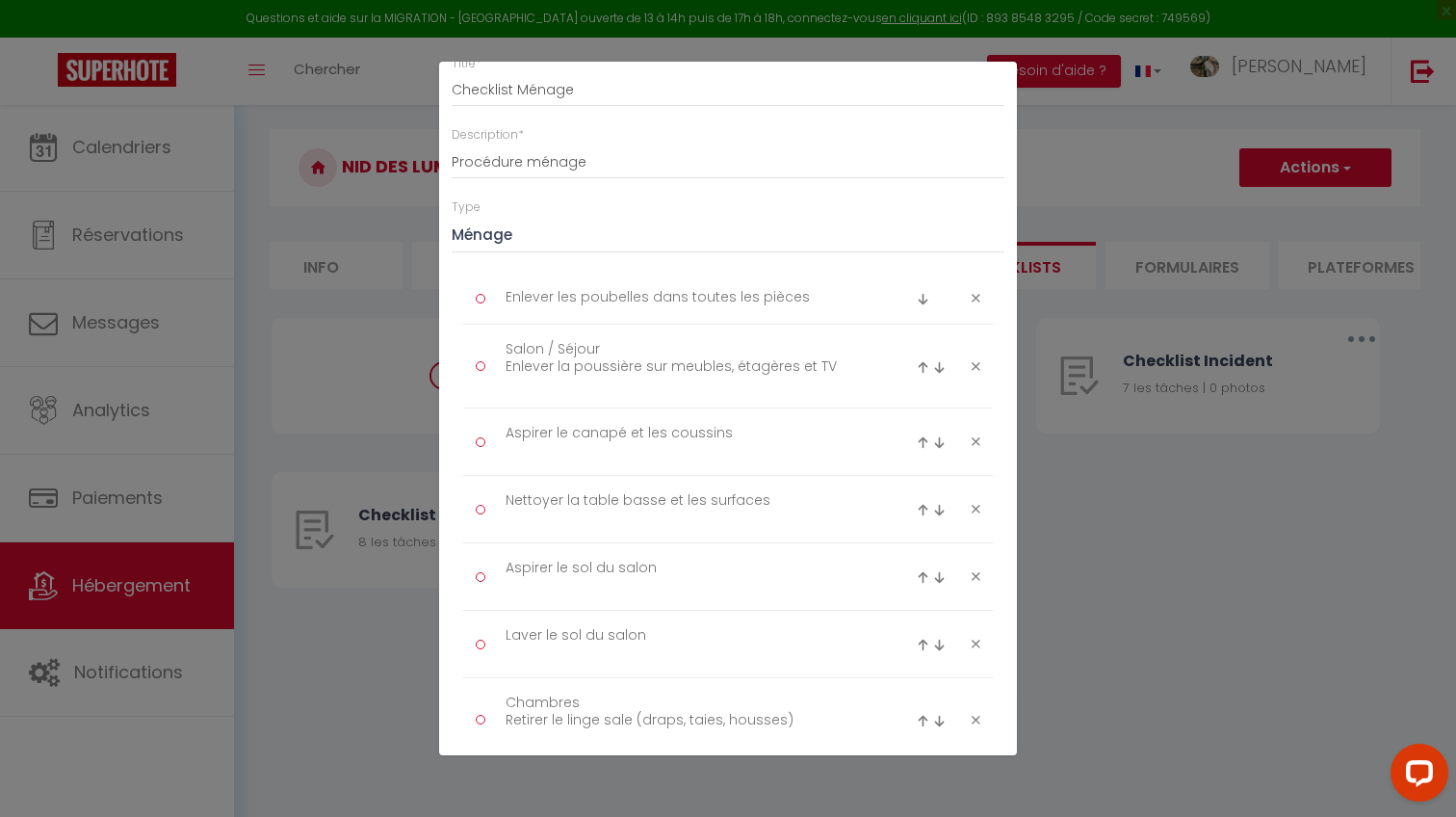
click at [977, 362] on icon at bounding box center [976, 367] width 9 height 14
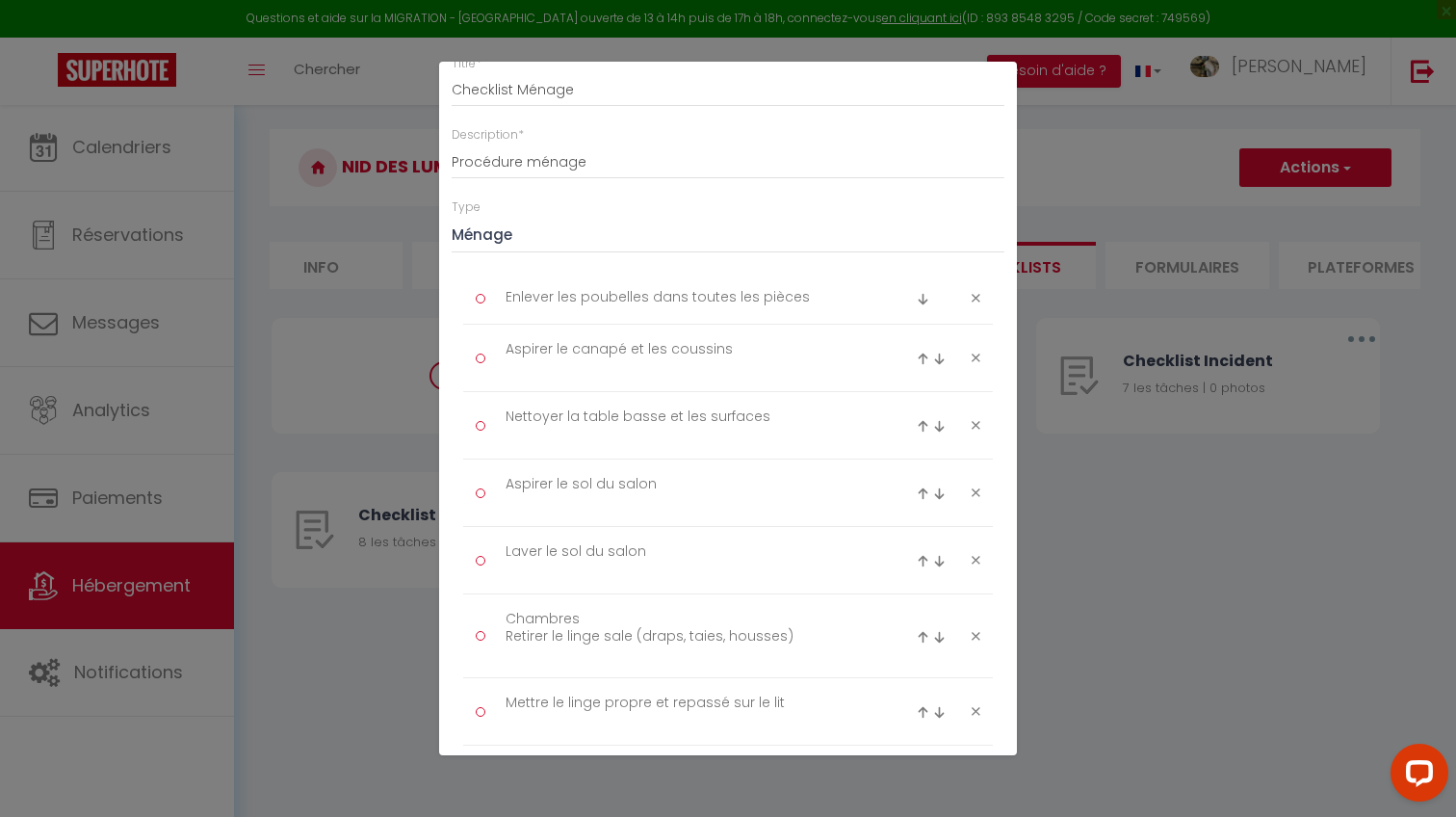
click at [977, 362] on icon at bounding box center [976, 358] width 9 height 14
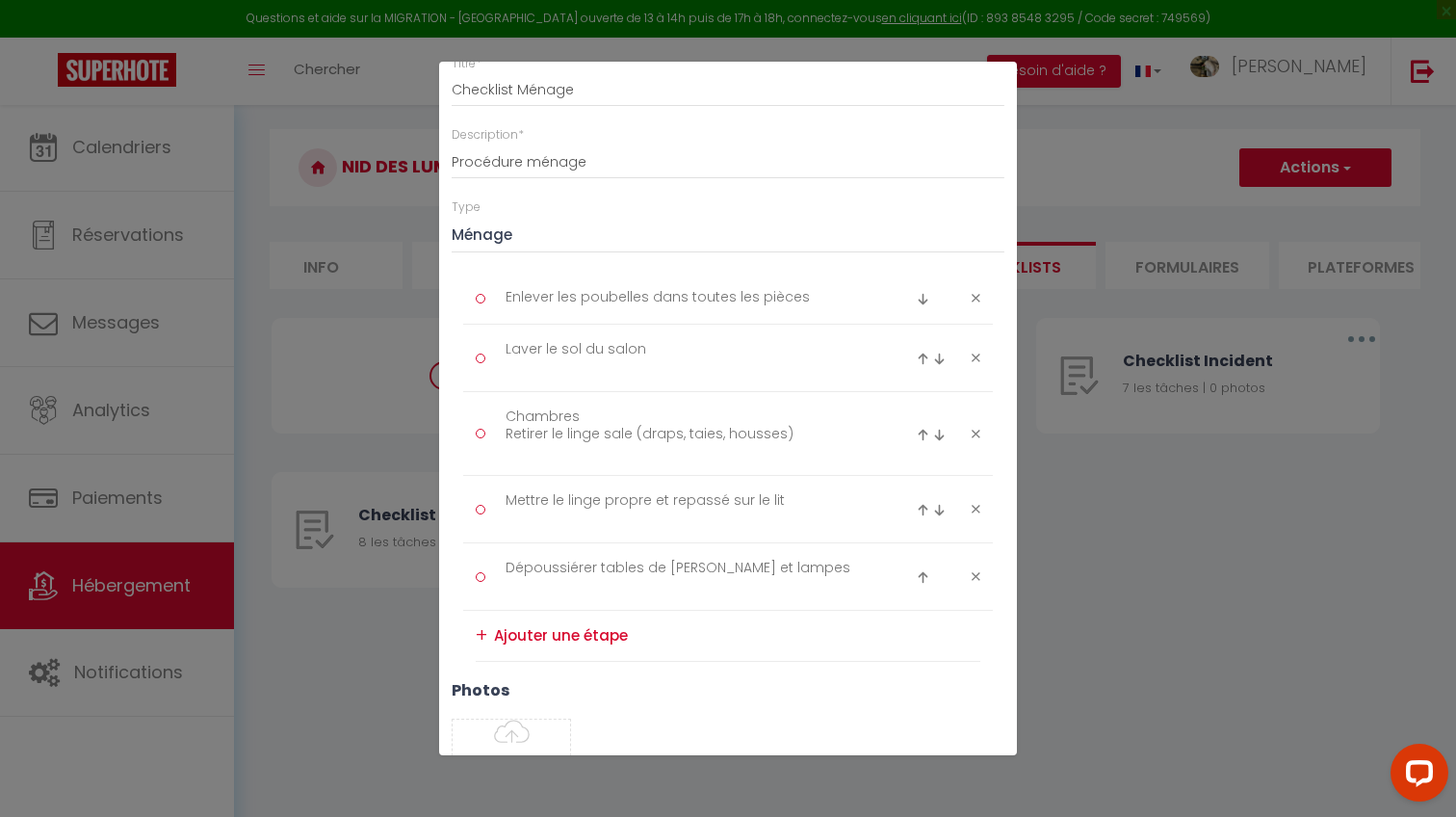
click at [977, 362] on icon at bounding box center [976, 358] width 9 height 14
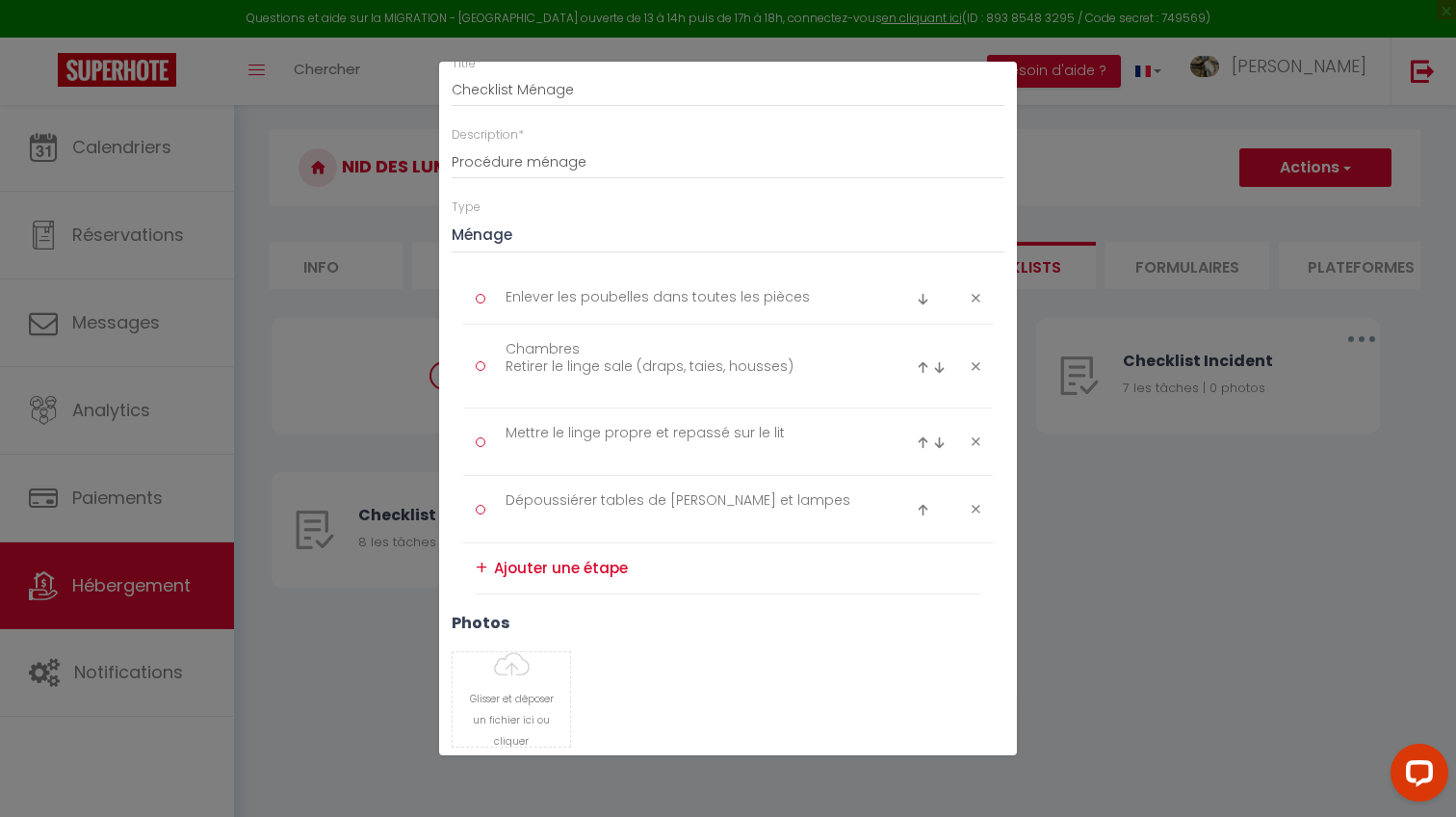
click at [977, 362] on icon at bounding box center [976, 367] width 9 height 14
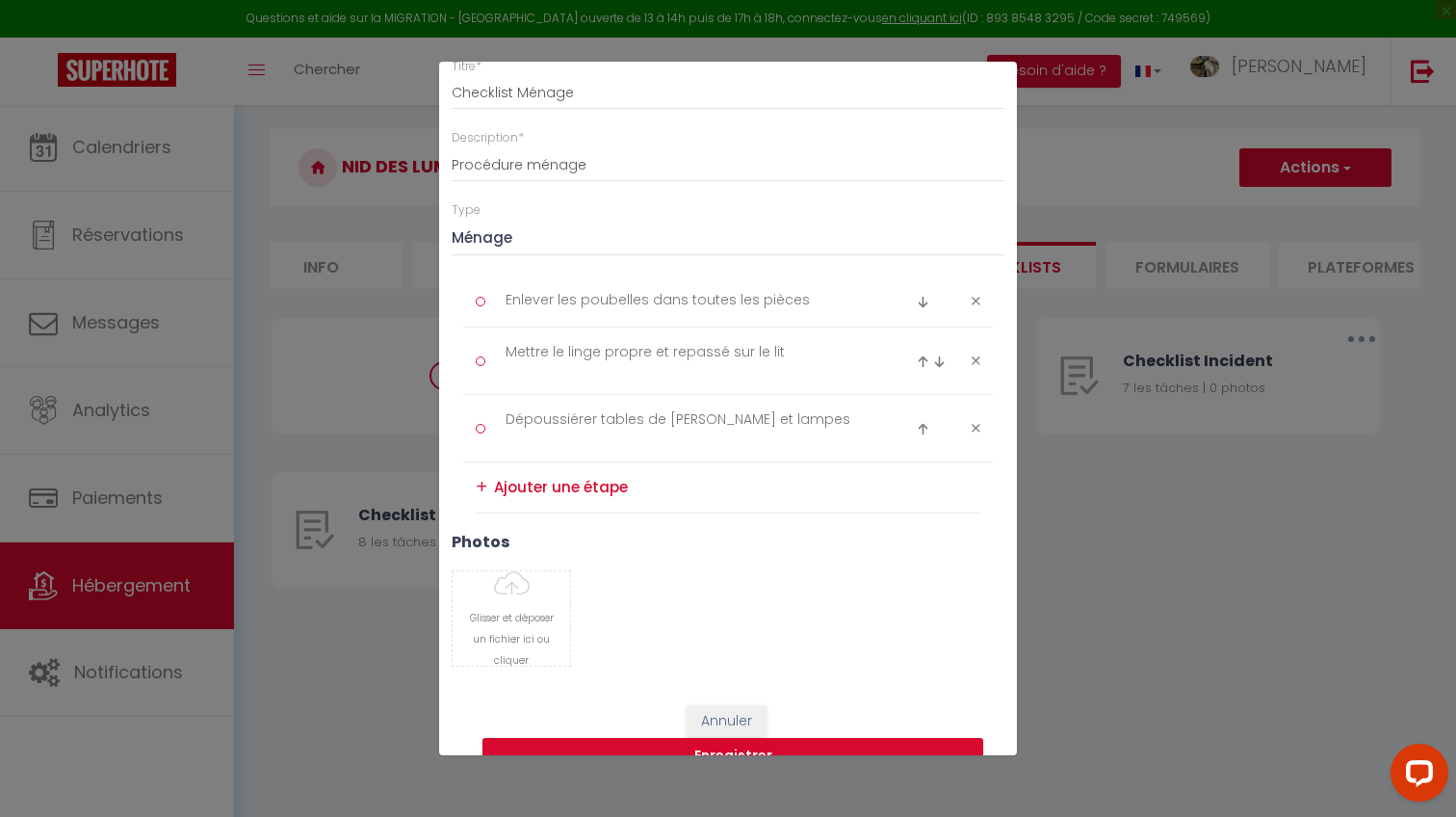
click at [977, 362] on icon at bounding box center [976, 361] width 9 height 14
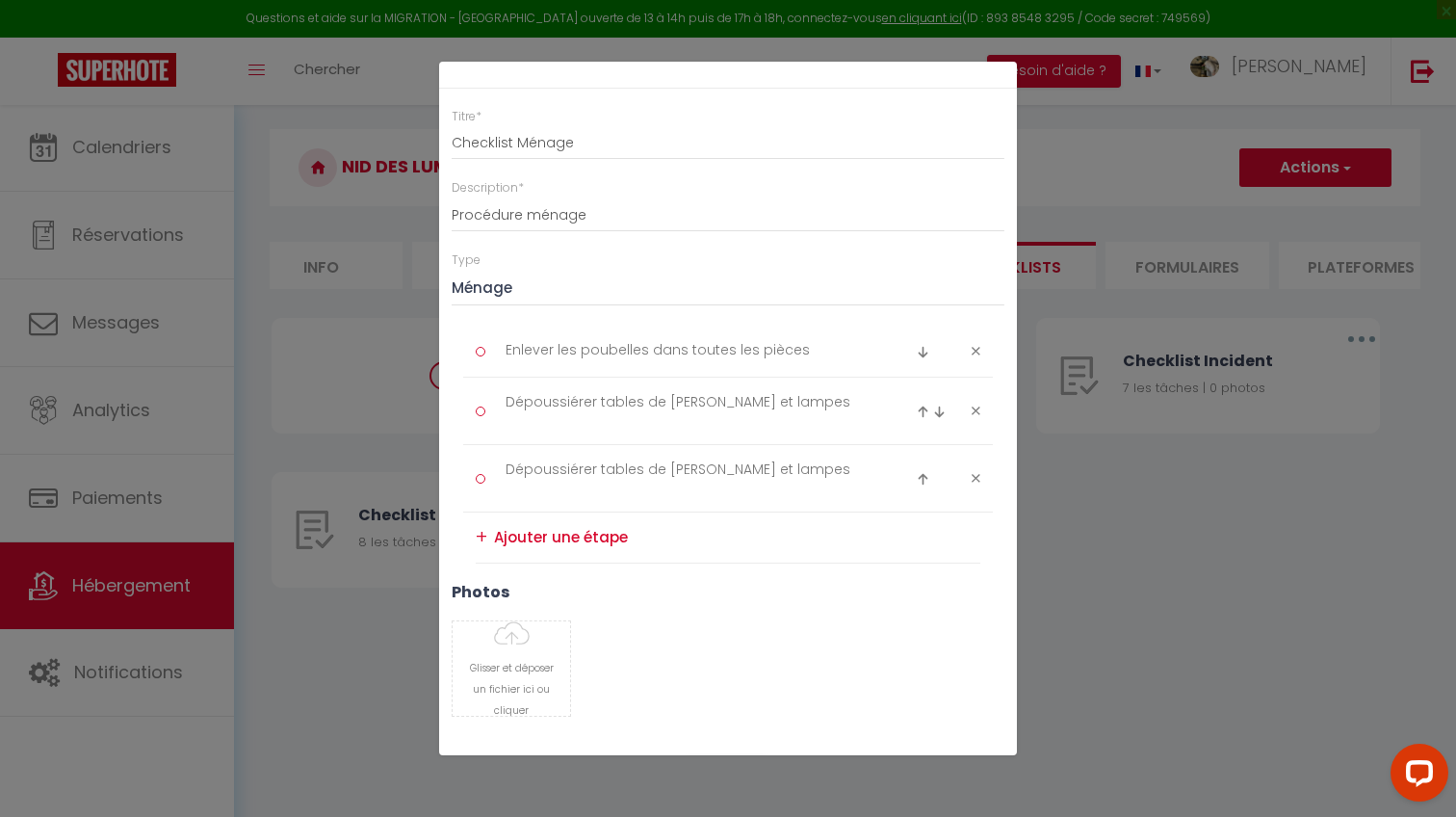
click at [977, 362] on li "Enlever les poubelles dans toutes les pièces" at bounding box center [728, 352] width 529 height 52
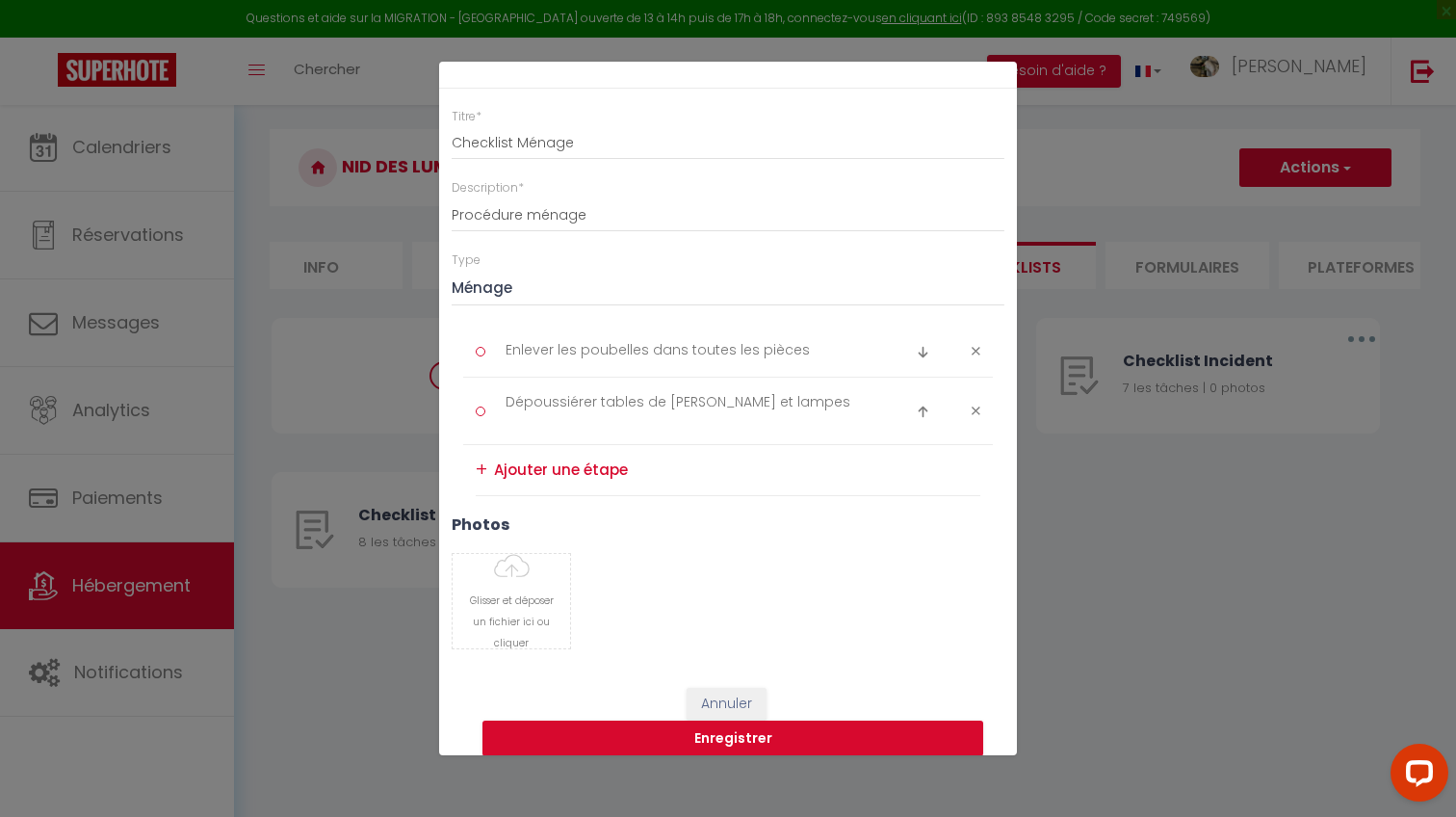
click at [977, 362] on li "Enlever les poubelles dans toutes les pièces" at bounding box center [728, 352] width 529 height 52
click at [972, 401] on div at bounding box center [948, 410] width 89 height 23
click at [974, 408] on icon at bounding box center [976, 410] width 9 height 14
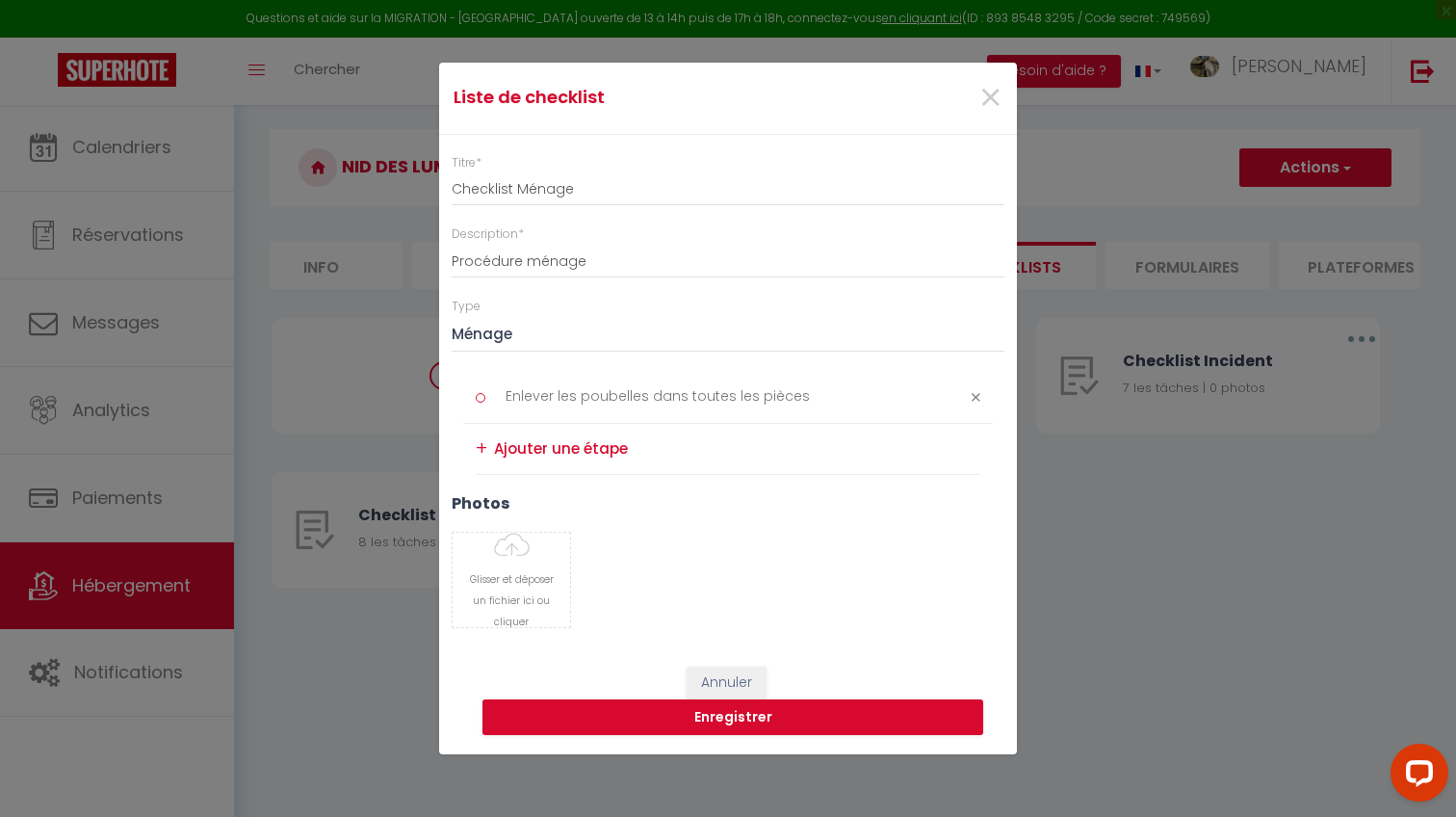
click at [971, 392] on div at bounding box center [948, 397] width 89 height 14
click at [973, 393] on icon at bounding box center [976, 397] width 9 height 14
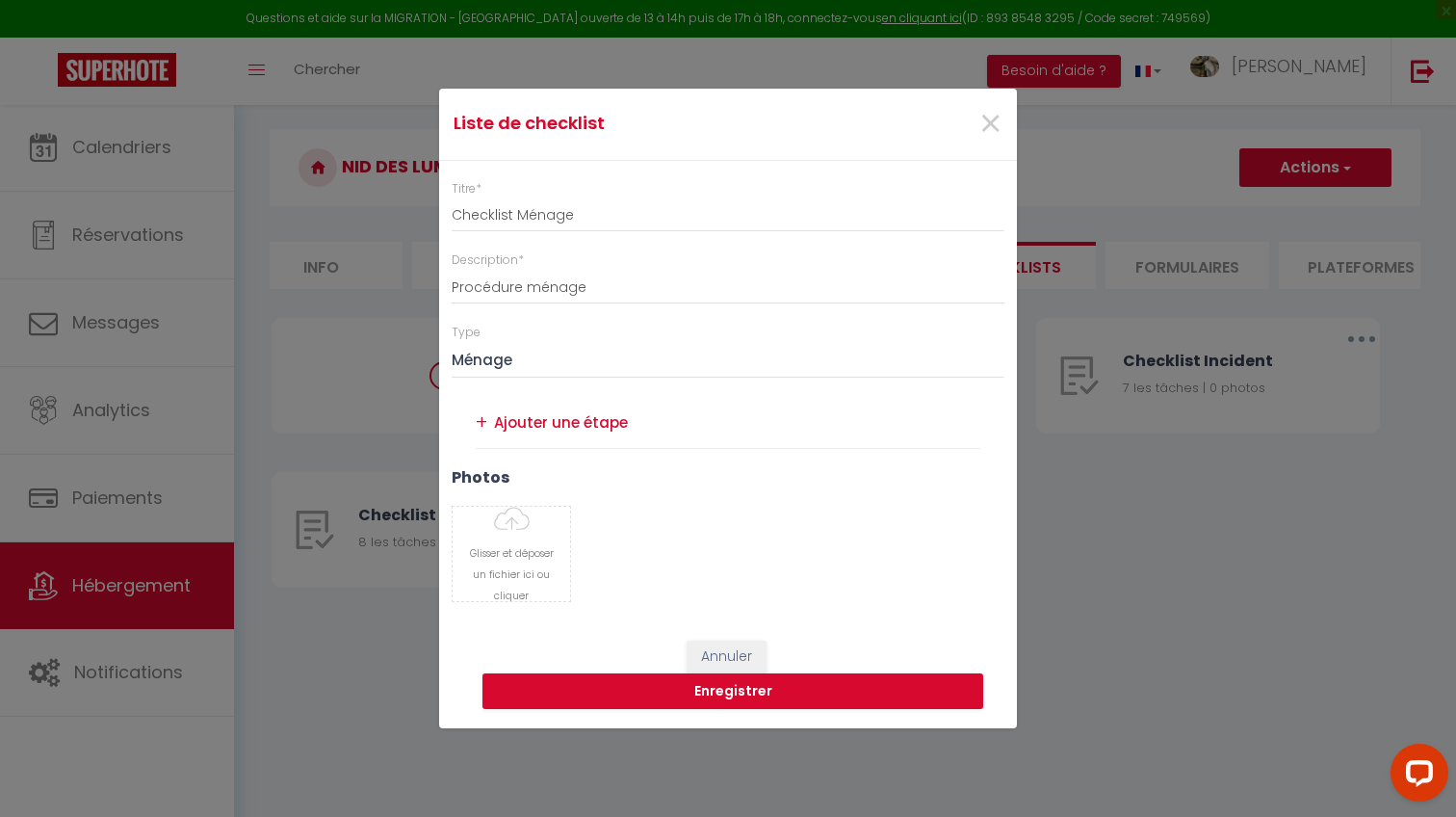
click at [580, 426] on textarea at bounding box center [737, 422] width 486 height 31
paste textarea "Linge & poubelles Changer tout le linge (draps, housses, serviettes)"
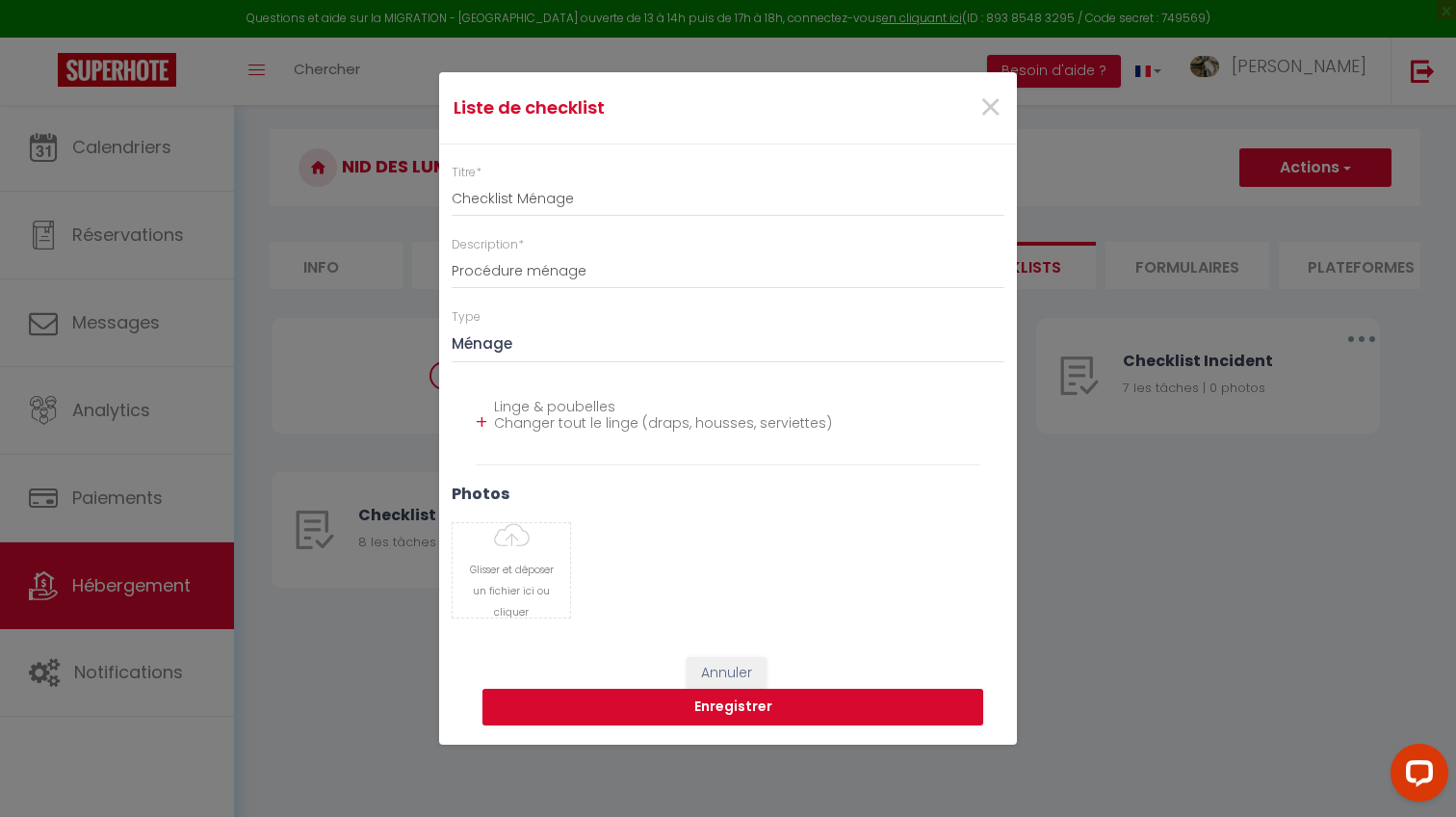
click at [480, 418] on div "+" at bounding box center [481, 422] width 12 height 30
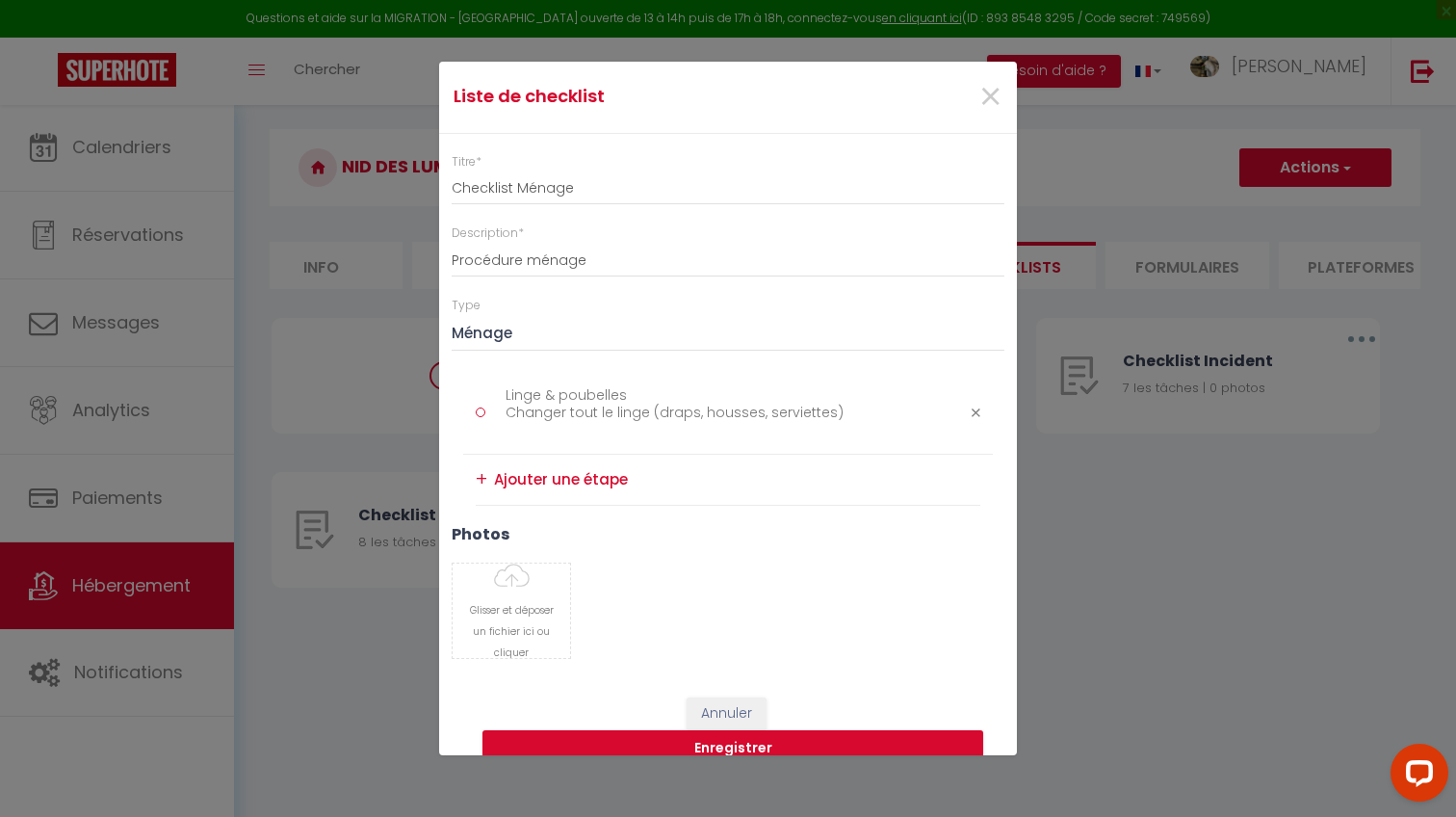
click at [480, 471] on div "+" at bounding box center [481, 479] width 12 height 30
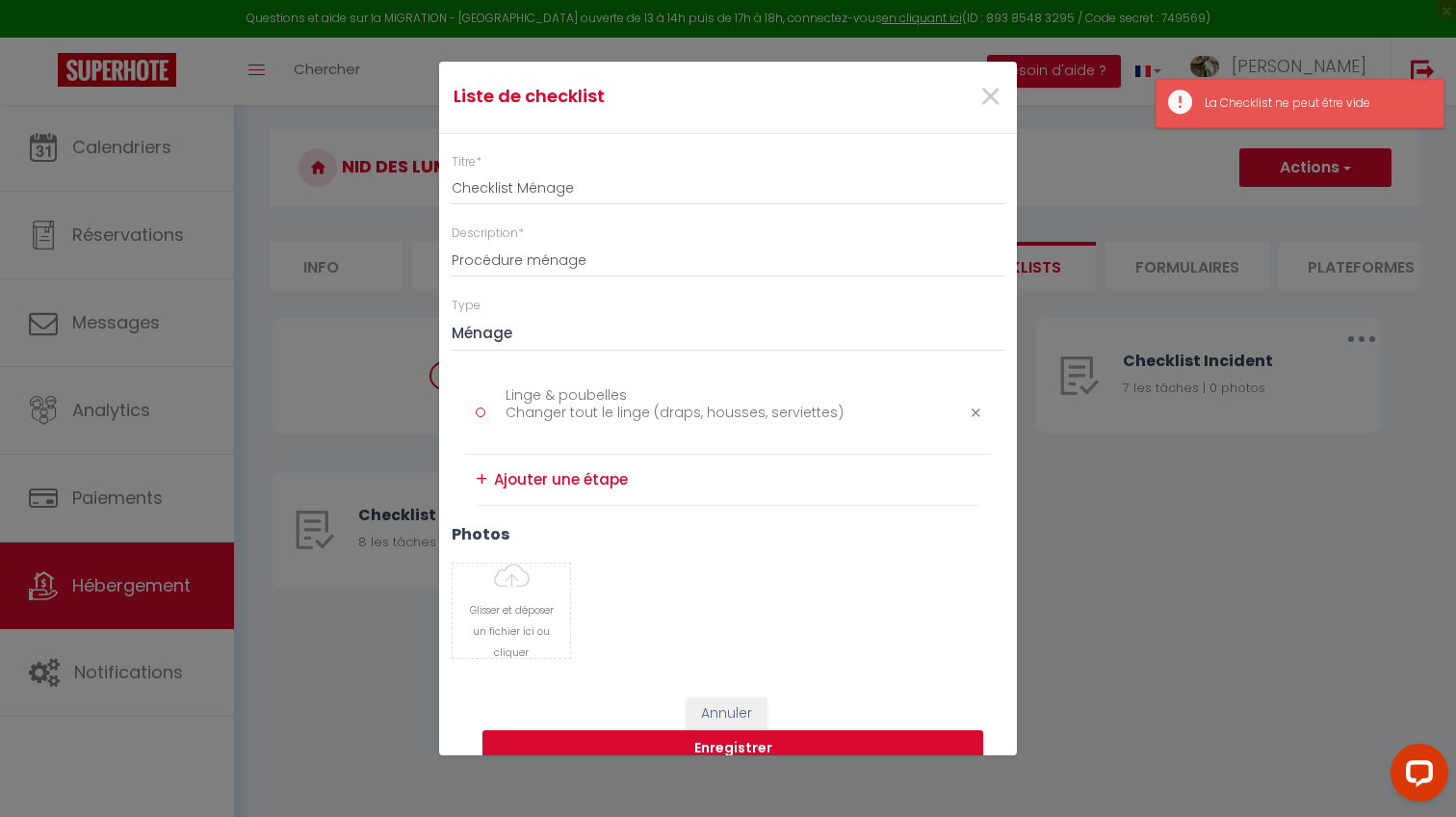
click at [518, 470] on textarea at bounding box center [737, 479] width 486 height 31
paste textarea "Plier plaids et mettre coussins en place"
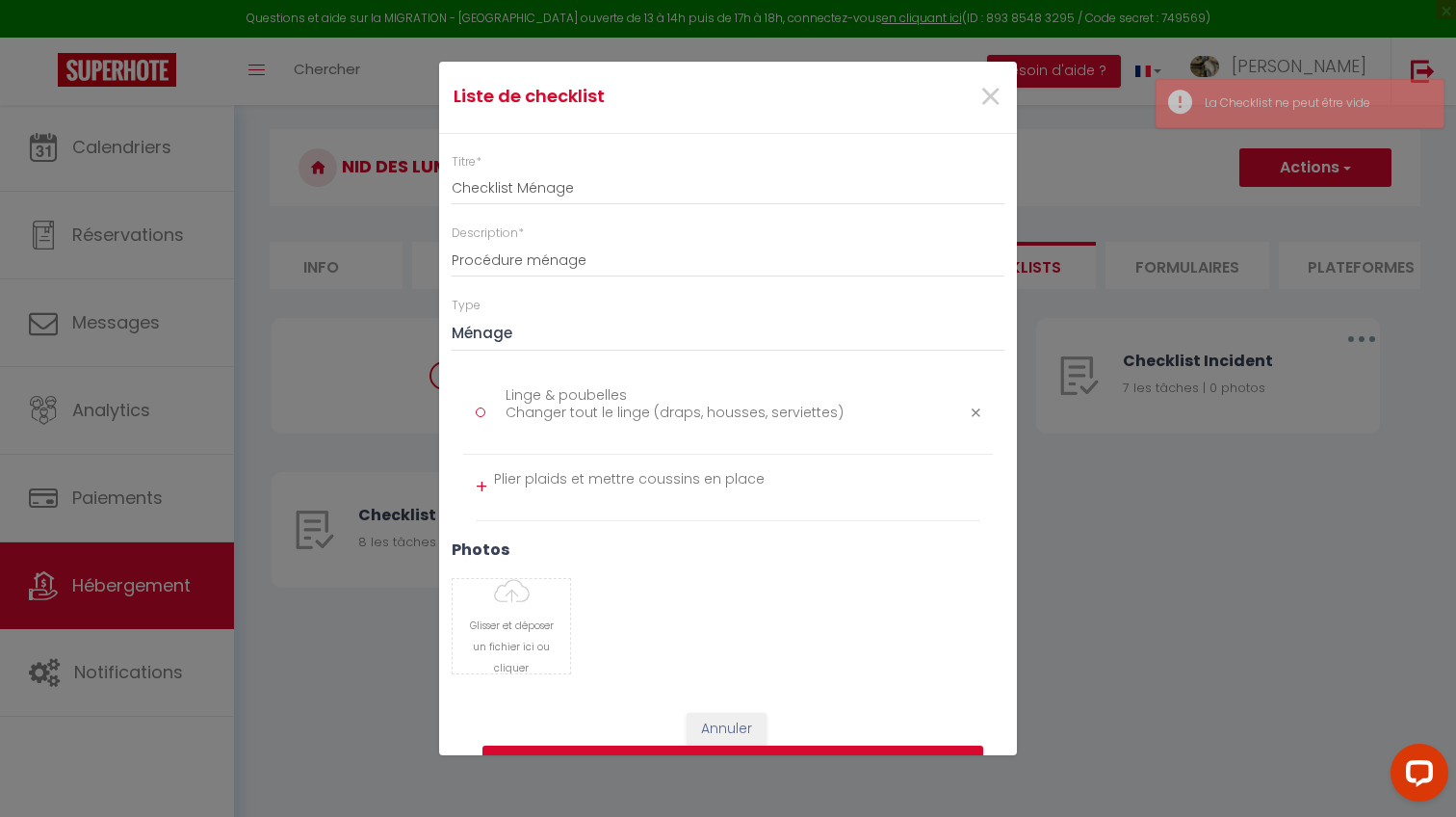
click at [480, 486] on div "+" at bounding box center [481, 486] width 12 height 30
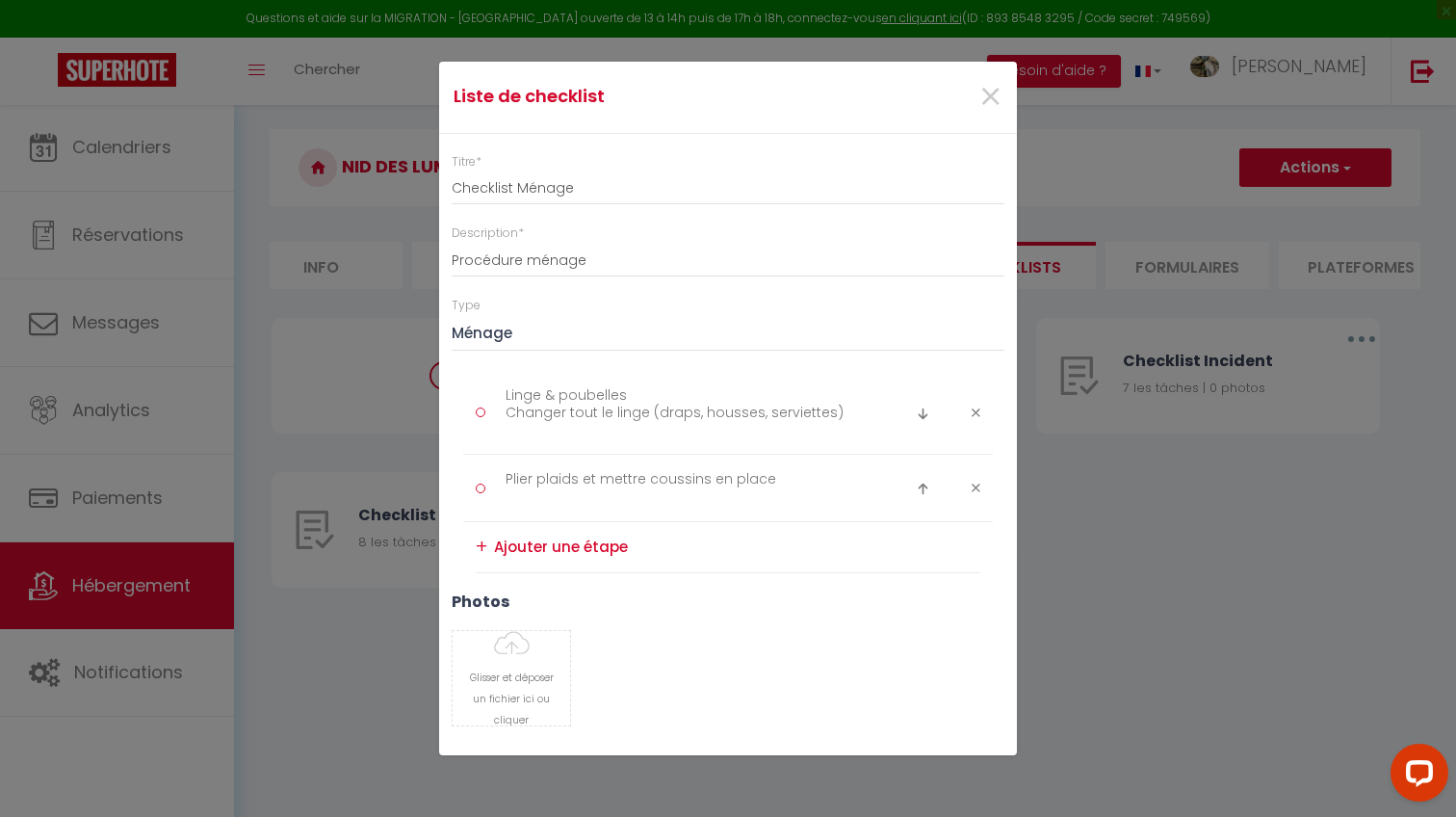
click at [542, 538] on textarea at bounding box center [737, 546] width 486 height 31
paste textarea "Vider toutes les poubelles + sacs neufs"
click at [476, 545] on div "+" at bounding box center [481, 546] width 12 height 30
click at [541, 607] on textarea at bounding box center [737, 598] width 486 height 31
paste textarea "Vérifier qu’aucun linge sale ne reste dans la salle de bain ou cuisine"
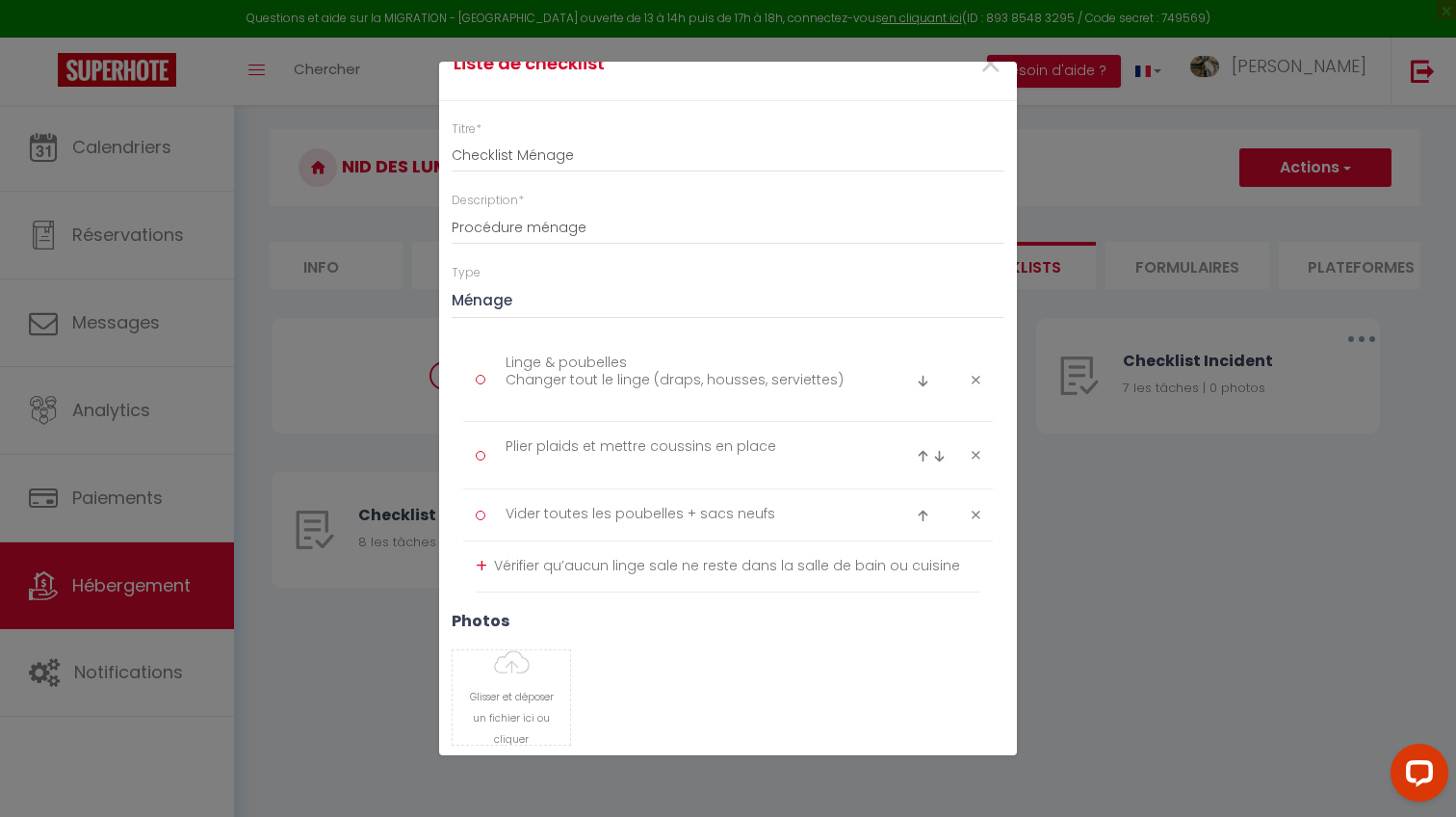
scroll to position [40, 0]
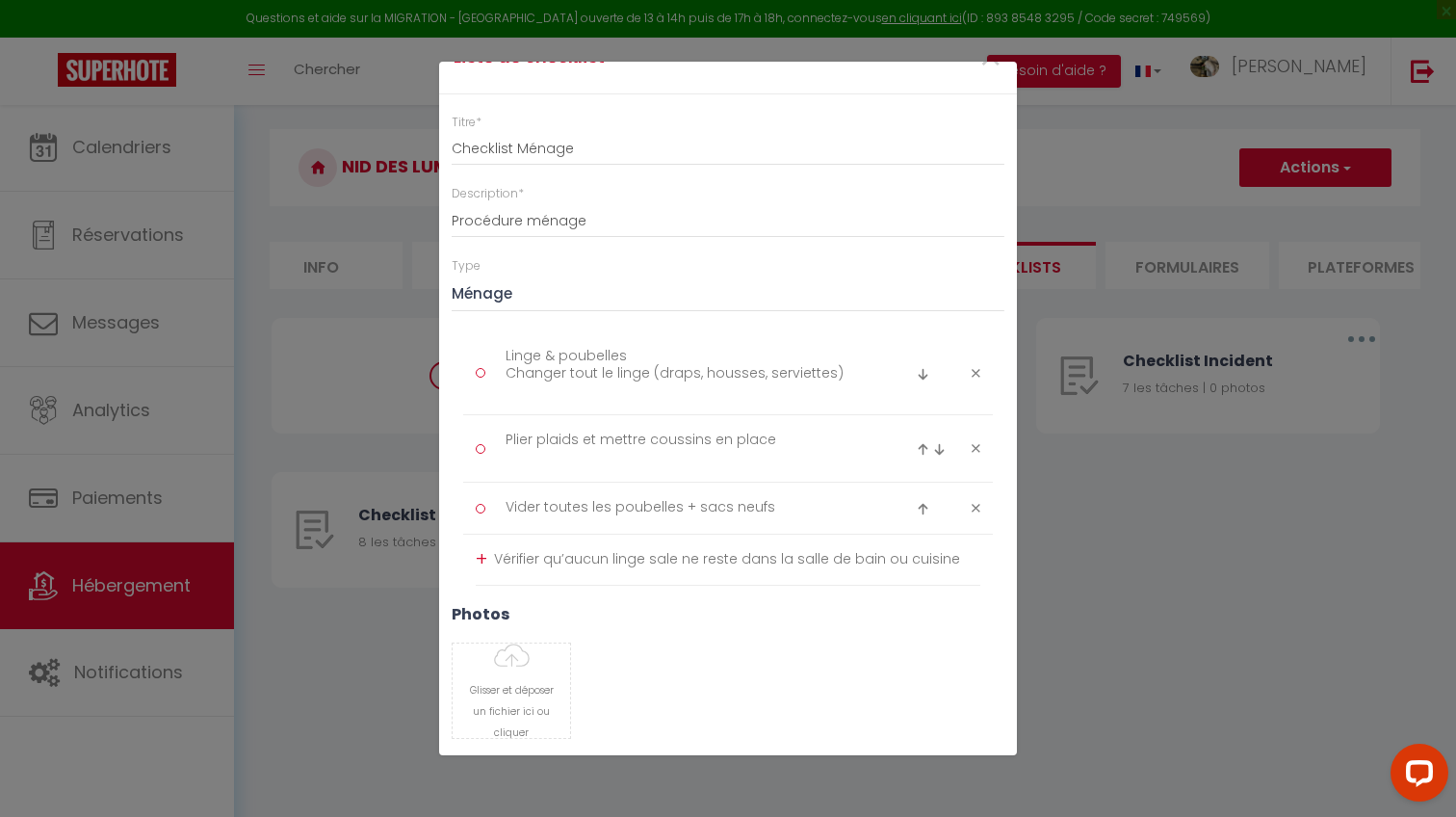
click at [484, 556] on div "+" at bounding box center [481, 559] width 12 height 30
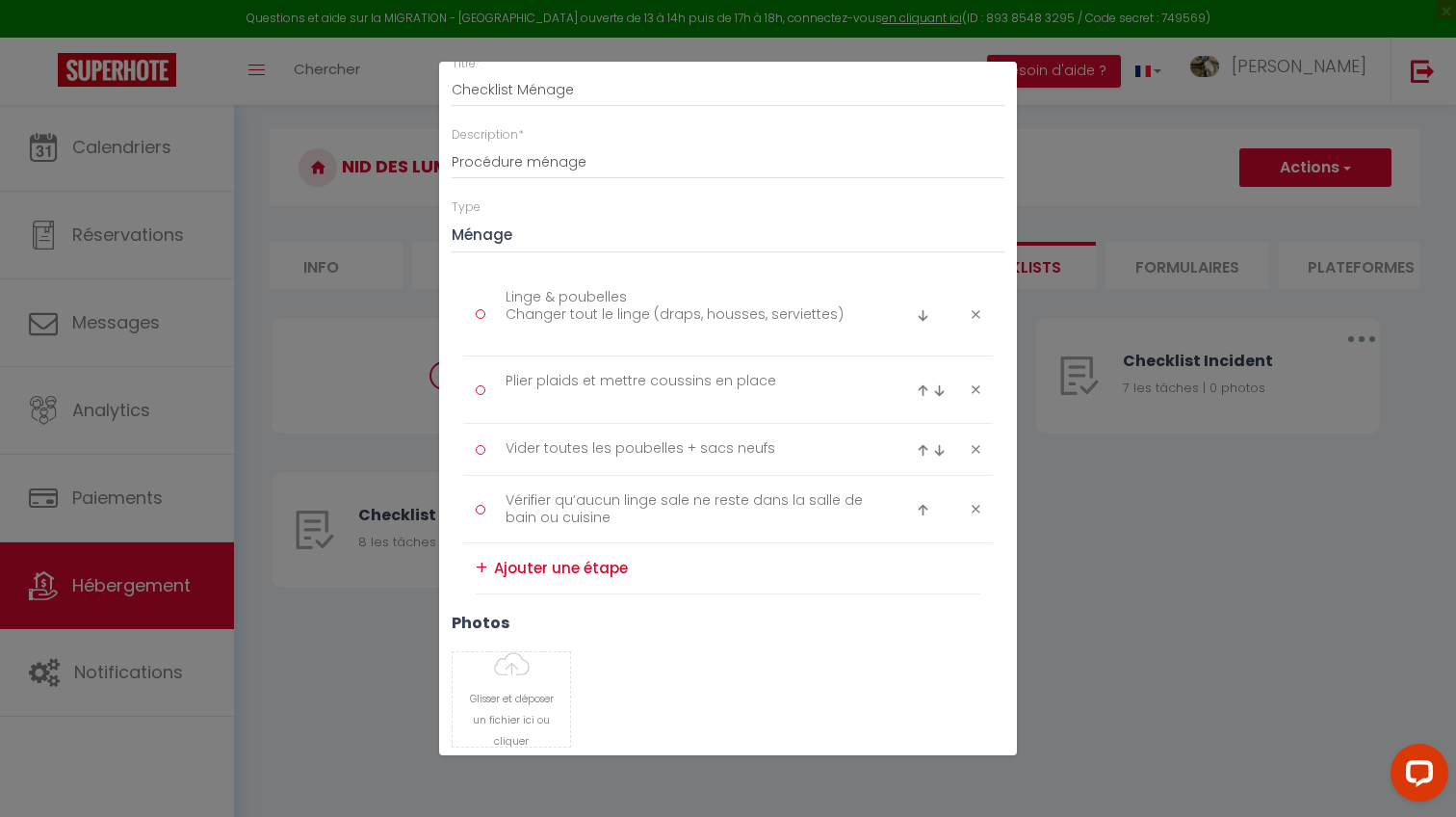
scroll to position [105, 0]
click at [514, 546] on textarea at bounding box center [737, 561] width 486 height 31
paste textarea "Aspirer et laver tous les sols"
click at [496, 559] on textarea "Aspirer et laver tous les sols" at bounding box center [737, 561] width 486 height 31
paste textarea "Nettoyage"
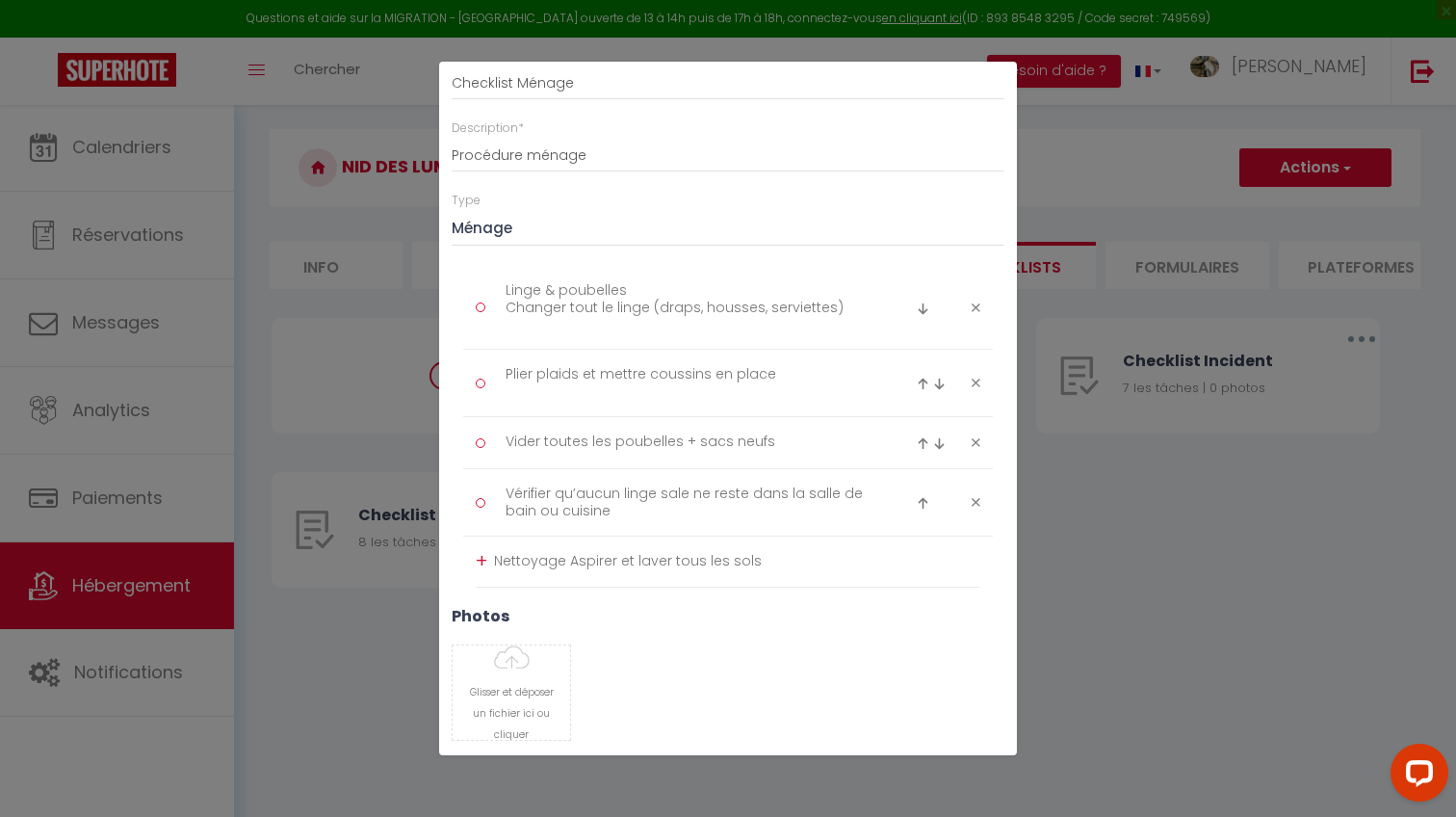
click at [481, 553] on div "+" at bounding box center [481, 561] width 12 height 30
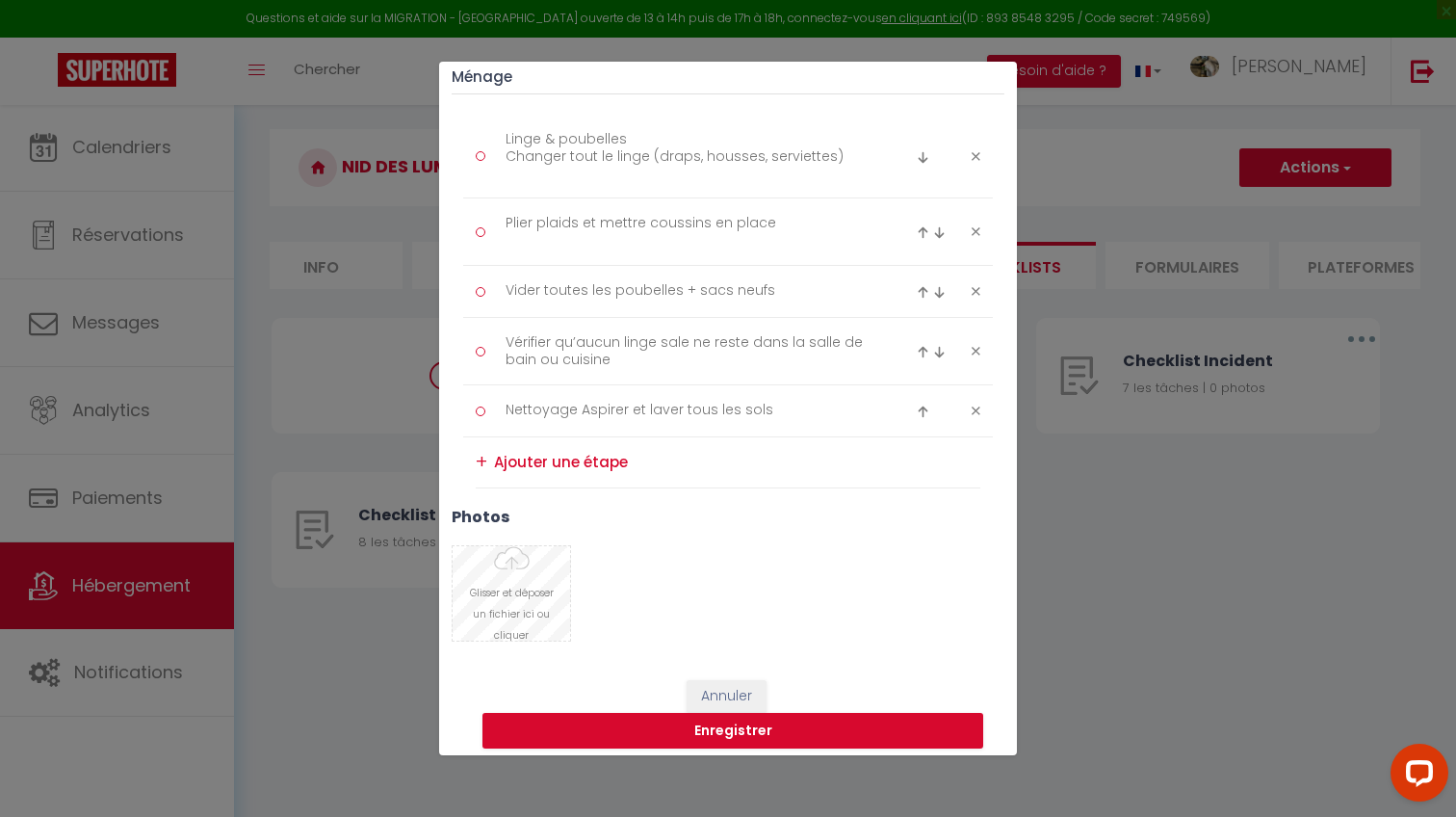
scroll to position [268, 0]
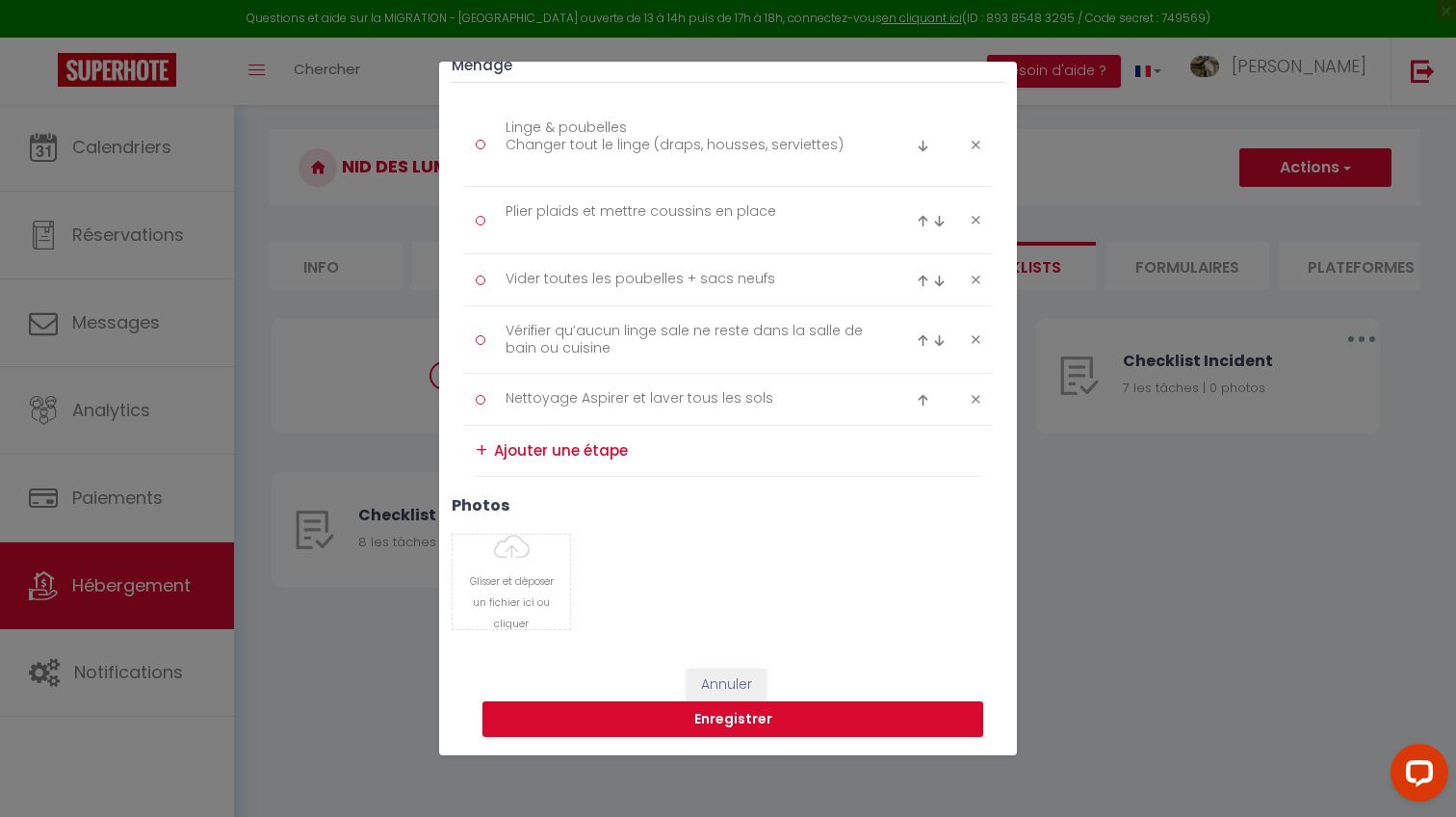
click at [530, 435] on textarea at bounding box center [737, 450] width 486 height 31
paste textarea "Salle de bain : lavabo + douche/baignoire + WC propres et secs"
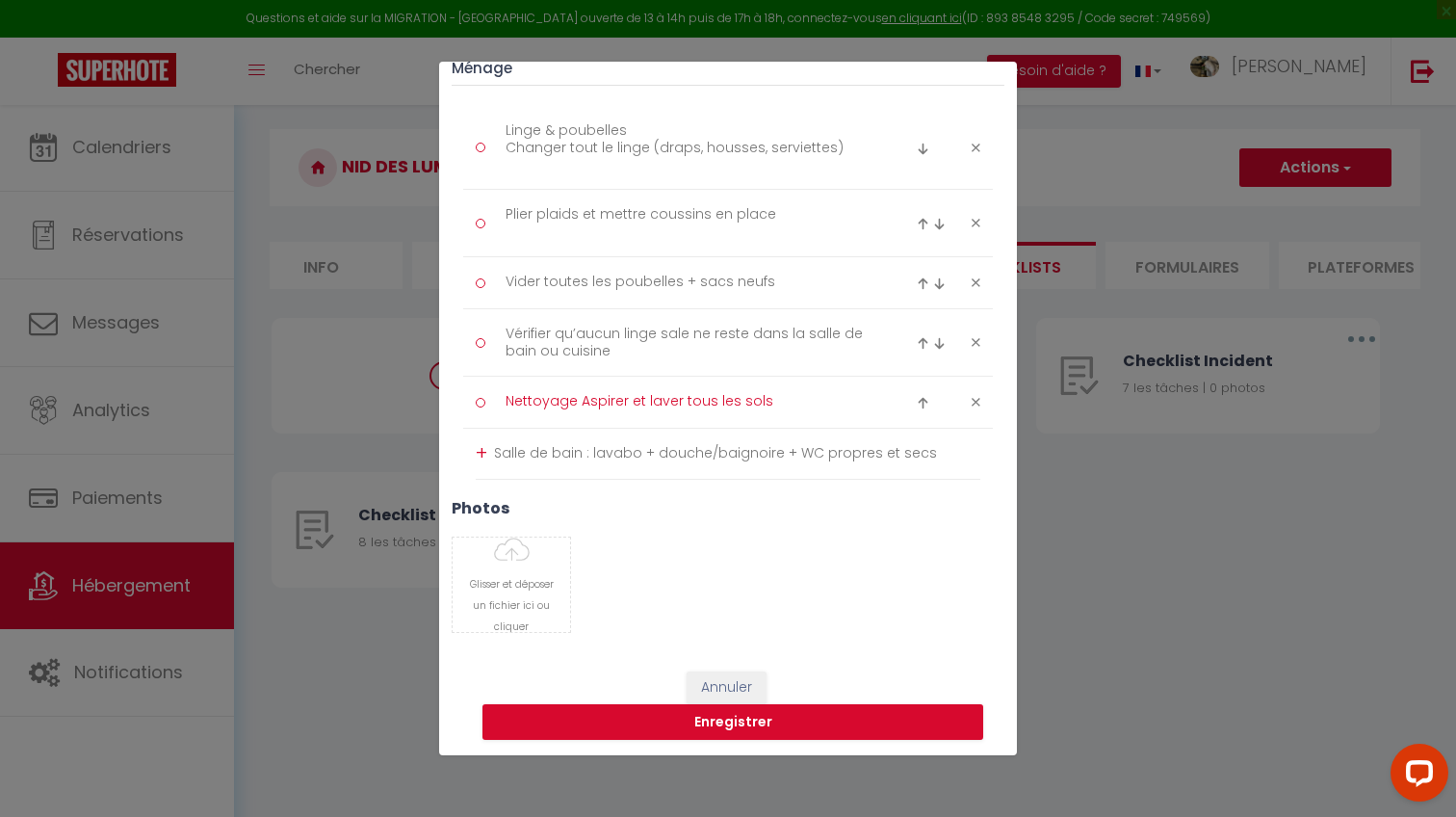
click at [581, 398] on textarea "Nettoyage Aspirer et laver tous les sols" at bounding box center [689, 403] width 394 height 32
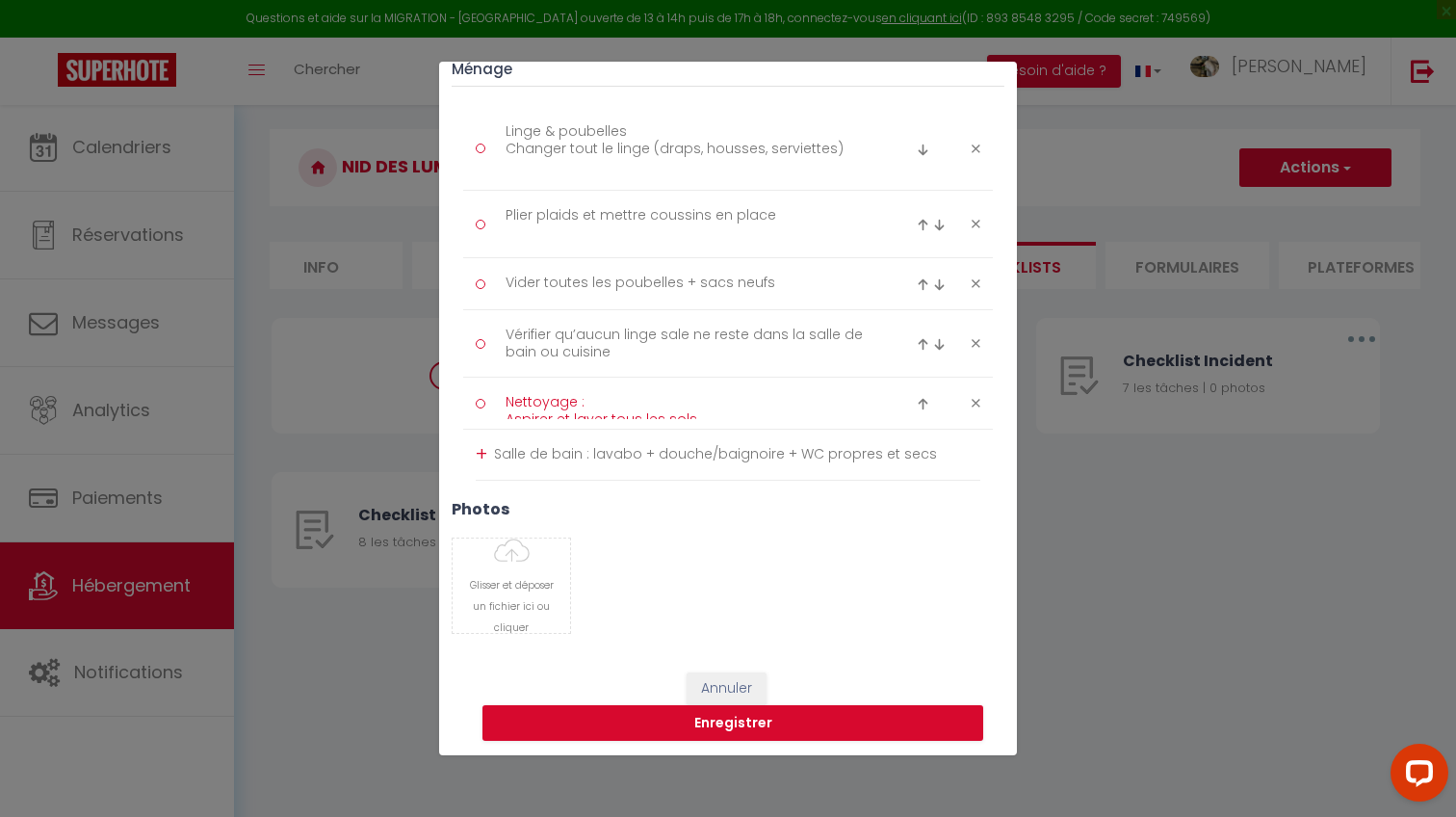
scroll to position [0, 0]
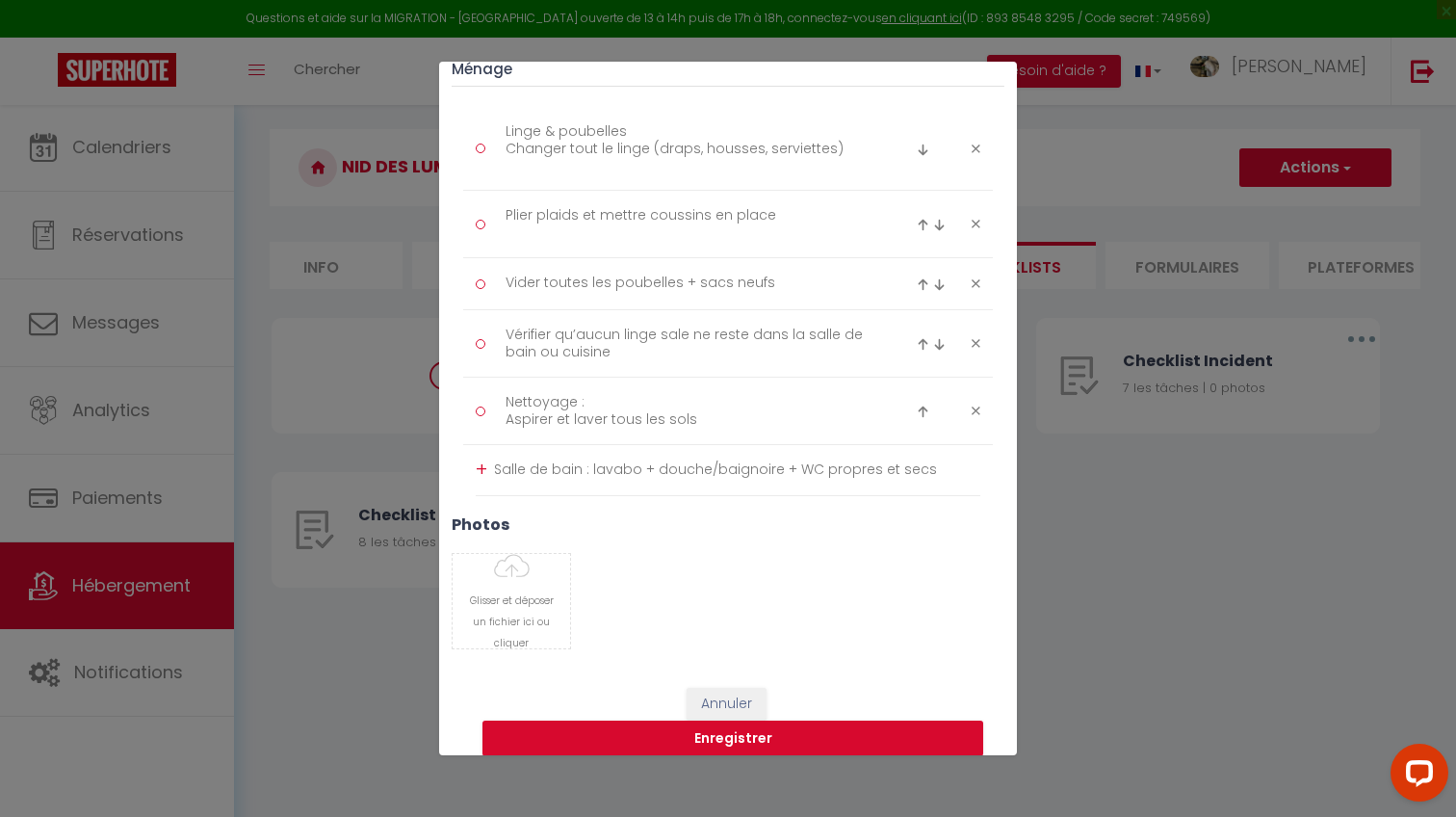
click at [628, 535] on div "photos [PERSON_NAME] et déposer un fichier ici ou cliquer Ooops, something wron…" at bounding box center [728, 591] width 577 height 153
click at [481, 463] on div "+" at bounding box center [481, 469] width 12 height 30
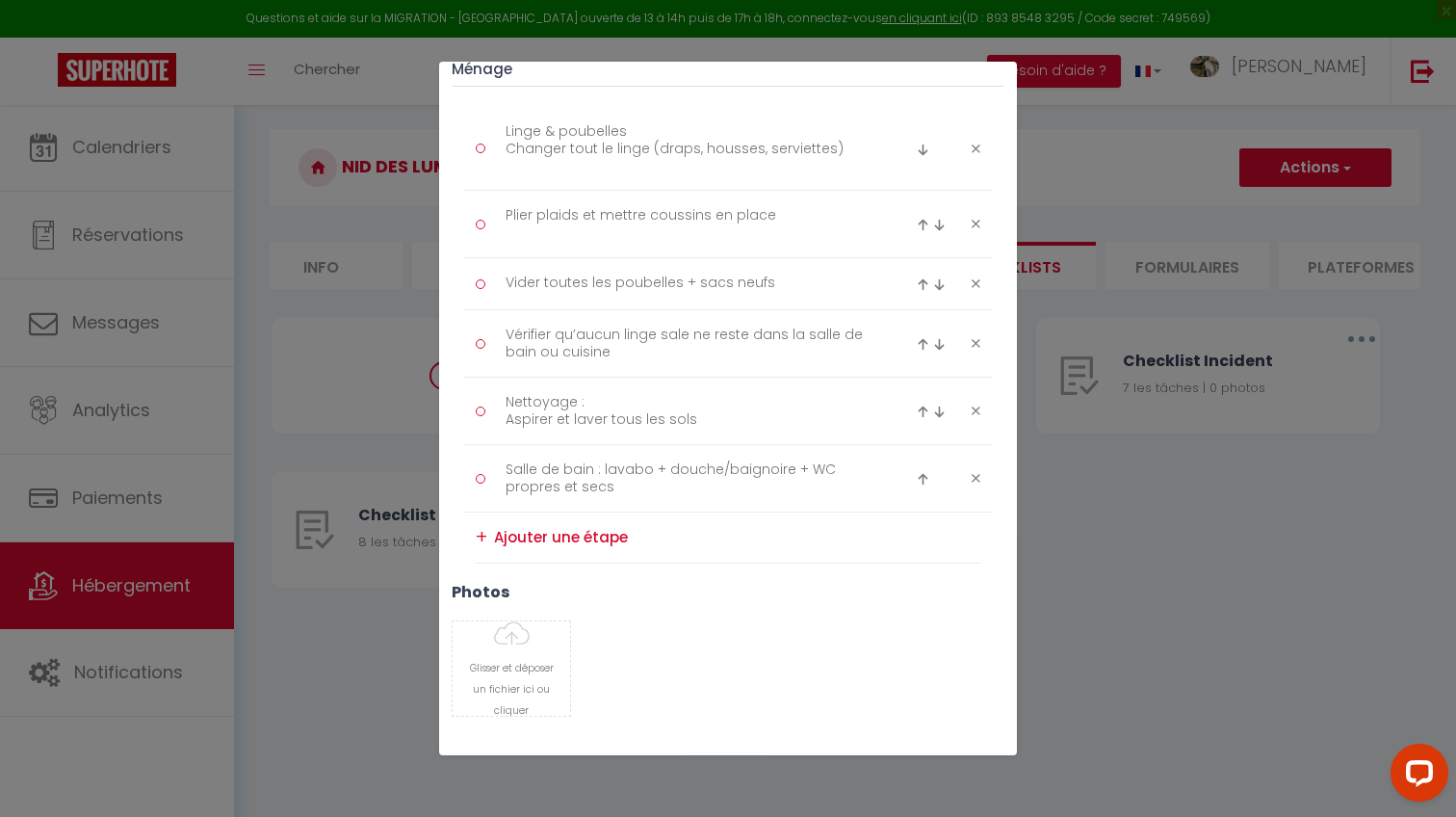
scroll to position [305, 0]
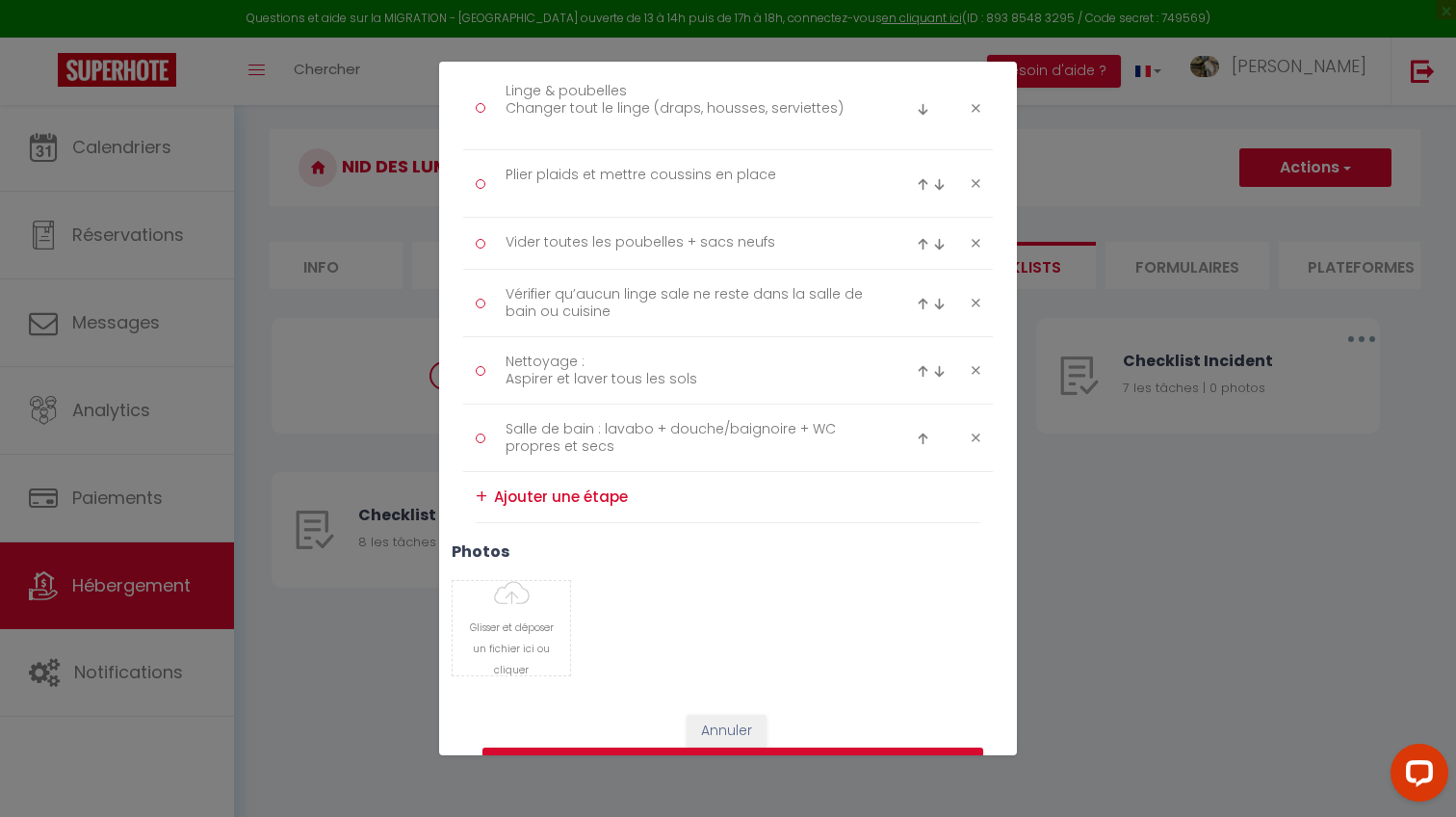
click at [523, 503] on textarea at bounding box center [737, 496] width 486 height 31
paste textarea "Cuisine : plan de travail, évier, plaques, vaisselle propres et rangés"
click at [484, 489] on div "+" at bounding box center [481, 496] width 12 height 30
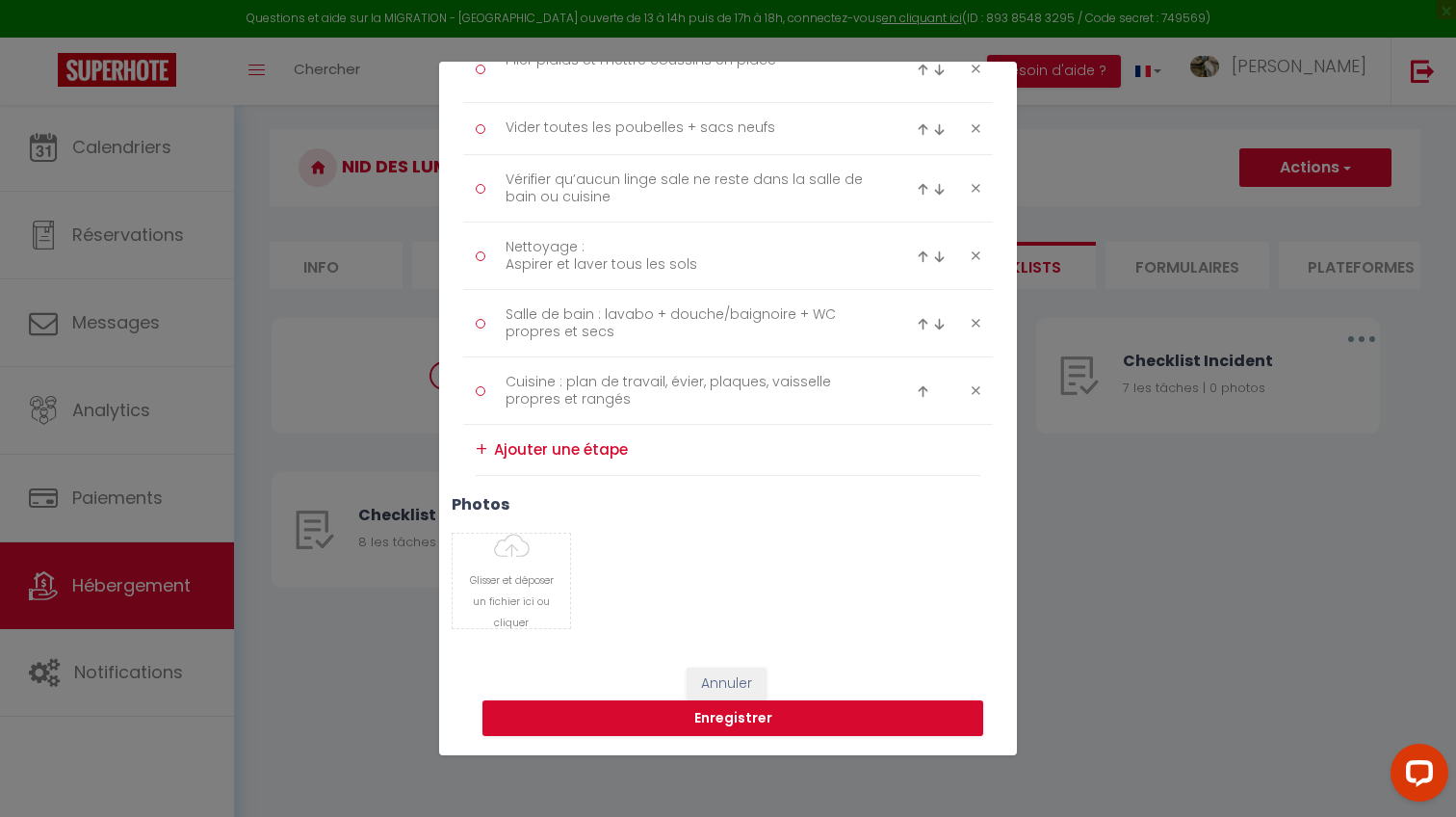
scroll to position [418, 0]
click at [584, 445] on textarea at bounding box center [737, 449] width 486 height 31
paste textarea "Électroménager utilisé (micro-ondes, cafetière, etc.) nettoyé"
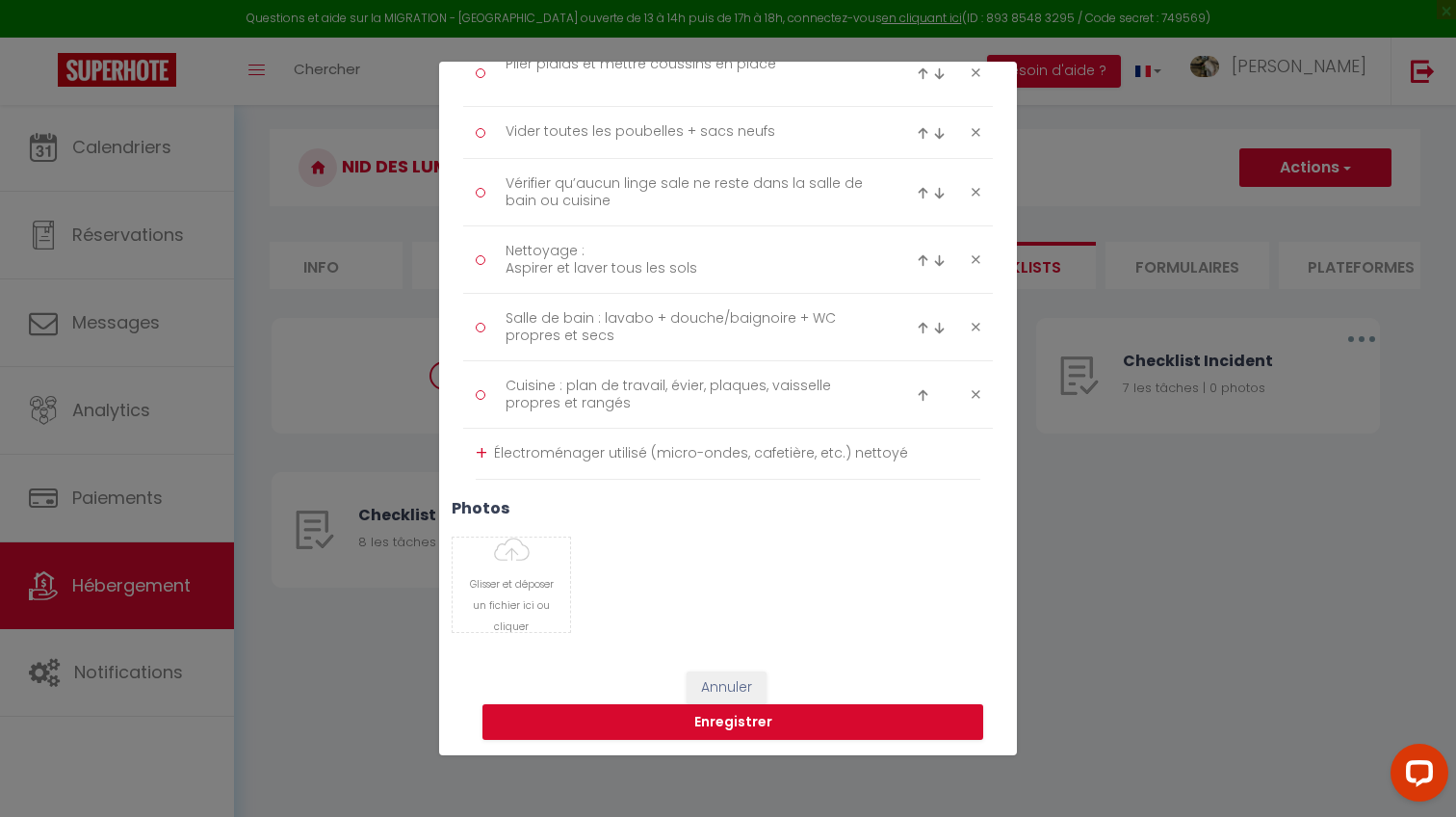
click at [482, 446] on div "+" at bounding box center [481, 453] width 12 height 30
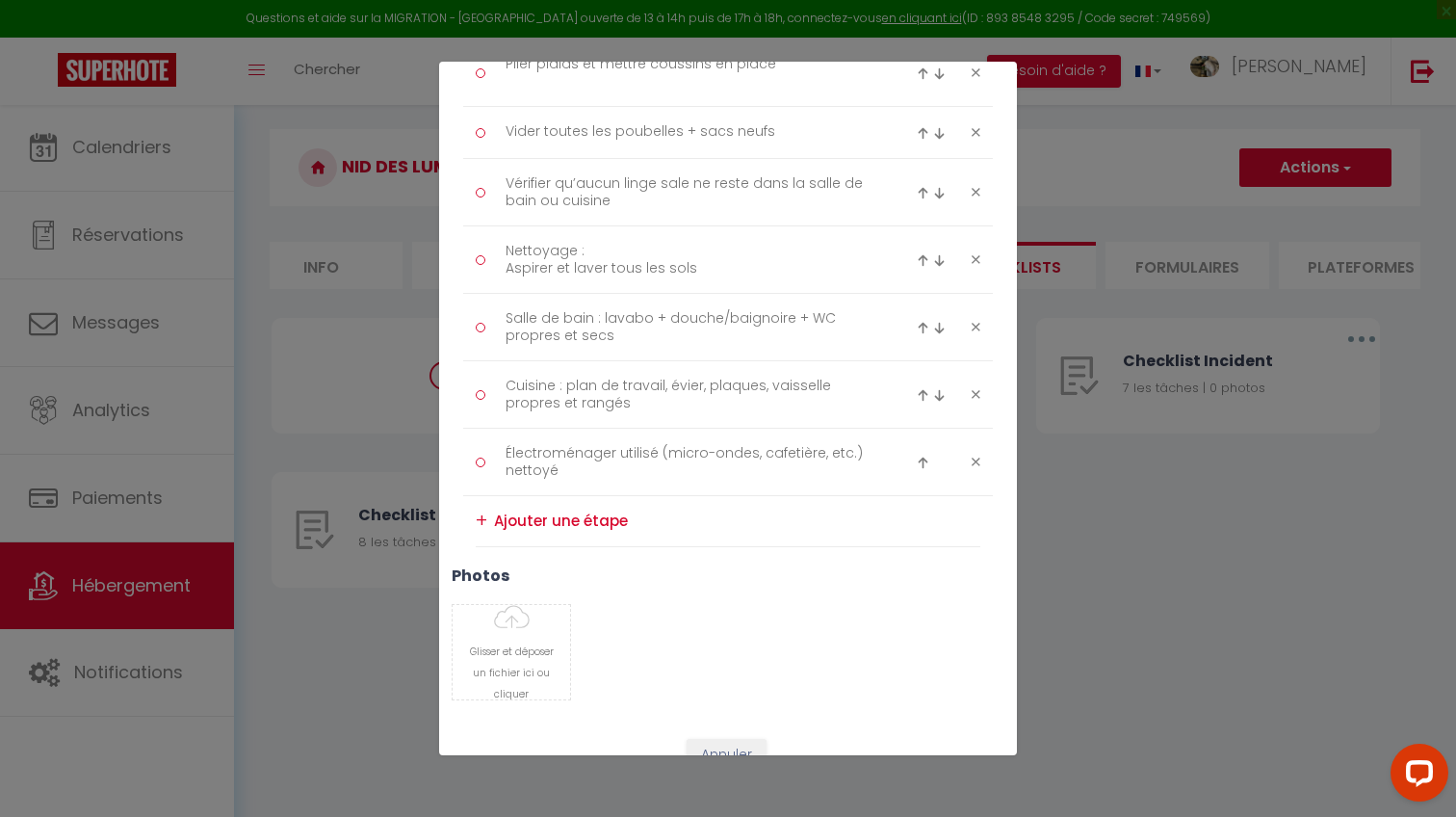
click at [533, 513] on textarea at bounding box center [737, 520] width 486 height 31
paste textarea "Frigo vidé des restes"
click at [481, 511] on div "+" at bounding box center [481, 520] width 12 height 30
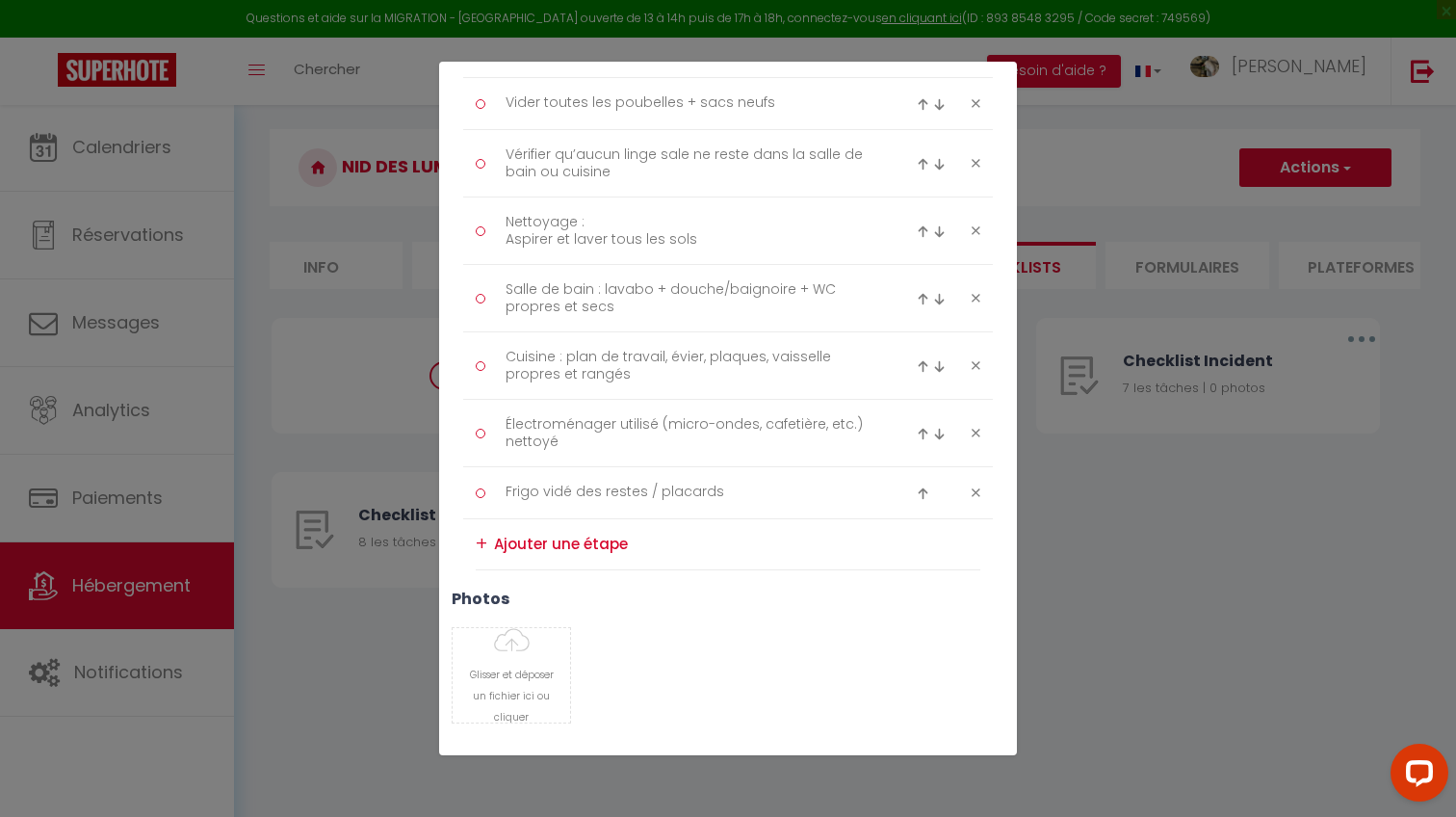
scroll to position [445, 0]
click at [485, 537] on div "+" at bounding box center [481, 541] width 12 height 30
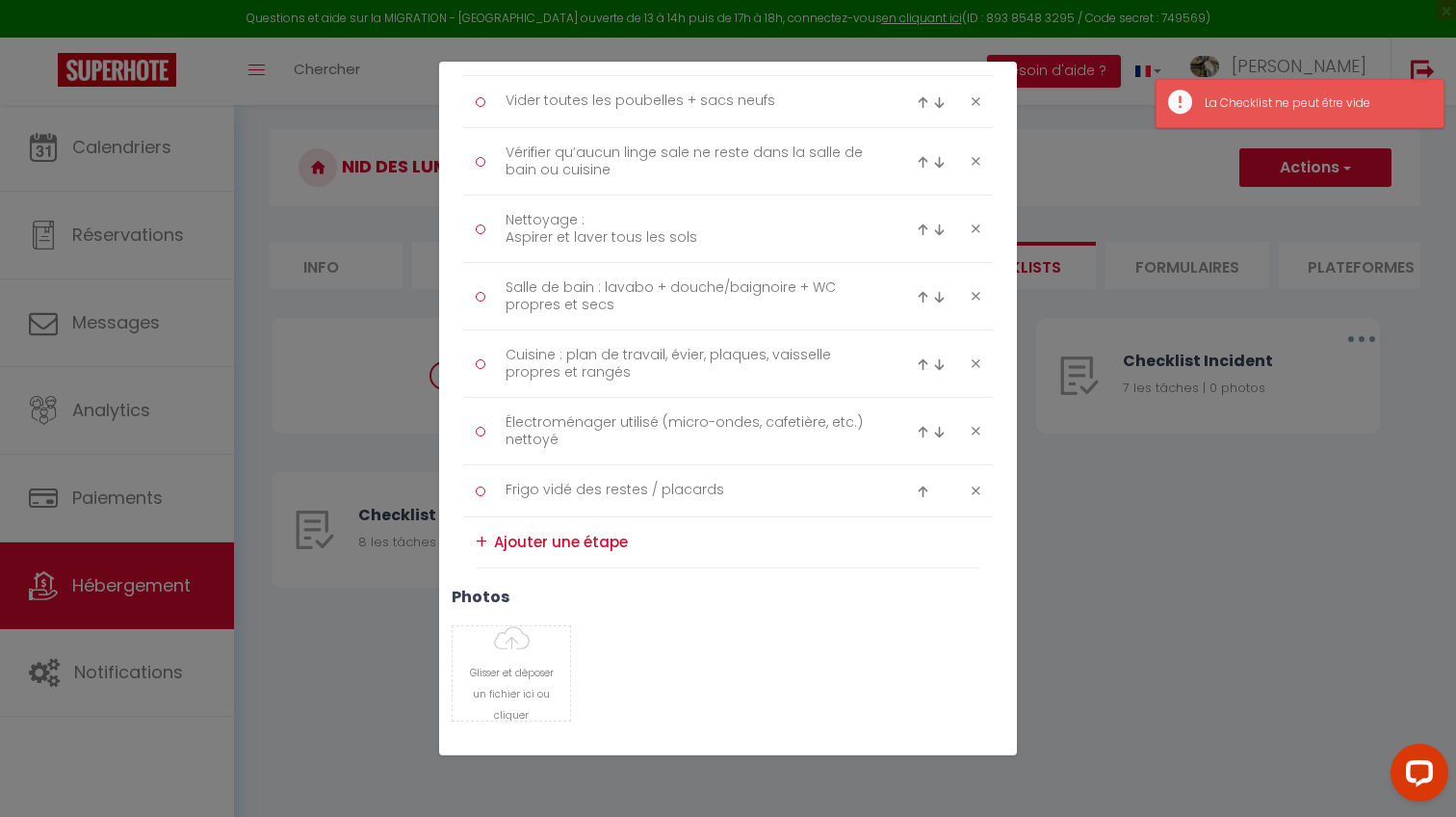
click at [524, 537] on textarea at bounding box center [737, 541] width 486 height 31
paste textarea "3. Contrôle final Pas de poils/cheveux sur lits, canapé, salle de bain, cuisine"
click at [481, 549] on div "+" at bounding box center [481, 549] width 12 height 30
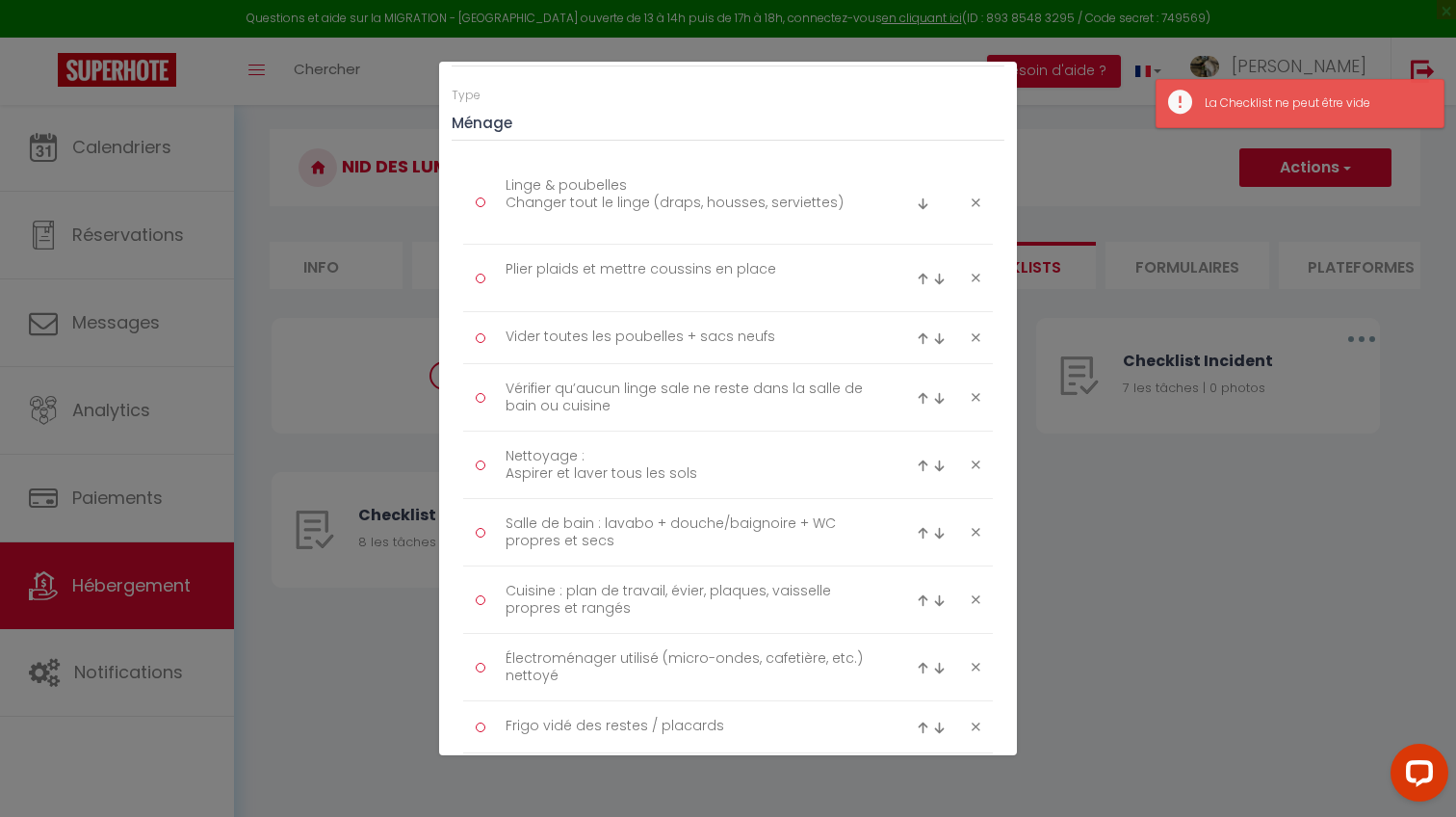
scroll to position [141, 0]
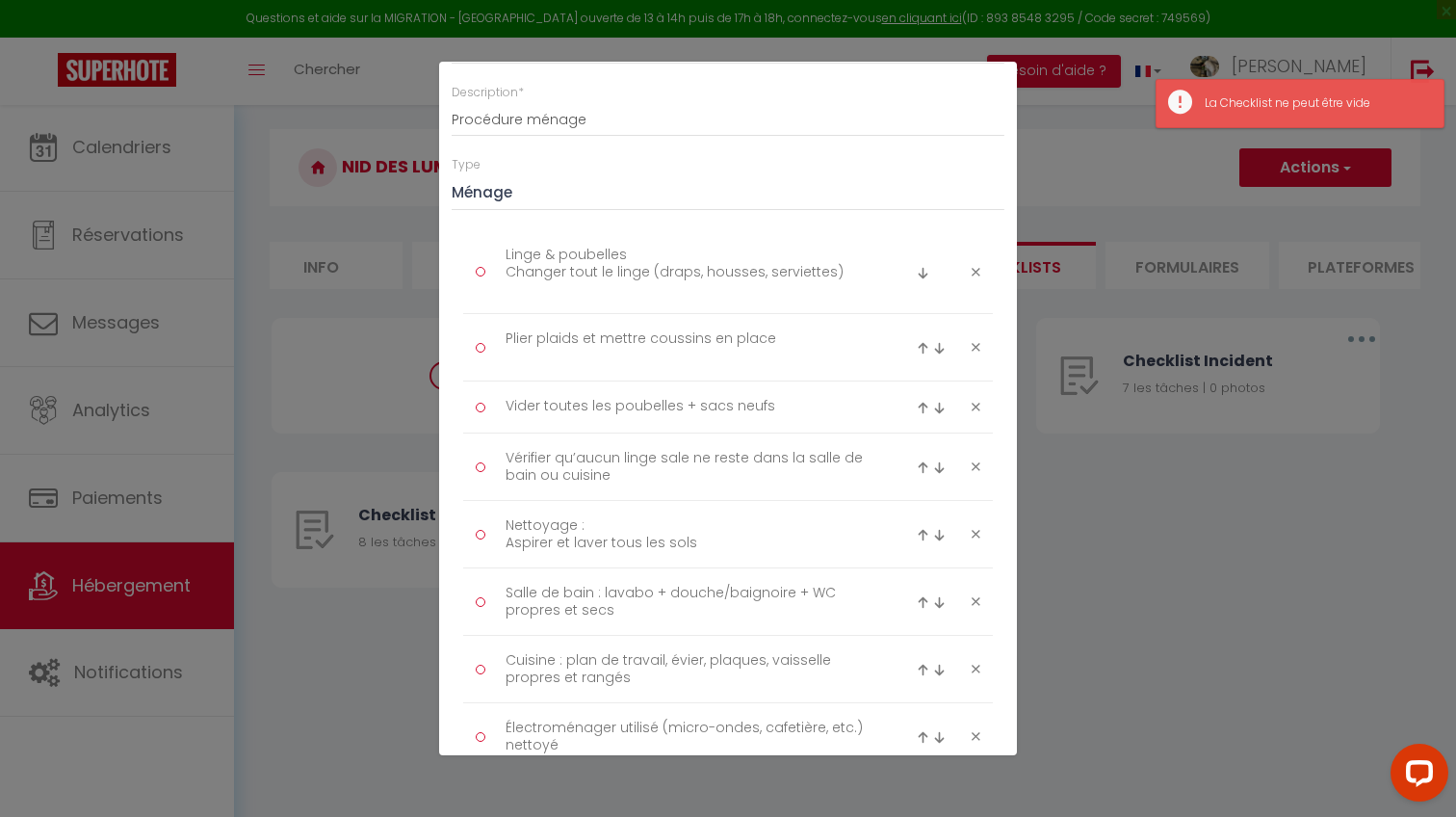
click at [485, 273] on div "Linge & poubelles Changer tout le linge (draps, housses, serviettes)" at bounding box center [684, 272] width 441 height 64
click at [561, 260] on textarea "Linge & poubelles Changer tout le linge (draps, housses, serviettes)" at bounding box center [689, 272] width 394 height 64
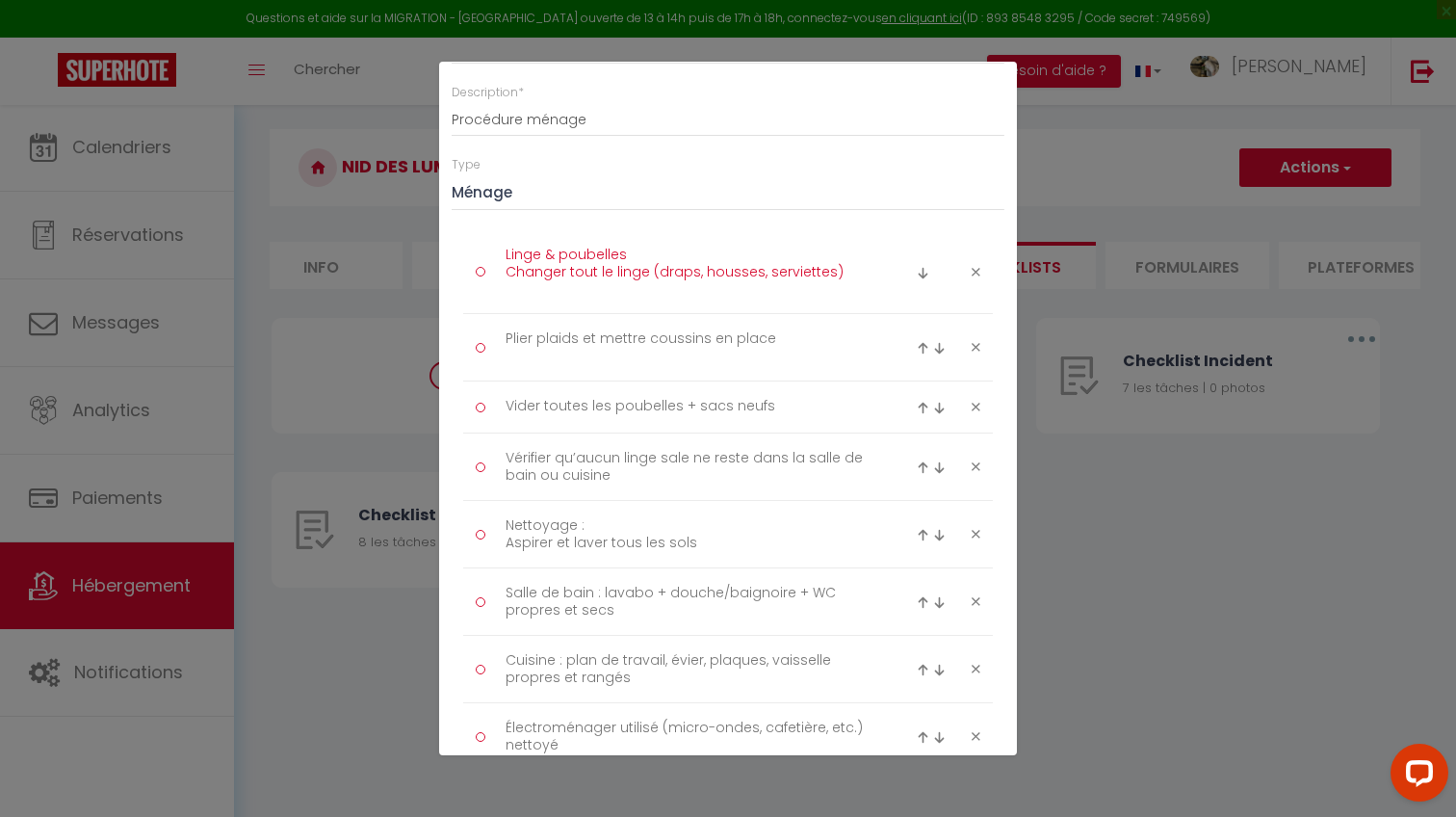
click at [505, 252] on textarea "Linge & poubelles Changer tout le linge (draps, housses, serviettes)" at bounding box center [689, 272] width 394 height 64
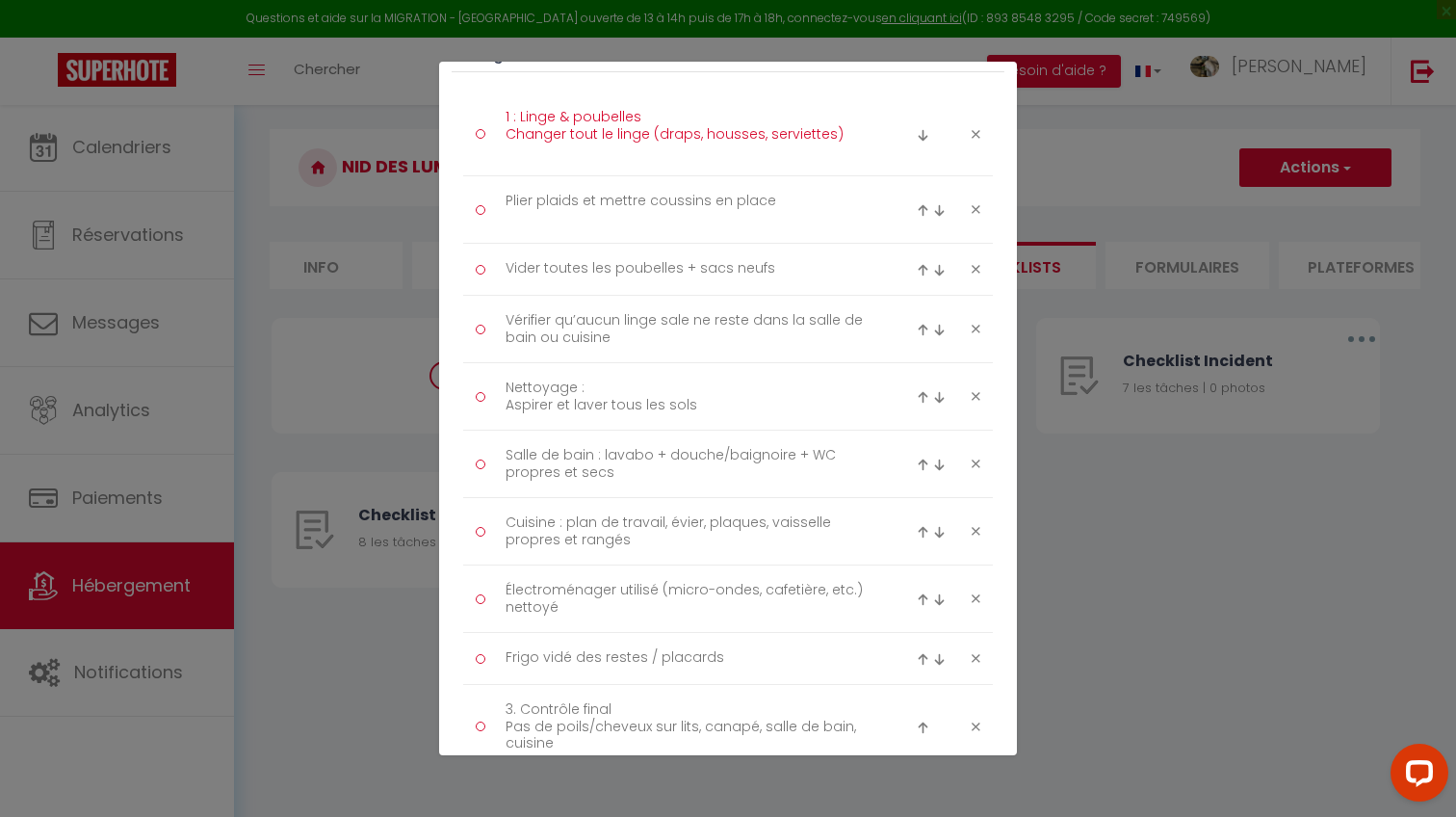
scroll to position [282, 0]
click at [517, 378] on textarea "Nettoyage : Aspirer et laver tous les sols" at bounding box center [689, 392] width 394 height 47
click at [515, 378] on textarea "Nettoyage : Aspirer et laver tous les sols" at bounding box center [689, 392] width 394 height 47
click at [511, 378] on textarea "Nettoyage : Aspirer et laver tous les sols" at bounding box center [689, 392] width 394 height 47
click at [633, 397] on textarea "2 : Nettoyage : Aspirer et laver tous les sols" at bounding box center [689, 392] width 394 height 47
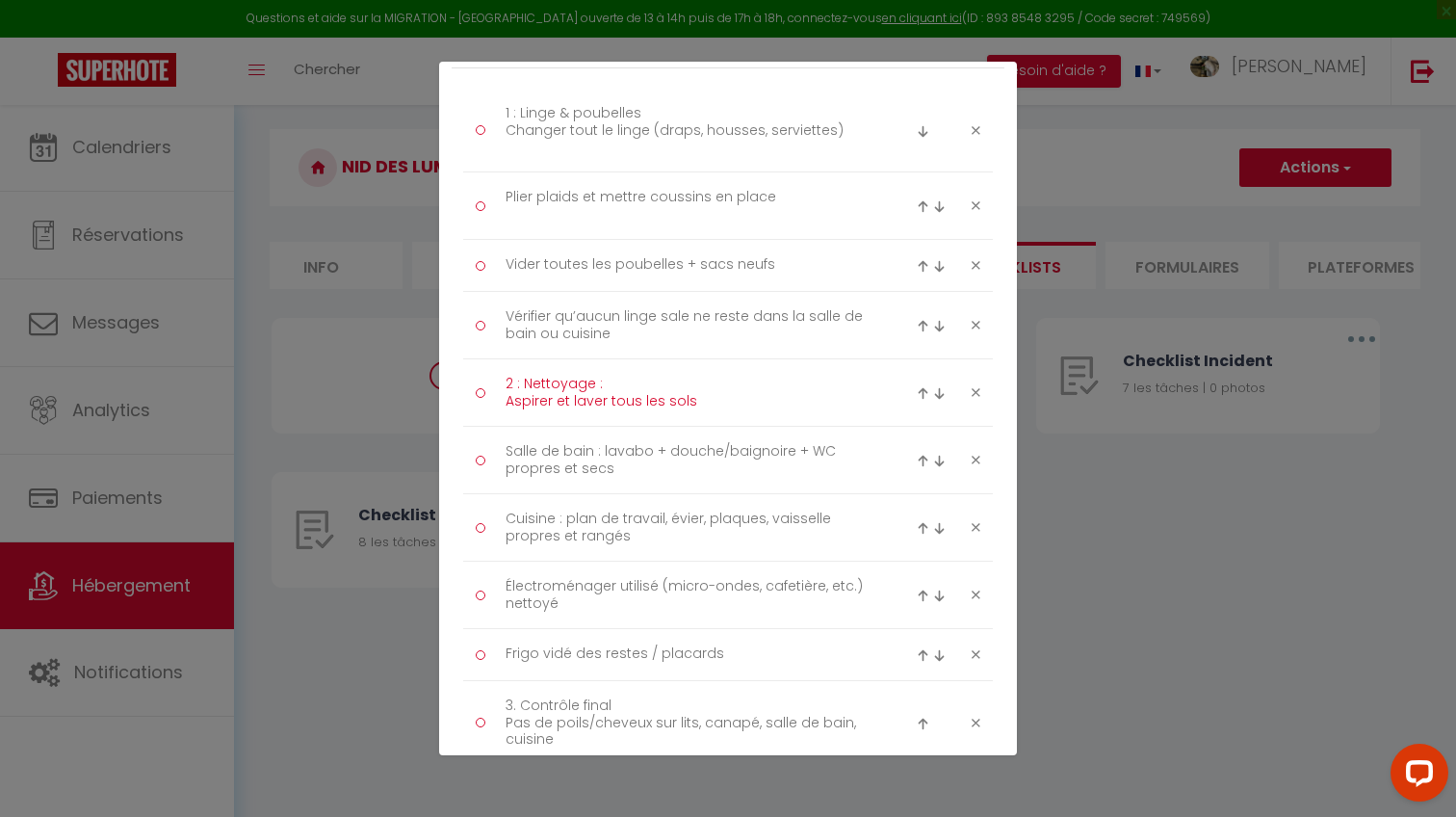
click at [610, 382] on textarea "2 : Nettoyage : Aspirer et laver tous les sols" at bounding box center [689, 392] width 394 height 47
click at [846, 108] on textarea "1 : Linge & poubelles Changer tout le linge (draps, housses, serviettes)" at bounding box center [689, 130] width 394 height 64
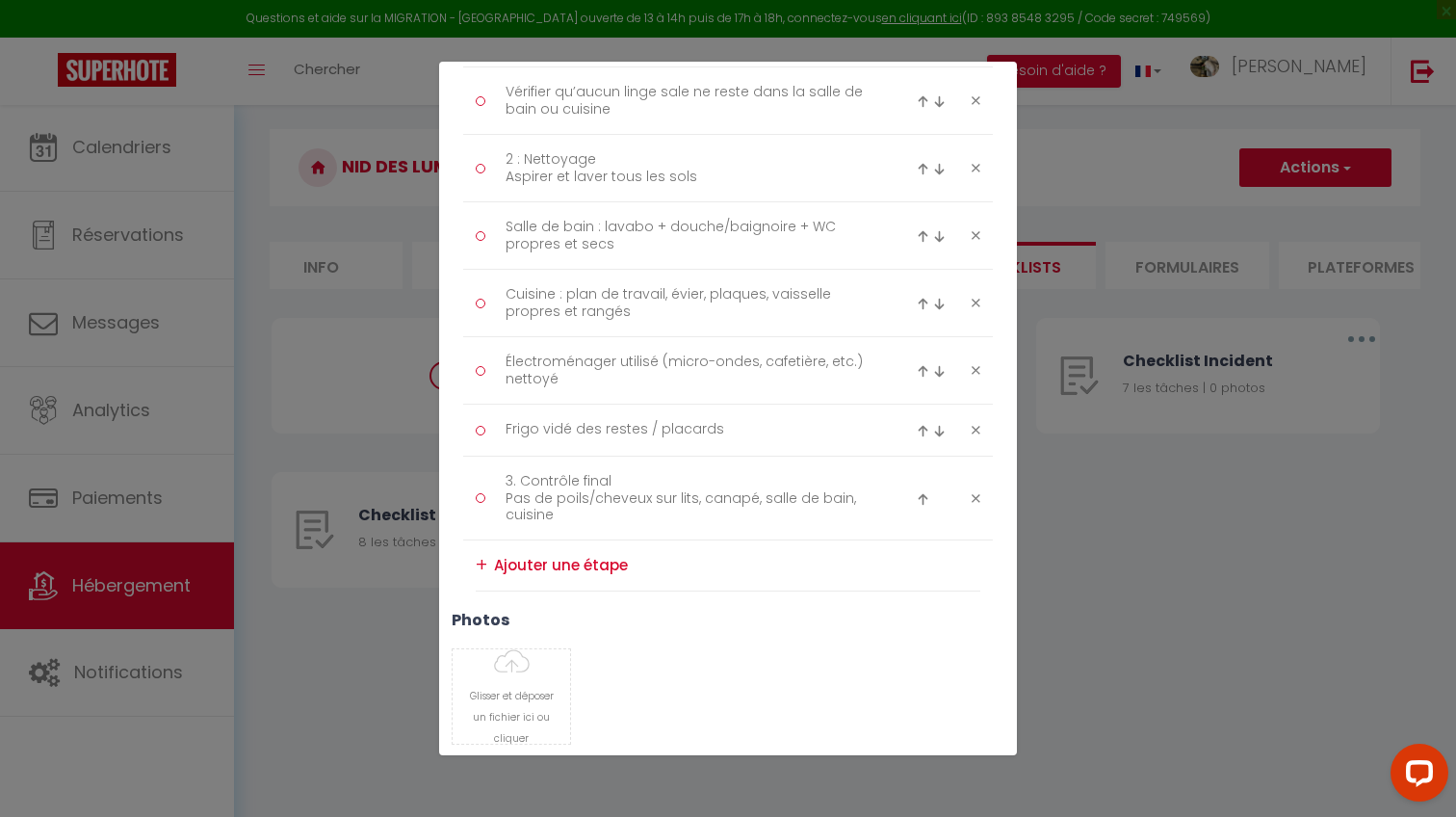
scroll to position [513, 0]
click at [475, 551] on div "+" at bounding box center [481, 558] width 12 height 30
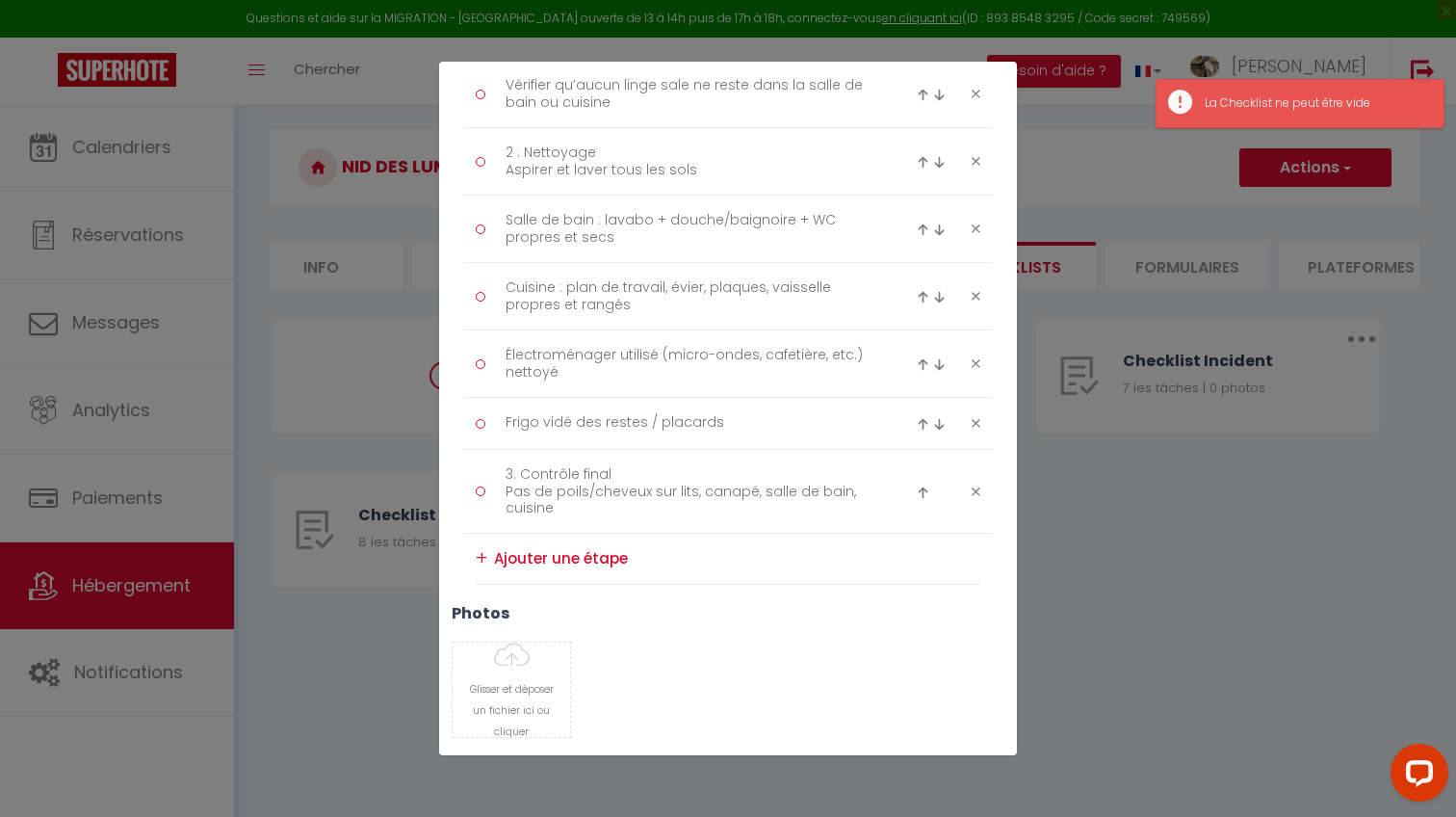
click at [483, 551] on div "+" at bounding box center [481, 558] width 12 height 30
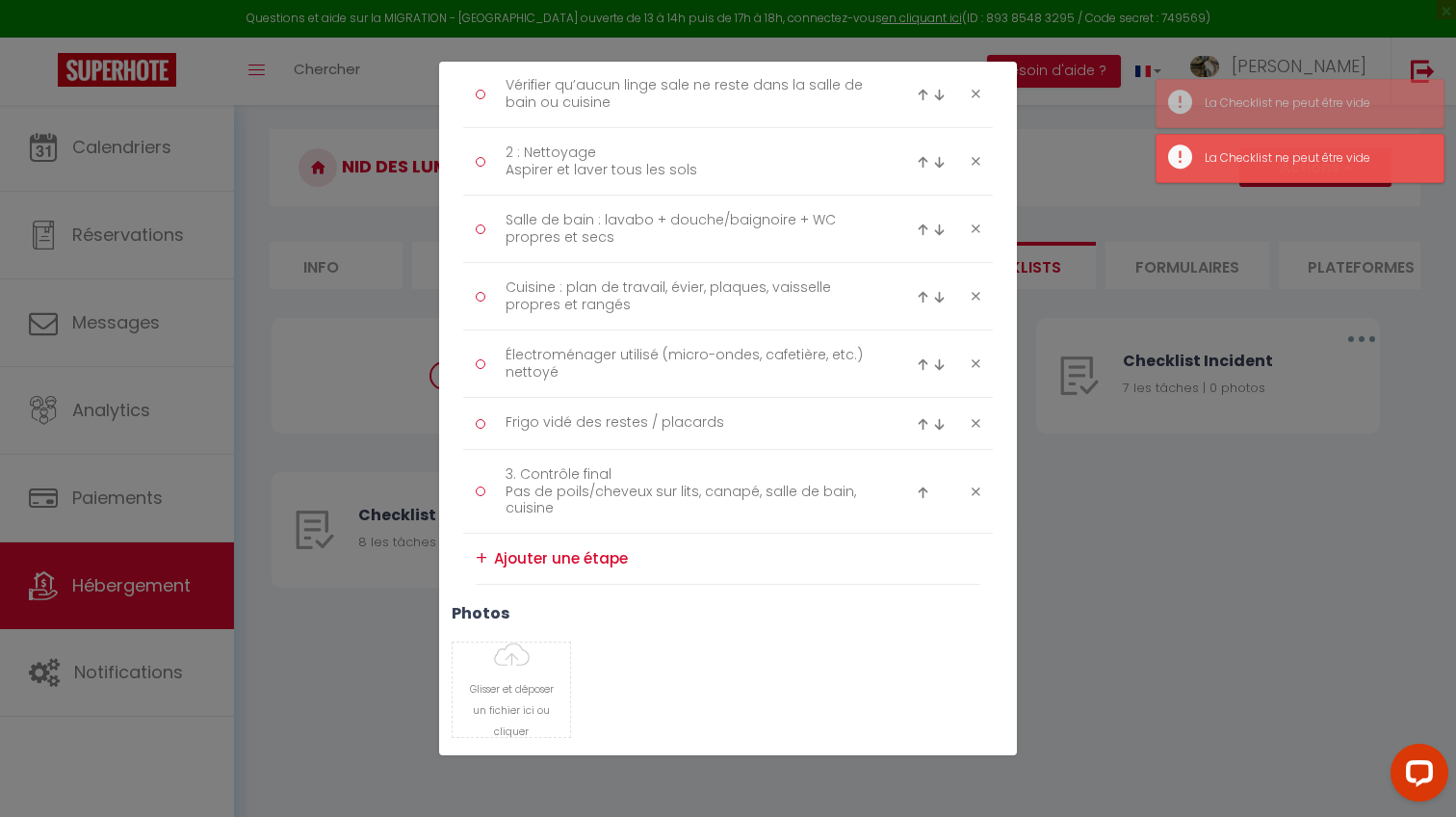
click at [518, 551] on textarea at bounding box center [737, 558] width 486 height 31
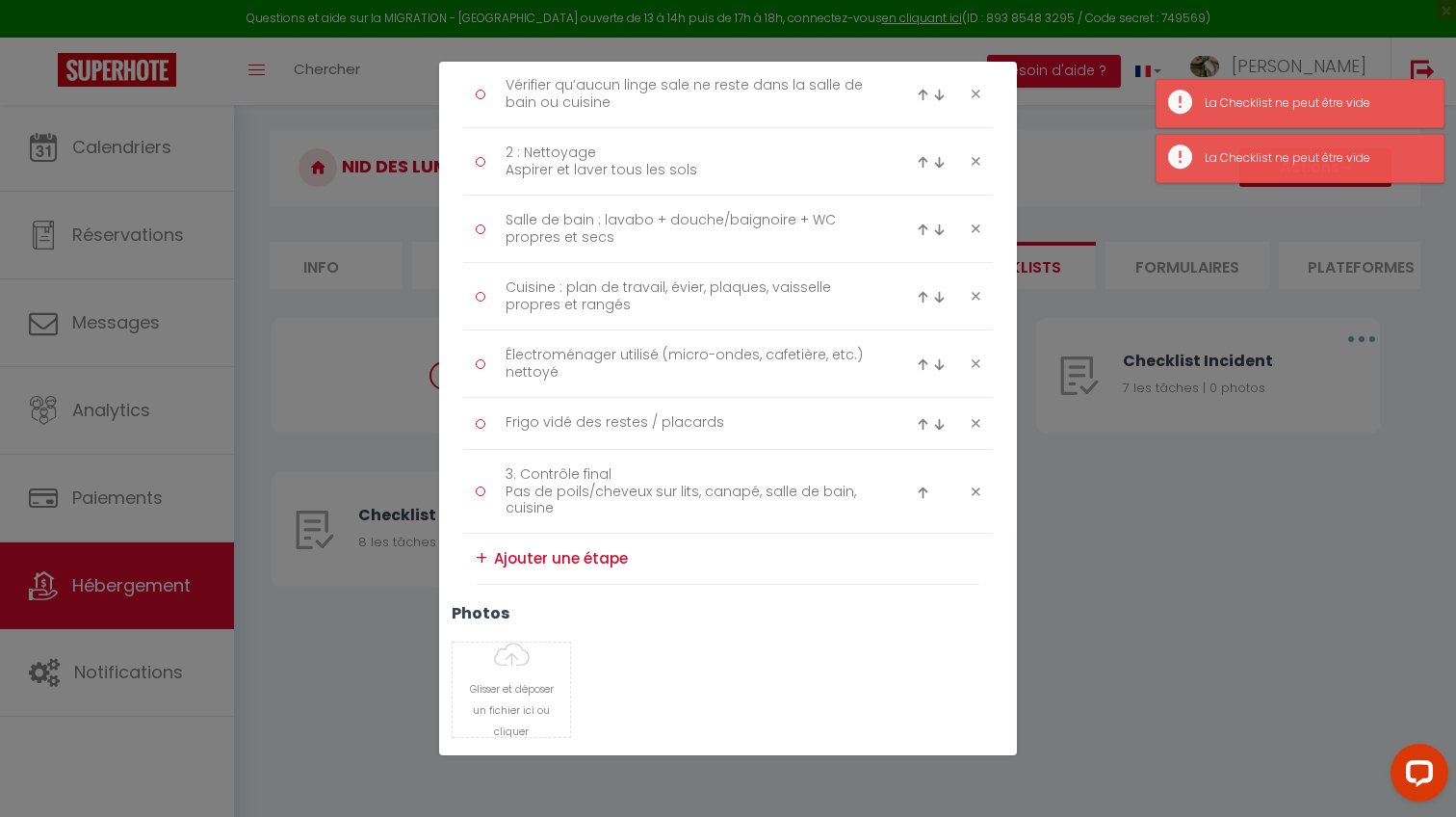
paste textarea "Déco, coussins, plaids et chaises bien disposés"
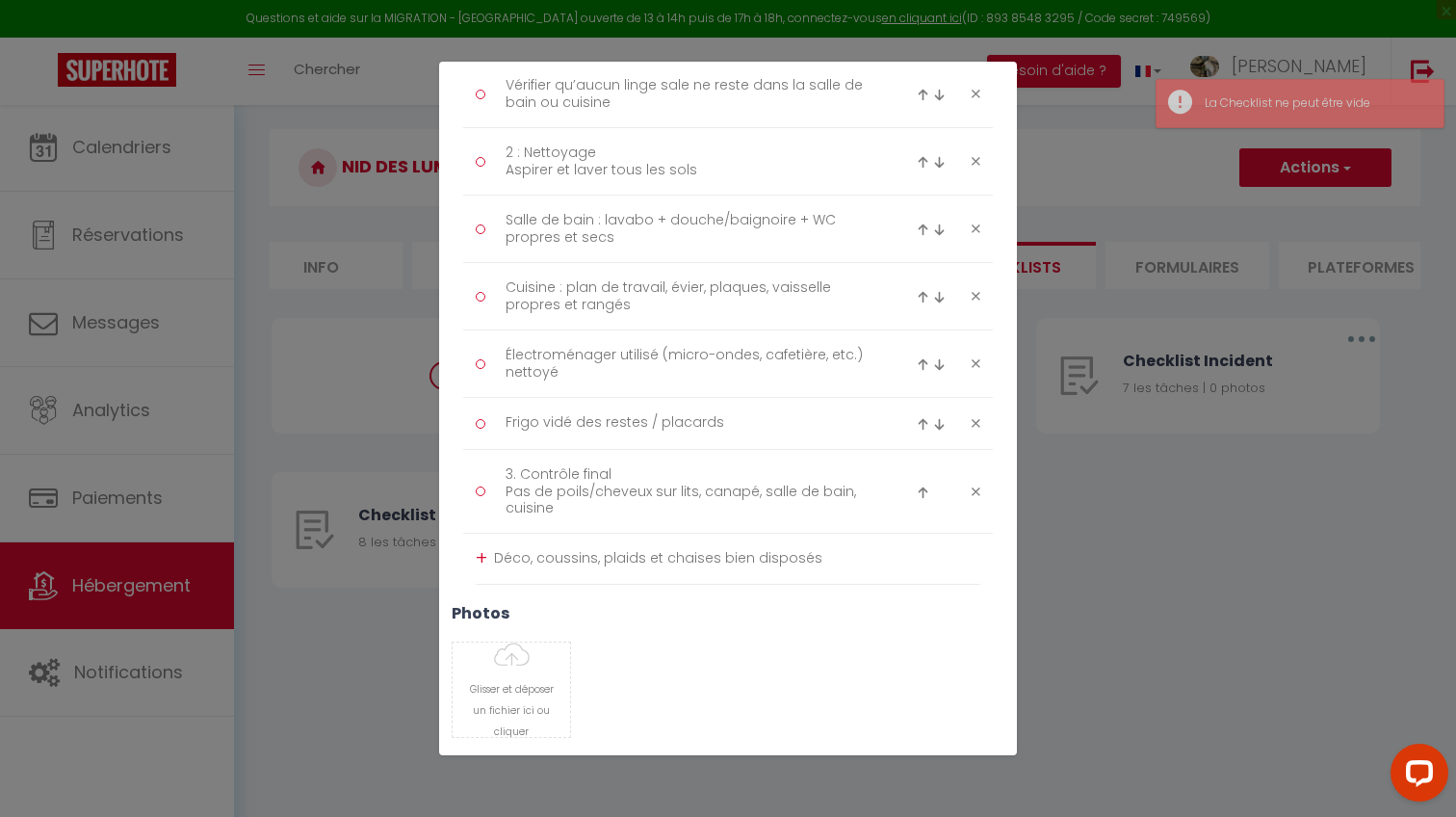
click at [483, 558] on div "+" at bounding box center [481, 558] width 12 height 30
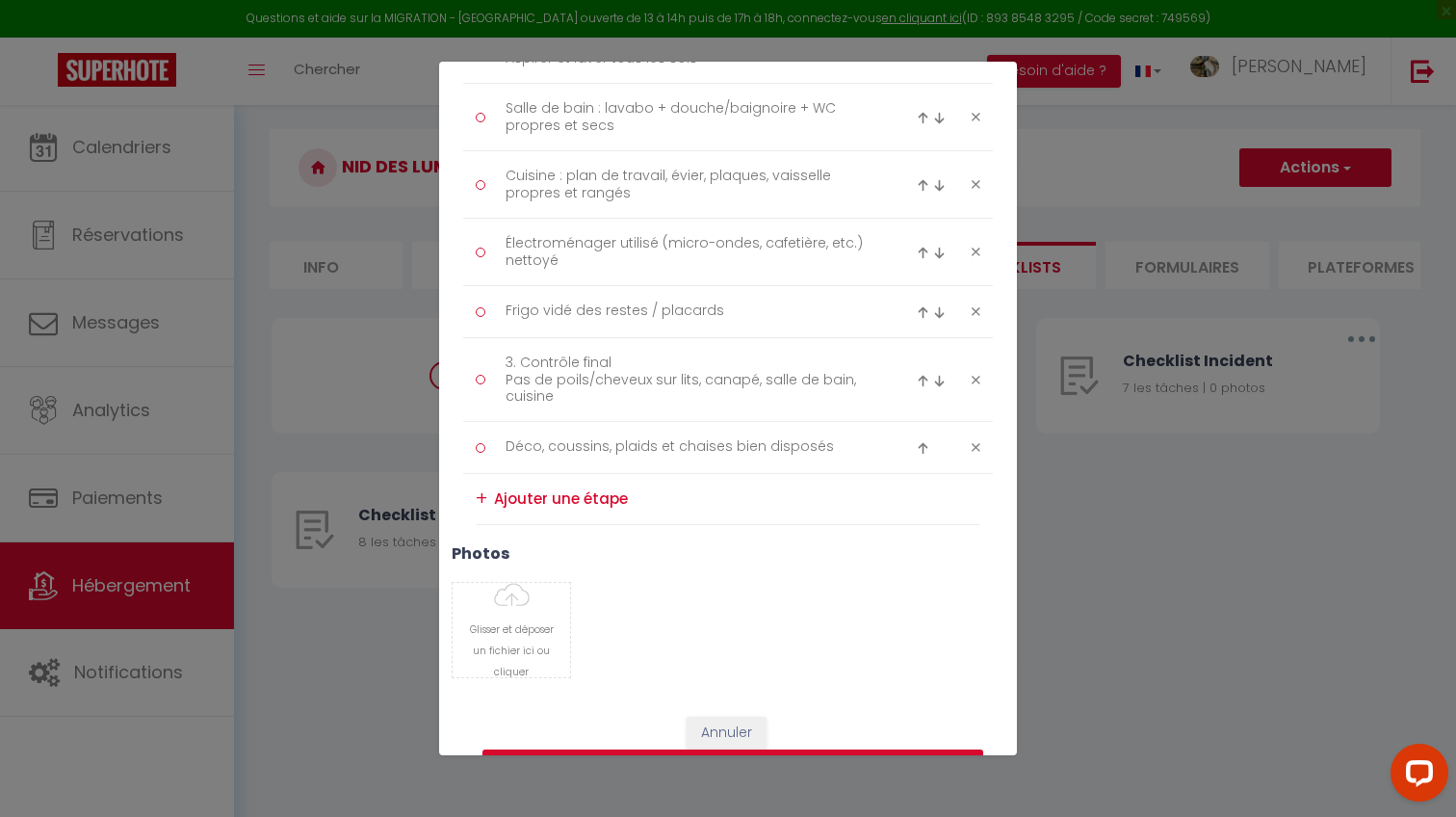
scroll to position [654, 0]
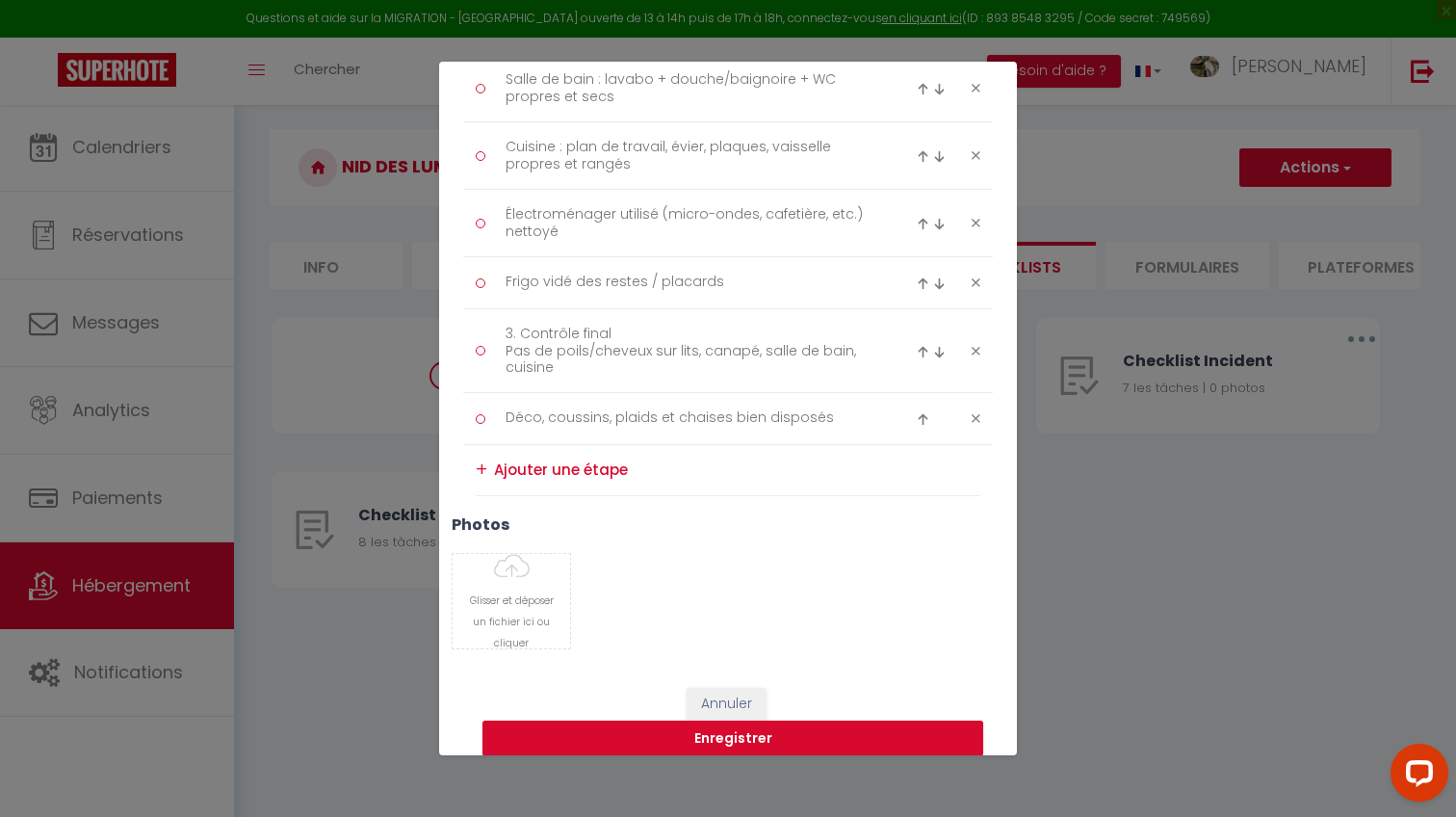
click at [538, 472] on textarea at bounding box center [737, 469] width 486 height 31
click at [588, 476] on textarea at bounding box center [737, 469] width 486 height 31
paste textarea "Vitres et miroirs sans traces visibles"
click at [481, 465] on div "+" at bounding box center [481, 469] width 12 height 30
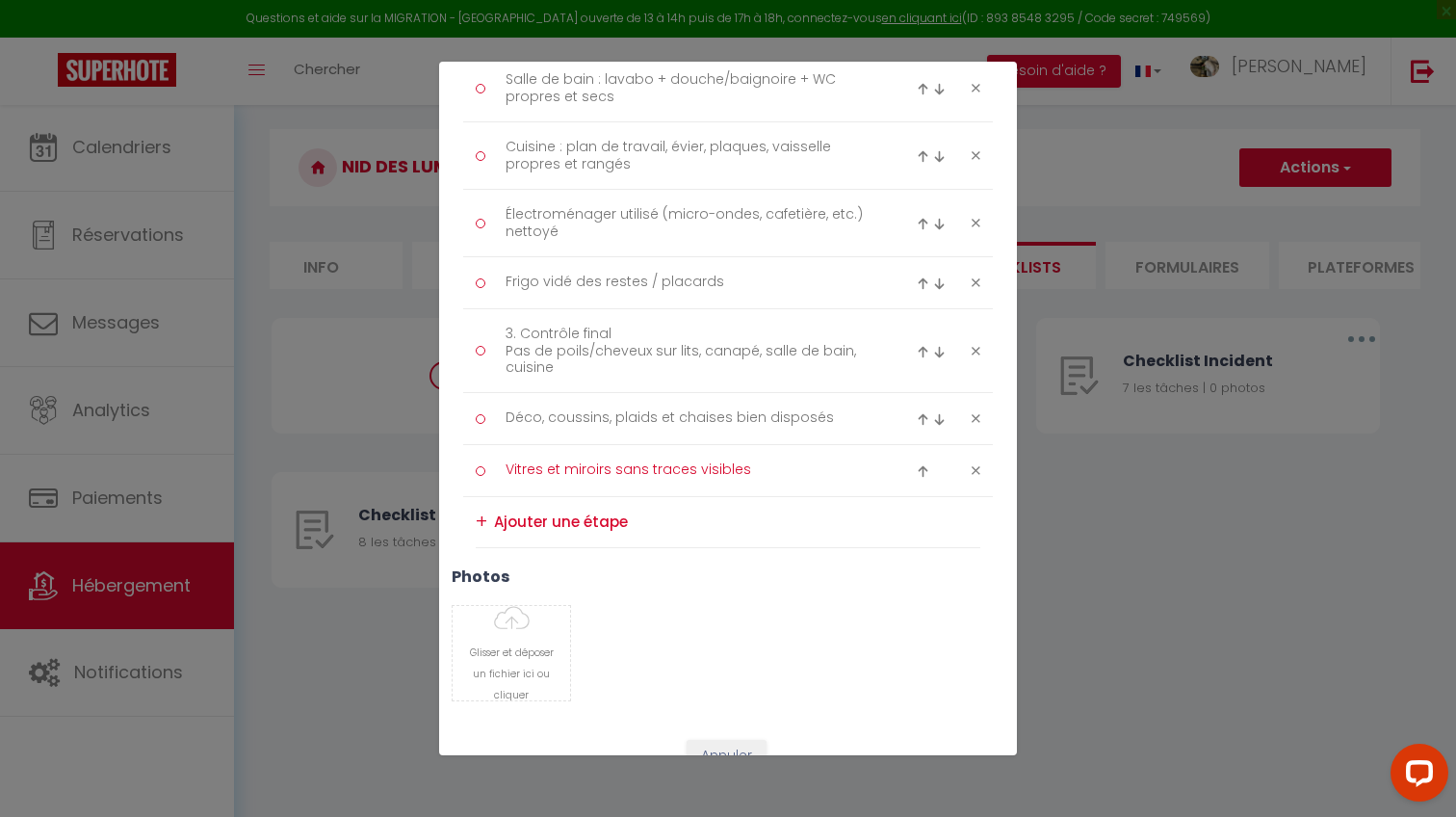
click at [720, 454] on textarea "Vitres et miroirs sans traces visibles" at bounding box center [689, 470] width 394 height 32
click at [769, 465] on textarea "Vitres et miroirs sans traces visibles" at bounding box center [689, 470] width 394 height 32
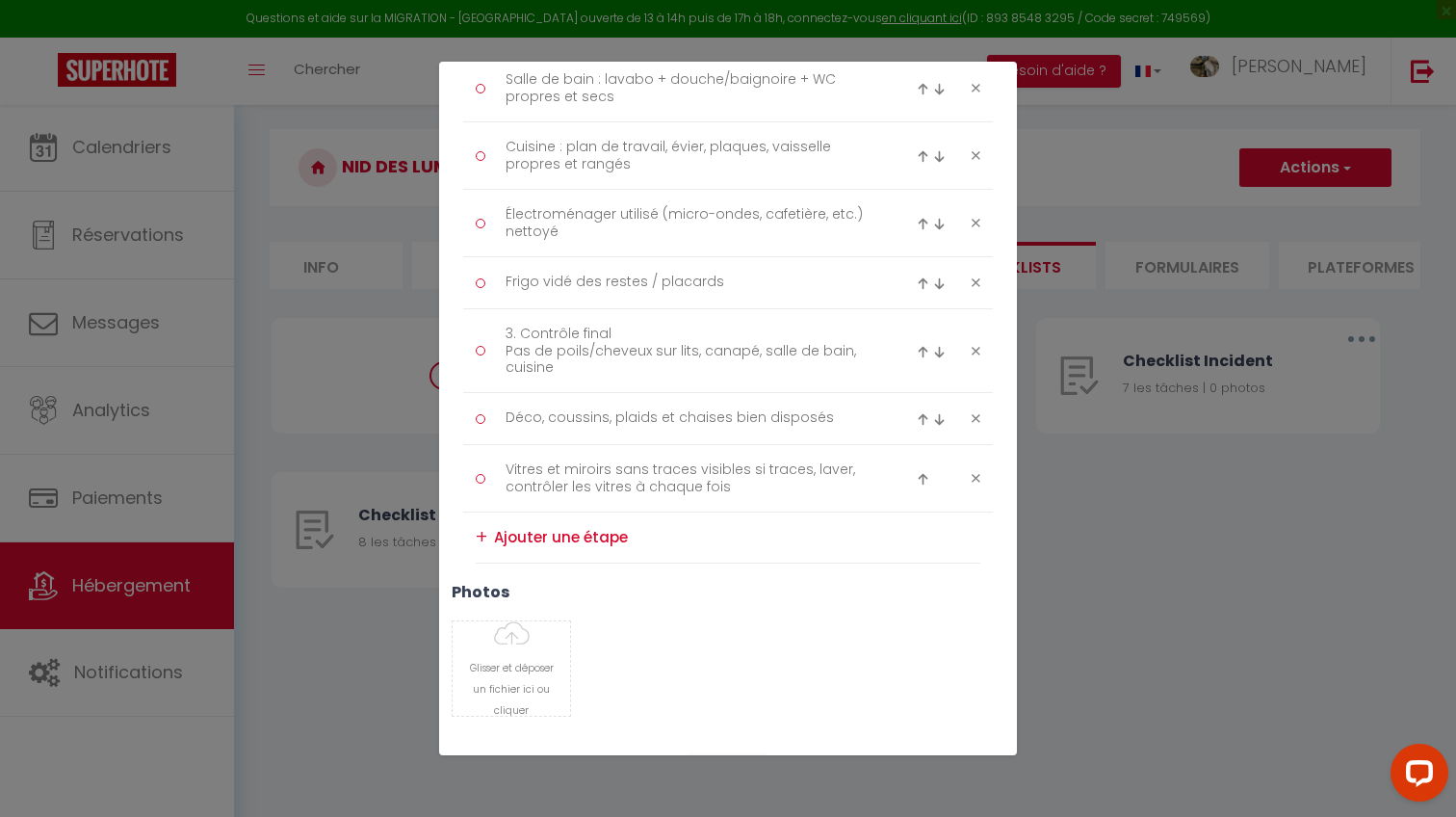
click at [752, 591] on h3 "photos" at bounding box center [727, 591] width 552 height 18
click at [628, 534] on textarea at bounding box center [737, 537] width 486 height 31
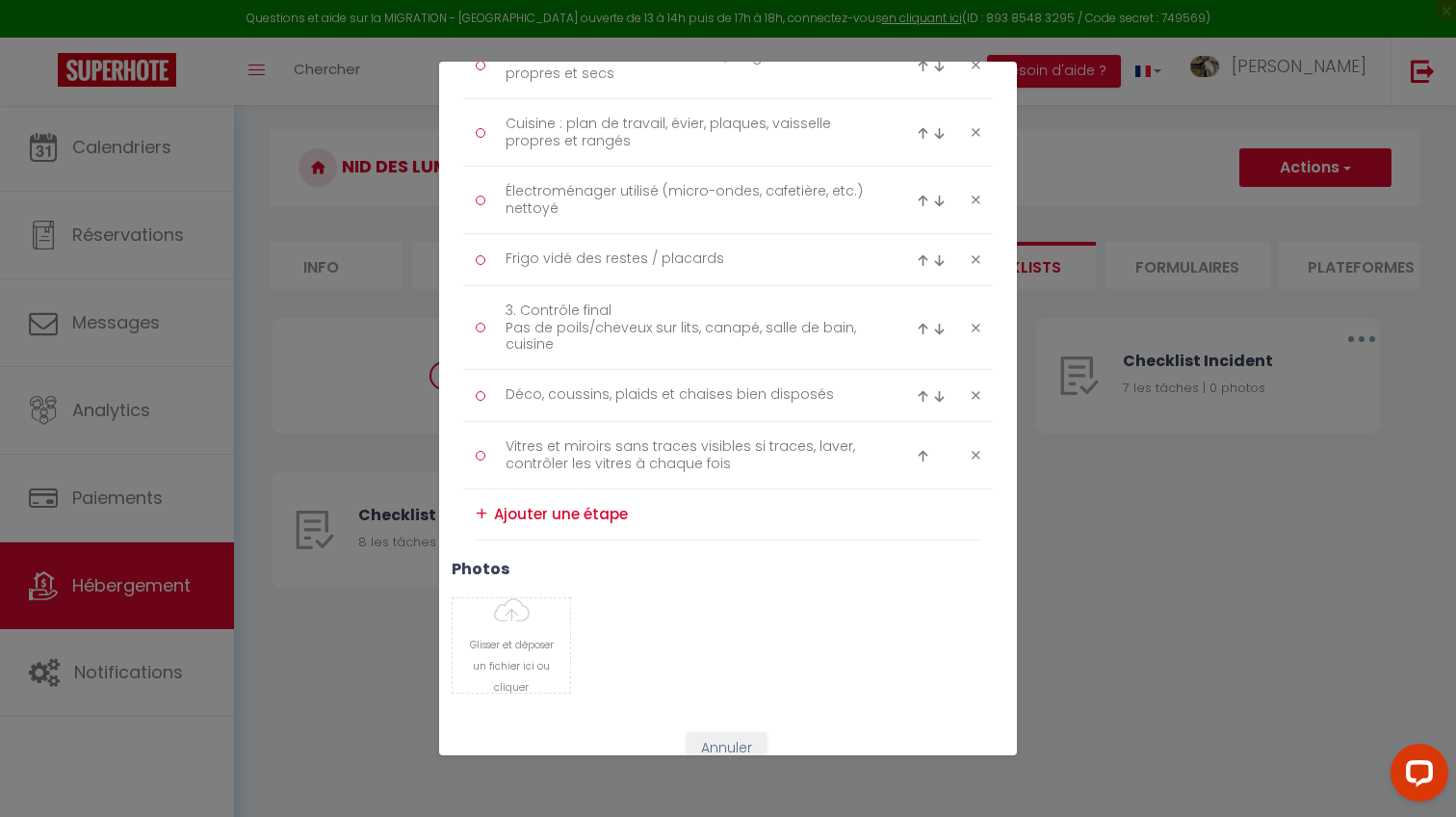
scroll to position [679, 0]
paste textarea "Fenêtres fermées, porte d’entrée verrouillée"
click at [480, 506] on div "+" at bounding box center [481, 511] width 12 height 30
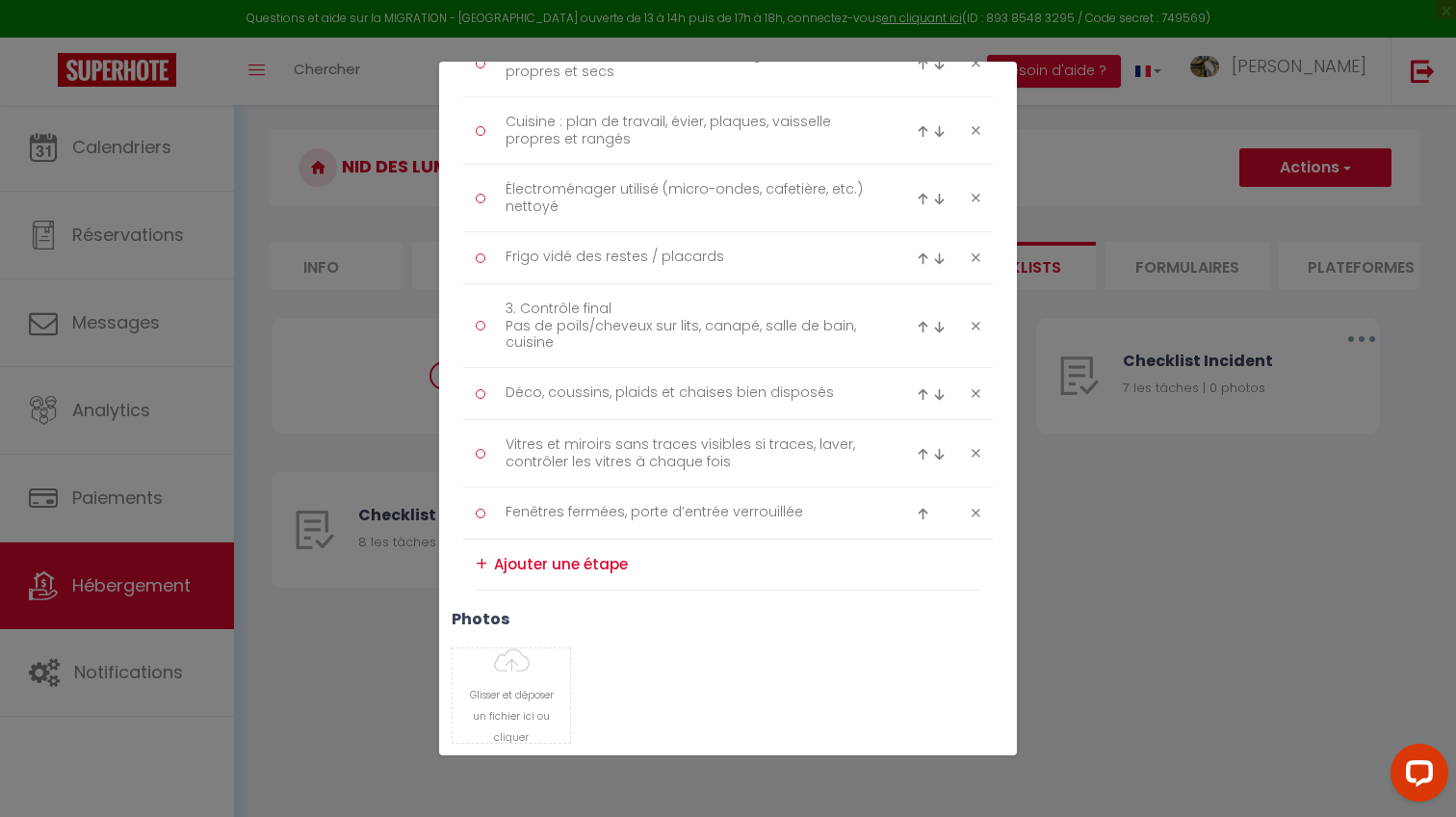
click at [571, 555] on textarea at bounding box center [737, 564] width 486 height 31
paste textarea "3 photos du logement propre avant départ"
click at [502, 563] on textarea "3 photos du logement propre avant départ" at bounding box center [737, 564] width 486 height 31
click at [550, 564] on textarea "3 photos du logement propre avant départ" at bounding box center [737, 564] width 486 height 31
click at [725, 630] on div "photos [PERSON_NAME] et déposer un fichier ici ou cliquer Ooops, something wron…" at bounding box center [728, 685] width 577 height 153
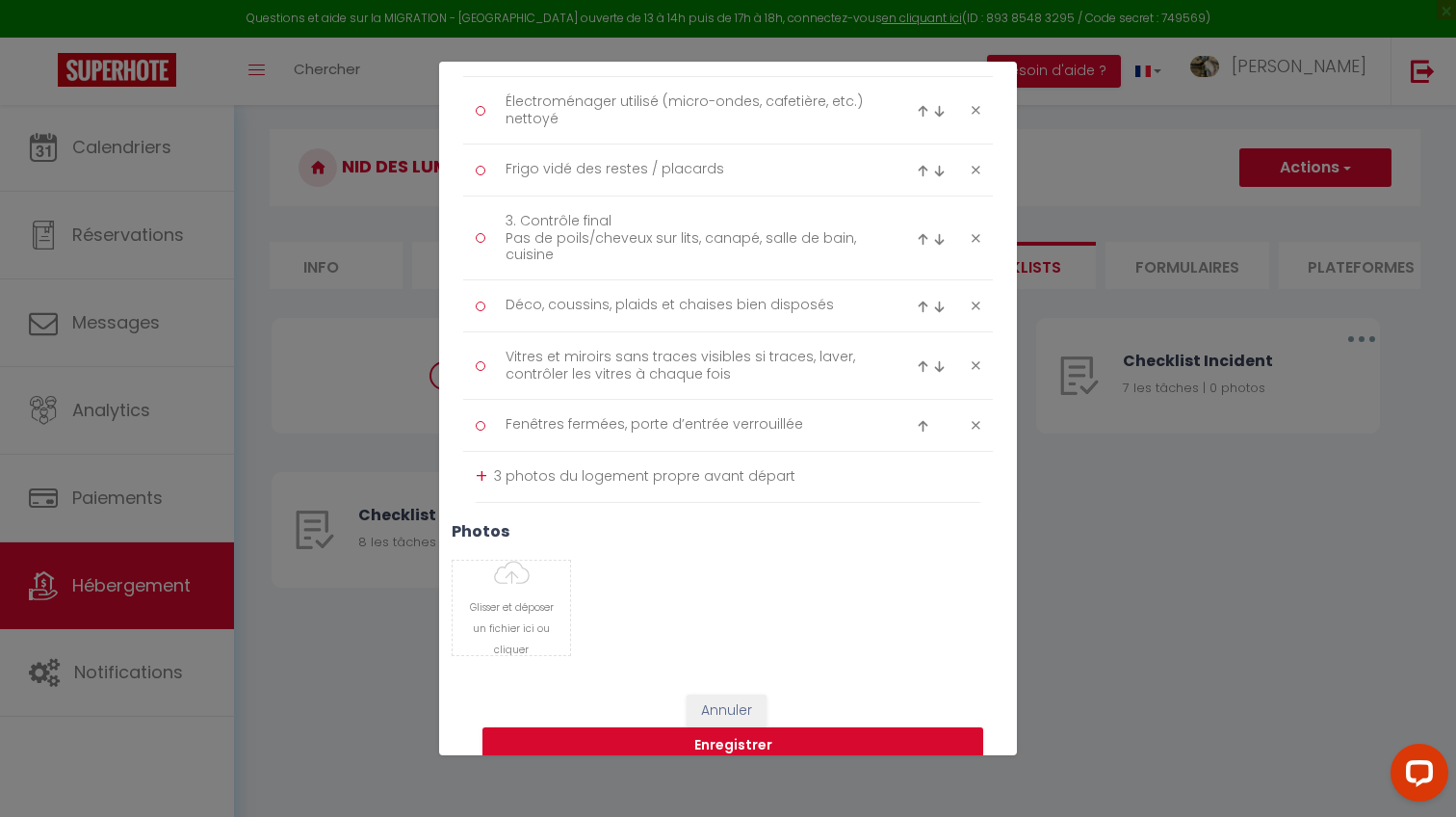
scroll to position [784, 0]
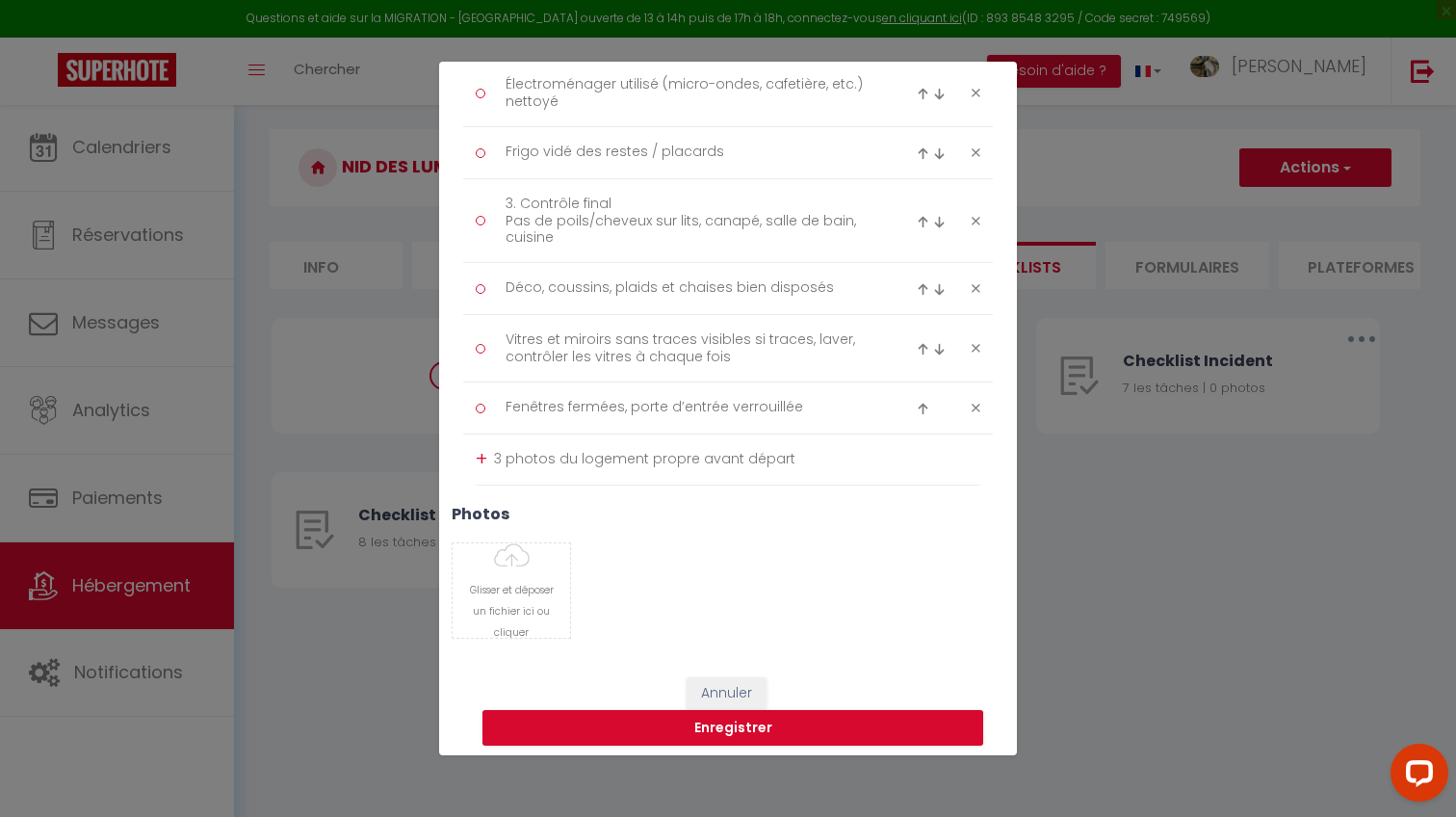
click at [478, 453] on div "+" at bounding box center [481, 458] width 12 height 30
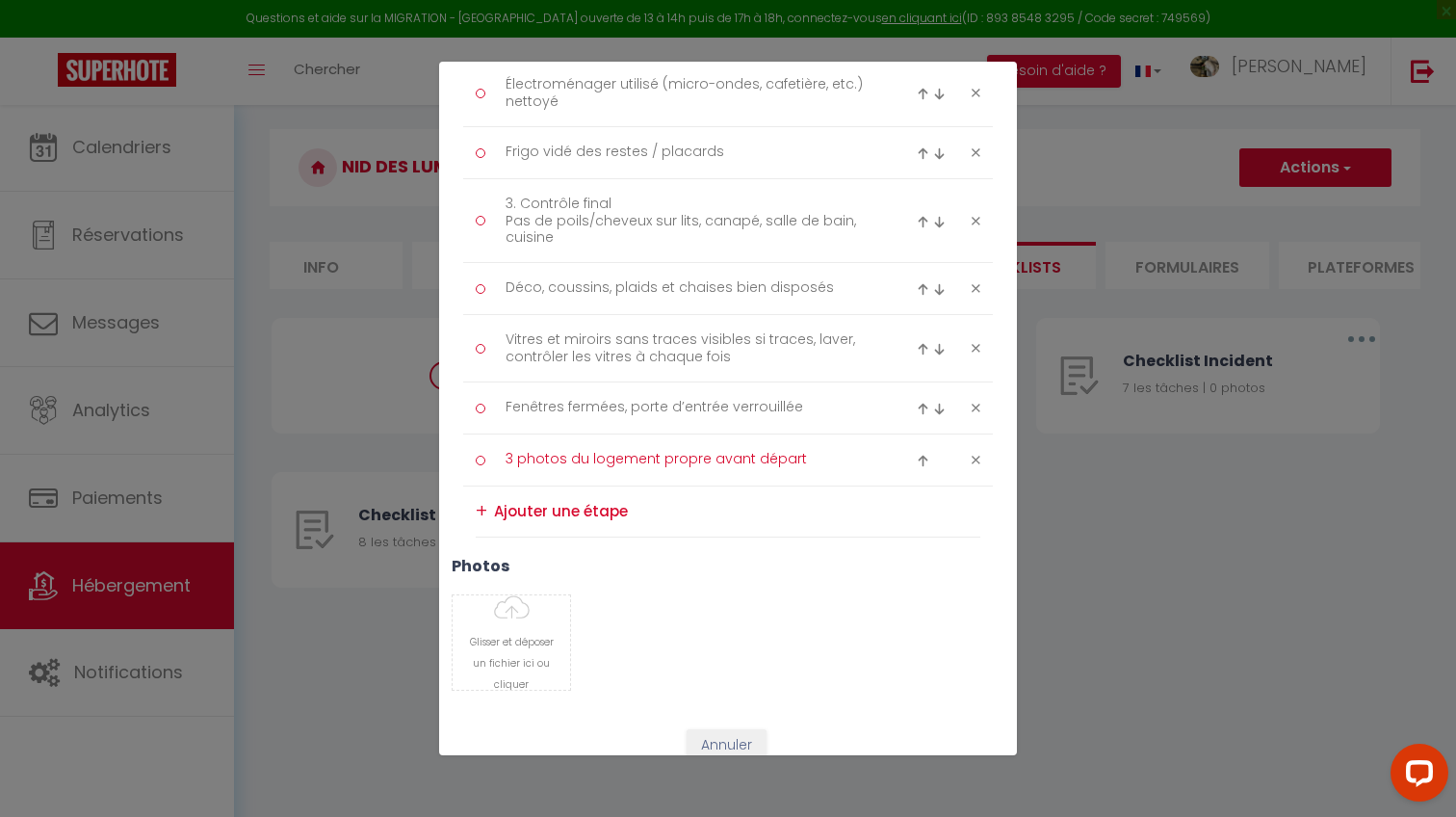
click at [509, 453] on textarea "3 photos du logement propre avant départ" at bounding box center [689, 459] width 394 height 32
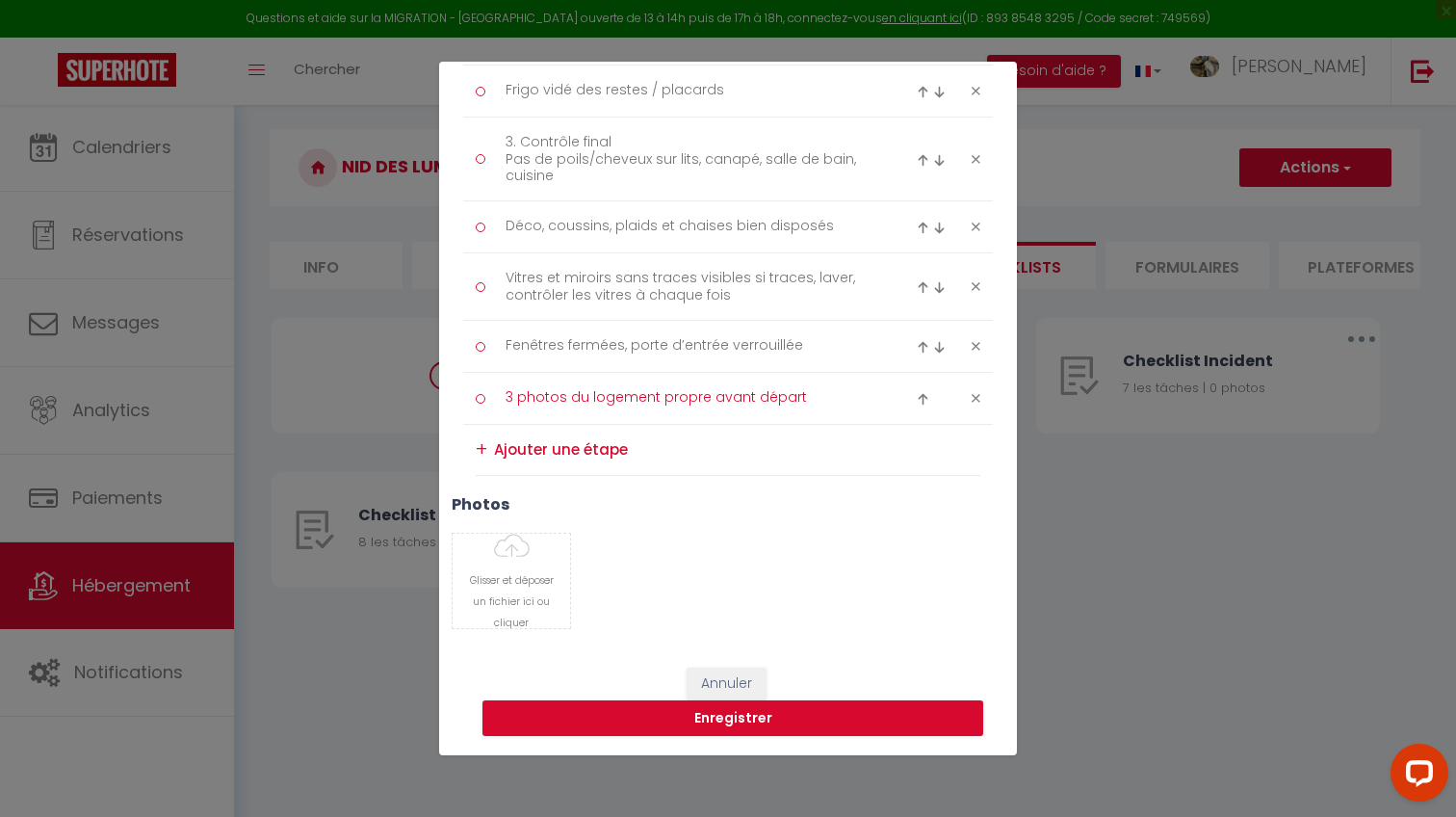
scroll to position [842, 0]
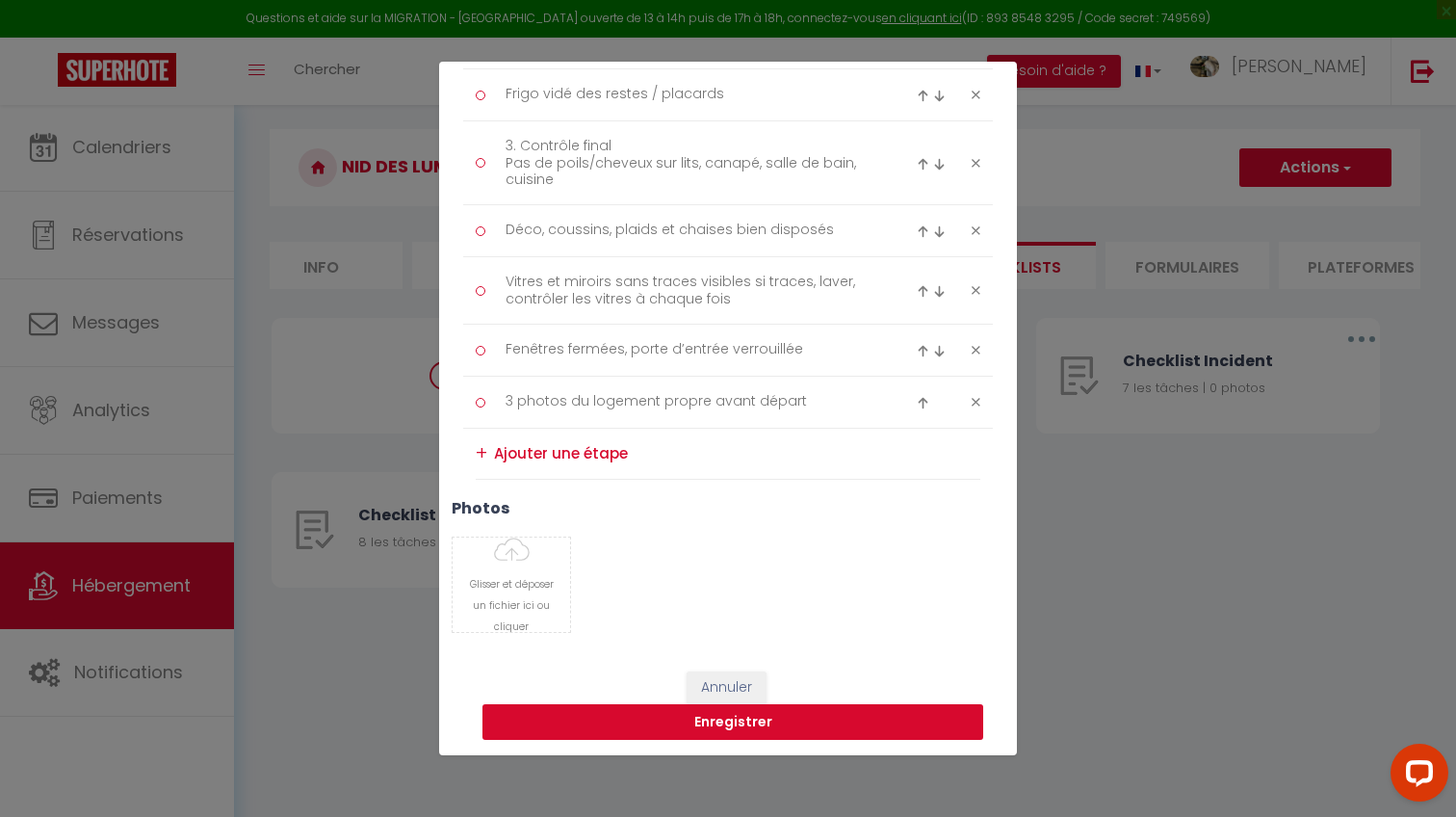
click at [629, 722] on button "Enregistrer" at bounding box center [732, 722] width 500 height 37
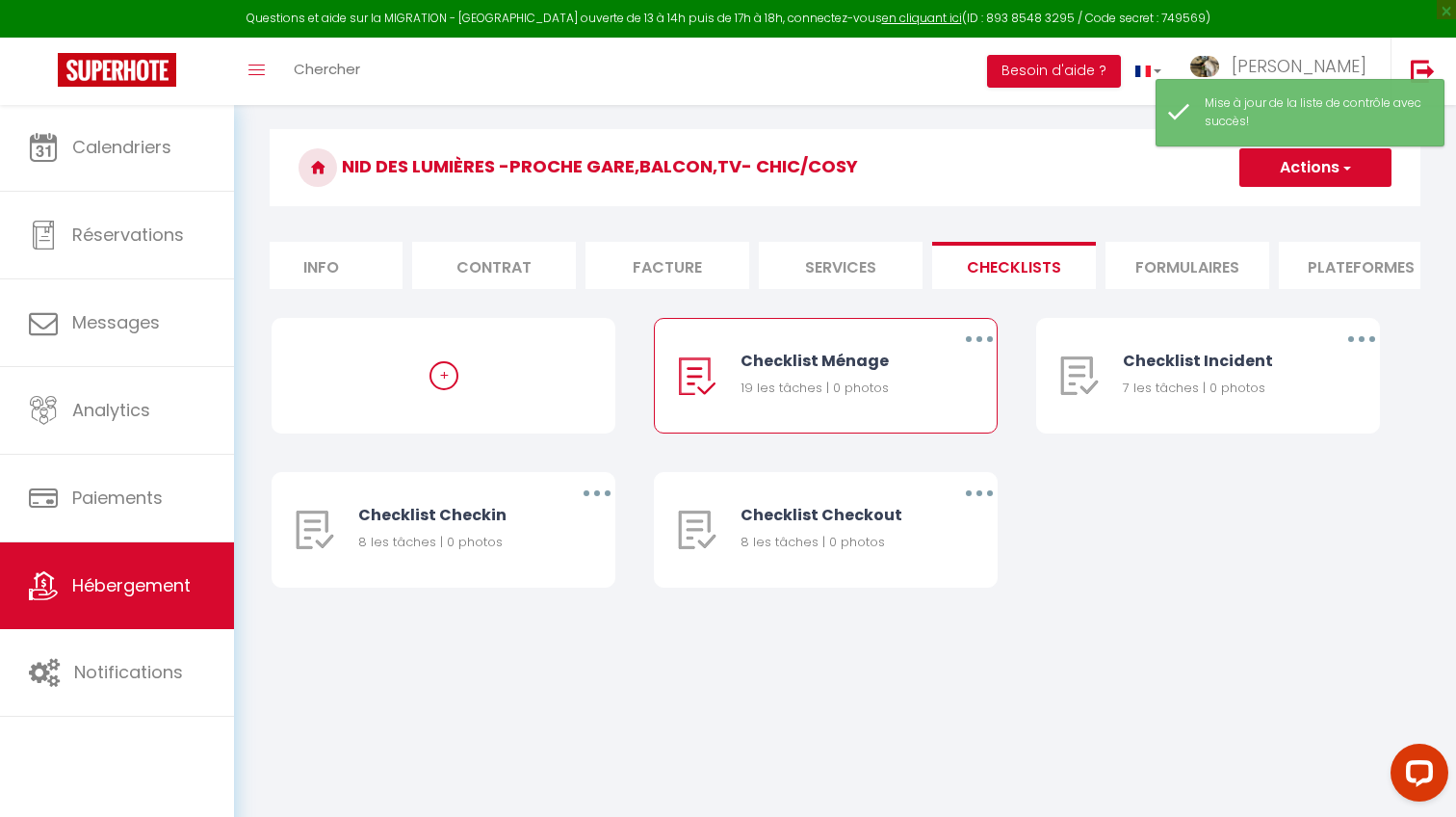
click at [972, 339] on button "button" at bounding box center [980, 339] width 54 height 31
click at [945, 373] on link "Editer" at bounding box center [929, 383] width 143 height 33
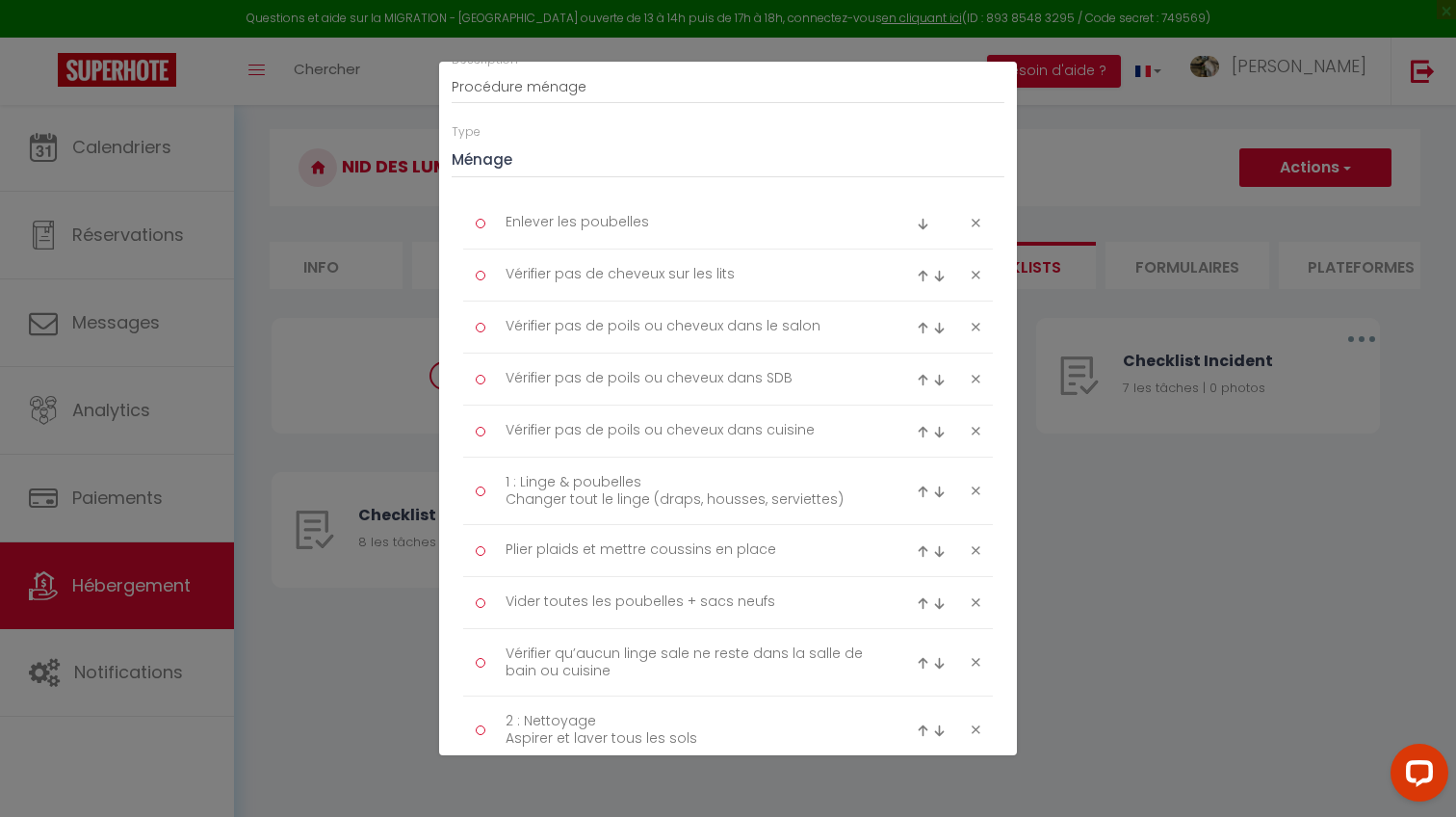
scroll to position [149, 0]
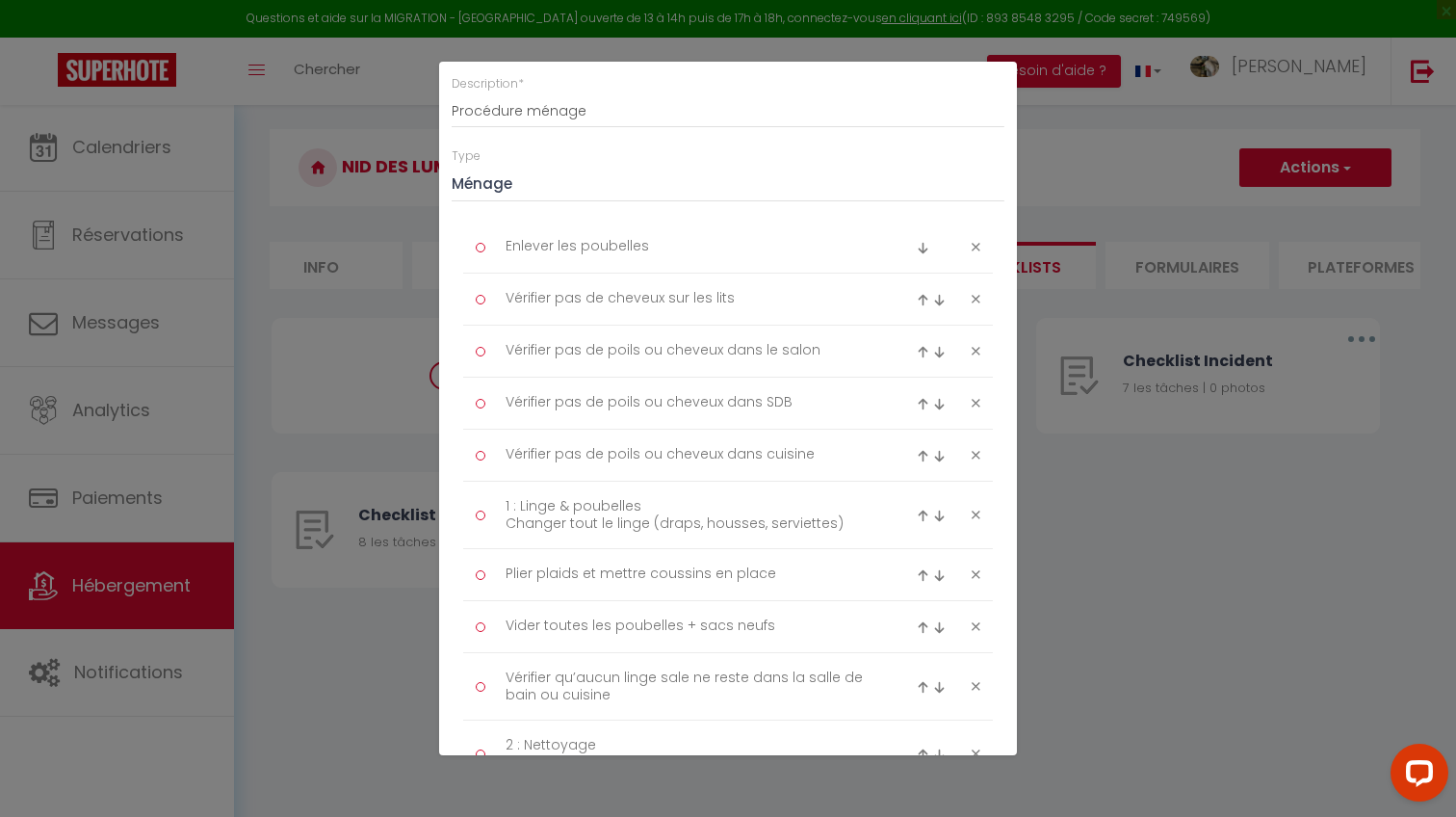
click at [972, 247] on div at bounding box center [948, 247] width 89 height 23
click at [978, 240] on icon at bounding box center [976, 247] width 9 height 14
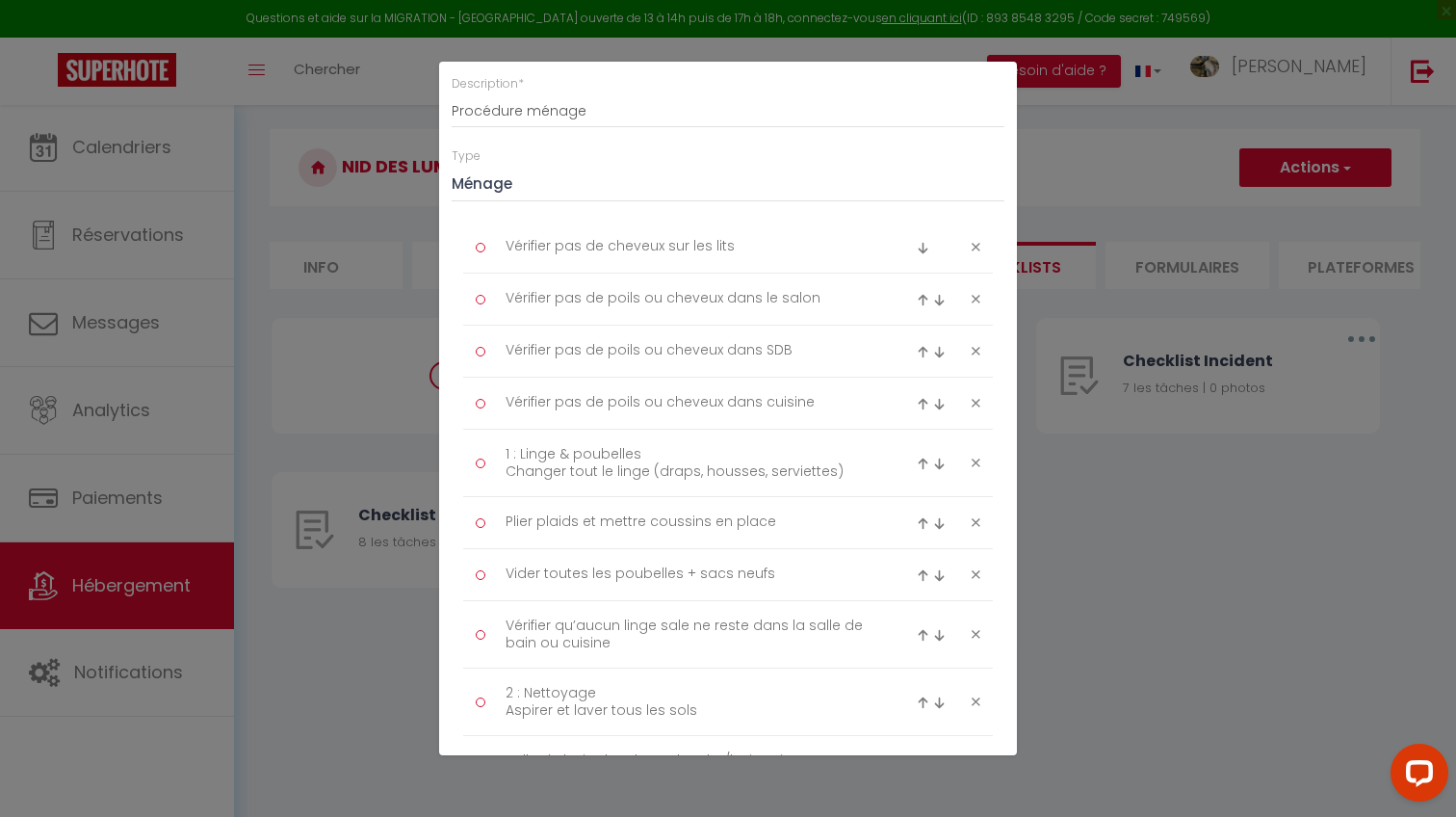
click at [978, 240] on icon at bounding box center [976, 247] width 9 height 14
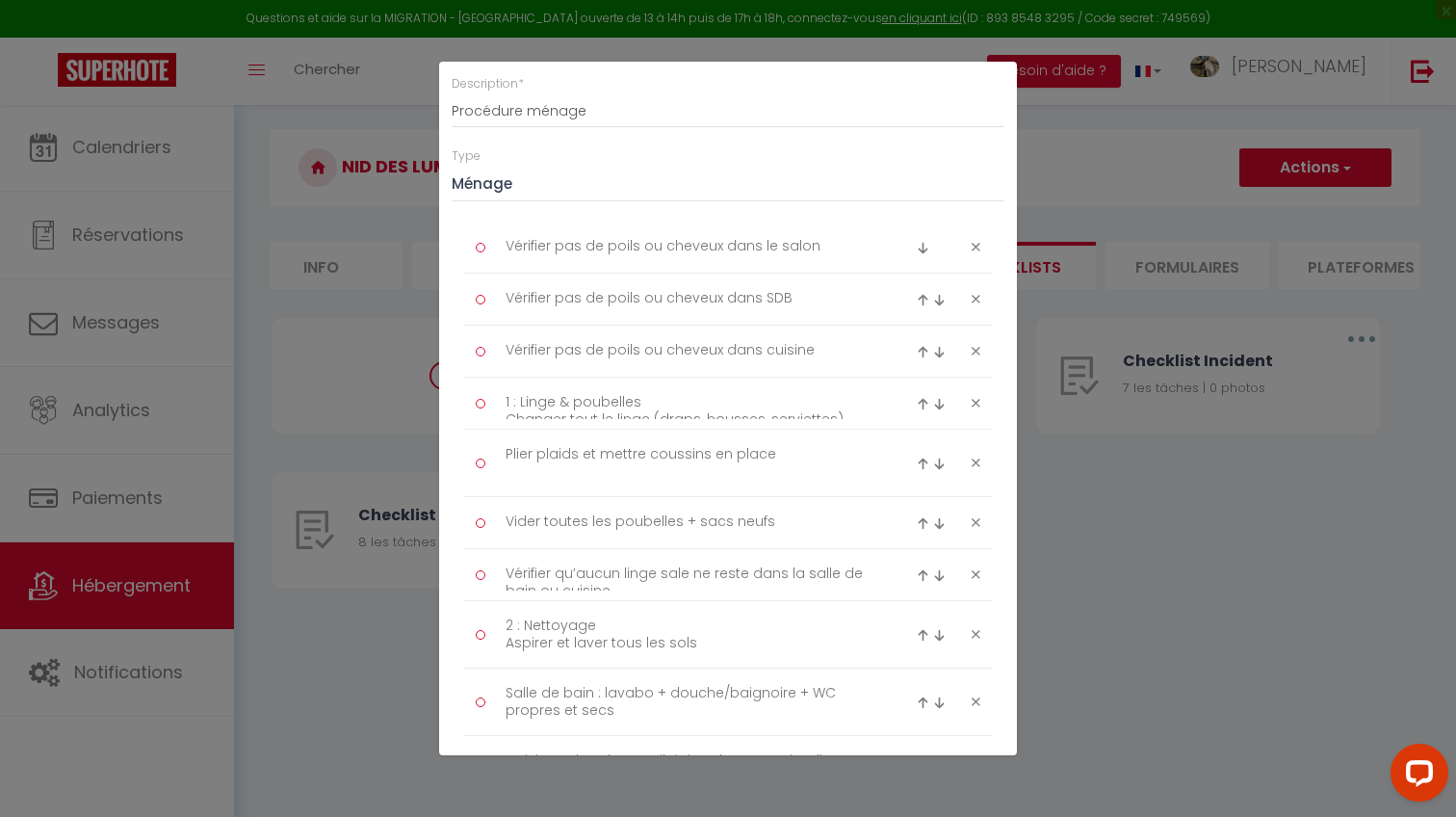
click at [978, 240] on icon at bounding box center [976, 247] width 9 height 14
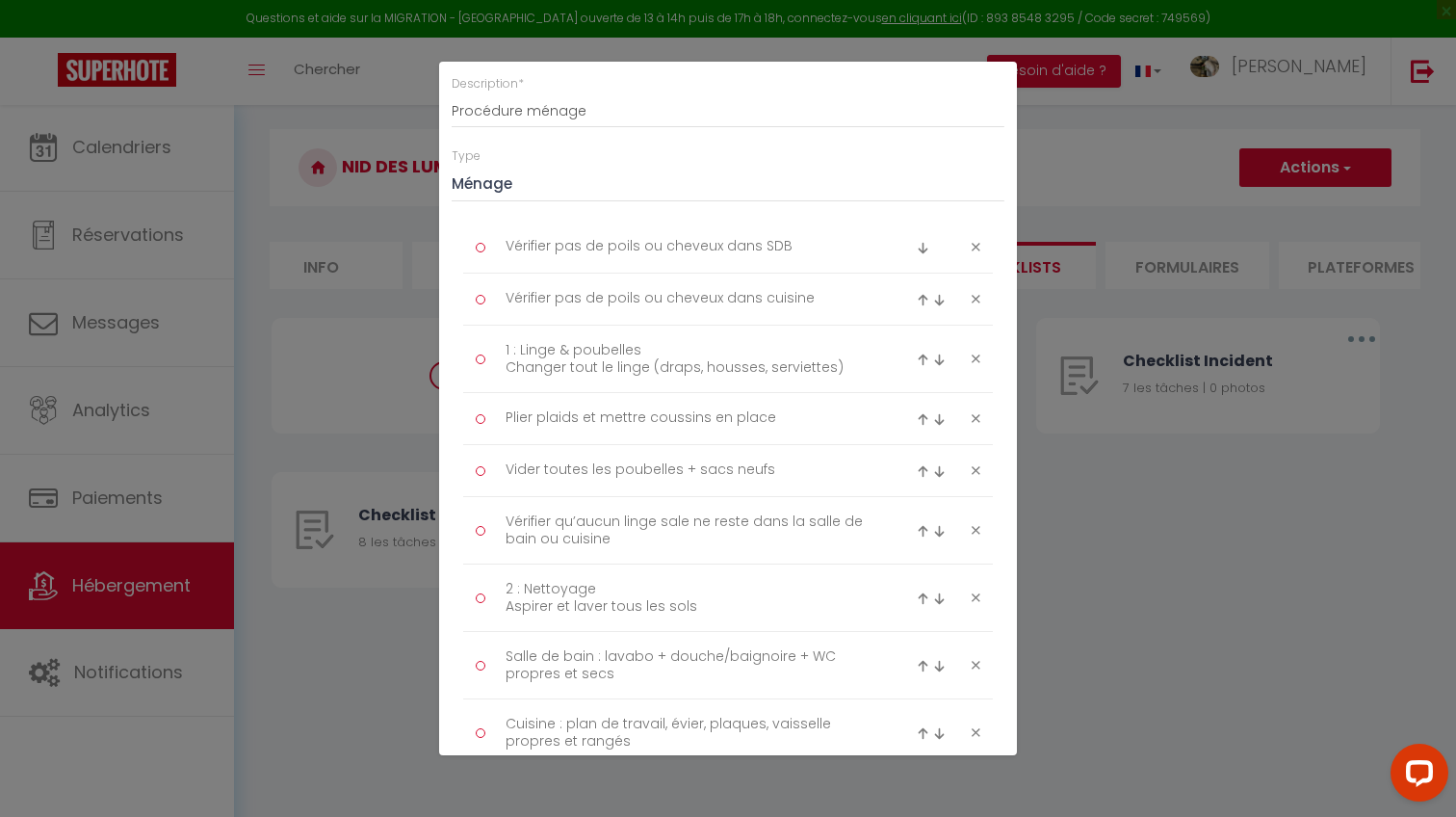
click at [978, 240] on icon at bounding box center [976, 247] width 9 height 14
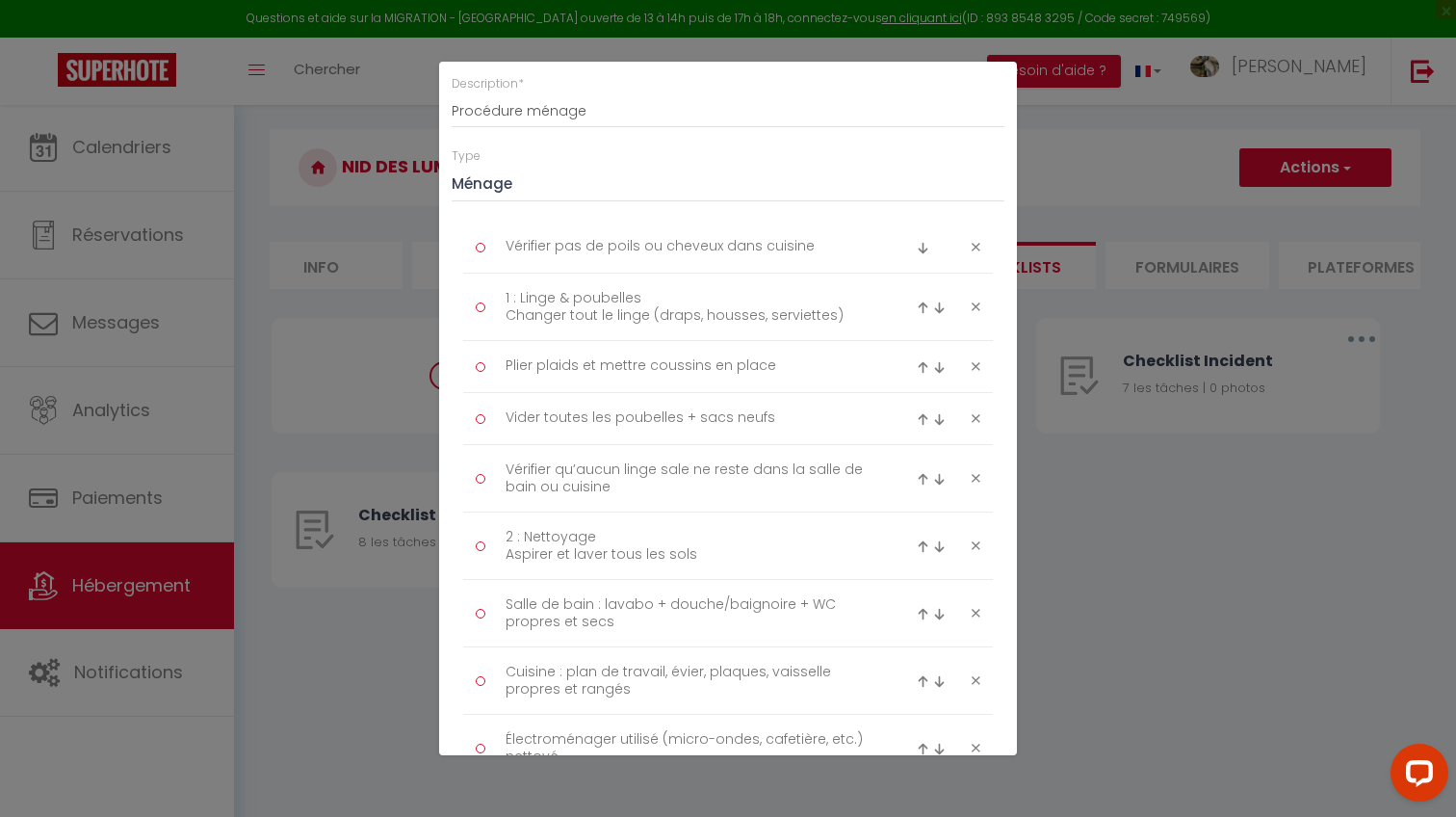
click at [978, 240] on icon at bounding box center [976, 247] width 9 height 14
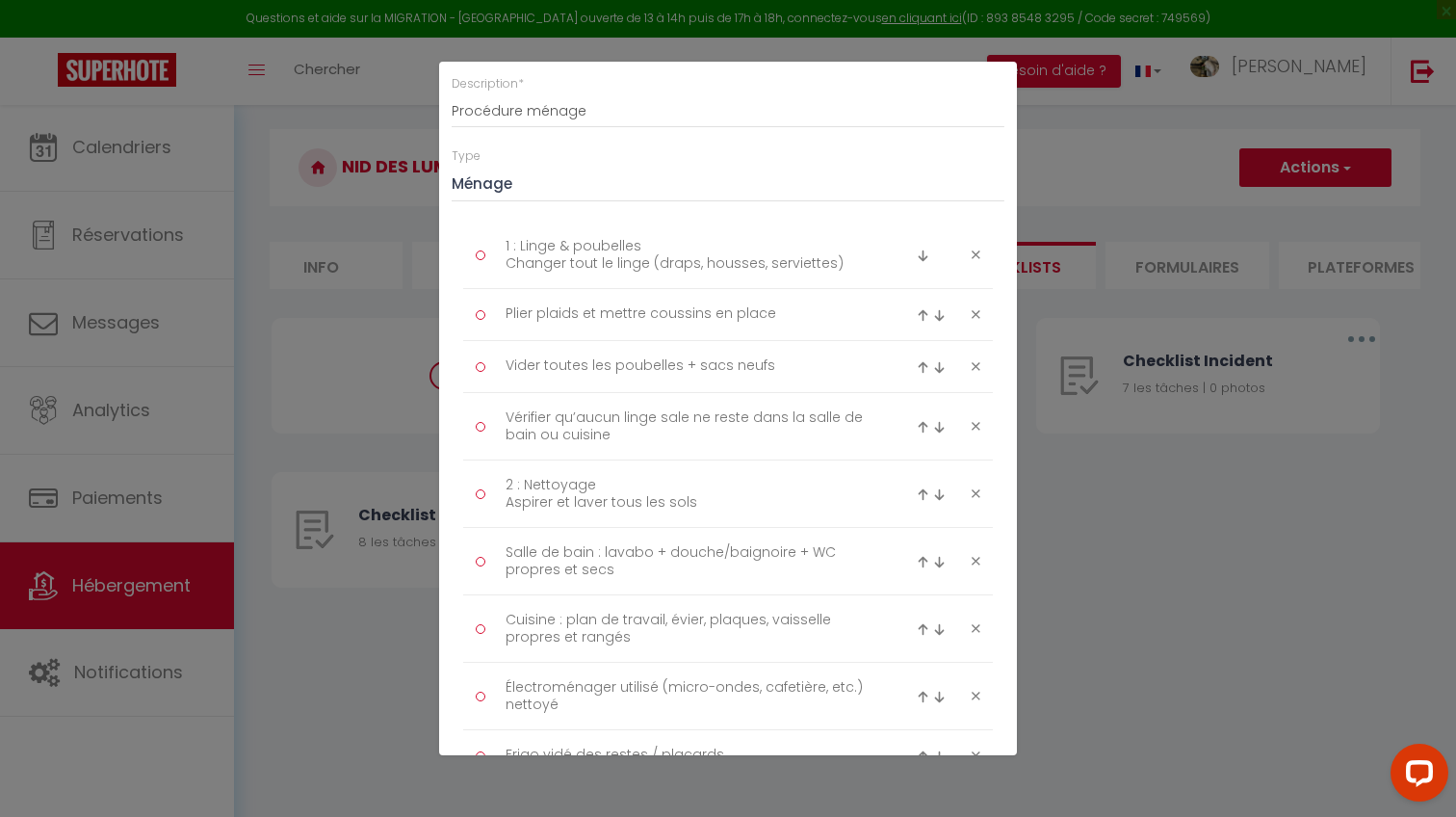
click at [978, 239] on li "1 : Linge & poubelles Changer tout le linge (draps, housses, serviettes)" at bounding box center [728, 255] width 529 height 67
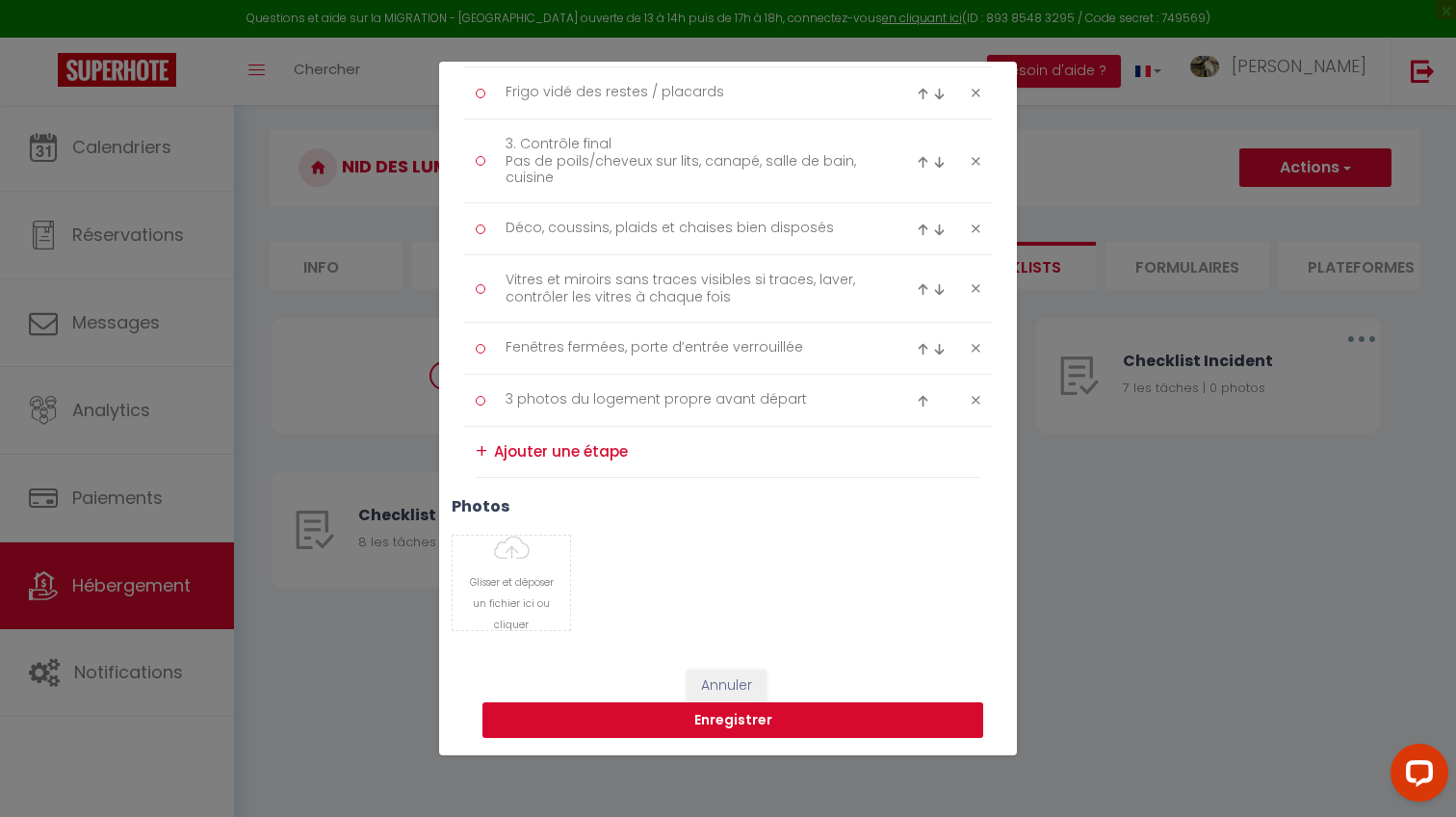
scroll to position [810, 0]
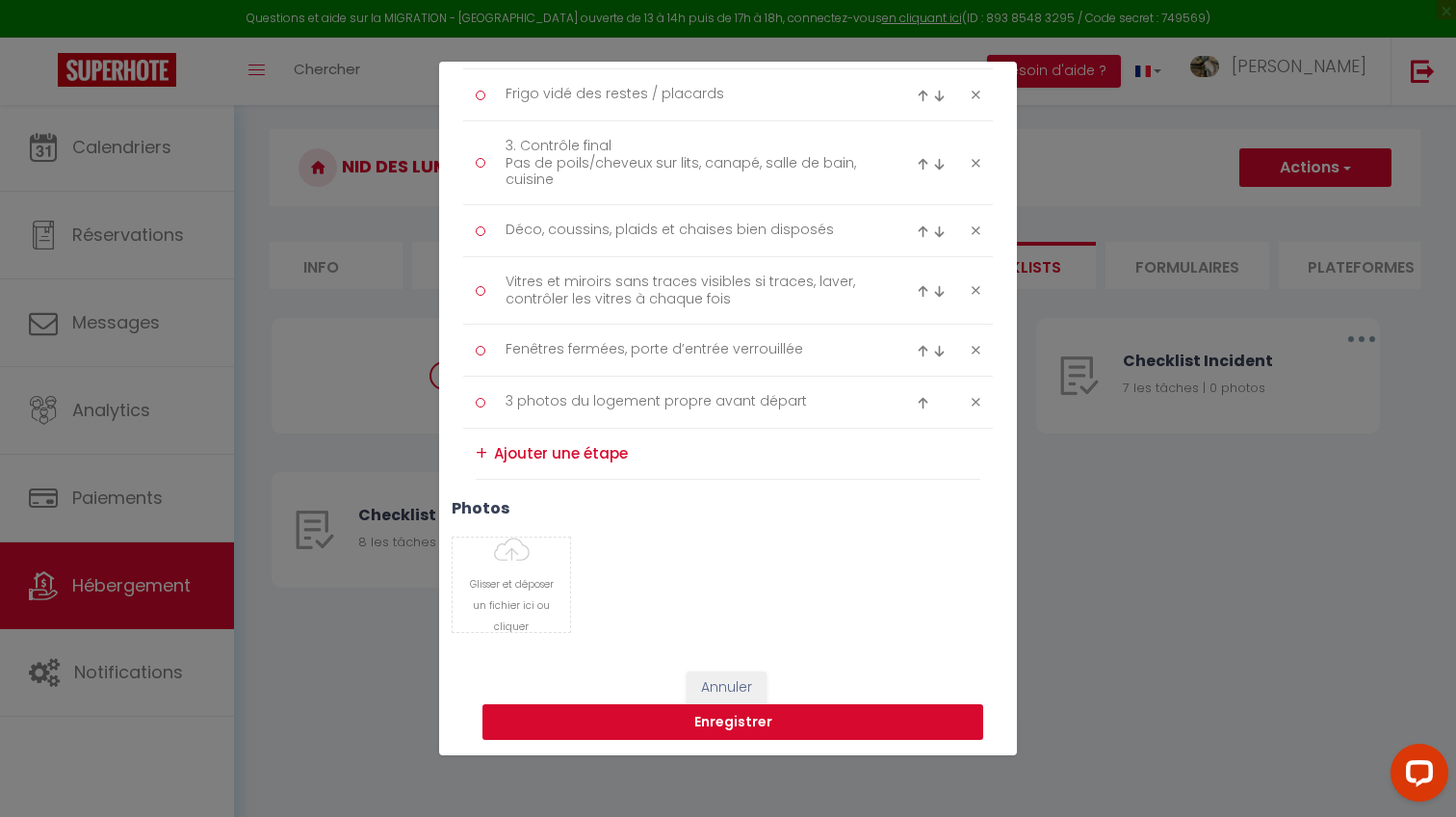
click at [592, 727] on button "Enregistrer" at bounding box center [732, 722] width 500 height 37
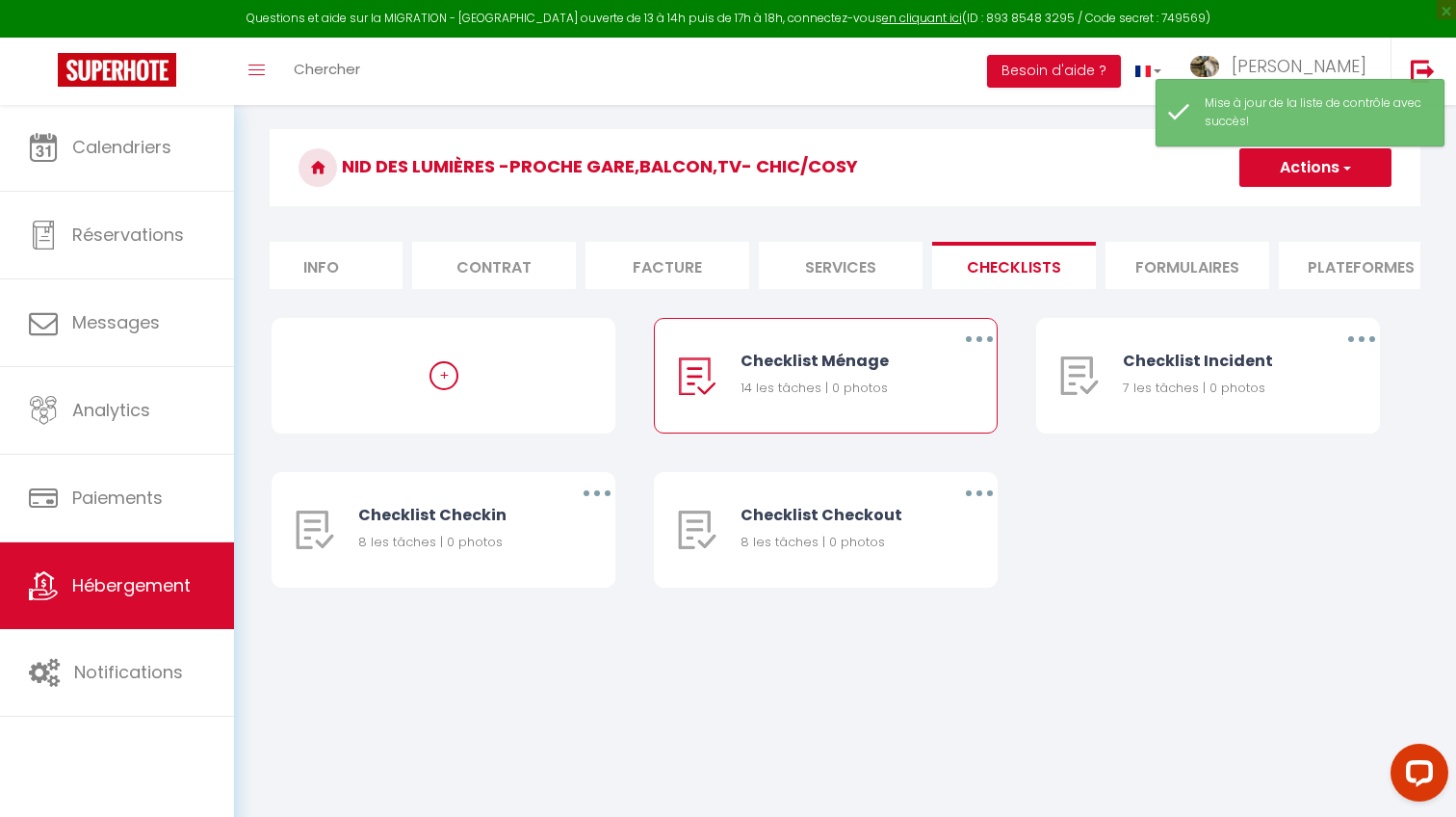
click at [978, 338] on icon "button" at bounding box center [980, 339] width 6 height 6
click at [953, 367] on link "Editer" at bounding box center [929, 383] width 143 height 33
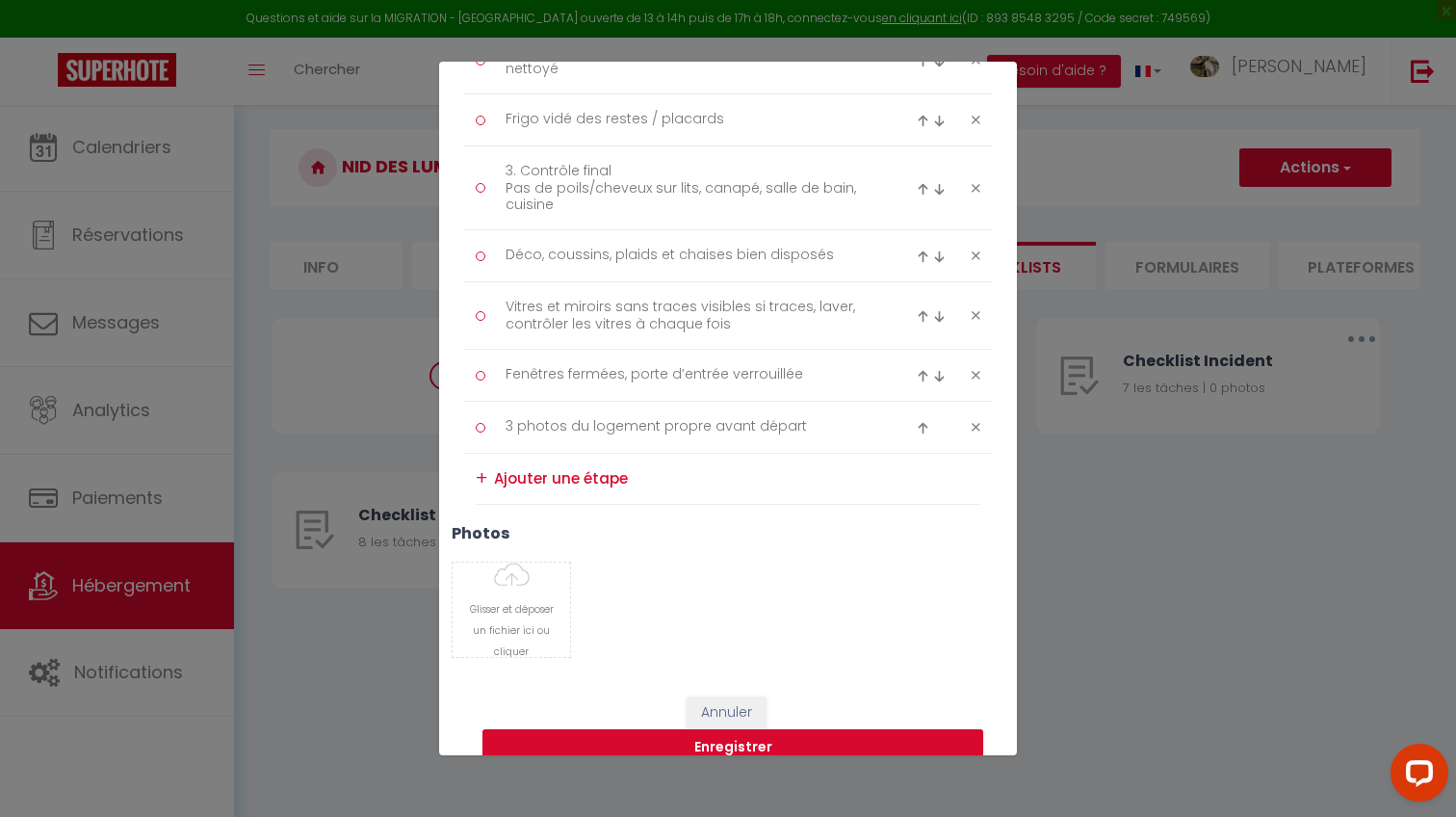
scroll to position [805, 0]
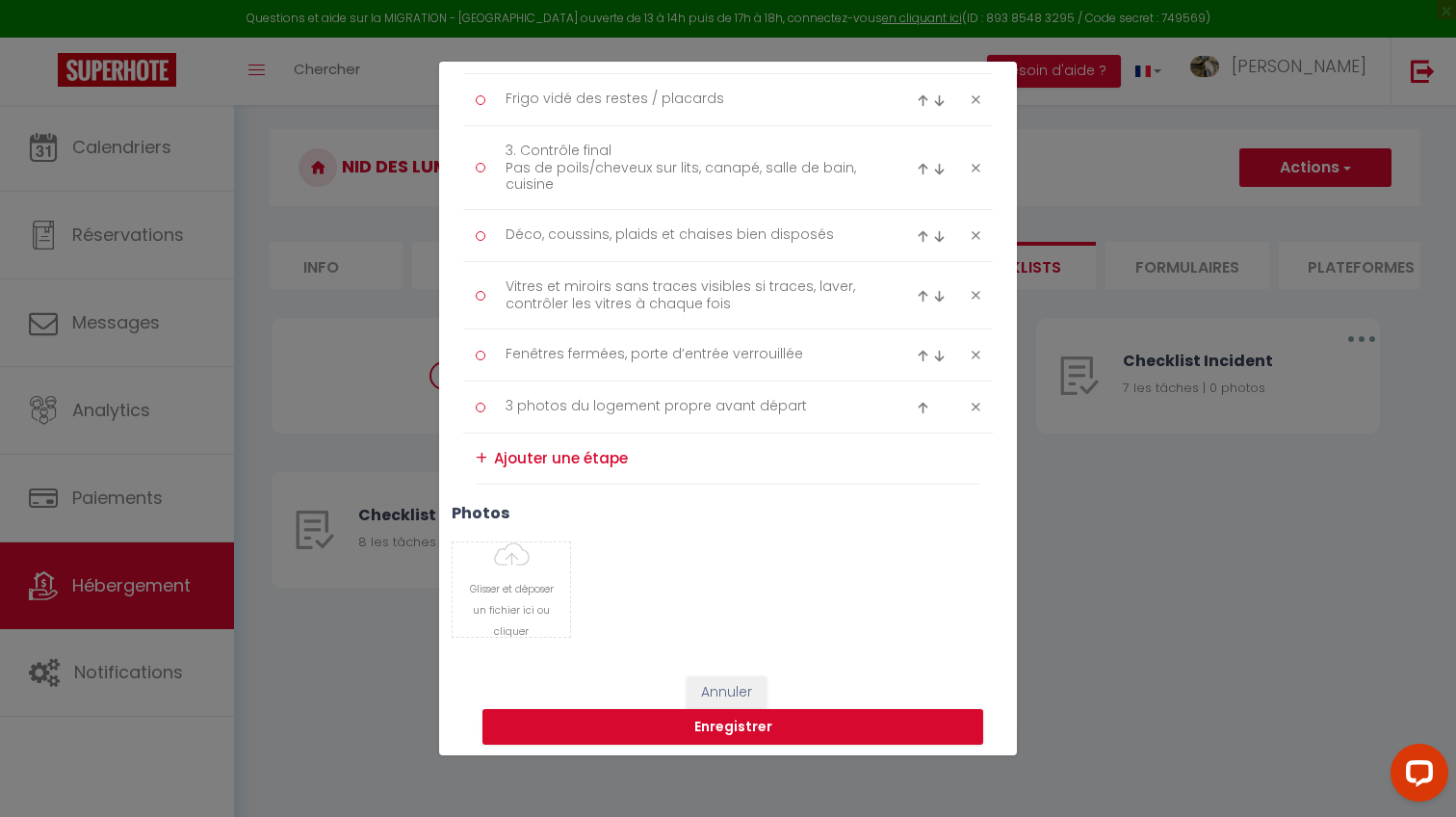
click at [1202, 432] on div "Liste de checklist × Titre * Checklist Ménage Description * Procédure ménage Ty…" at bounding box center [728, 408] width 1456 height 817
click at [762, 722] on button "Enregistrer" at bounding box center [732, 727] width 500 height 37
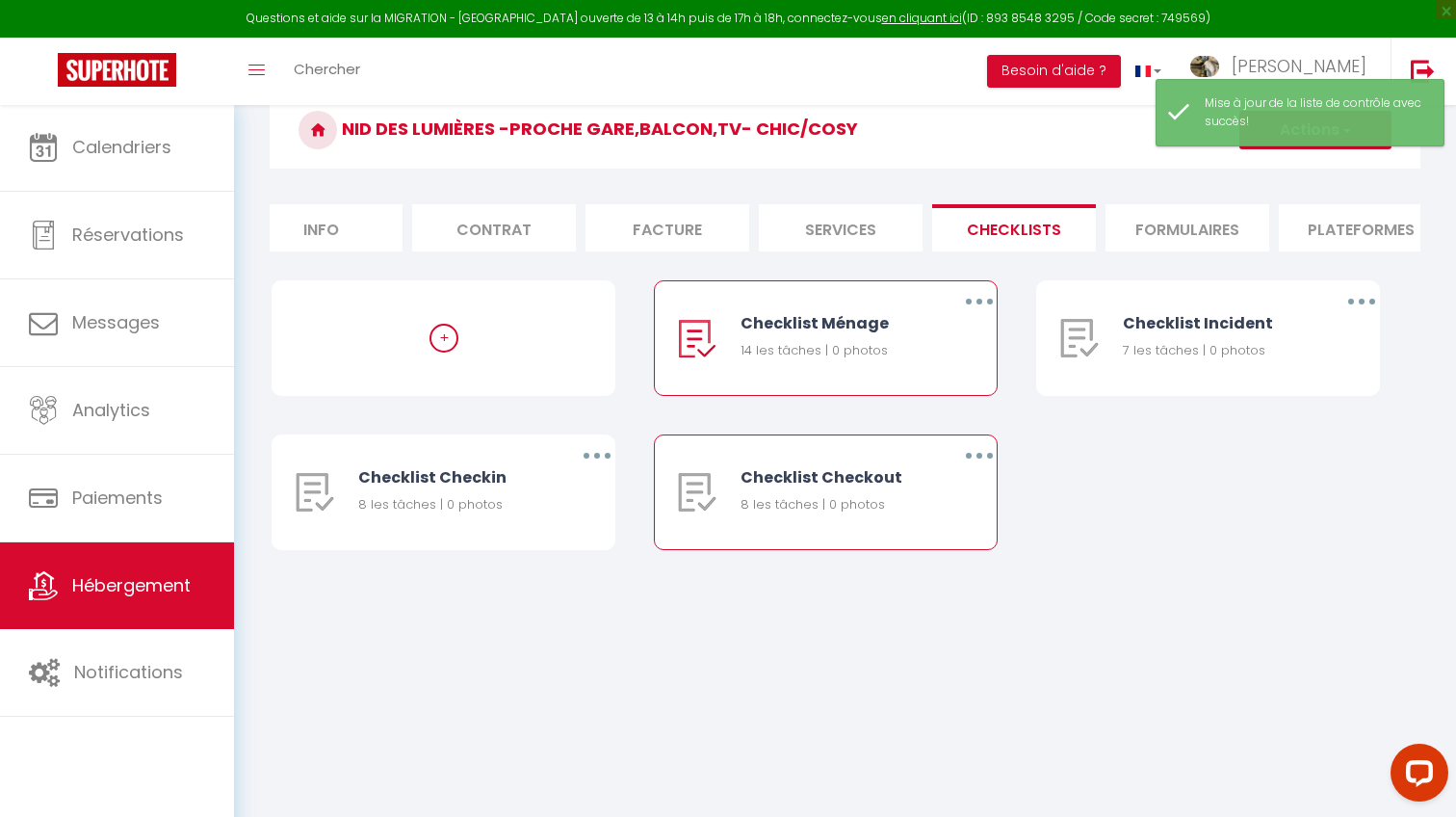
scroll to position [82, 0]
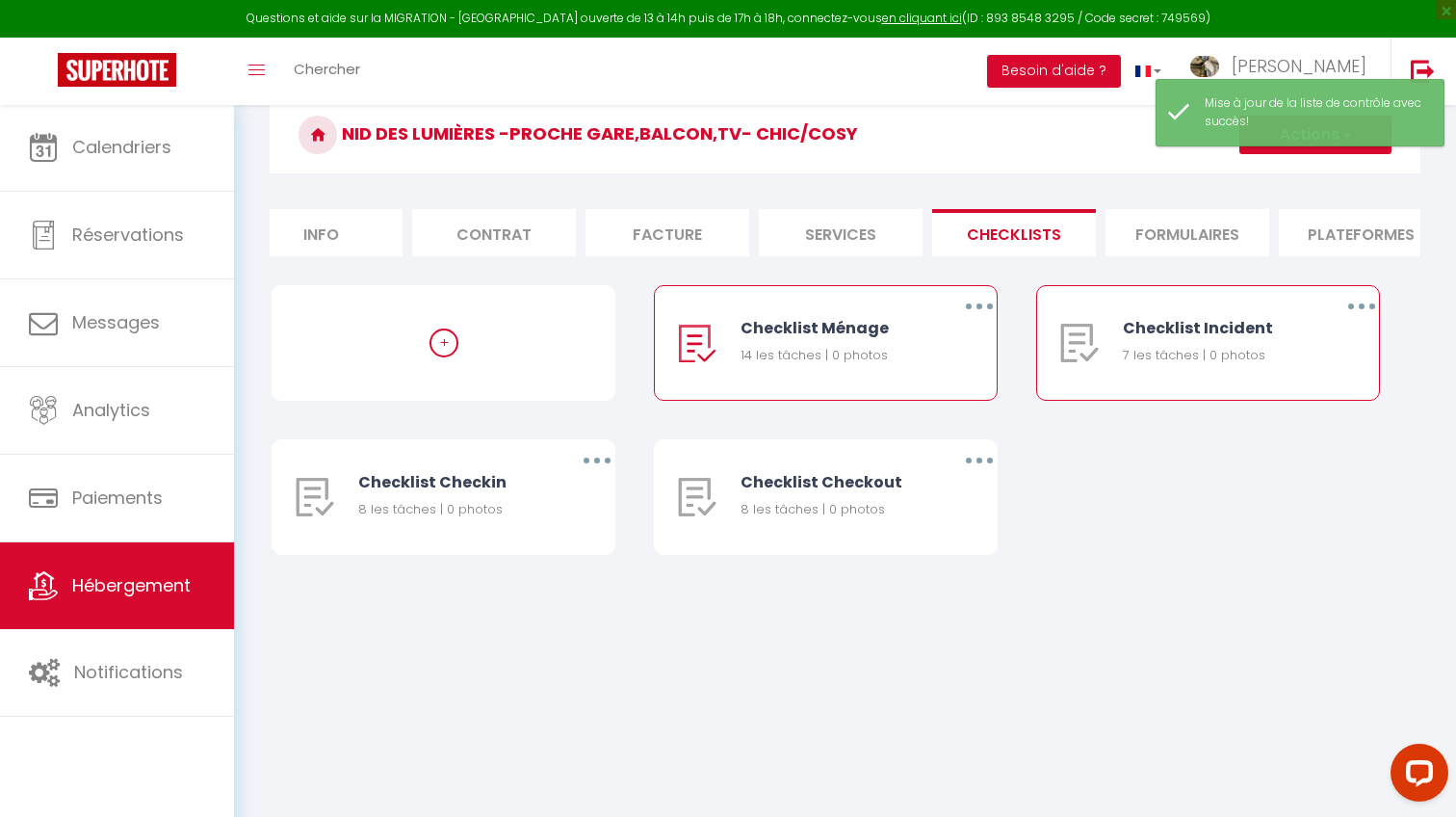
click at [1356, 302] on button "button" at bounding box center [1361, 306] width 54 height 31
click at [1303, 341] on link "Editer" at bounding box center [1311, 351] width 143 height 33
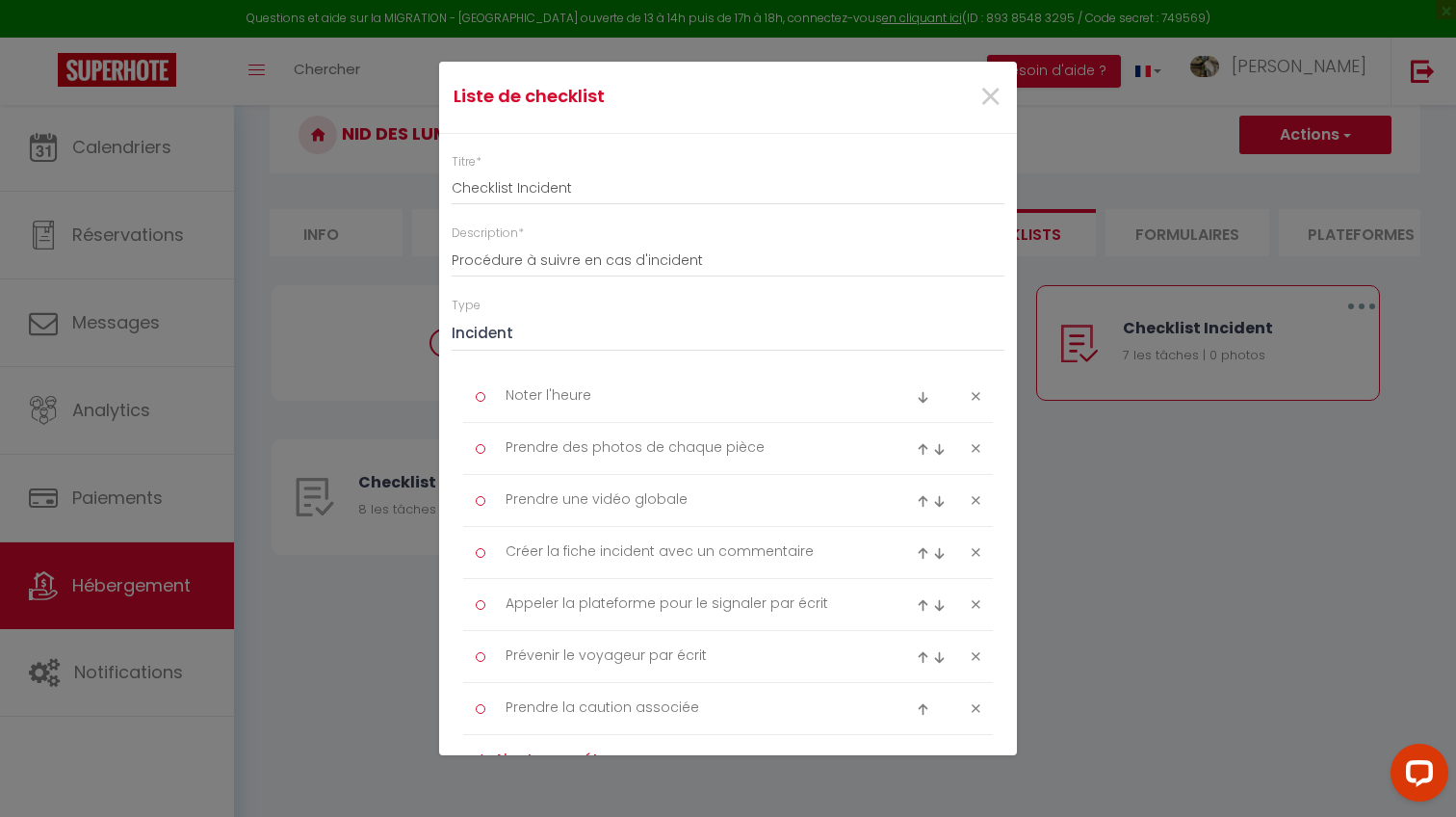
scroll to position [0, 0]
click at [528, 375] on li "Noter l'heure" at bounding box center [728, 397] width 529 height 52
click at [529, 383] on textarea "Noter l'heure" at bounding box center [689, 397] width 394 height 32
paste textarea "Noter la date et l’heure de découverte de l’inciden"
click at [596, 446] on textarea "Prendre des photos de chaque pièce" at bounding box center [689, 448] width 394 height 32
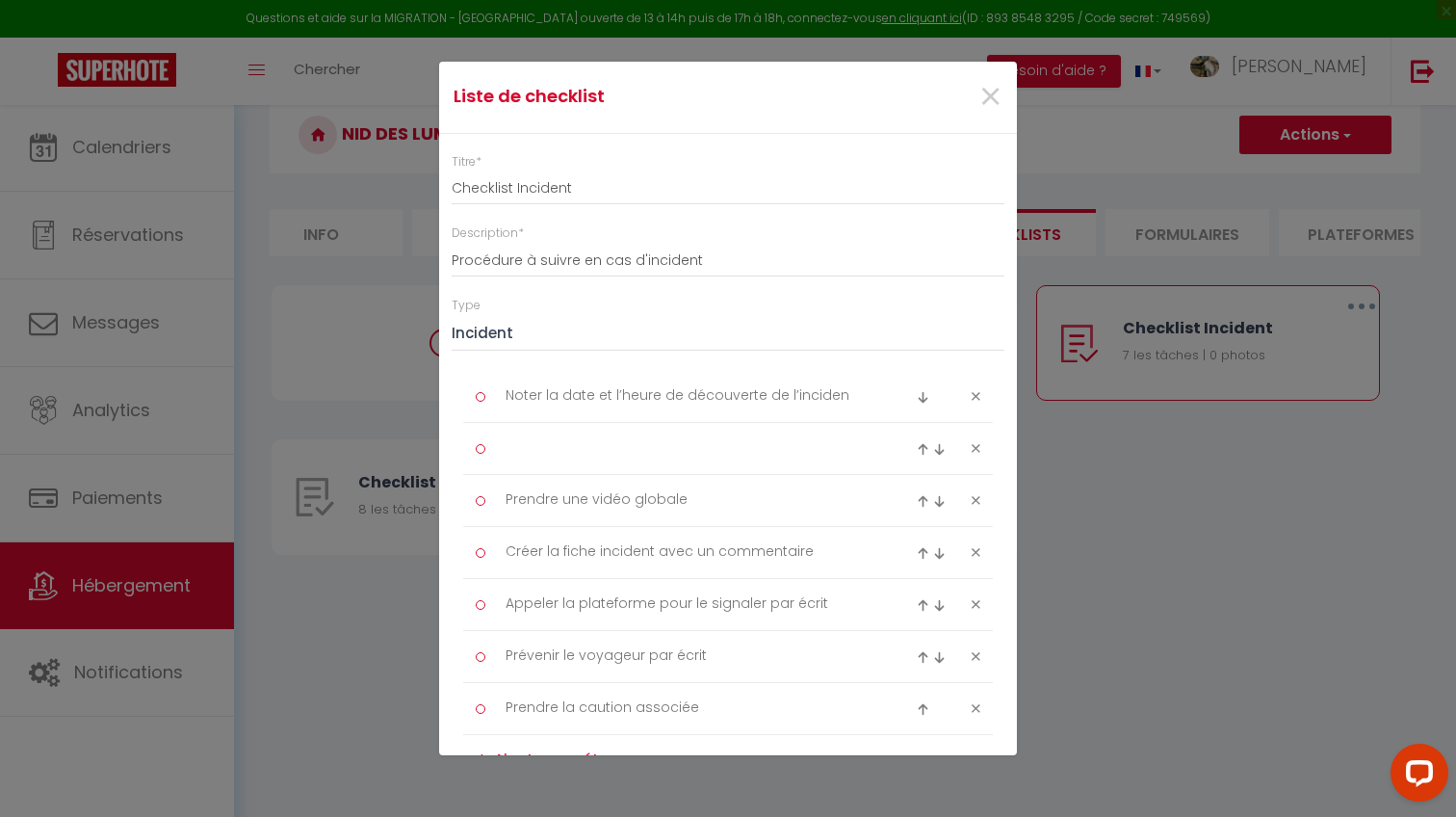
paste textarea "Prendre 2-3 photos claires de chaque pièce concernée"
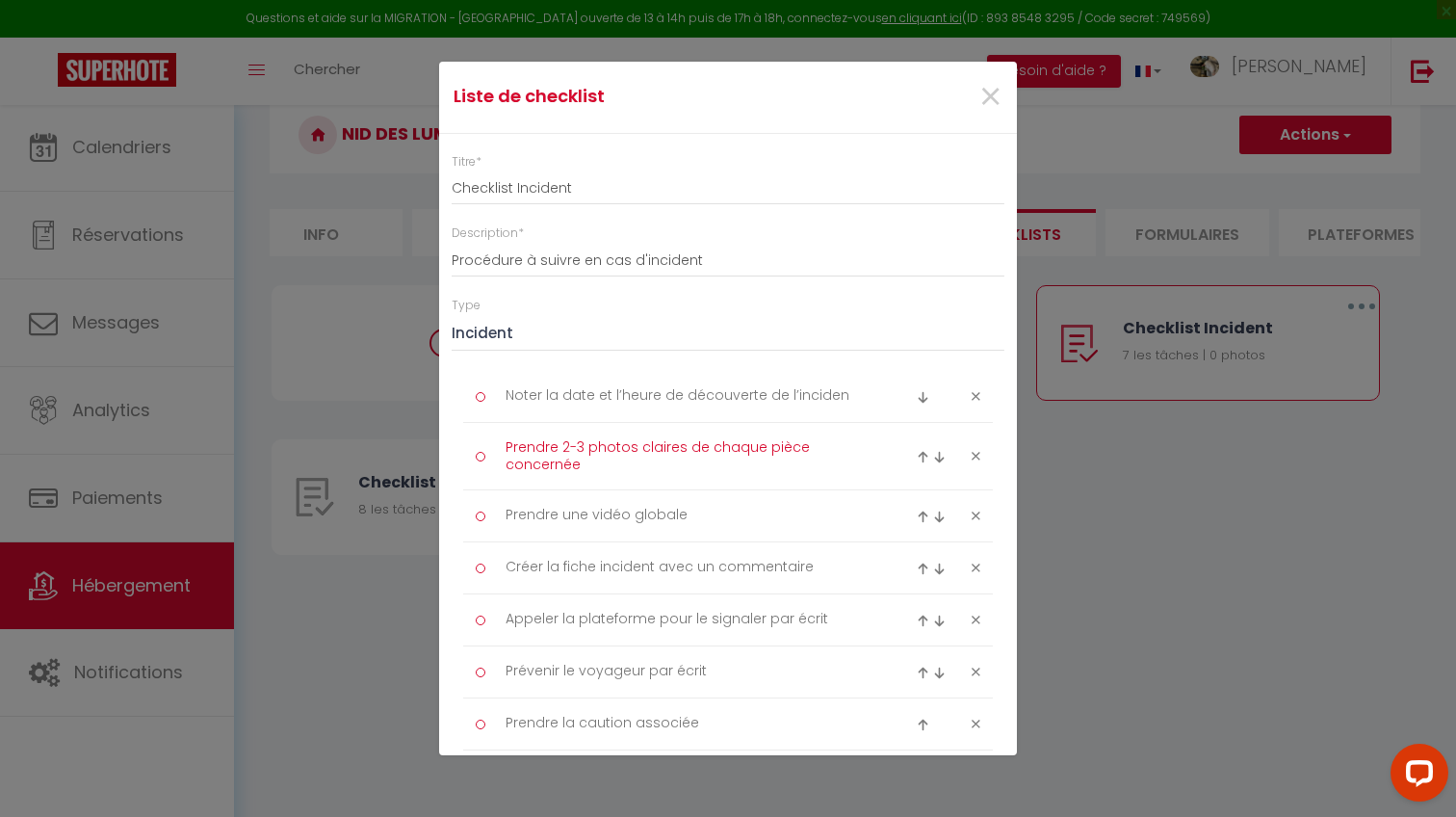
click at [776, 439] on textarea "Prendre 2-3 photos claires de chaque pièce concernée" at bounding box center [689, 455] width 394 height 47
click at [816, 439] on textarea "Prendre 2-3 photos claires de chaque pièce concernée" at bounding box center [689, 455] width 394 height 47
click at [724, 454] on textarea "Prendre 2-3 photos claires de chaque pièce concernée" at bounding box center [689, 455] width 394 height 47
click at [694, 503] on textarea "Prendre une vidéo globale" at bounding box center [689, 515] width 394 height 32
drag, startPoint x: 694, startPoint y: 504, endPoint x: 483, endPoint y: 500, distance: 211.0
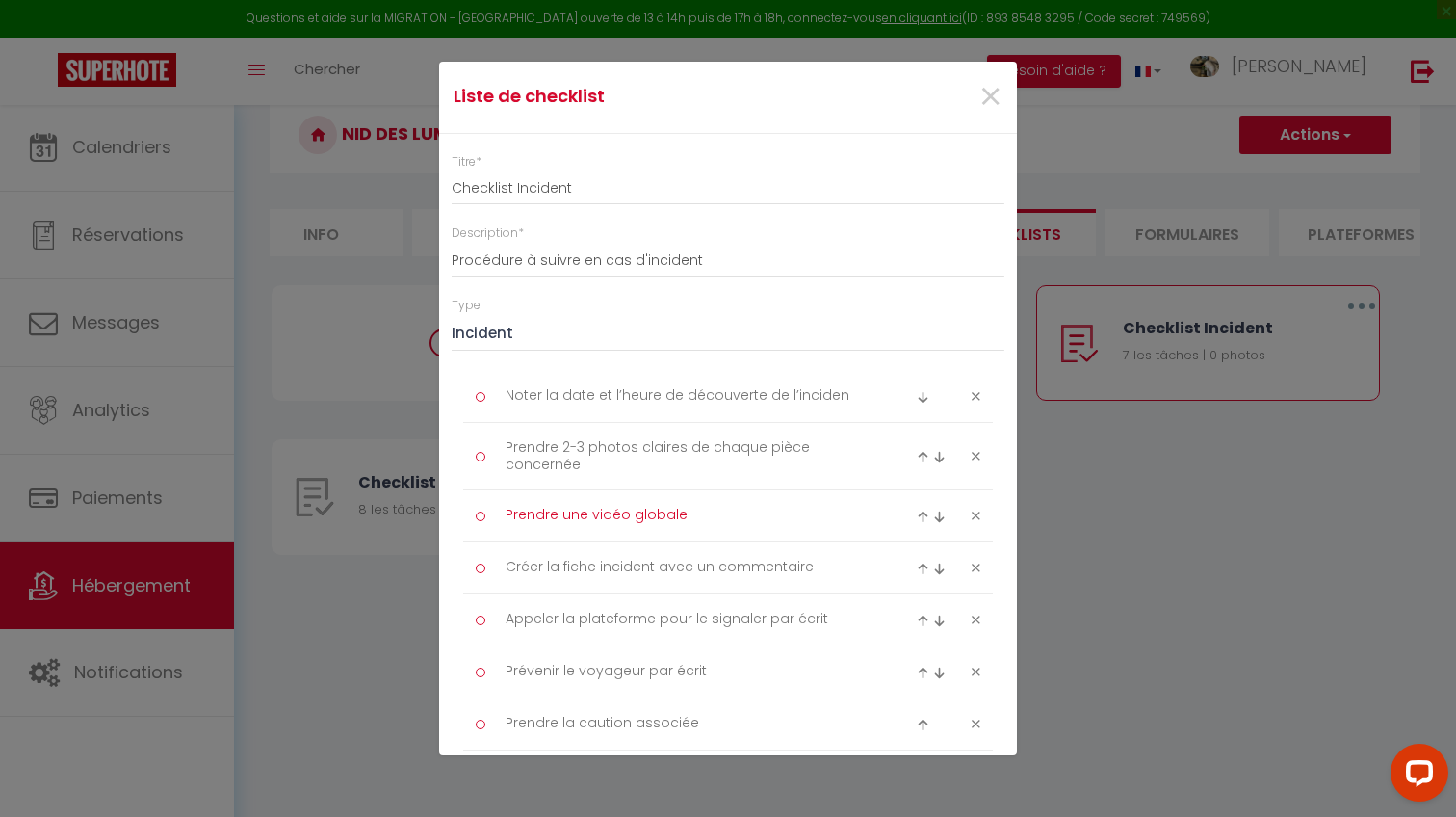
click at [483, 500] on div "Prendre une vidéo globale" at bounding box center [684, 515] width 441 height 32
paste textarea "Faire une vidéo globale montrant l’état du logement"
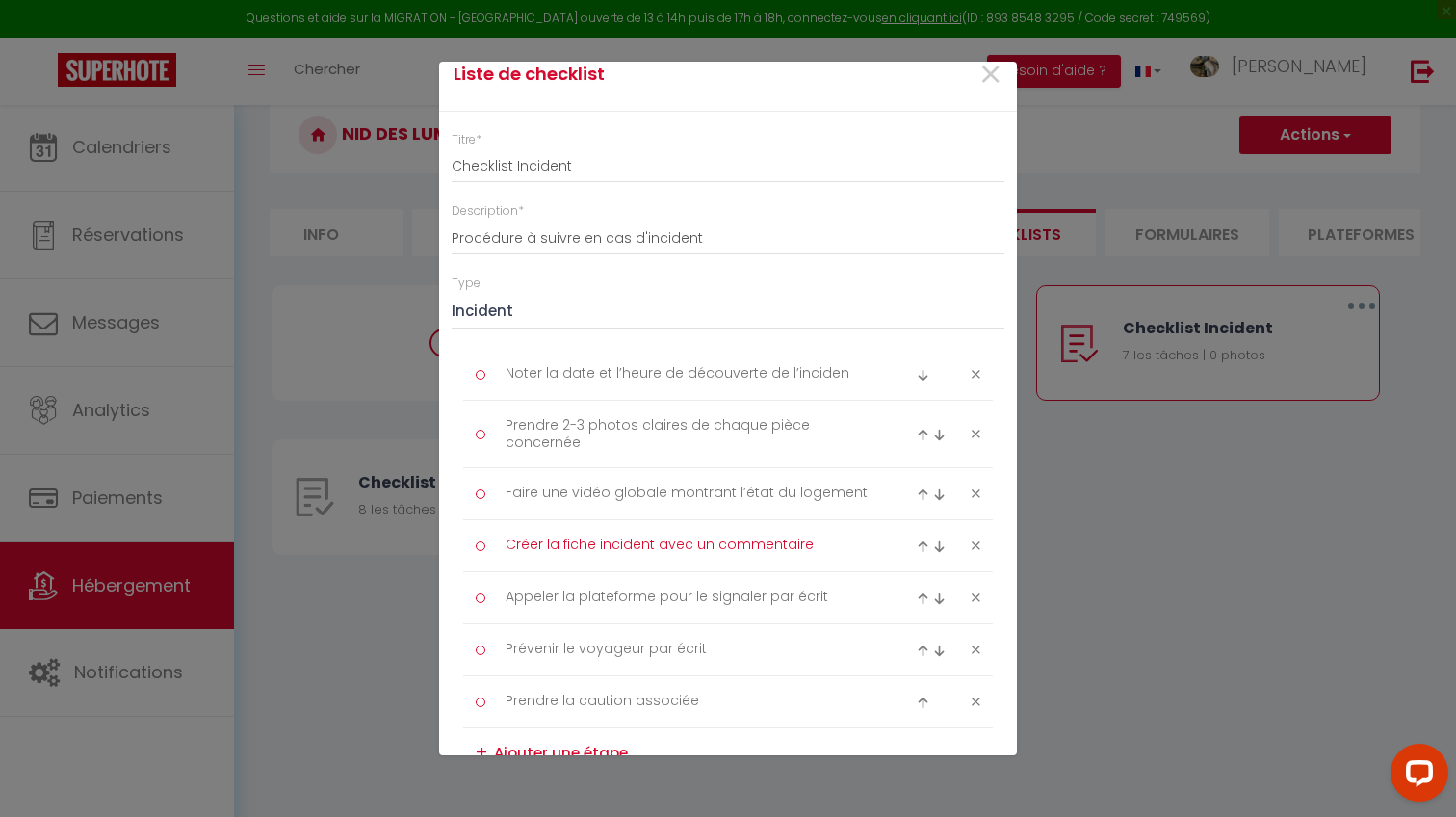
click at [857, 544] on textarea "Créer la fiche incident avec un commentaire" at bounding box center [689, 545] width 394 height 32
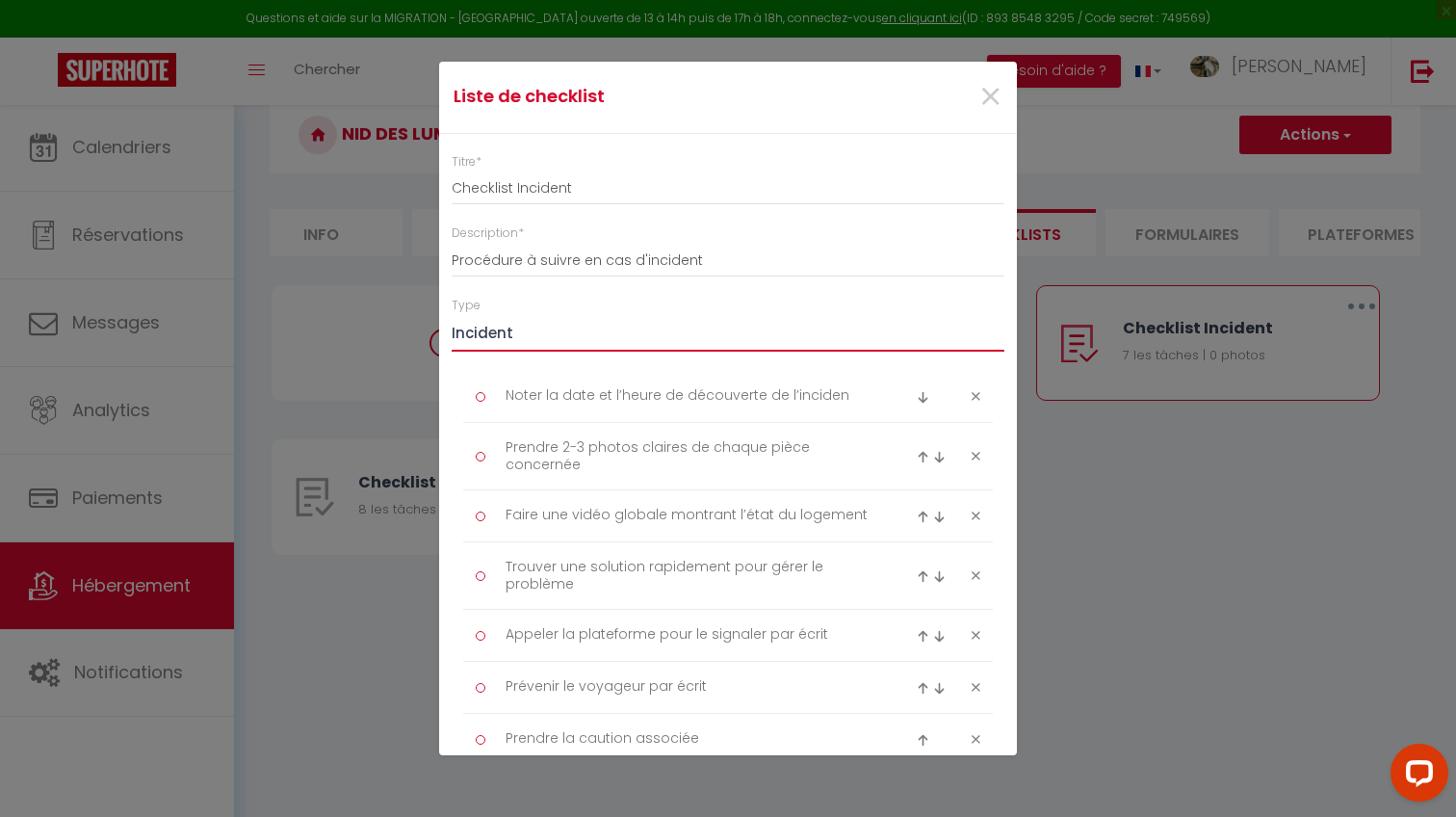
scroll to position [0, 0]
click at [843, 393] on textarea "Noter la date et l’heure de découverte de l’inciden" at bounding box center [689, 397] width 394 height 32
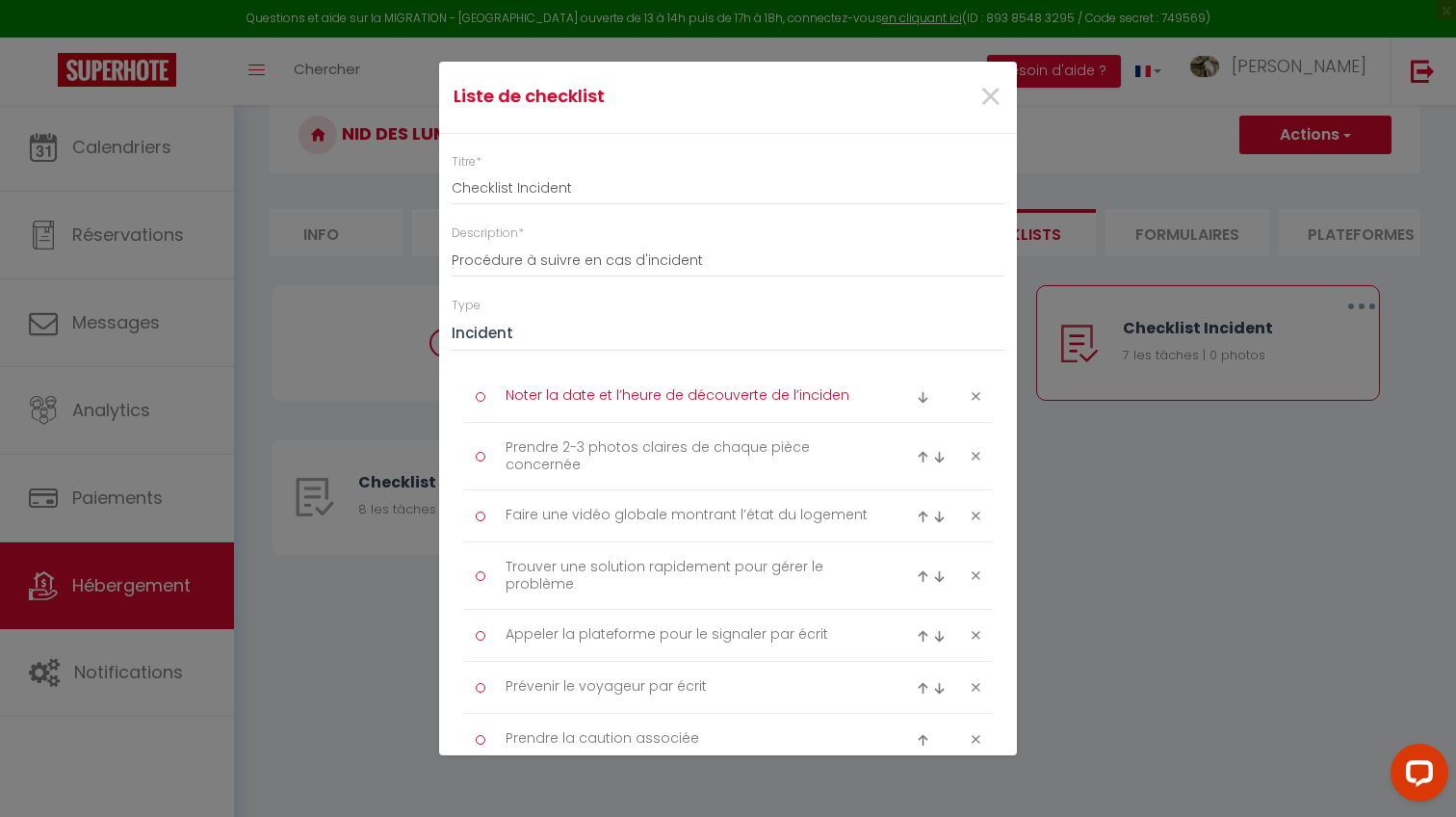
click at [837, 394] on textarea "Noter la date et l’heure de découverte de l’inciden" at bounding box center [689, 397] width 394 height 32
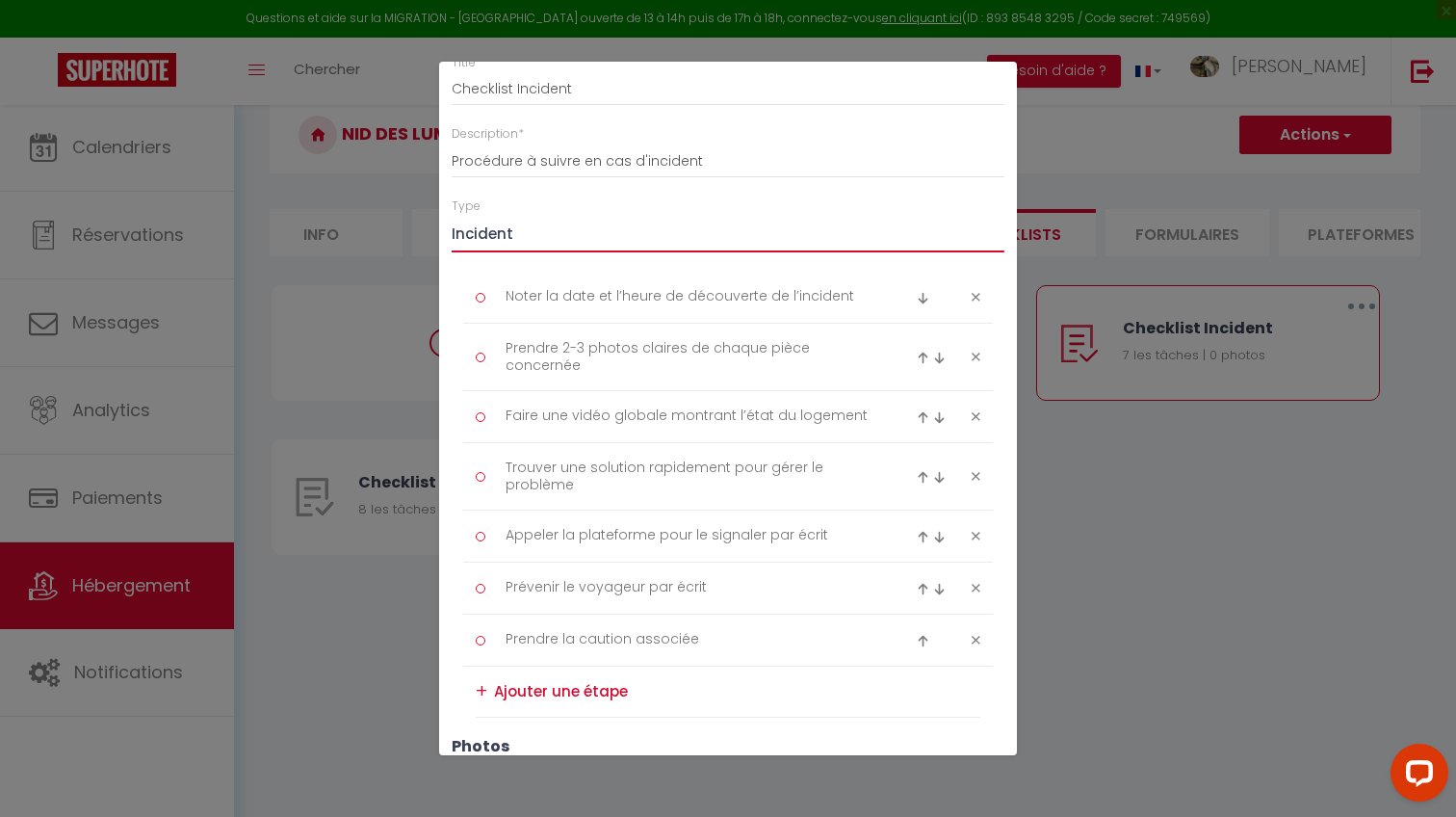
scroll to position [129, 0]
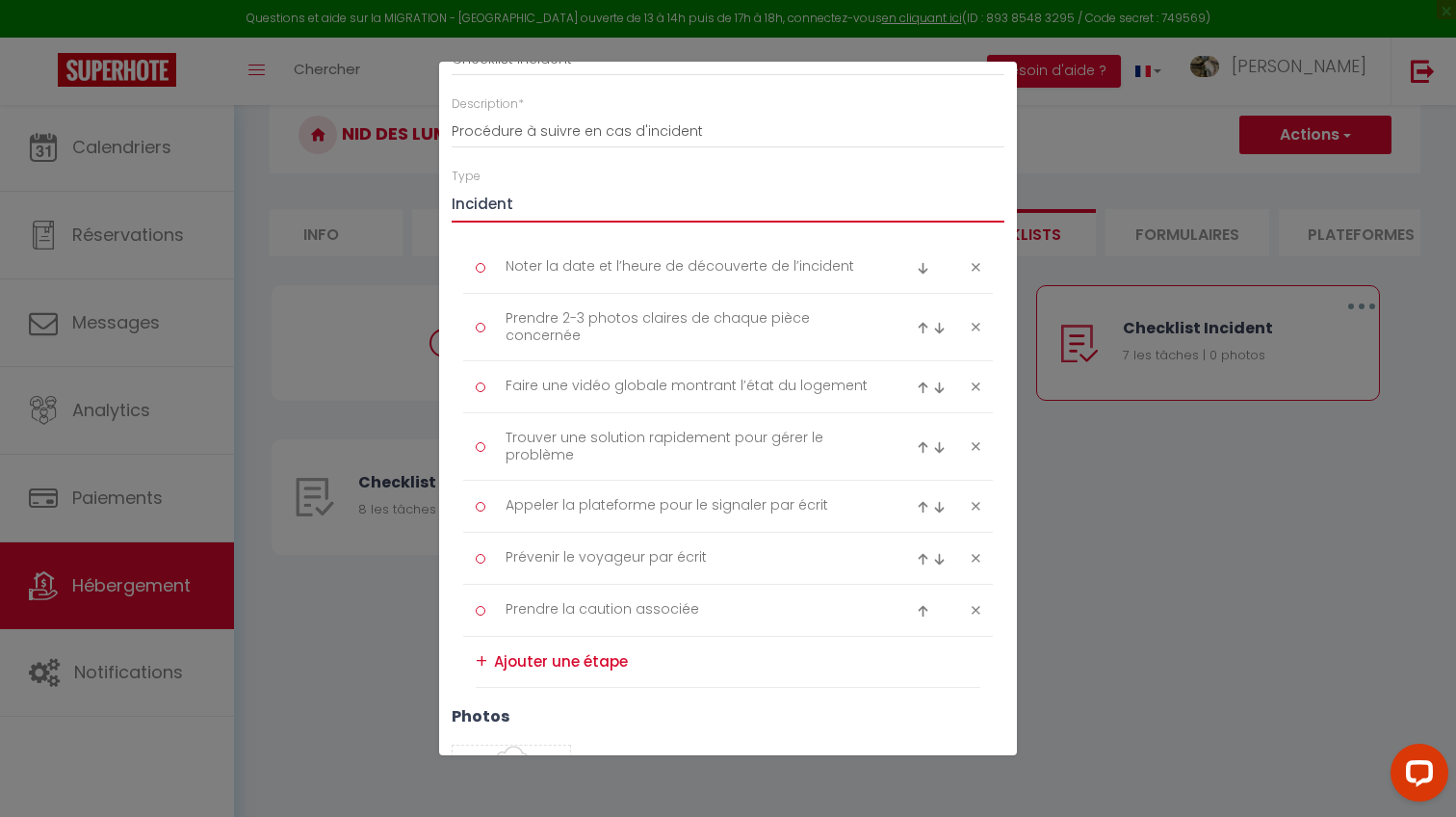
click at [935, 446] on img at bounding box center [939, 447] width 13 height 13
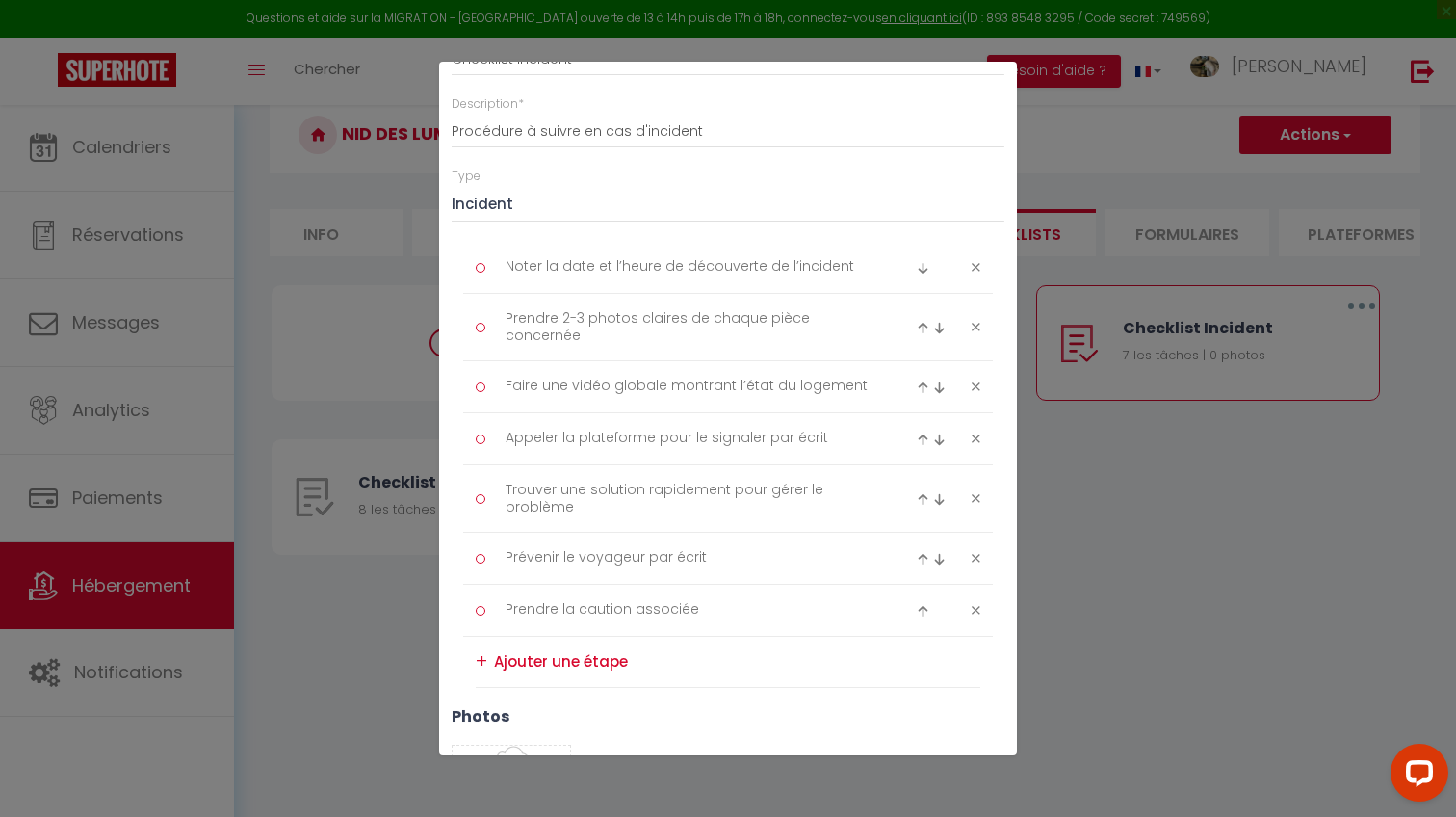
click at [945, 500] on img at bounding box center [939, 499] width 13 height 13
click at [936, 553] on img at bounding box center [939, 551] width 13 height 13
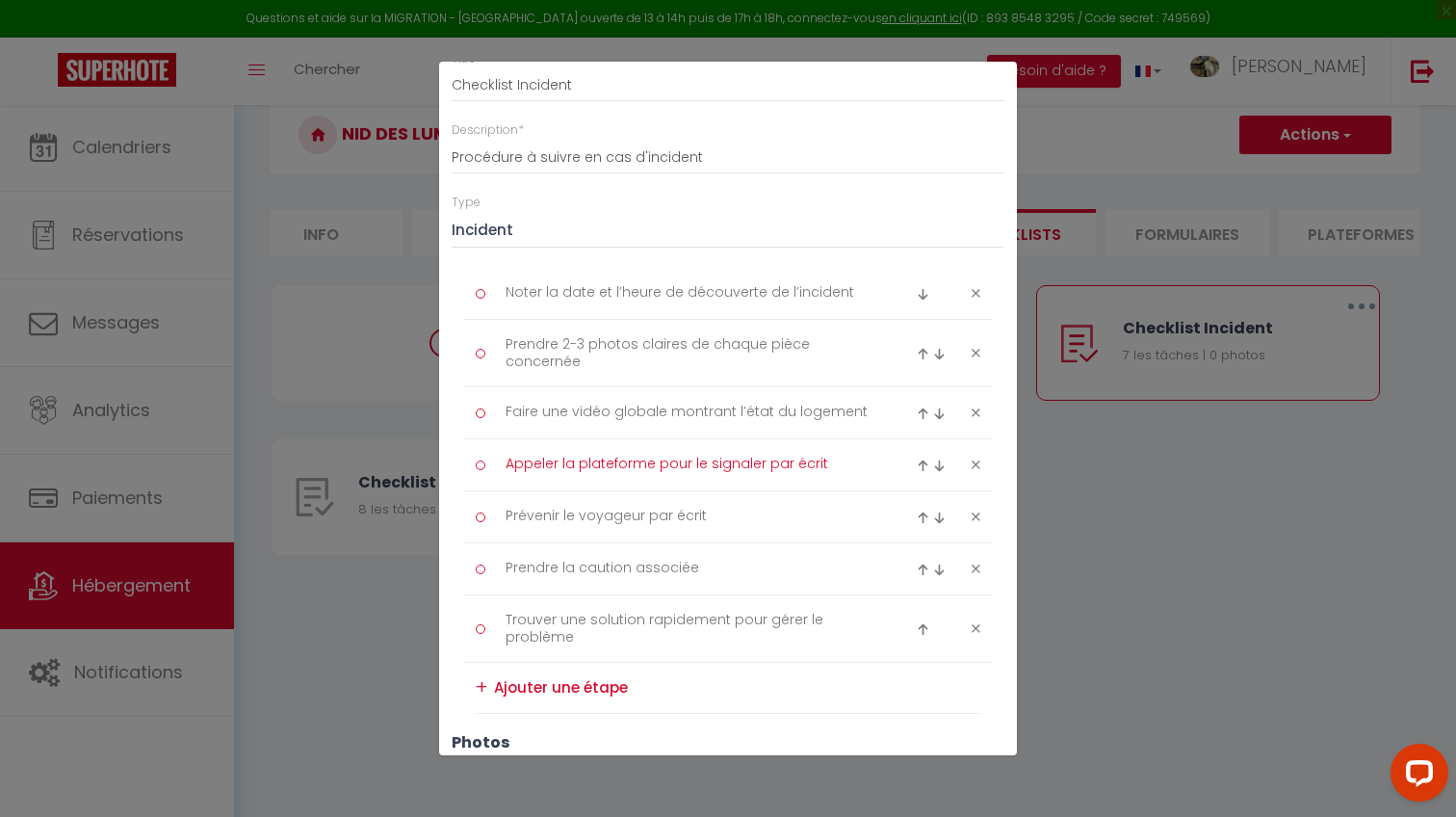
click at [820, 462] on textarea "Appeler la plateforme pour le signaler par écrit" at bounding box center [689, 464] width 394 height 32
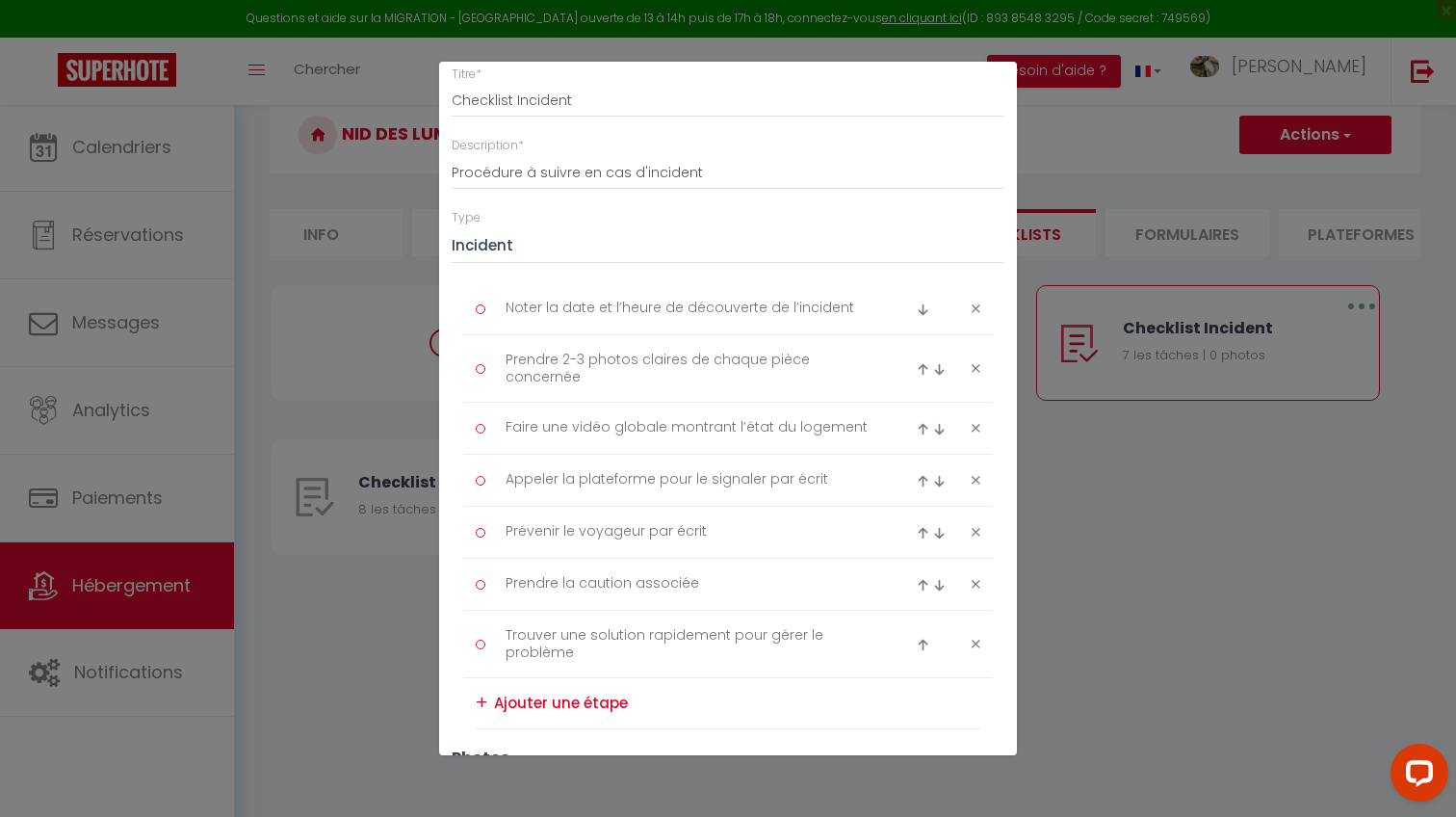
click at [922, 304] on img at bounding box center [923, 310] width 13 height 13
click at [790, 328] on textarea "Prendre 2-3 photos claires de chaque pièce concernée" at bounding box center [689, 316] width 394 height 47
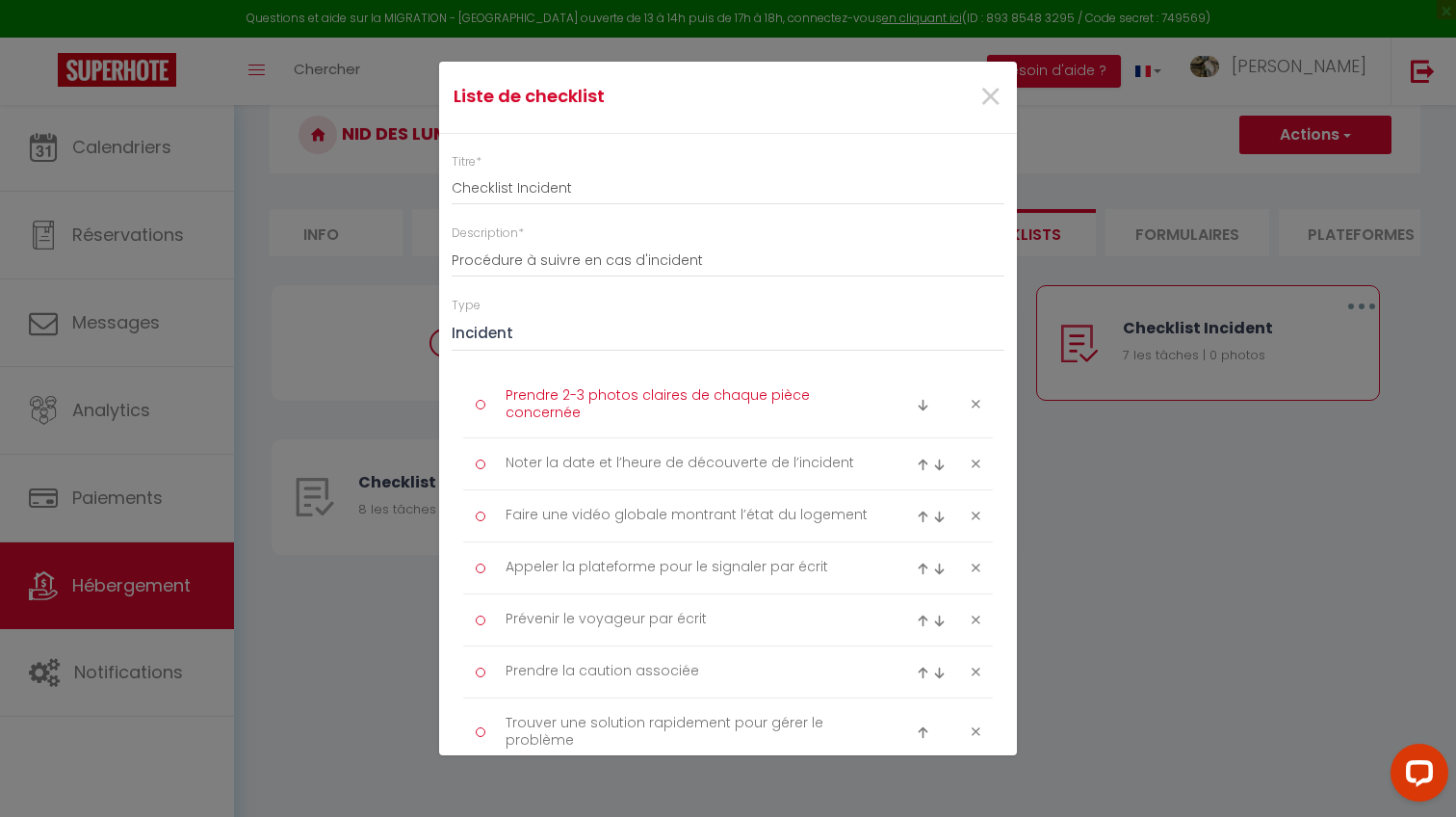
scroll to position [0, 0]
click at [924, 462] on img at bounding box center [923, 464] width 13 height 13
click at [824, 392] on textarea "Noter la date et l’heure de découverte de l’incident" at bounding box center [689, 397] width 394 height 32
click at [853, 392] on textarea "Noter la date et l’heure de découverte de l’incident" at bounding box center [689, 397] width 394 height 32
paste textarea "ne rien toucher avant d’avoir pris des preuves"
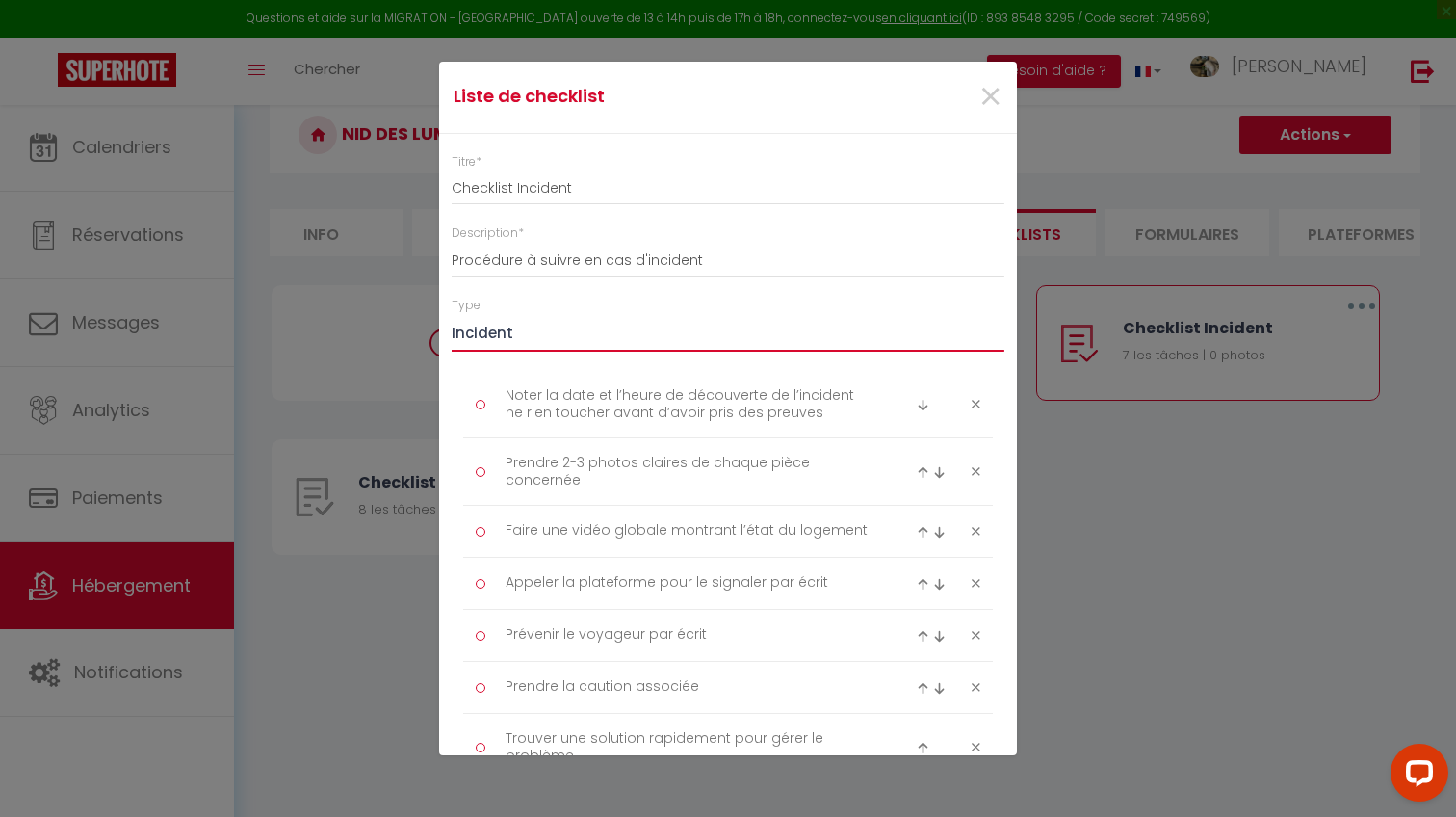
click at [804, 412] on textarea "Noter la date et l’heure de découverte de l’incident ne rien toucher avant d’av…" at bounding box center [689, 404] width 394 height 47
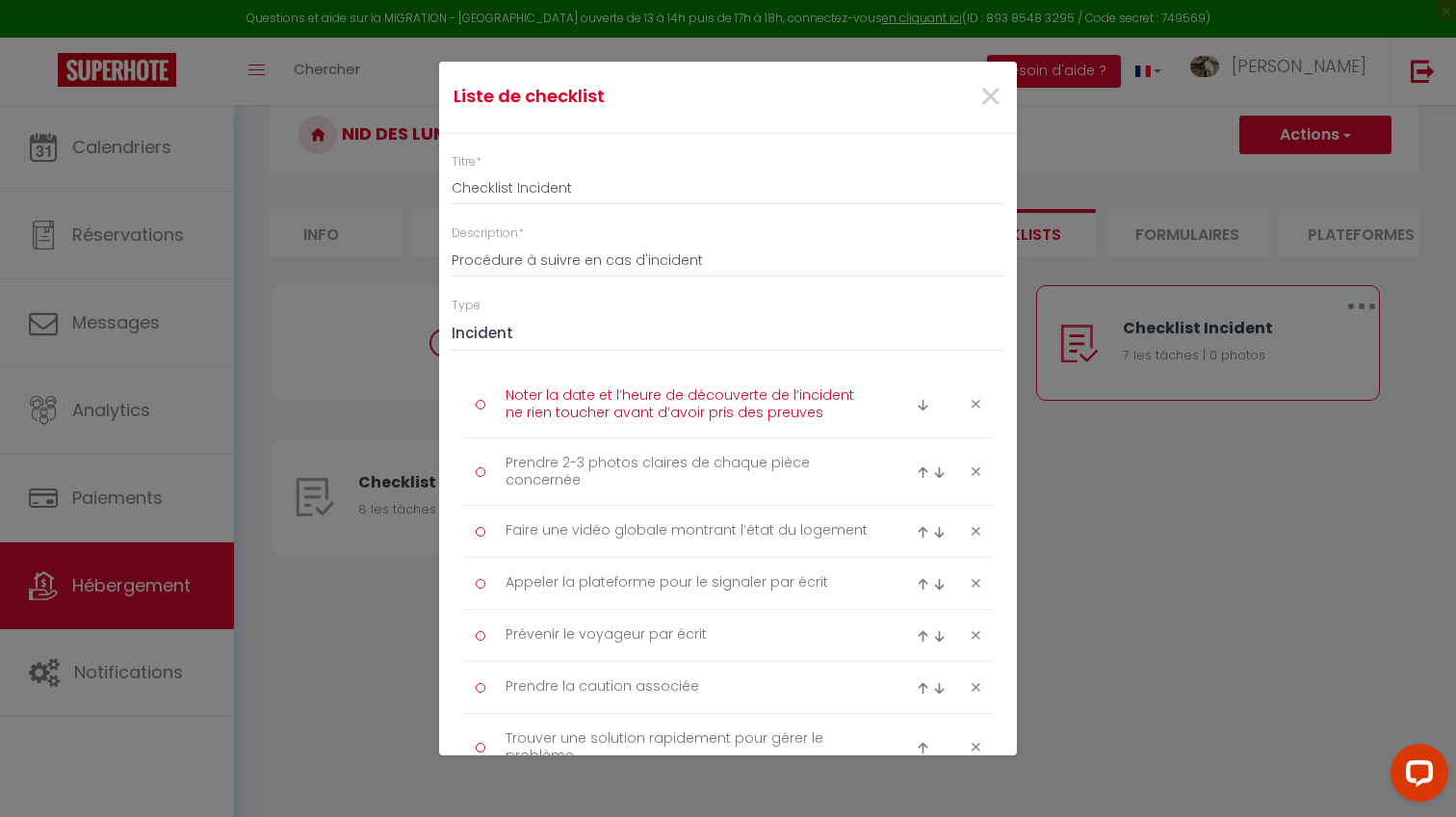
click at [786, 412] on textarea "Noter la date et l’heure de découverte de l’incident ne rien toucher avant d’av…" at bounding box center [689, 404] width 394 height 47
click at [889, 125] on div "Liste de checklist ×" at bounding box center [728, 98] width 577 height 72
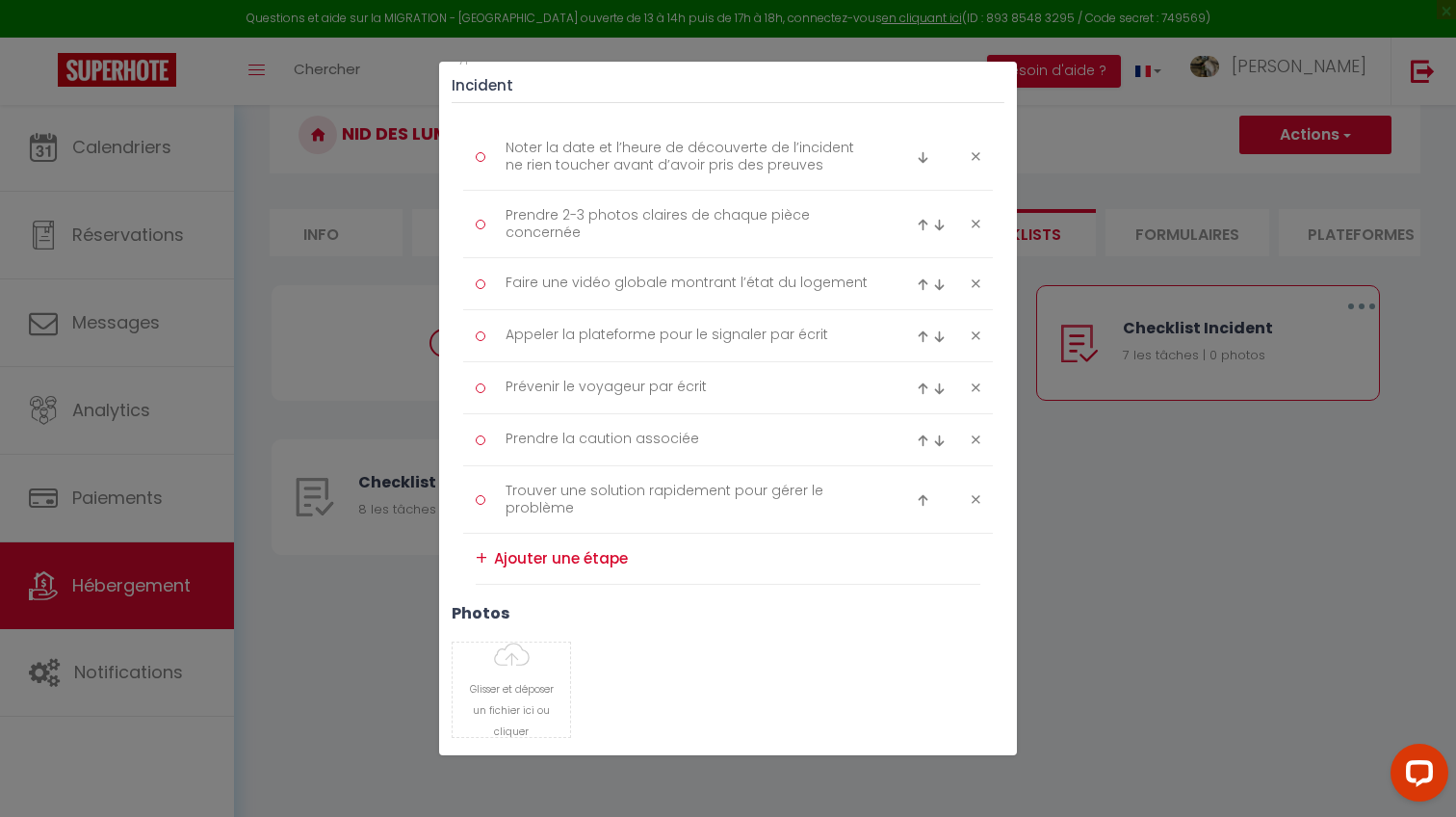
scroll to position [249, 0]
click at [780, 341] on textarea "Appeler la plateforme pour le signaler par écrit" at bounding box center [689, 335] width 394 height 32
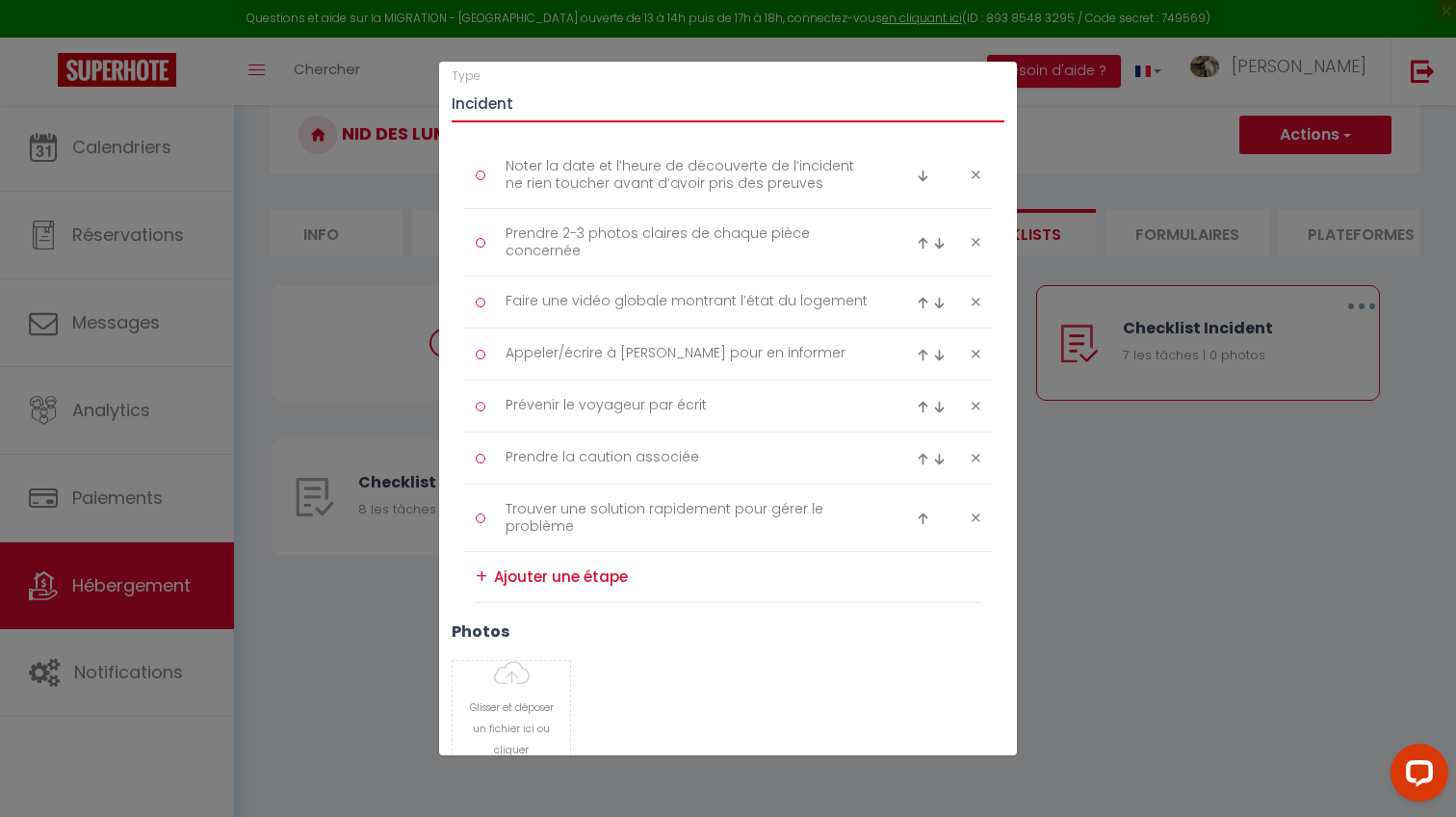
click at [623, 355] on textarea "Appeler/écrire à [PERSON_NAME] pour en informer" at bounding box center [689, 354] width 394 height 32
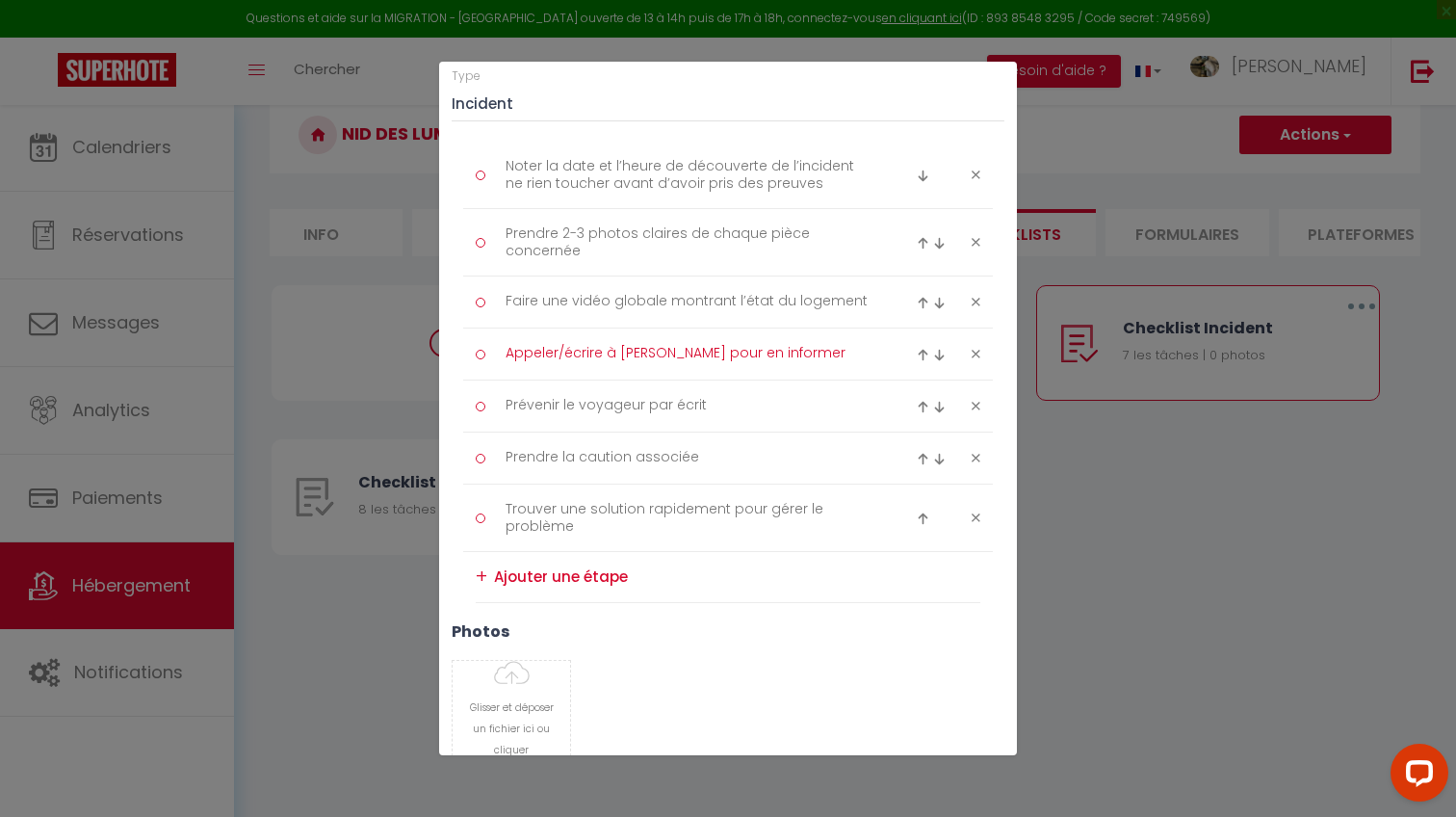
click at [623, 355] on textarea "Appeler/écrire à [PERSON_NAME] pour en informer" at bounding box center [689, 354] width 394 height 32
click at [771, 349] on textarea "Appeler/écrire à [PERSON_NAME] pour en informer" at bounding box center [689, 354] width 394 height 32
click at [847, 78] on div "Type Ménage Incident Checkin Checkout" at bounding box center [727, 94] width 552 height 55
click at [985, 400] on div at bounding box center [948, 406] width 89 height 23
click at [981, 399] on div at bounding box center [948, 406] width 89 height 23
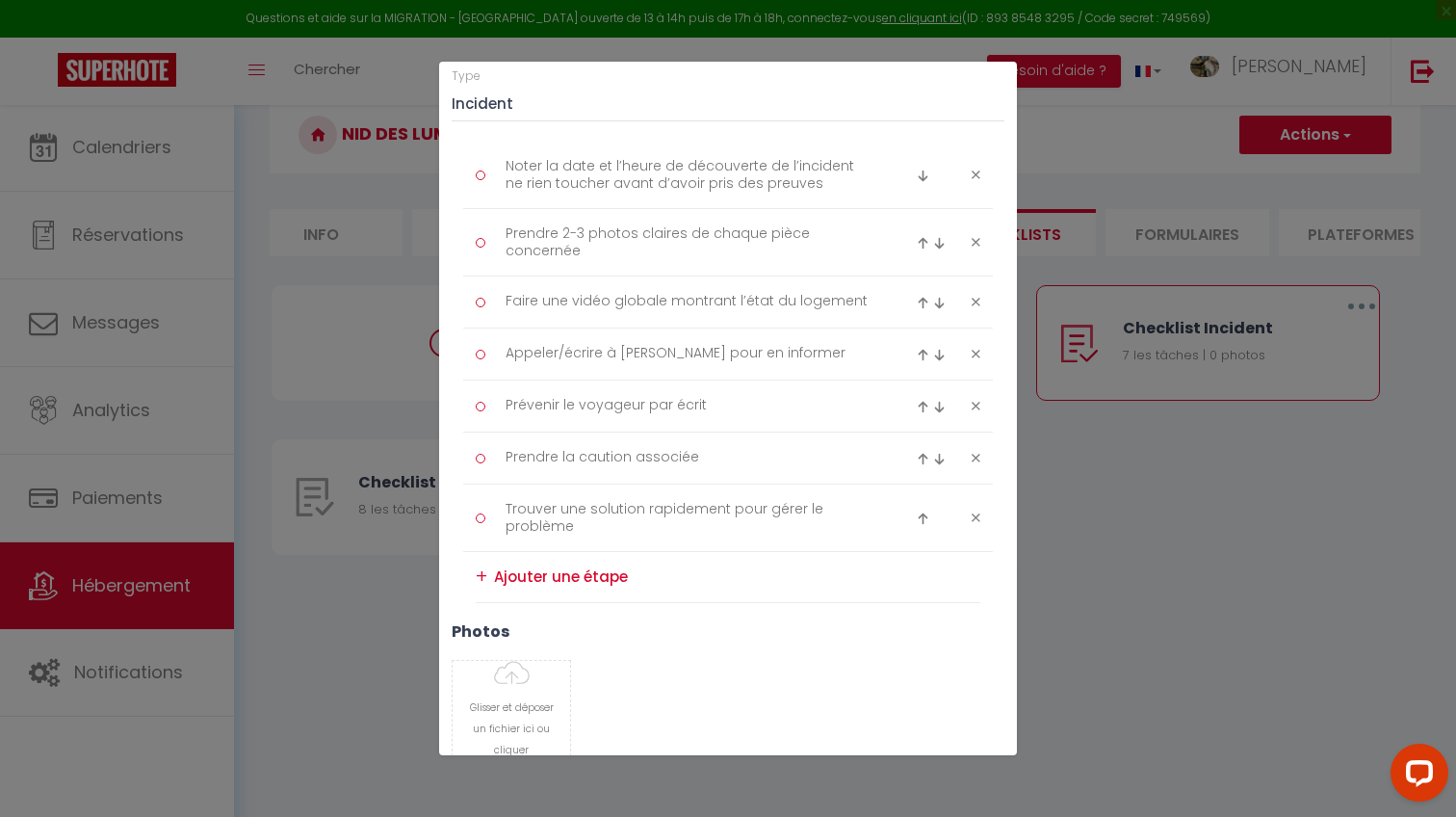
click at [980, 399] on icon at bounding box center [976, 406] width 9 height 14
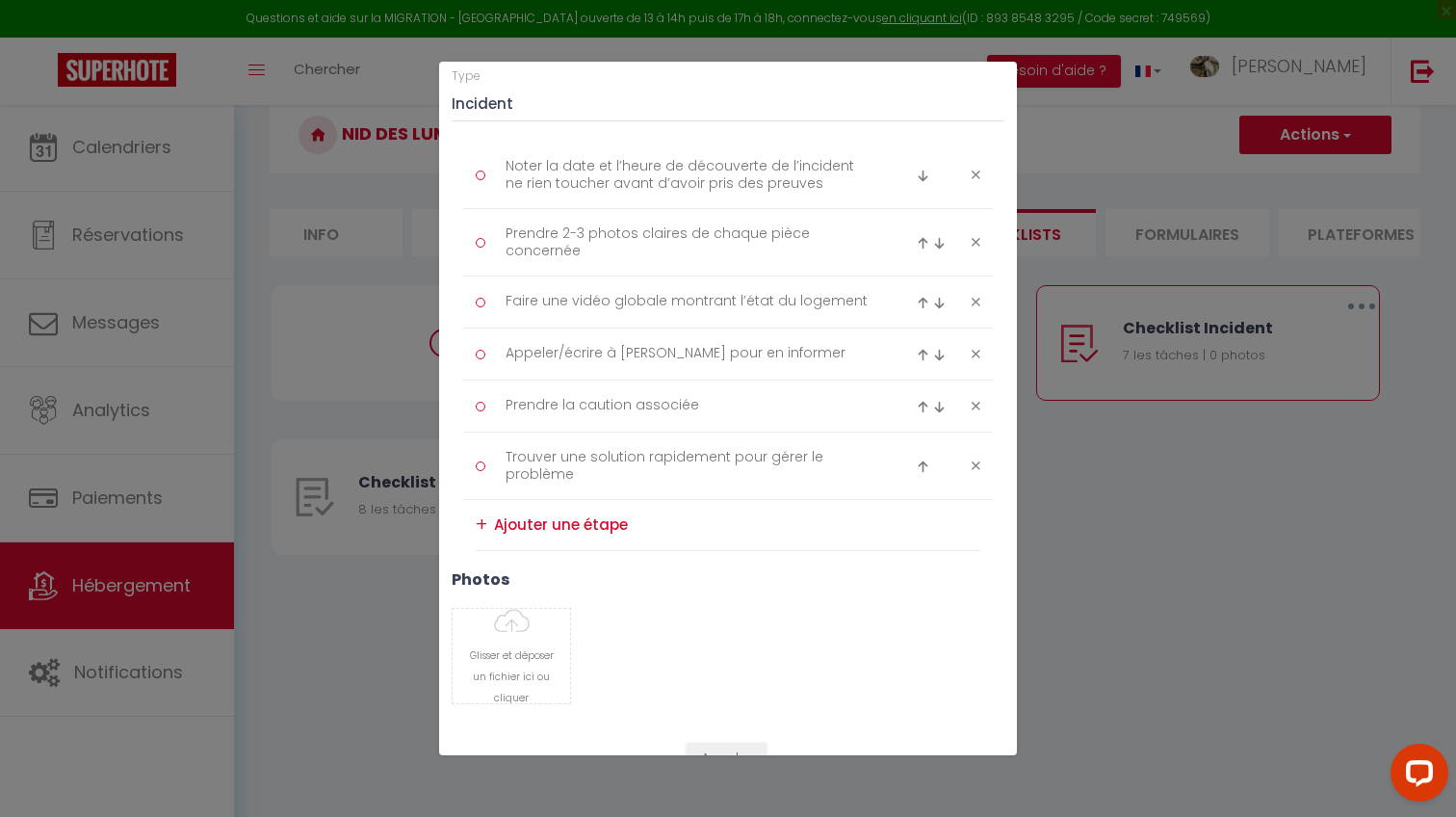
click at [980, 400] on icon at bounding box center [976, 406] width 9 height 14
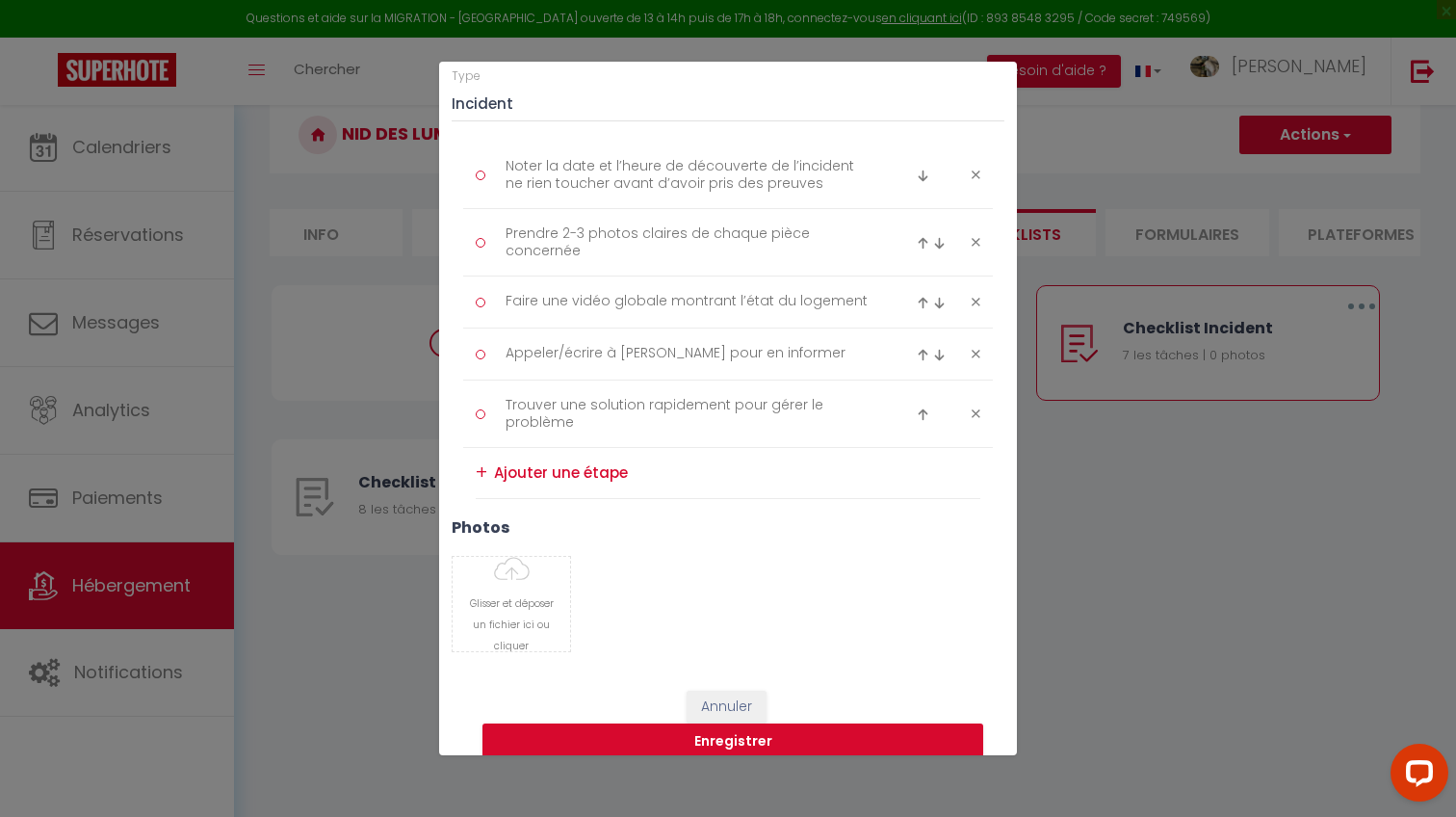
click at [578, 484] on textarea at bounding box center [737, 472] width 486 height 31
click at [737, 487] on li "+ Si ménage supplémentaires dû à des abus, mégaux de cigarette" at bounding box center [727, 472] width 504 height 51
click at [756, 459] on textarea "Si ménage supplémentaires dû à des abus, mégaux de cigarette" at bounding box center [737, 472] width 486 height 31
click at [486, 466] on div "+" at bounding box center [481, 472] width 12 height 30
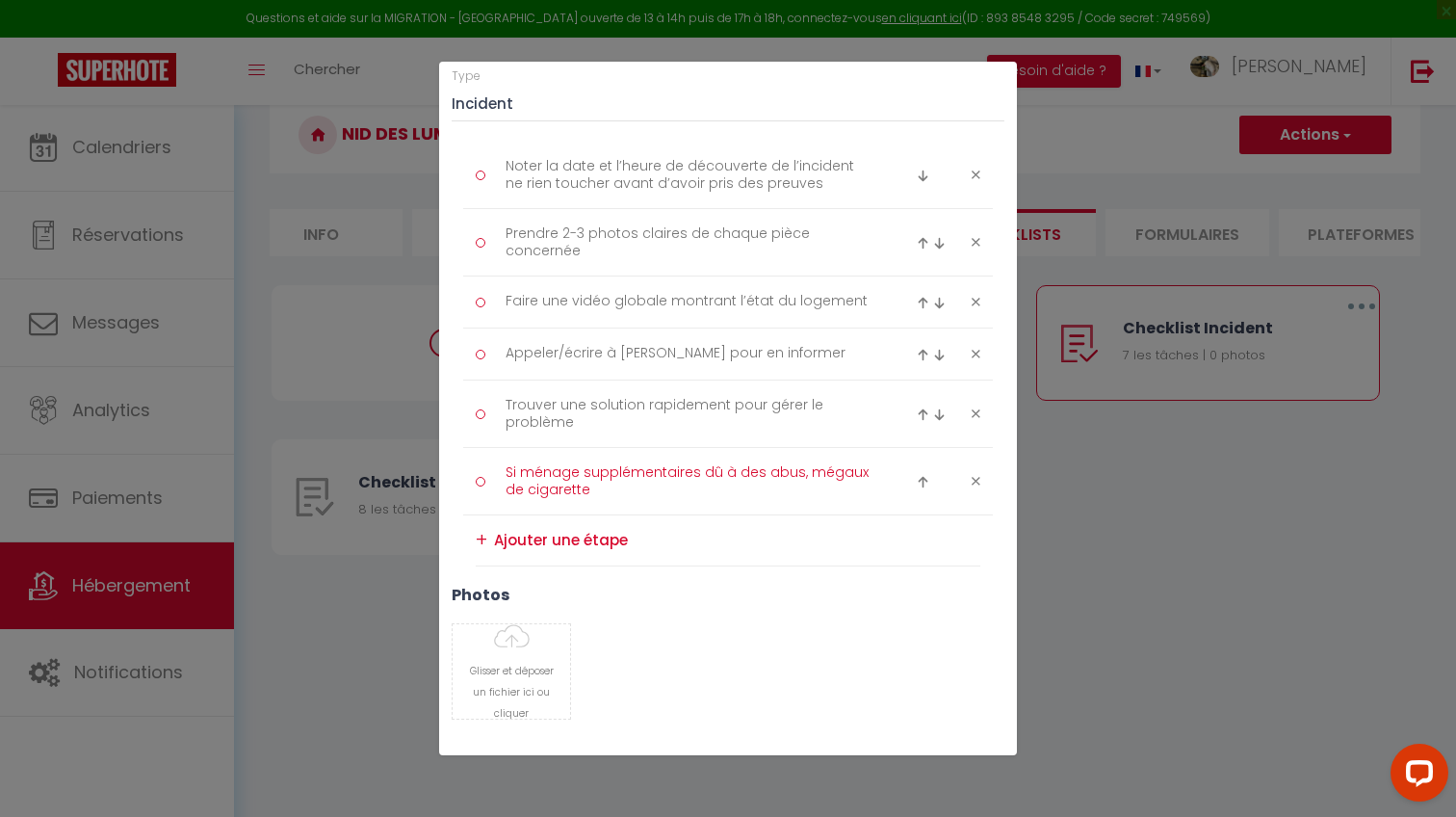
click at [792, 465] on textarea "Si ménage supplémentaires dû à des abus, mégaux de cigarette" at bounding box center [689, 480] width 394 height 47
paste textarea "⚠️ Si logement très sale (vaisselle accumulée, déchets partout, taches importan…"
click at [656, 606] on div "photos [PERSON_NAME] et déposer un fichier ici ou cliquer Ooops, something wron…" at bounding box center [728, 661] width 577 height 153
click at [719, 469] on textarea "⚠️ Si logement très sale (vaisselle accumulée, déchets partout, taches importan…" at bounding box center [689, 480] width 394 height 47
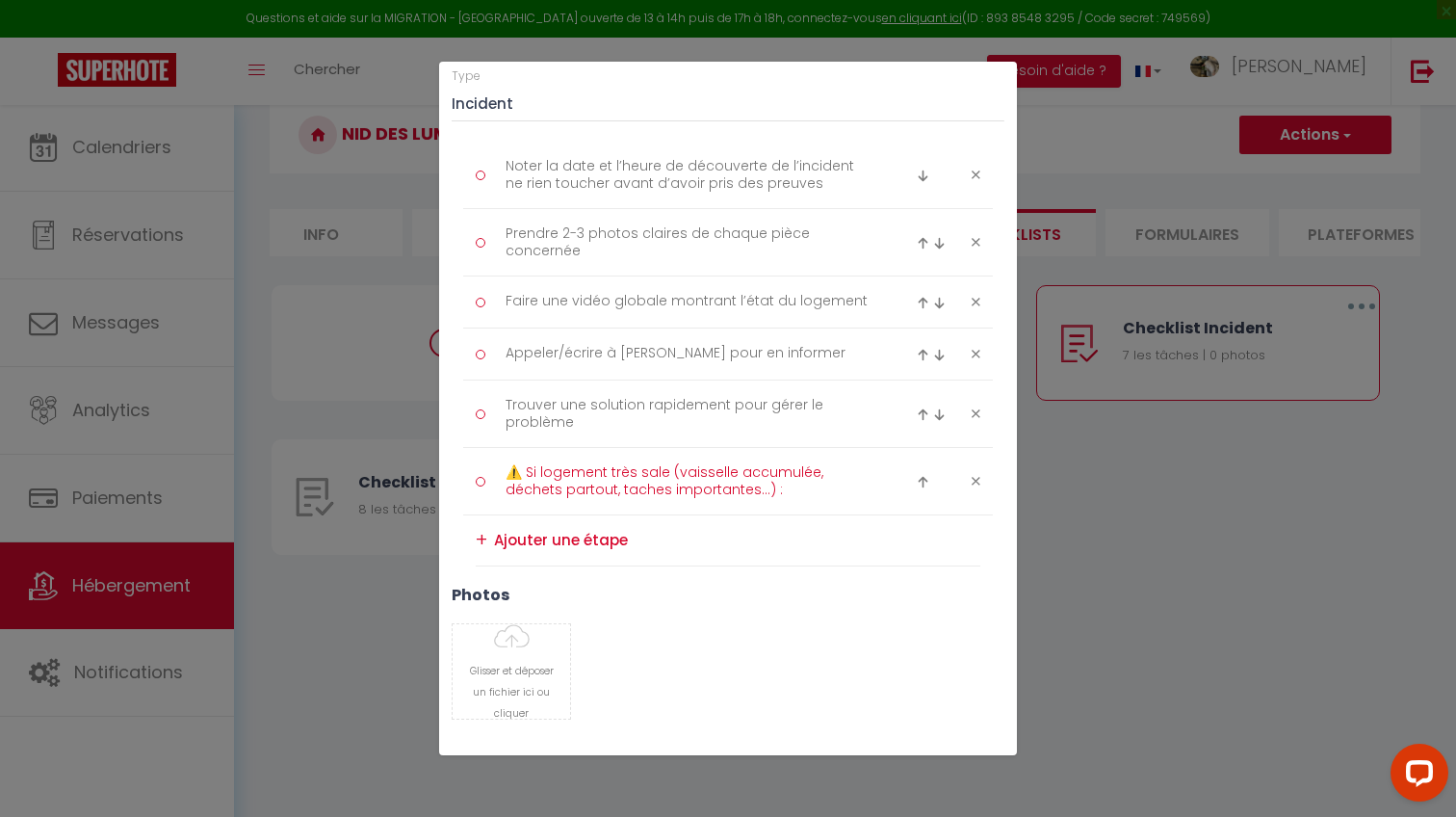
click at [712, 489] on textarea "⚠️ Si logement très sale (vaisselle accumulée, déchets partout, taches importan…" at bounding box center [689, 480] width 394 height 47
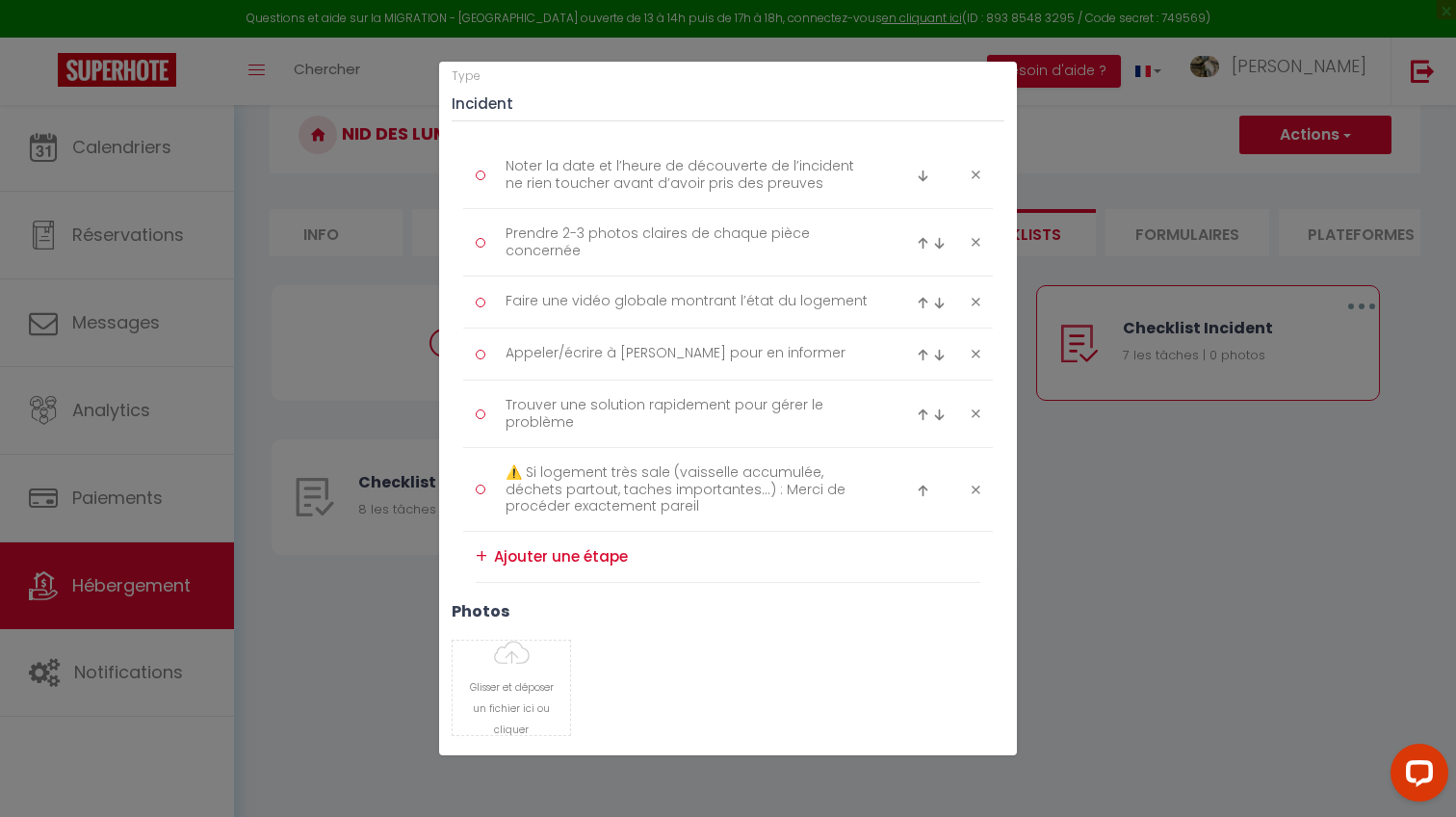
click at [744, 689] on div "Glisser et déposer un fichier ici ou cliquer Ooops, something wrong happened. R…" at bounding box center [728, 687] width 577 height 96
click at [760, 481] on textarea "⚠️ Si logement très sale (vaisselle accumulée, déchets partout, taches importan…" at bounding box center [689, 489] width 394 height 64
click at [656, 522] on li "⚠️ Si logement très sale (vaisselle accumulée, déchets partout, taches importan…" at bounding box center [728, 489] width 529 height 84
click at [656, 503] on textarea "⚠️ Si logement très sale (vaisselle accumulée, déchets partout, taches importan…" at bounding box center [689, 489] width 394 height 64
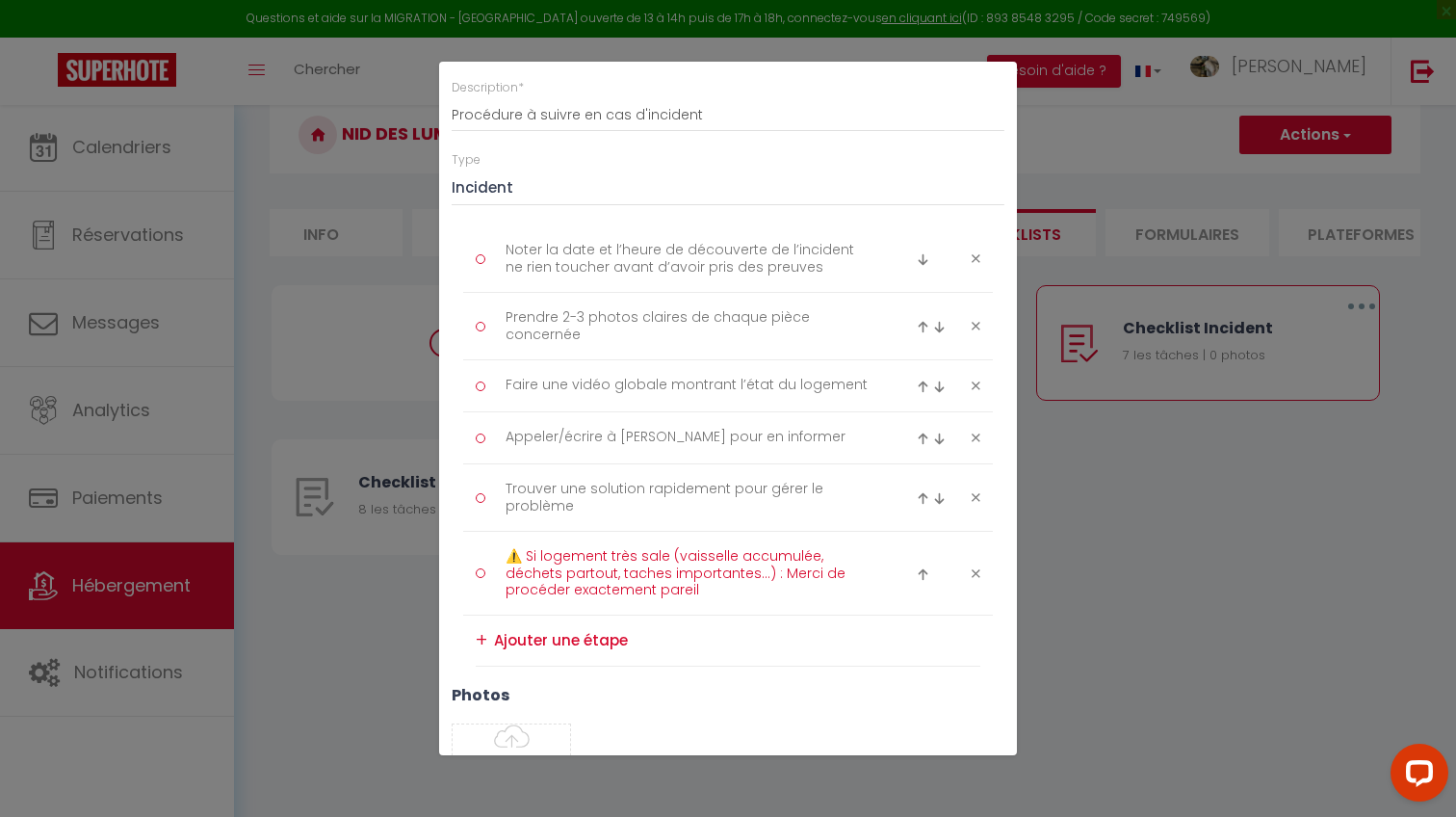
scroll to position [139, 0]
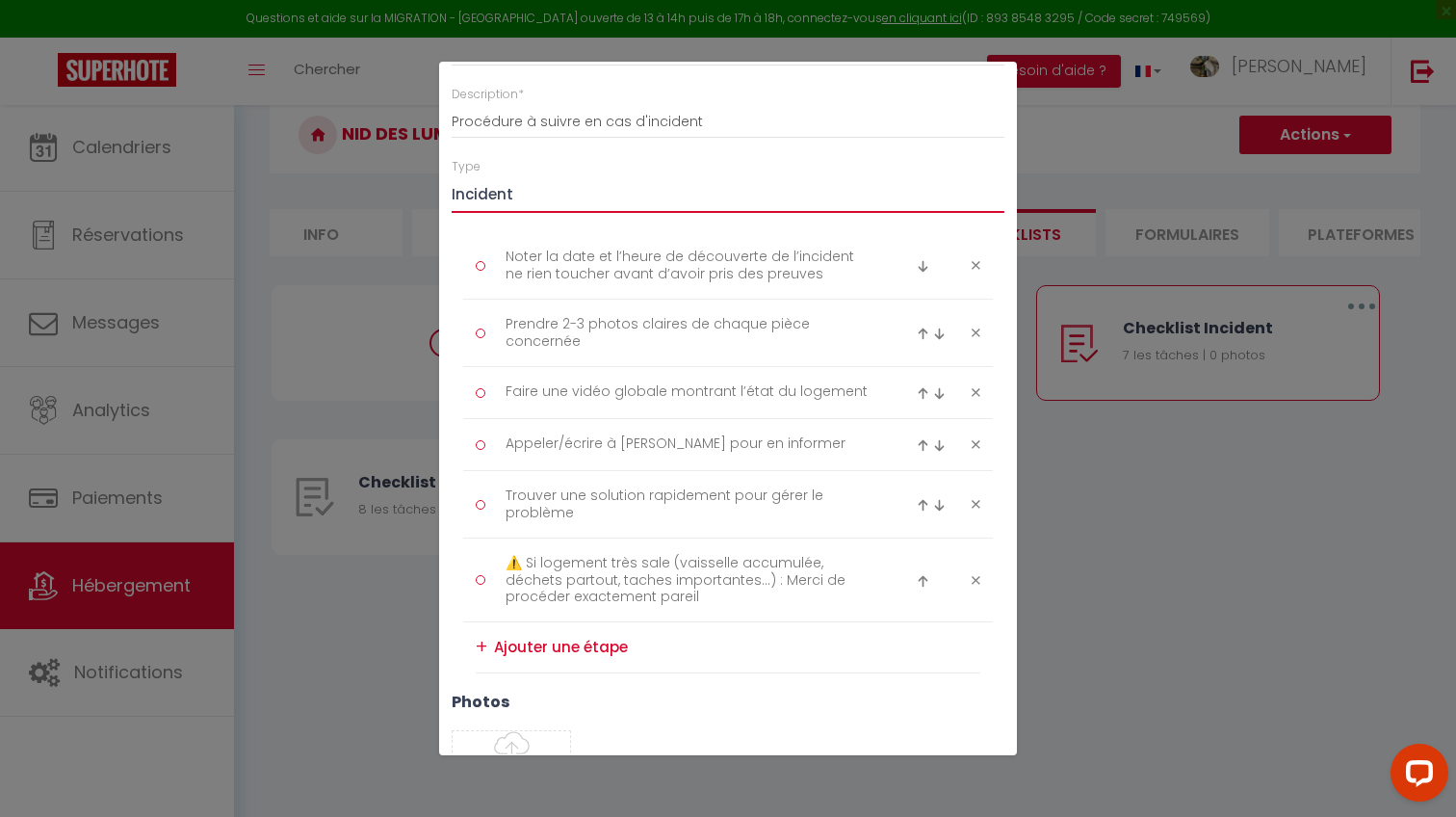
click at [747, 106] on input "Procédure à suivre en cas d'incident" at bounding box center [727, 121] width 552 height 35
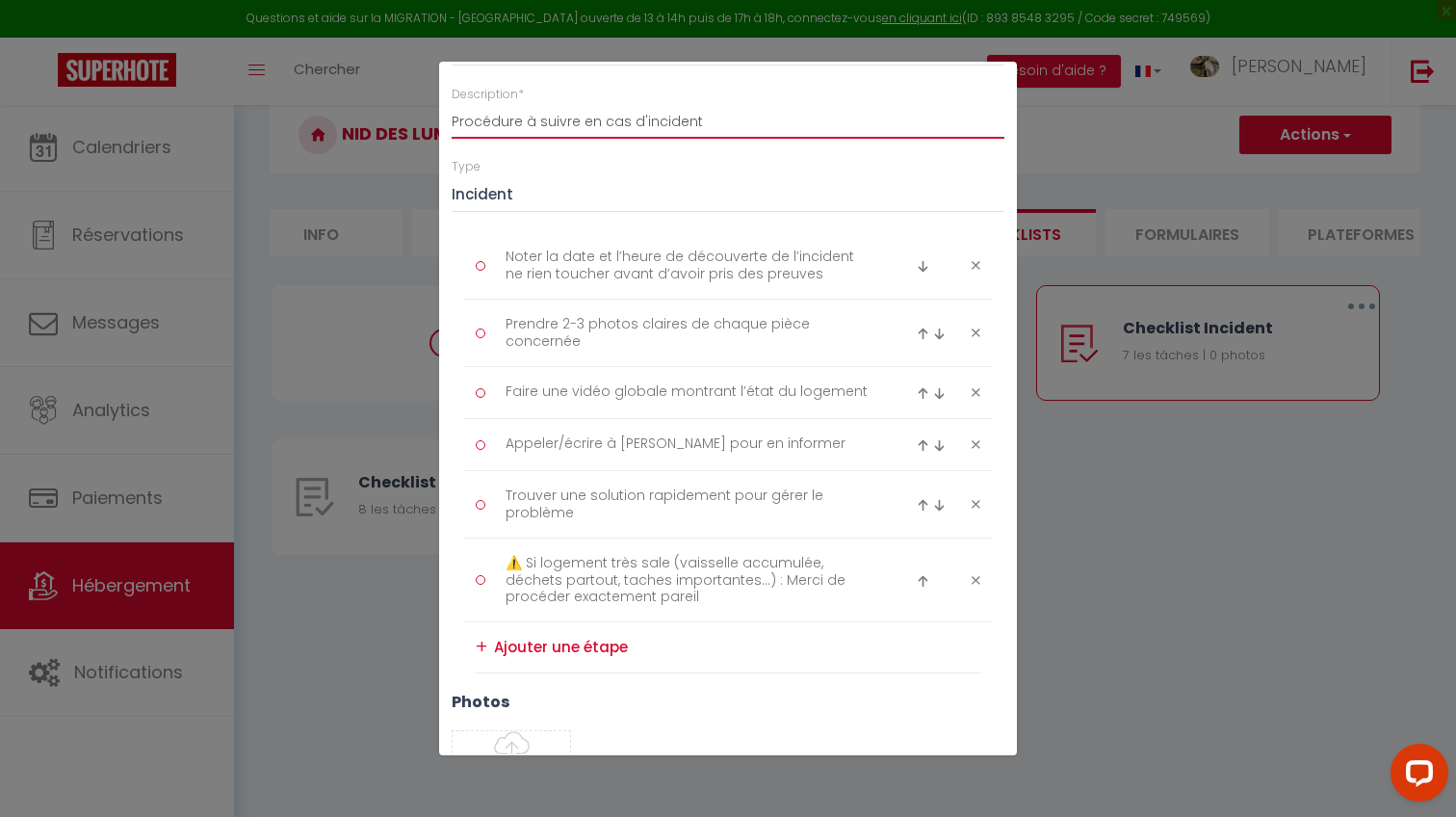
click at [734, 114] on input "Procédure à suivre en cas d'incident" at bounding box center [727, 121] width 552 height 35
click at [754, 87] on div "Description * Procédure à suivre en cas d'incident/urgence" at bounding box center [727, 112] width 552 height 53
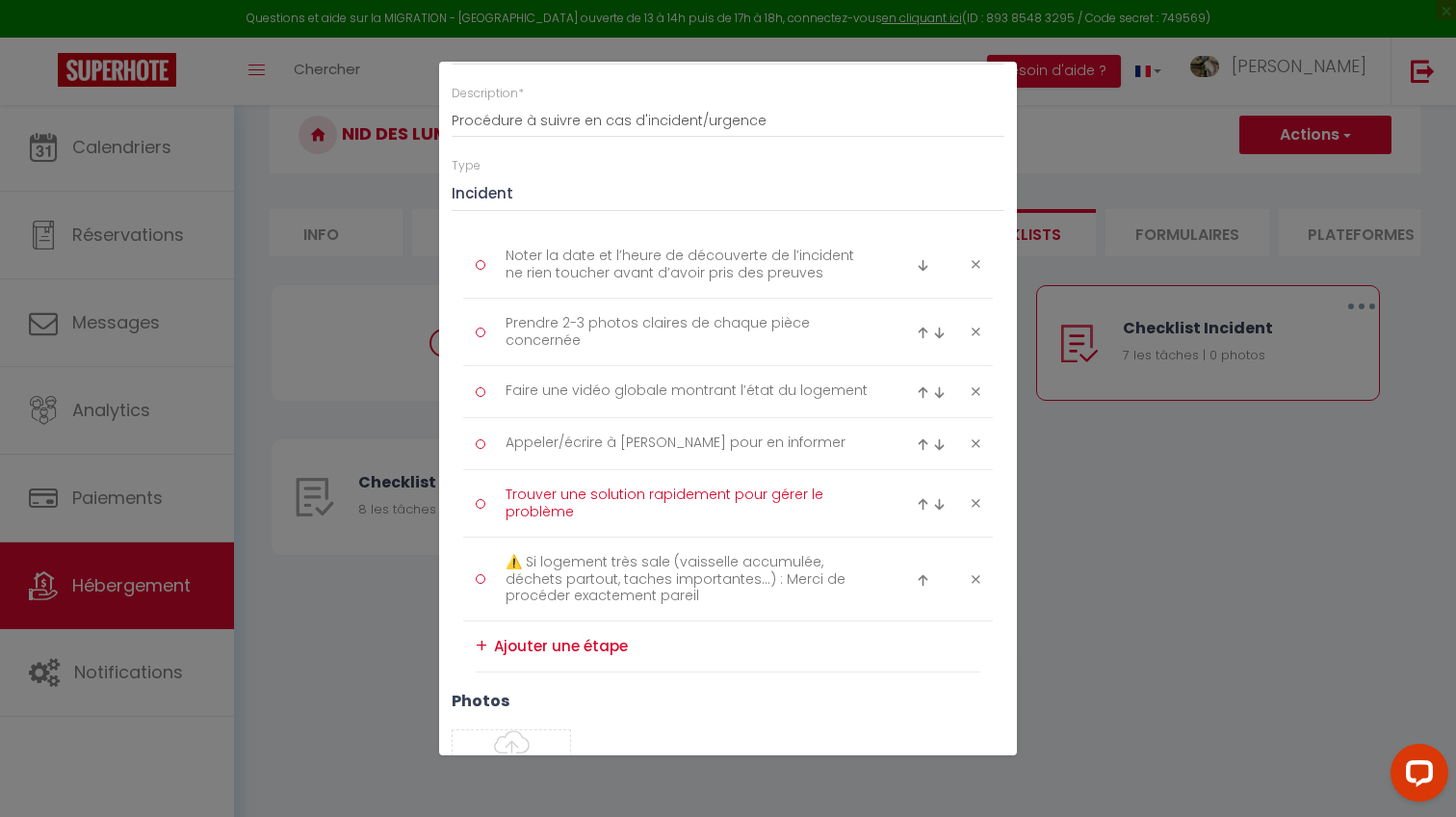
click at [666, 507] on textarea "Trouver une solution rapidement pour gérer le problème" at bounding box center [689, 502] width 394 height 47
click at [735, 697] on h3 "photos" at bounding box center [727, 700] width 552 height 18
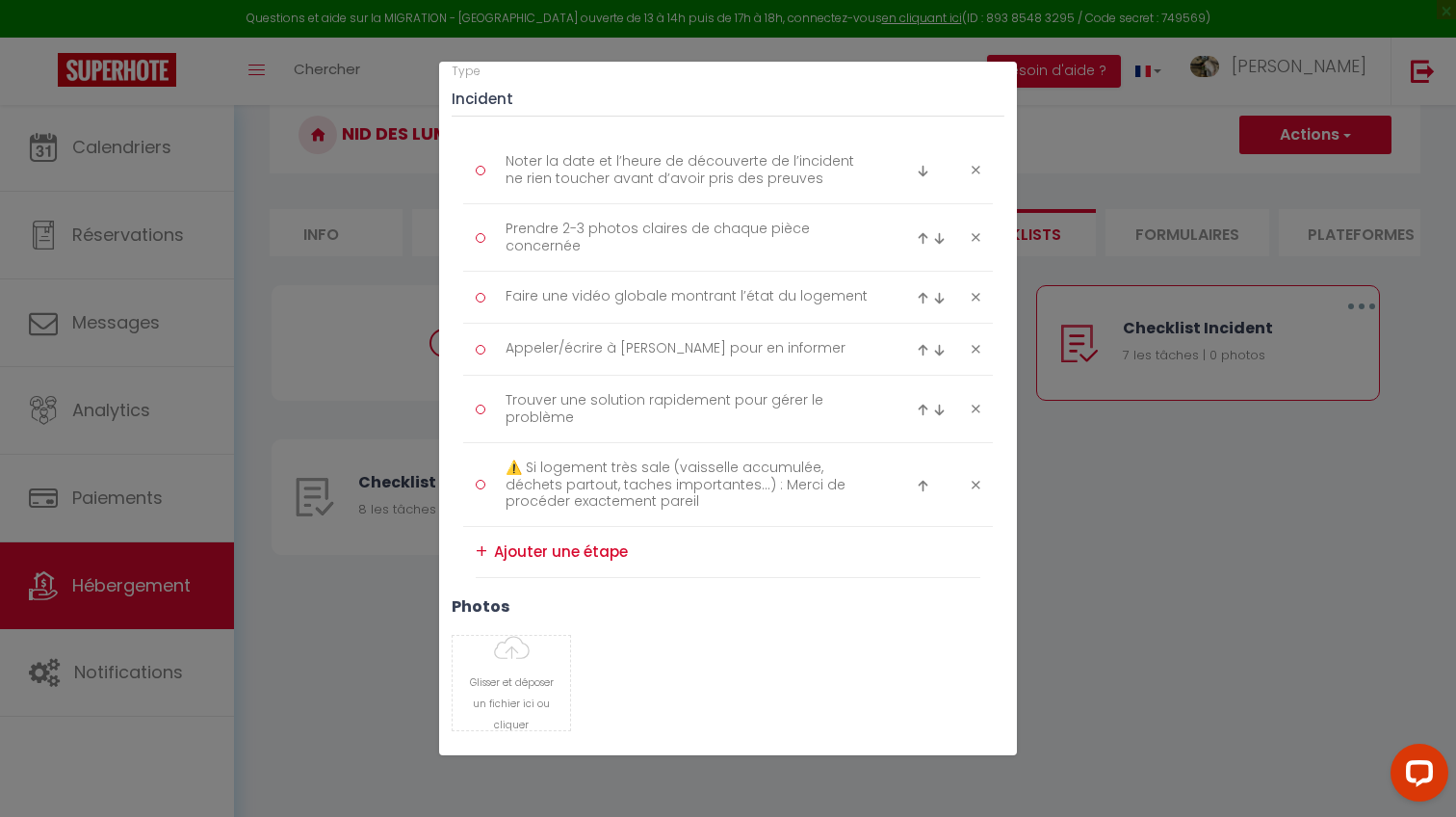
scroll to position [232, 0]
click at [691, 481] on textarea "⚠️ Si logement très sale (vaisselle accumulée, déchets partout, taches importan…" at bounding box center [689, 486] width 394 height 64
click at [877, 606] on h3 "photos" at bounding box center [727, 608] width 552 height 18
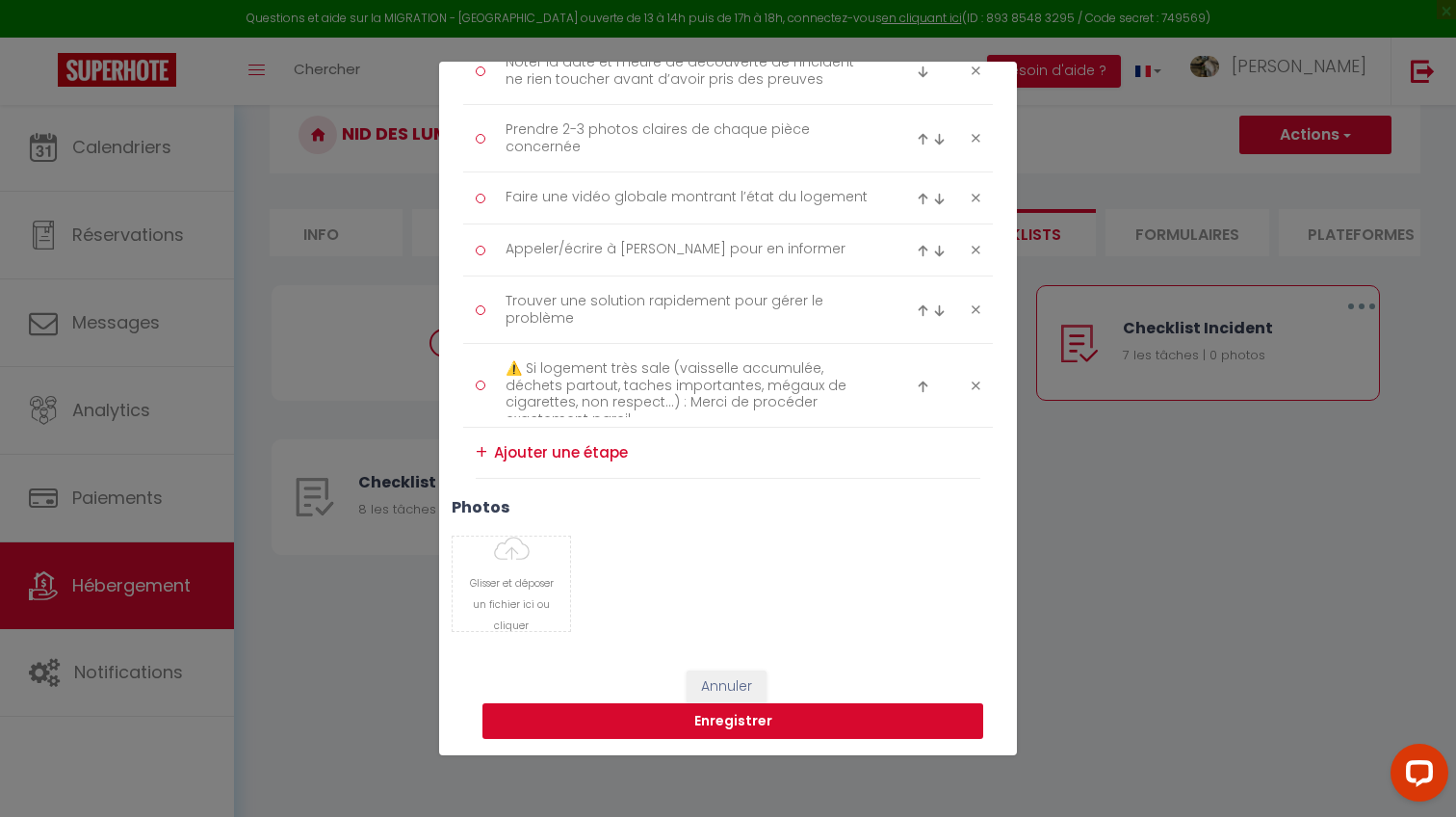
scroll to position [333, 0]
click at [606, 723] on button "Enregistrer" at bounding box center [732, 722] width 500 height 37
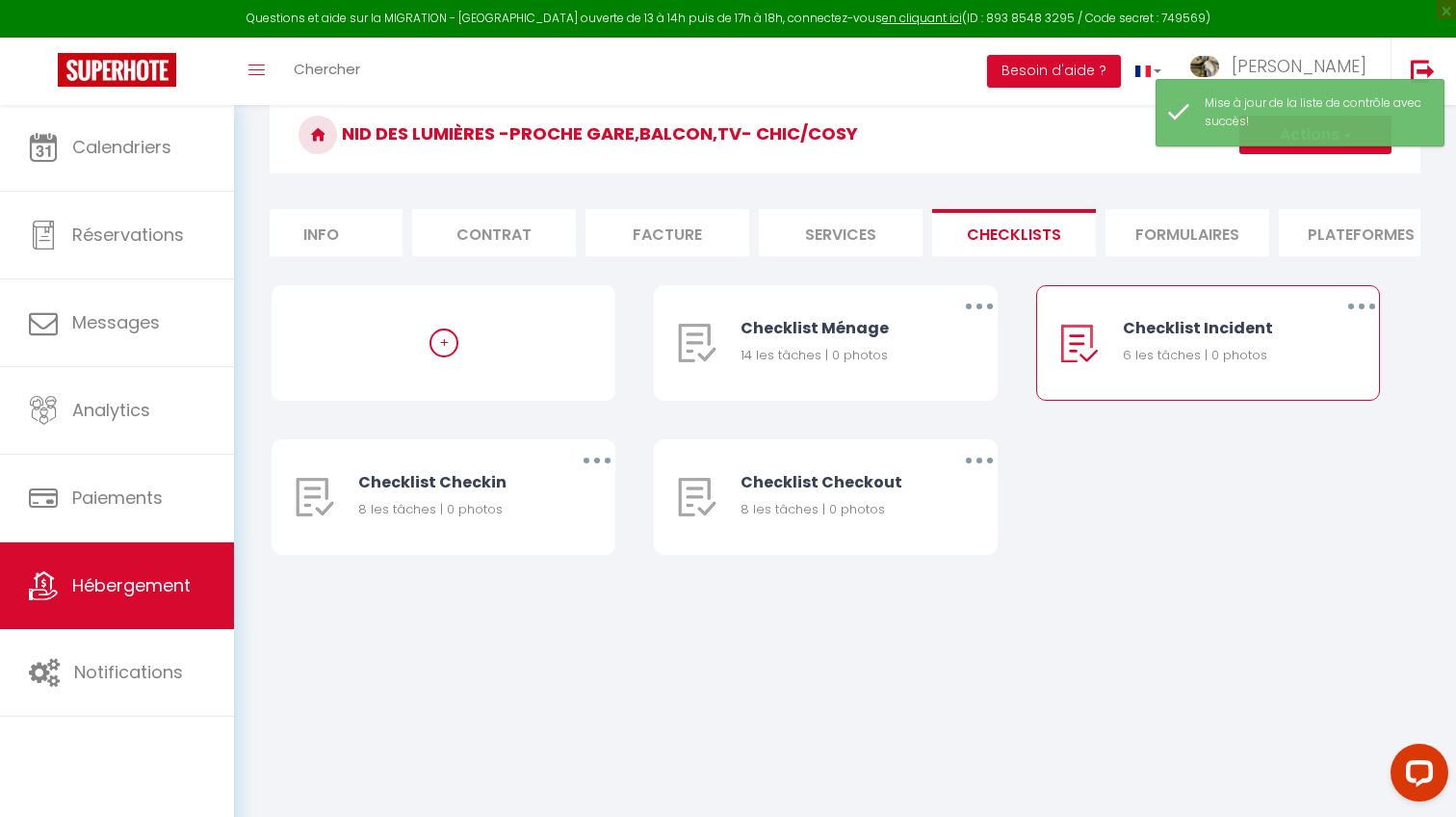
click at [1359, 297] on button "button" at bounding box center [1361, 306] width 54 height 31
click at [1304, 347] on link "Editer" at bounding box center [1311, 351] width 143 height 33
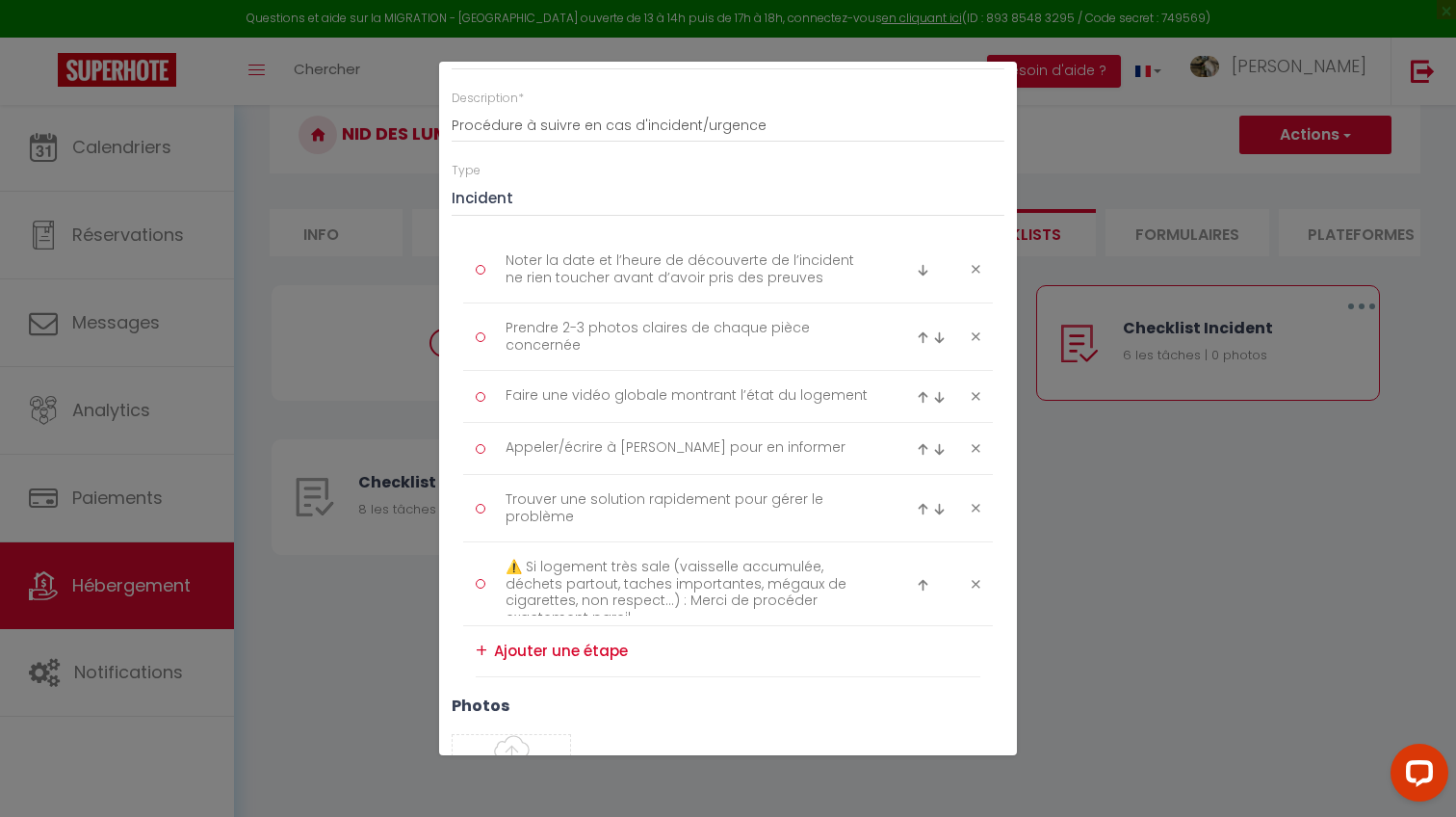
scroll to position [137, 0]
click at [941, 444] on img at bounding box center [939, 447] width 13 height 13
click at [944, 510] on img at bounding box center [939, 514] width 13 height 13
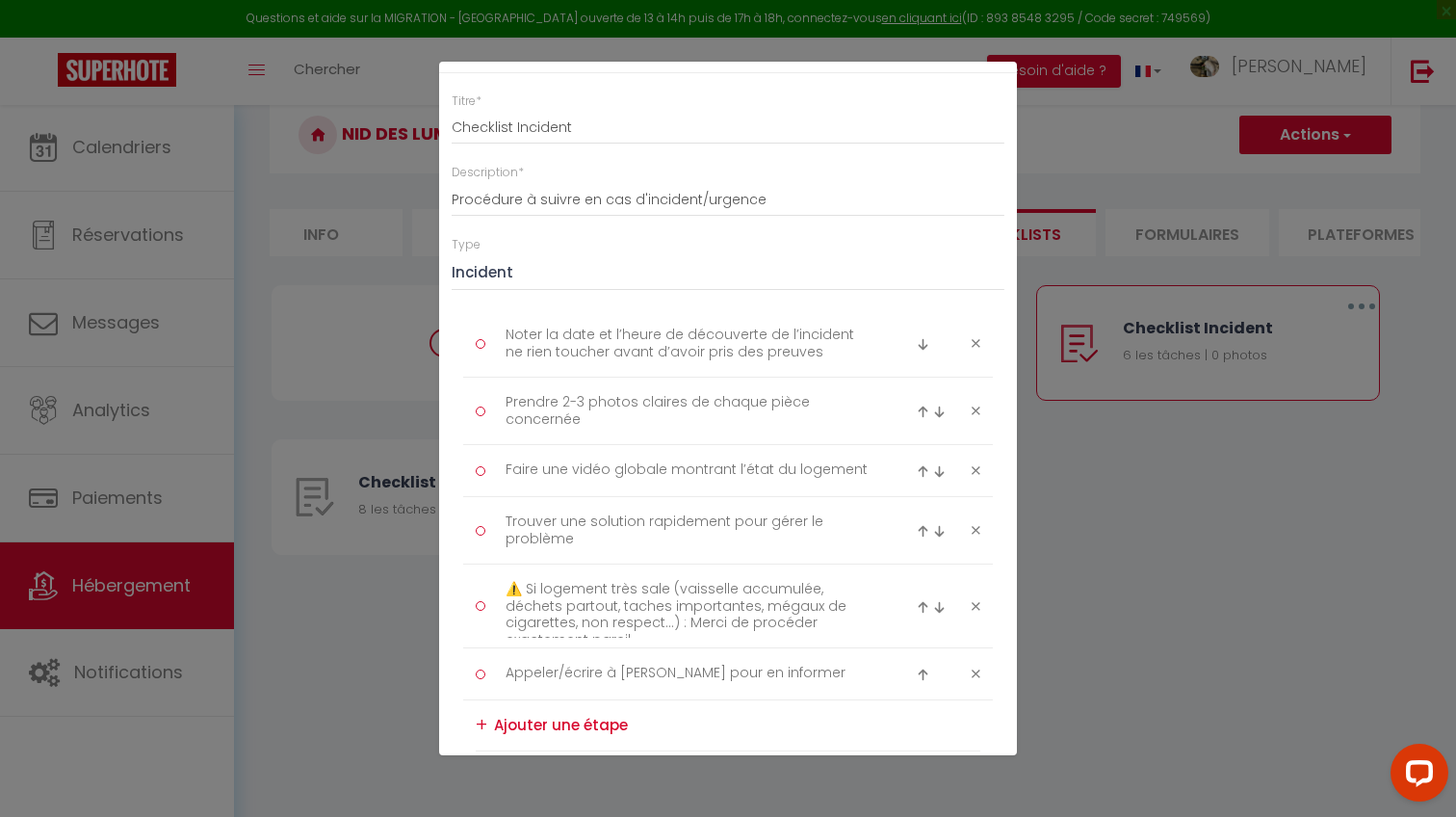
scroll to position [0, 0]
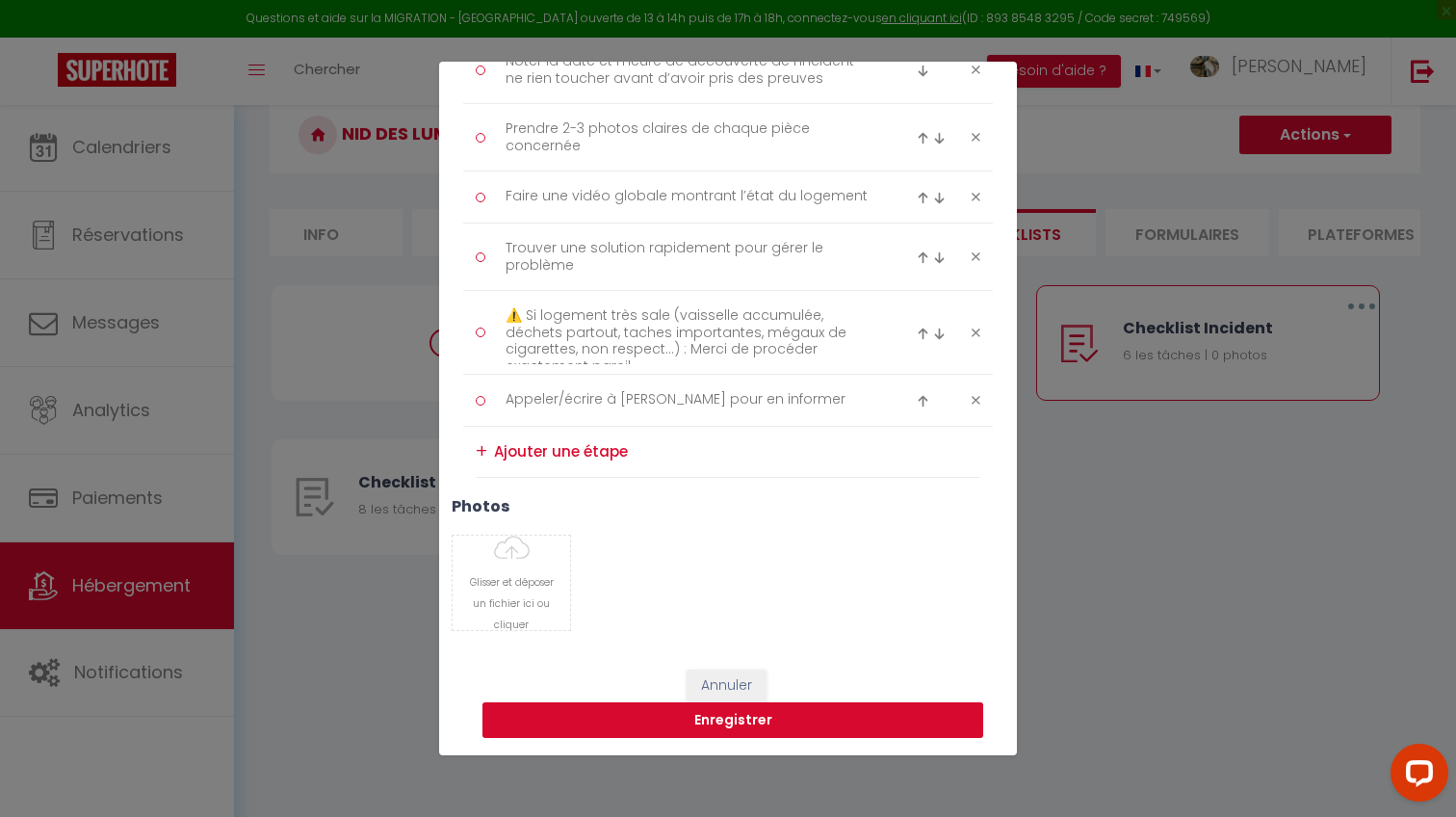
click at [729, 710] on button "Enregistrer" at bounding box center [732, 720] width 500 height 37
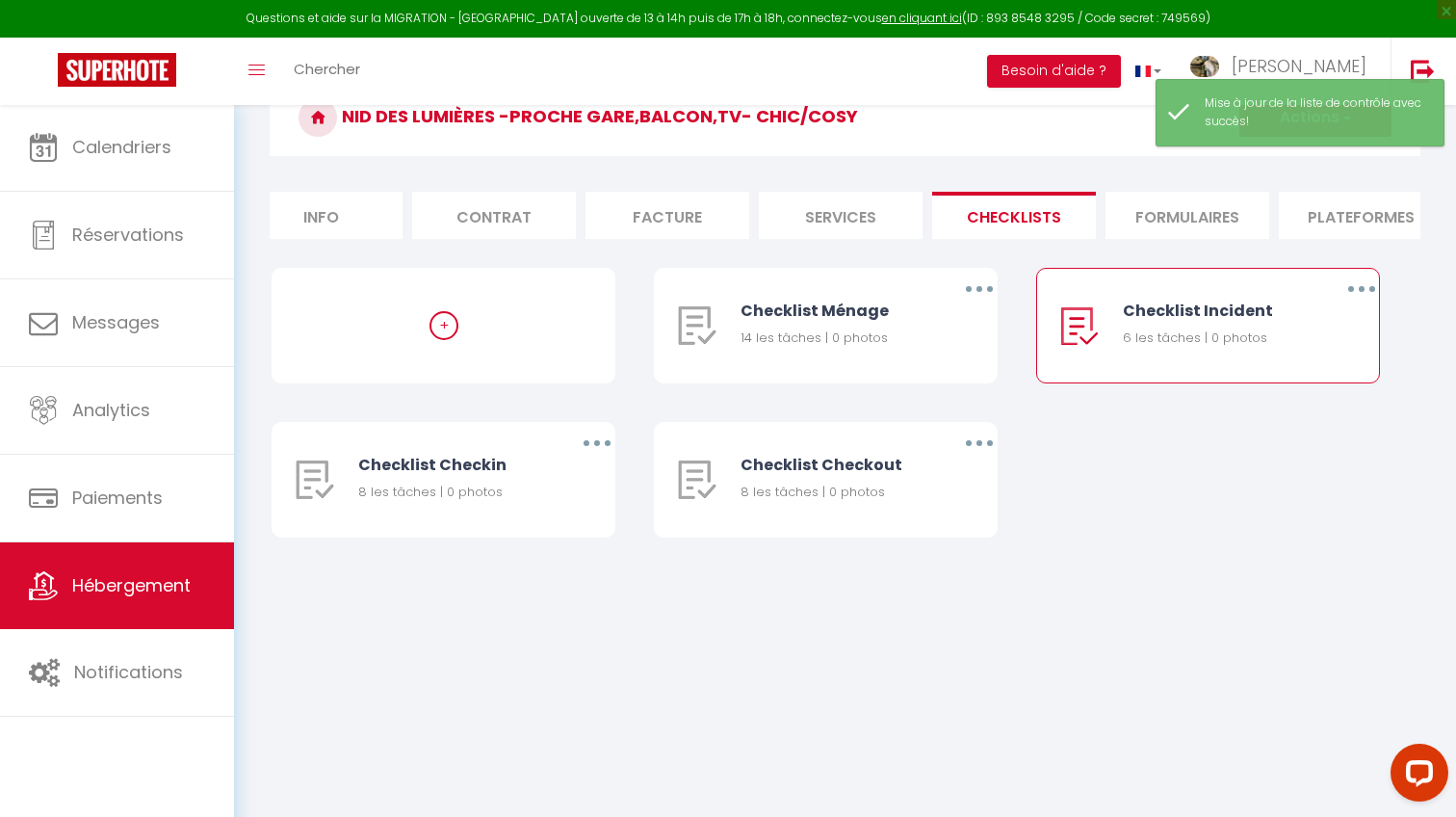
scroll to position [103, 0]
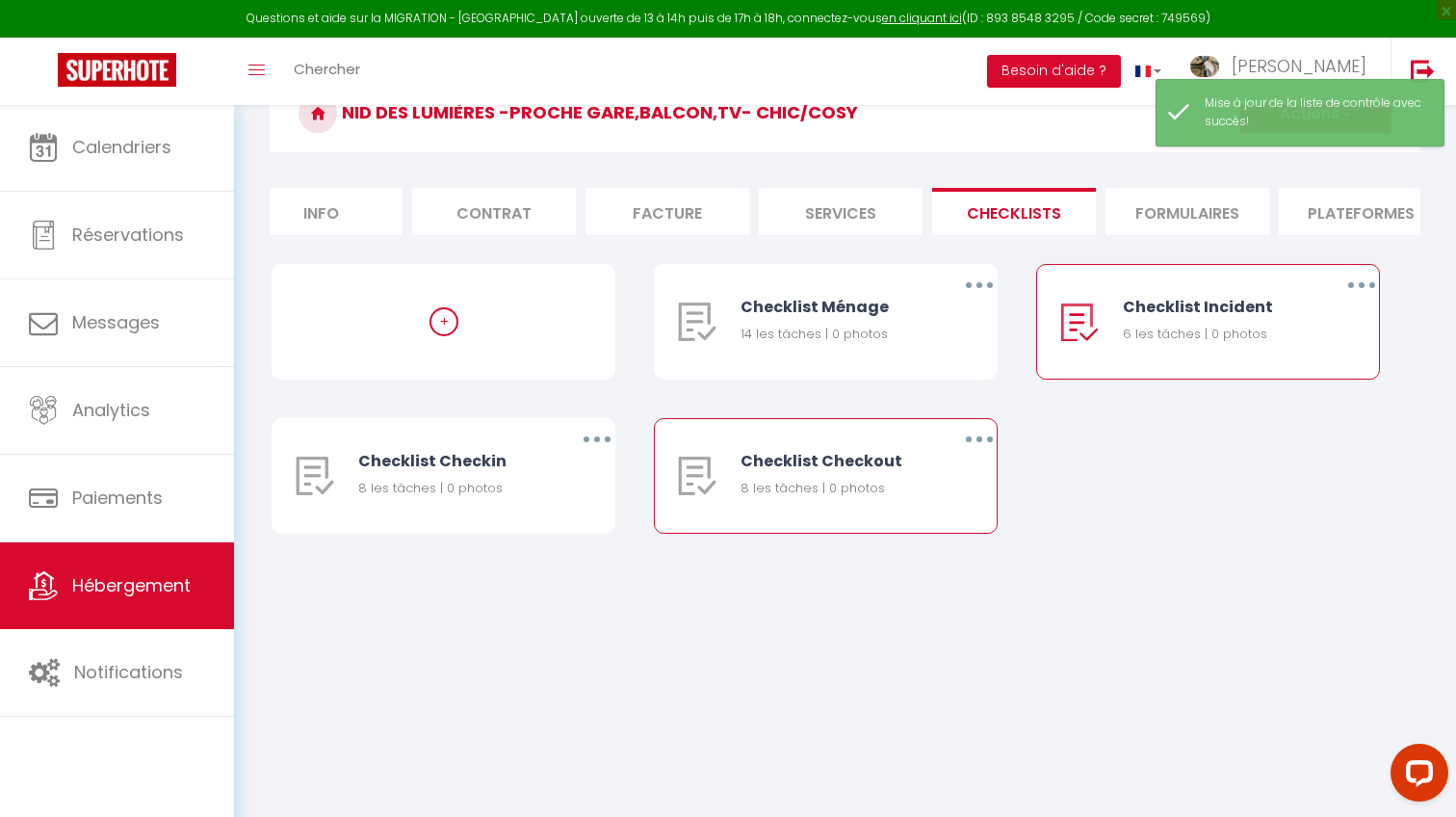
click at [958, 446] on button "button" at bounding box center [980, 438] width 54 height 31
click at [930, 479] on link "Editer" at bounding box center [929, 483] width 143 height 33
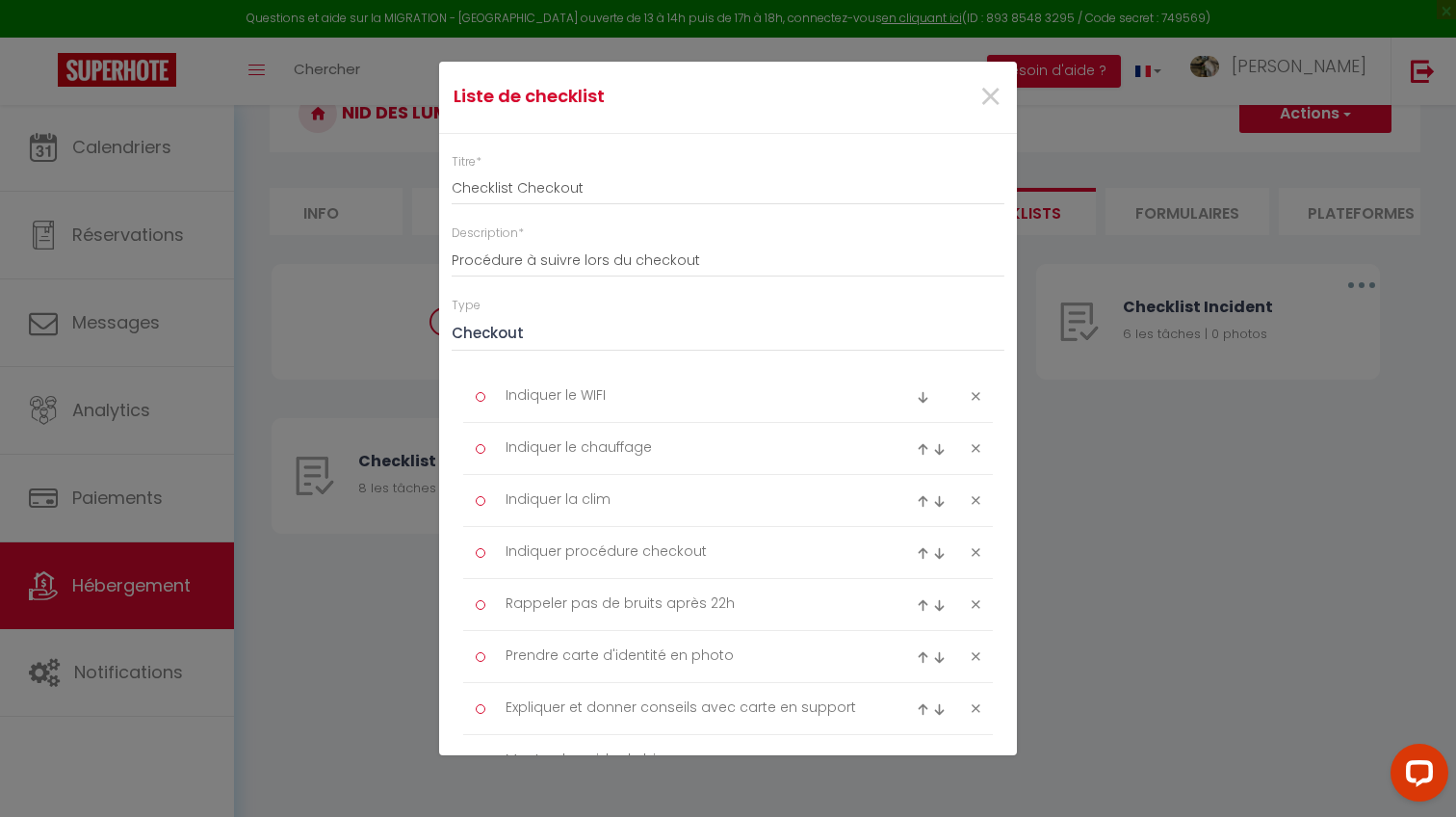
scroll to position [0, 0]
click at [988, 94] on span "×" at bounding box center [991, 97] width 24 height 58
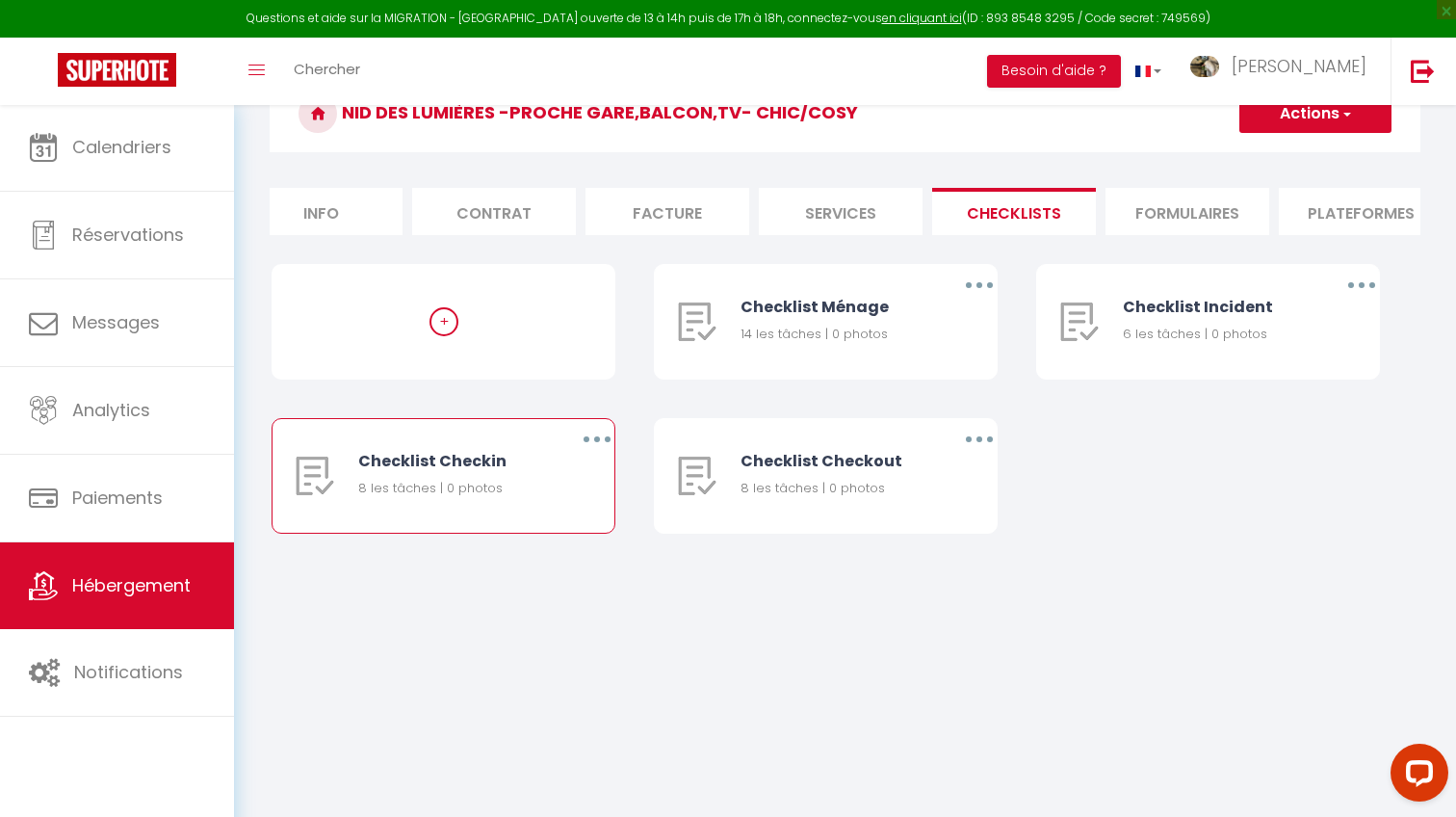
click at [596, 440] on icon "button" at bounding box center [597, 439] width 6 height 6
click at [572, 483] on link "Editer" at bounding box center [546, 483] width 143 height 33
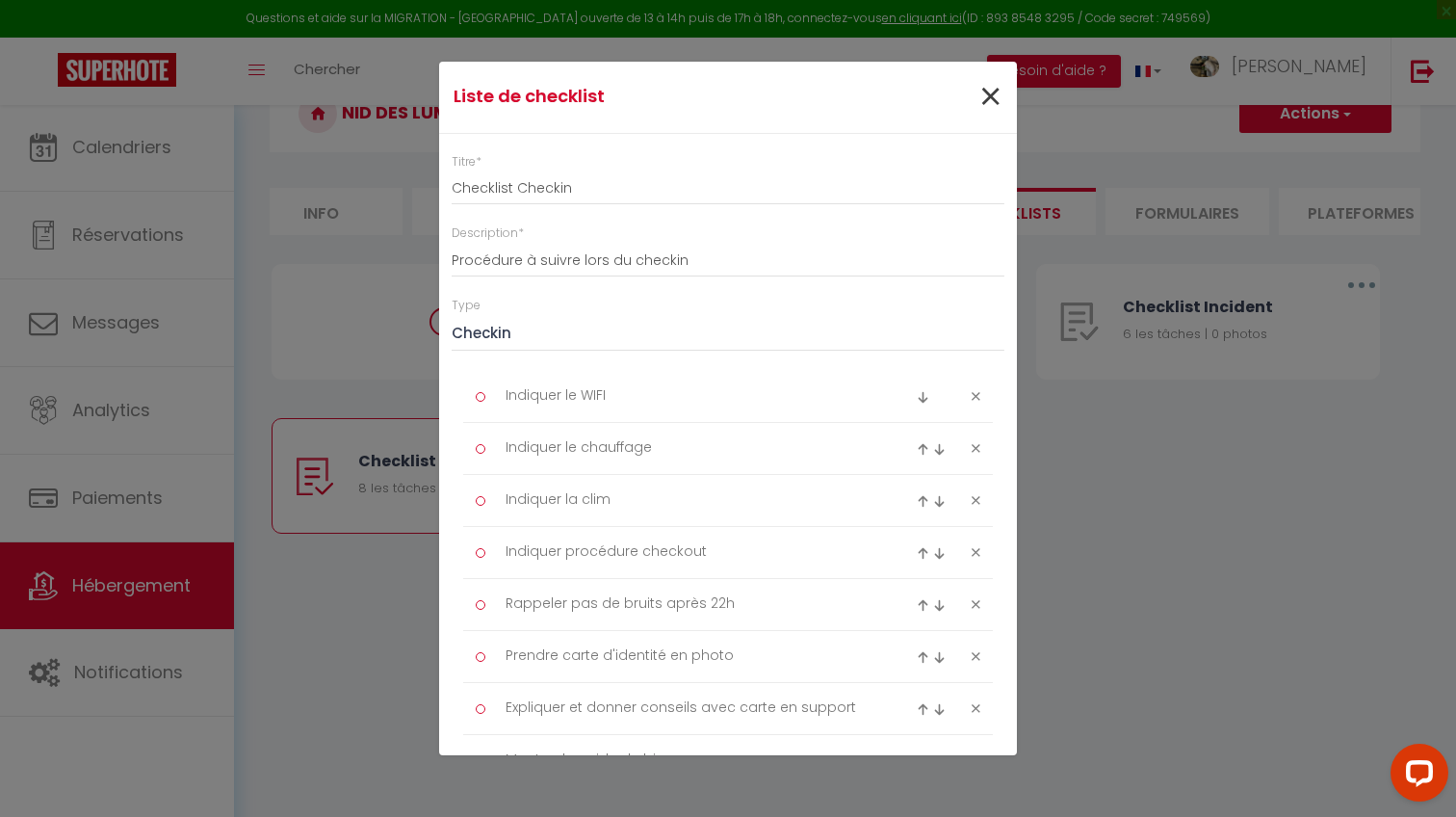
click at [994, 82] on span "×" at bounding box center [991, 97] width 24 height 58
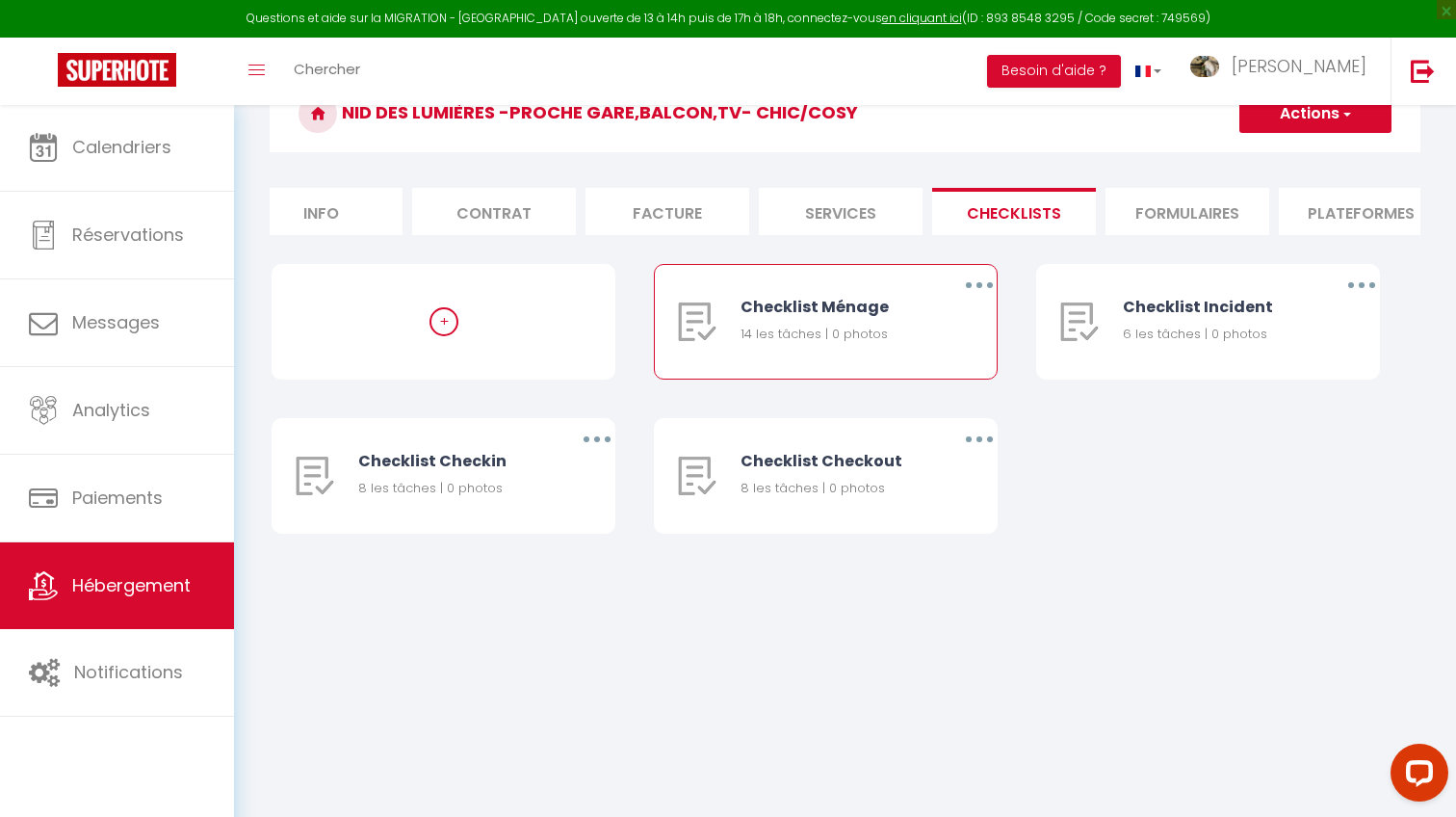
click at [968, 301] on div "Editer Dupliquer Supprimer" at bounding box center [968, 322] width 57 height 114
click at [970, 291] on button "button" at bounding box center [980, 285] width 54 height 31
click at [927, 363] on link "Dupliquer" at bounding box center [929, 364] width 143 height 33
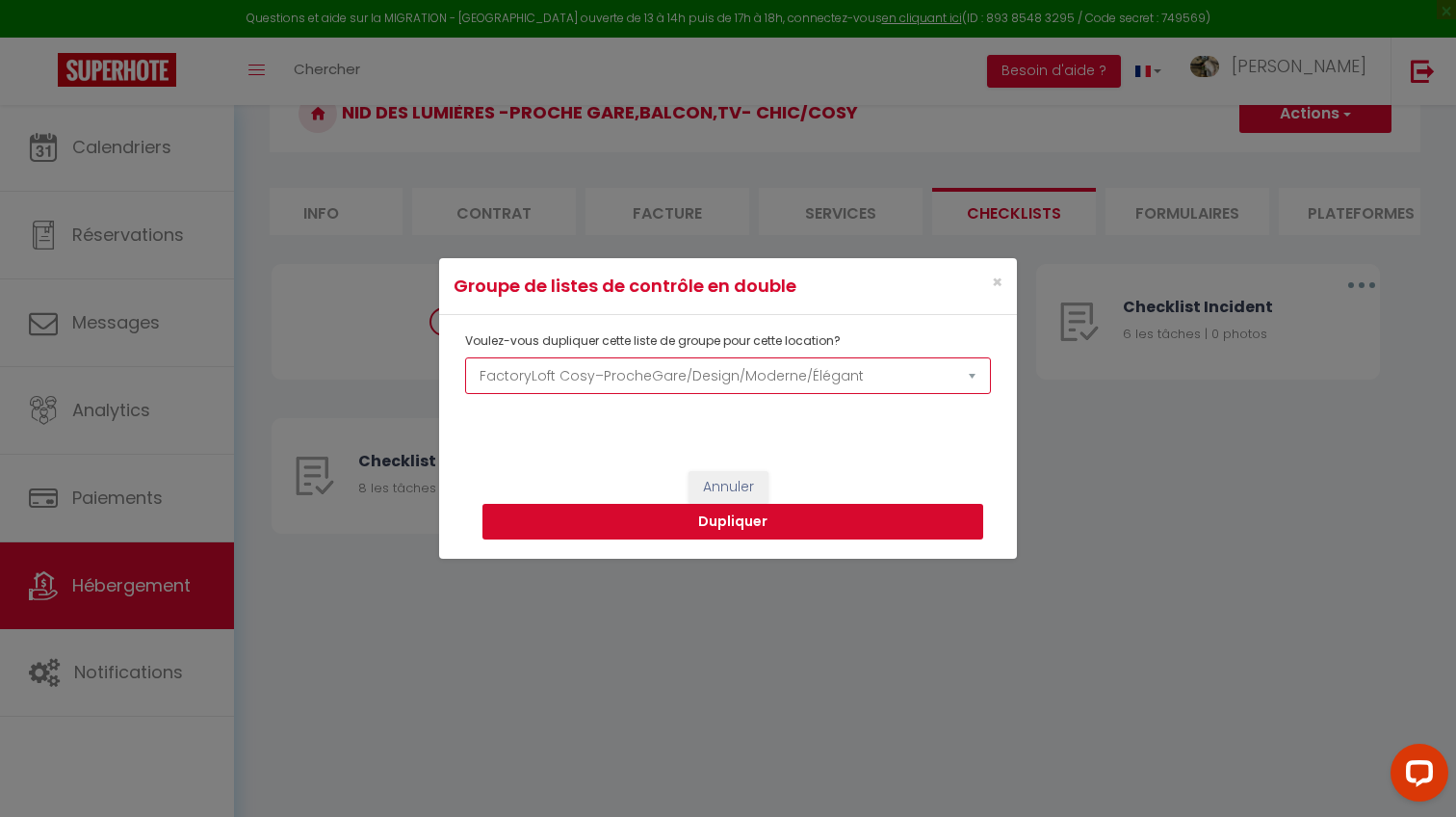
click at [826, 514] on button "Dupliquer" at bounding box center [732, 521] width 500 height 37
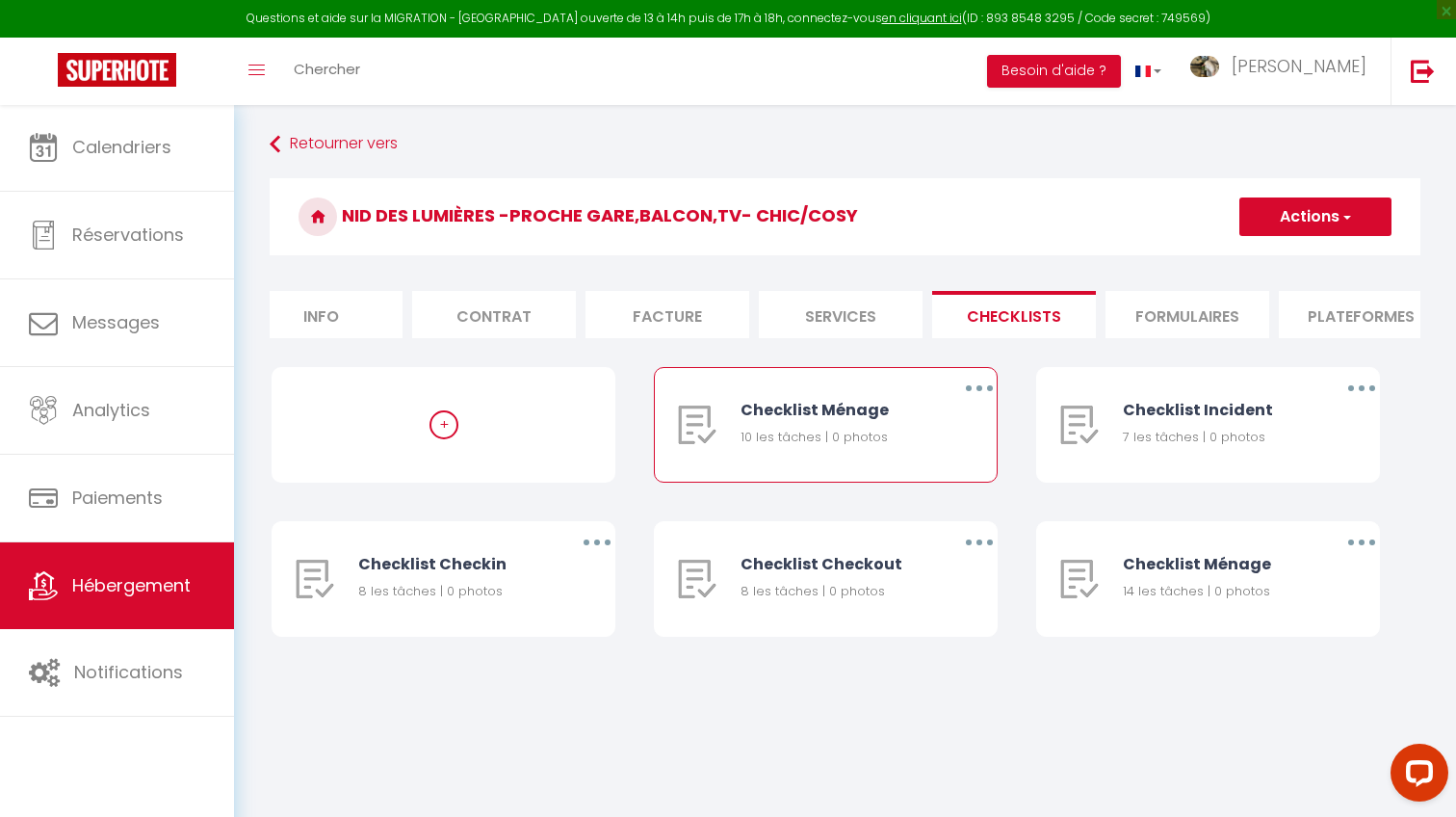
click at [974, 391] on button "button" at bounding box center [980, 388] width 54 height 31
click at [944, 422] on link "Editer" at bounding box center [929, 432] width 143 height 33
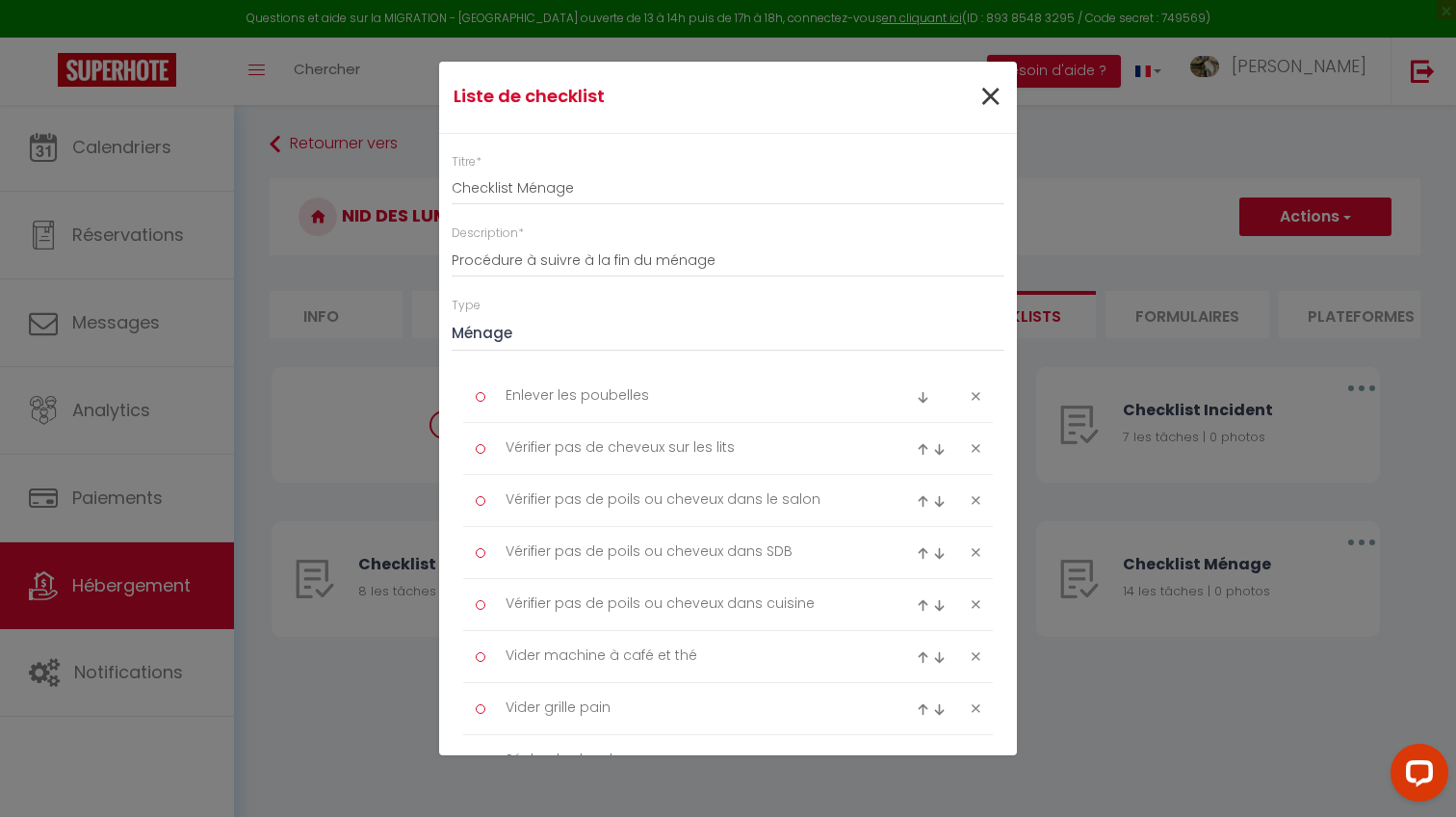
click at [992, 82] on span "×" at bounding box center [991, 97] width 24 height 58
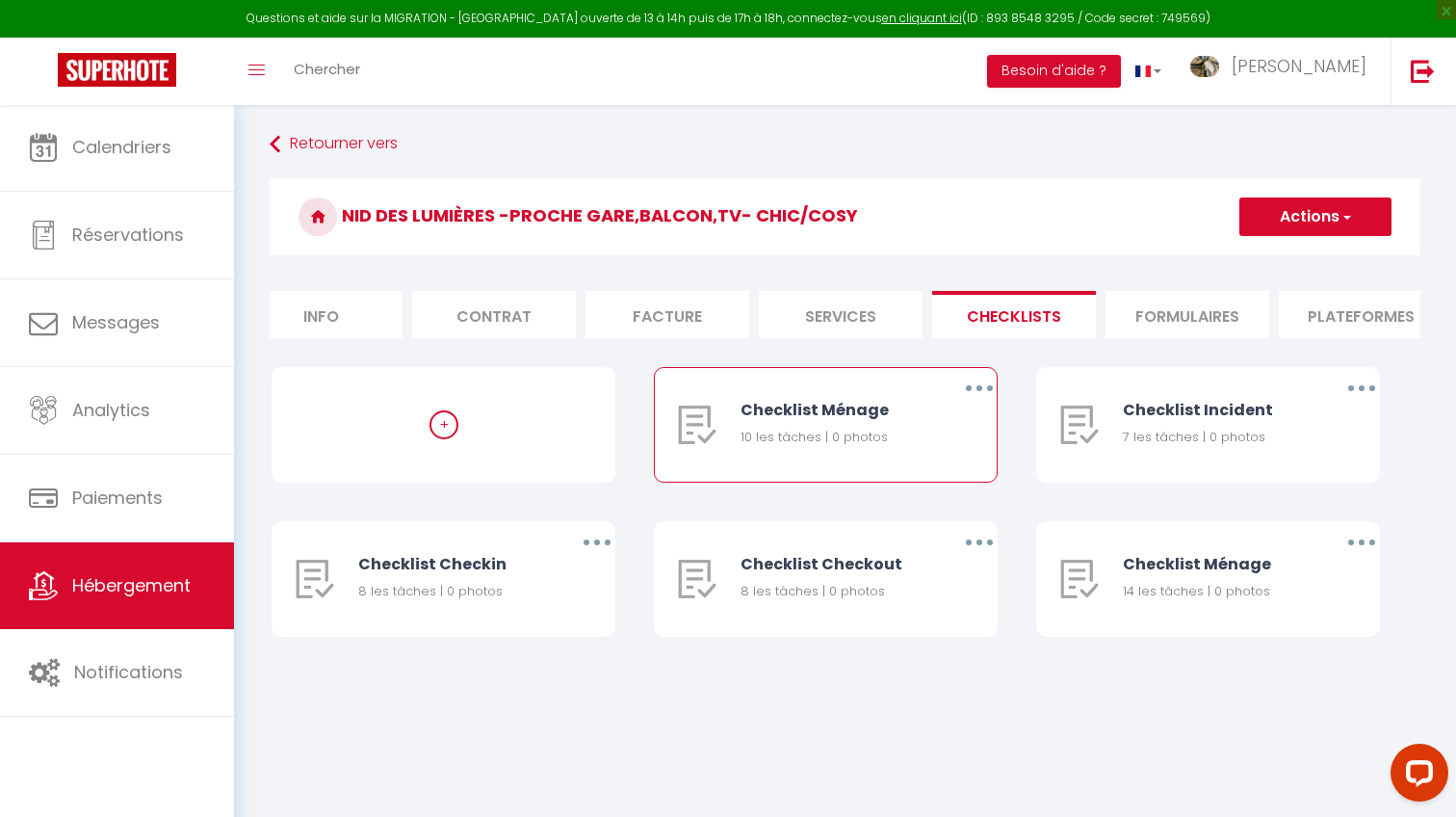
click at [977, 393] on button "button" at bounding box center [980, 388] width 54 height 31
click at [929, 499] on link "Supprimer" at bounding box center [929, 501] width 143 height 33
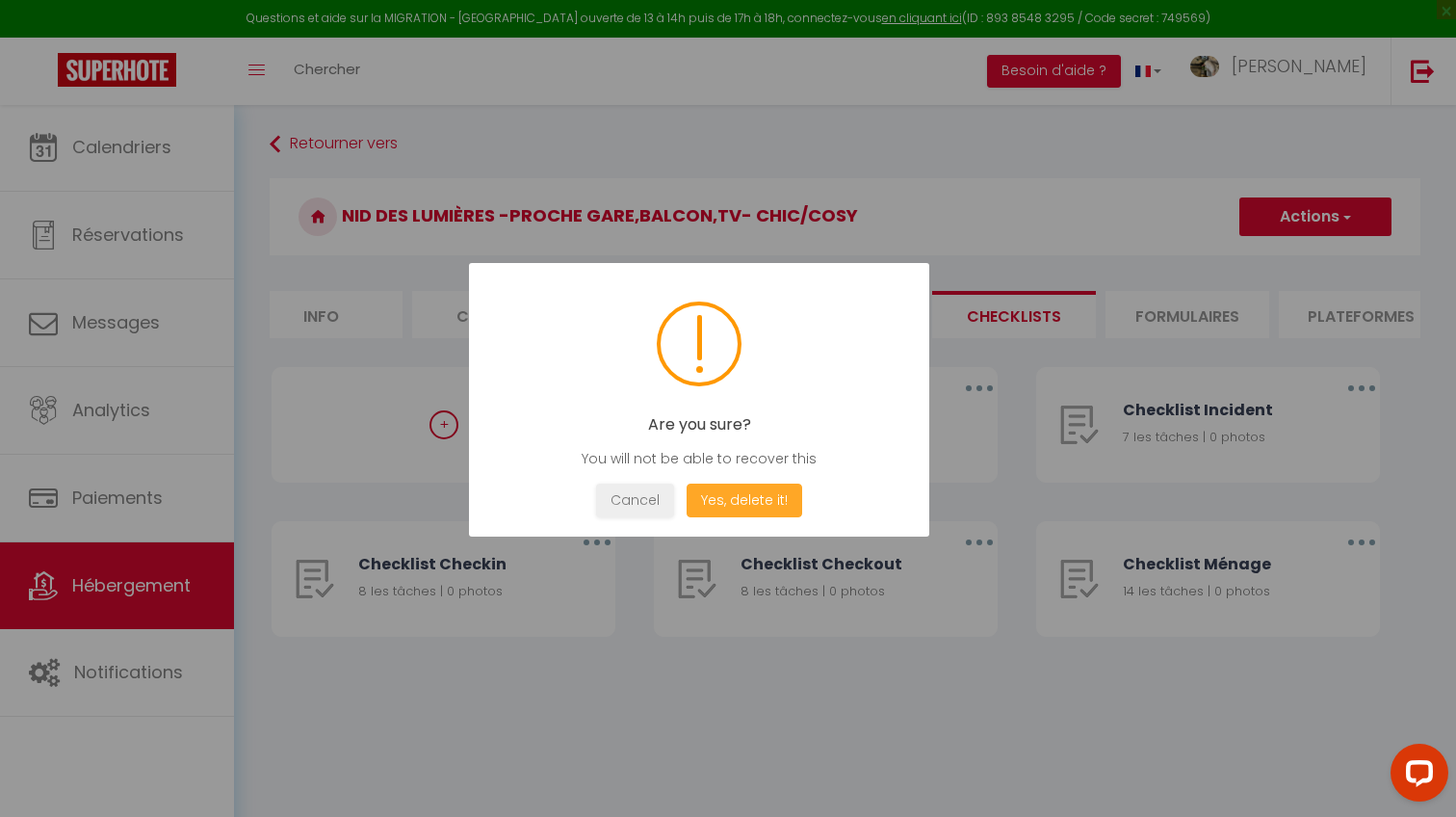
click at [767, 498] on button "Yes, delete it!" at bounding box center [744, 500] width 116 height 34
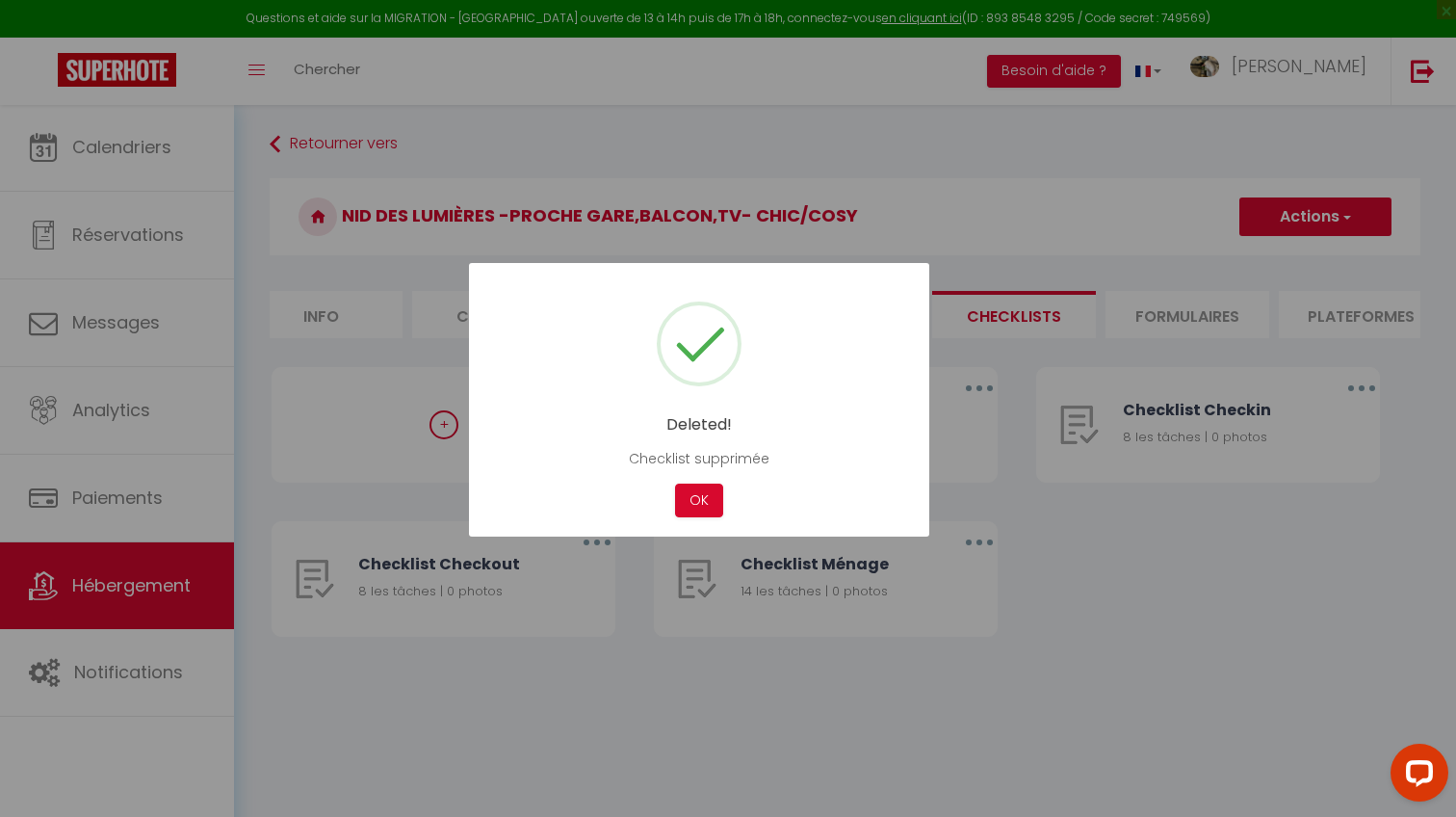
click at [684, 481] on div "Deleted! Checklist supprimée Not valid Cancel OK" at bounding box center [699, 400] width 460 height 274
click at [689, 483] on div "Deleted! Checklist supprimée Not valid Cancel OK" at bounding box center [699, 400] width 460 height 274
click at [696, 487] on button "OK" at bounding box center [699, 500] width 48 height 34
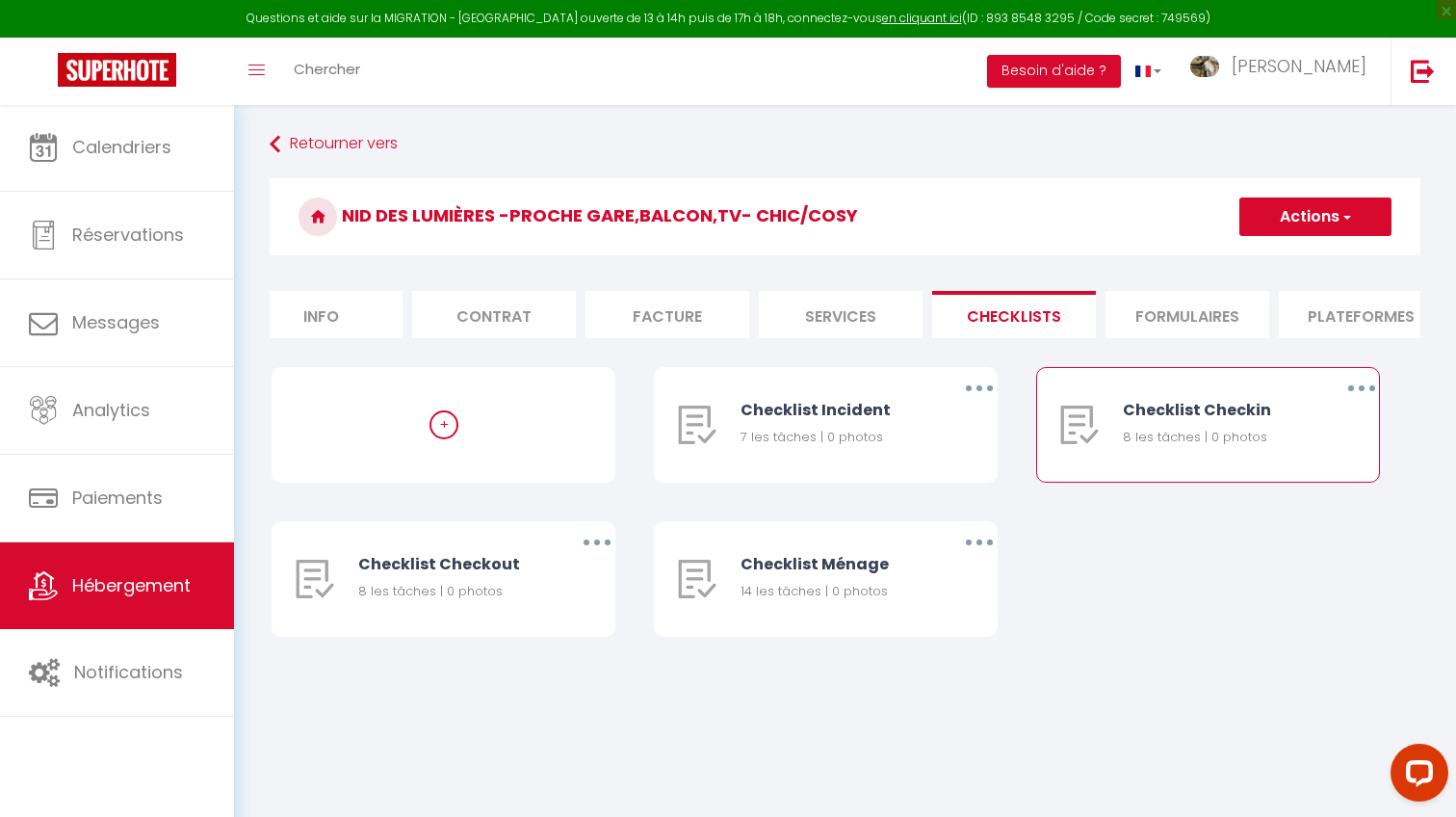
click at [1356, 390] on button "button" at bounding box center [1361, 388] width 54 height 31
click at [1292, 496] on link "Supprimer" at bounding box center [1311, 501] width 143 height 33
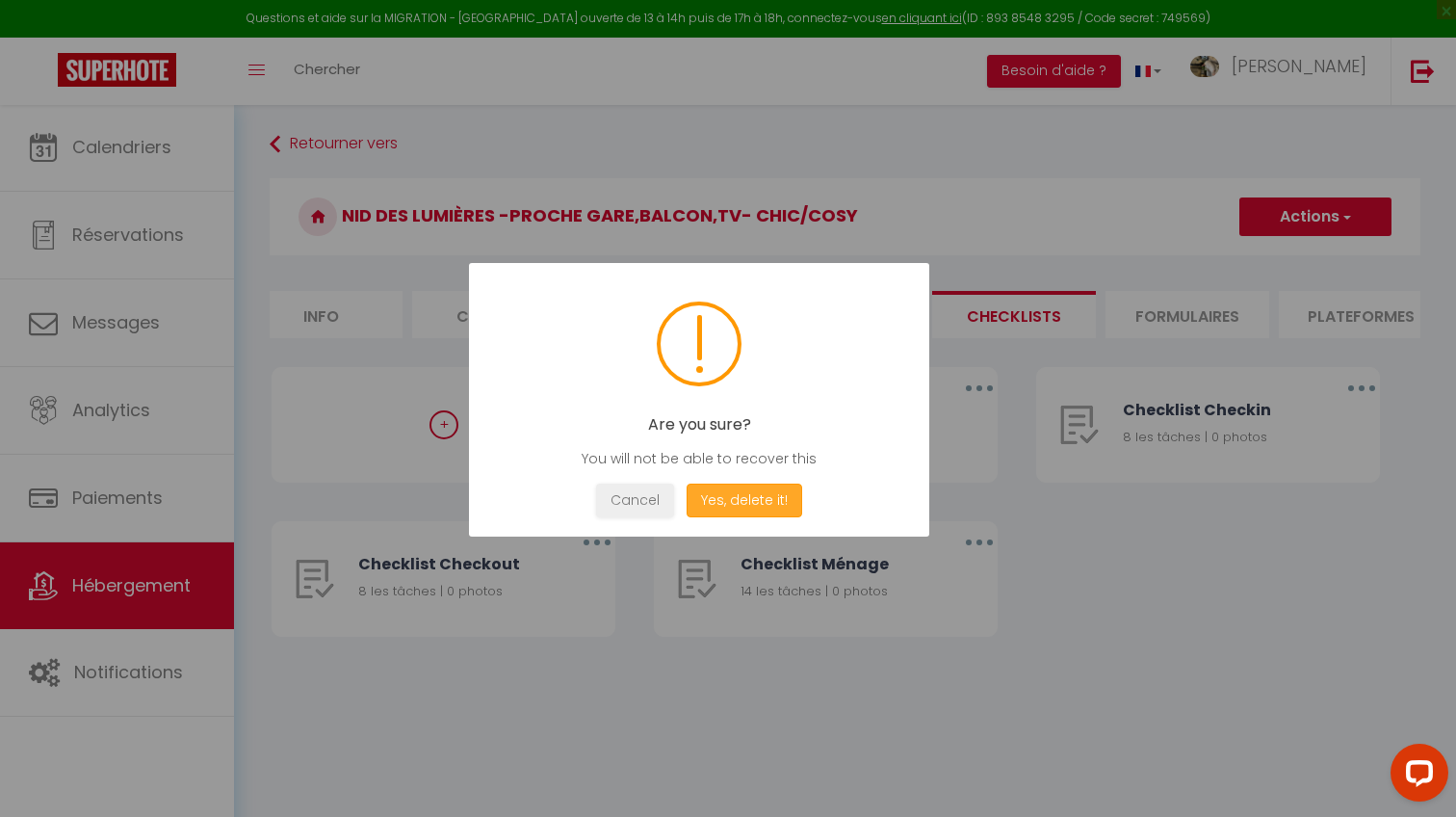
click at [760, 500] on button "Yes, delete it!" at bounding box center [744, 500] width 116 height 34
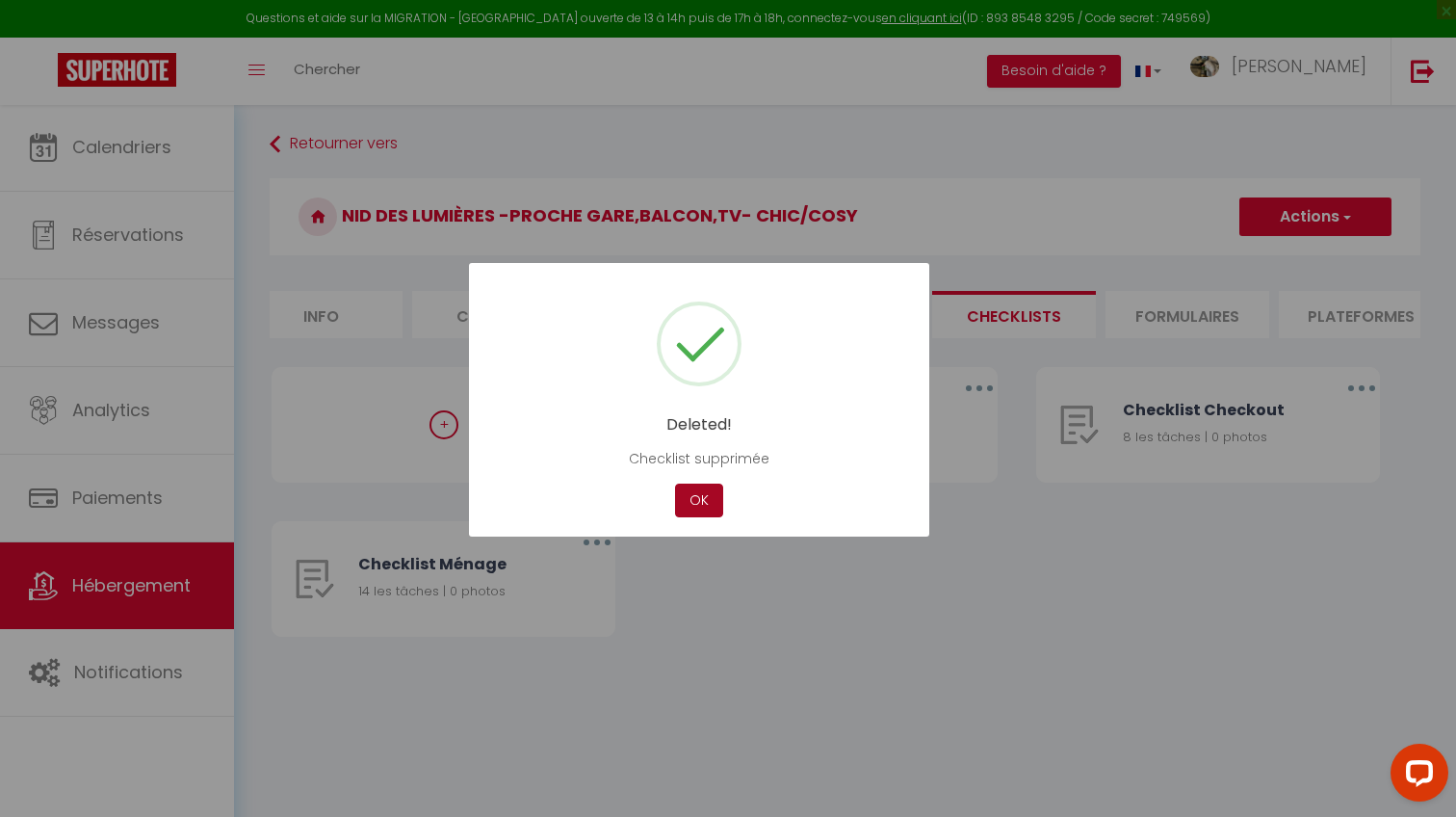
click at [709, 505] on button "OK" at bounding box center [699, 500] width 48 height 34
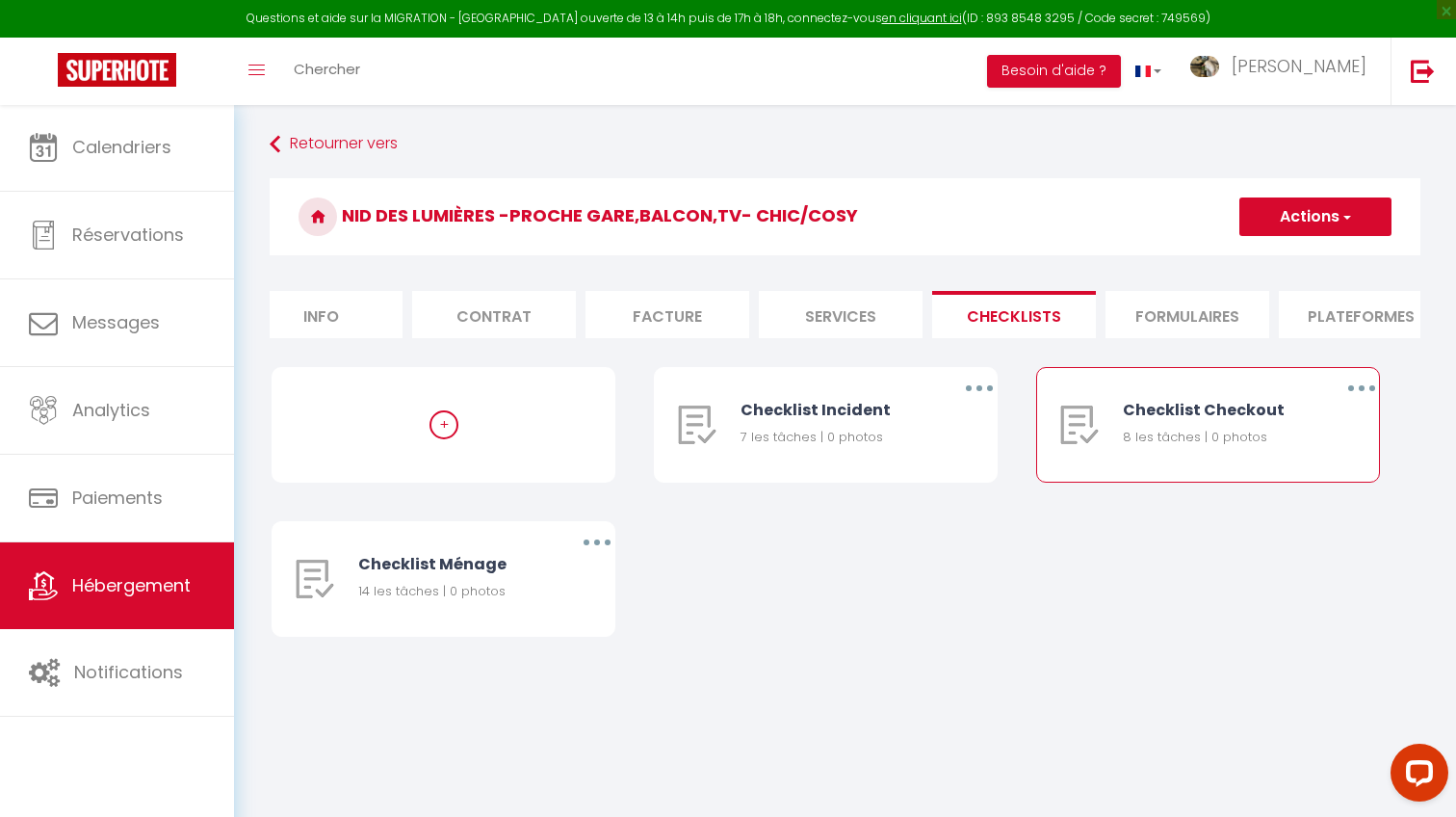
click at [1357, 390] on button "button" at bounding box center [1361, 388] width 54 height 31
click at [1268, 495] on link "Supprimer" at bounding box center [1311, 501] width 143 height 33
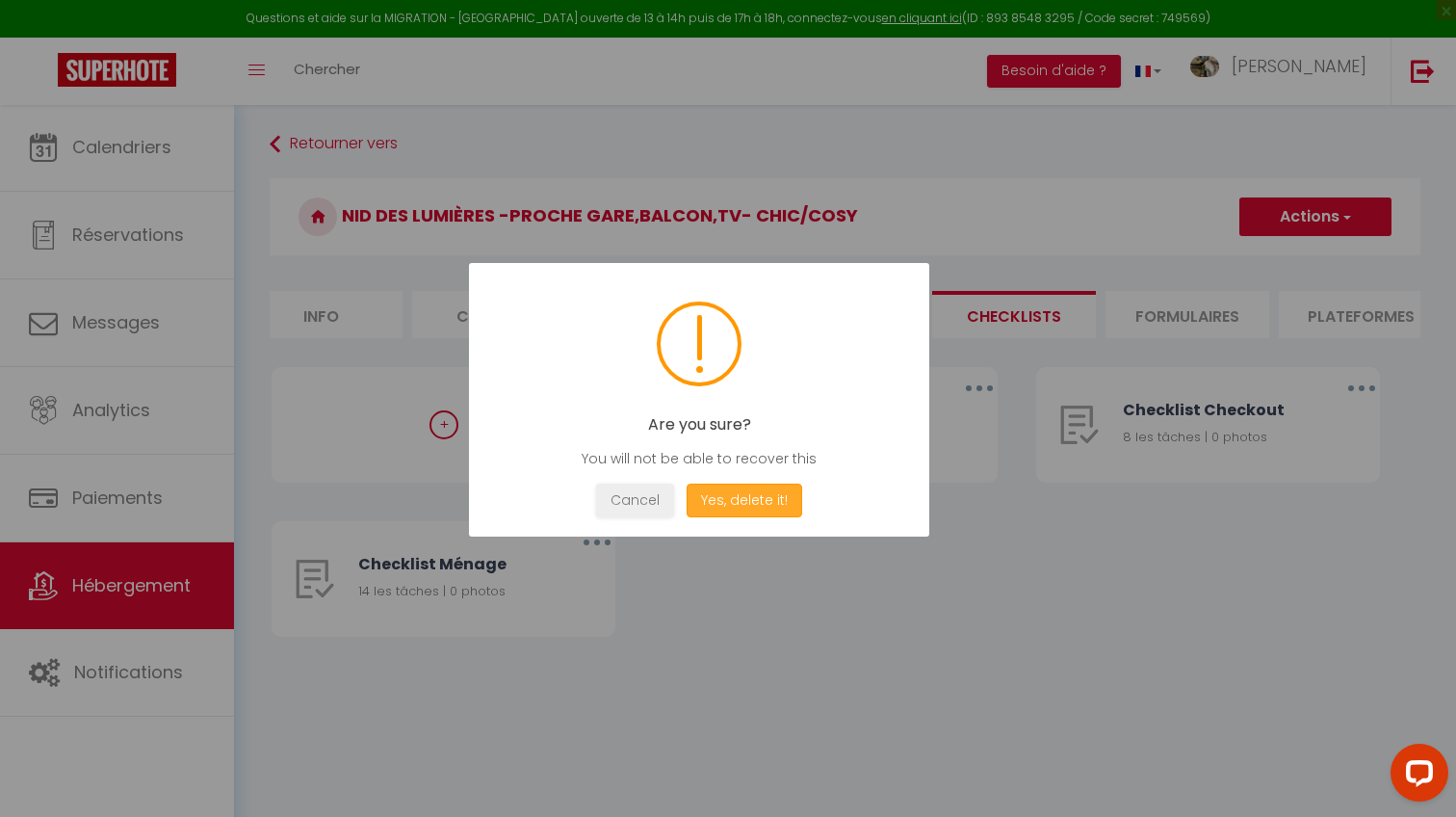
click at [737, 499] on button "Yes, delete it!" at bounding box center [744, 500] width 116 height 34
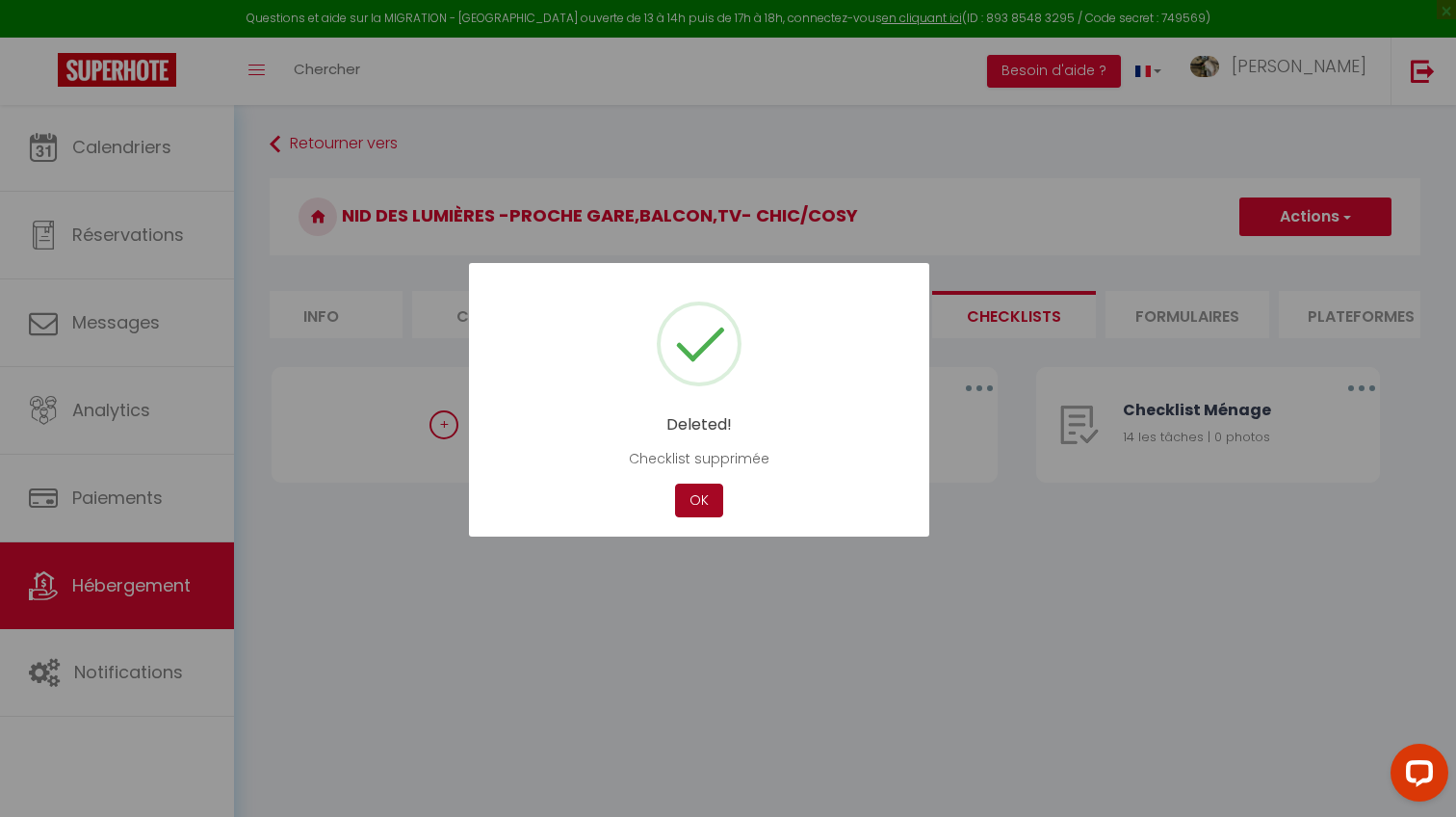
click at [721, 495] on button "OK" at bounding box center [699, 500] width 48 height 34
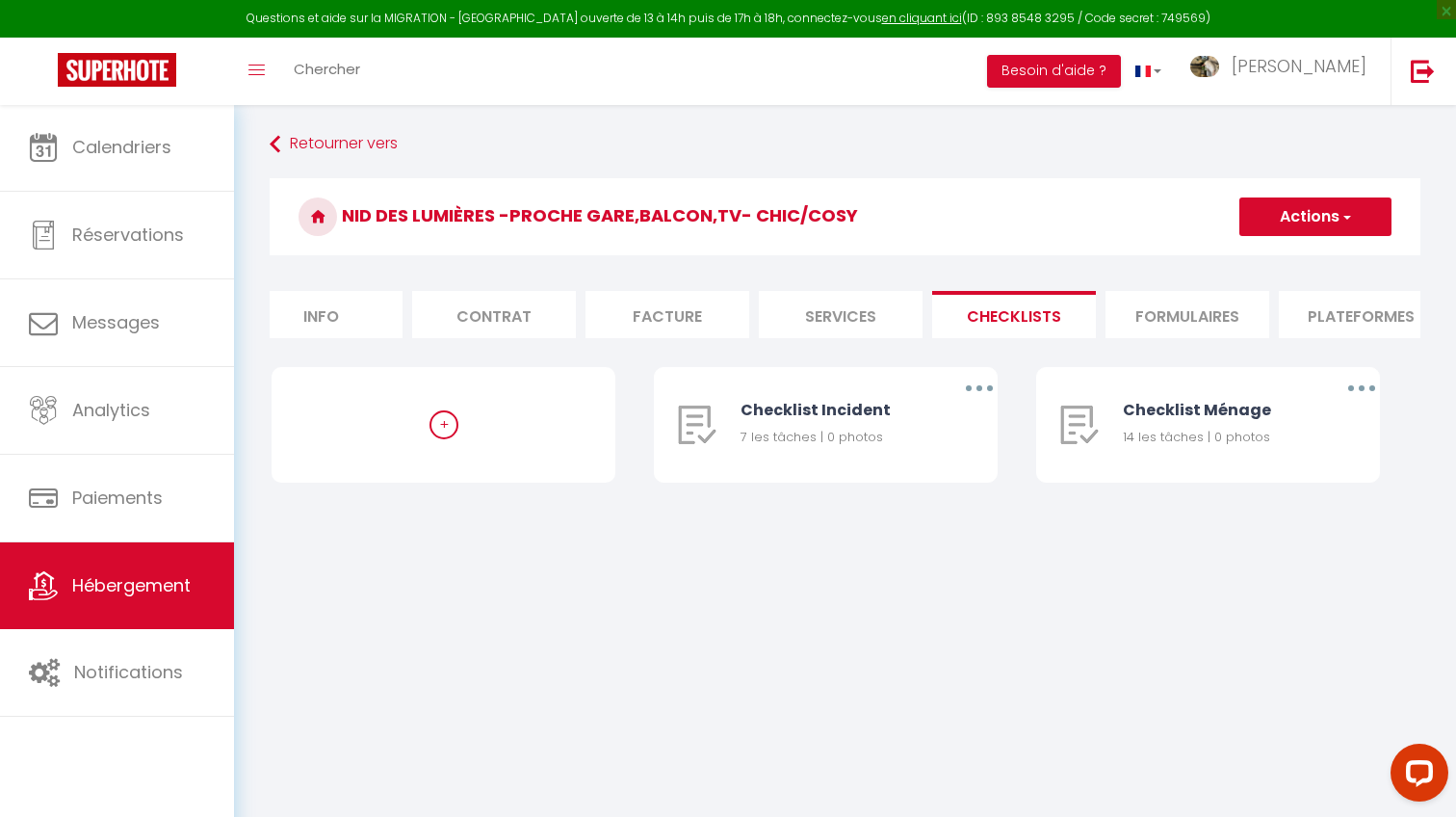
click at [1302, 210] on button "Actions" at bounding box center [1315, 217] width 152 height 39
click at [1285, 153] on link "Retourner vers" at bounding box center [845, 144] width 1150 height 35
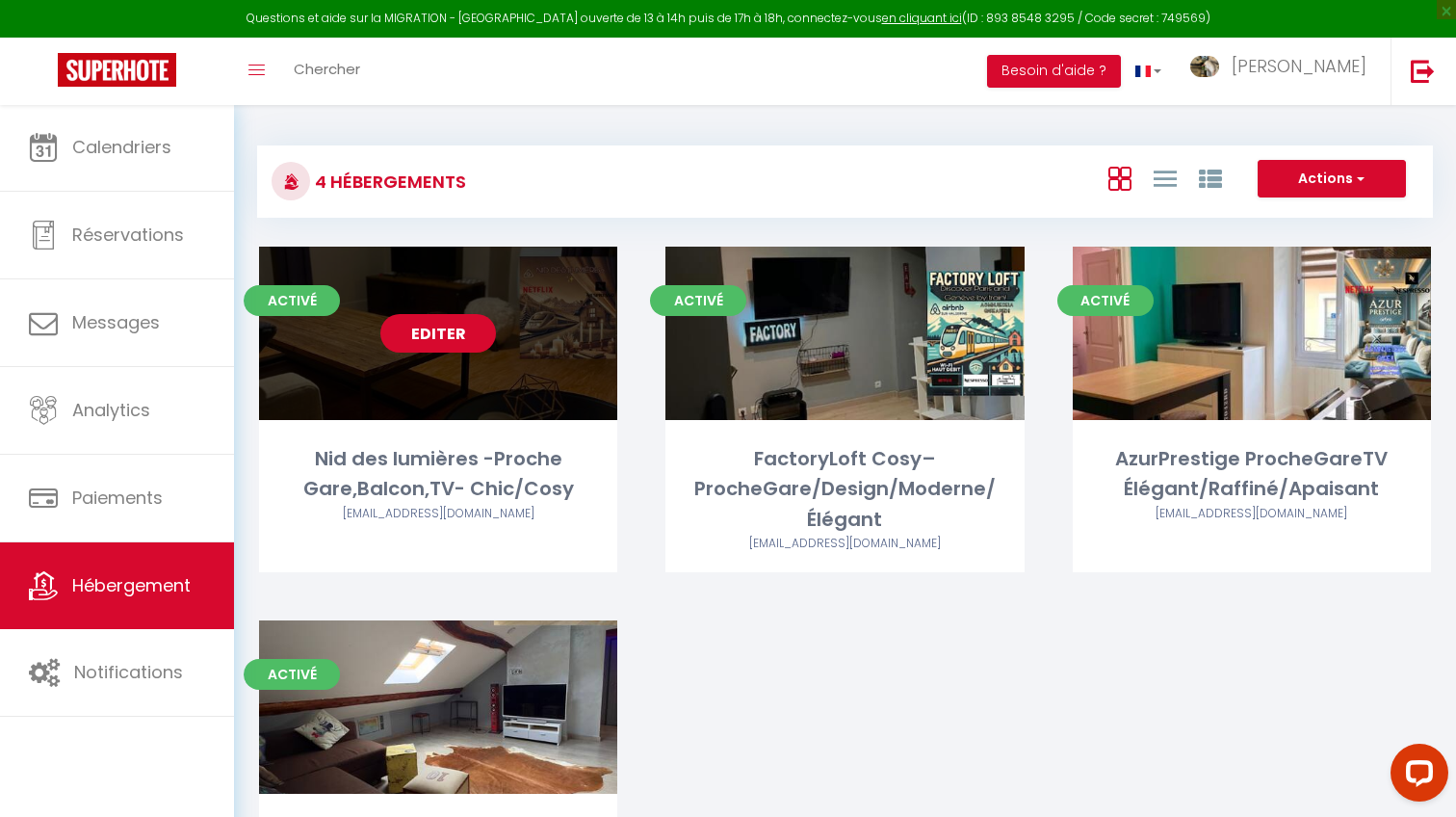
click at [456, 332] on link "Editer" at bounding box center [438, 333] width 116 height 39
click at [462, 332] on link "Editer" at bounding box center [438, 333] width 116 height 39
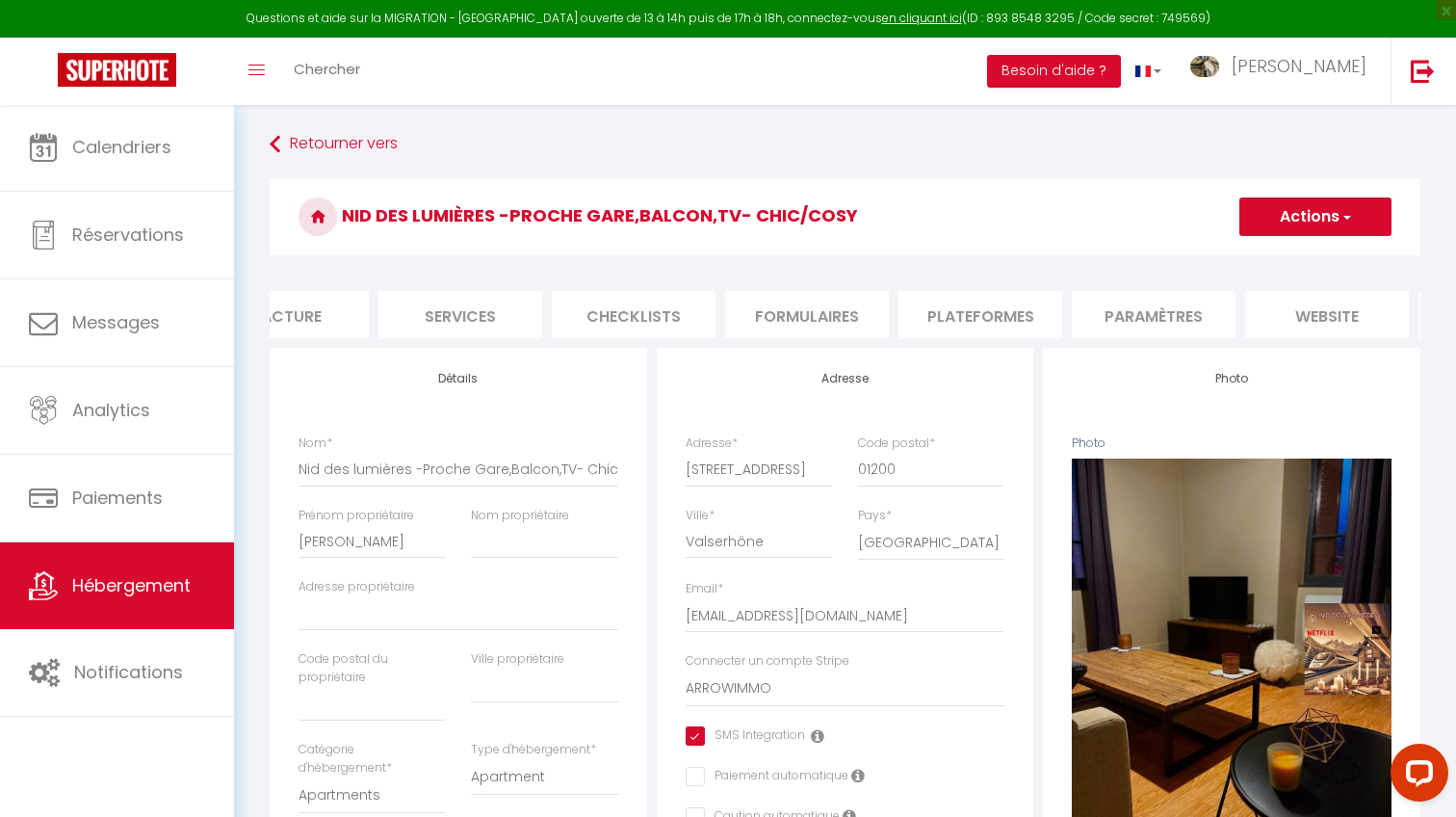
scroll to position [0, 364]
click at [695, 314] on li "Checklists" at bounding box center [680, 314] width 164 height 47
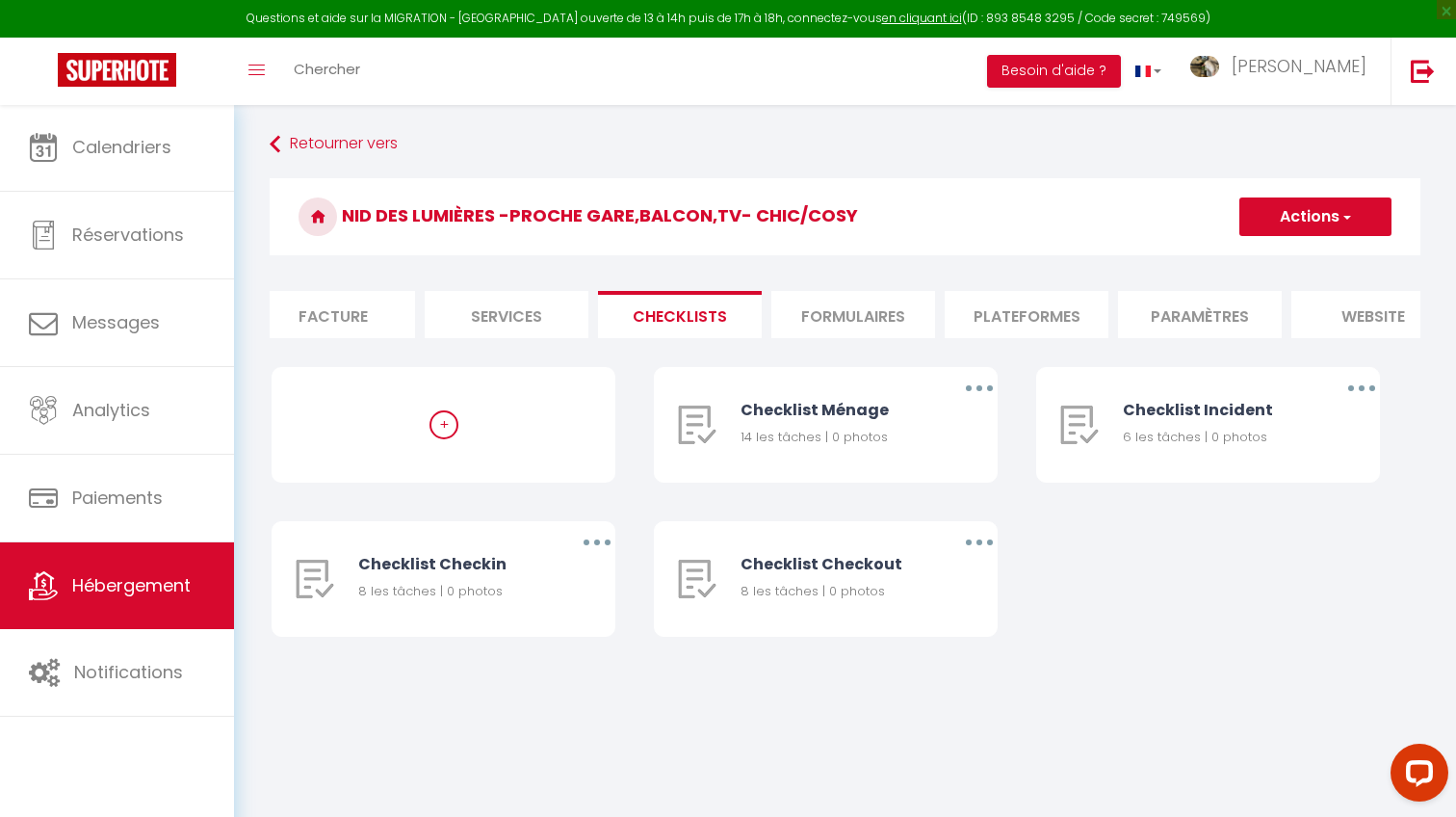
click at [1344, 208] on span "button" at bounding box center [1345, 216] width 13 height 19
click at [1267, 528] on div "+ Checklist Ménage 14 les tâches | 0 photos Editer Dupliquer Supprimer Checklis…" at bounding box center [845, 520] width 1146 height 309
click at [976, 392] on button "button" at bounding box center [980, 388] width 54 height 31
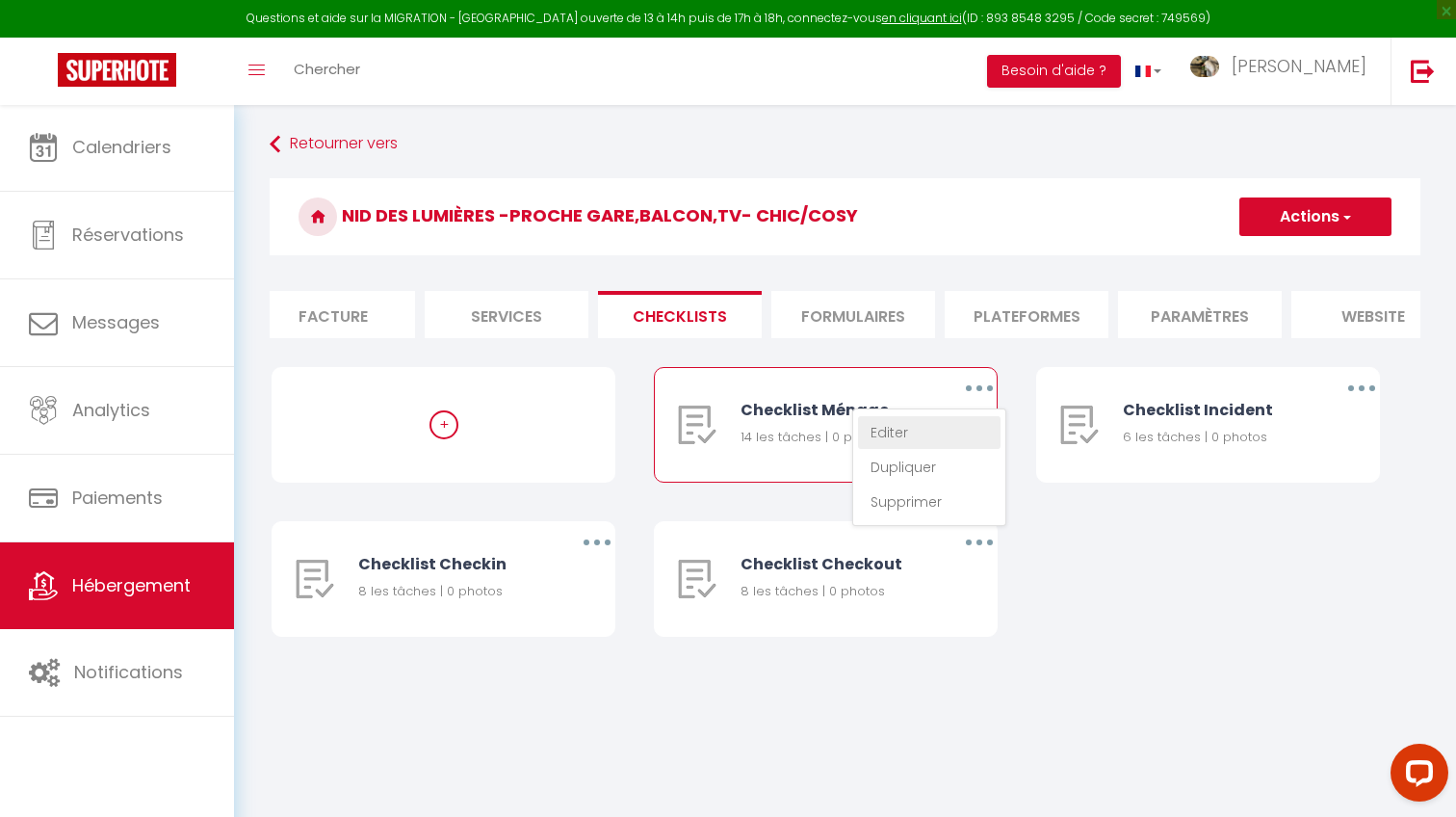
click at [953, 429] on link "Editer" at bounding box center [929, 432] width 143 height 33
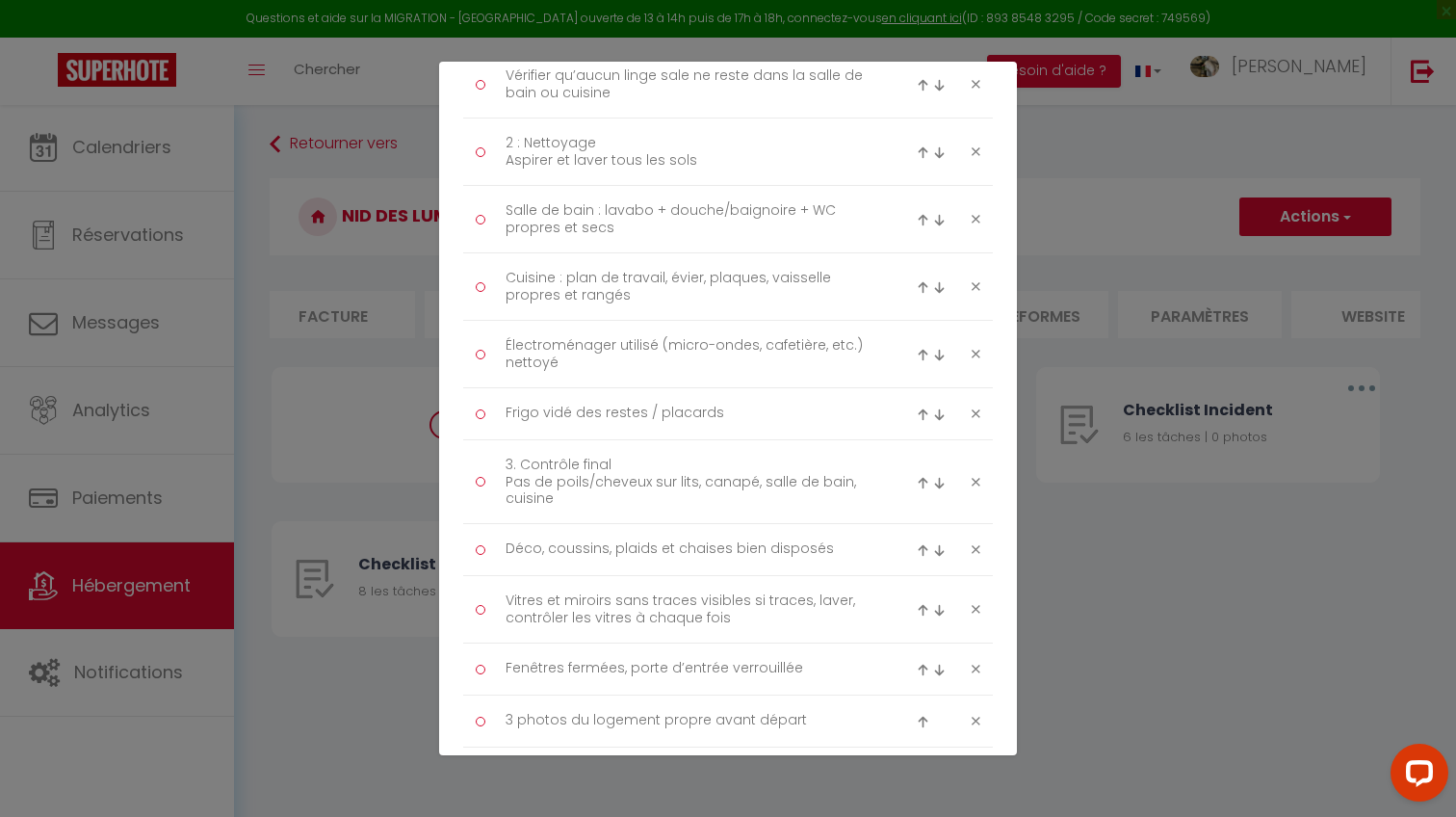
scroll to position [687, 0]
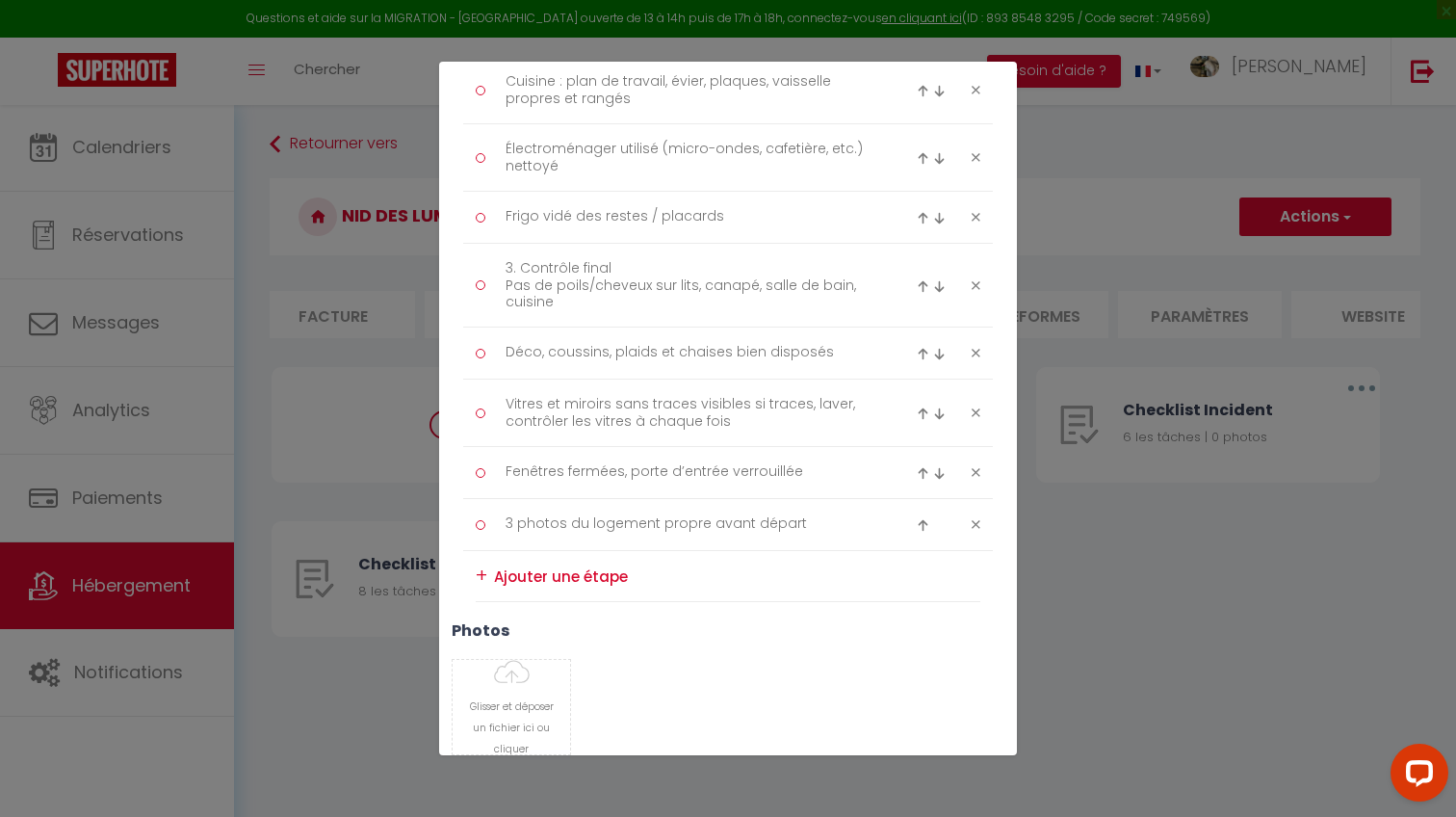
click at [1240, 566] on div "Liste de checklist × Titre * Checklist Ménage Description * Procédure ménage Ty…" at bounding box center [728, 408] width 1456 height 817
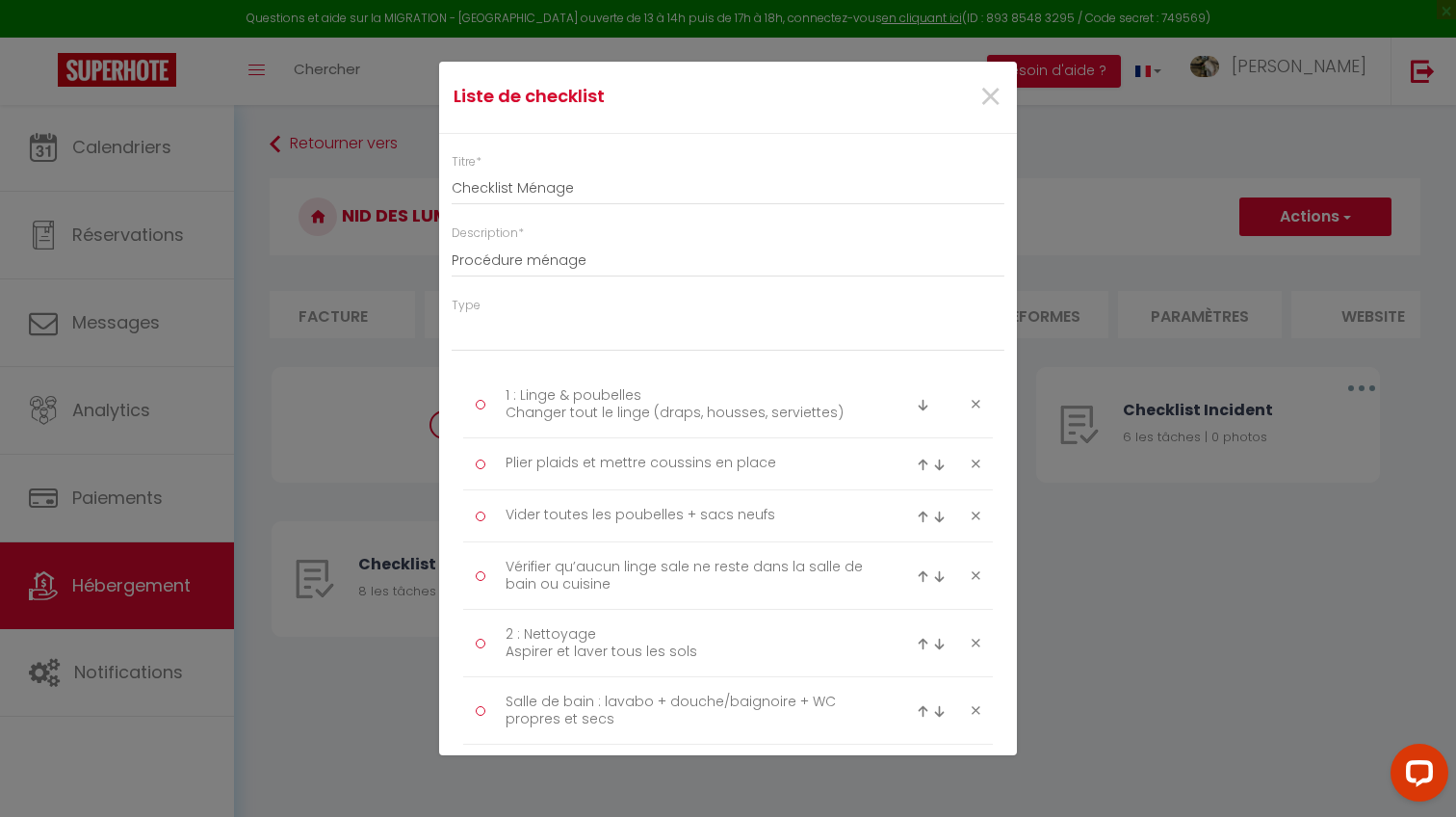
scroll to position [0, 0]
click at [981, 106] on span "×" at bounding box center [991, 97] width 24 height 58
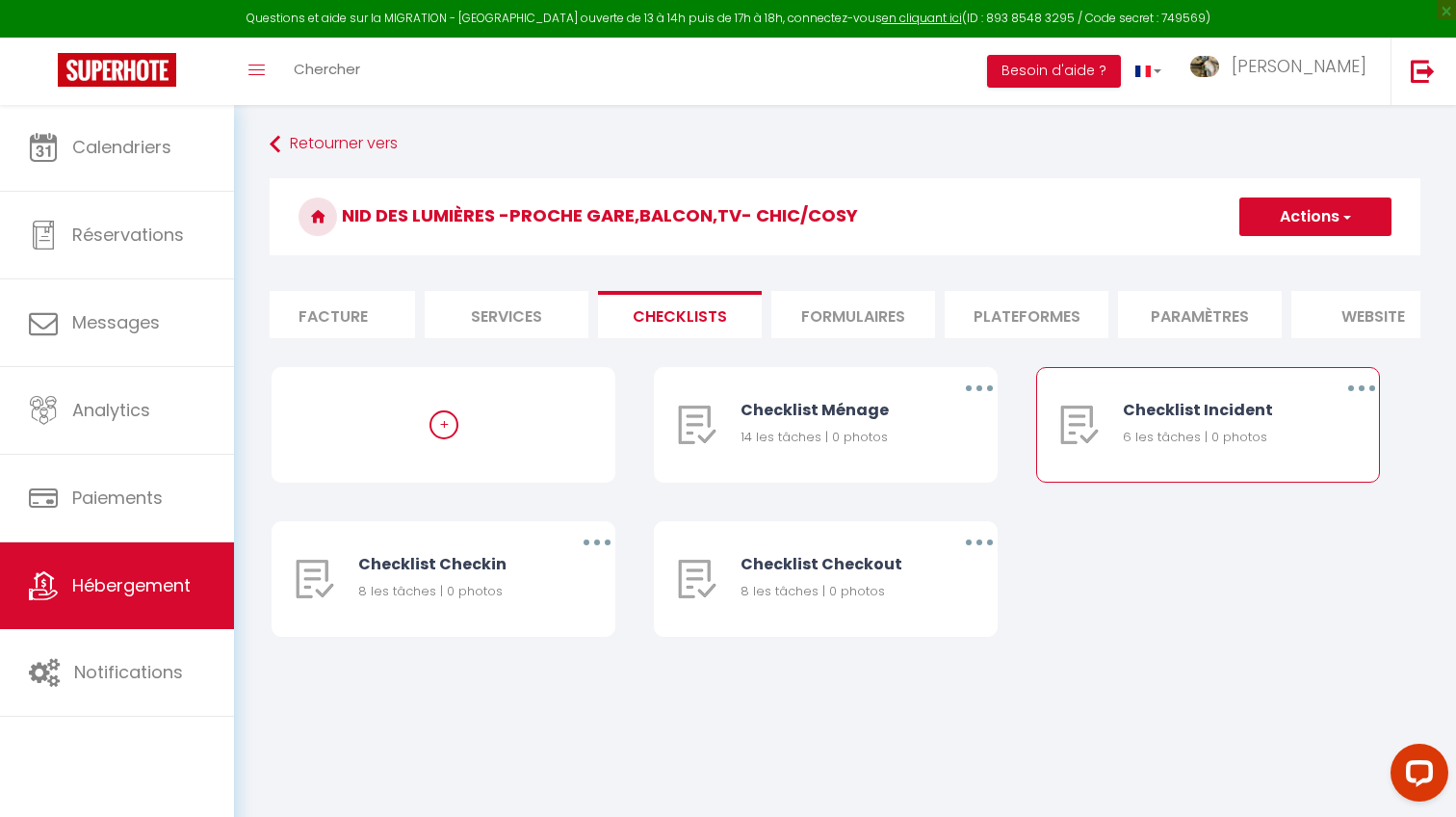
click at [1362, 390] on icon "button" at bounding box center [1361, 389] width 6 height 6
click at [1306, 418] on link "Editer" at bounding box center [1311, 432] width 143 height 33
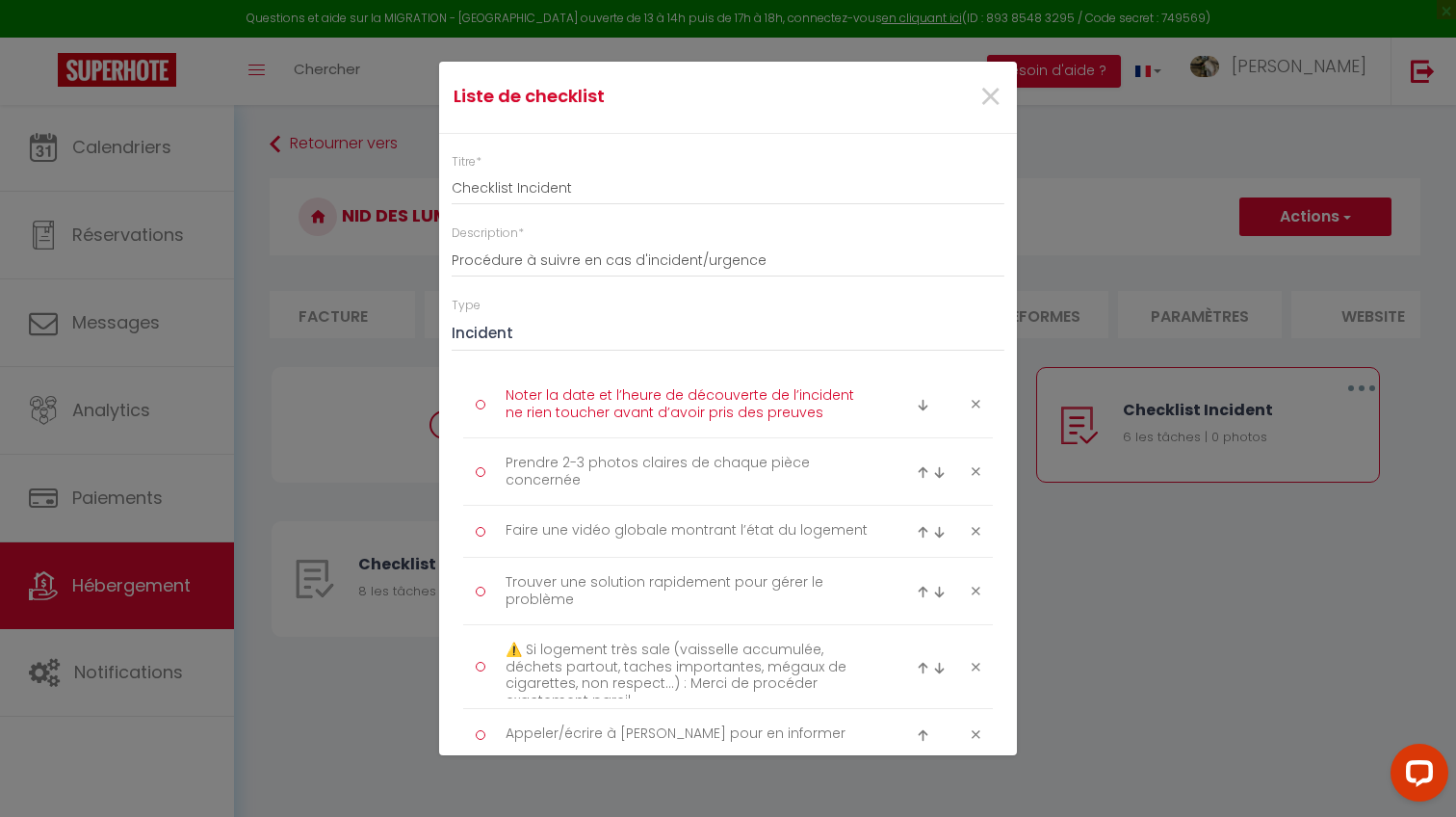
click at [688, 382] on textarea "Noter la date et l’heure de découverte de l’incident ne rien toucher avant d’av…" at bounding box center [689, 404] width 394 height 47
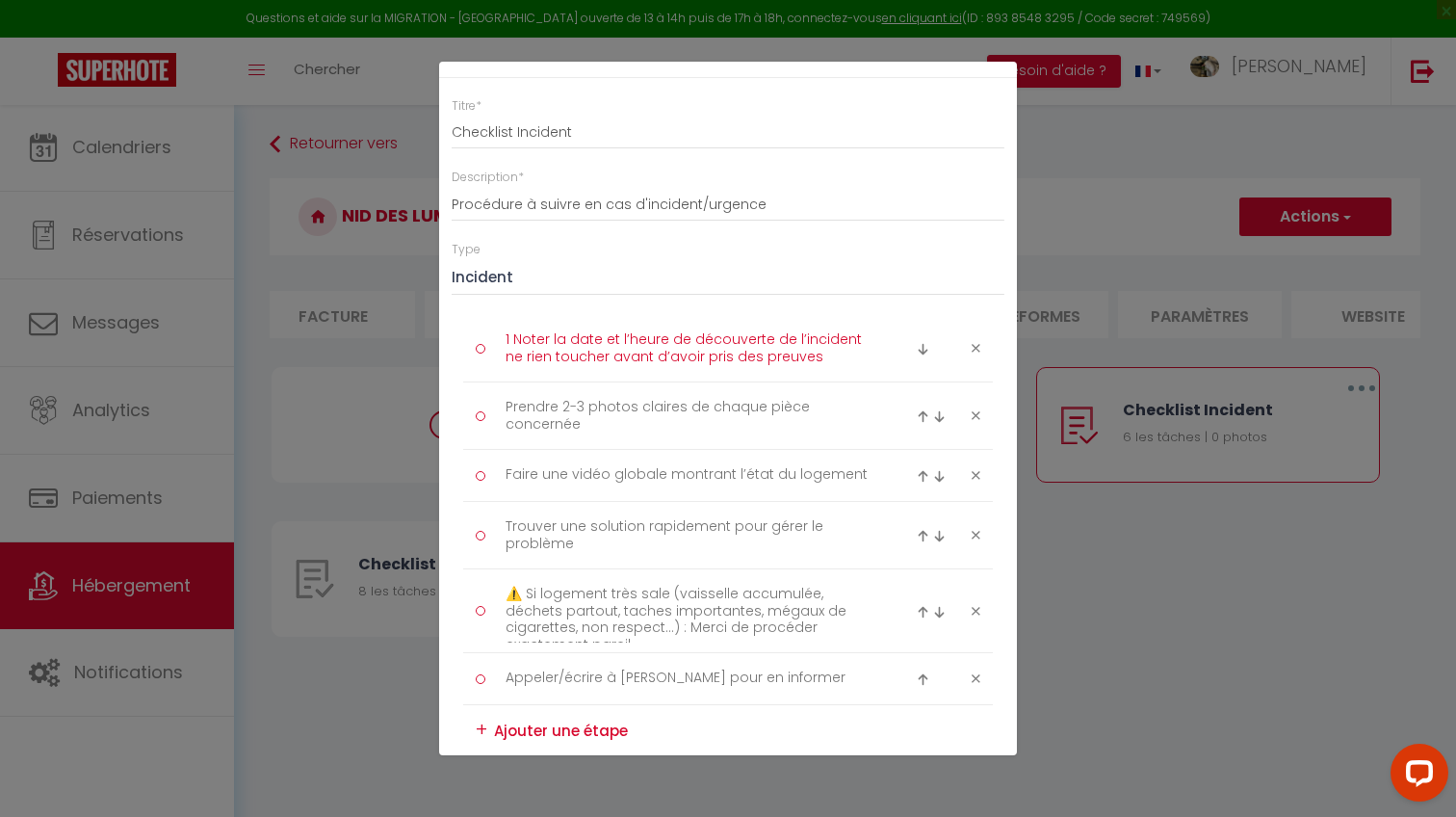
scroll to position [71, 0]
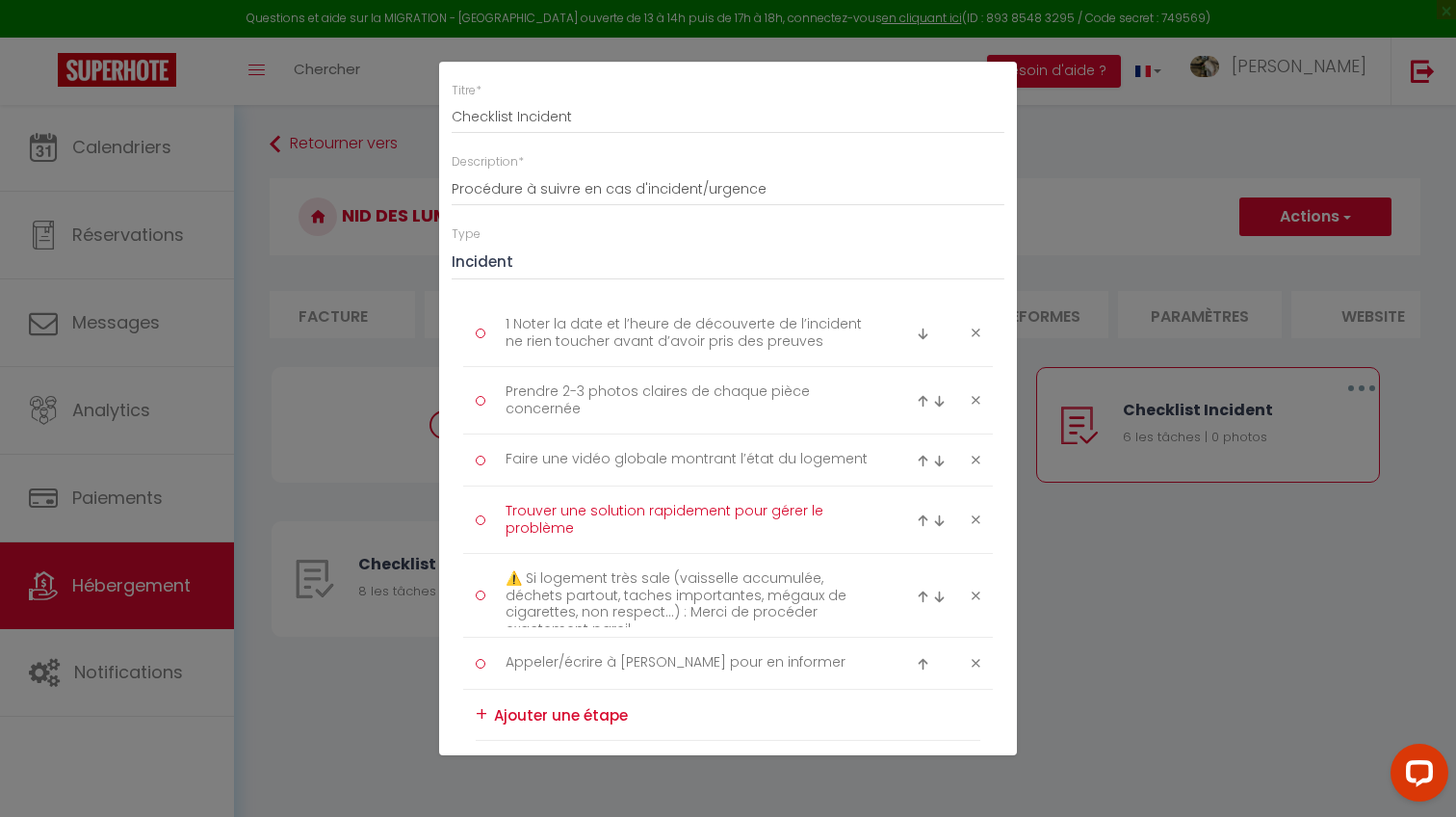
click at [503, 501] on textarea "Trouver une solution rapidement pour gérer le problème" at bounding box center [689, 519] width 394 height 47
click at [504, 661] on textarea "Appeler/écrire à [PERSON_NAME] pour en informer" at bounding box center [689, 663] width 394 height 32
click at [518, 502] on textarea "2 Trouver une solution rapidement pour gérer le problème" at bounding box center [689, 519] width 394 height 47
click at [514, 323] on textarea "1 Noter la date et l’heure de découverte de l’incident ne rien toucher avant d’…" at bounding box center [689, 332] width 394 height 47
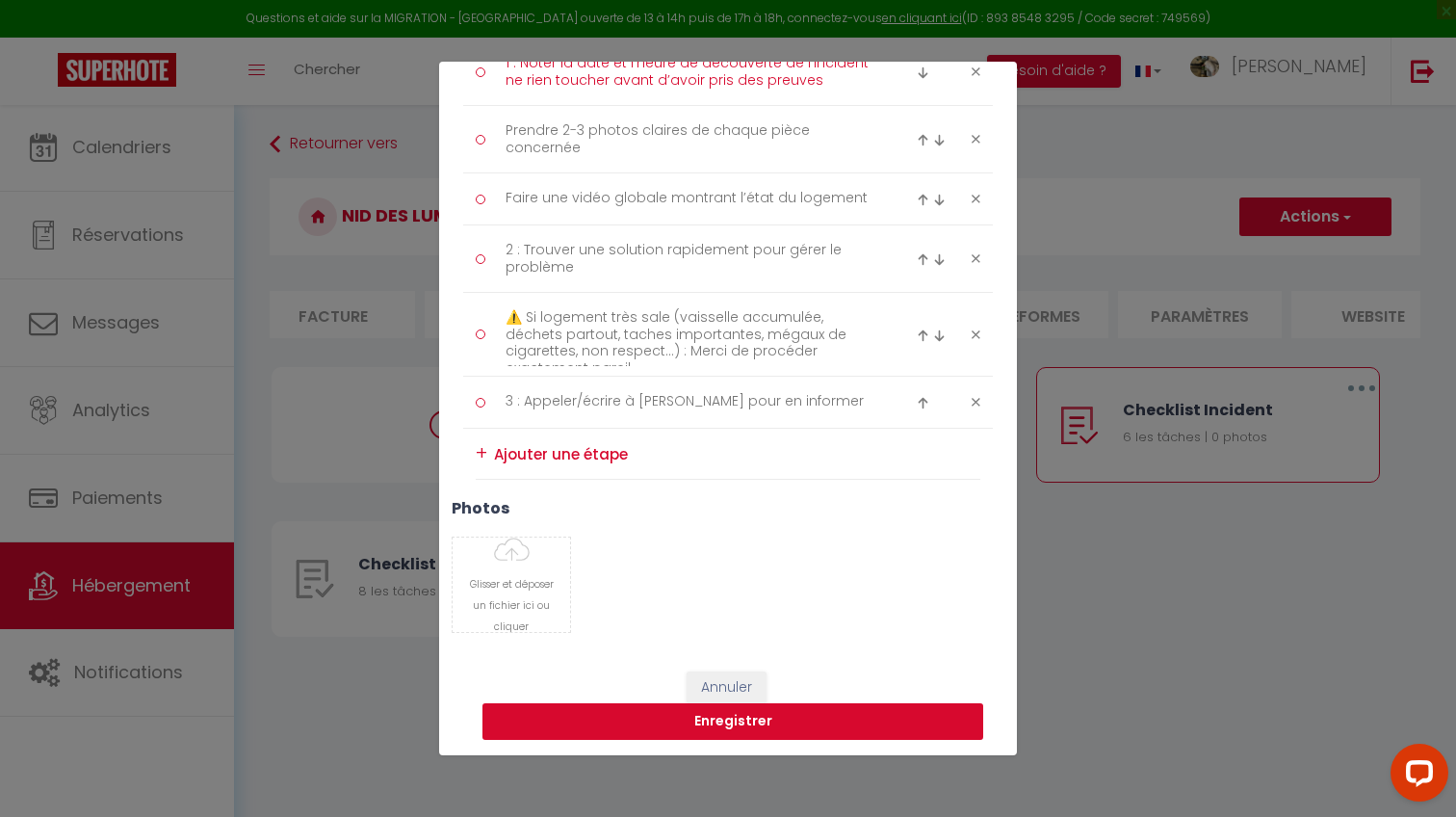
scroll to position [332, 0]
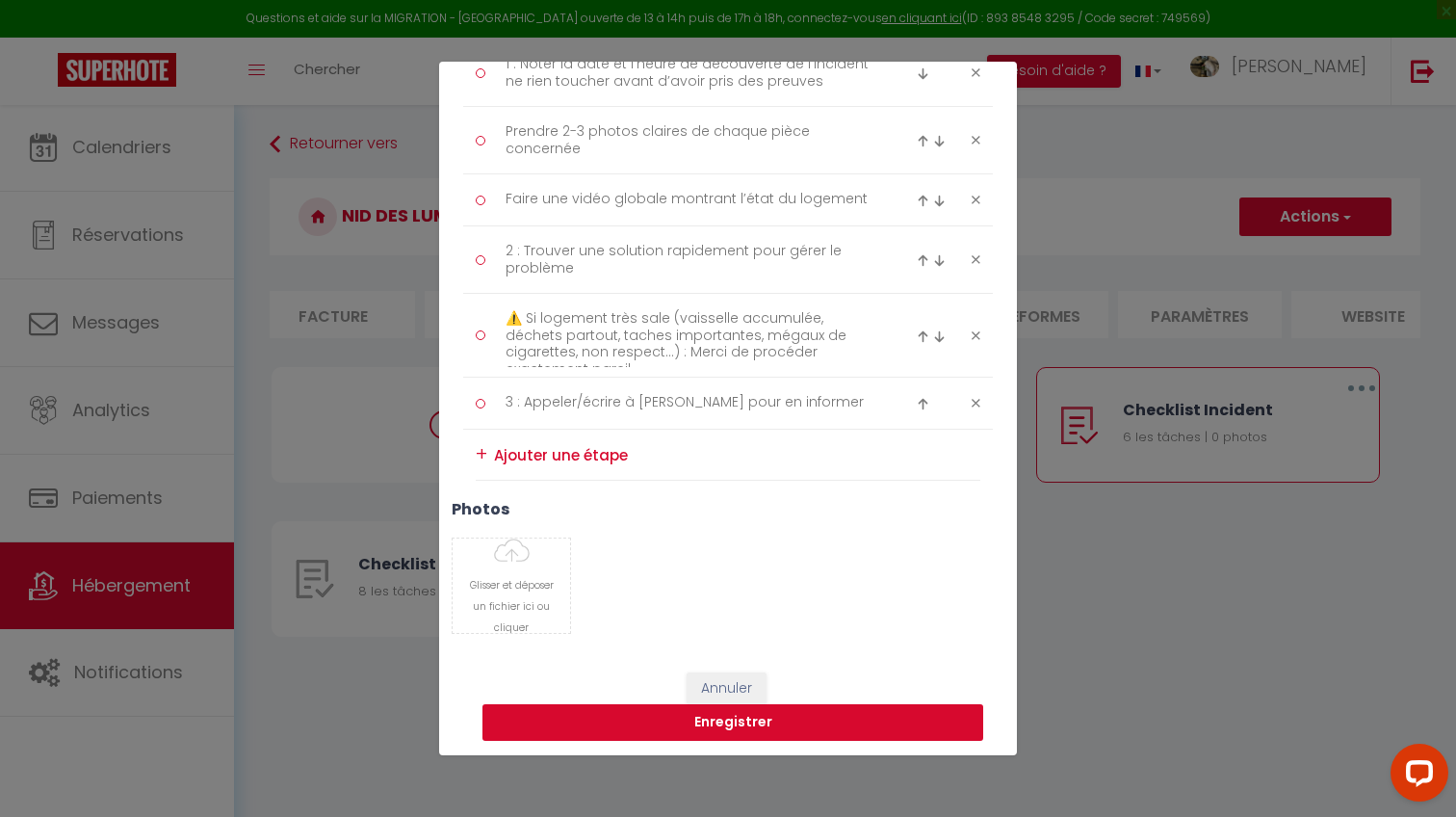
click at [777, 713] on button "Enregistrer" at bounding box center [732, 722] width 500 height 37
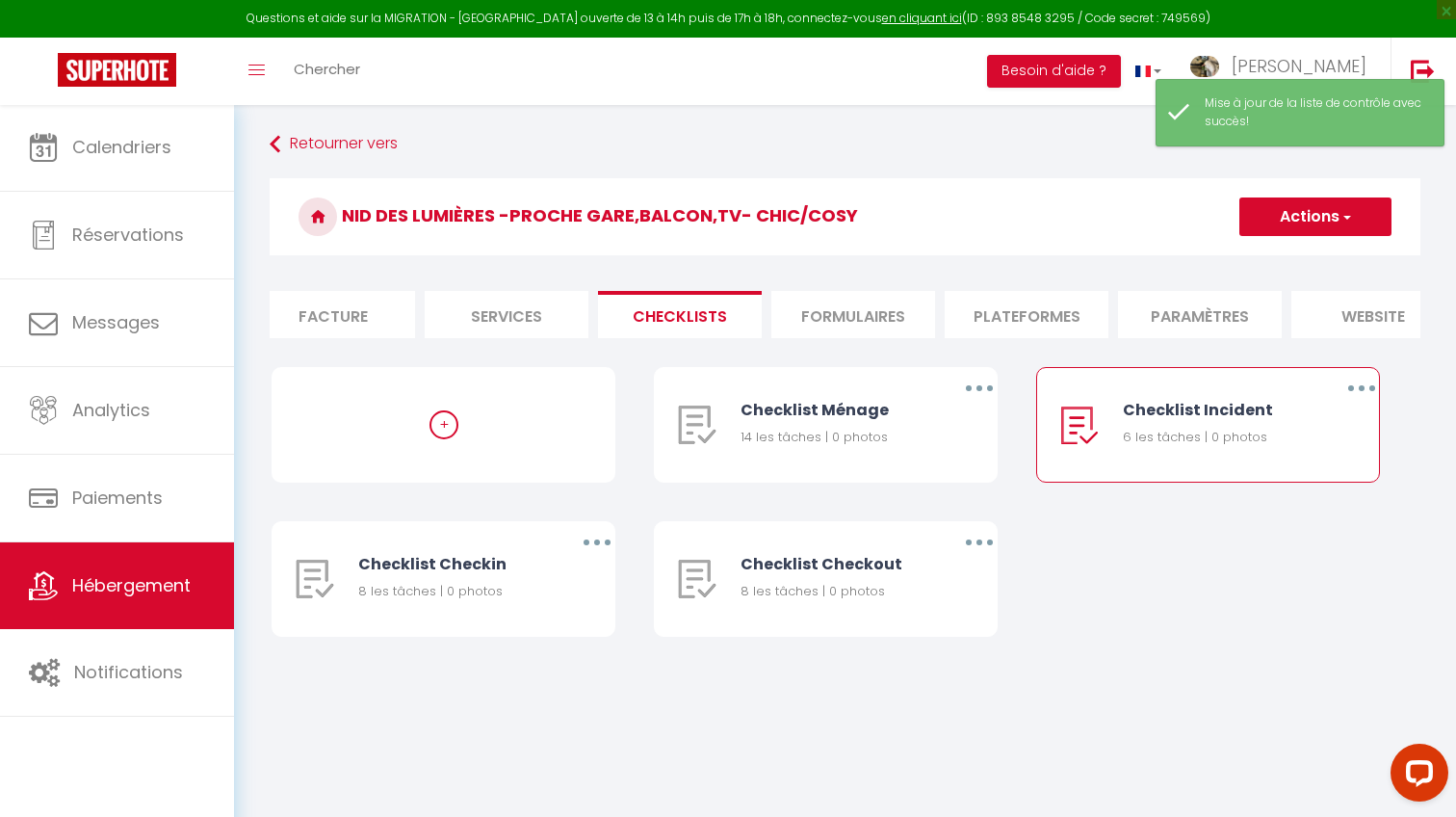
click at [1337, 235] on button "Actions" at bounding box center [1315, 217] width 152 height 39
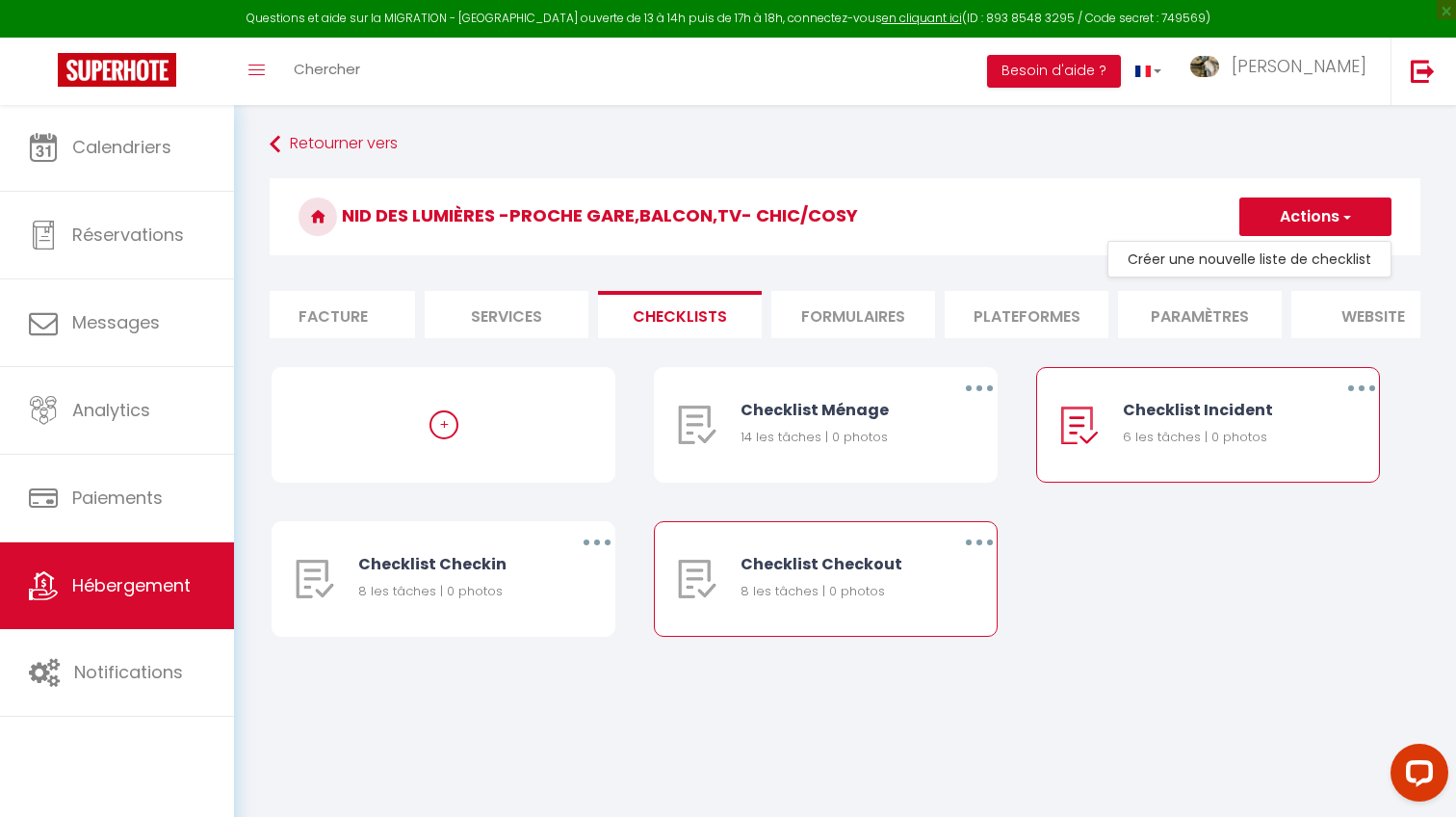
click at [964, 544] on button "button" at bounding box center [980, 541] width 54 height 31
click at [903, 650] on link "Supprimer" at bounding box center [929, 655] width 143 height 33
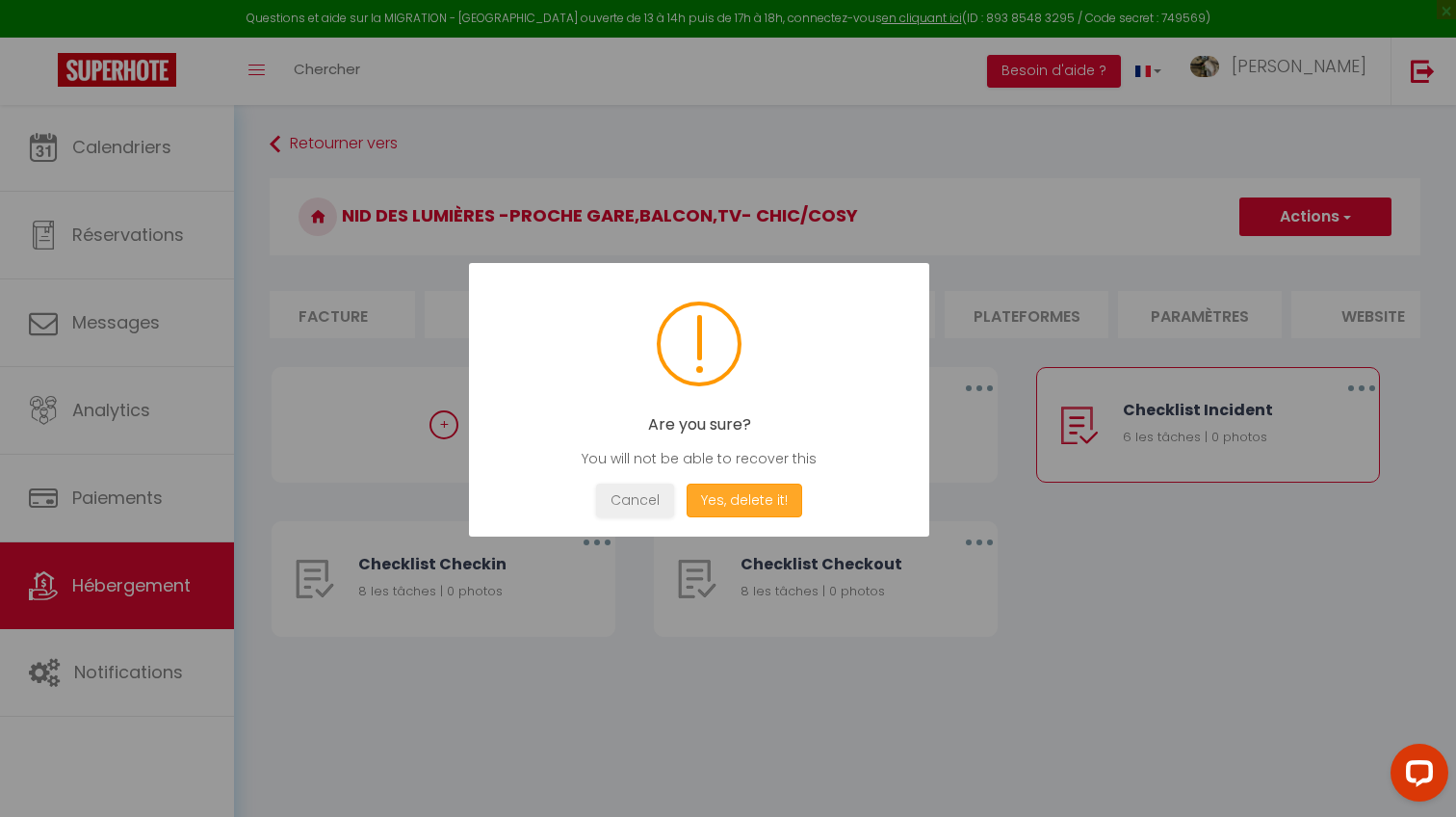
click at [731, 499] on button "Yes, delete it!" at bounding box center [744, 500] width 116 height 34
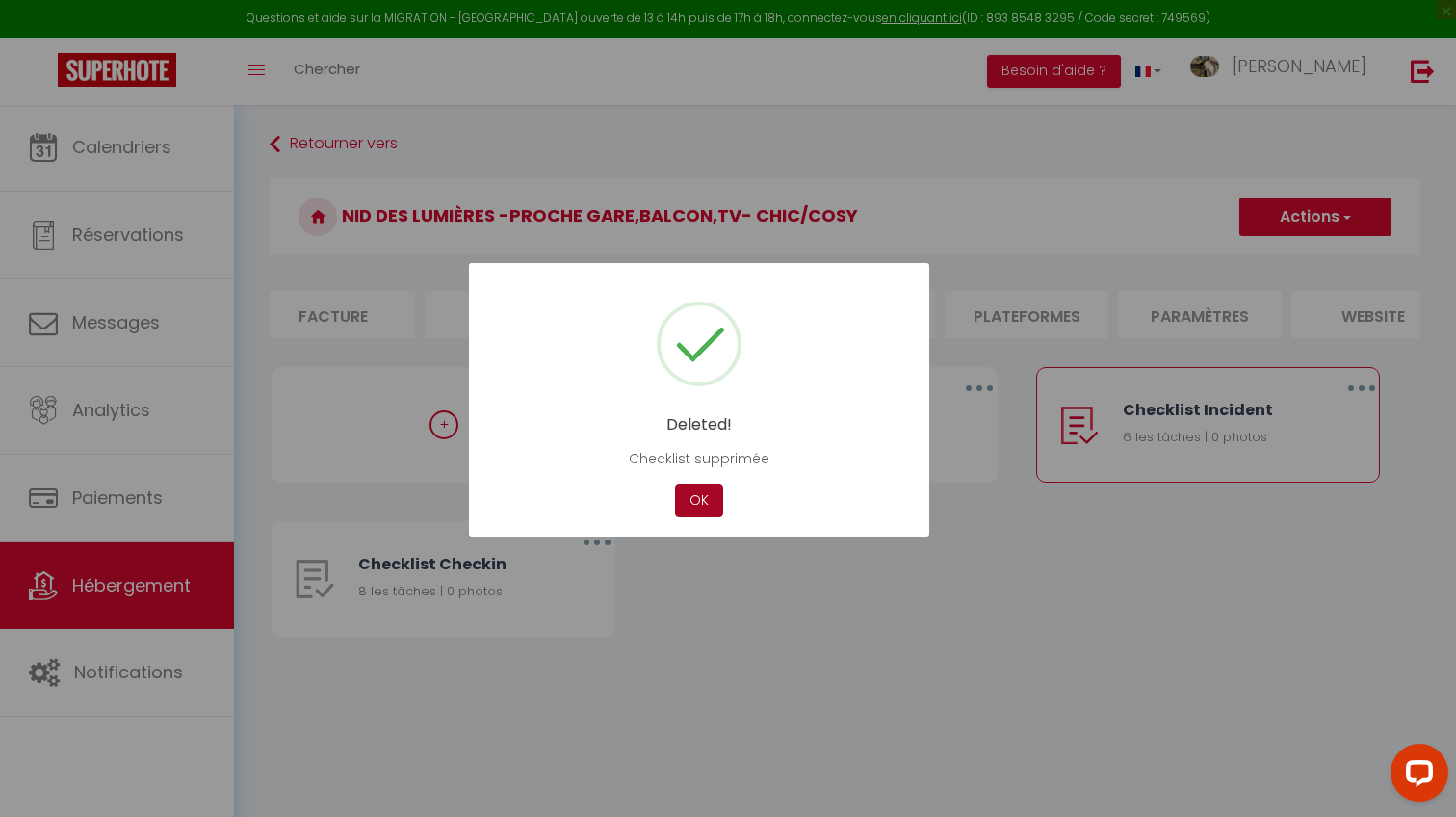
click at [683, 502] on button "OK" at bounding box center [699, 500] width 48 height 34
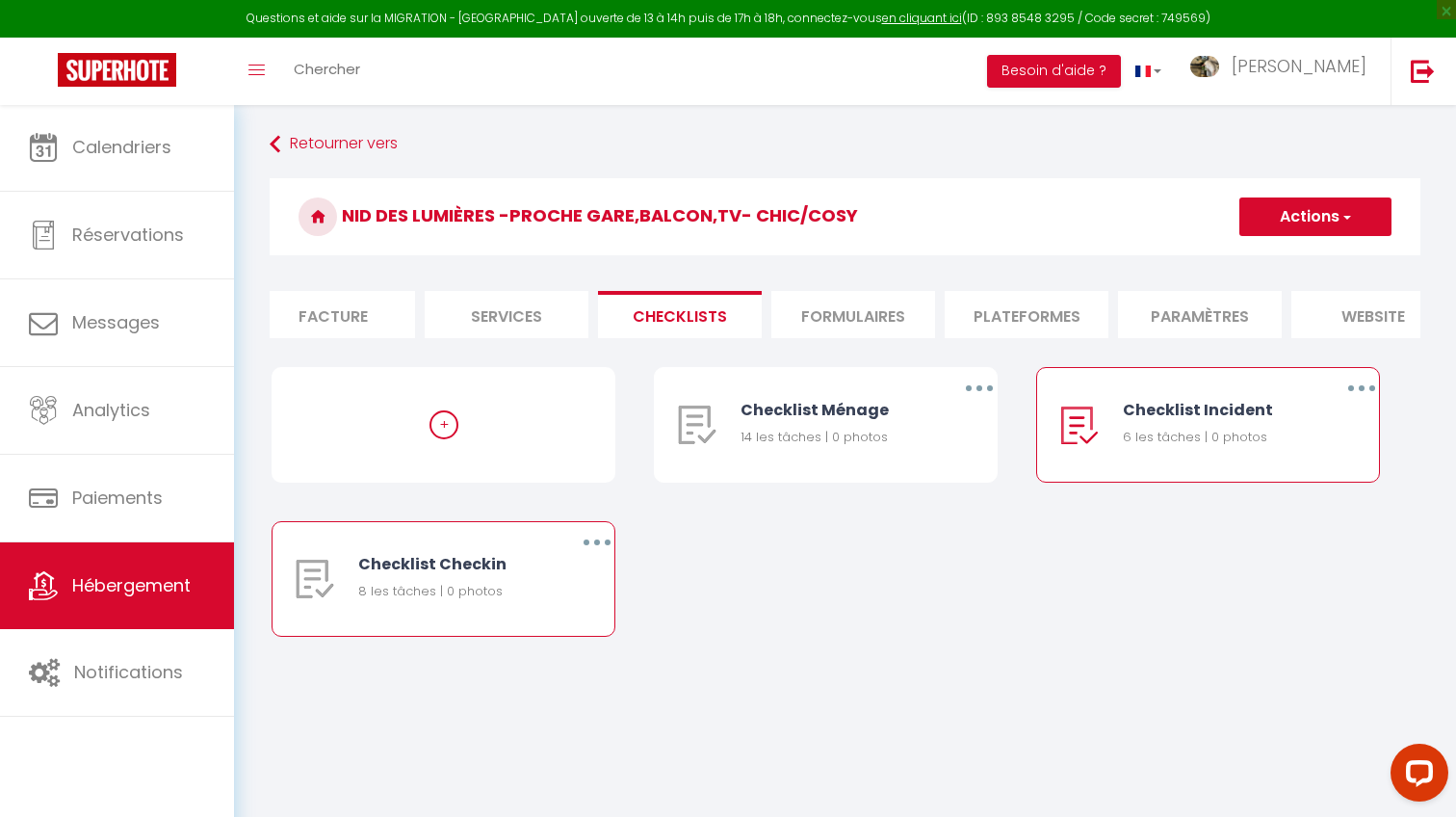
click at [590, 544] on button "button" at bounding box center [597, 541] width 54 height 31
click at [556, 650] on link "Supprimer" at bounding box center [546, 655] width 143 height 33
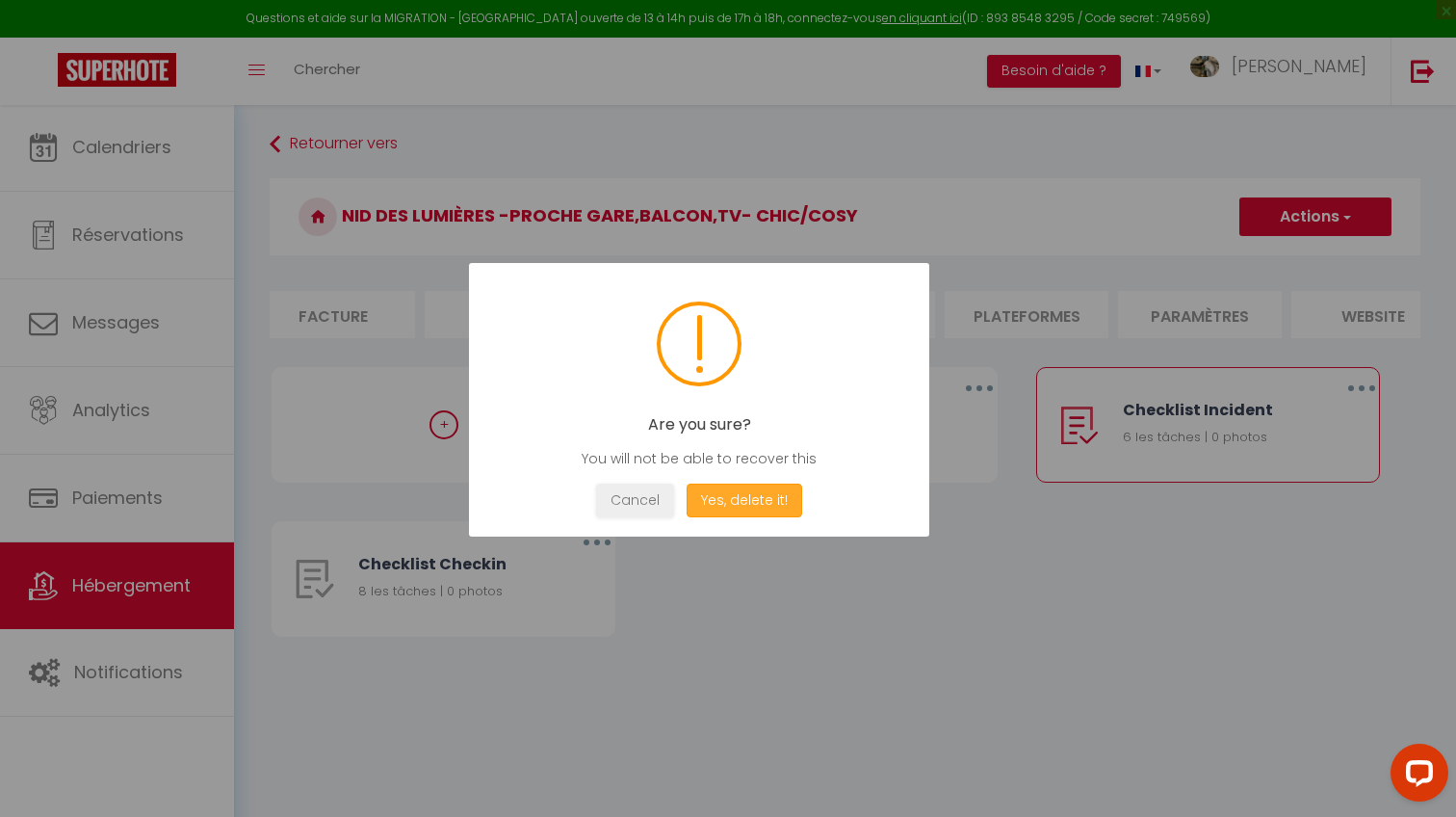
click at [737, 486] on button "Yes, delete it!" at bounding box center [744, 500] width 116 height 34
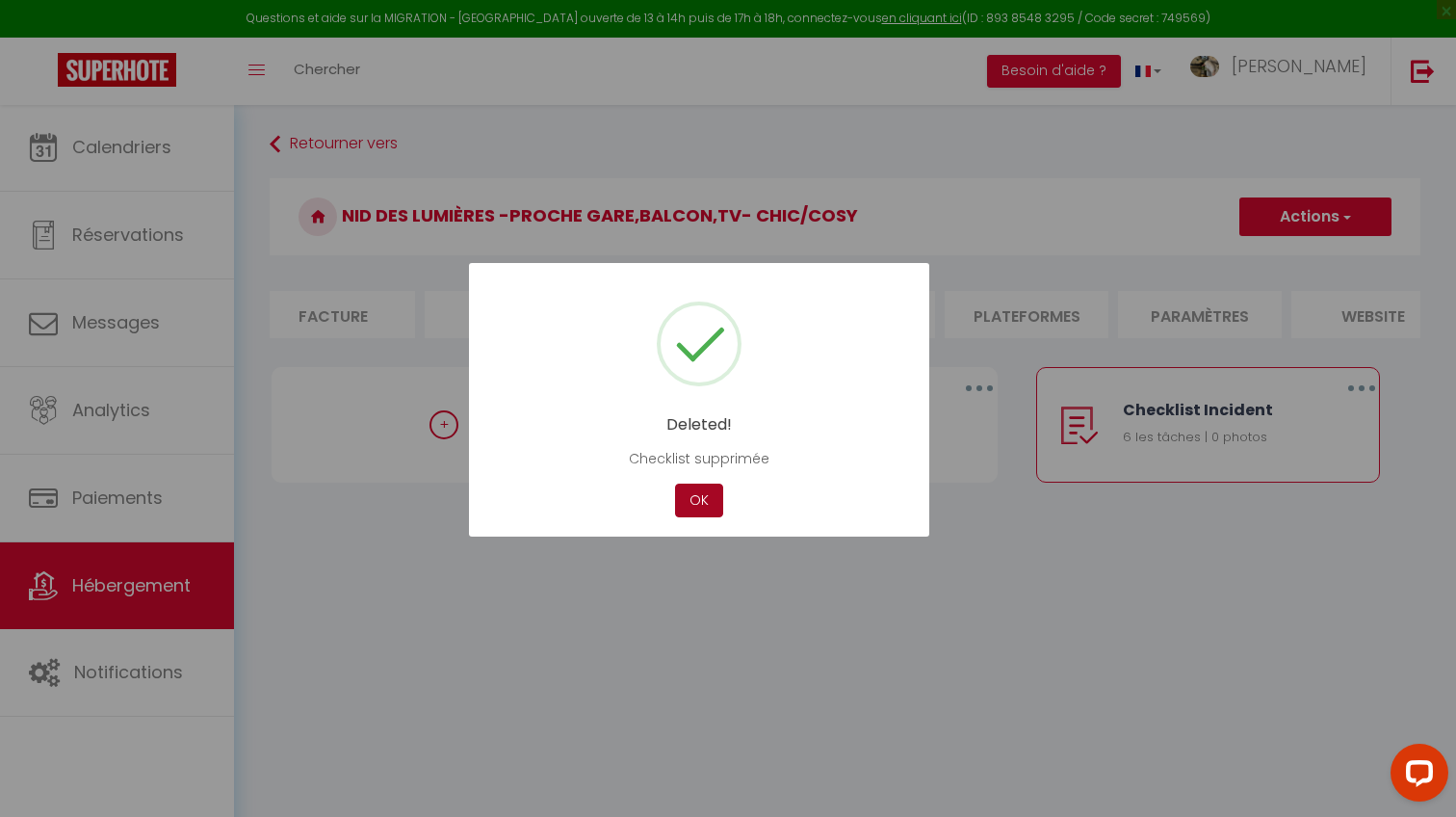
click at [709, 503] on button "OK" at bounding box center [699, 500] width 48 height 34
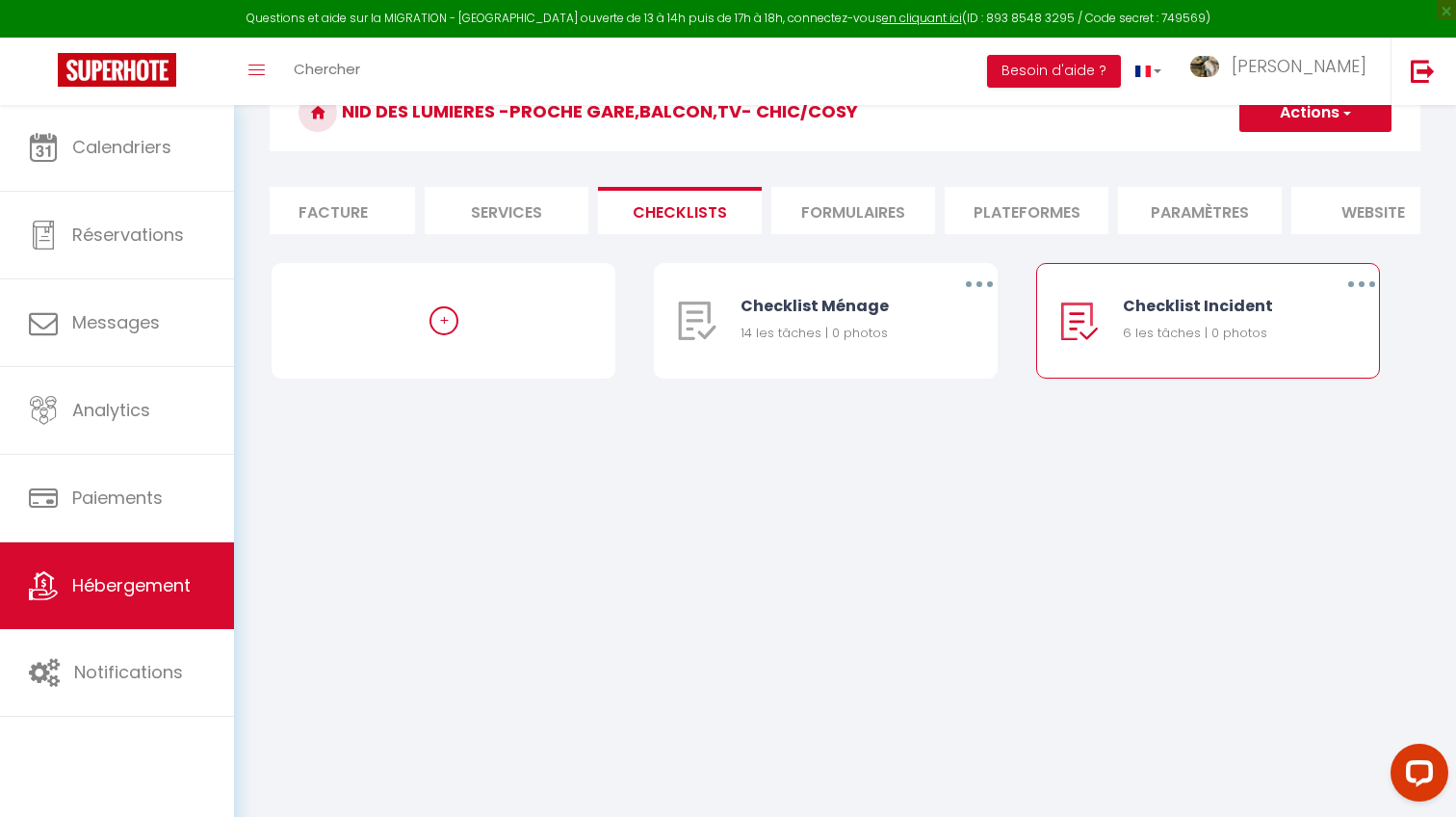
scroll to position [0, 0]
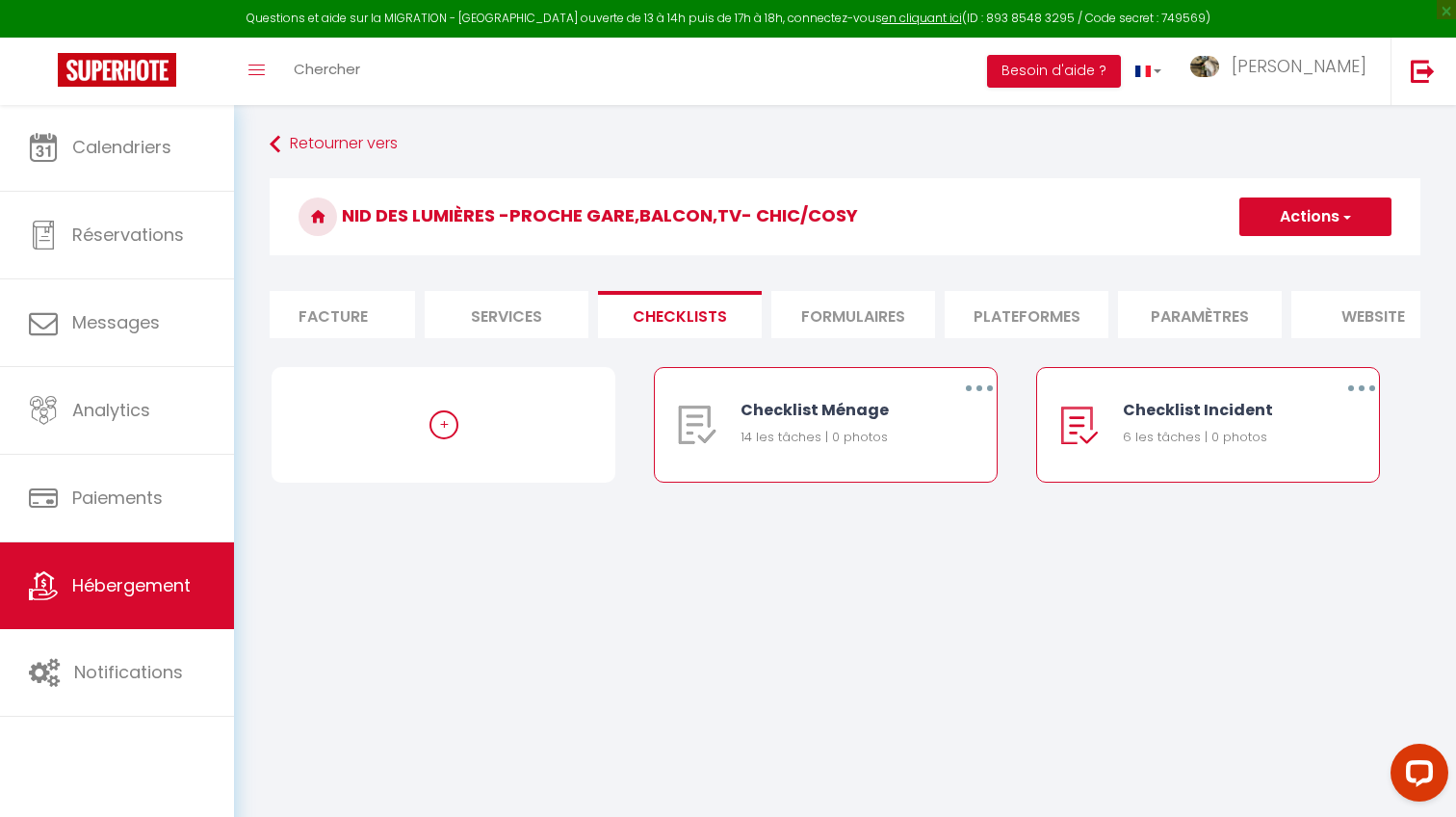
click at [980, 378] on button "button" at bounding box center [980, 388] width 54 height 31
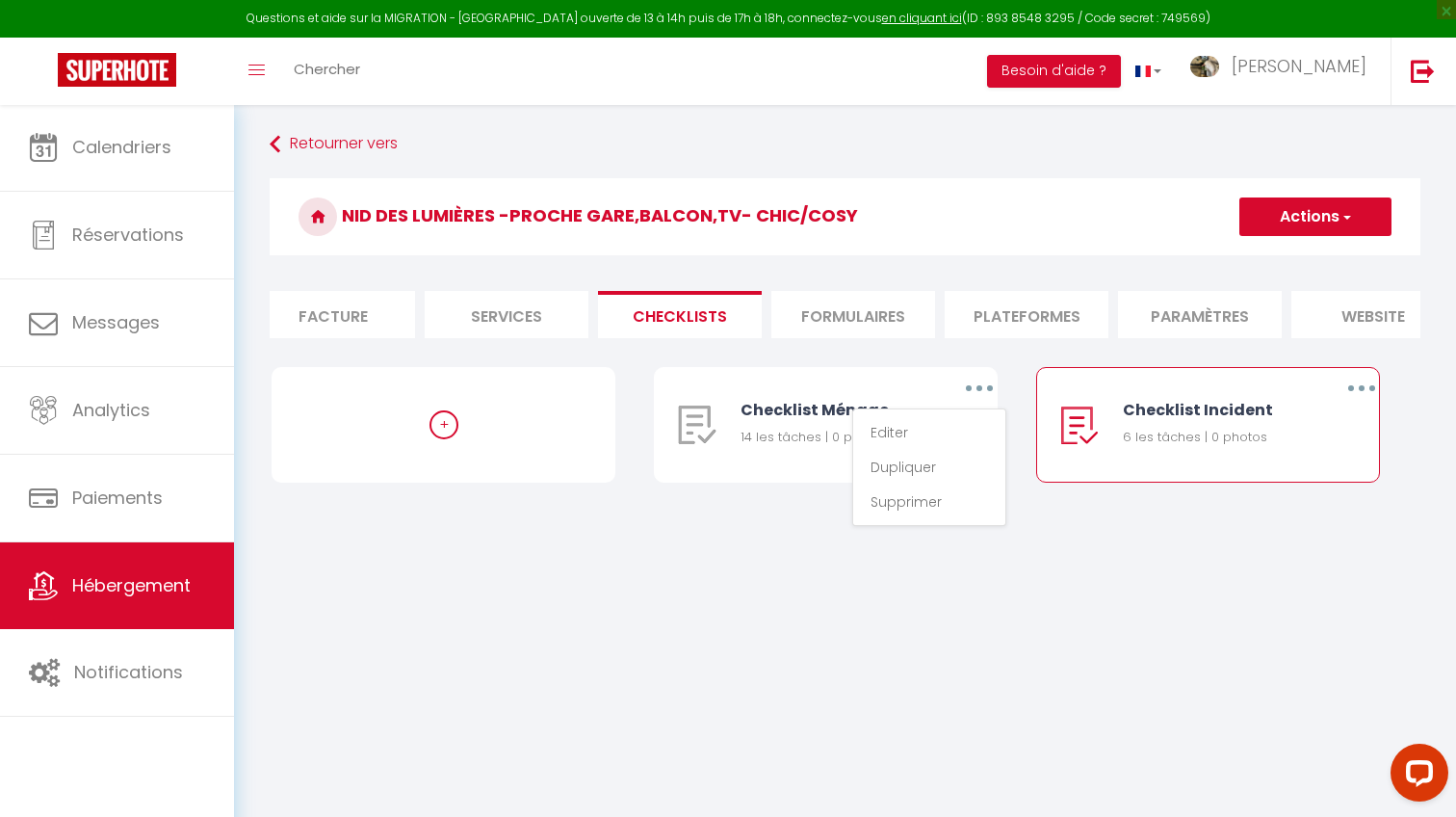
click at [1365, 387] on button "button" at bounding box center [1361, 388] width 54 height 31
click at [1275, 427] on link "Editer" at bounding box center [1311, 432] width 143 height 33
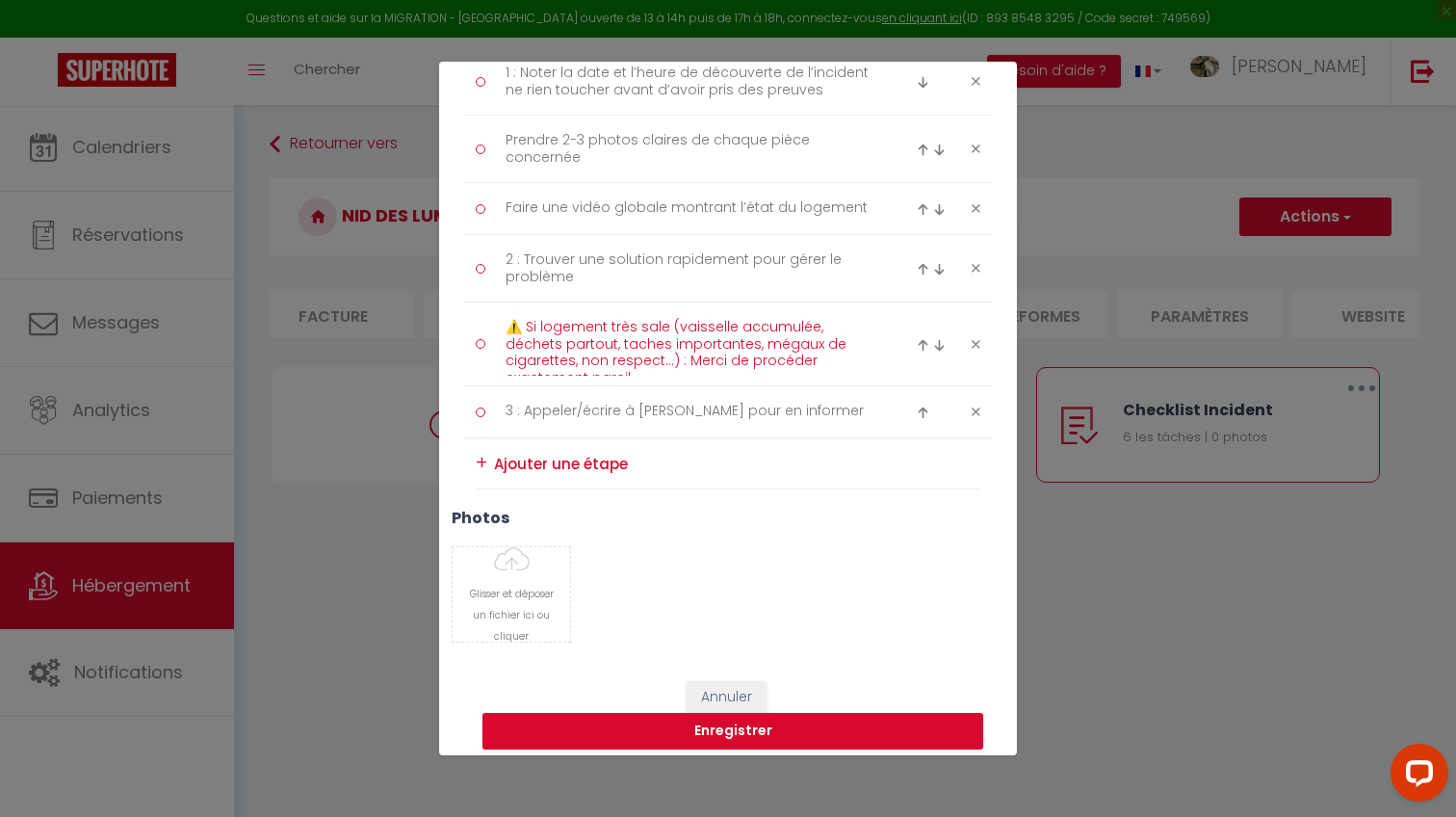
scroll to position [299, 0]
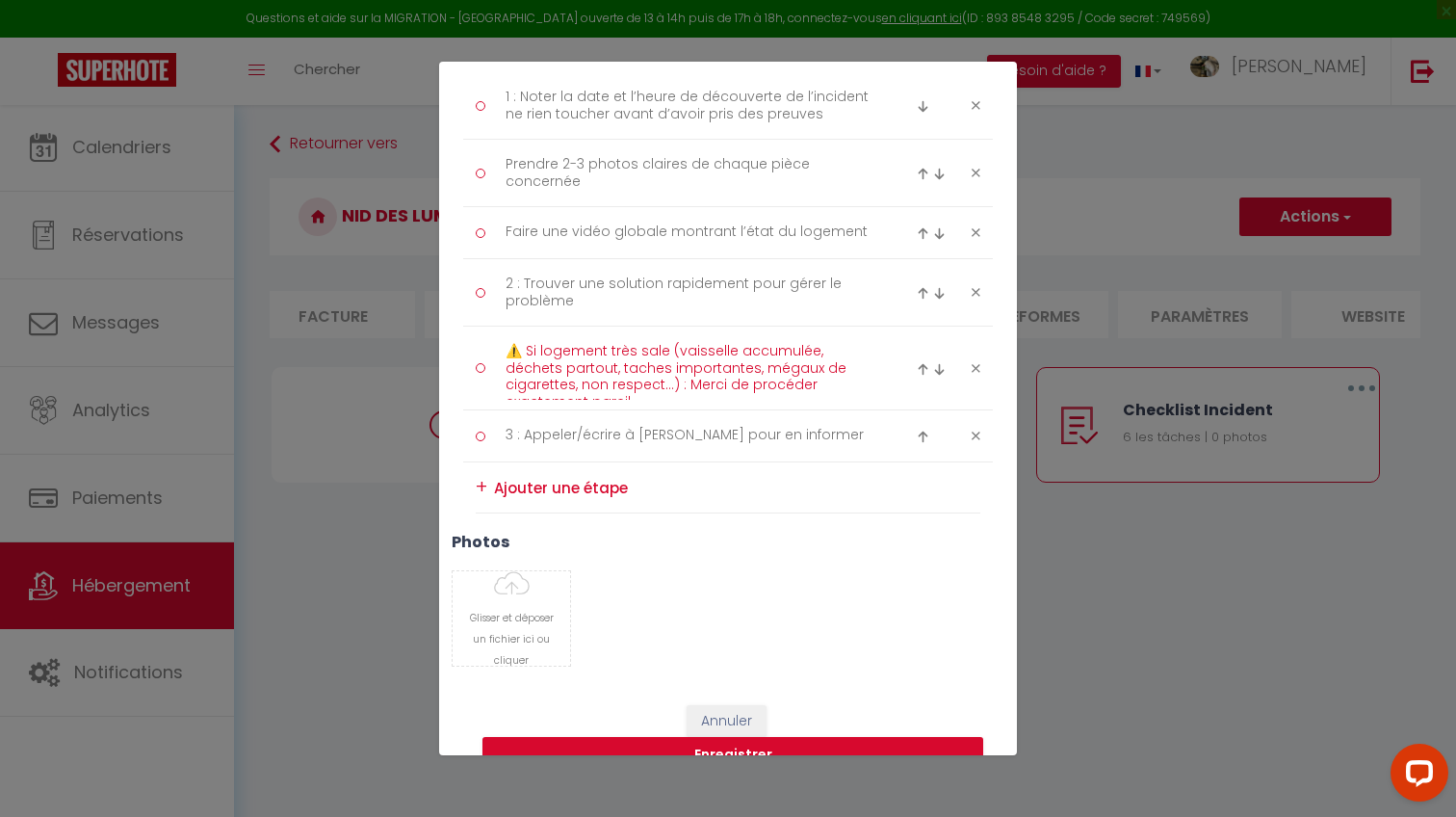
click at [858, 363] on textarea "⚠️ Si logement très sale (vaisselle accumulée, déchets partout, taches importan…" at bounding box center [689, 368] width 394 height 64
click at [803, 743] on button "Enregistrer" at bounding box center [732, 755] width 500 height 37
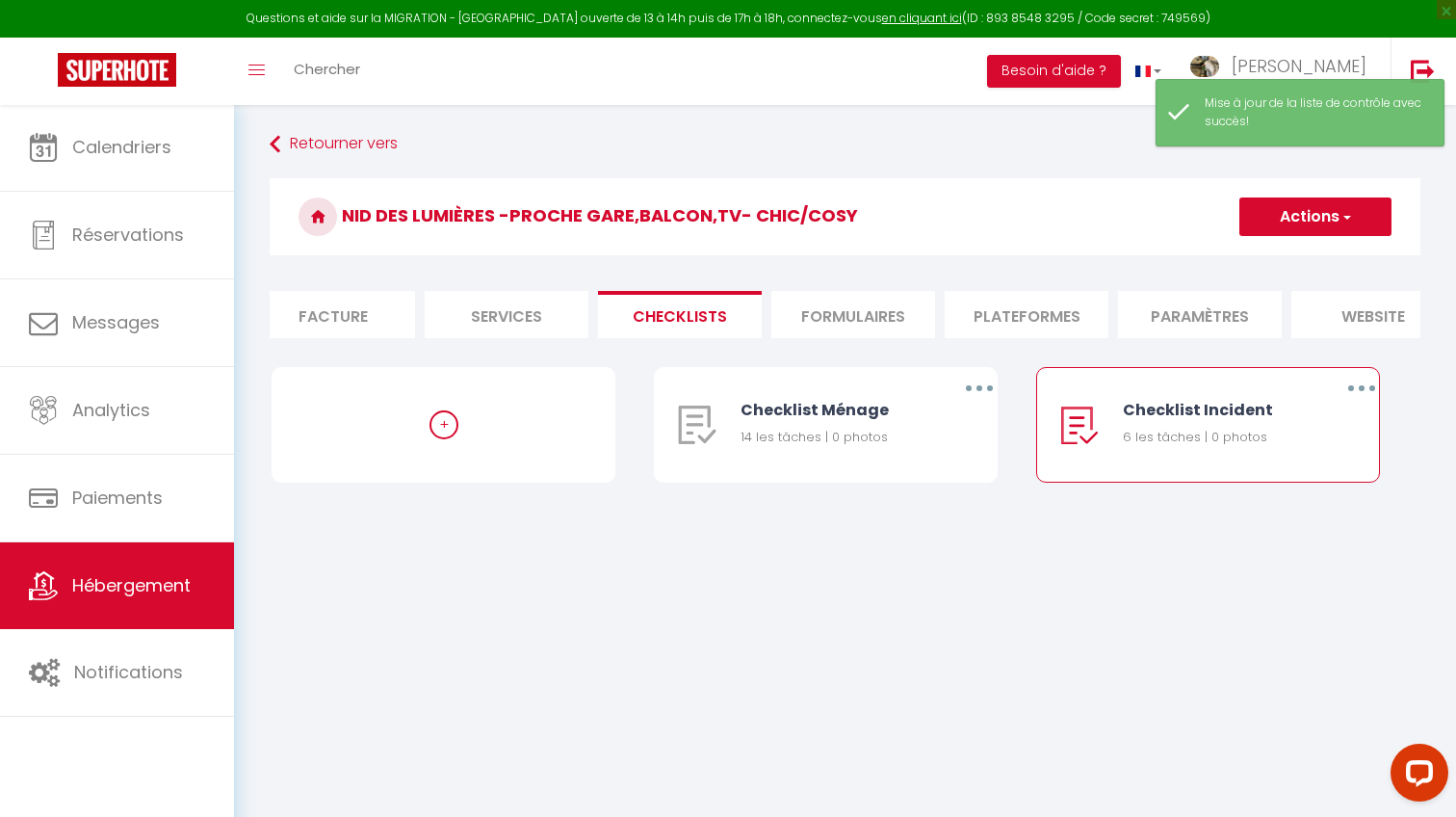
scroll to position [101, 0]
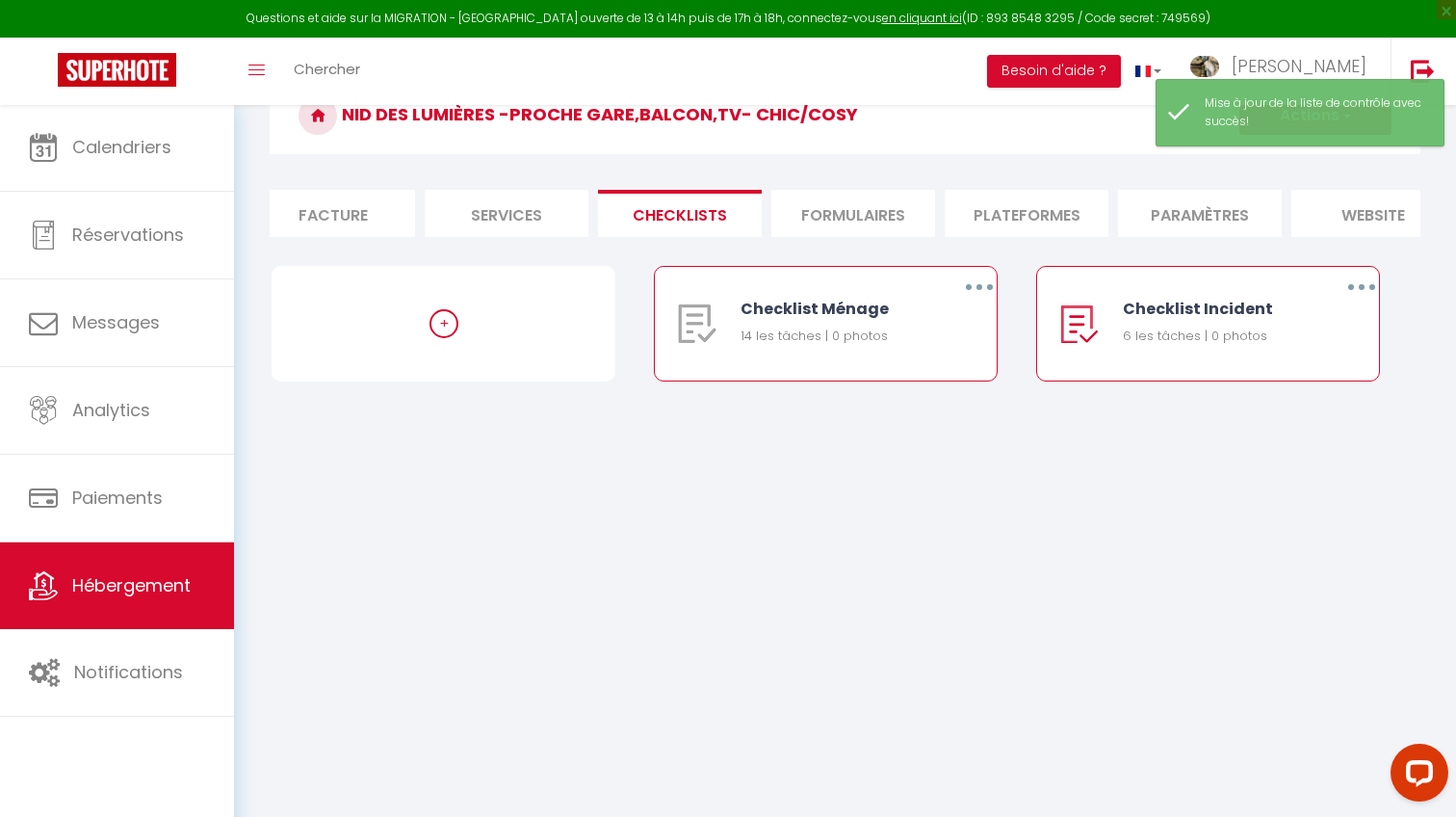
click at [970, 281] on button "button" at bounding box center [980, 287] width 54 height 31
click at [927, 332] on link "Editer" at bounding box center [929, 331] width 143 height 33
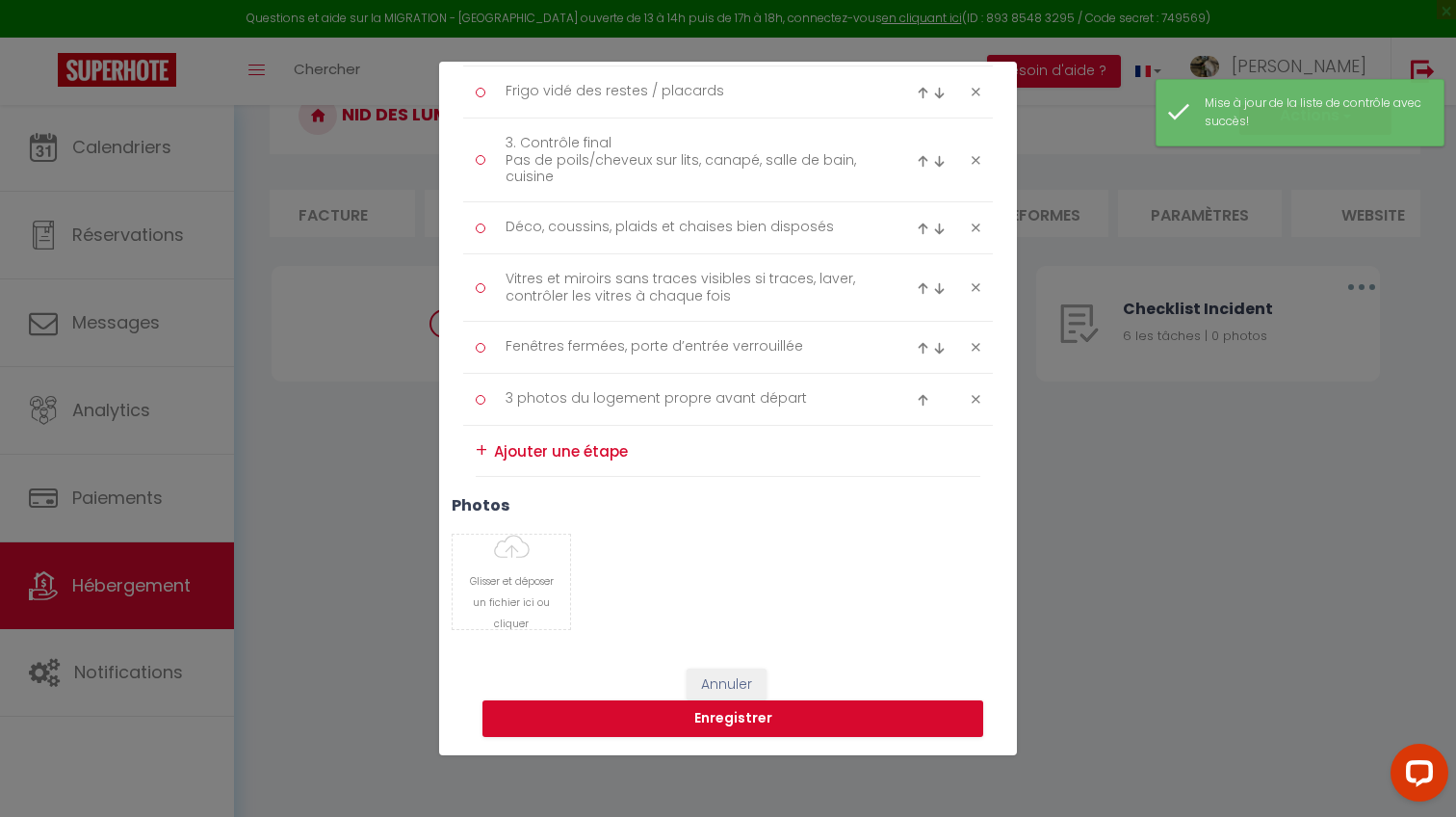
scroll to position [809, 0]
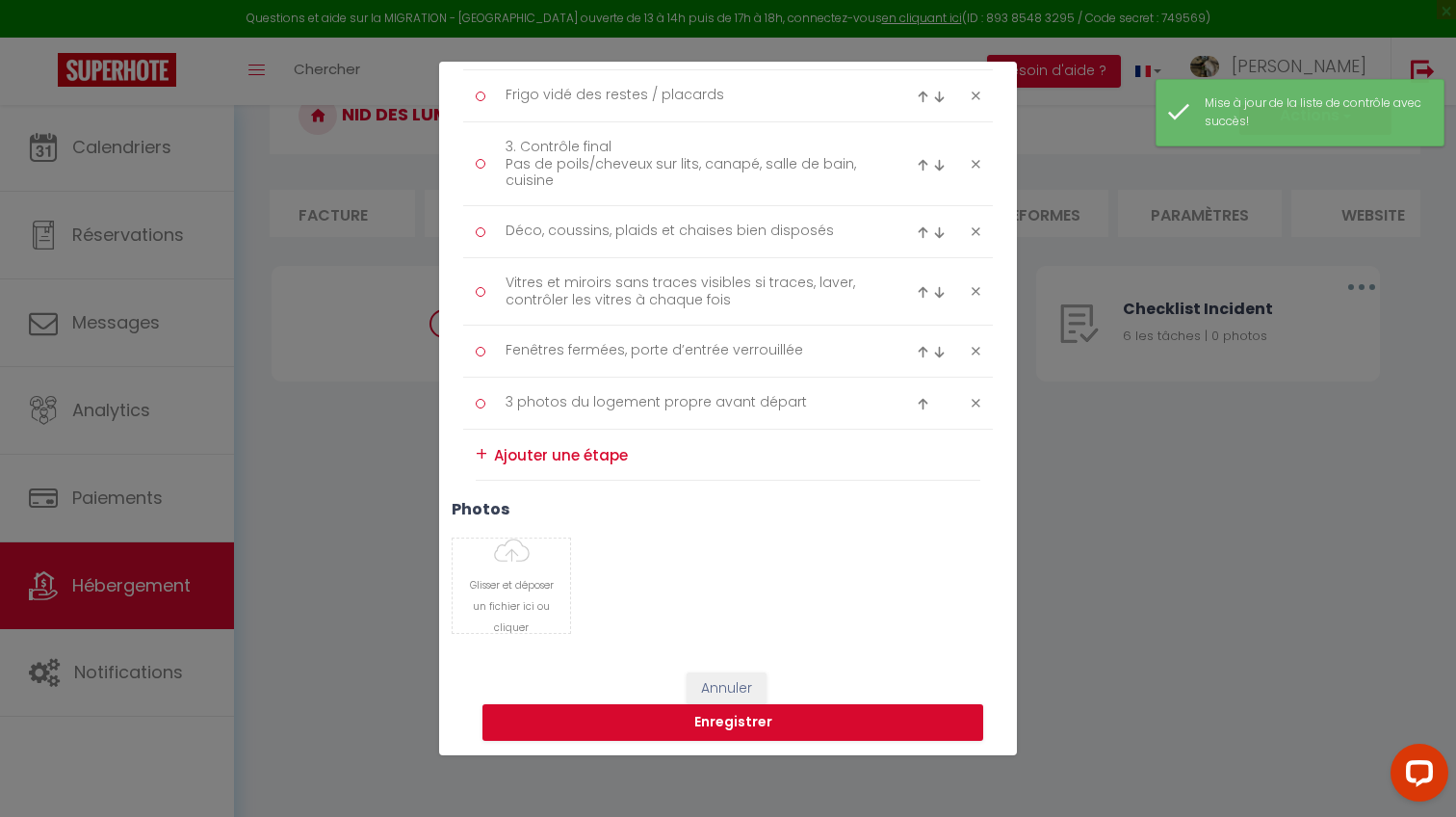
click at [602, 453] on textarea at bounding box center [737, 454] width 486 height 29
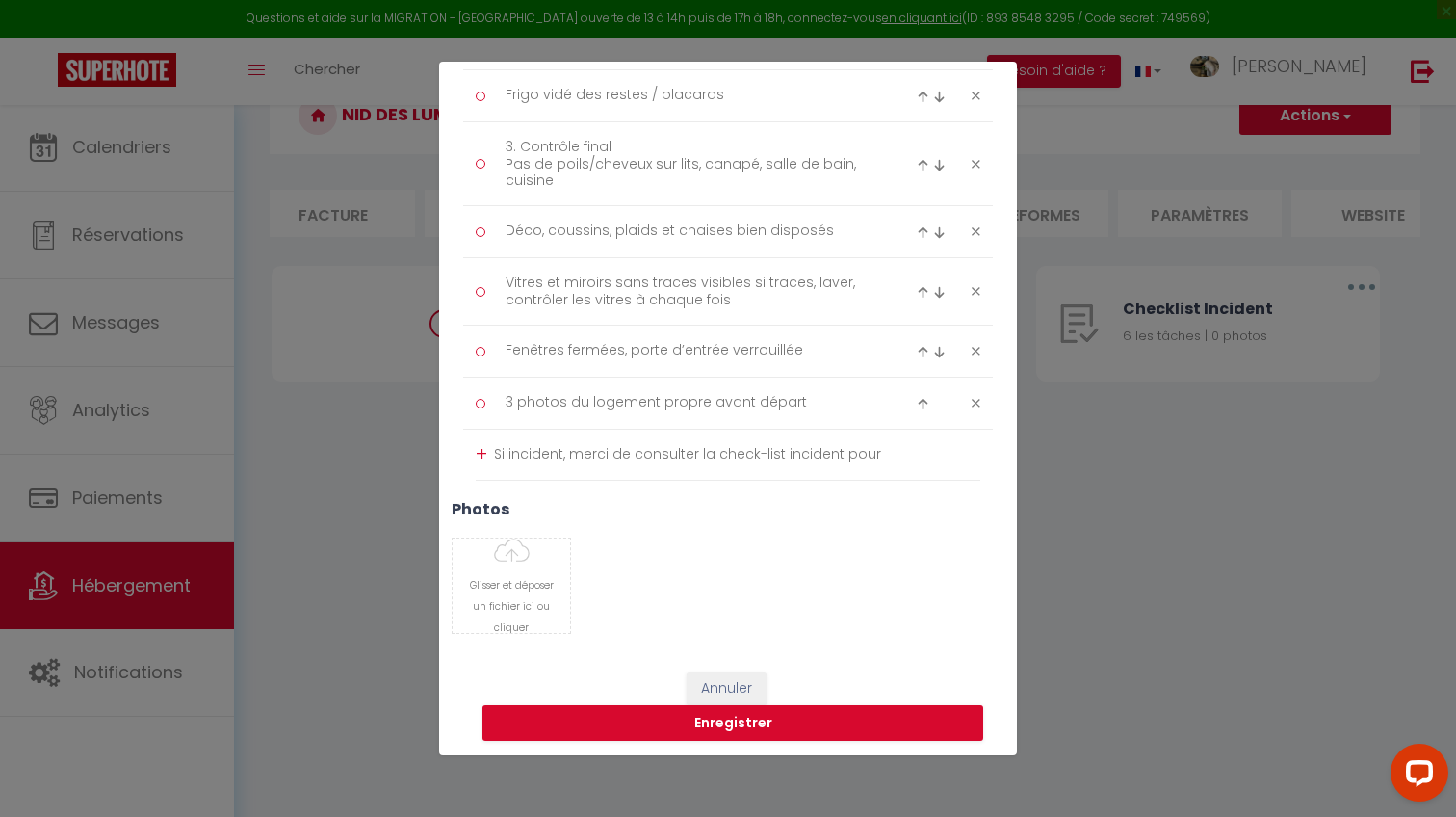
click at [561, 455] on textarea "Si incident, merci de consulter la check-list incident pour" at bounding box center [737, 454] width 486 height 31
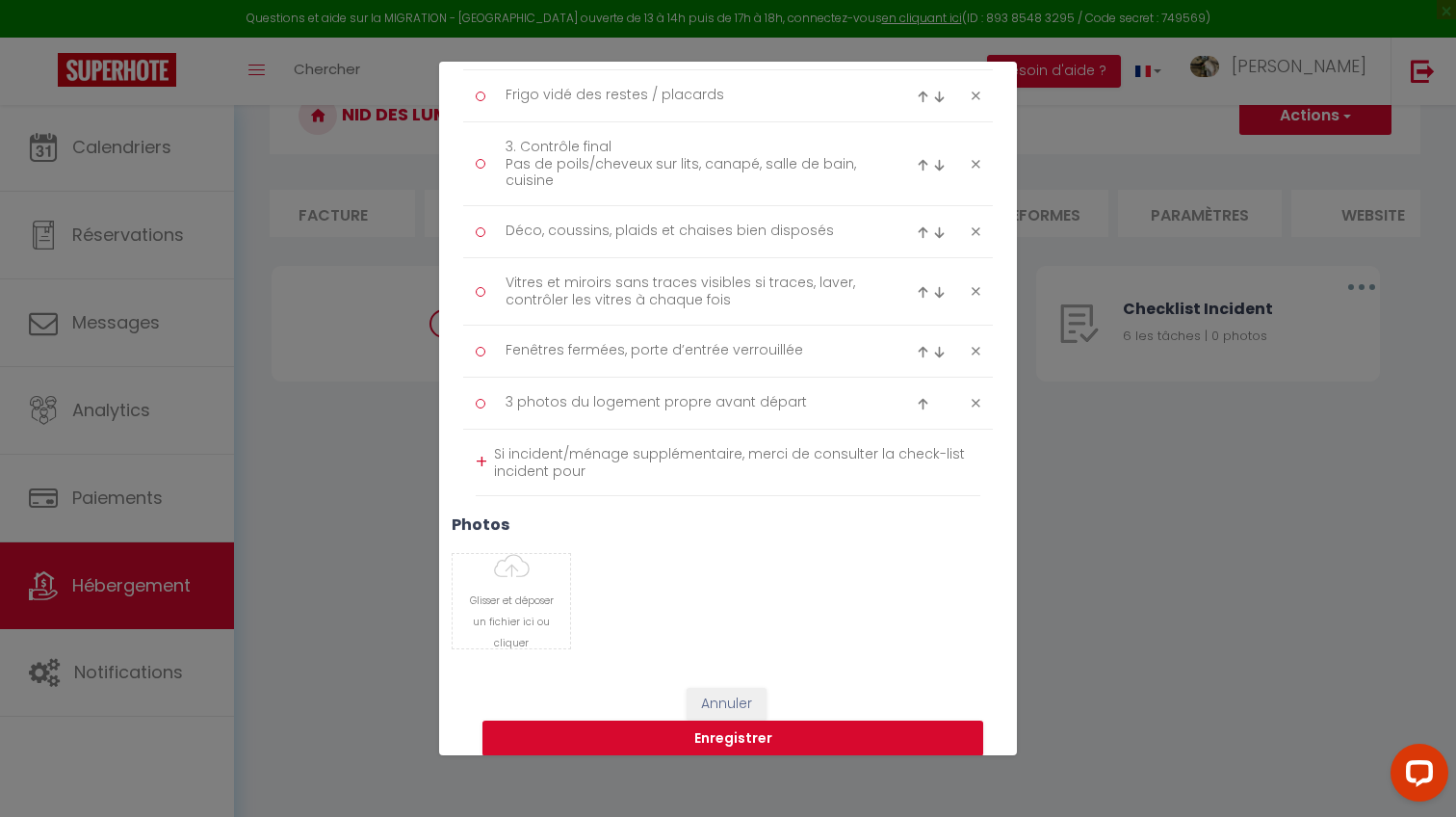
click at [596, 469] on textarea "Si incident/ménage supplémentaire, merci de consulter la check-list incident po…" at bounding box center [737, 462] width 486 height 46
click at [481, 455] on div "+" at bounding box center [481, 461] width 12 height 30
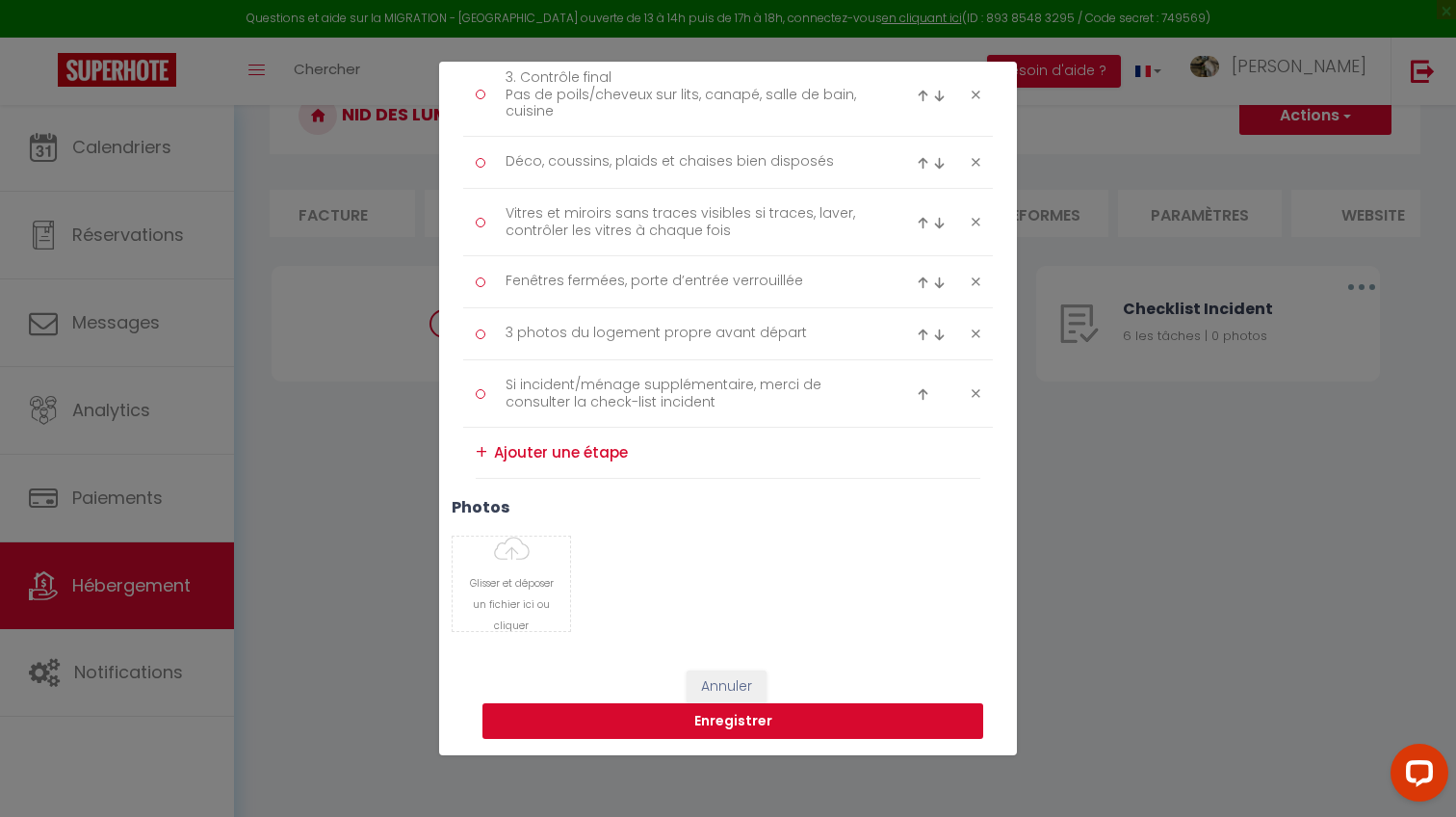
scroll to position [877, 0]
click at [726, 727] on button "Enregistrer" at bounding box center [732, 722] width 500 height 37
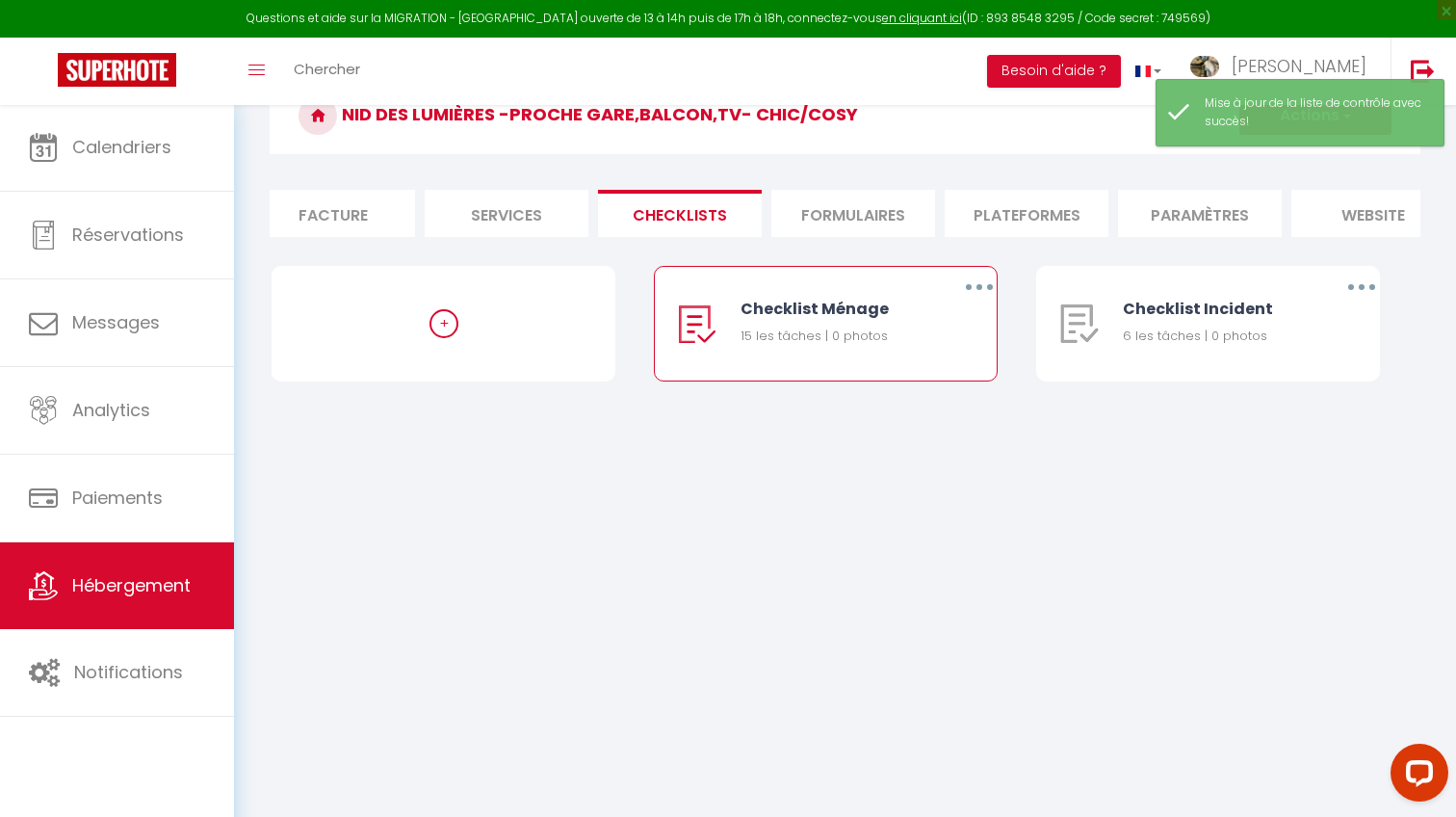
scroll to position [53, 0]
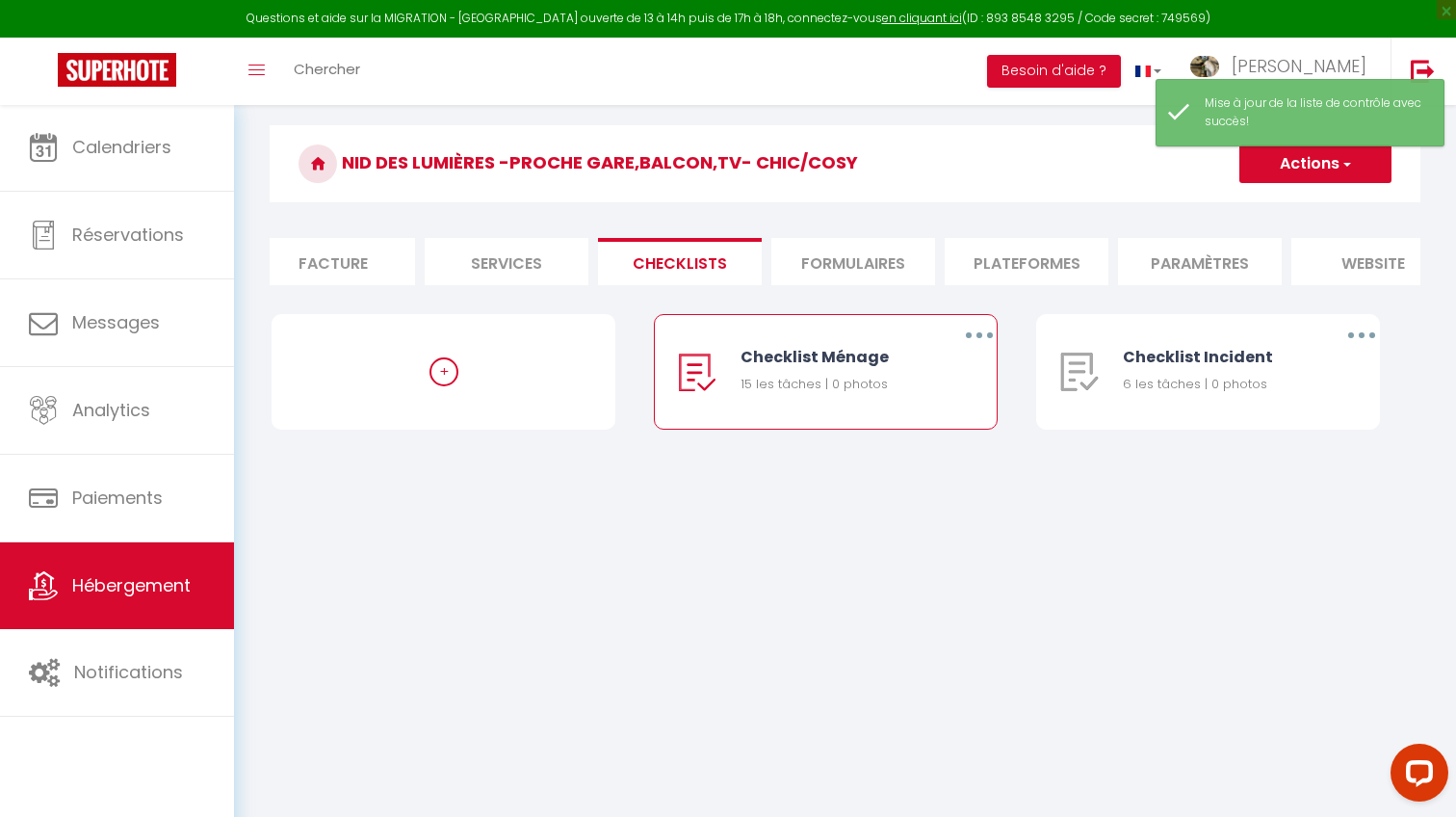
click at [981, 328] on button "button" at bounding box center [980, 335] width 54 height 31
click at [933, 377] on link "Editer" at bounding box center [929, 379] width 143 height 33
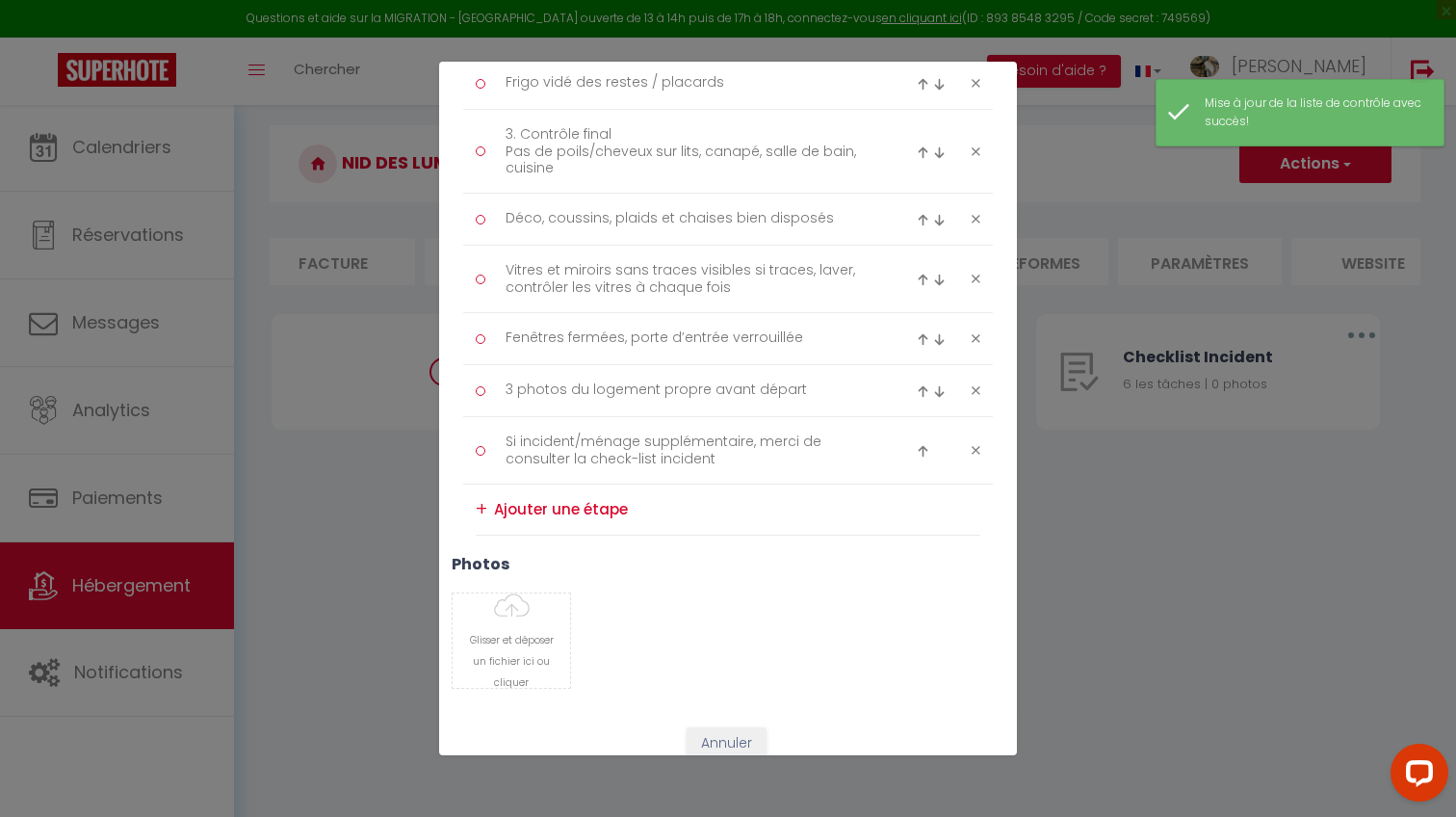
scroll to position [804, 0]
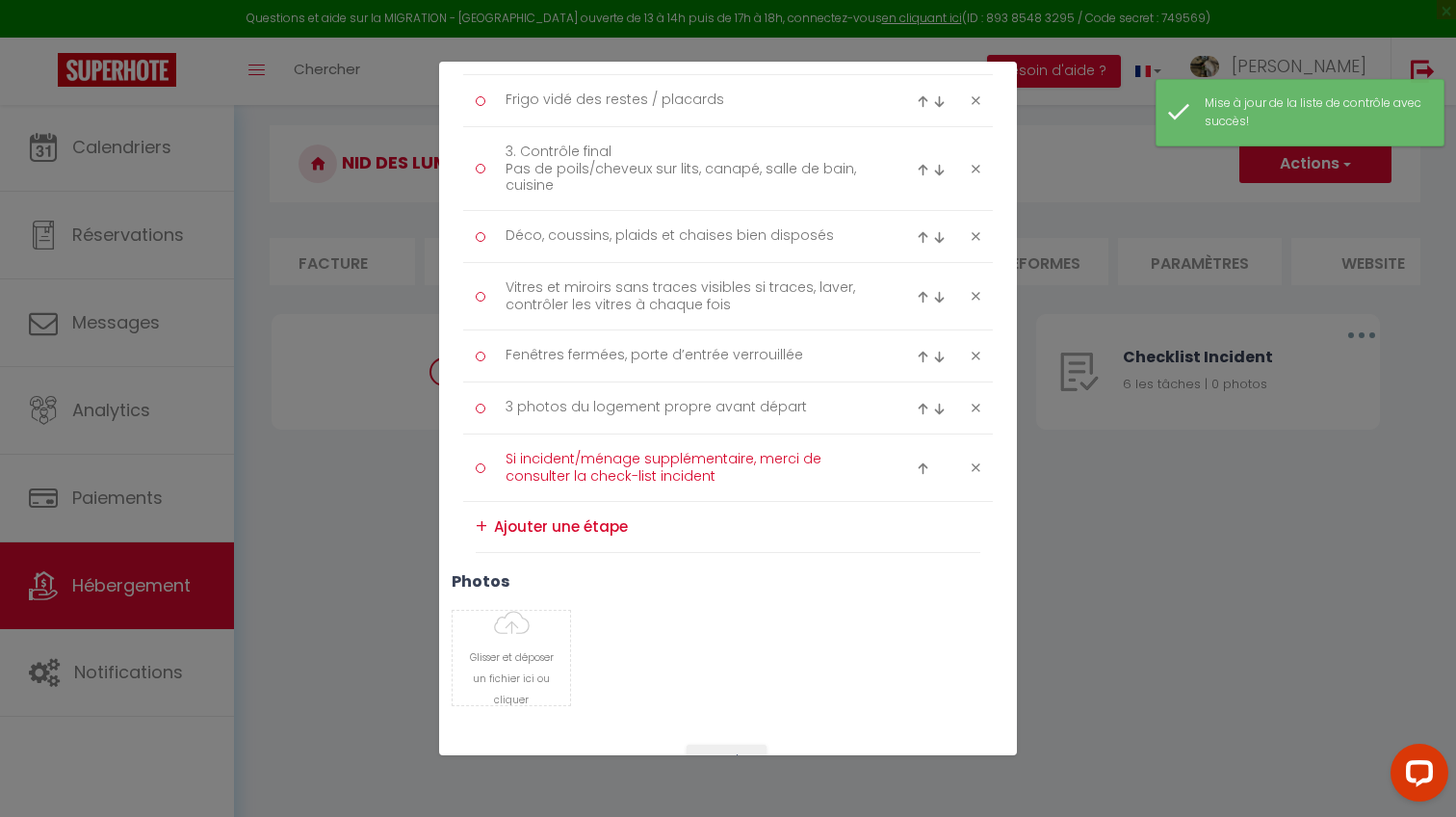
click at [506, 450] on textarea "Si incident/ménage supplémentaire, merci de consulter la check-list incident" at bounding box center [689, 466] width 394 height 47
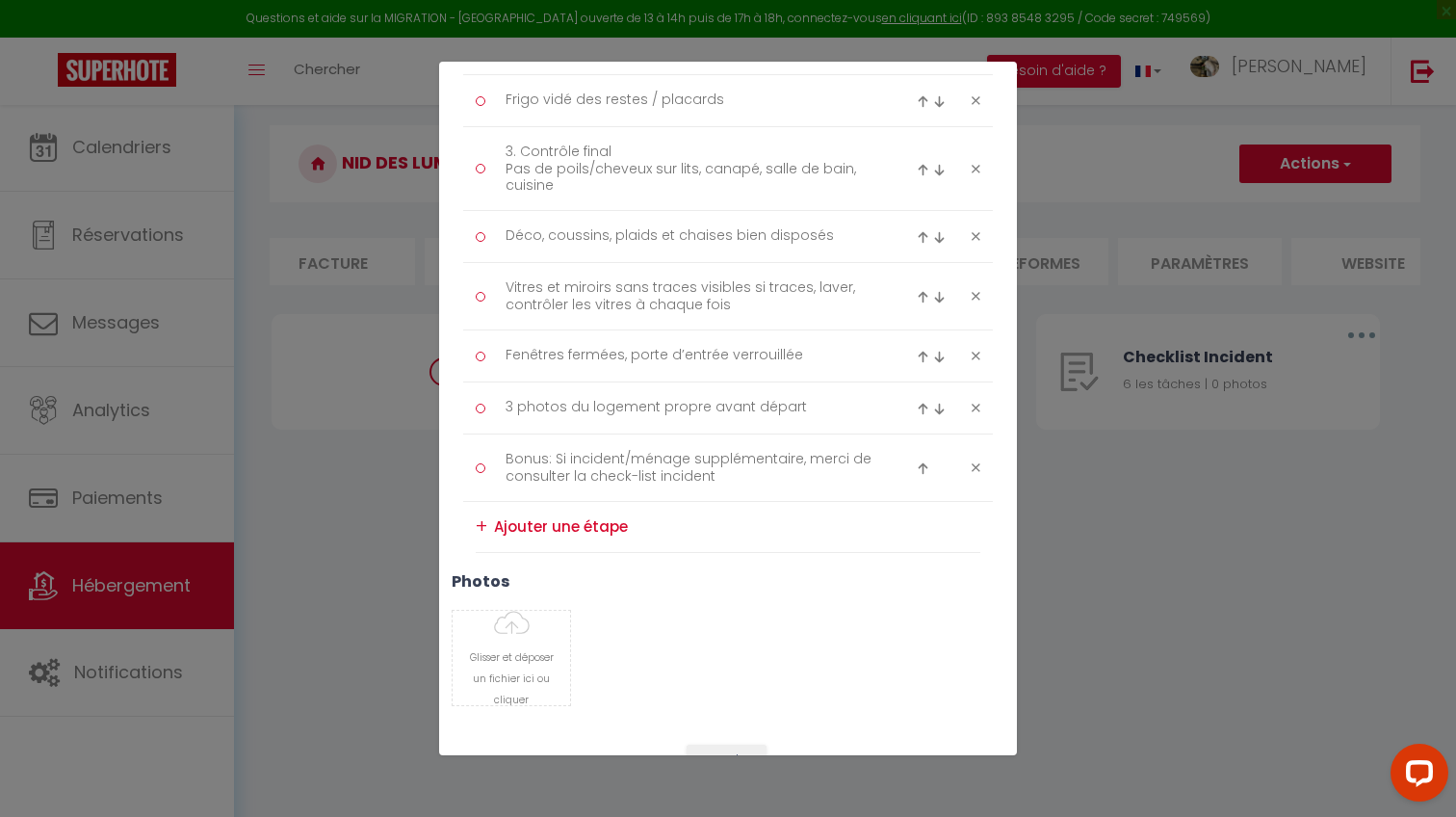
click at [599, 576] on h3 "photos" at bounding box center [727, 581] width 552 height 18
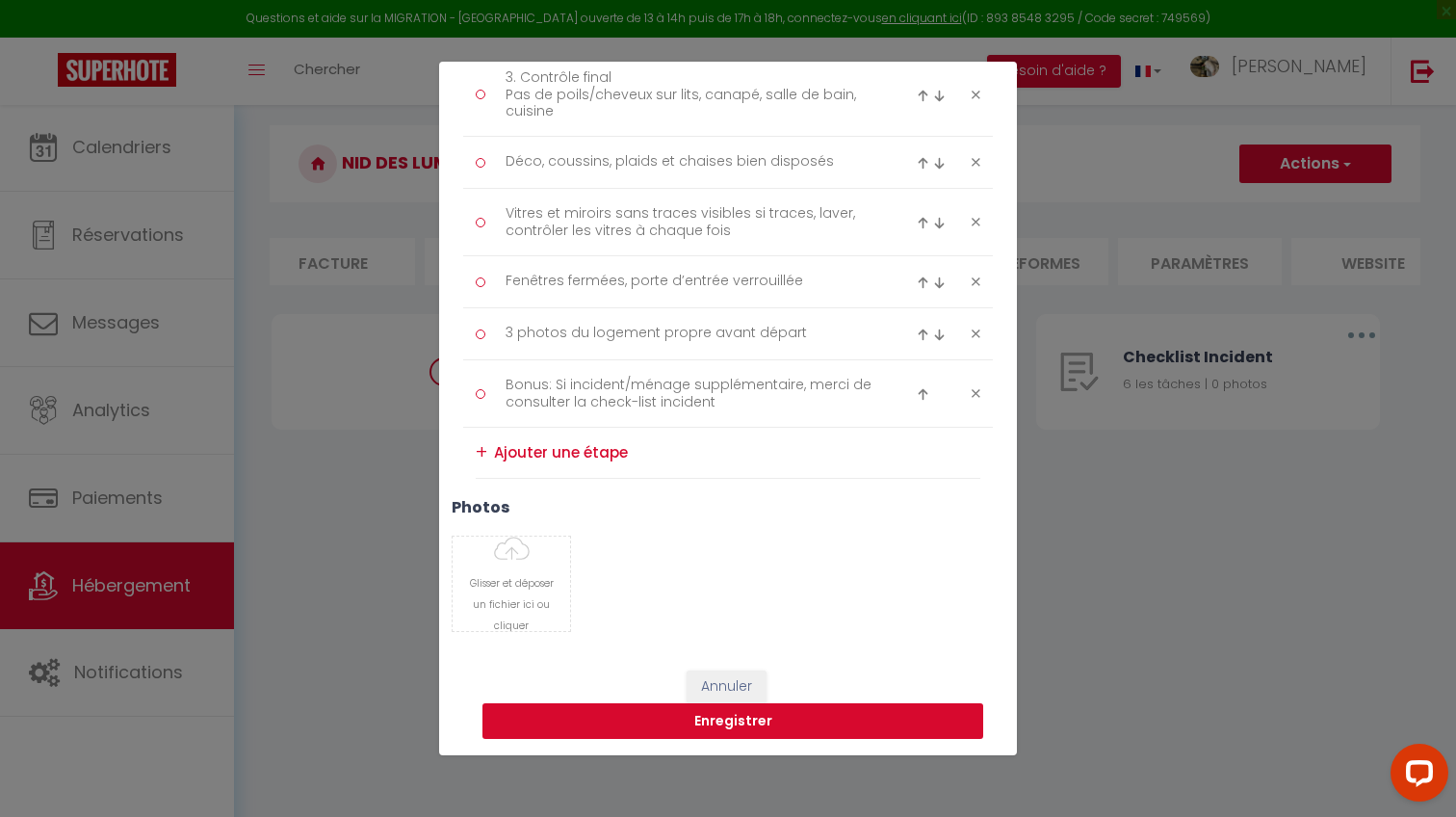
scroll to position [877, 0]
click at [701, 721] on button "Enregistrer" at bounding box center [732, 722] width 500 height 37
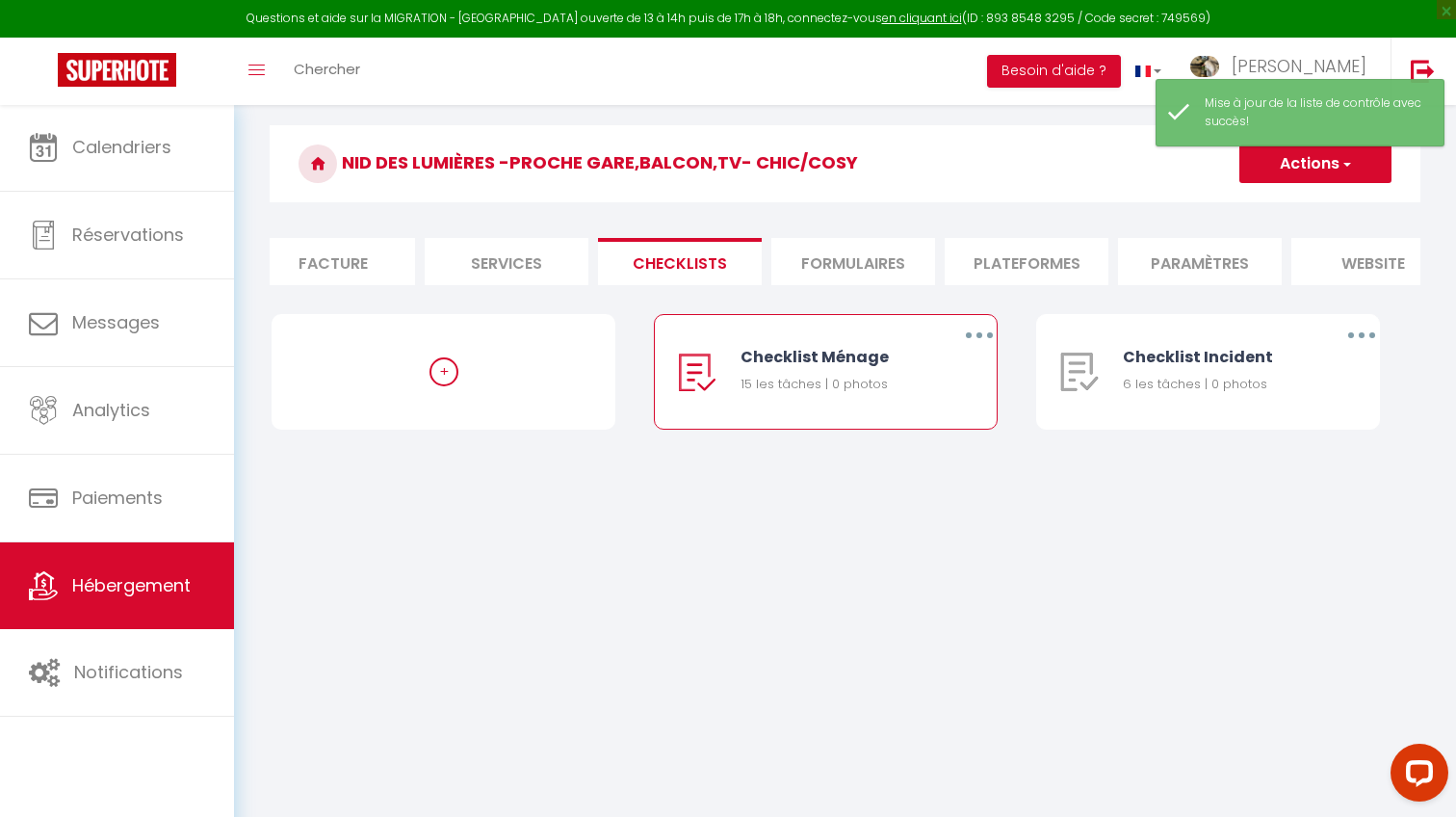
click at [960, 334] on button "button" at bounding box center [980, 335] width 54 height 31
click at [946, 374] on link "Editer" at bounding box center [929, 379] width 143 height 33
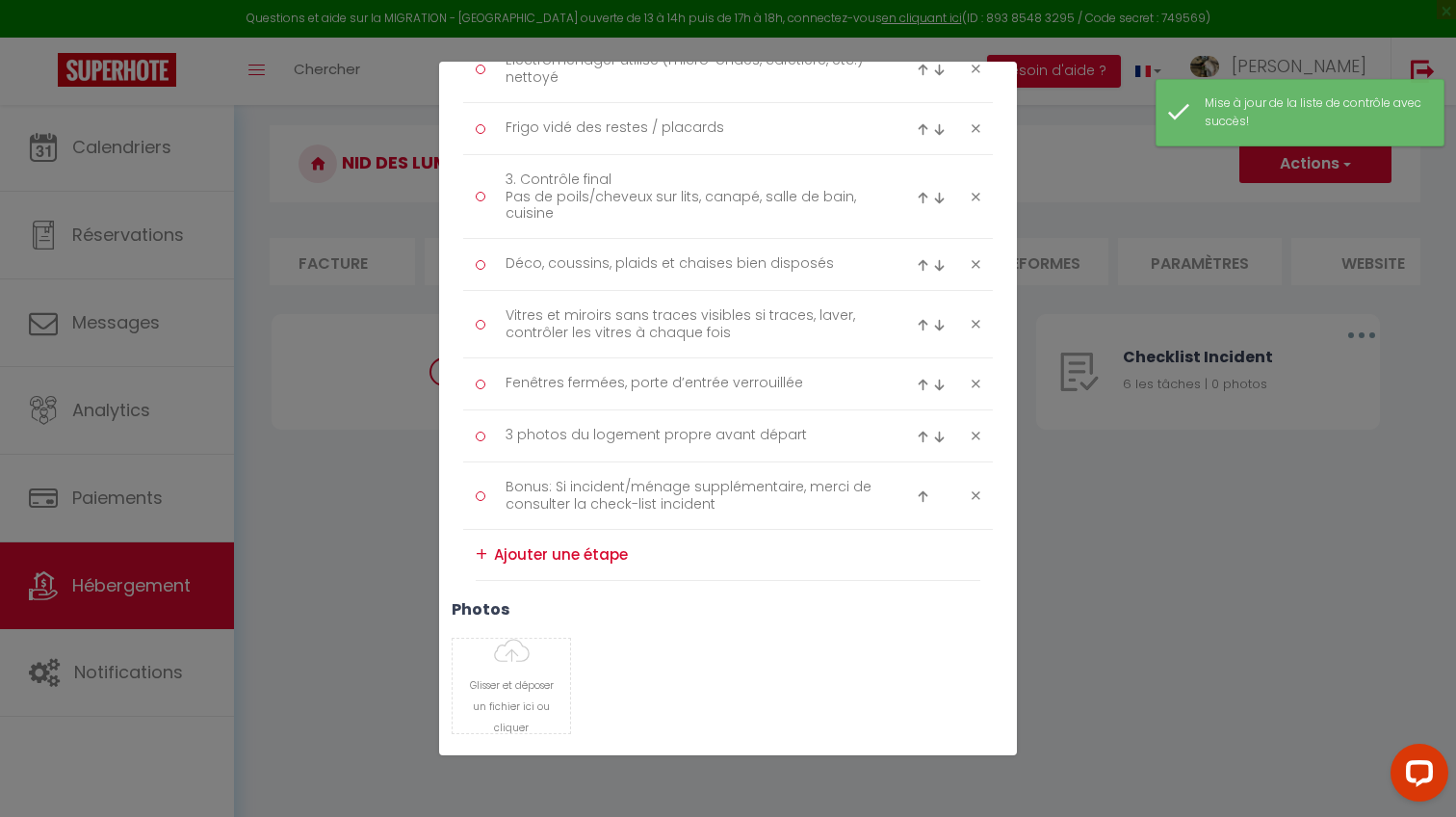
scroll to position [783, 0]
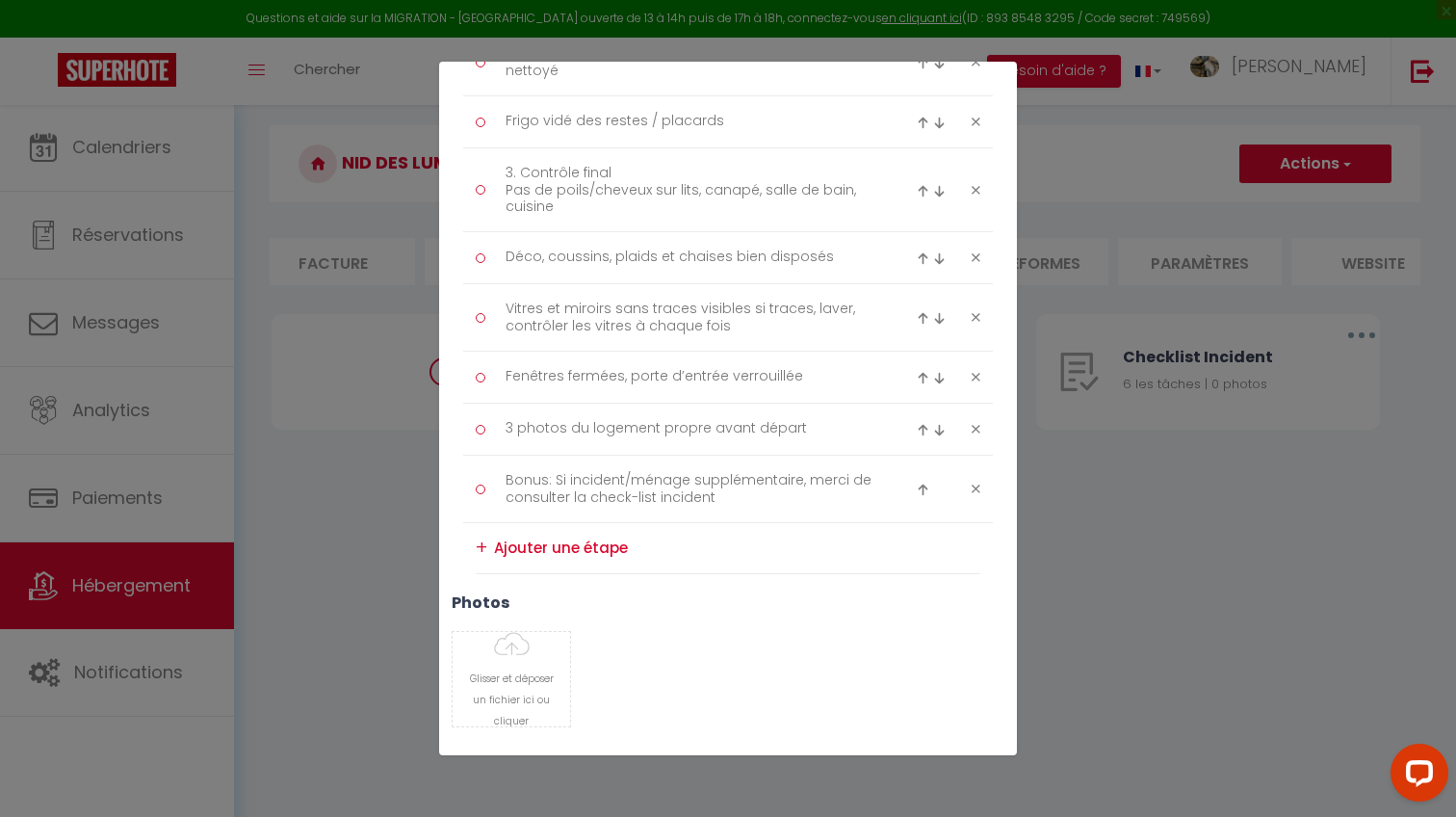
click at [1056, 472] on div "Liste de checklist × Titre * Checklist Ménage Description * Procédure ménage Ty…" at bounding box center [728, 408] width 1456 height 817
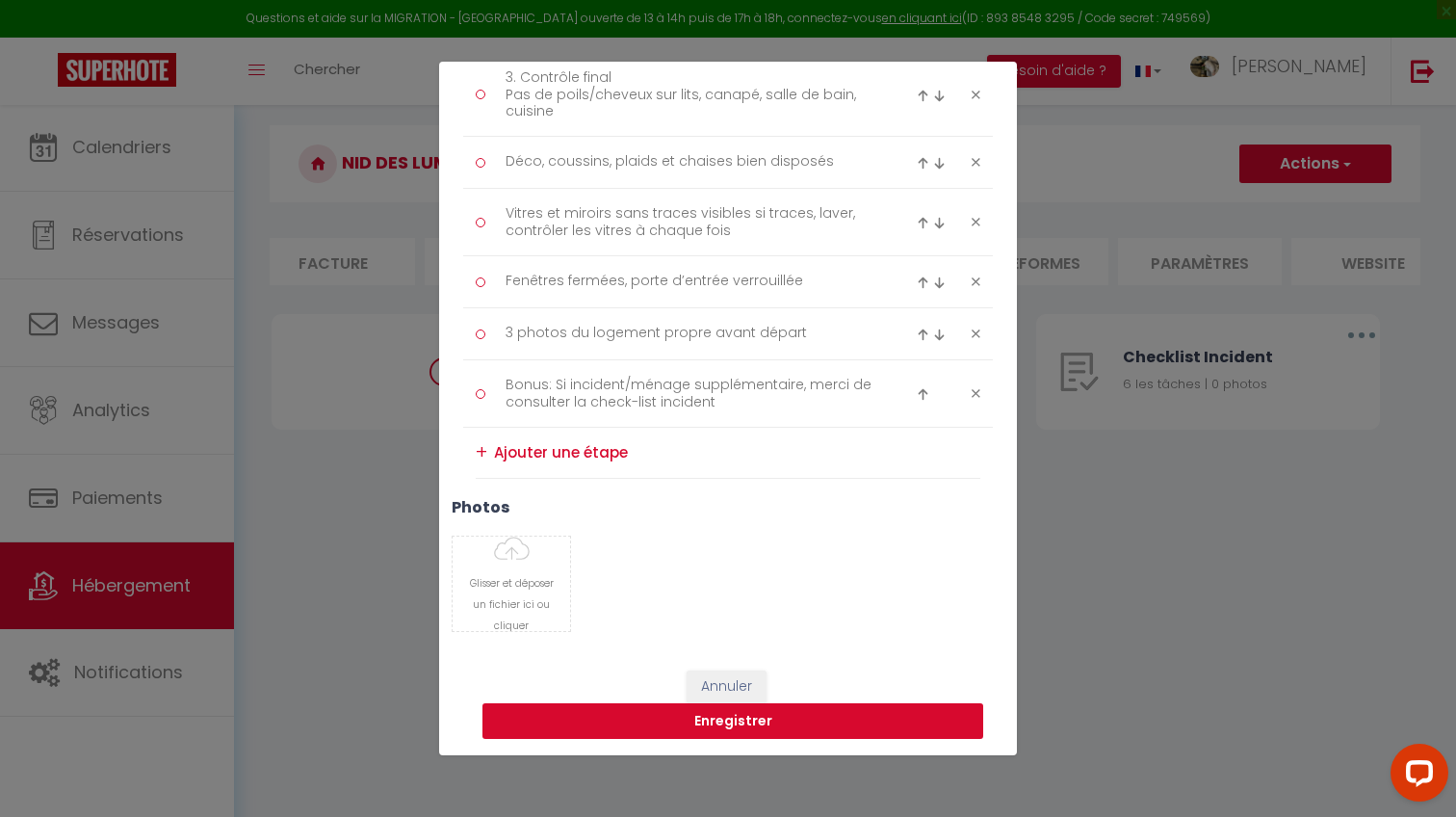
scroll to position [877, 0]
click at [752, 731] on button "Enregistrer" at bounding box center [732, 722] width 500 height 37
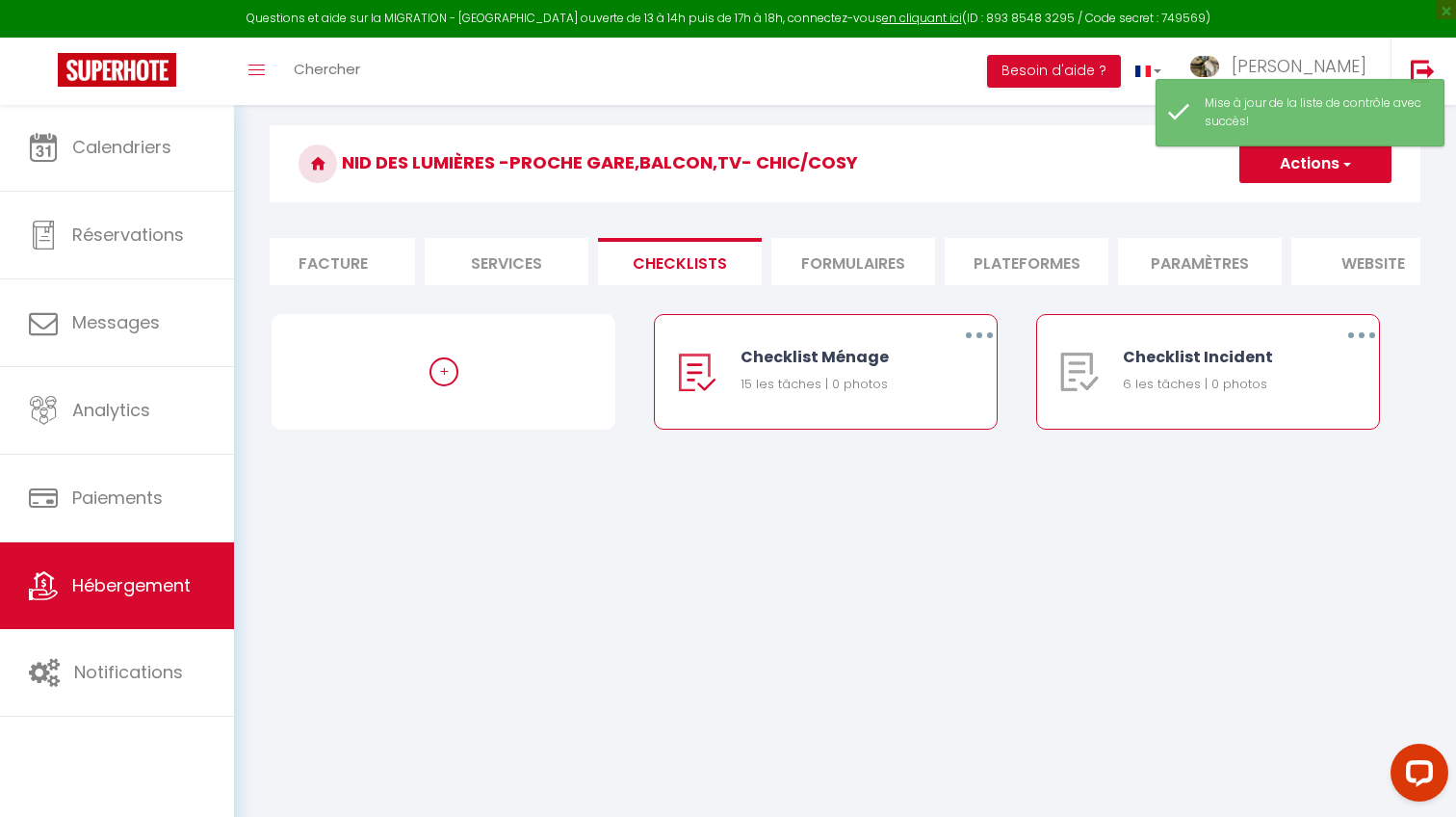
click at [1351, 340] on button "button" at bounding box center [1361, 335] width 54 height 31
click at [1307, 370] on link "Editer" at bounding box center [1311, 379] width 143 height 33
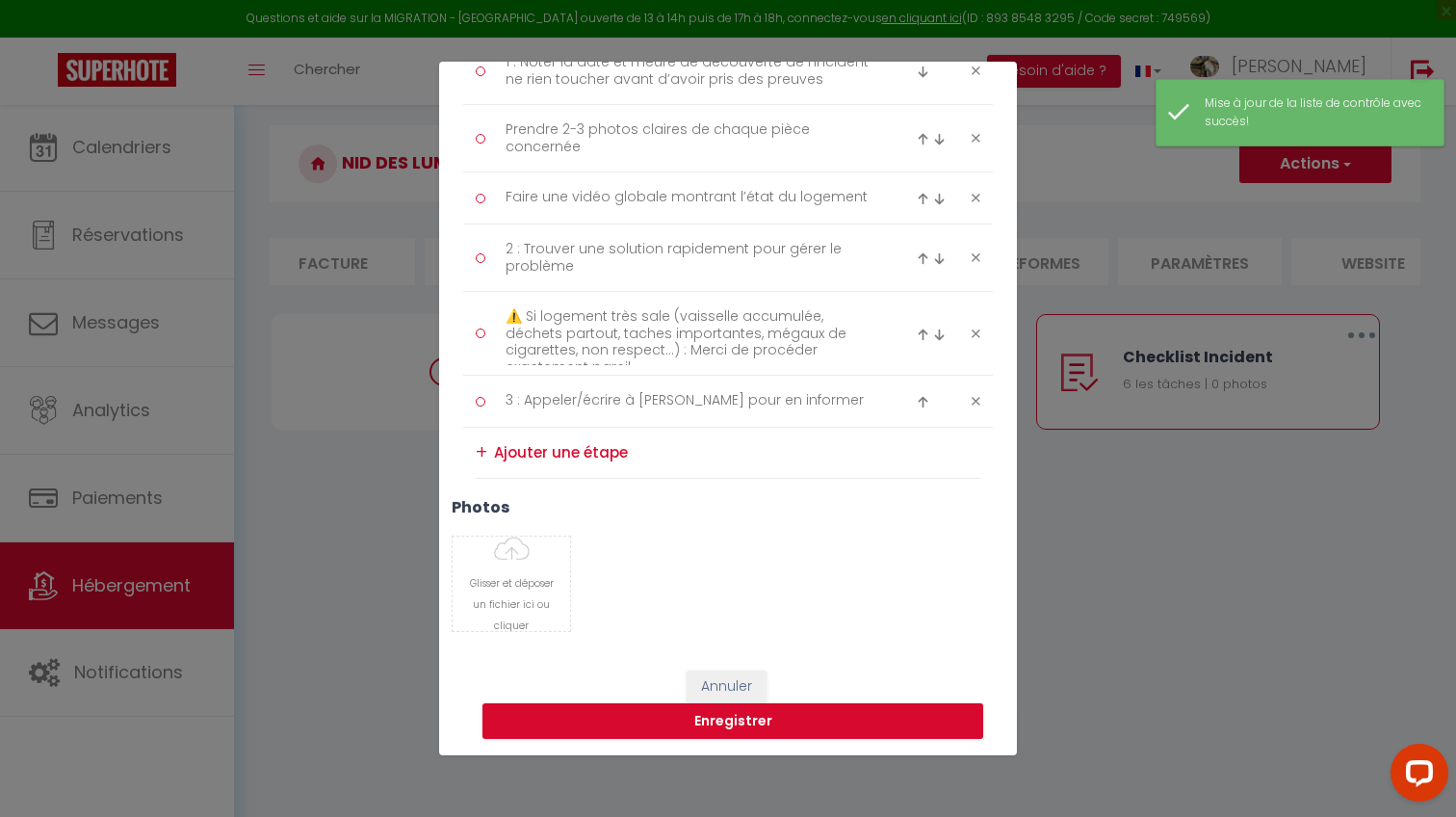
scroll to position [333, 0]
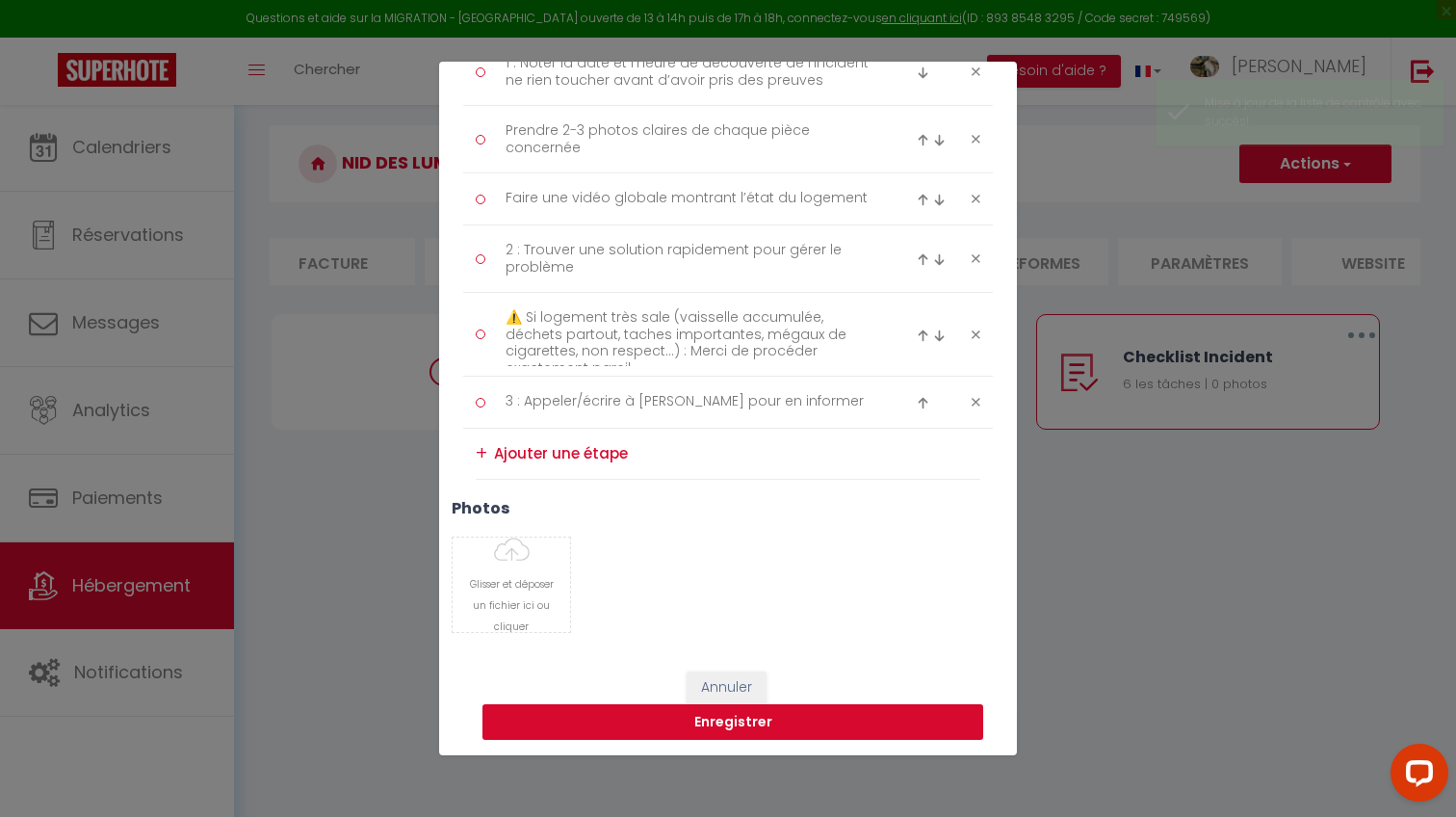
click at [871, 723] on button "Enregistrer" at bounding box center [732, 722] width 500 height 37
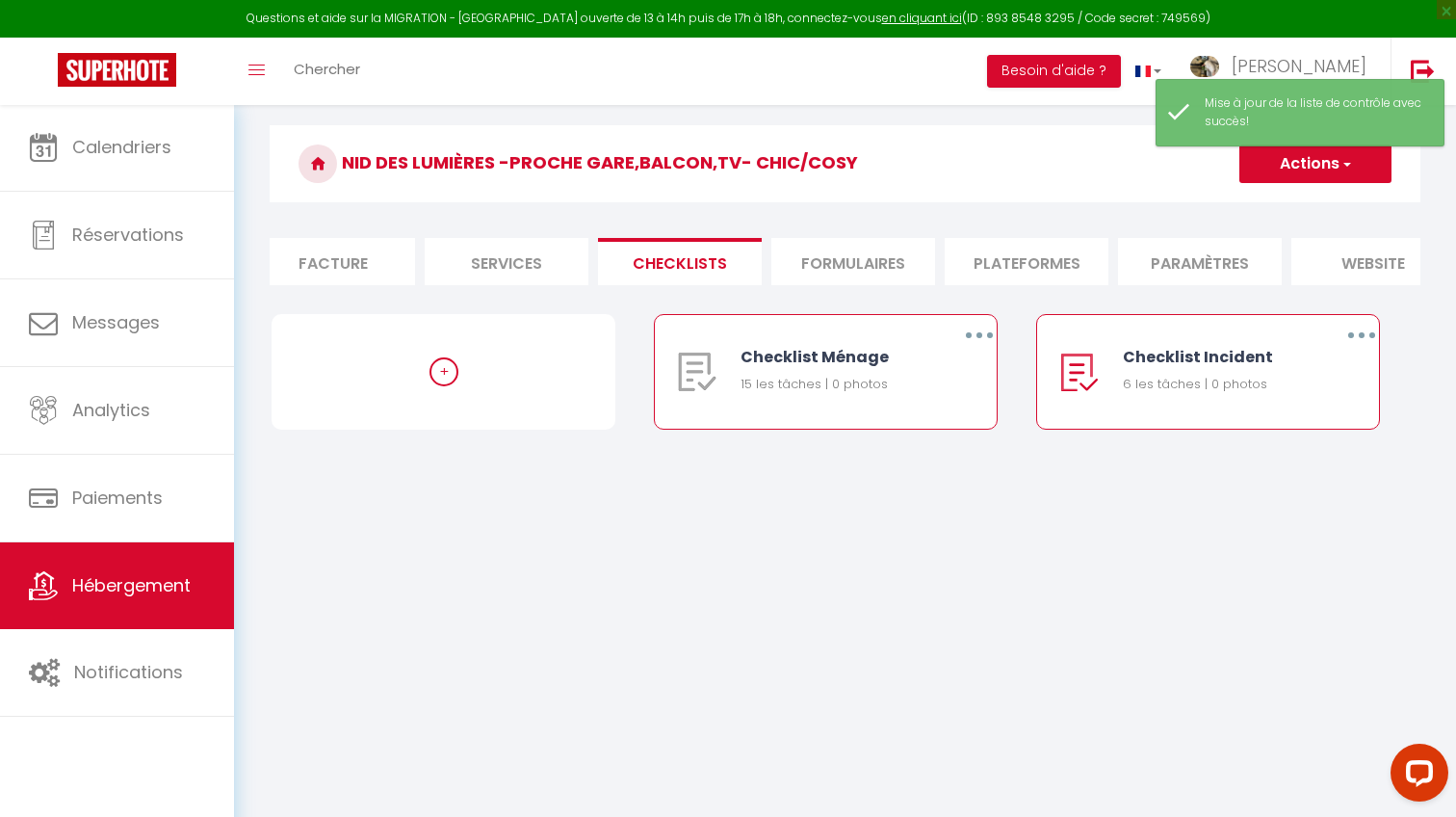
click at [980, 341] on button "button" at bounding box center [980, 335] width 54 height 31
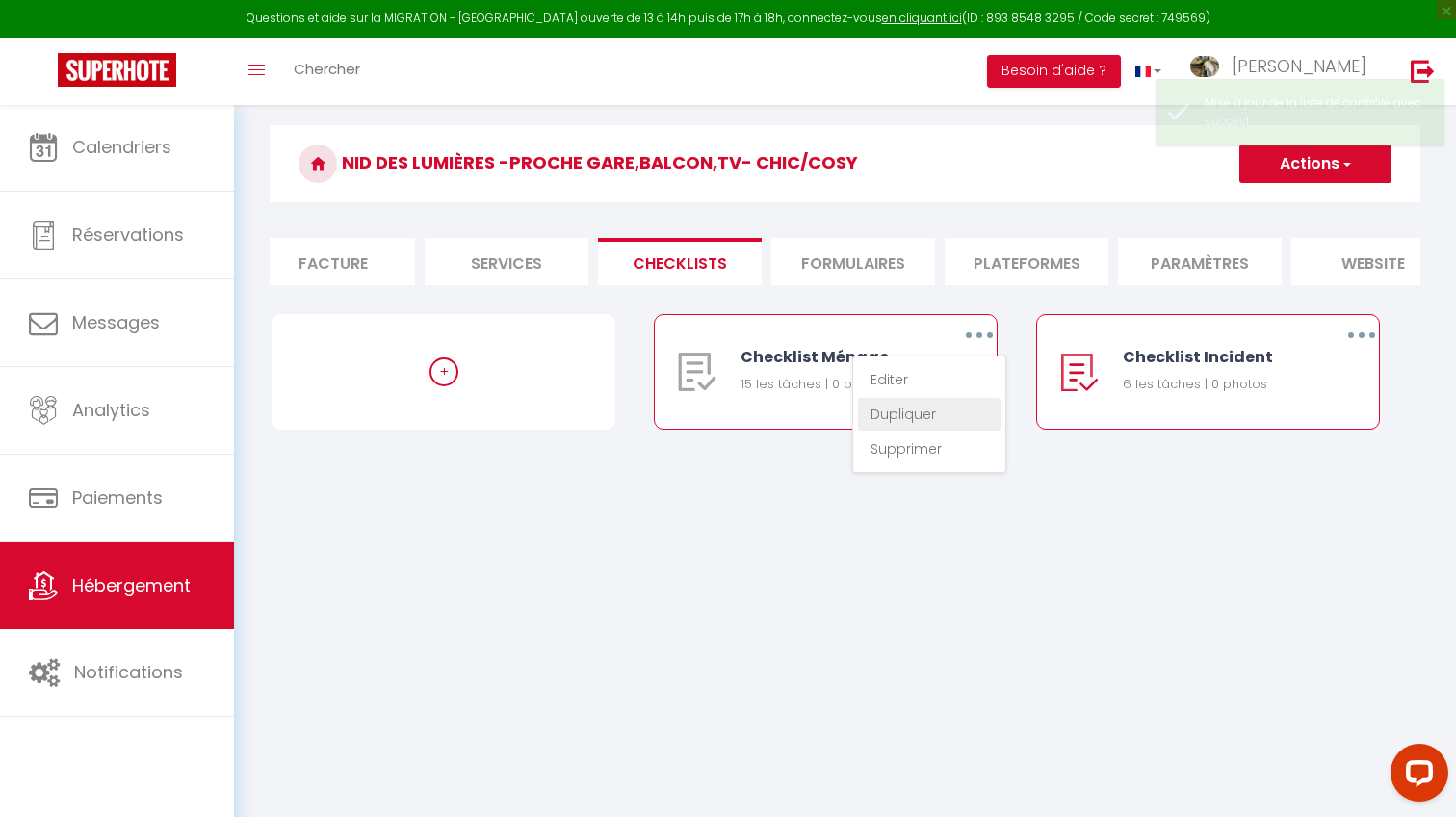
click at [919, 408] on link "Dupliquer" at bounding box center [929, 413] width 143 height 33
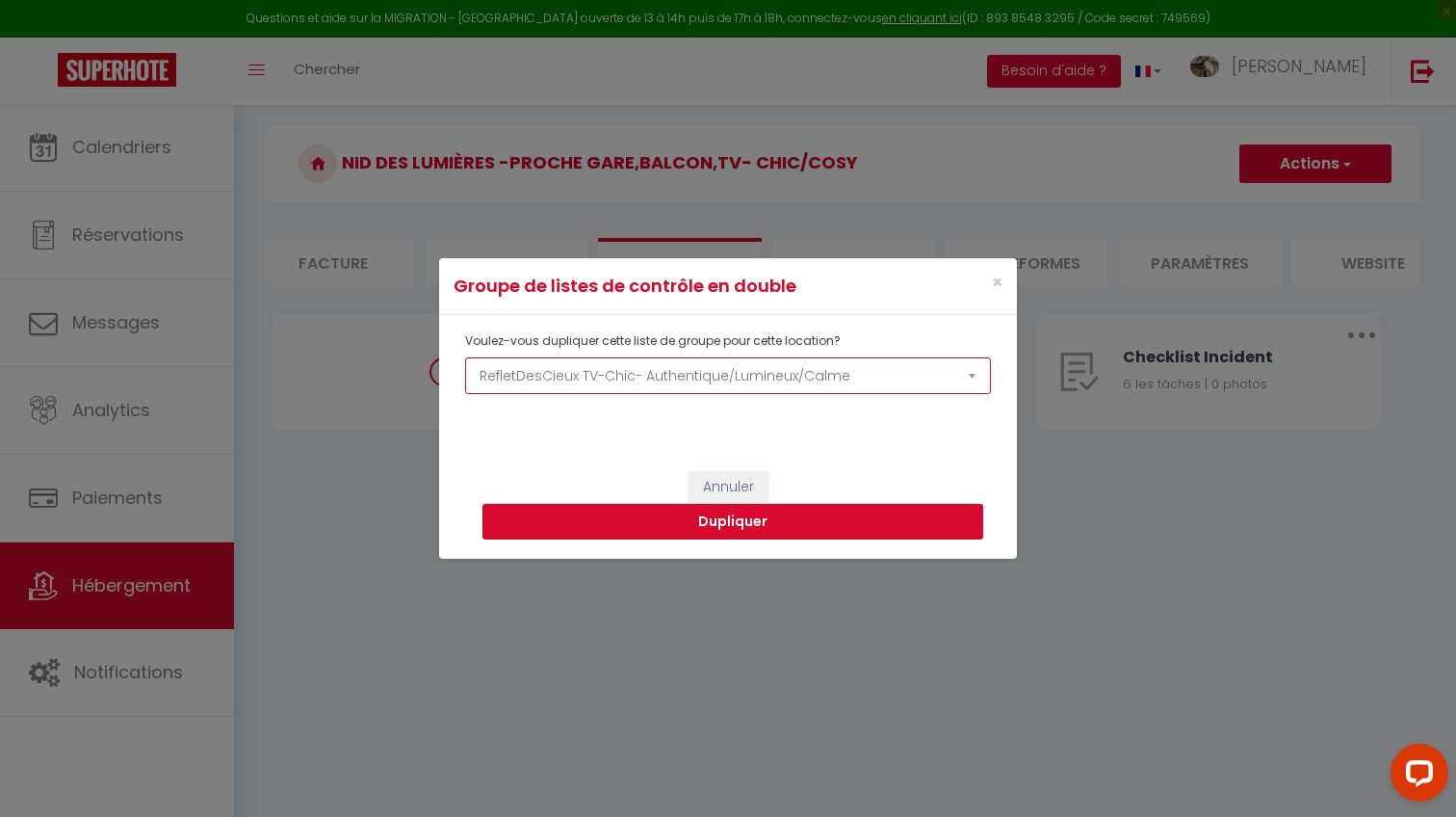
click at [802, 515] on button "Dupliquer" at bounding box center [732, 521] width 500 height 37
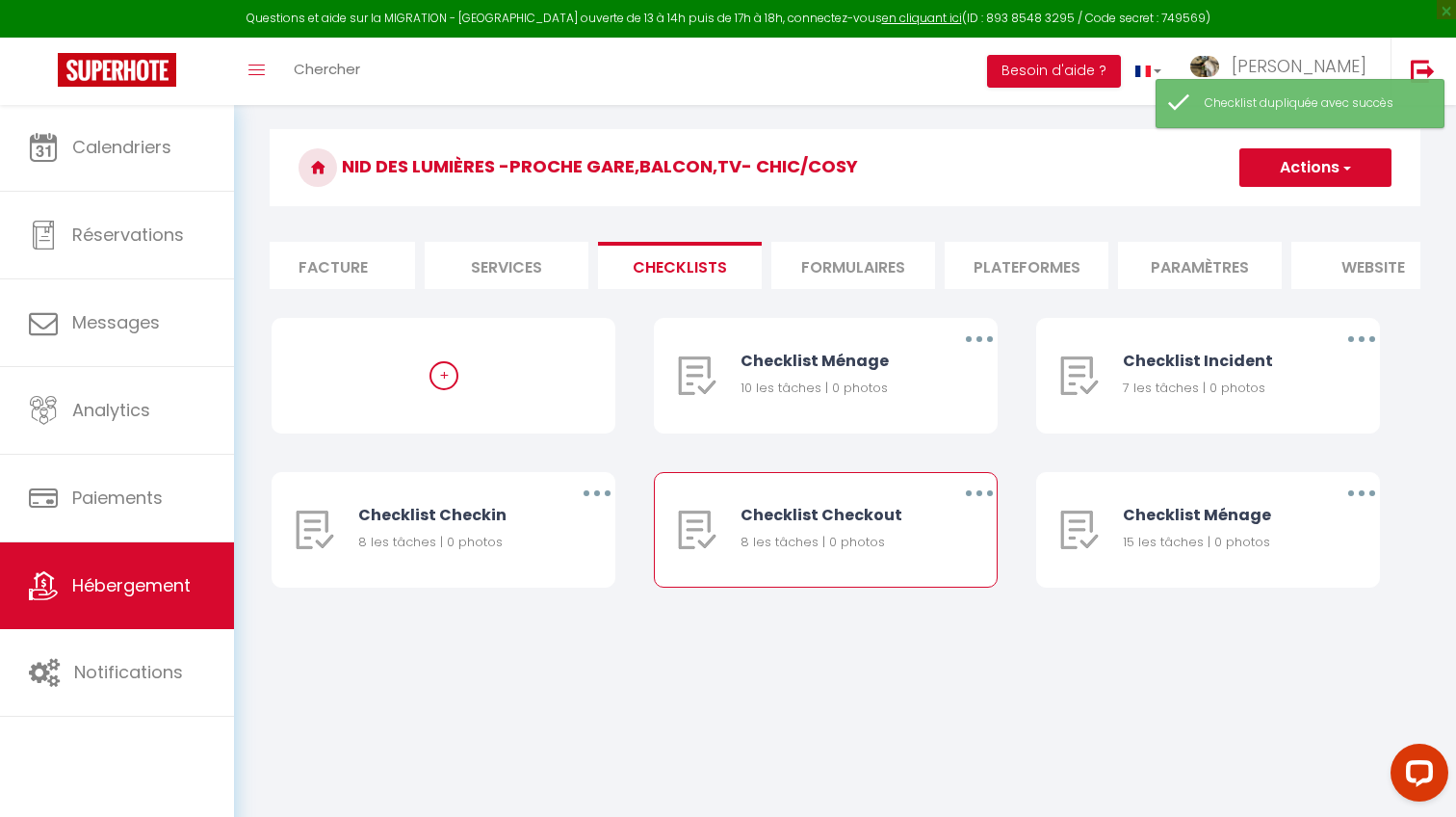
scroll to position [46, 0]
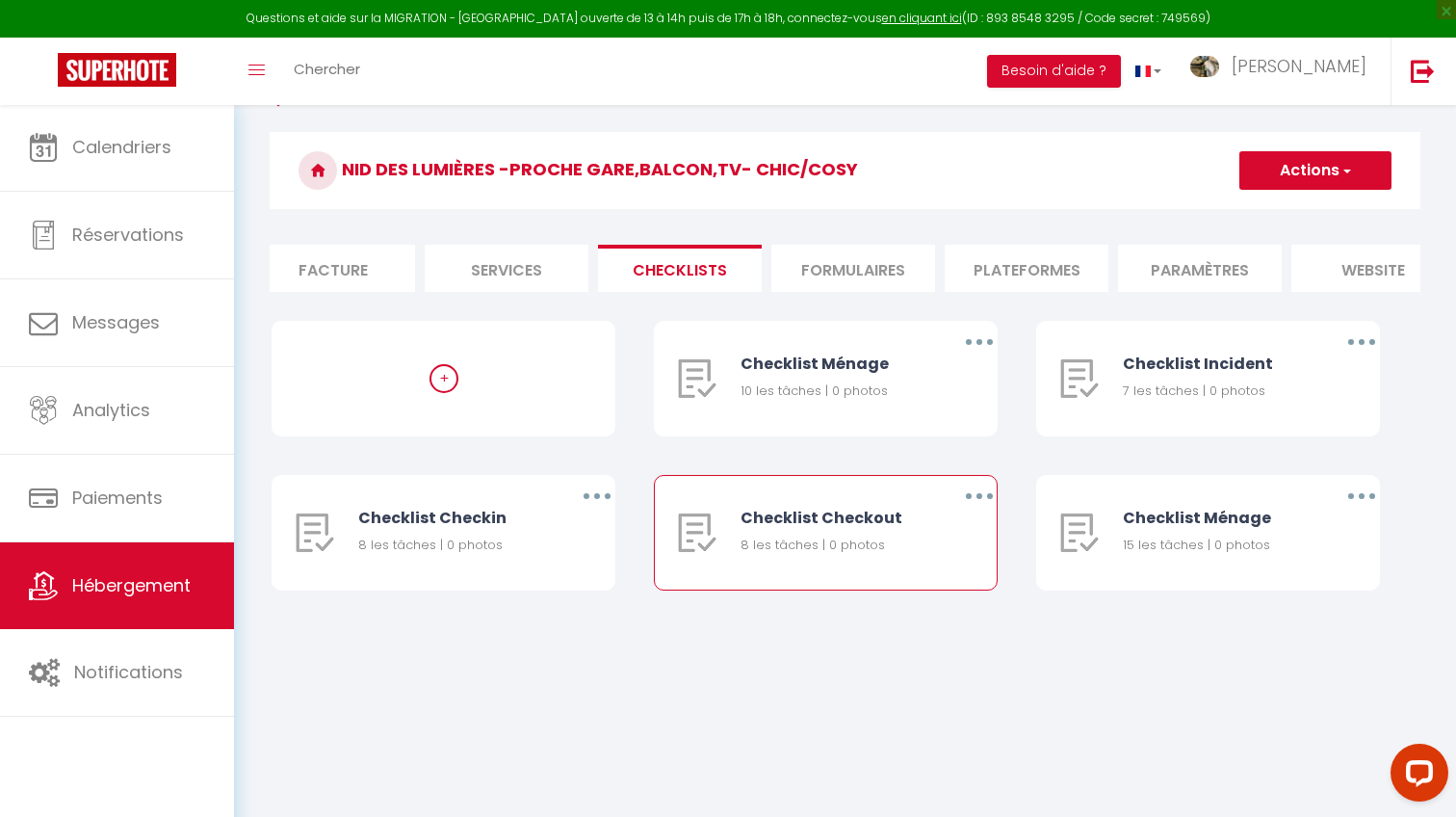
click at [980, 501] on button "button" at bounding box center [980, 495] width 54 height 31
click at [931, 603] on link "Supprimer" at bounding box center [929, 609] width 143 height 33
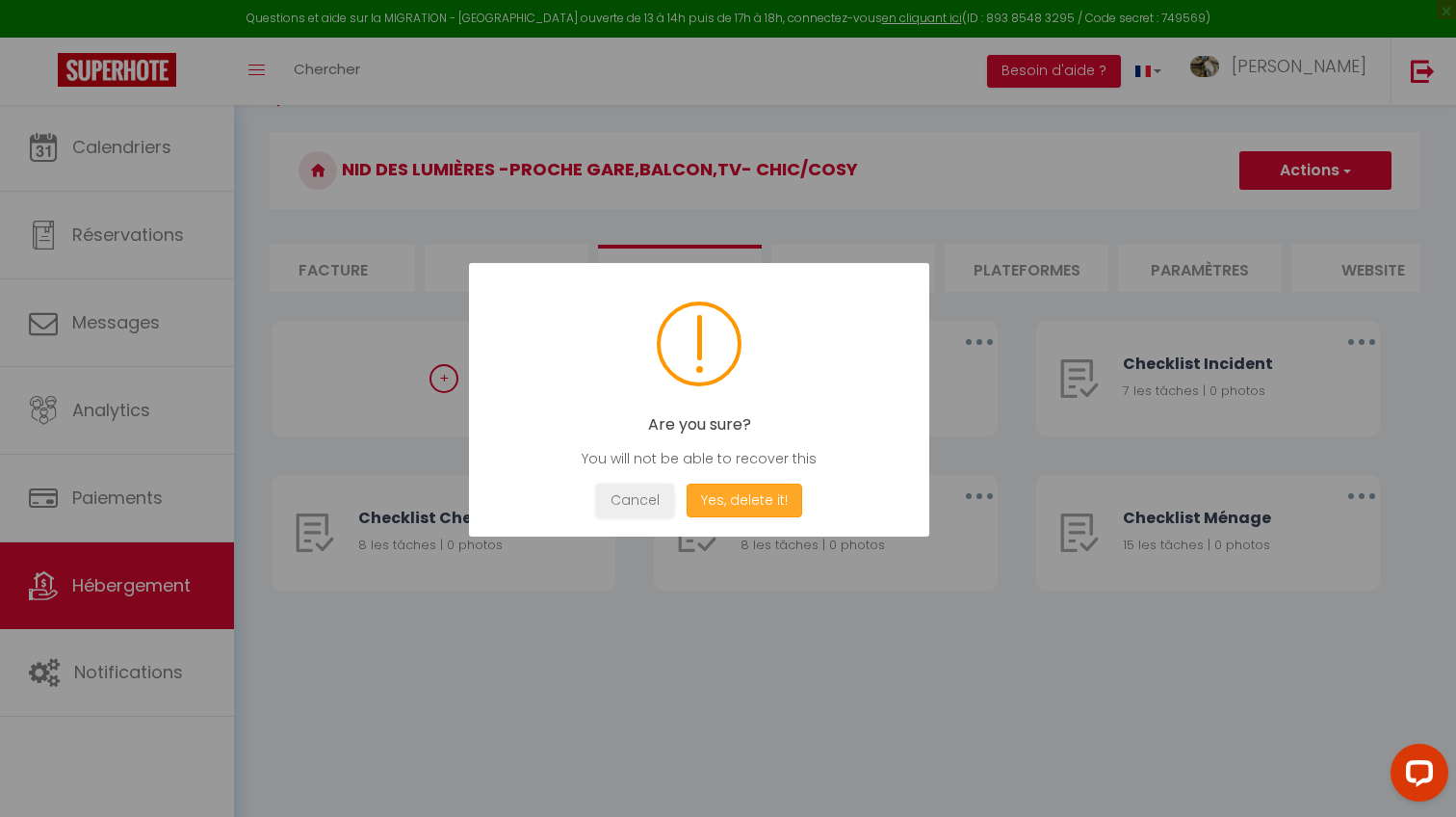
click at [772, 498] on button "Yes, delete it!" at bounding box center [744, 500] width 116 height 34
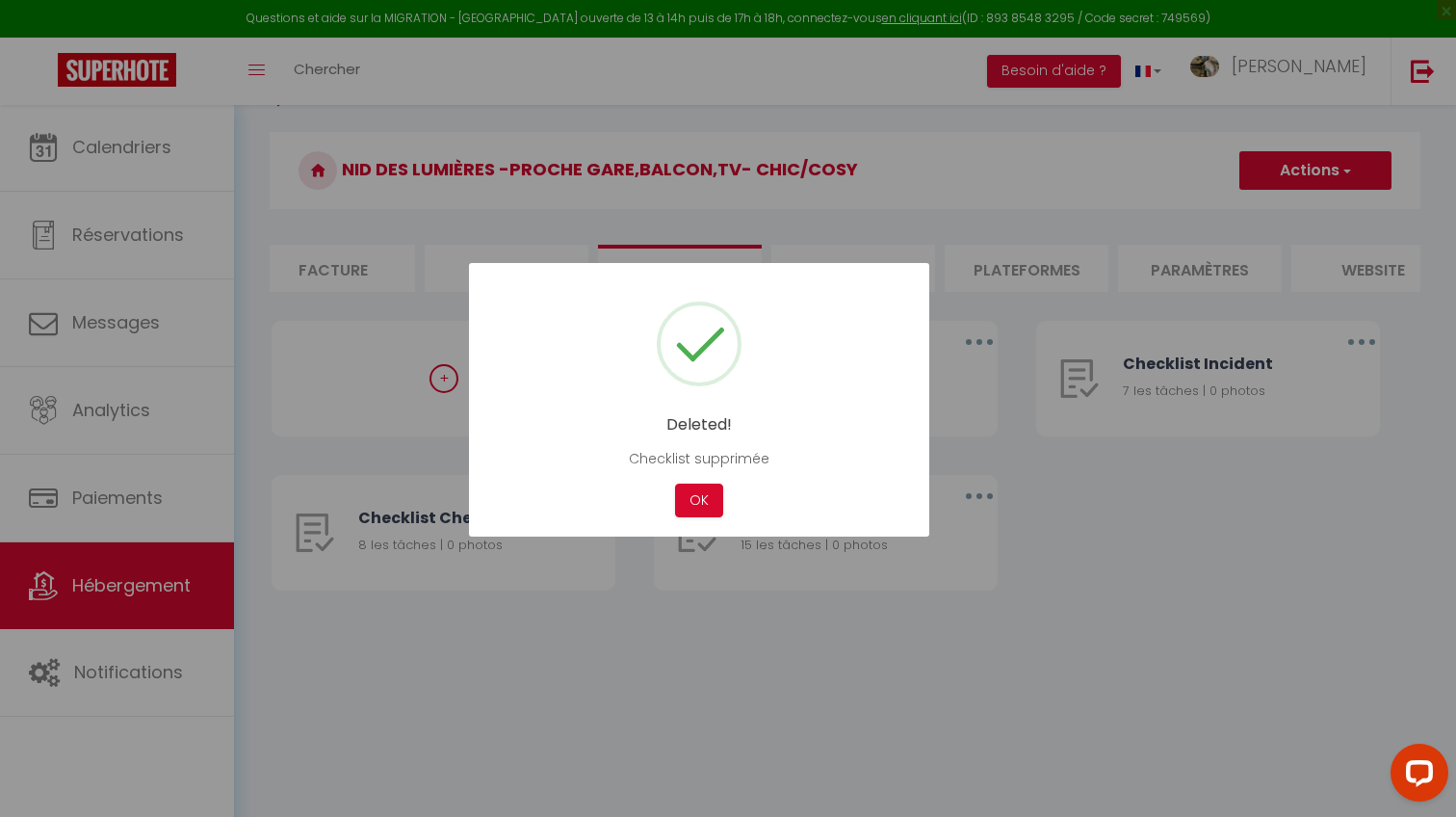
click at [687, 519] on div "Deleted! Checklist supprimée Not valid Cancel OK" at bounding box center [699, 400] width 460 height 274
click at [689, 508] on button "OK" at bounding box center [699, 500] width 48 height 34
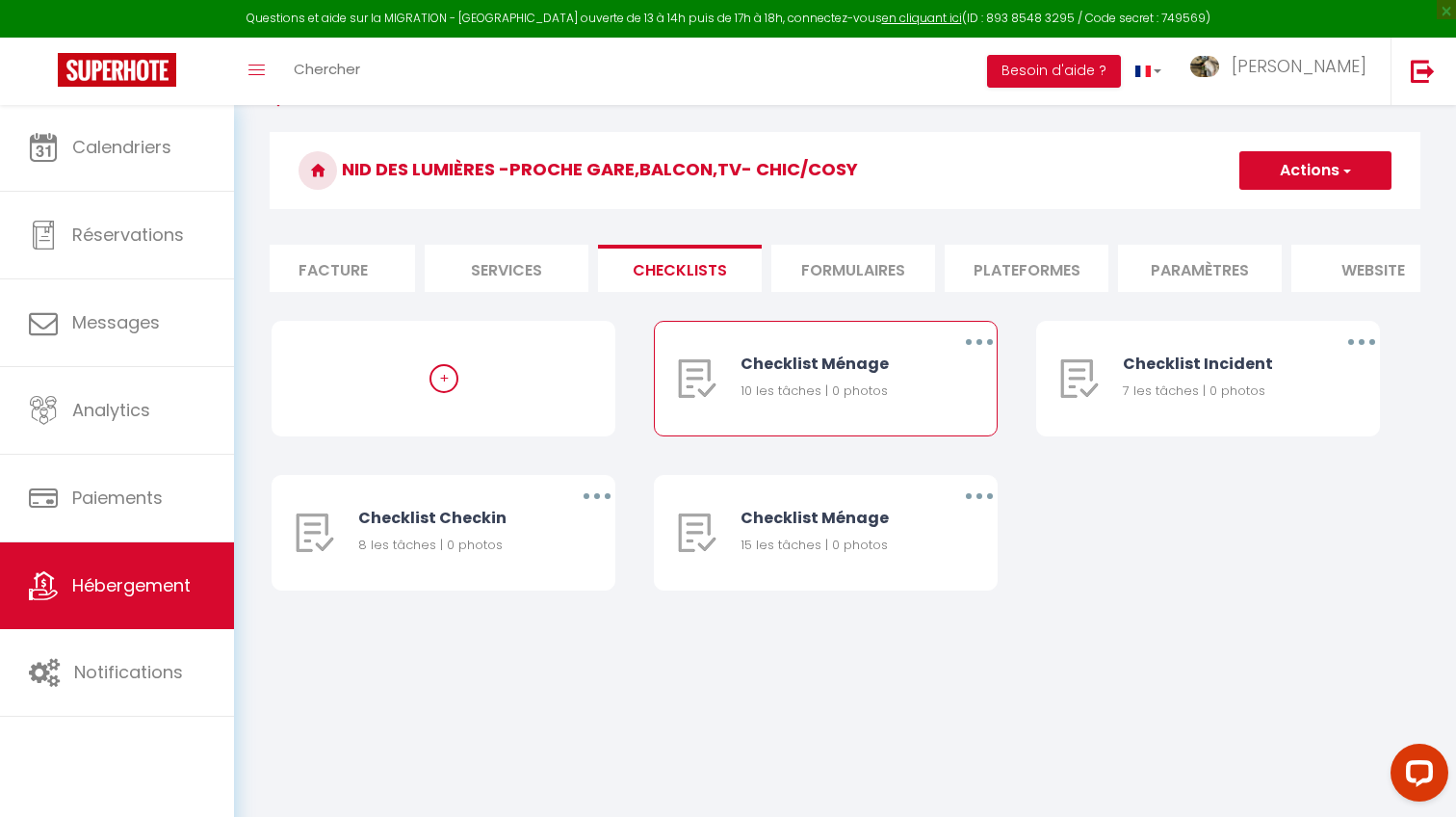
click at [978, 345] on icon "button" at bounding box center [980, 342] width 6 height 6
click at [923, 459] on link "Supprimer" at bounding box center [929, 455] width 143 height 33
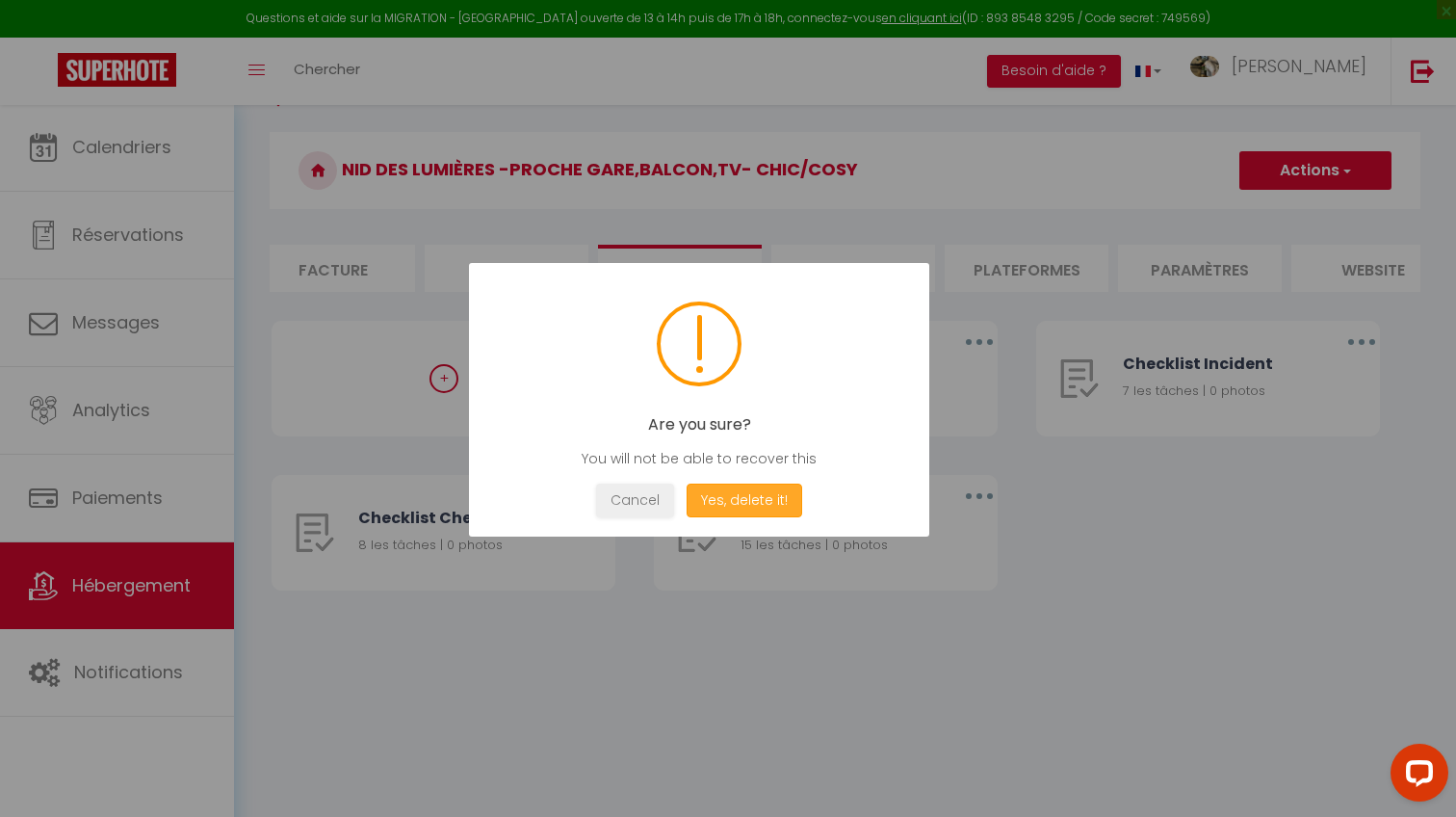
click at [762, 493] on button "Yes, delete it!" at bounding box center [744, 500] width 116 height 34
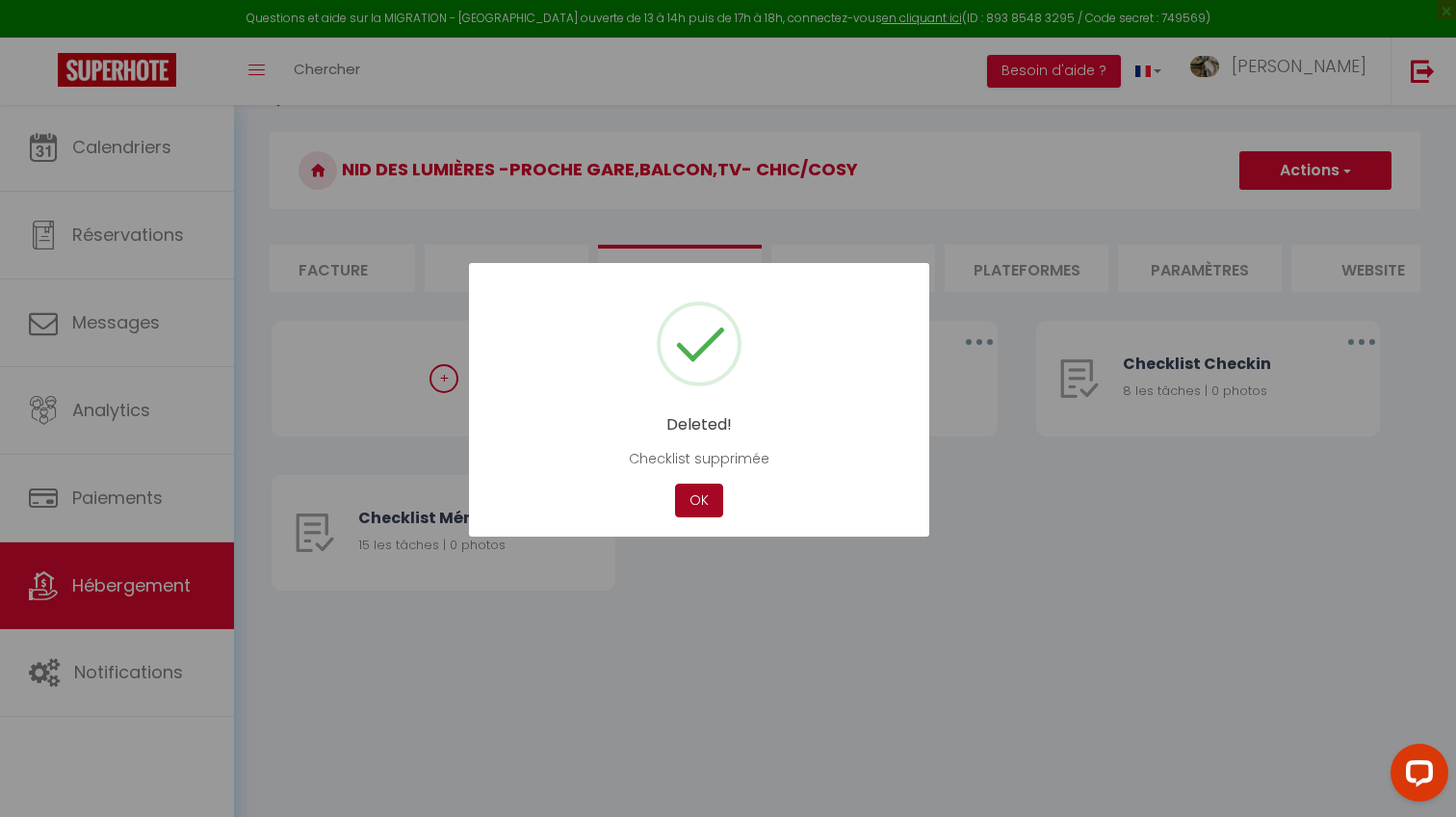
click at [689, 496] on button "OK" at bounding box center [699, 500] width 48 height 34
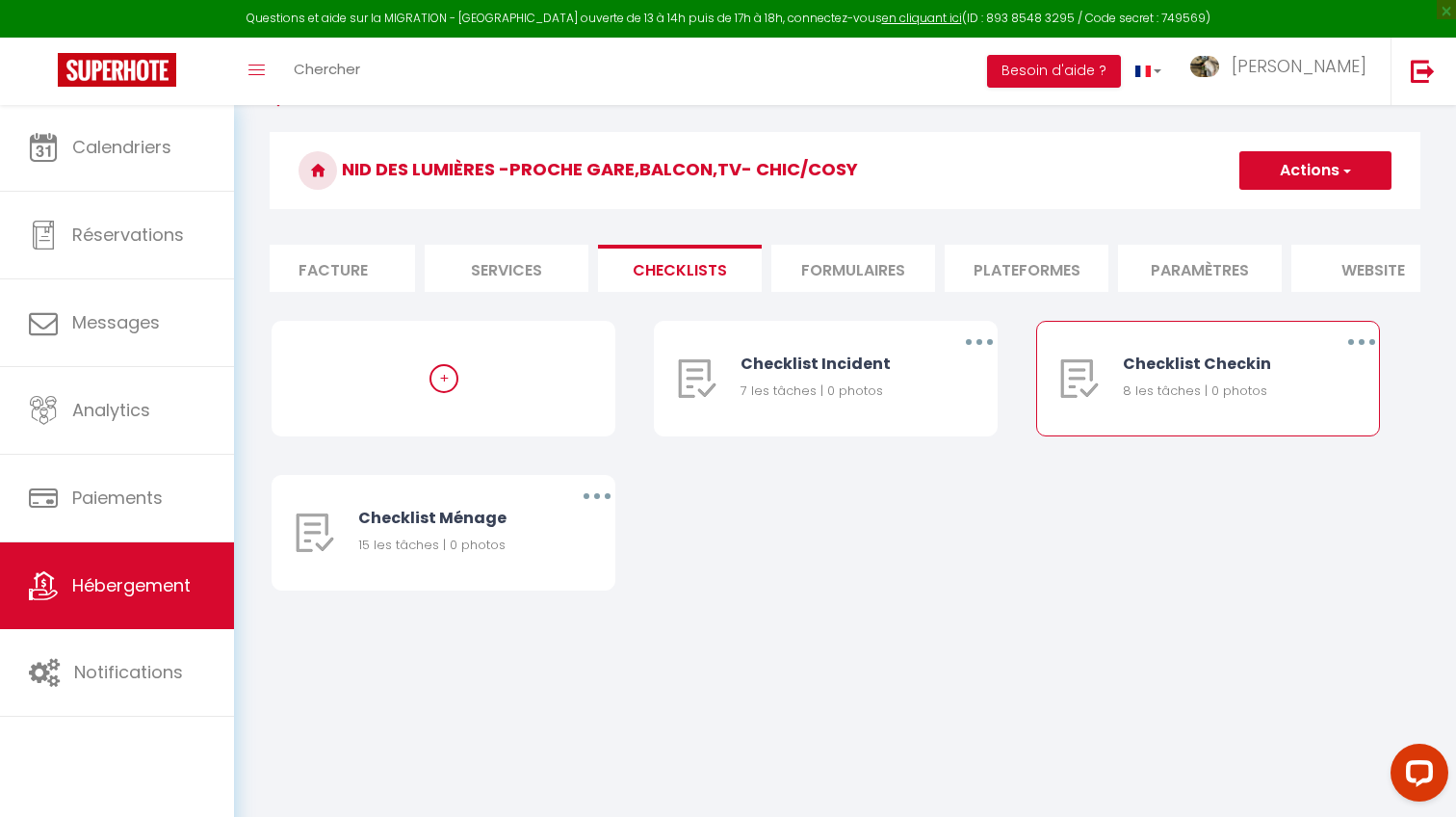
click at [1372, 337] on button "button" at bounding box center [1361, 342] width 54 height 31
click at [1251, 449] on link "Supprimer" at bounding box center [1311, 455] width 143 height 33
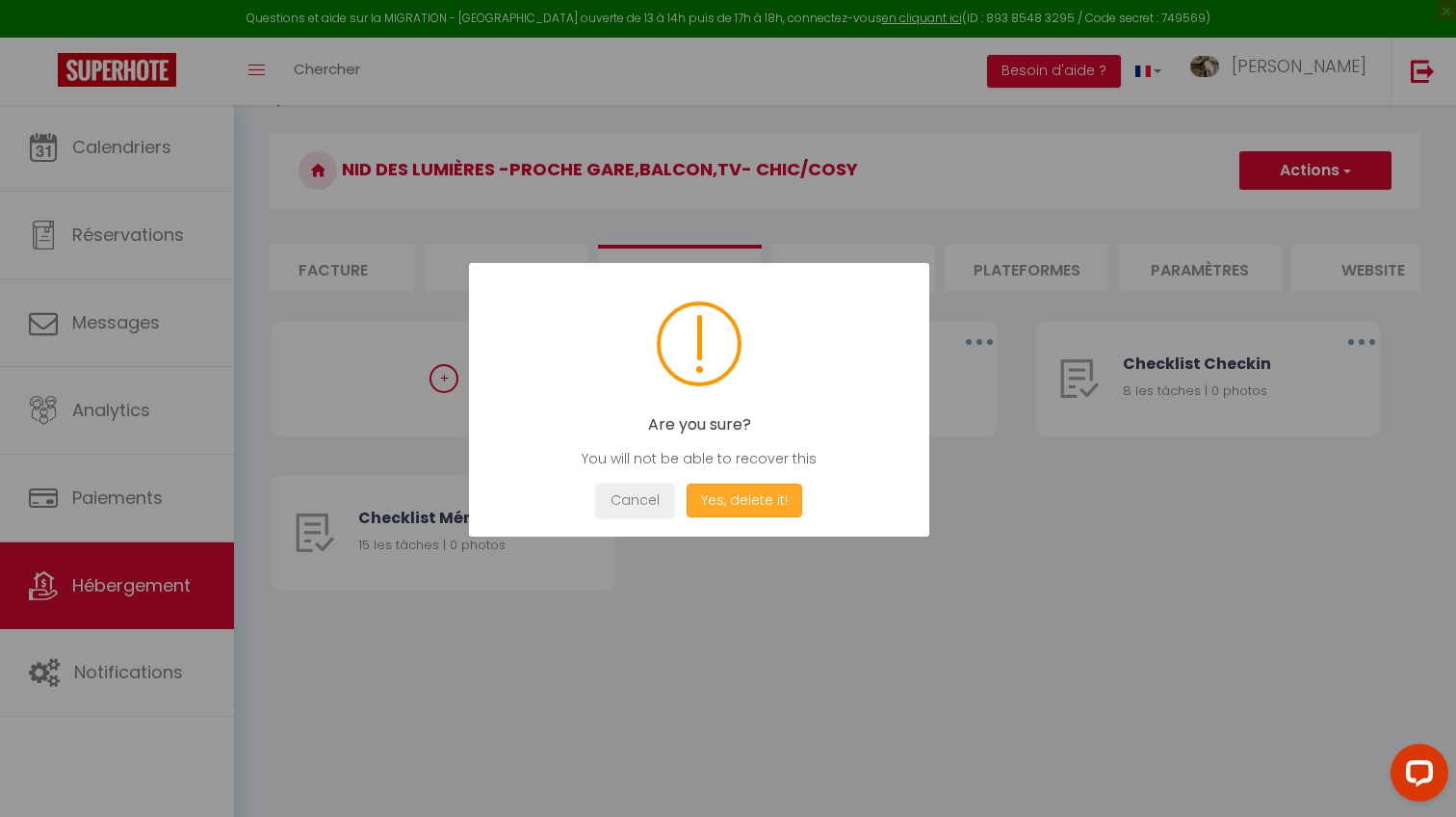
click at [781, 503] on button "Yes, delete it!" at bounding box center [744, 500] width 116 height 34
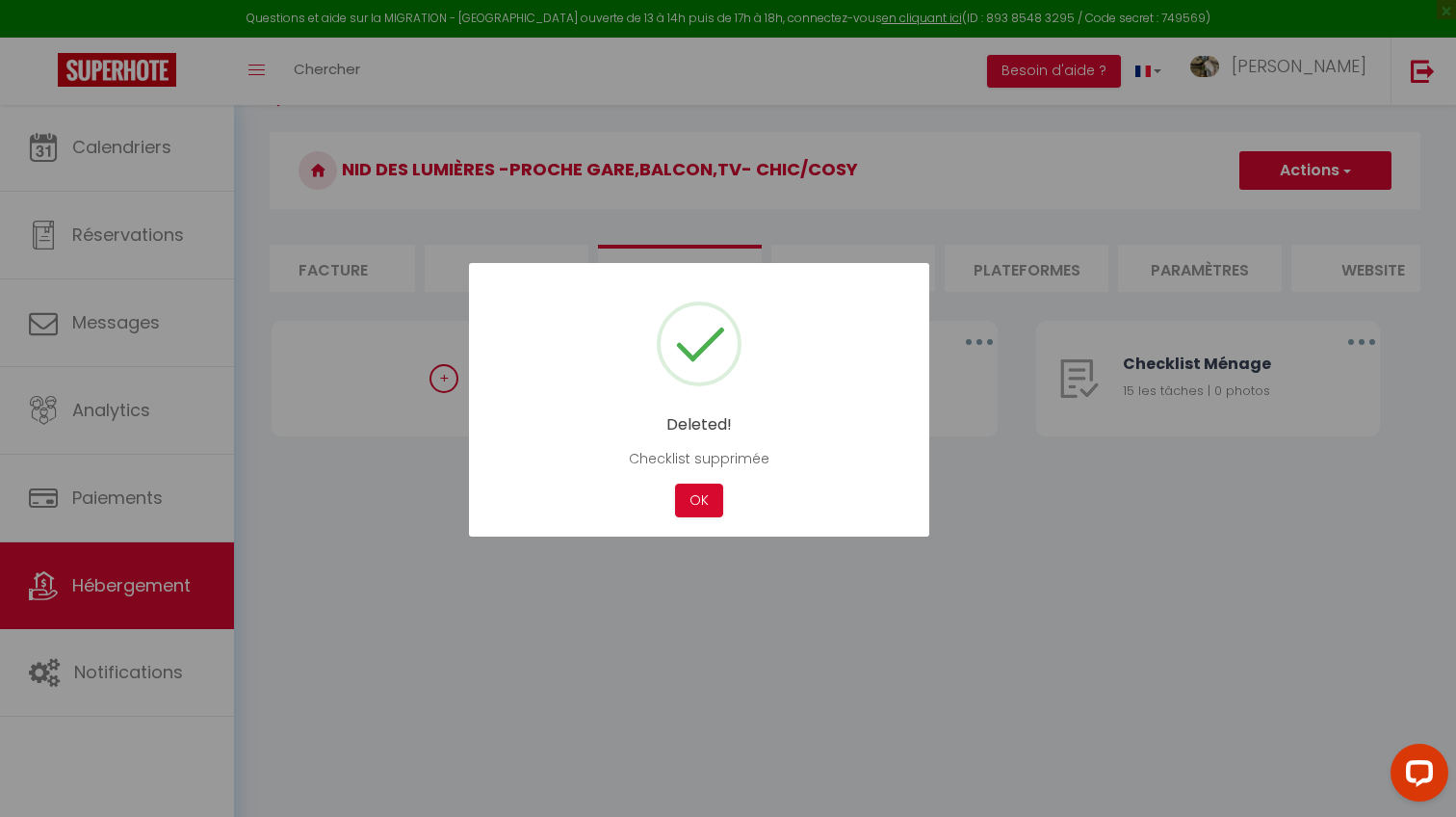
click at [736, 501] on div "Cancel OK" at bounding box center [698, 500] width 402 height 34
click at [682, 496] on button "OK" at bounding box center [699, 500] width 48 height 34
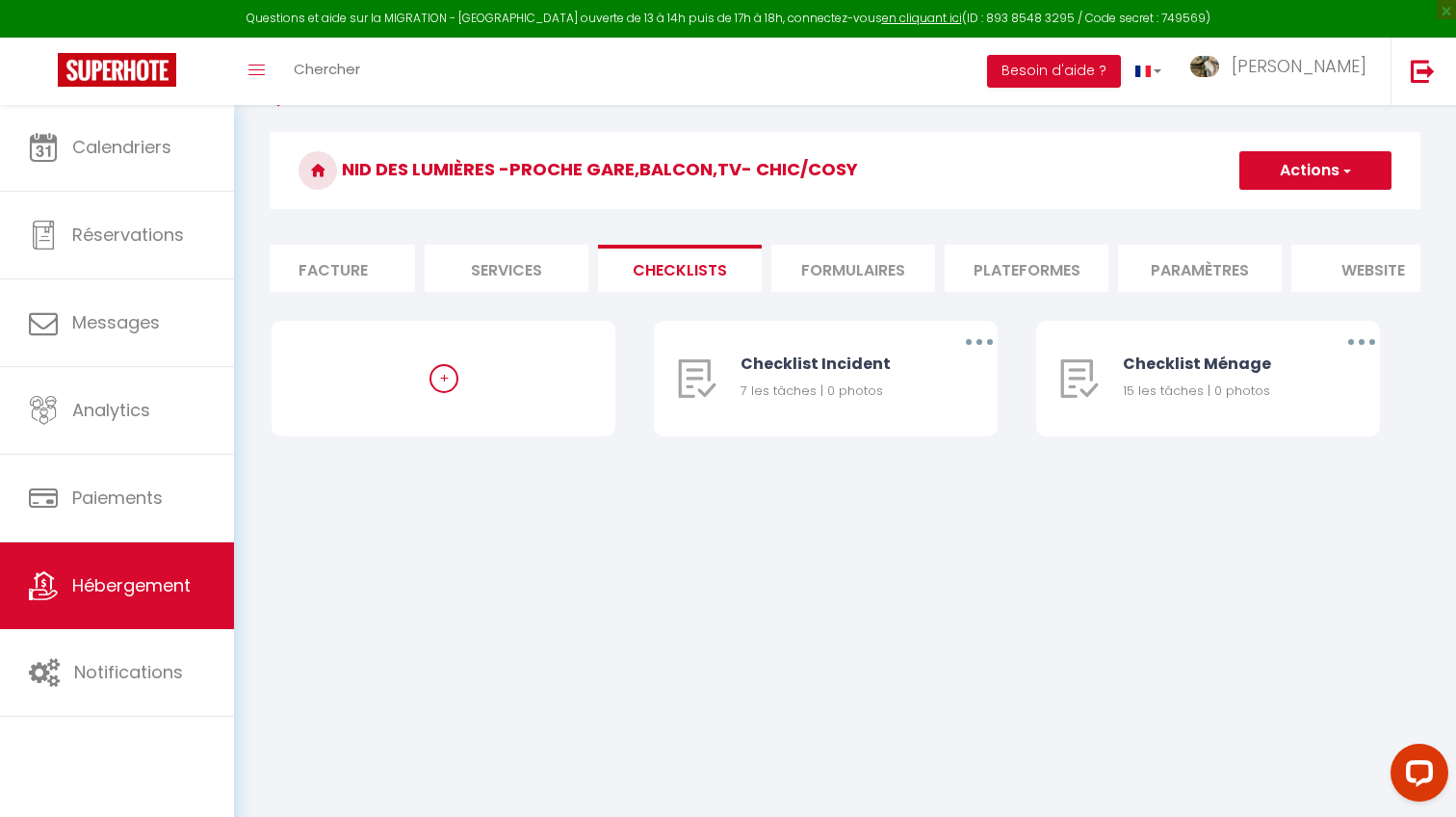
scroll to position [0, 0]
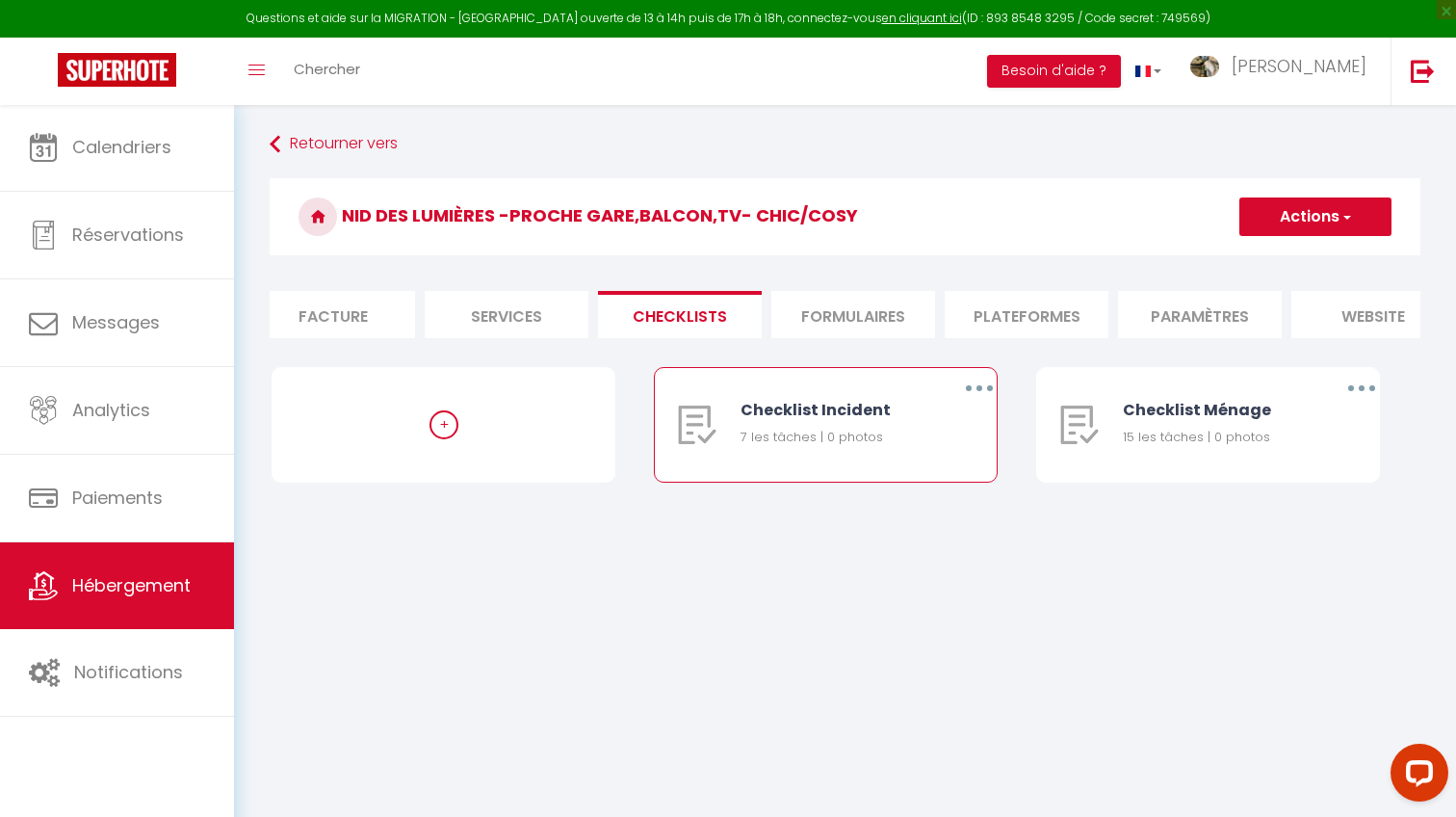
drag, startPoint x: 1226, startPoint y: 387, endPoint x: 996, endPoint y: 422, distance: 232.6
click at [996, 423] on div "+ Checklist Incident 7 les tâches | 0 photos Editer Dupliquer Supprimer Checkli…" at bounding box center [845, 443] width 1146 height 154
drag, startPoint x: 734, startPoint y: 428, endPoint x: 985, endPoint y: 421, distance: 251.1
click at [985, 421] on div "Checklist Incident 7 les tâches | 0 photos Editer Dupliquer Supprimer" at bounding box center [826, 424] width 342 height 114
click at [1346, 220] on span "button" at bounding box center [1345, 216] width 13 height 19
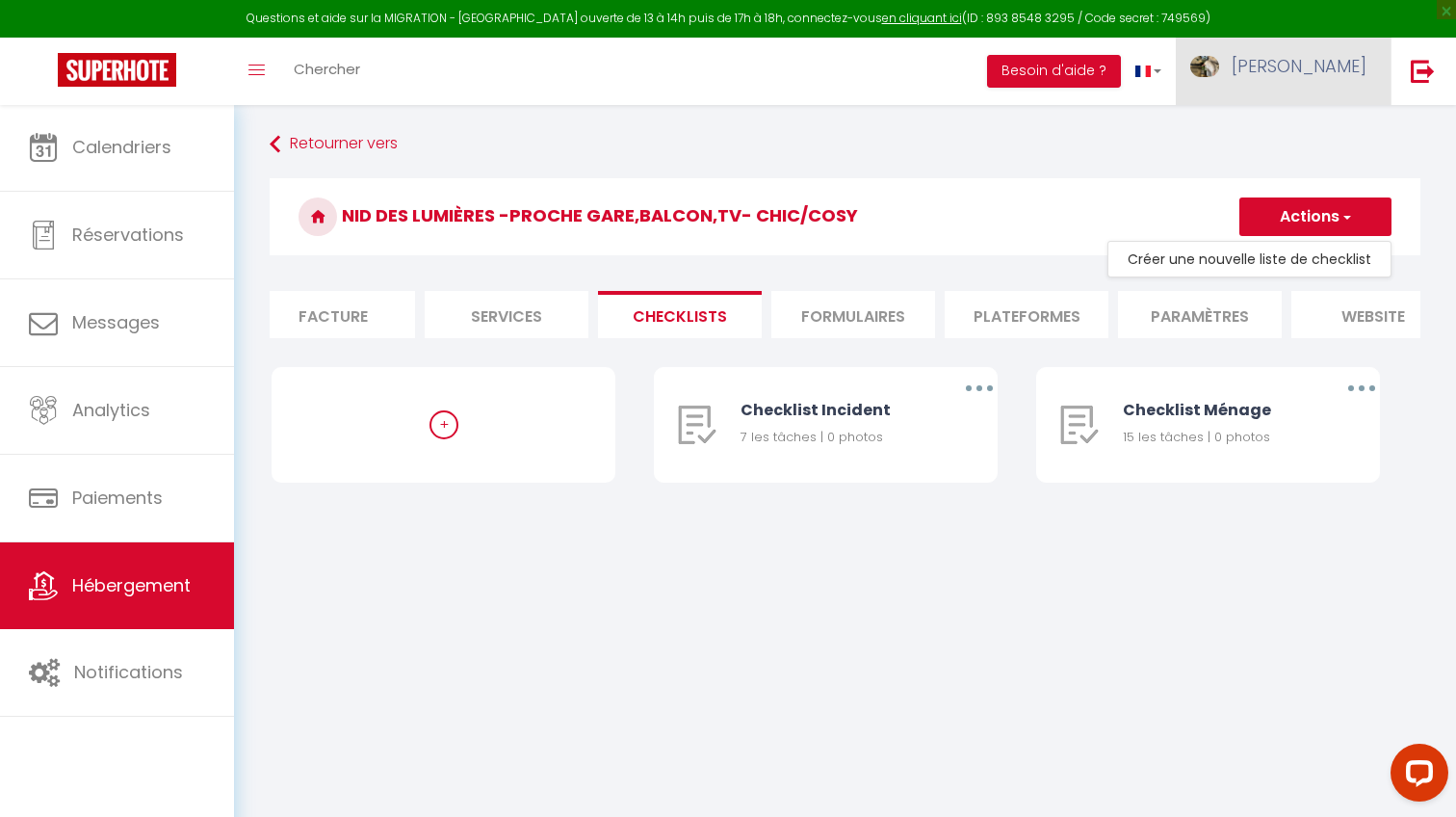
click at [1350, 57] on span "[PERSON_NAME]" at bounding box center [1298, 66] width 135 height 24
click at [1328, 126] on link "Paramètres" at bounding box center [1313, 134] width 143 height 33
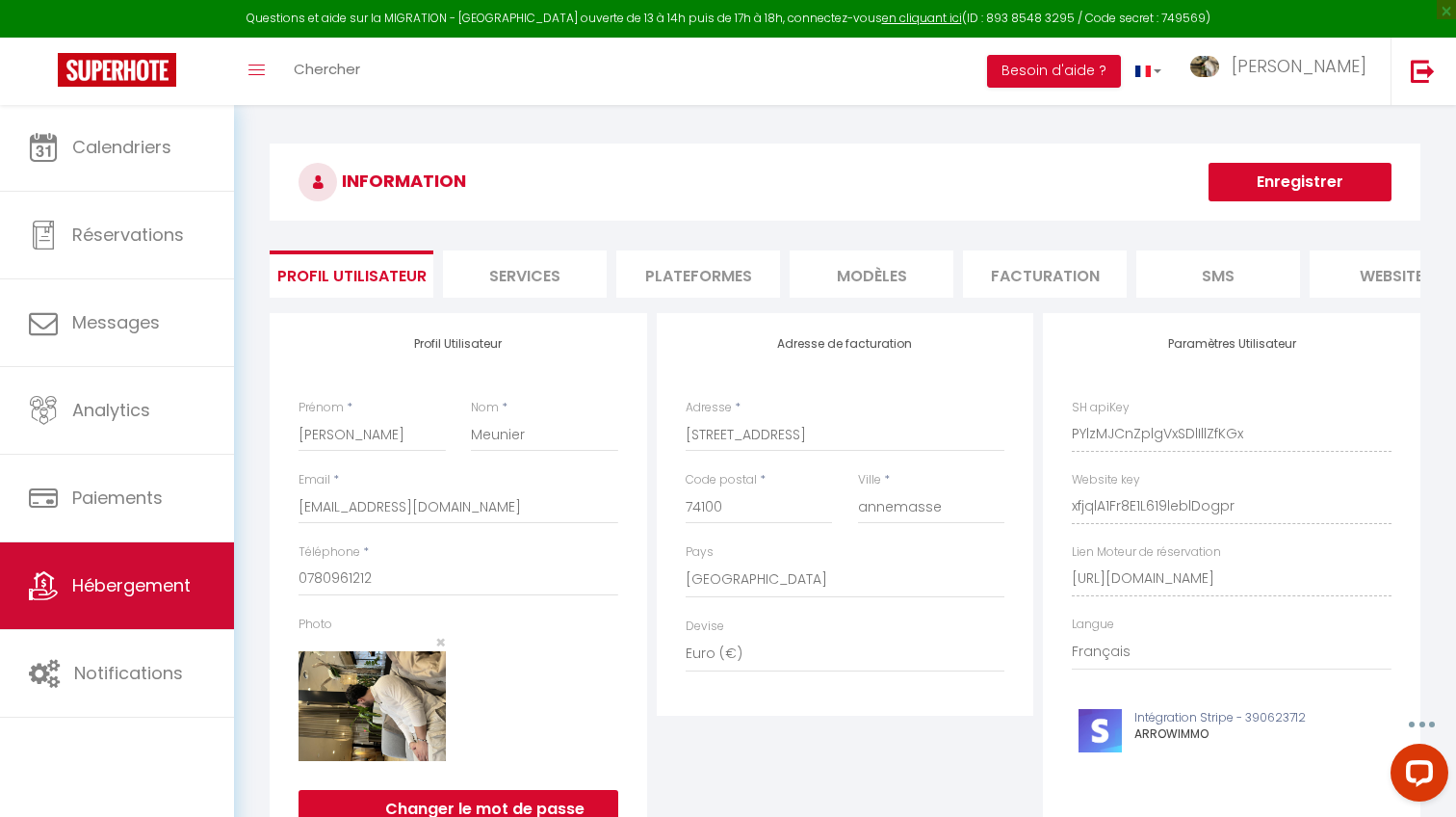
click at [121, 581] on span "Hébergement" at bounding box center [131, 585] width 119 height 24
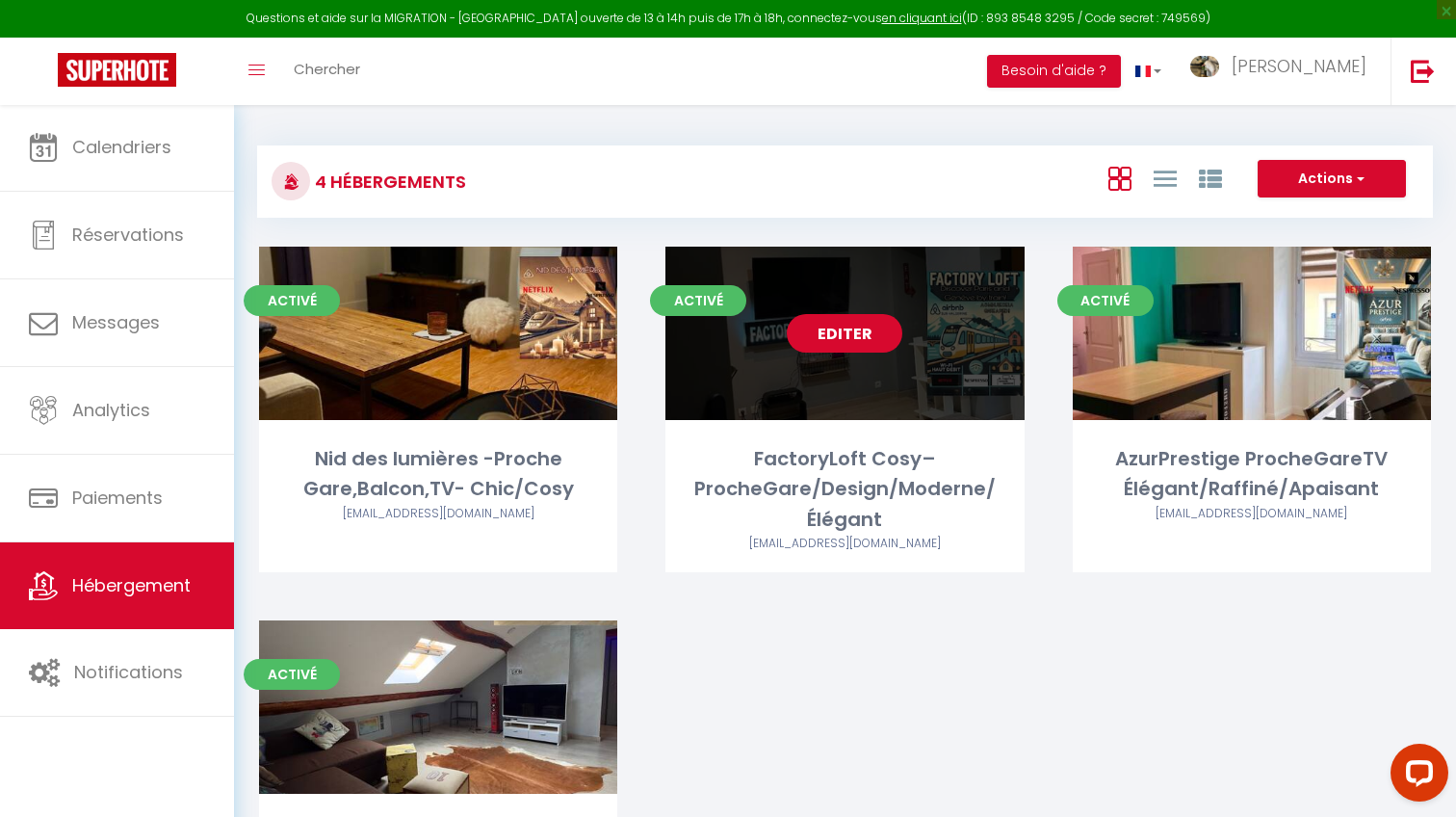
click at [826, 331] on link "Editer" at bounding box center [845, 333] width 116 height 39
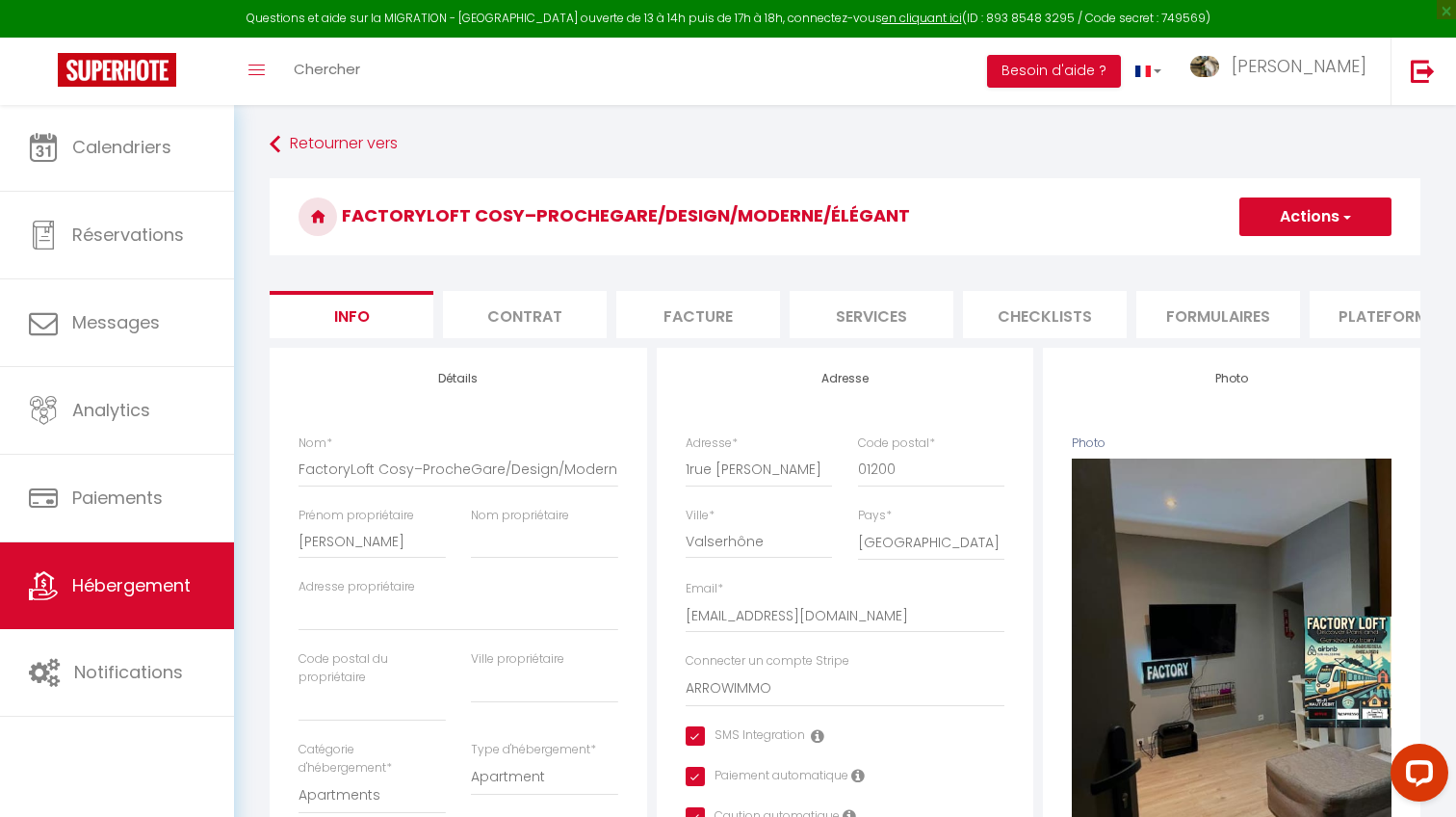
scroll to position [5, 0]
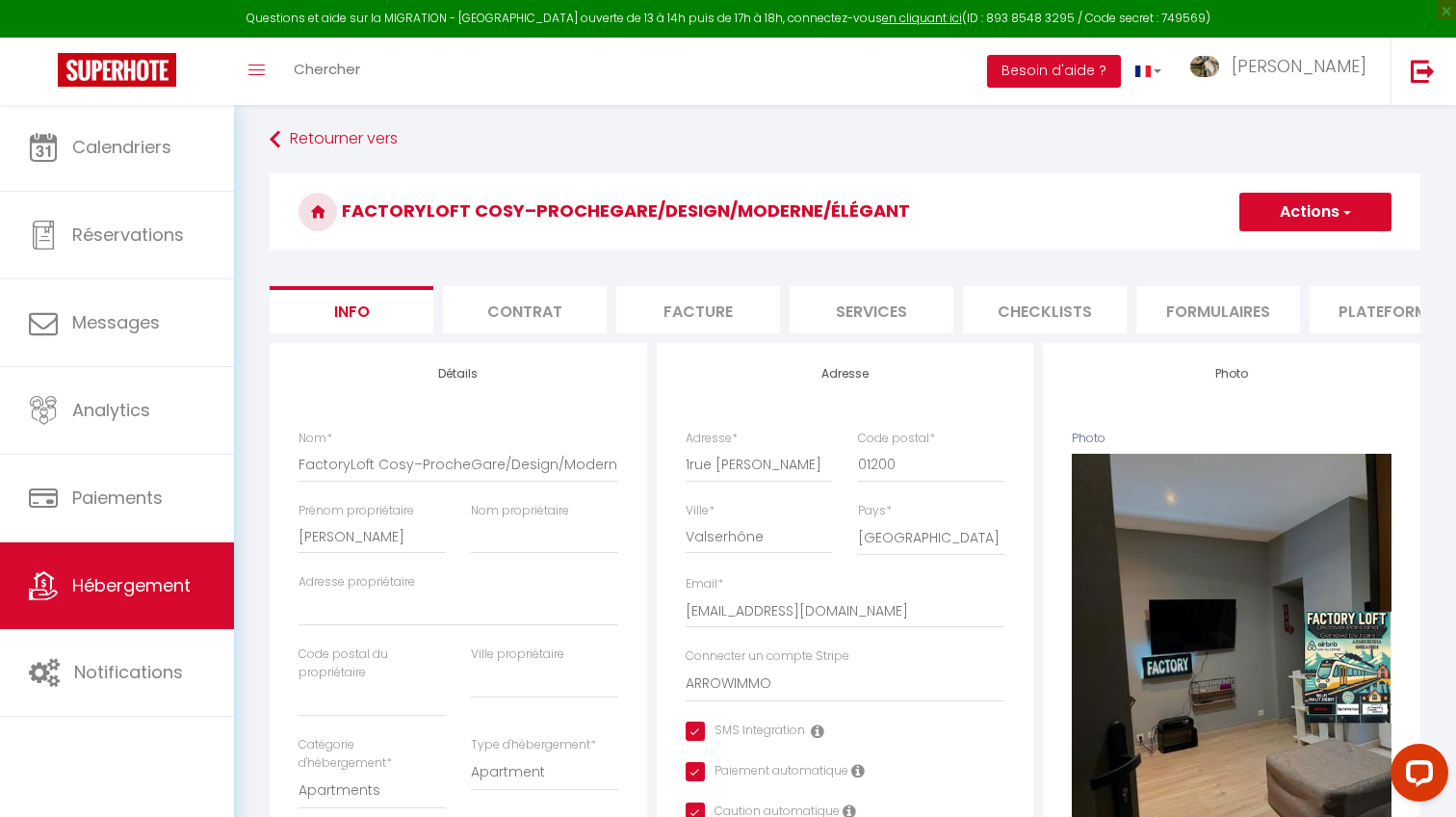
click at [1081, 321] on li "Checklists" at bounding box center [1045, 309] width 164 height 47
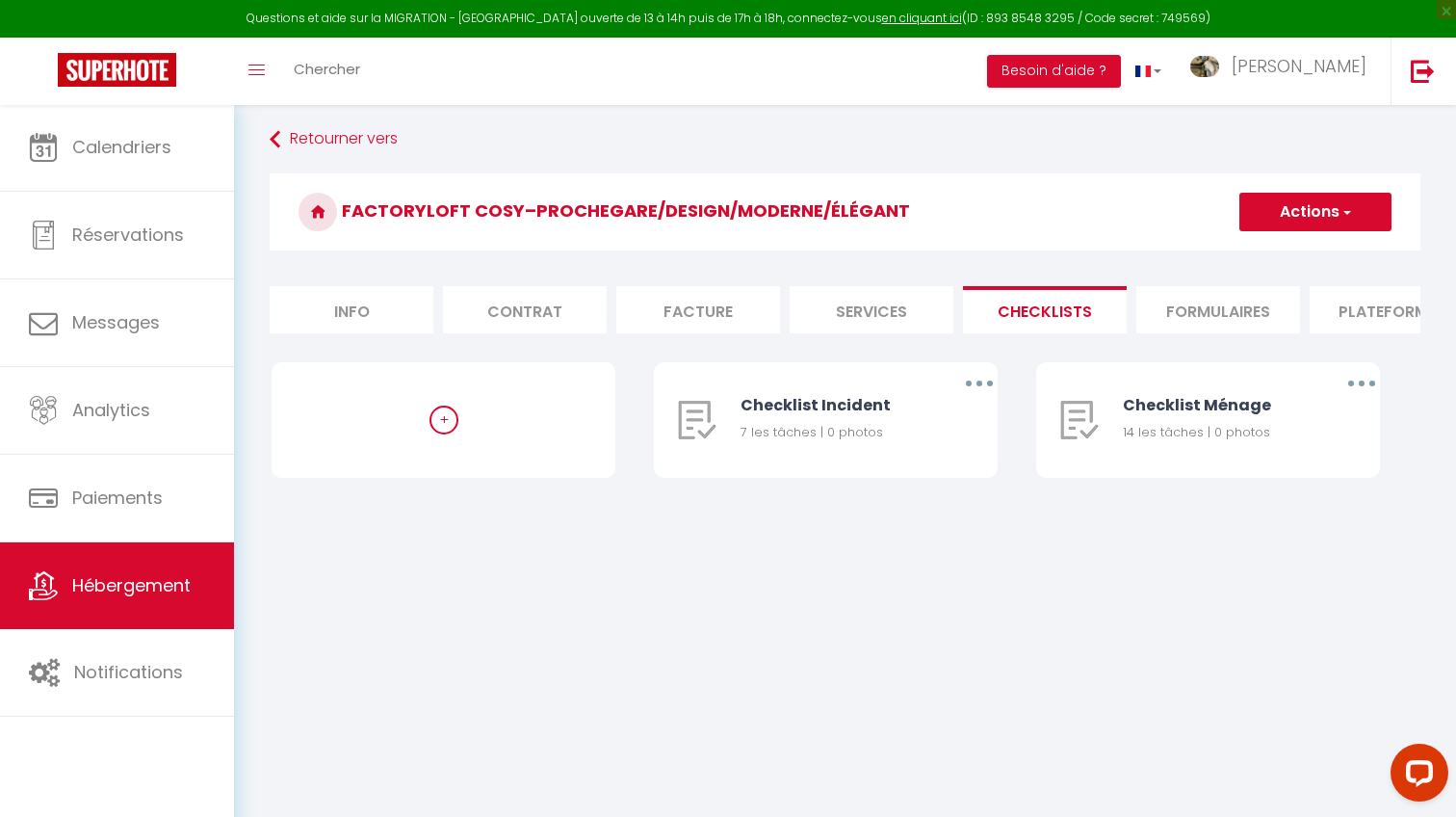
click at [1233, 321] on li "Formulaires" at bounding box center [1218, 309] width 164 height 47
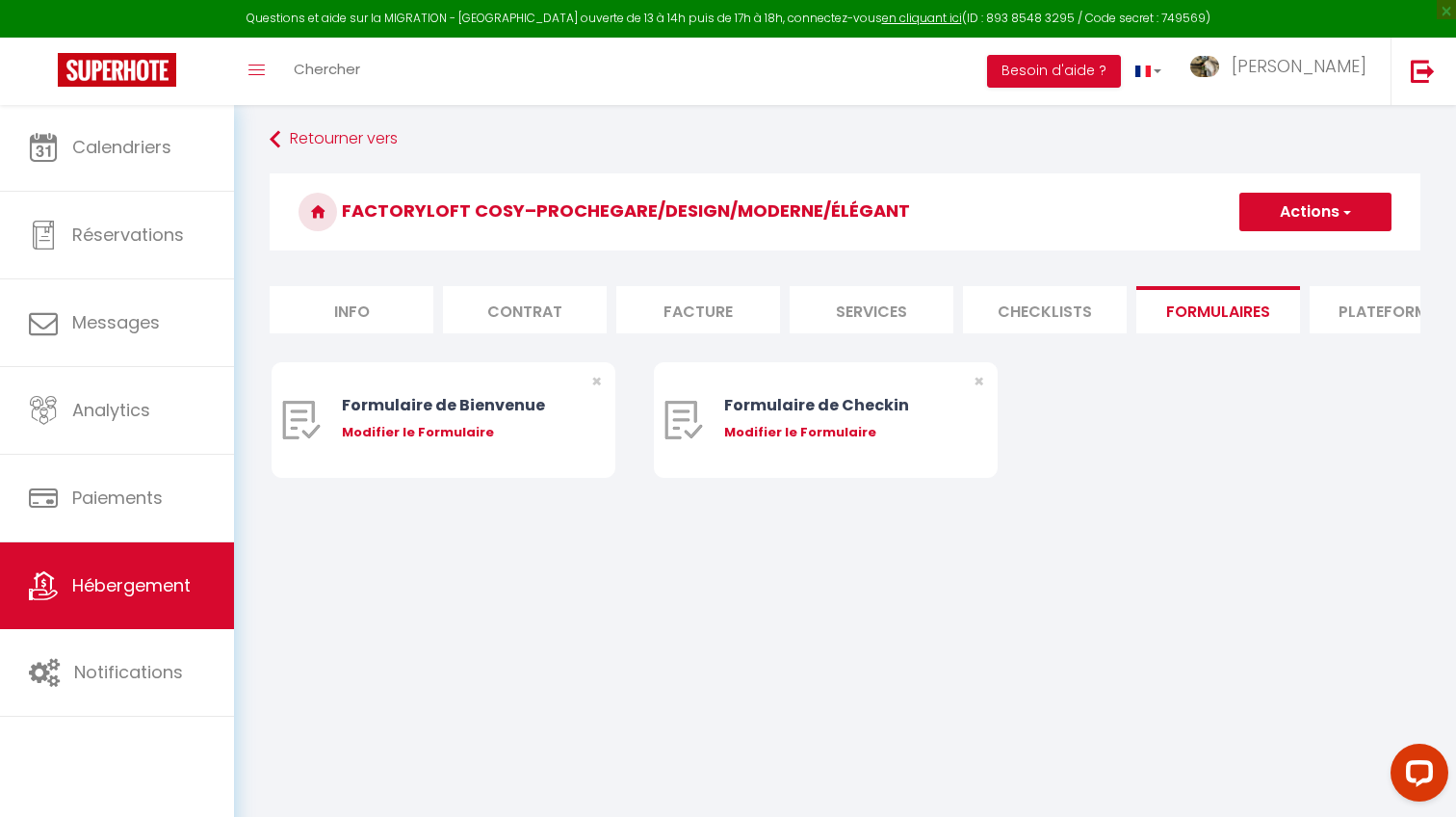
click at [1089, 318] on li "Checklists" at bounding box center [1045, 309] width 164 height 47
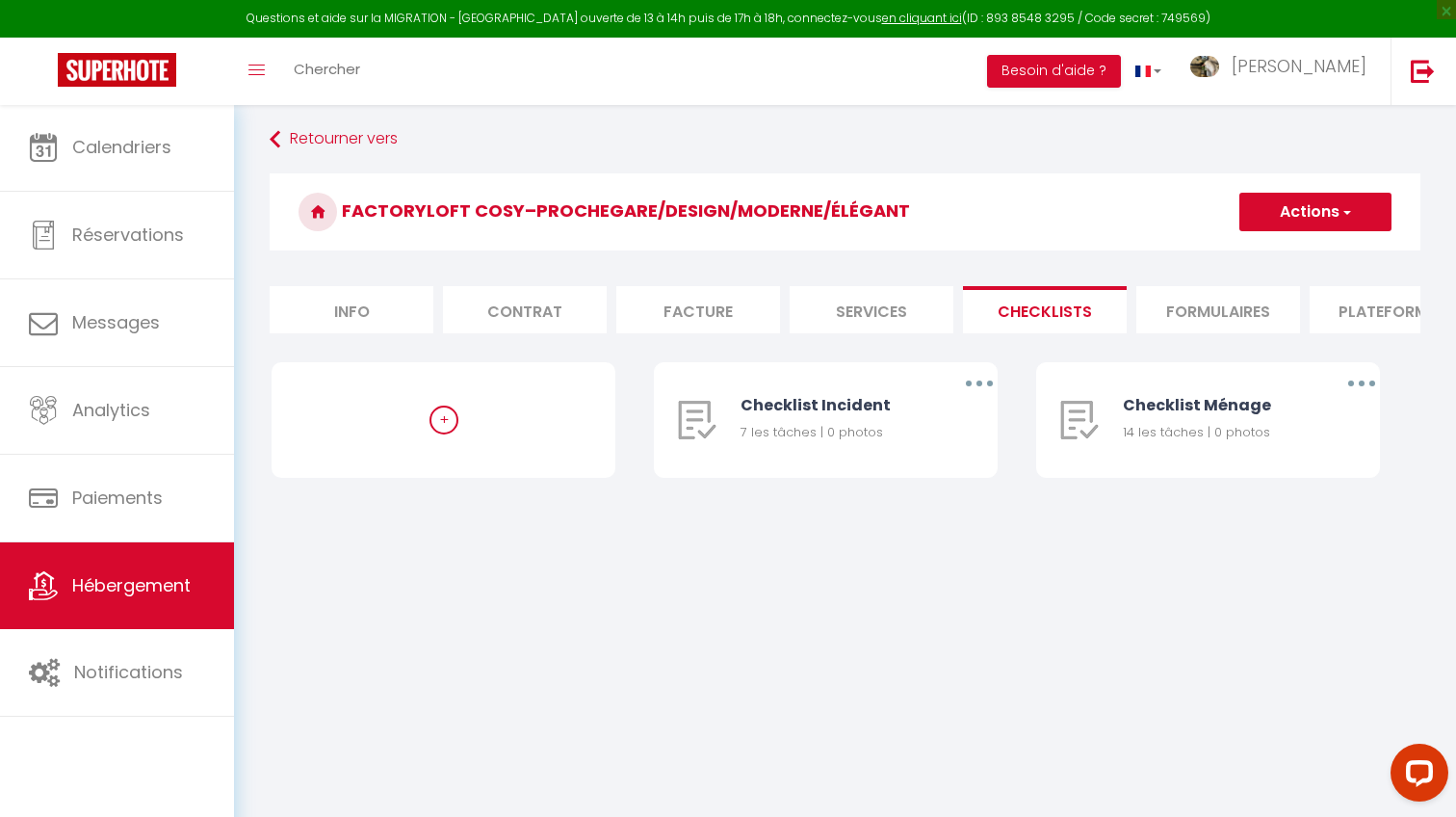
scroll to position [23, 0]
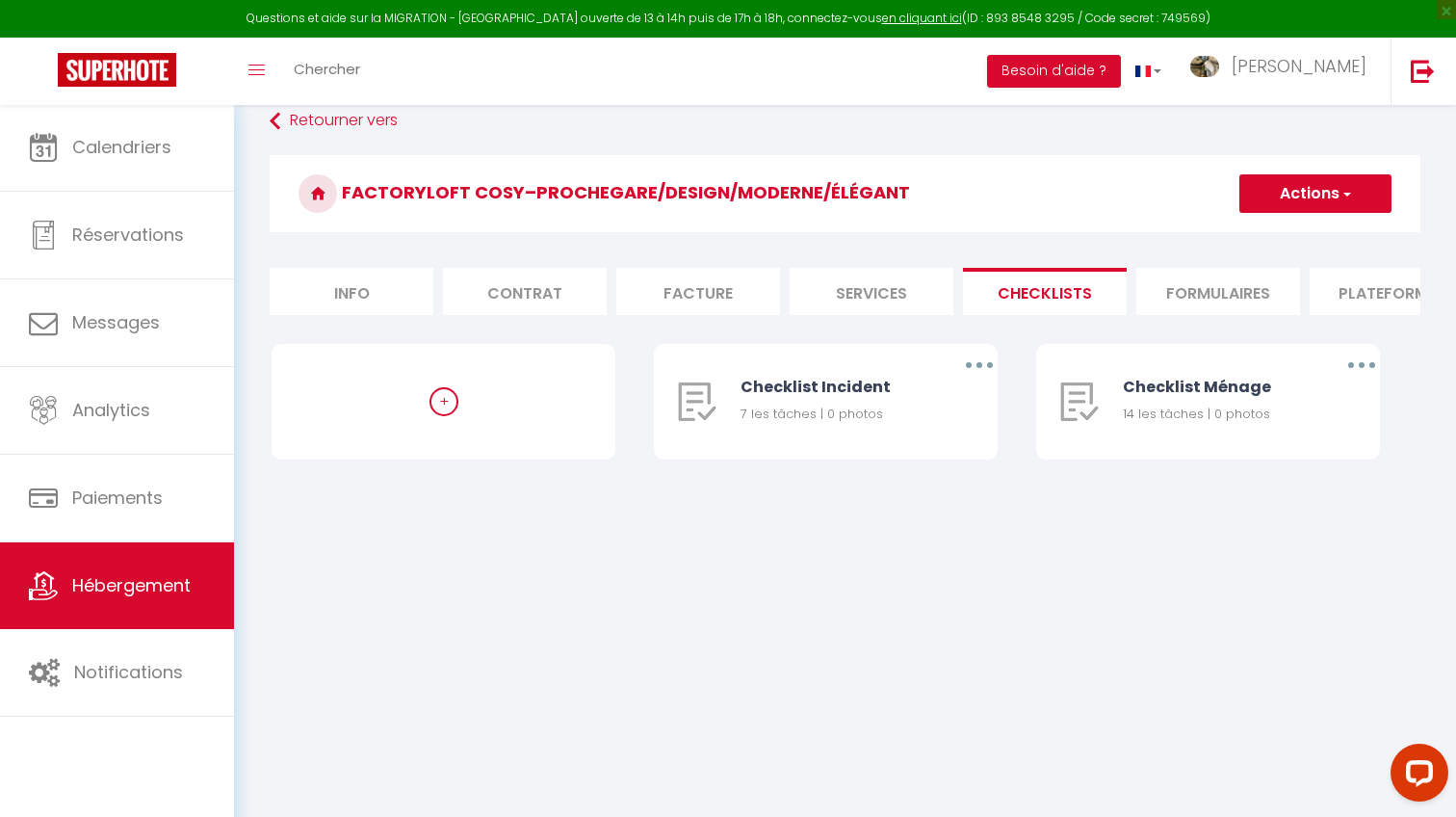
click at [124, 592] on span "Hébergement" at bounding box center [131, 585] width 119 height 24
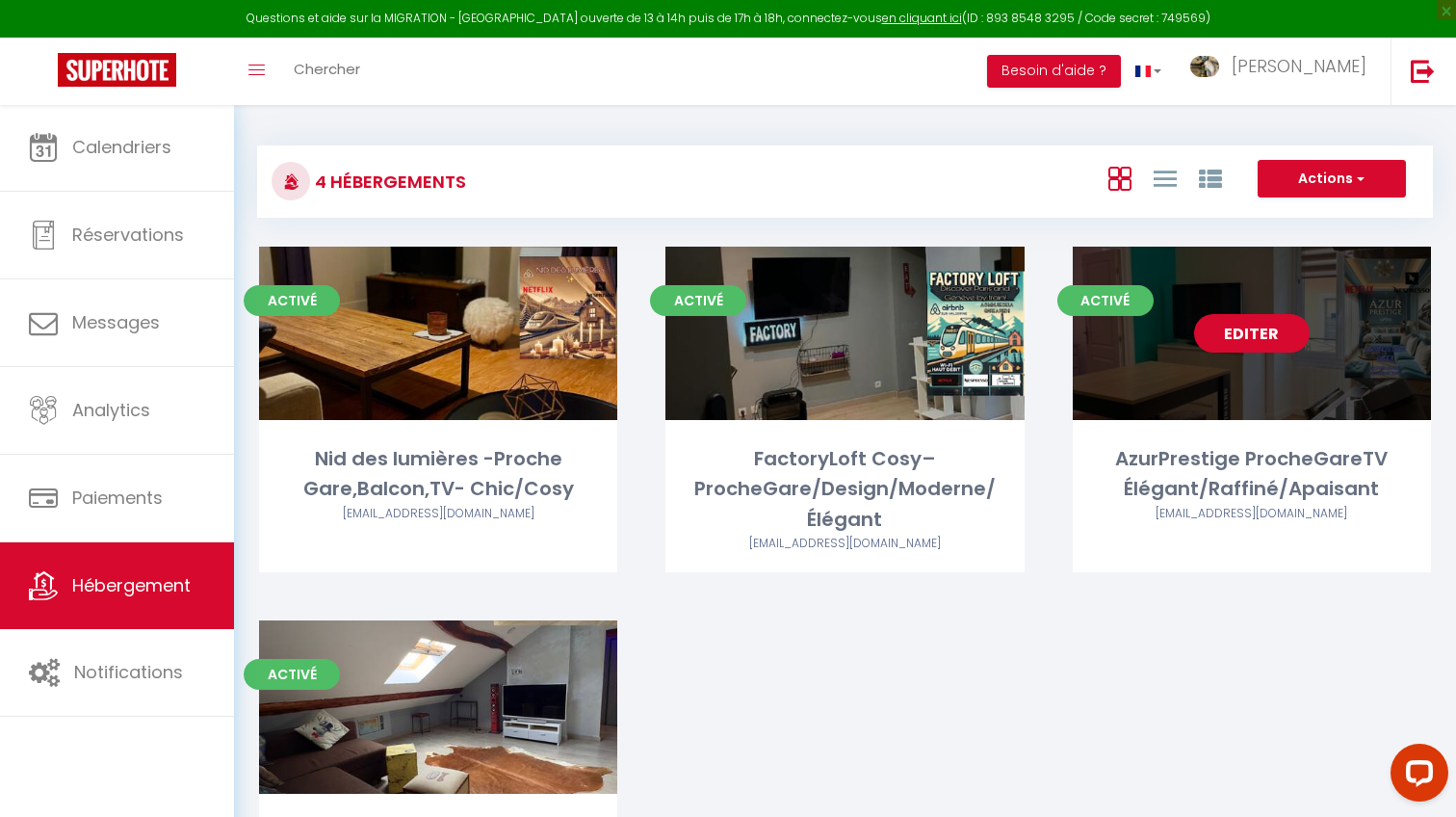
click at [1236, 331] on link "Editer" at bounding box center [1252, 333] width 116 height 39
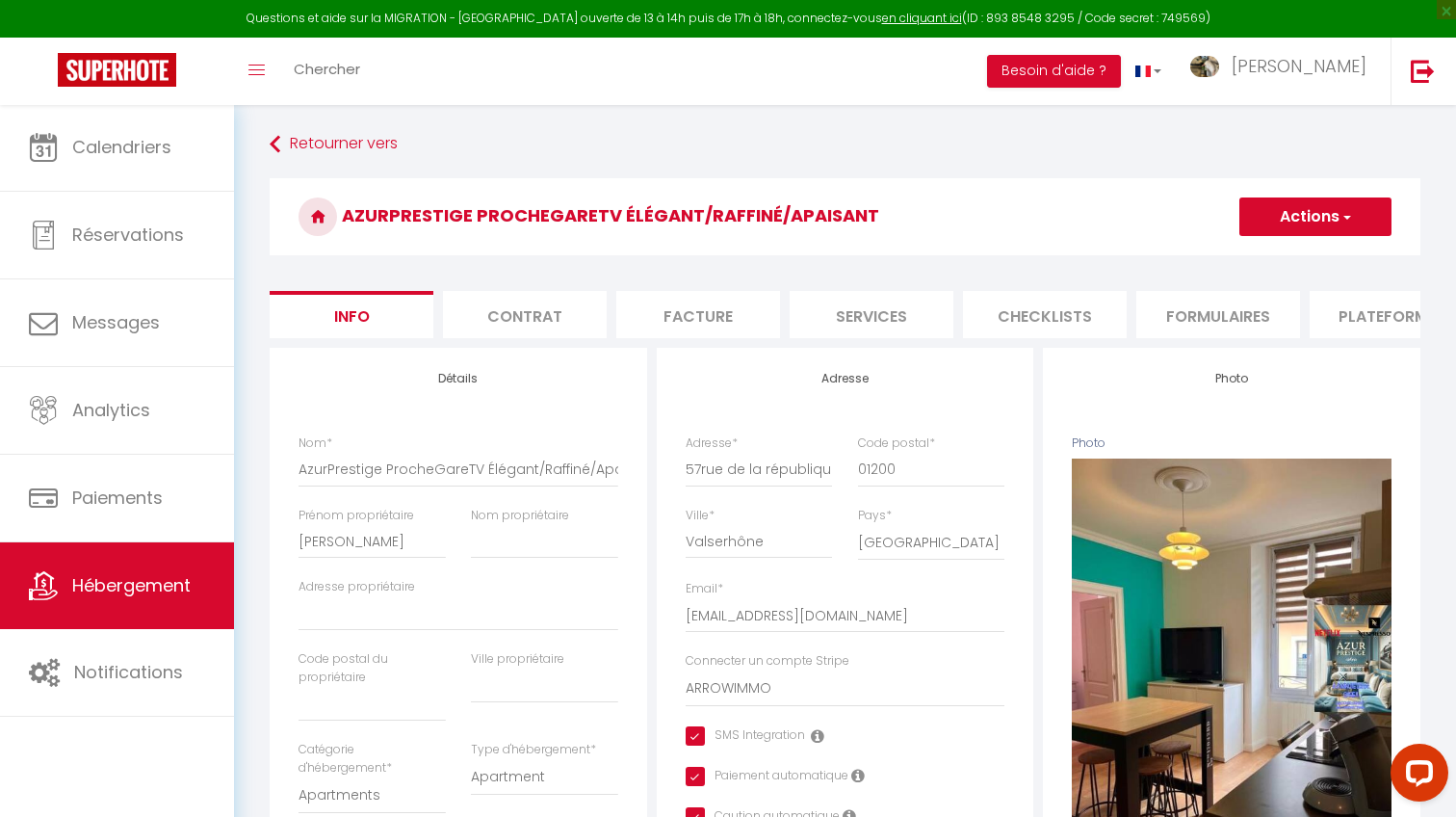
click at [1034, 304] on li "Checklists" at bounding box center [1045, 314] width 164 height 47
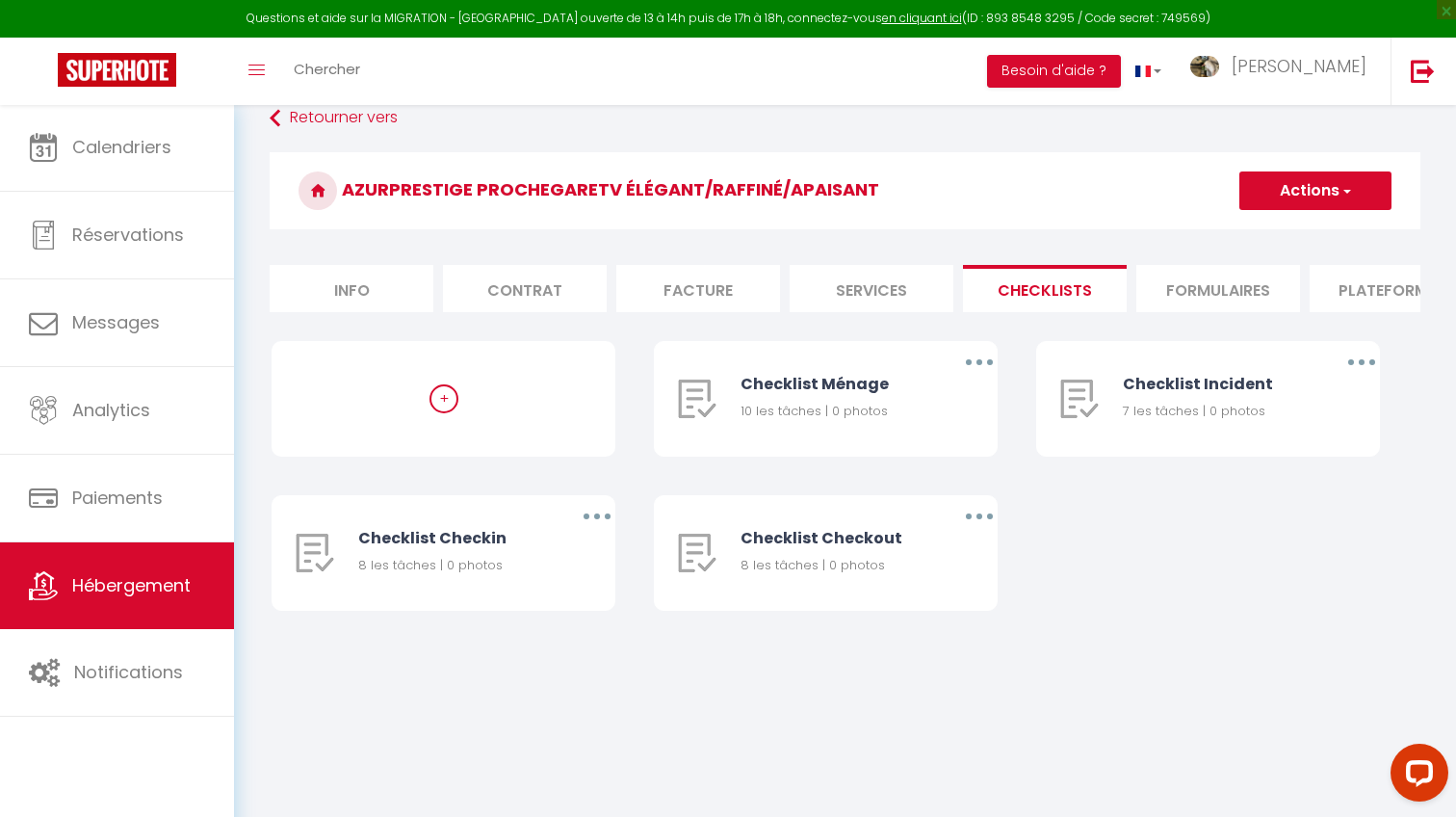
scroll to position [27, 0]
click at [968, 363] on button "button" at bounding box center [980, 361] width 54 height 31
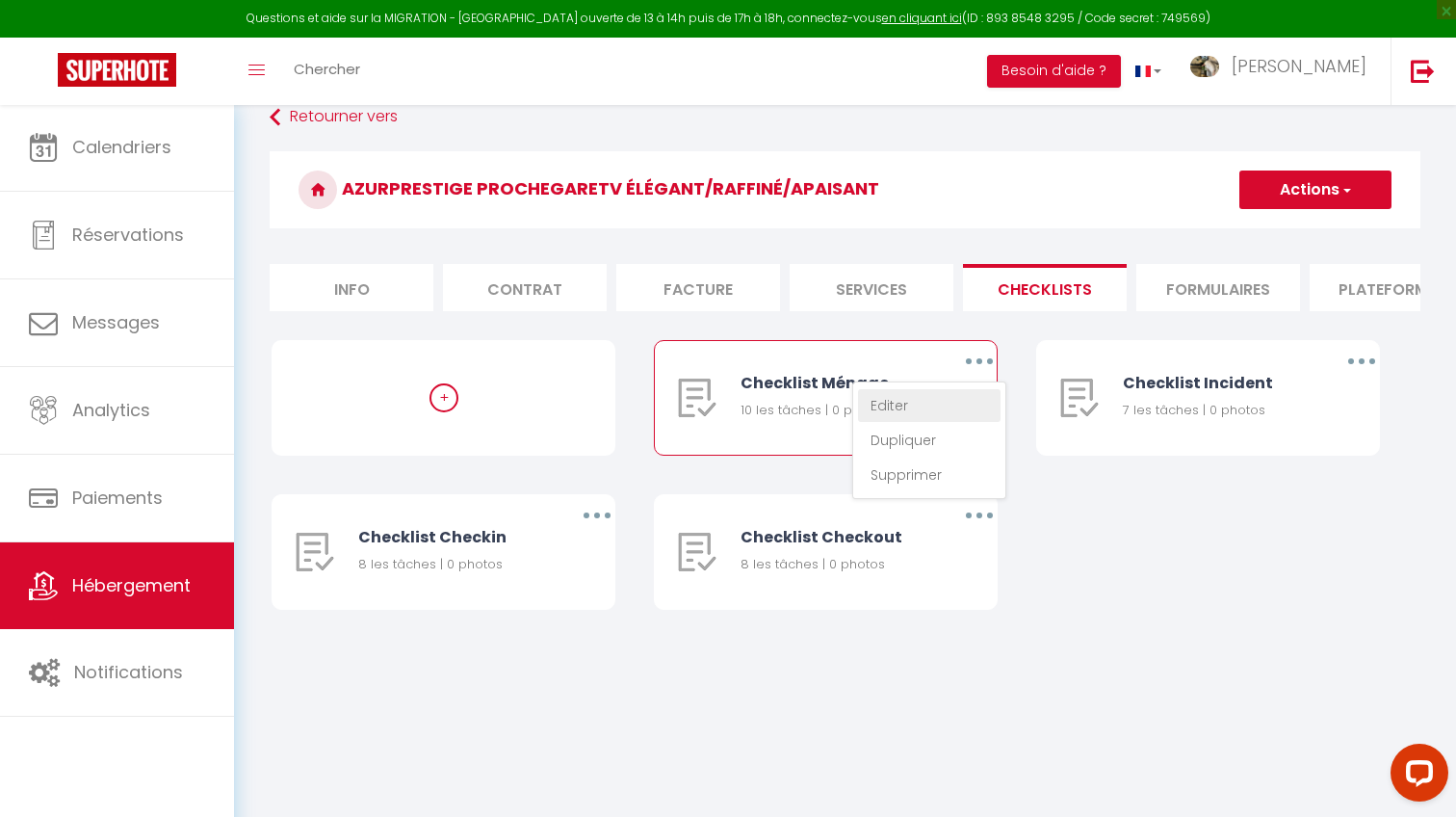
click at [921, 408] on link "Editer" at bounding box center [929, 406] width 143 height 33
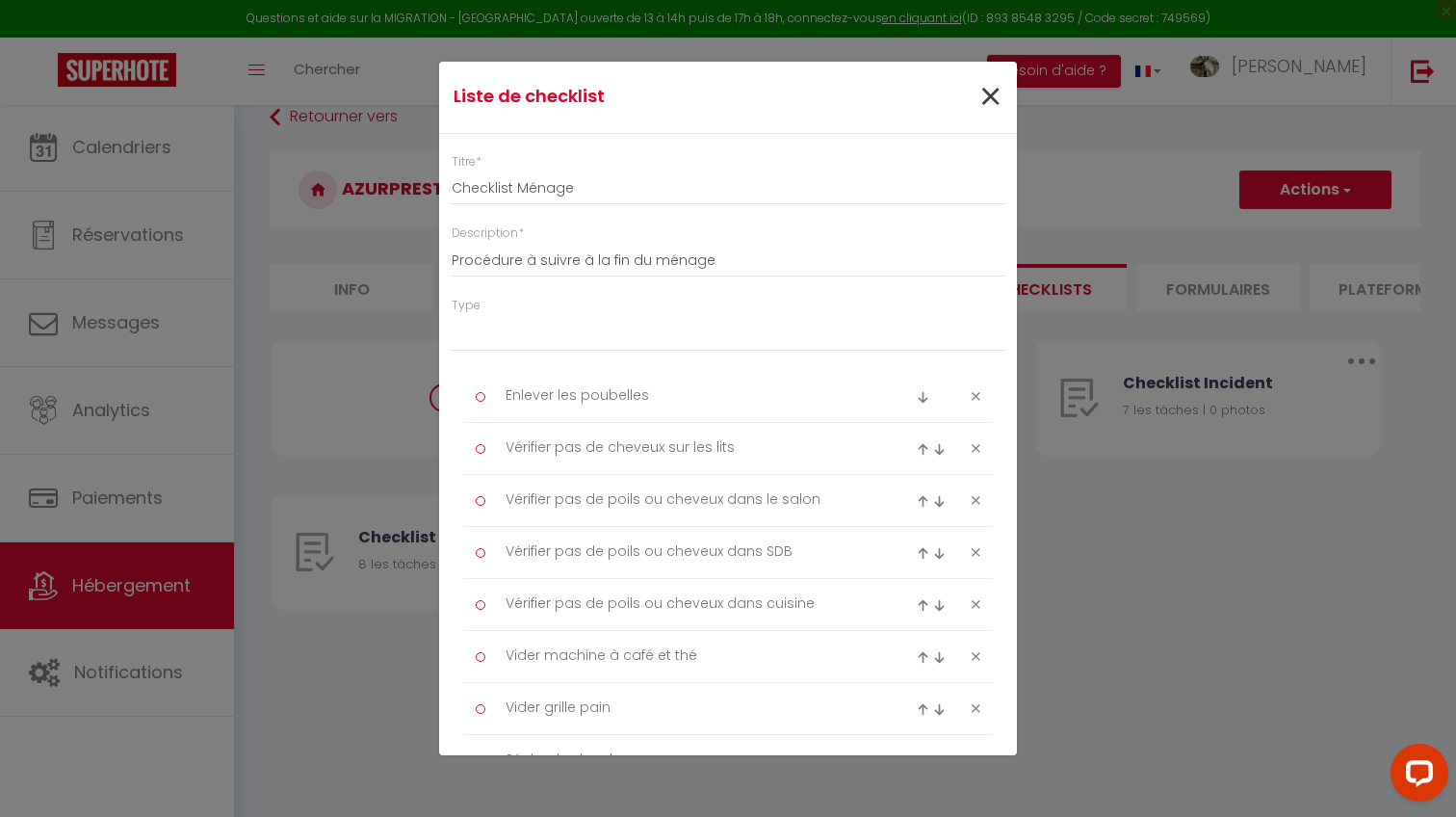
click at [996, 93] on span "×" at bounding box center [991, 97] width 24 height 58
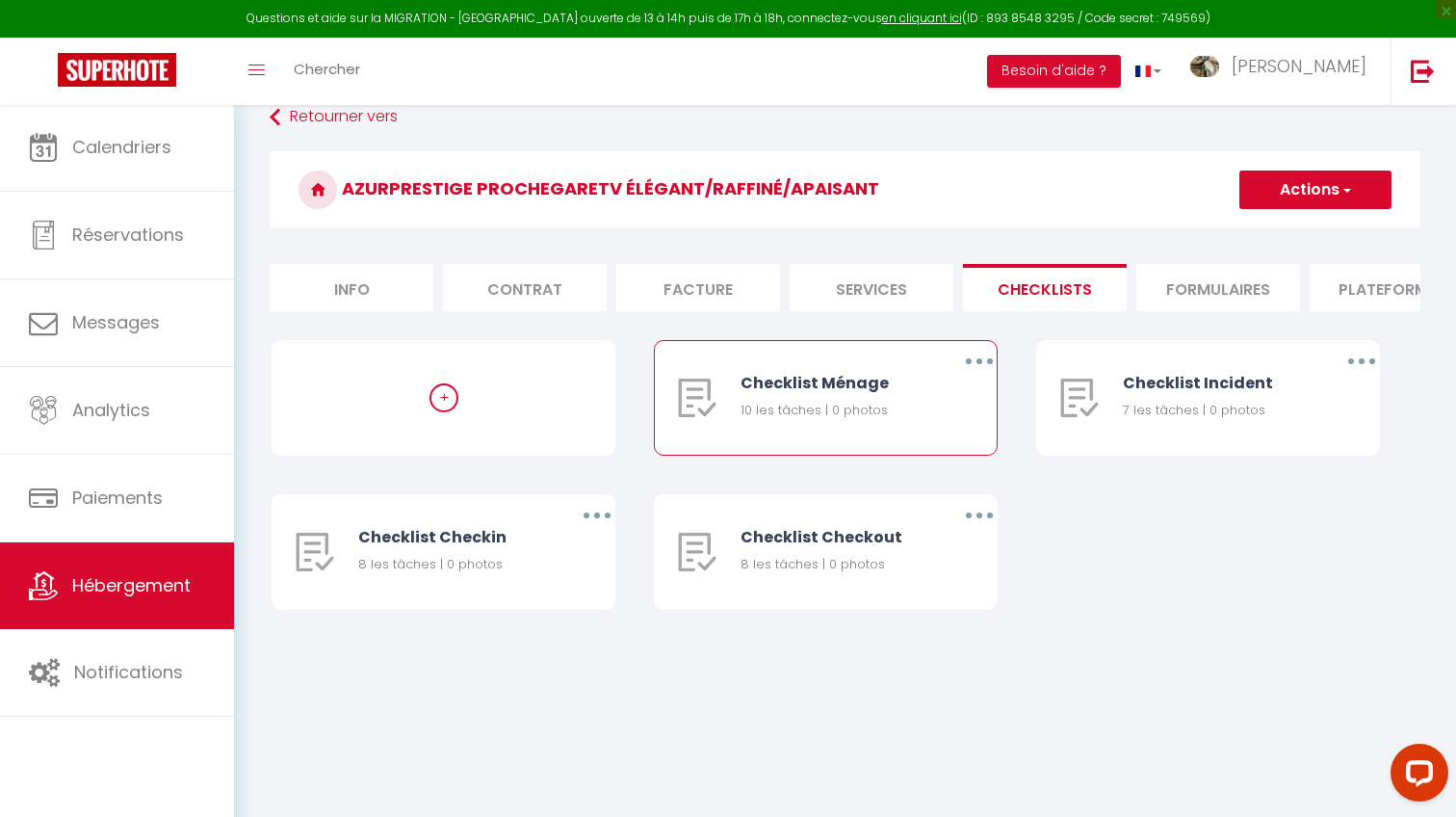
click at [980, 360] on icon "button" at bounding box center [980, 362] width 6 height 6
click at [918, 442] on link "Dupliquer" at bounding box center [929, 439] width 143 height 33
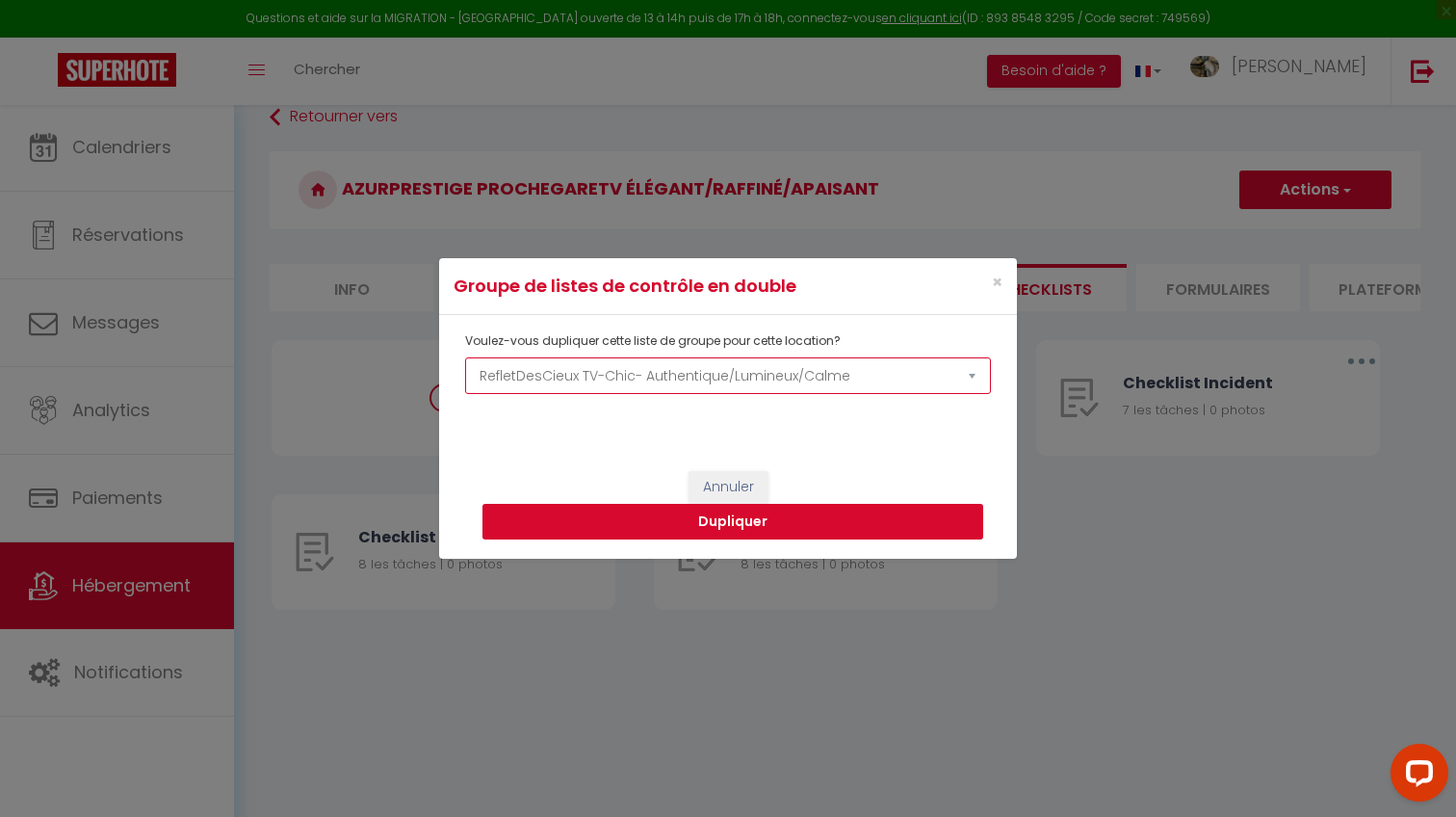
click at [590, 526] on button "Dupliquer" at bounding box center [732, 521] width 500 height 37
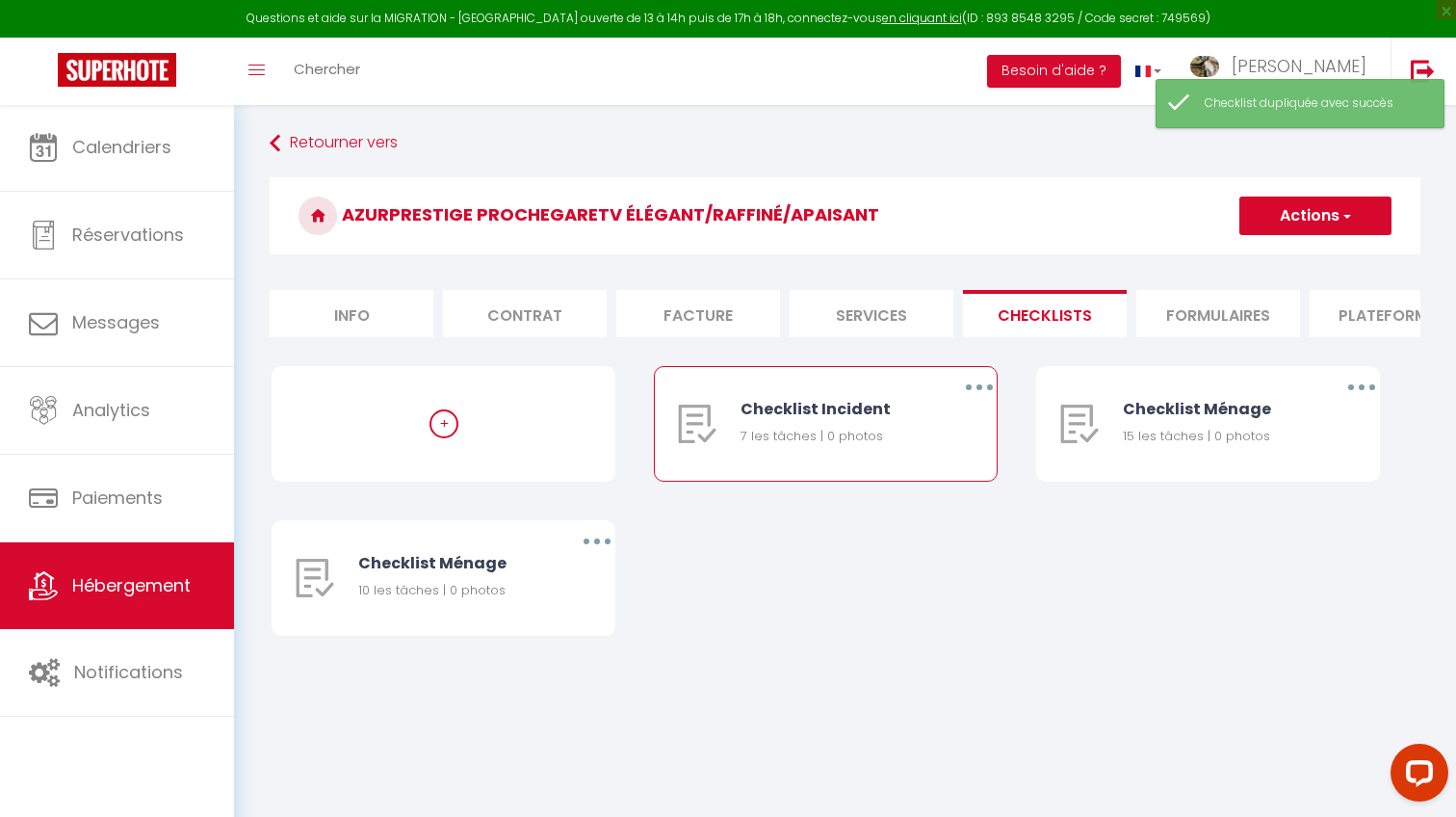
scroll to position [0, 0]
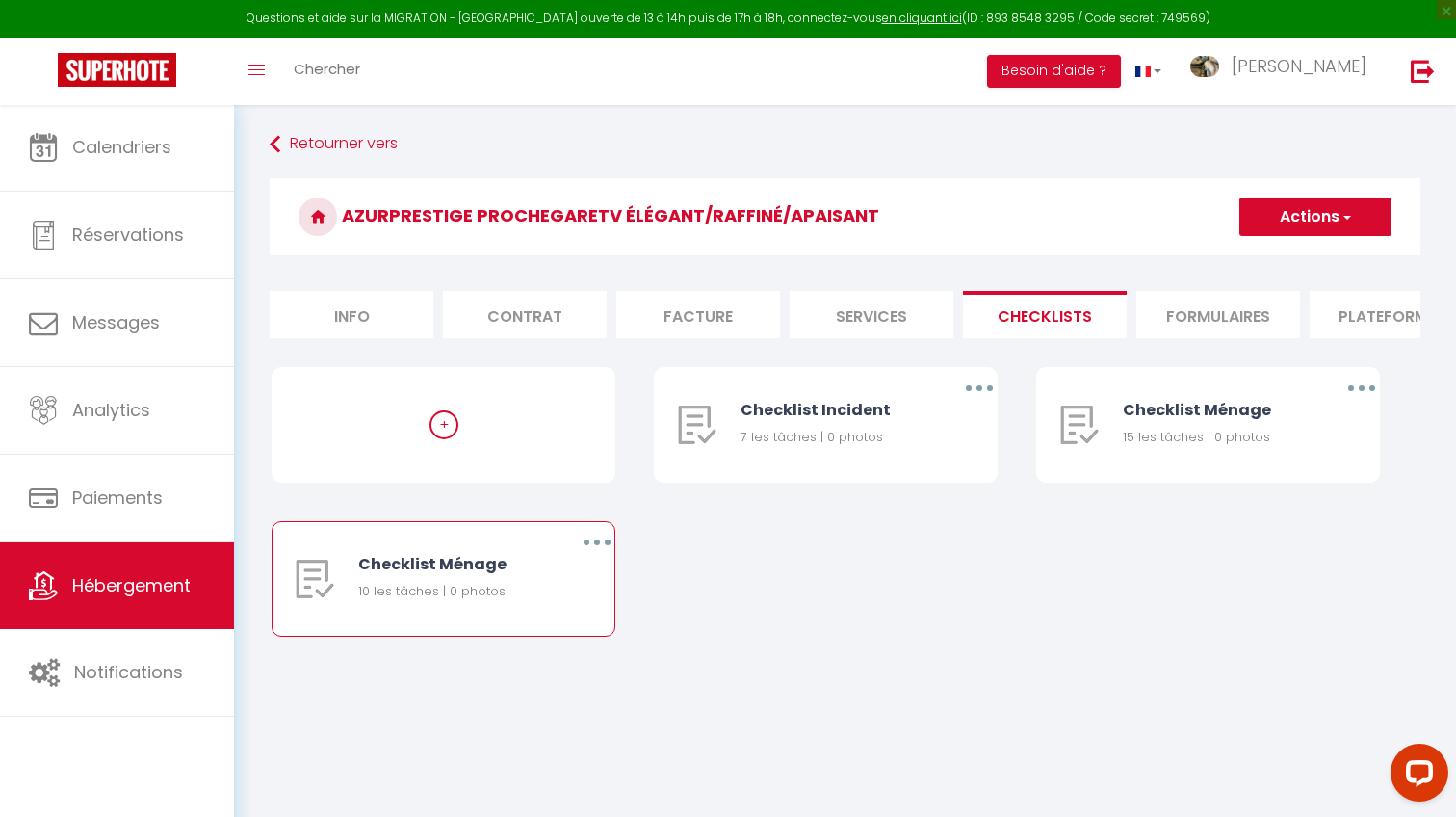
click at [583, 545] on button "button" at bounding box center [597, 541] width 54 height 31
click at [544, 649] on link "Supprimer" at bounding box center [546, 655] width 143 height 33
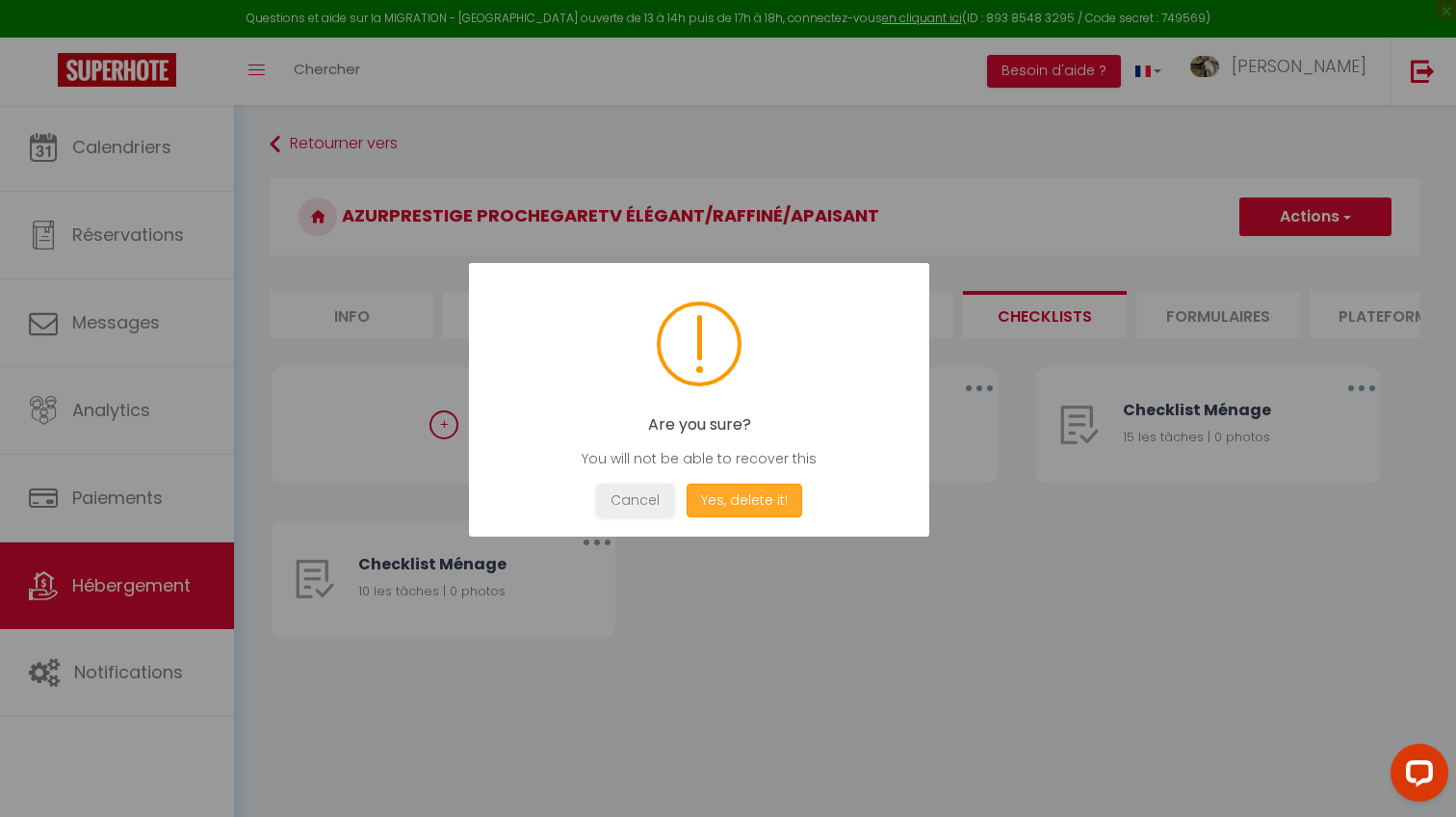
click at [753, 497] on button "Yes, delete it!" at bounding box center [744, 500] width 116 height 34
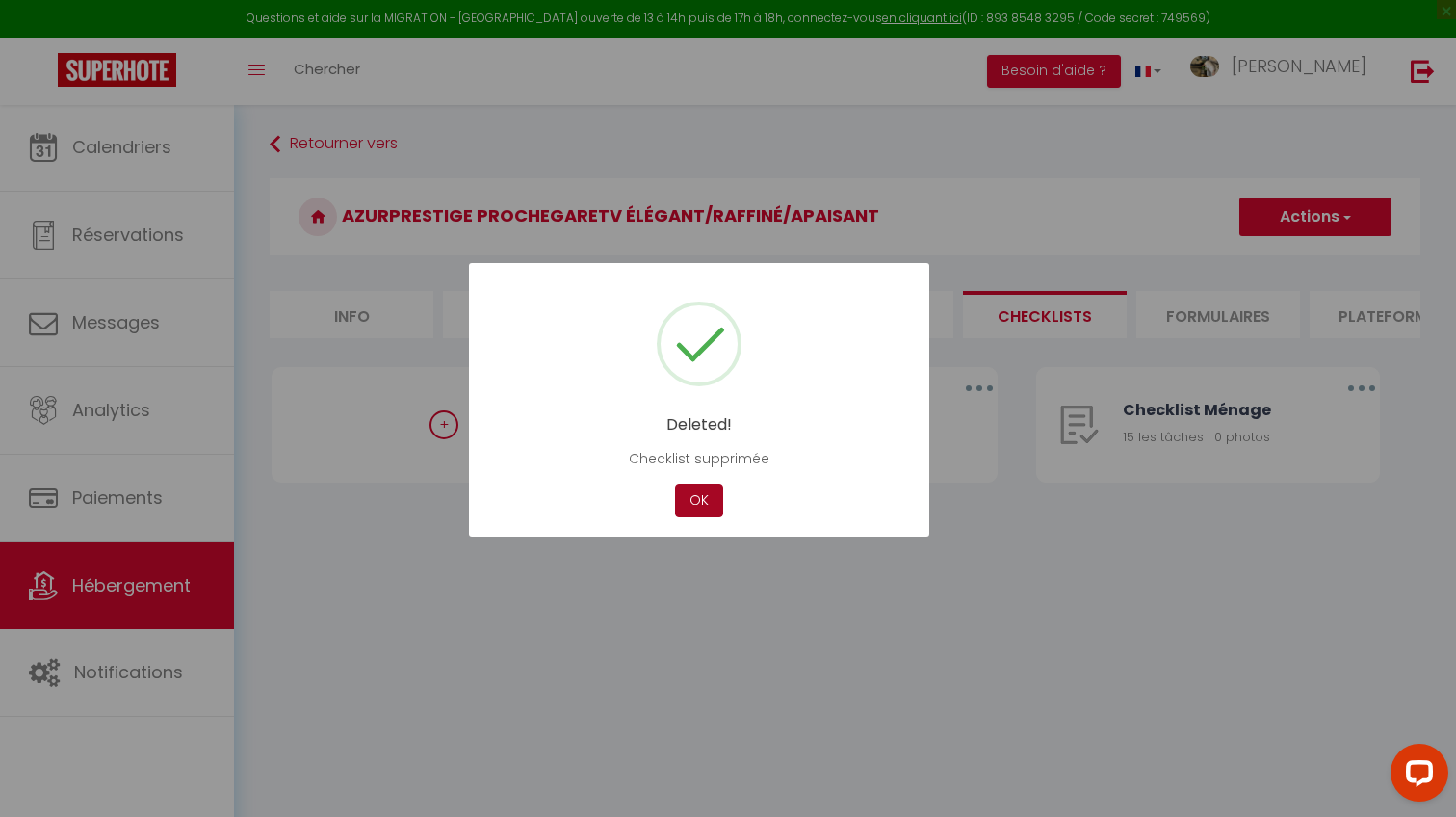
click at [696, 500] on button "OK" at bounding box center [699, 500] width 48 height 34
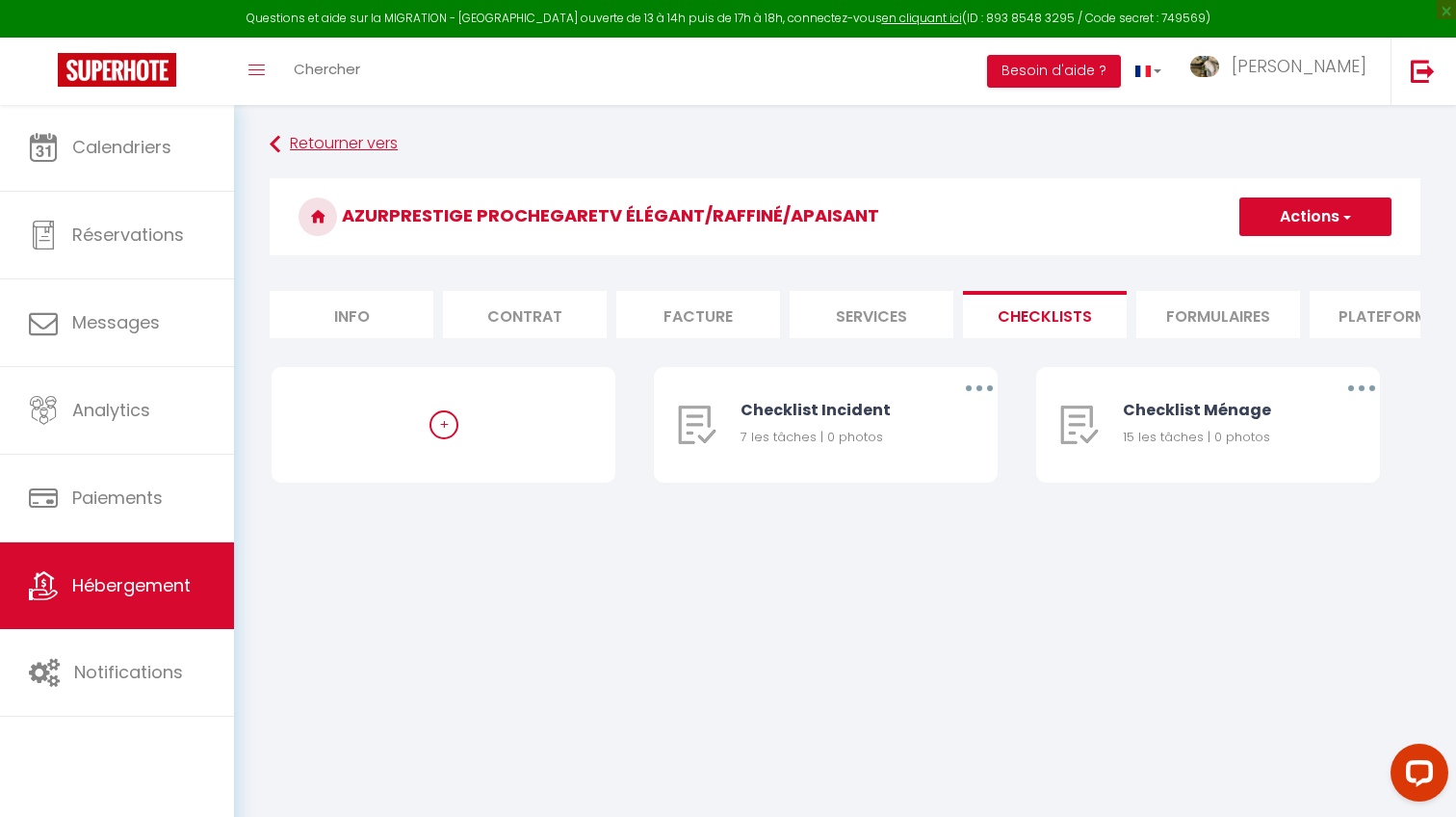
click at [315, 143] on link "Retourner vers" at bounding box center [845, 144] width 1150 height 35
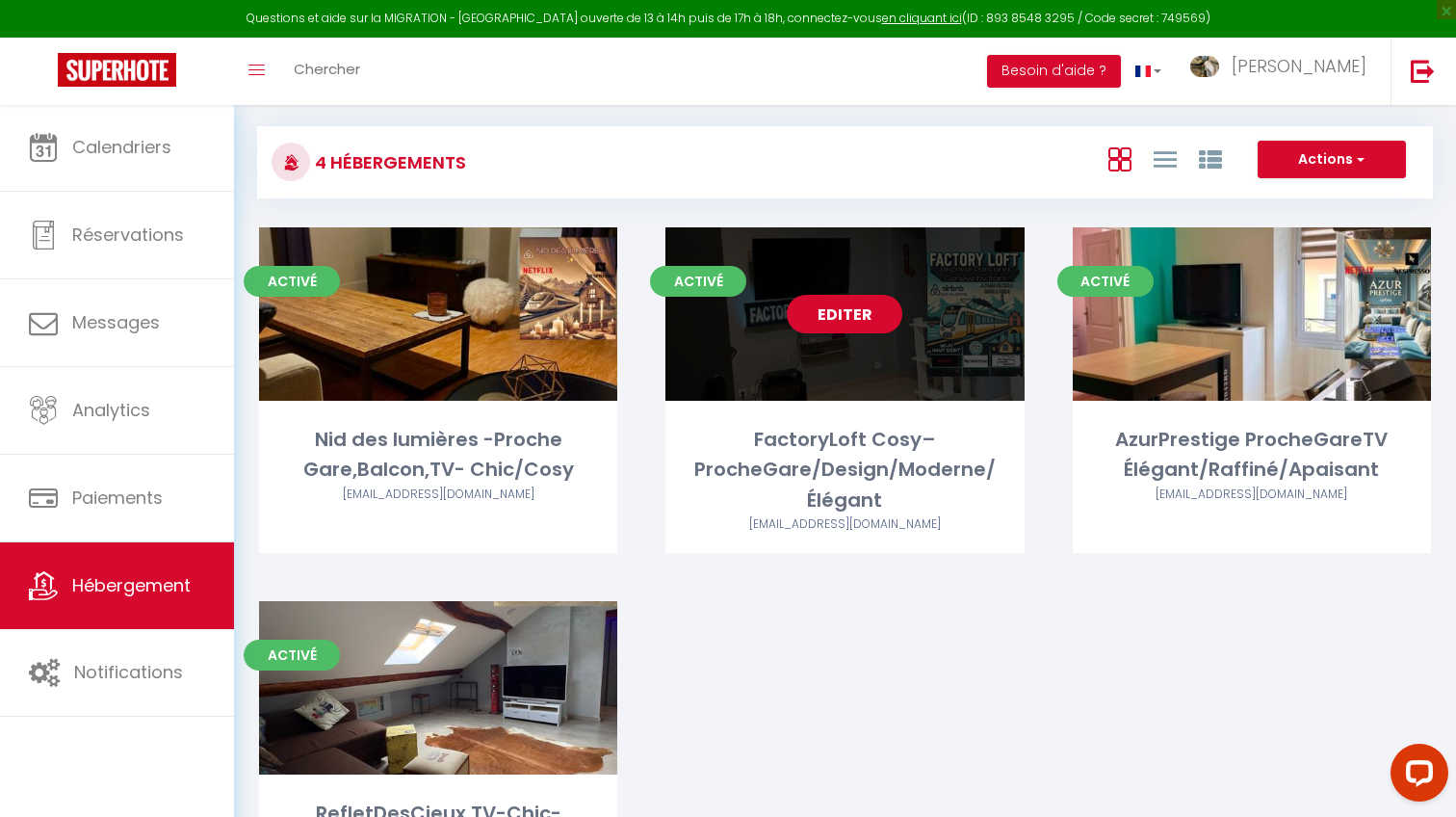
scroll to position [40, 0]
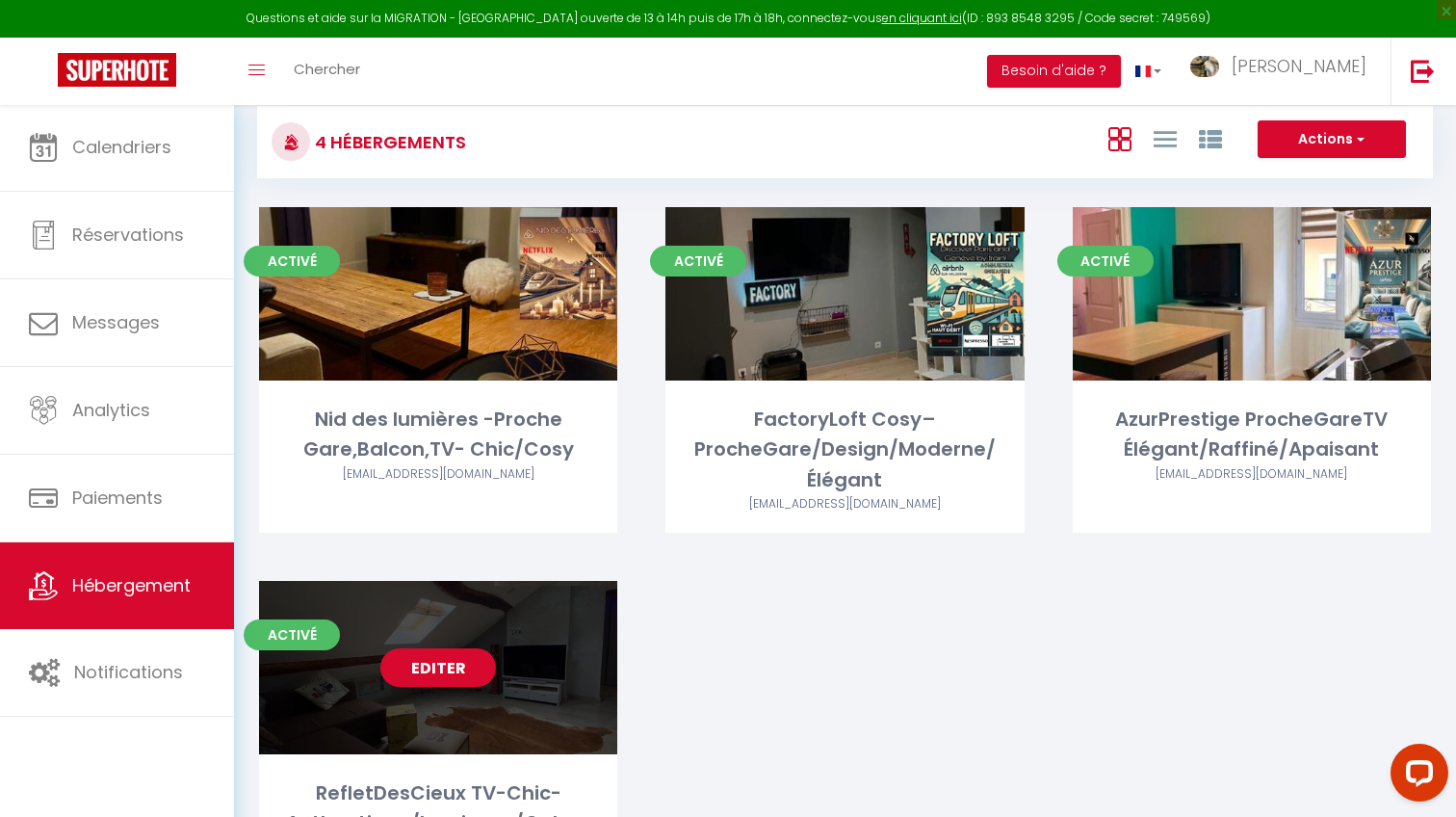
click at [419, 674] on link "Editer" at bounding box center [438, 667] width 116 height 39
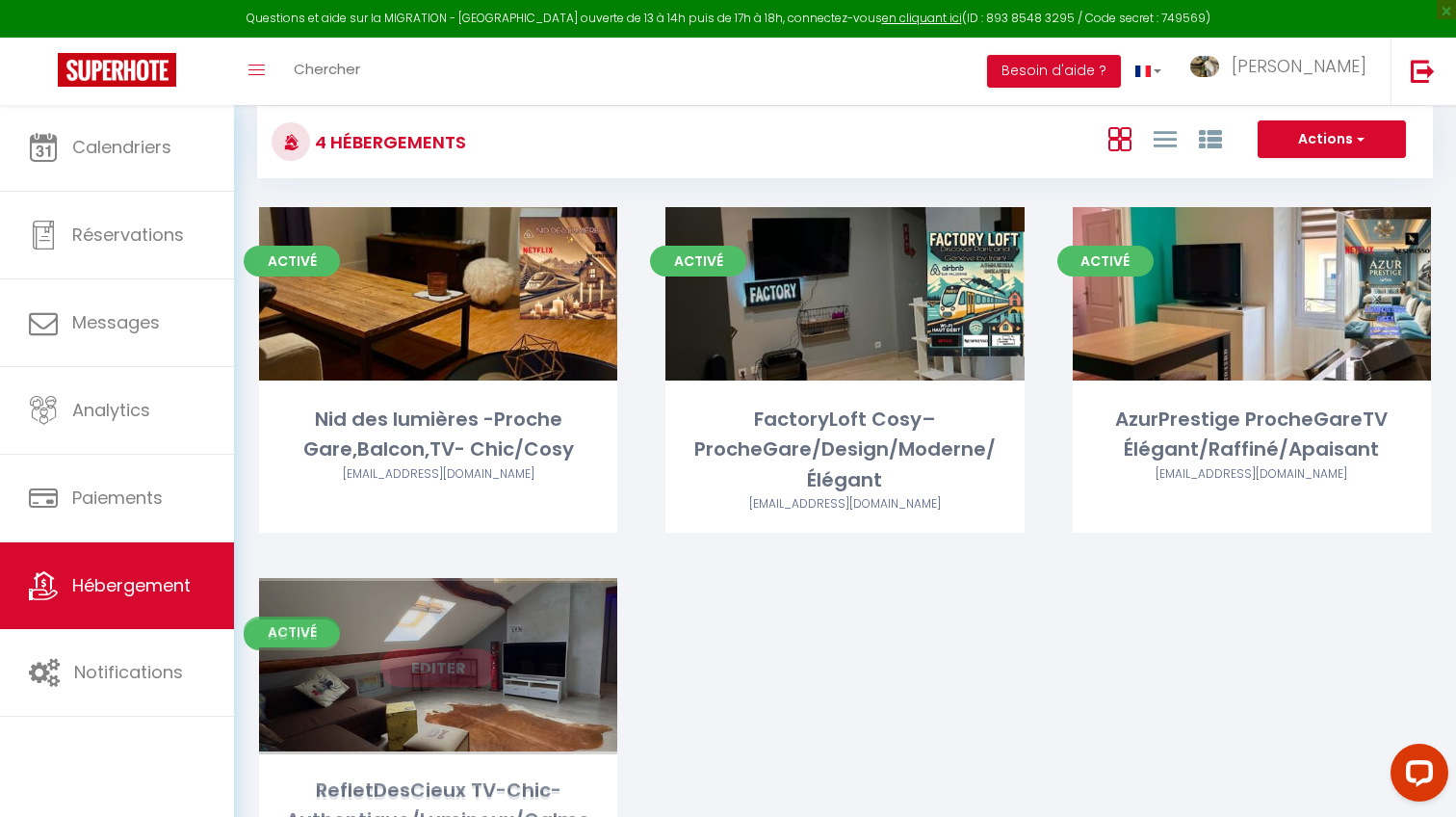
click at [420, 667] on link "Editer" at bounding box center [438, 667] width 116 height 39
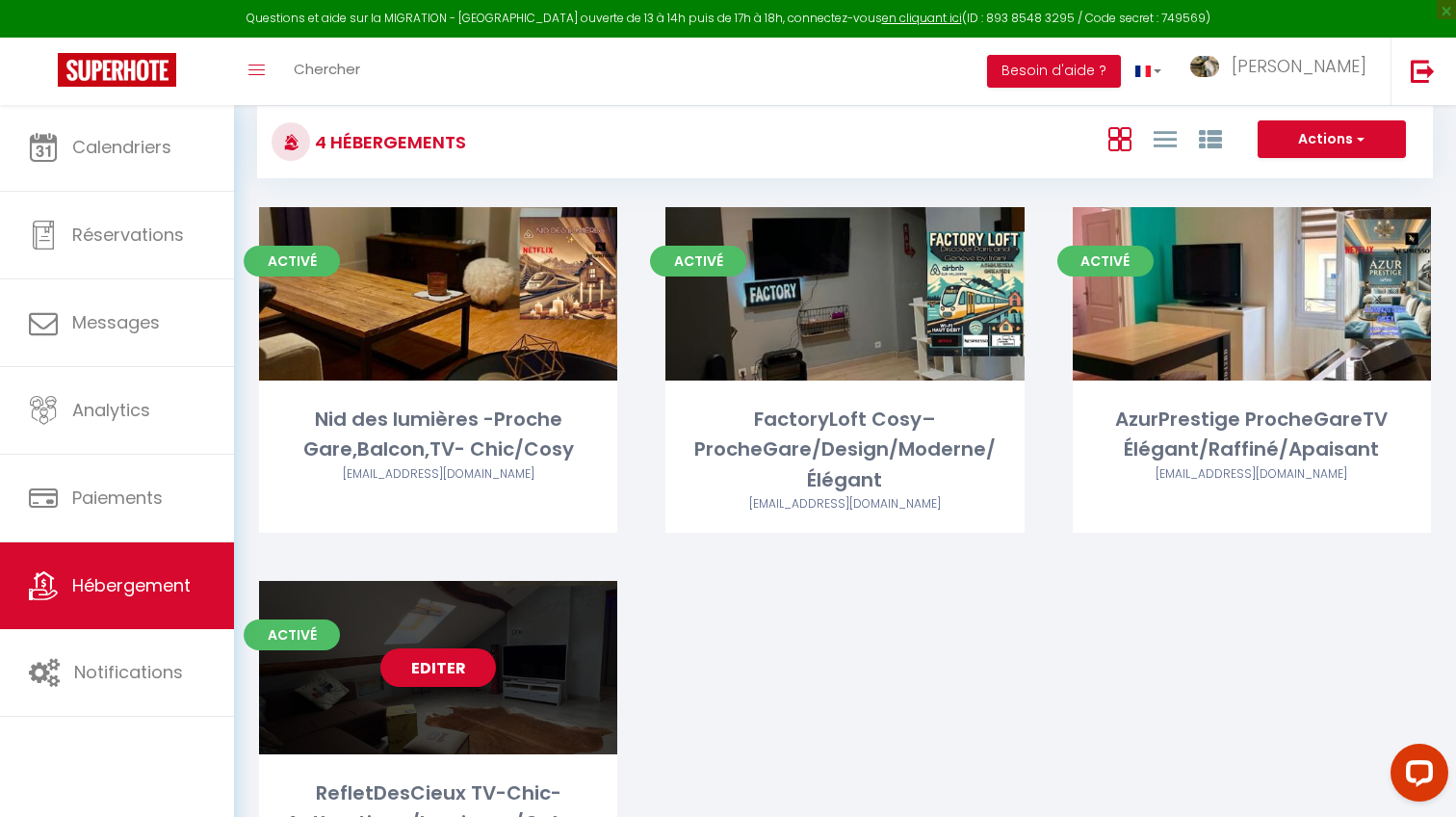
click at [421, 666] on link "Editer" at bounding box center [438, 667] width 116 height 39
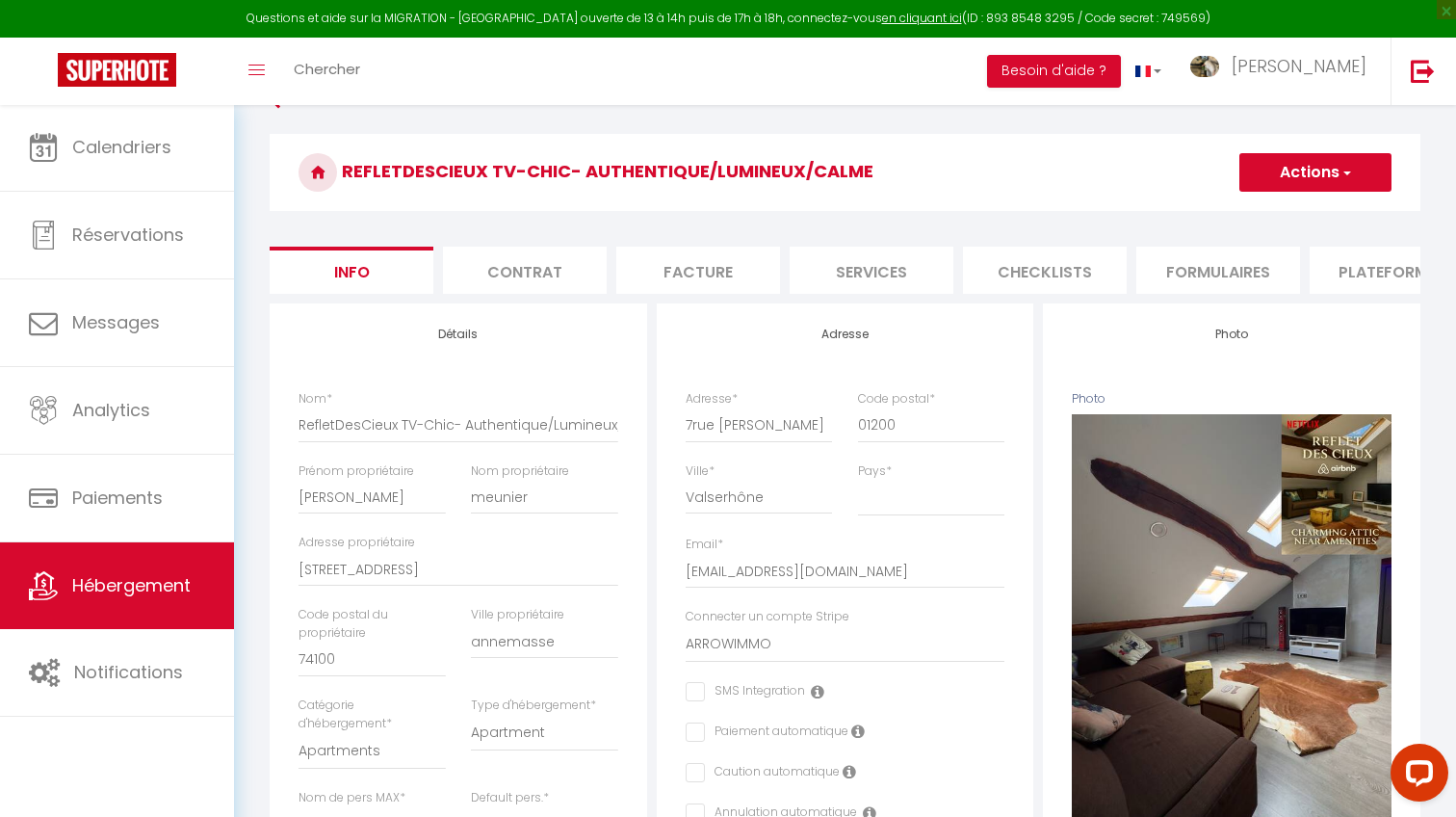
scroll to position [36, 0]
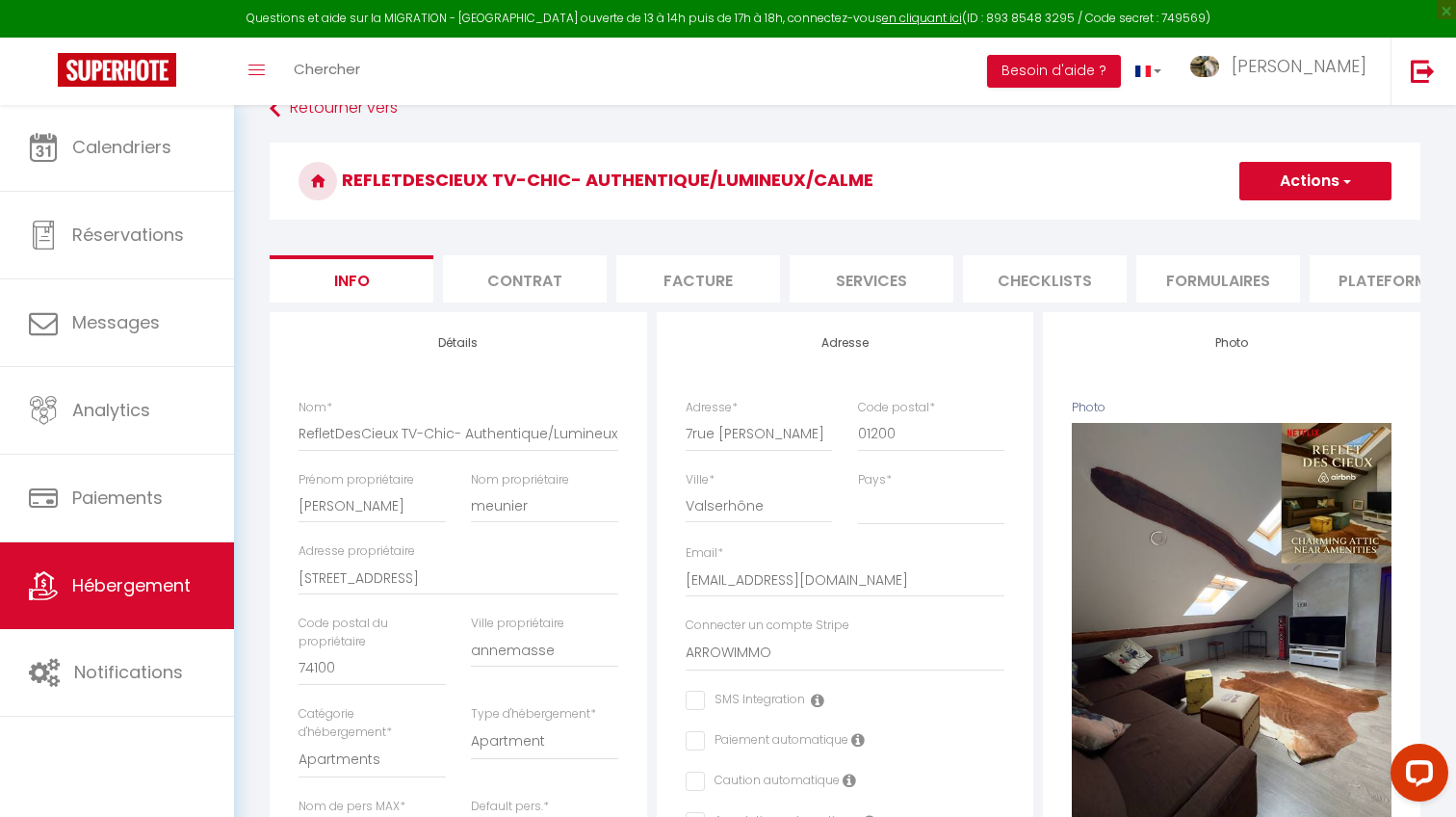
click at [1344, 193] on button "Actions" at bounding box center [1315, 181] width 152 height 39
click at [1091, 276] on li "Checklists" at bounding box center [1036, 278] width 164 height 47
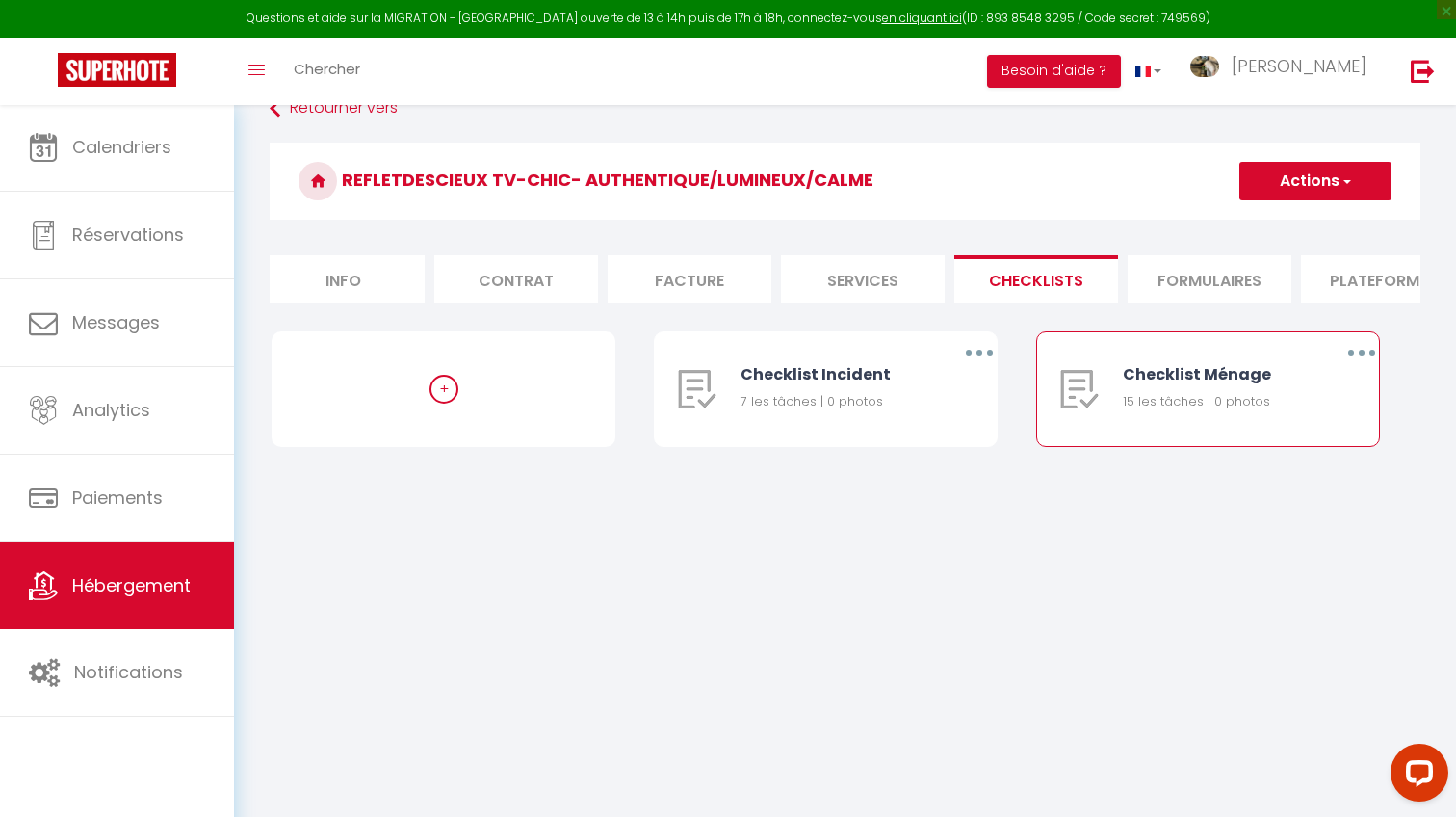
scroll to position [46, 0]
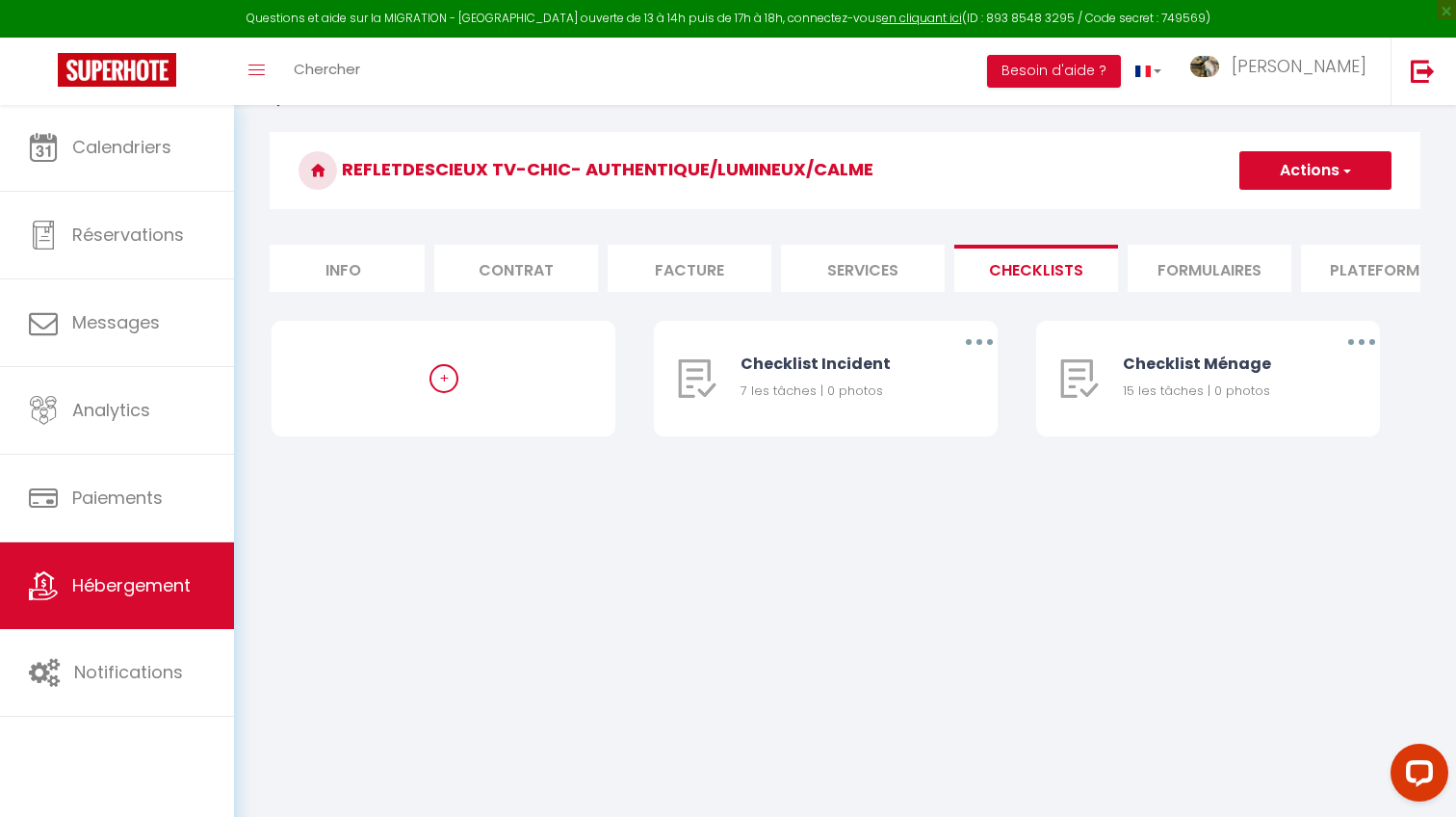
click at [186, 561] on link "Hébergement" at bounding box center [117, 585] width 234 height 87
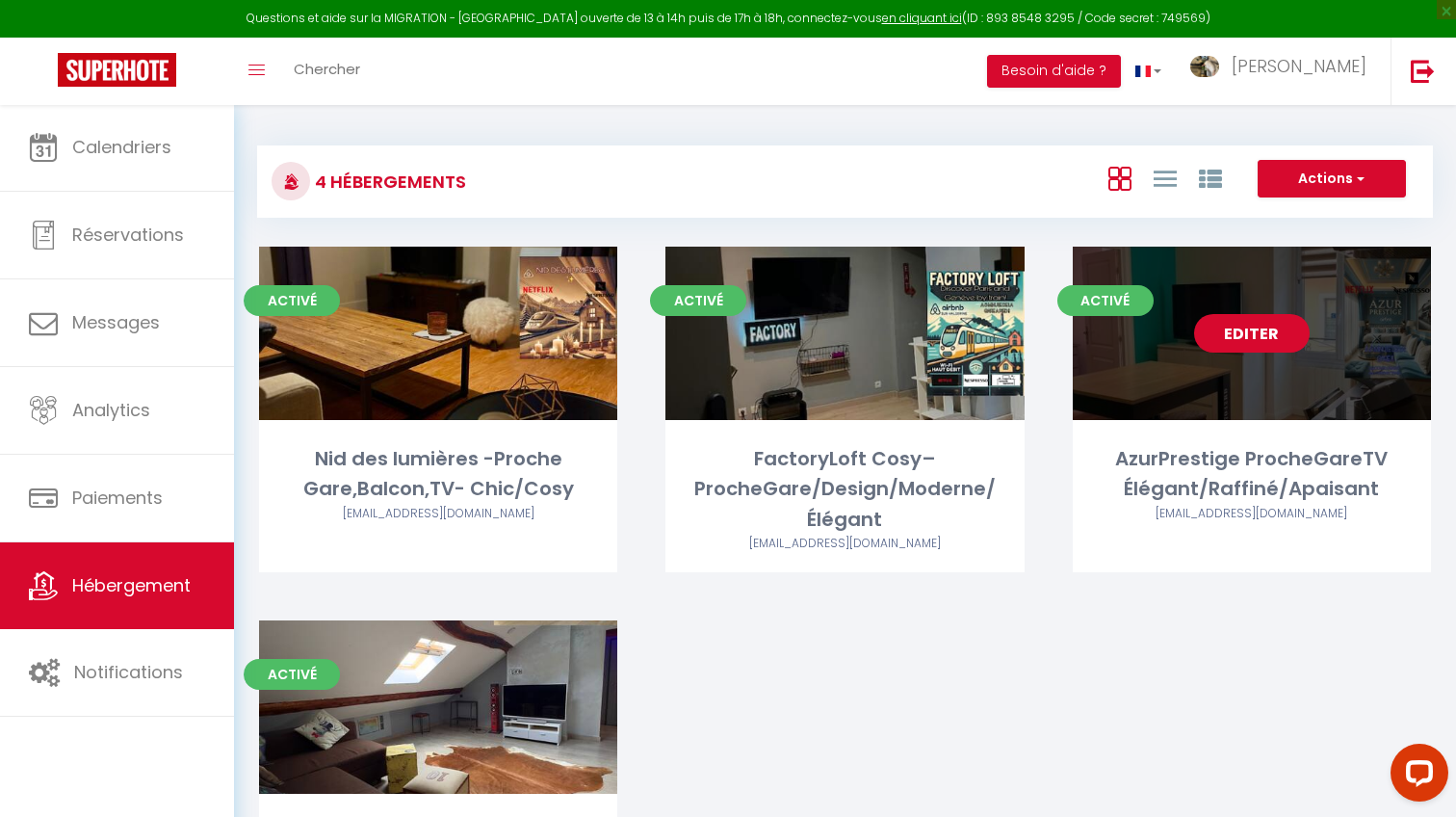
click at [1277, 324] on link "Editer" at bounding box center [1252, 333] width 116 height 39
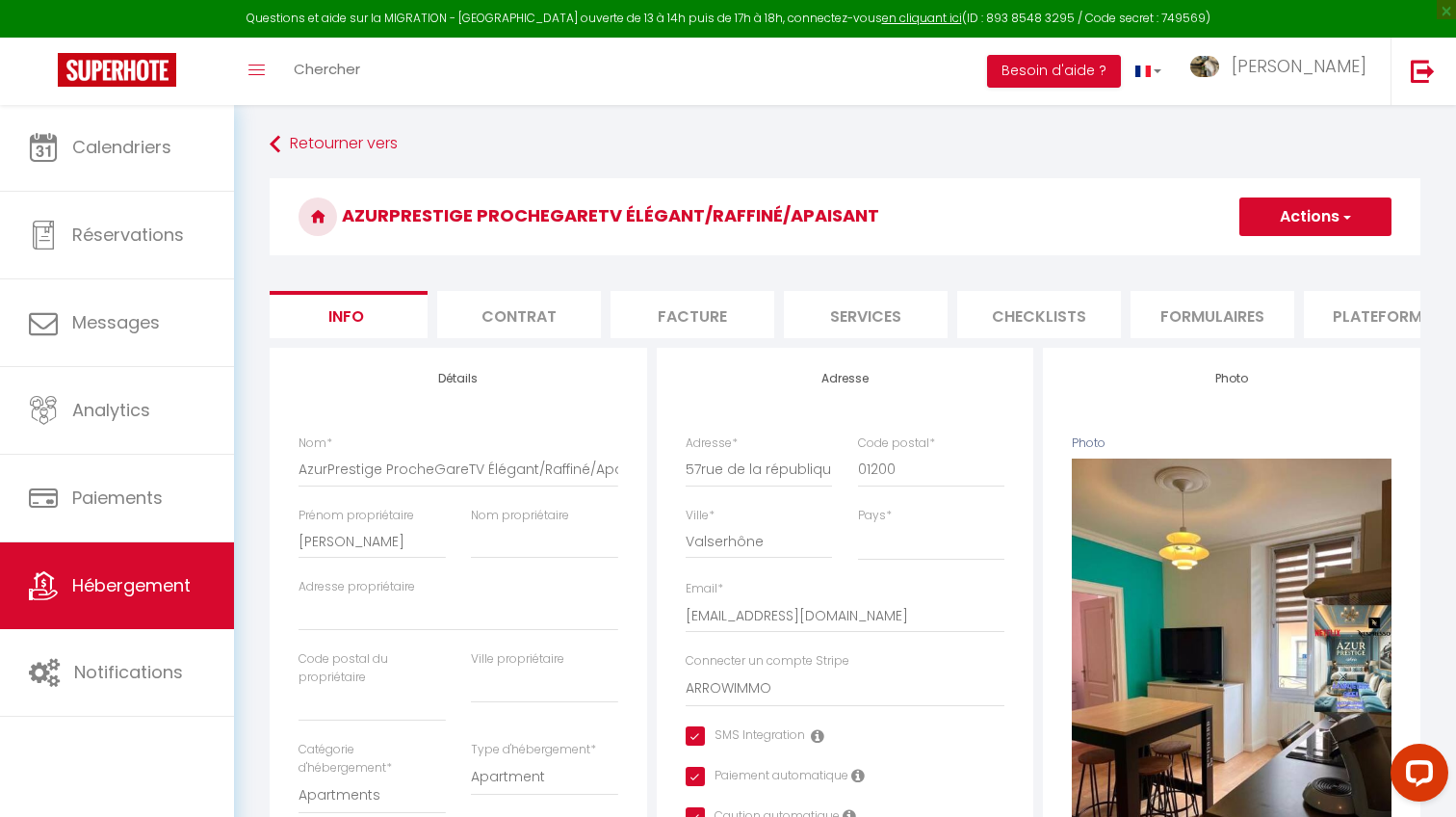
scroll to position [0, 573]
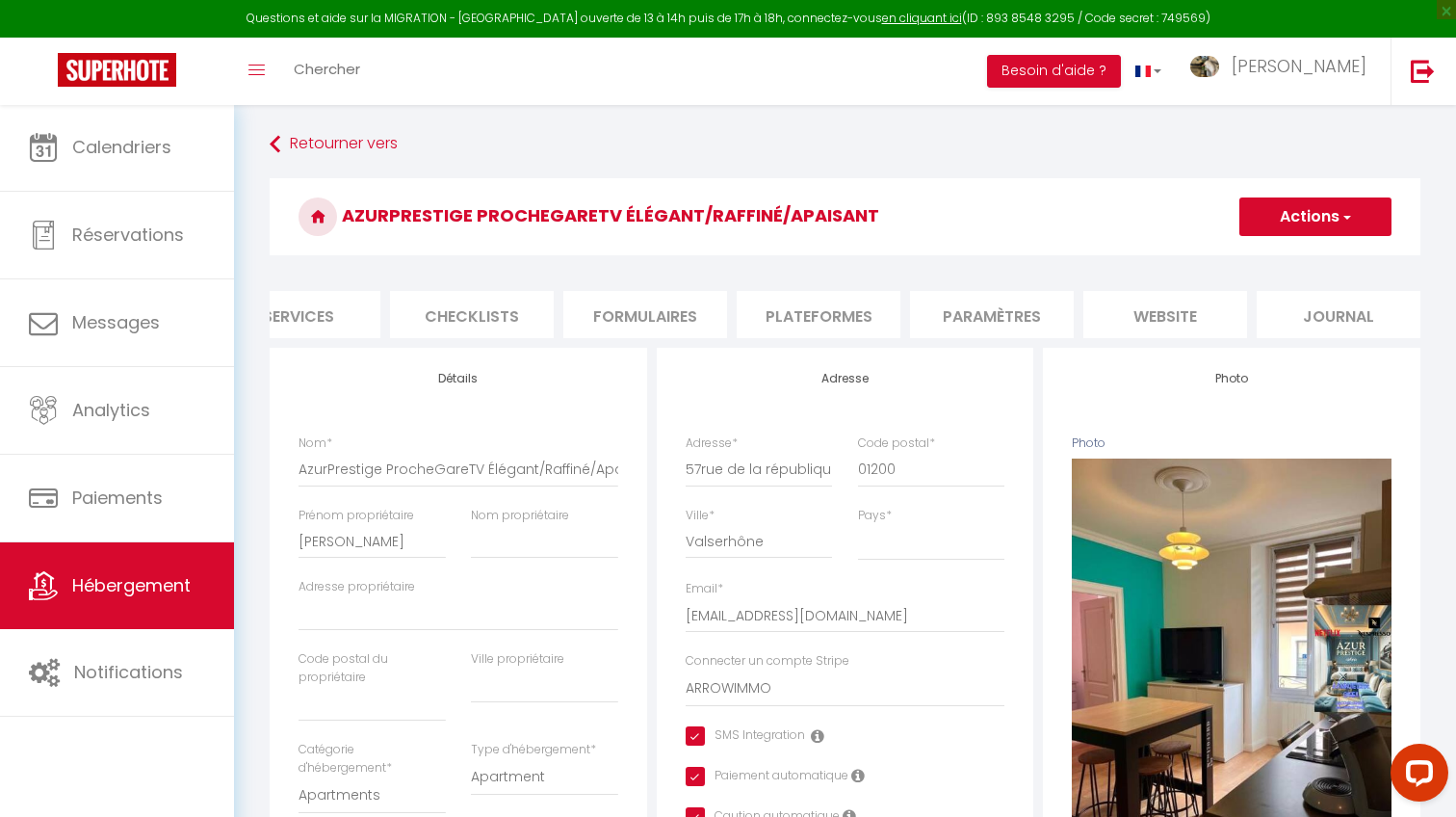
click at [507, 309] on li "Checklists" at bounding box center [471, 314] width 164 height 47
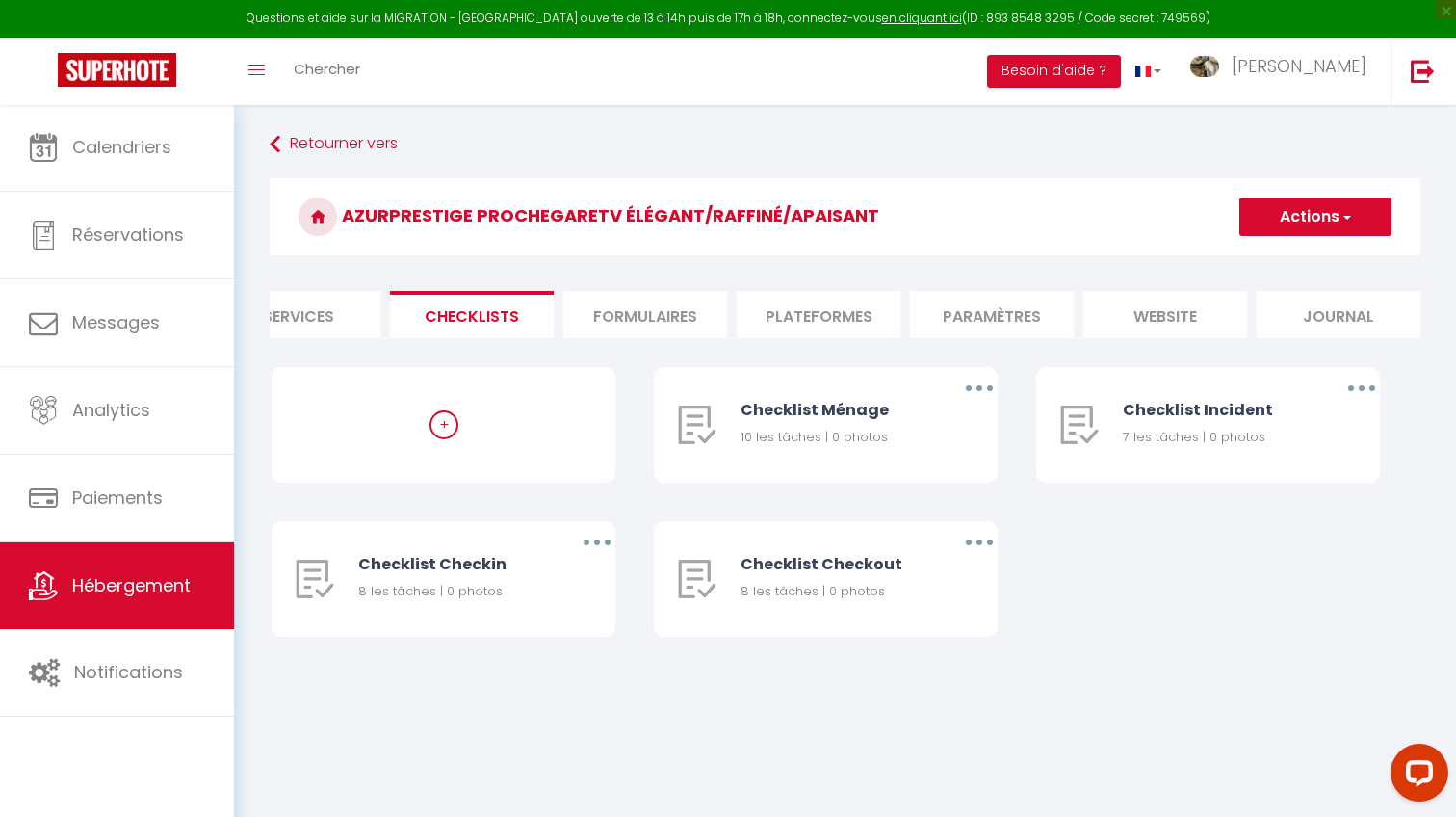
click at [1317, 217] on button "Actions" at bounding box center [1315, 217] width 152 height 39
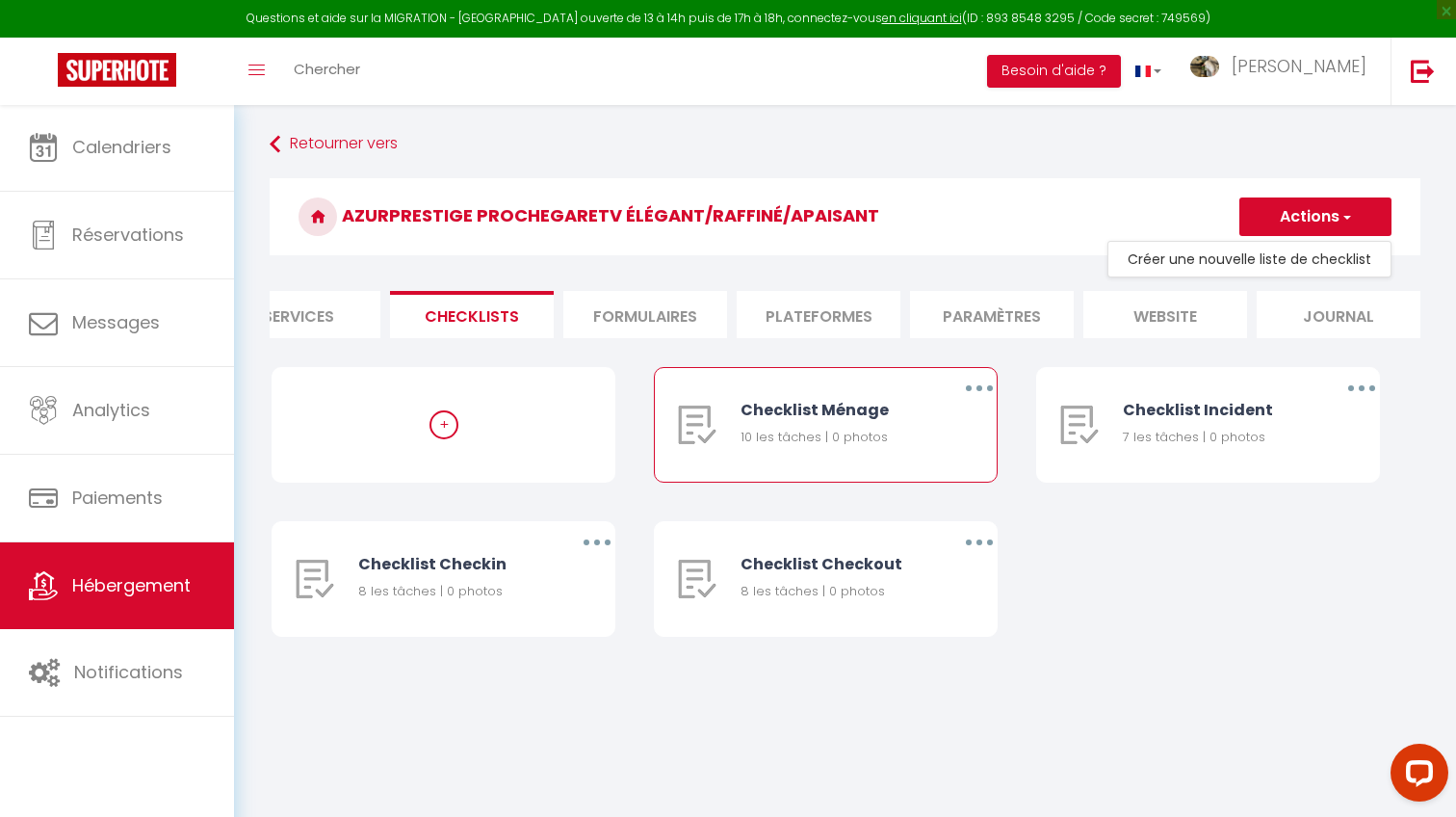
click at [973, 390] on button "button" at bounding box center [980, 388] width 54 height 31
click at [904, 465] on link "Dupliquer" at bounding box center [929, 466] width 143 height 33
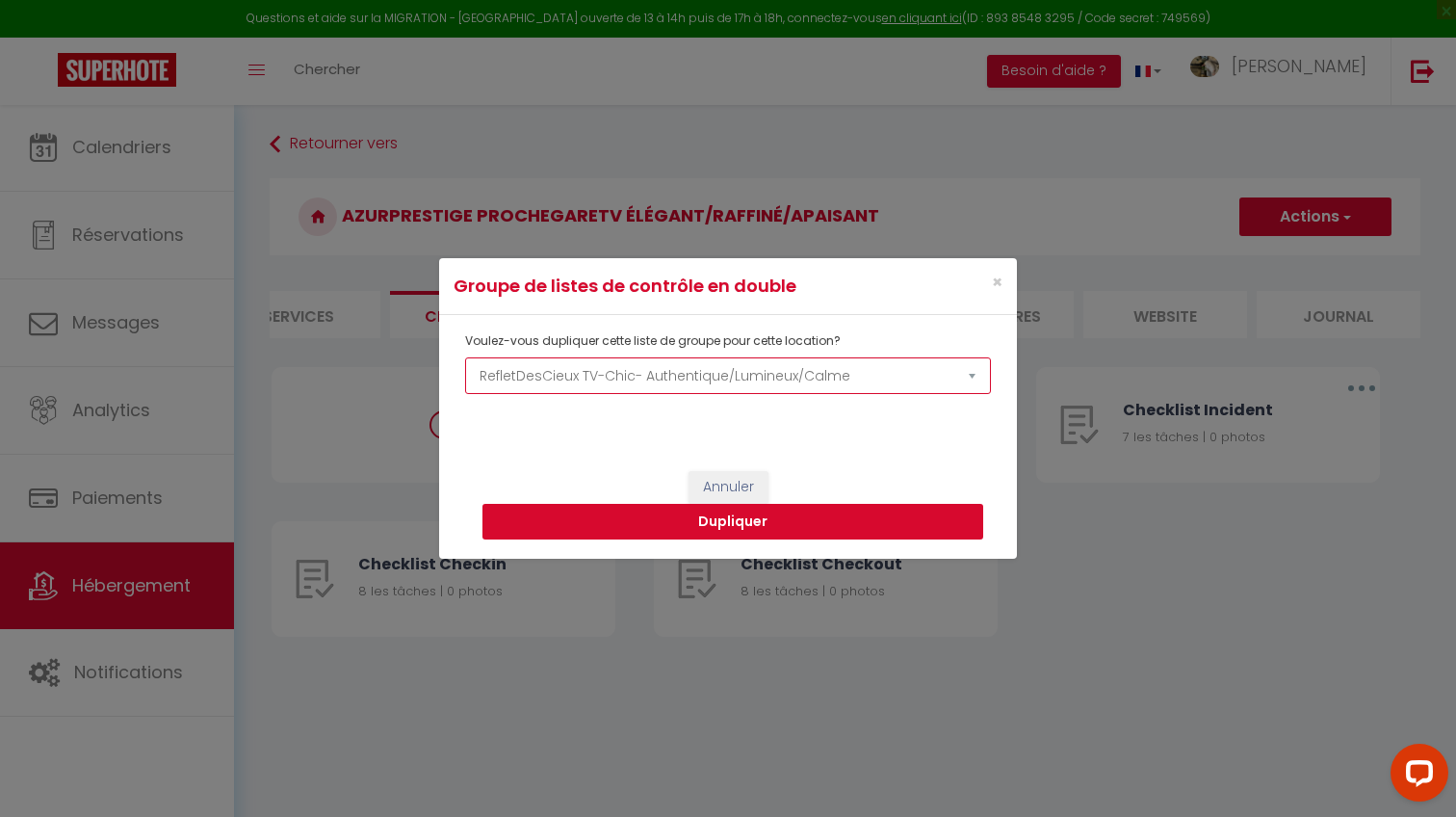
click at [780, 515] on button "Dupliquer" at bounding box center [732, 521] width 500 height 37
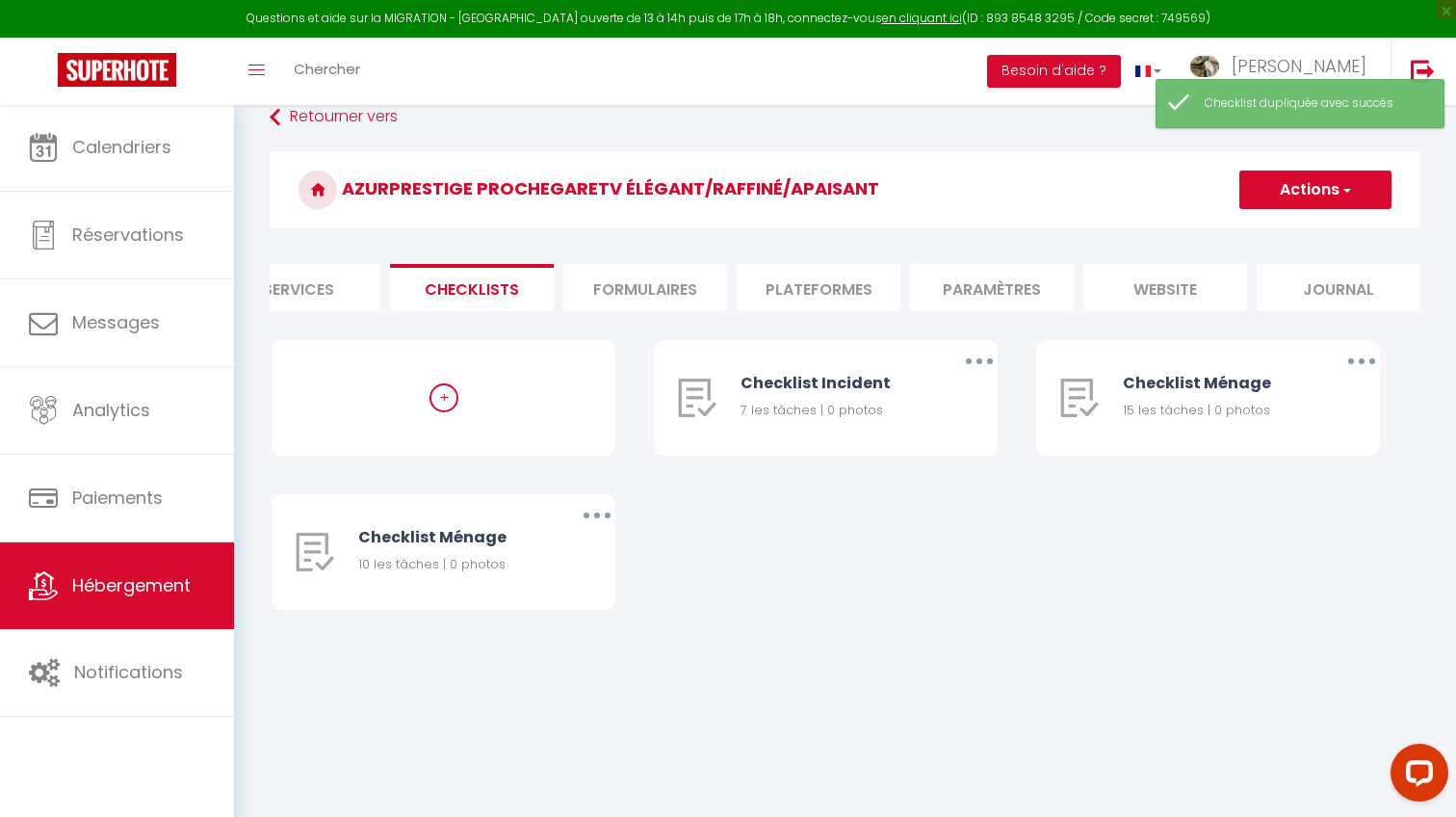
scroll to position [31, 0]
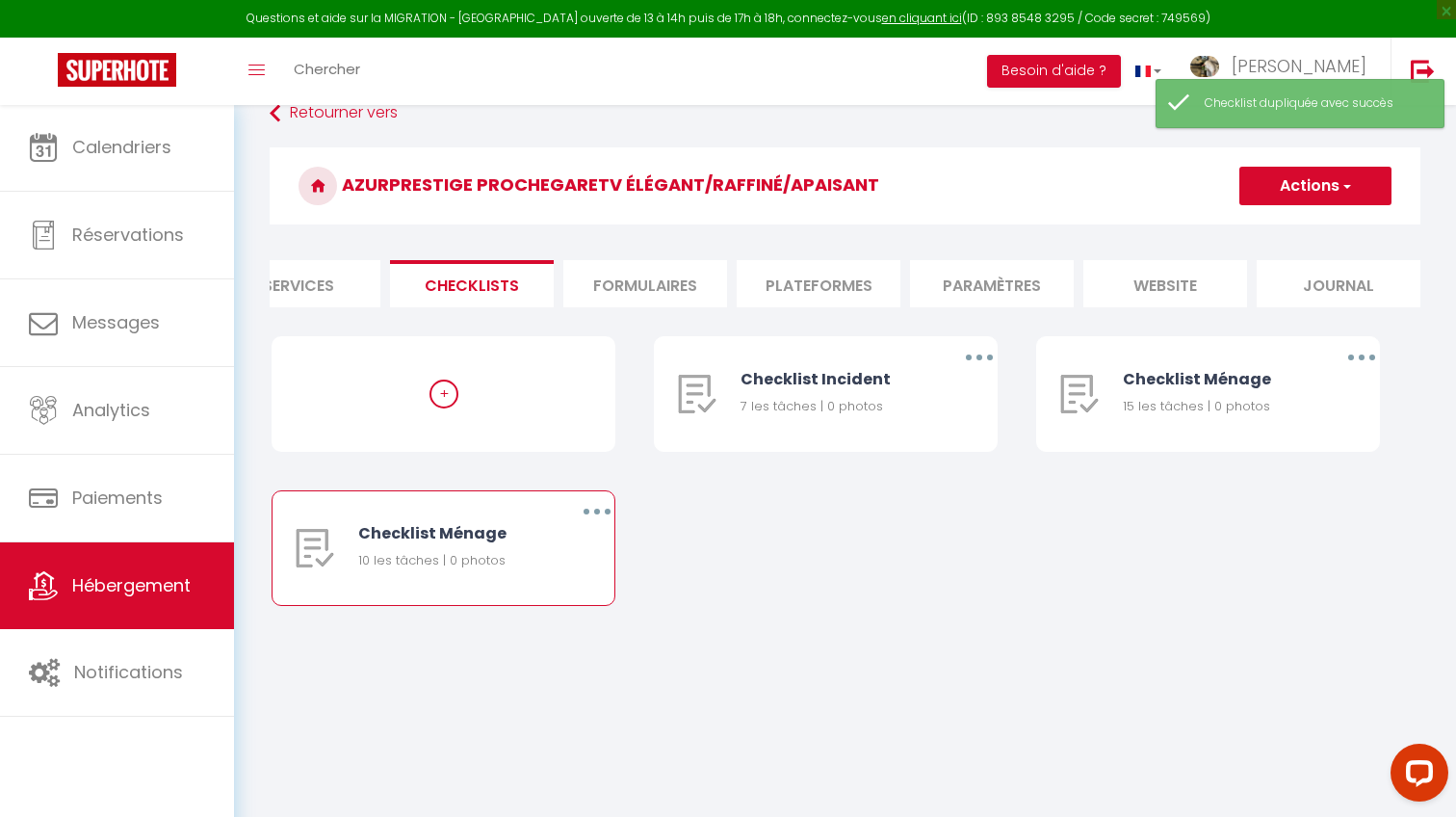
click at [603, 503] on button "button" at bounding box center [597, 511] width 54 height 31
click at [567, 631] on link "Supprimer" at bounding box center [546, 624] width 143 height 33
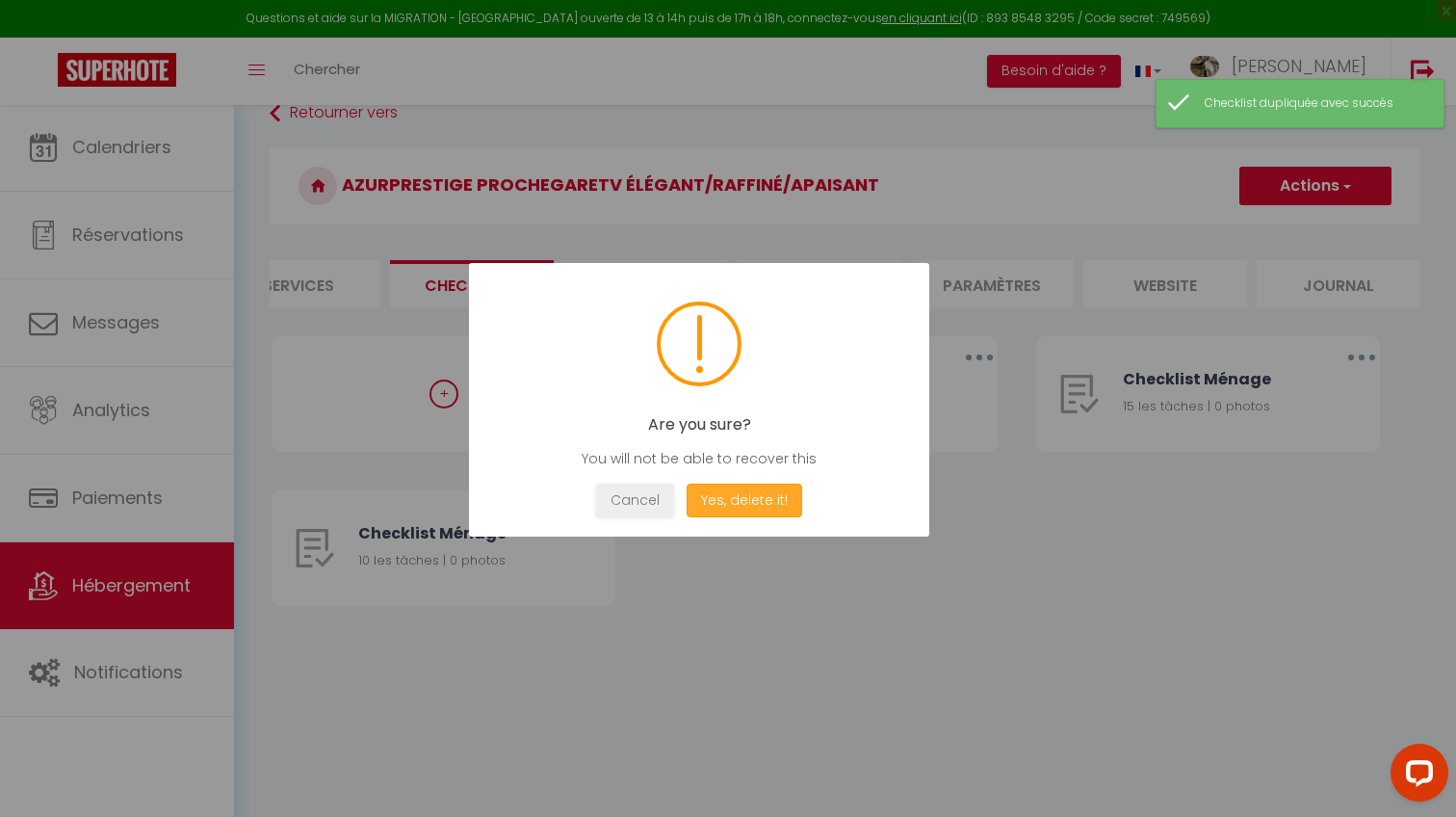
click at [719, 485] on button "Yes, delete it!" at bounding box center [744, 500] width 116 height 34
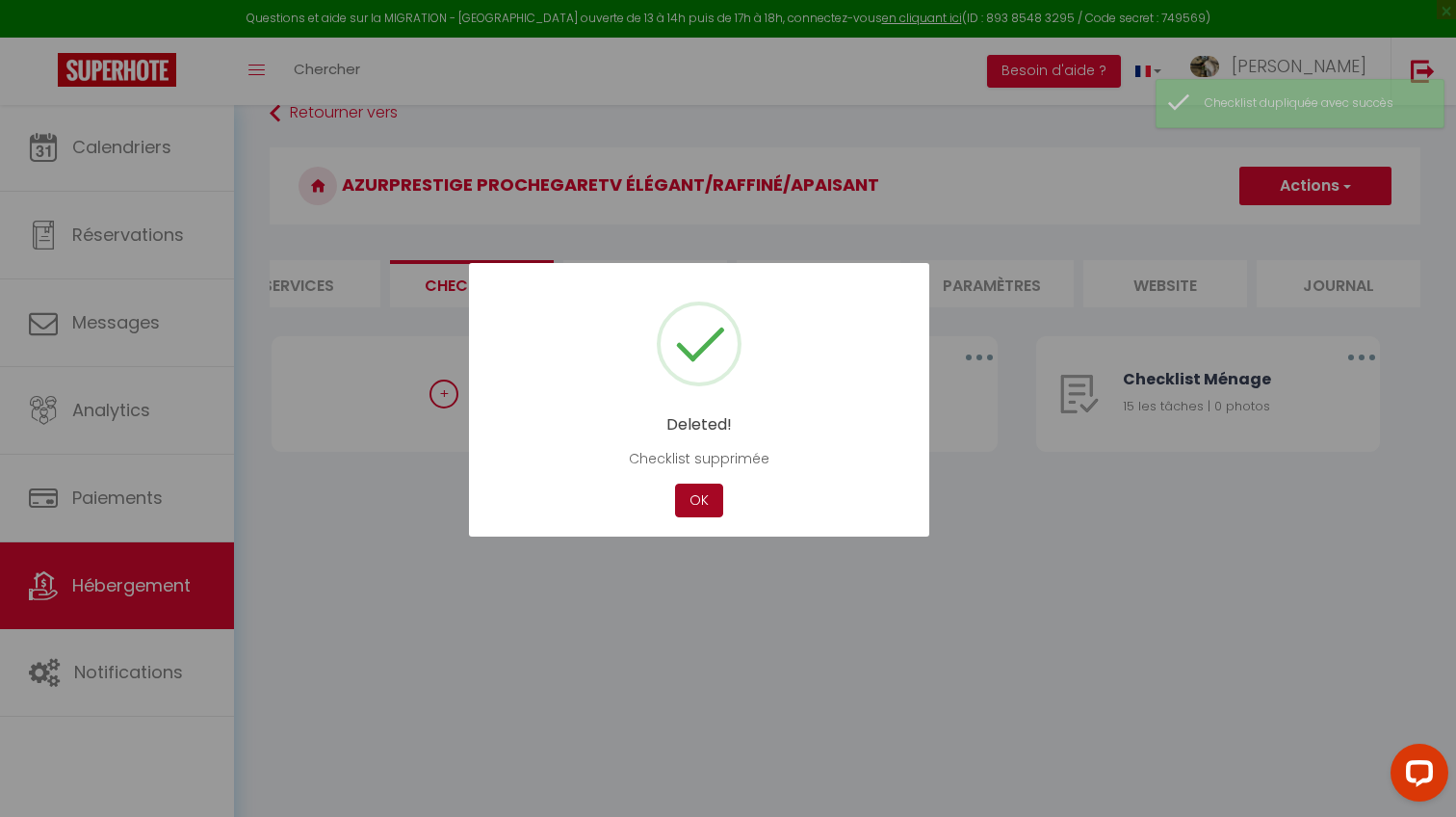
click at [705, 504] on button "OK" at bounding box center [699, 500] width 48 height 34
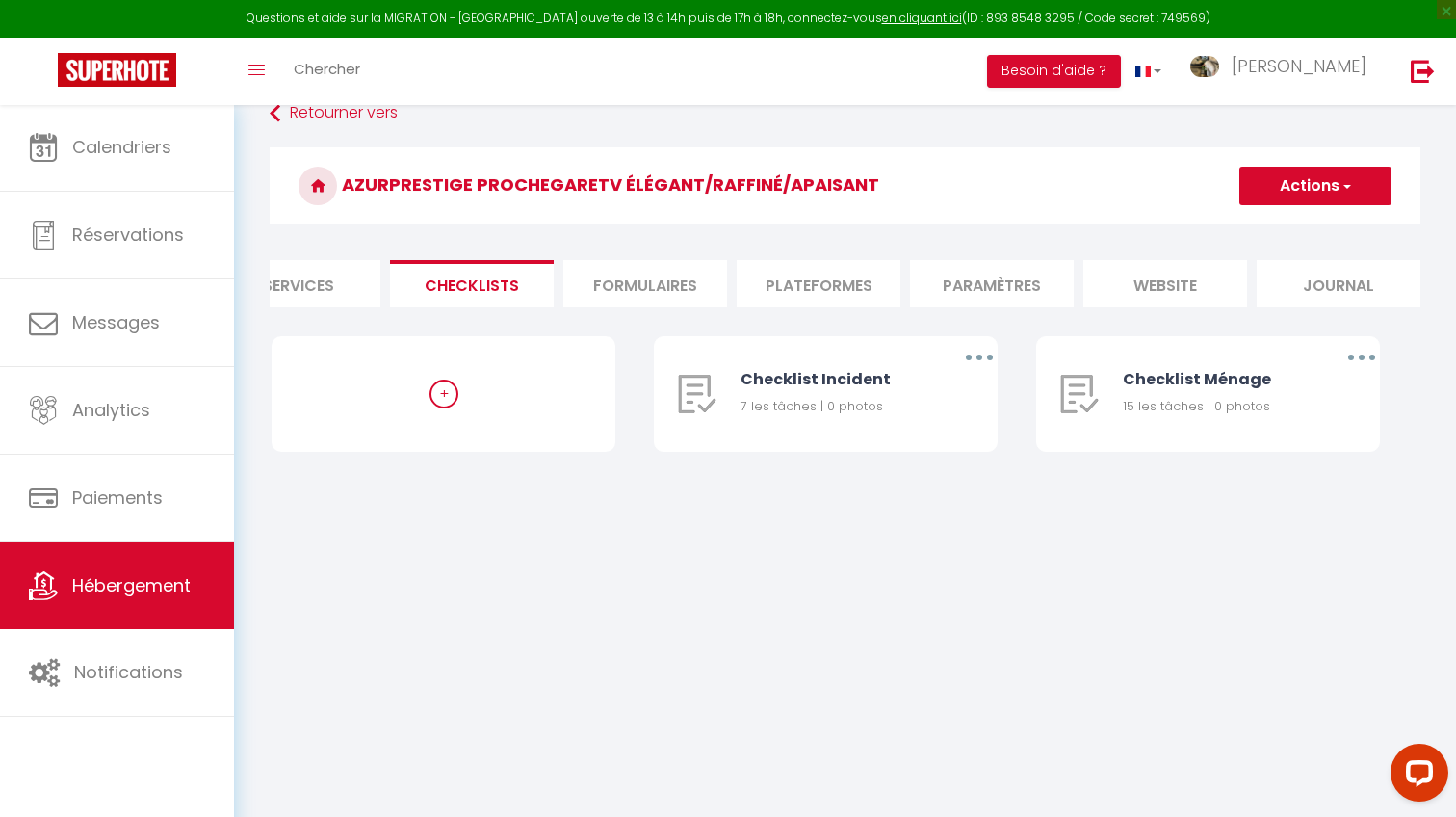
click at [1342, 178] on span "button" at bounding box center [1345, 185] width 13 height 19
click at [175, 579] on span "Hébergement" at bounding box center [131, 585] width 119 height 24
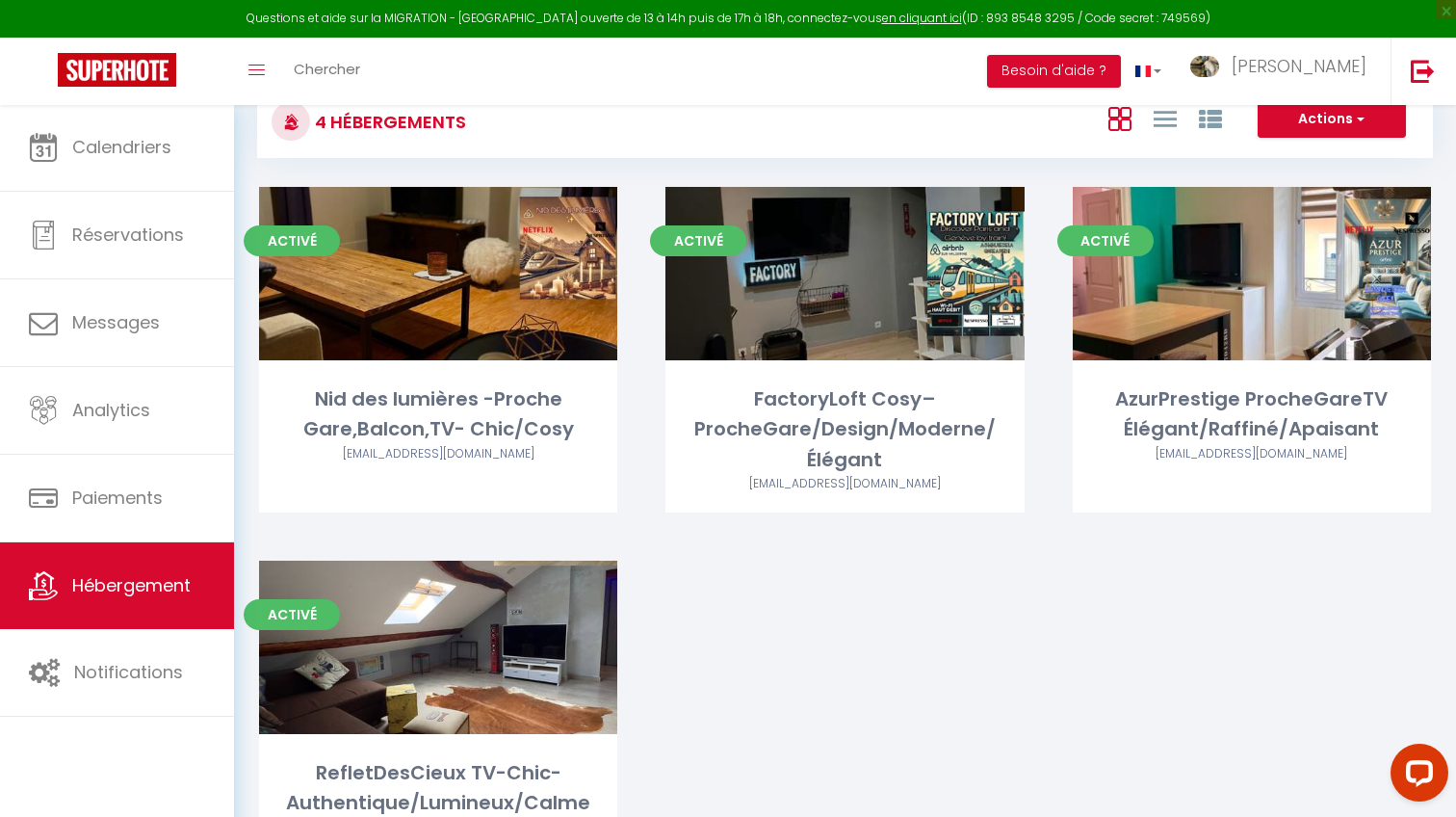
scroll to position [27, 0]
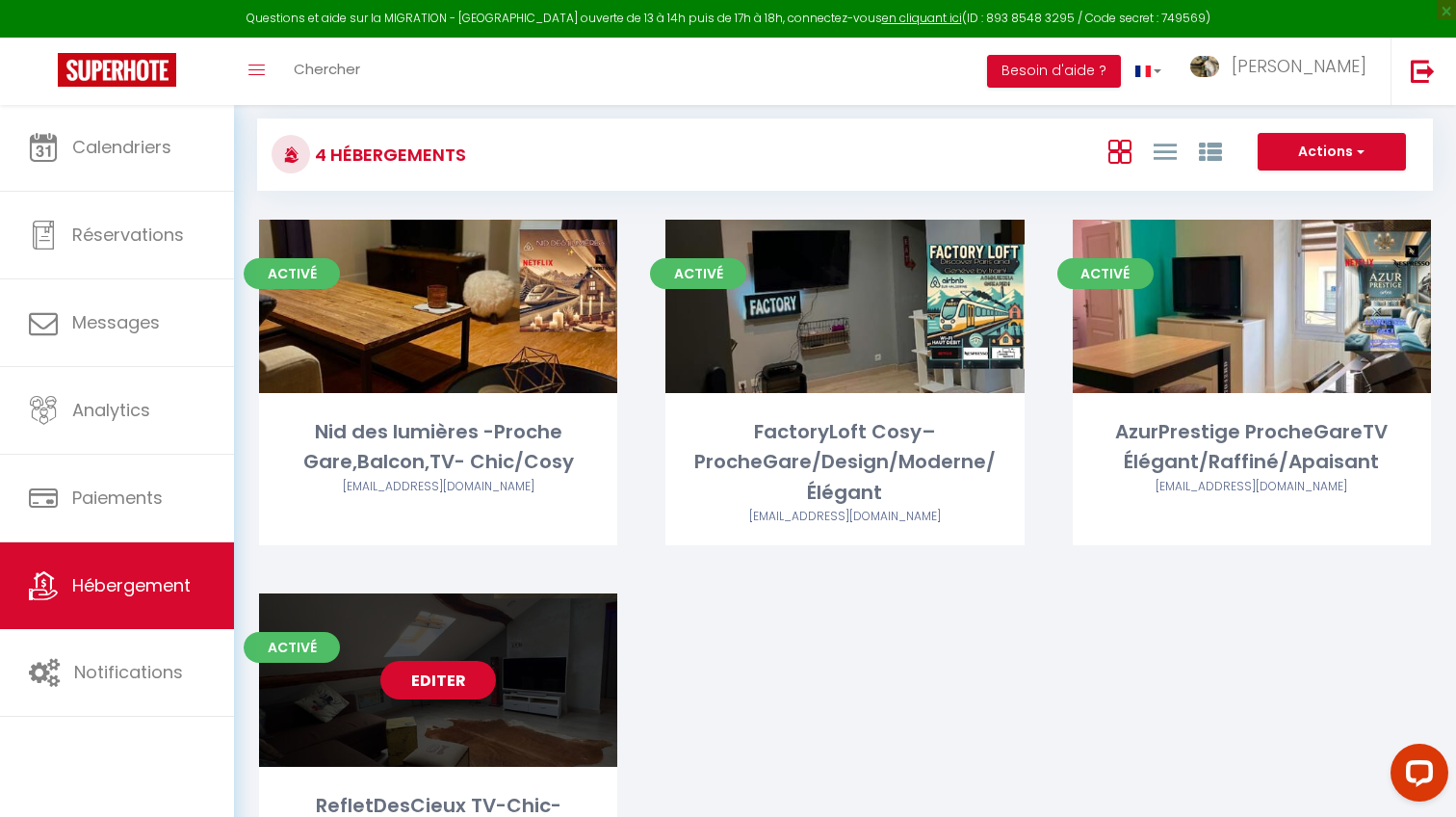
click at [458, 676] on link "Editer" at bounding box center [438, 679] width 116 height 39
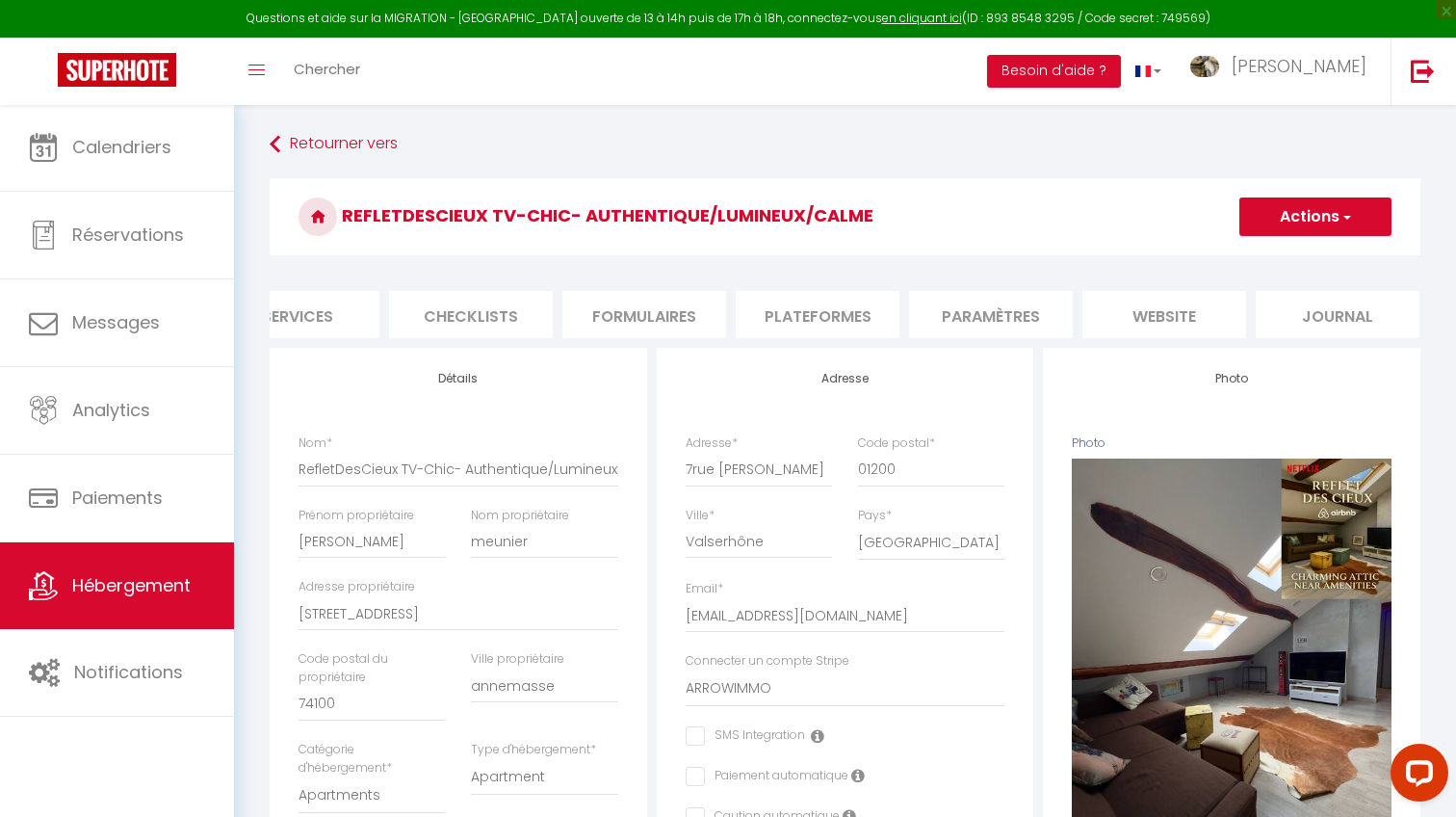
scroll to position [0, 573]
click at [476, 300] on li "Checklists" at bounding box center [471, 314] width 164 height 47
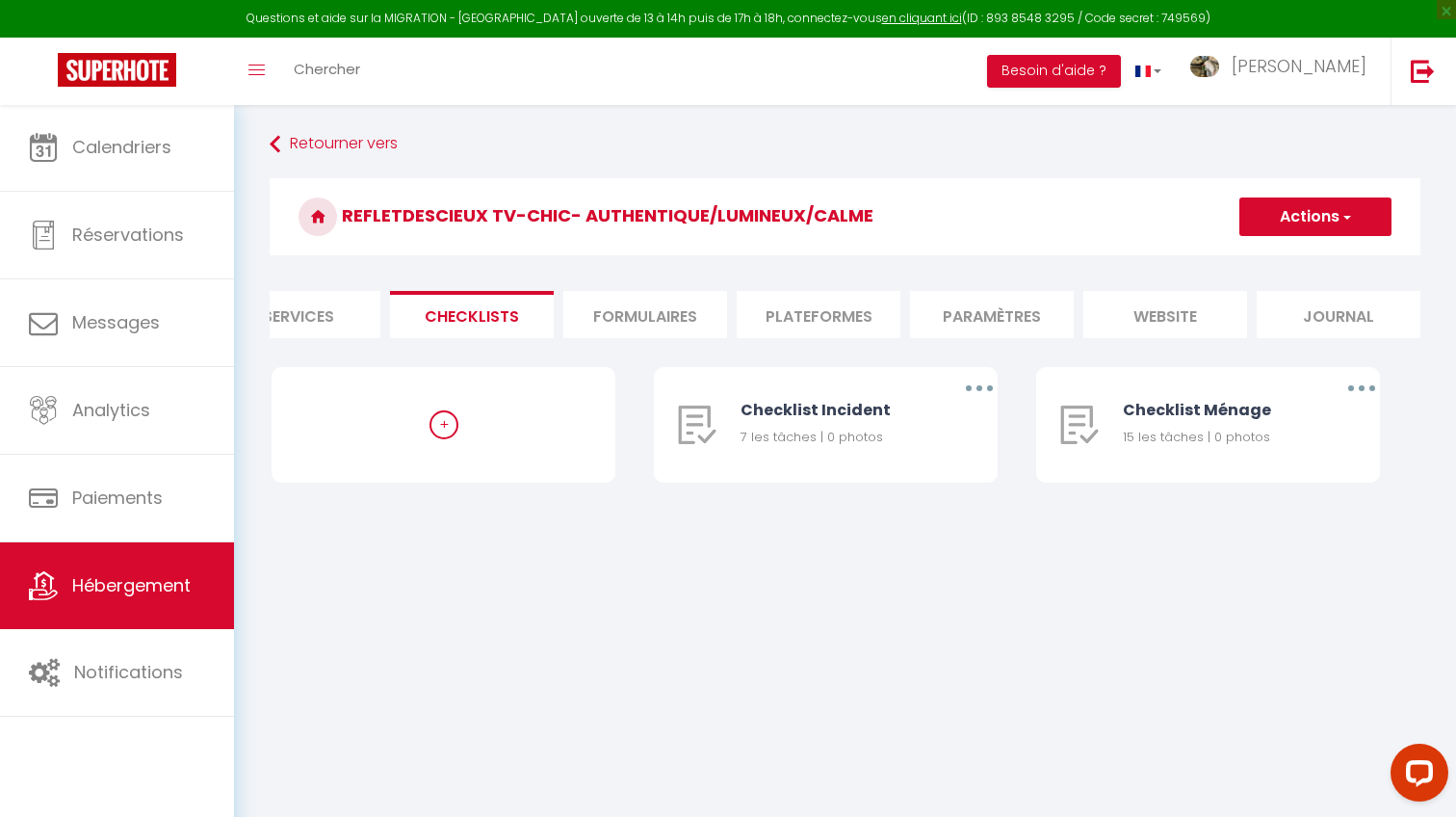
click at [138, 591] on span "Hébergement" at bounding box center [131, 585] width 119 height 24
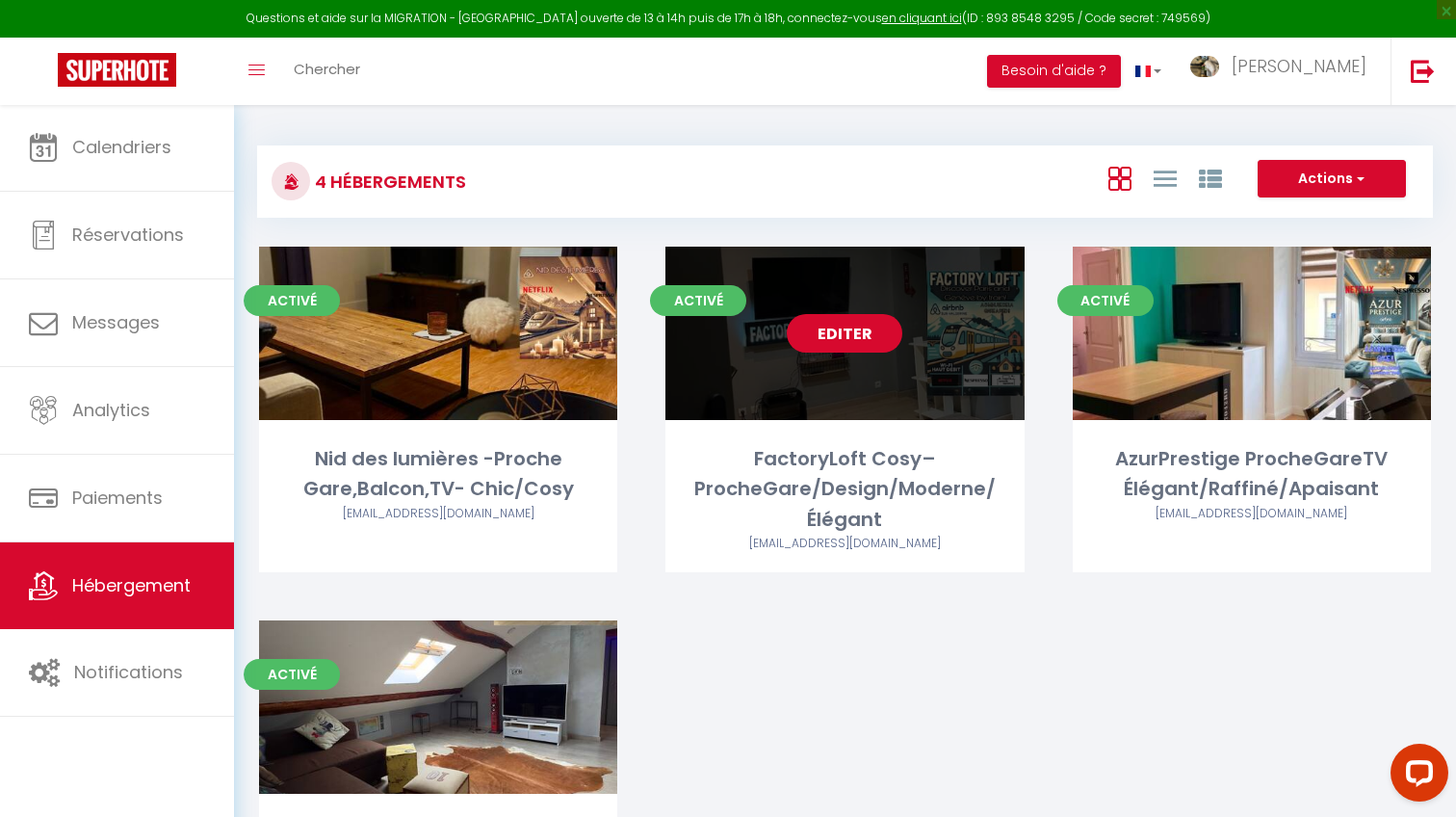
click at [846, 321] on link "Editer" at bounding box center [845, 333] width 116 height 39
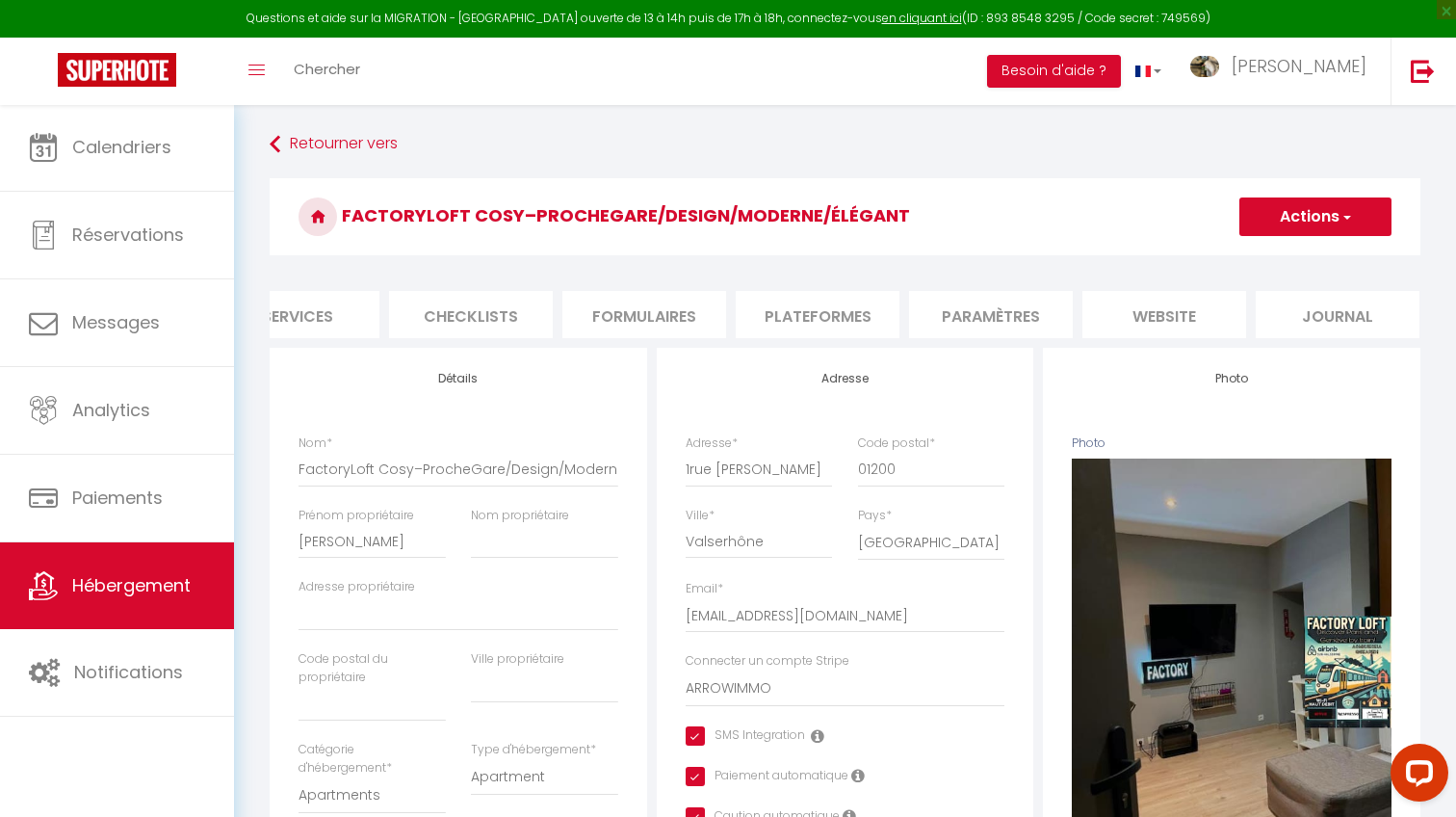
scroll to position [0, 573]
click at [980, 302] on li "Paramètres" at bounding box center [992, 314] width 164 height 47
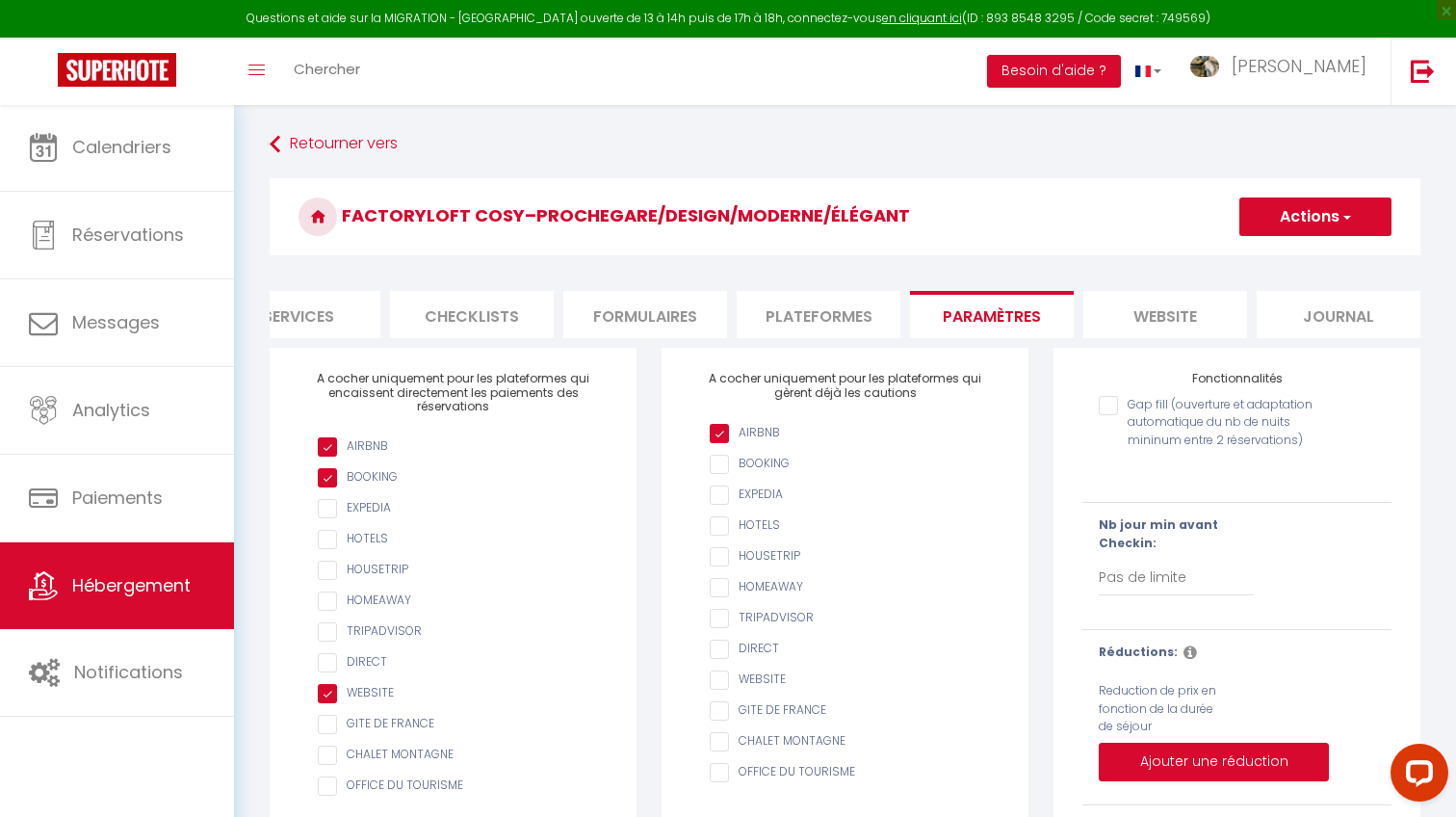
click at [844, 317] on li "Plateformes" at bounding box center [819, 314] width 164 height 47
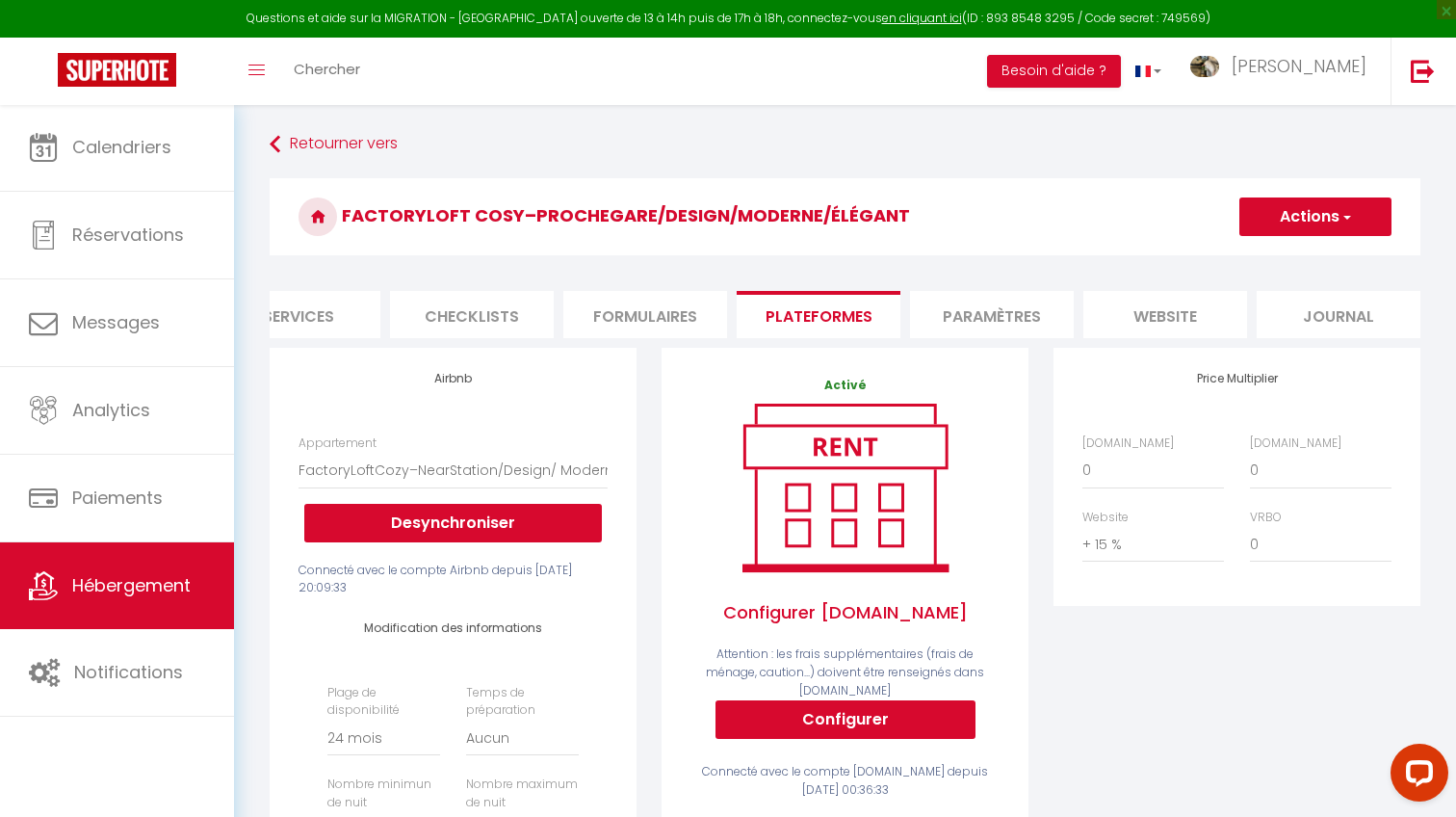
click at [1210, 315] on li "website" at bounding box center [1165, 314] width 164 height 47
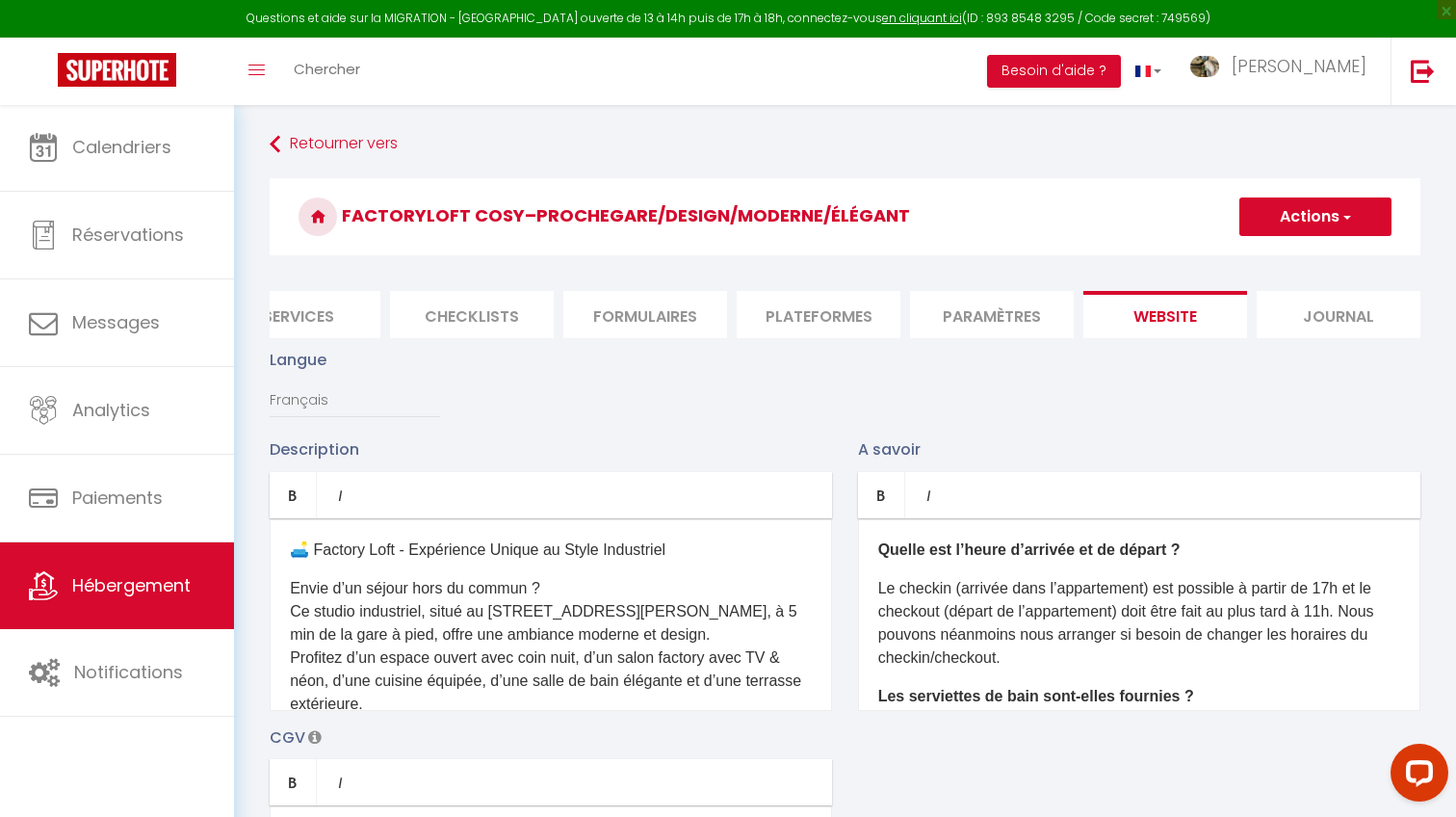
click at [687, 310] on li "Formulaires" at bounding box center [645, 314] width 164 height 47
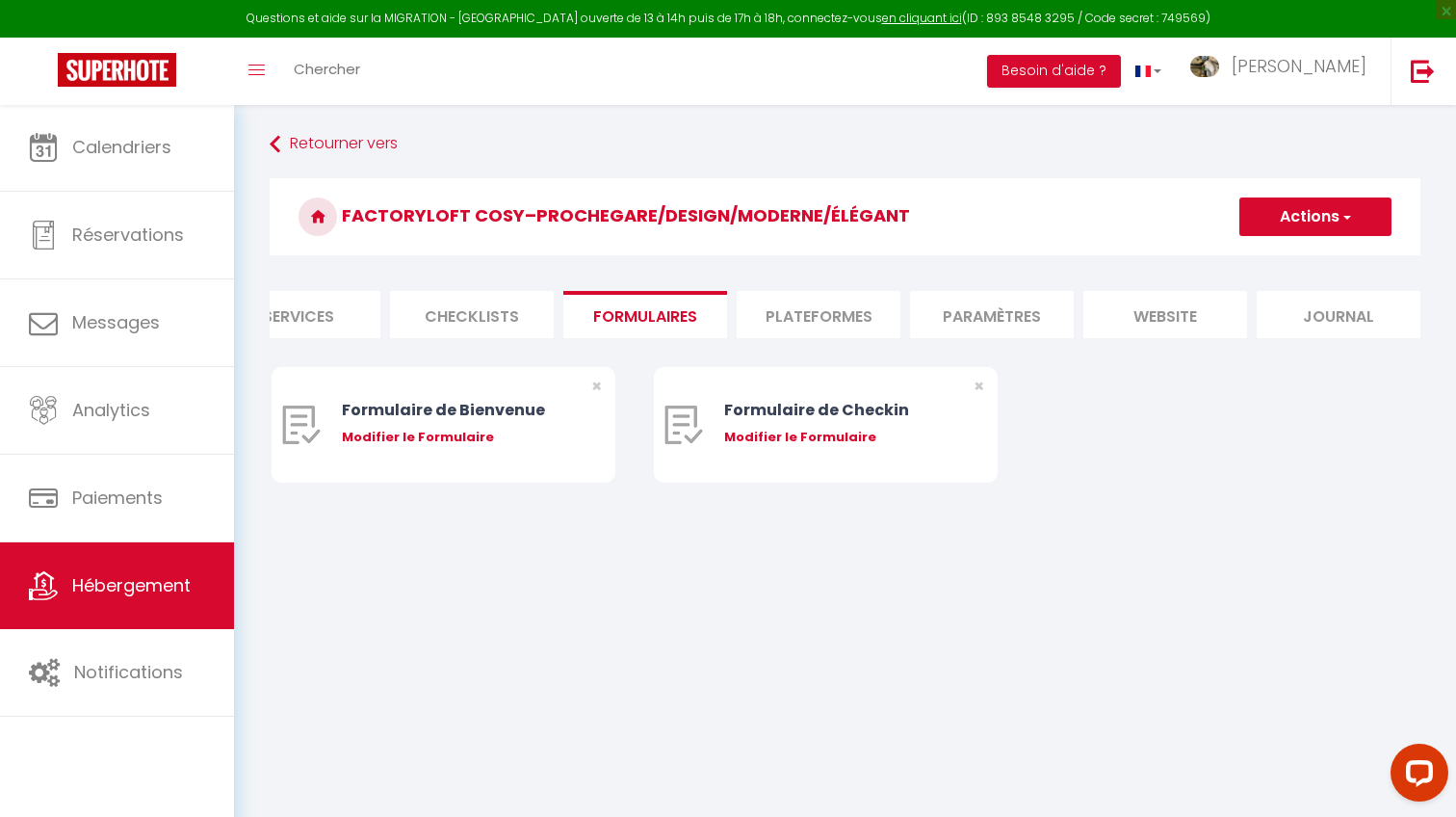
click at [505, 313] on li "Checklists" at bounding box center [471, 314] width 164 height 47
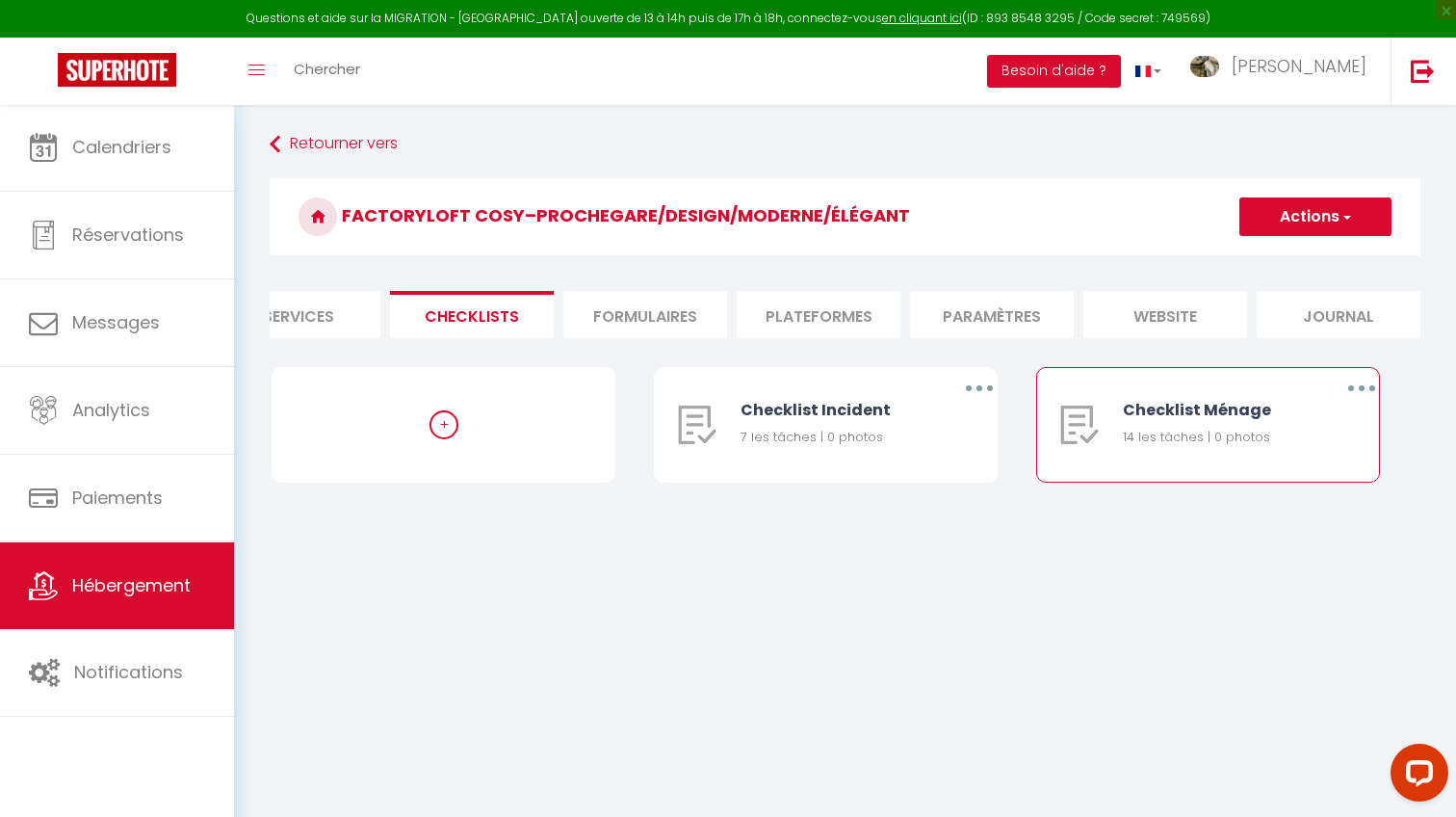
click at [1345, 393] on button "button" at bounding box center [1361, 388] width 54 height 31
click at [1284, 433] on link "Editer" at bounding box center [1311, 432] width 143 height 33
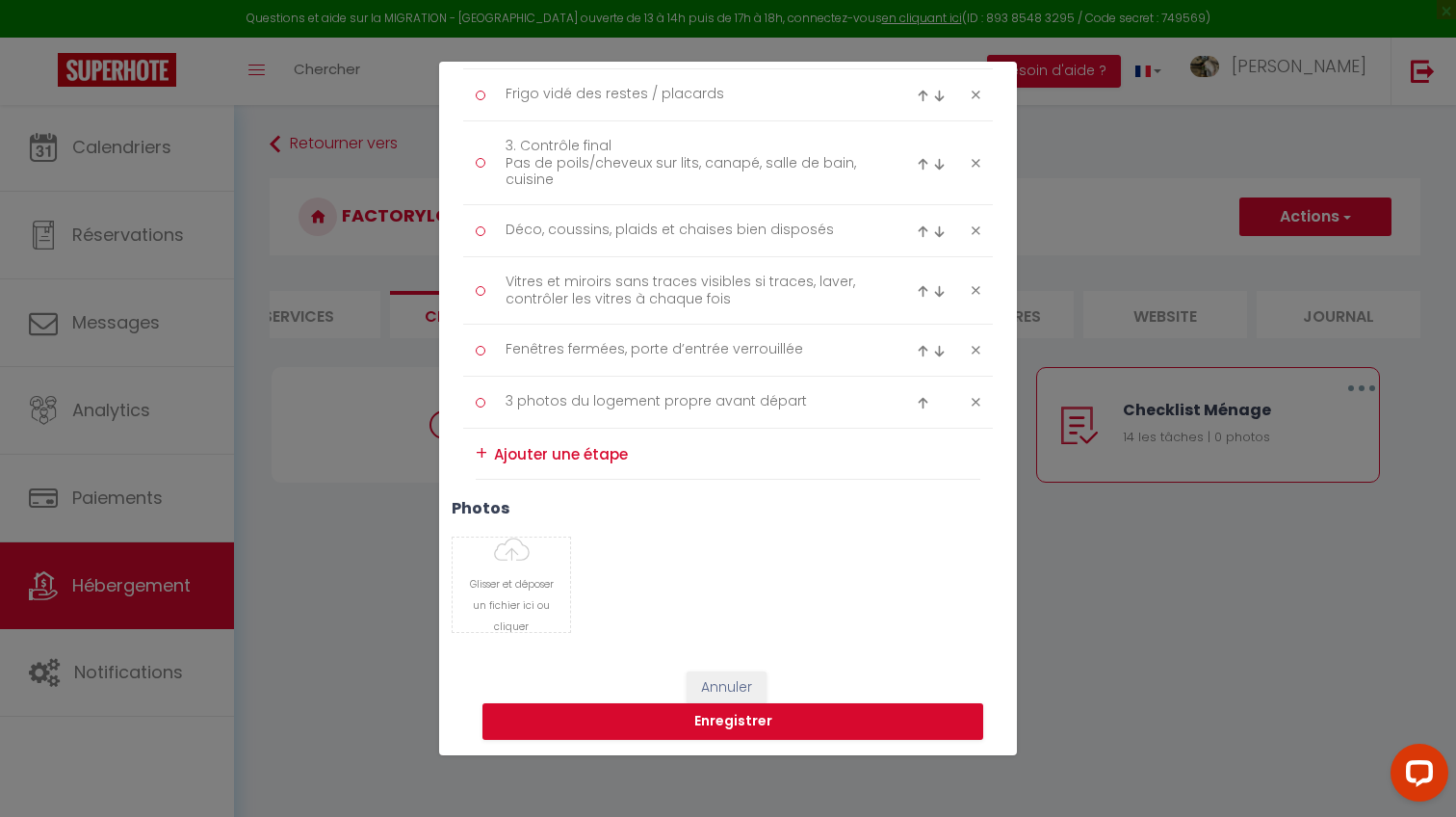
scroll to position [809, 0]
click at [1069, 547] on div "Liste de checklist × Titre * Checklist Ménage Description * Procédure ménage Ty…" at bounding box center [728, 408] width 1456 height 817
click at [523, 707] on button "Enregistrer" at bounding box center [732, 722] width 500 height 37
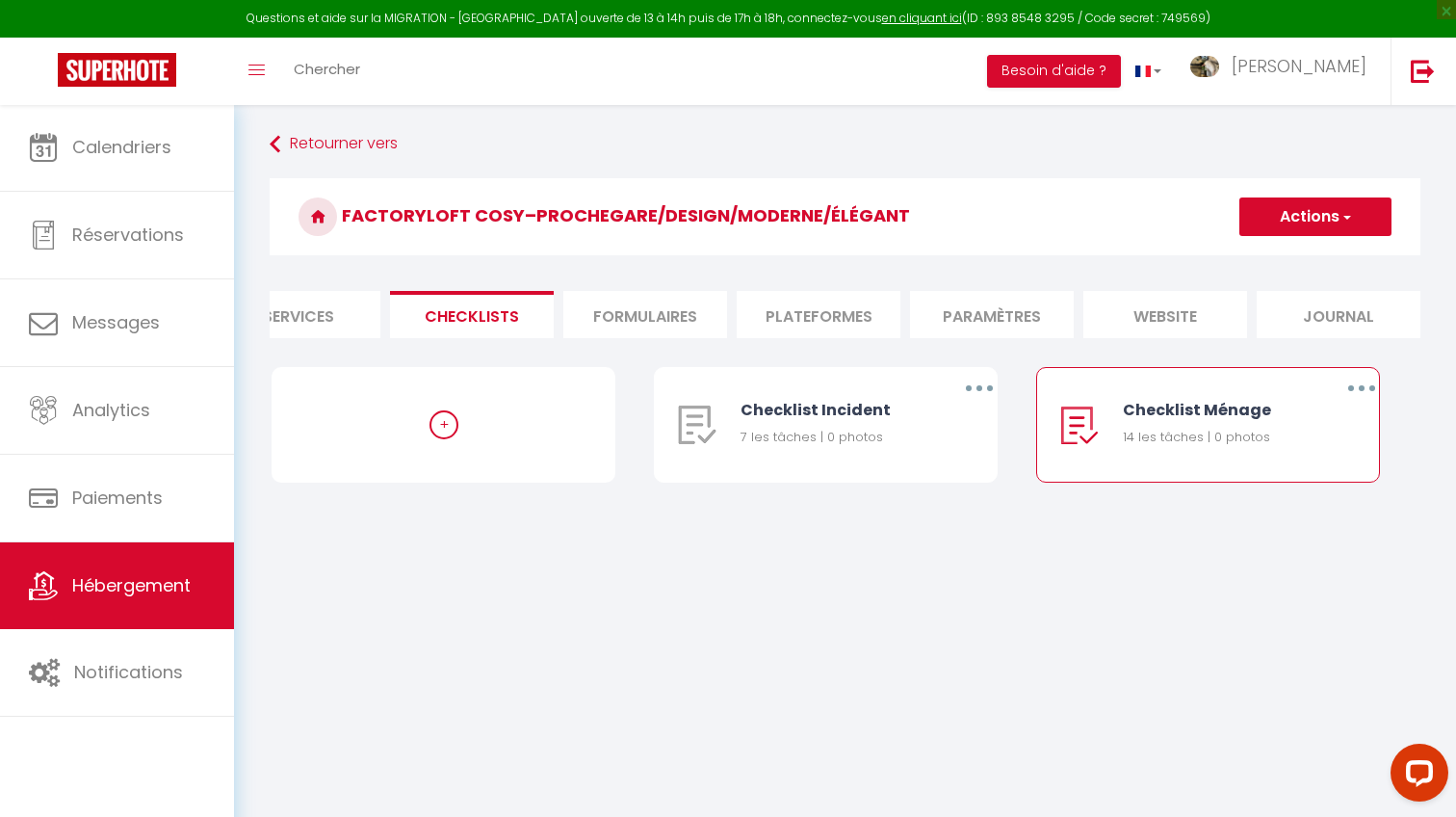
click at [170, 572] on link "Hébergement" at bounding box center [117, 585] width 234 height 87
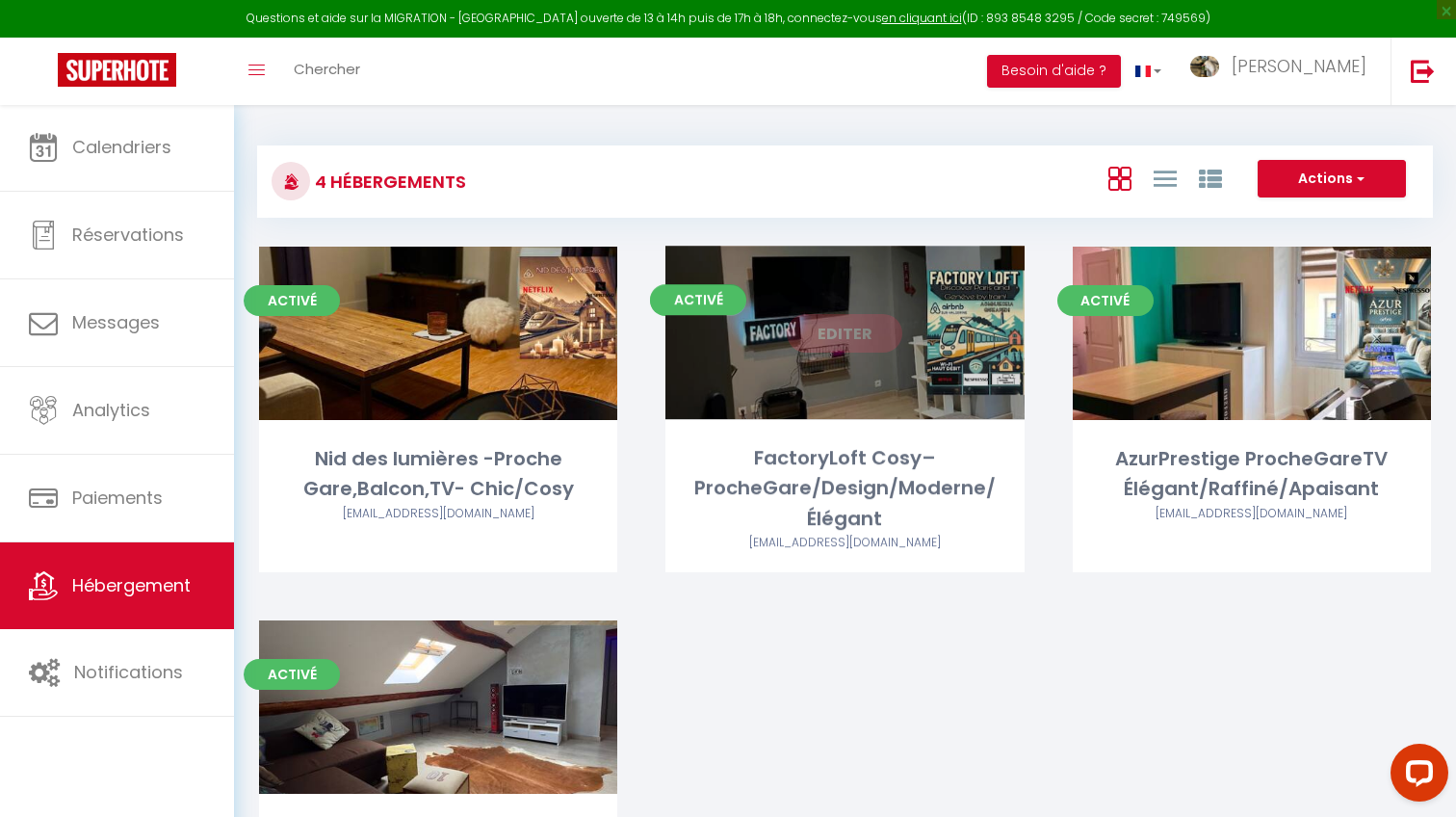
click at [879, 338] on link "Editer" at bounding box center [845, 333] width 116 height 39
click at [873, 336] on link "Editer" at bounding box center [845, 333] width 116 height 39
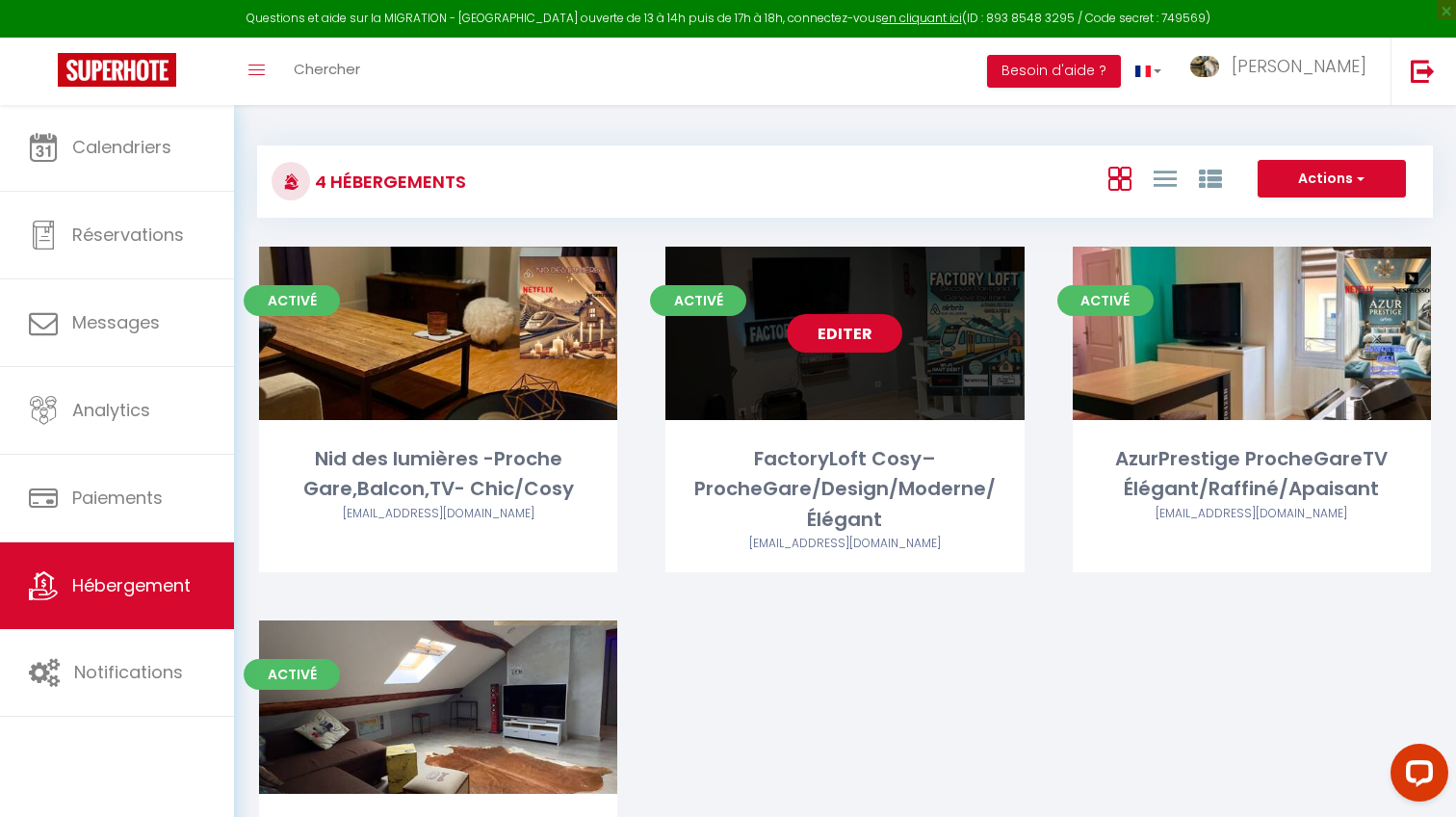
click at [857, 332] on link "Editer" at bounding box center [845, 333] width 116 height 39
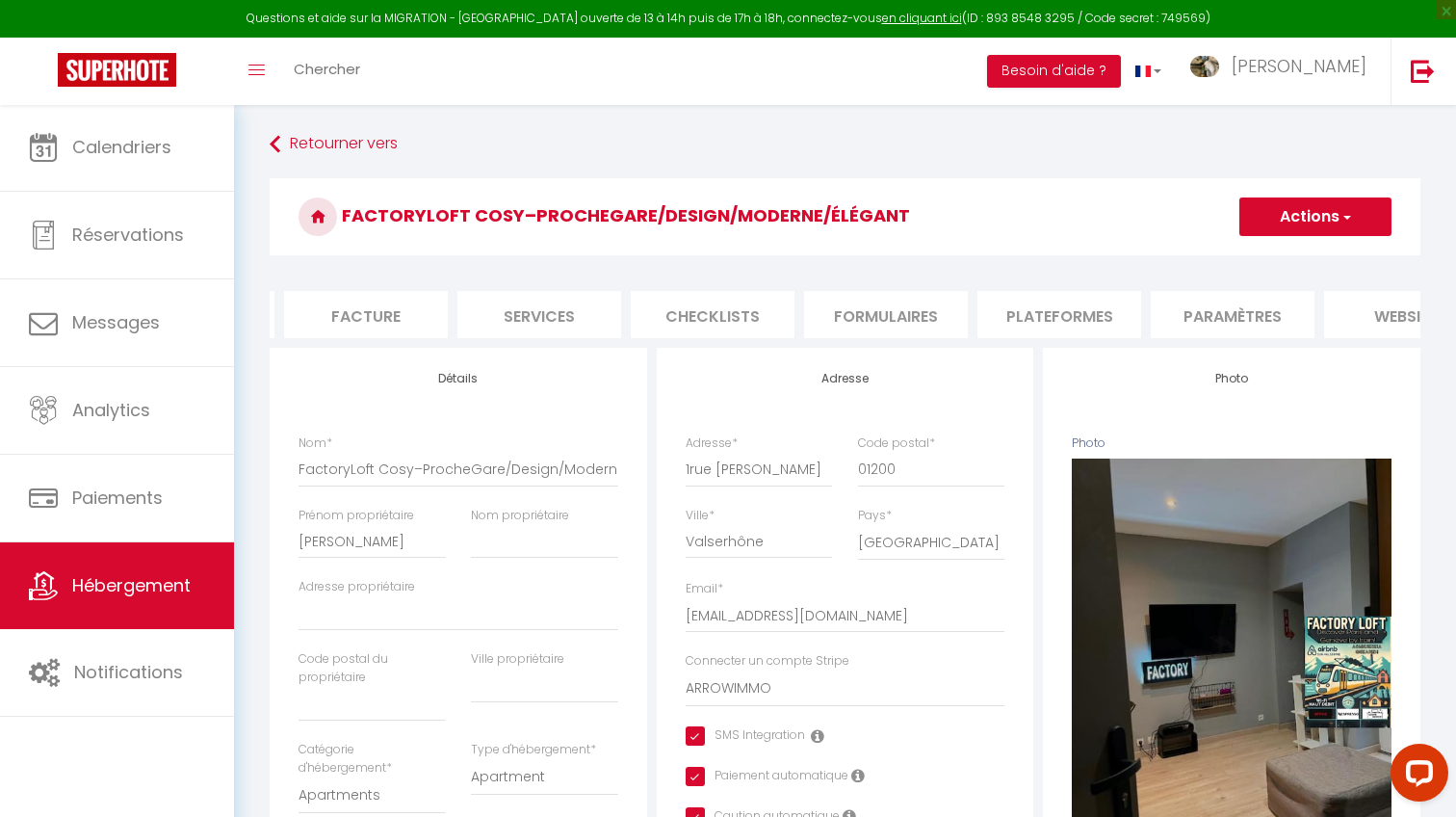
scroll to position [0, 389]
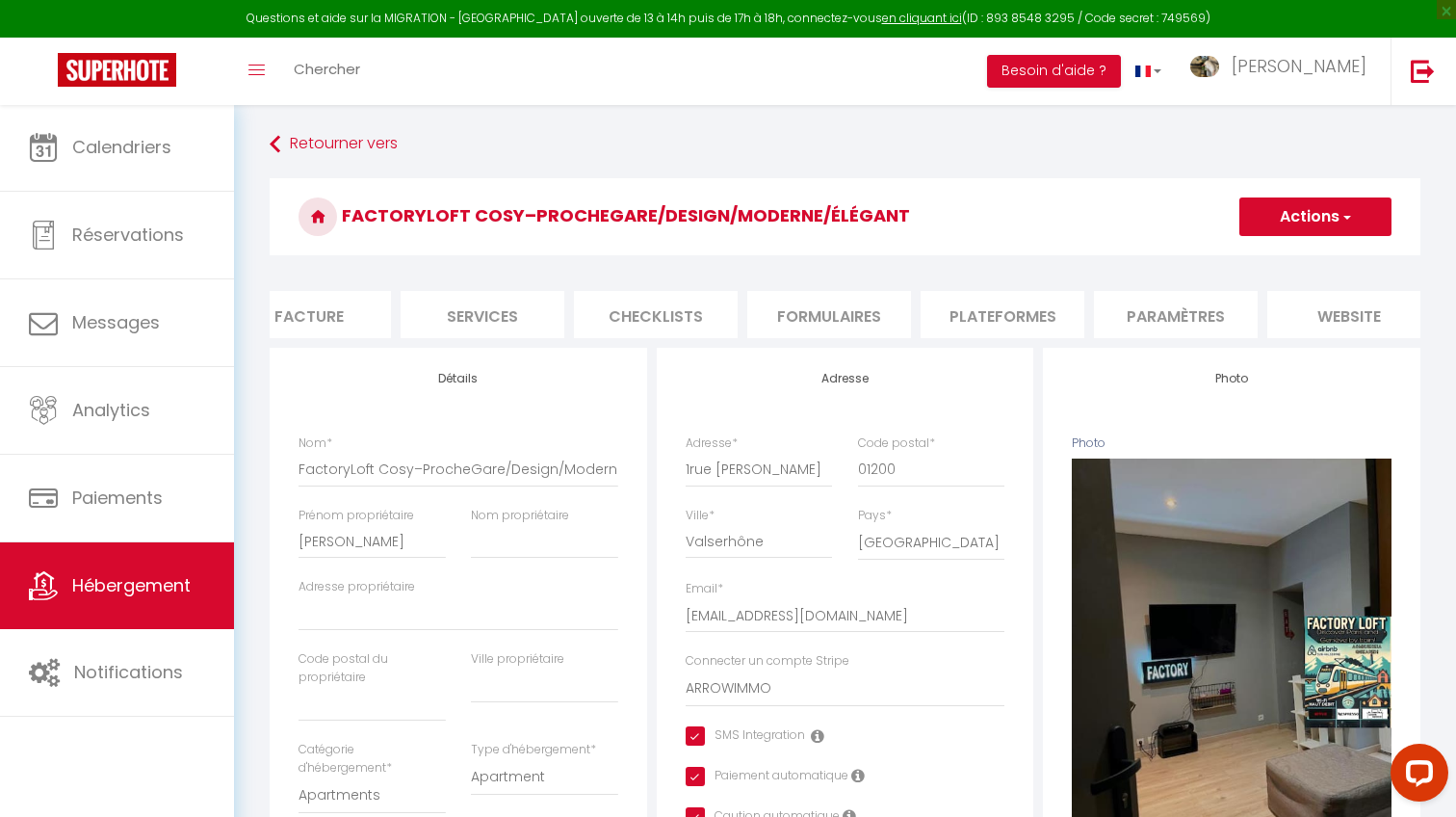
click at [1158, 305] on li "Paramètres" at bounding box center [1175, 314] width 164 height 47
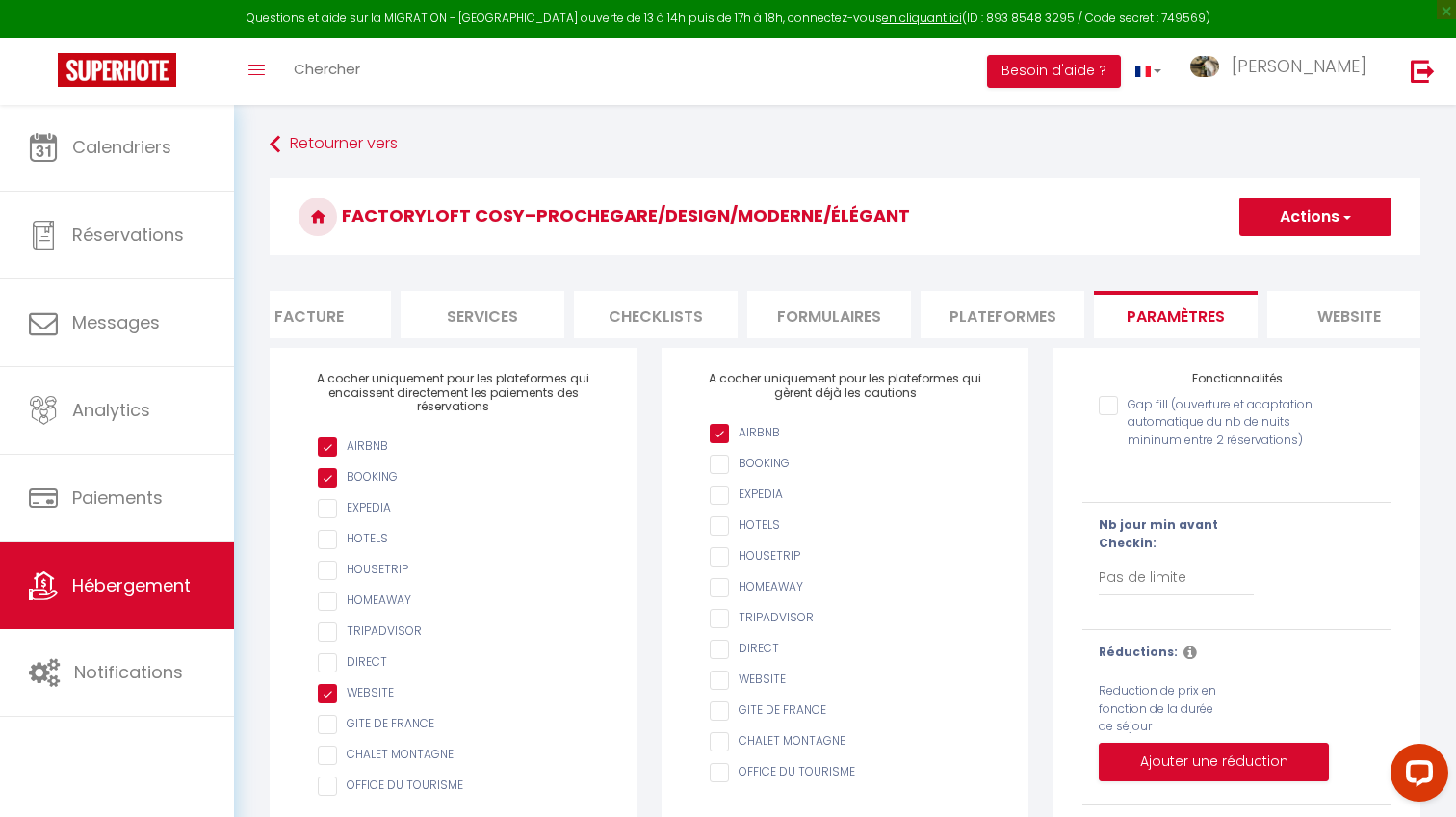
click at [1309, 299] on li "website" at bounding box center [1349, 314] width 164 height 47
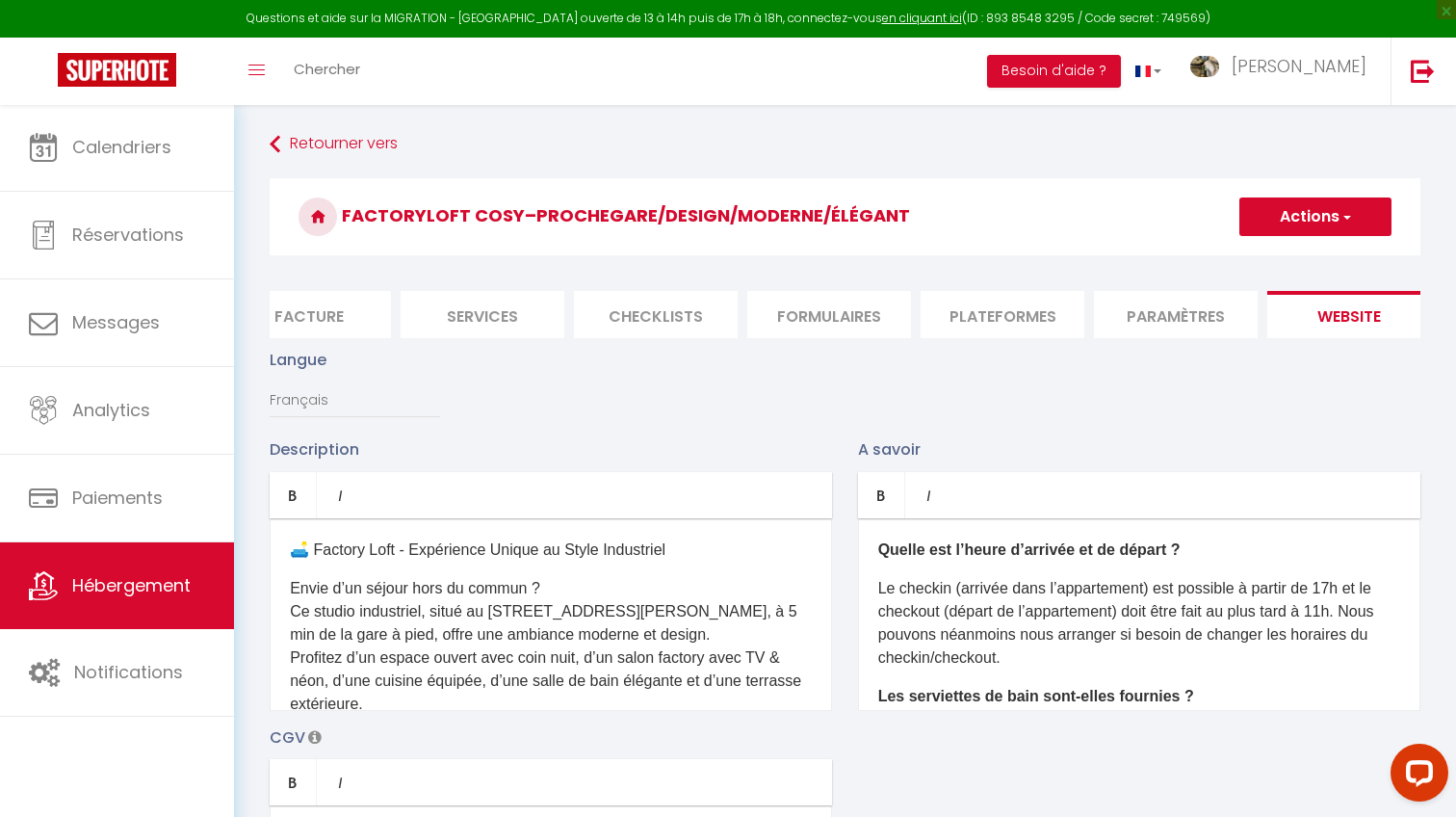
click at [1004, 300] on li "Plateformes" at bounding box center [1003, 314] width 164 height 47
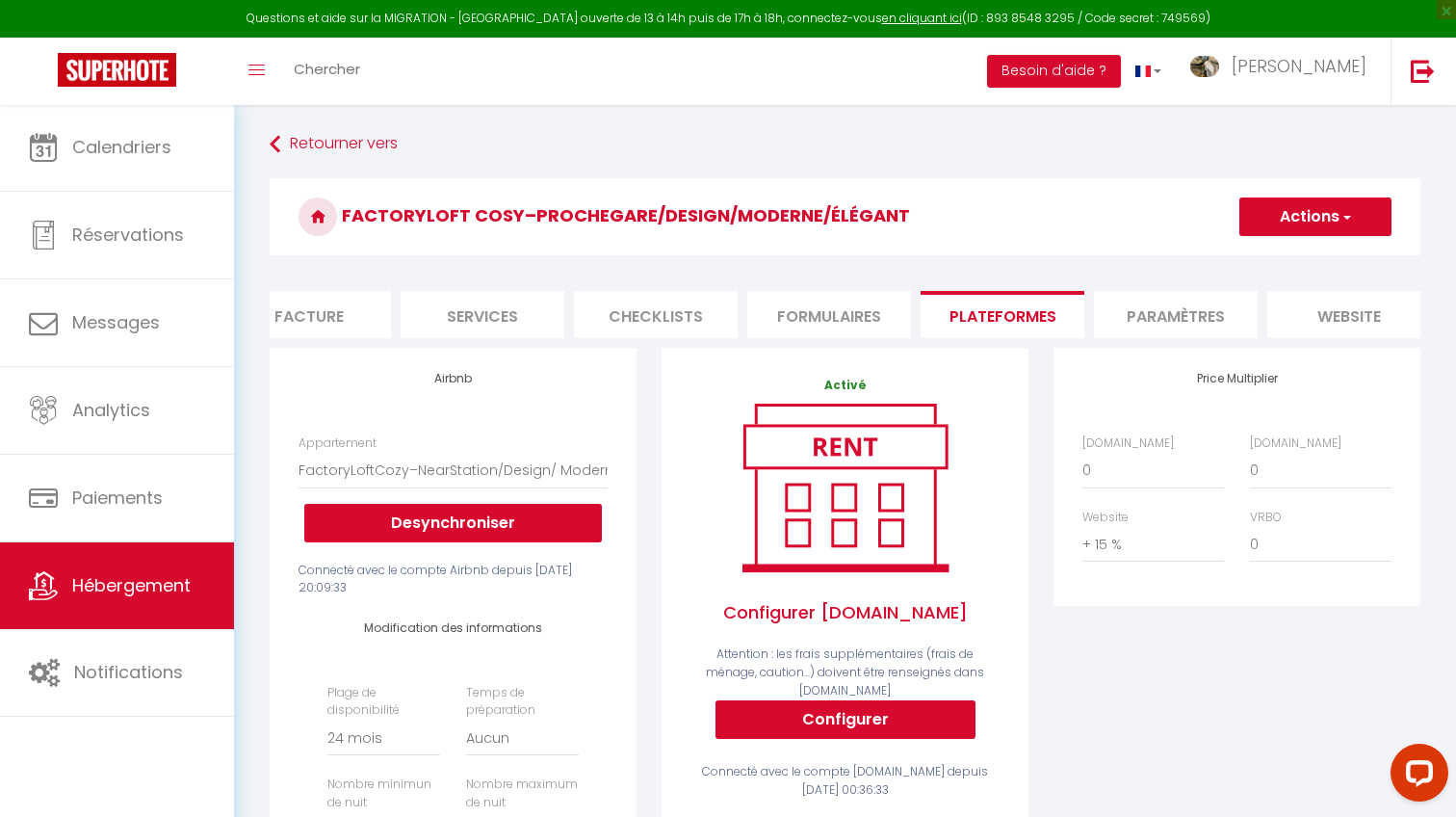
click at [871, 306] on li "Formulaires" at bounding box center [829, 314] width 164 height 47
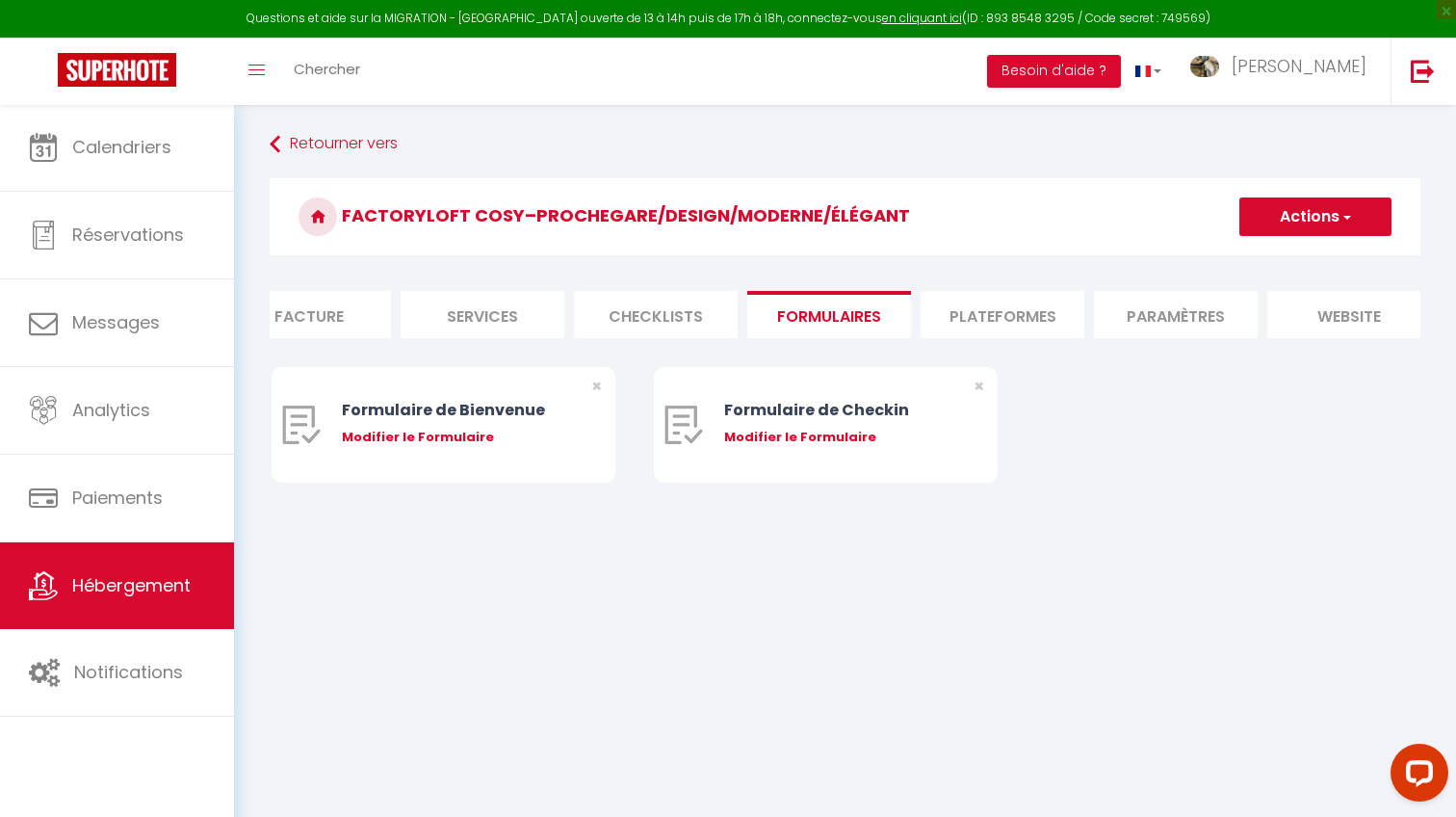
click at [707, 314] on li "Checklists" at bounding box center [656, 314] width 164 height 47
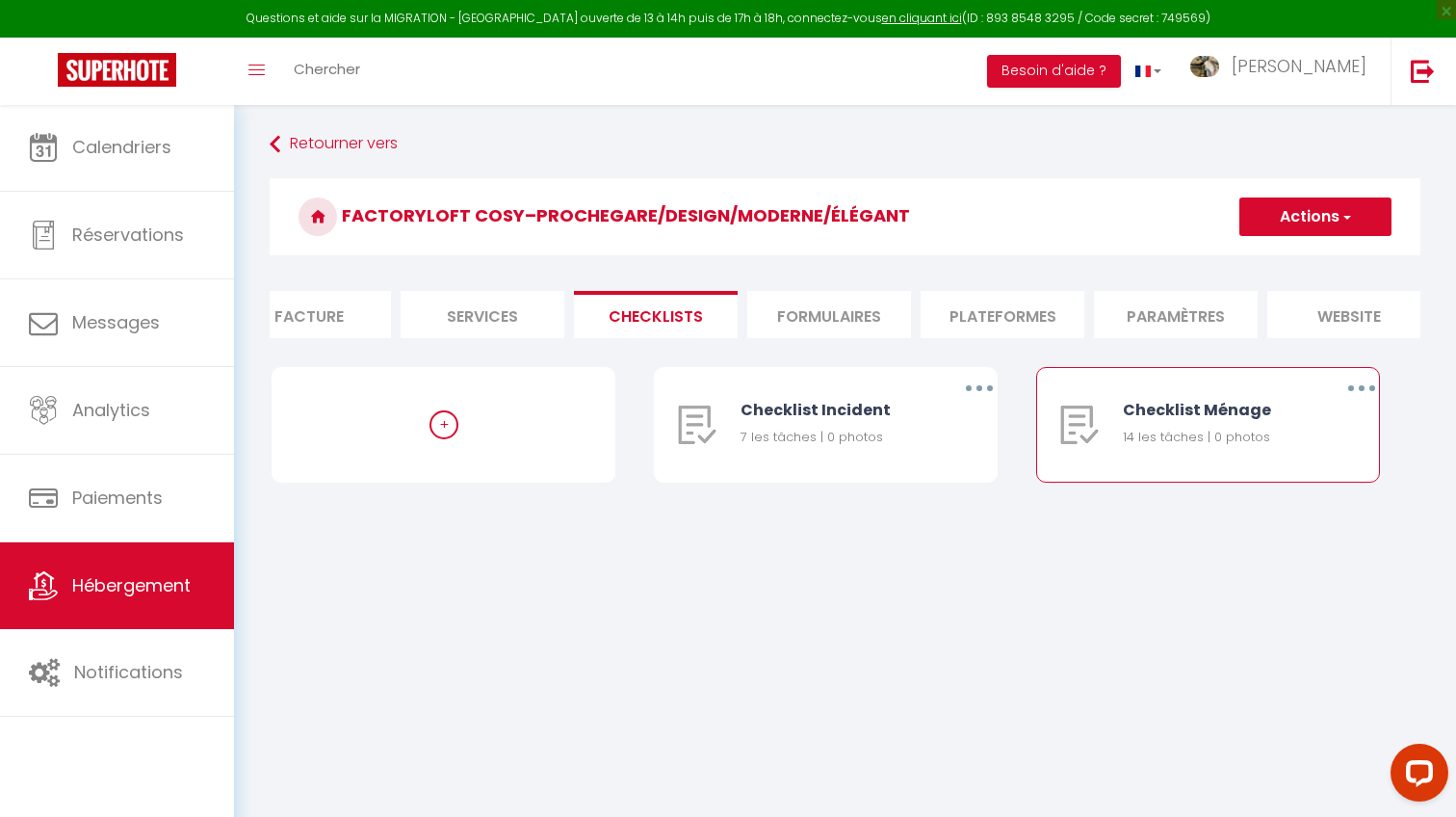
click at [1361, 390] on icon "button" at bounding box center [1361, 389] width 6 height 6
click at [1282, 428] on link "Editer" at bounding box center [1311, 432] width 143 height 33
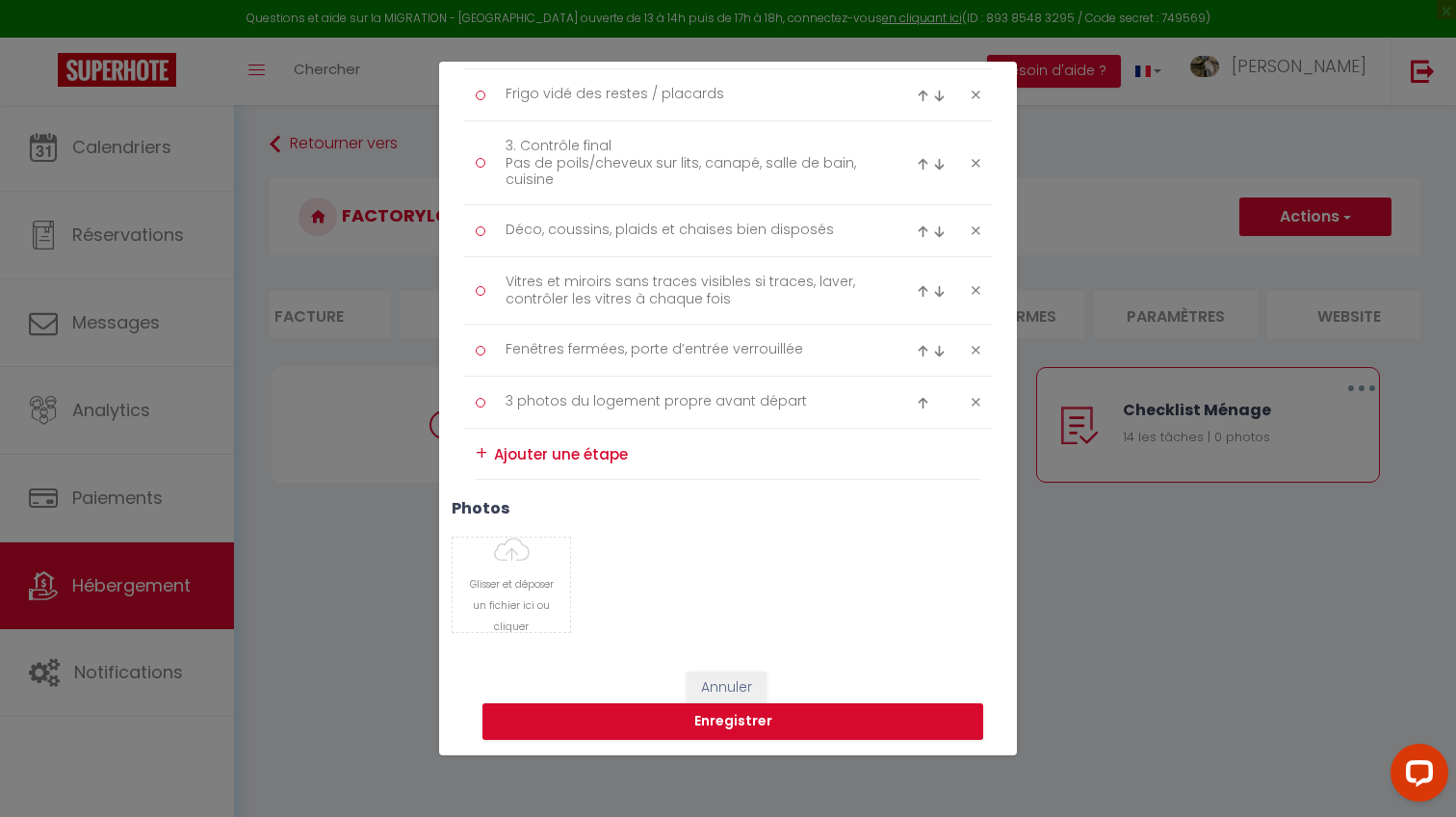
scroll to position [809, 0]
click at [572, 467] on li "+" at bounding box center [727, 454] width 504 height 50
click at [572, 458] on textarea at bounding box center [737, 454] width 486 height 31
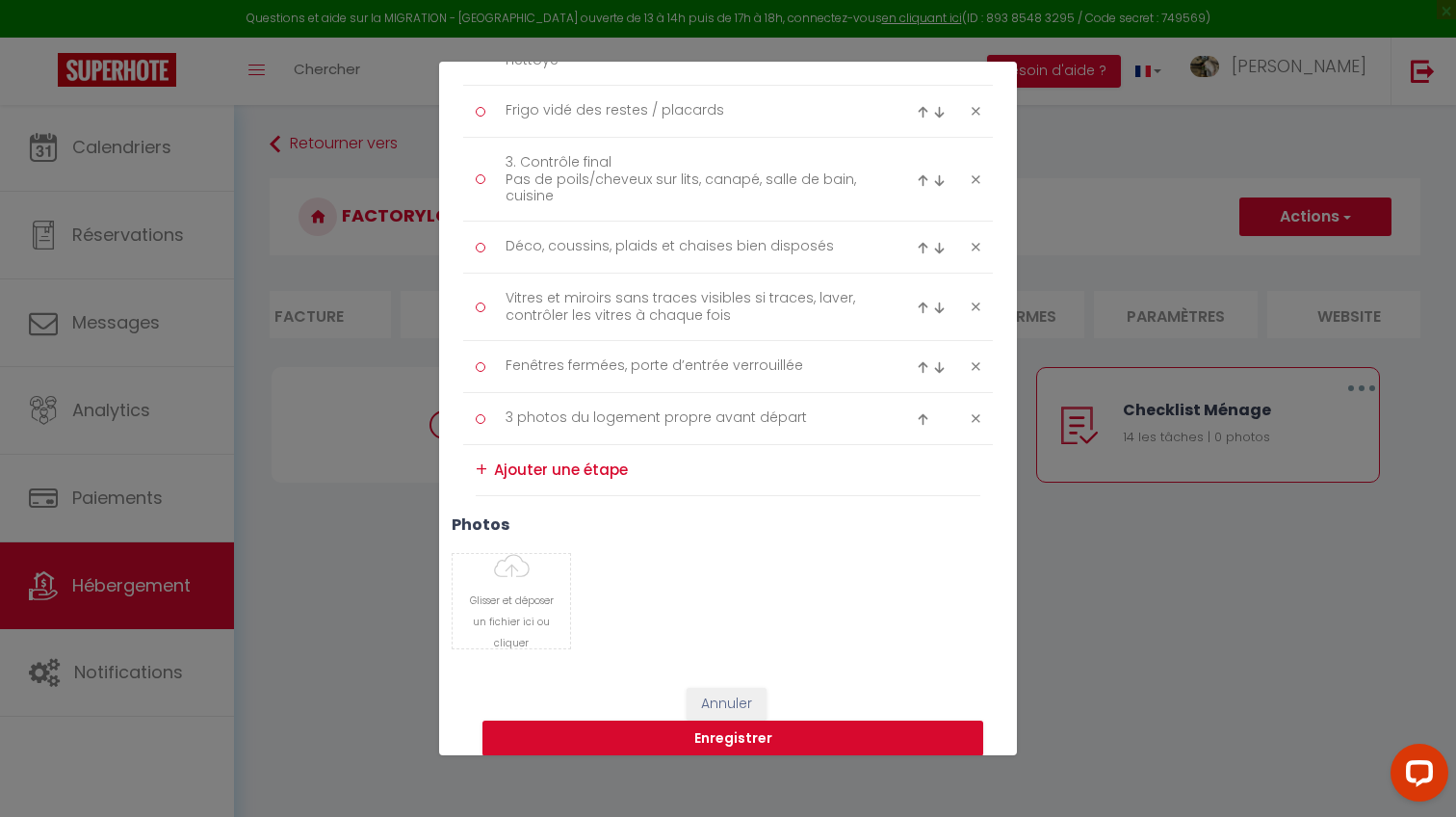
click at [1091, 358] on div "Liste de checklist × Titre * Checklist Ménage Description * Procédure ménage Ty…" at bounding box center [728, 408] width 1456 height 817
click at [757, 738] on button "Enregistrer" at bounding box center [732, 738] width 500 height 37
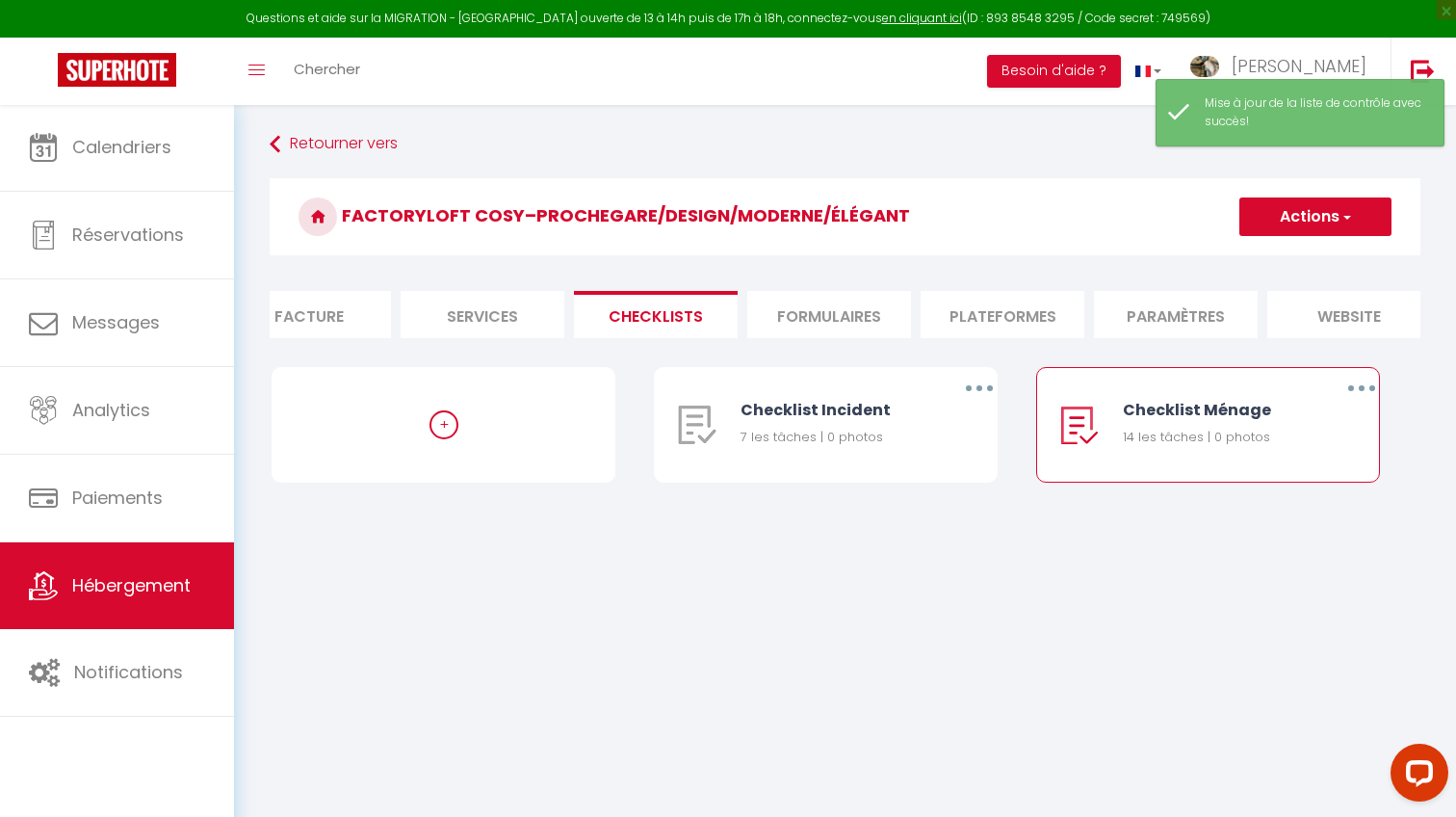
click at [87, 585] on span "Hébergement" at bounding box center [131, 585] width 119 height 24
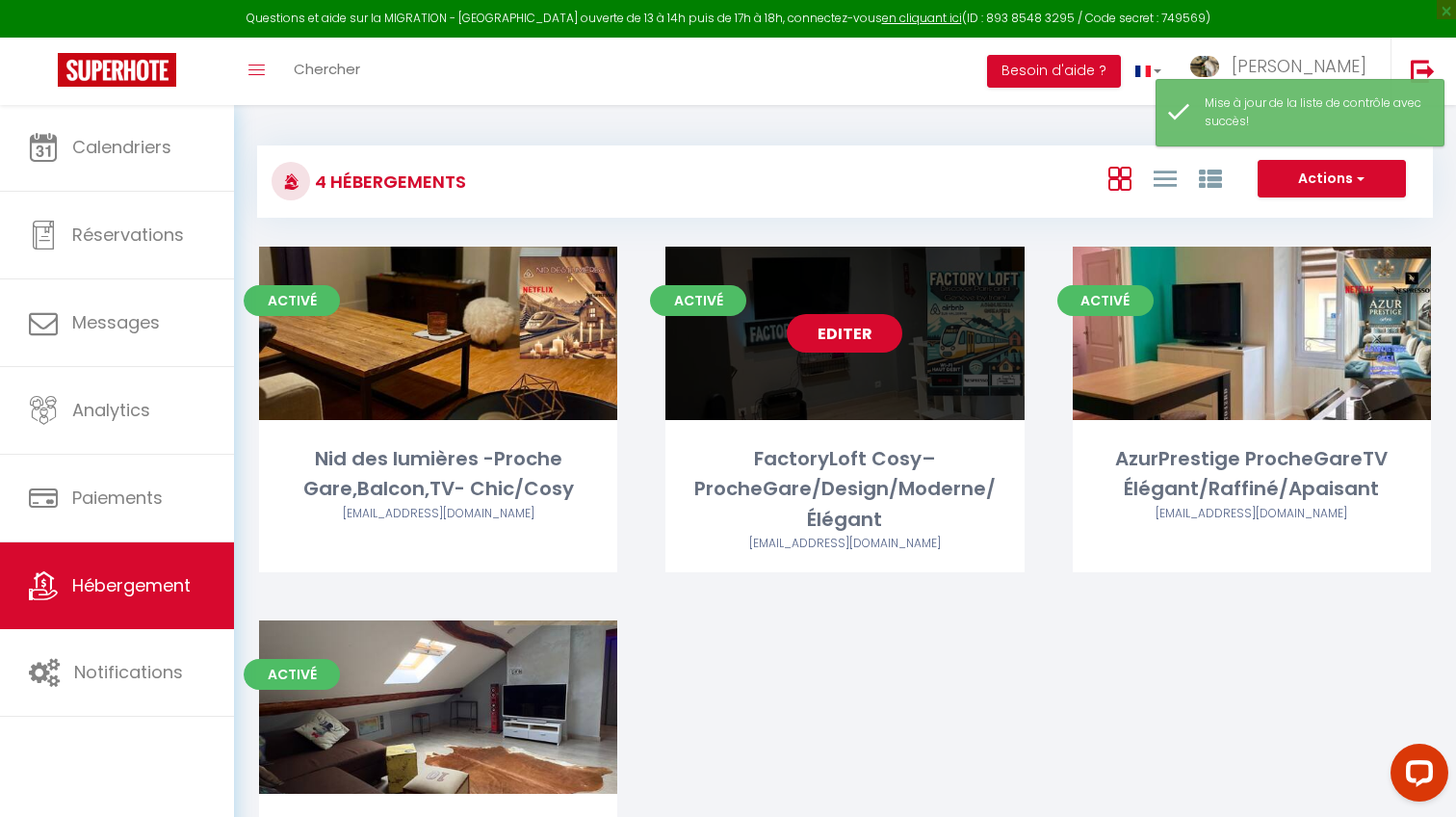
scroll to position [2, 0]
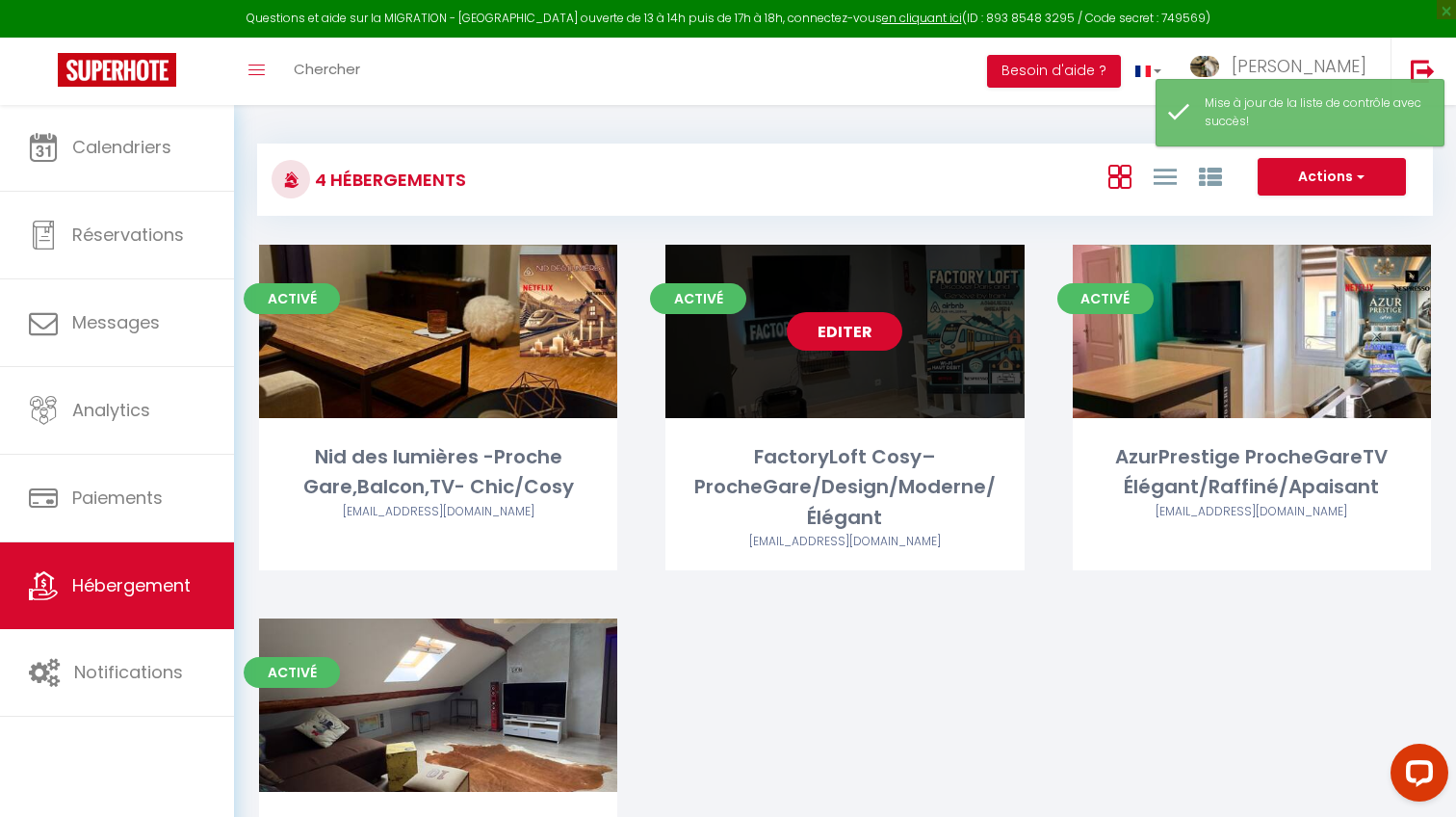
click at [849, 334] on link "Editer" at bounding box center [845, 331] width 116 height 39
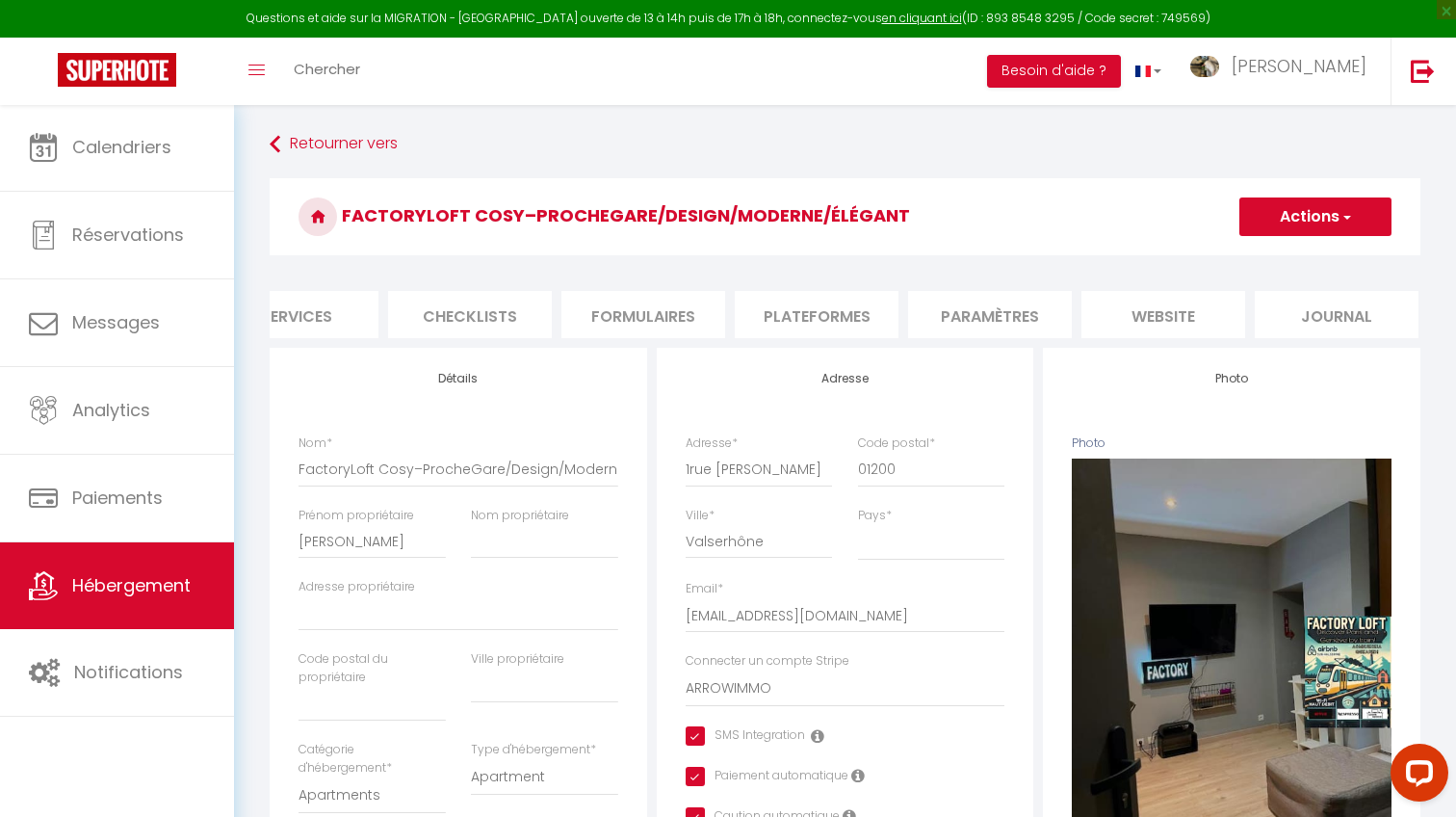
click at [1166, 313] on li "website" at bounding box center [1163, 314] width 164 height 47
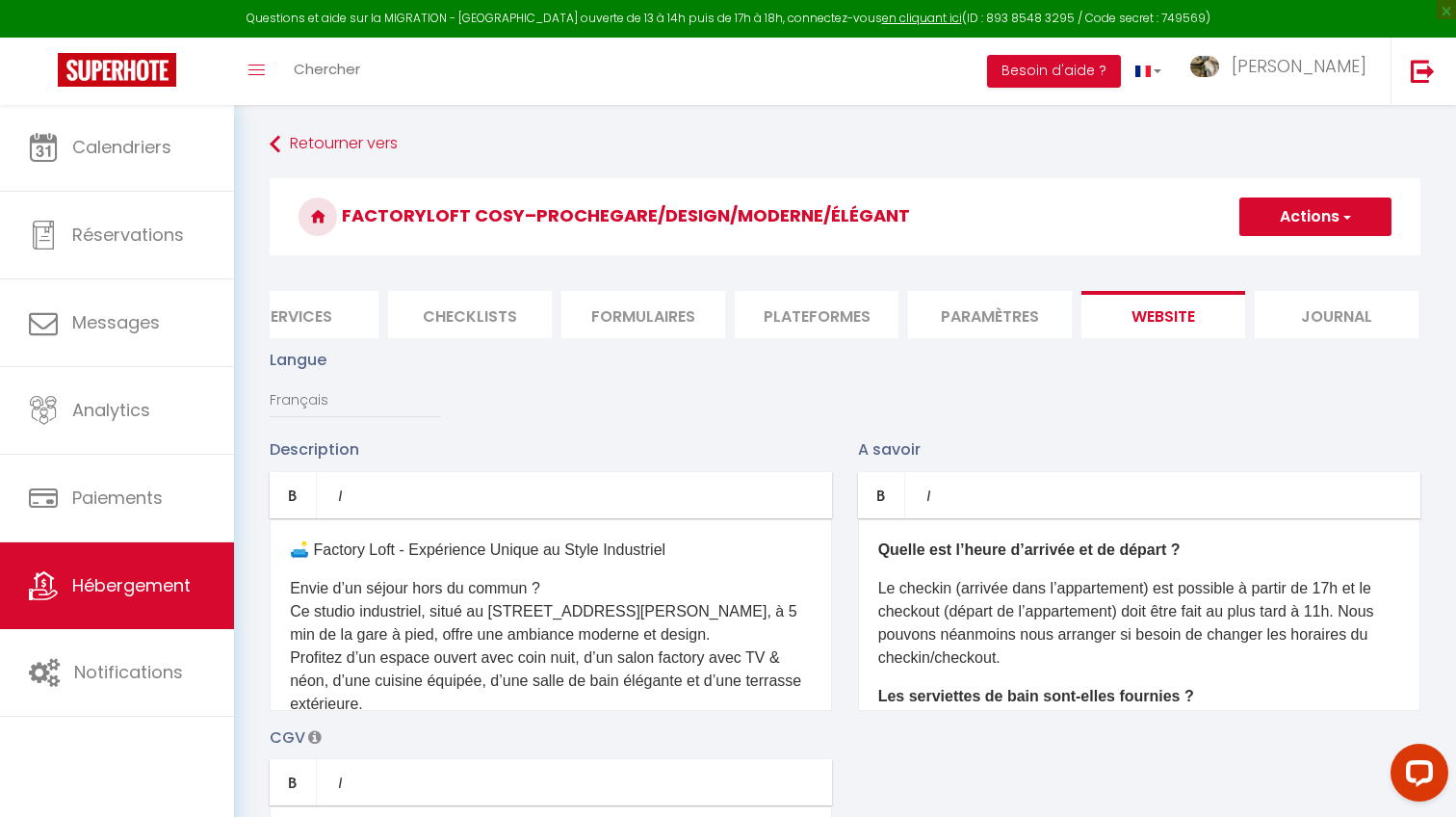
scroll to position [0, 573]
click at [458, 313] on li "Checklists" at bounding box center [471, 314] width 164 height 47
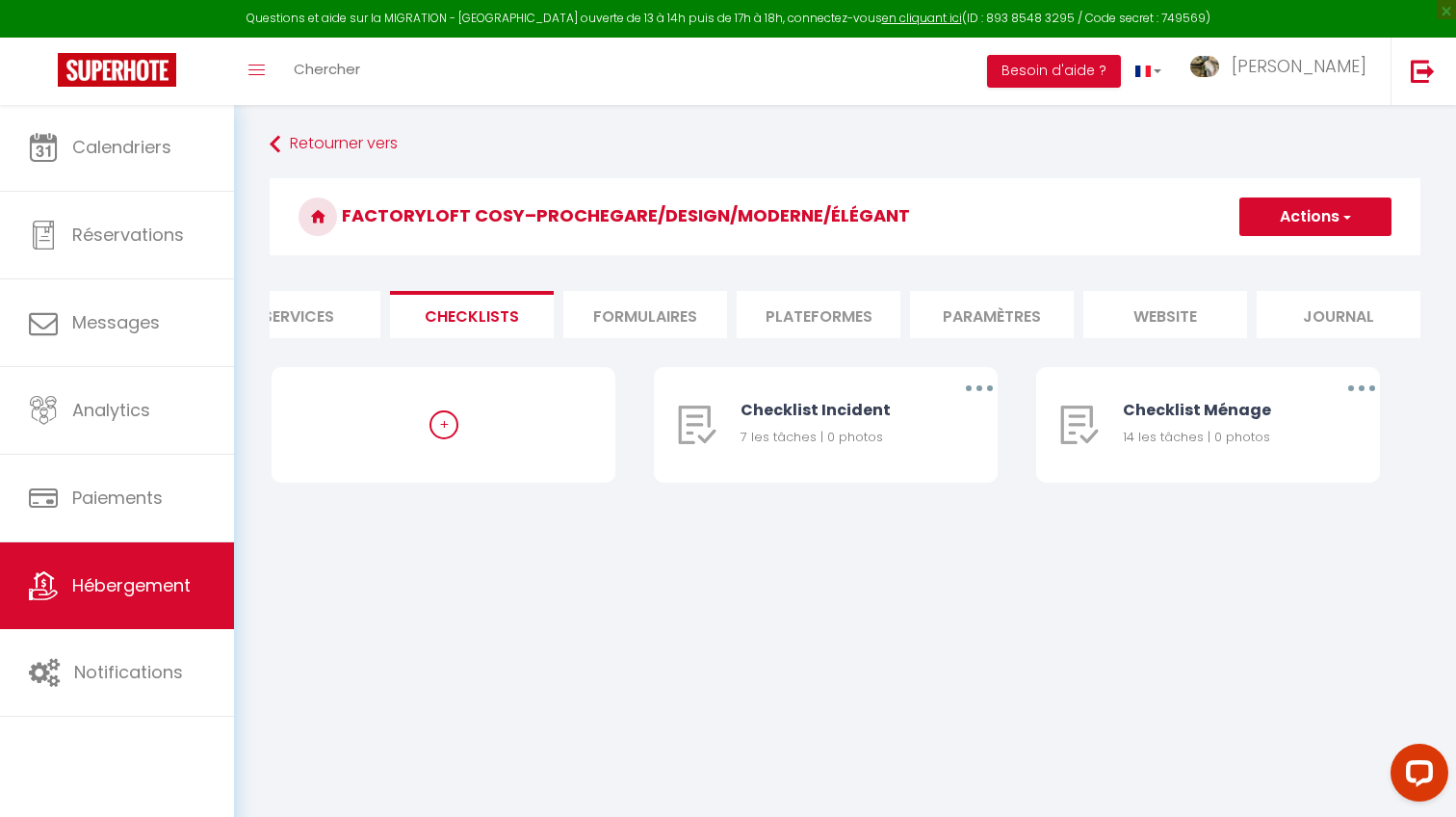
scroll to position [41, 0]
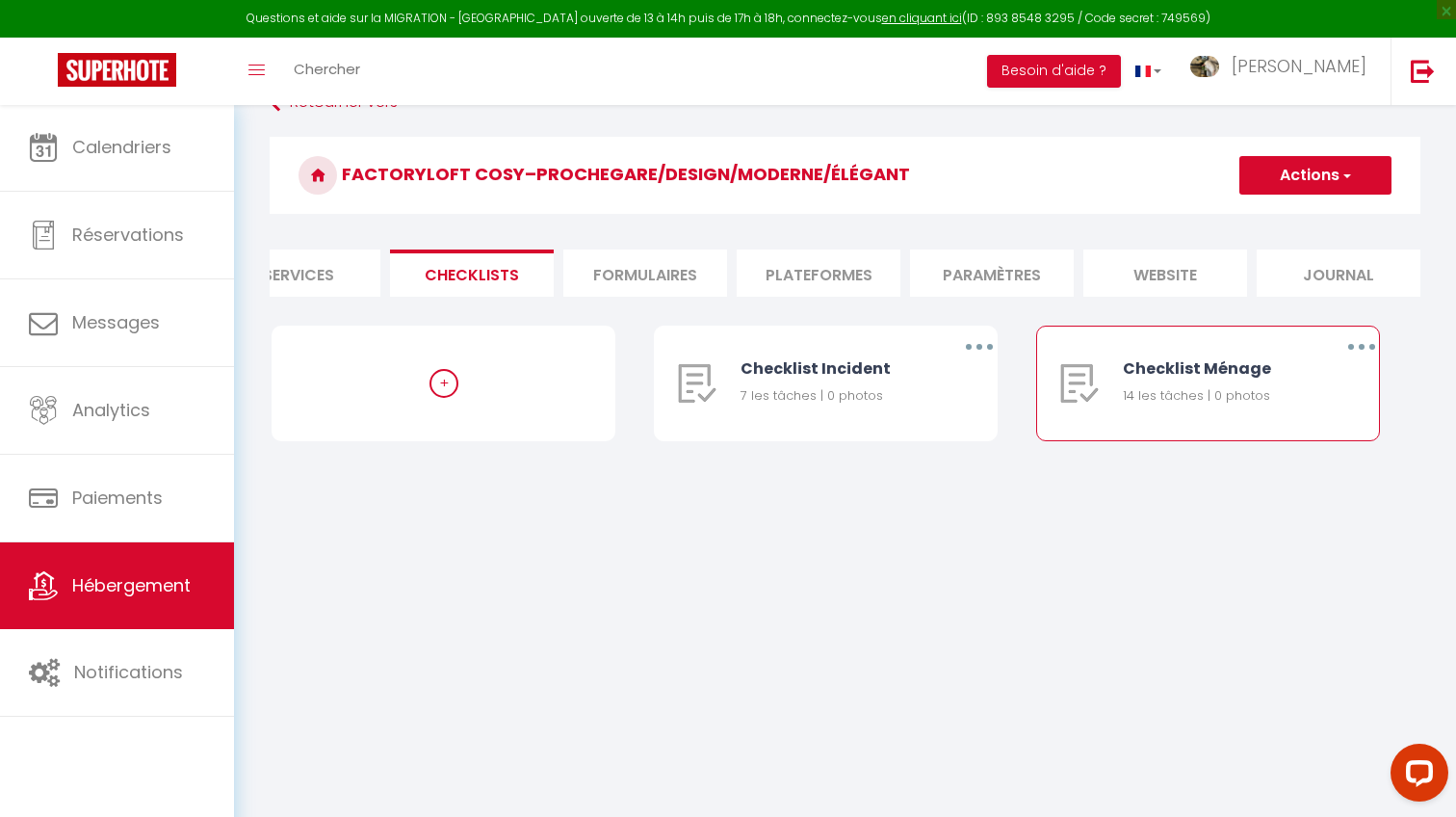
click at [1367, 348] on button "button" at bounding box center [1361, 347] width 54 height 31
click at [1286, 385] on link "Editer" at bounding box center [1311, 391] width 143 height 33
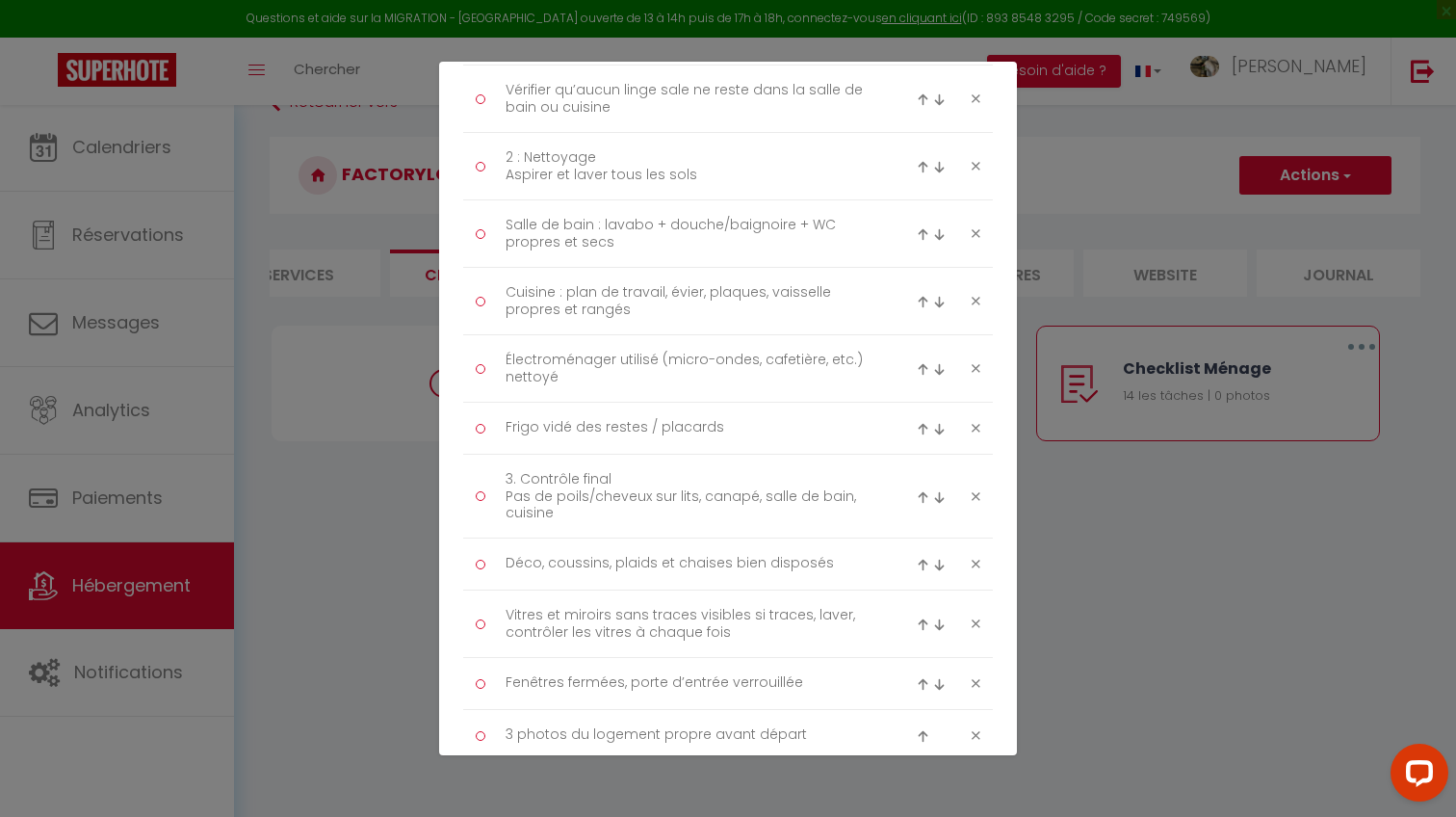
scroll to position [474, 0]
click at [708, 507] on textarea "3. Contrôle final Pas de poils/cheveux sur lits, canapé, salle de bain, cuisine" at bounding box center [689, 498] width 394 height 64
click at [558, 508] on textarea "3. Contrôle final Pas de poils/cheveux sur lits, canapé, salle de bain, cuisine…" at bounding box center [689, 498] width 394 height 64
click at [725, 509] on textarea "3. Contrôle final Pas de poils/cheveux sur lits, canapé, salle de bain, cuisine…" at bounding box center [689, 498] width 394 height 64
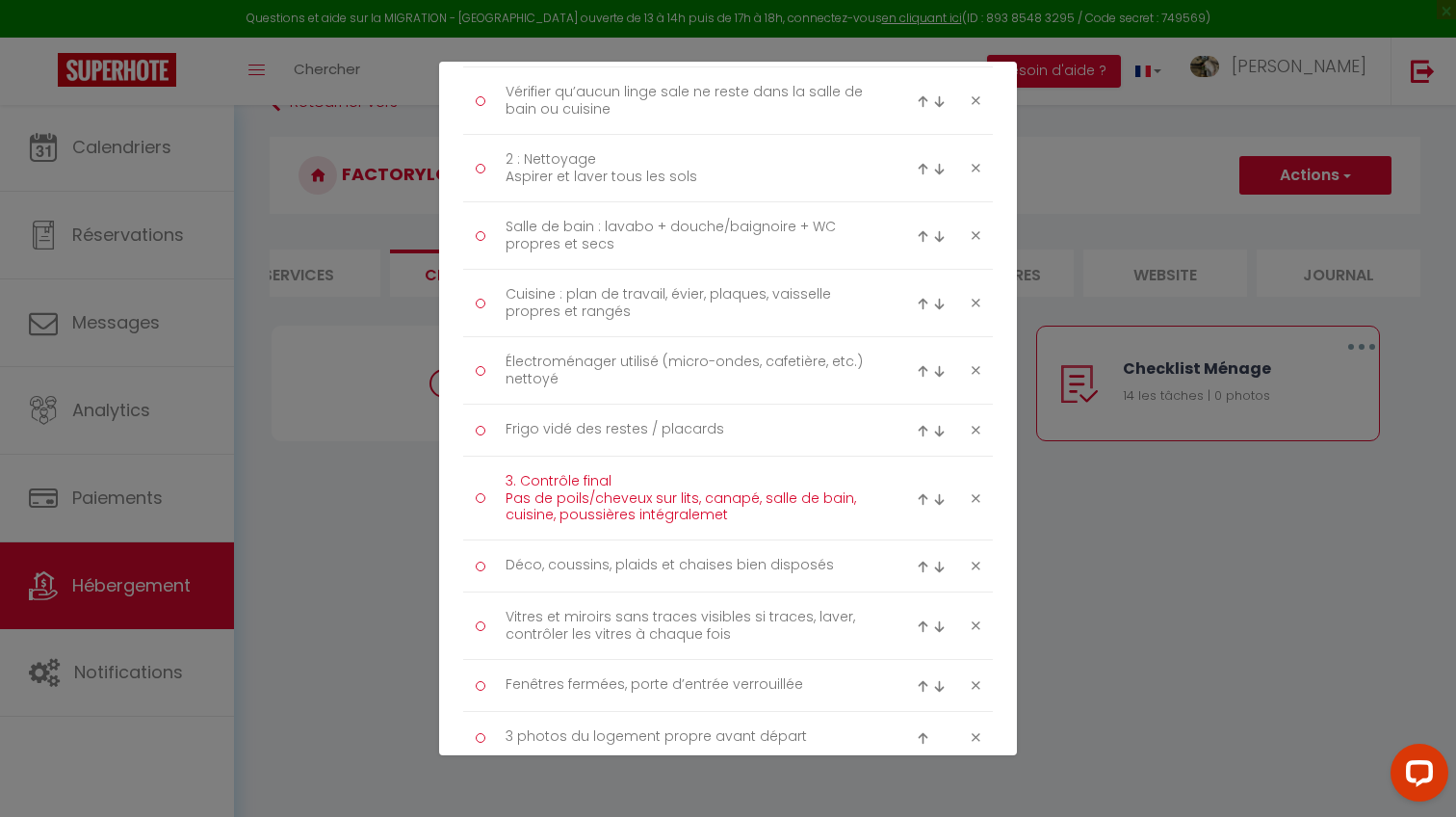
click at [735, 499] on textarea "3. Contrôle final Pas de poils/cheveux sur lits, canapé, salle de bain, cuisine…" at bounding box center [689, 498] width 394 height 64
click at [727, 508] on textarea "3. Contrôle final Pas de poils/cheveux sur lits, canapé, salle de bain, cuisine…" at bounding box center [689, 498] width 394 height 64
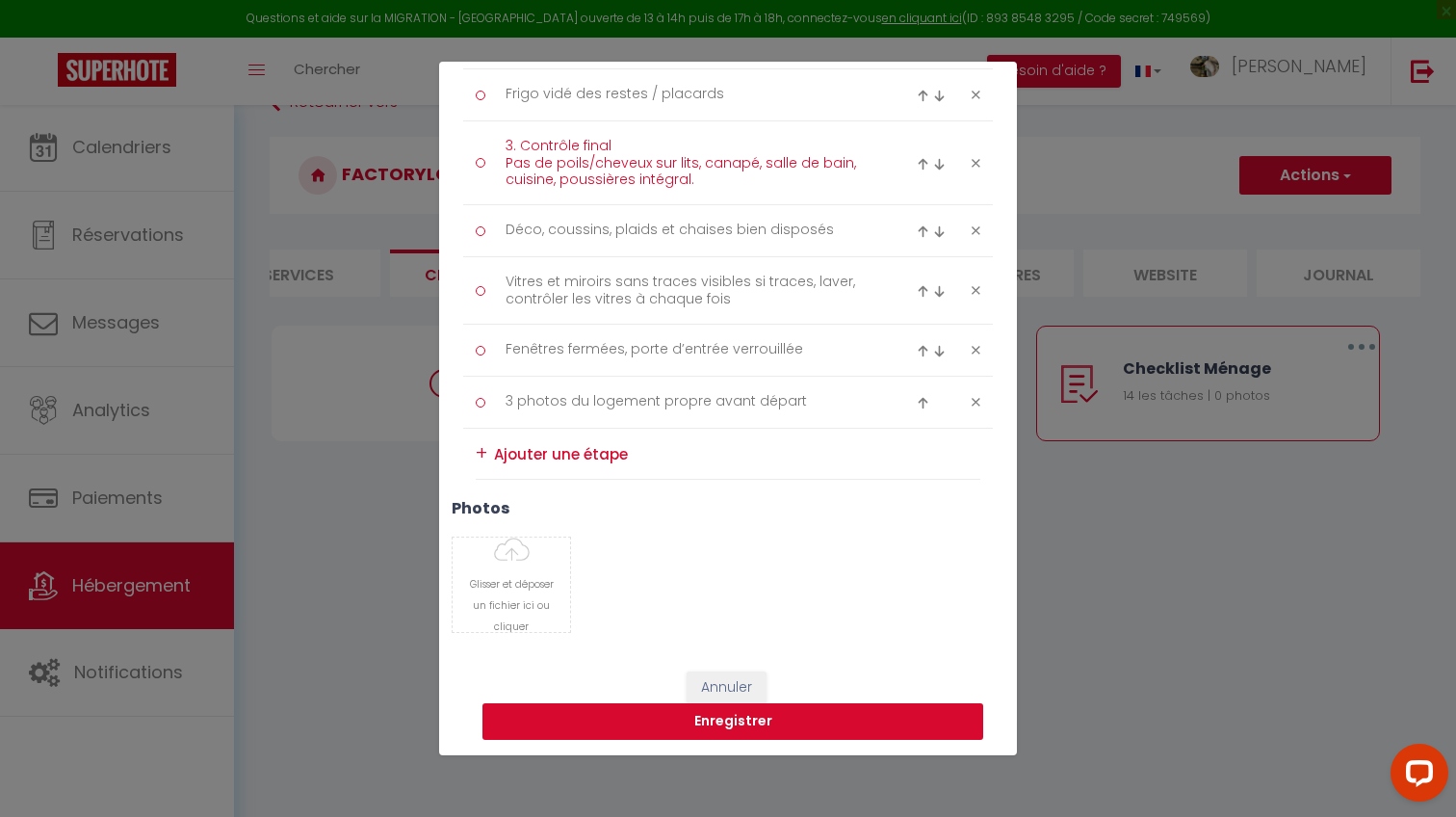
scroll to position [809, 0]
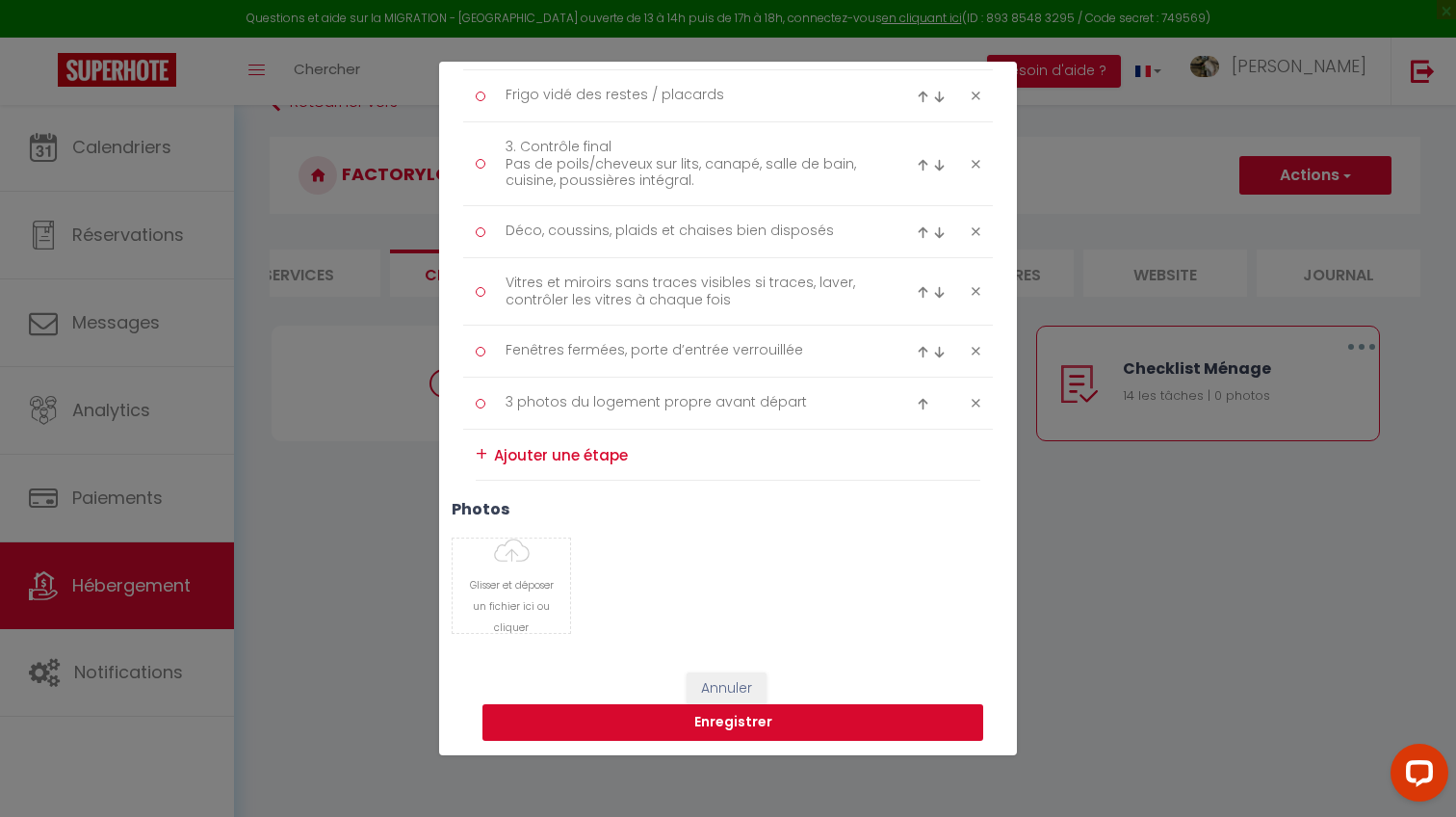
click at [635, 711] on button "Enregistrer" at bounding box center [732, 722] width 500 height 37
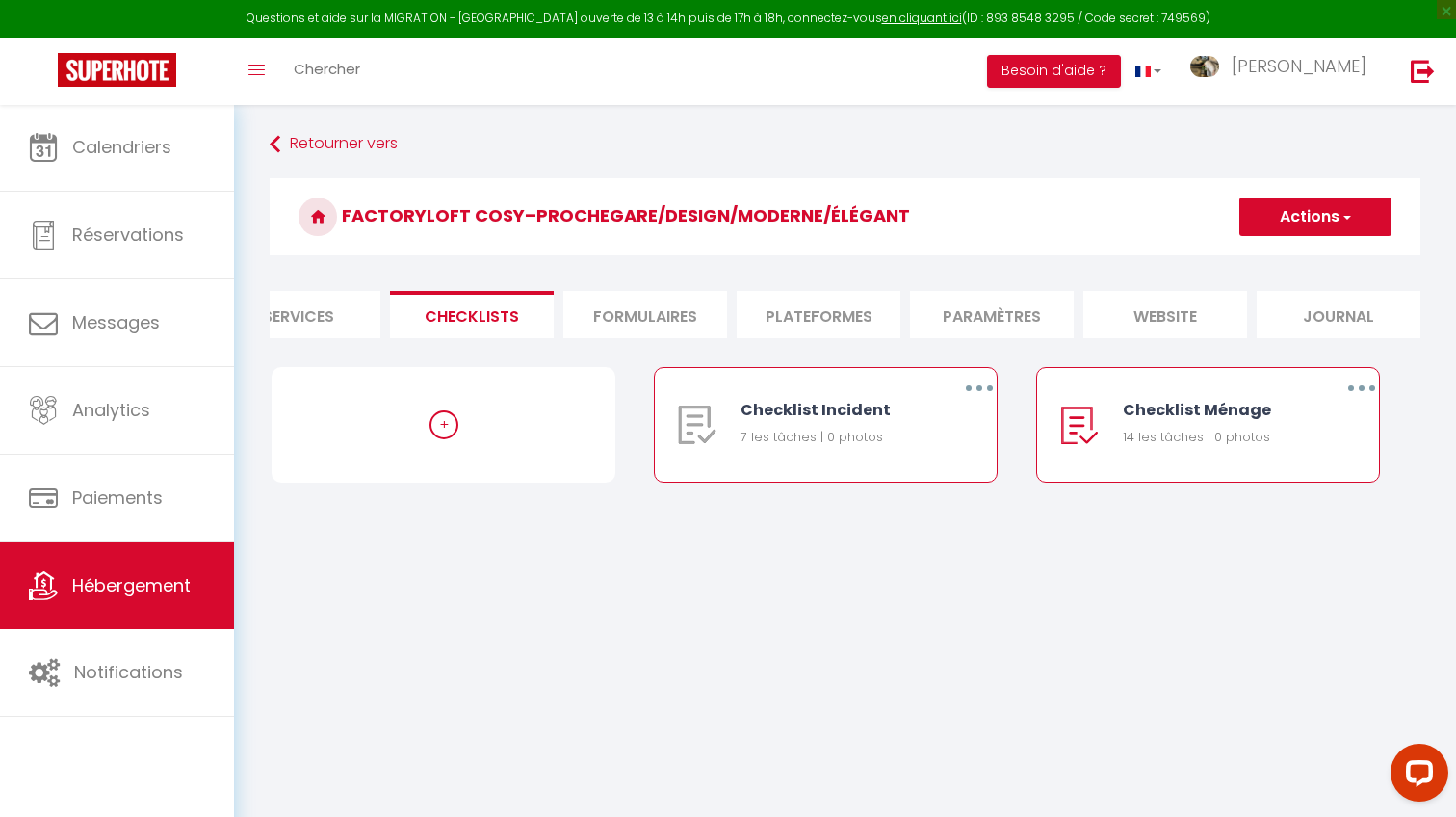
scroll to position [1, 0]
click at [1351, 387] on button "button" at bounding box center [1361, 387] width 54 height 31
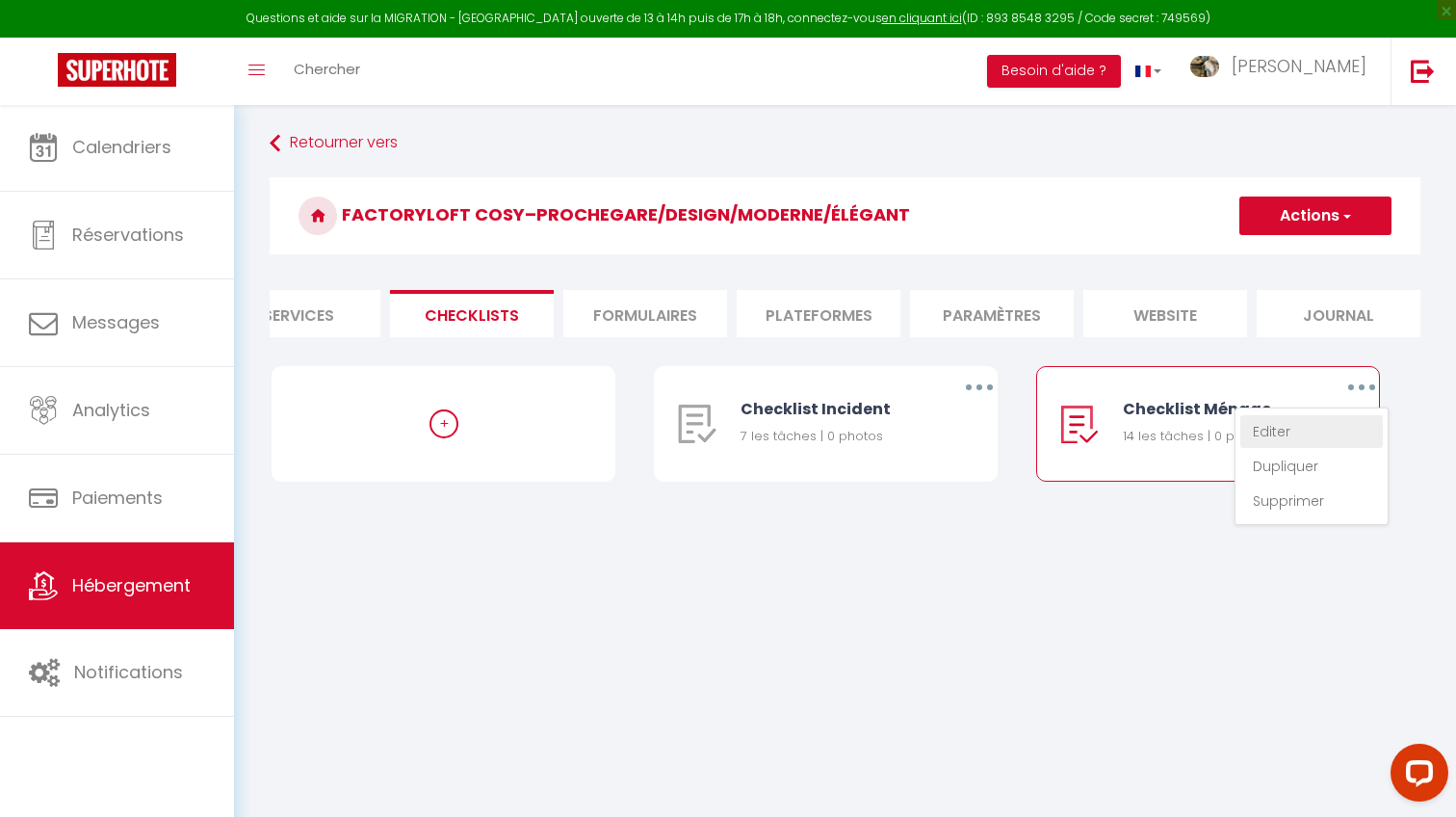
click at [1278, 419] on link "Editer" at bounding box center [1311, 431] width 143 height 33
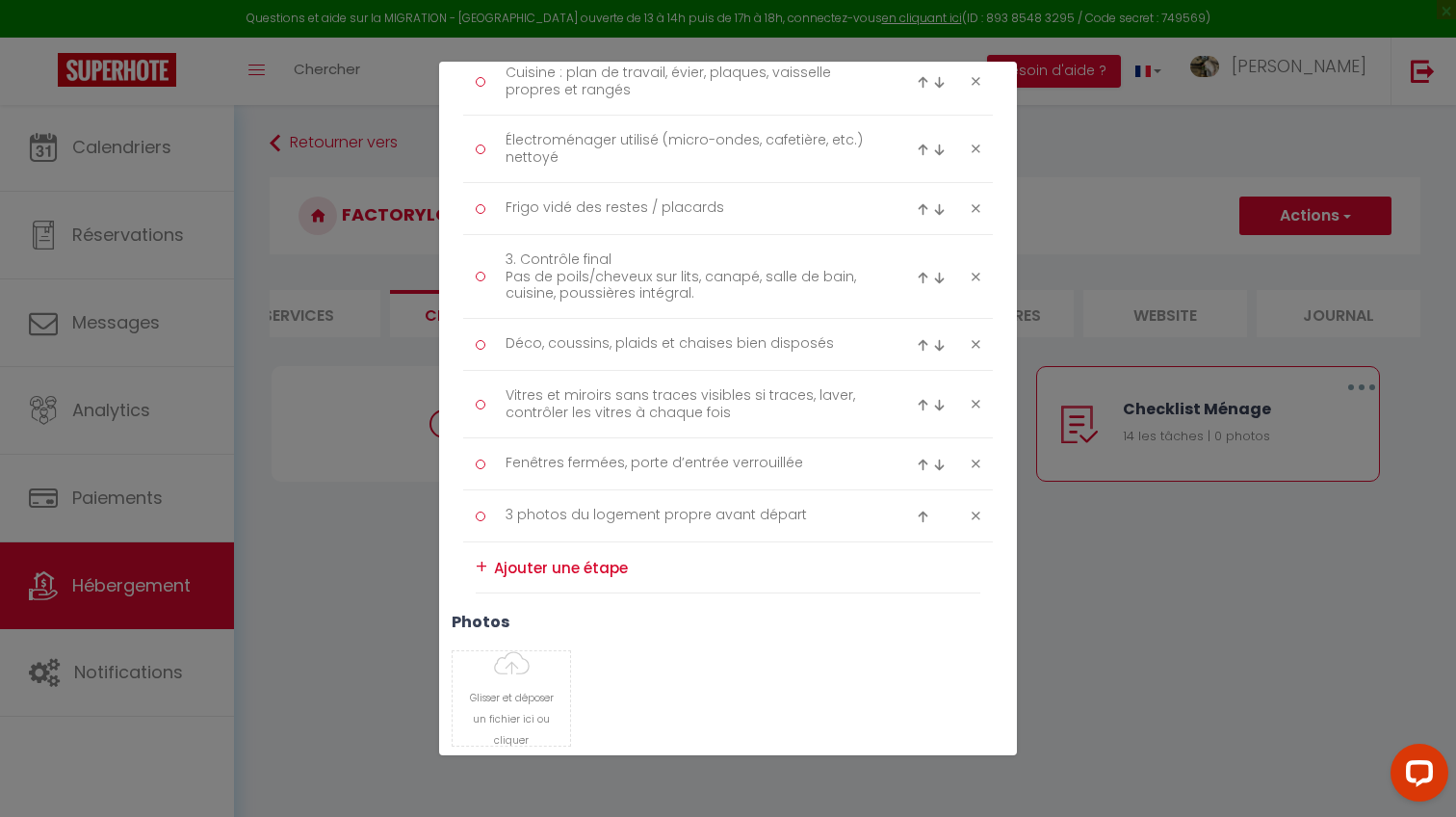
scroll to position [680, 0]
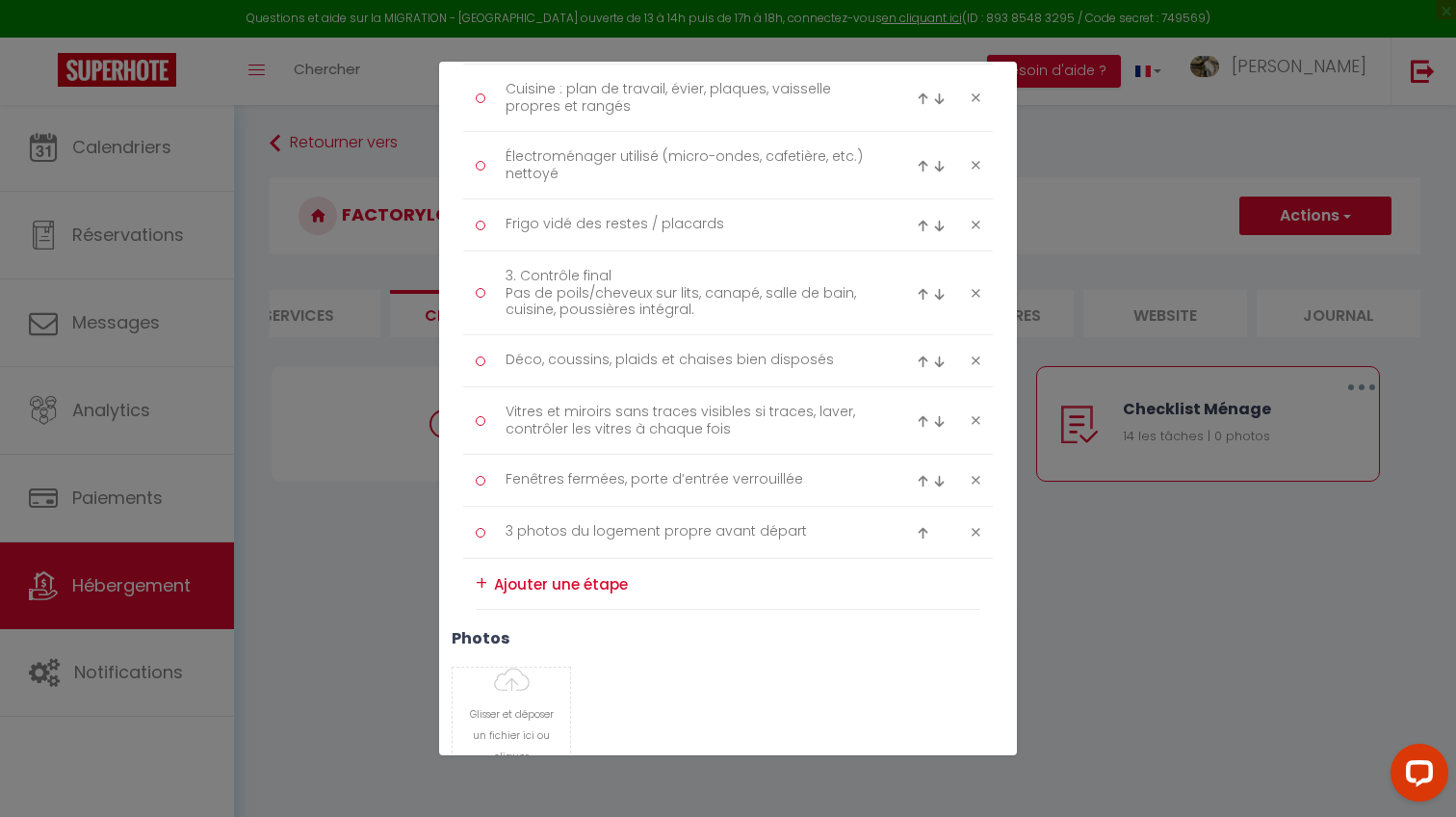
click at [980, 87] on div at bounding box center [948, 98] width 89 height 23
click at [979, 93] on icon at bounding box center [976, 98] width 9 height 14
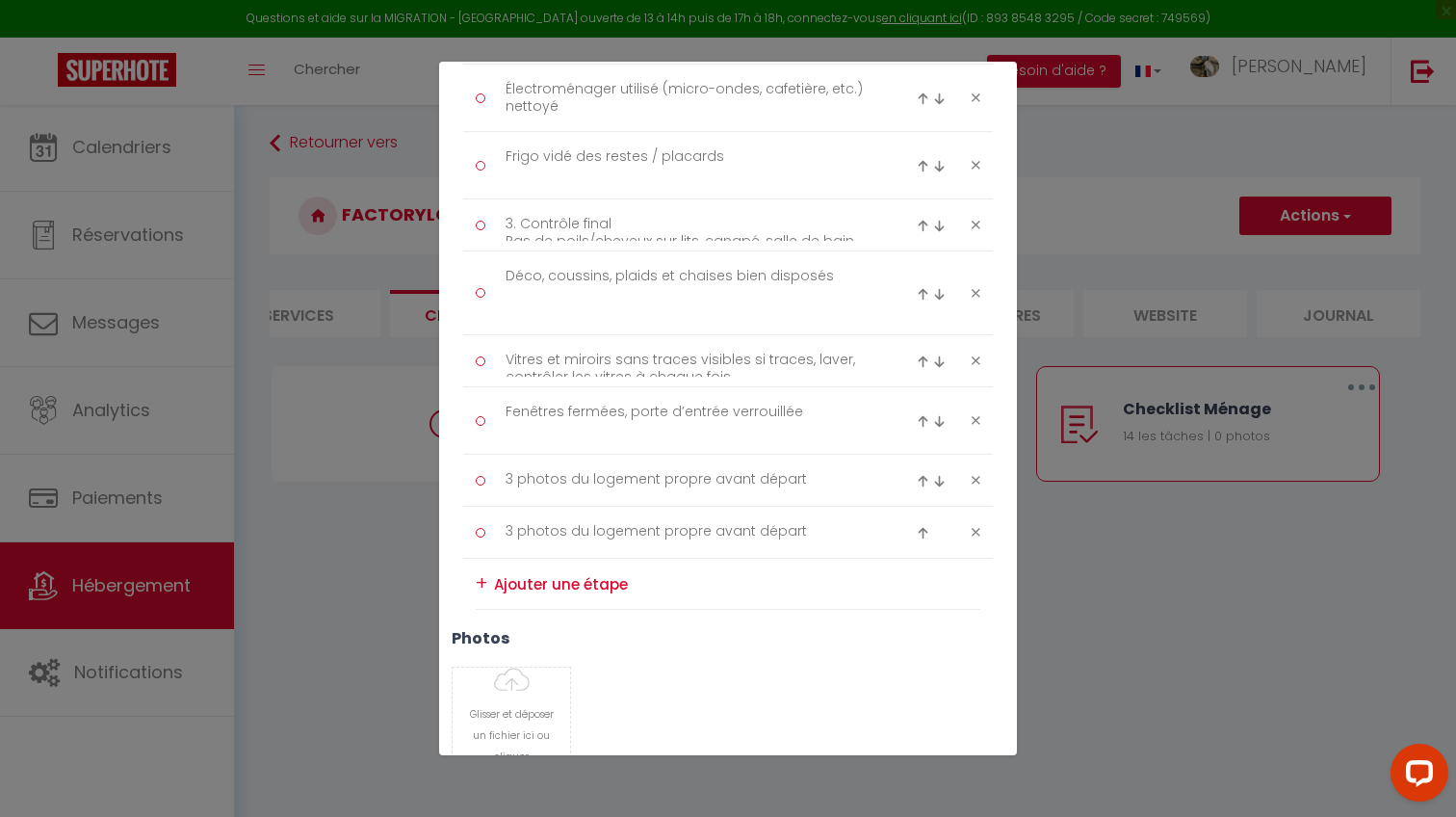
scroll to position [669, 0]
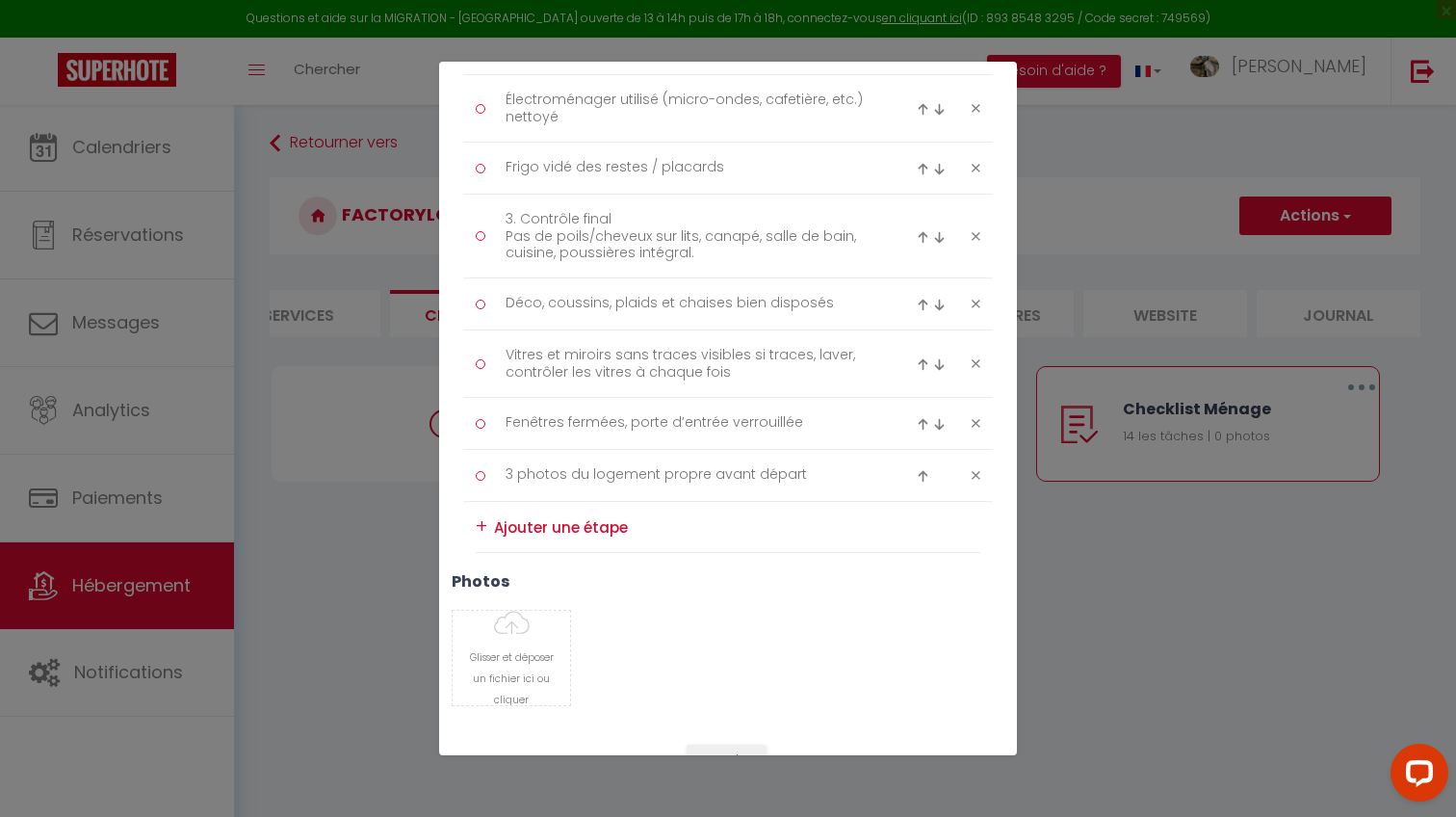
click at [1125, 172] on div "Liste de checklist × Titre * Checklist Ménage Description * Procédure ménage Ty…" at bounding box center [728, 408] width 1456 height 817
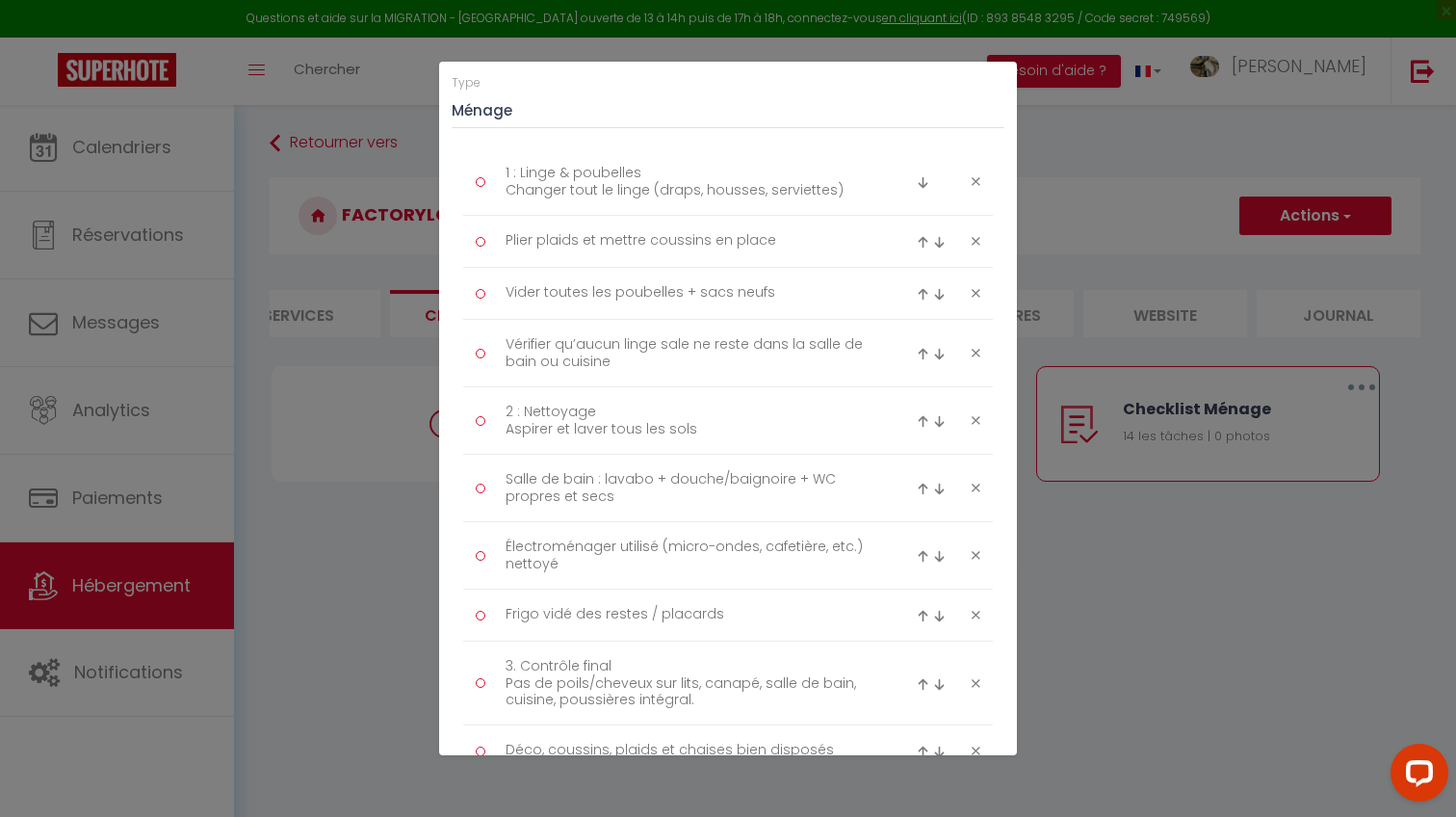
scroll to position [325, 0]
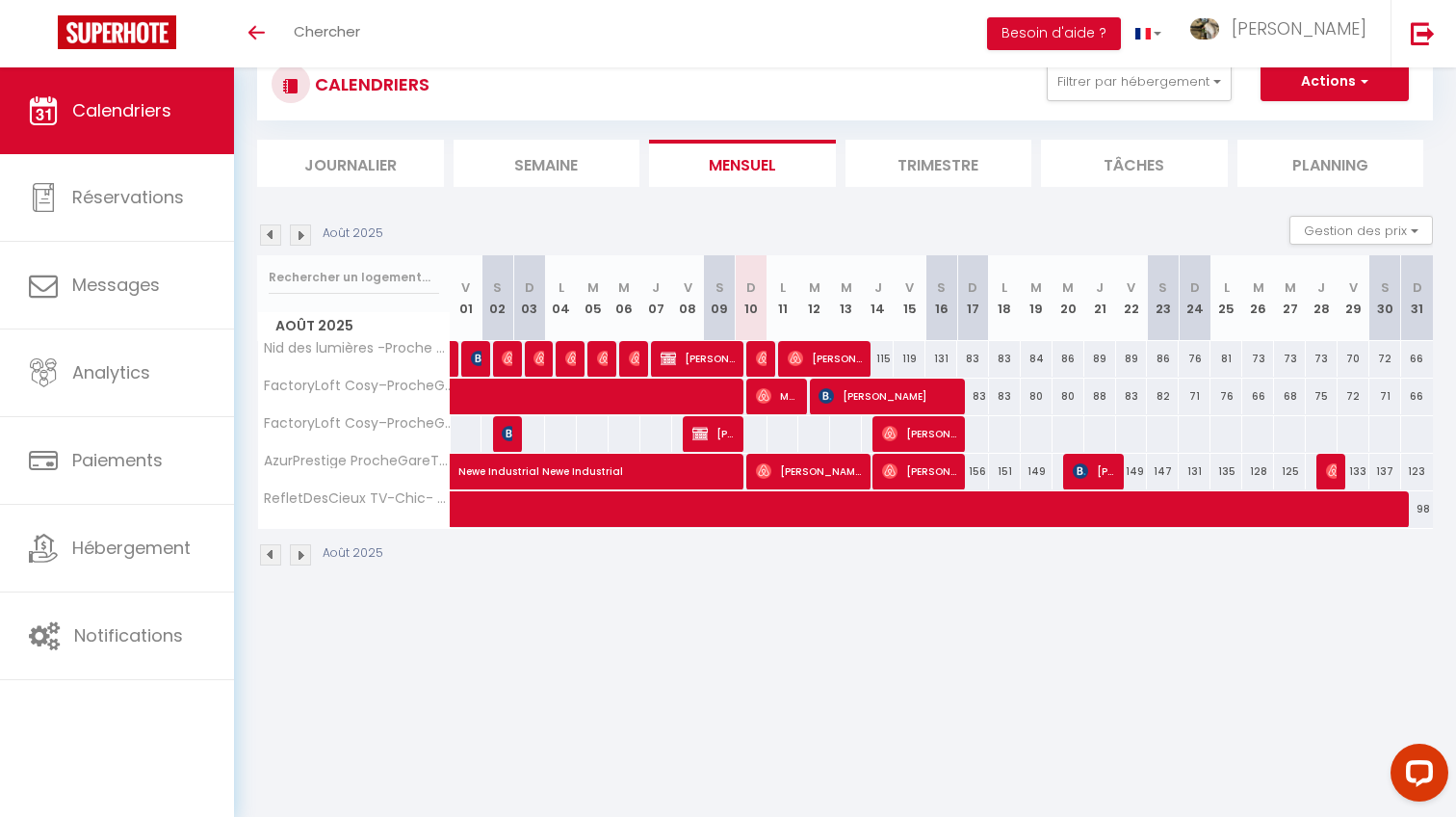
scroll to position [63, 0]
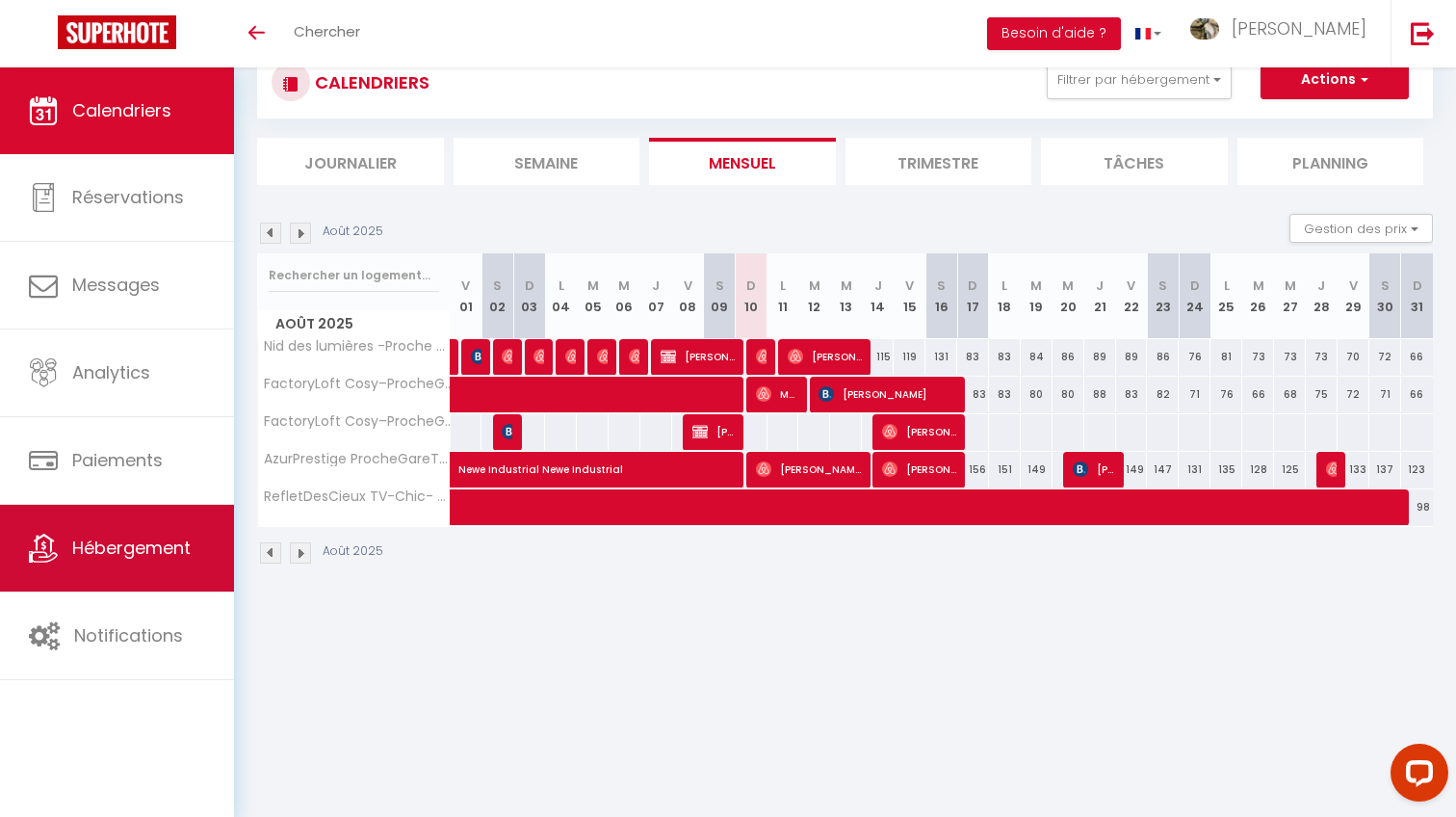
click at [148, 564] on link "Hébergement" at bounding box center [117, 547] width 234 height 87
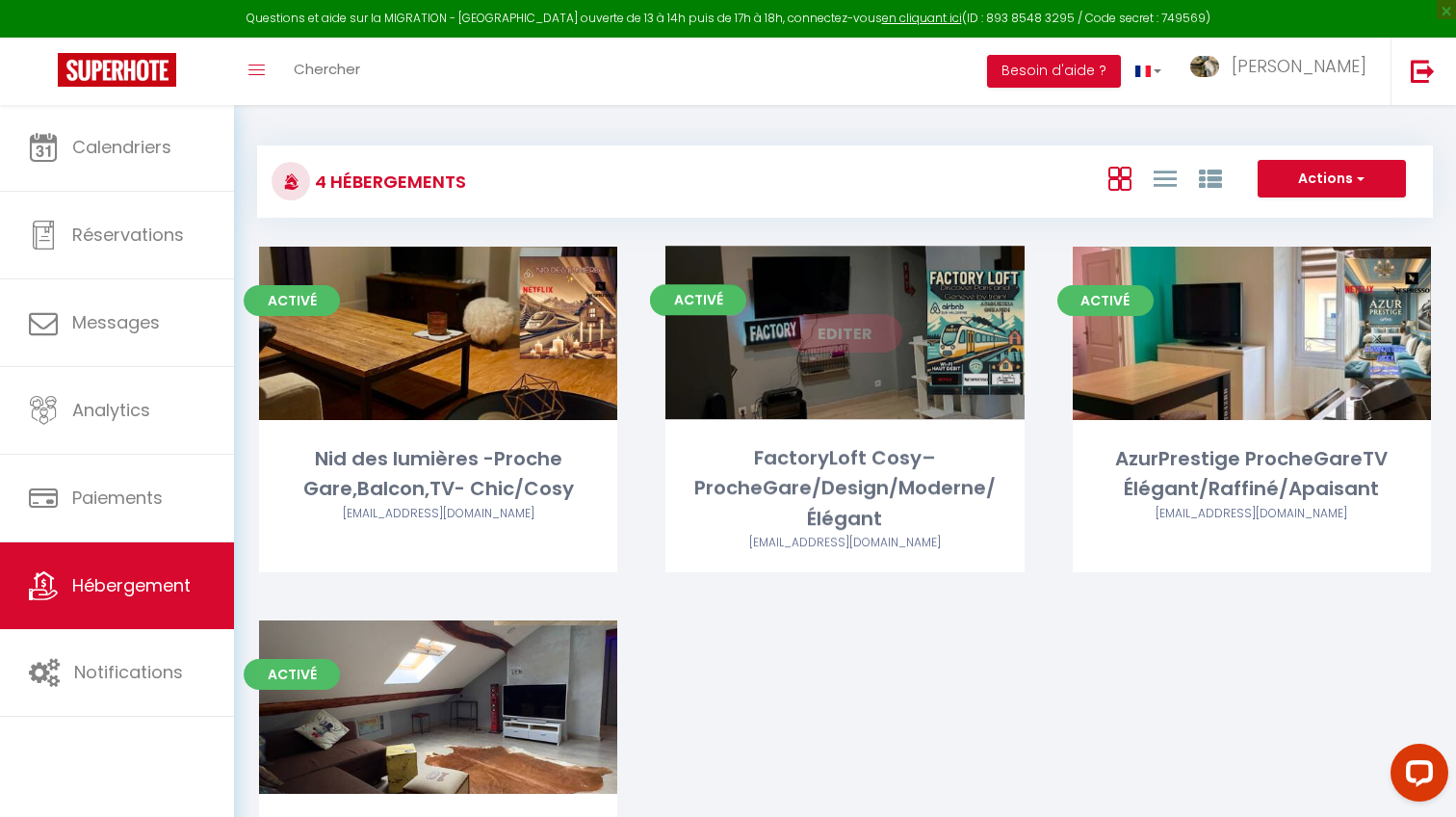
click at [869, 336] on link "Editer" at bounding box center [845, 333] width 116 height 39
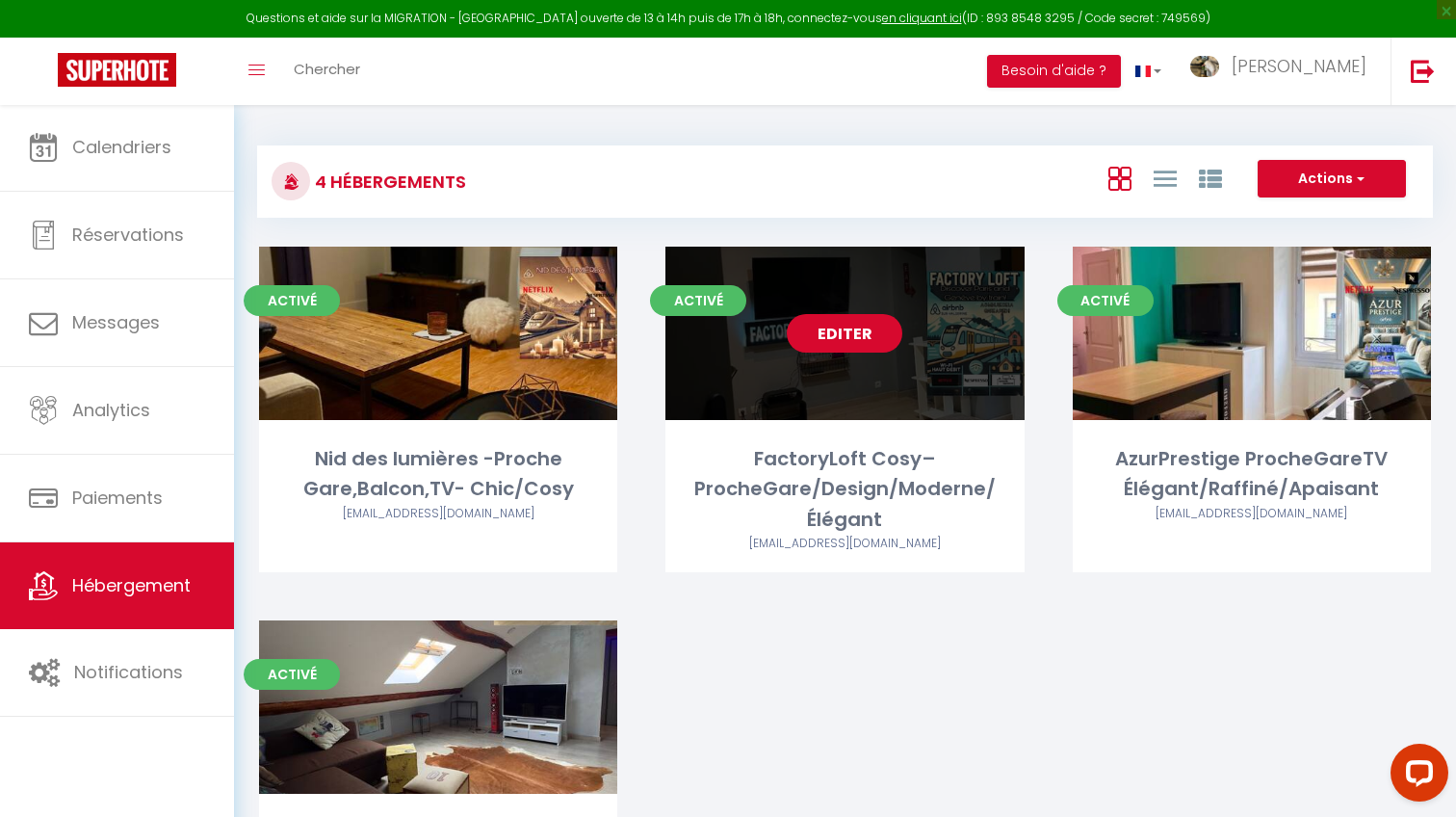
click at [852, 345] on link "Editer" at bounding box center [845, 333] width 116 height 39
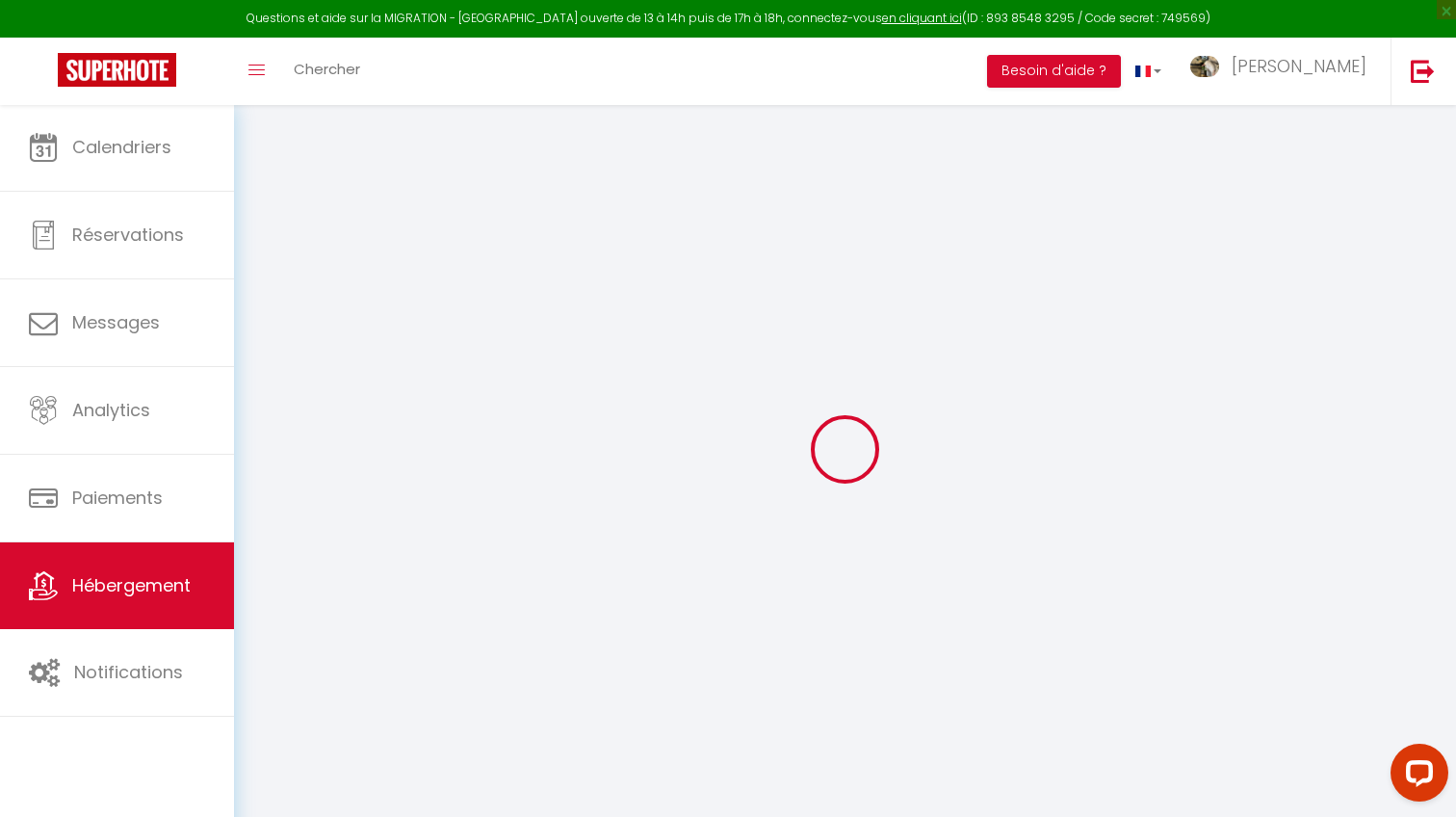
select select "+ 15 %"
checkbox input "true"
checkbox input "false"
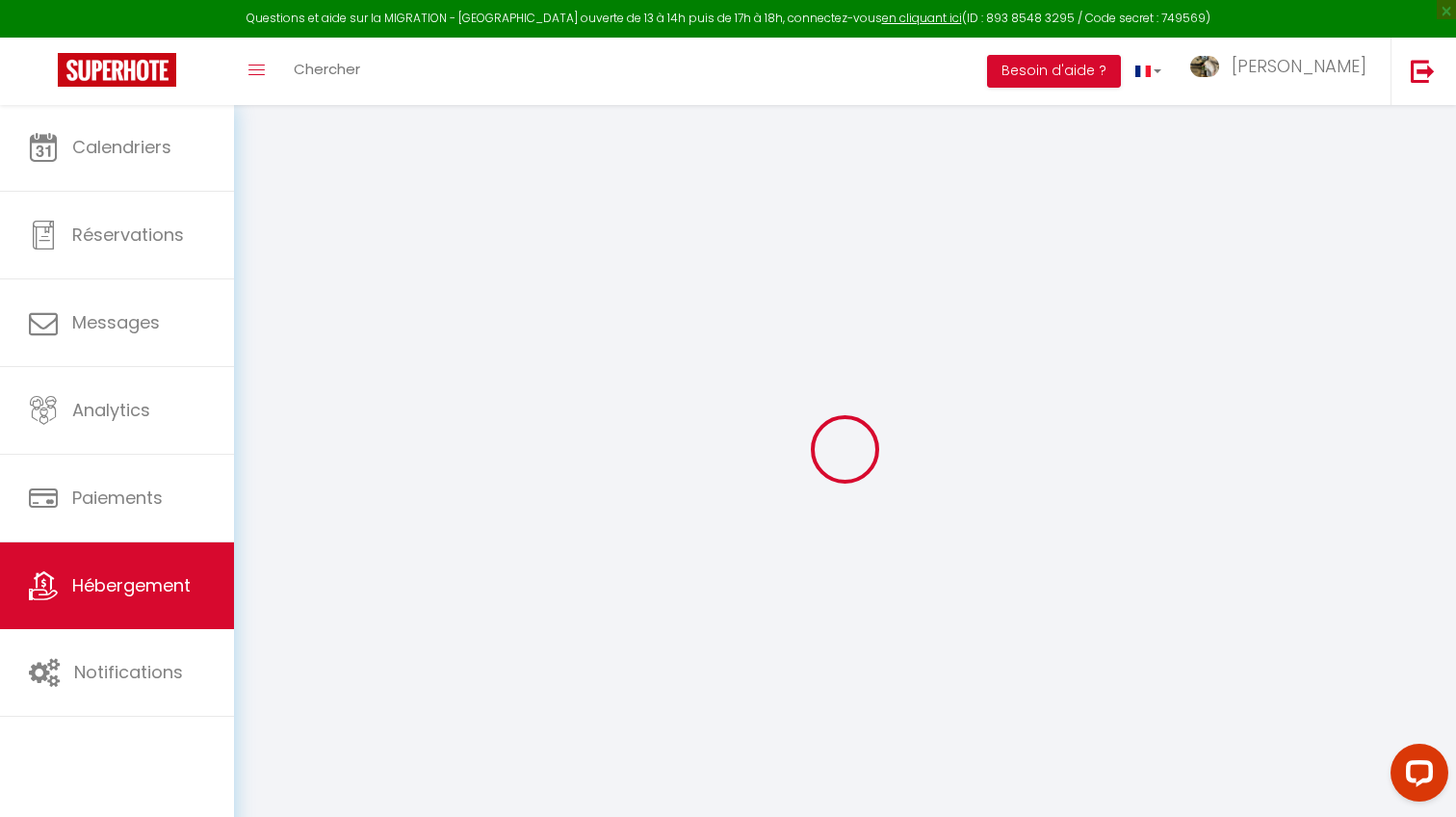
select select "14:00"
select select
select select "11:00"
select select "30"
select select "120"
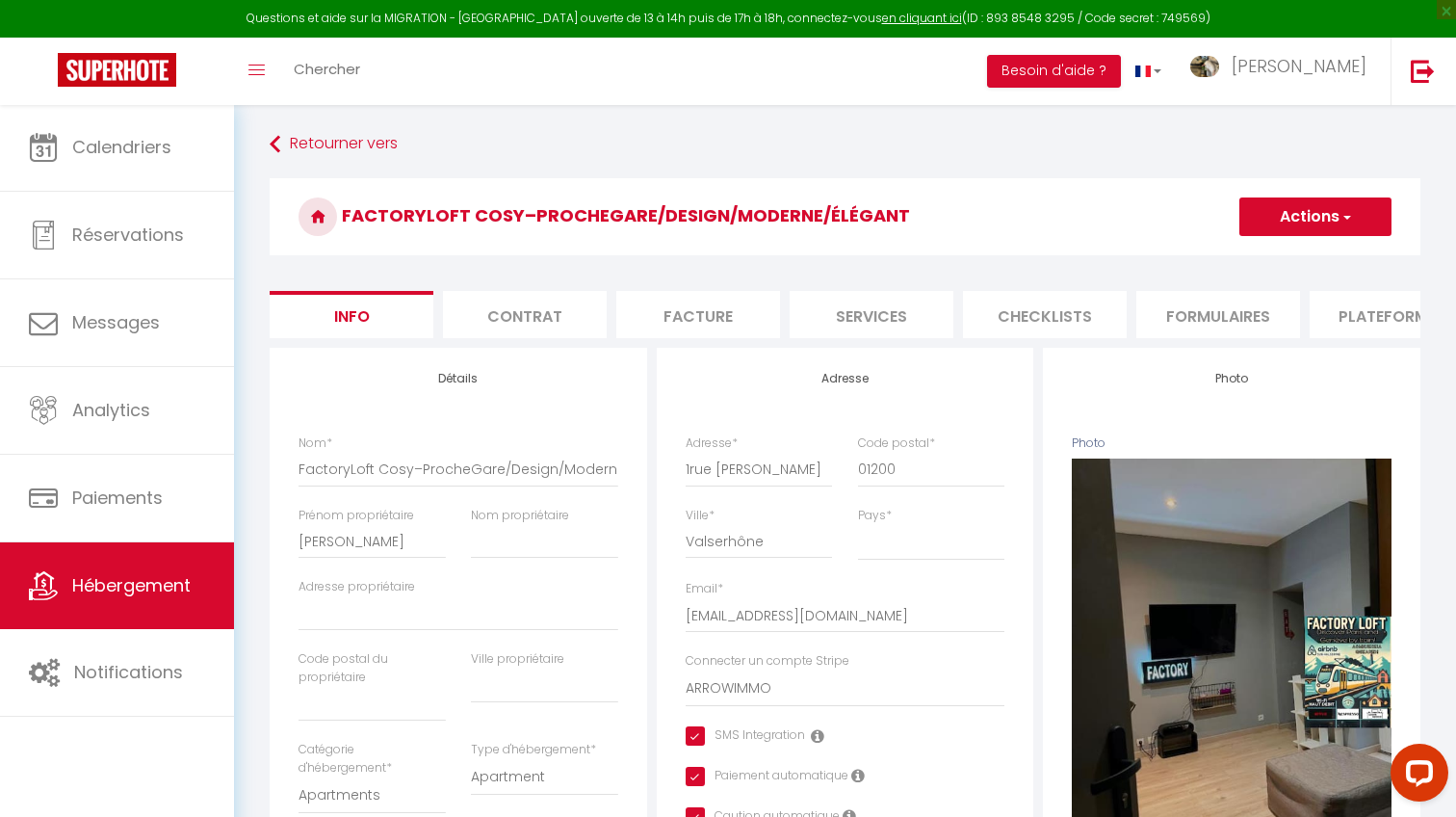
select select
checkbox input "true"
checkbox input "false"
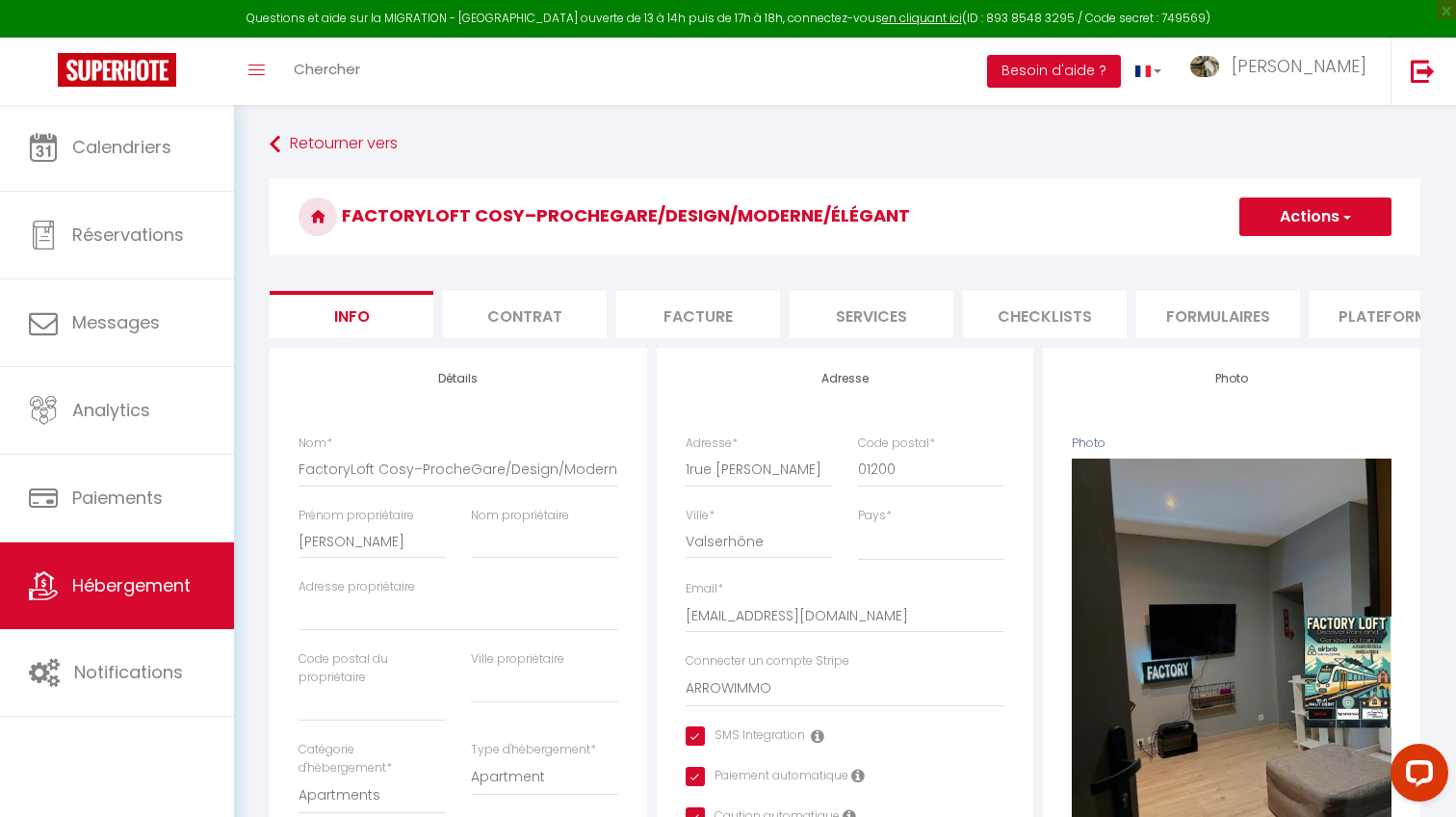
select select "7923-1377511543900346818"
click at [1151, 310] on li "Formulaires" at bounding box center [1192, 314] width 164 height 47
select select "-1"
select select "well_reviewed_guests"
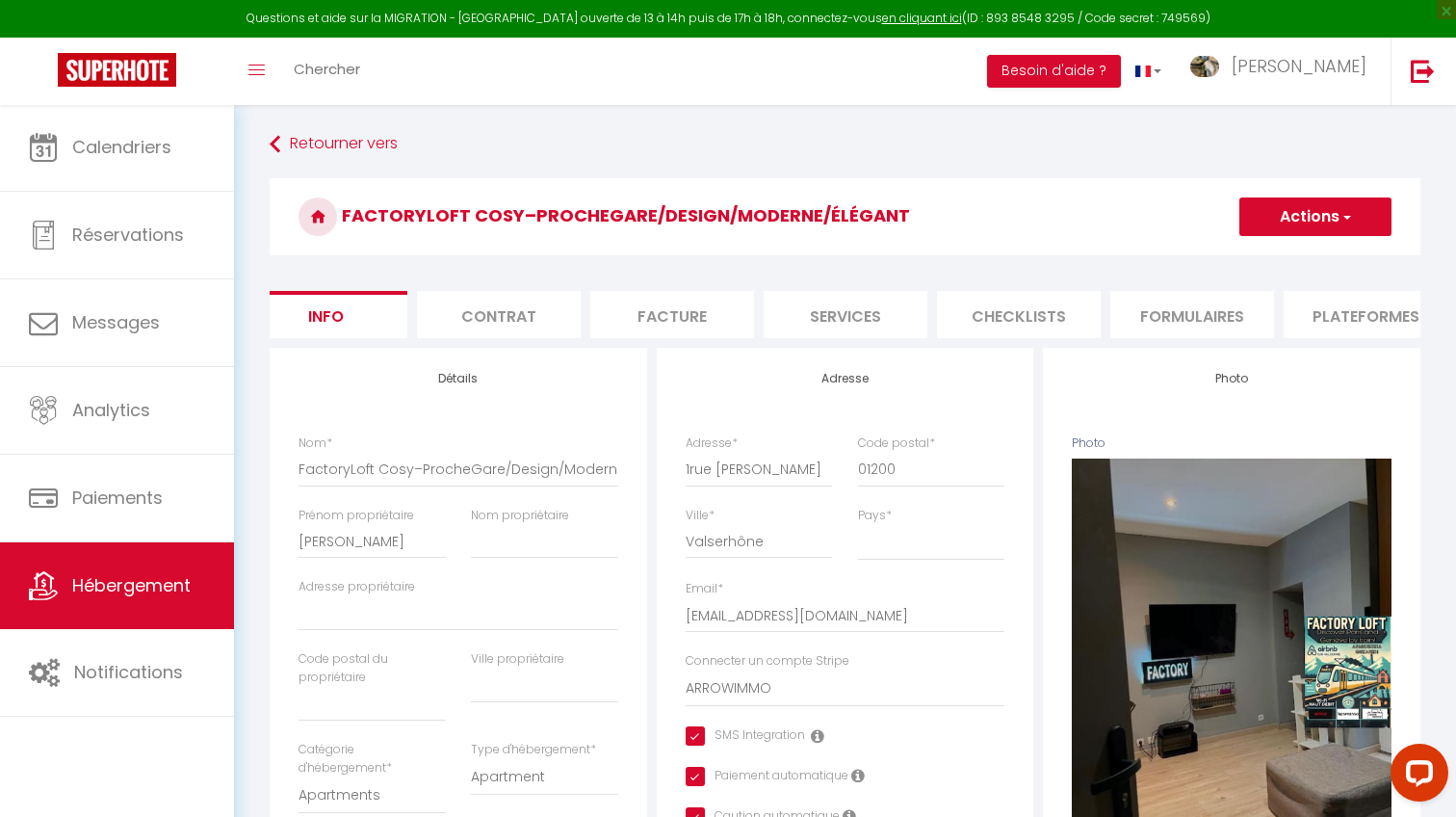
select select "EUR"
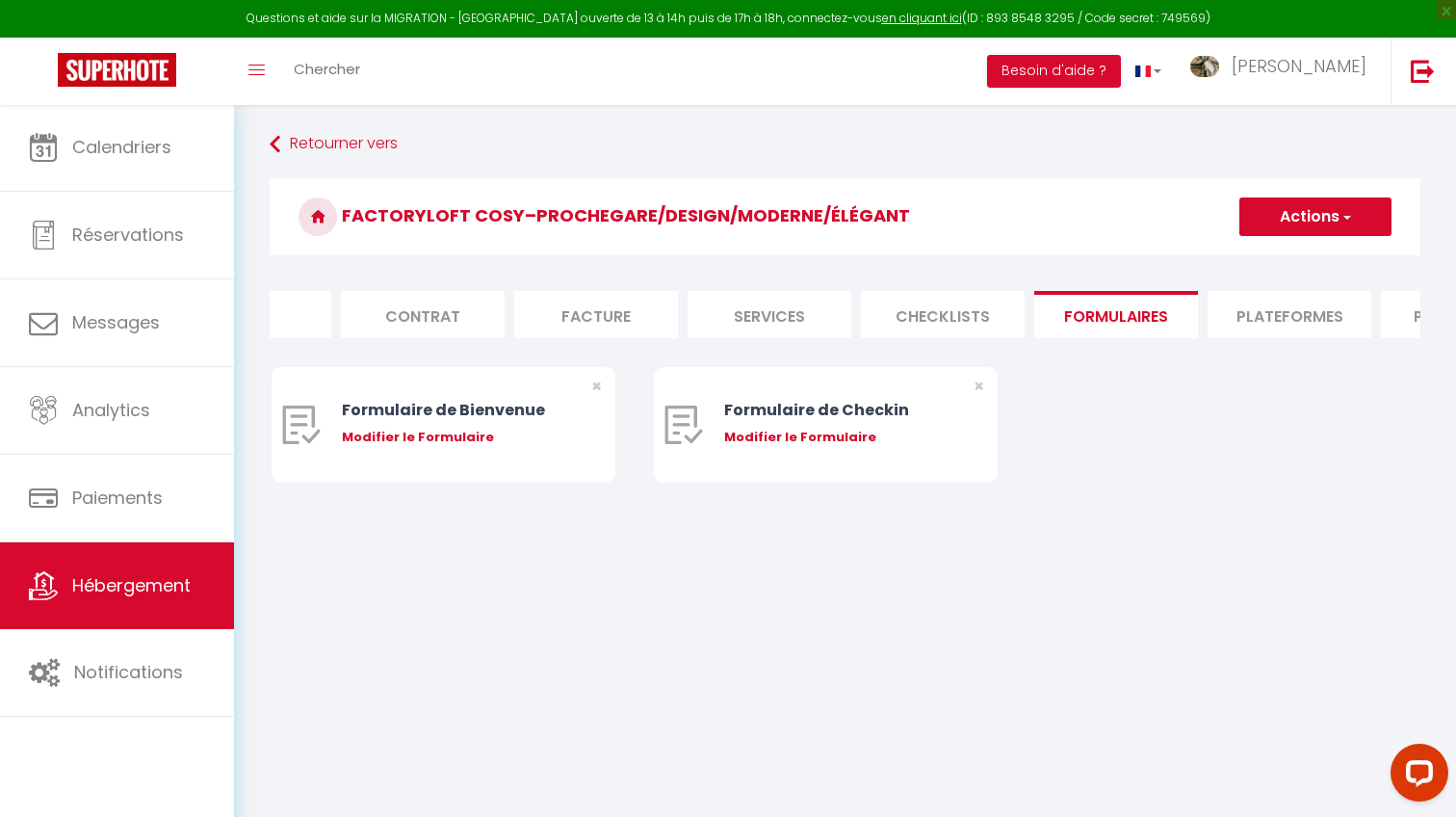
click at [1305, 313] on li "Plateformes" at bounding box center [1289, 314] width 164 height 47
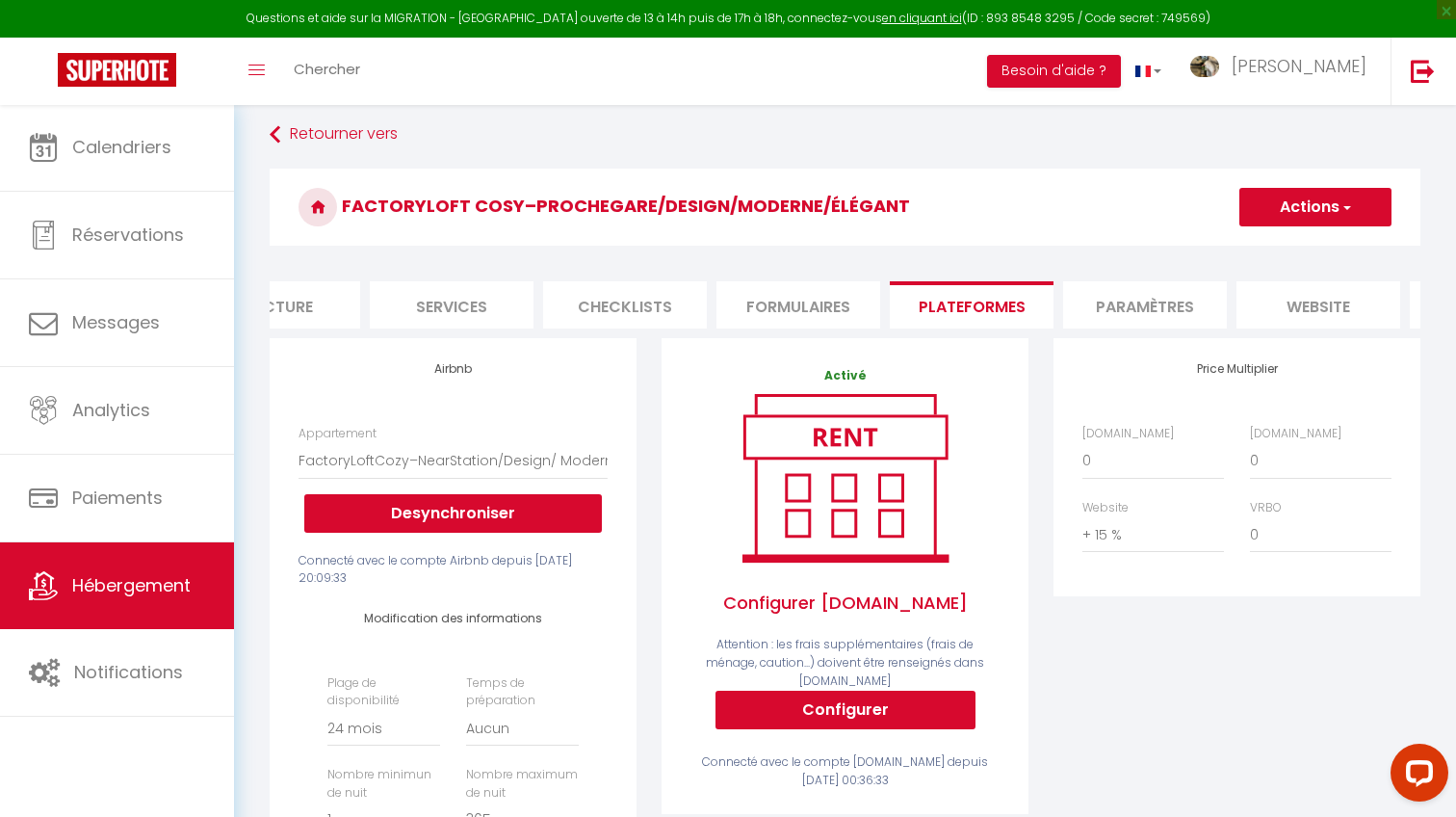
scroll to position [0, 482]
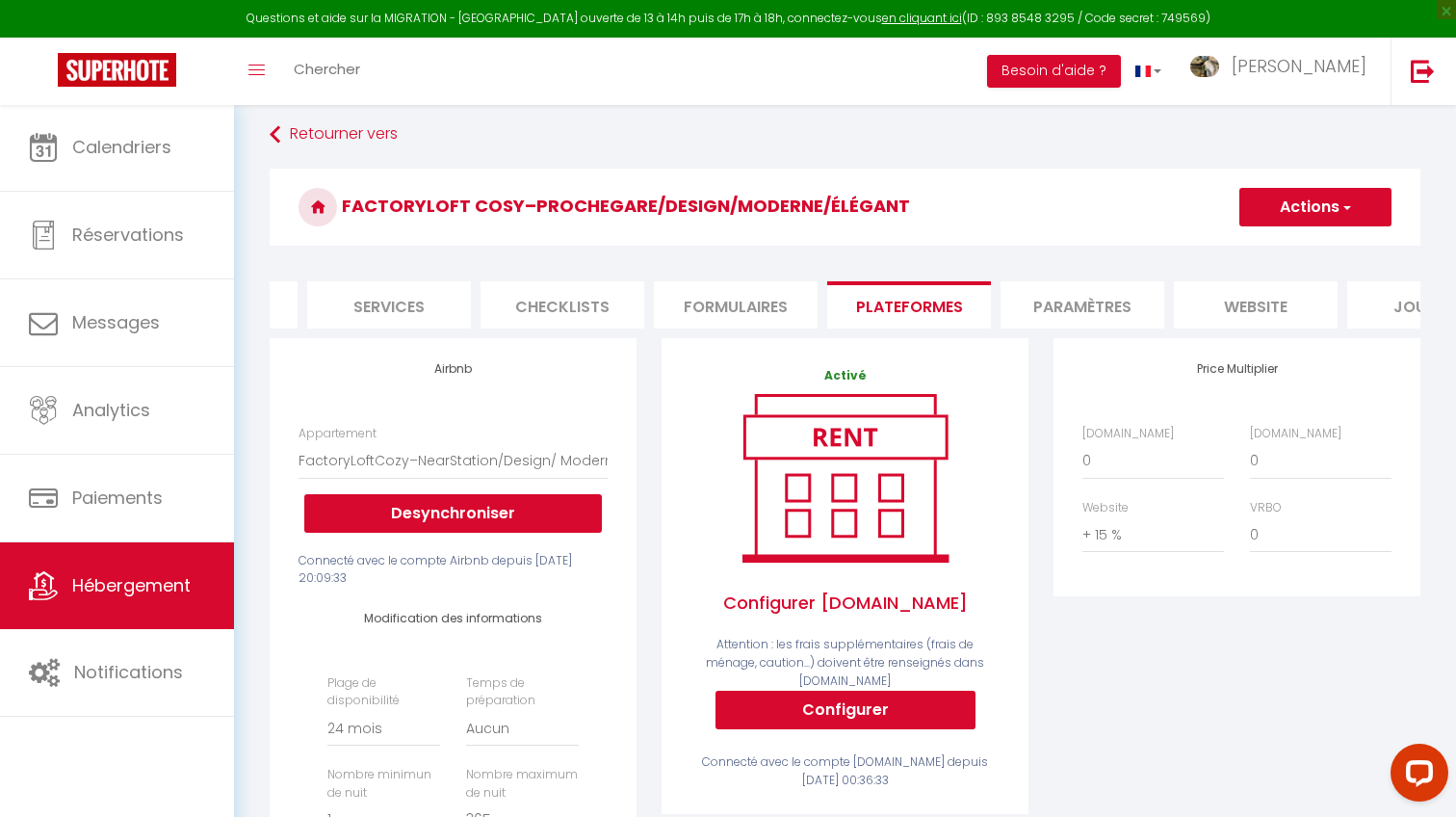
click at [1112, 278] on form "FactoryLoft Cosy–ProcheGare/Design/Moderne/Élégant Actions Enregistrer Info Con…" at bounding box center [845, 792] width 1150 height 1246
click at [1103, 311] on li "Paramètres" at bounding box center [1083, 305] width 164 height 47
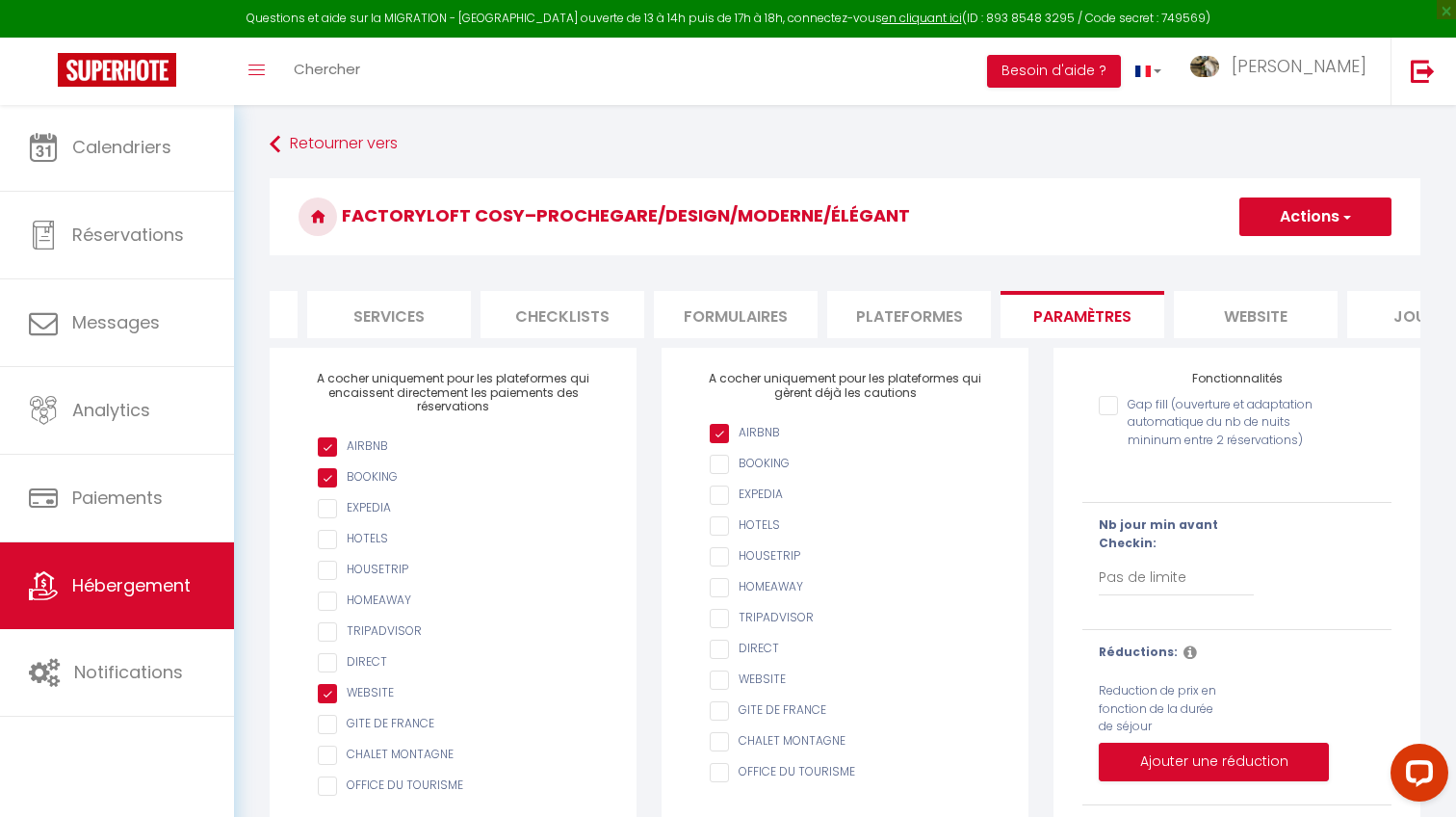
click at [1270, 311] on li "website" at bounding box center [1255, 314] width 164 height 47
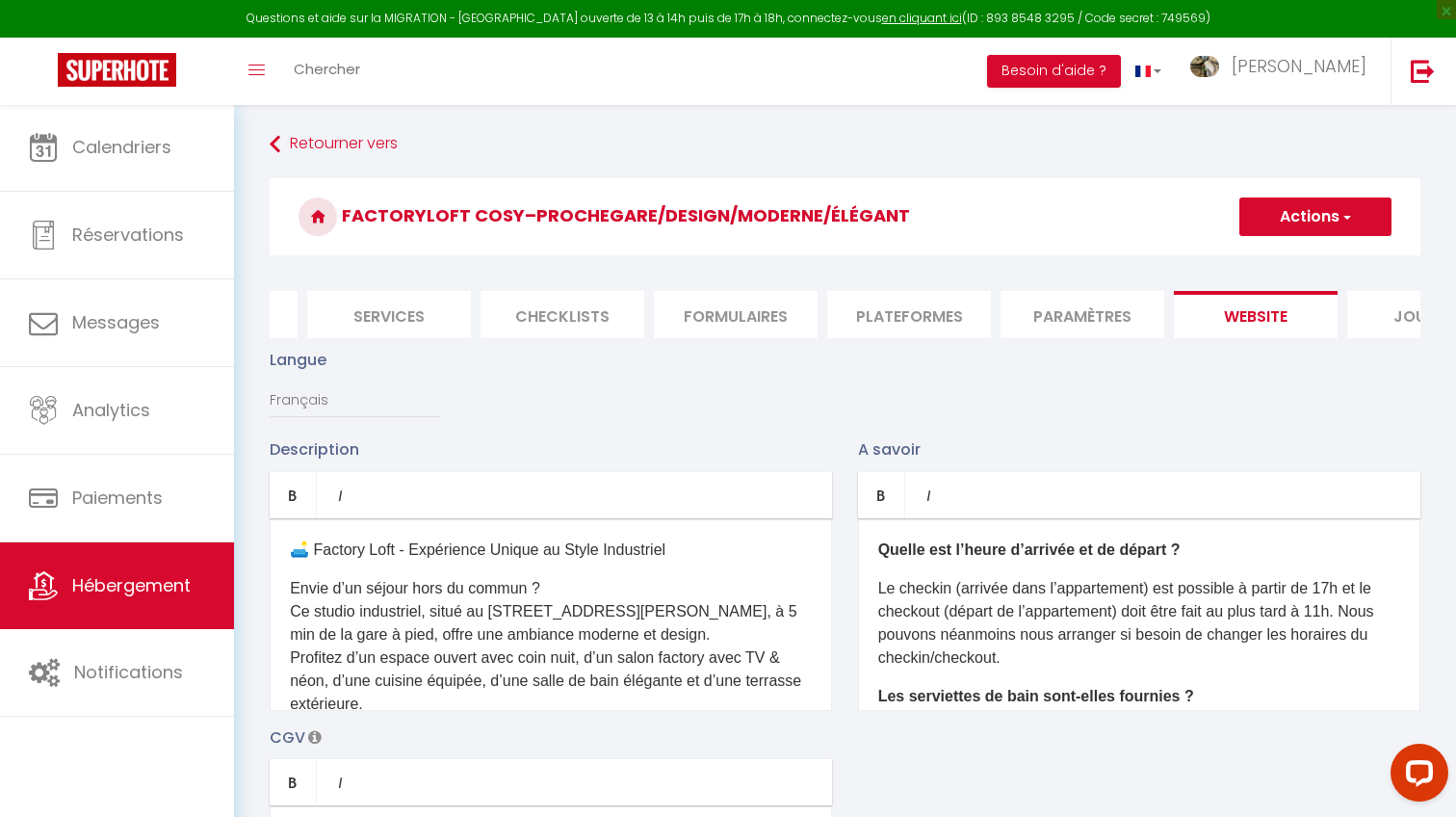
click at [1409, 298] on li "Journal" at bounding box center [1429, 314] width 164 height 47
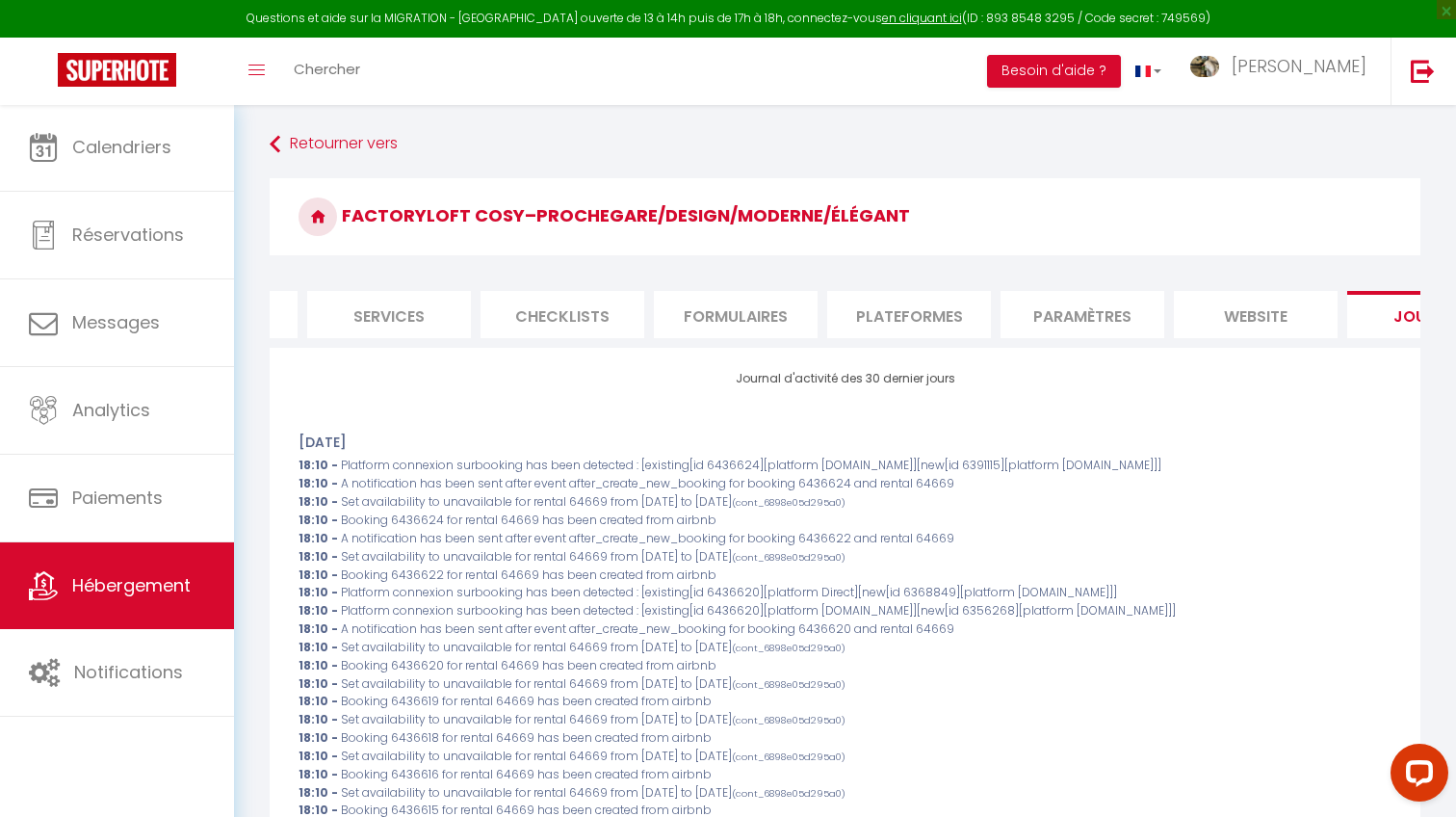
click at [927, 302] on li "Plateformes" at bounding box center [909, 314] width 164 height 47
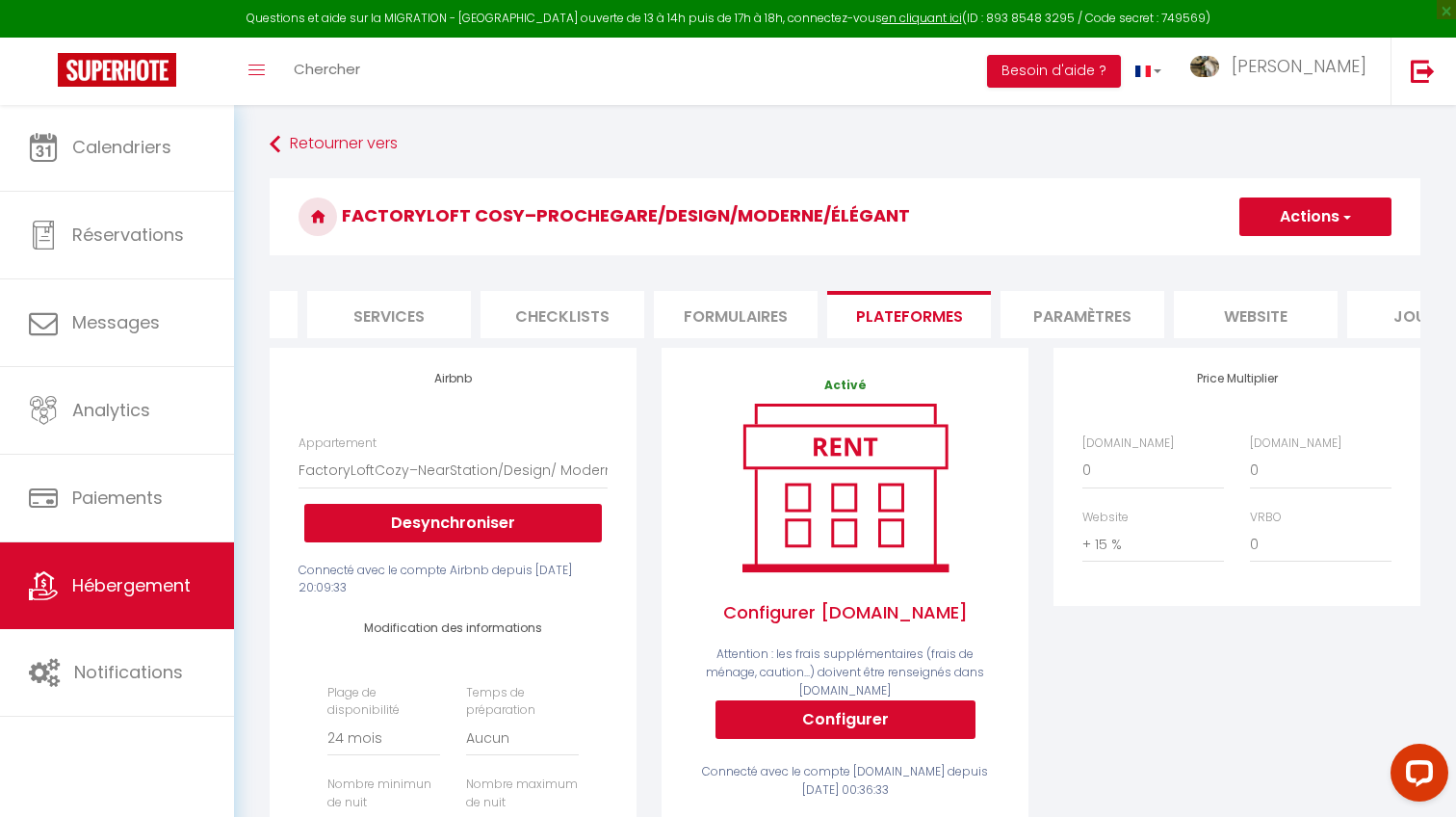
scroll to position [40, 0]
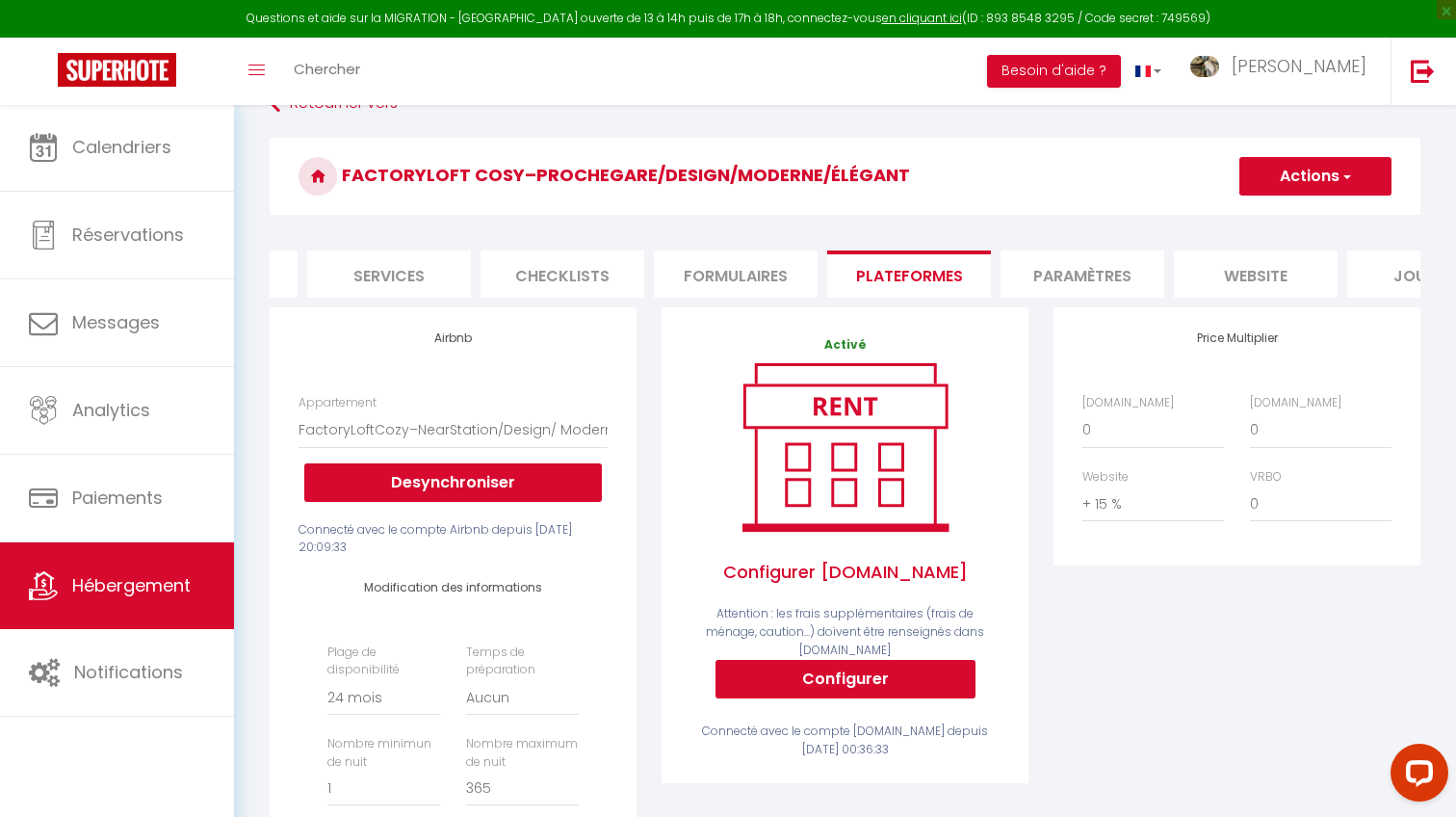
click at [793, 659] on button "Configurer" at bounding box center [845, 678] width 260 height 39
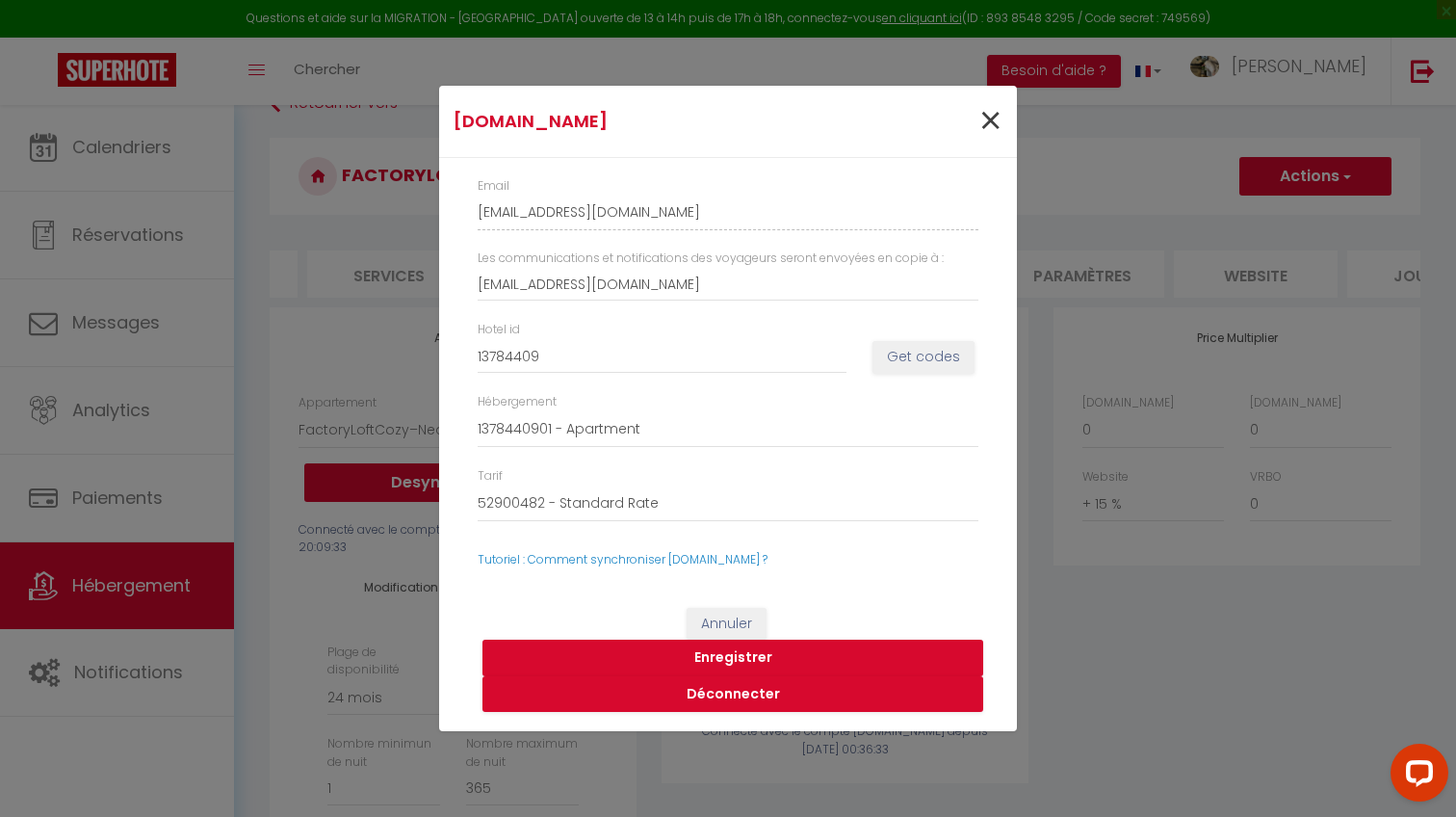
click at [993, 126] on span "×" at bounding box center [991, 122] width 24 height 58
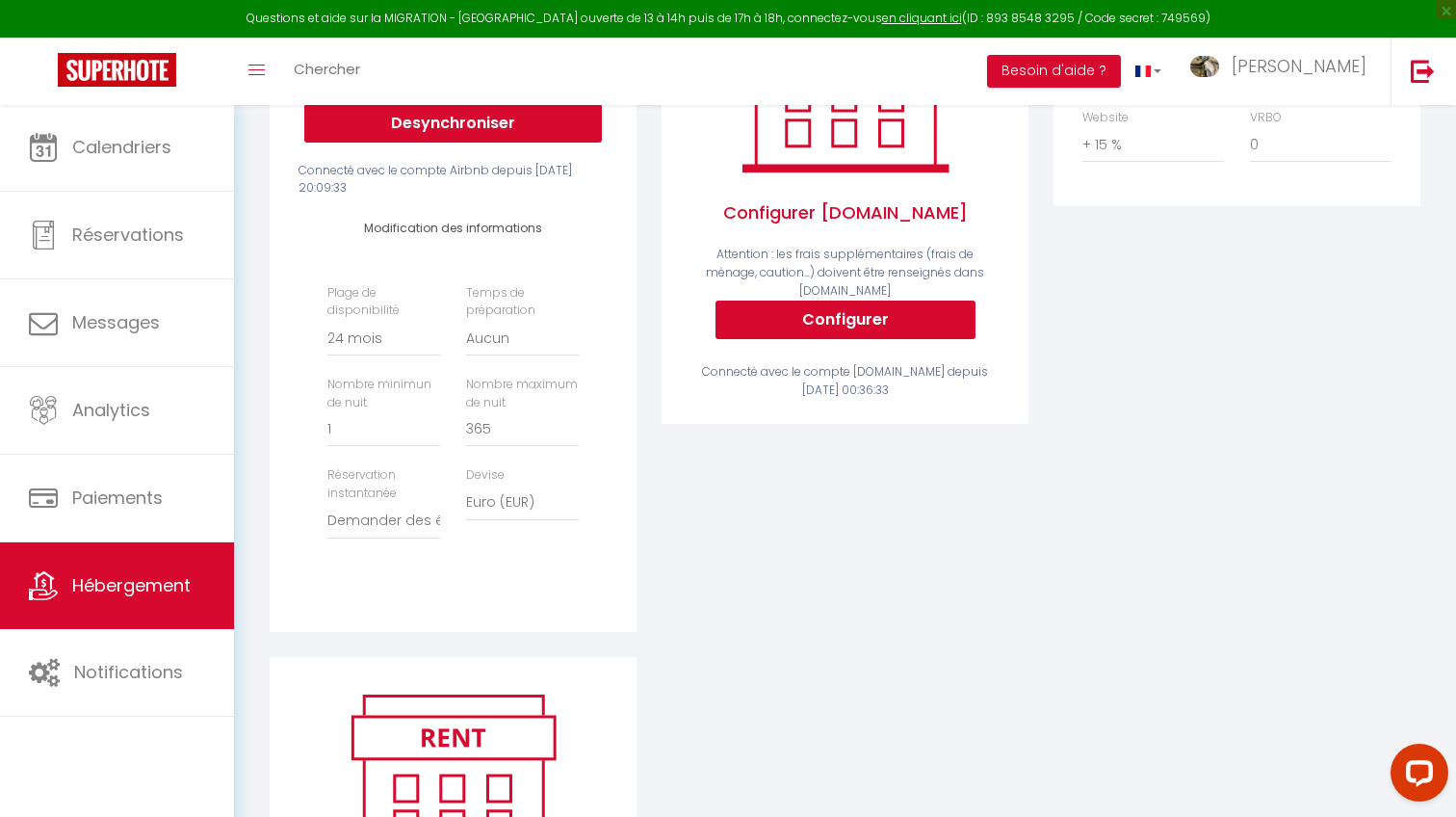
scroll to position [458, 0]
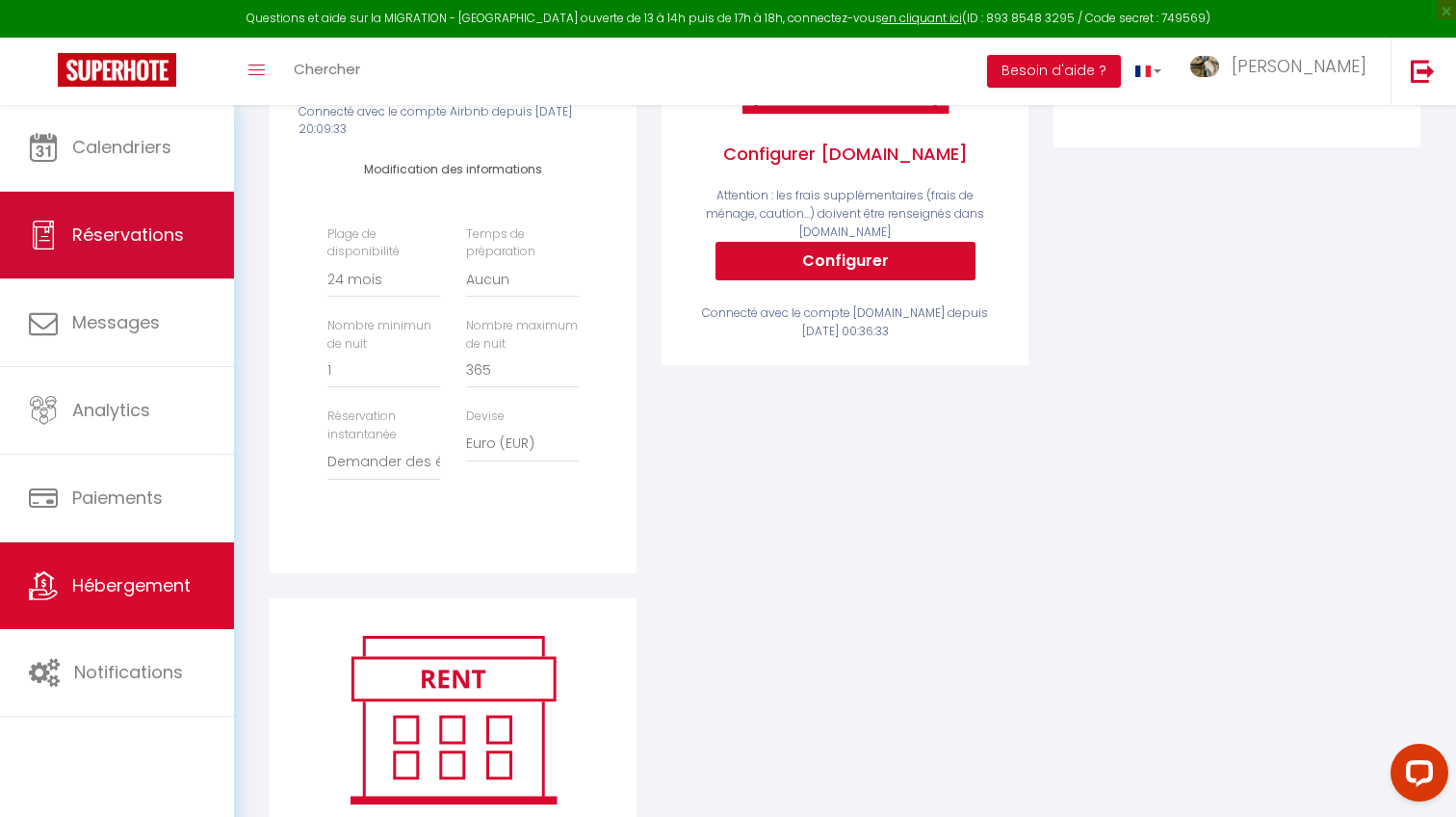
click at [62, 255] on link "Réservations" at bounding box center [117, 235] width 234 height 87
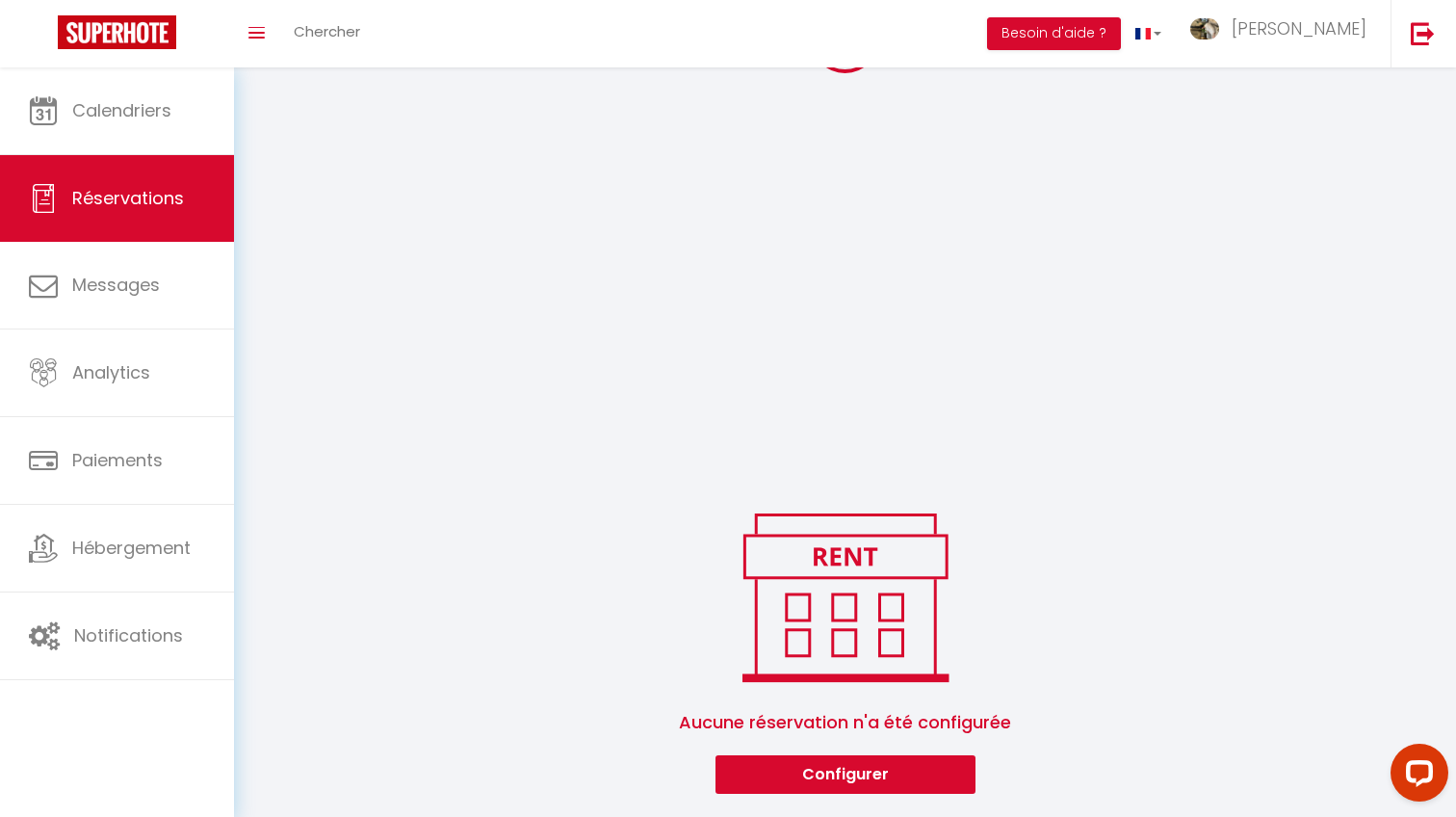
scroll to position [307, 0]
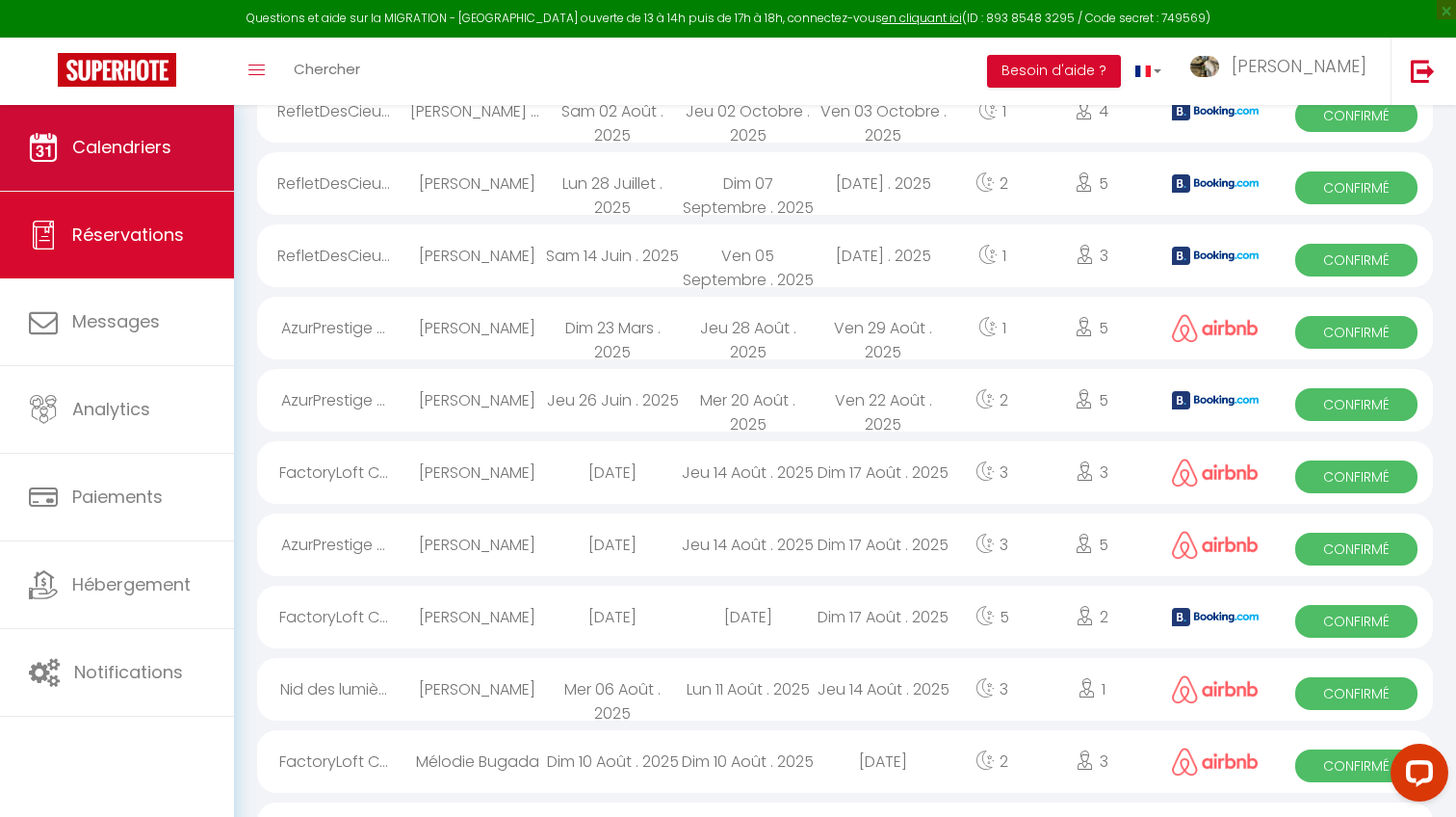
click at [127, 151] on span "Calendriers" at bounding box center [121, 147] width 99 height 24
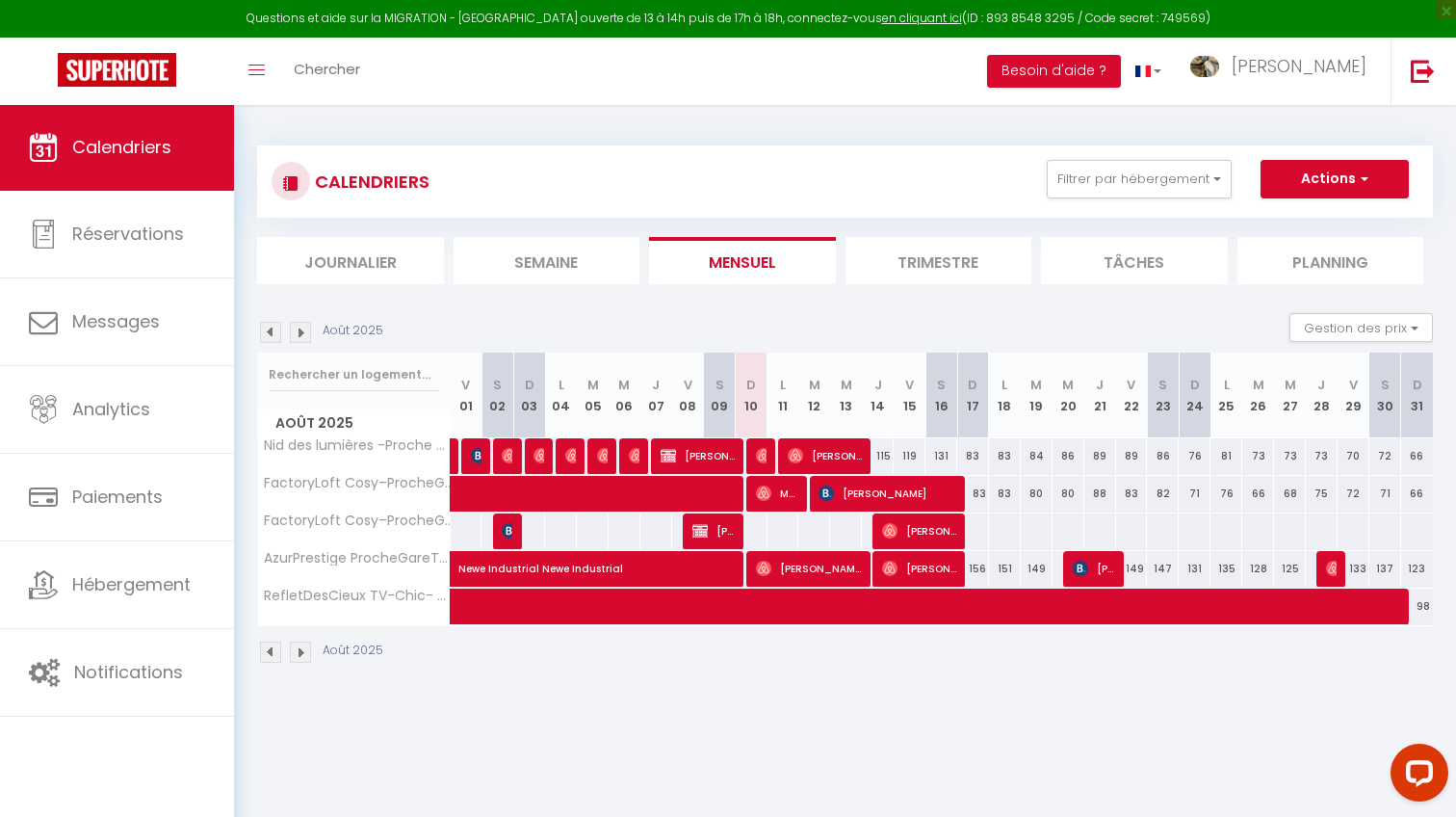
click at [944, 558] on span "[PERSON_NAME]" at bounding box center [919, 568] width 74 height 37
select select "OK"
select select "0"
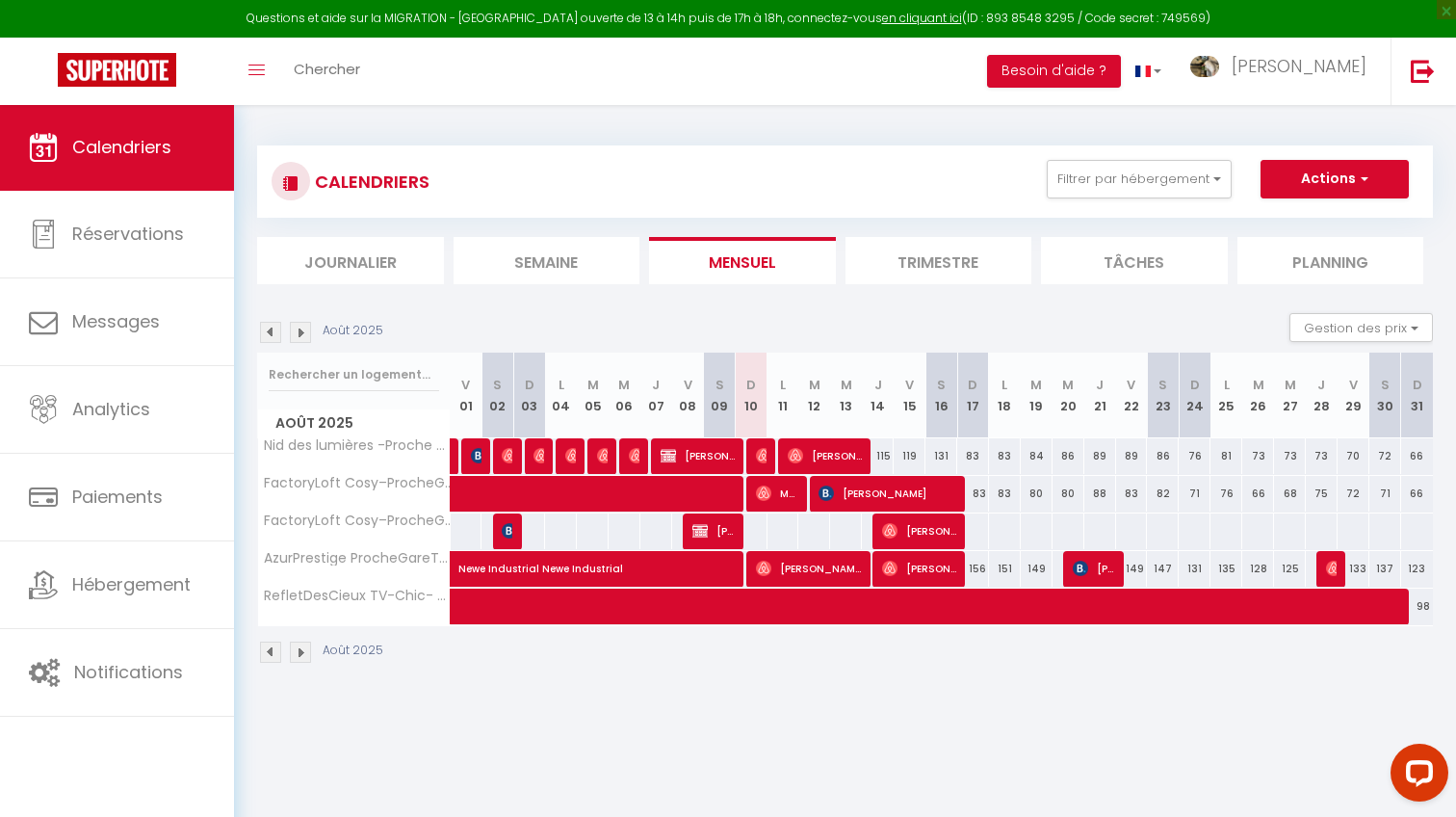
select select "1"
select select
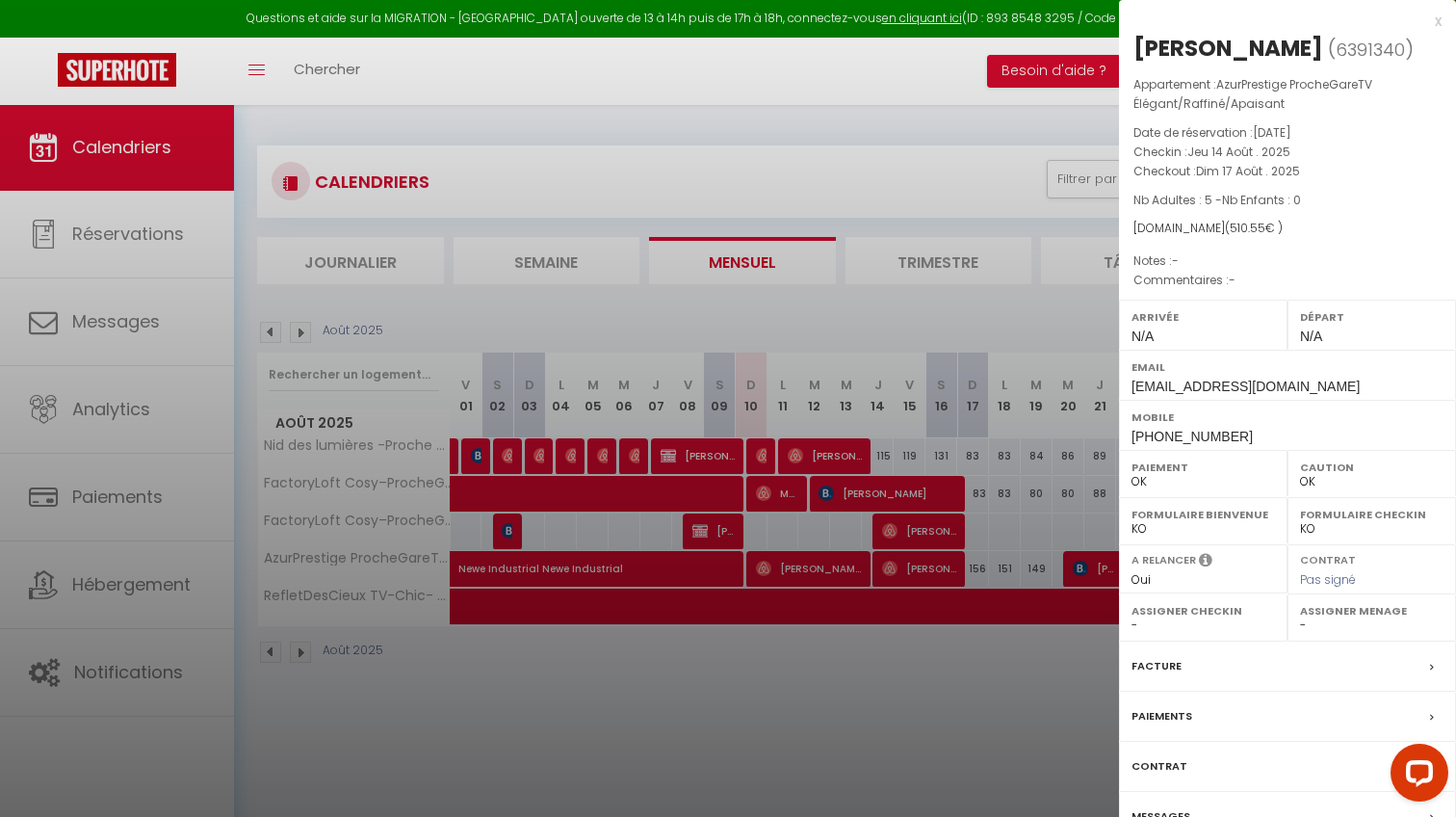
drag, startPoint x: 872, startPoint y: 625, endPoint x: 859, endPoint y: 586, distance: 41.1
click at [871, 619] on div at bounding box center [728, 408] width 1456 height 817
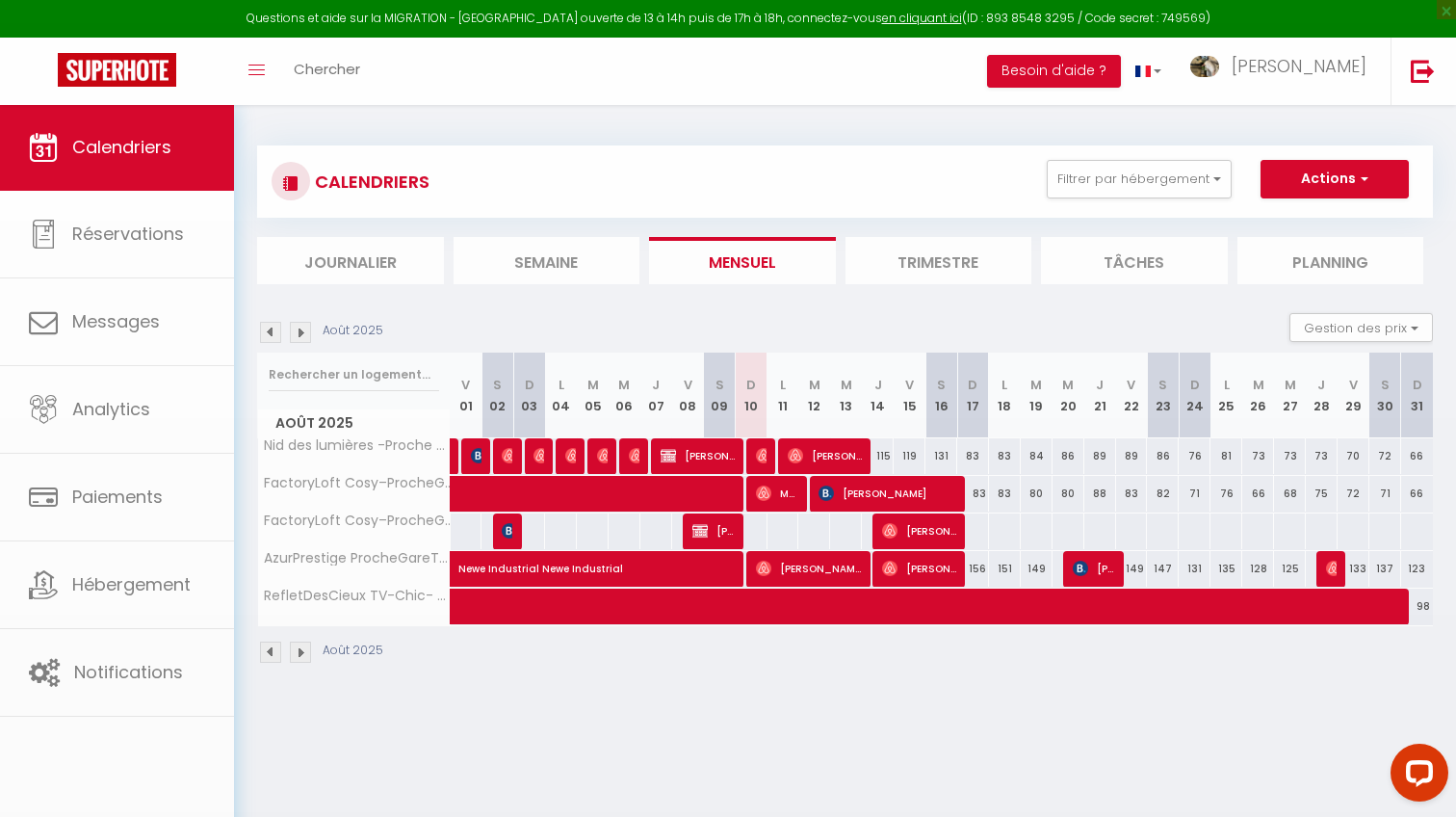
click at [855, 566] on span "[PERSON_NAME]" at bounding box center [809, 568] width 106 height 37
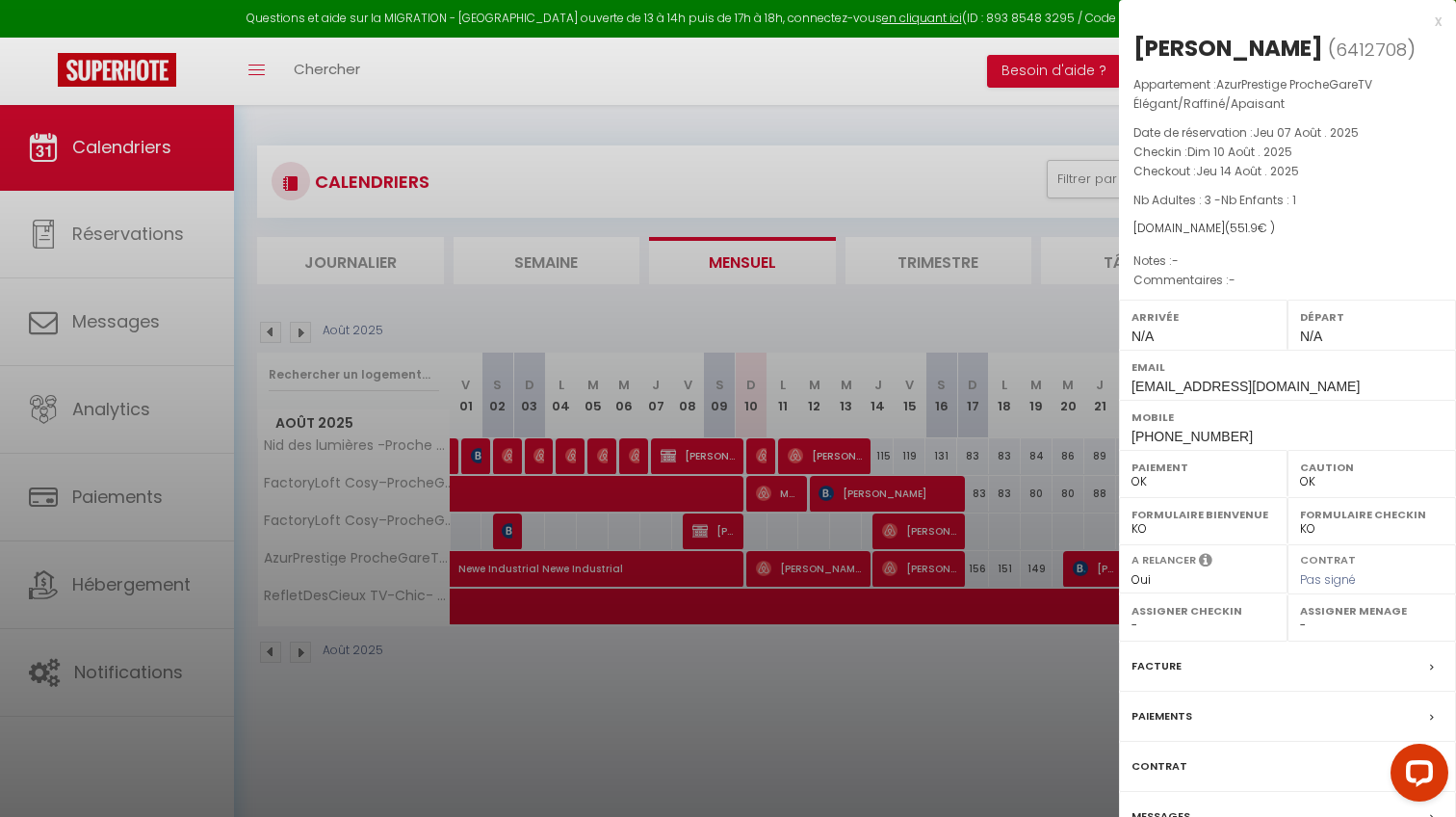
click at [858, 638] on div at bounding box center [728, 408] width 1456 height 817
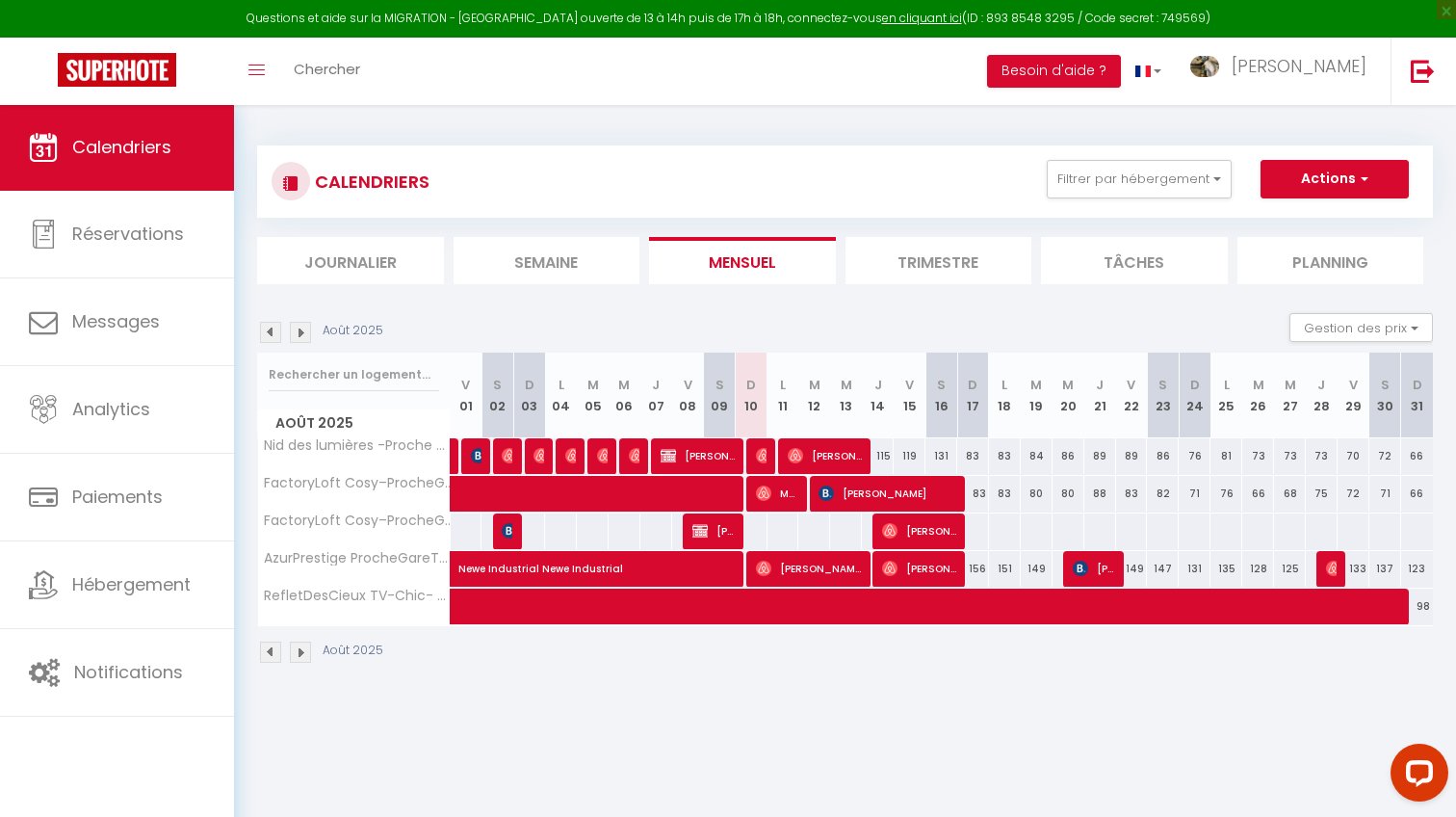
click at [890, 571] on img at bounding box center [889, 567] width 15 height 15
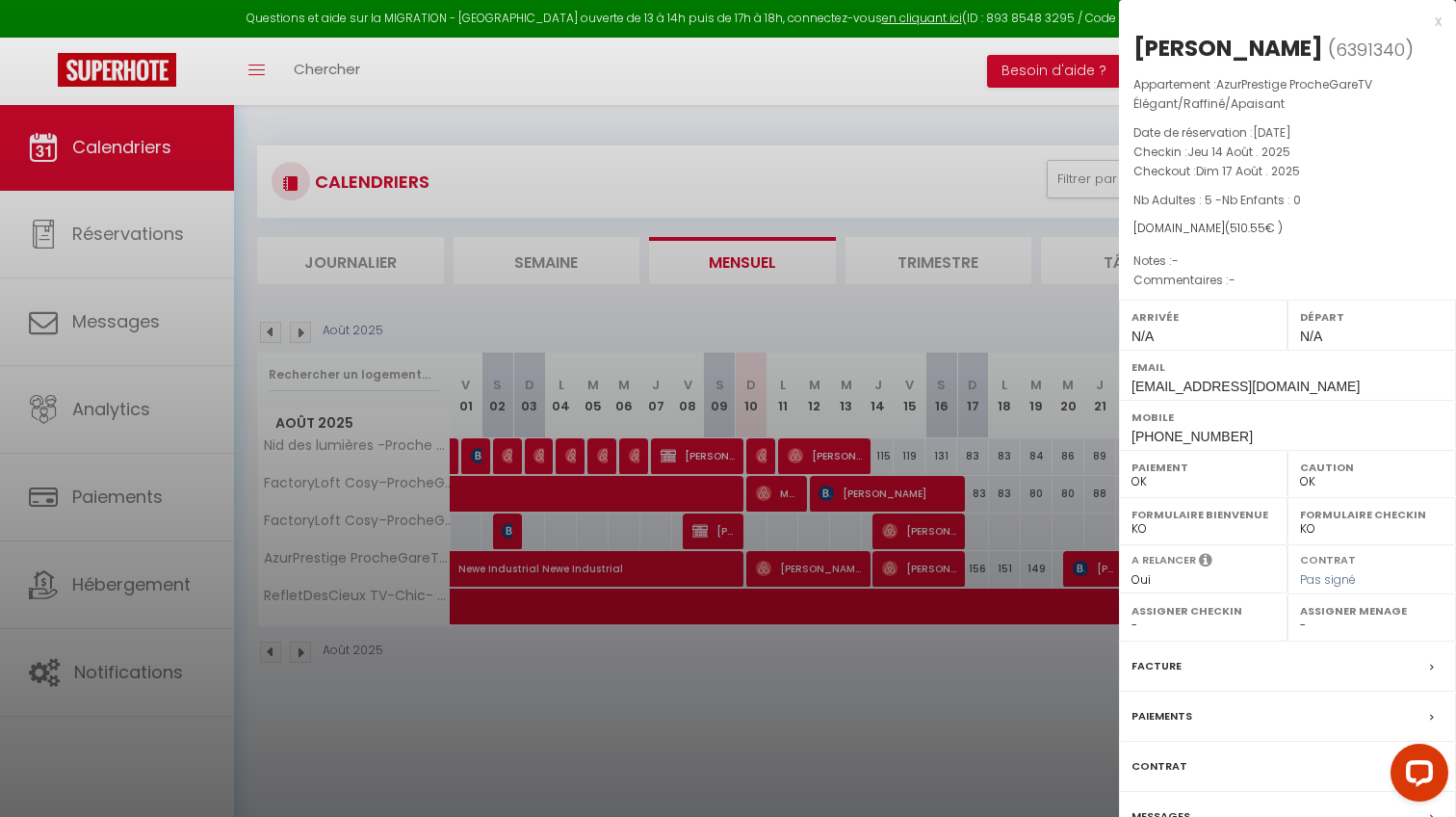
scroll to position [104, 0]
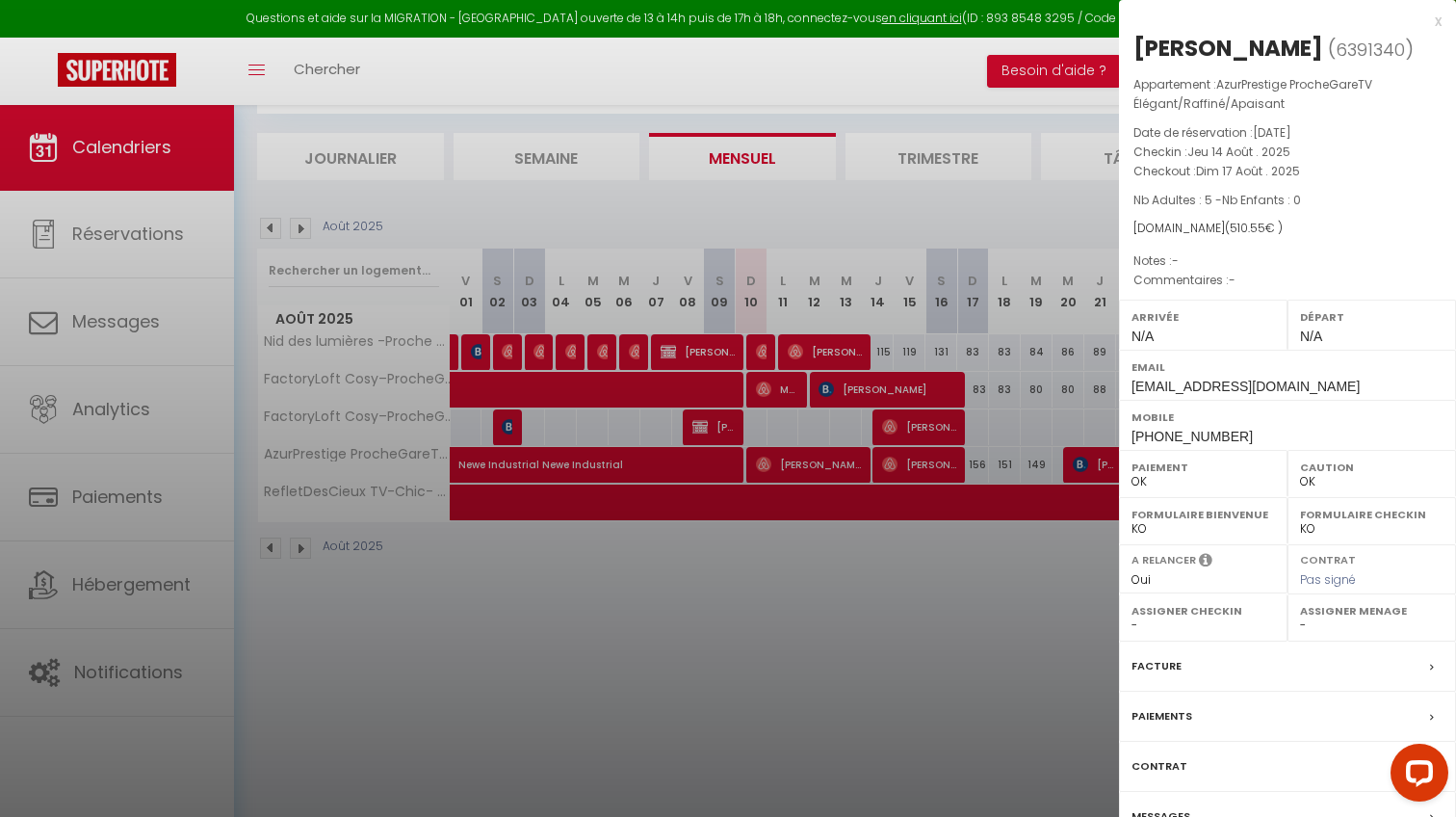
click at [967, 612] on div at bounding box center [728, 408] width 1456 height 817
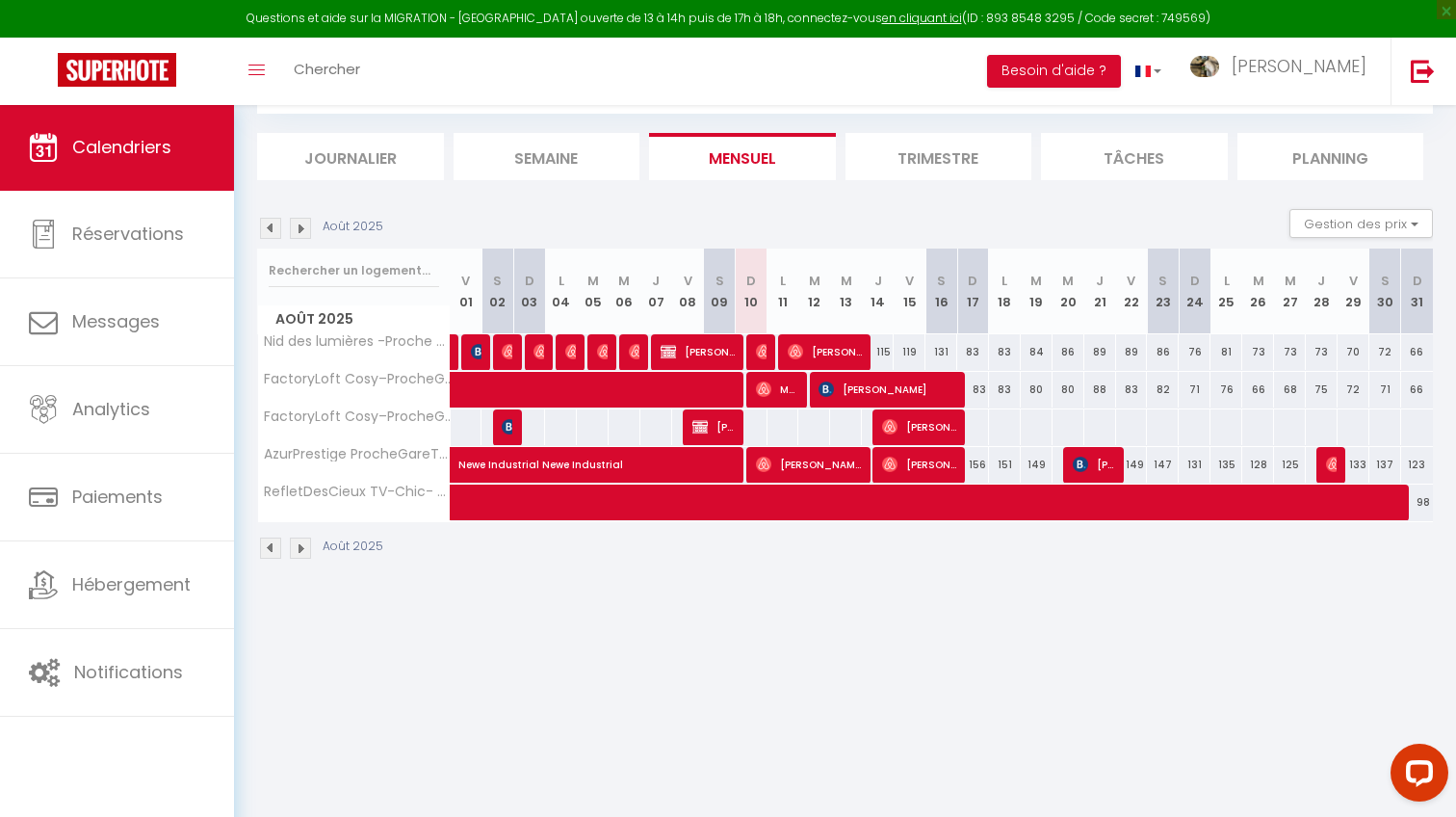
scroll to position [0, 0]
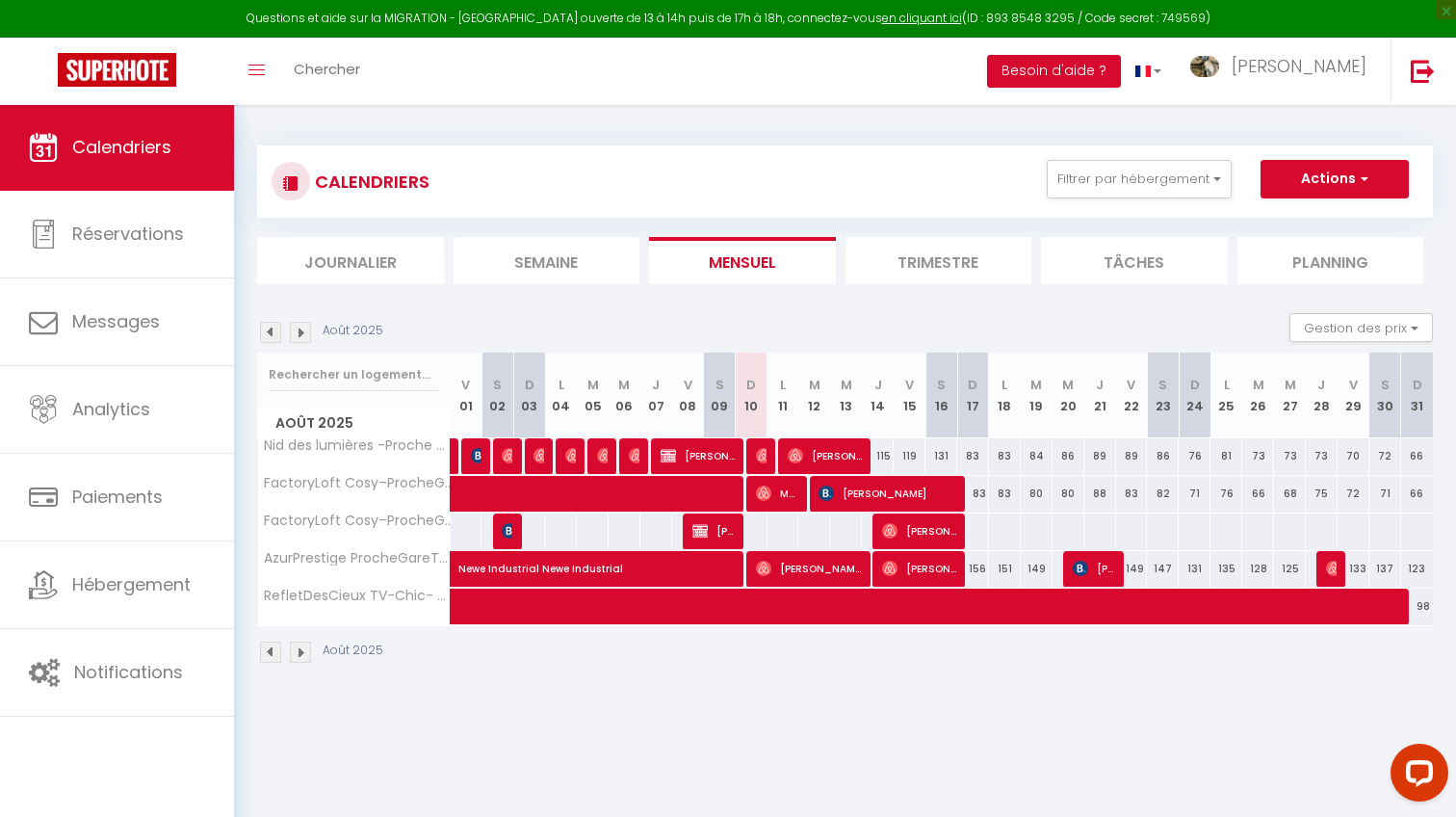
click at [826, 558] on span "[PERSON_NAME]" at bounding box center [809, 568] width 106 height 37
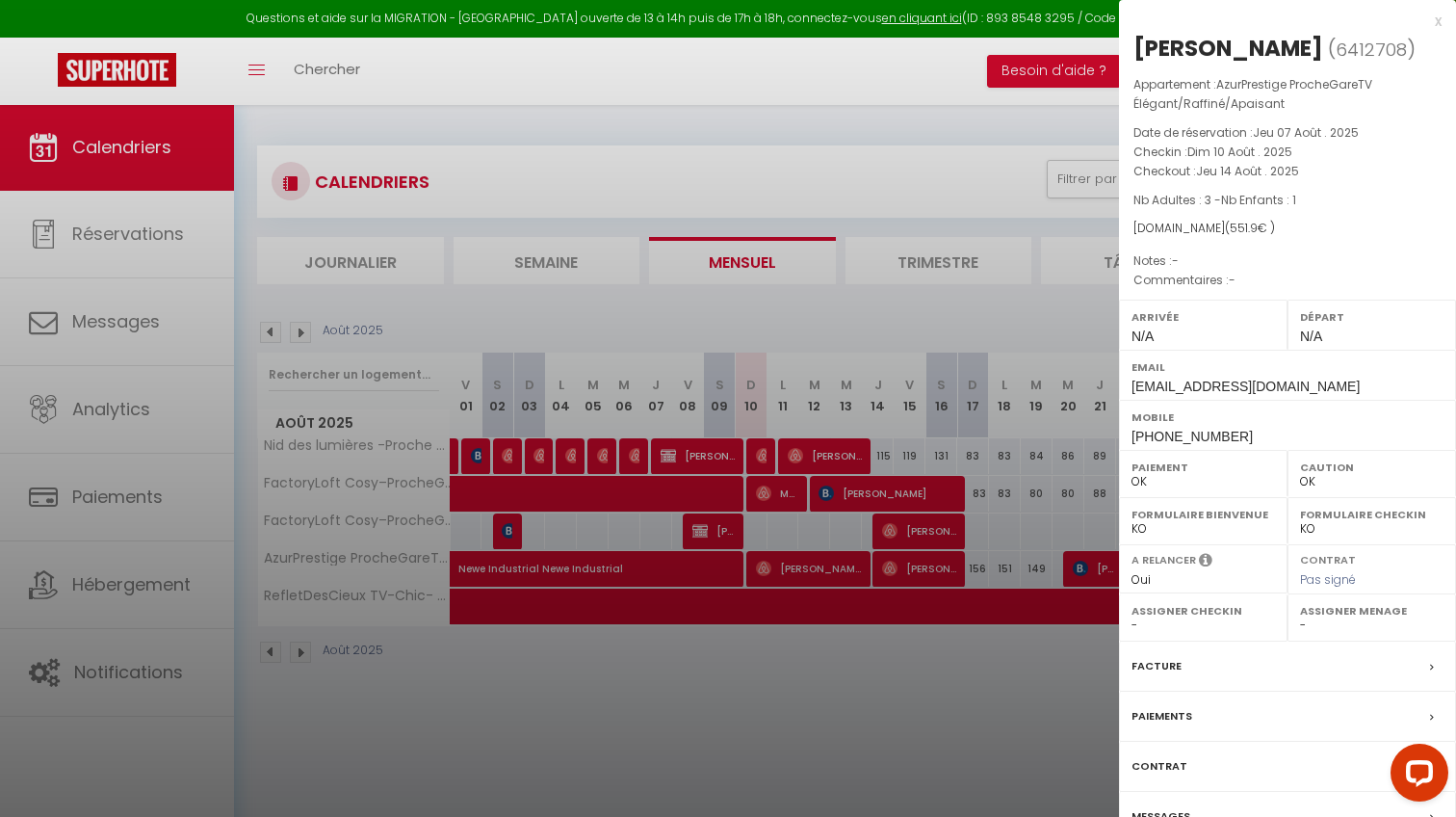
click at [826, 558] on div at bounding box center [728, 408] width 1456 height 817
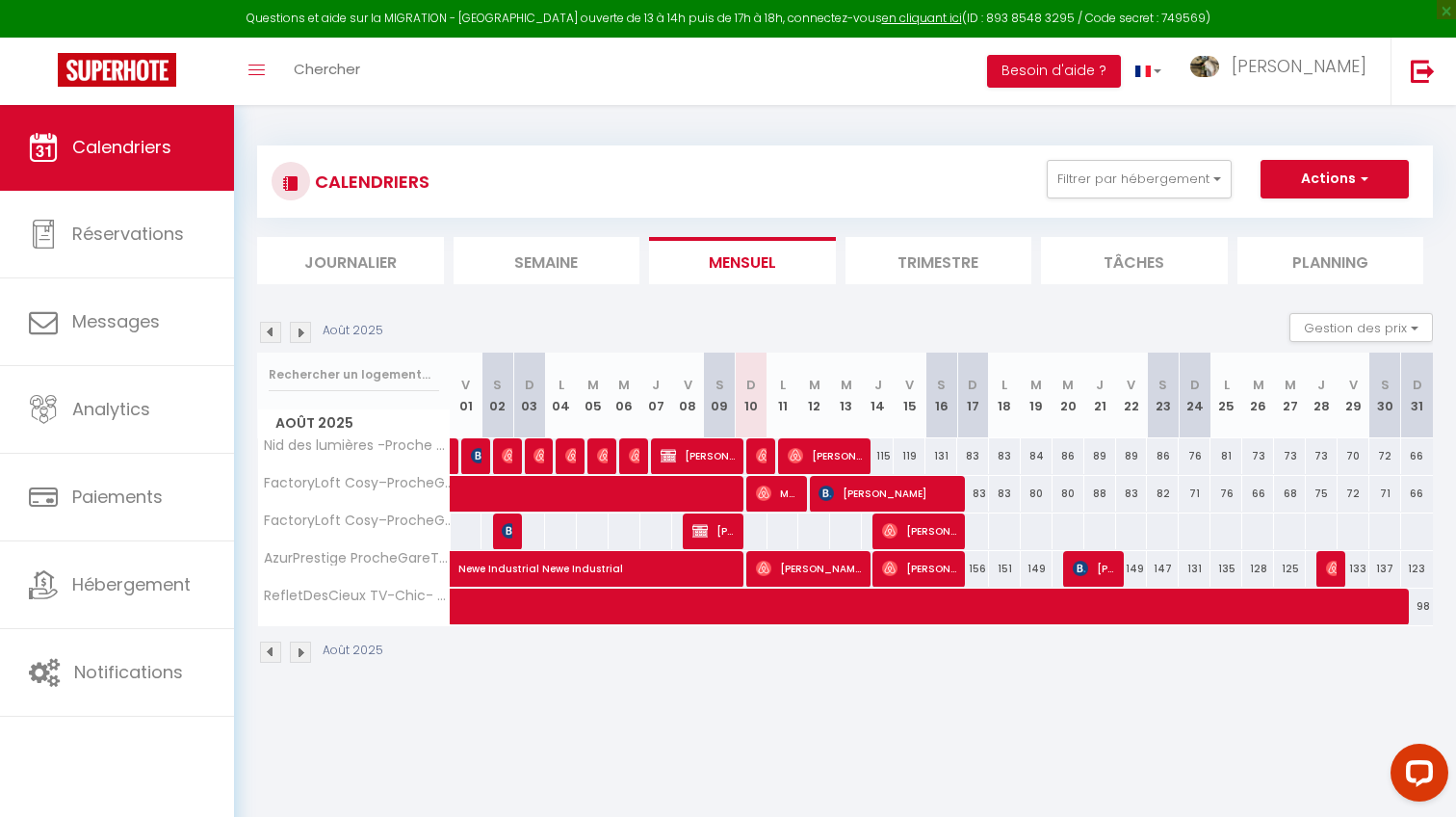
scroll to position [104, 0]
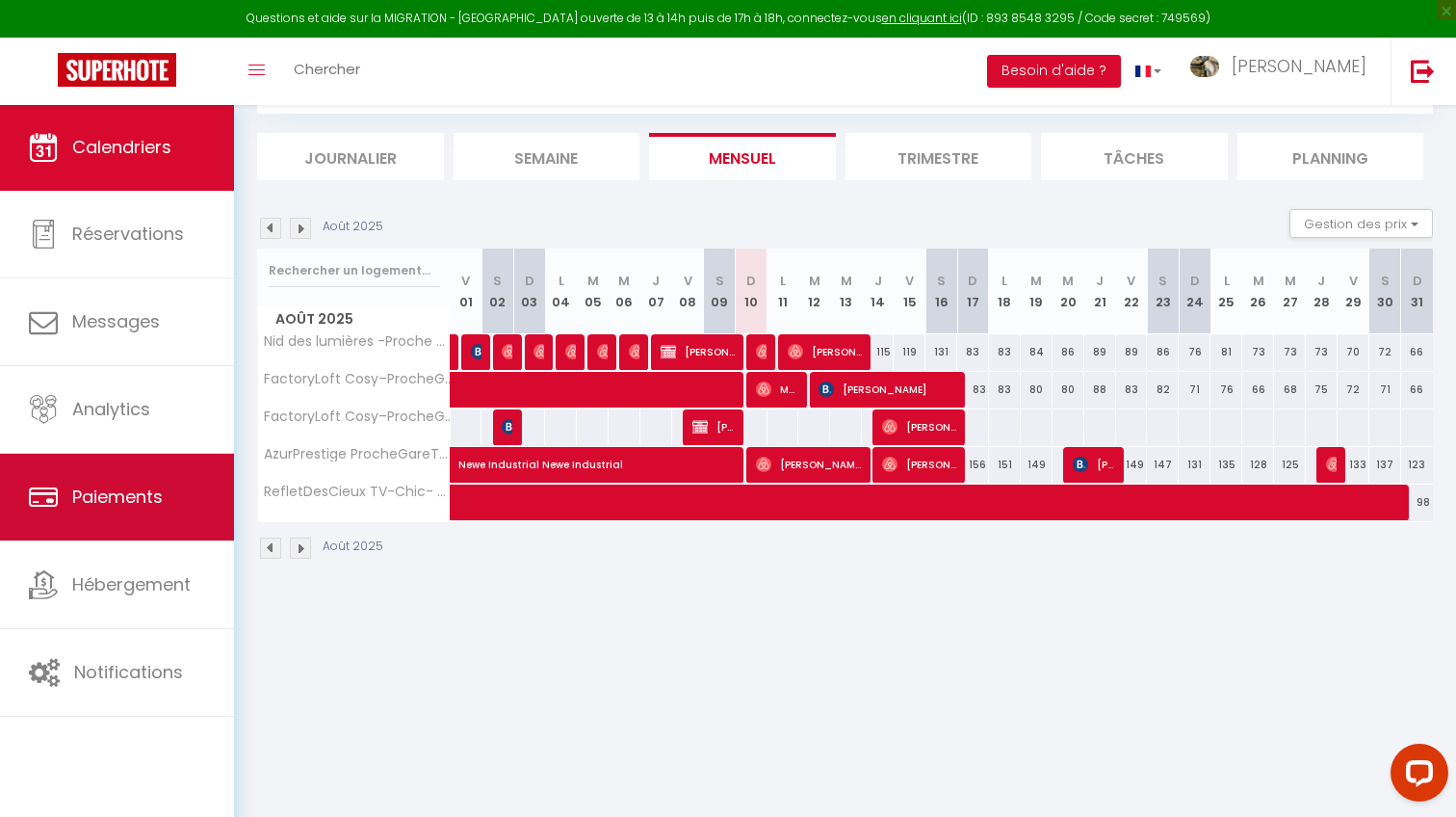
click at [107, 492] on span "Paiements" at bounding box center [117, 496] width 91 height 24
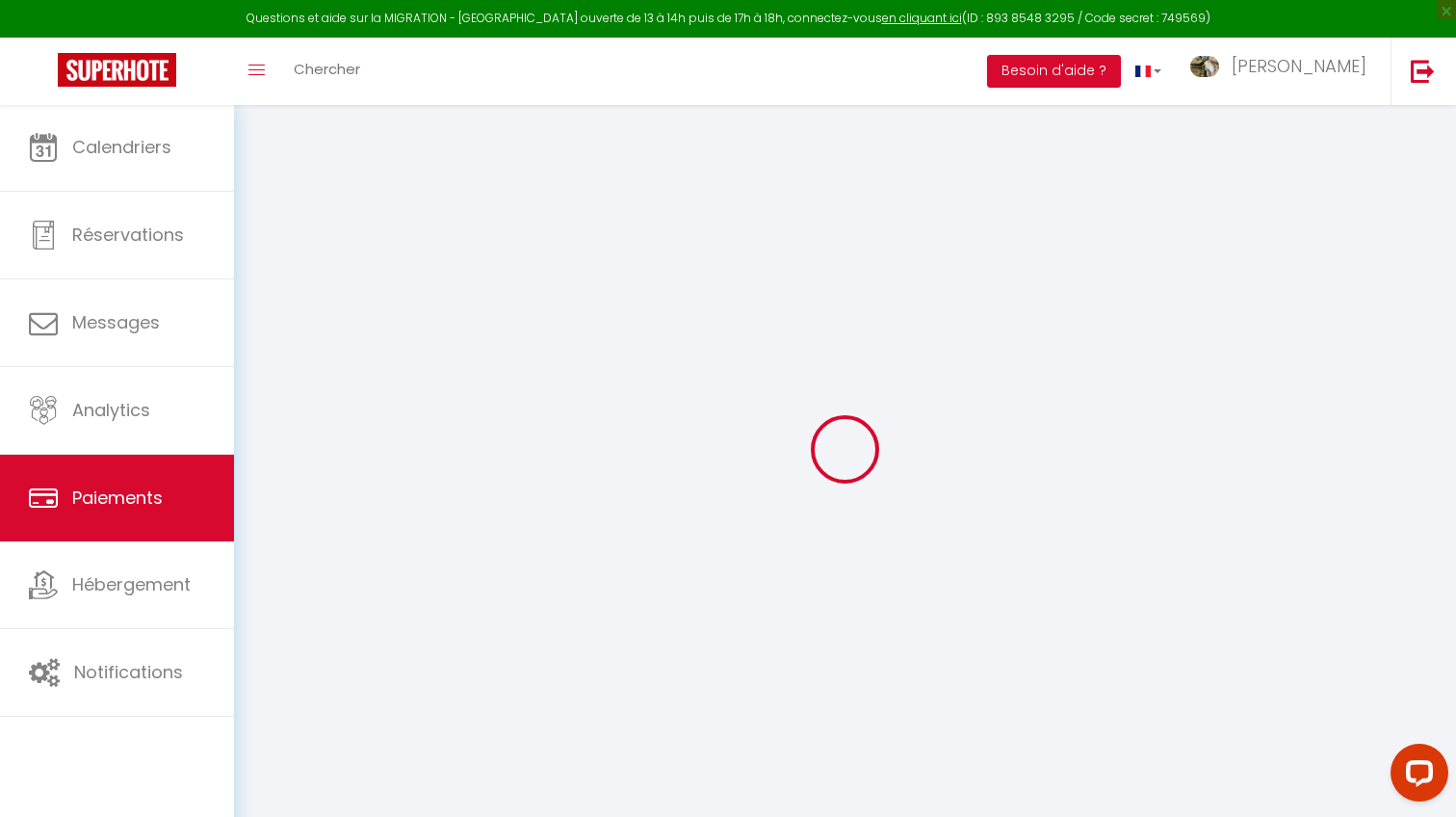
select select "2"
select select "0"
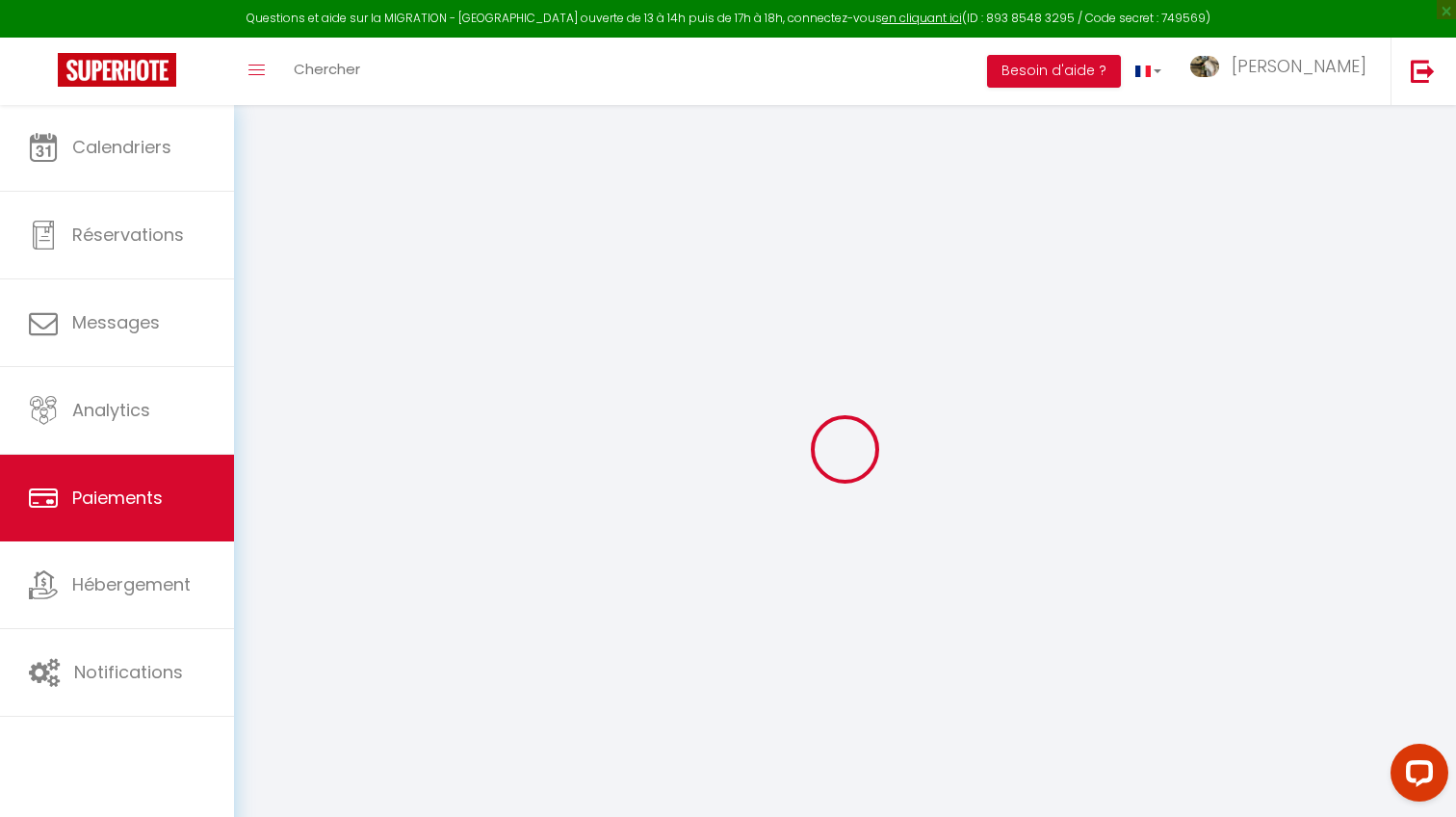
select select "0"
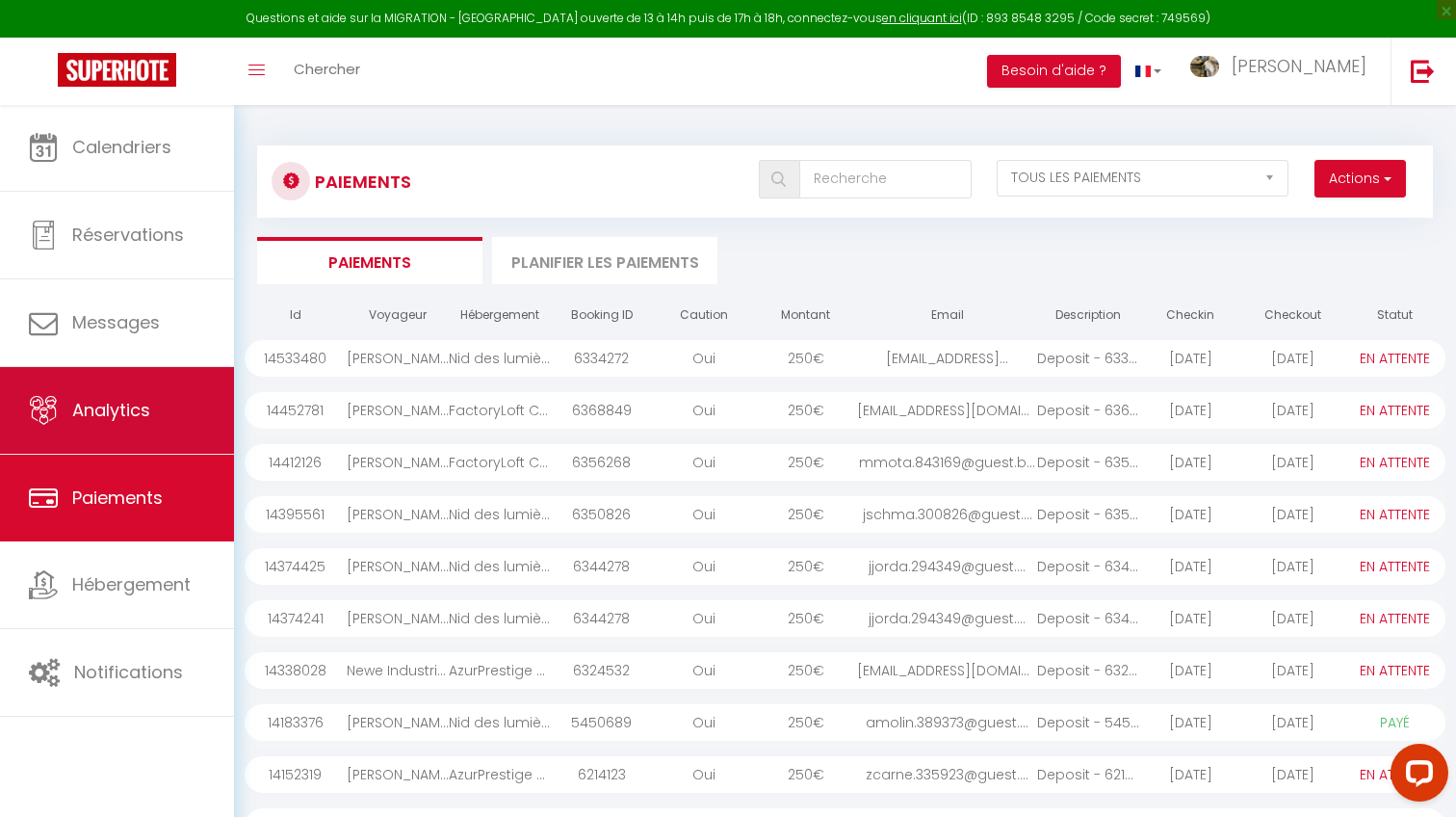
click at [126, 418] on span "Analytics" at bounding box center [111, 409] width 78 height 24
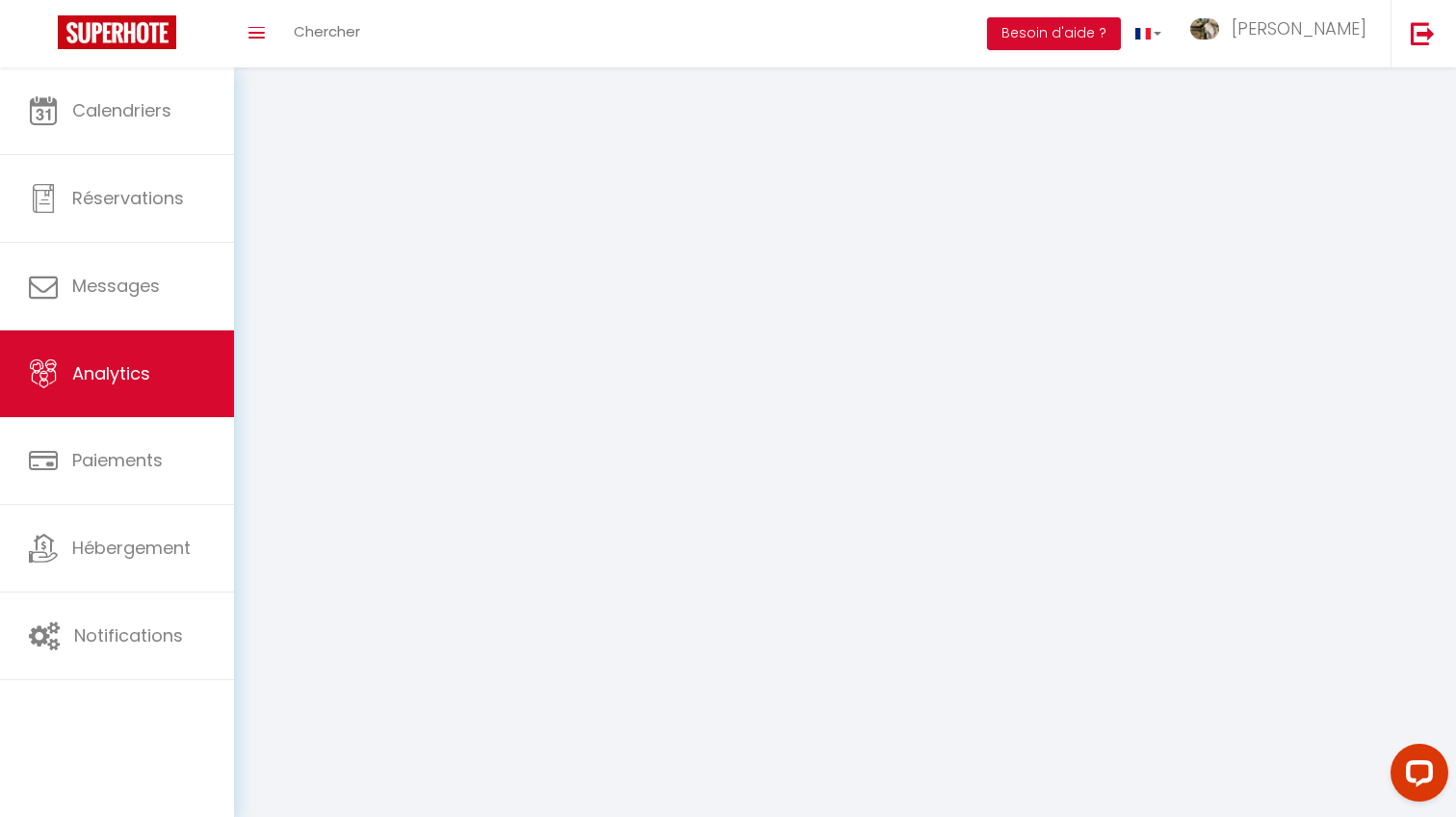
select select "2025"
select select "8"
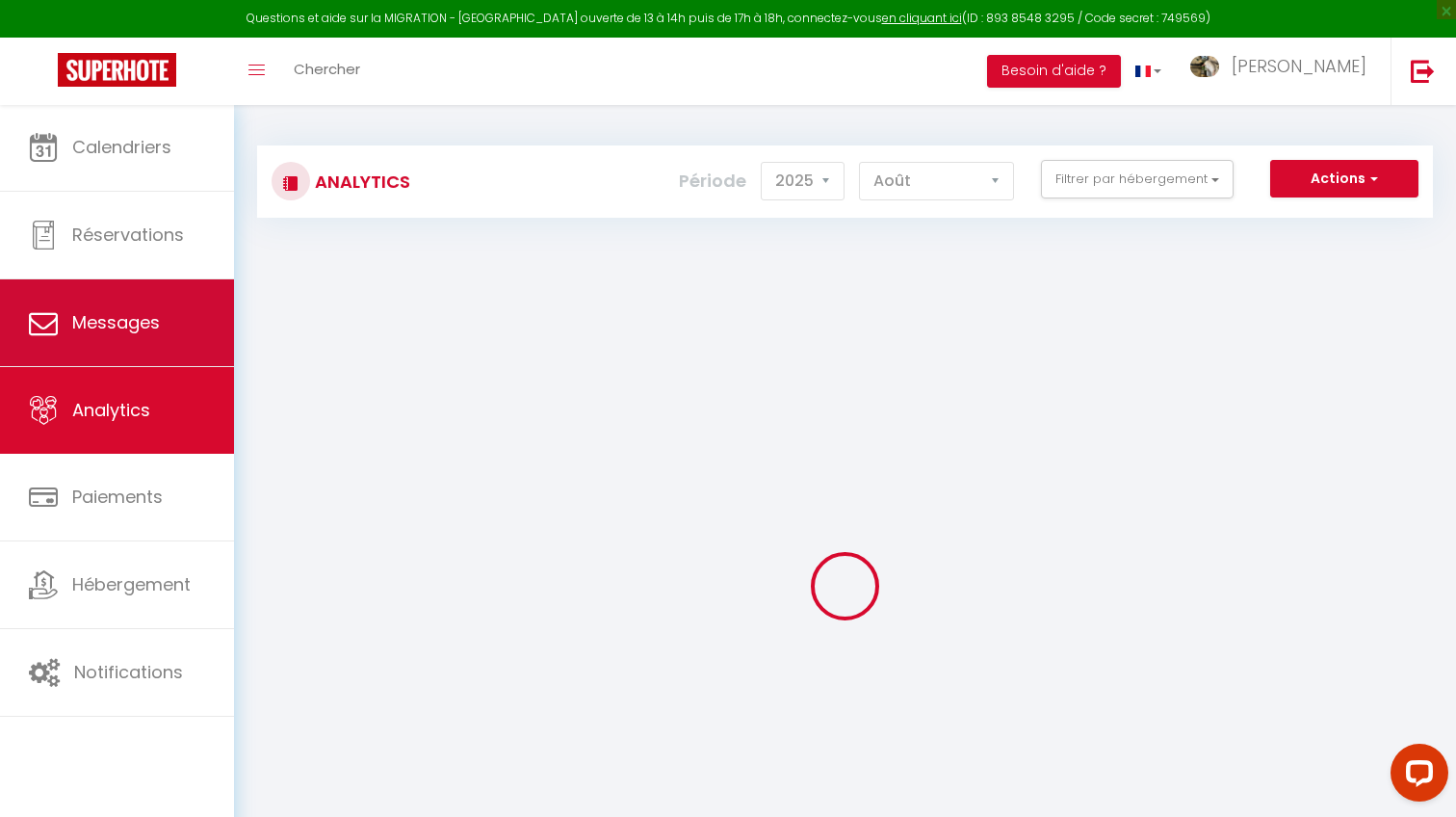
click at [149, 329] on span "Messages" at bounding box center [116, 322] width 88 height 24
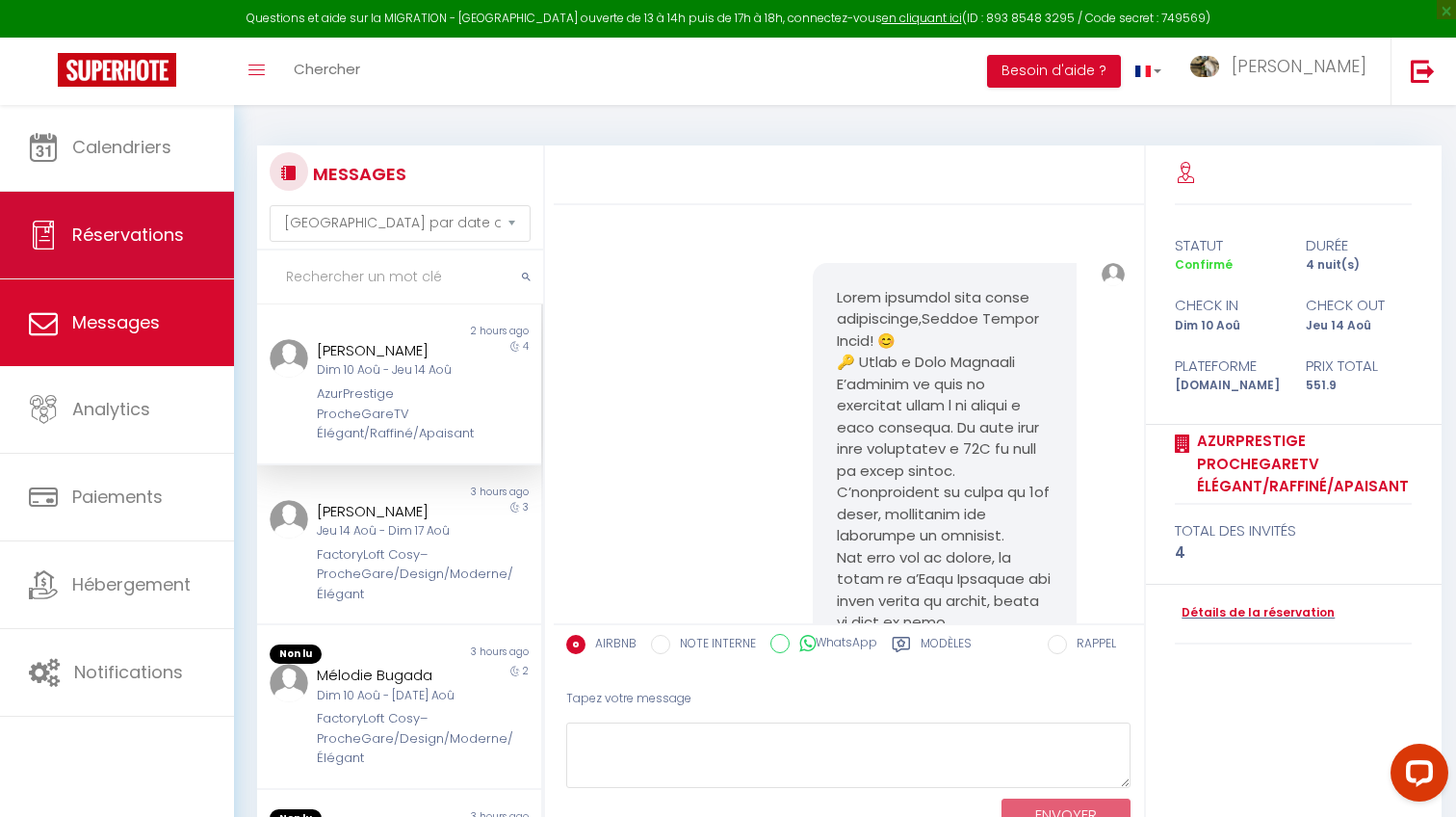
scroll to position [2975, 0]
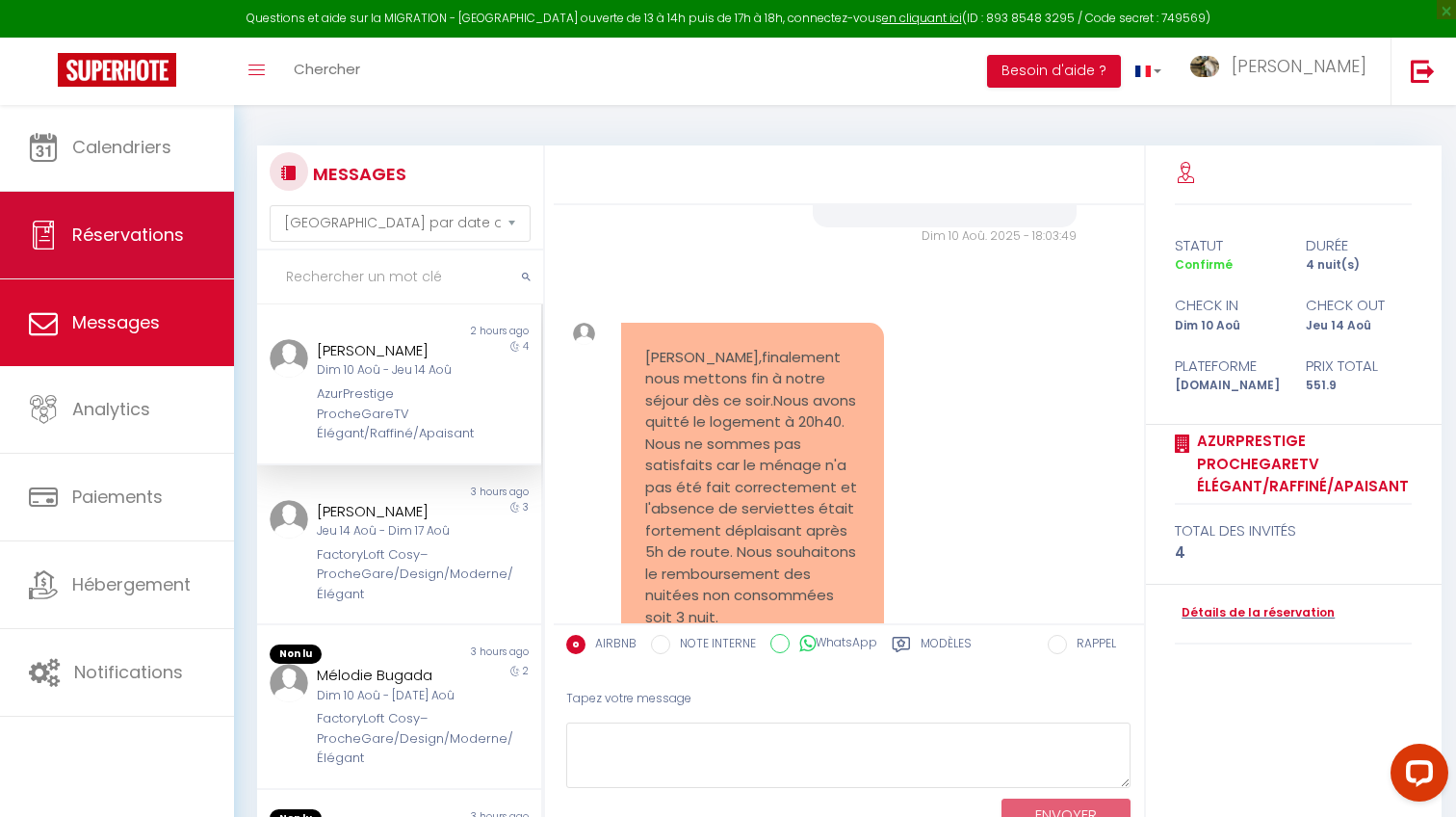
click at [176, 224] on span "Réservations" at bounding box center [128, 235] width 112 height 24
select select "not_cancelled"
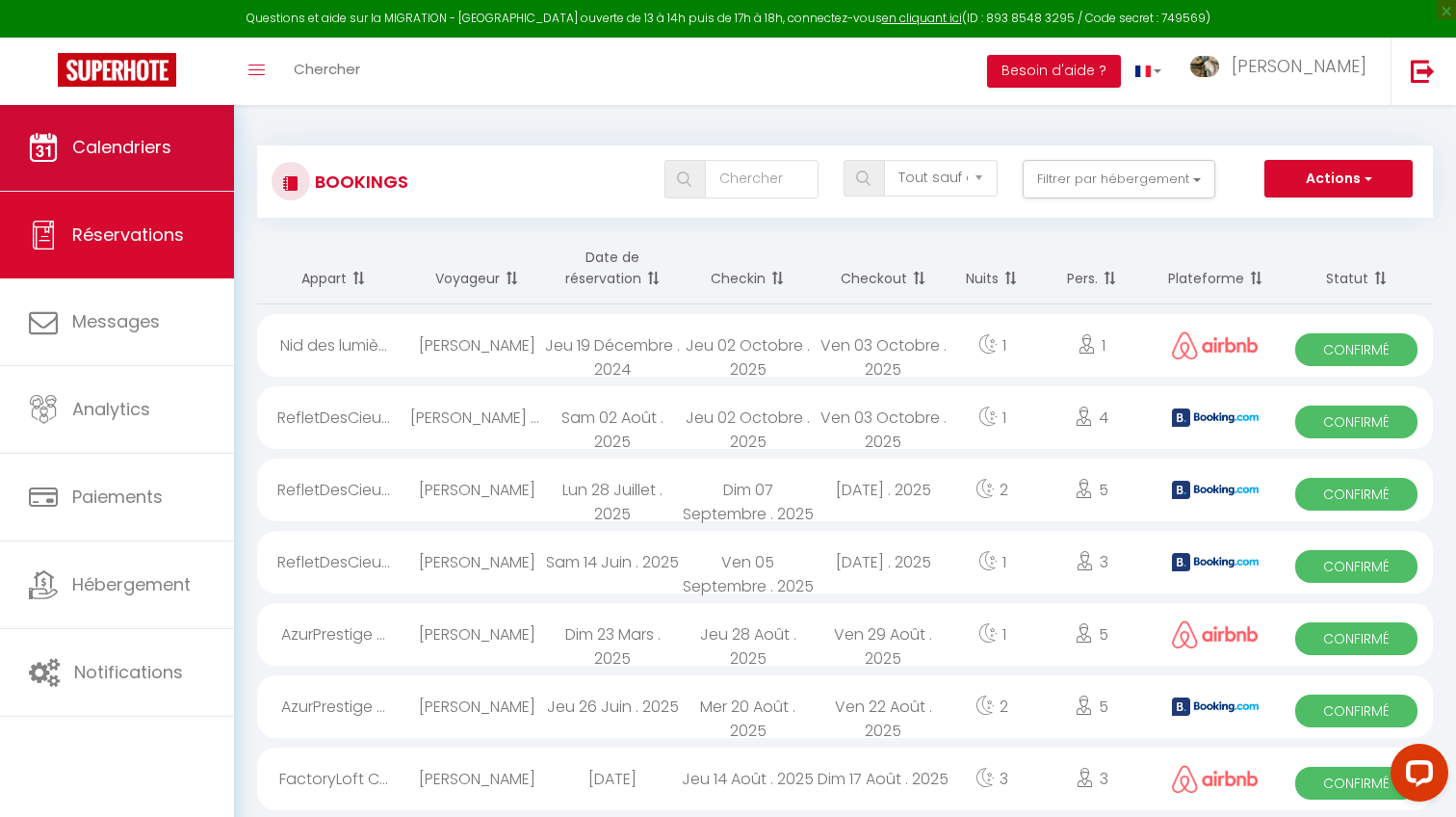
click at [167, 151] on span "Calendriers" at bounding box center [121, 147] width 99 height 24
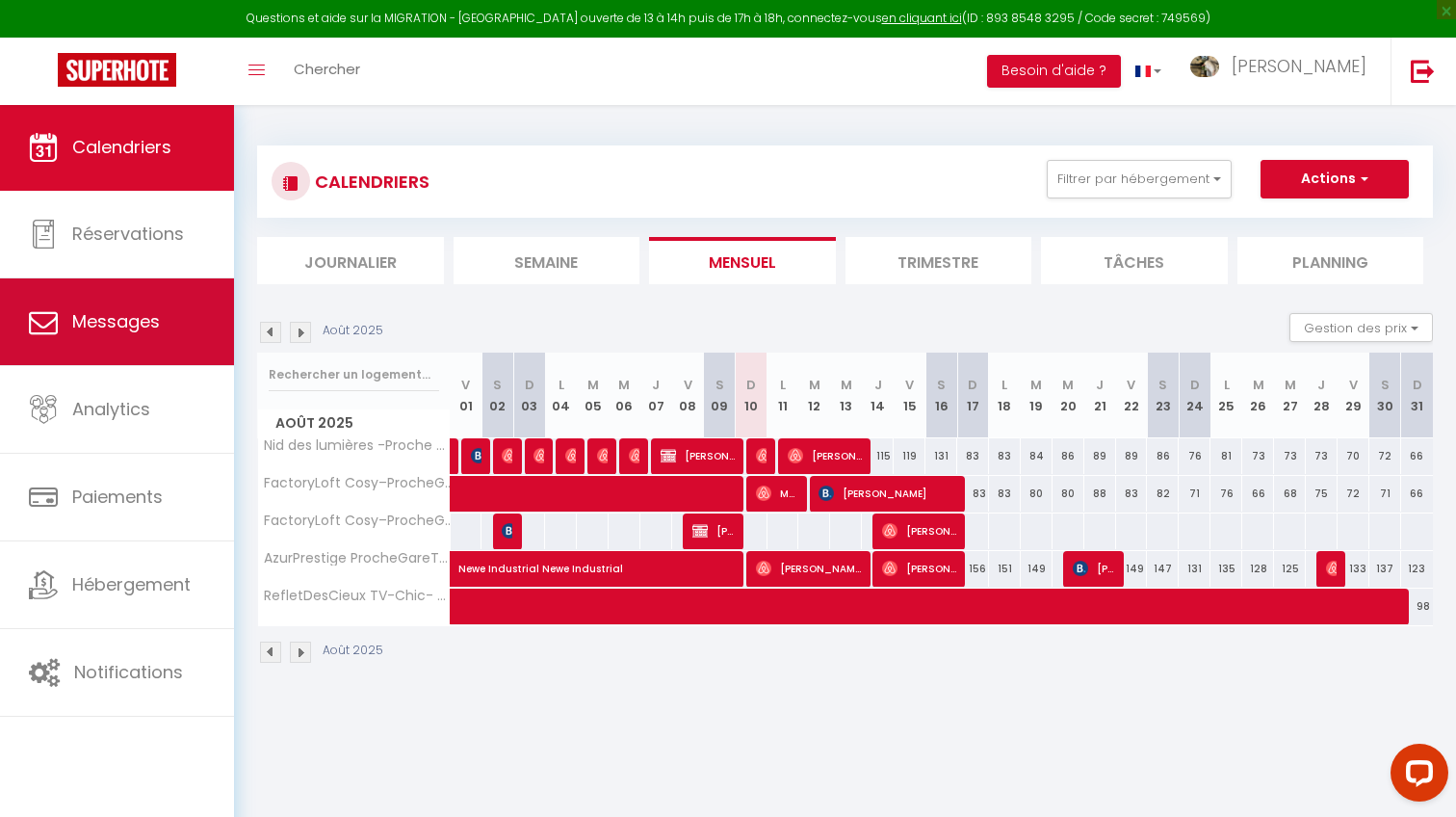
click at [121, 354] on link "Messages" at bounding box center [117, 322] width 234 height 87
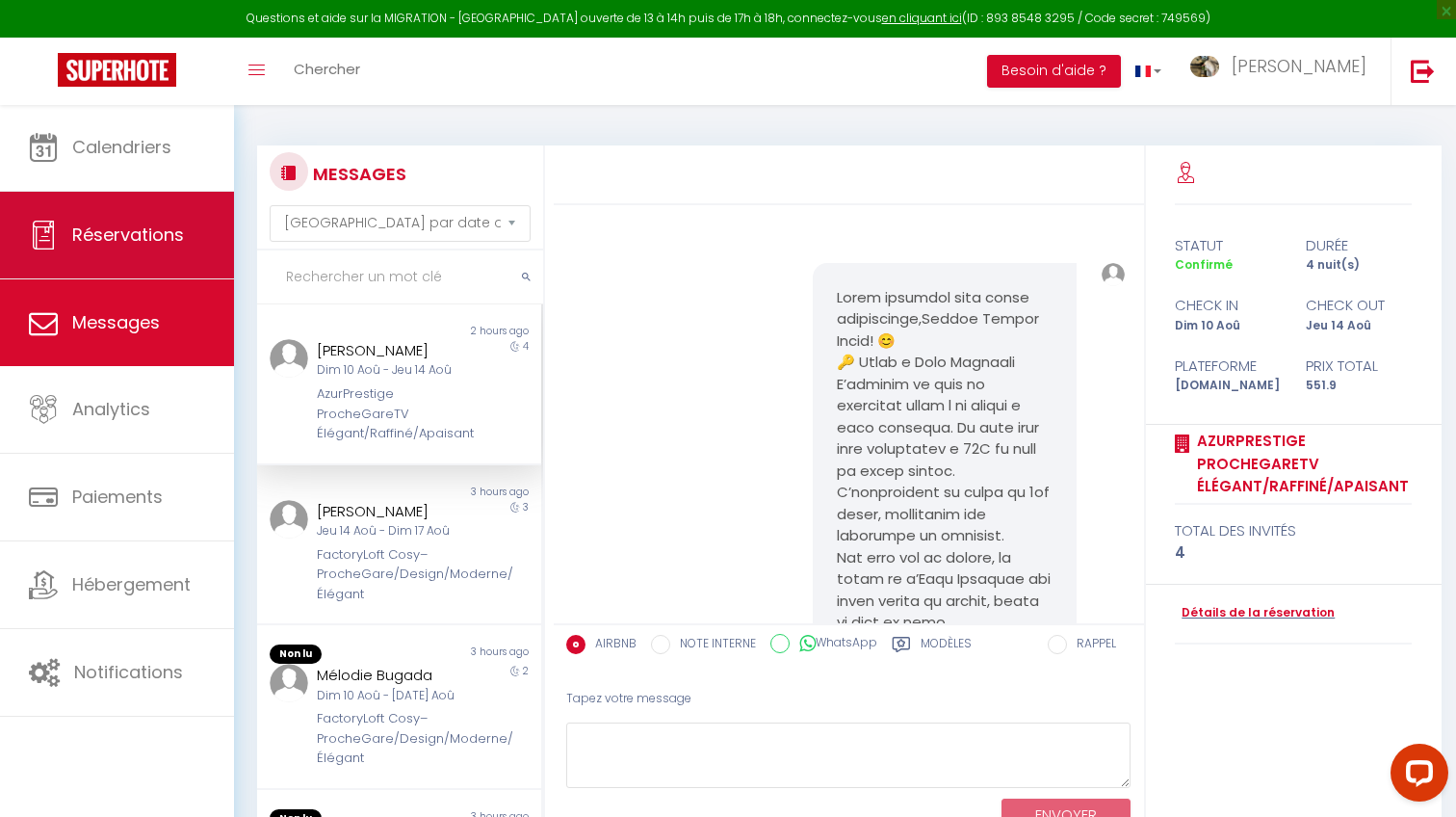
scroll to position [2975, 0]
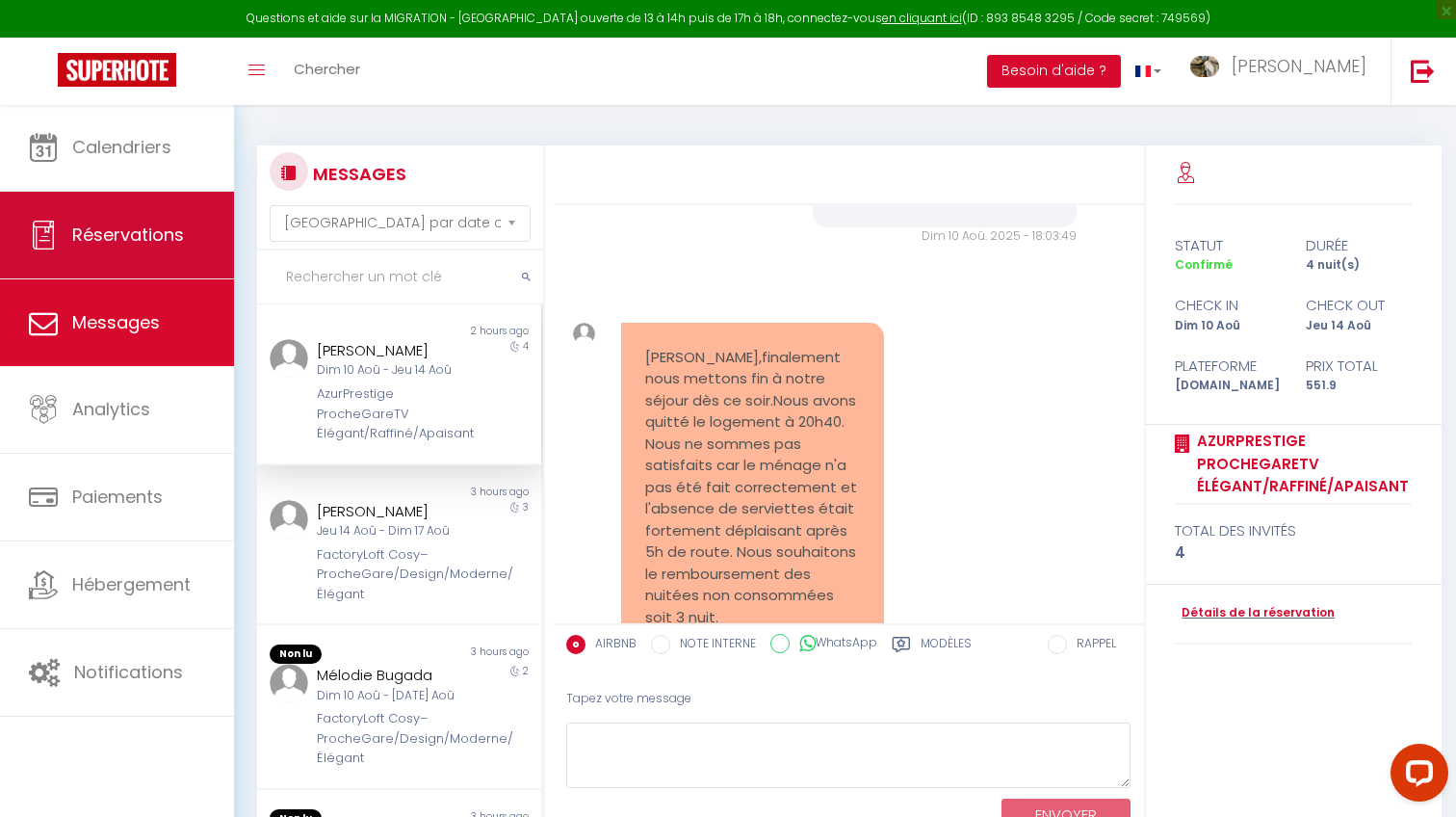
click at [99, 248] on link "Réservations" at bounding box center [117, 235] width 234 height 87
select select "not_cancelled"
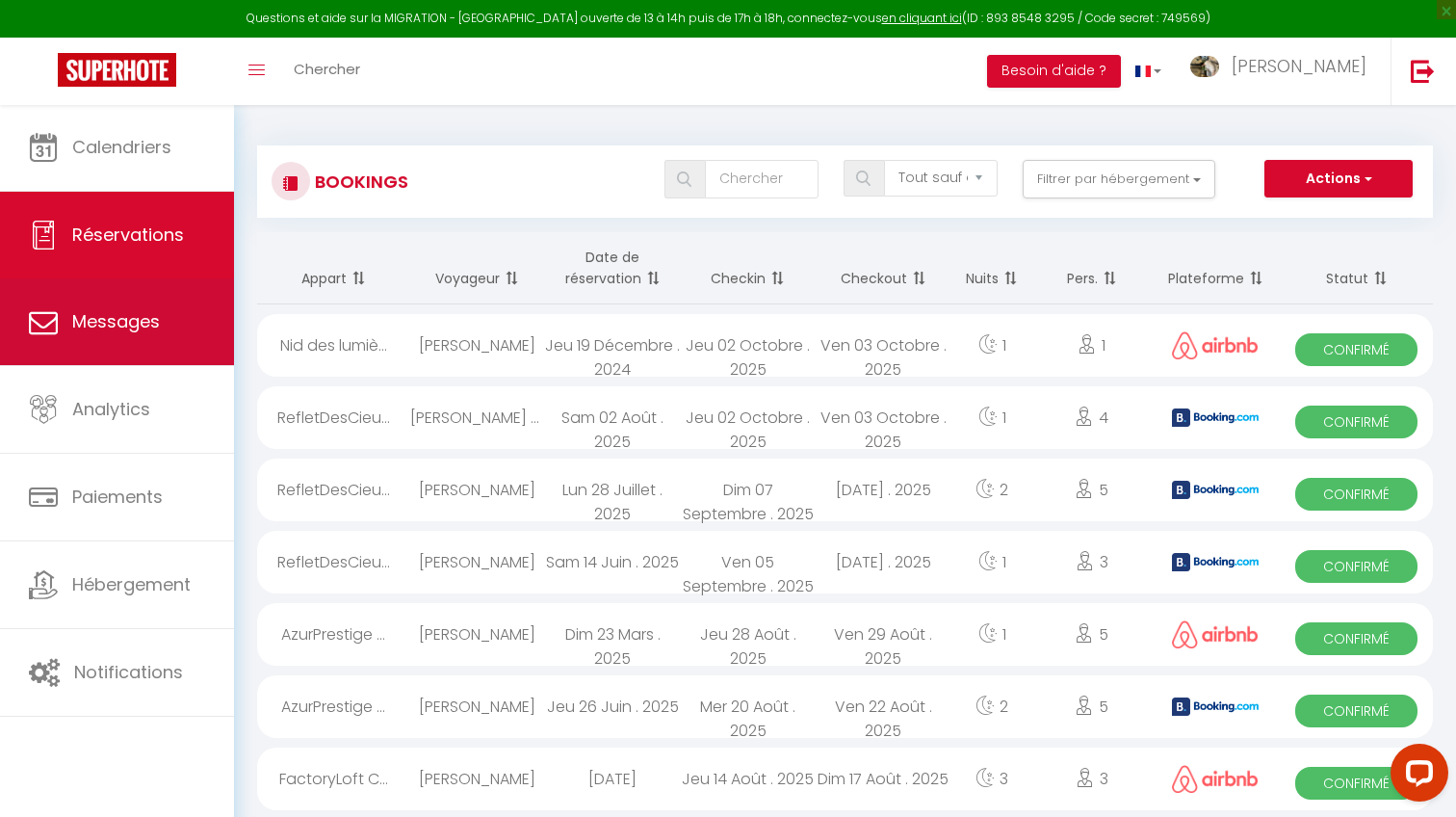
click at [146, 363] on link "Messages" at bounding box center [117, 322] width 234 height 87
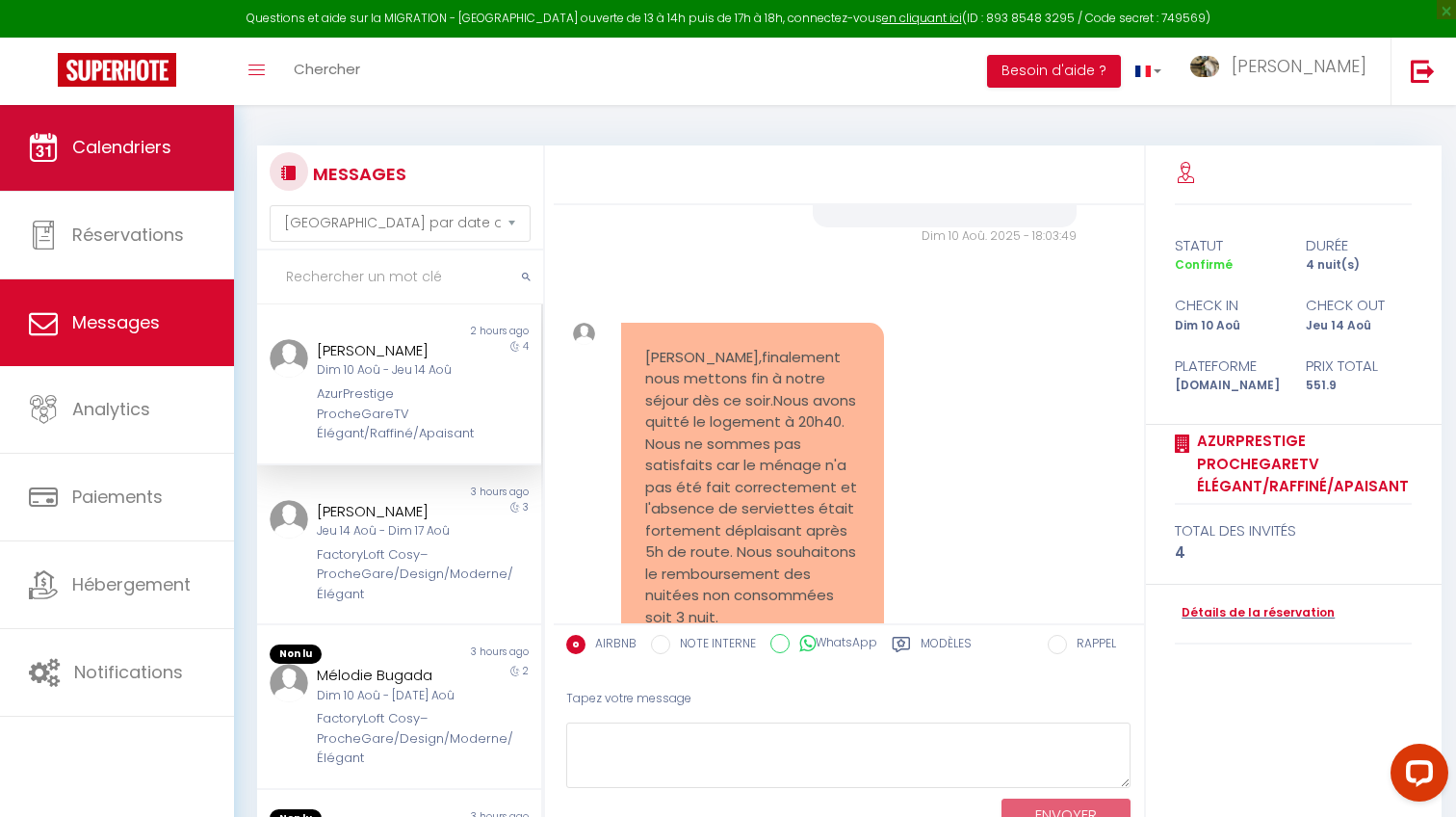
click at [7, 121] on link "Calendriers" at bounding box center [117, 147] width 234 height 87
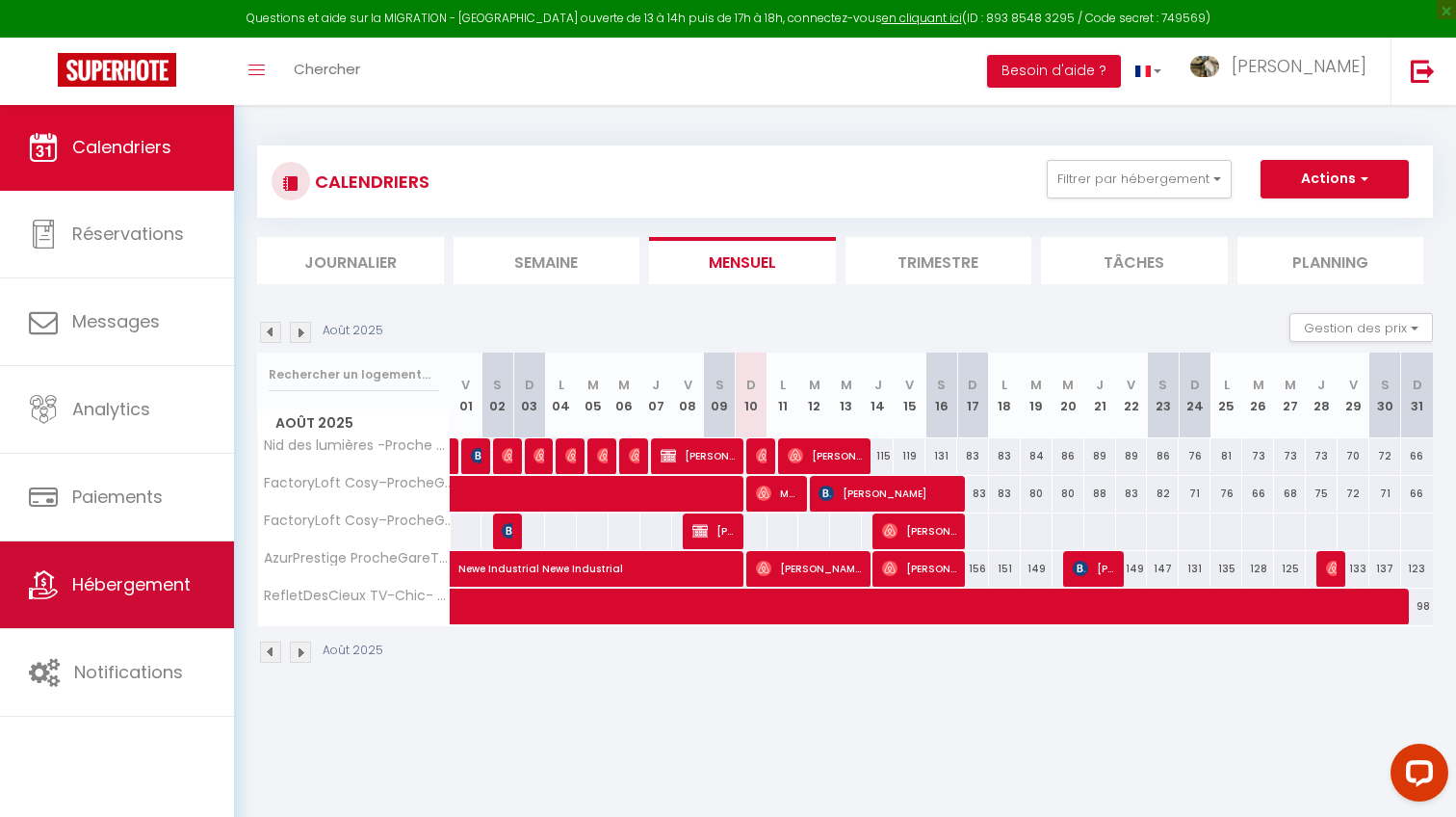
click at [62, 587] on link "Hébergement" at bounding box center [117, 584] width 234 height 87
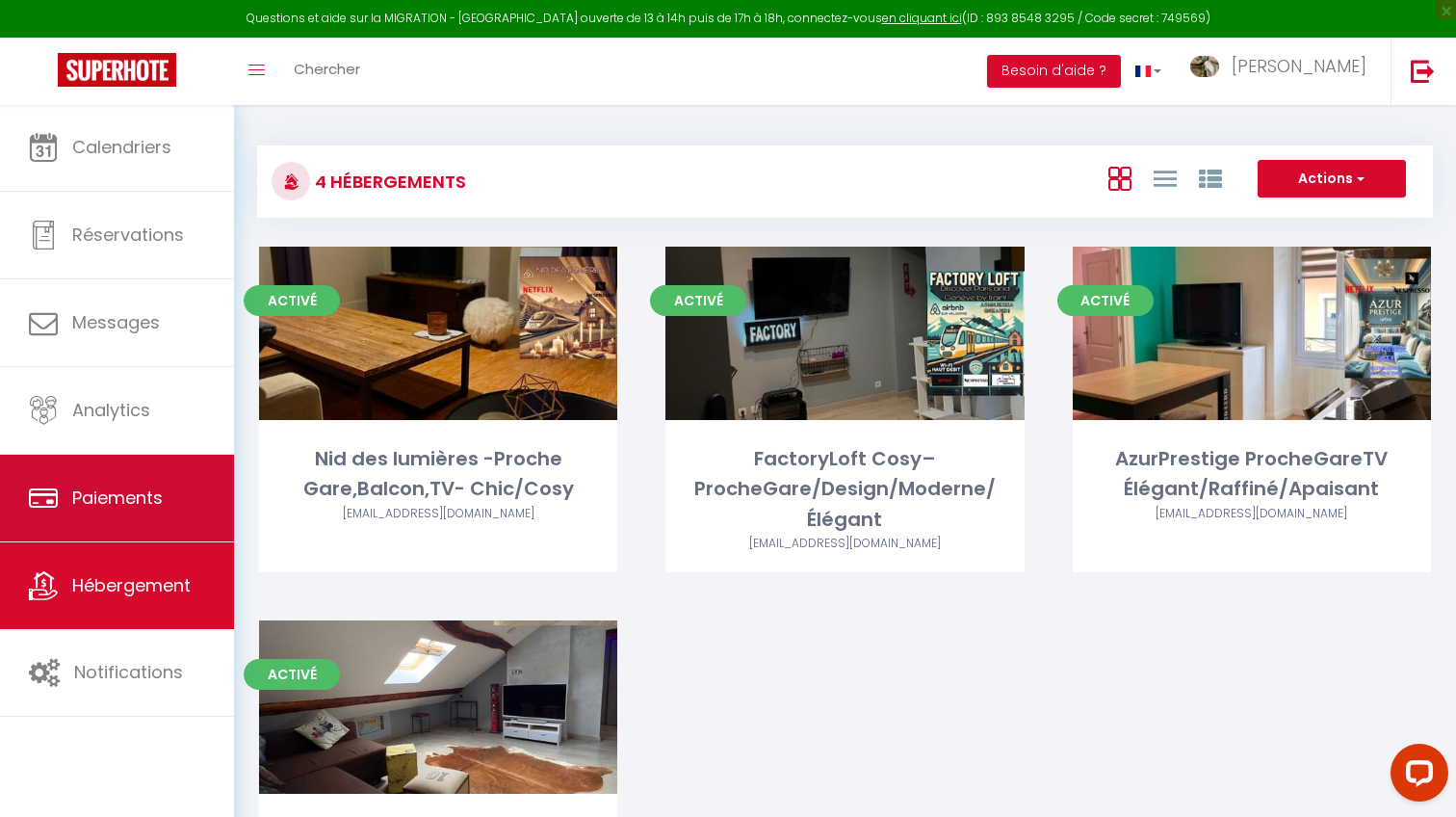
click at [176, 521] on link "Paiements" at bounding box center [117, 497] width 234 height 87
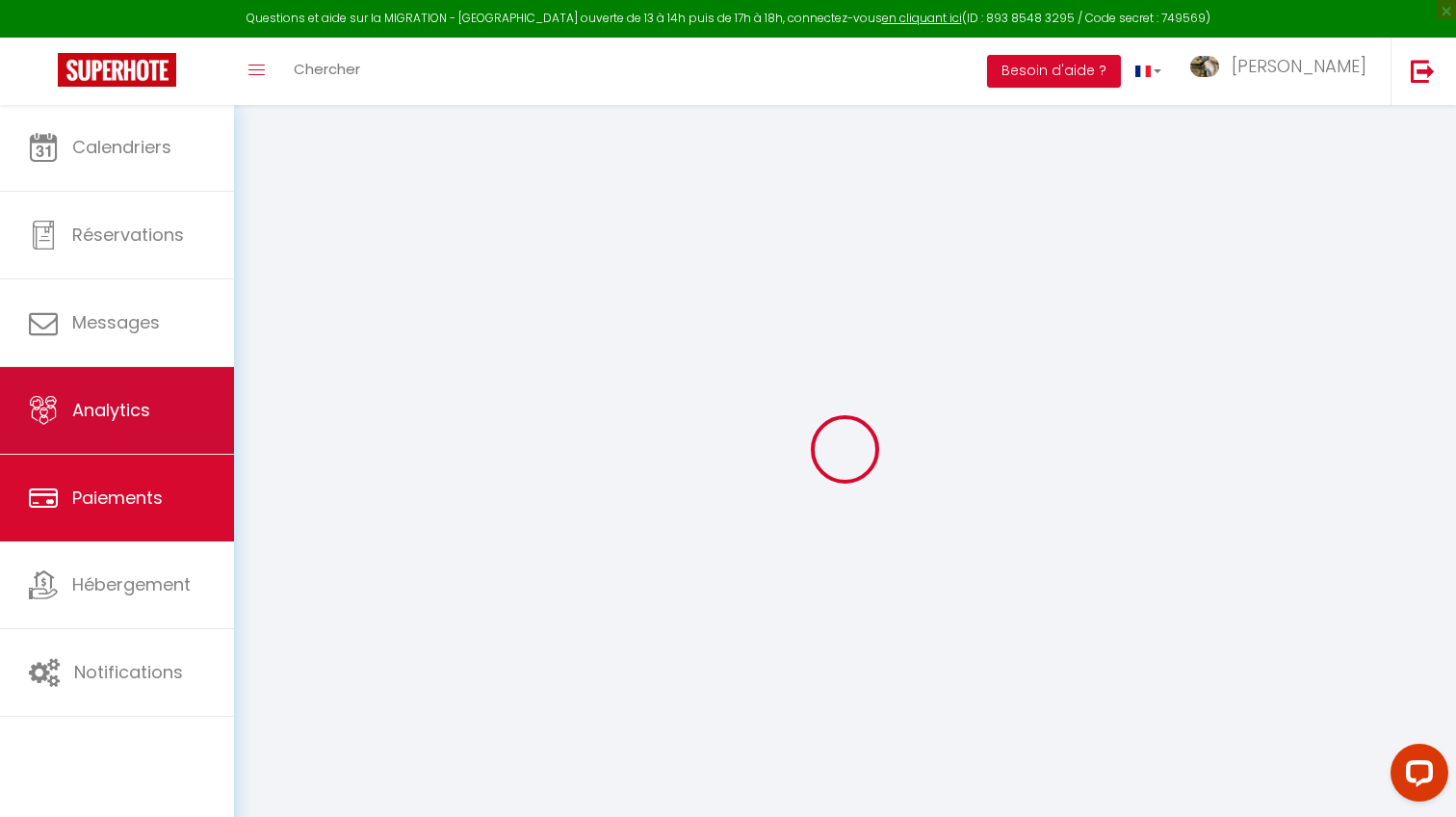
select select "2"
select select "0"
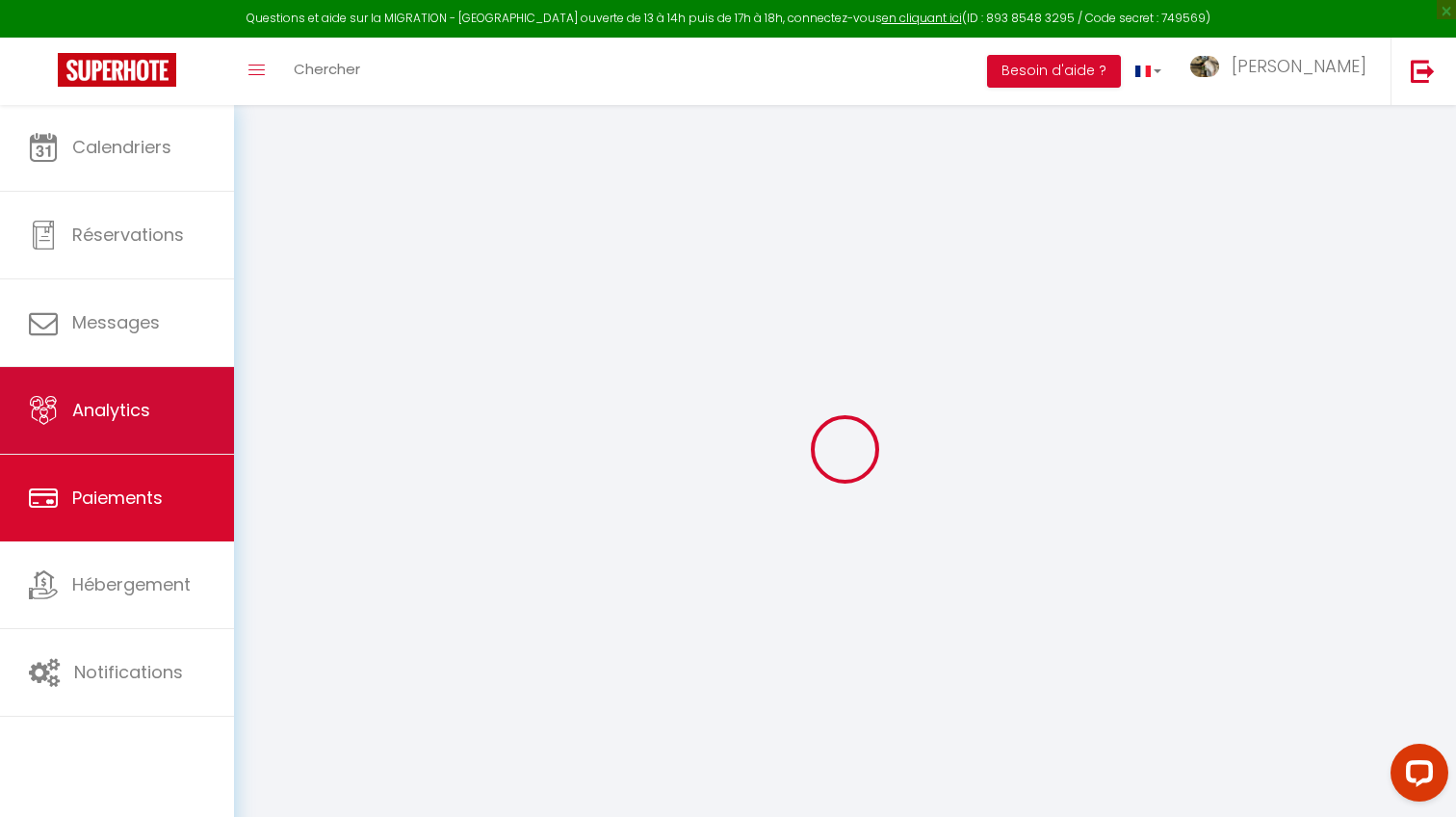
select select "0"
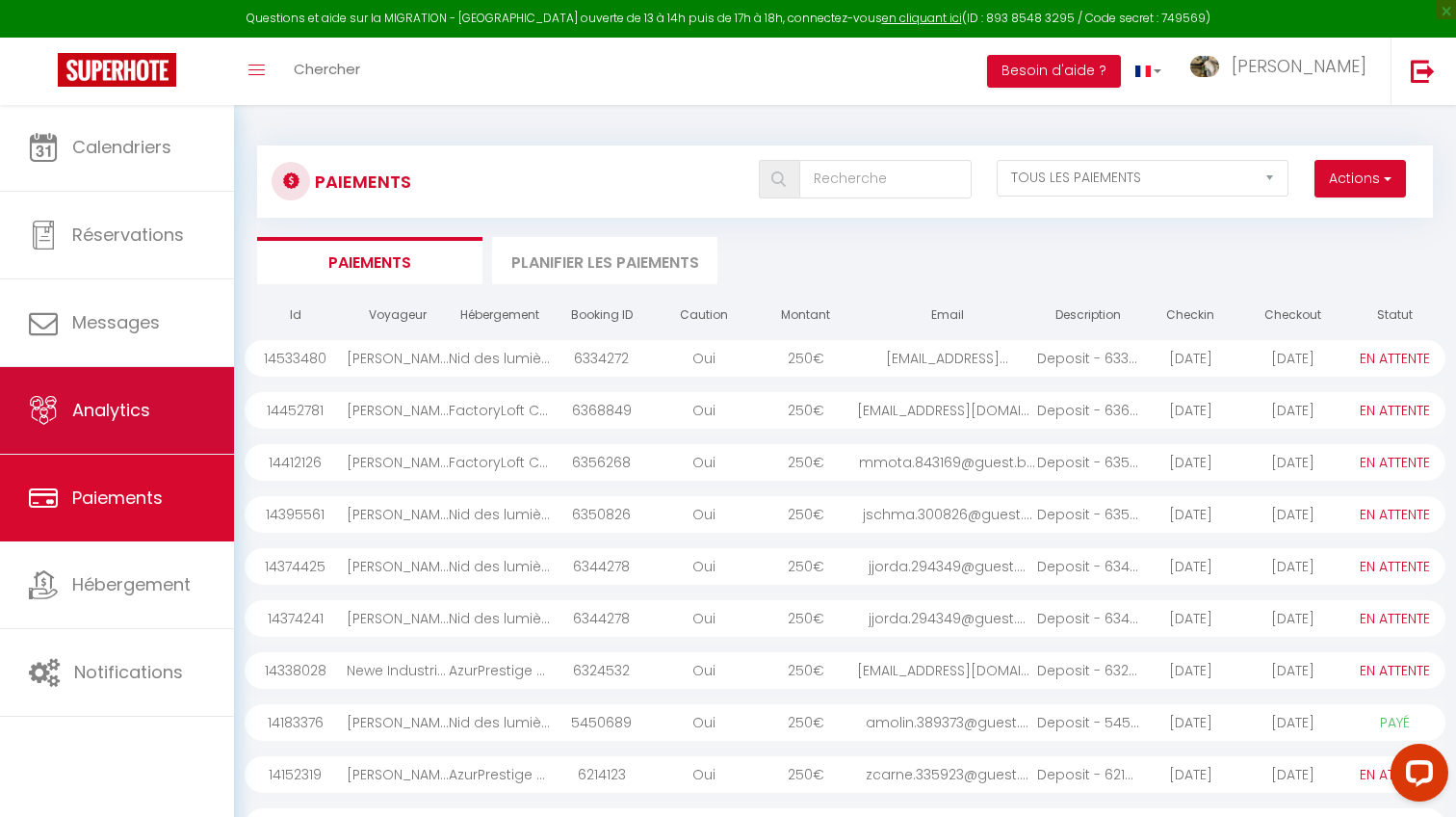
click at [166, 416] on link "Analytics" at bounding box center [117, 409] width 234 height 87
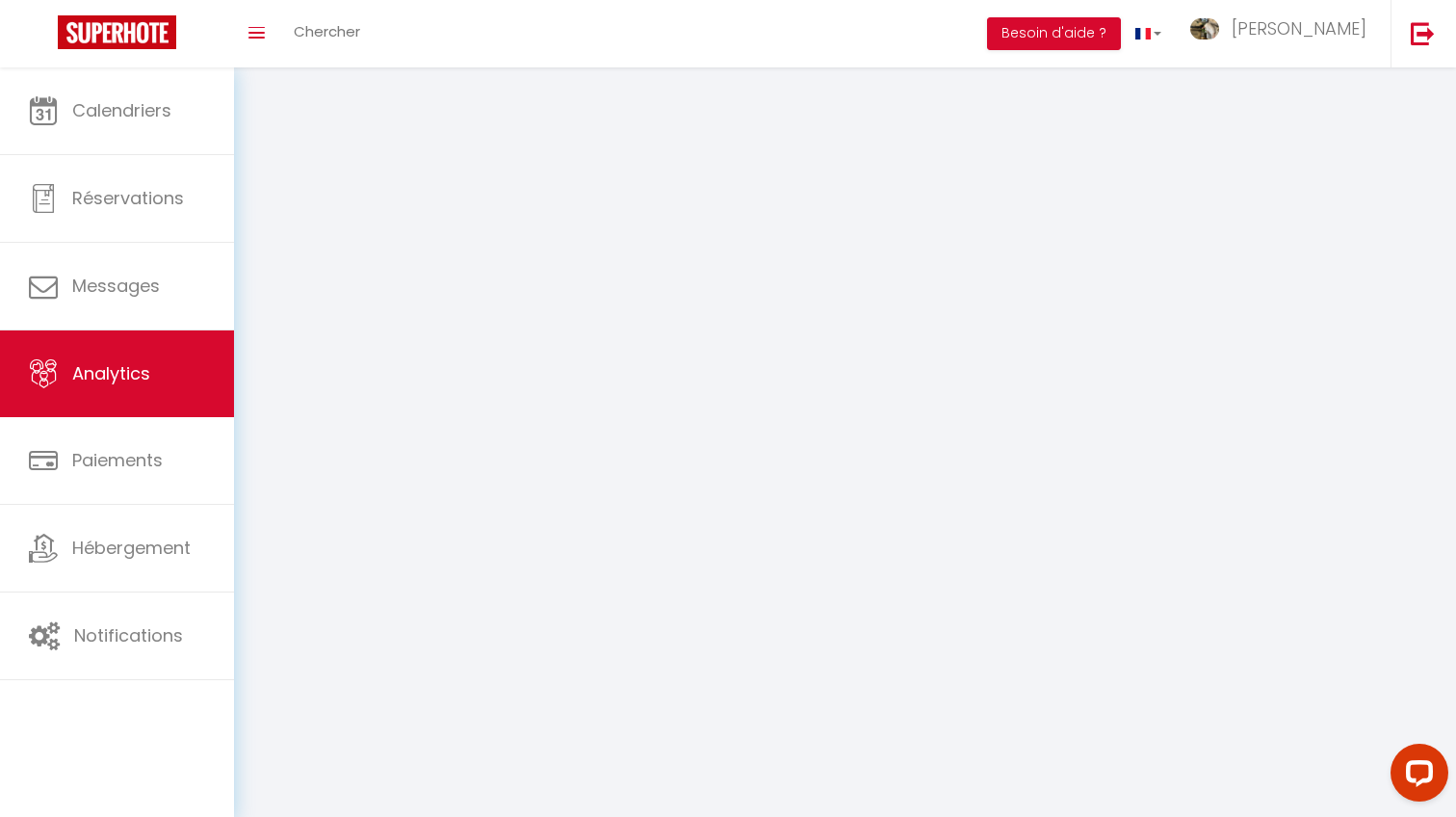
select select "2025"
select select "8"
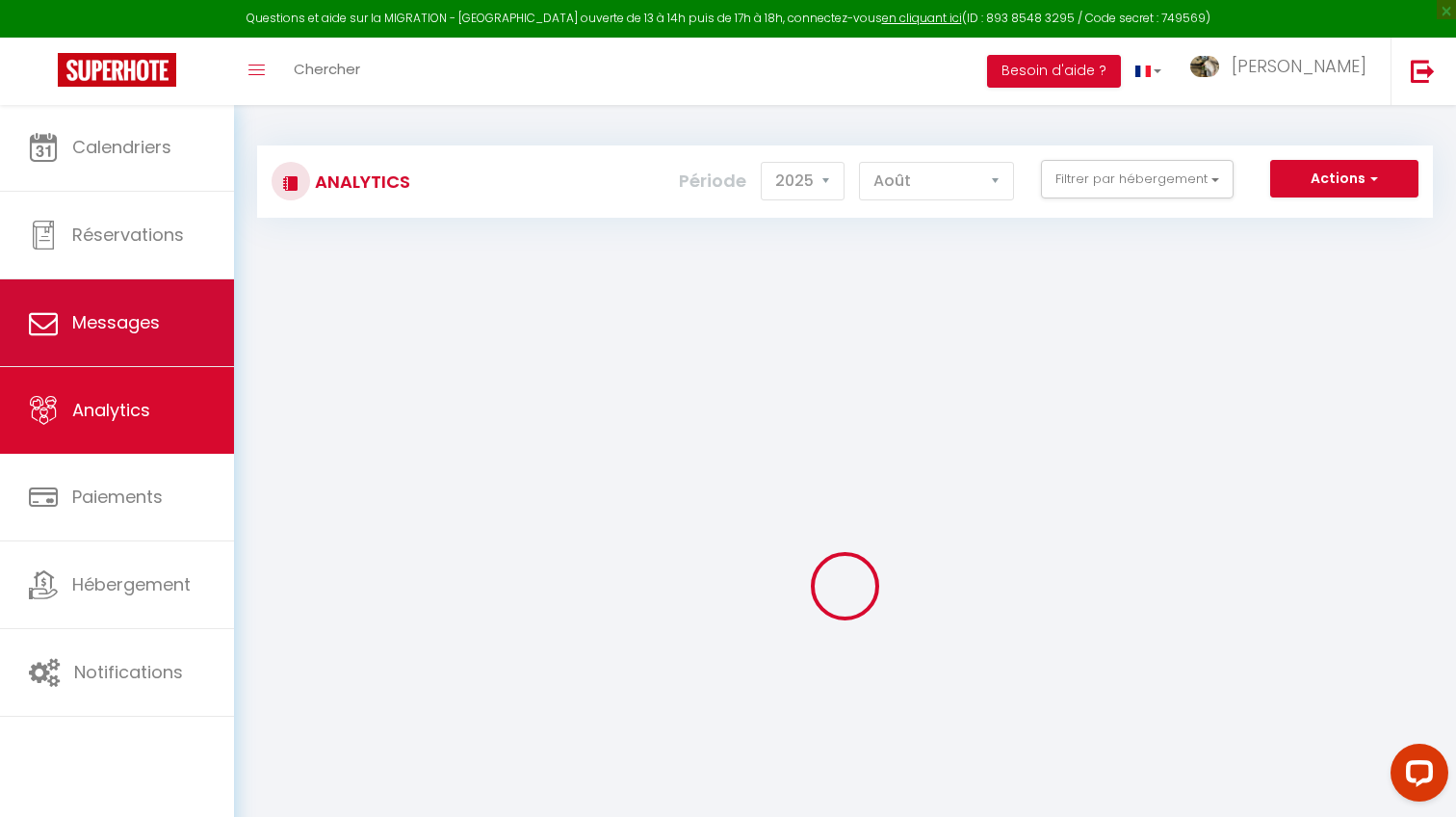
click at [158, 347] on link "Messages" at bounding box center [117, 323] width 234 height 87
select select "message"
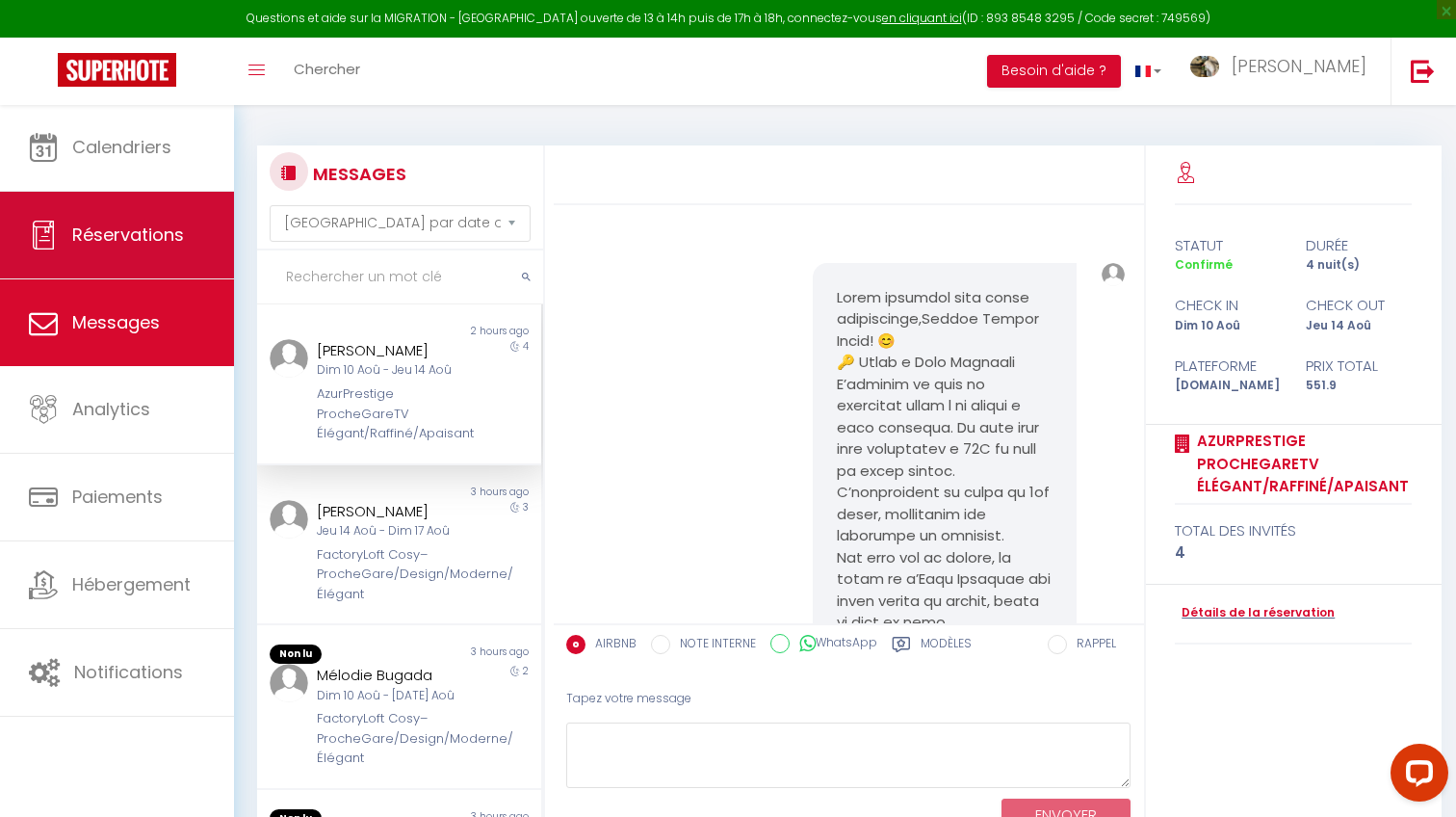
scroll to position [2975, 0]
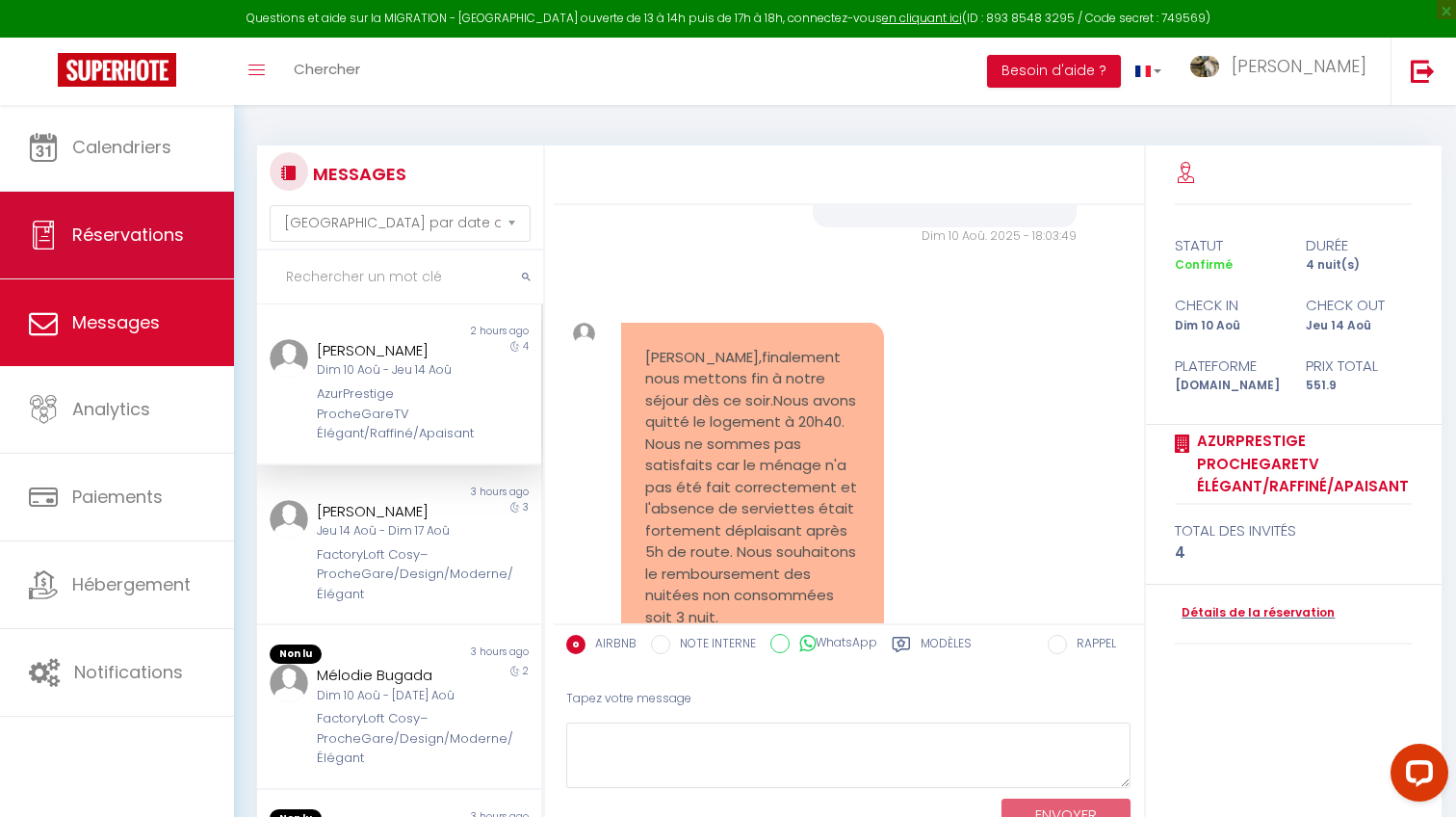
click at [153, 255] on link "Réservations" at bounding box center [117, 235] width 234 height 87
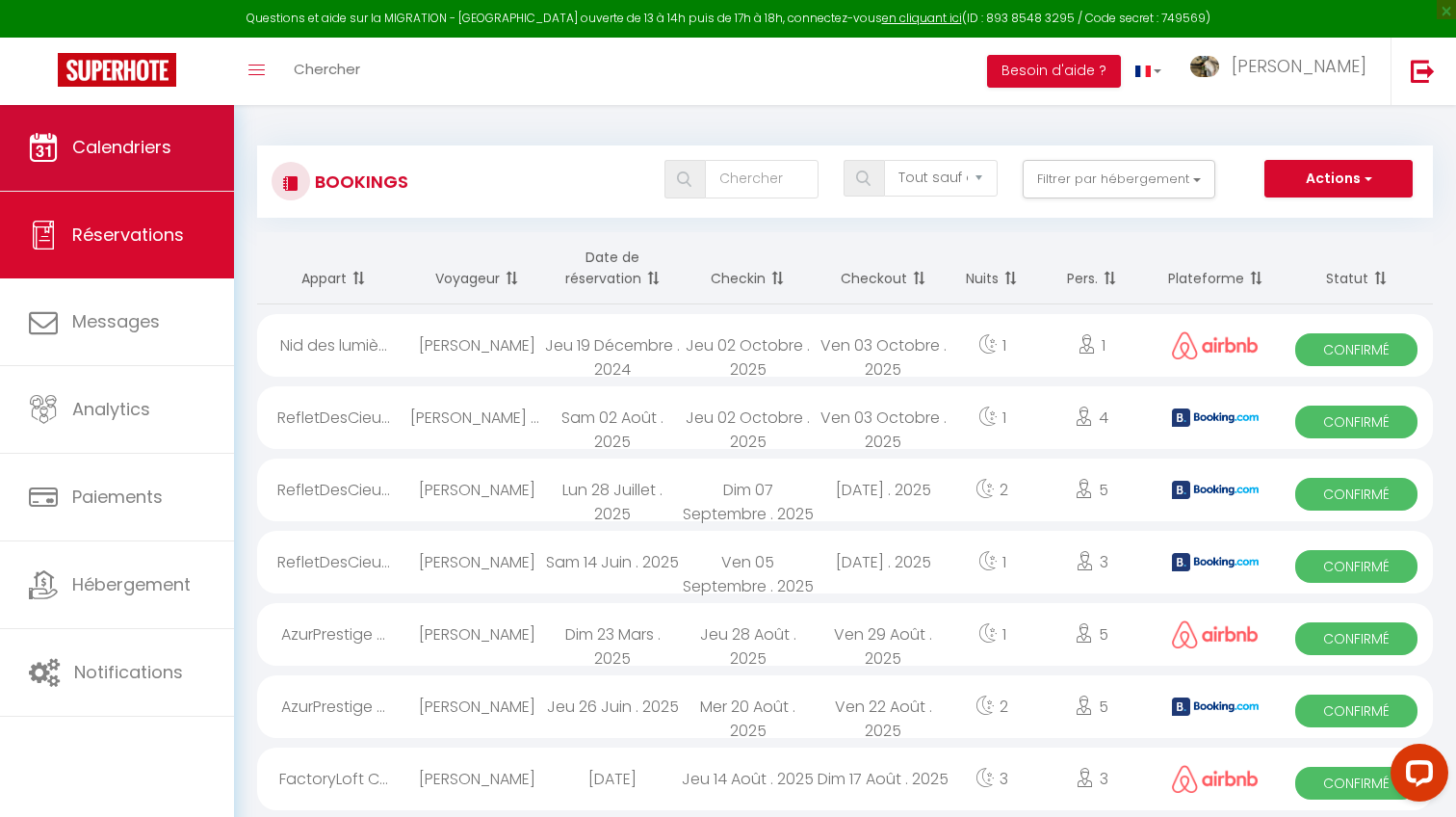
click at [148, 141] on span "Calendriers" at bounding box center [121, 147] width 99 height 24
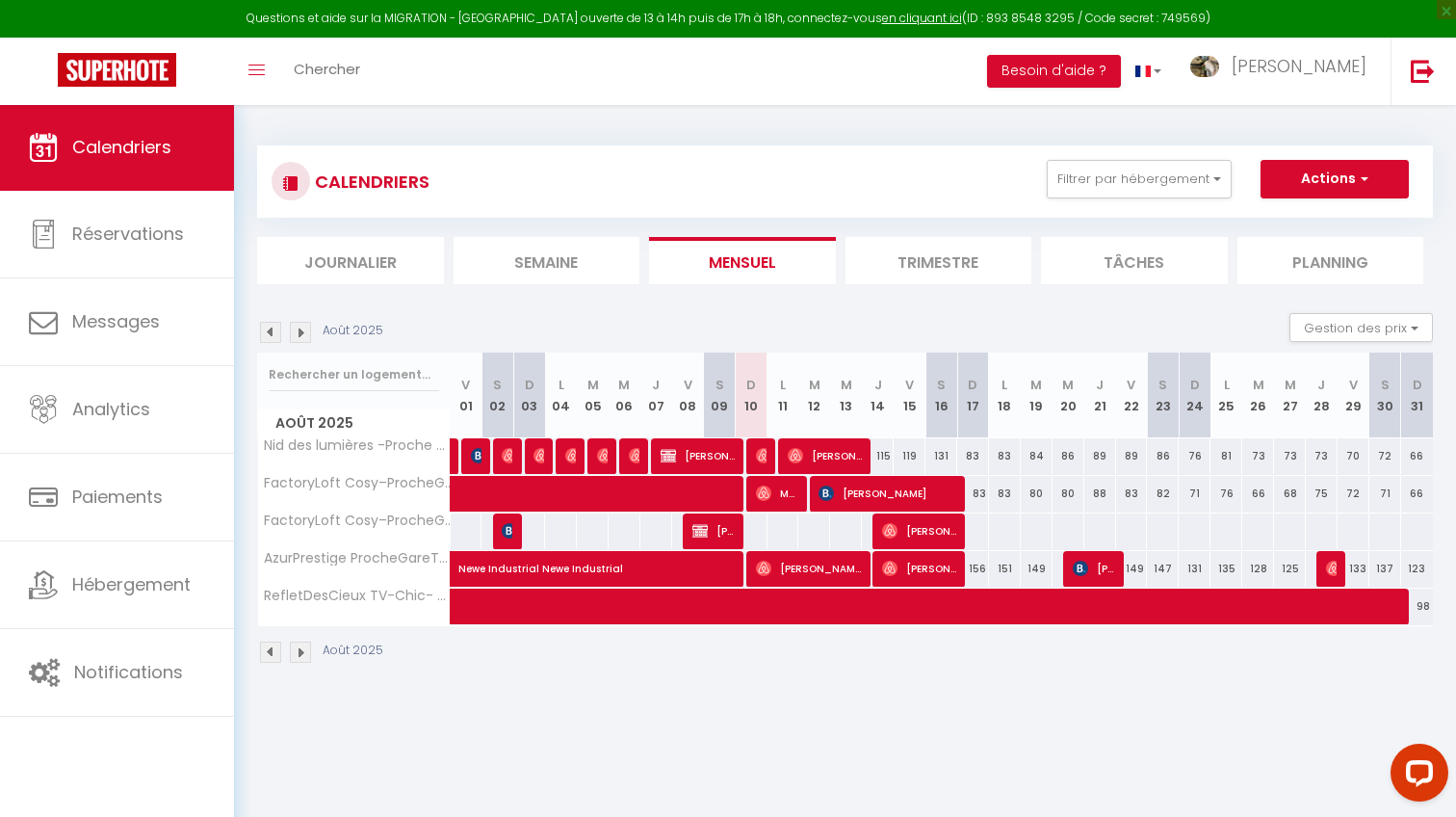
click at [795, 492] on span "Mélodie Bugada" at bounding box center [777, 492] width 42 height 37
select select "OK"
select select "0"
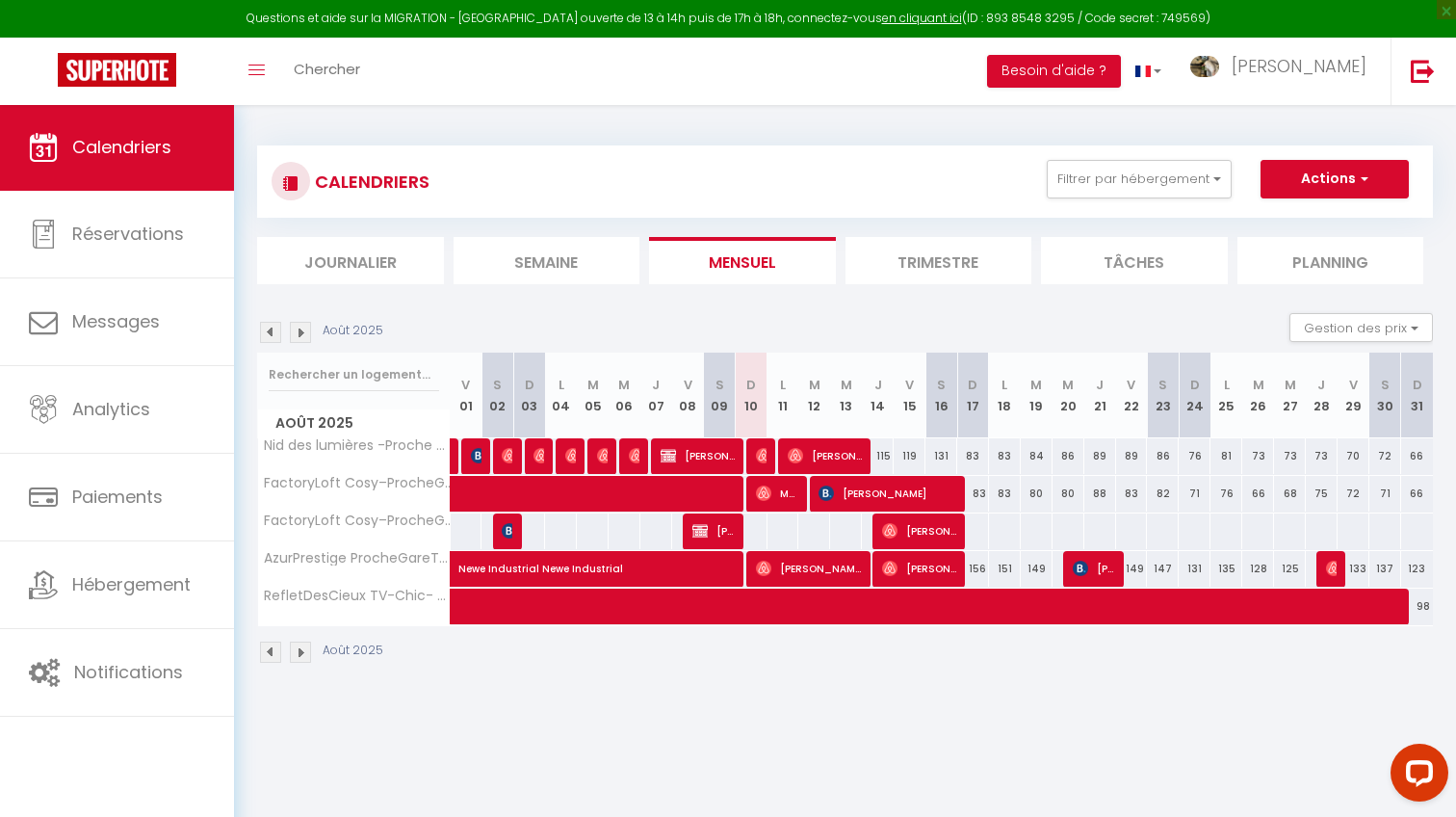
select select "1"
select select
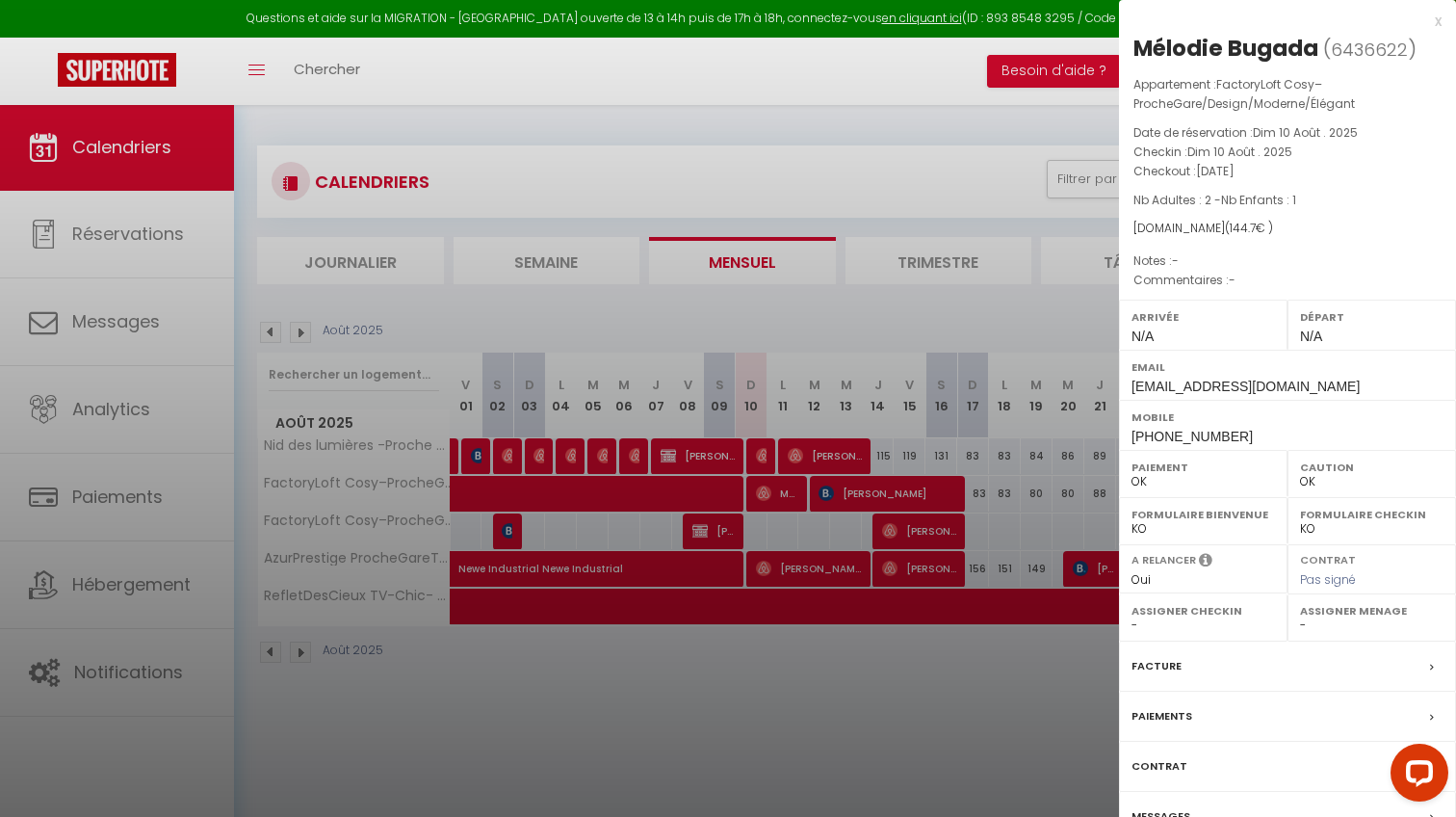
click at [1010, 354] on div at bounding box center [728, 408] width 1456 height 817
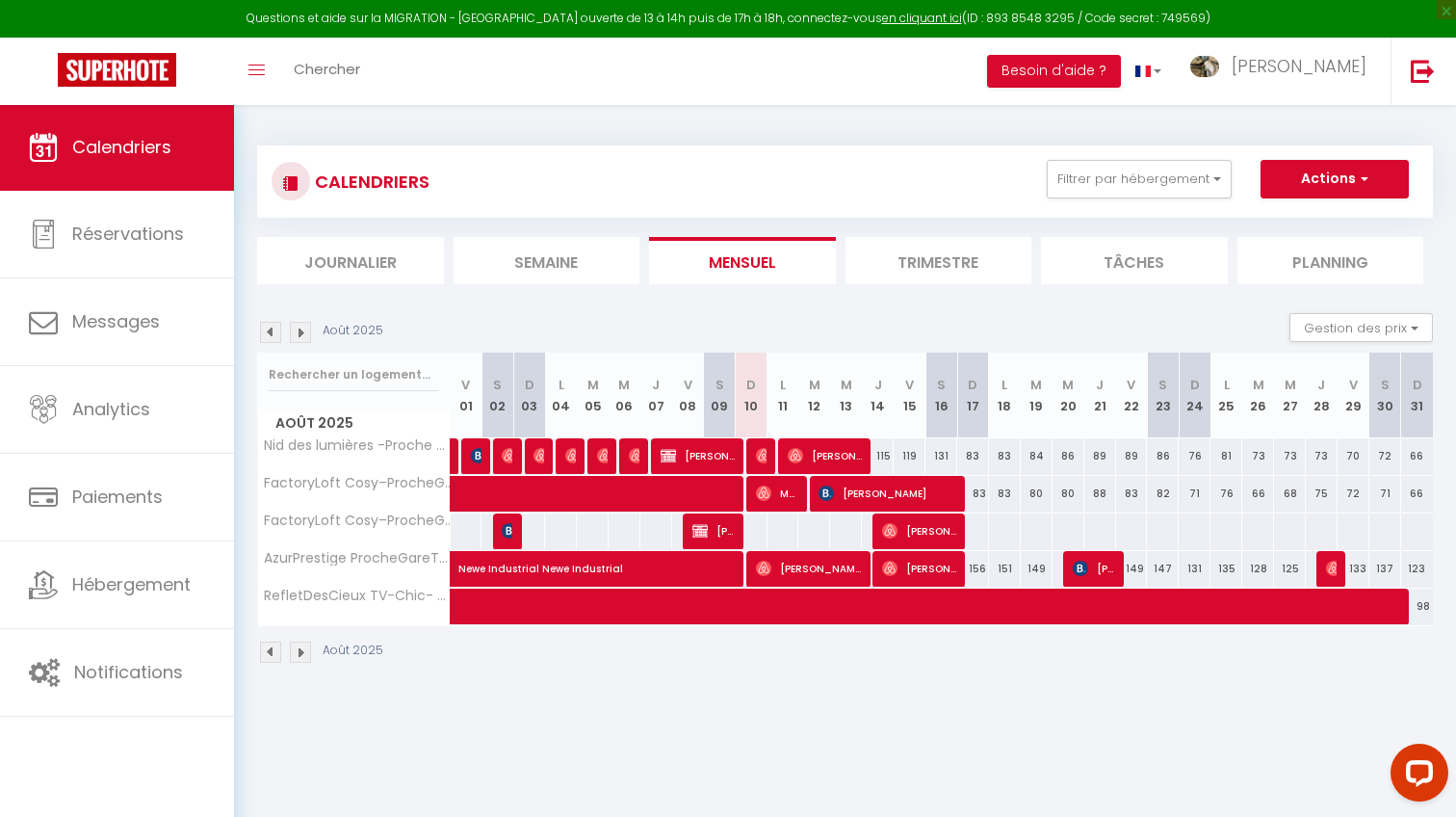
click at [840, 576] on span "[PERSON_NAME]" at bounding box center [809, 568] width 106 height 37
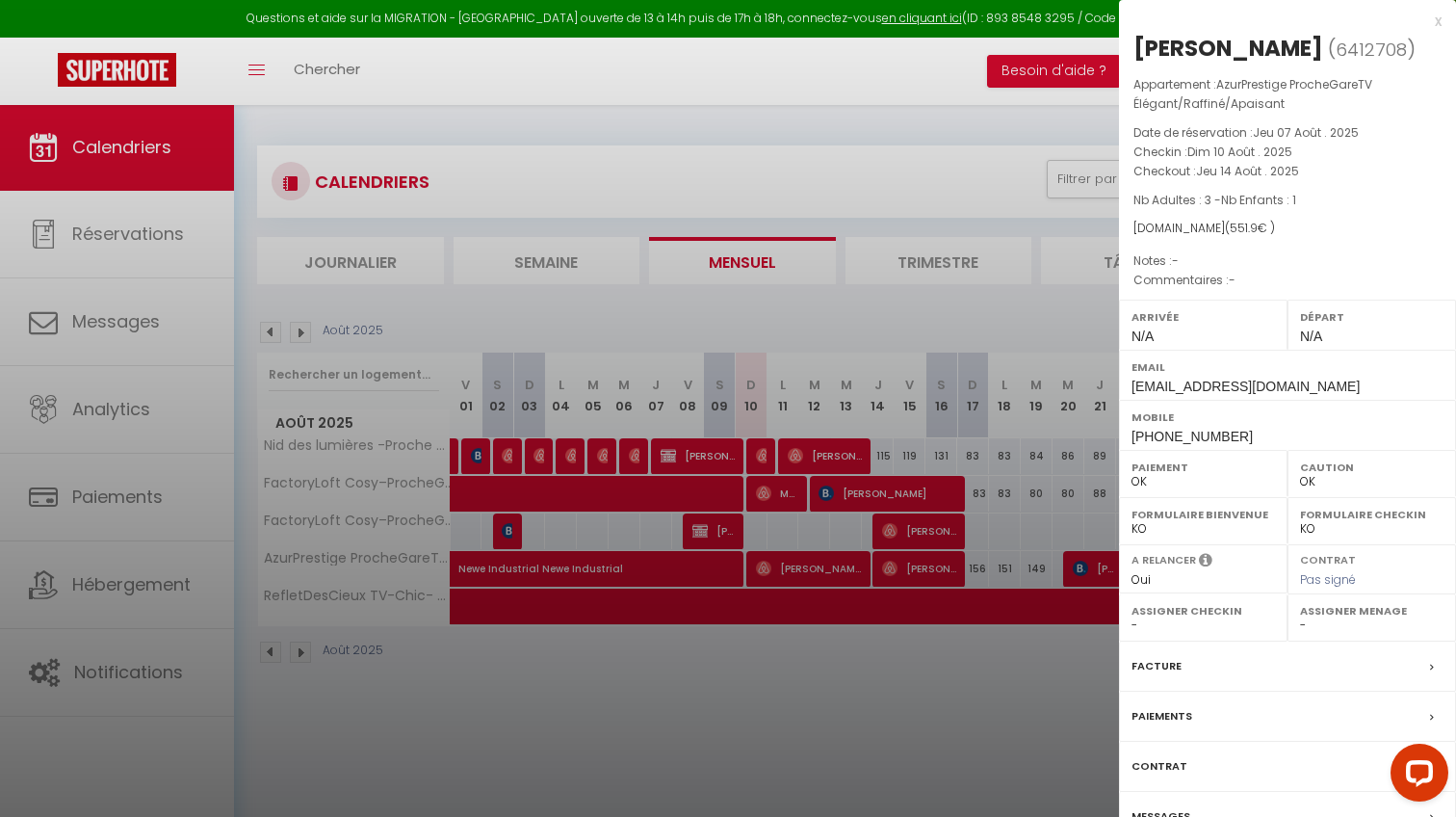
click at [992, 401] on div at bounding box center [728, 408] width 1456 height 817
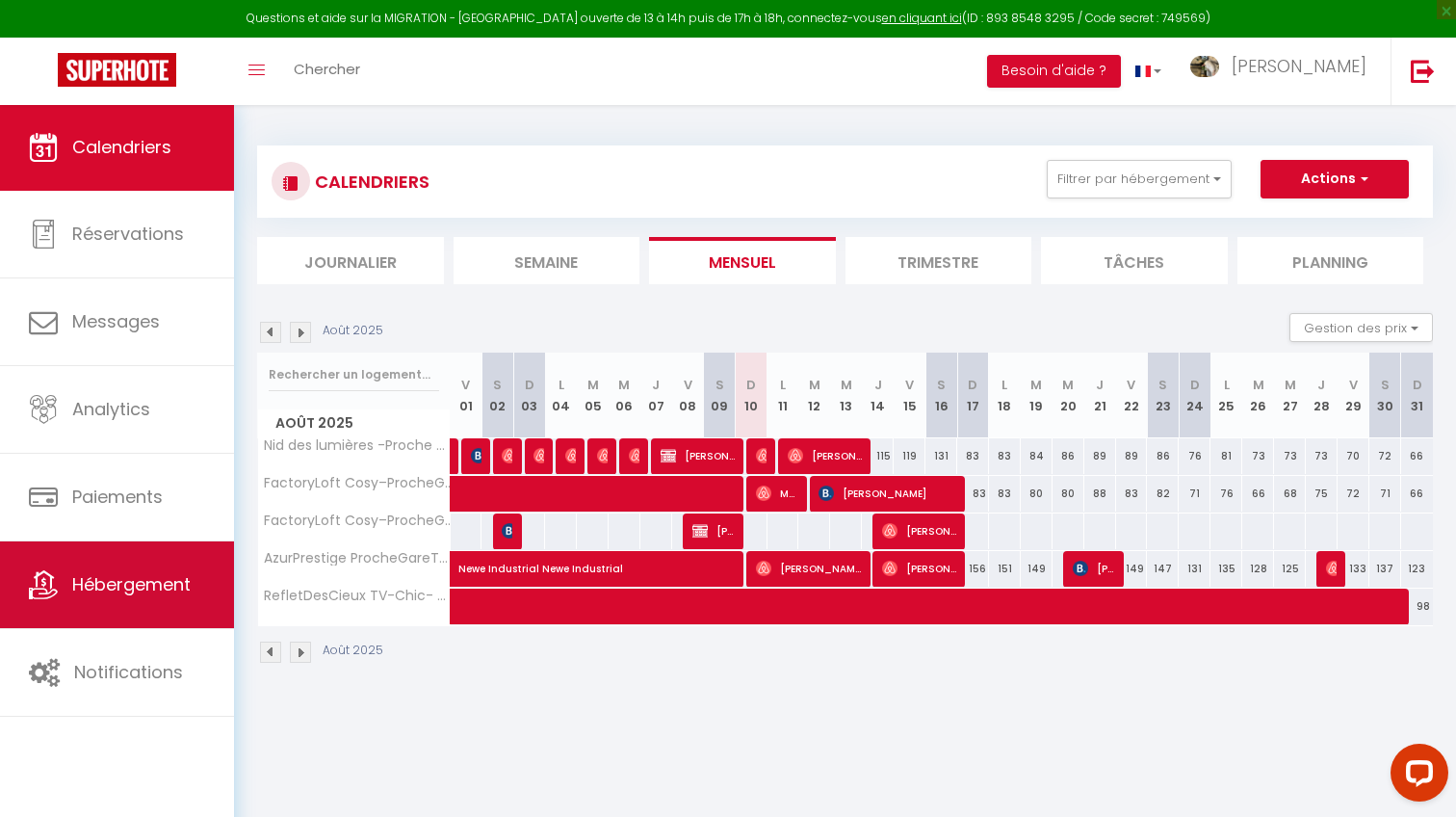
click at [100, 562] on link "Hébergement" at bounding box center [117, 584] width 234 height 87
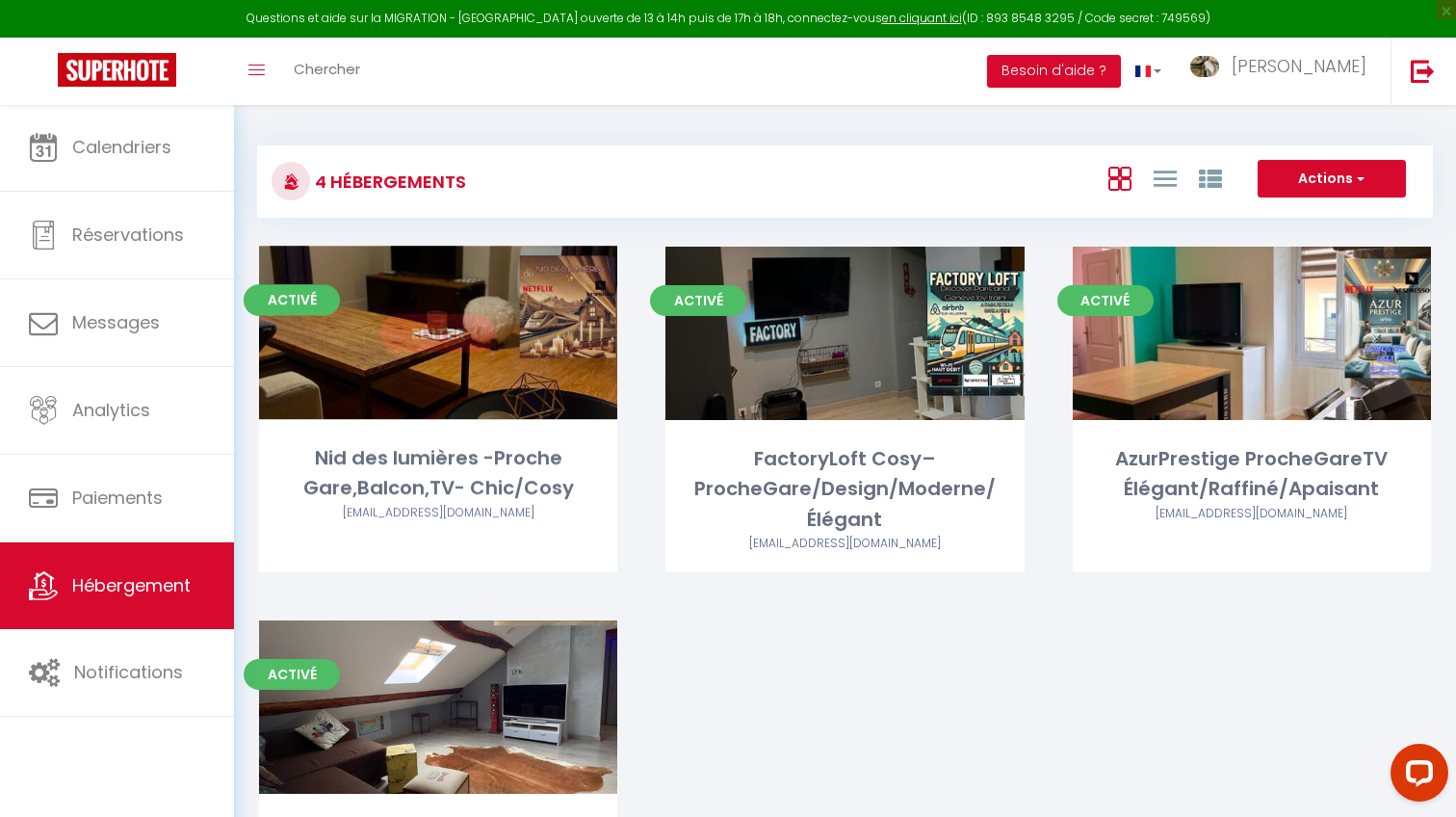
click at [443, 327] on link "Editer" at bounding box center [438, 333] width 116 height 39
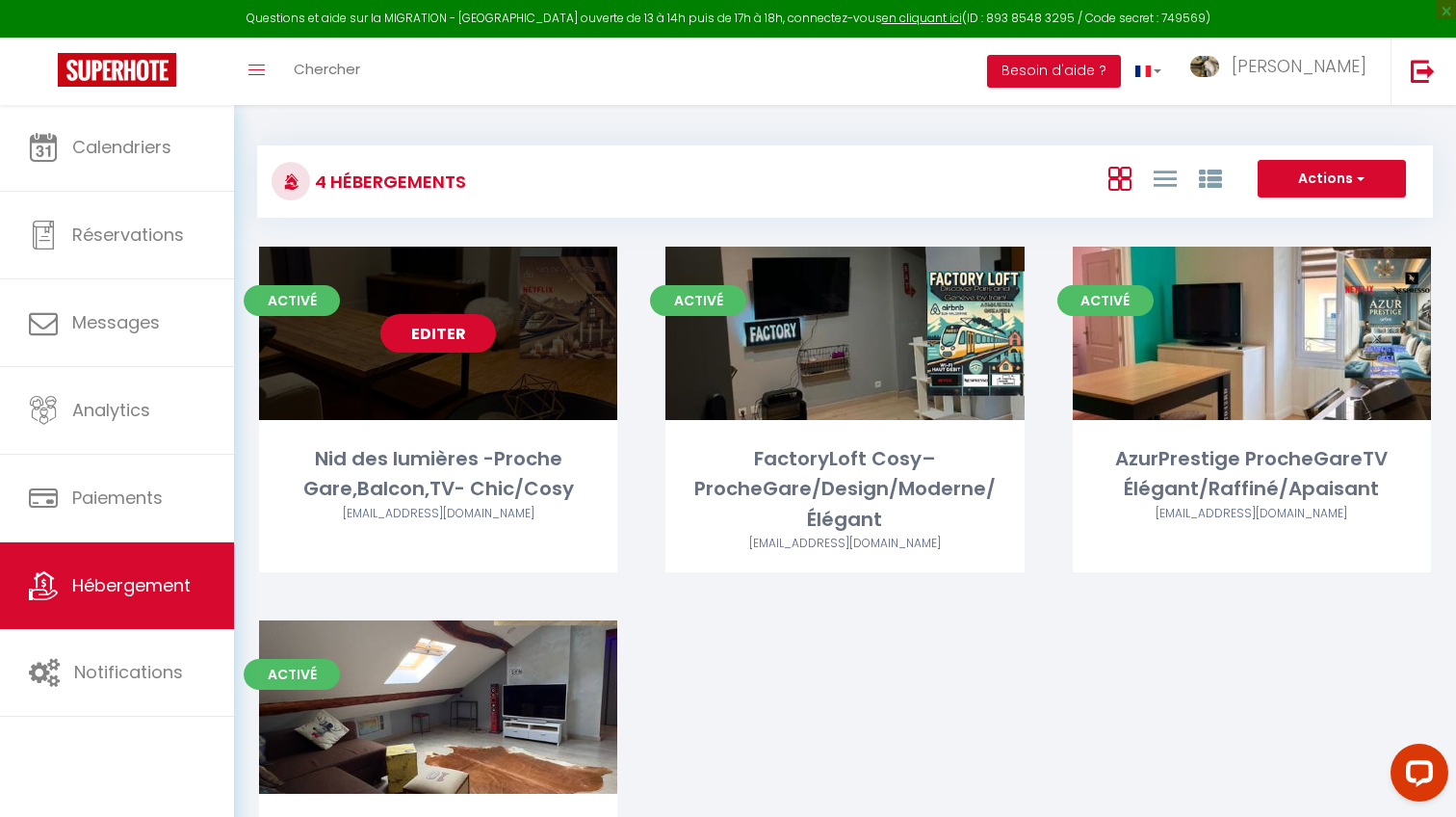
click at [459, 339] on link "Editer" at bounding box center [438, 333] width 116 height 39
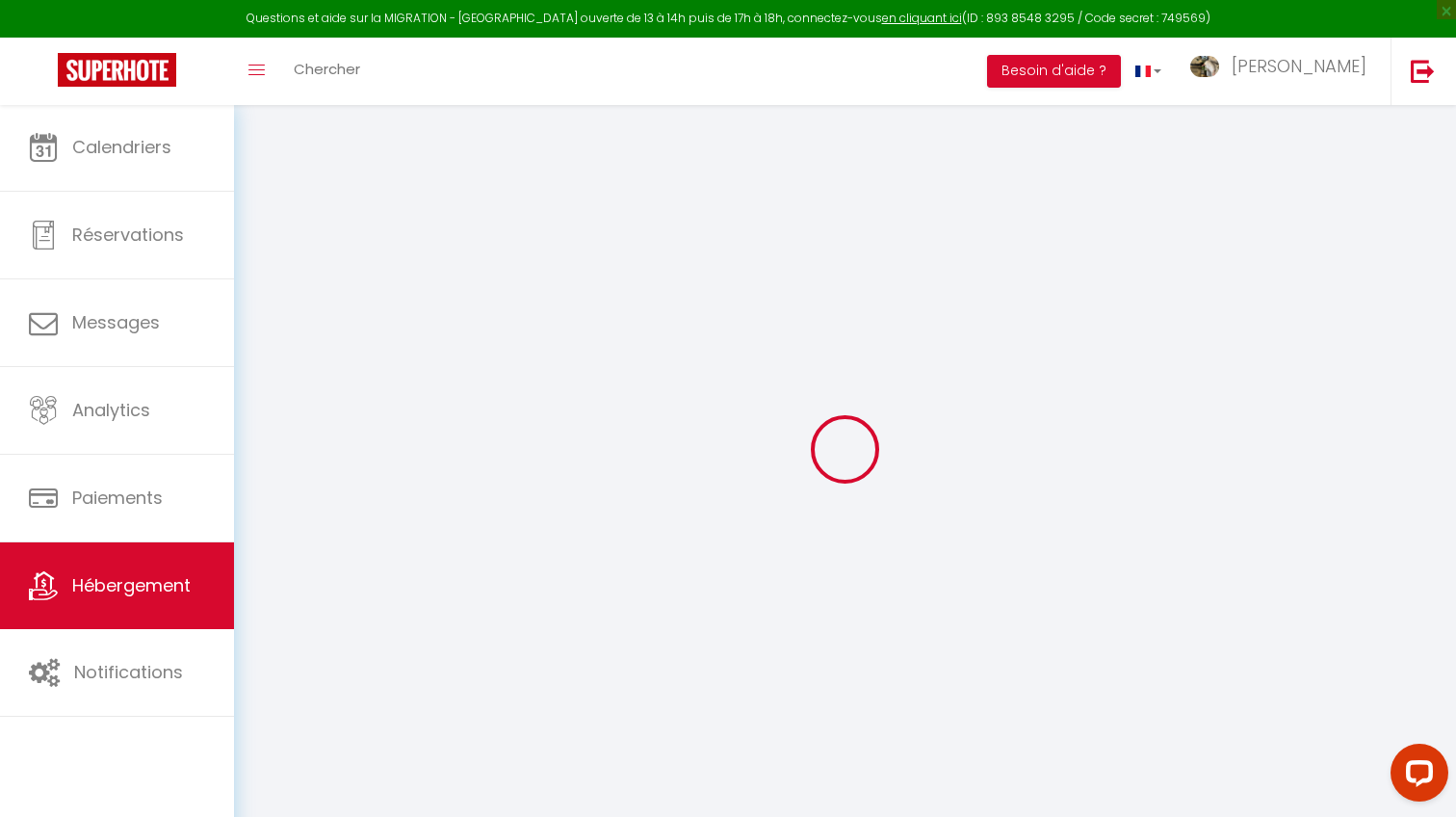
select select
checkbox input "true"
checkbox input "false"
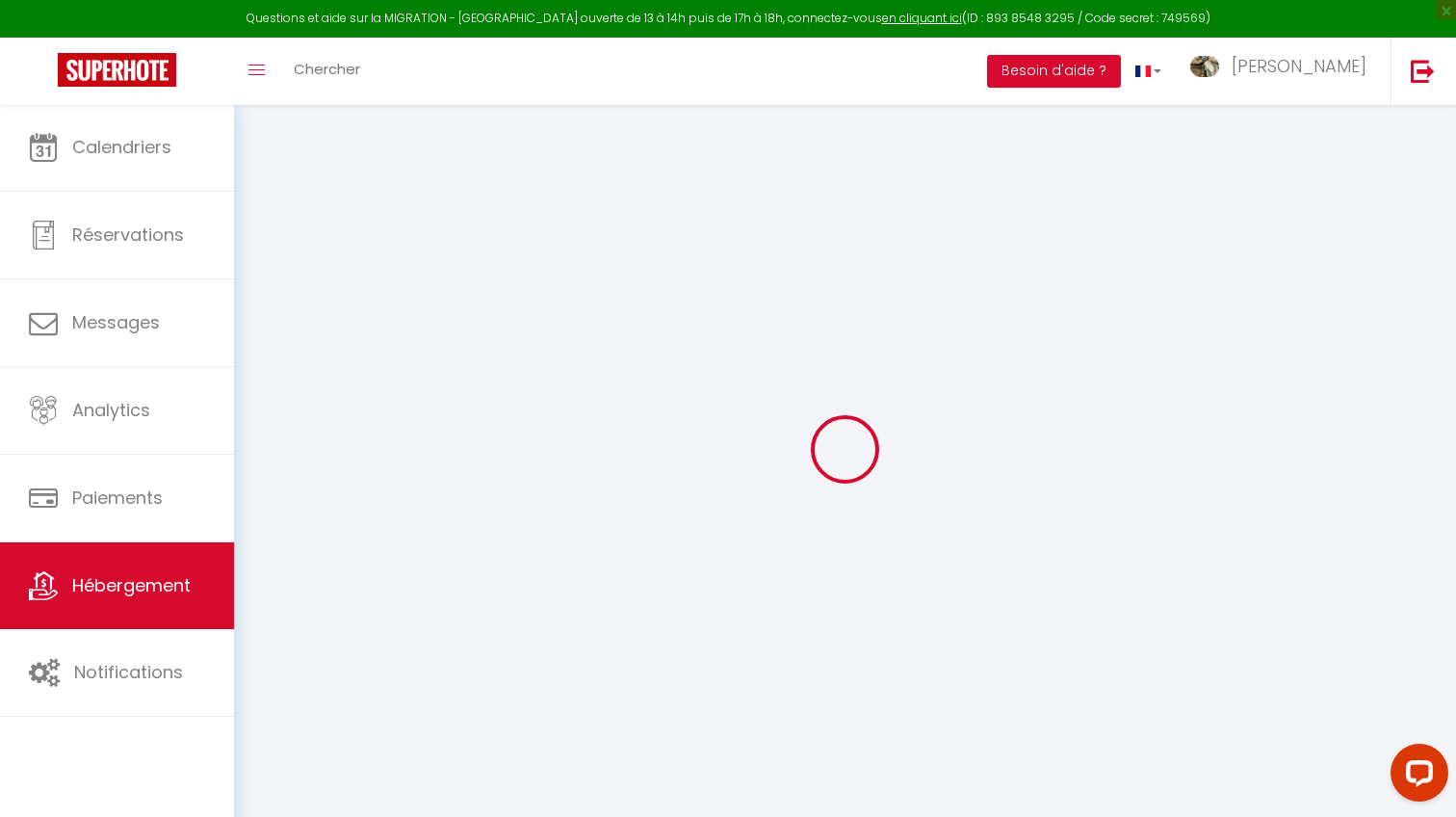
checkbox input "false"
select select
checkbox input "true"
checkbox input "false"
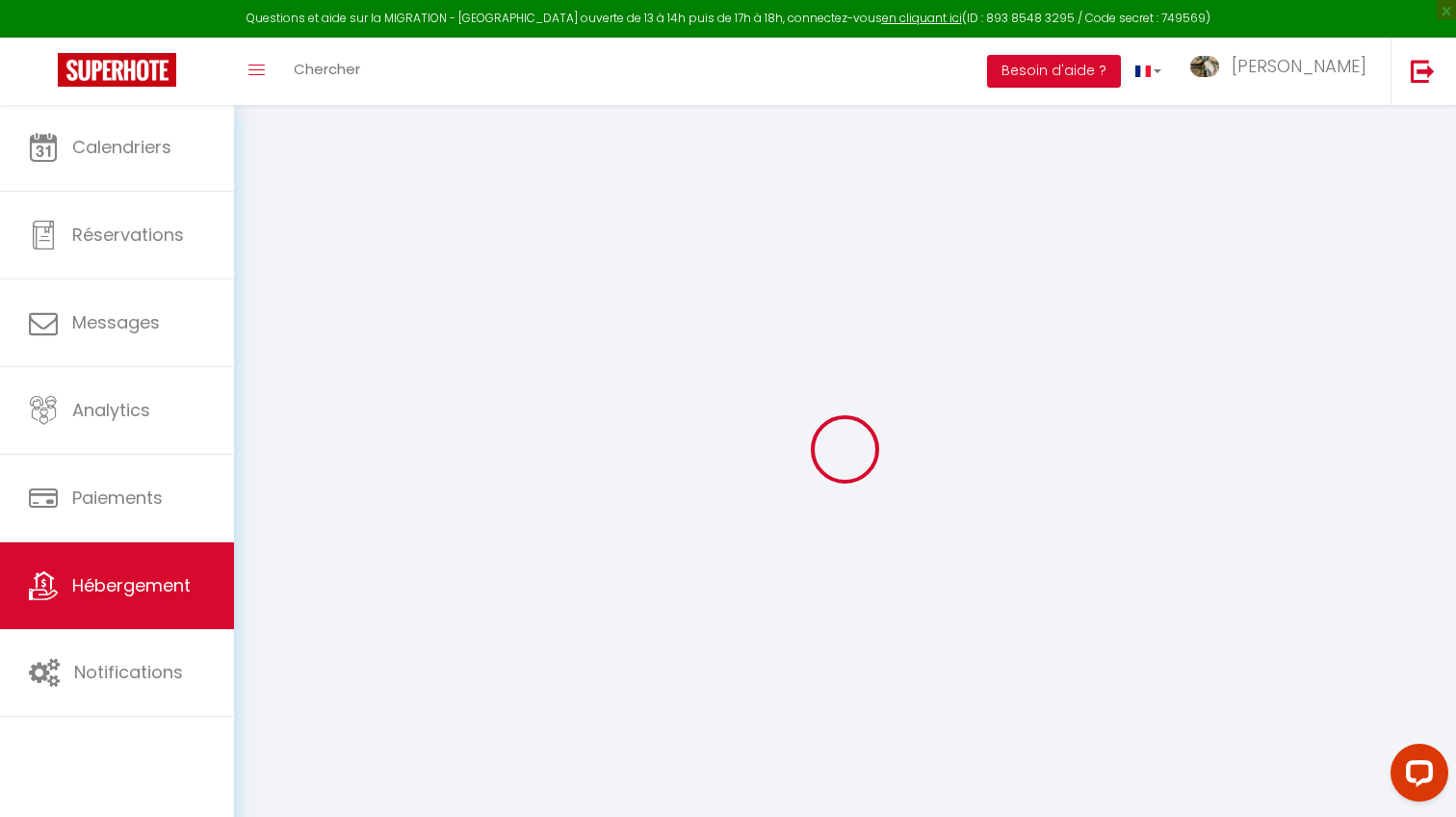
checkbox input "false"
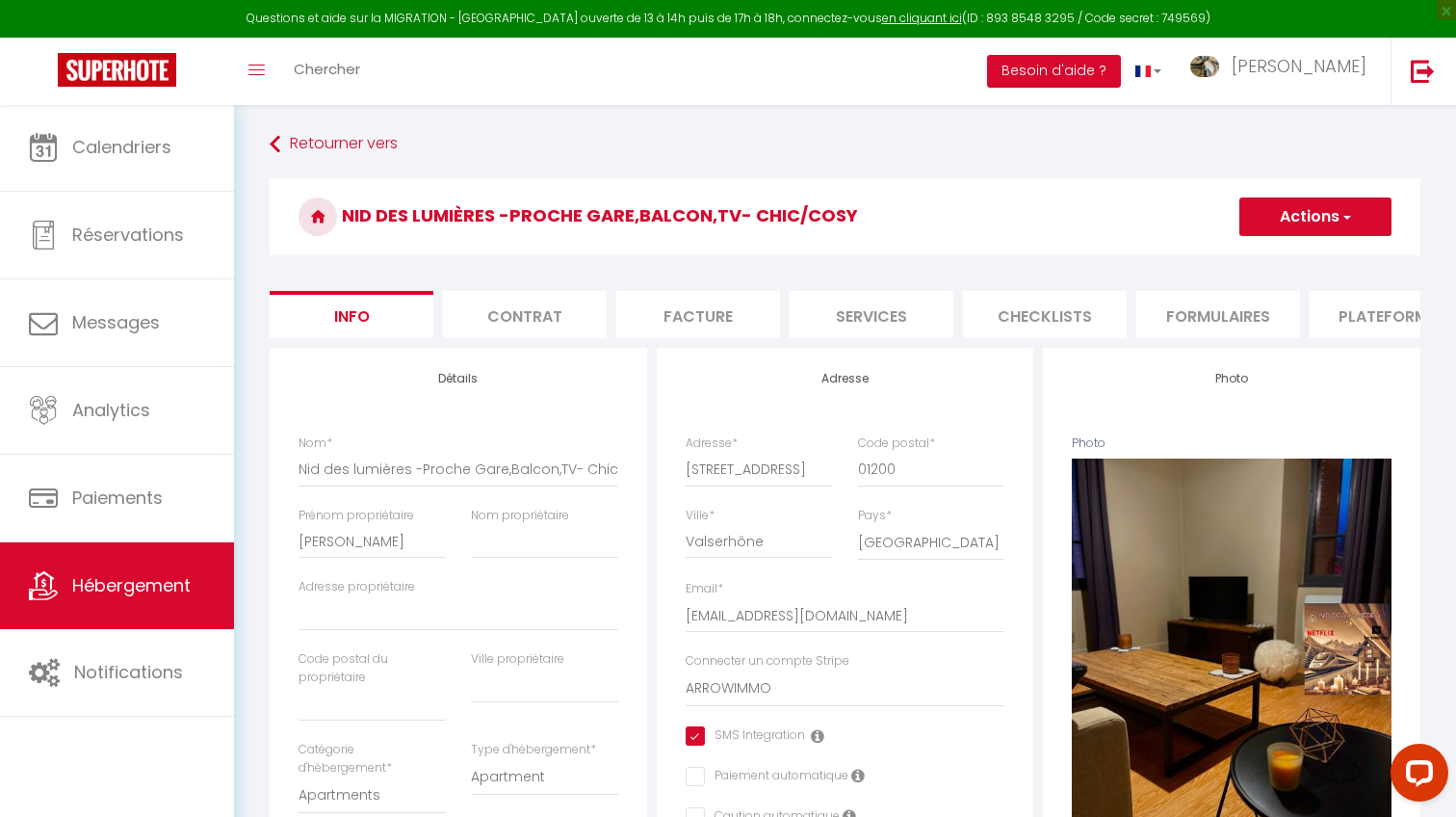
click at [1061, 306] on li "Checklists" at bounding box center [1045, 314] width 164 height 47
select select
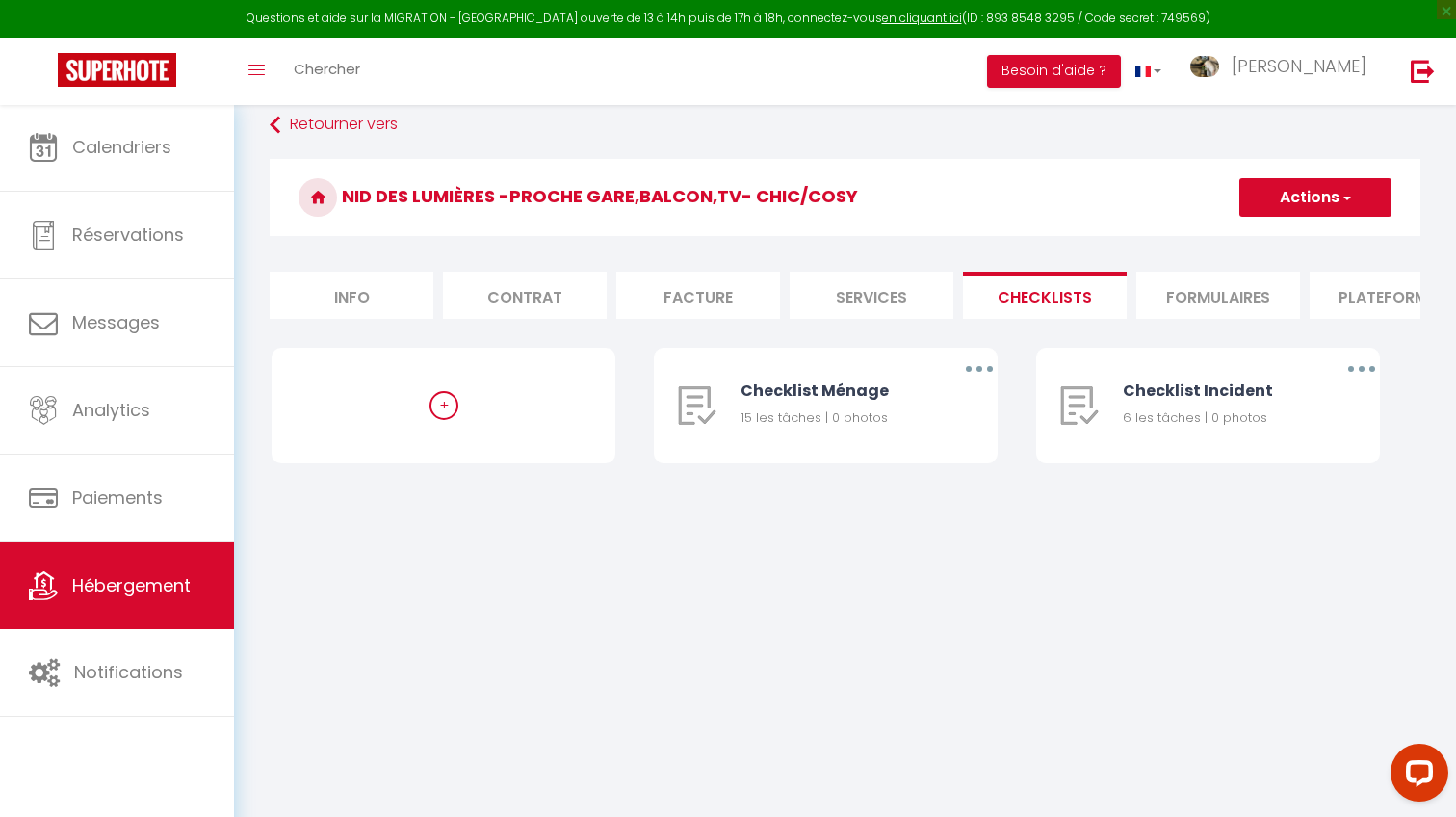
scroll to position [22, 0]
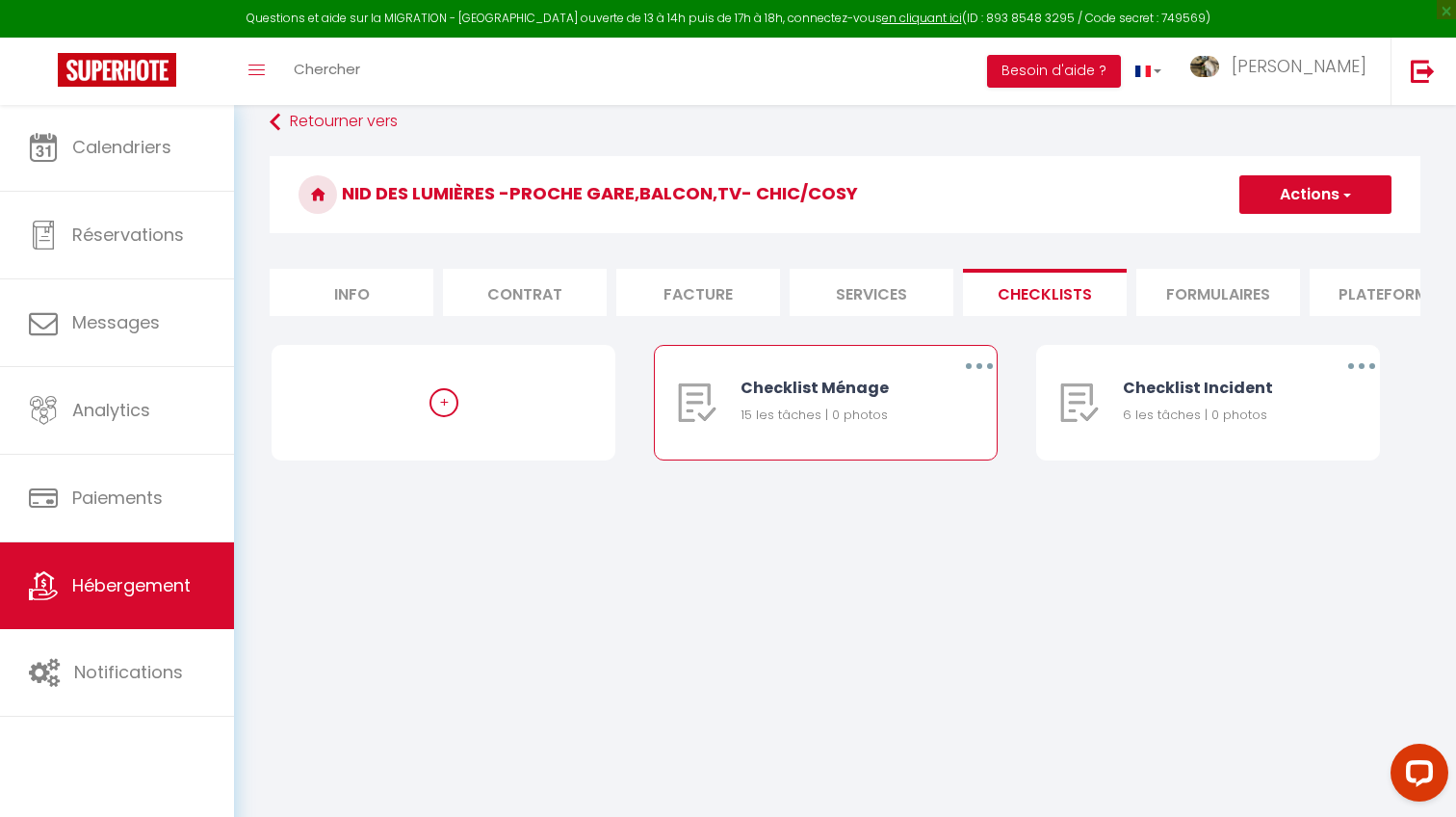
click at [978, 364] on icon "button" at bounding box center [980, 366] width 6 height 6
click at [910, 408] on link "Editer" at bounding box center [929, 409] width 143 height 33
type input "Checklist Ménage"
type input "Procédure ménage"
select select
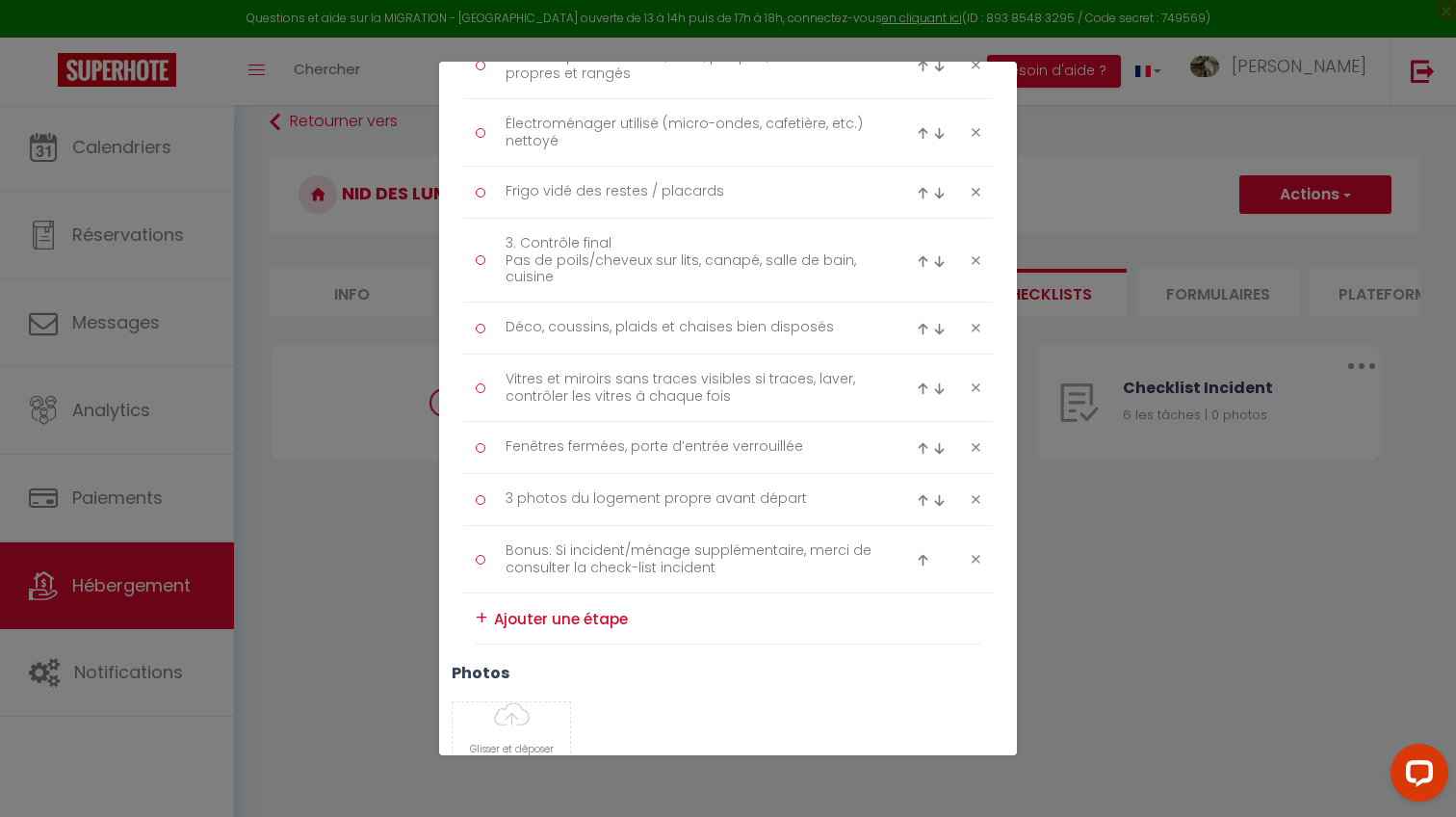
scroll to position [700, 0]
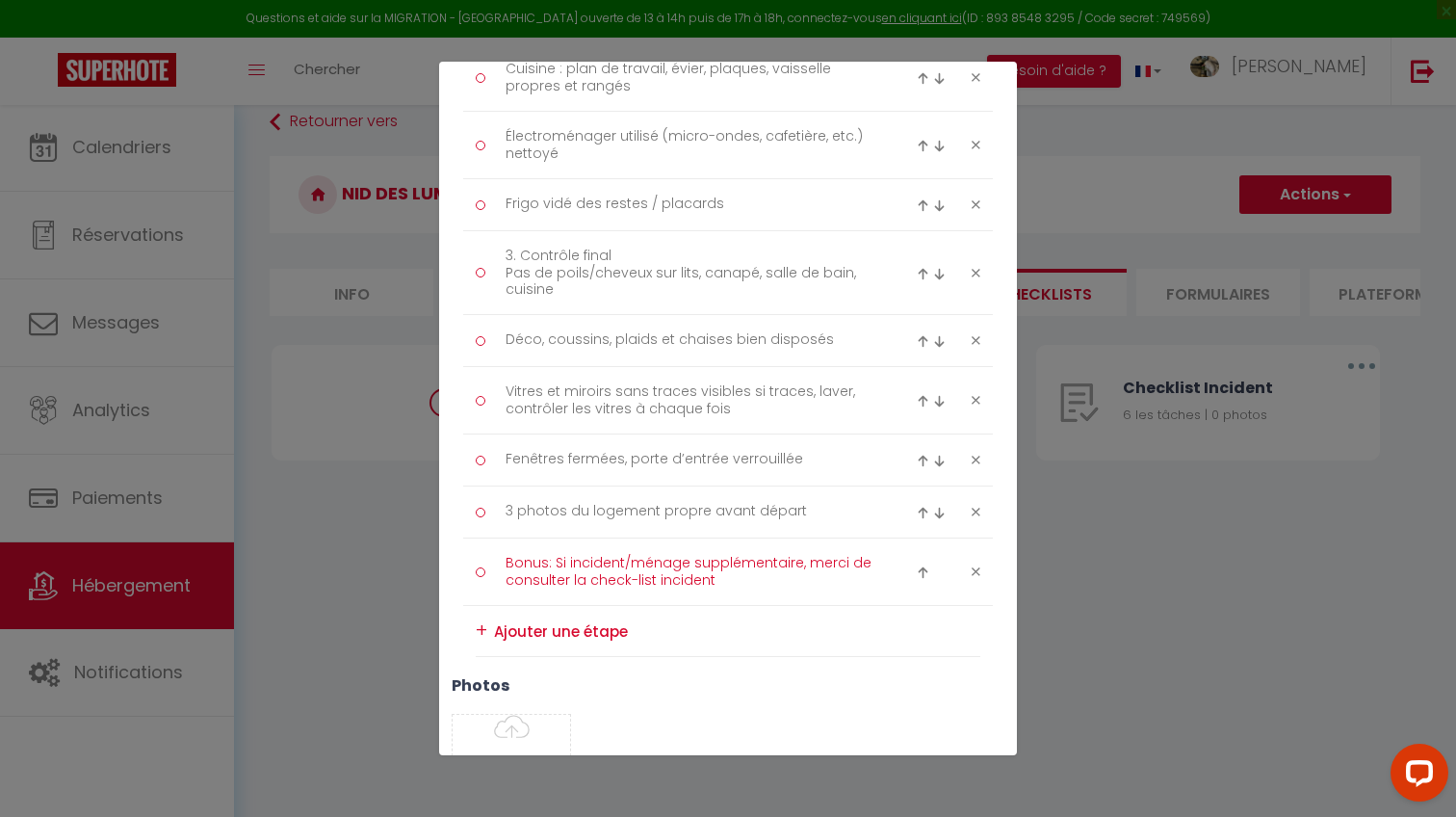
click at [870, 572] on textarea "Bonus: Si incident/ménage supplémentaire, merci de consulter la check-list inci…" at bounding box center [689, 571] width 394 height 47
type textarea "Bonus: Si incident/ménage supplémentaire, merci de consulter la check-list inci…"
click at [796, 499] on textarea "3 photos du logement propre avant départ" at bounding box center [689, 512] width 394 height 32
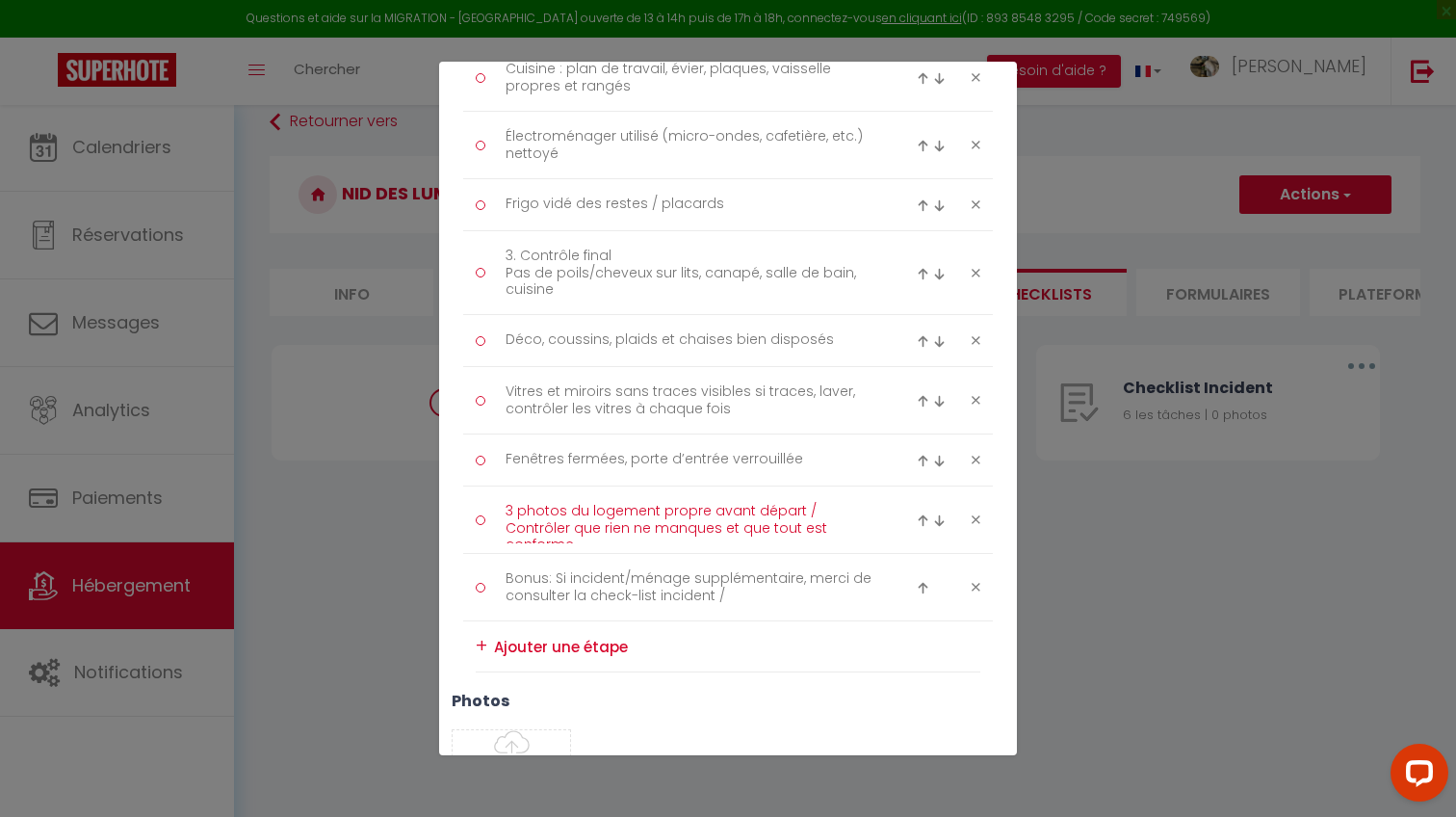
scroll to position [0, 0]
type textarea "3 photos du logement propre avant départ / Contrôler que rien ne manques et que…"
click at [798, 694] on h3 "photos" at bounding box center [727, 700] width 552 height 18
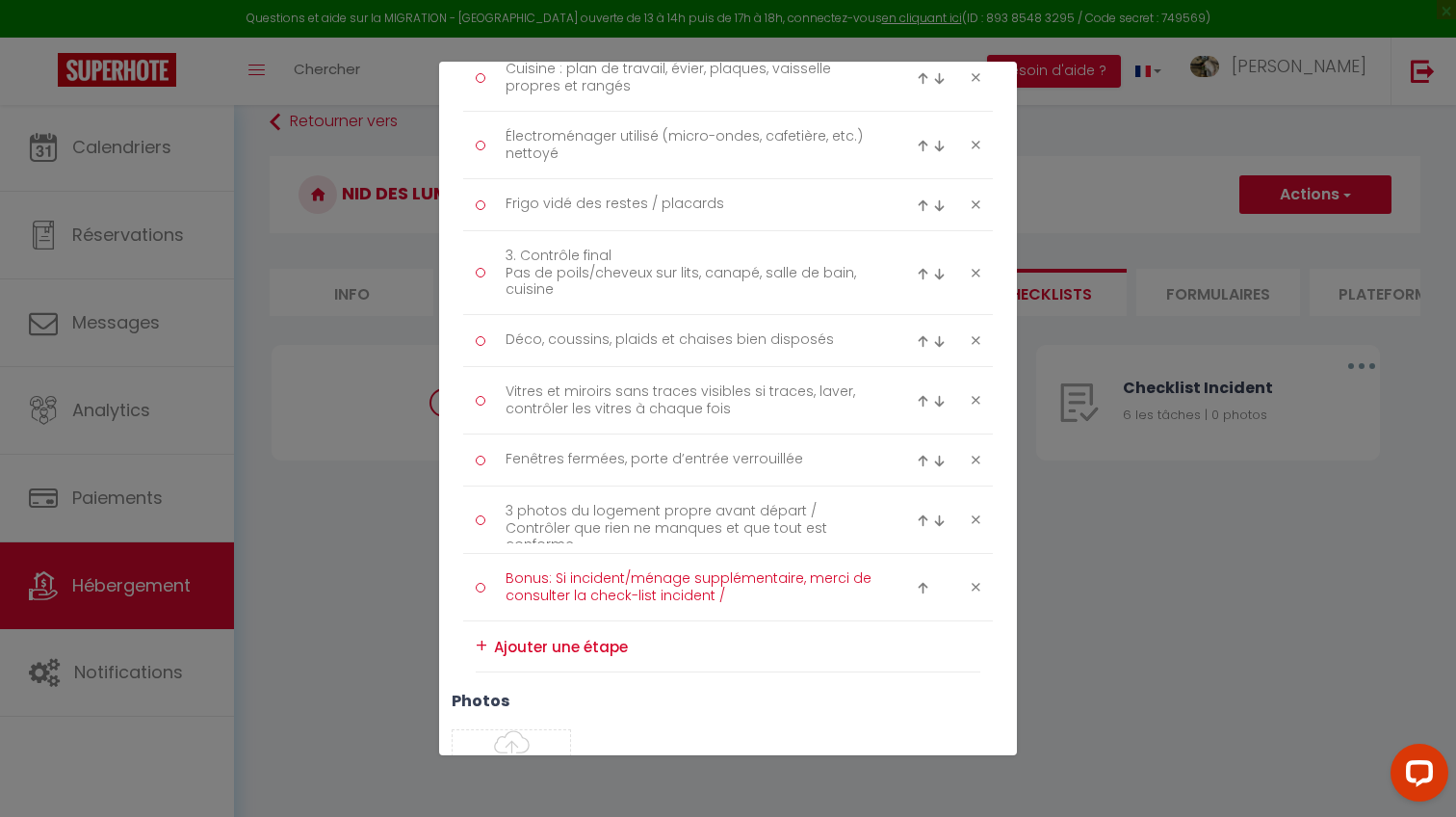
click at [749, 591] on textarea "Bonus: Si incident/ménage supplémentaire, merci de consulter la check-list inci…" at bounding box center [689, 586] width 394 height 47
click at [734, 589] on textarea "Bonus: Si incident/ménage supplémentaire, merci de consulter la check-list inci…" at bounding box center [689, 586] width 394 height 47
type textarea "Bonus: Si incident/ménage supplémentaire, merci de consulter la check-list inci…"
click at [711, 686] on div "Titre * Checklist Ménage Description * Procédure ménage Type Ménage Incident Ch…" at bounding box center [728, 139] width 577 height 1410
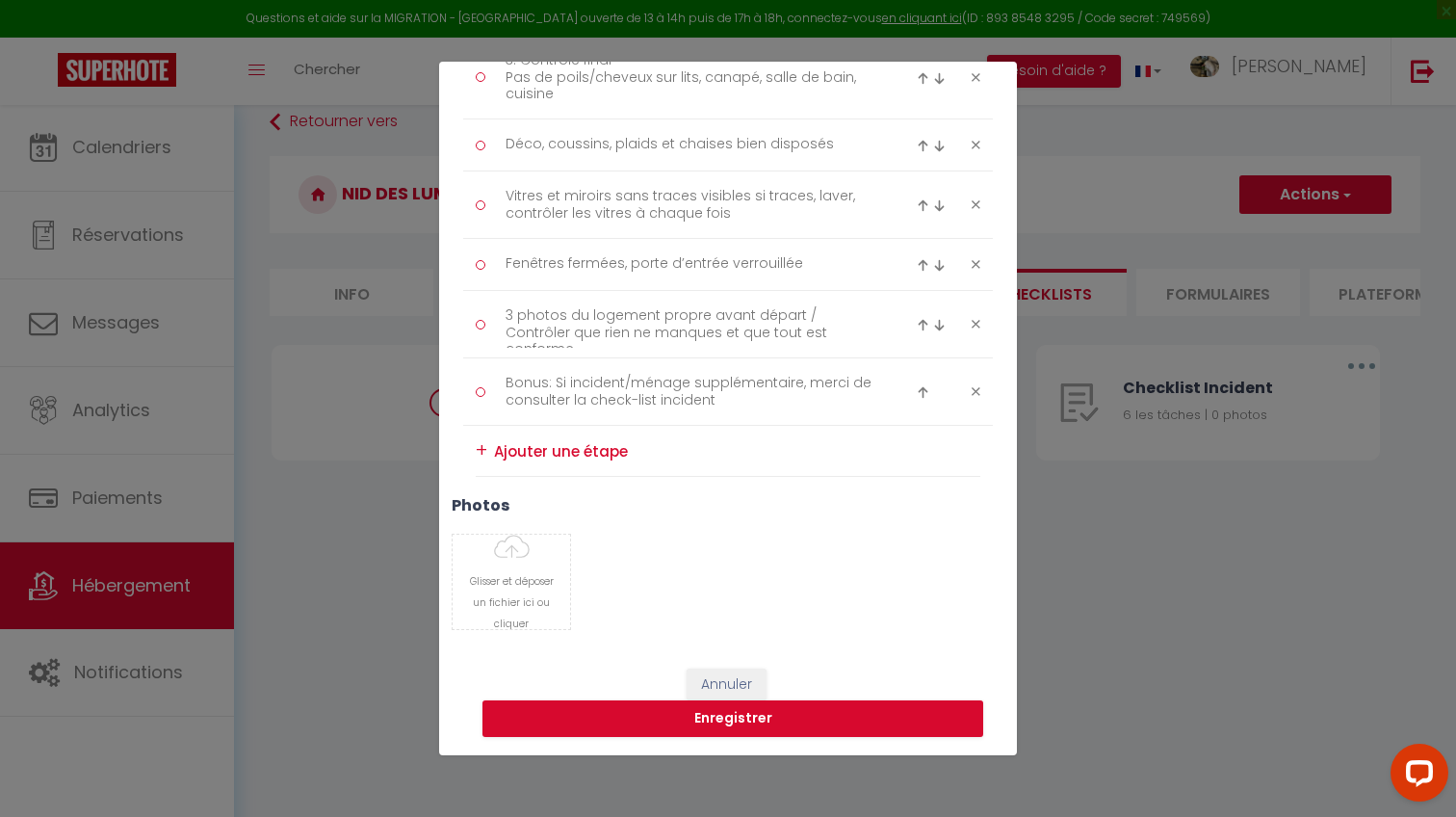
scroll to position [892, 0]
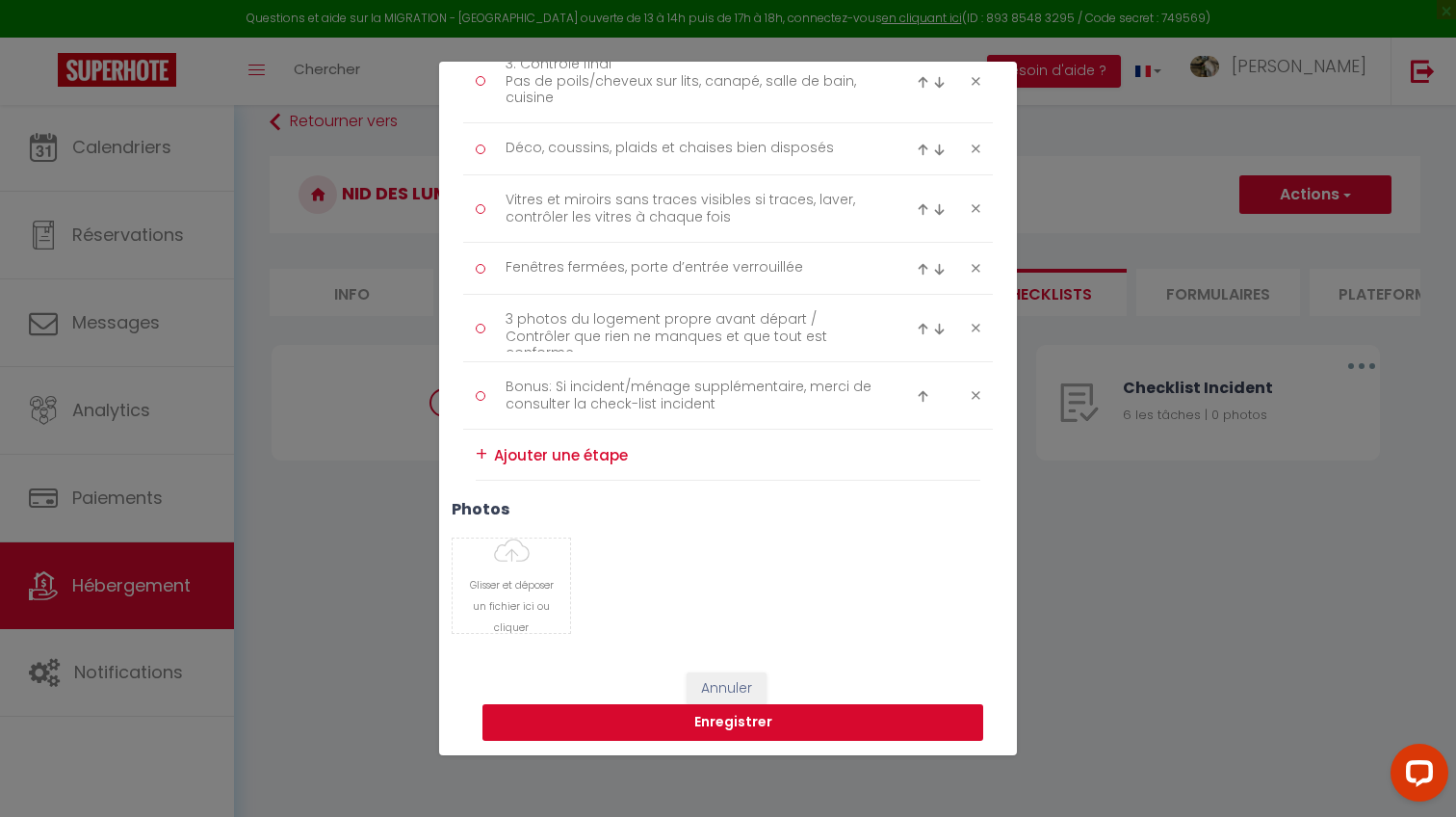
click at [703, 719] on button "Enregistrer" at bounding box center [732, 722] width 500 height 37
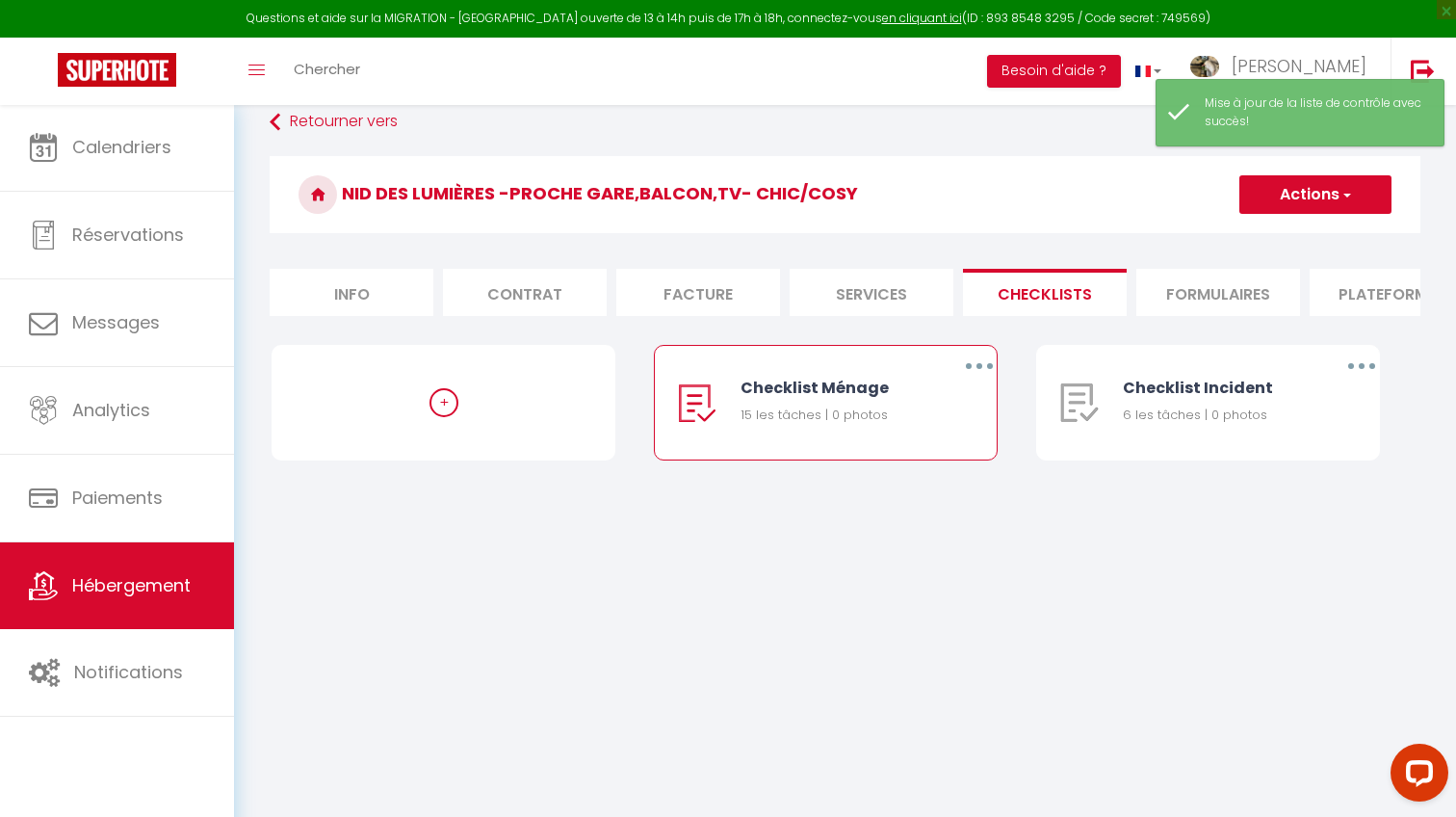
scroll to position [14, 0]
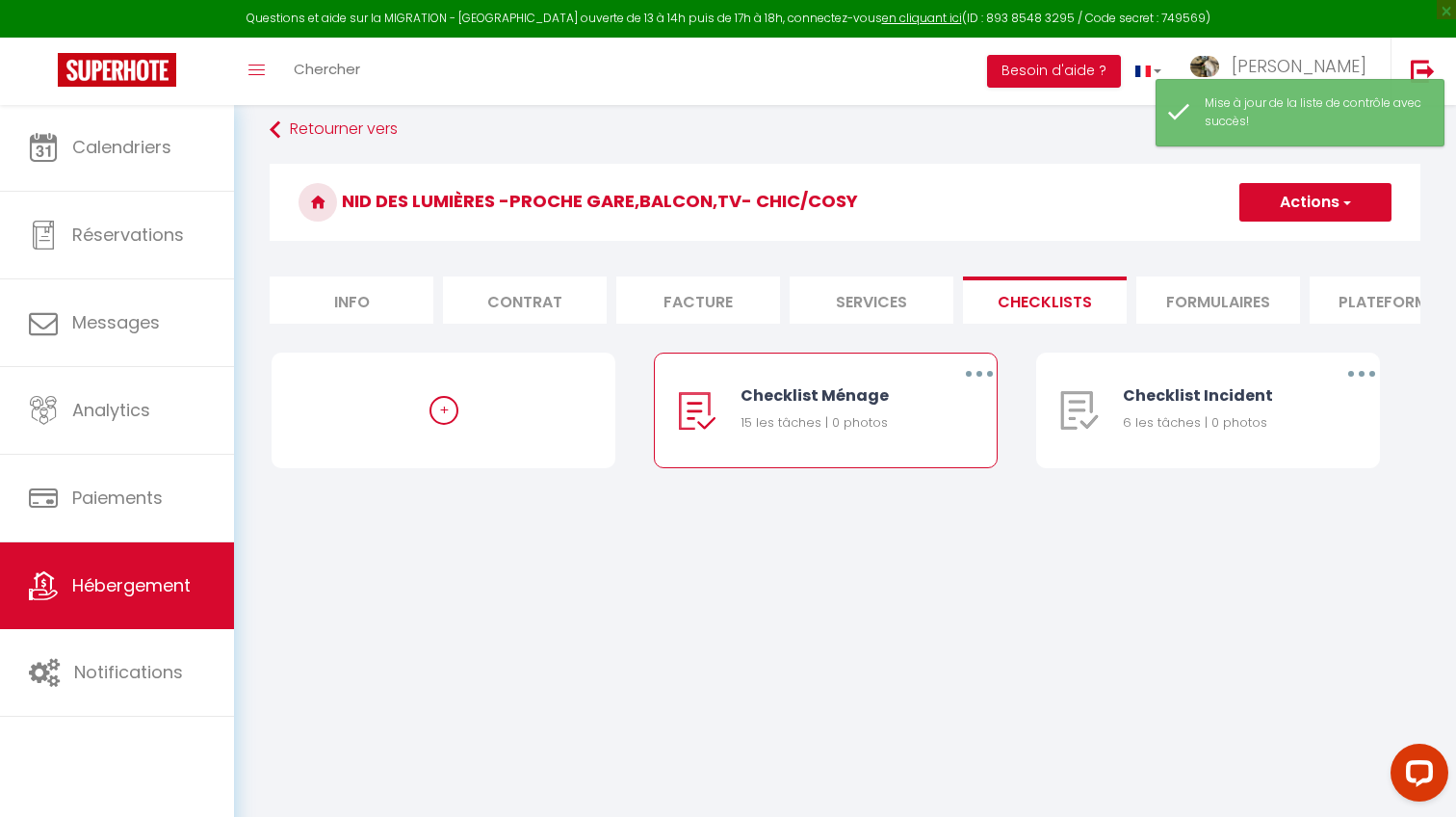
click at [976, 367] on button "button" at bounding box center [980, 374] width 54 height 31
click at [915, 445] on link "Dupliquer" at bounding box center [929, 452] width 143 height 33
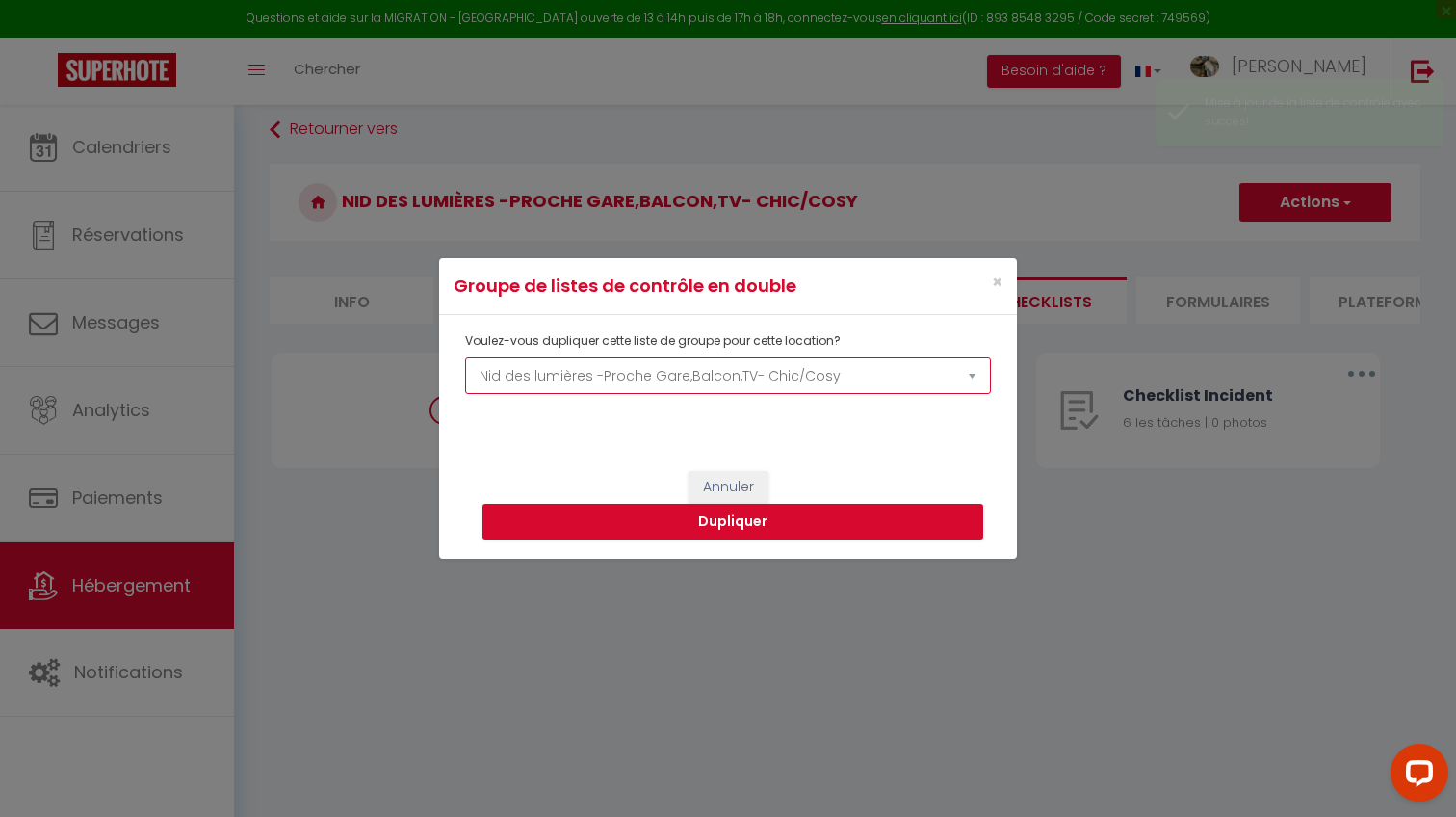
drag, startPoint x: 744, startPoint y: 529, endPoint x: 730, endPoint y: 591, distance: 63.6
click at [730, 604] on div "Annuler Dupliquer" at bounding box center [728, 564] width 577 height 302
select select "64669"
click at [765, 513] on button "Dupliquer" at bounding box center [732, 521] width 500 height 37
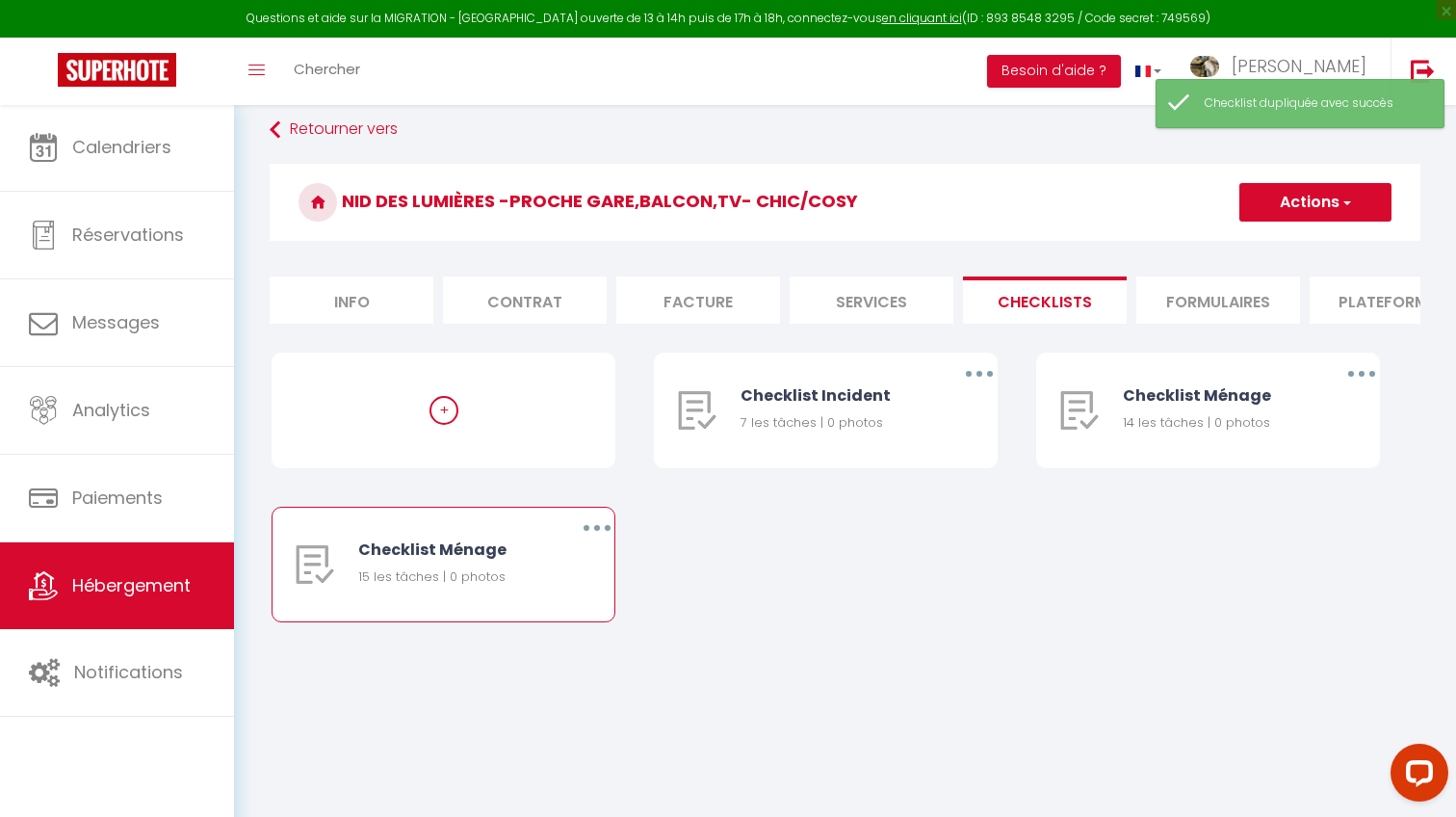
click at [585, 522] on button "button" at bounding box center [597, 527] width 54 height 31
click at [565, 568] on link "Editer" at bounding box center [546, 571] width 143 height 33
type input "Checklist Ménage"
type input "Procédure ménage"
select select "1"
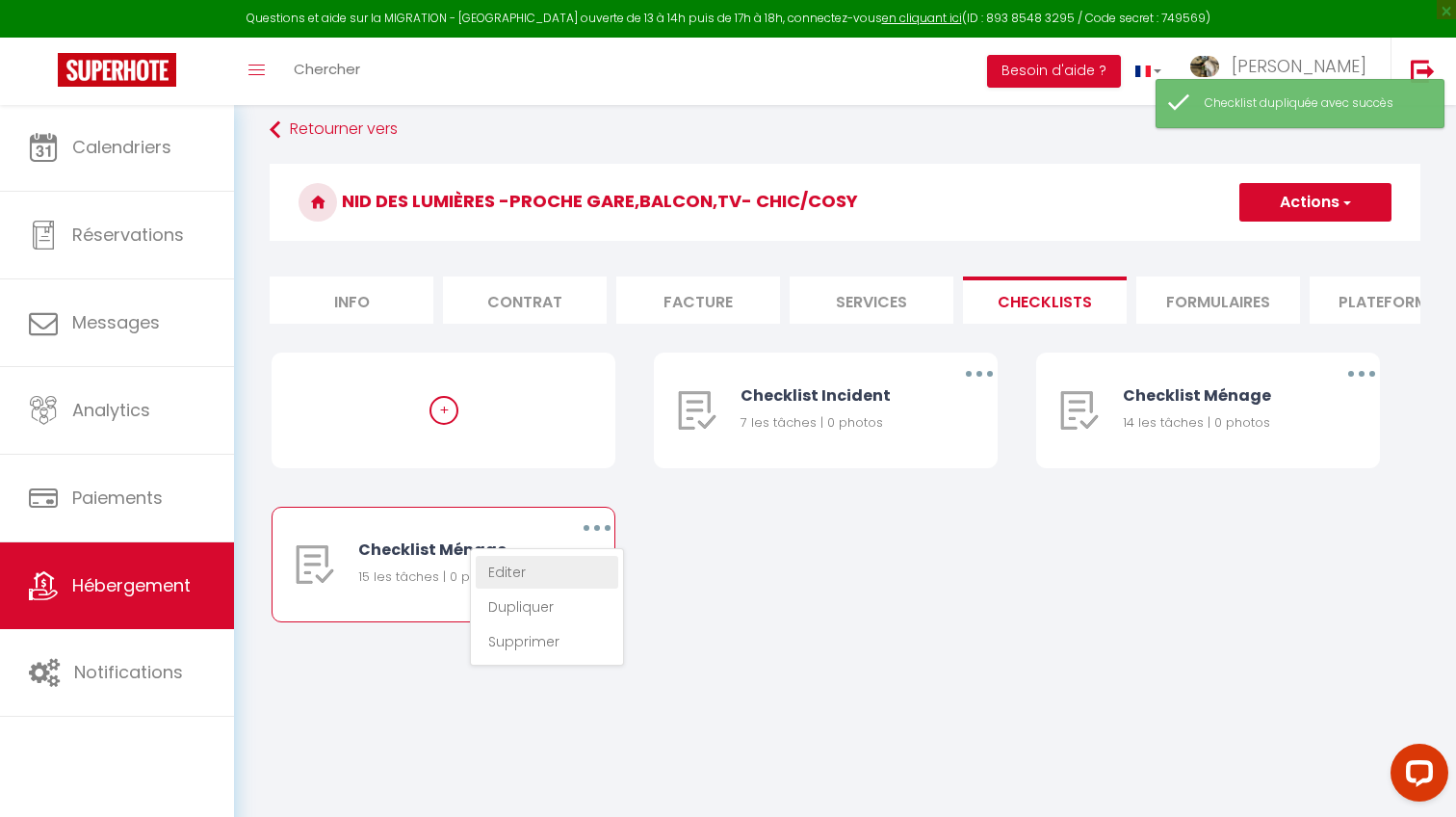
scroll to position [0, 0]
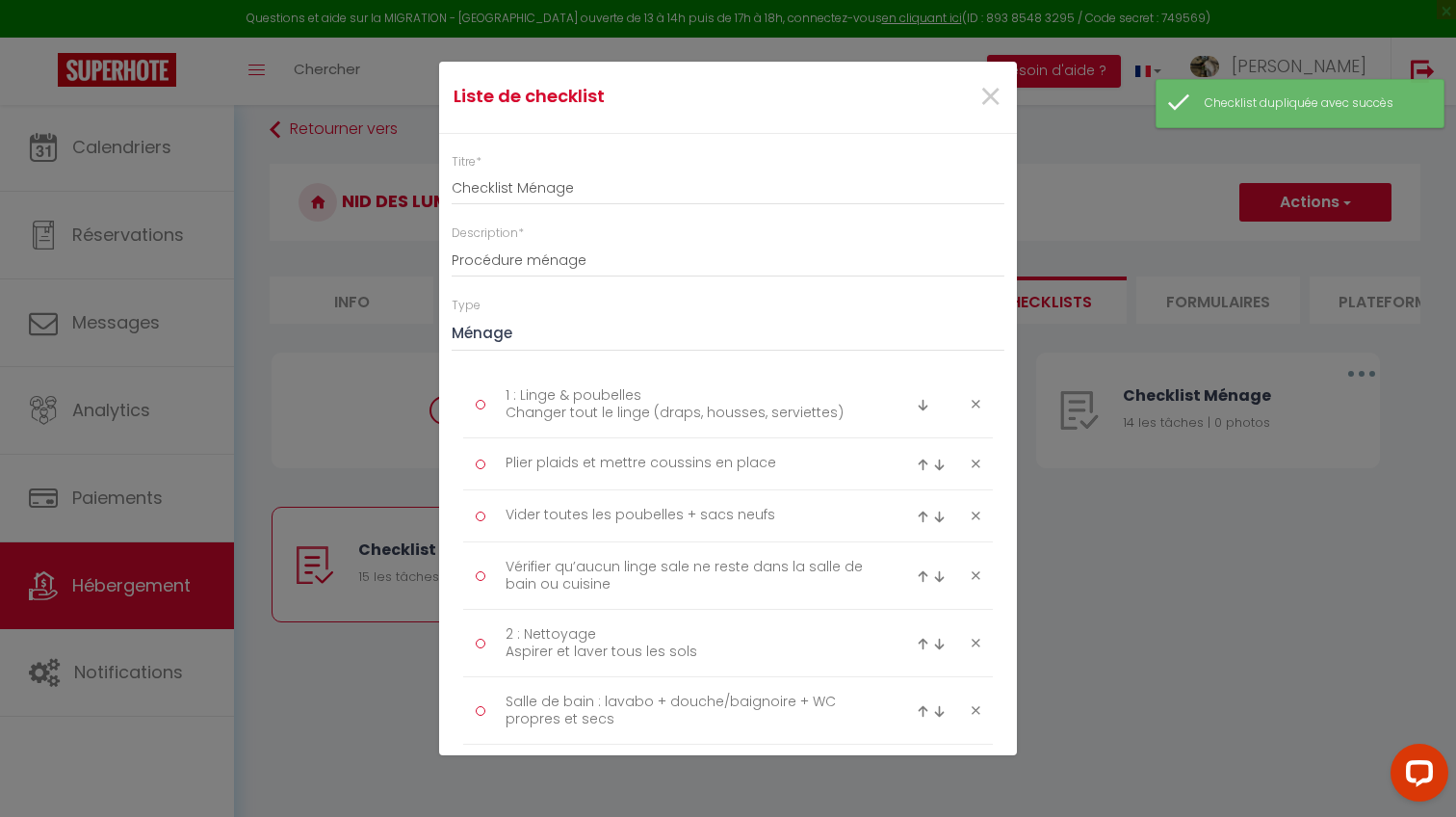
click at [1121, 350] on div "Liste de checklist × Titre * Checklist Ménage Description * Procédure ménage Ty…" at bounding box center [728, 408] width 1456 height 817
click at [997, 100] on span "×" at bounding box center [991, 97] width 24 height 58
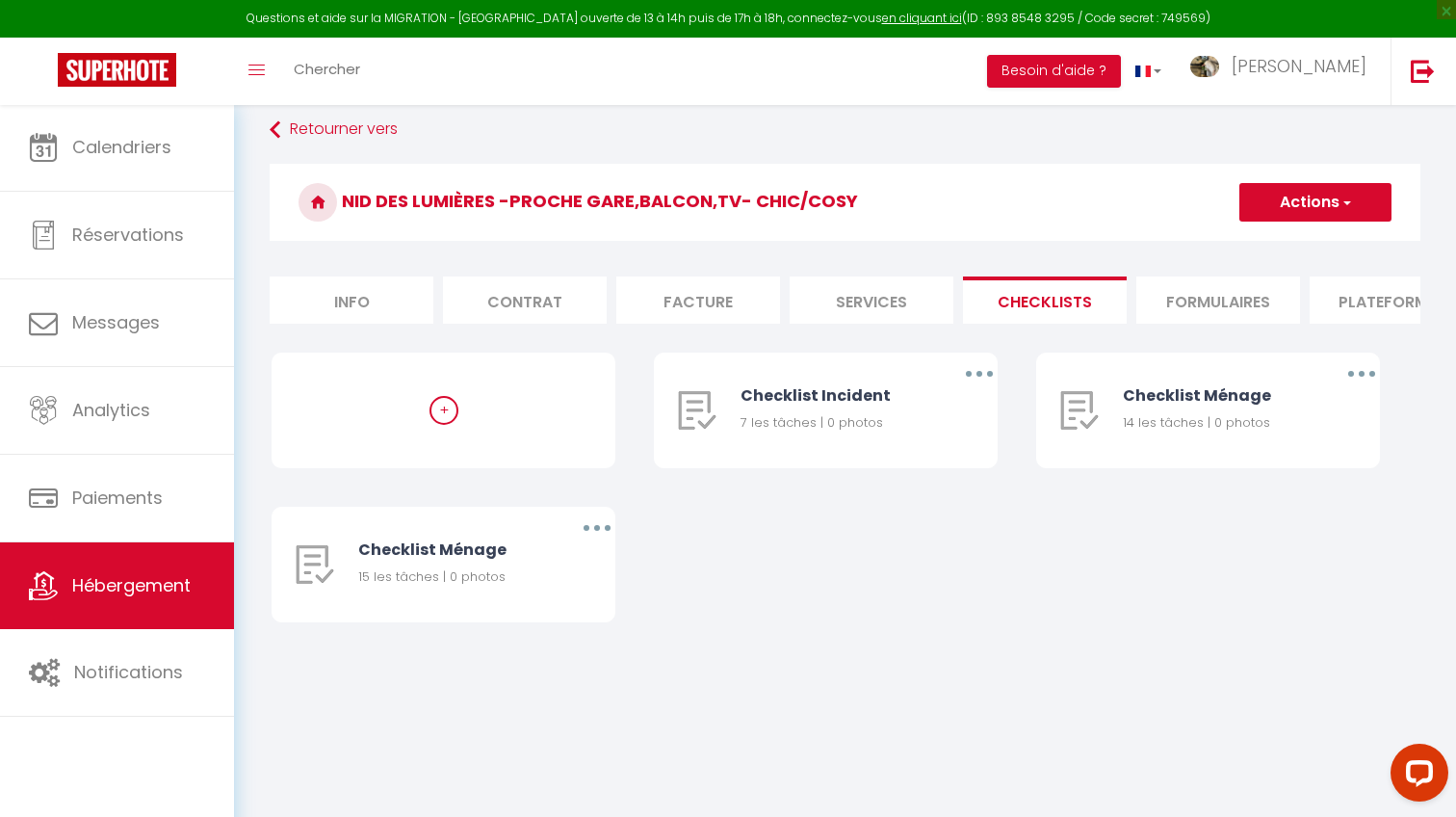
click at [112, 552] on link "Hébergement" at bounding box center [117, 585] width 234 height 87
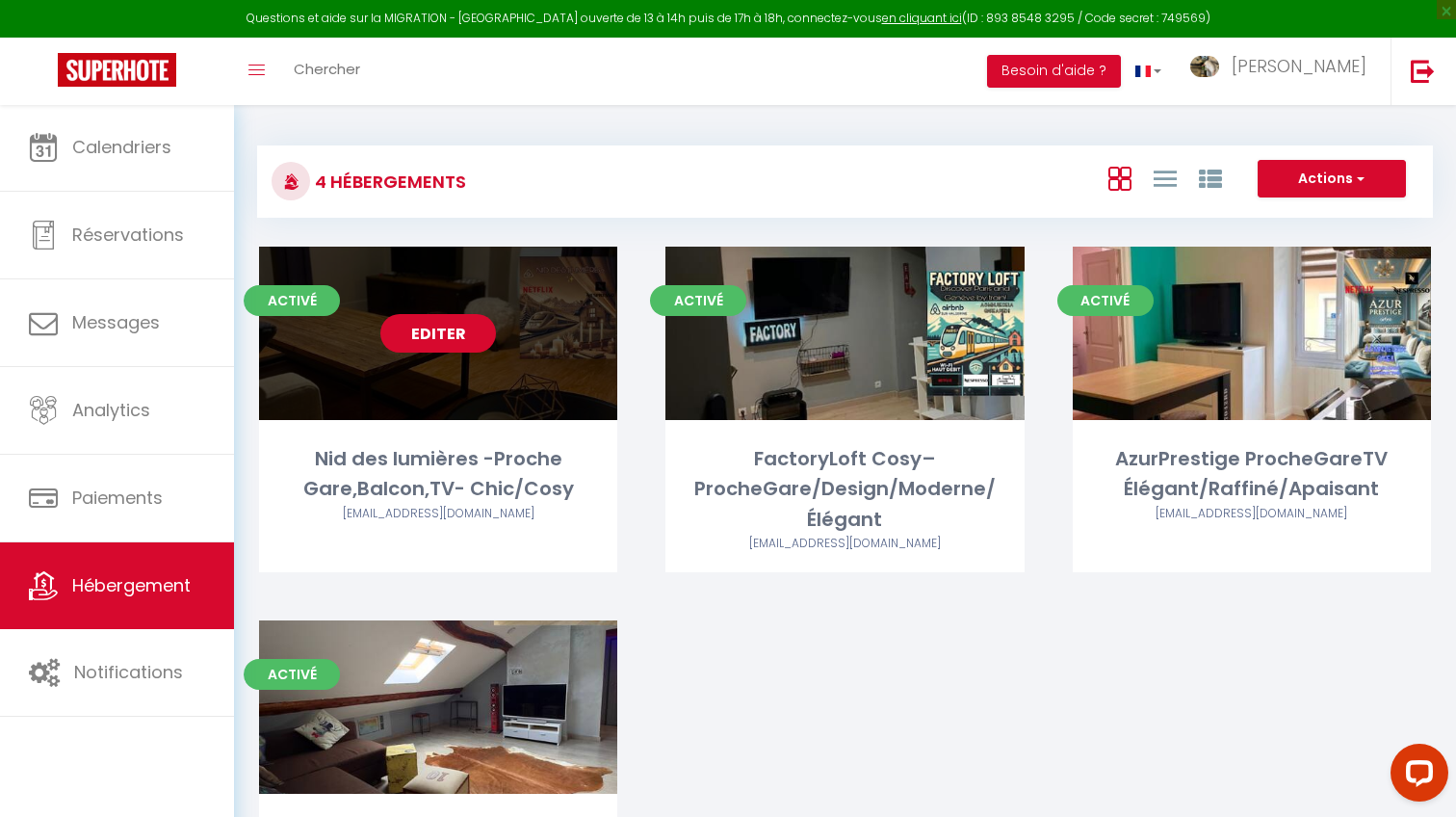
click at [452, 329] on link "Editer" at bounding box center [438, 333] width 116 height 39
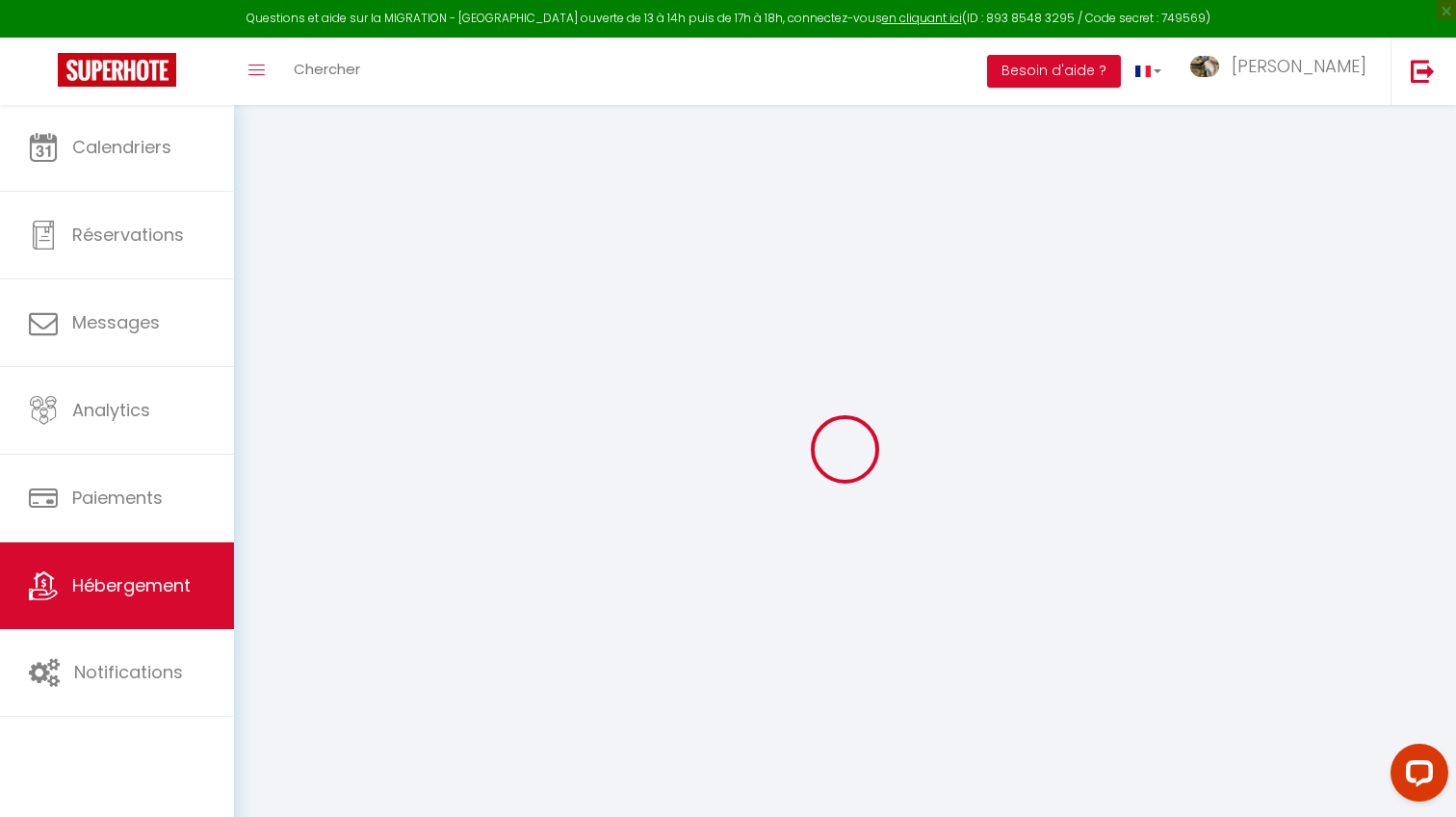
checkbox input "true"
checkbox input "false"
select select "14:00"
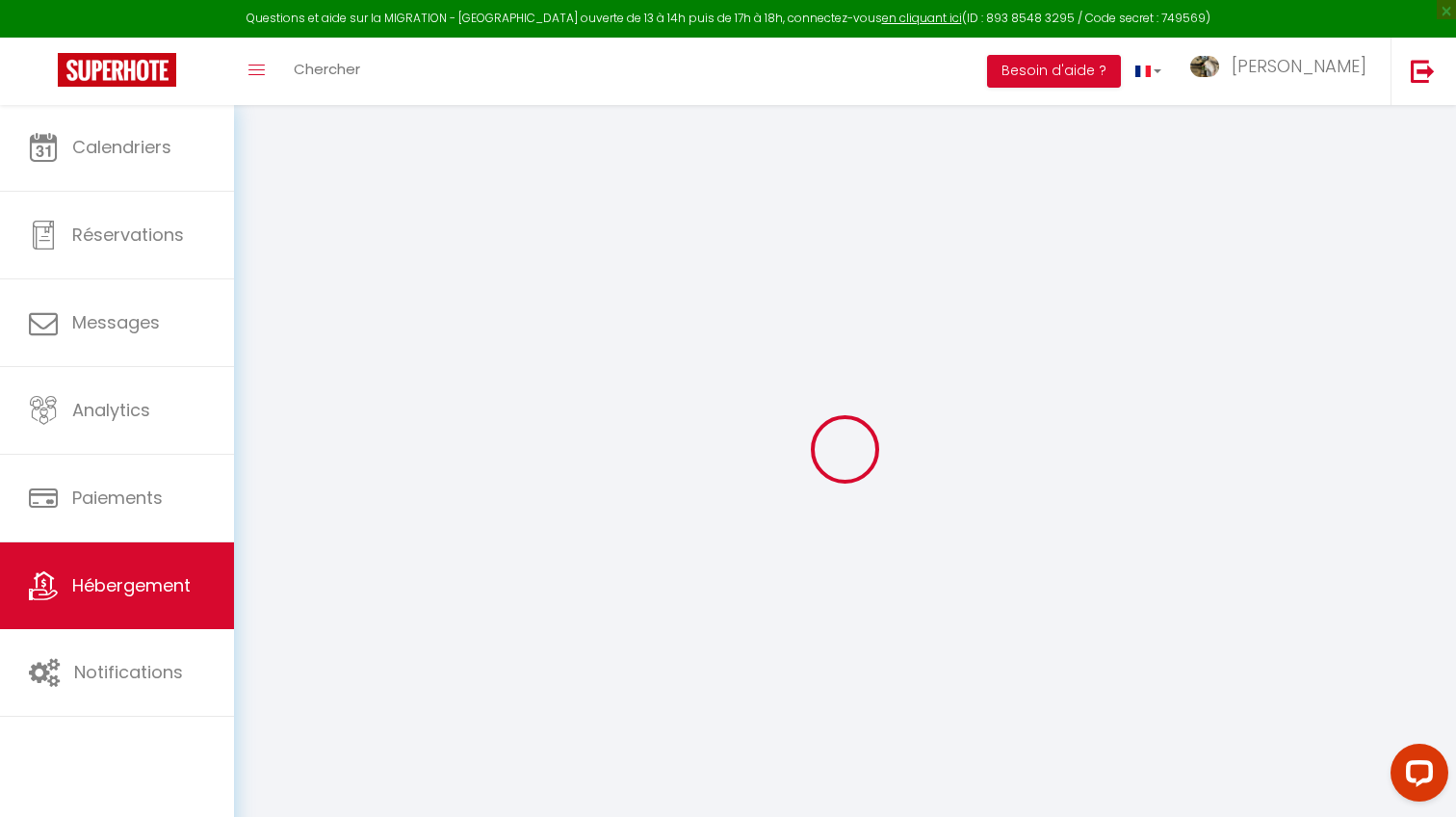
select select
select select "11:00"
select select "30"
select select "120"
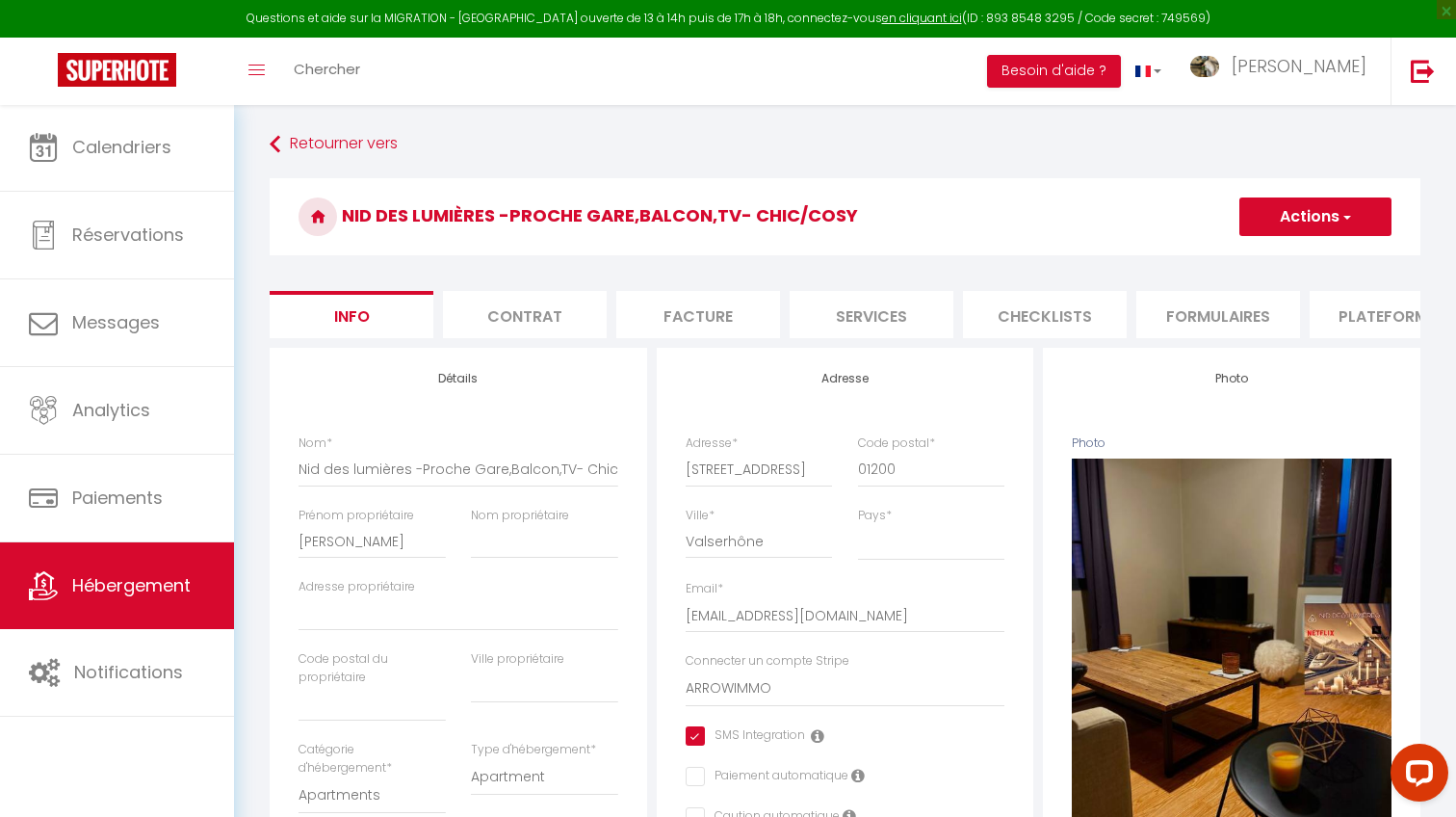
select select
checkbox input "true"
checkbox input "false"
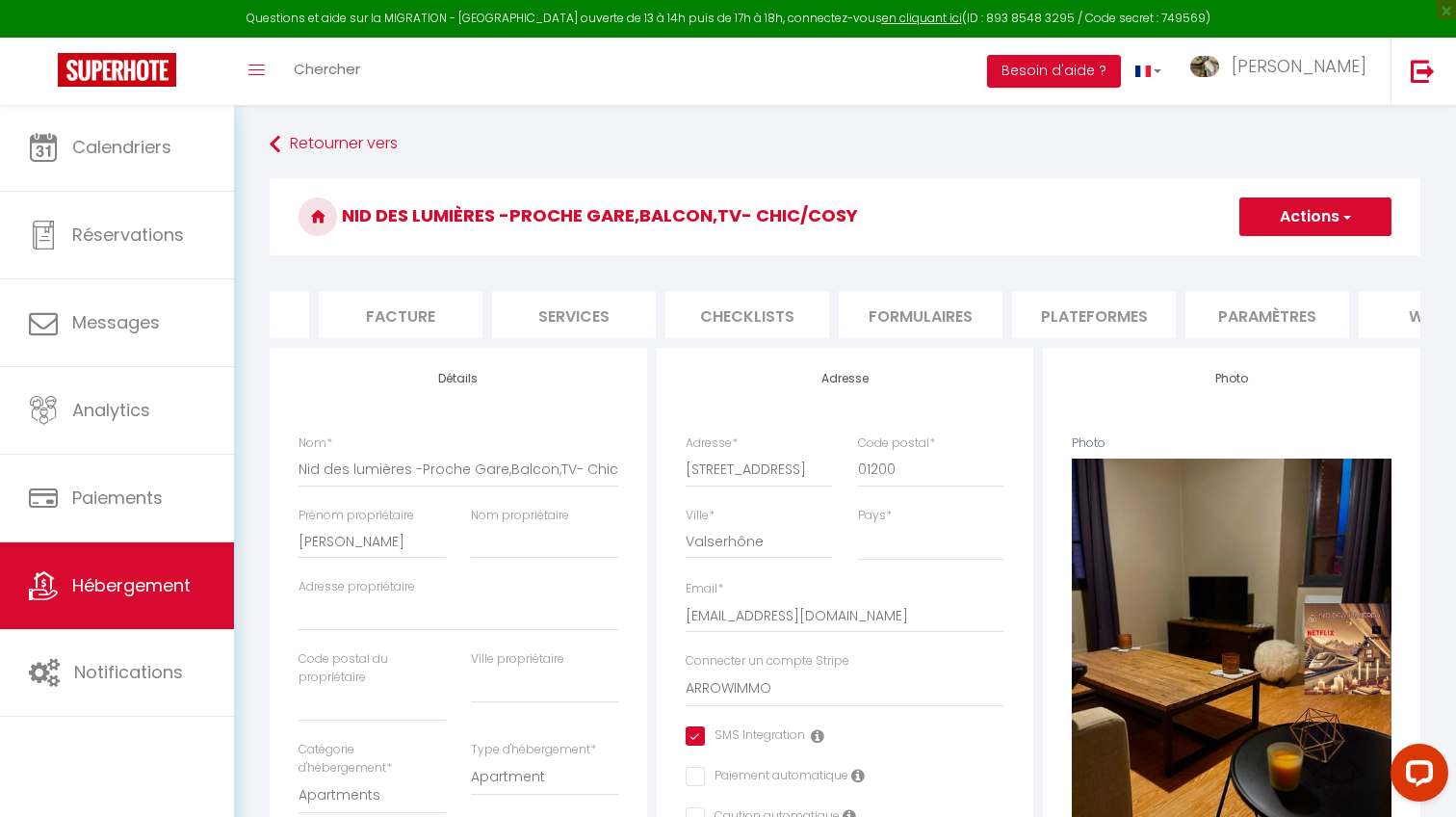
scroll to position [0, 335]
click at [861, 312] on li "Formulaires" at bounding box center [884, 314] width 164 height 47
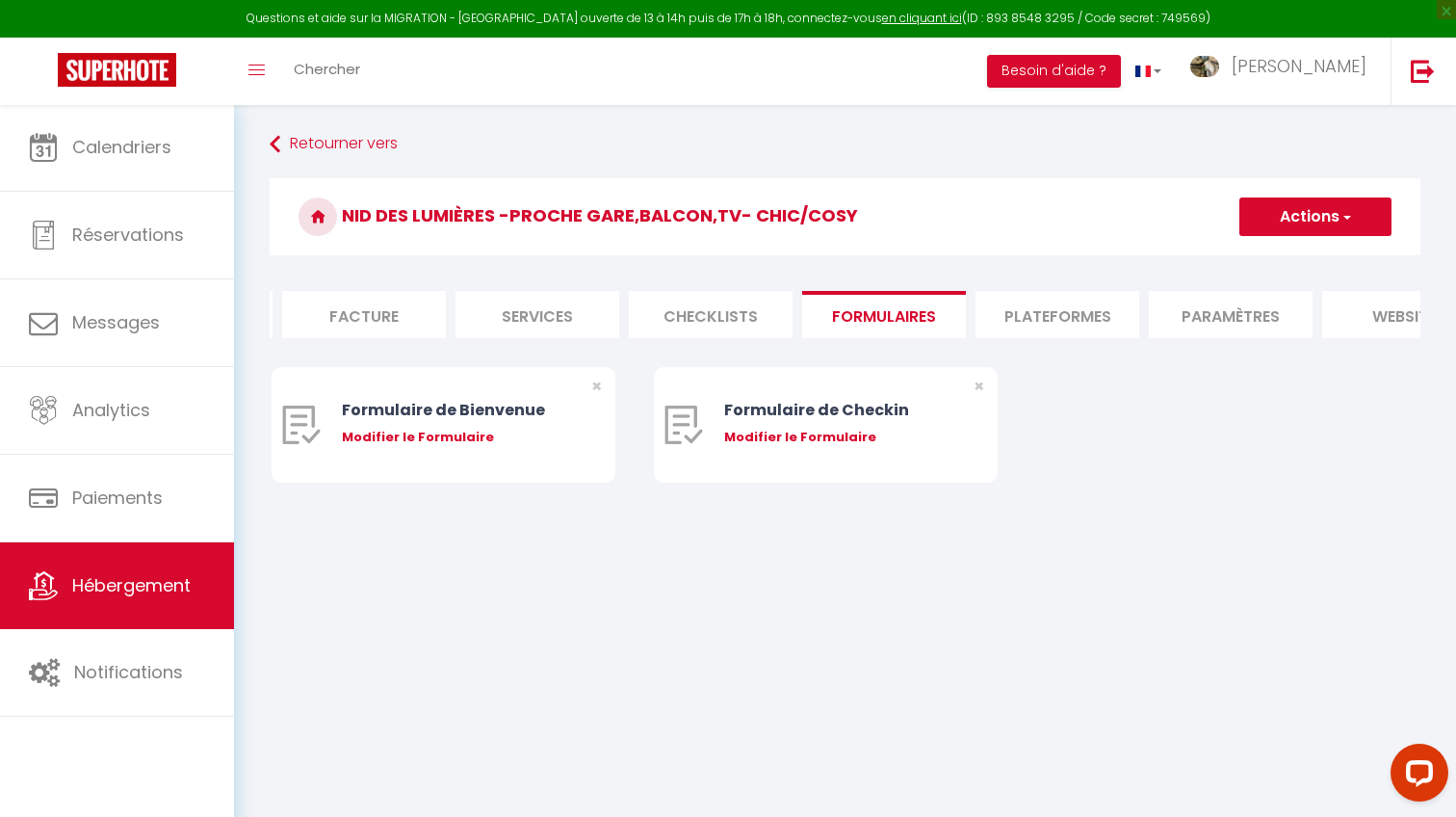
click at [1004, 316] on li "Plateformes" at bounding box center [1058, 314] width 164 height 47
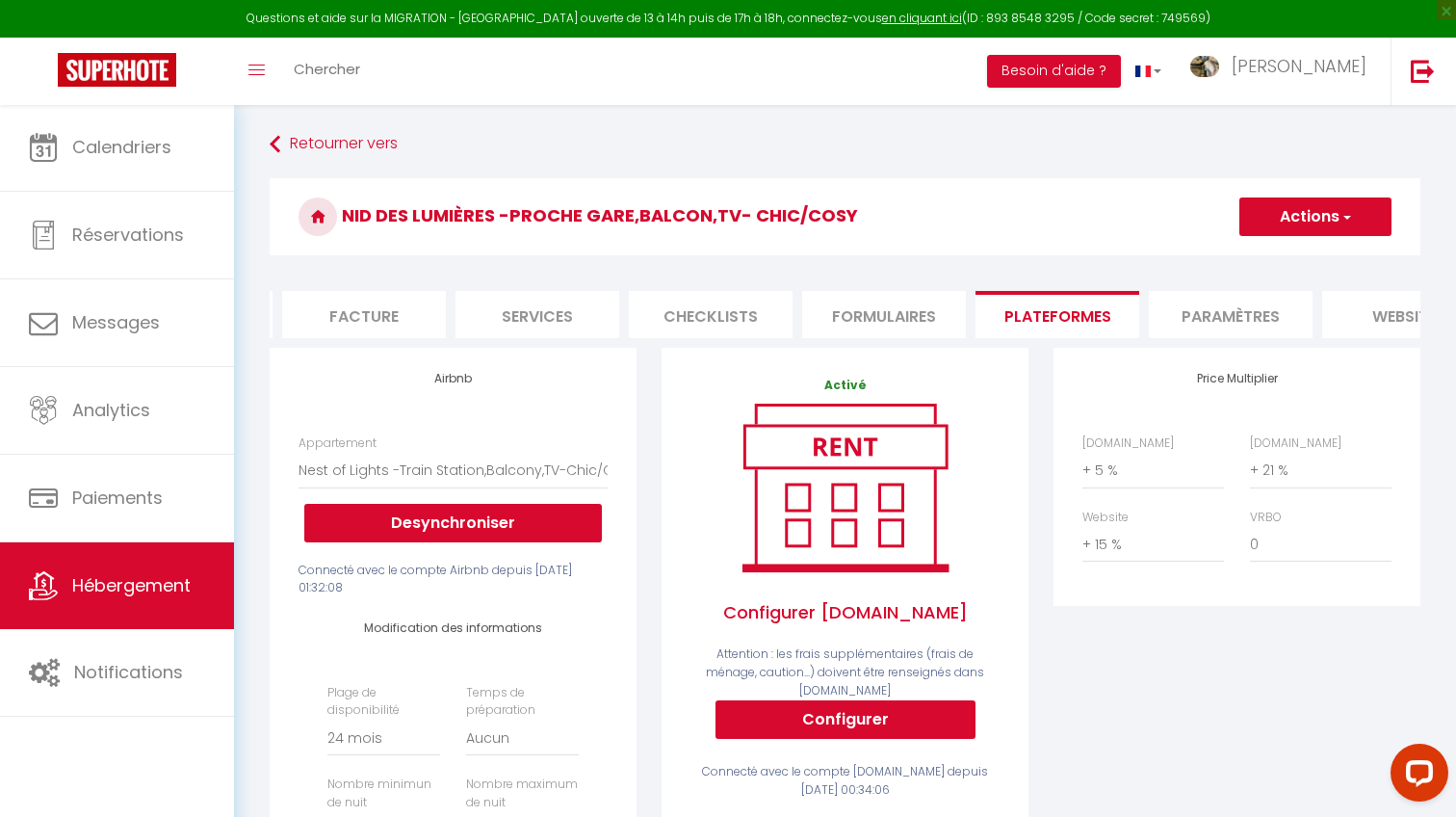
click at [1159, 318] on li "Paramètres" at bounding box center [1230, 314] width 164 height 47
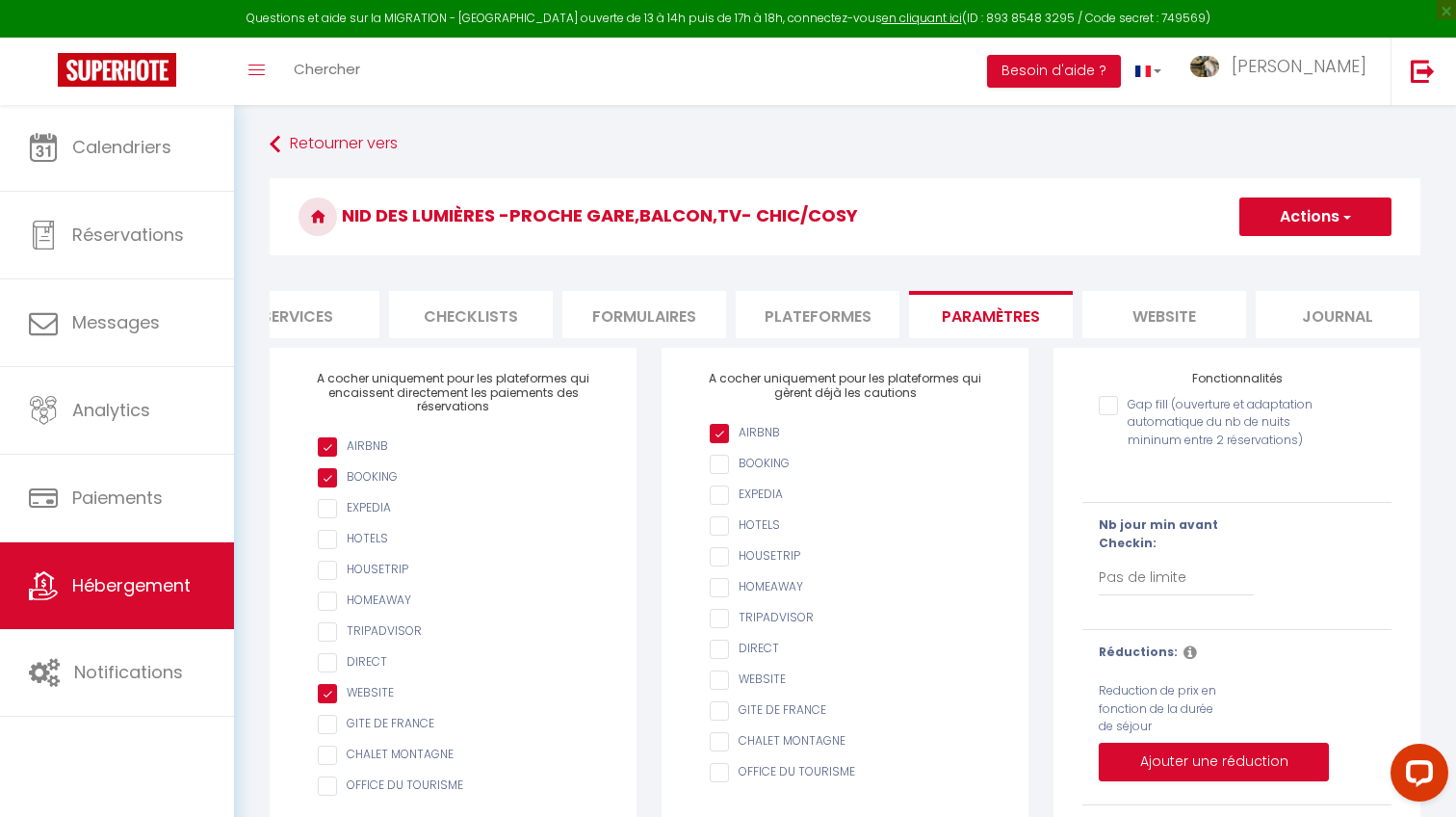
scroll to position [0, 573]
click at [1172, 317] on li "website" at bounding box center [1165, 314] width 164 height 47
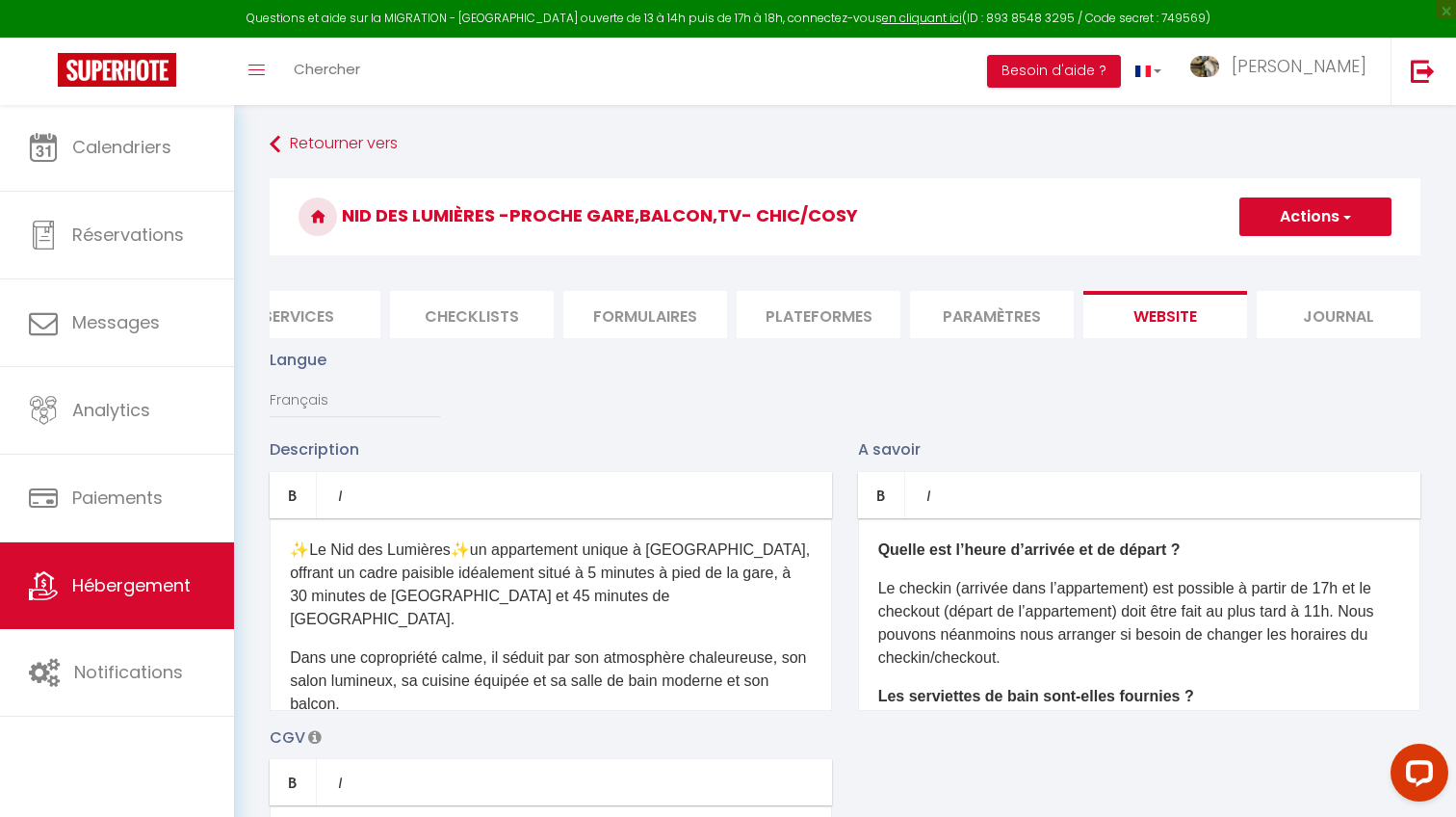
click at [701, 300] on li "Formulaires" at bounding box center [645, 314] width 164 height 47
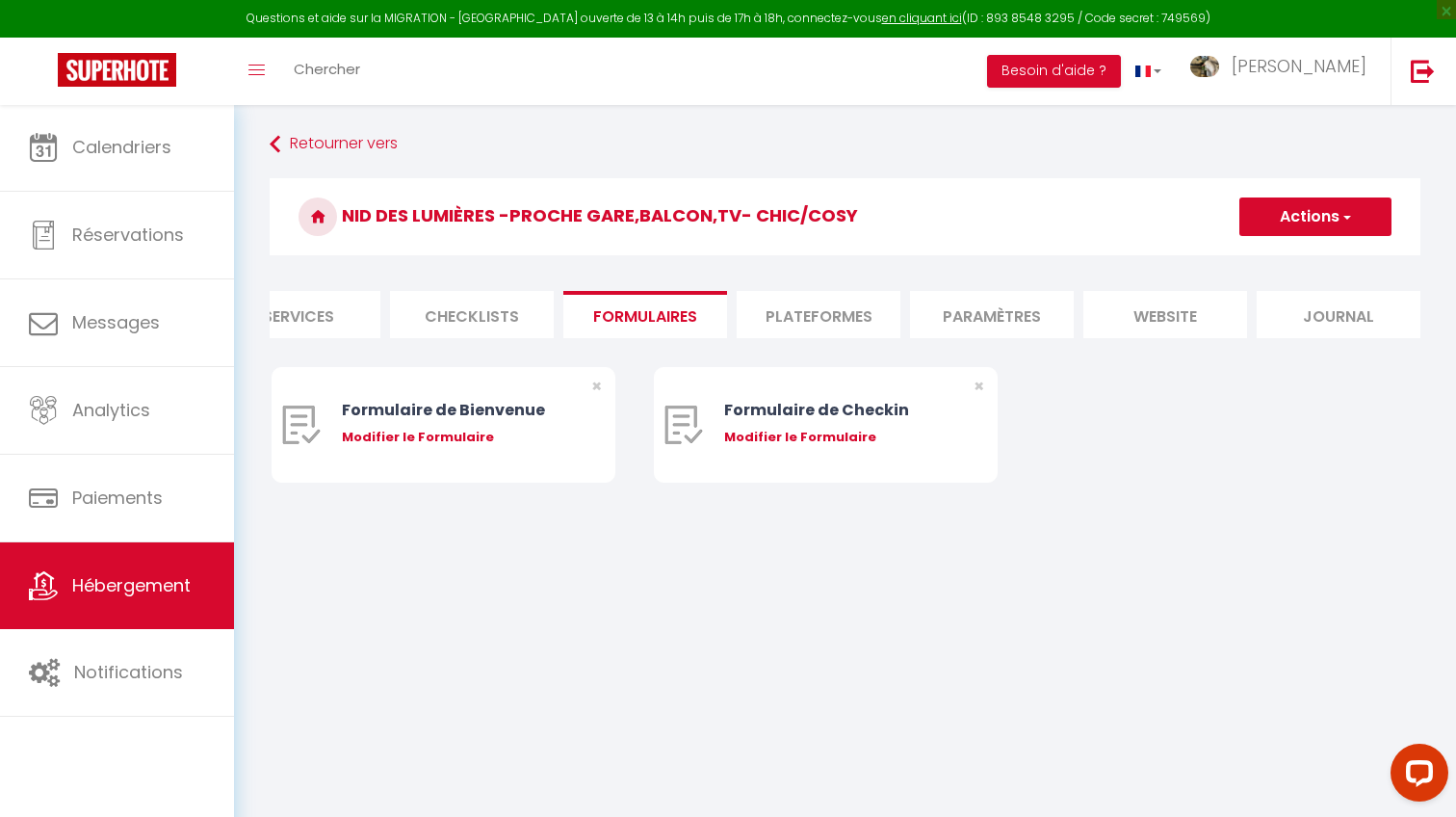
click at [819, 309] on li "Plateformes" at bounding box center [819, 314] width 164 height 47
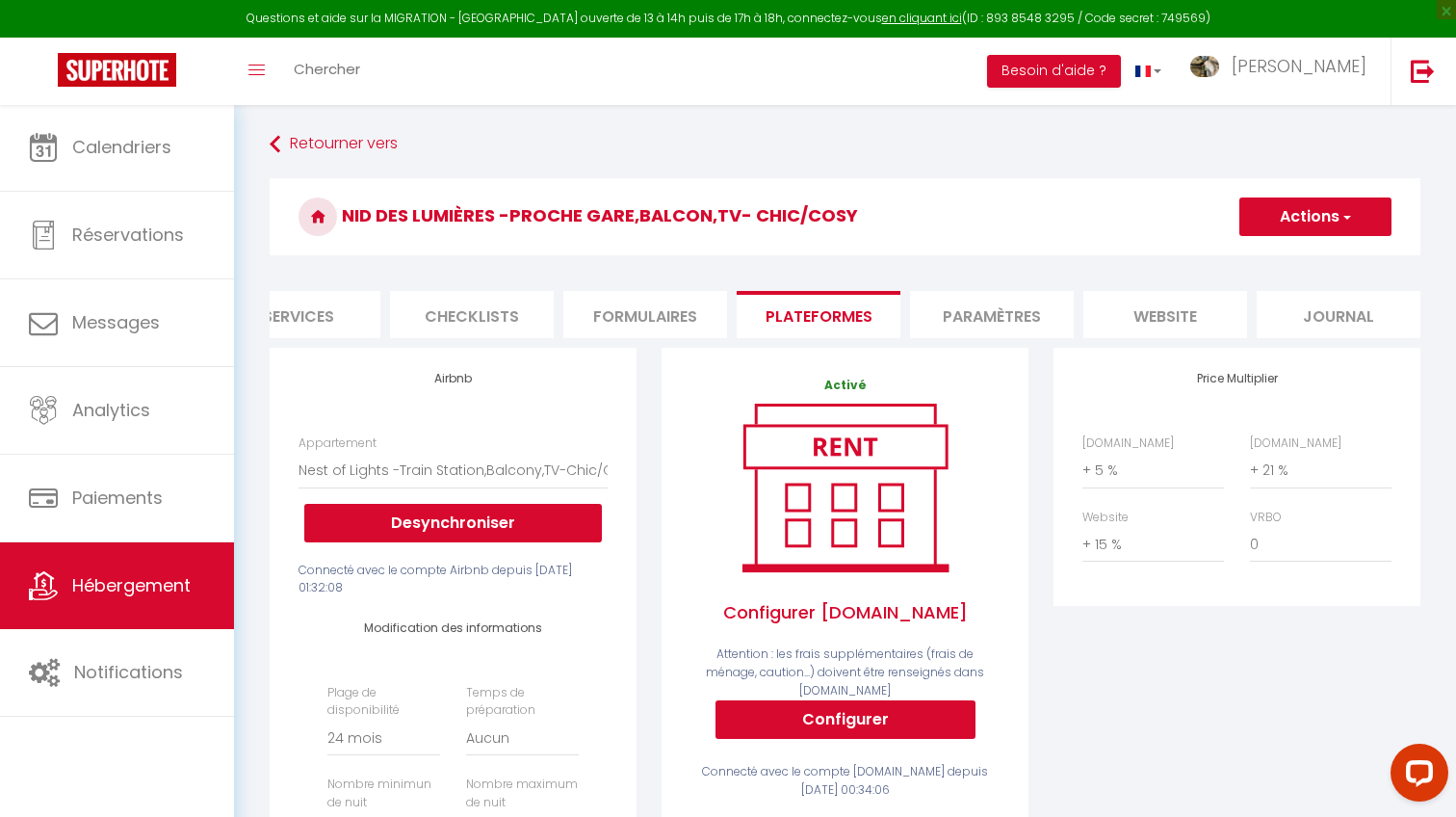
click at [438, 312] on li "Checklists" at bounding box center [471, 314] width 164 height 47
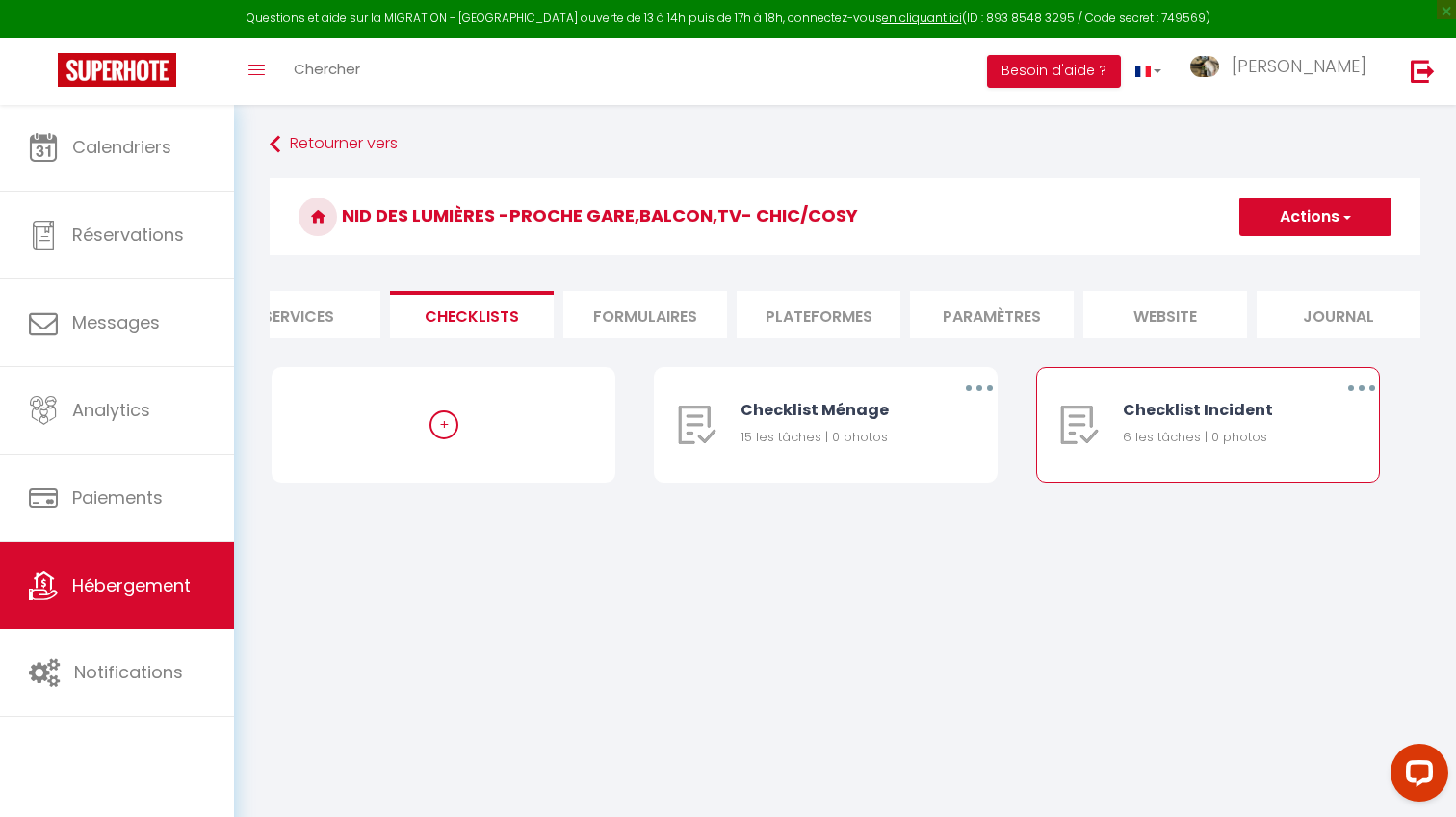
click at [1351, 389] on button "button" at bounding box center [1361, 388] width 54 height 31
click at [1263, 421] on link "Editer" at bounding box center [1311, 432] width 143 height 33
type input "Checklist Incident"
type input "Procédure à suivre en cas d'incident/urgence"
select select "2"
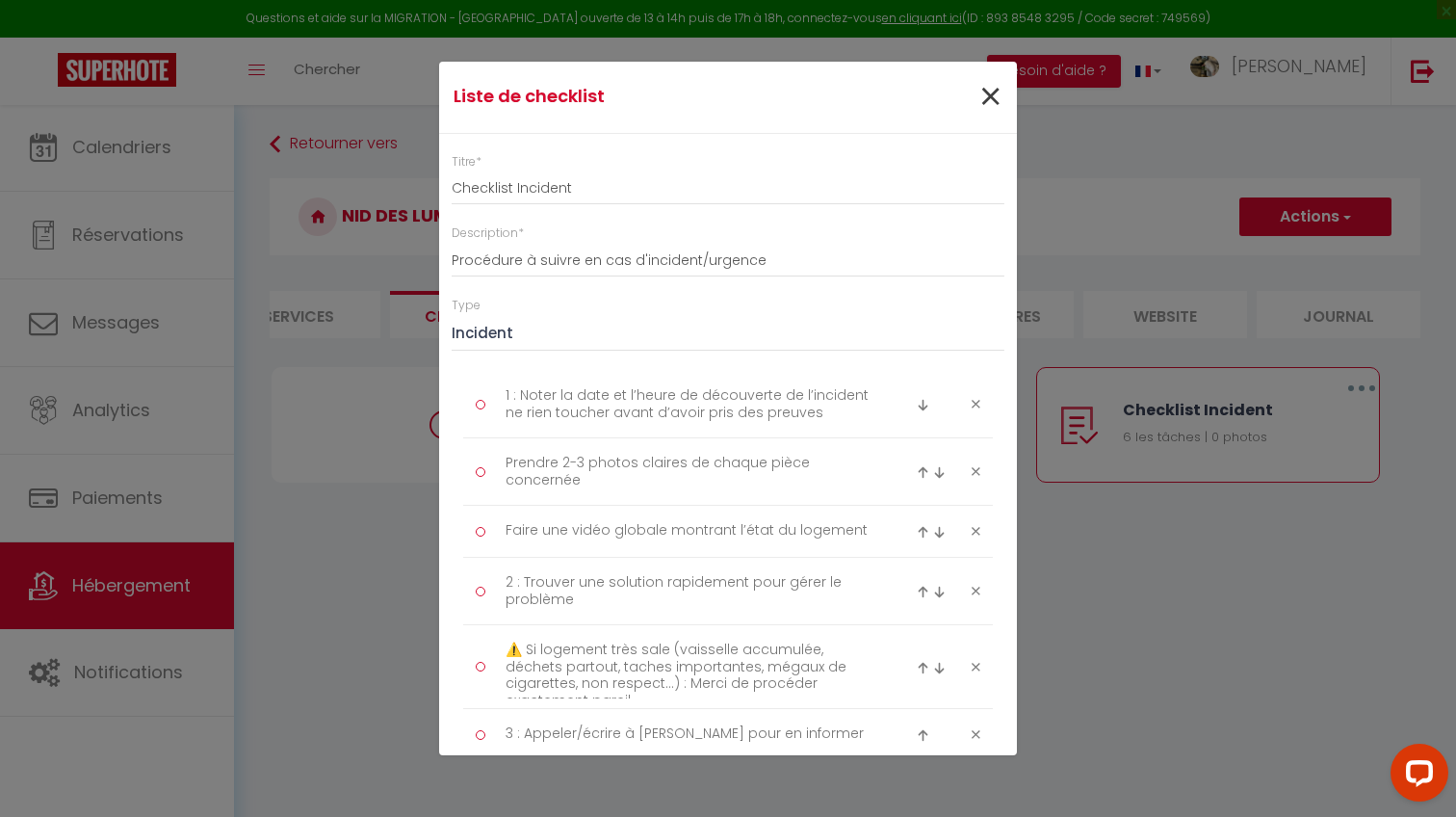
click at [988, 91] on span "×" at bounding box center [991, 97] width 24 height 58
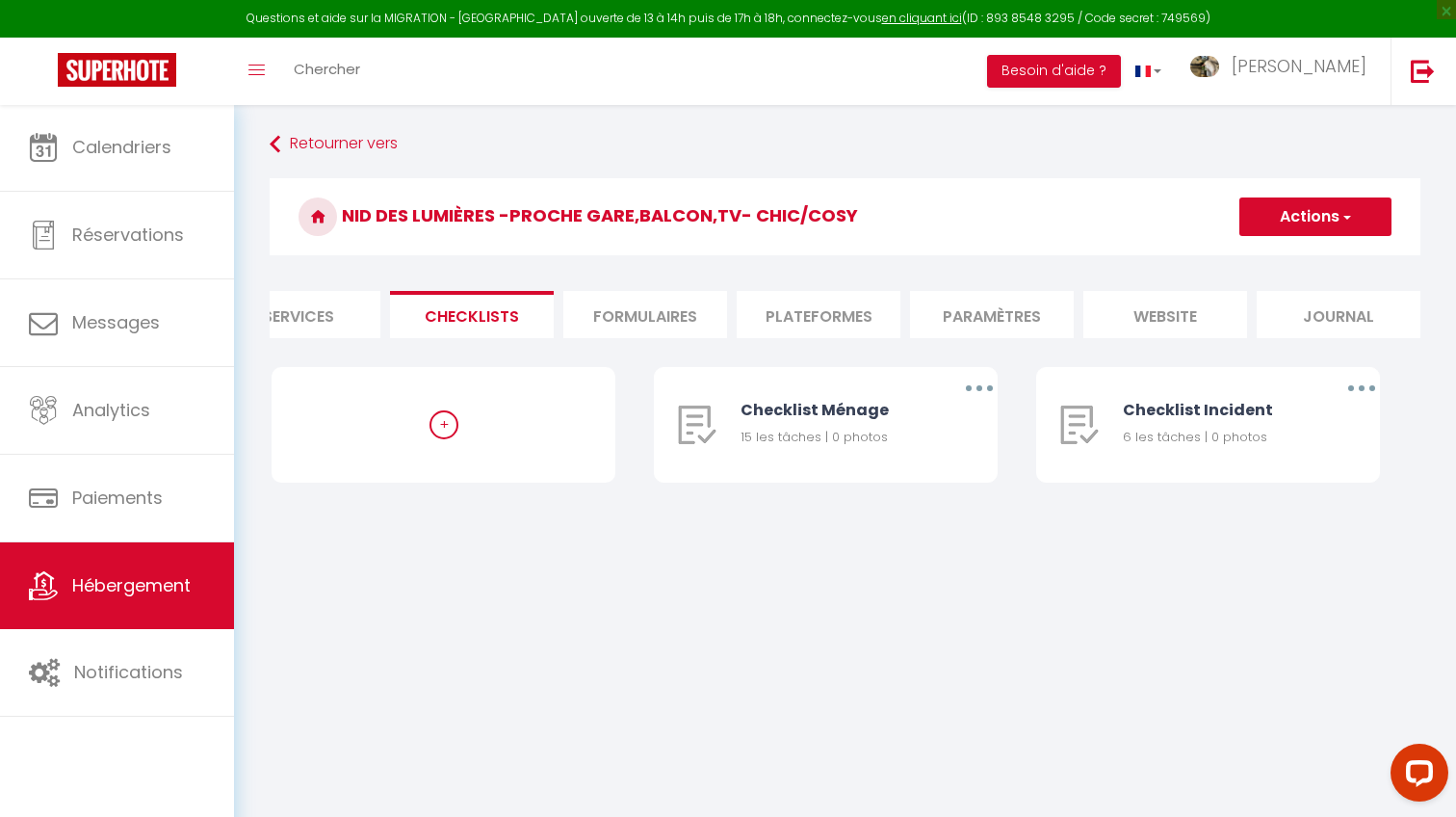
click at [166, 610] on link "Hébergement" at bounding box center [117, 585] width 234 height 87
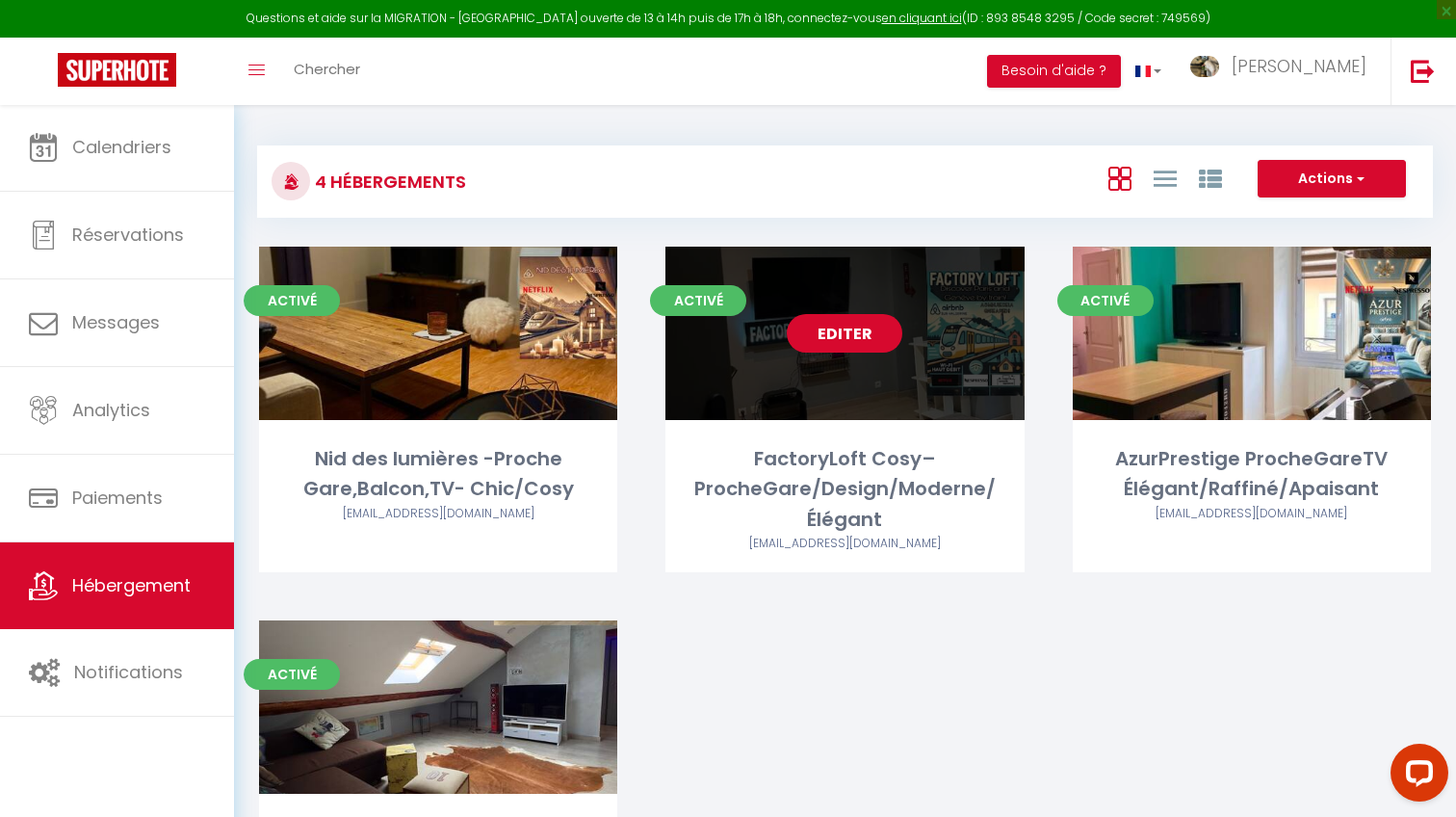
click at [845, 329] on link "Editer" at bounding box center [845, 333] width 116 height 39
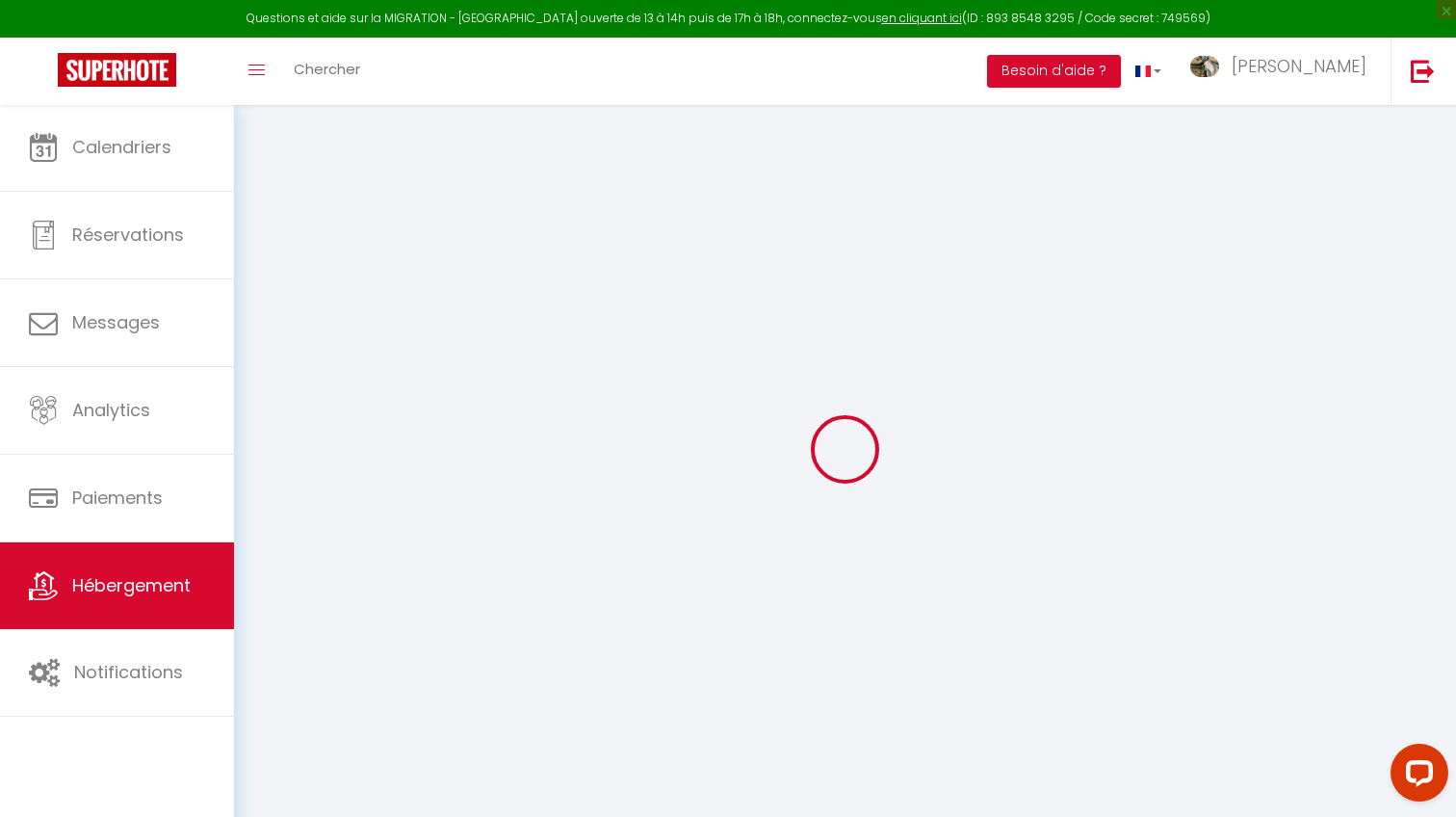
select select
checkbox input "true"
checkbox input "false"
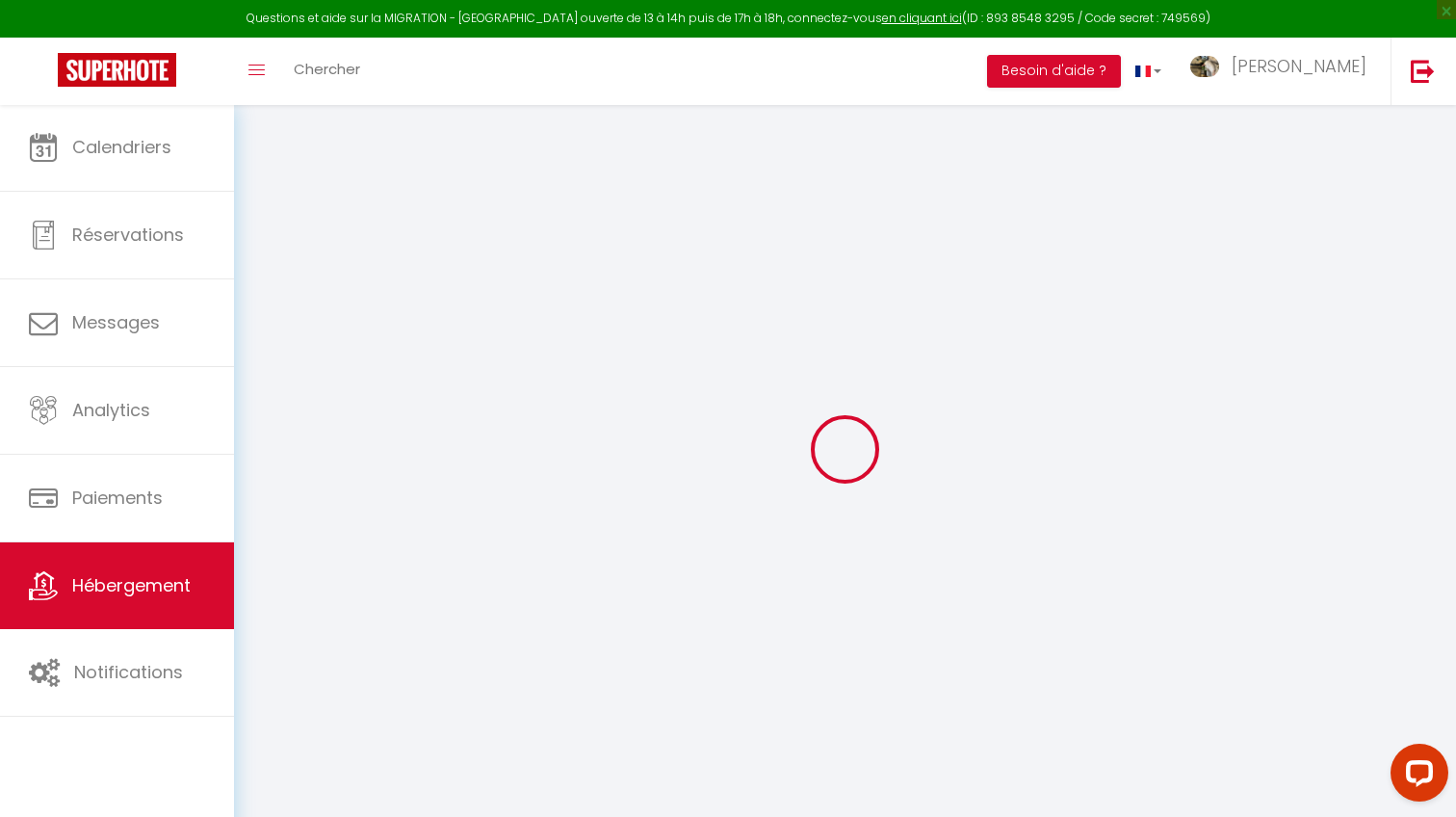
select select
checkbox input "true"
checkbox input "false"
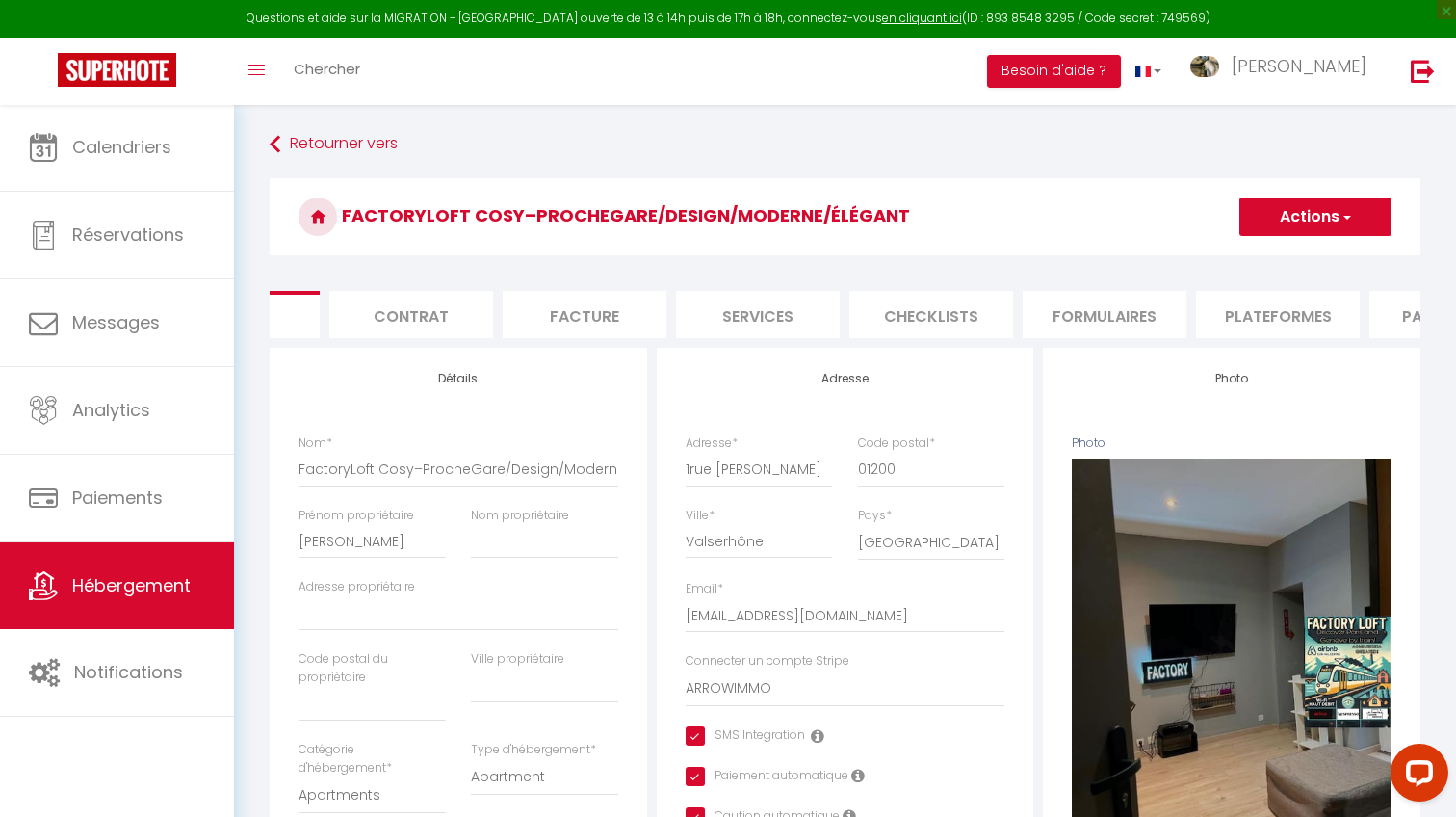
scroll to position [0, 123]
click at [933, 310] on li "Checklists" at bounding box center [922, 314] width 164 height 47
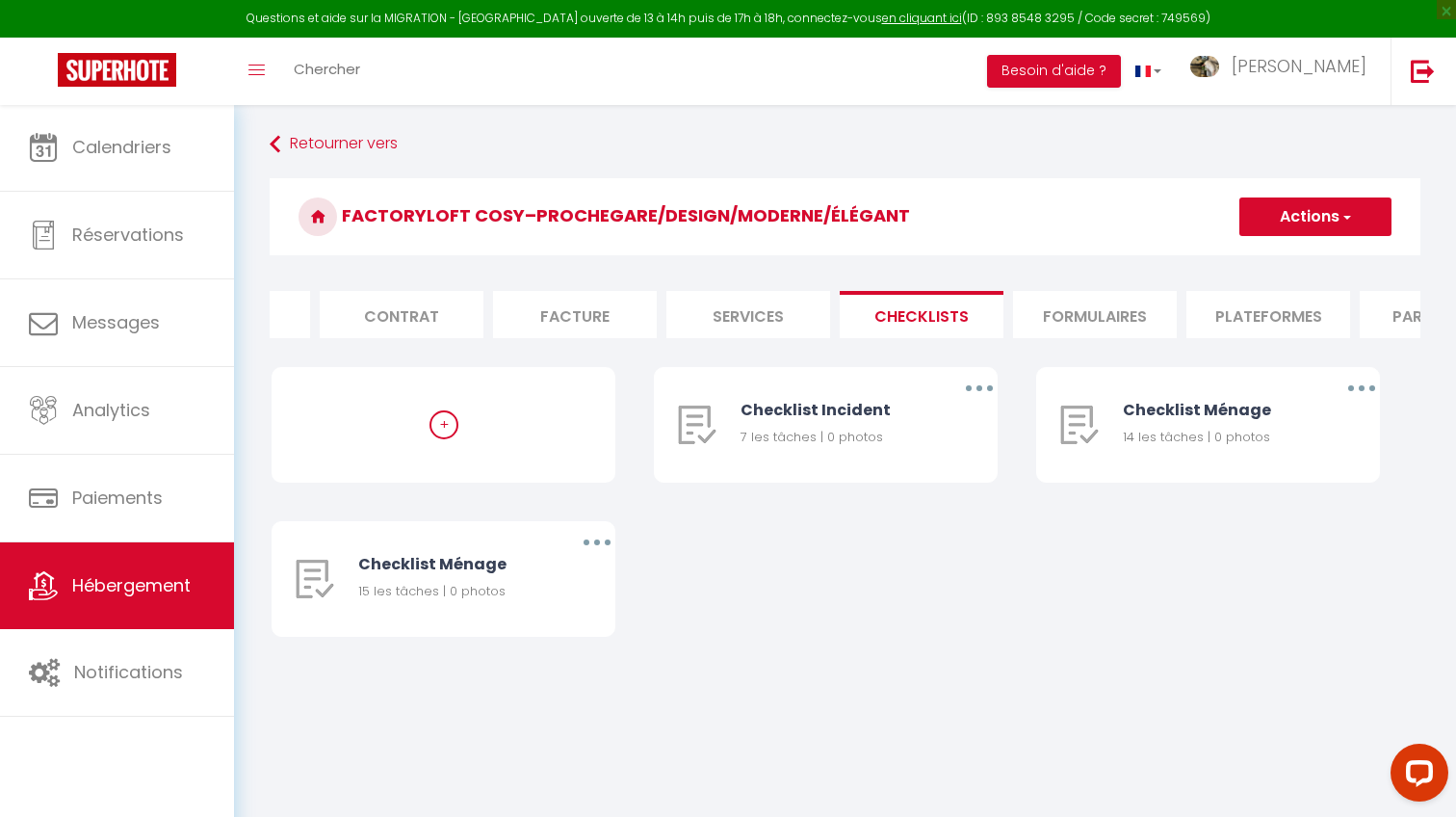
scroll to position [7, 0]
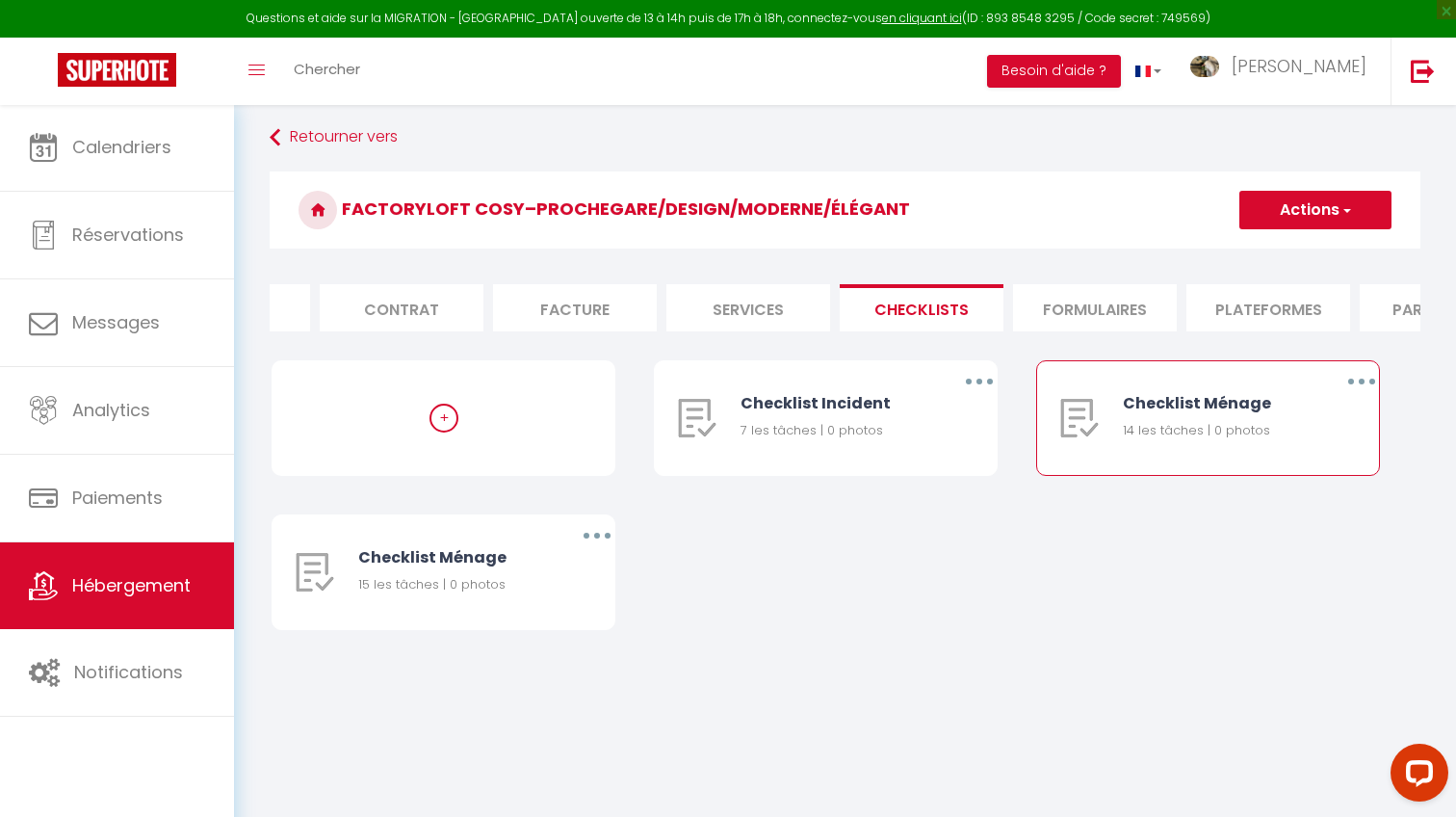
click at [1358, 381] on icon "button" at bounding box center [1361, 382] width 6 height 6
click at [1303, 492] on link "Supprimer" at bounding box center [1311, 494] width 143 height 33
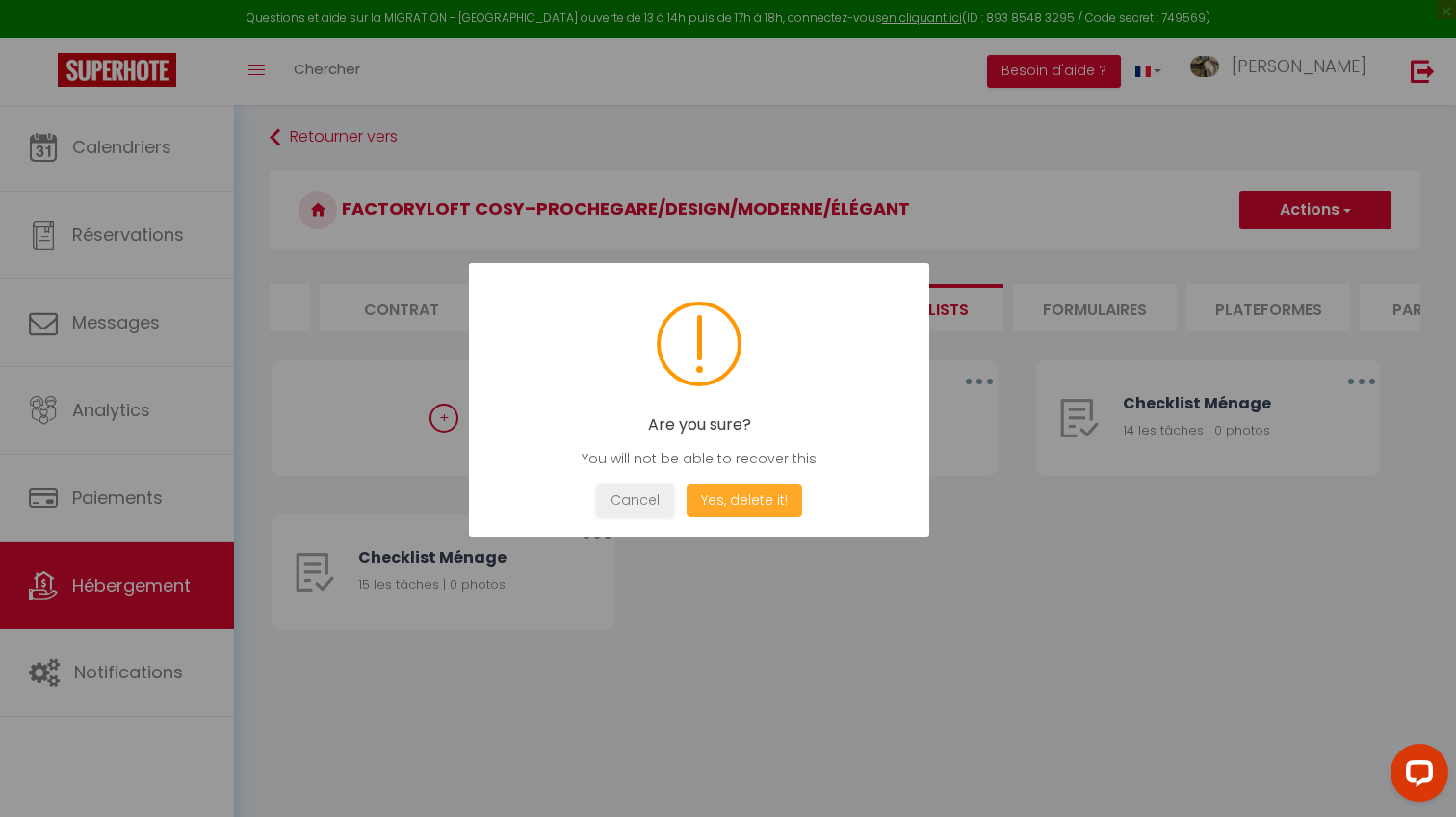
click at [772, 505] on button "Yes, delete it!" at bounding box center [744, 500] width 116 height 34
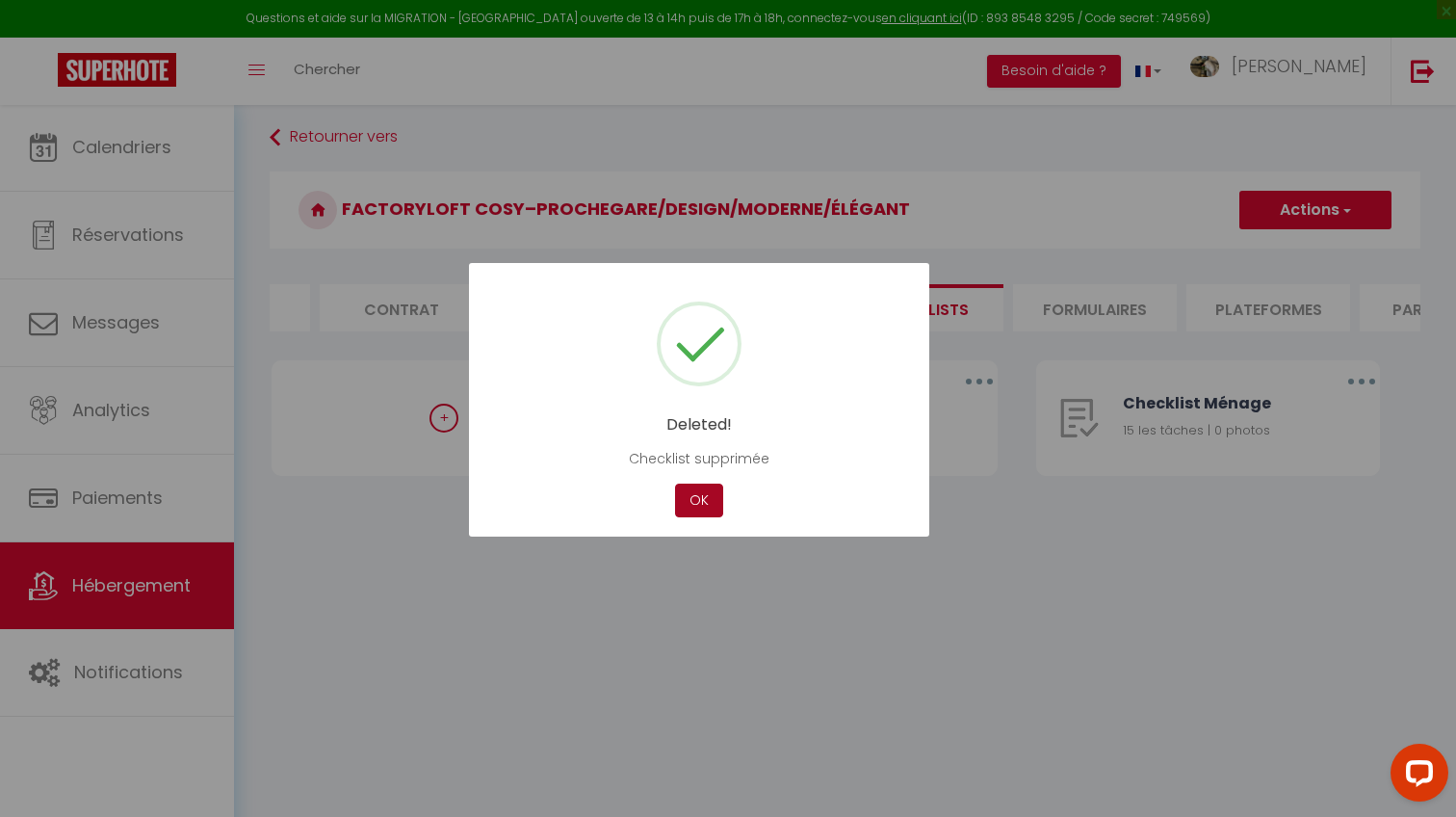
click at [680, 503] on button "OK" at bounding box center [699, 500] width 48 height 34
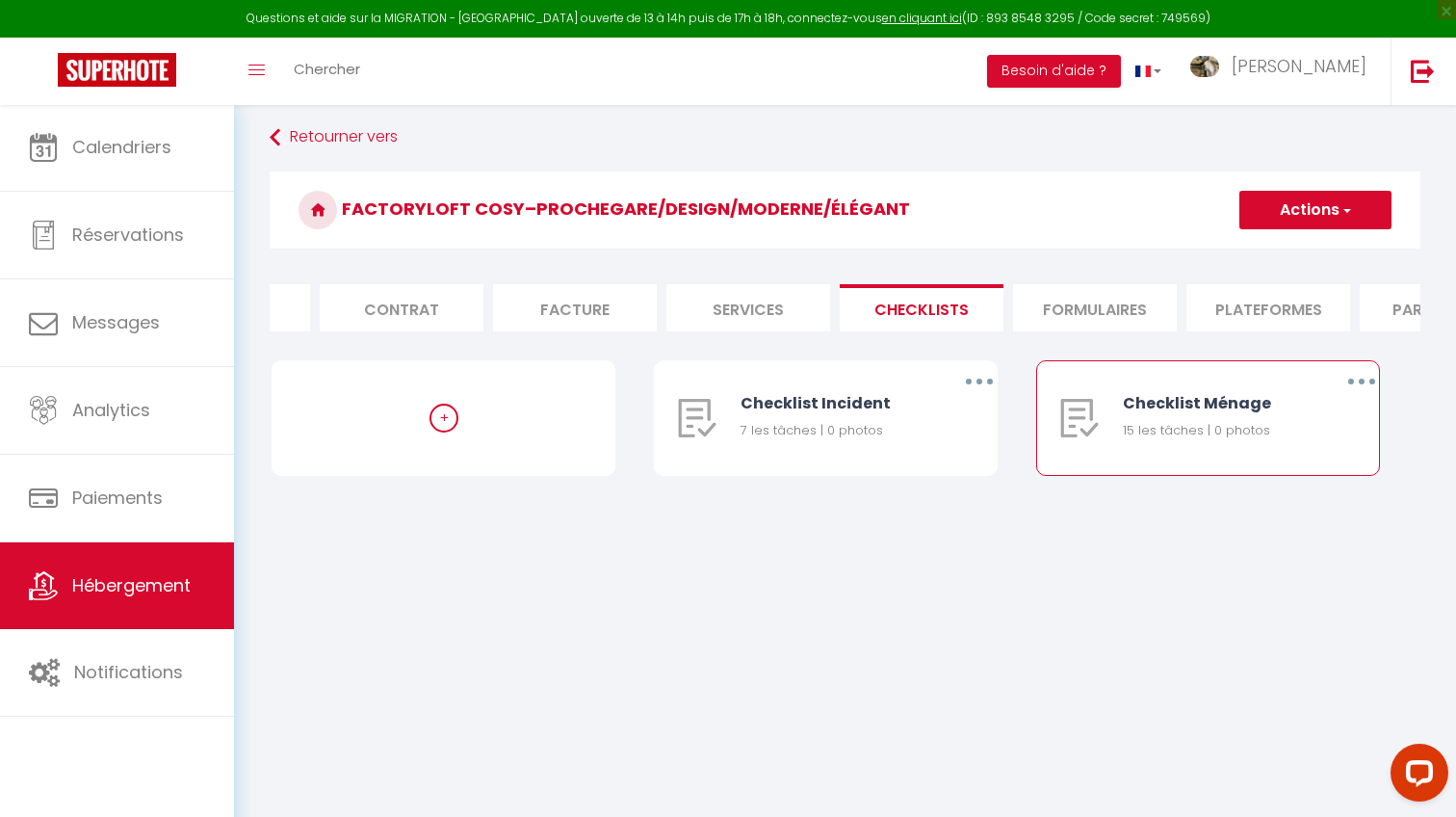
scroll to position [104, 0]
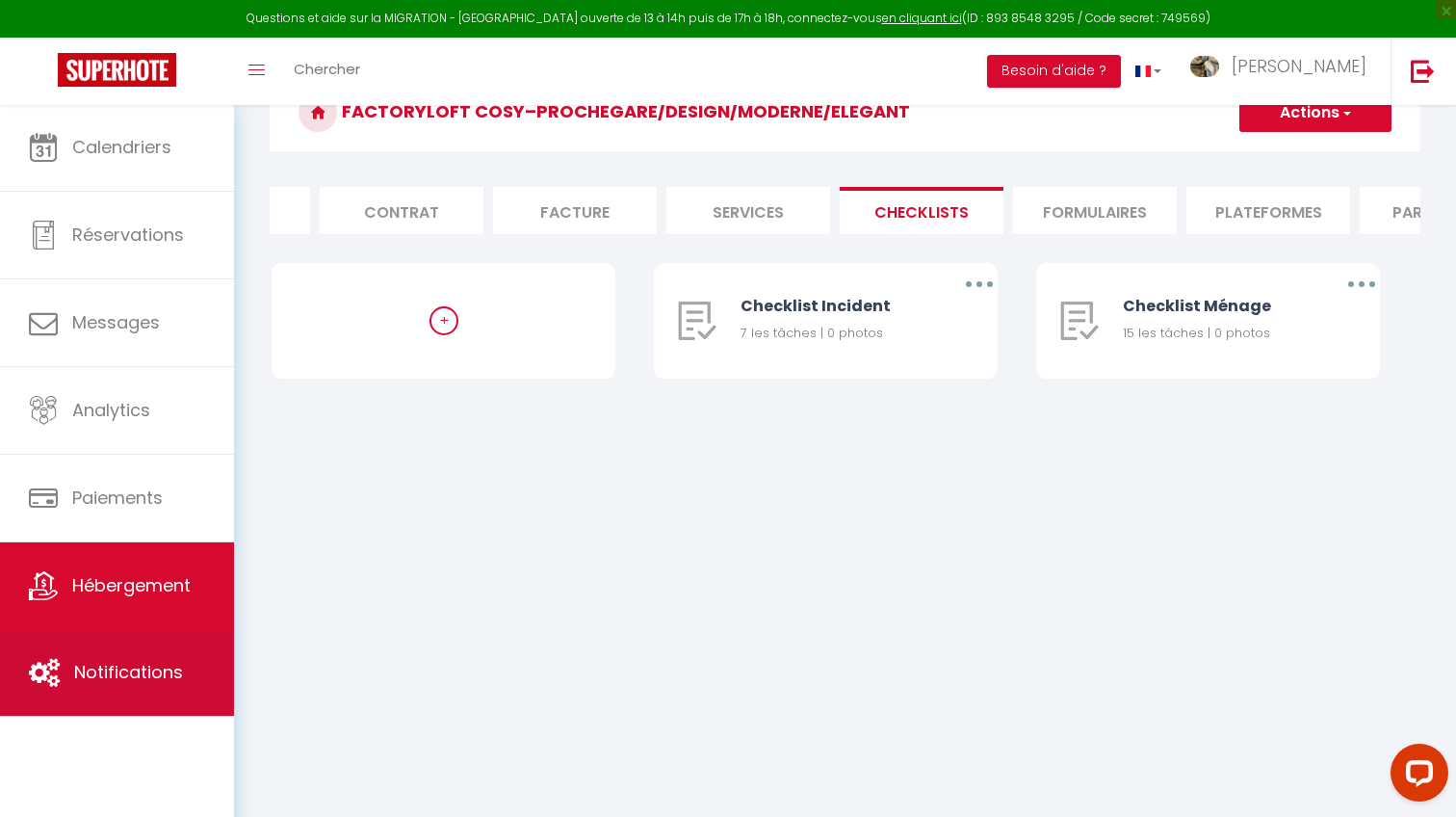
click at [86, 657] on link "Notifications" at bounding box center [117, 672] width 234 height 87
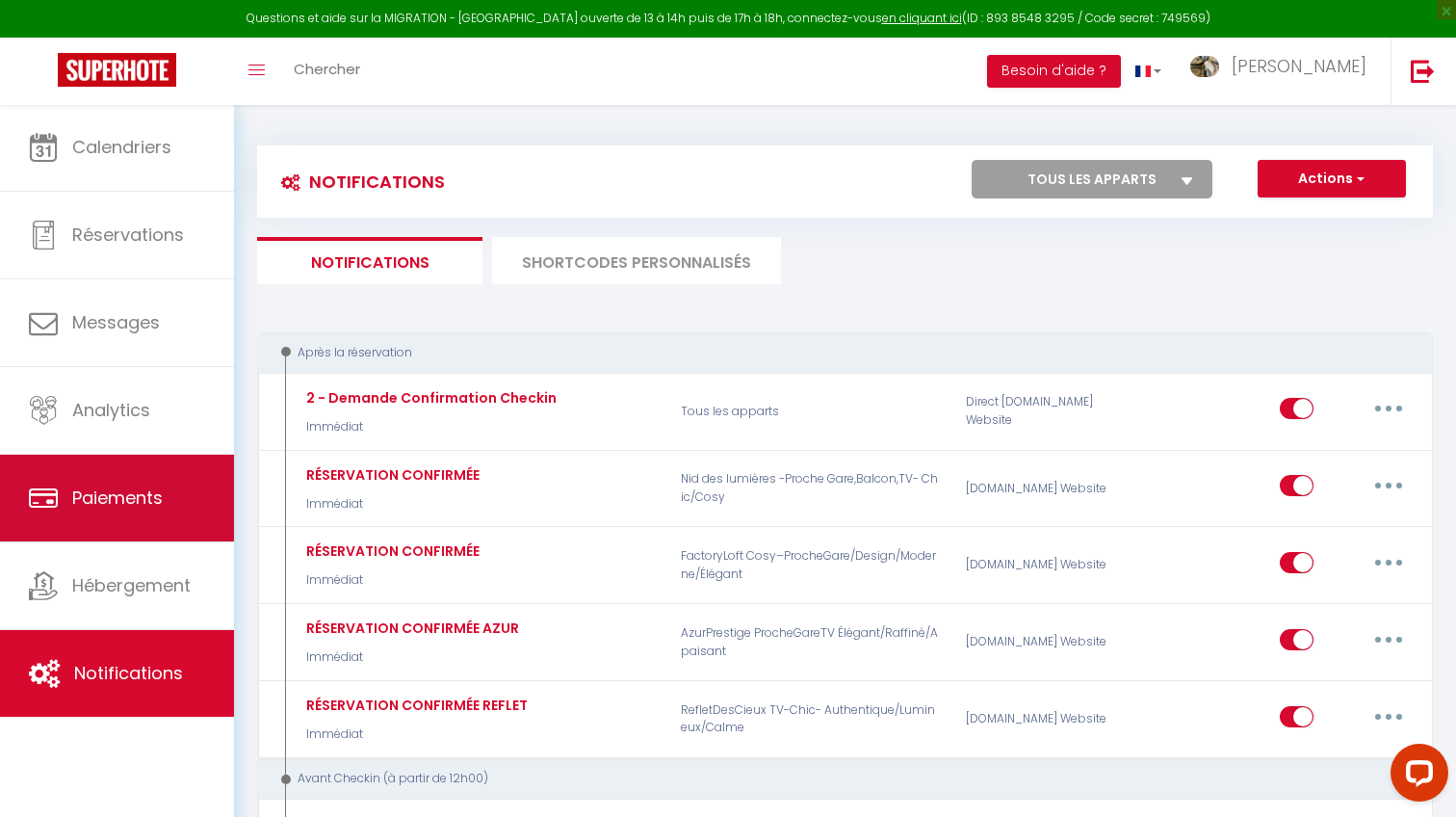
click at [212, 467] on link "Paiements" at bounding box center [117, 497] width 234 height 87
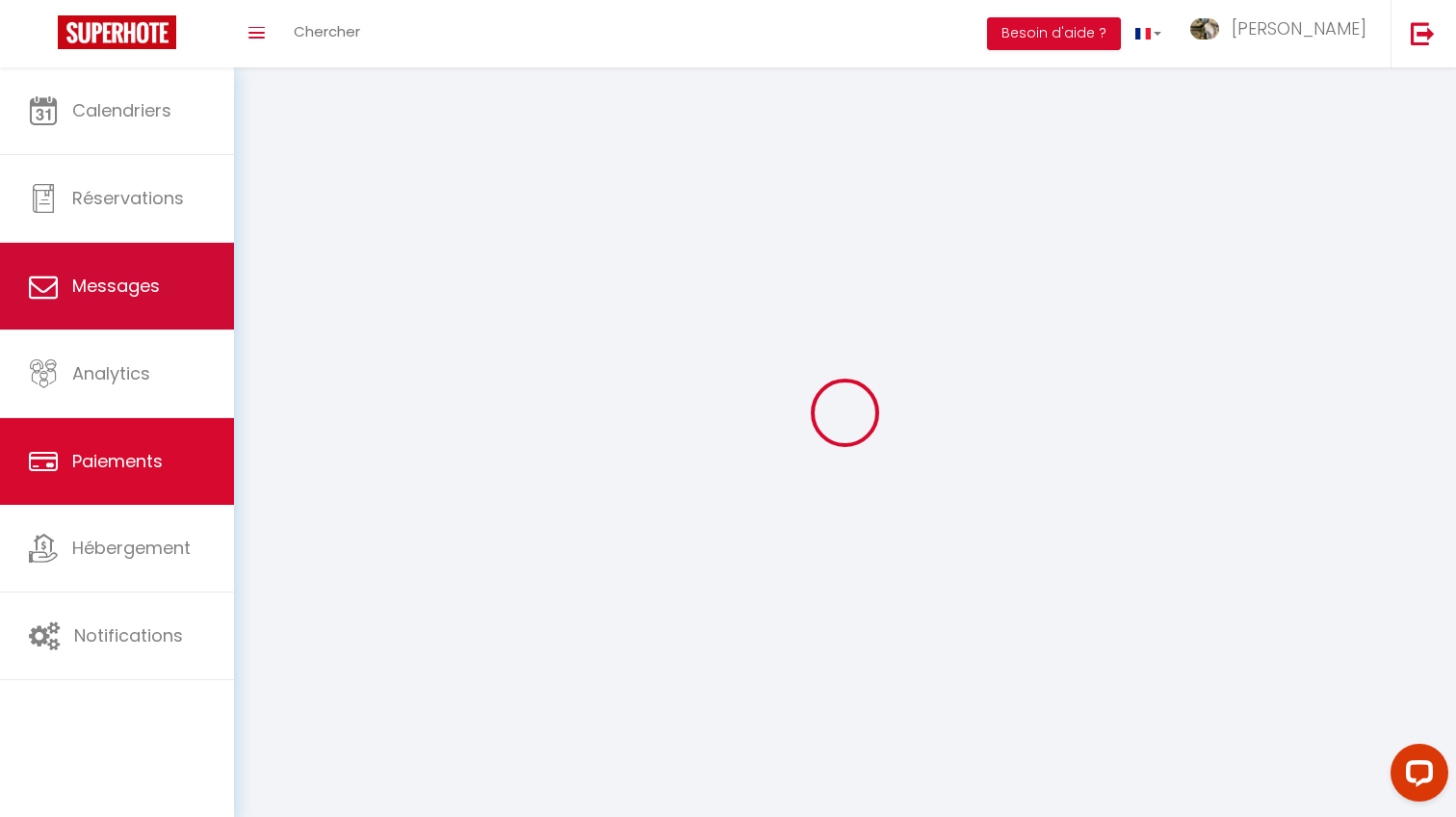
select select "2"
select select "0"
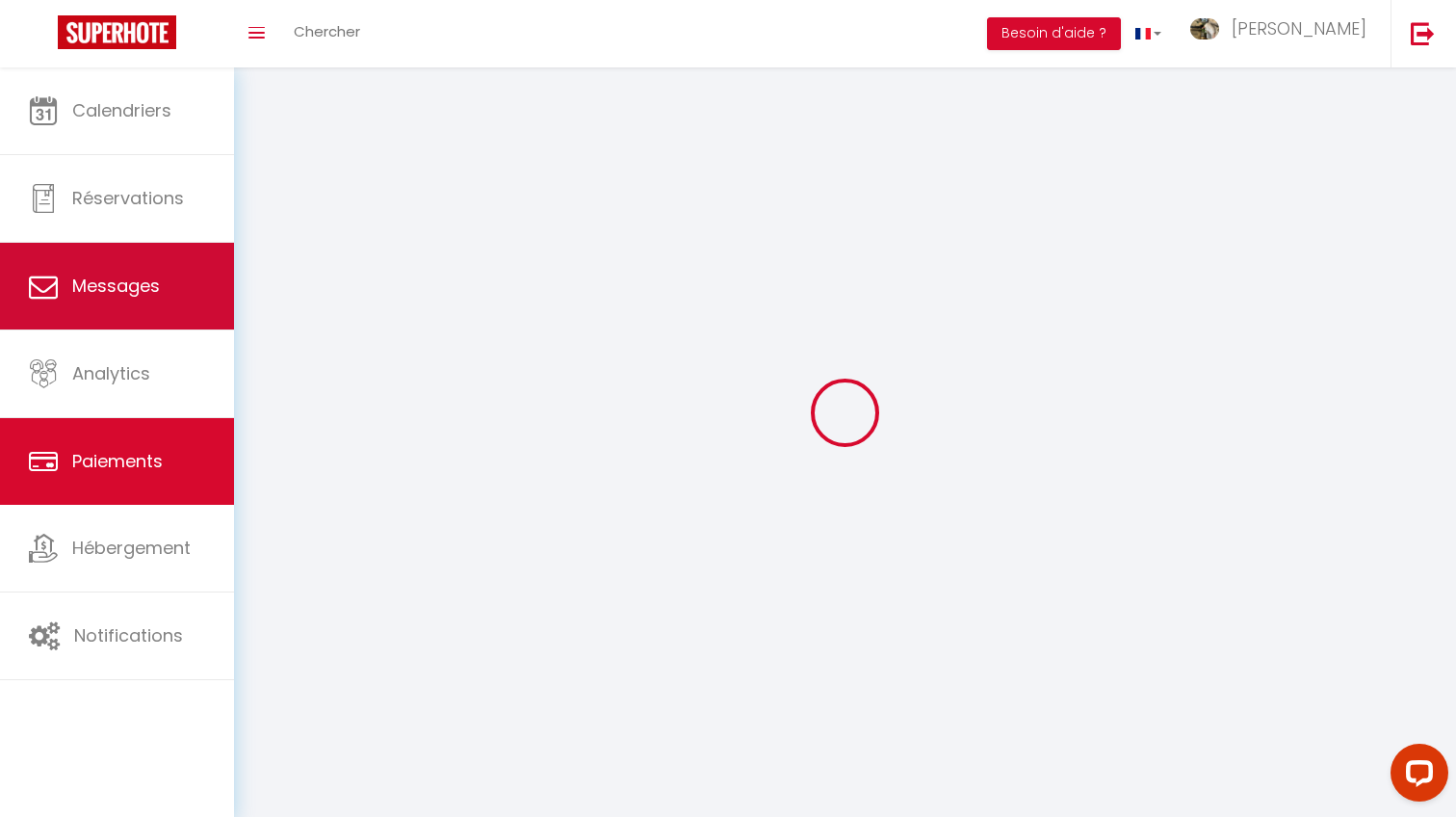
select select "0"
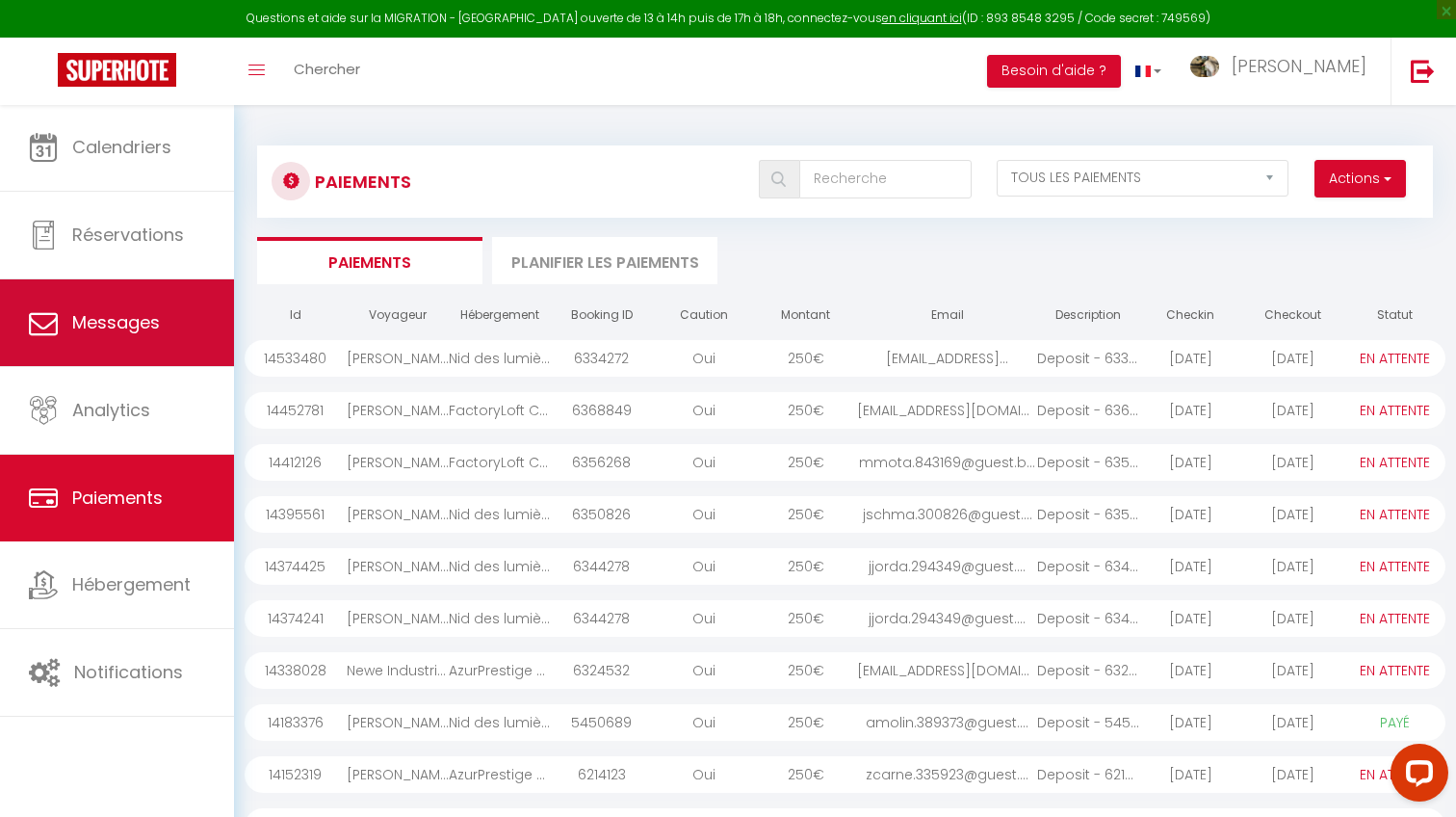
click at [175, 309] on link "Messages" at bounding box center [117, 323] width 234 height 87
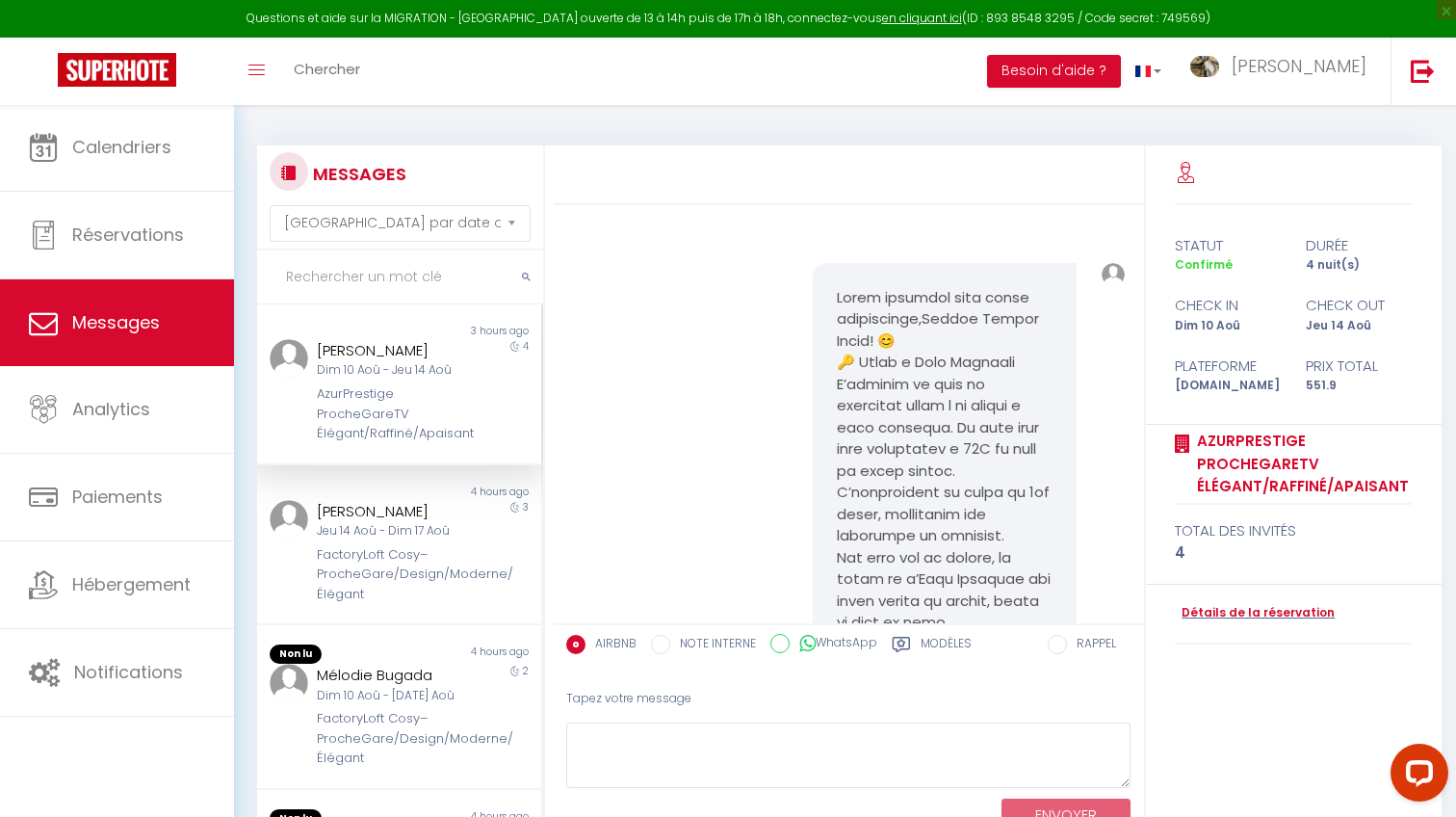
scroll to position [2975, 0]
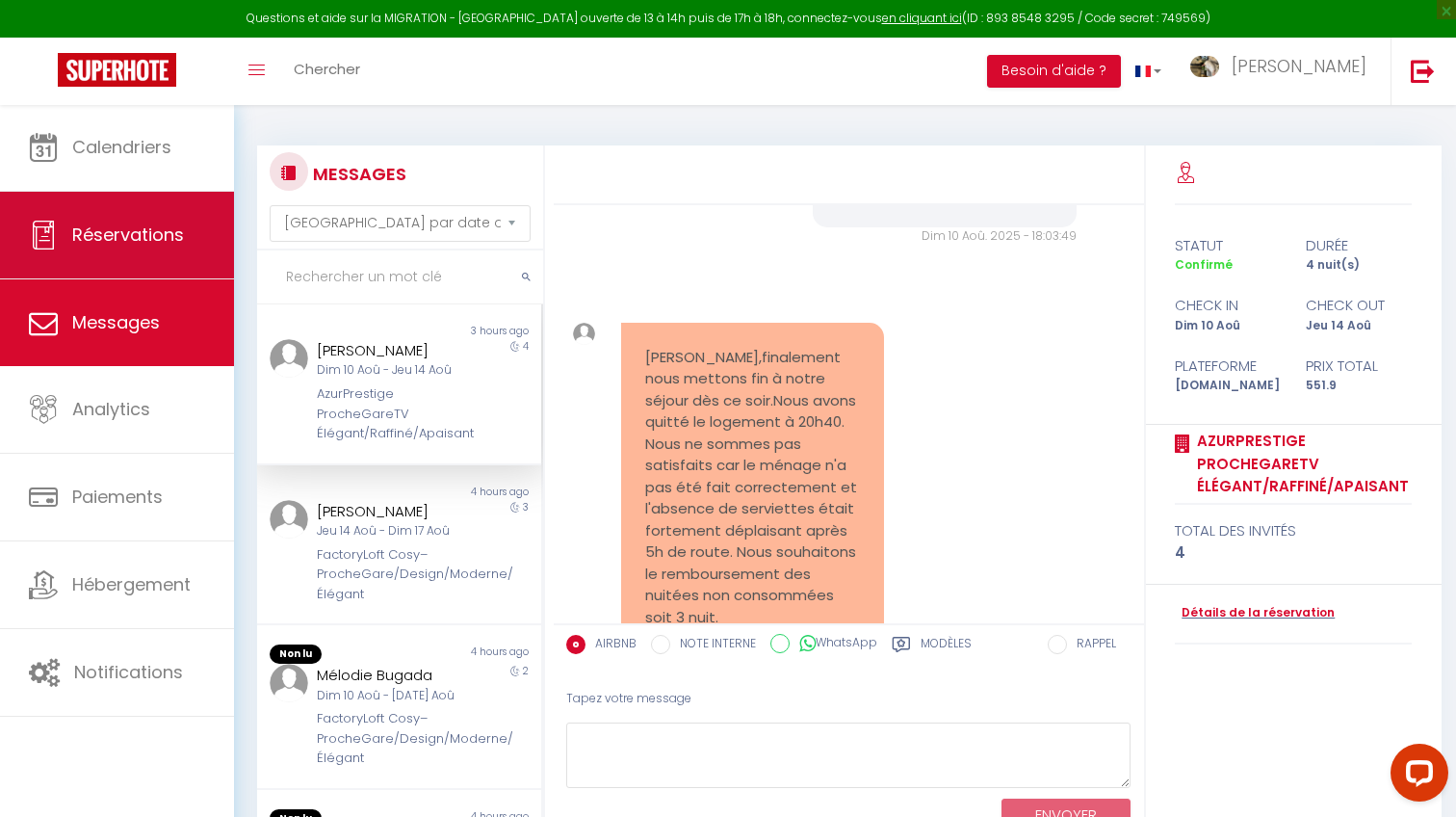
click at [166, 253] on link "Réservations" at bounding box center [117, 235] width 234 height 87
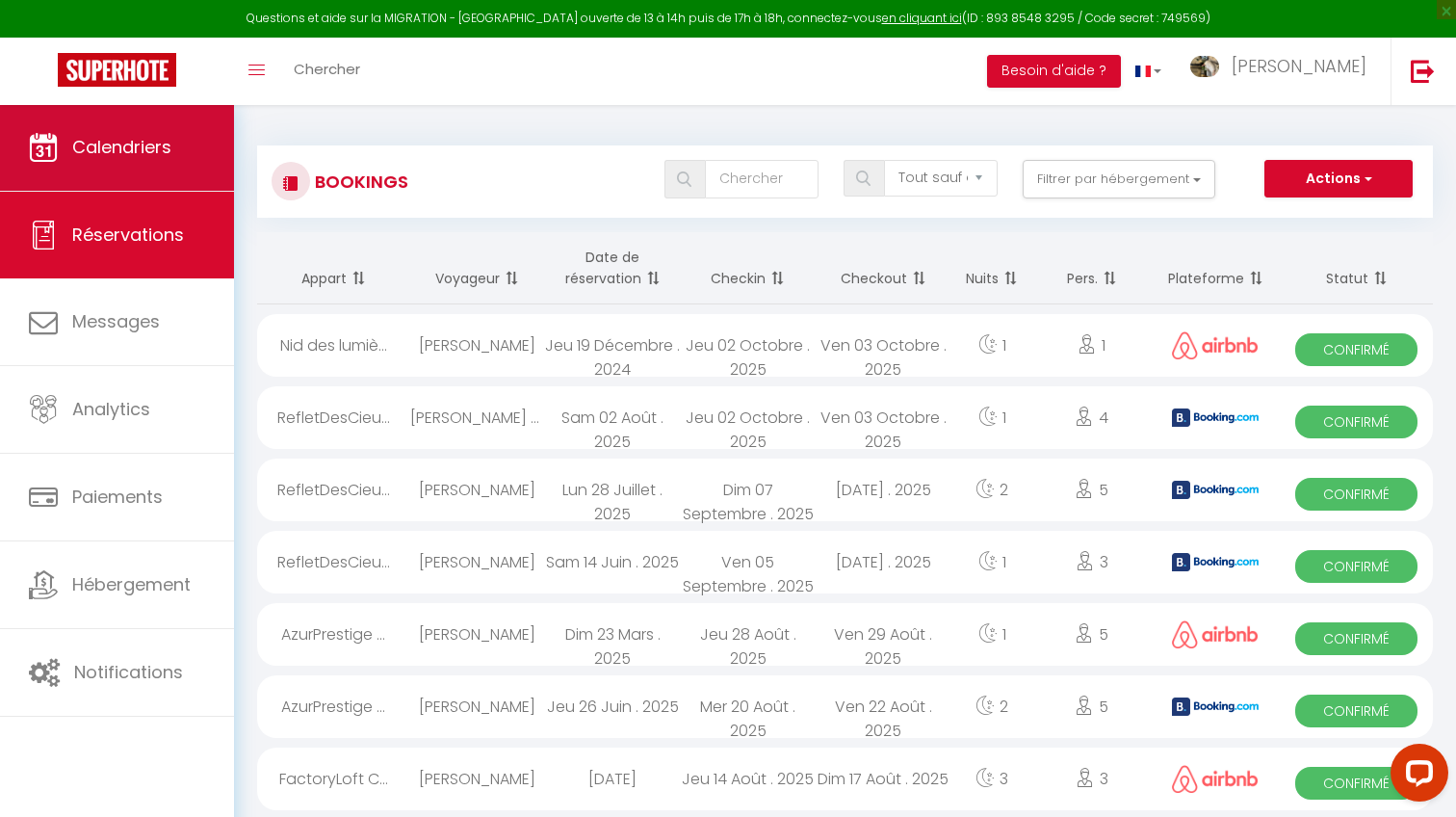
click at [152, 185] on link "Calendriers" at bounding box center [117, 147] width 234 height 87
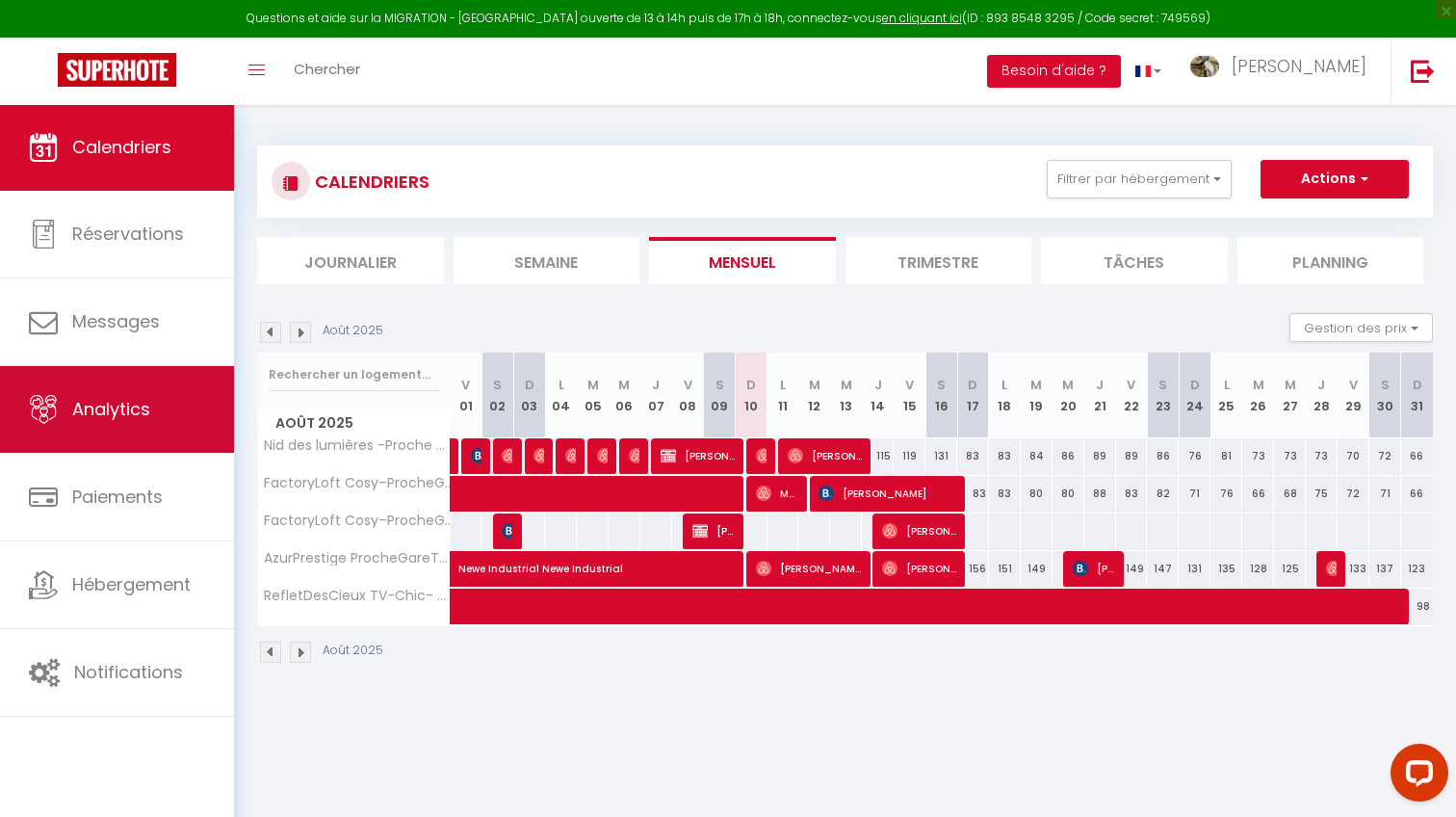
click at [111, 424] on link "Analytics" at bounding box center [117, 408] width 234 height 87
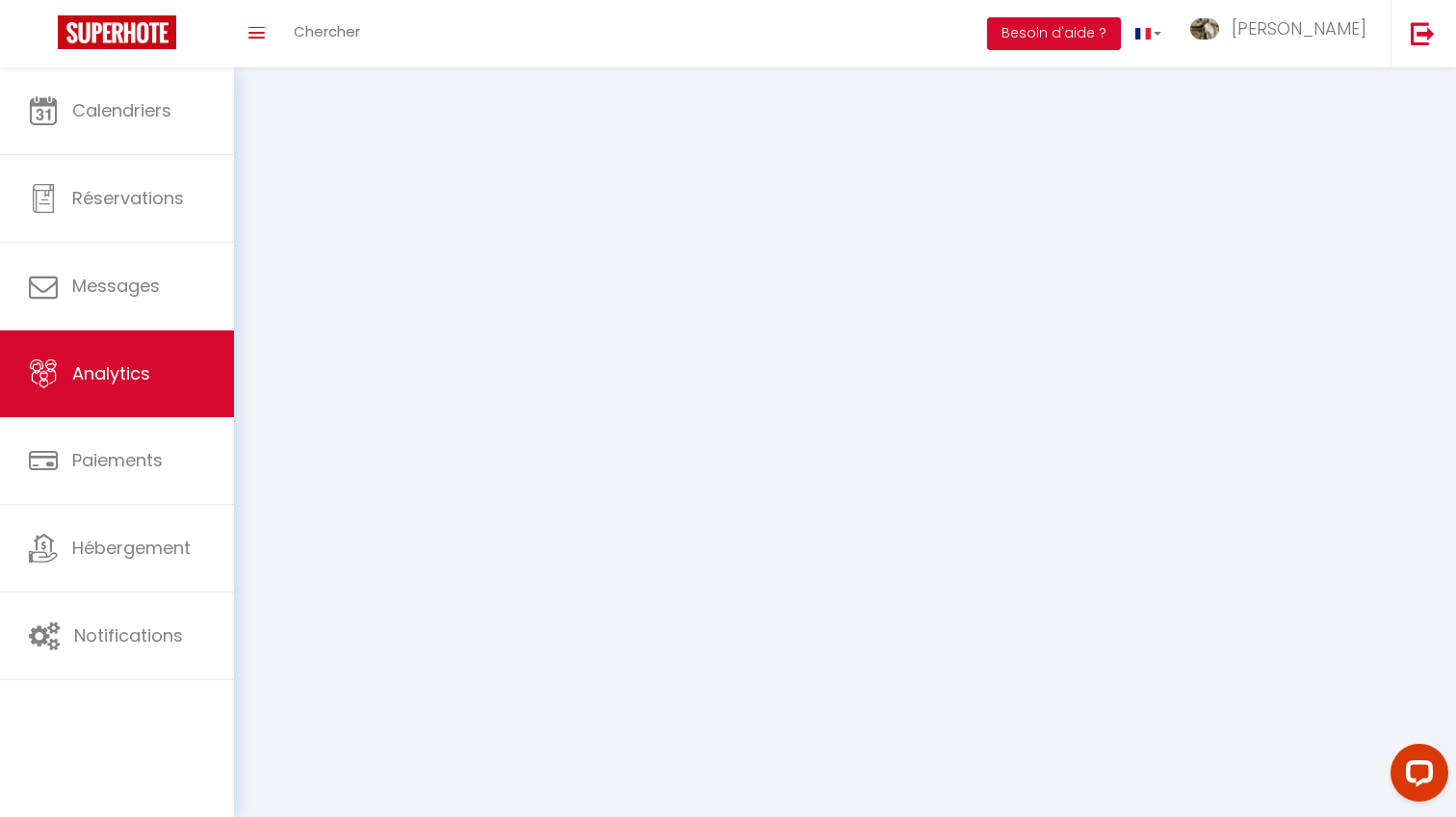
select select "2025"
select select "8"
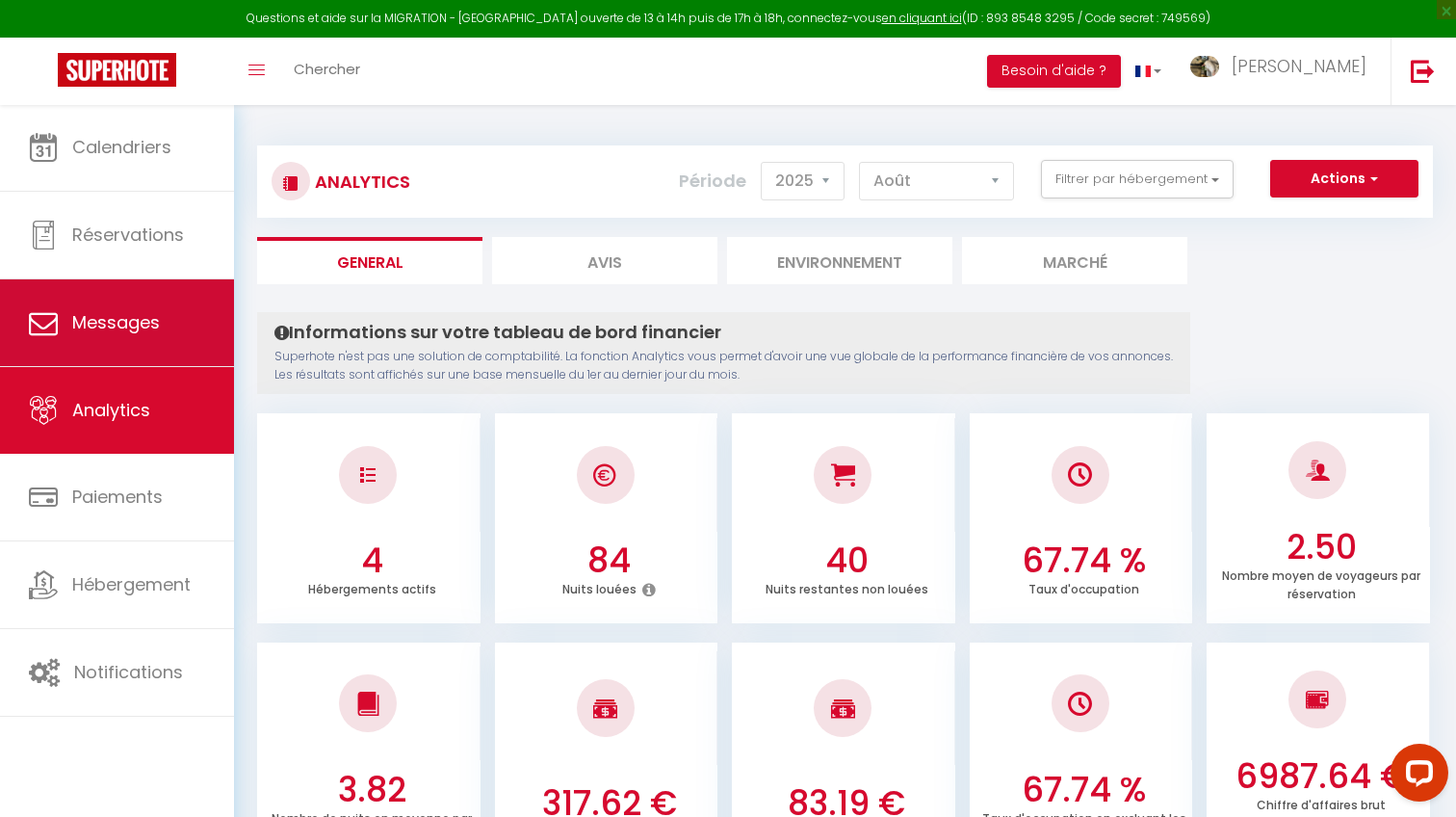
click at [148, 314] on span "Messages" at bounding box center [116, 322] width 88 height 24
select select "message"
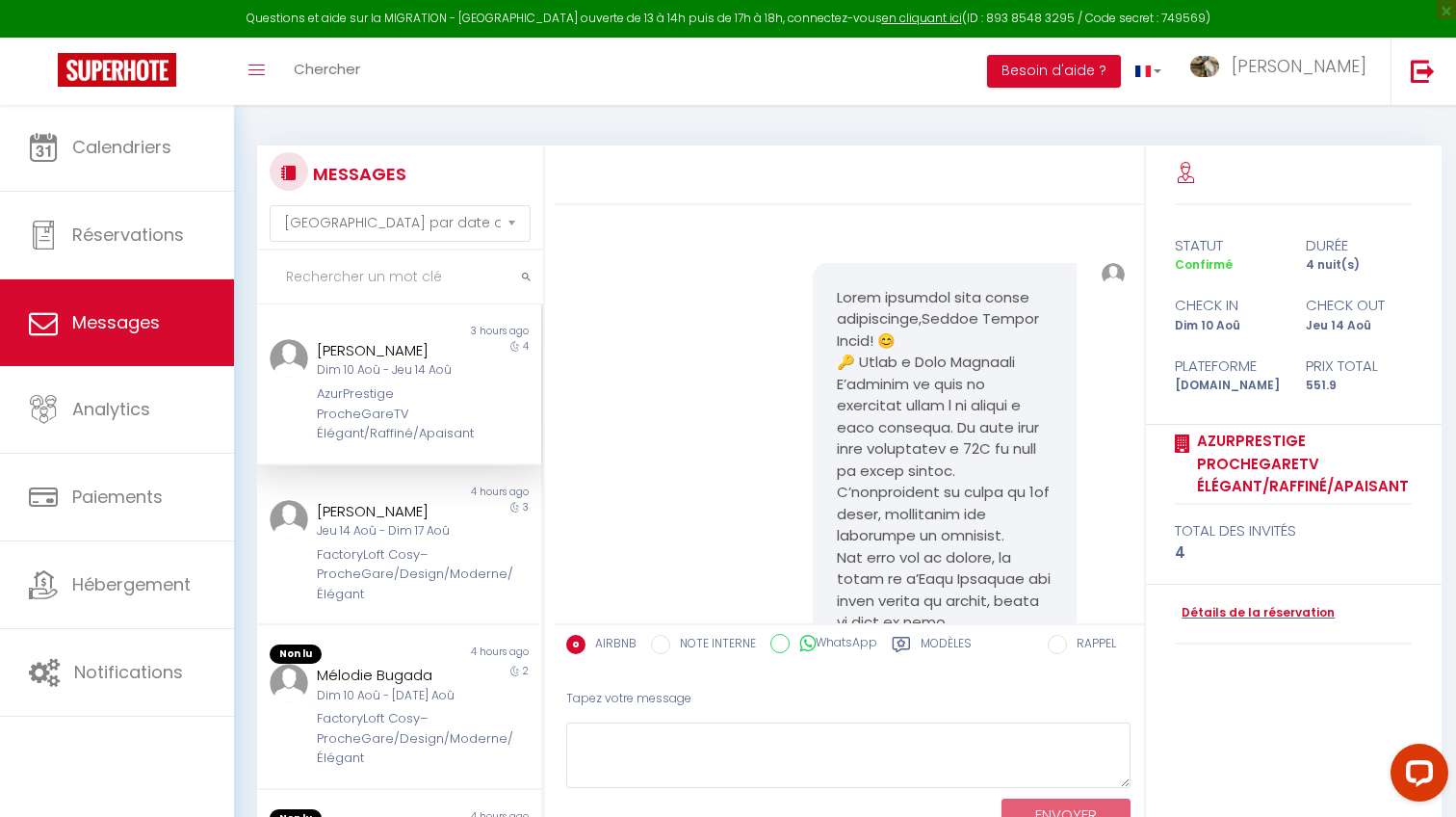
scroll to position [2975, 0]
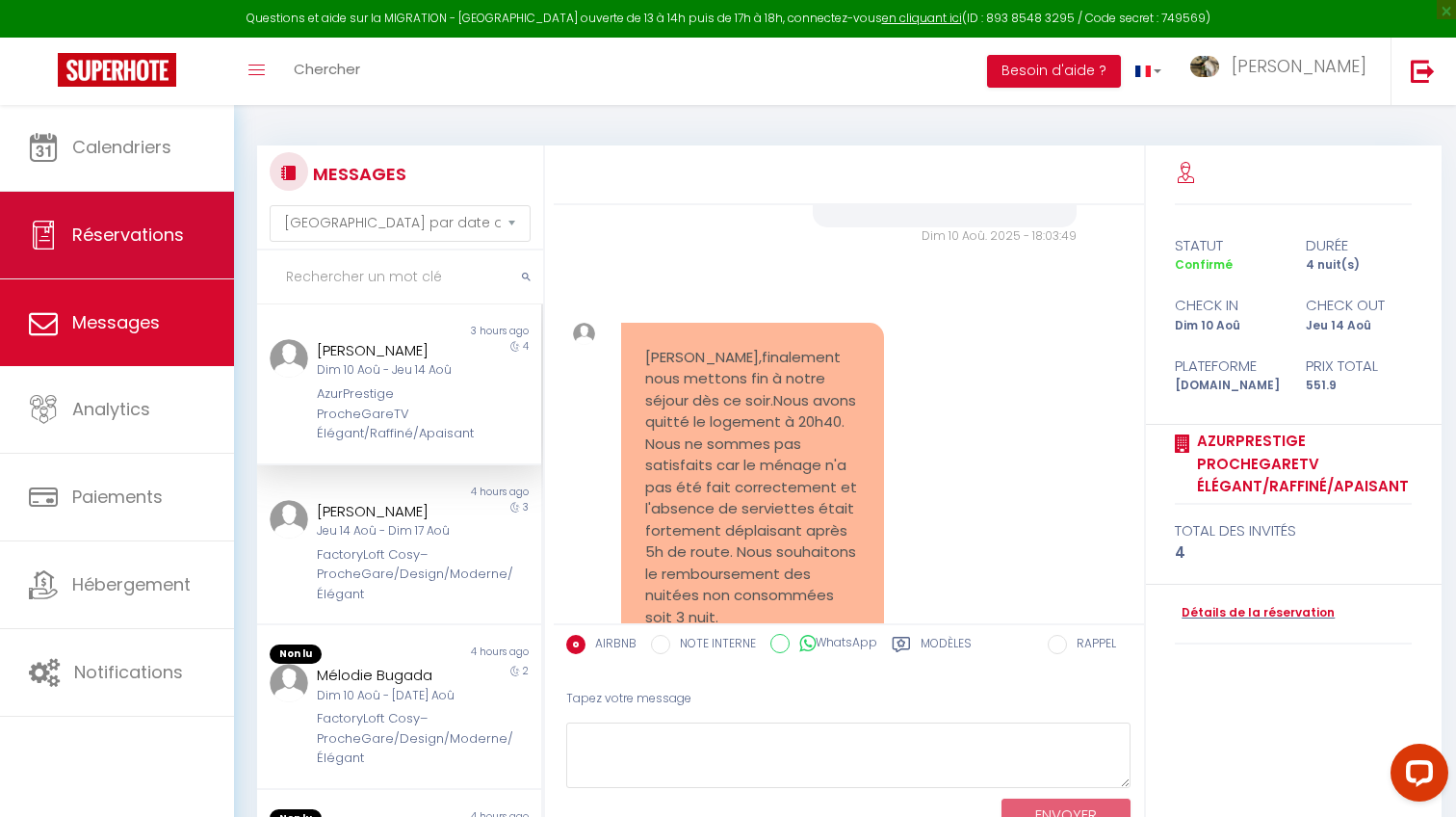
click at [167, 197] on link "Réservations" at bounding box center [117, 235] width 234 height 87
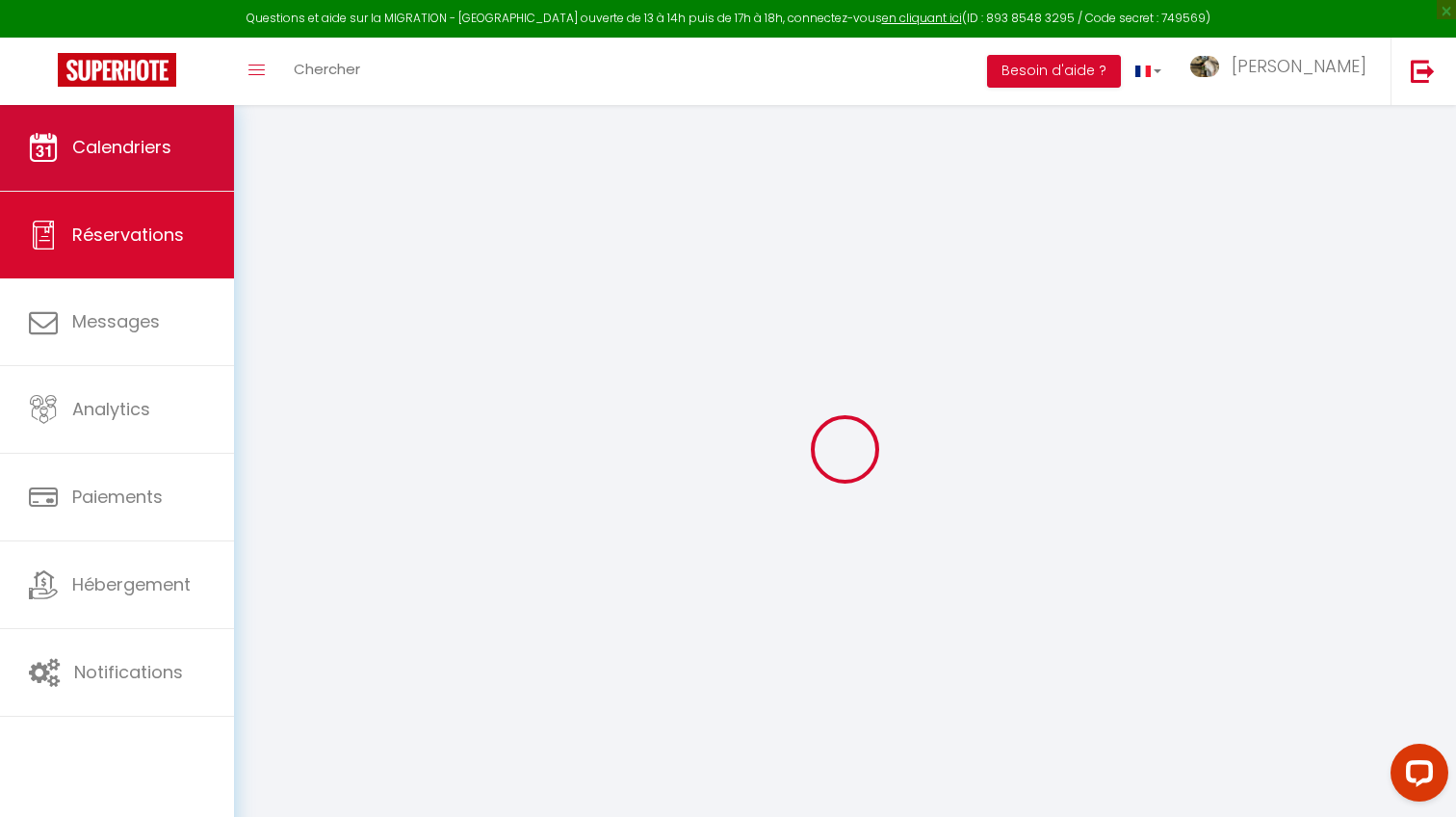
click at [158, 153] on span "Calendriers" at bounding box center [121, 147] width 99 height 24
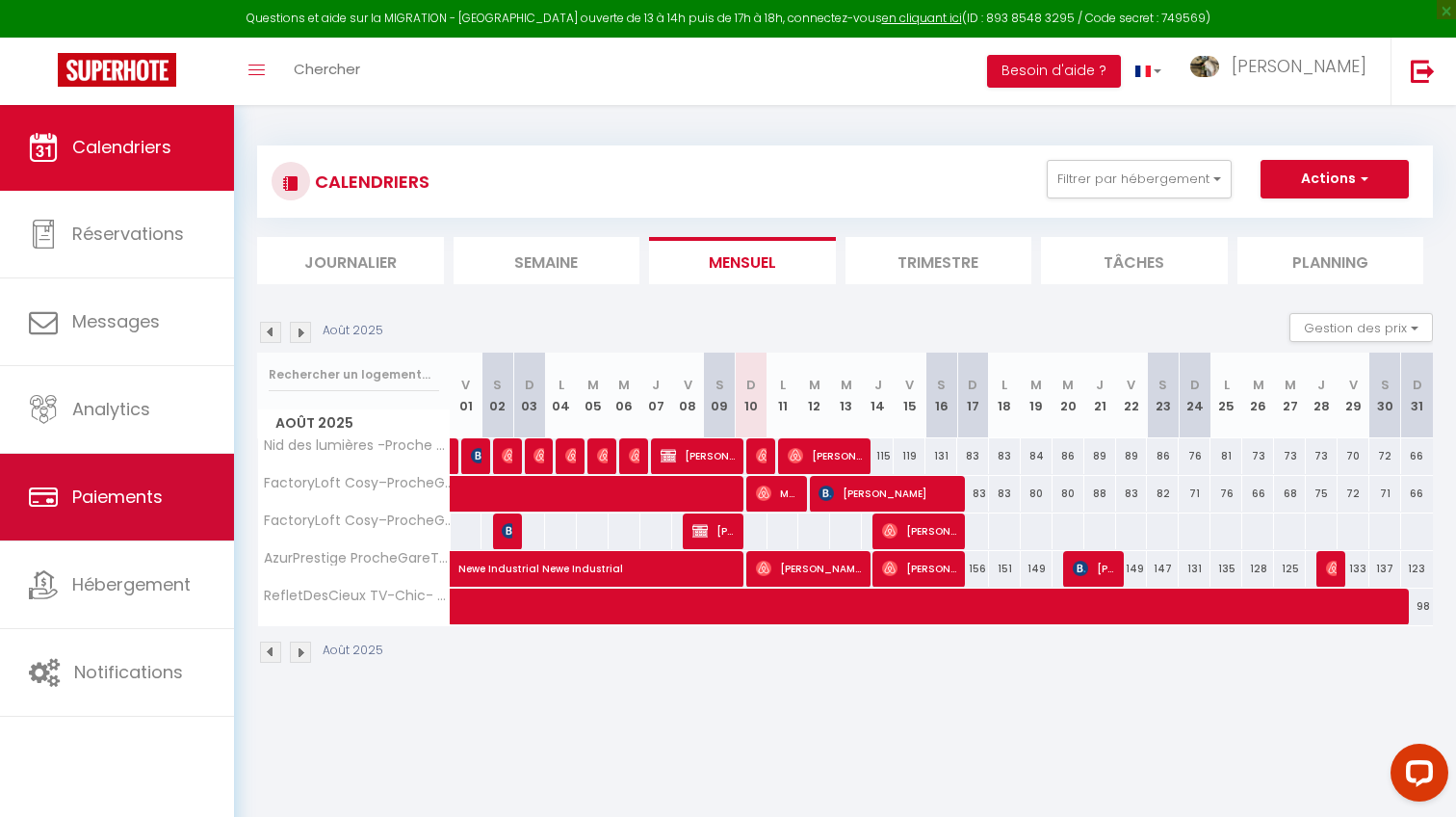
click at [172, 473] on link "Paiements" at bounding box center [117, 496] width 234 height 87
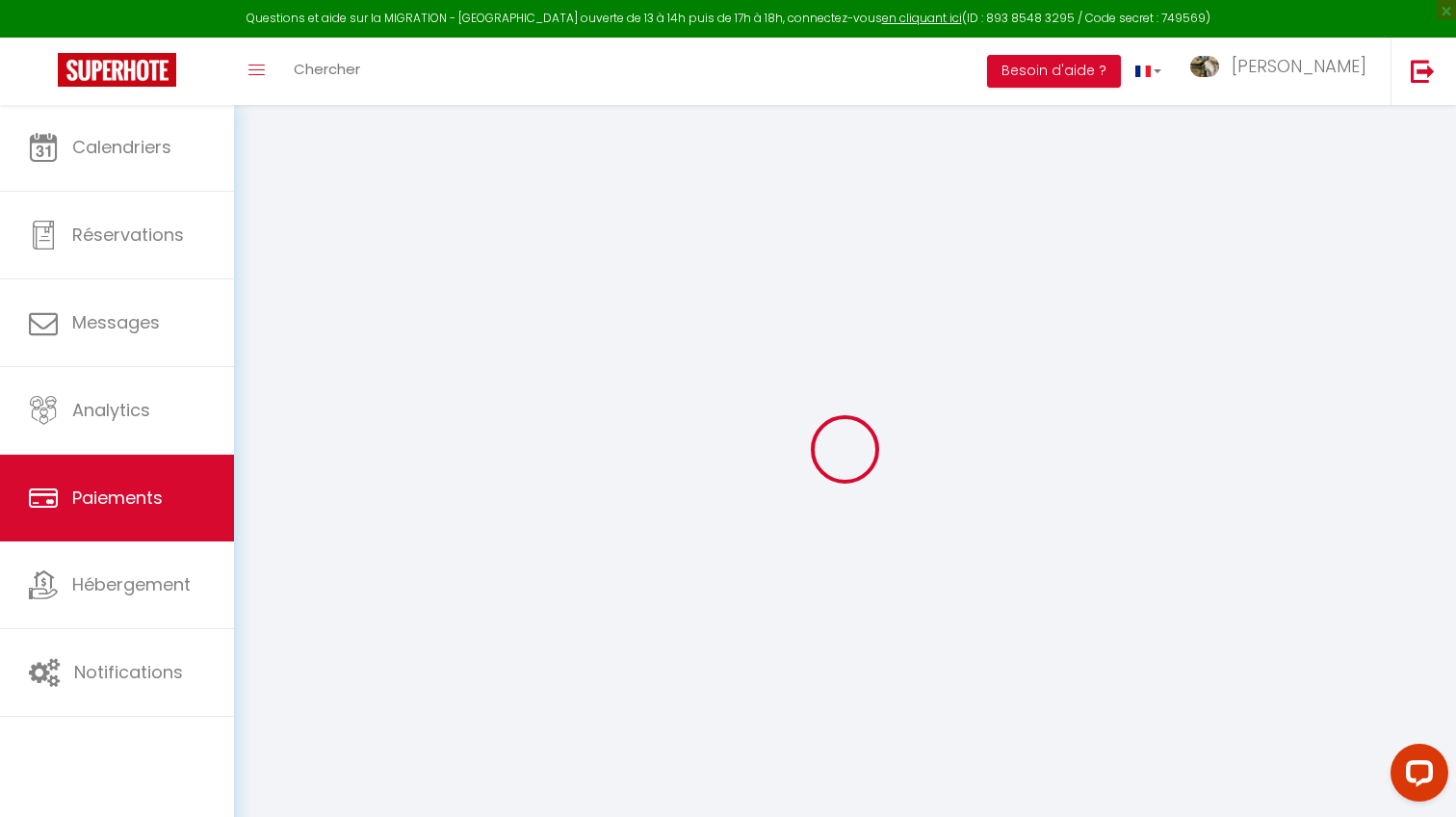
select select "2"
select select "0"
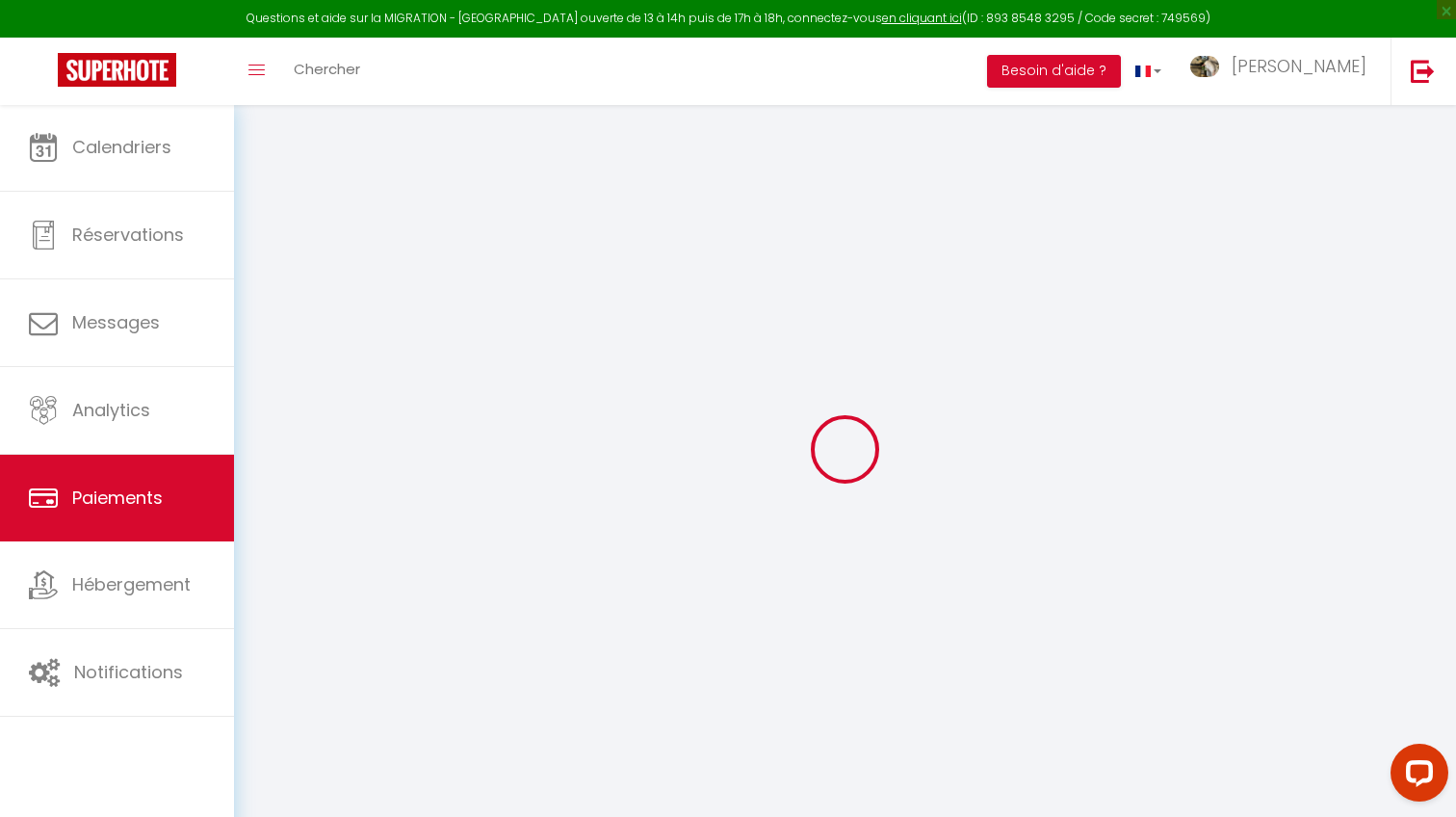
select select "0"
